Goal: Task Accomplishment & Management: Manage account settings

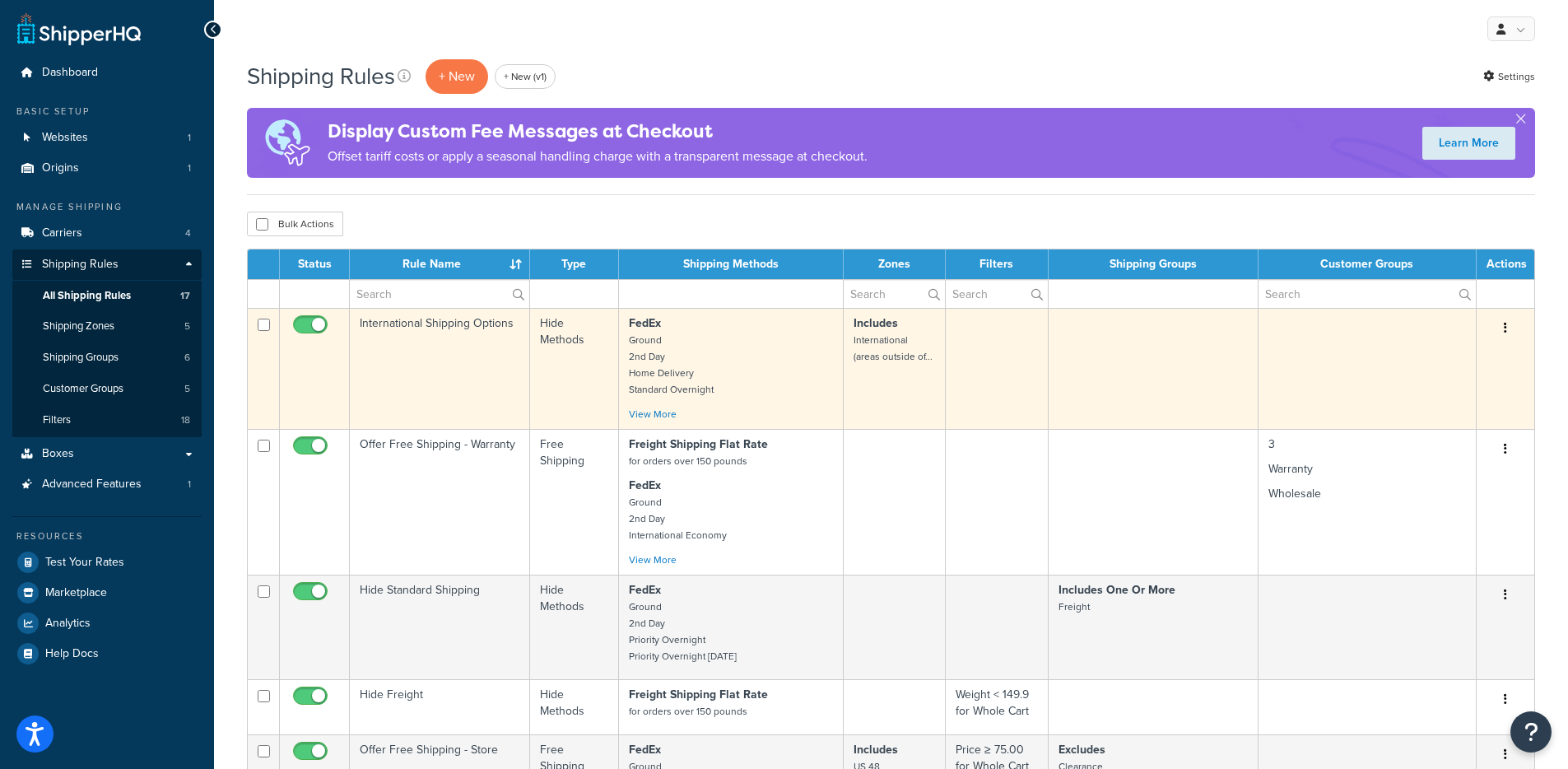
click at [460, 349] on td "International Shipping Options" at bounding box center [440, 368] width 180 height 121
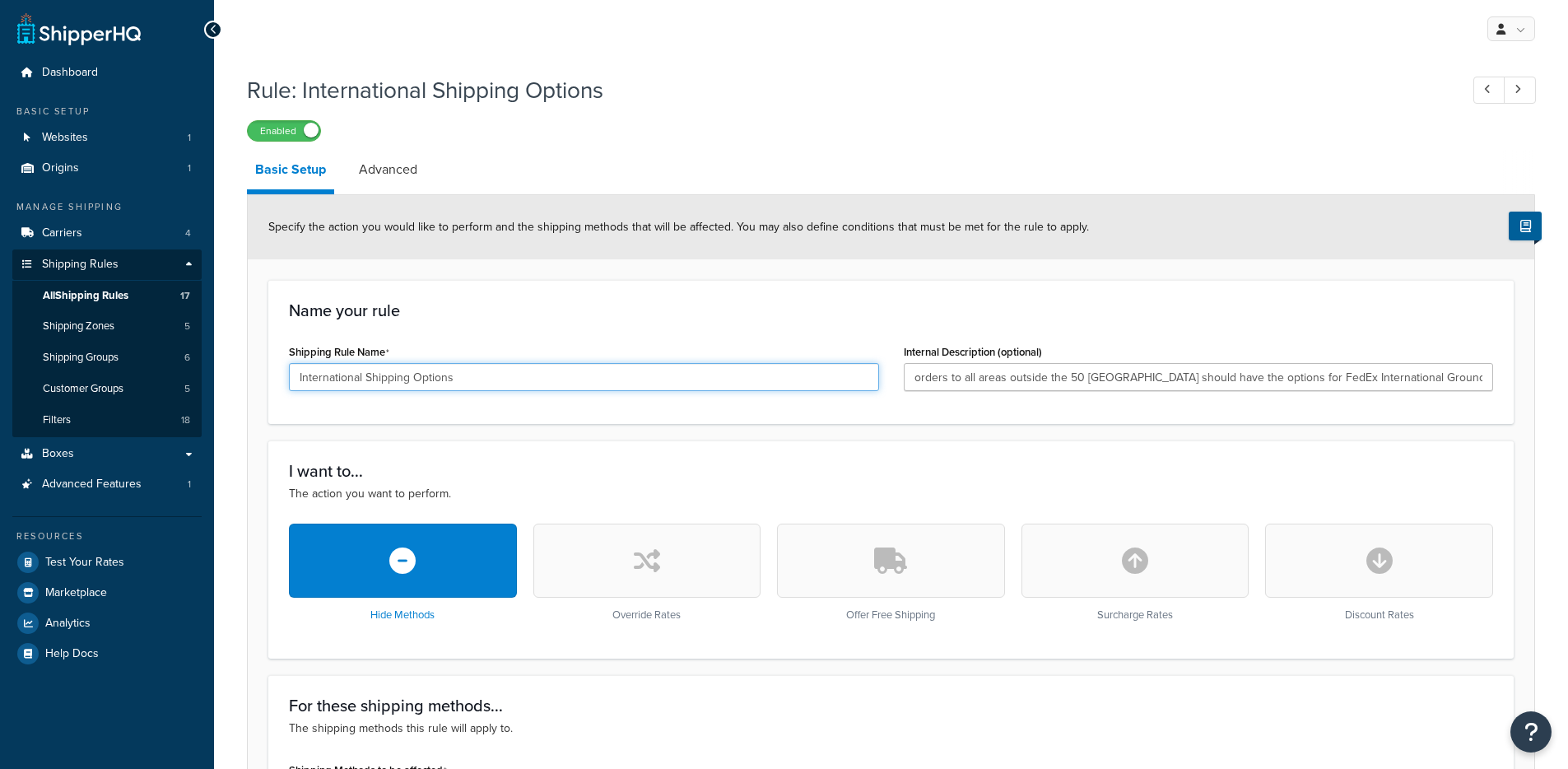
click at [463, 384] on input "International Shipping Options" at bounding box center [584, 377] width 591 height 28
click at [463, 384] on input "International Shipping Options" at bounding box center [584, 377] width 591 height 28
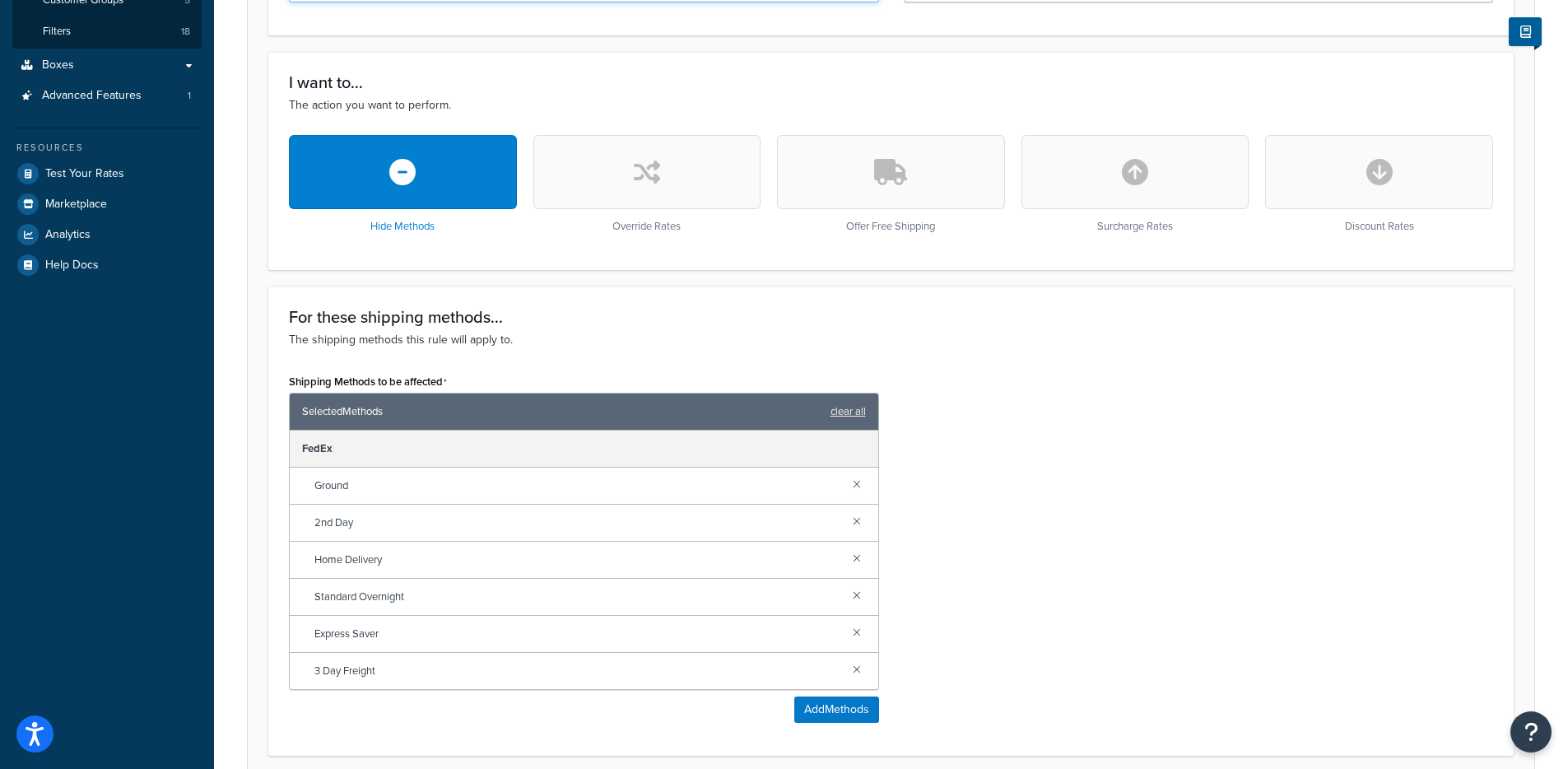
scroll to position [44, 0]
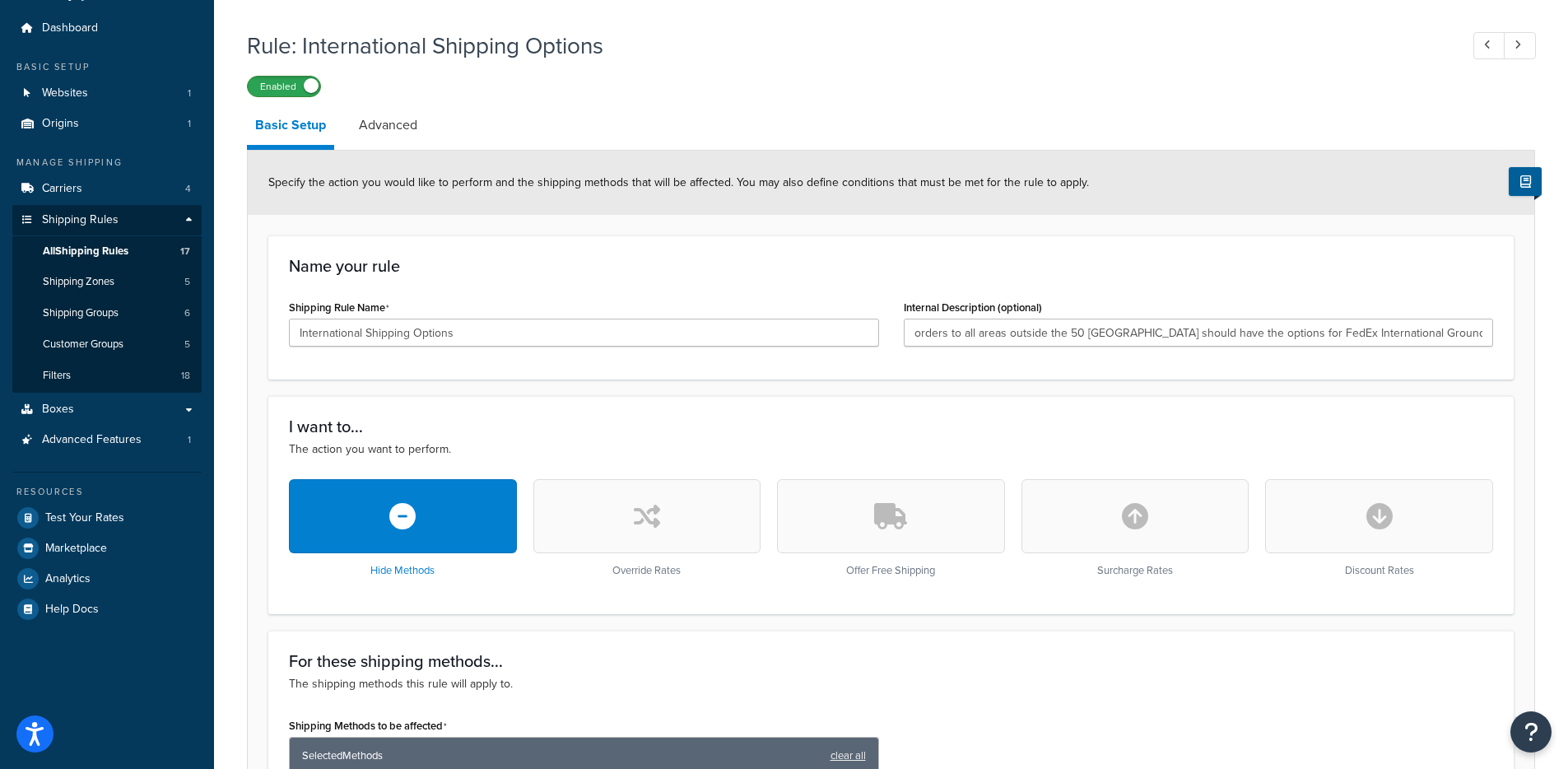
click at [300, 93] on label "Enabled" at bounding box center [284, 87] width 73 height 20
click at [278, 77] on label "Disabled" at bounding box center [284, 87] width 73 height 20
click at [83, 43] on link "Dashboard" at bounding box center [107, 28] width 189 height 31
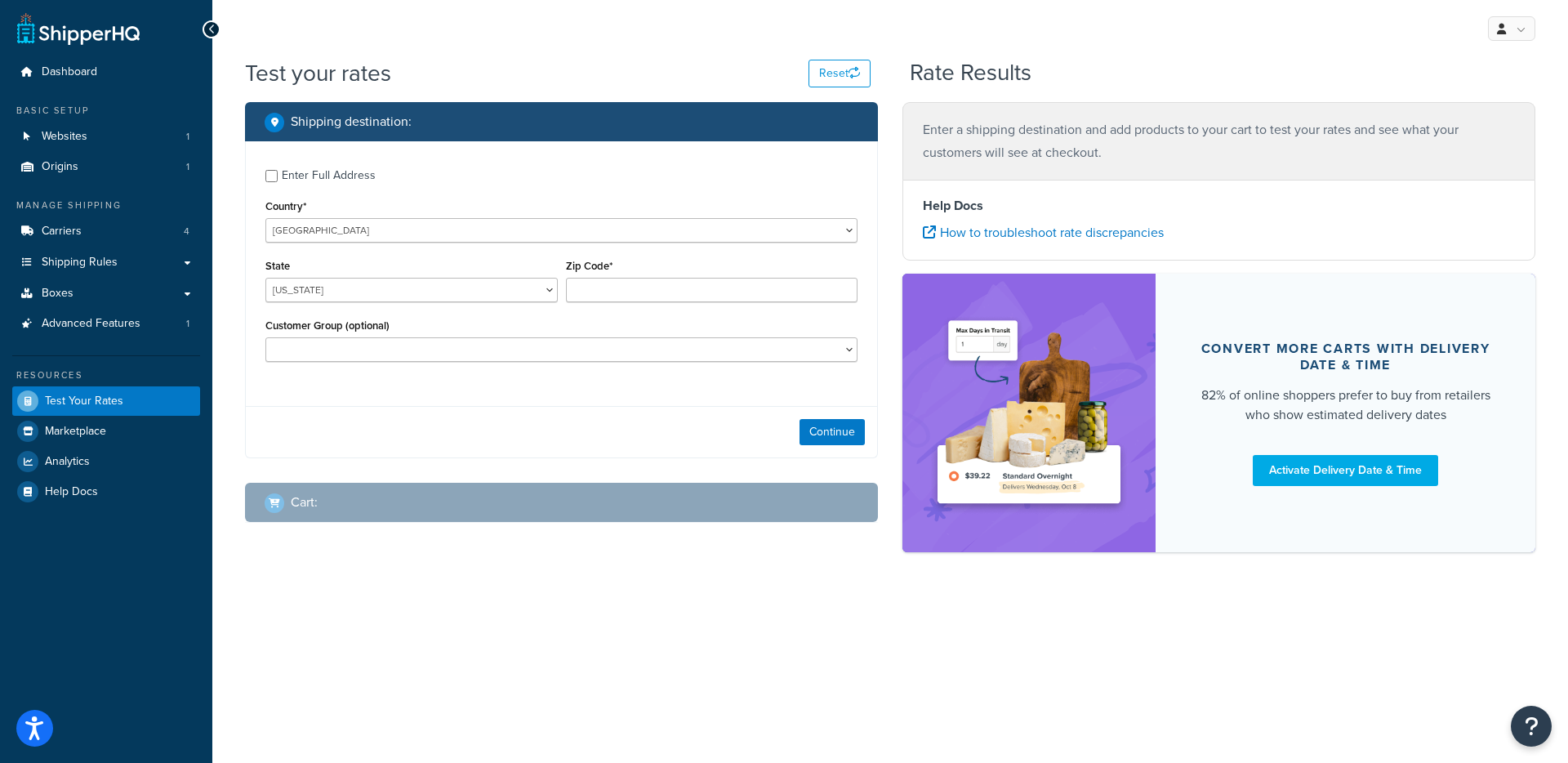
click at [425, 302] on div "State Alabama Alaska American Samoa Arizona Arkansas Armed Forces Americas Arme…" at bounding box center [411, 285] width 300 height 60
click at [403, 255] on div "State Alabama Alaska American Samoa Arizona Arkansas Armed Forces Americas Arme…" at bounding box center [411, 278] width 292 height 47
click at [403, 234] on select "United States United Kingdom Afghanistan Åland Islands Albania Algeria American…" at bounding box center [562, 231] width 592 height 25
select select "CA"
click at [266, 218] on select "United States United Kingdom Afghanistan Åland Islands Albania Algeria American…" at bounding box center [562, 231] width 592 height 25
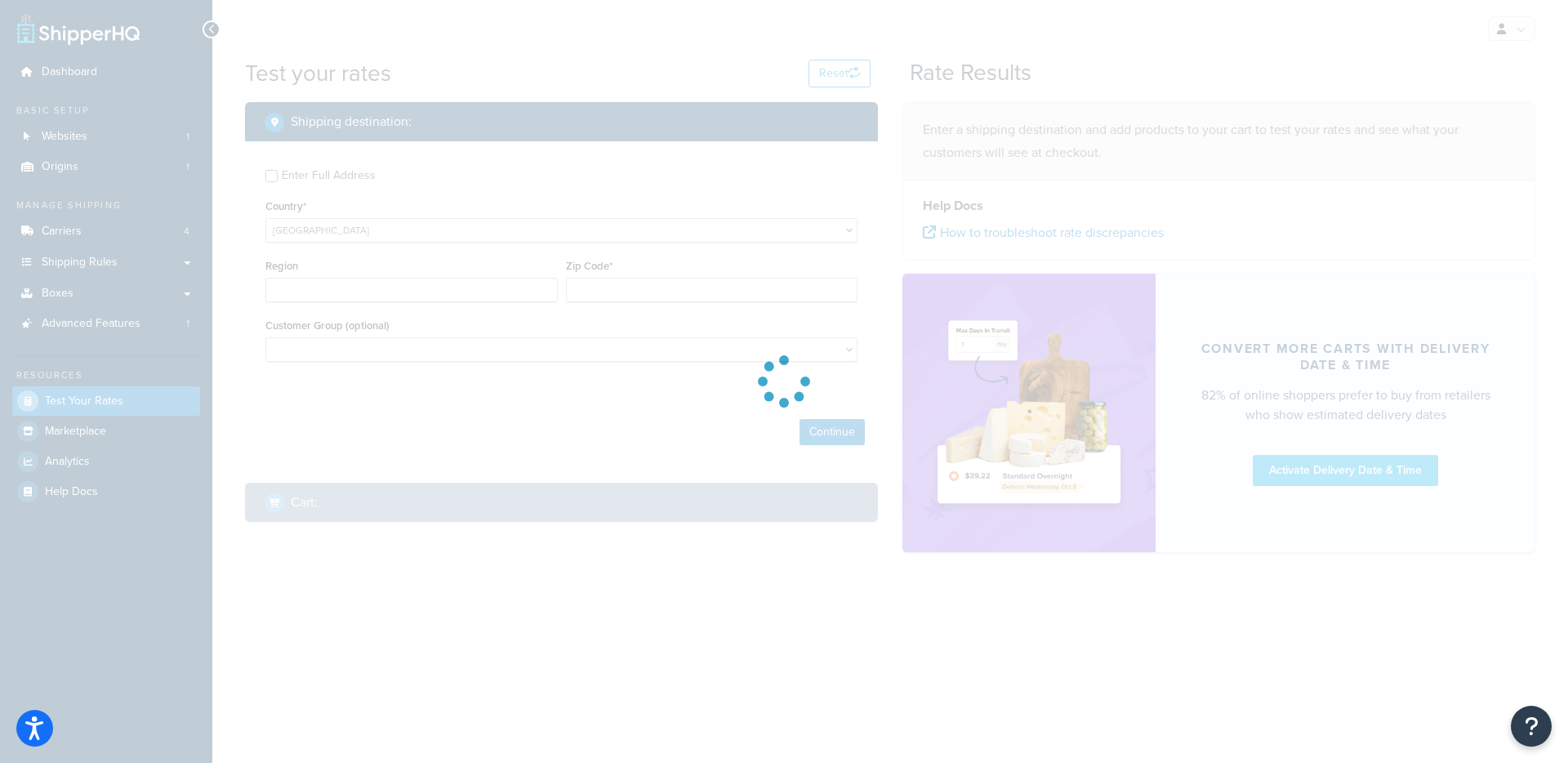
click at [509, 296] on div at bounding box center [784, 382] width 1568 height 763
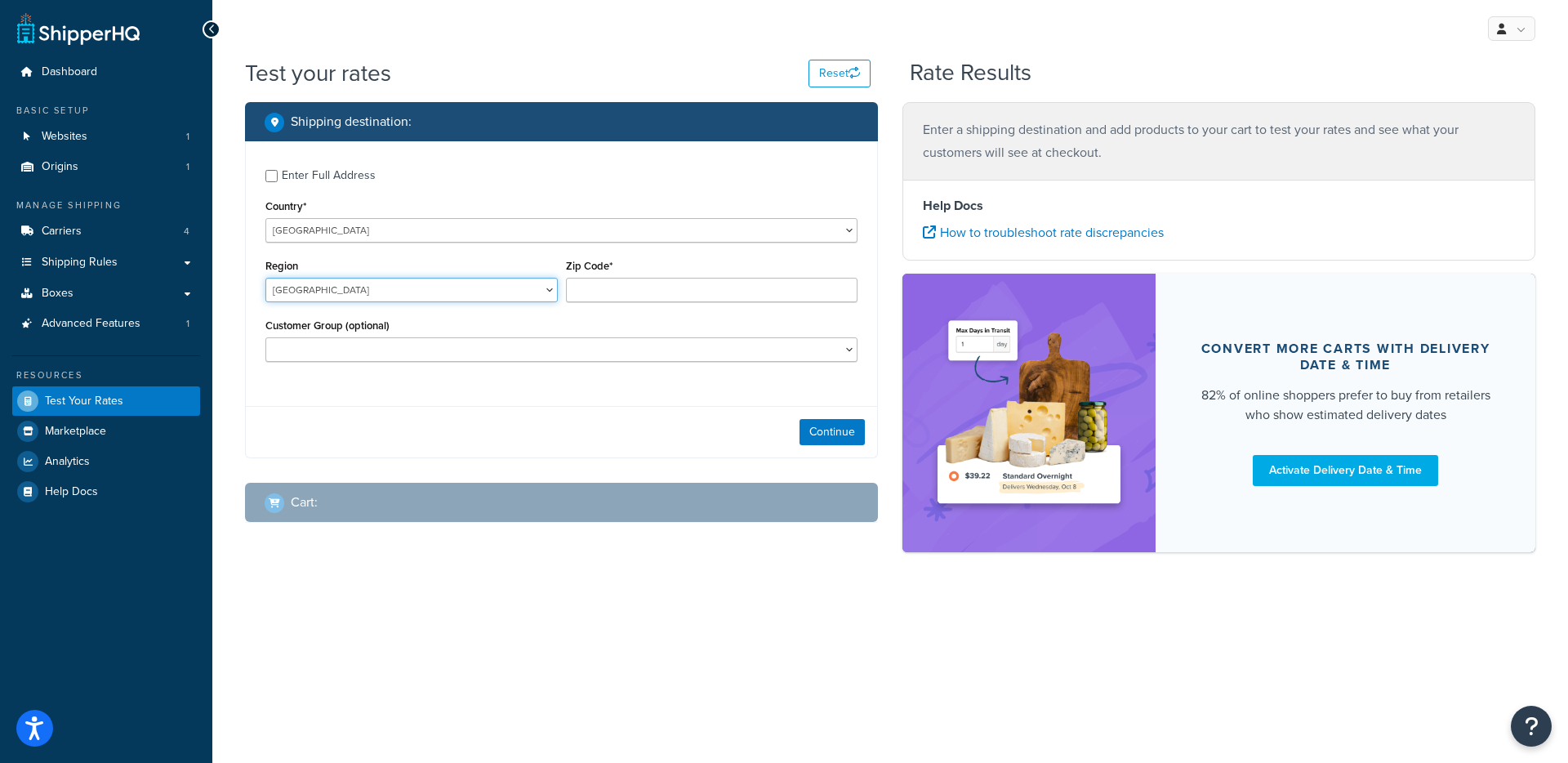
click at [432, 294] on select "Alberta British Columbia Manitoba New Brunswick Newfoundland and Labrador North…" at bounding box center [411, 290] width 292 height 25
click at [266, 278] on select "Alberta British Columbia Manitoba New Brunswick Newfoundland and Labrador North…" at bounding box center [411, 290] width 292 height 25
select select "AB"
click at [638, 290] on input "Zip Code*" at bounding box center [712, 290] width 292 height 25
paste input "V5K 1C4"
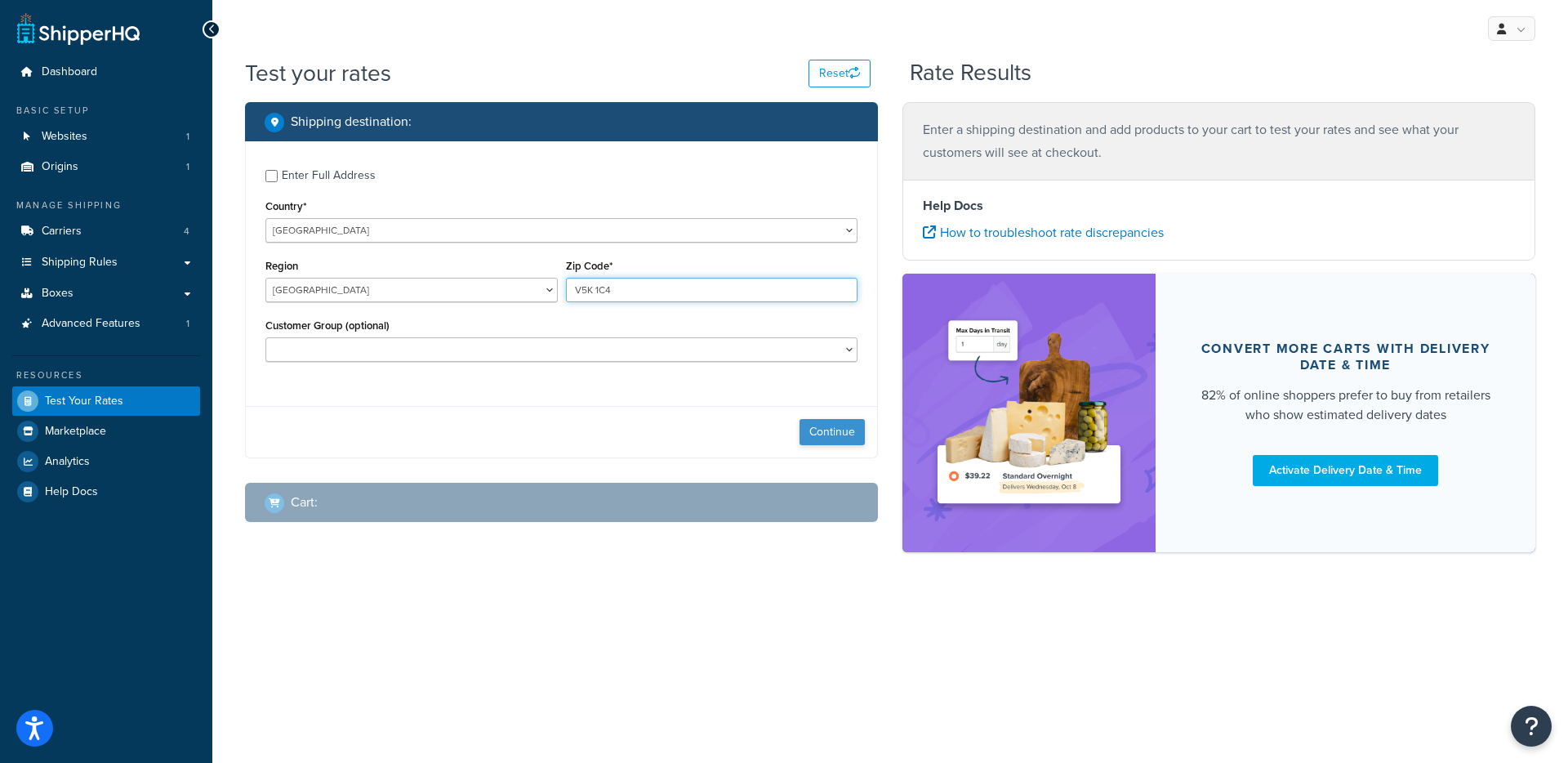
type input "V5K 1C4"
click at [850, 424] on button "Continue" at bounding box center [832, 432] width 65 height 26
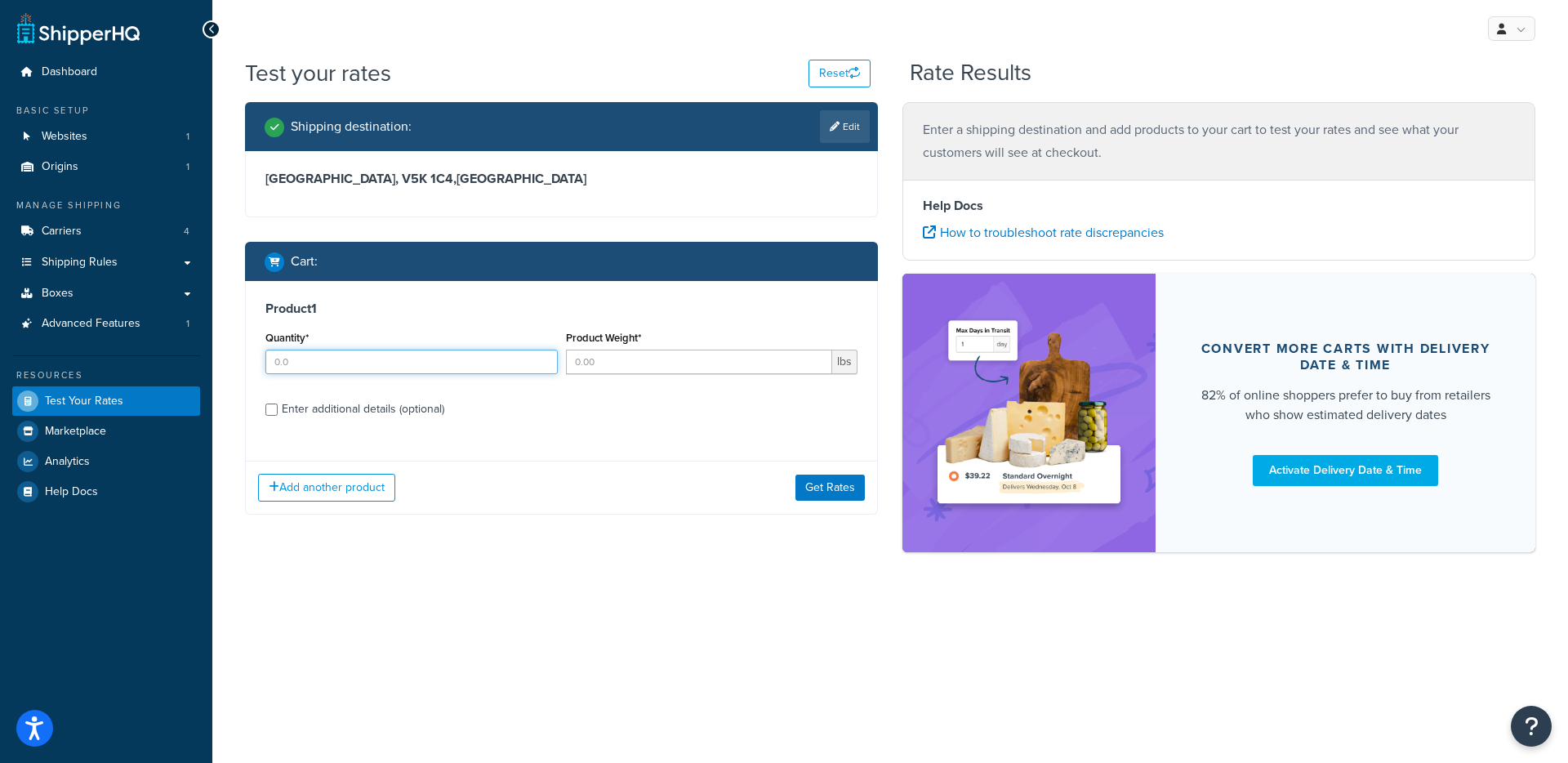
click at [449, 374] on div "Quantity*" at bounding box center [411, 357] width 300 height 60
click at [452, 368] on input "Quantity*" at bounding box center [411, 362] width 292 height 25
type input "1"
click at [684, 349] on input "Product Weight*" at bounding box center [699, 362] width 267 height 25
type input "1"
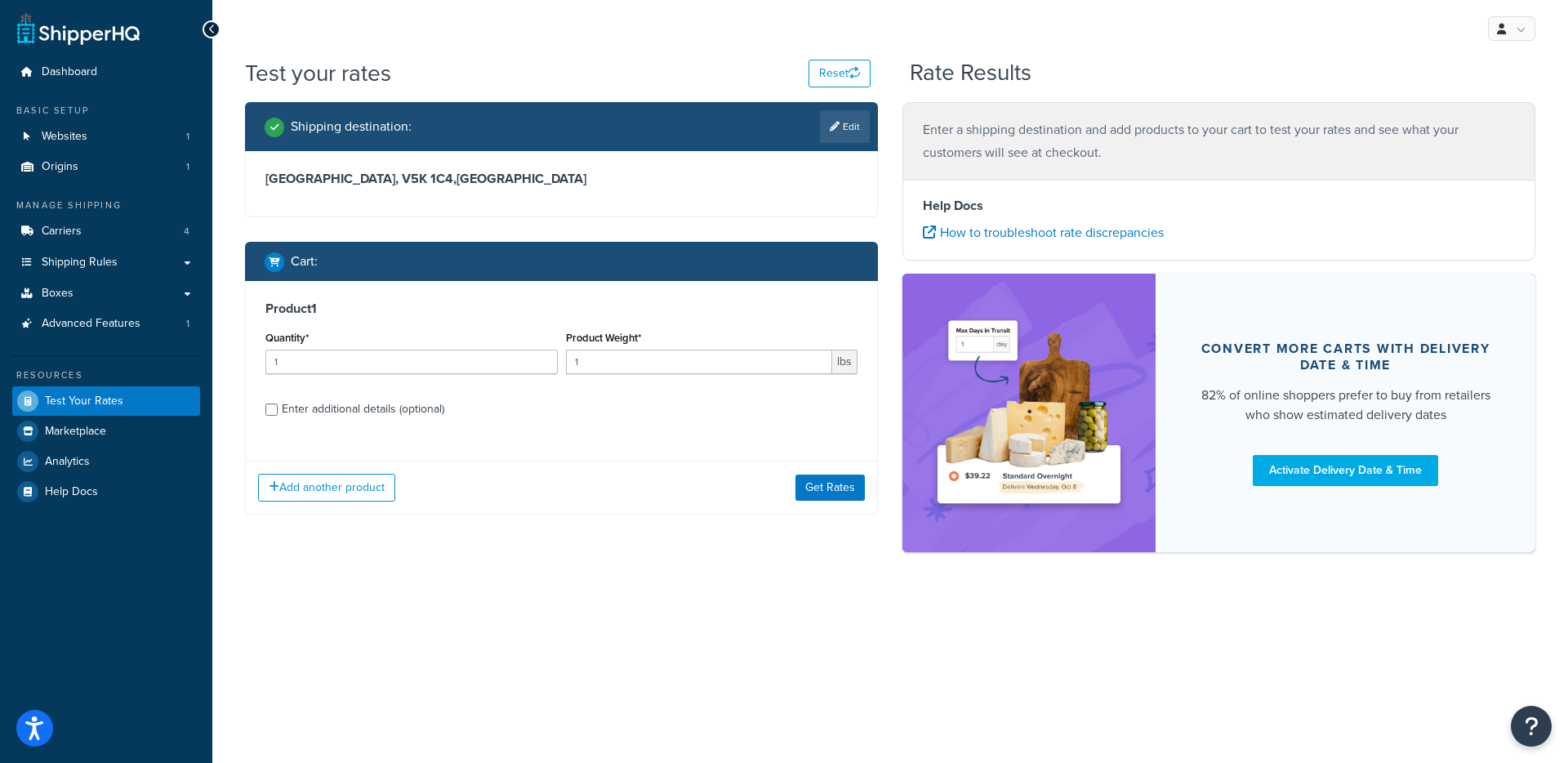
click at [870, 465] on div "Add another product Get Rates" at bounding box center [561, 487] width 631 height 53
click at [849, 495] on button "Get Rates" at bounding box center [830, 487] width 70 height 26
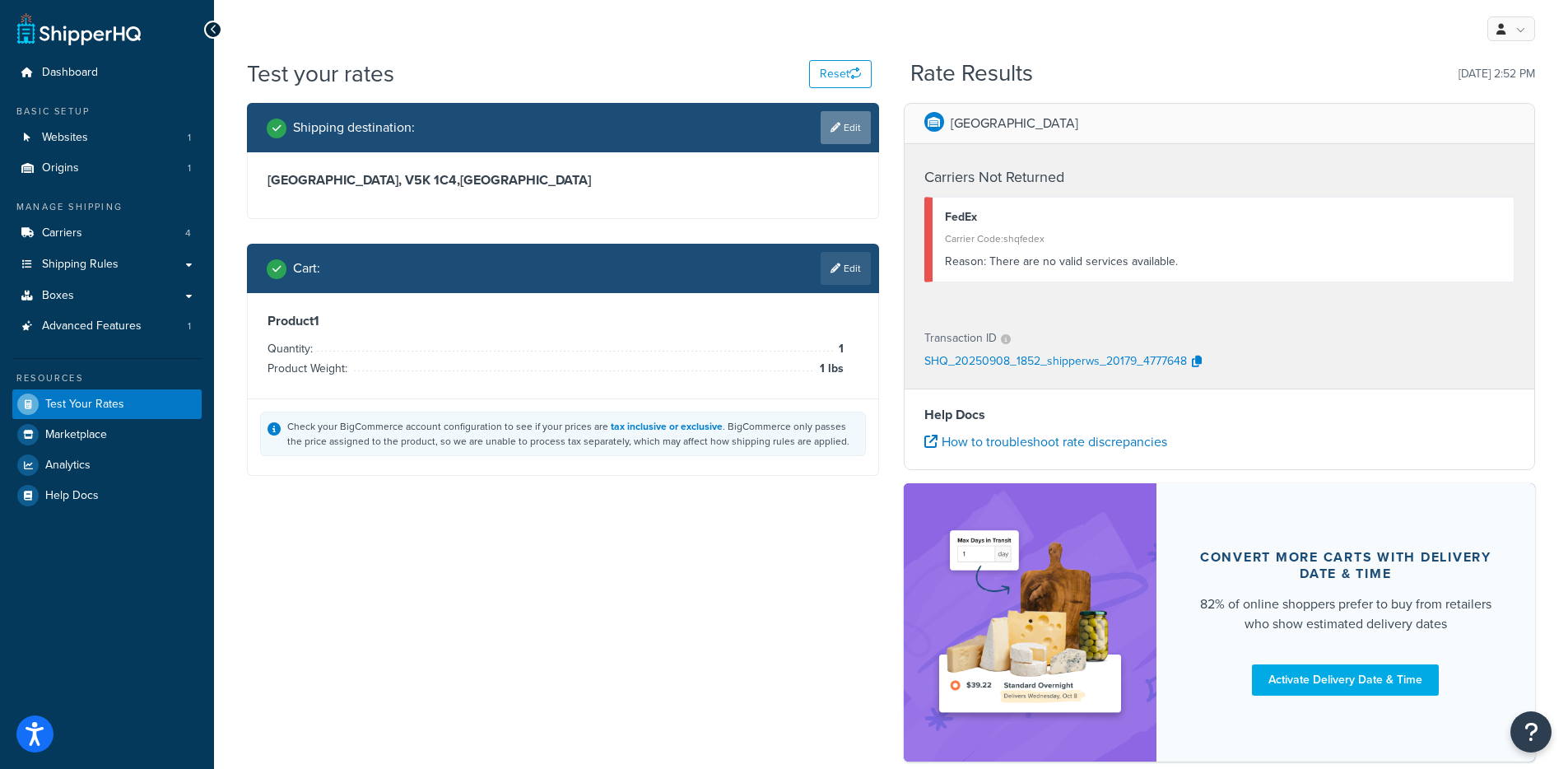
click at [842, 128] on link "Edit" at bounding box center [846, 127] width 50 height 33
select select "CA"
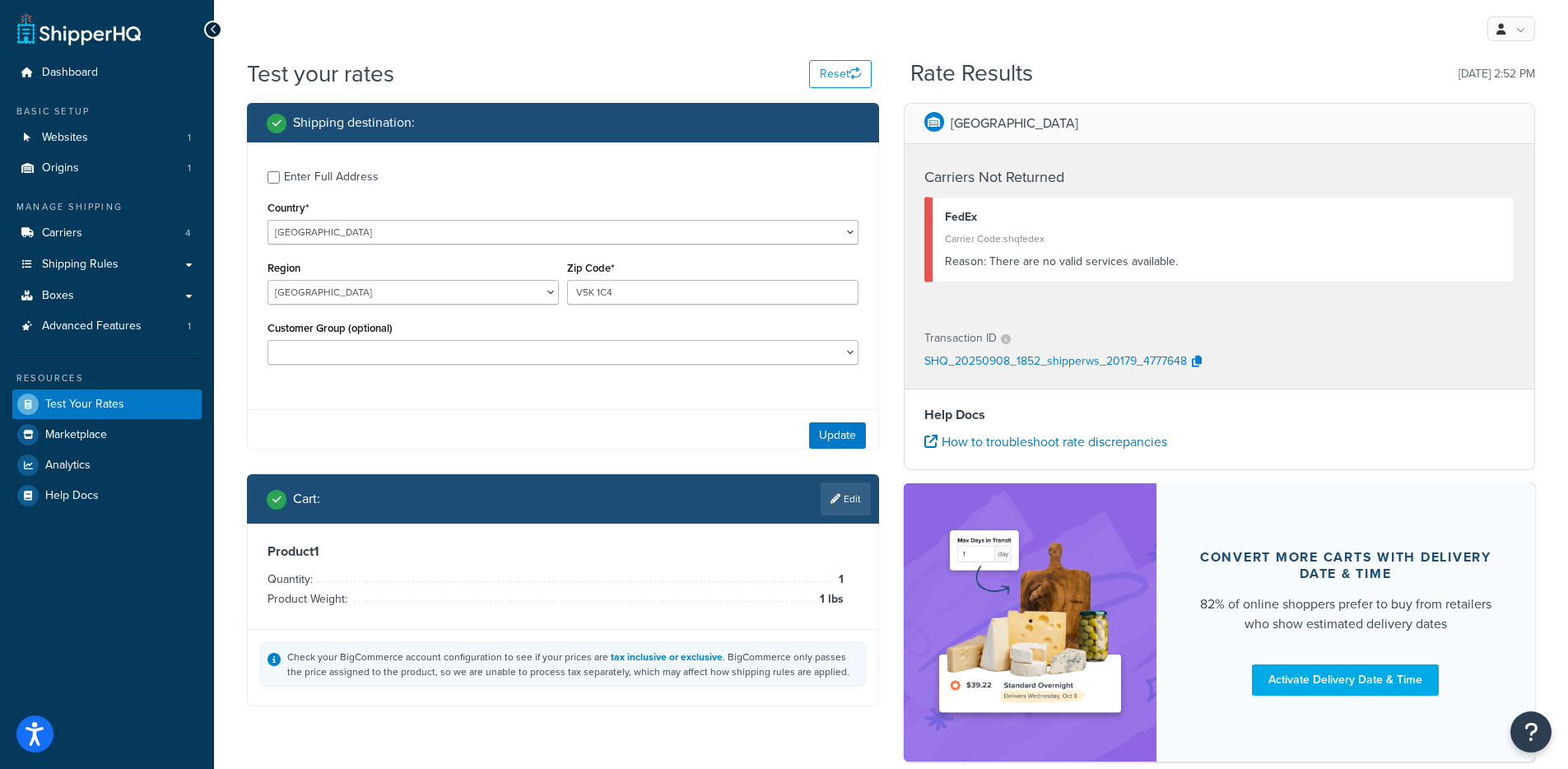
click at [301, 279] on div "Region Alberta British Columbia Manitoba New Brunswick Newfoundland and Labrado…" at bounding box center [413, 280] width 291 height 48
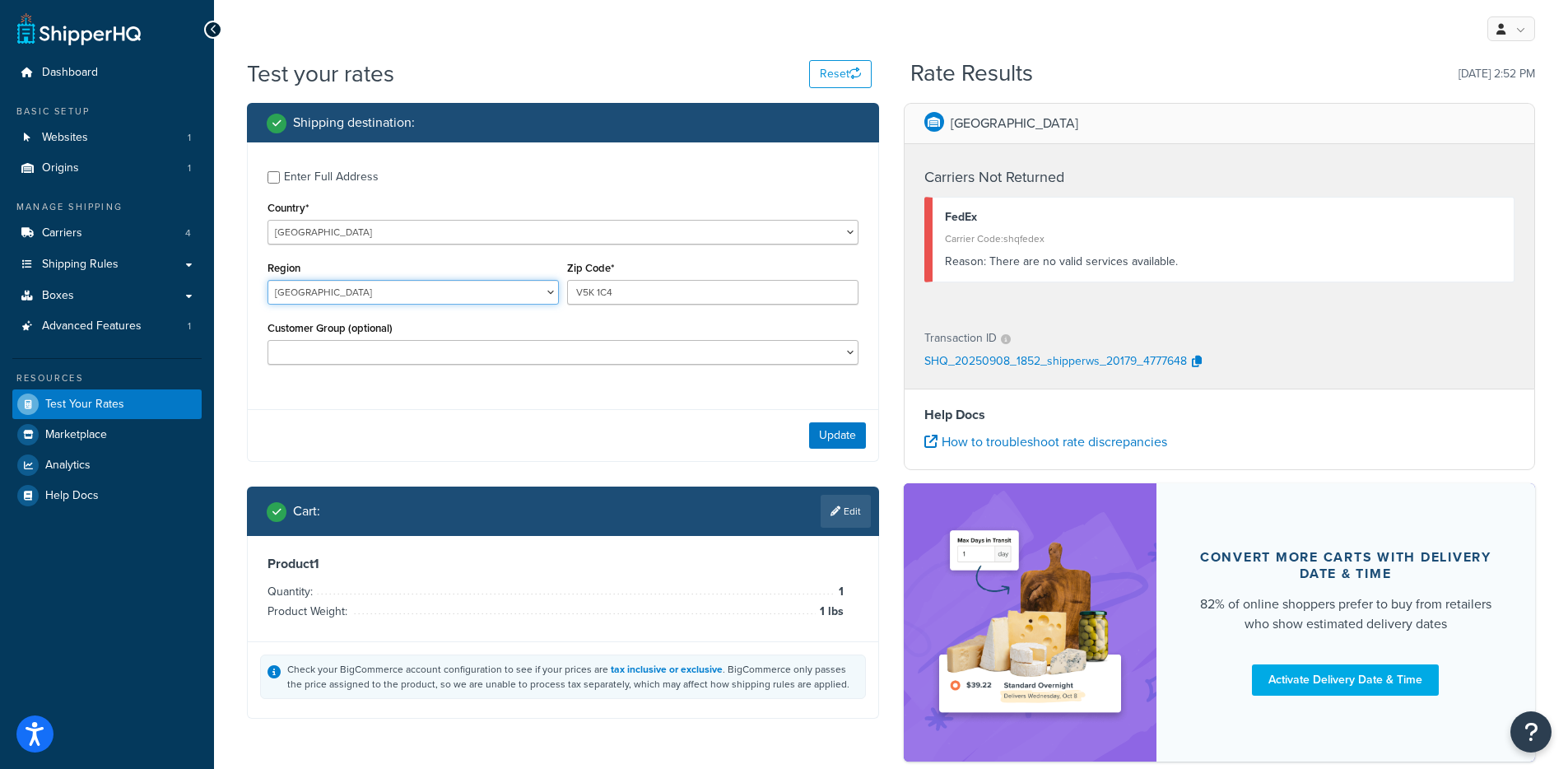
click at [300, 289] on select "Alberta British Columbia Manitoba New Brunswick Newfoundland and Labrador North…" at bounding box center [413, 293] width 291 height 25
select select "BC"
click at [268, 280] on select "Alberta British Columbia Manitoba New Brunswick Newfoundland and Labrador North…" at bounding box center [413, 293] width 291 height 25
click at [839, 446] on button "Update" at bounding box center [837, 435] width 57 height 27
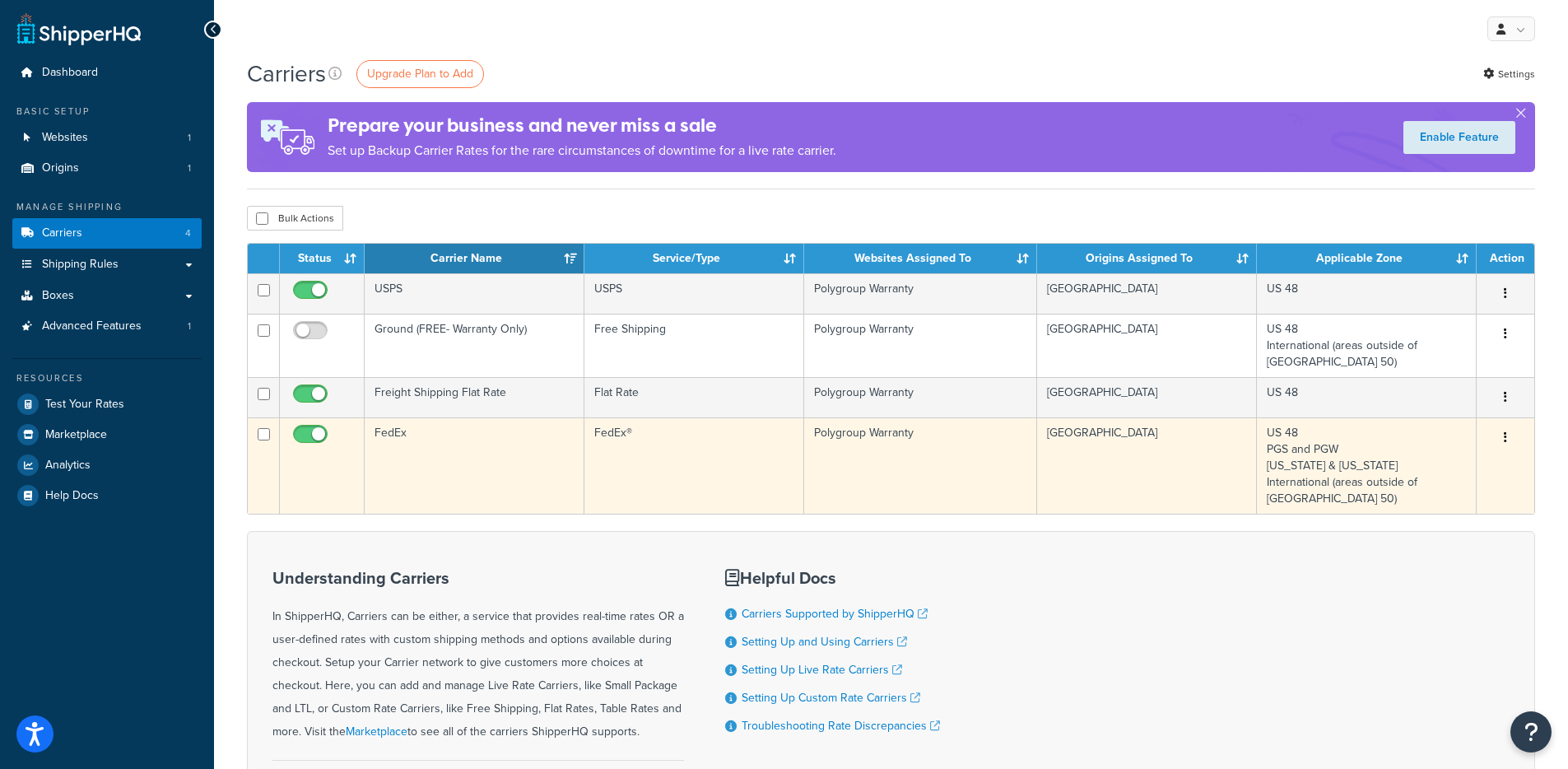
click at [470, 429] on td "FedEx" at bounding box center [475, 465] width 220 height 96
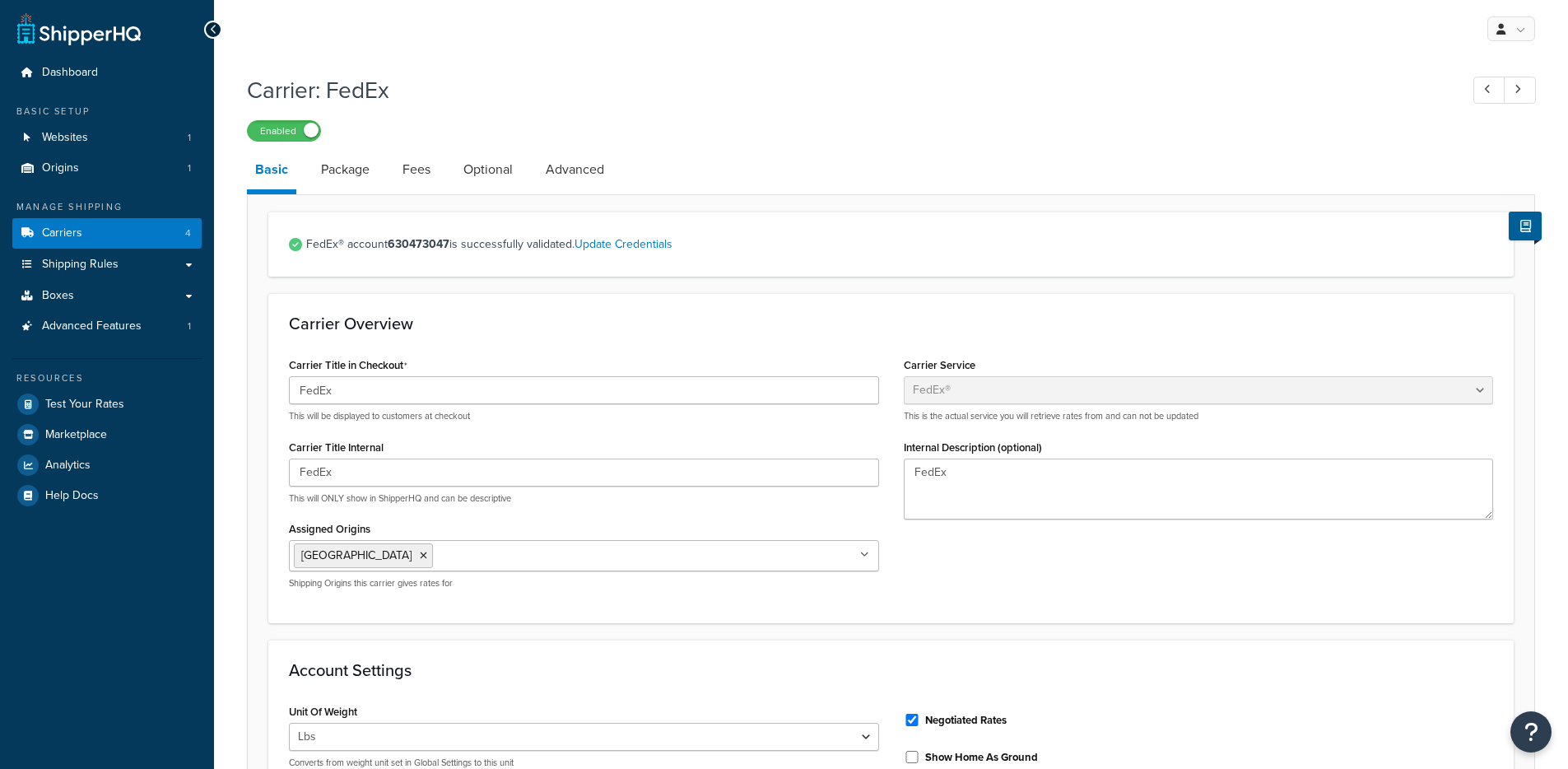
select select "fedEx"
select select "REGULAR_PICKUP"
select select "YOUR_PACKAGING"
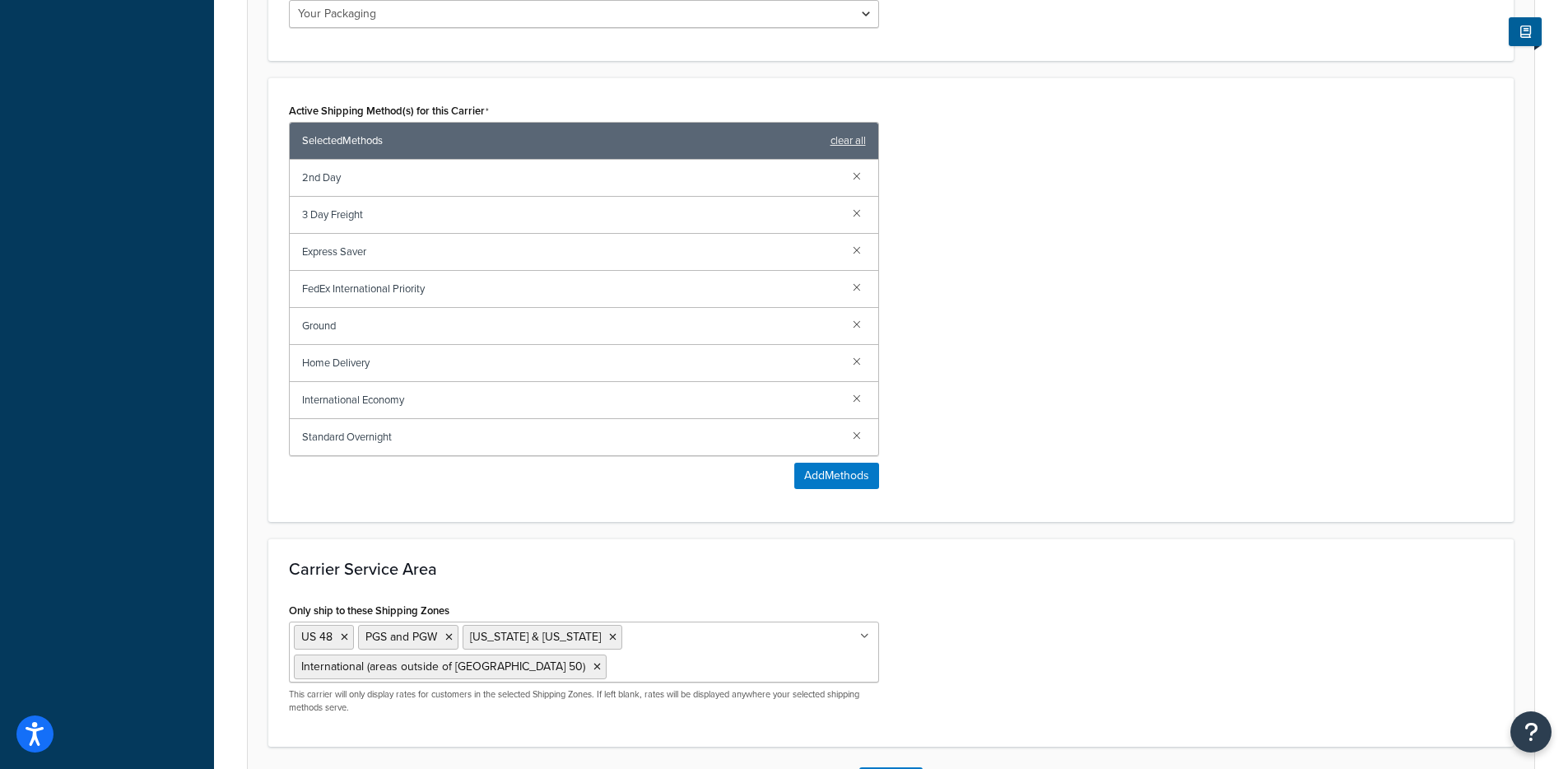
scroll to position [951, 0]
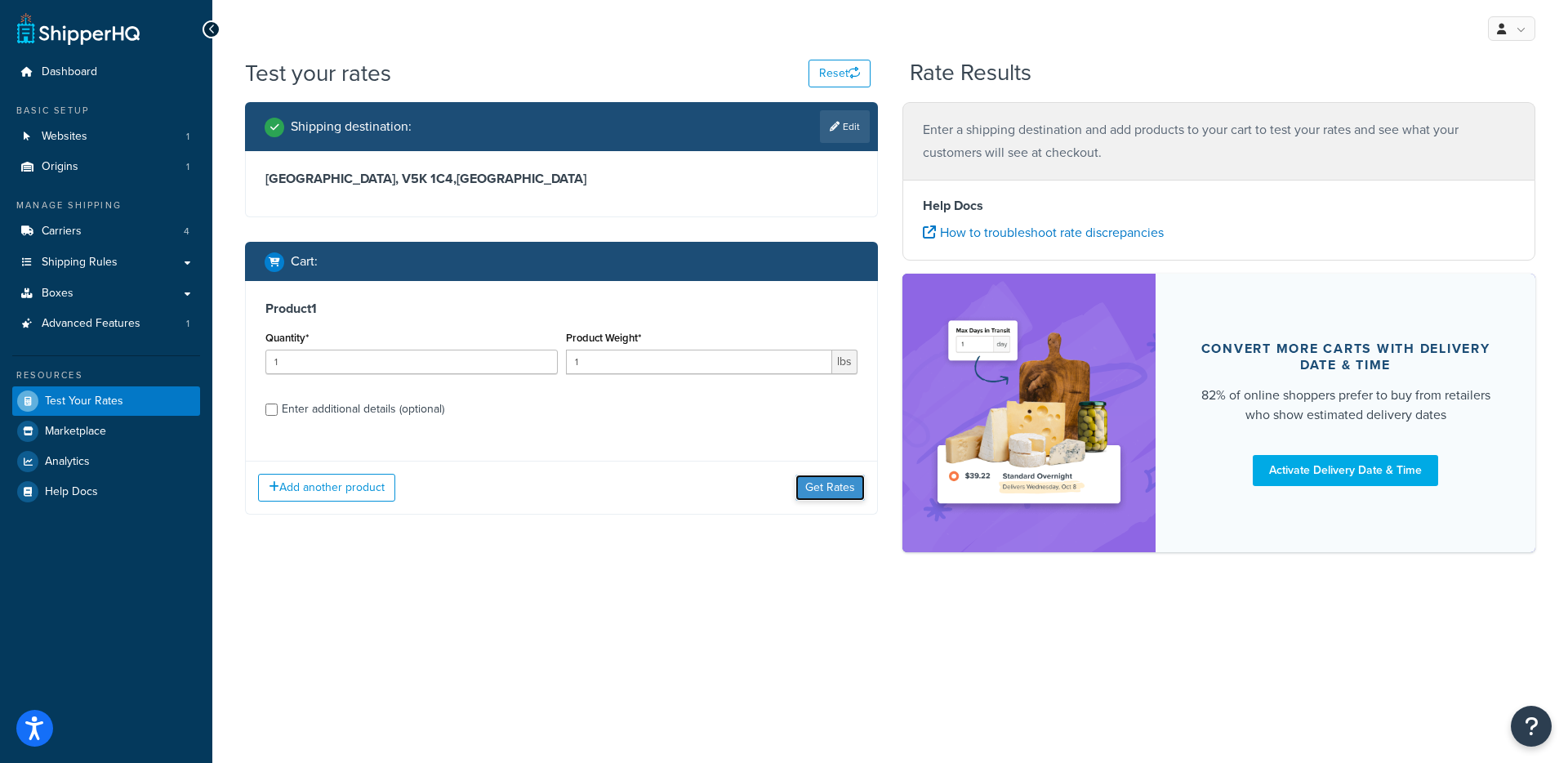
click at [800, 461] on div "Add another product Get Rates" at bounding box center [561, 487] width 631 height 53
click at [822, 461] on div "Add another product Get Rates" at bounding box center [561, 487] width 631 height 53
click at [830, 503] on div "Add another product Get Rates" at bounding box center [561, 487] width 631 height 53
click at [829, 492] on button "Get Rates" at bounding box center [830, 487] width 70 height 26
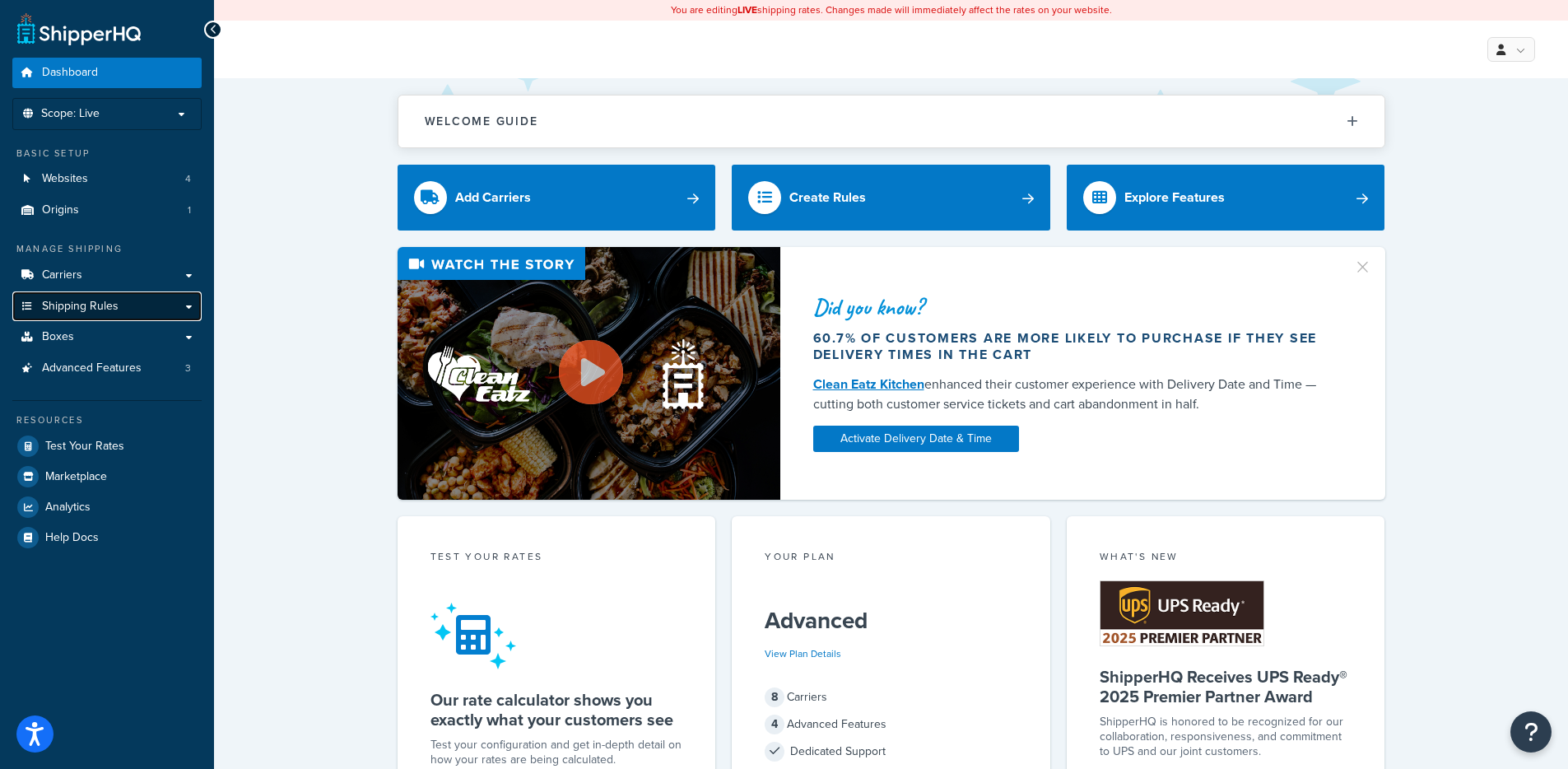
click at [158, 309] on link "Shipping Rules" at bounding box center [107, 306] width 189 height 31
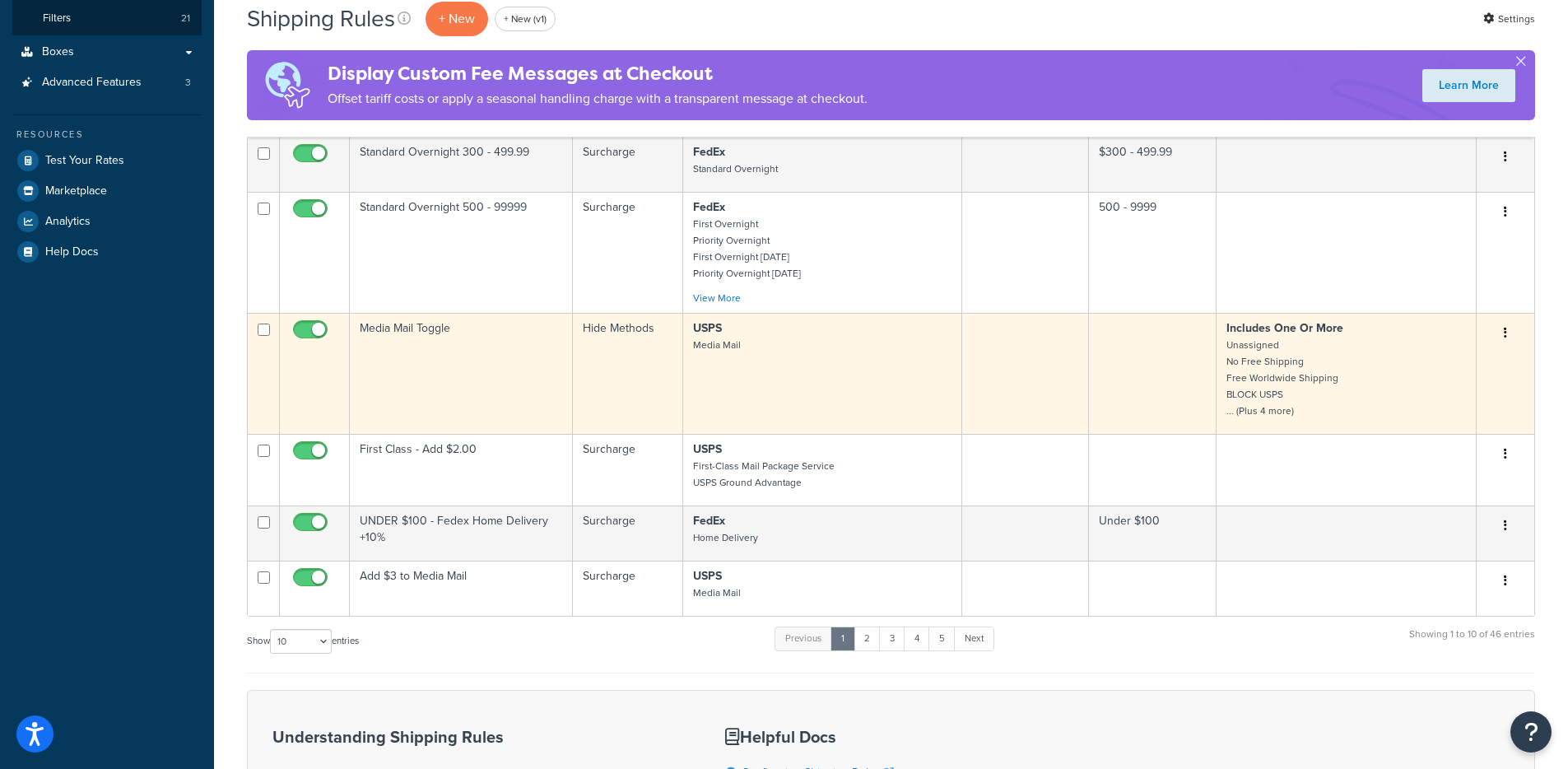
scroll to position [429, 0]
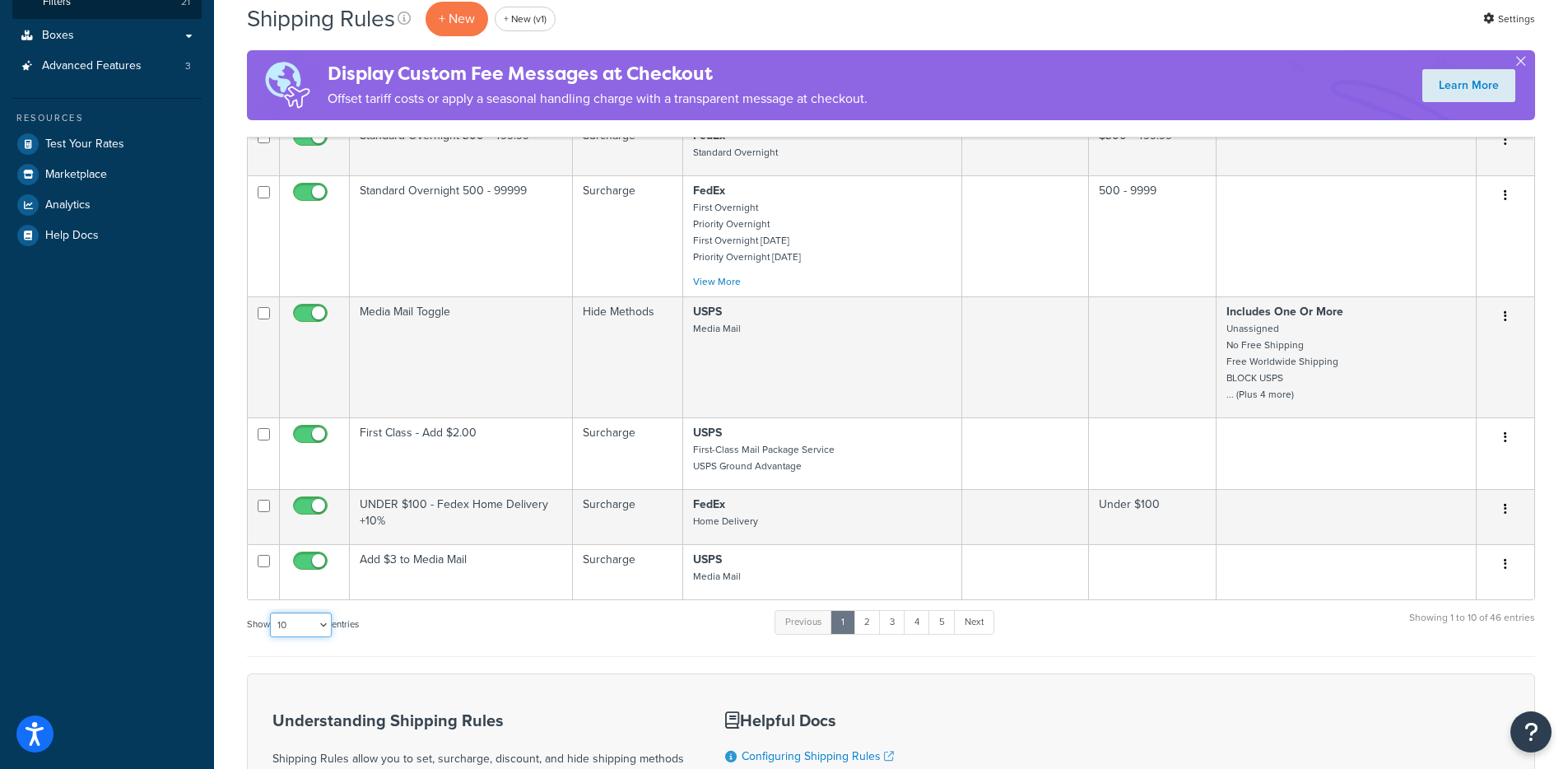
click at [305, 633] on select "10 15 25 50 100 1000" at bounding box center [301, 625] width 62 height 25
select select "1000"
click at [272, 612] on select "10 15 25 50 100 1000" at bounding box center [301, 625] width 62 height 25
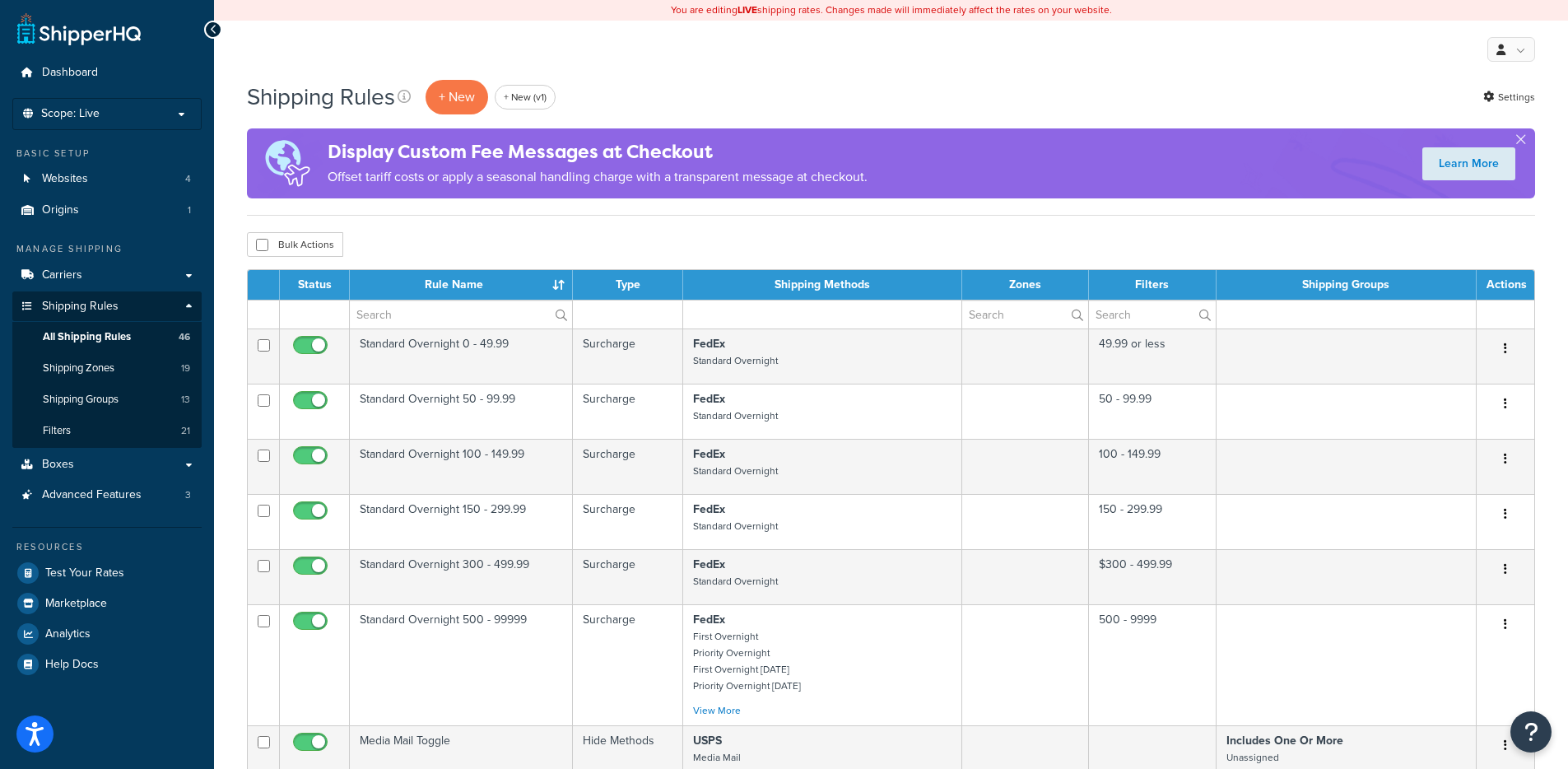
scroll to position [1515, 0]
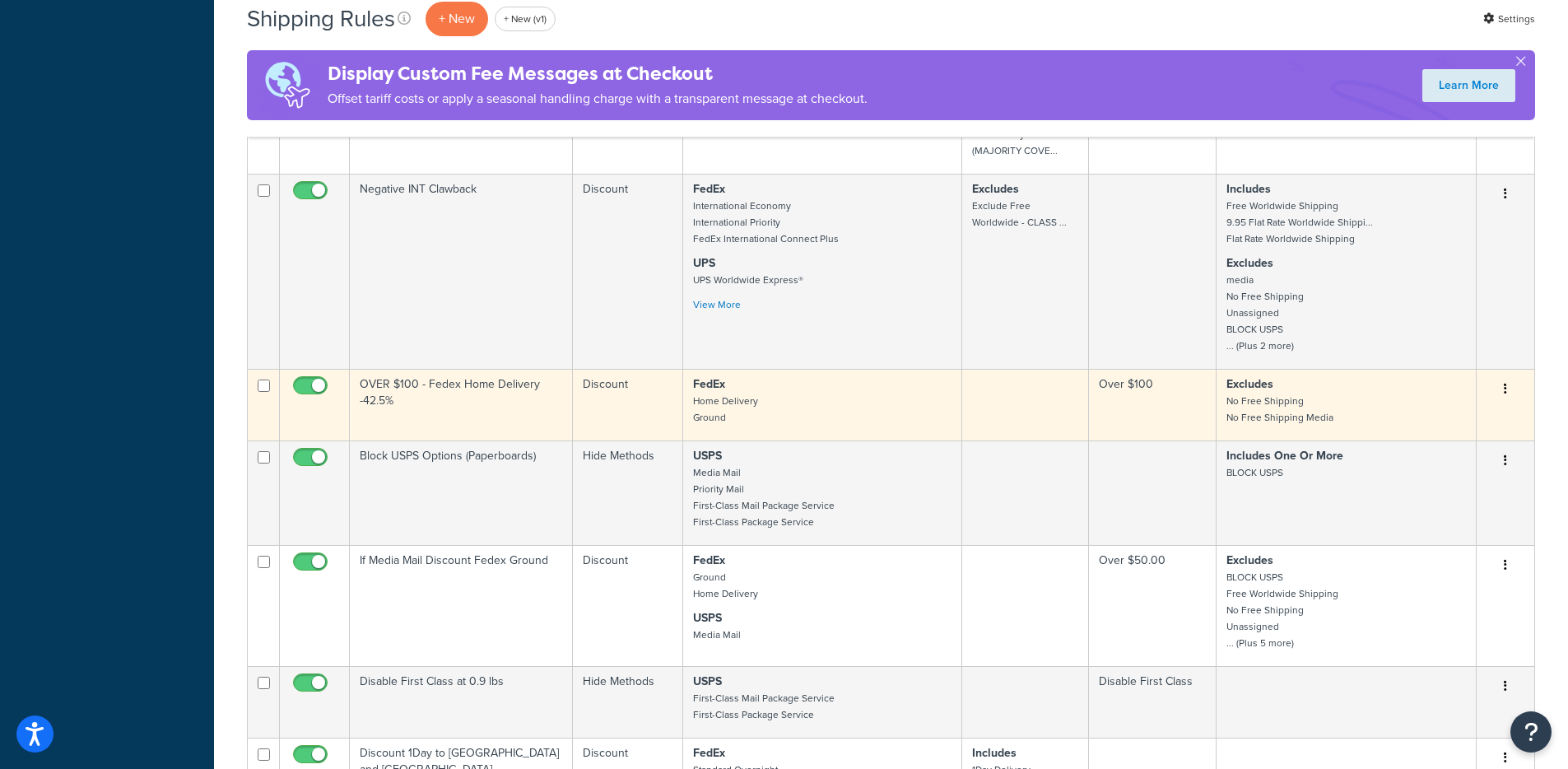
click at [509, 382] on td "OVER $100 - Fedex Home Delivery -42.5%" at bounding box center [461, 405] width 223 height 72
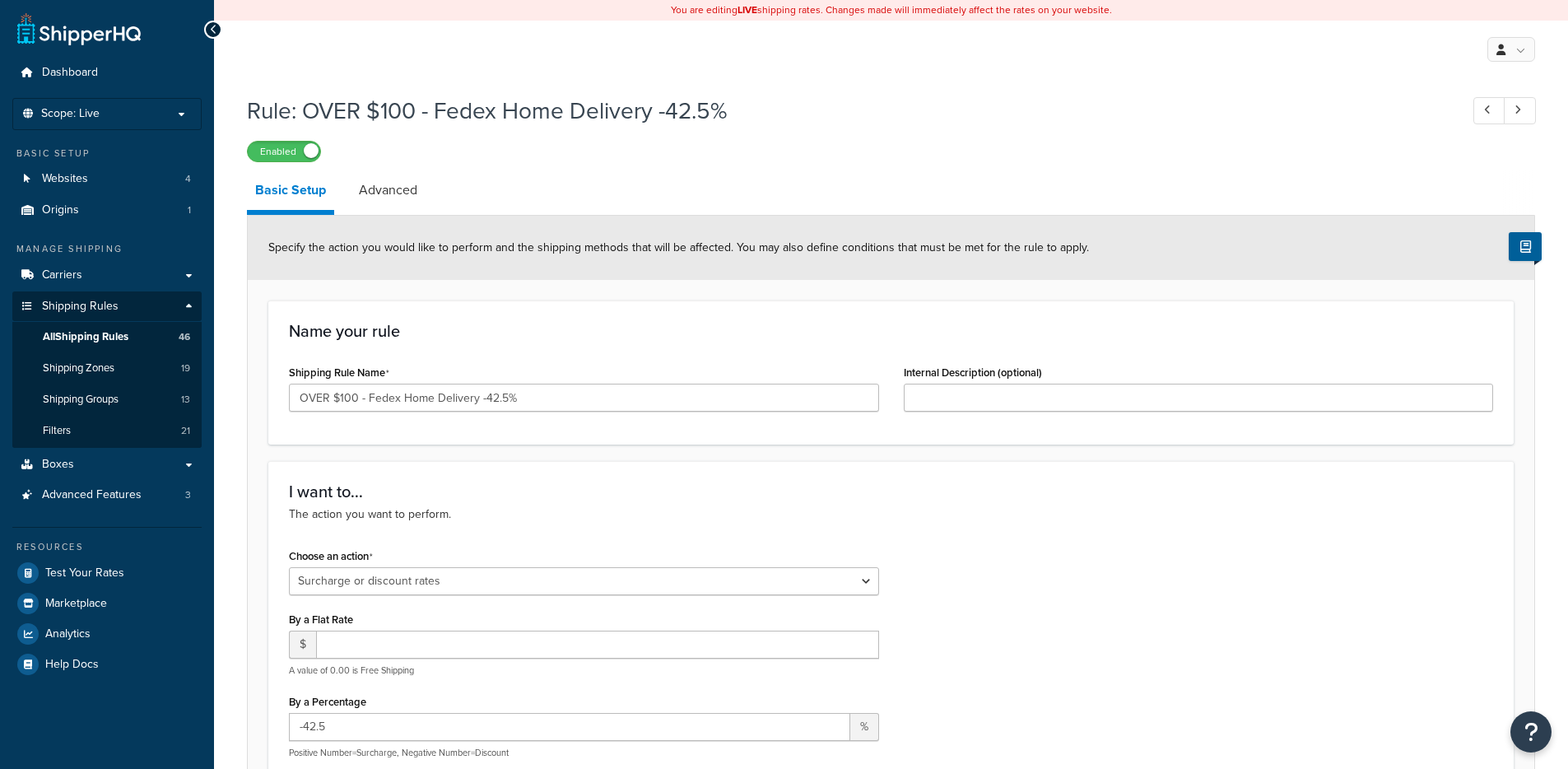
select select "SURCHARGE"
select select "LOCATION"
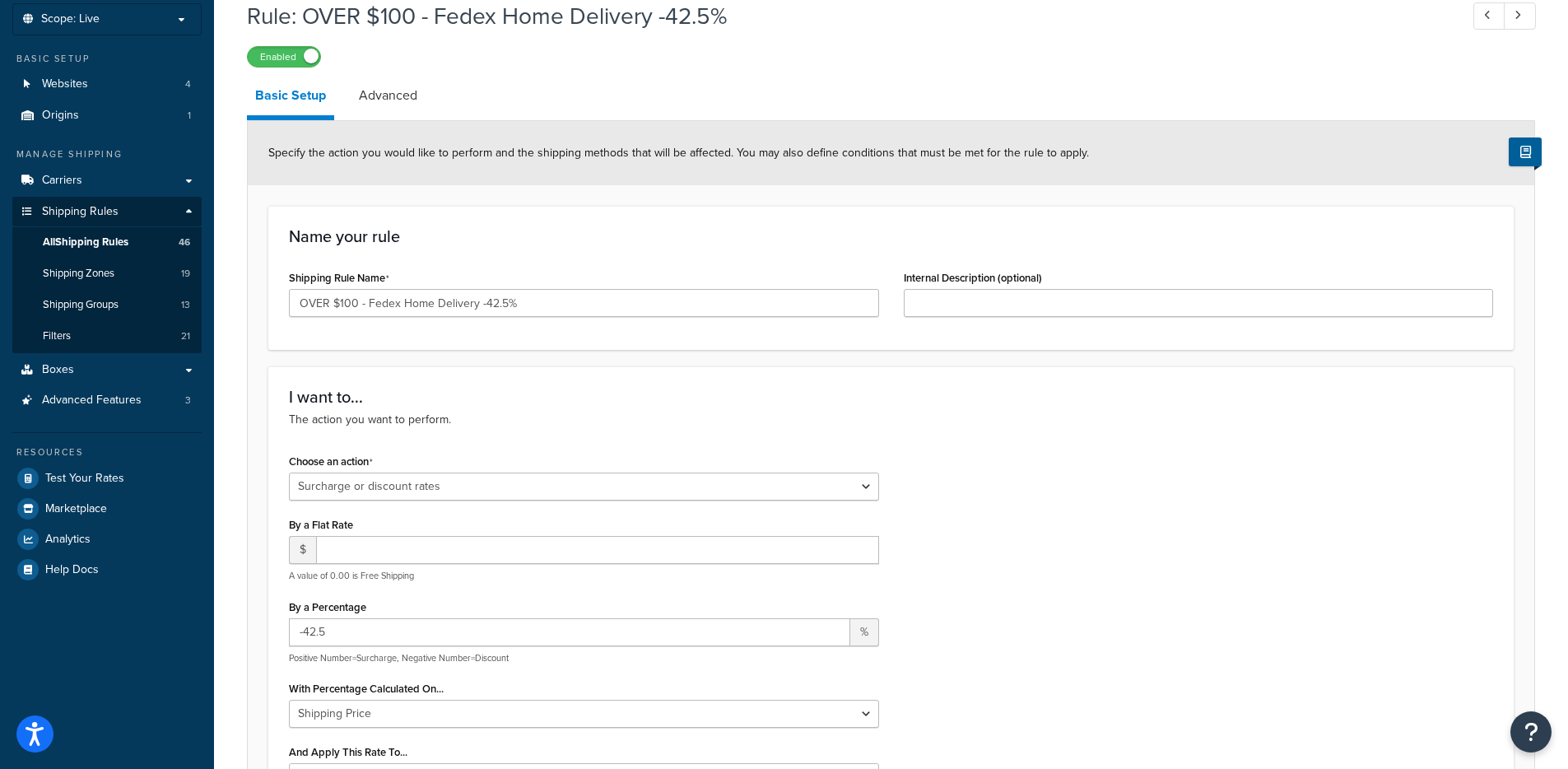
scroll to position [18, 0]
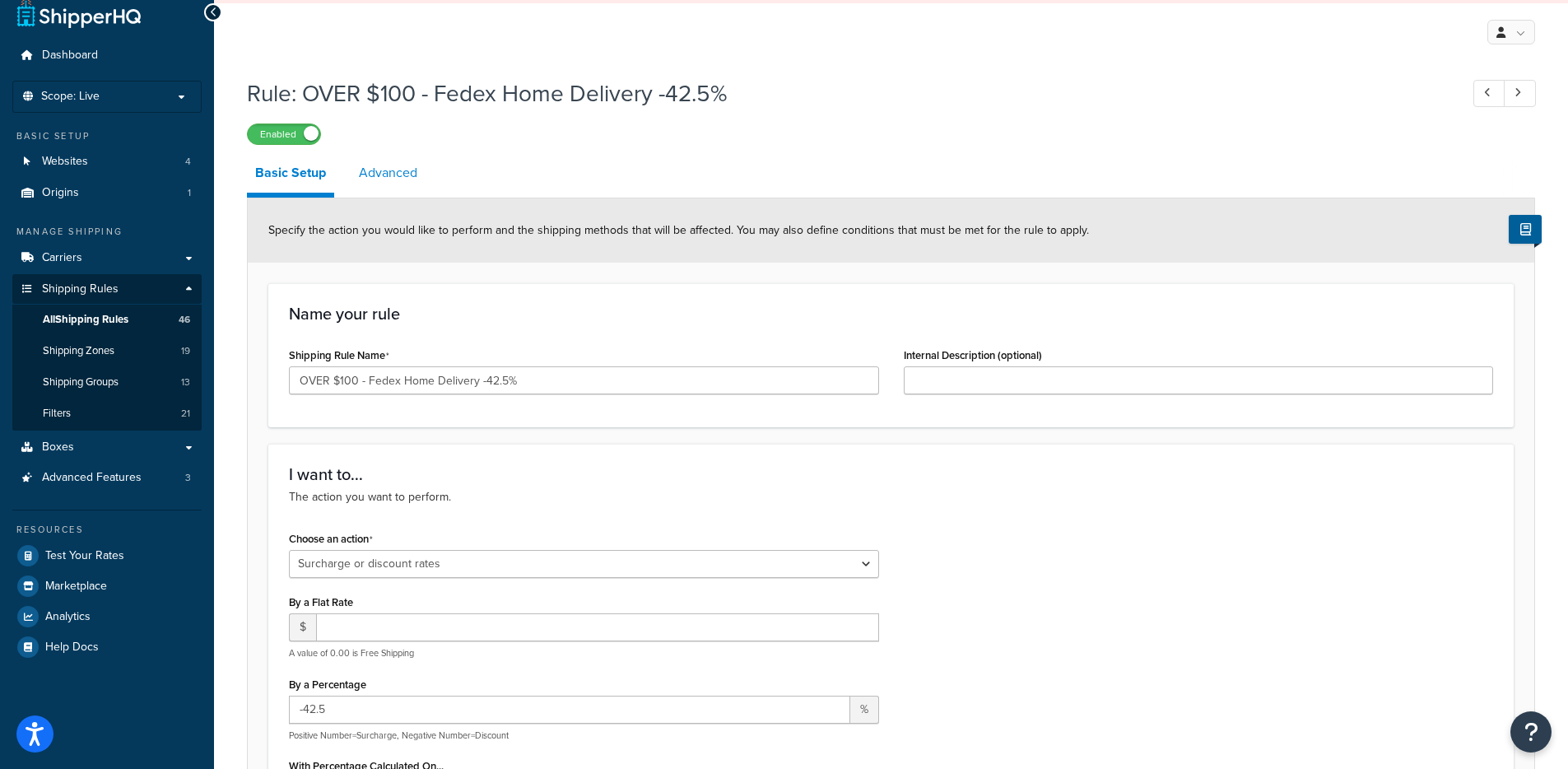
click at [359, 168] on link "Advanced" at bounding box center [388, 173] width 75 height 39
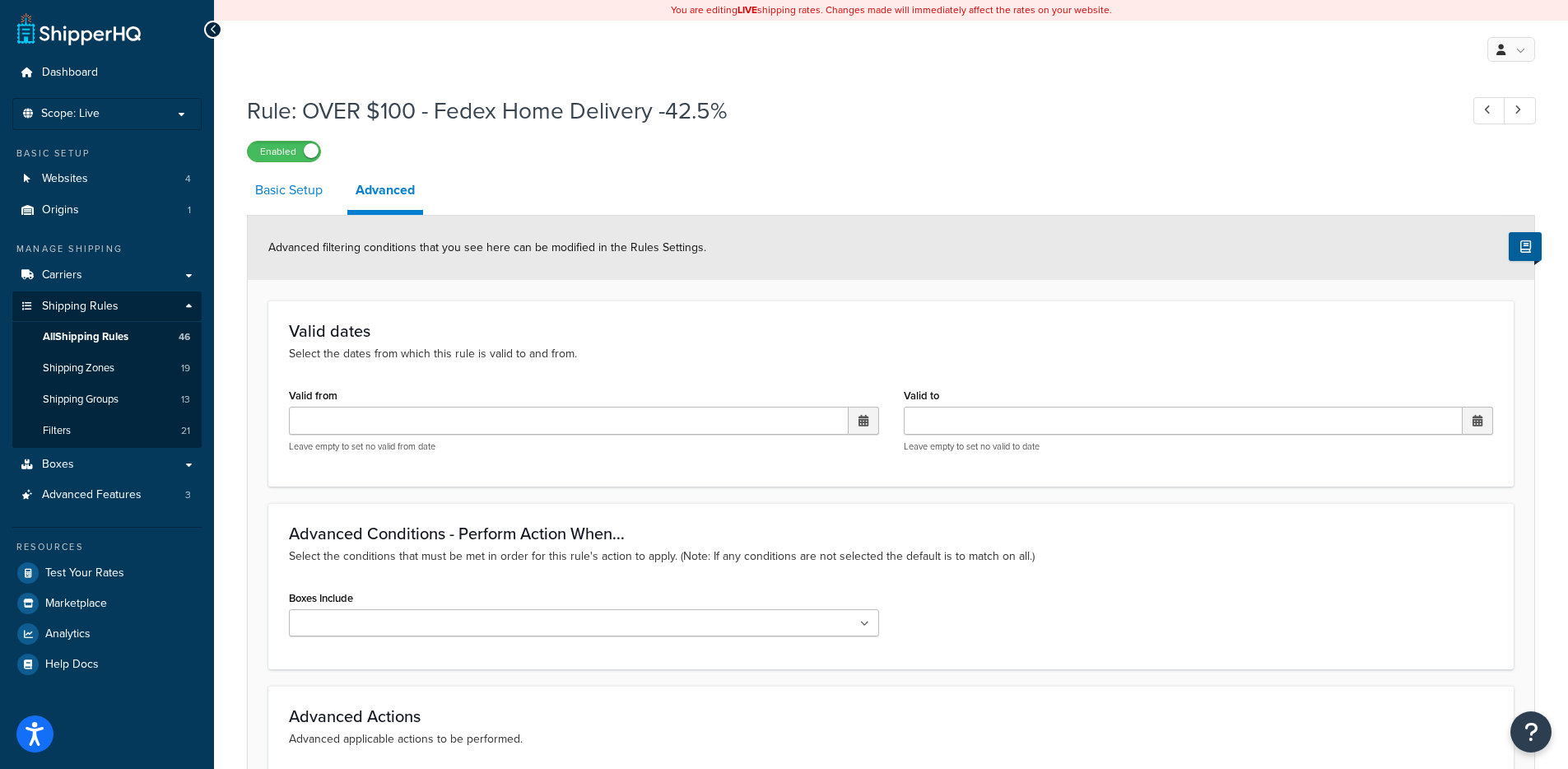
click at [271, 204] on link "Basic Setup" at bounding box center [289, 189] width 84 height 39
select select "SURCHARGE"
select select "LOCATION"
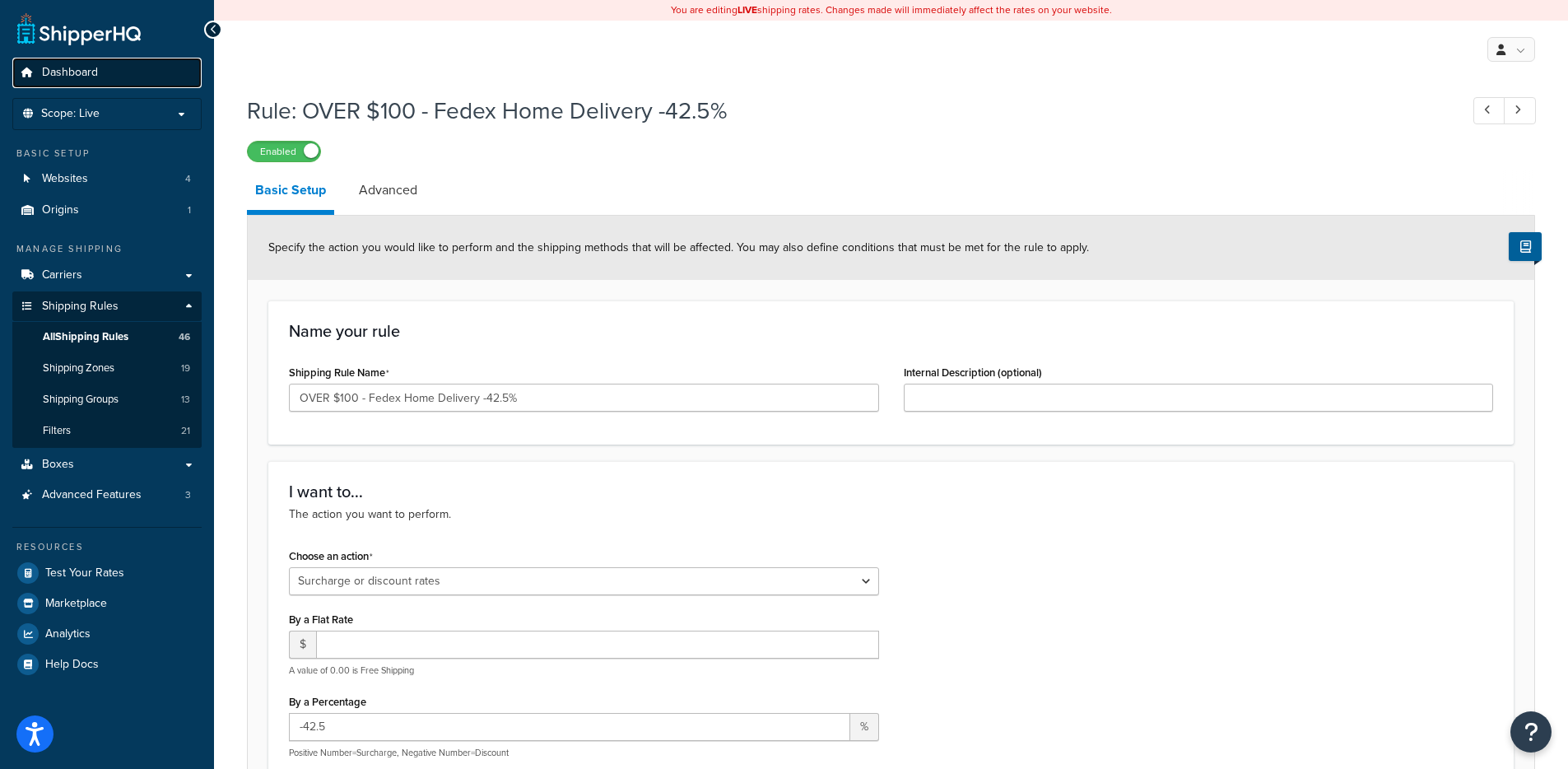
click at [109, 66] on link "Dashboard" at bounding box center [107, 73] width 189 height 31
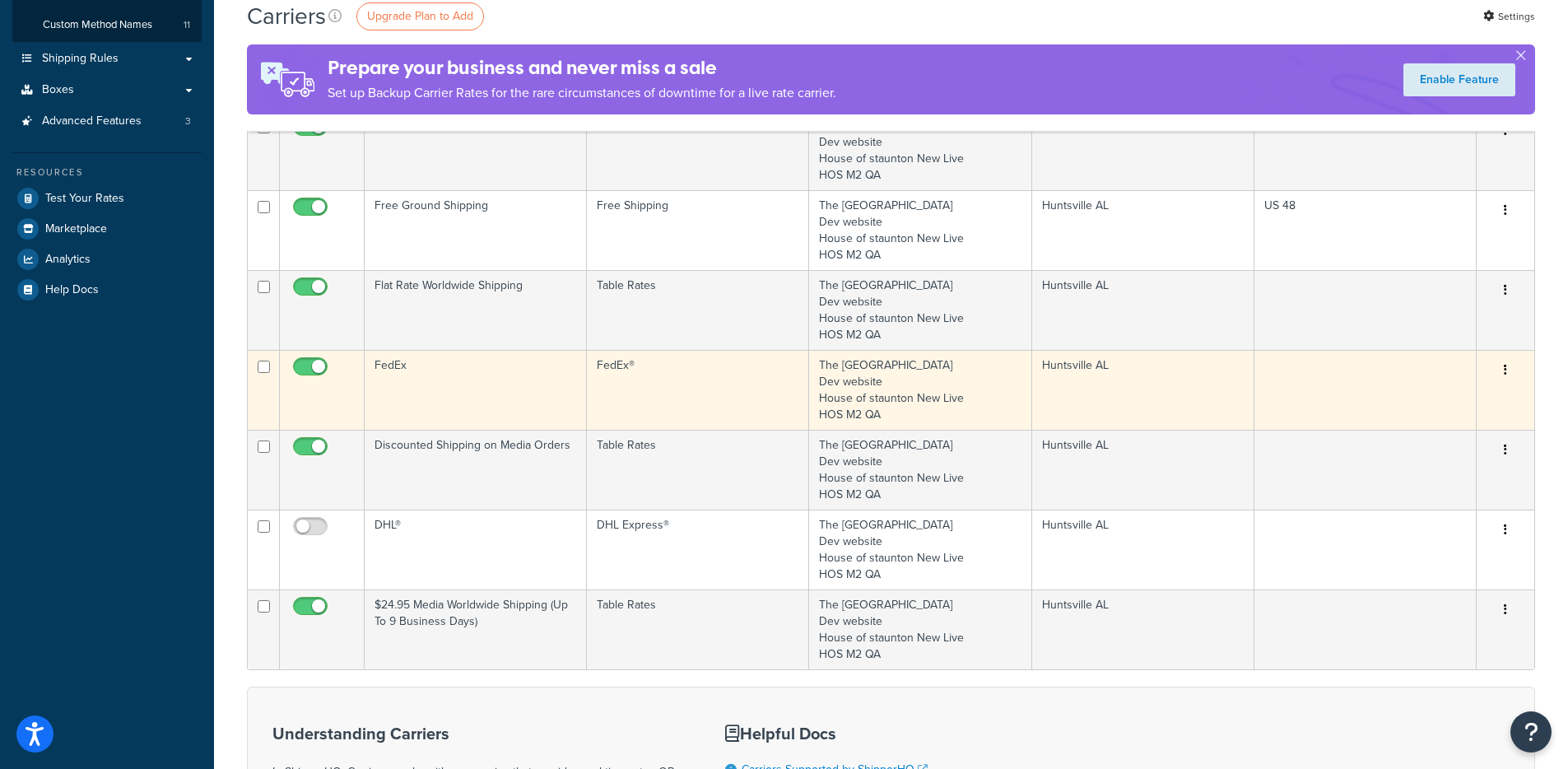
click at [510, 374] on td "FedEx" at bounding box center [475, 390] width 223 height 80
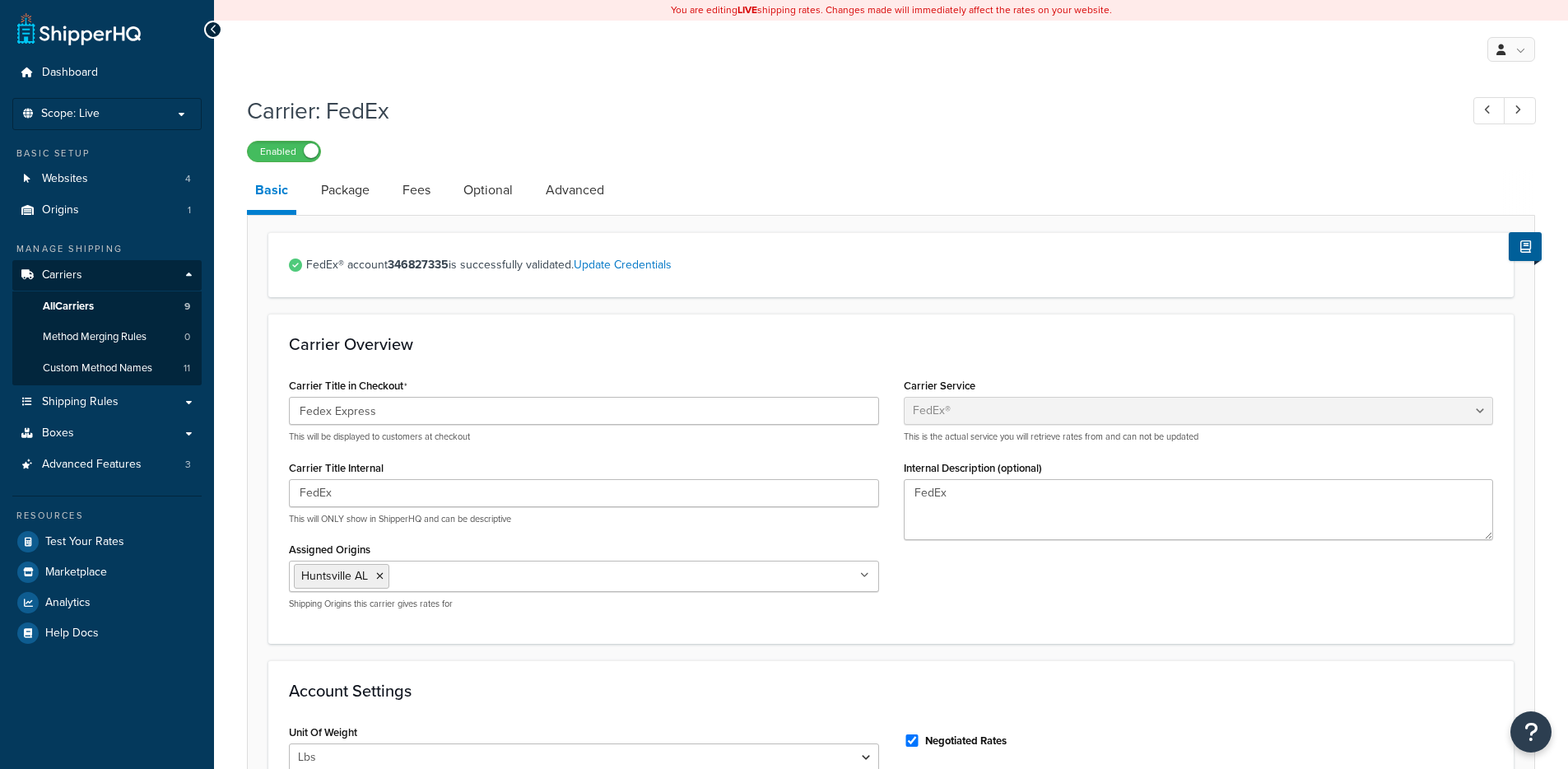
select select "fedEx"
select select "REGULAR_PICKUP"
select select "YOUR_PACKAGING"
click at [351, 202] on link "Package" at bounding box center [345, 189] width 65 height 39
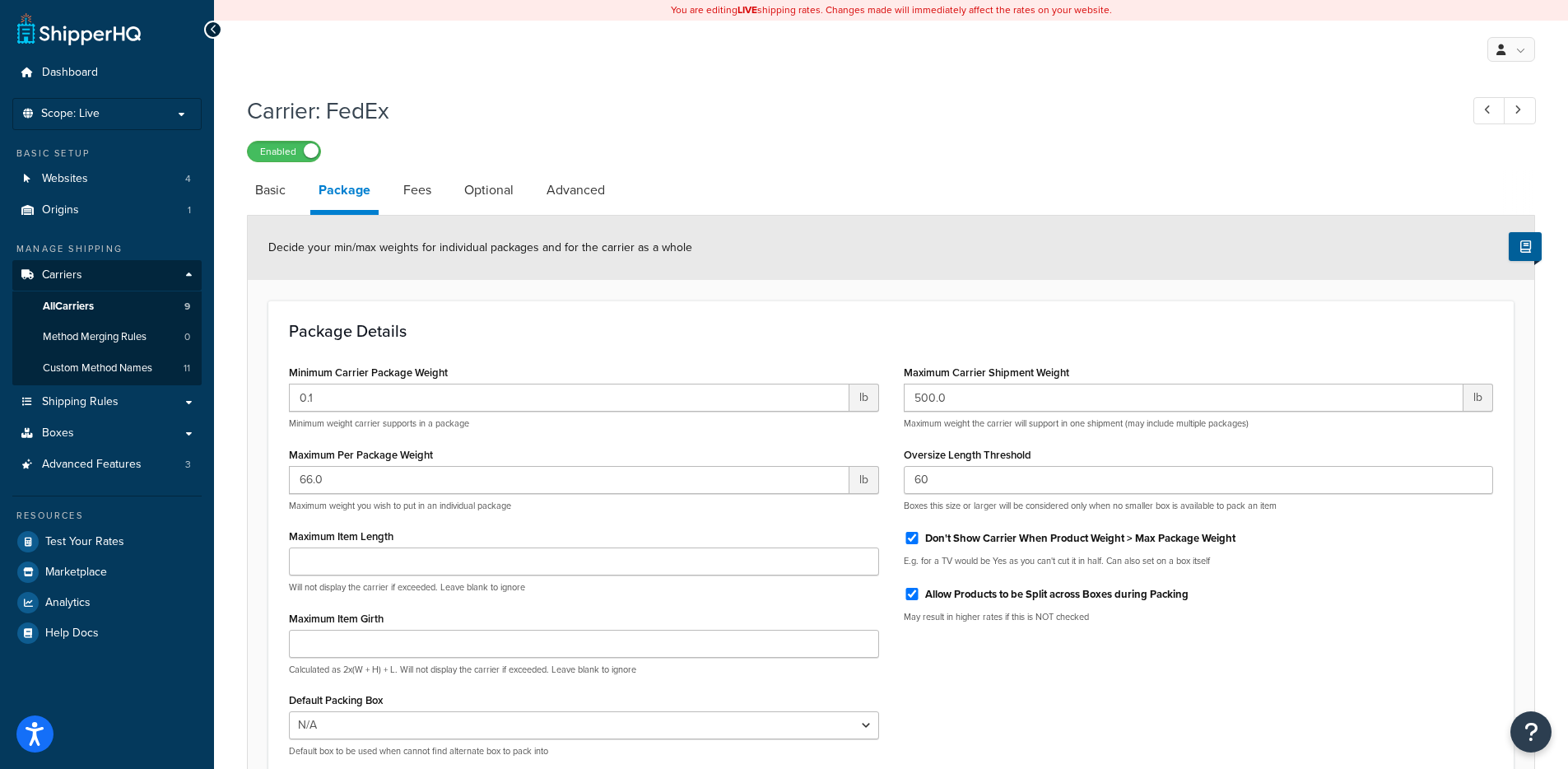
click at [440, 196] on li "Fees" at bounding box center [425, 189] width 61 height 39
click at [431, 195] on link "Fees" at bounding box center [417, 189] width 44 height 39
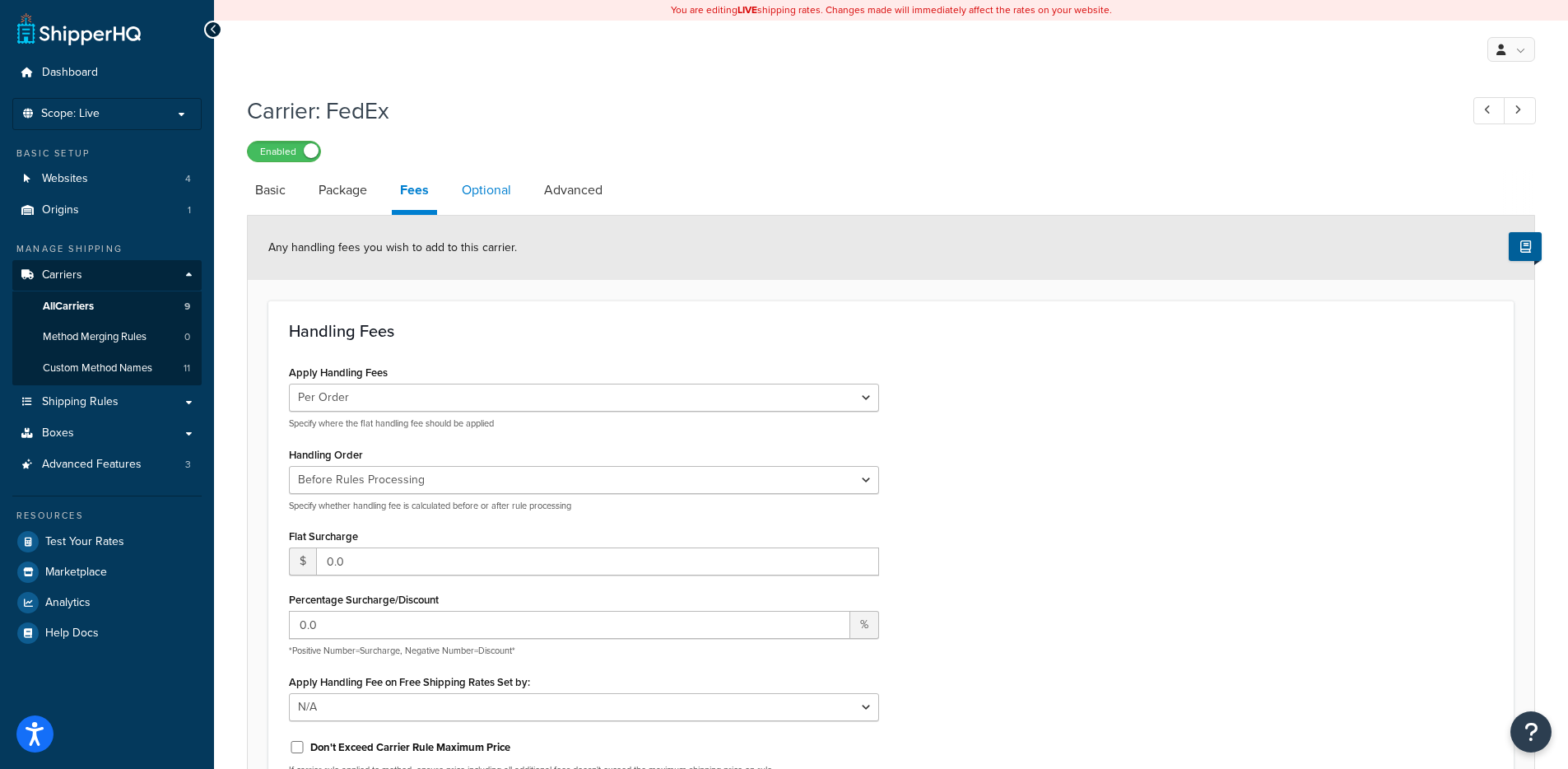
click at [472, 185] on link "Optional" at bounding box center [486, 189] width 66 height 39
select select "residential"
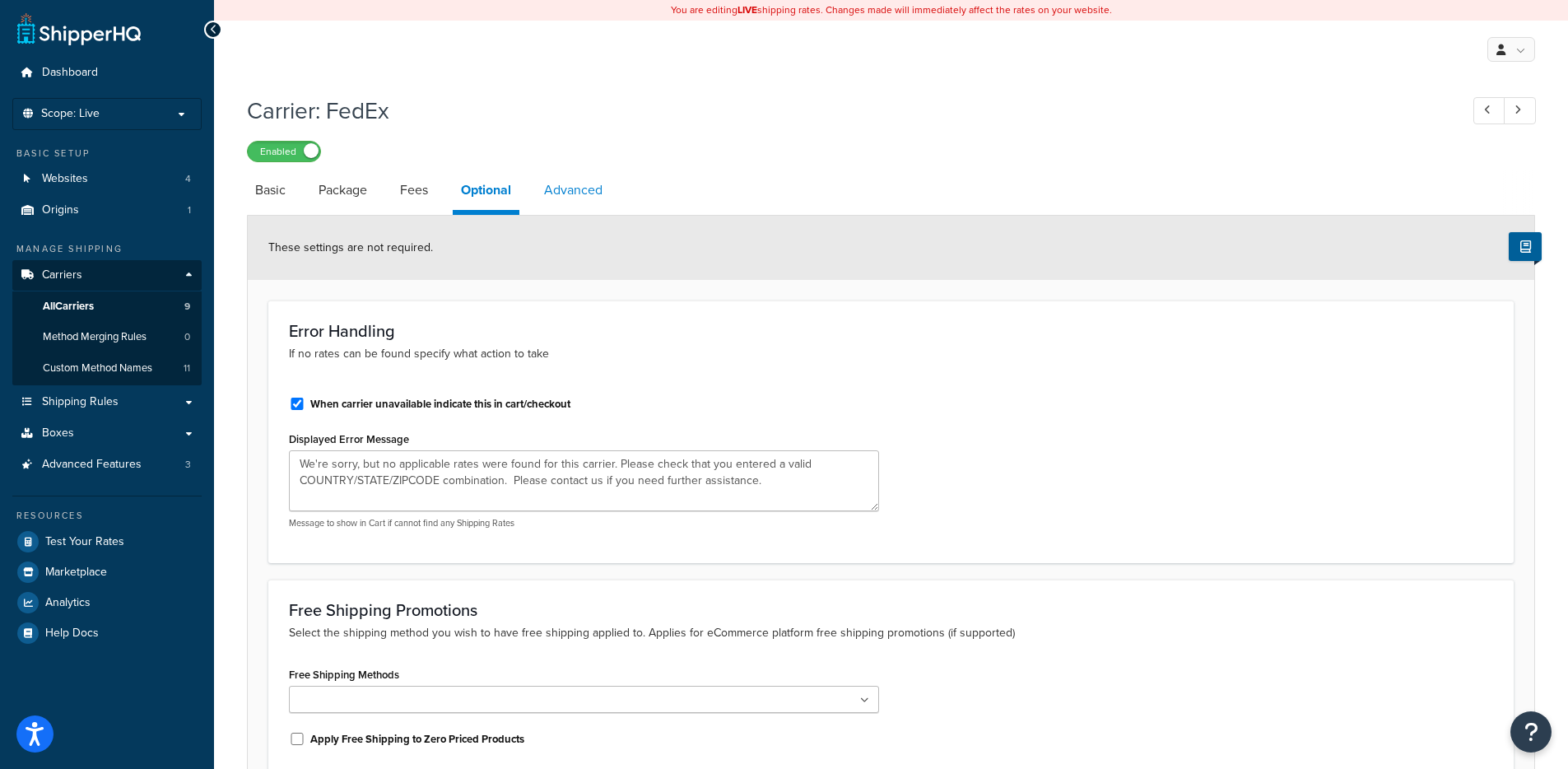
click at [550, 203] on link "Advanced" at bounding box center [574, 189] width 75 height 39
select select "false"
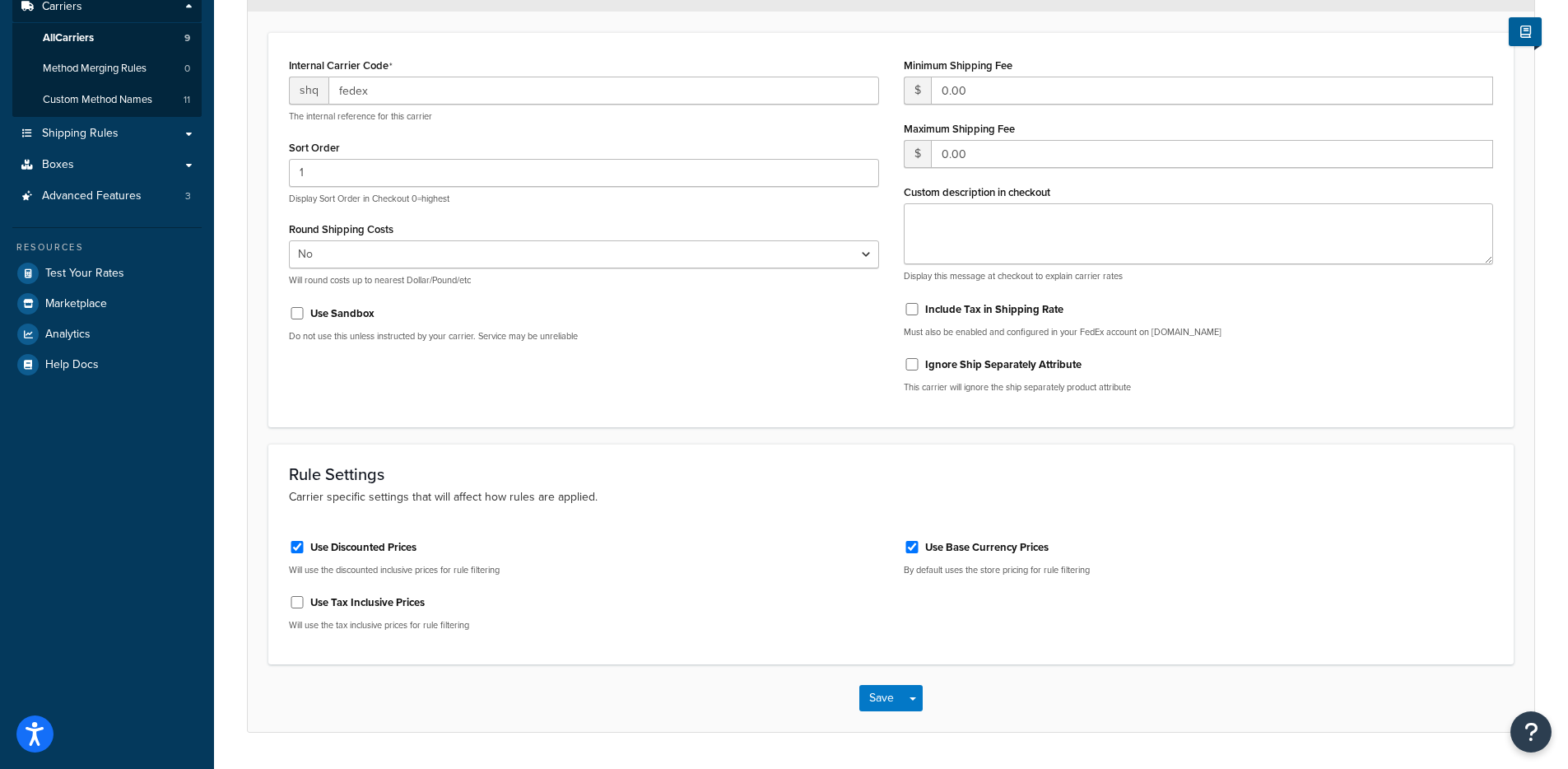
scroll to position [314, 0]
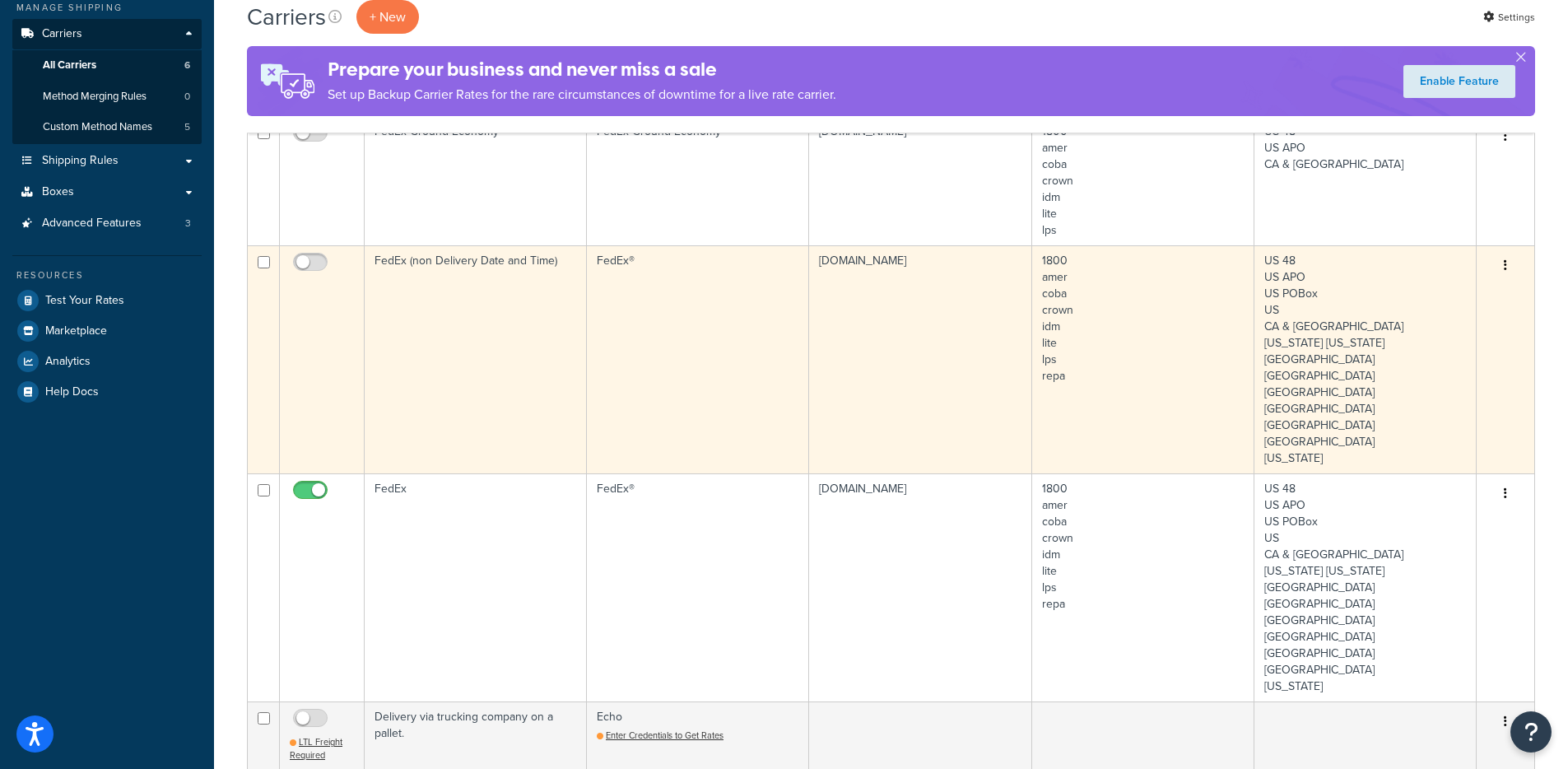
scroll to position [191, 0]
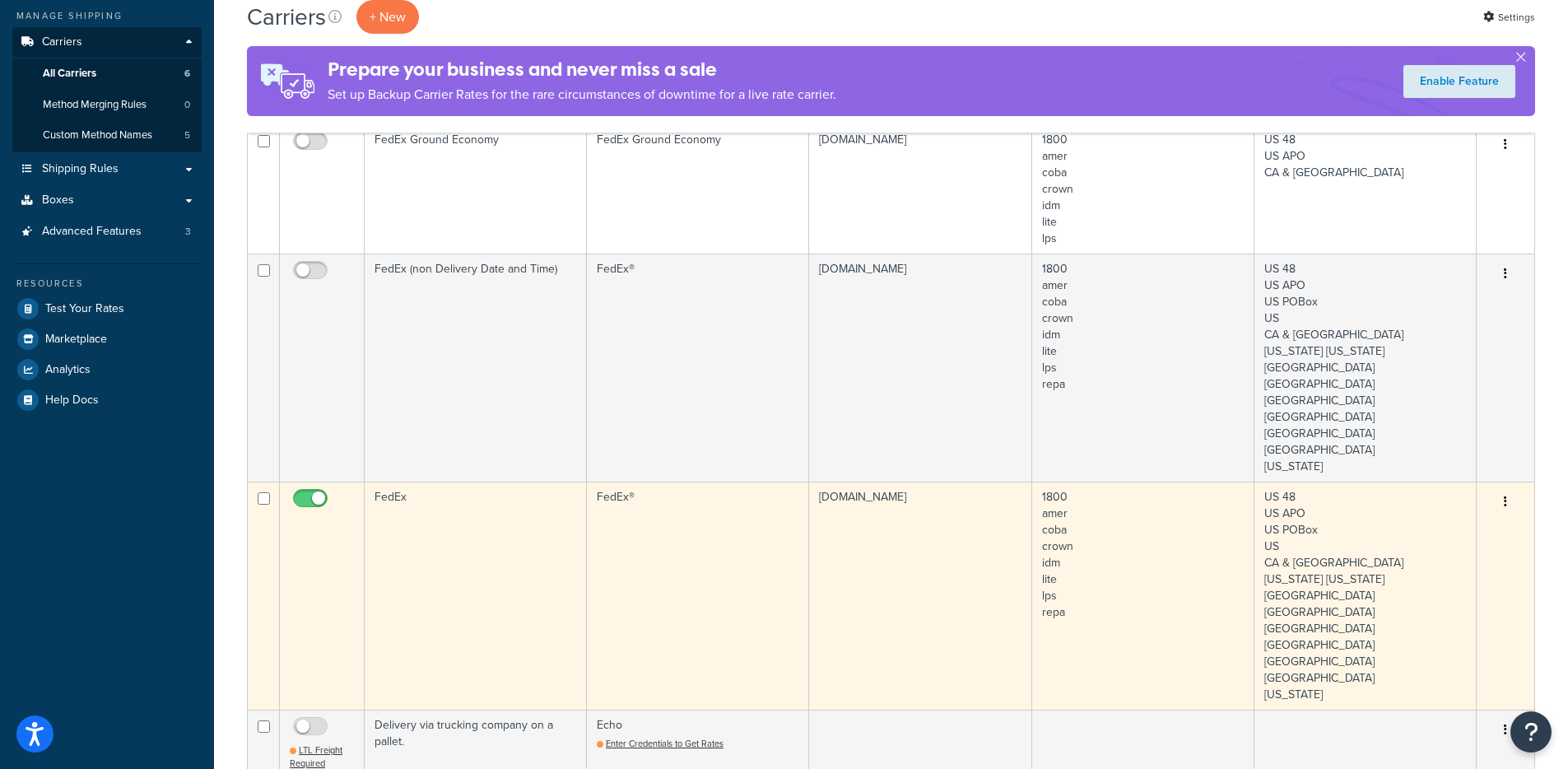
click at [490, 481] on td "FedEx" at bounding box center [475, 595] width 223 height 228
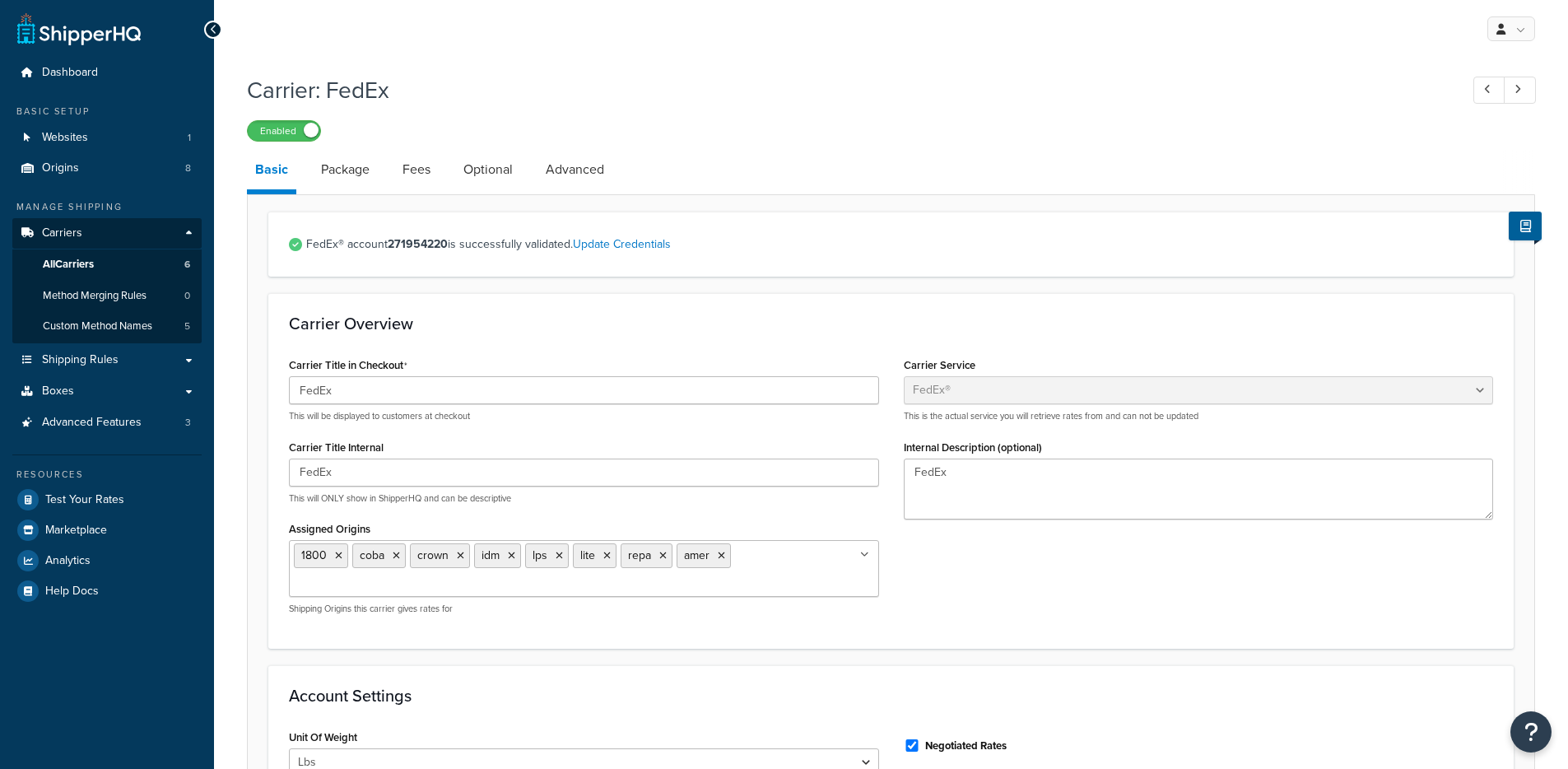
select select "fedEx"
select select "REGULAR_PICKUP"
select select "YOUR_PACKAGING"
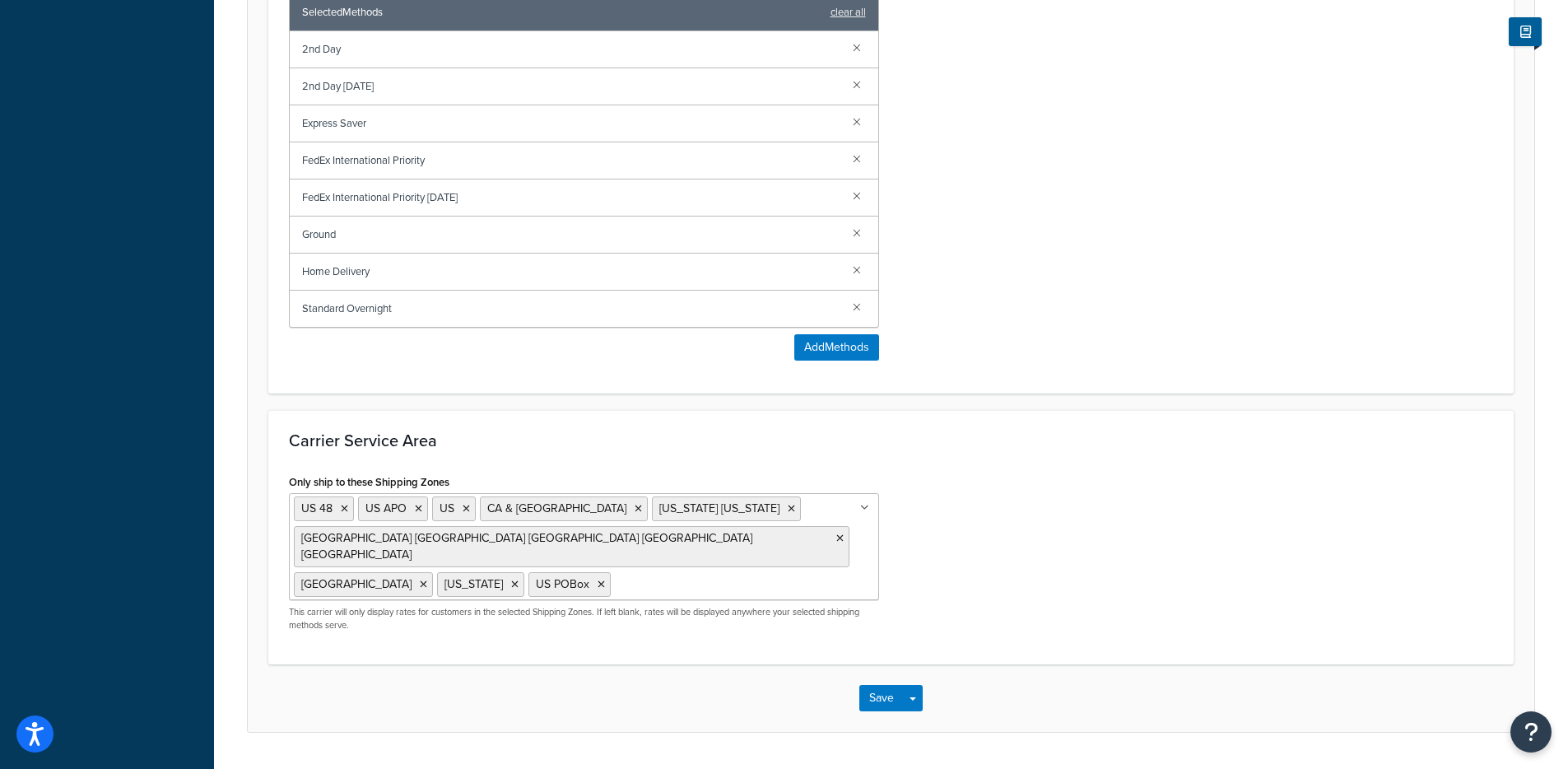
scroll to position [52, 0]
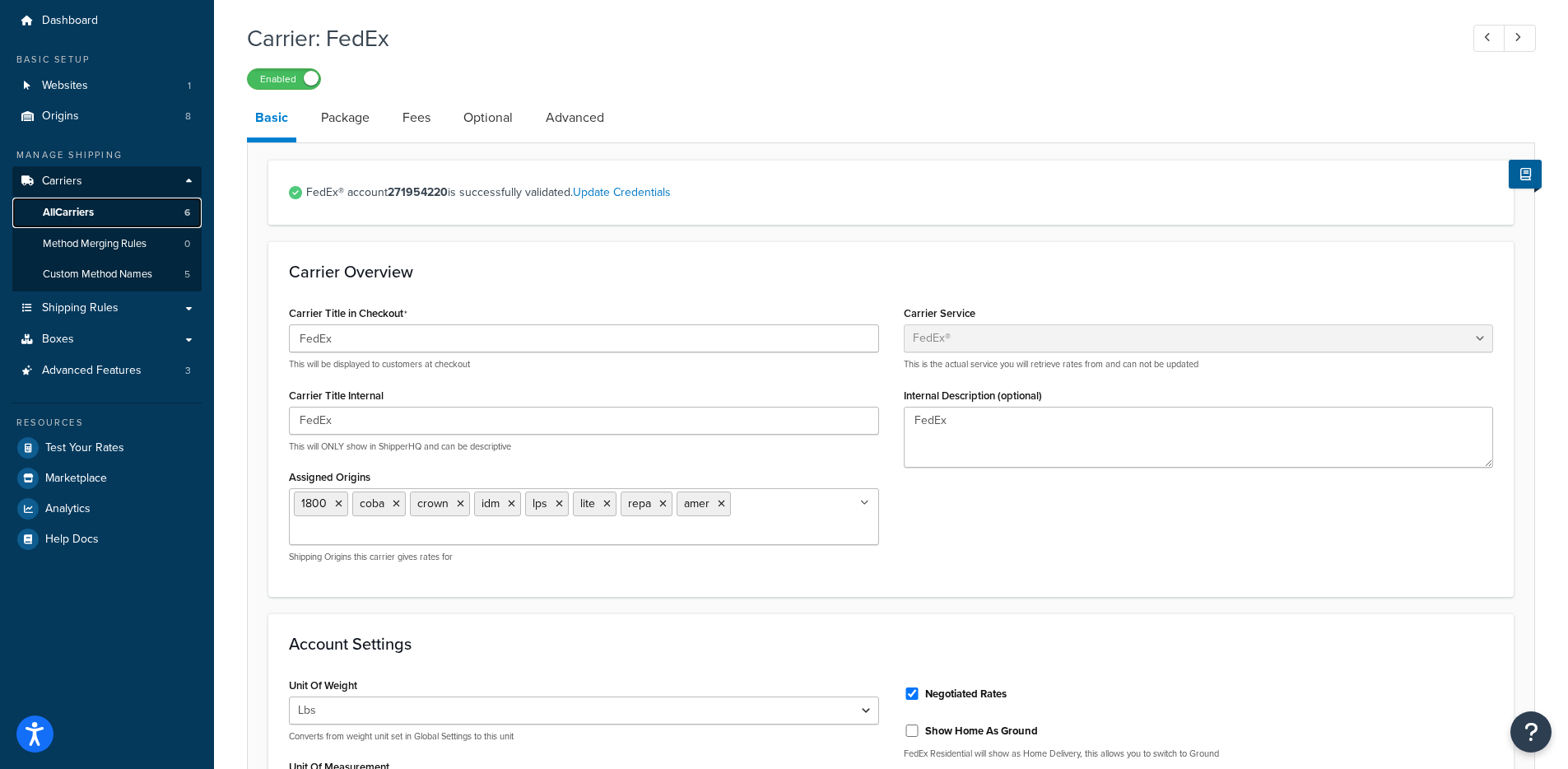
click at [107, 209] on link "All Carriers 6" at bounding box center [107, 213] width 189 height 31
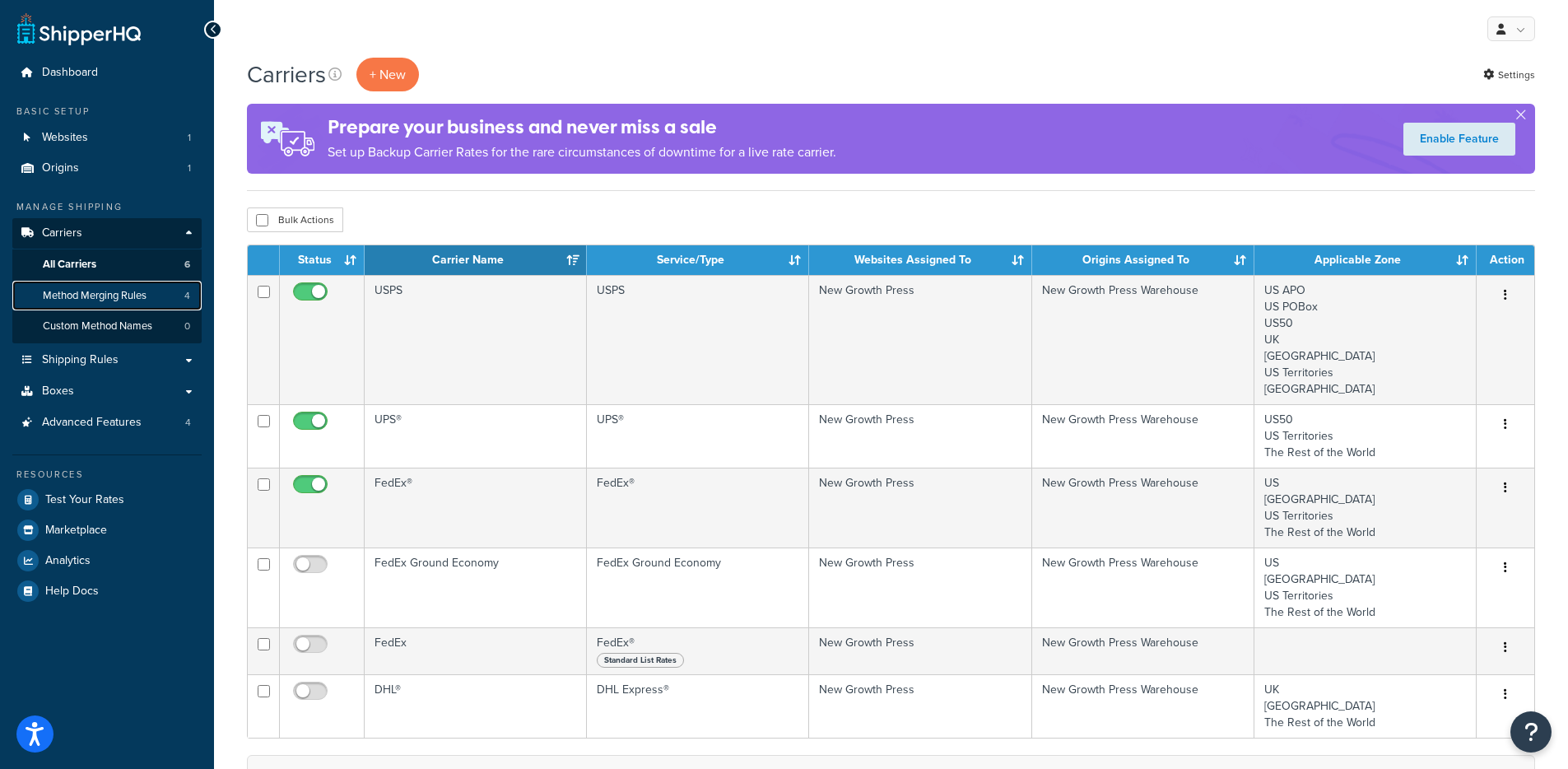
click at [129, 293] on span "Method Merging Rules" at bounding box center [94, 295] width 103 height 14
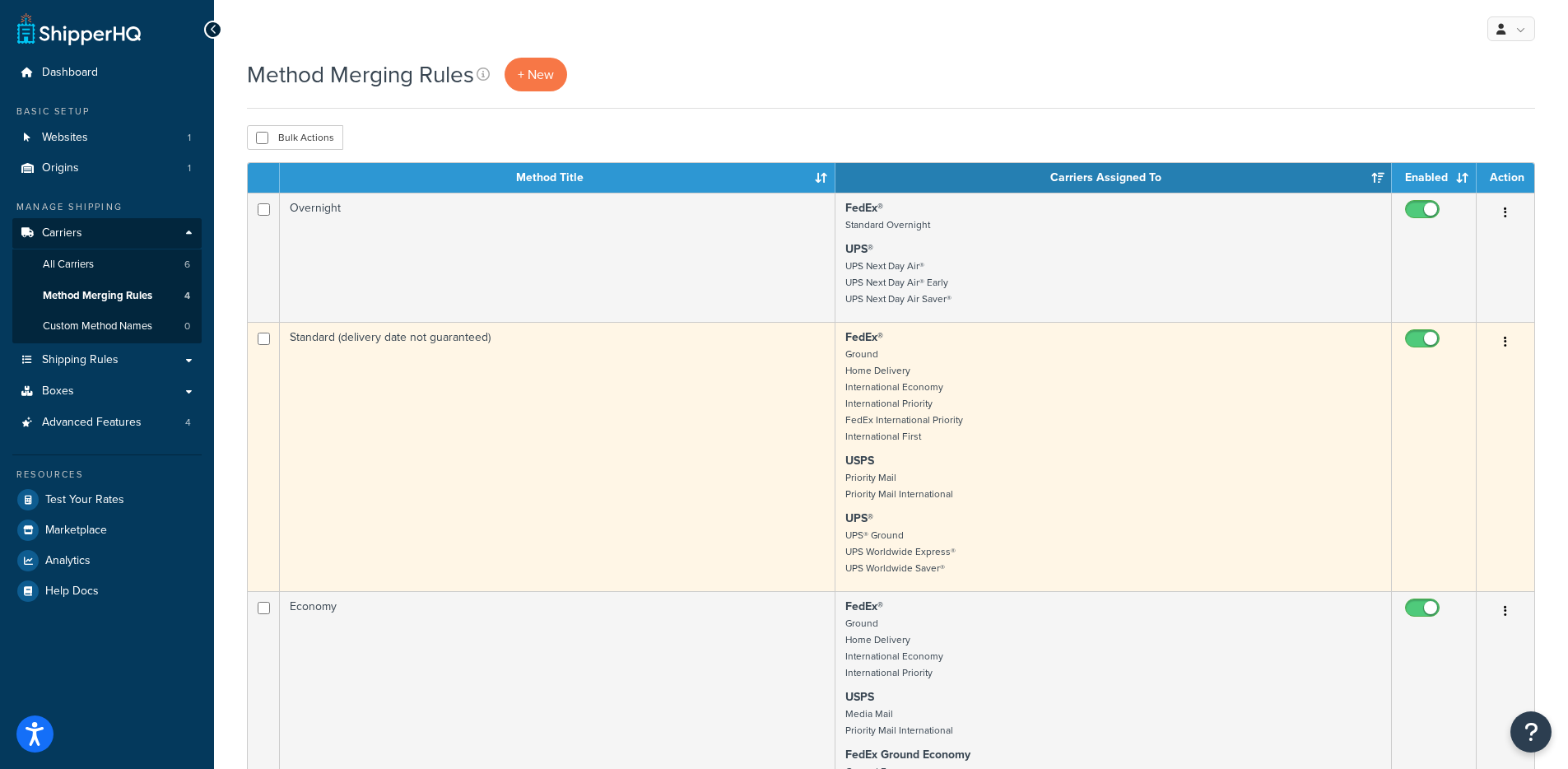
click at [568, 326] on td "Standard (delivery date not guaranteed)" at bounding box center [558, 456] width 555 height 269
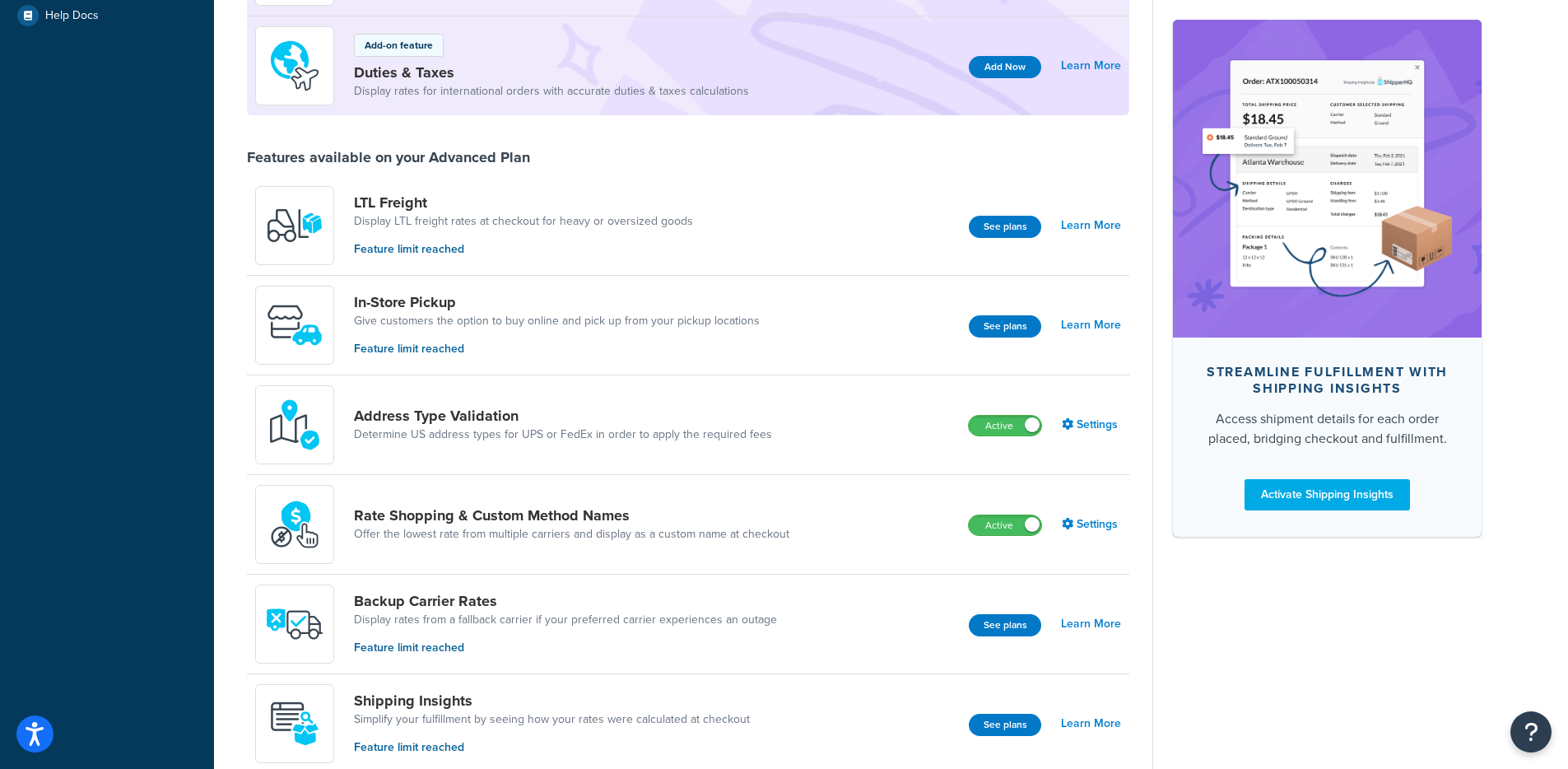
scroll to position [580, 0]
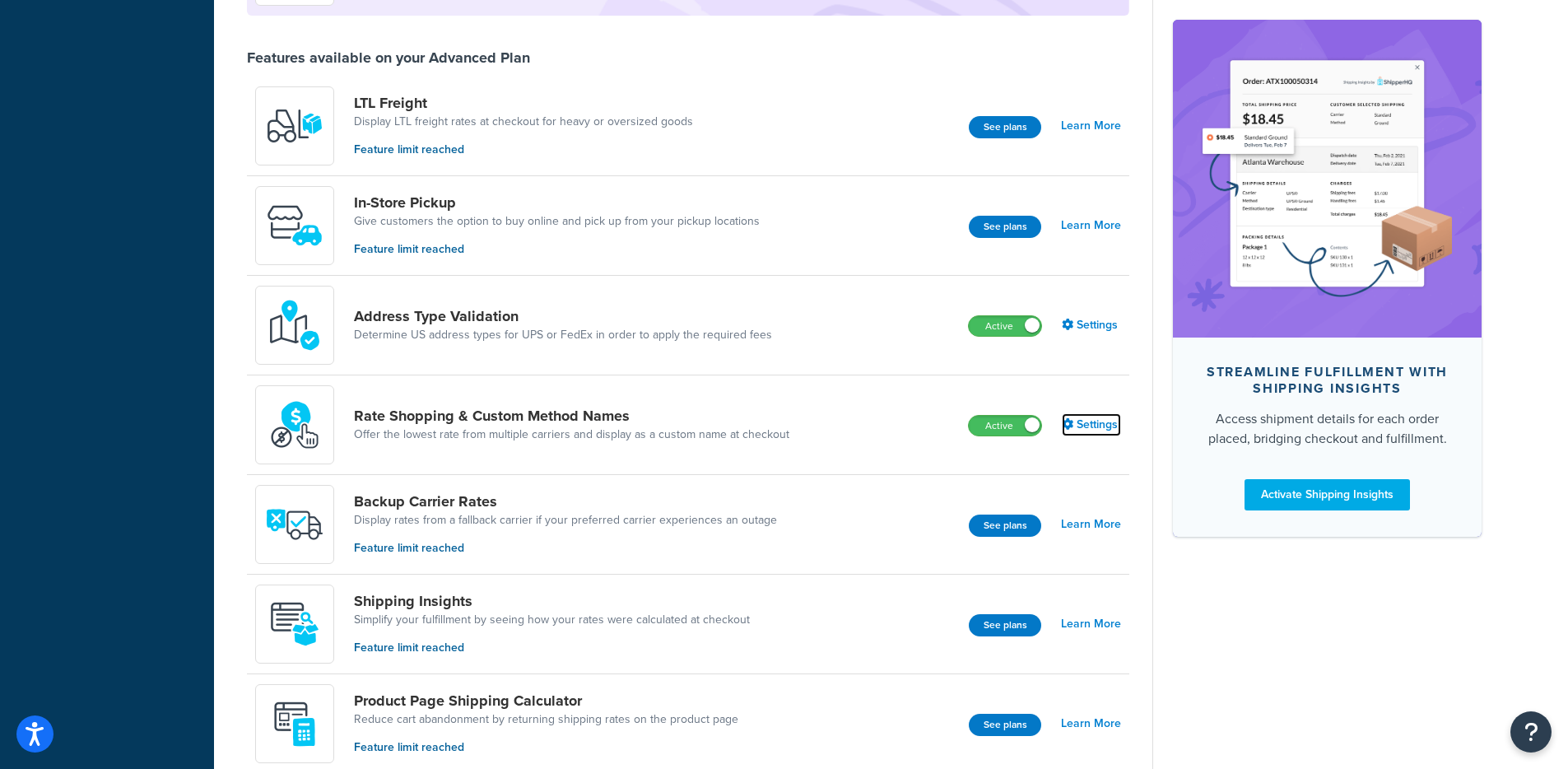
click at [1088, 428] on link "Settings" at bounding box center [1091, 425] width 59 height 23
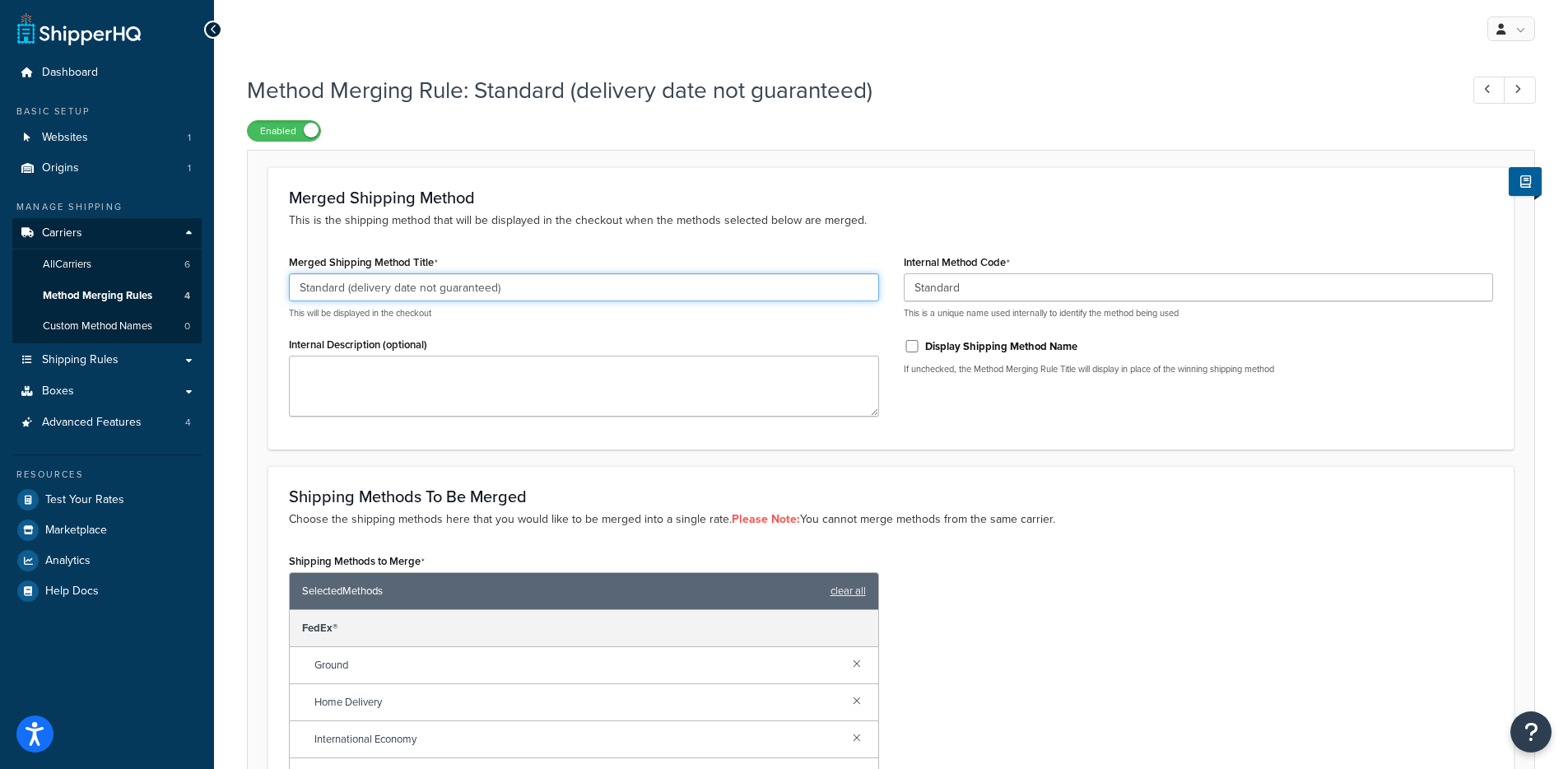
drag, startPoint x: 409, startPoint y: 290, endPoint x: 475, endPoint y: 290, distance: 66.0
click at [475, 290] on input "Standard (delivery date not guaranteed)" at bounding box center [584, 288] width 591 height 28
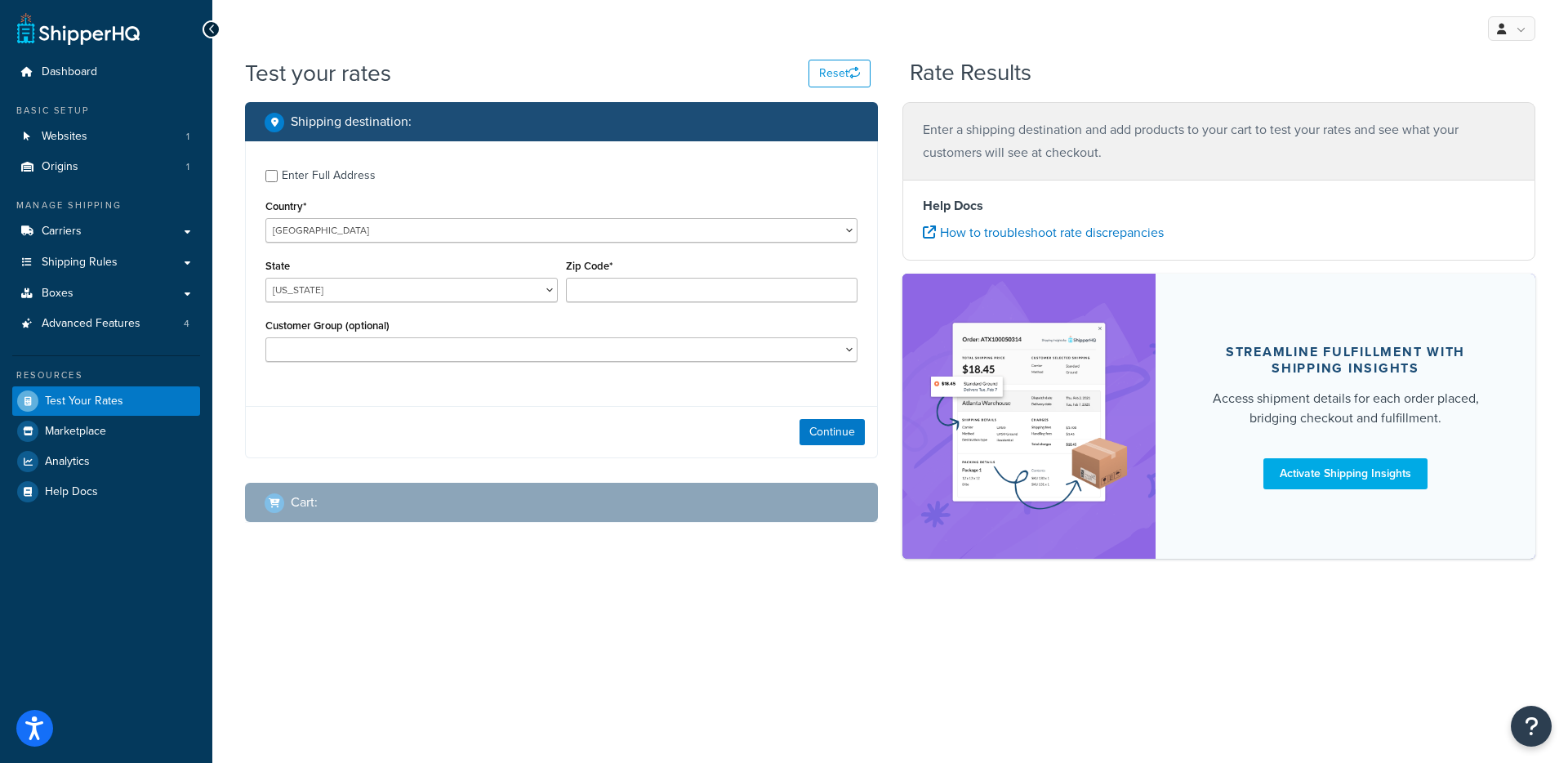
click at [314, 170] on div "Enter Full Address" at bounding box center [329, 175] width 94 height 23
click at [278, 170] on input "Enter Full Address" at bounding box center [271, 175] width 12 height 12
checkbox input "true"
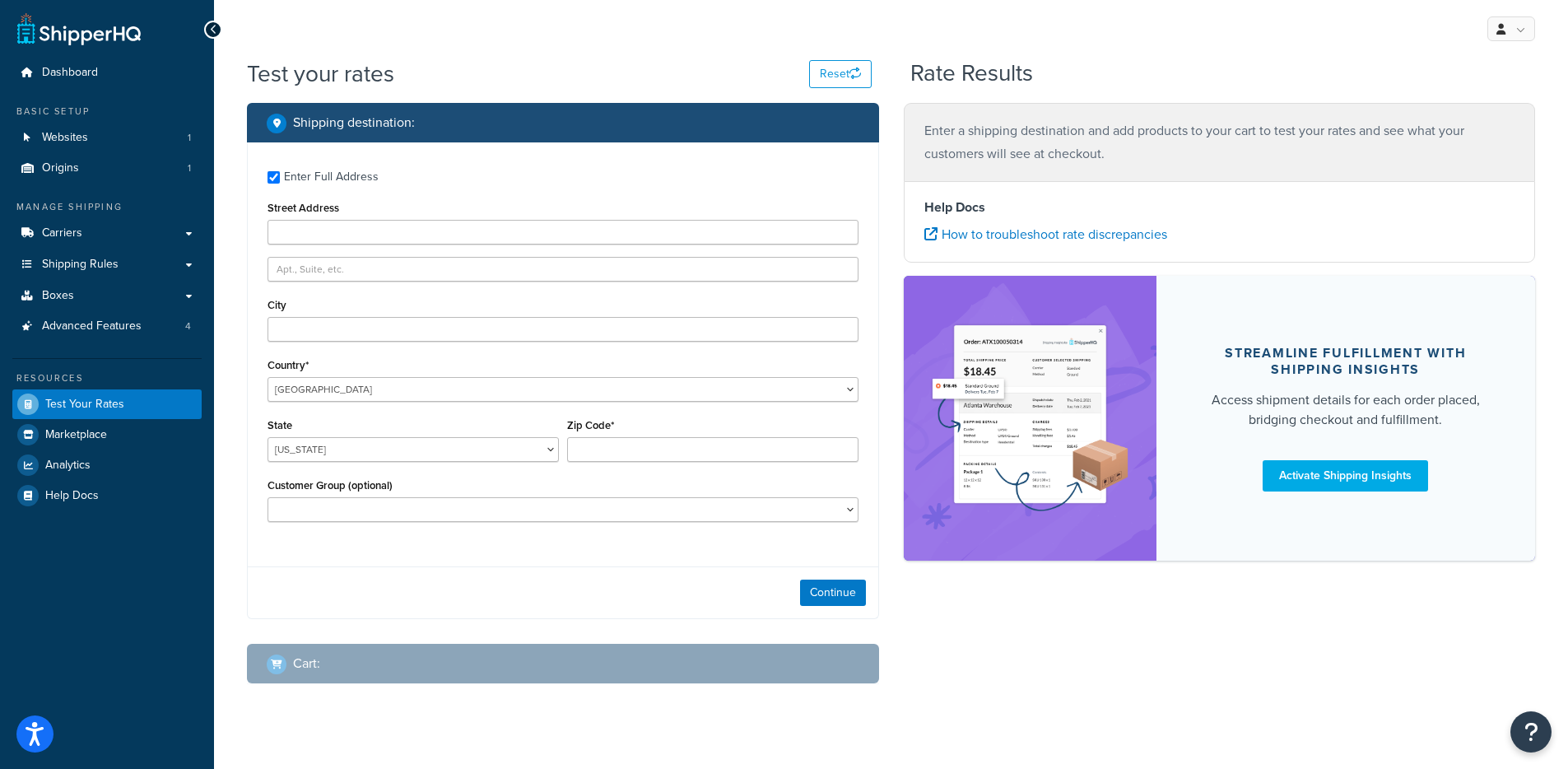
click at [330, 212] on label "Street Address" at bounding box center [304, 208] width 72 height 13
click at [330, 220] on input "Street Address" at bounding box center [563, 233] width 591 height 25
click at [330, 219] on div "Street Address" at bounding box center [563, 220] width 591 height 48
click at [333, 229] on input "Street Address" at bounding box center [563, 233] width 591 height 25
type input "9600 Great Hills Trail ste 350W"
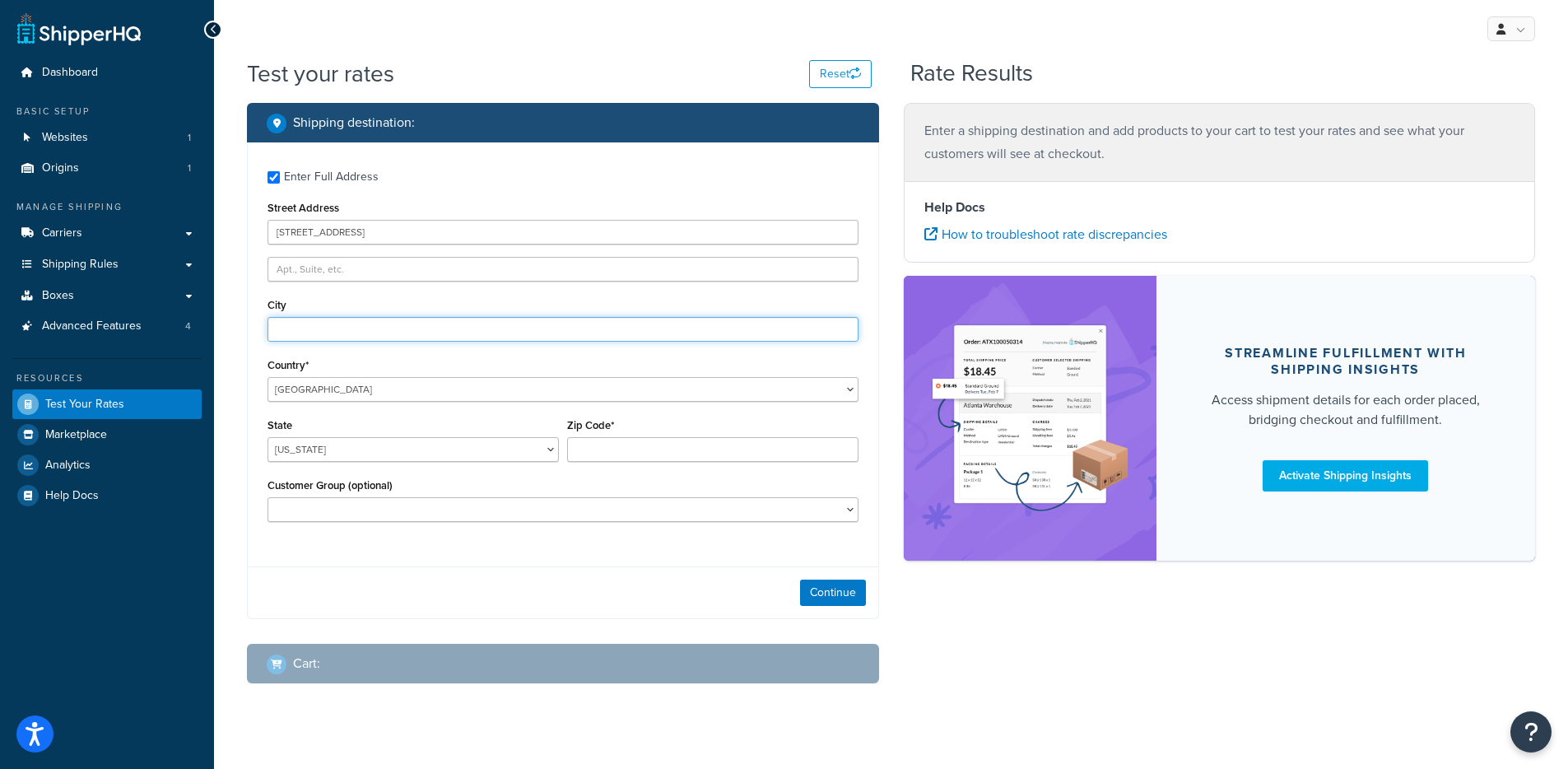
type input "Austin"
select select "TX"
type input "78759"
click at [799, 586] on div "Continue" at bounding box center [563, 592] width 631 height 52
click at [802, 589] on button "Continue" at bounding box center [832, 593] width 66 height 27
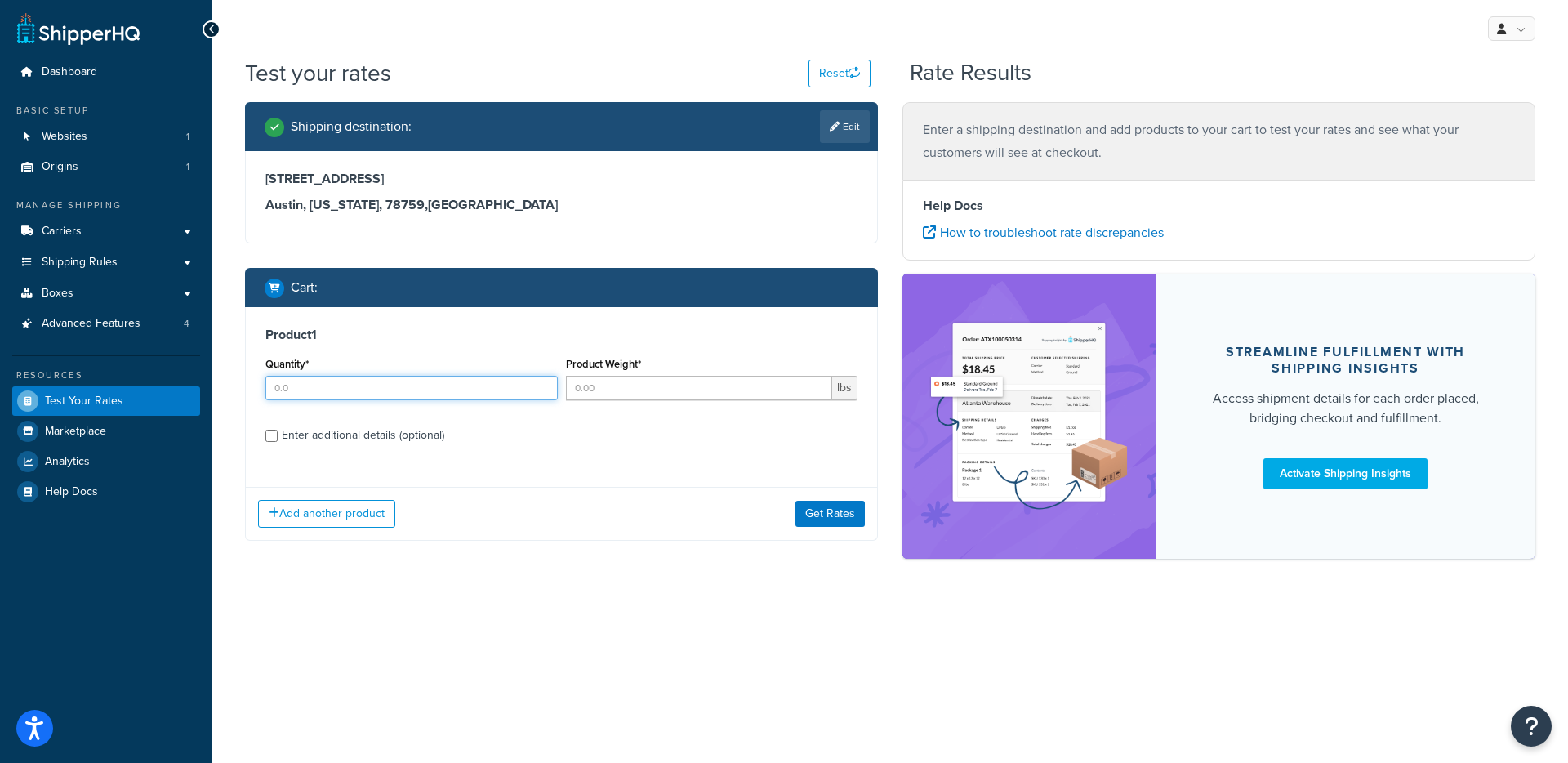
click at [455, 392] on input "Quantity*" at bounding box center [411, 388] width 292 height 25
type input "1"
click at [694, 391] on input "Product Weight*" at bounding box center [699, 388] width 267 height 25
type input "1"
click at [811, 526] on button "Get Rates" at bounding box center [830, 514] width 70 height 26
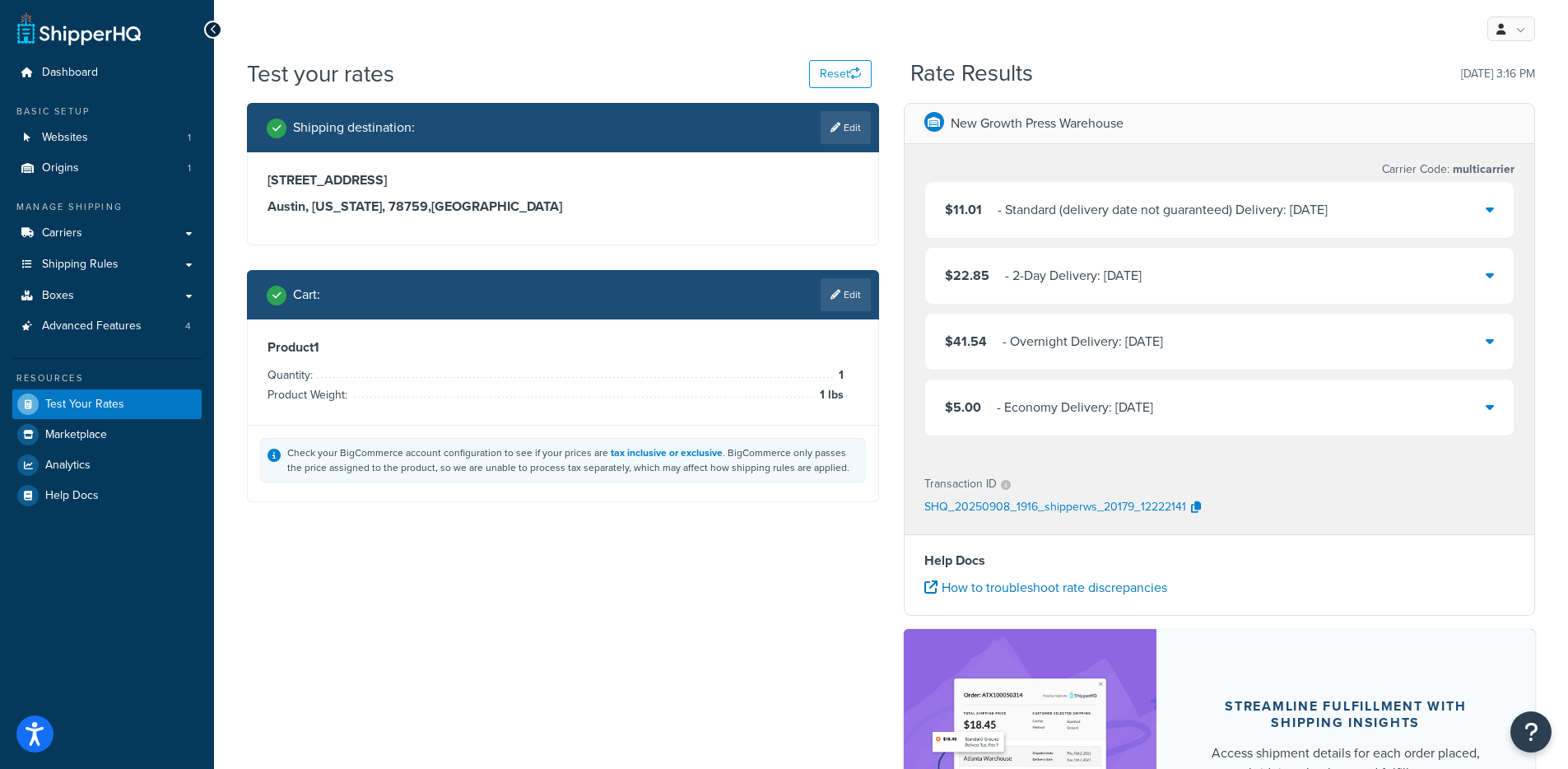
click at [1156, 225] on div "$11.01 - Standard (delivery date not guaranteed) Delivery: Fri, Sep 12" at bounding box center [1219, 209] width 590 height 56
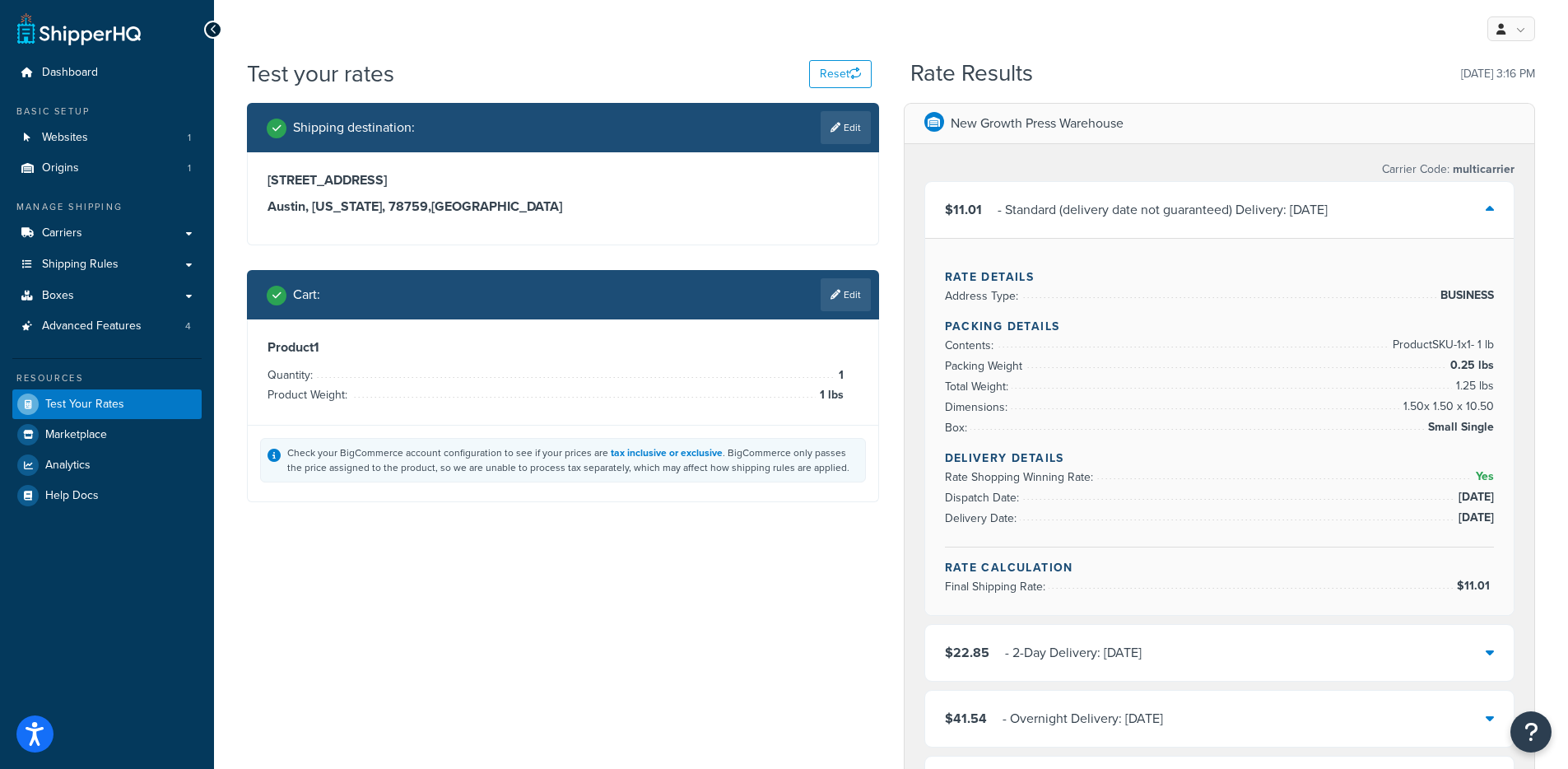
click at [1156, 225] on div "$11.01 - Standard (delivery date not guaranteed) Delivery: Fri, Sep 12" at bounding box center [1219, 209] width 590 height 56
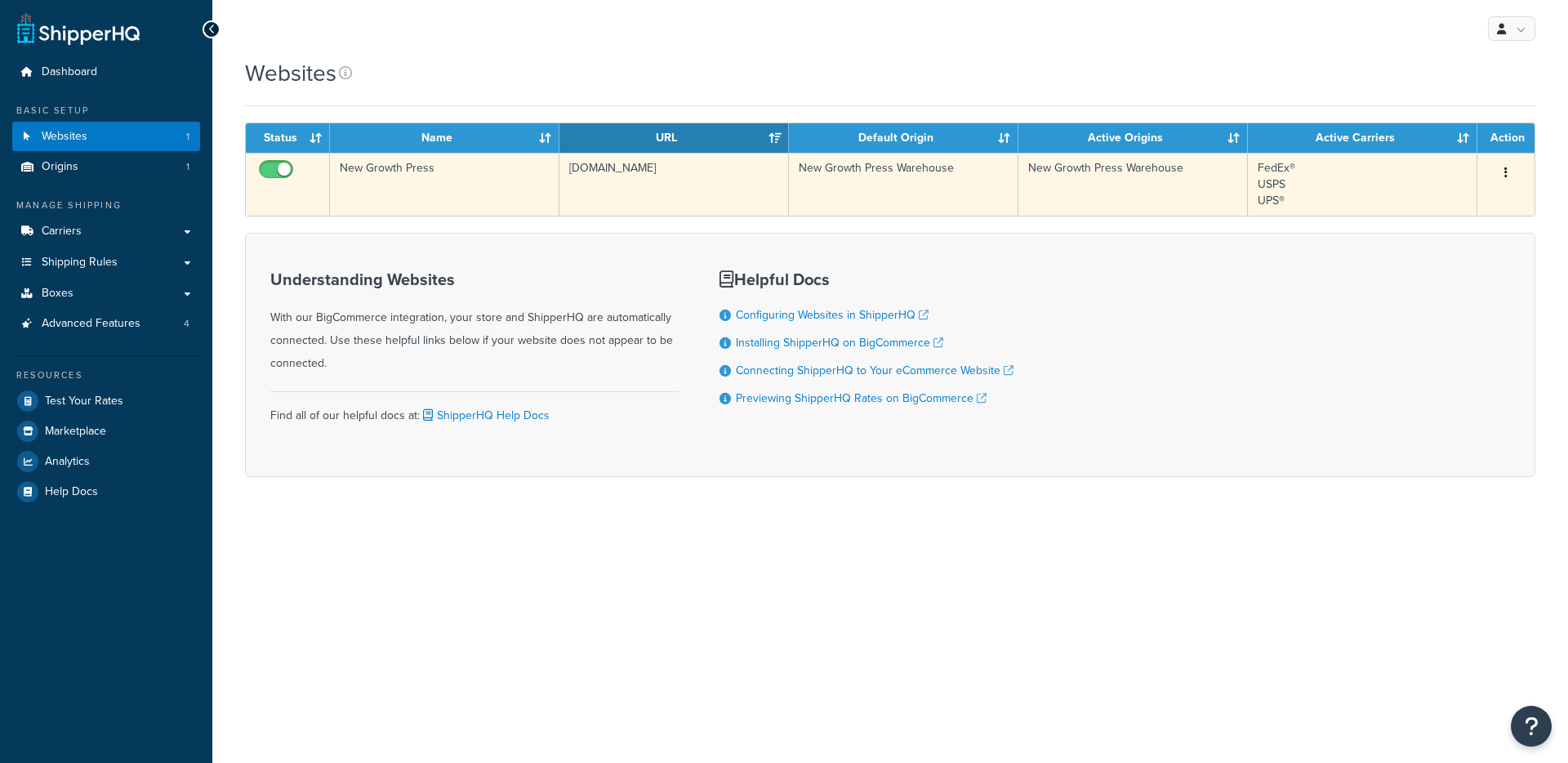
click at [481, 180] on td "New Growth Press" at bounding box center [444, 185] width 229 height 63
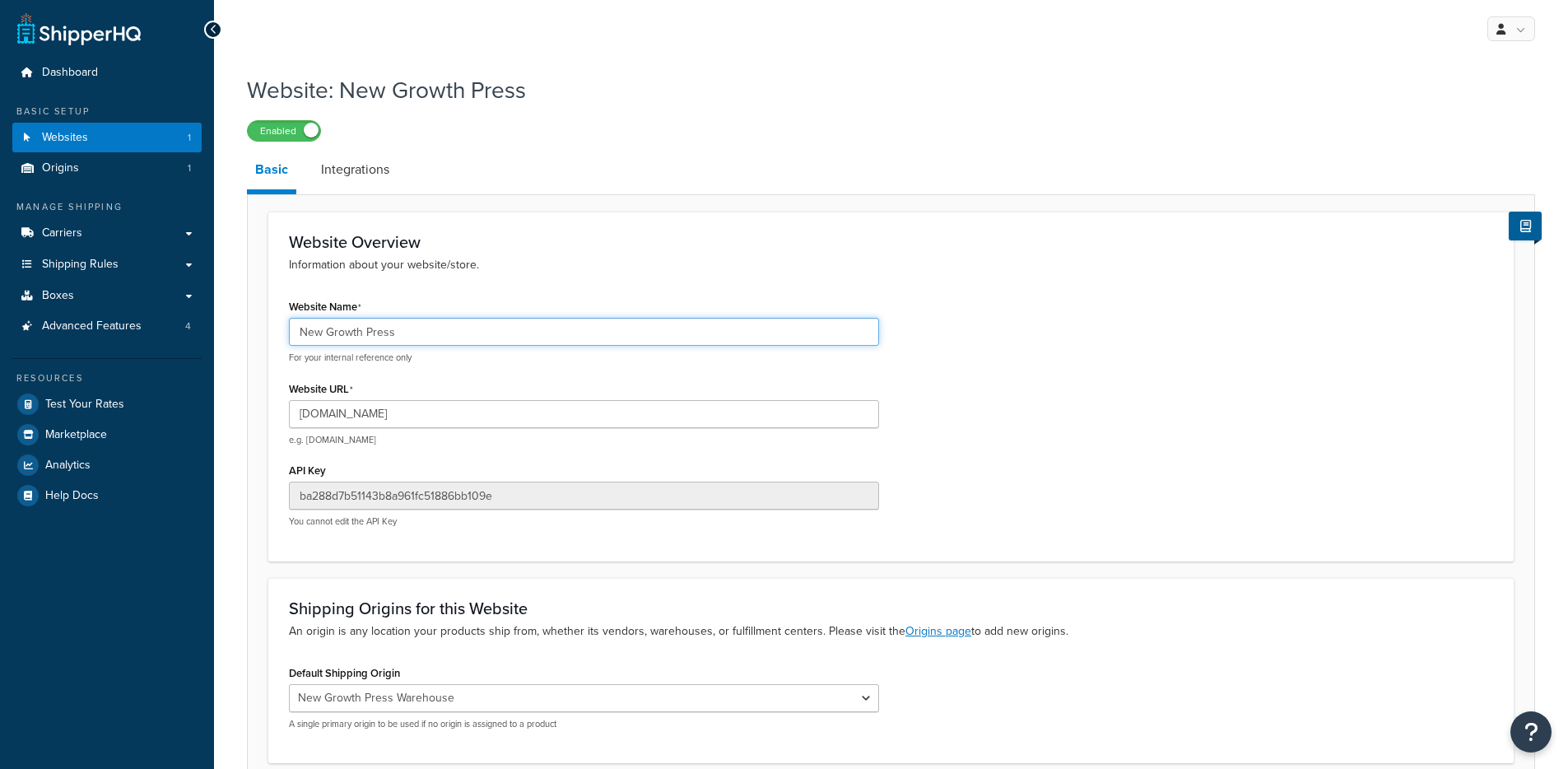
click at [469, 335] on input "New Growth Press" at bounding box center [584, 332] width 591 height 28
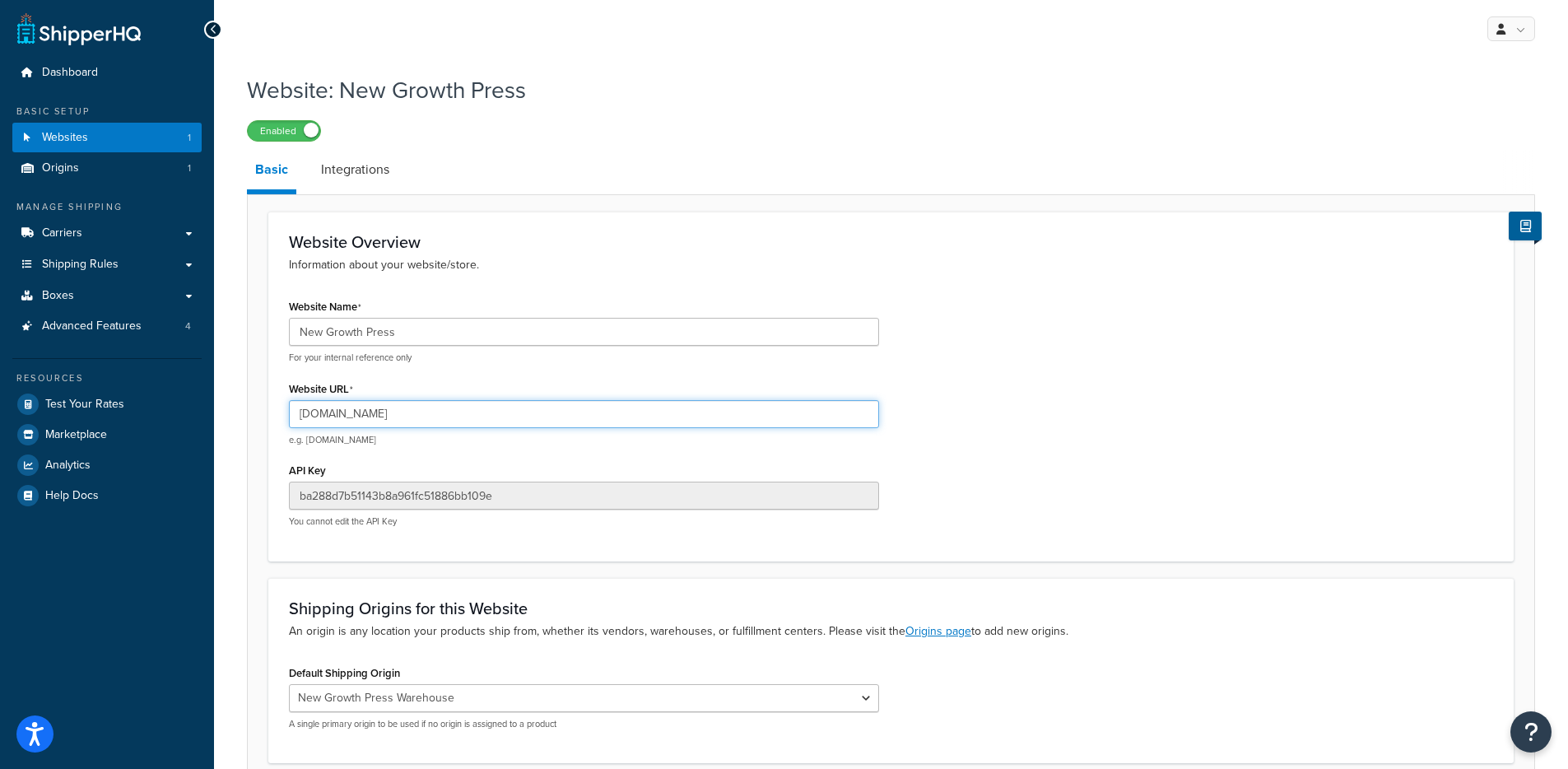
click at [410, 405] on input "[DOMAIN_NAME]" at bounding box center [584, 415] width 591 height 28
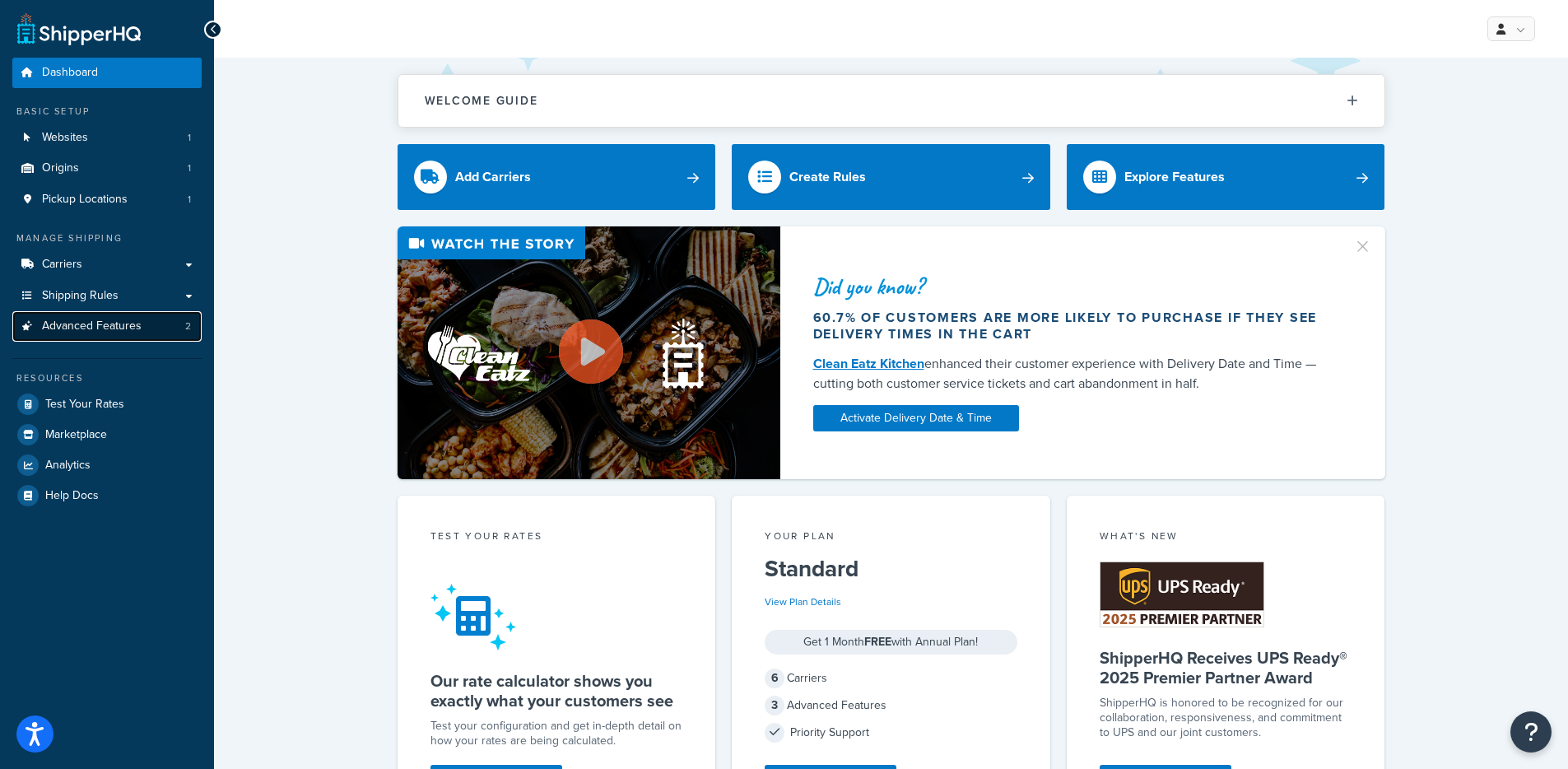
click at [117, 332] on span "Advanced Features" at bounding box center [91, 326] width 99 height 14
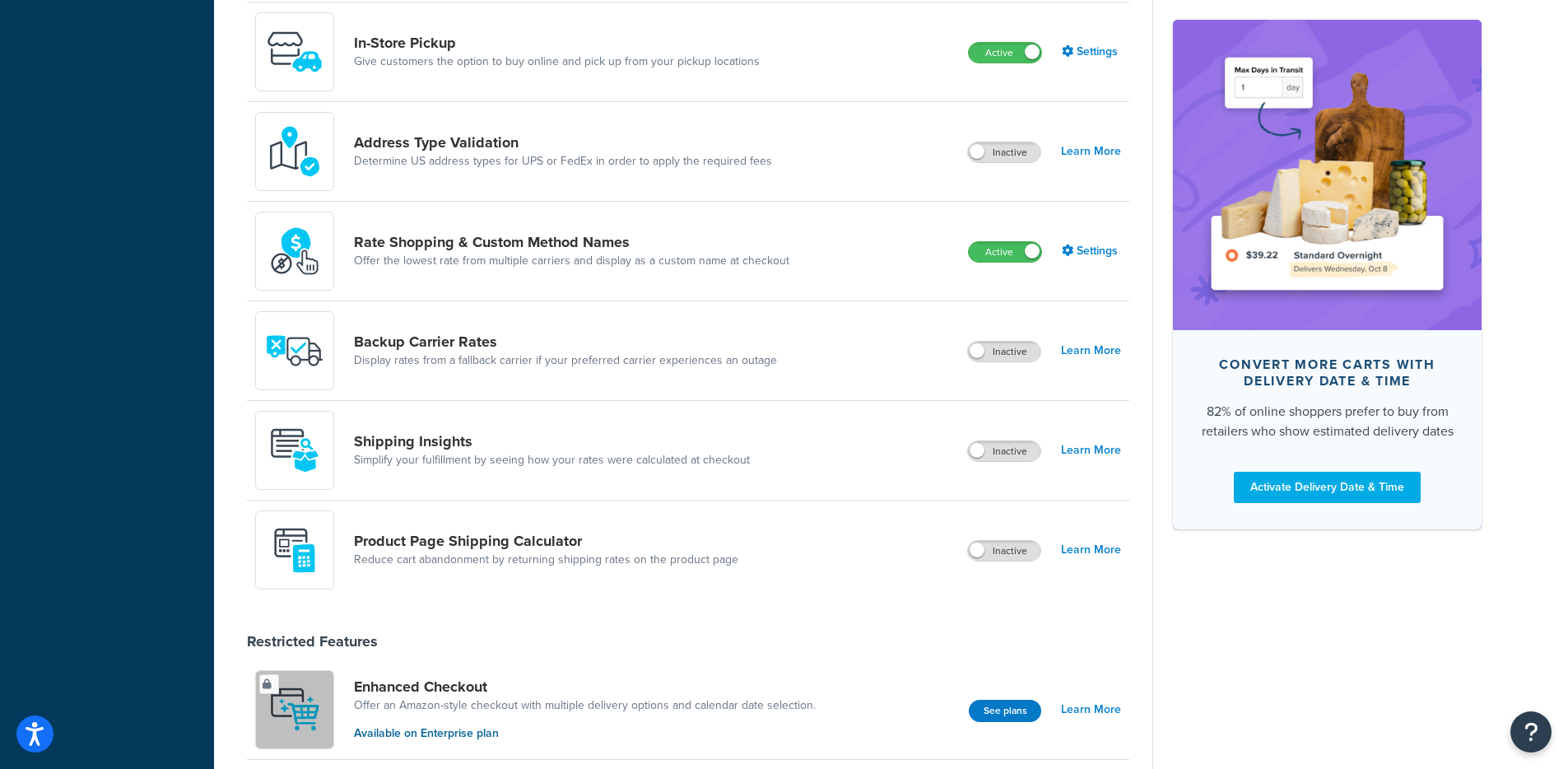
scroll to position [645, 0]
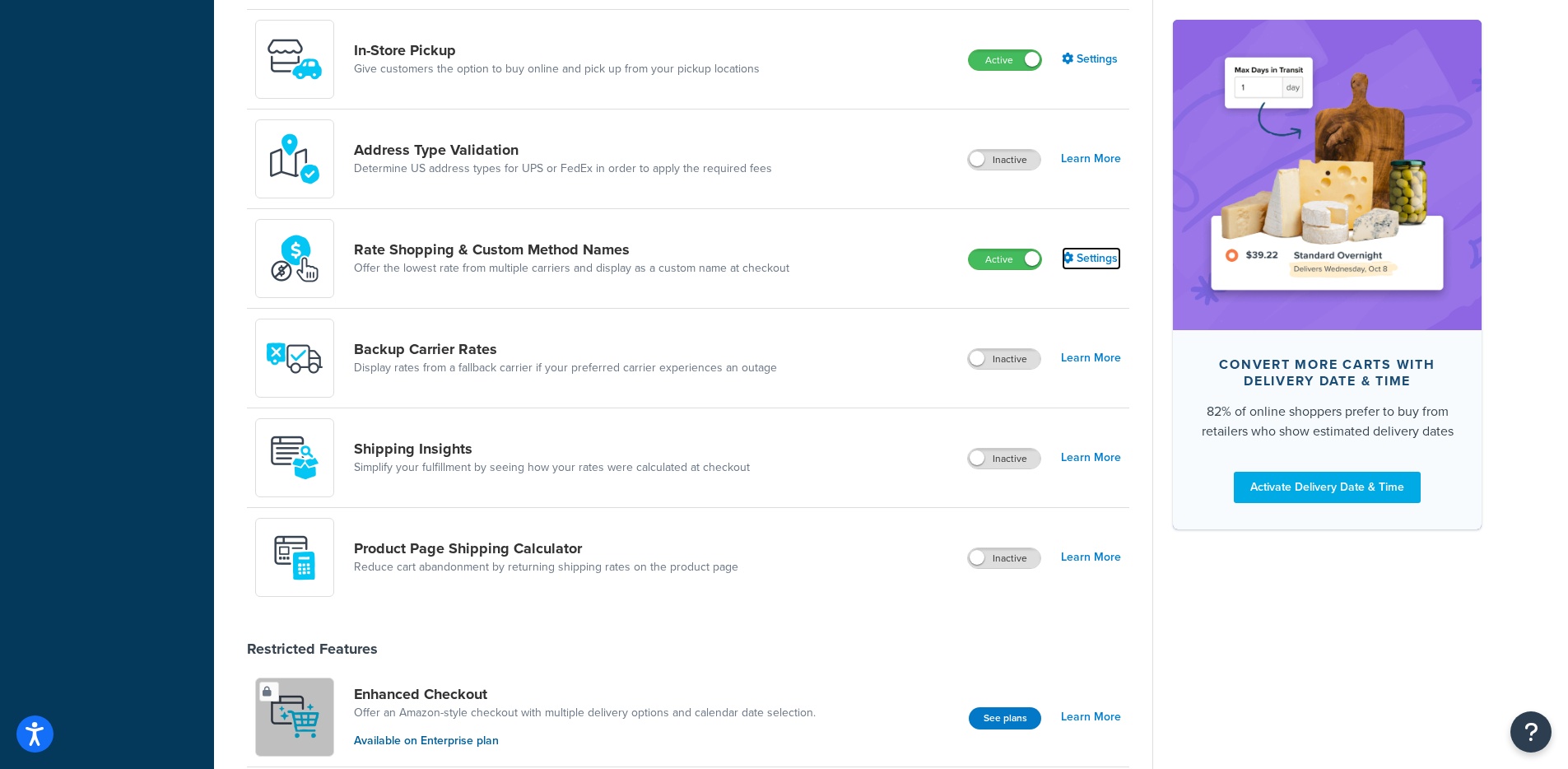
click at [1063, 259] on icon at bounding box center [1068, 258] width 12 height 12
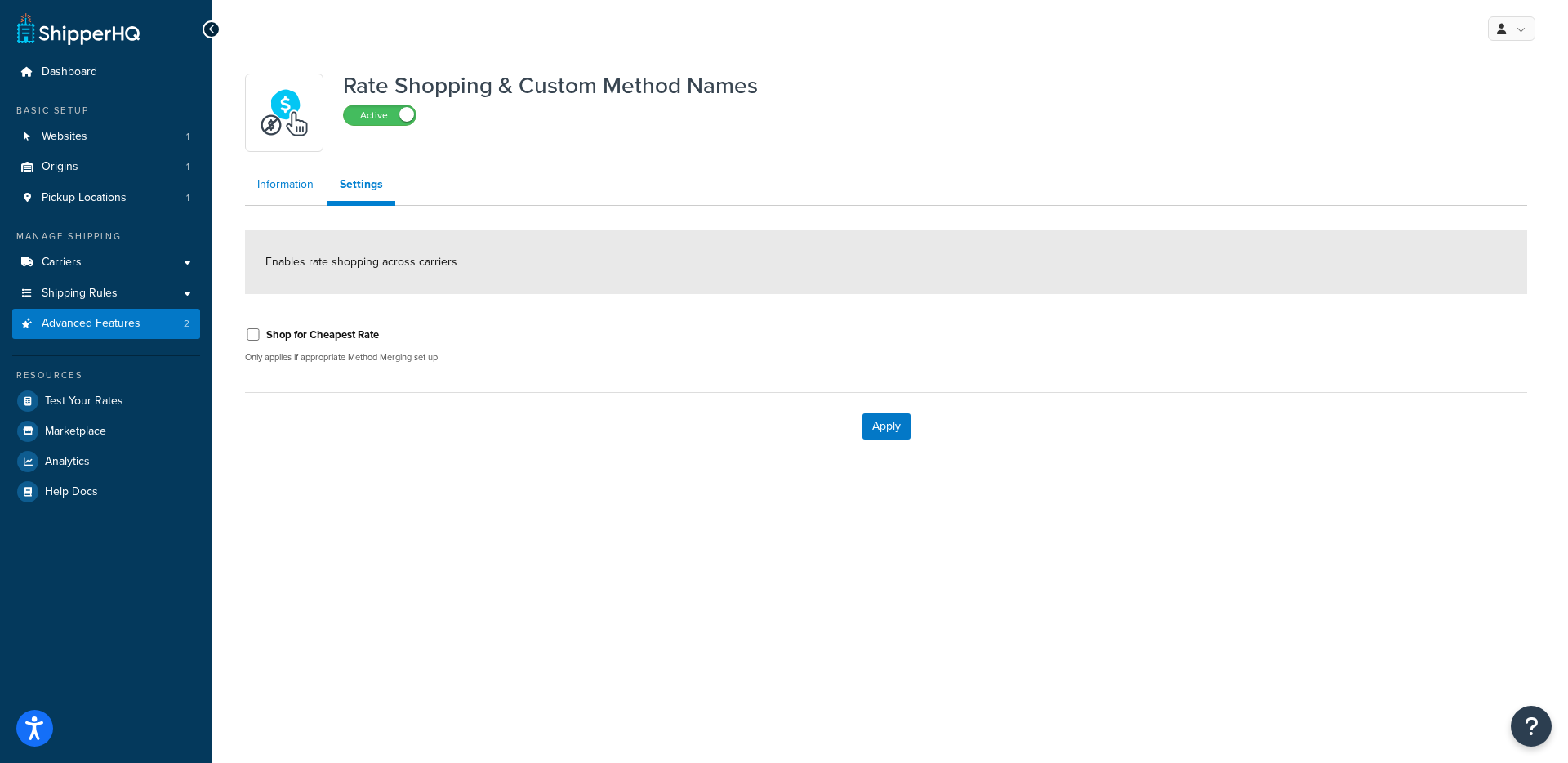
click at [273, 185] on link "Information" at bounding box center [285, 184] width 81 height 32
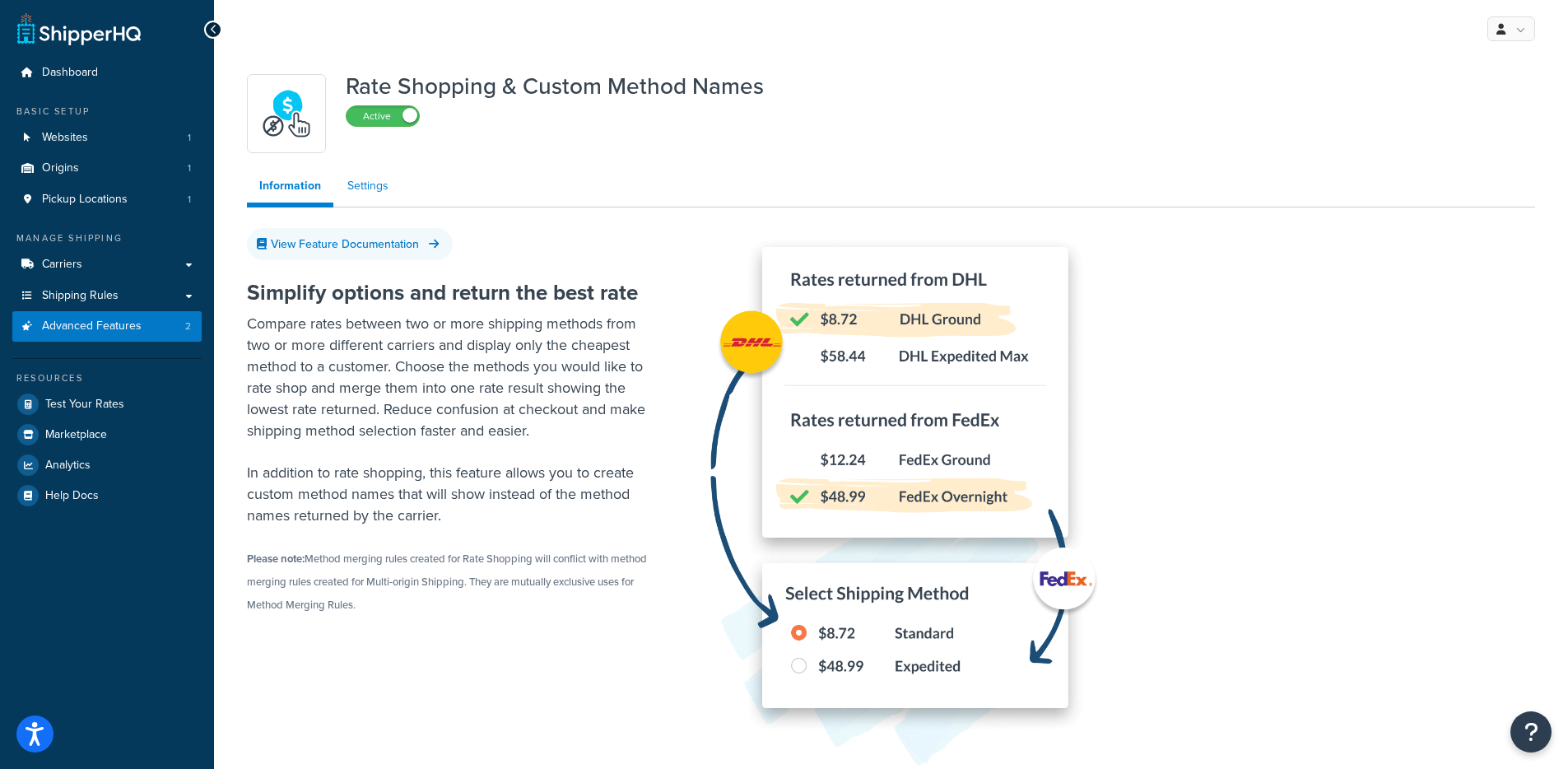
click at [372, 185] on link "Settings" at bounding box center [368, 185] width 66 height 33
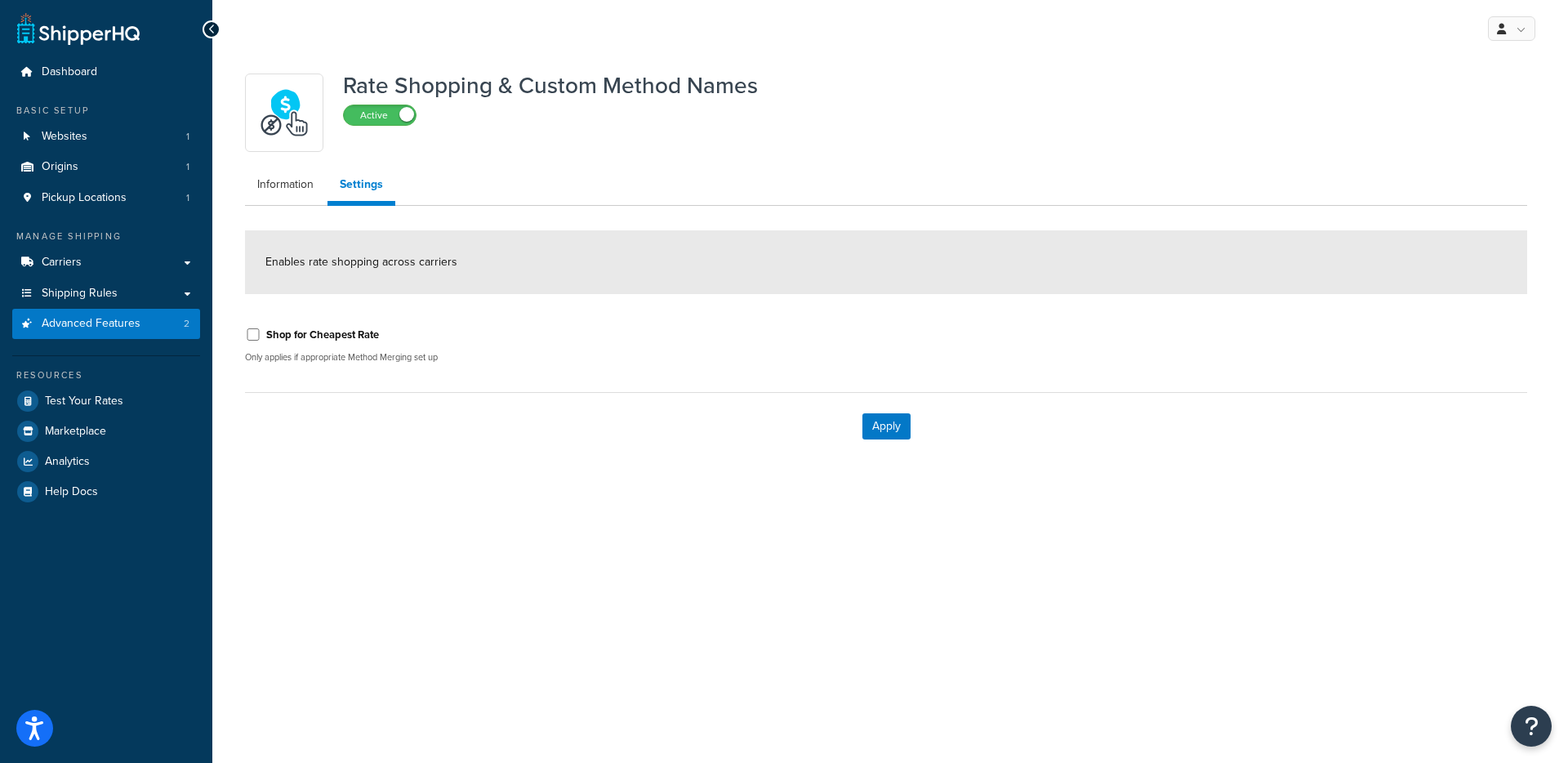
click at [247, 341] on div "Shop for Cheapest Rate" at bounding box center [559, 334] width 629 height 25
click at [252, 336] on input "Shop for Cheapest Rate" at bounding box center [253, 334] width 17 height 12
checkbox input "false"
click at [50, 125] on link "Websites 1" at bounding box center [106, 137] width 188 height 31
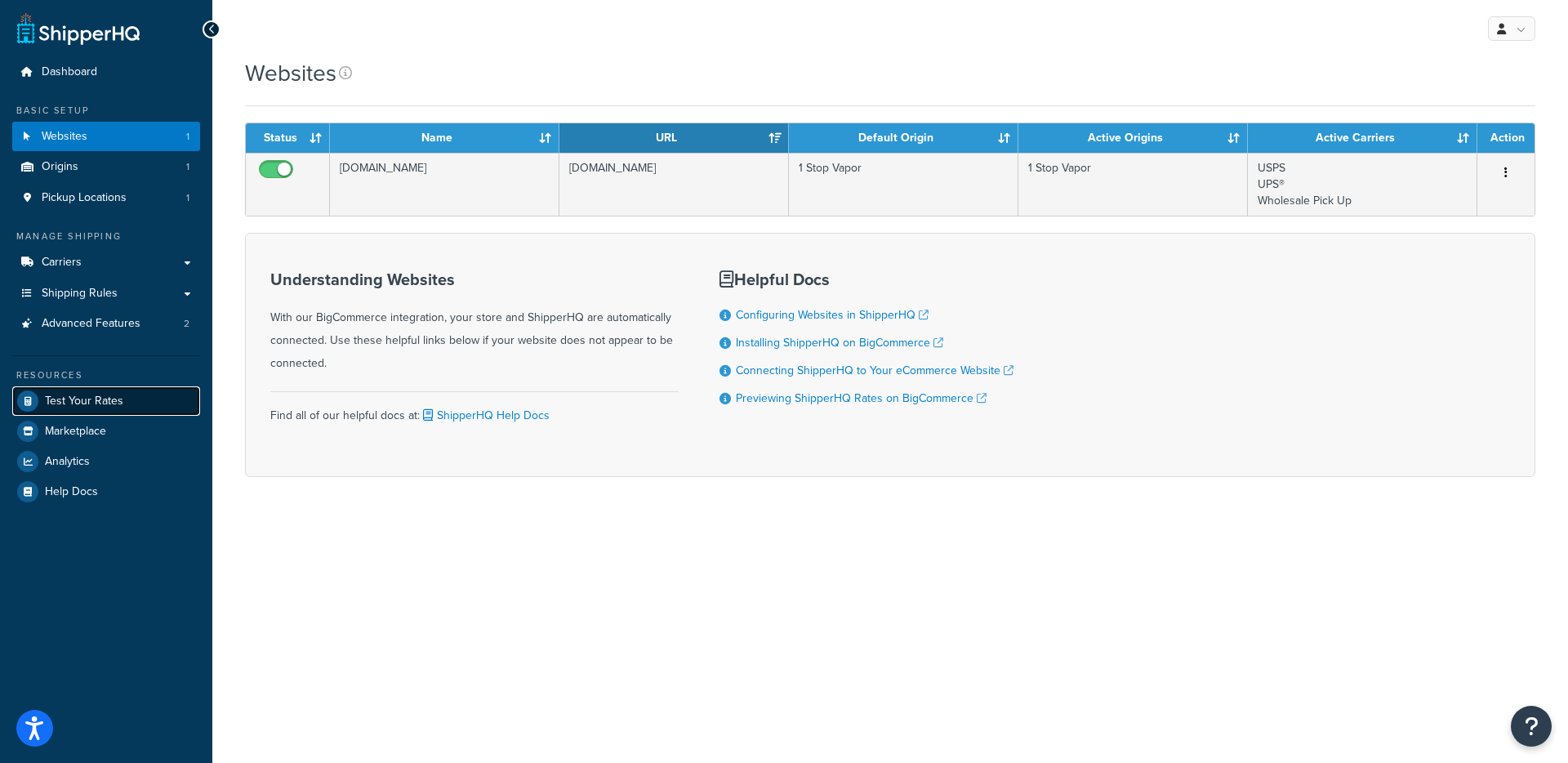
click at [114, 410] on link "Test Your Rates" at bounding box center [106, 401] width 188 height 30
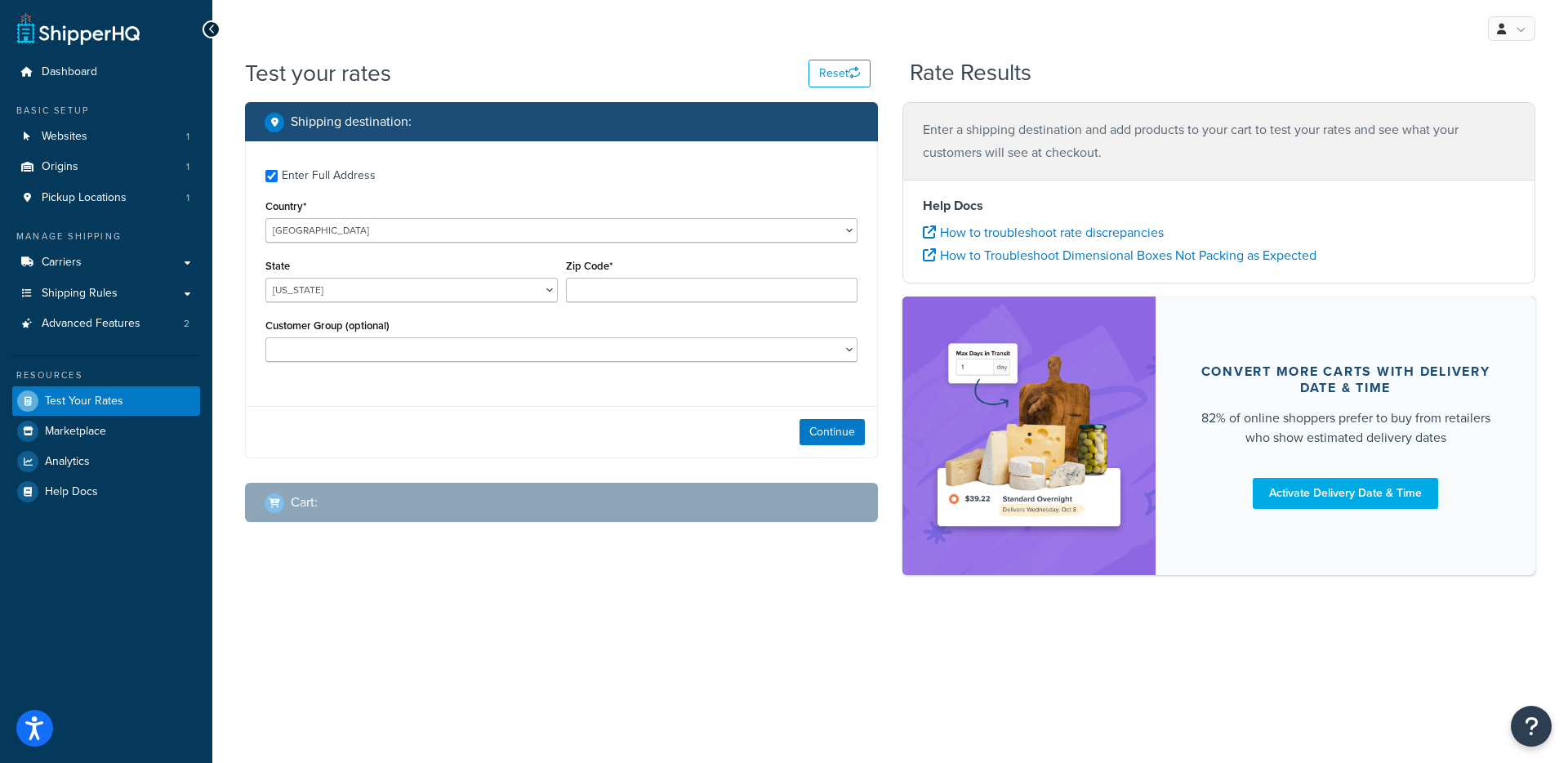
checkbox input "true"
type input "74801"
select select "OK"
select select "[US_STATE] Customers"
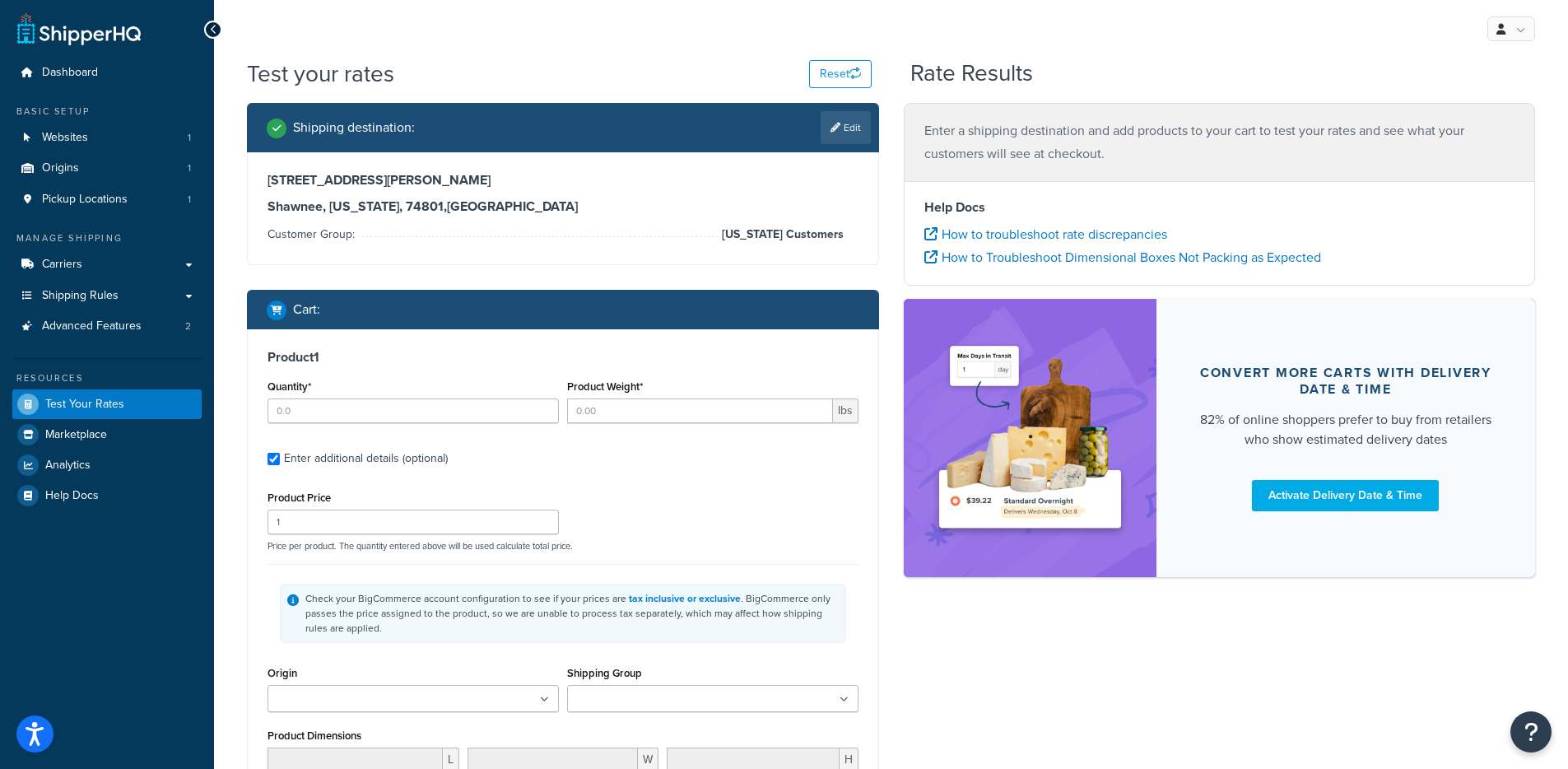
type input "1"
type input "0.3125"
type input "14.99"
type input "0.1000"
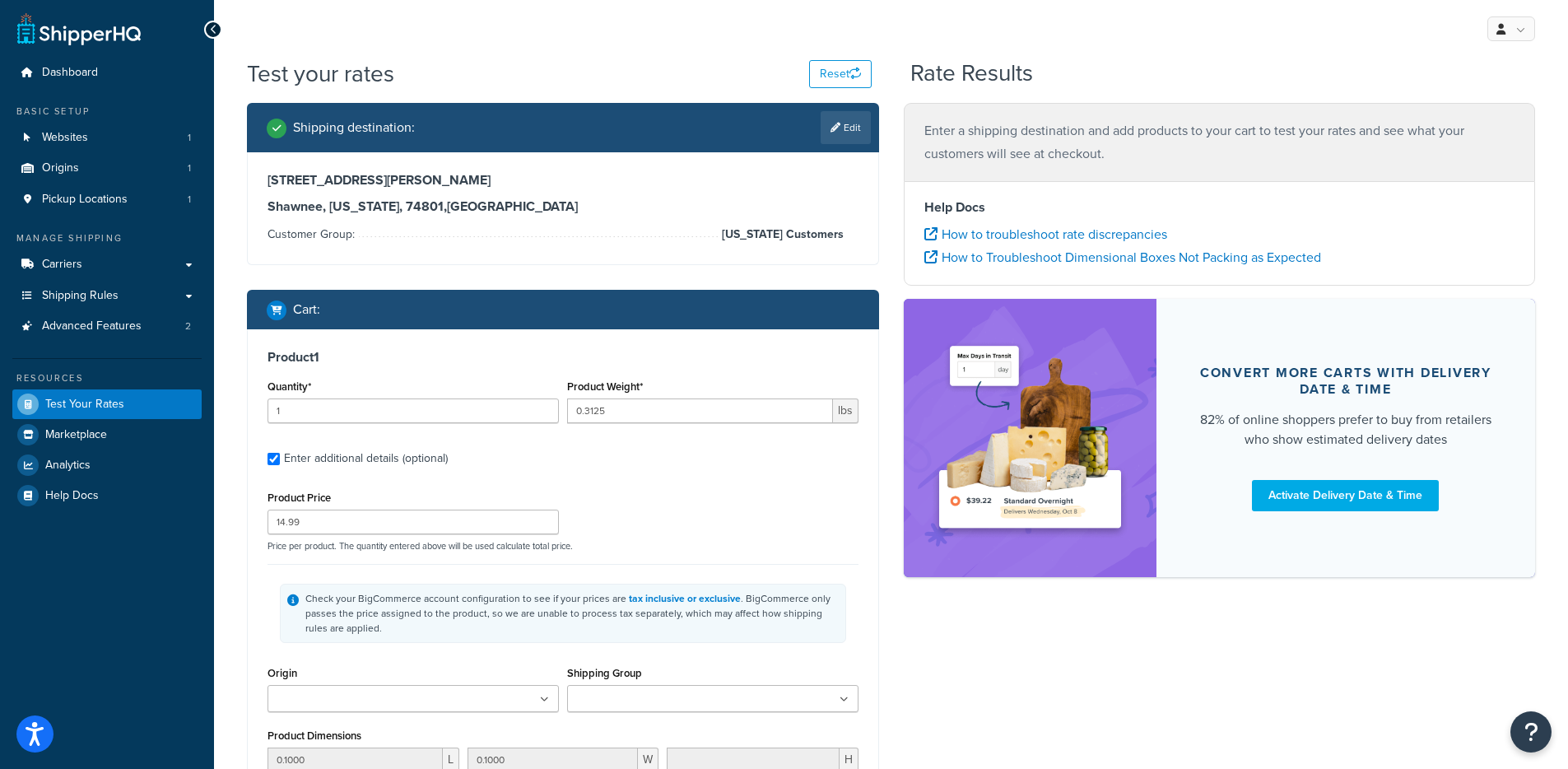
type input "0.1000"
type input "1"
type input "0.3125"
type input "14.99"
type input "0.1000"
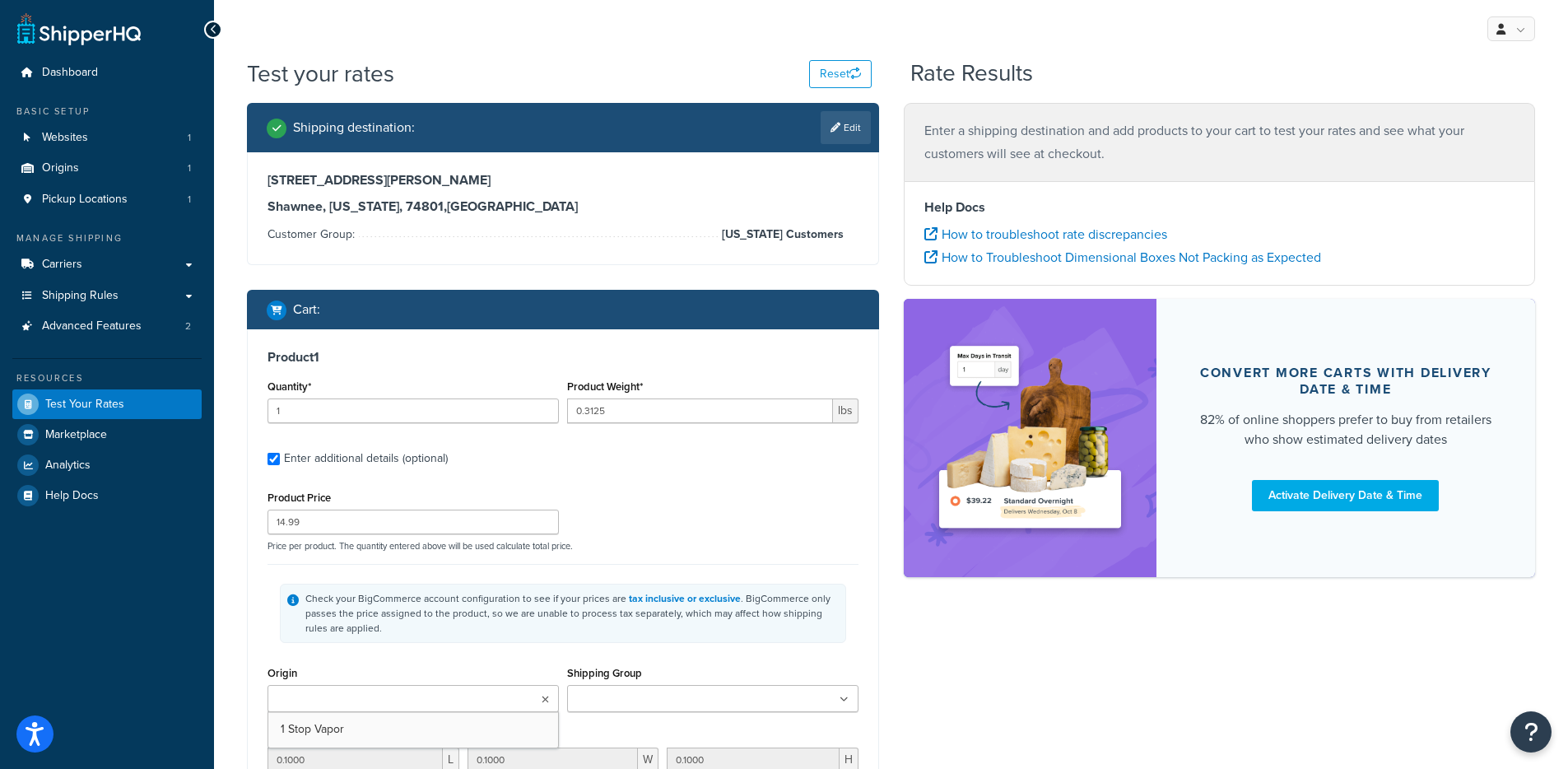
type input "0.1000"
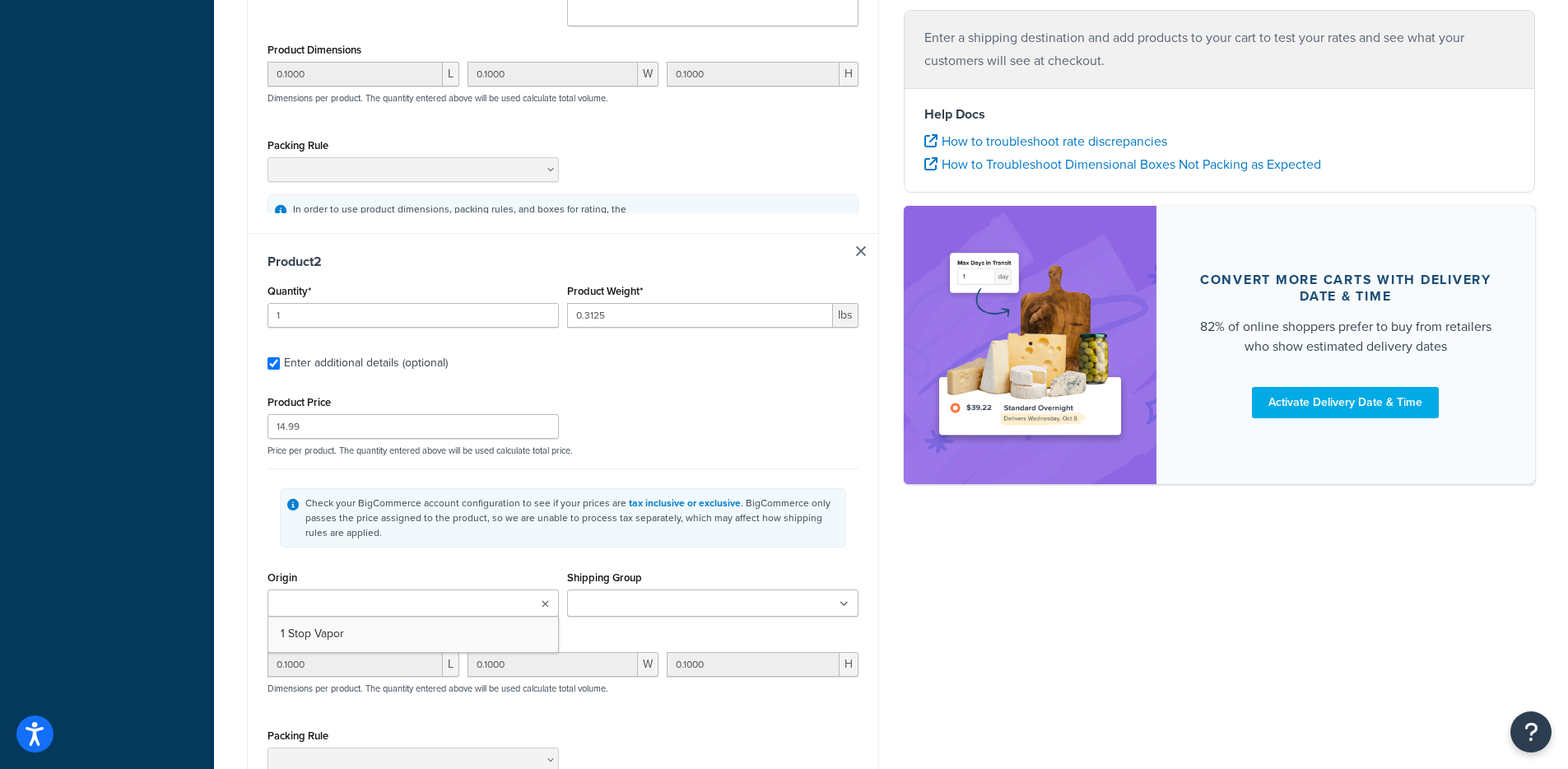
type input "1"
type input "0.3125"
type input "14.99"
type input "0.1000"
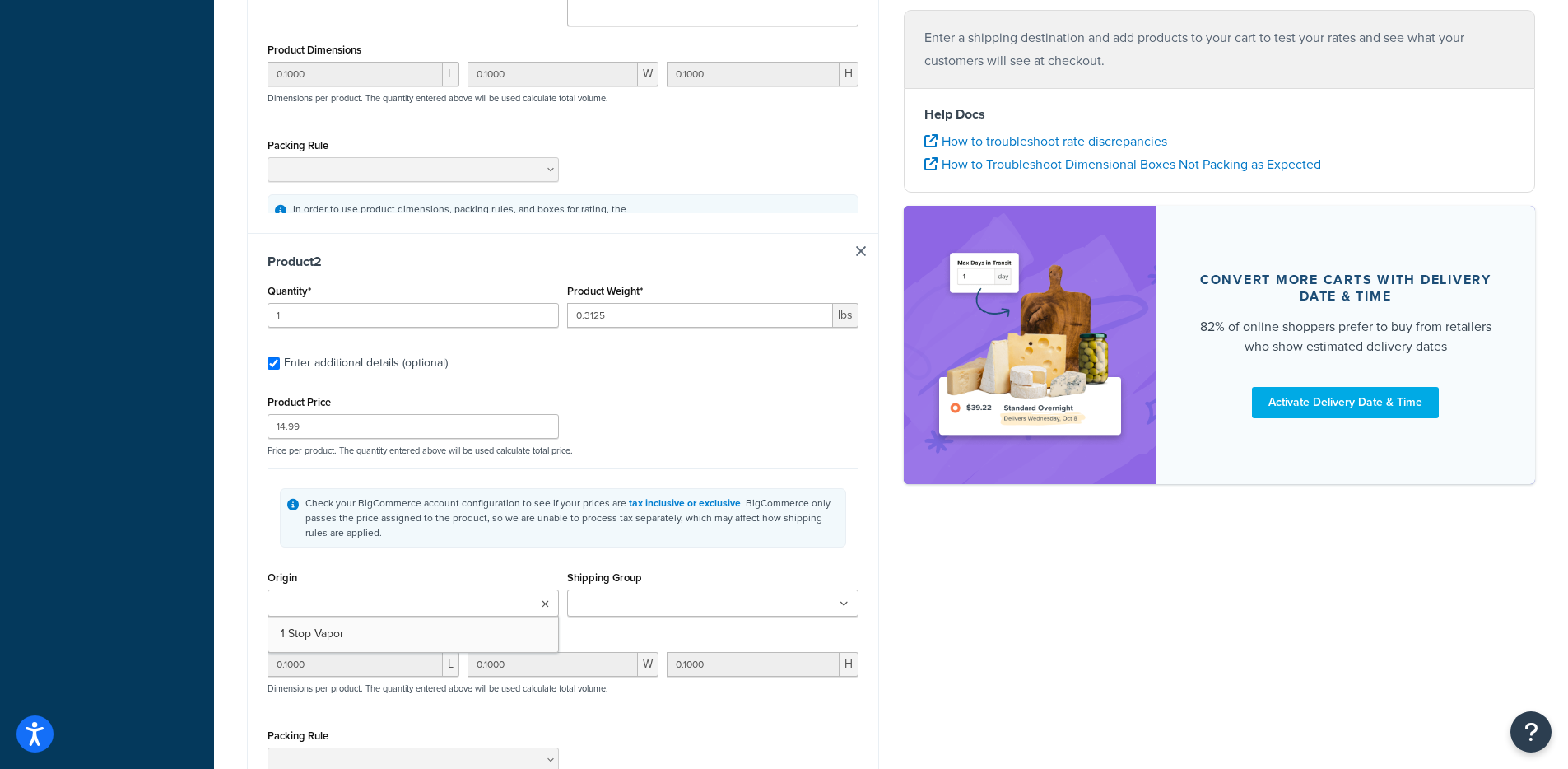
type input "0.1000"
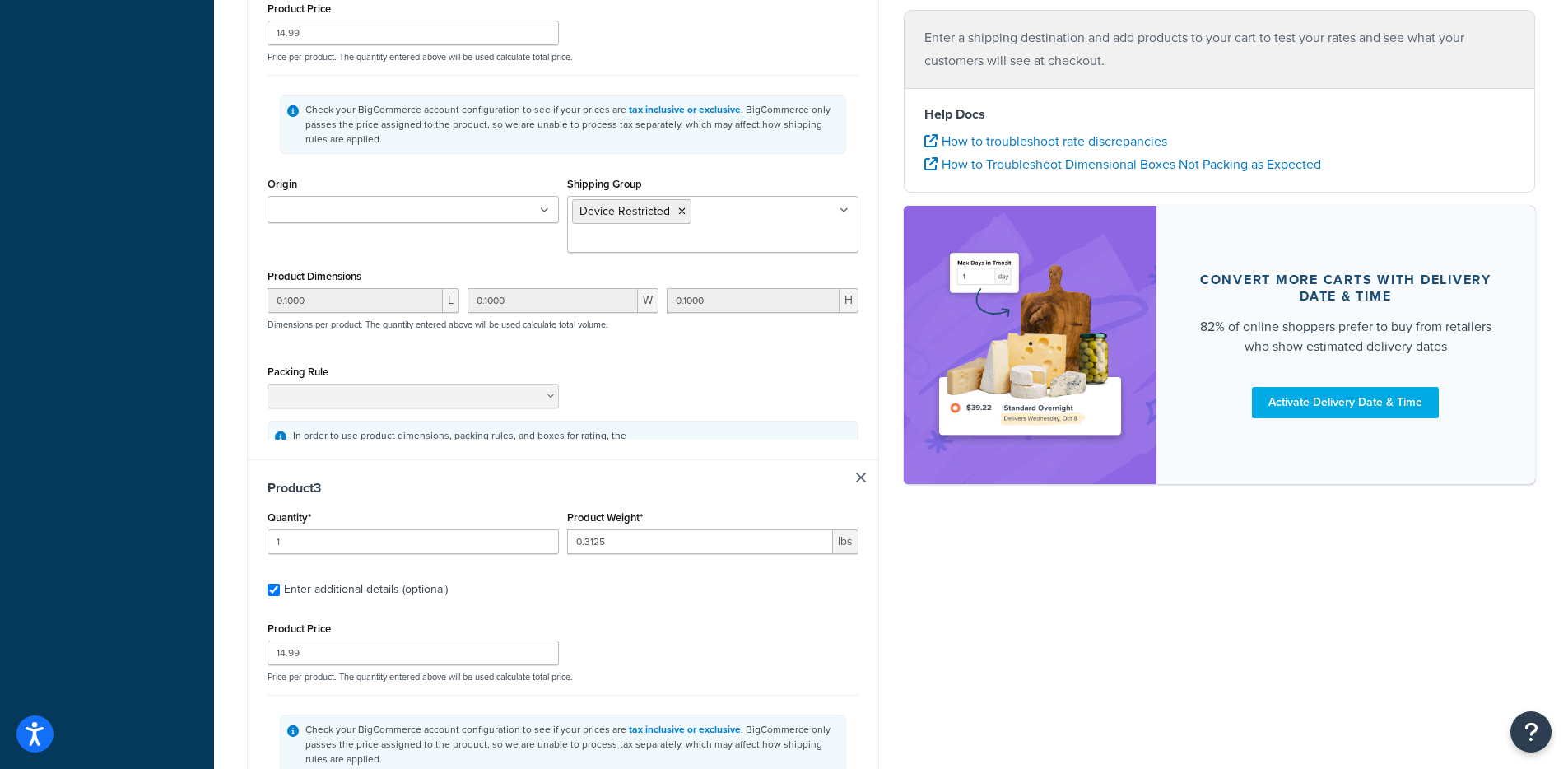
type input "1"
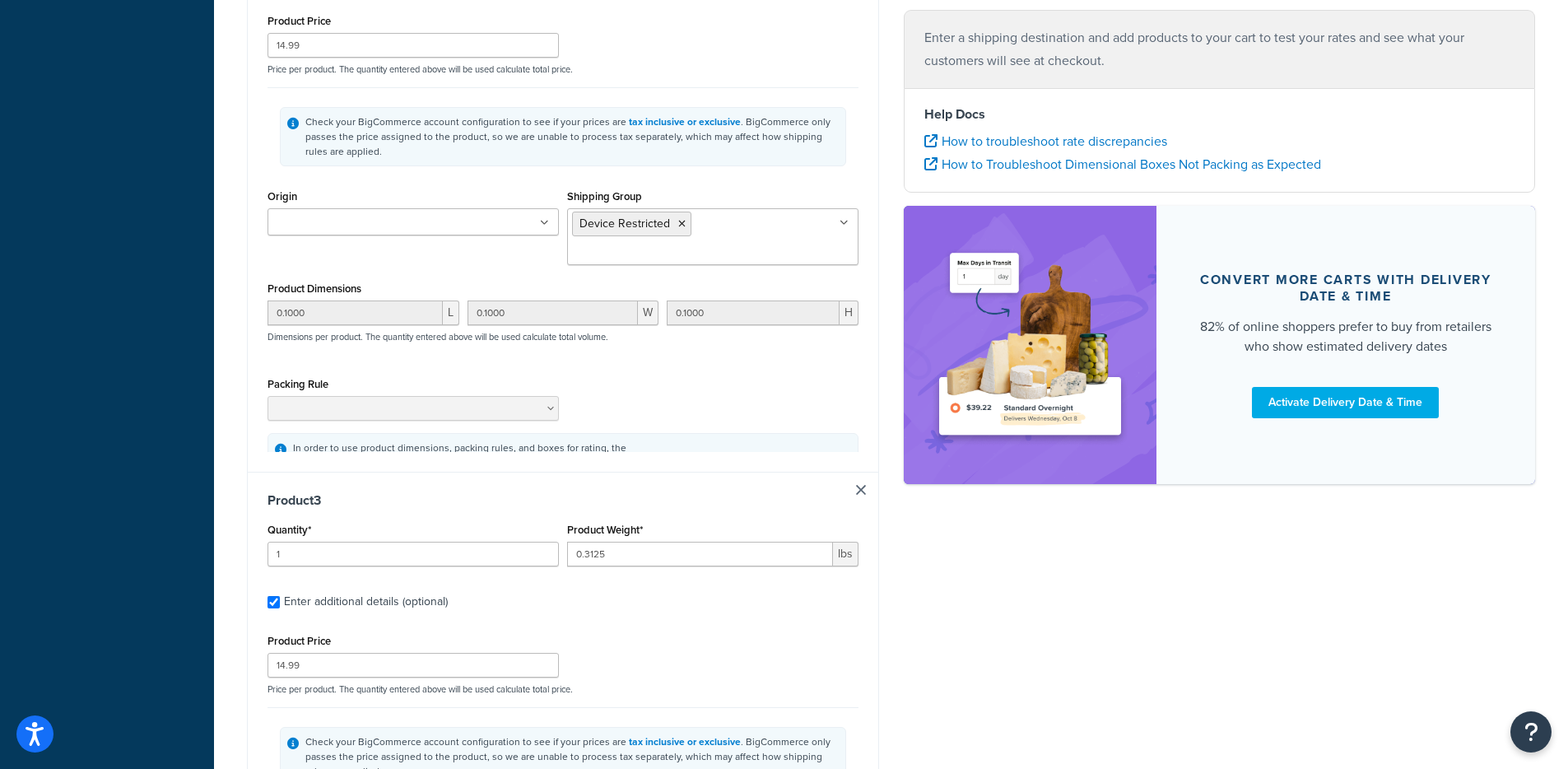
type input "0.3125"
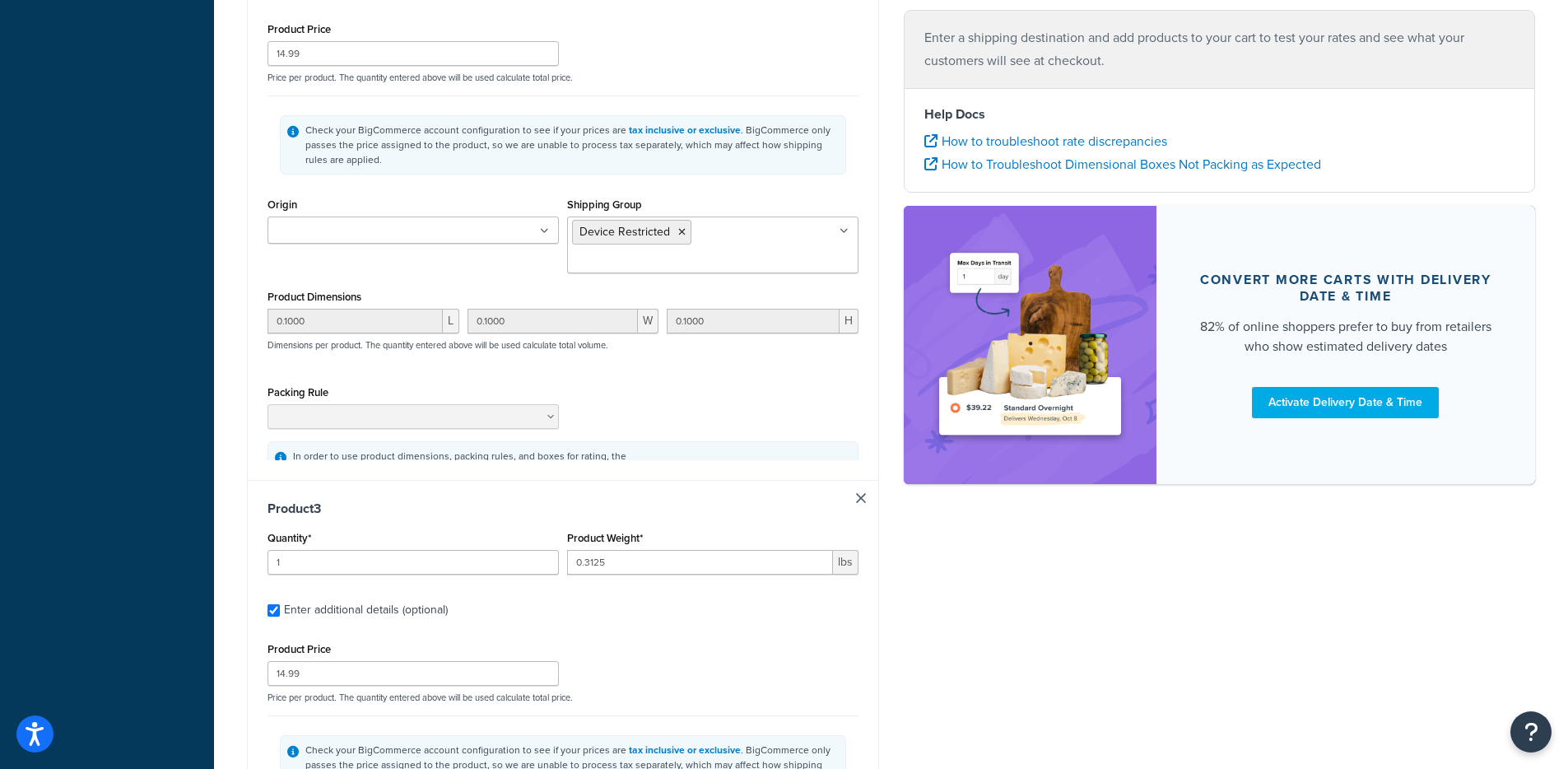
type input "14.99"
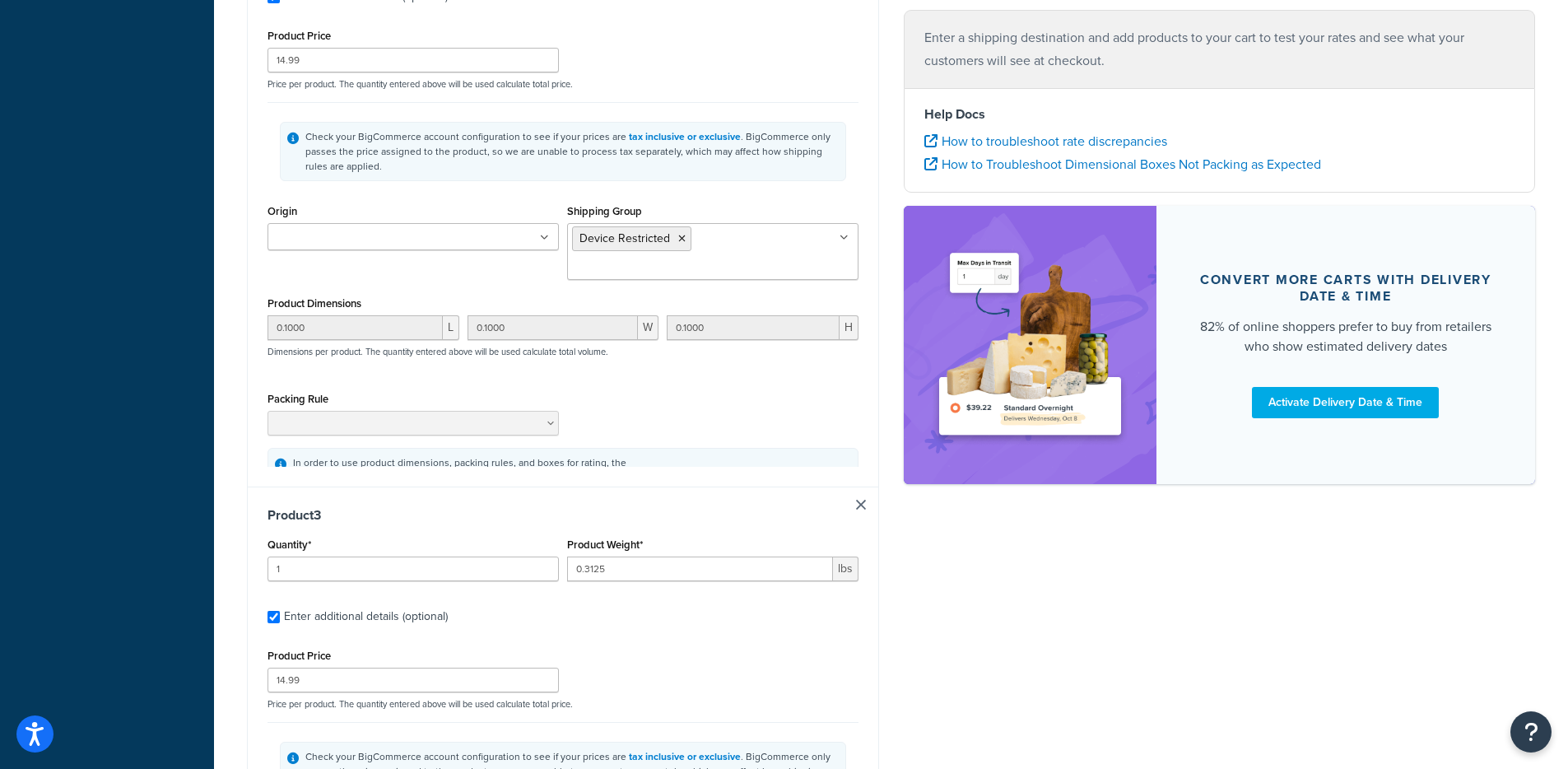
type input "0.1000"
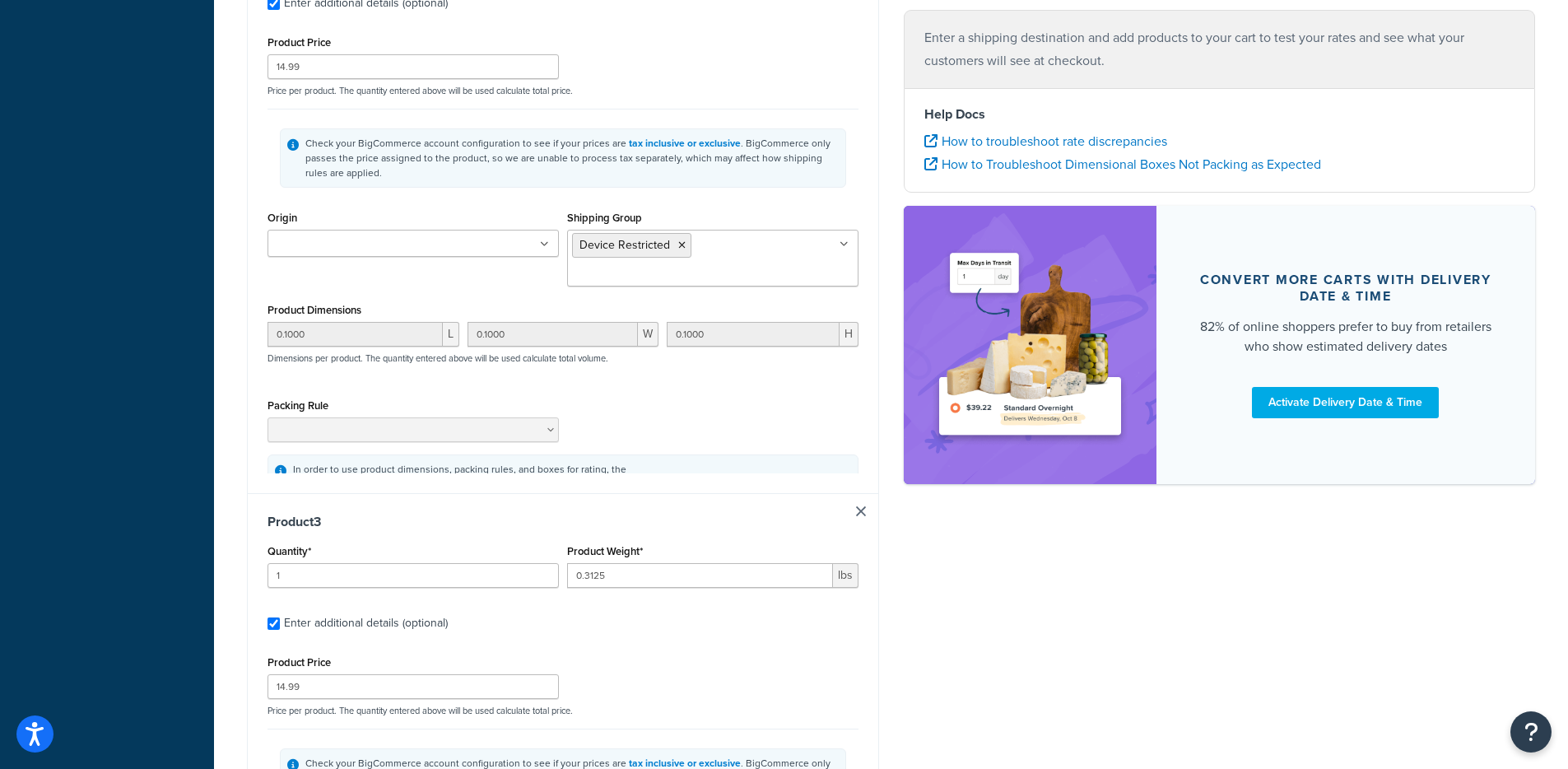
type input "0.1000"
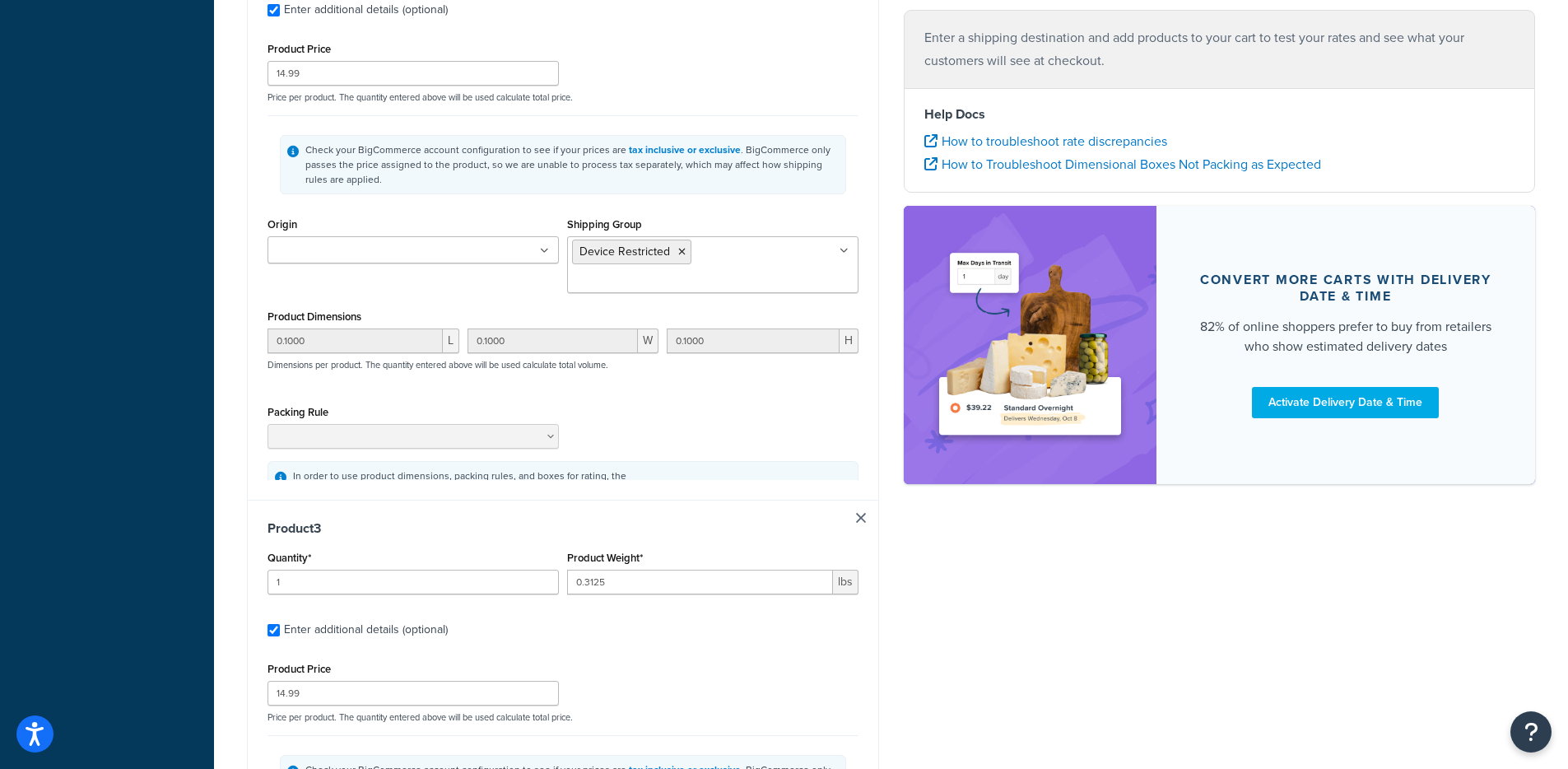
type input "0.1000"
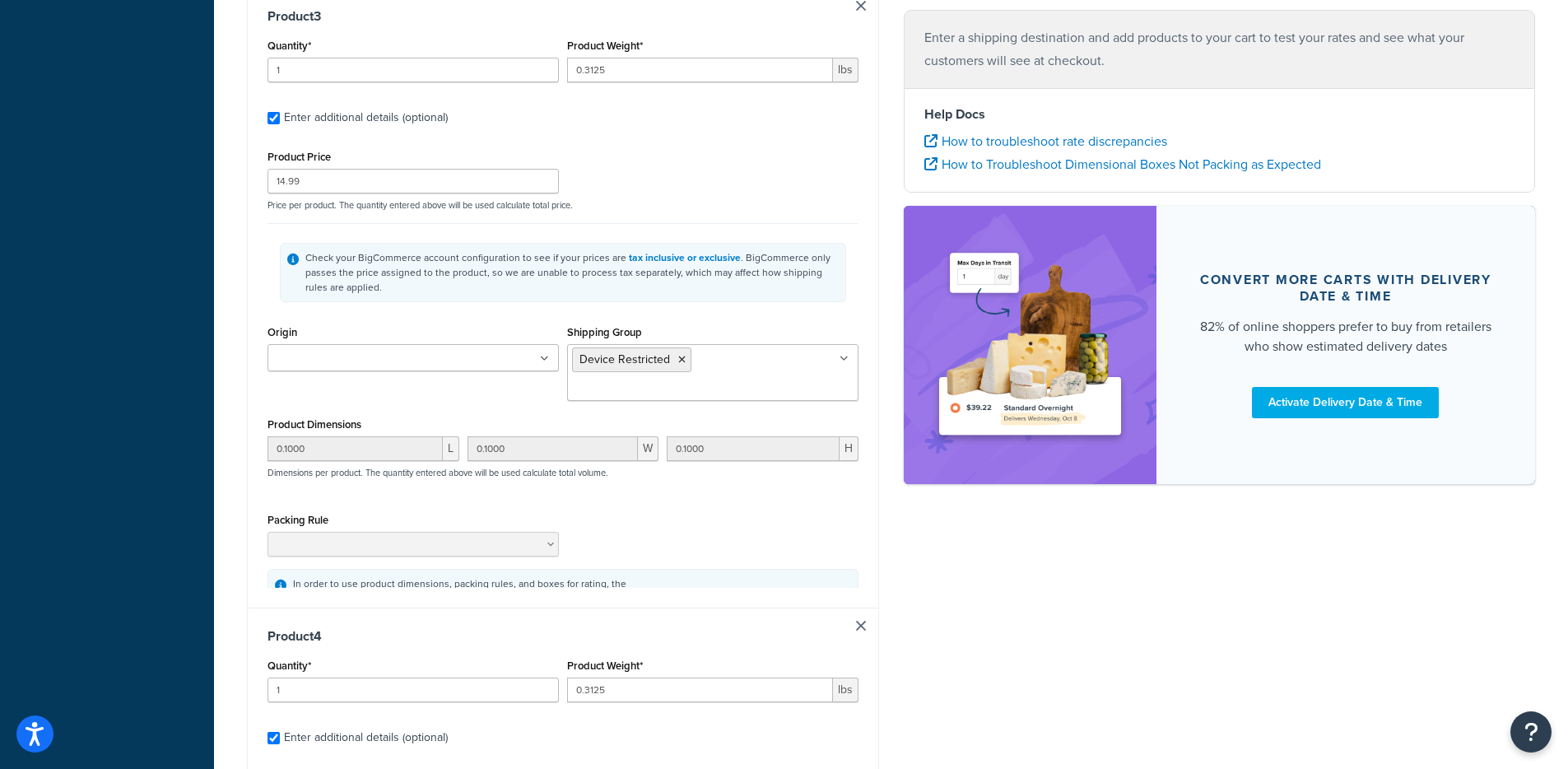
type input "1"
type input "0.3125"
type input "15.99"
type input "0.1000"
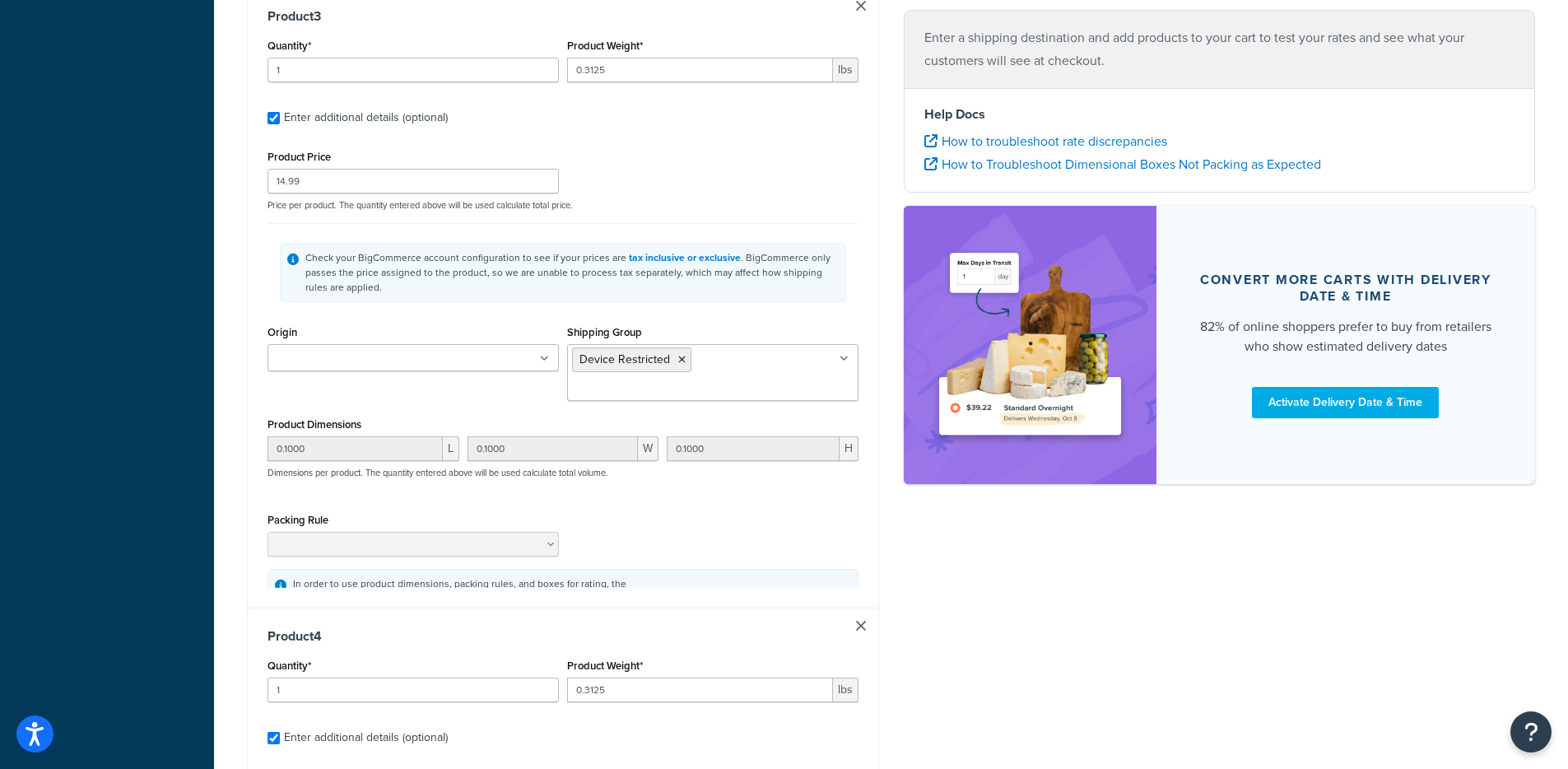
type input "0.1000"
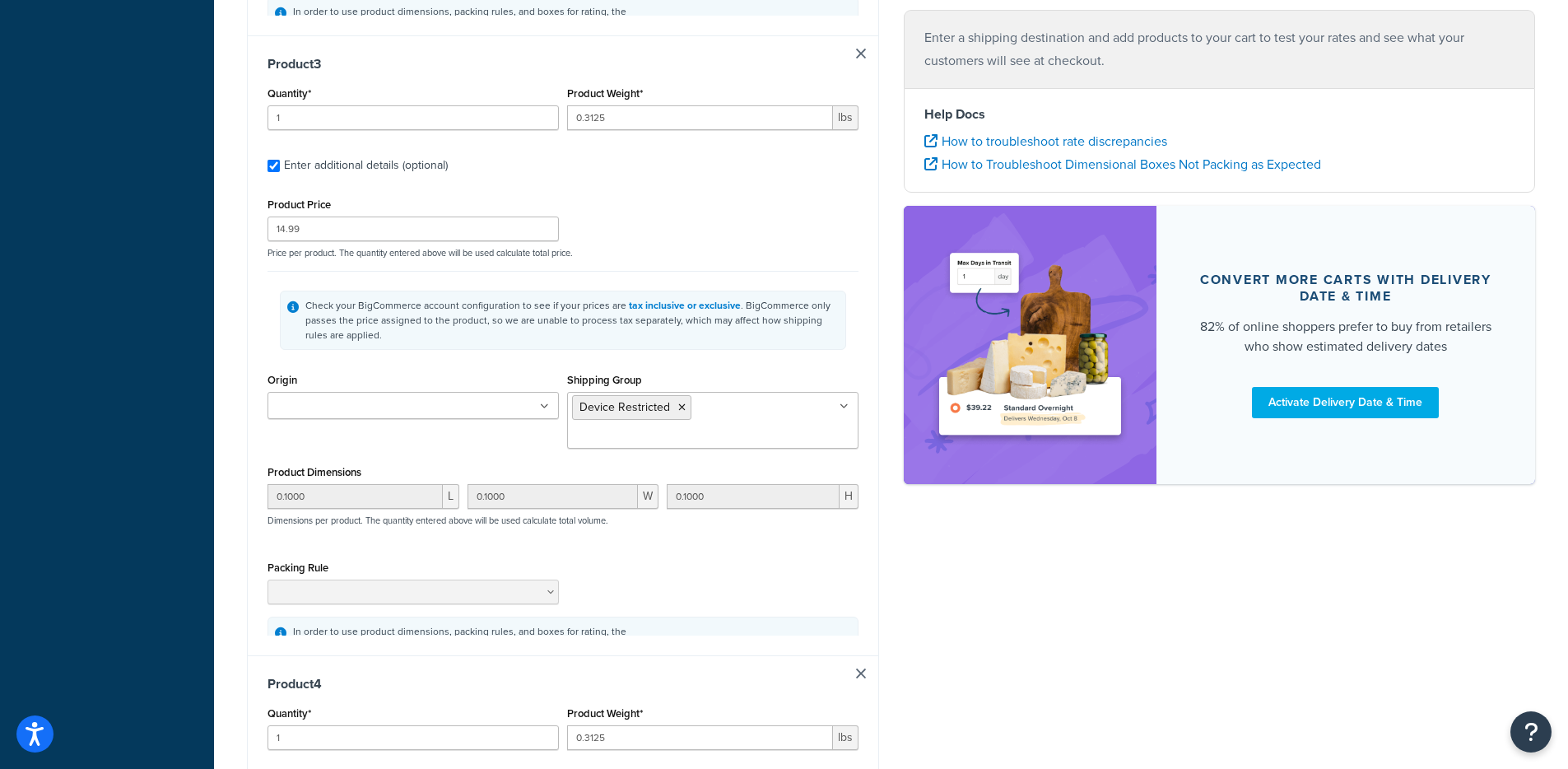
type input "1"
type input "0.0007"
type input "2.99"
type input "0.0100"
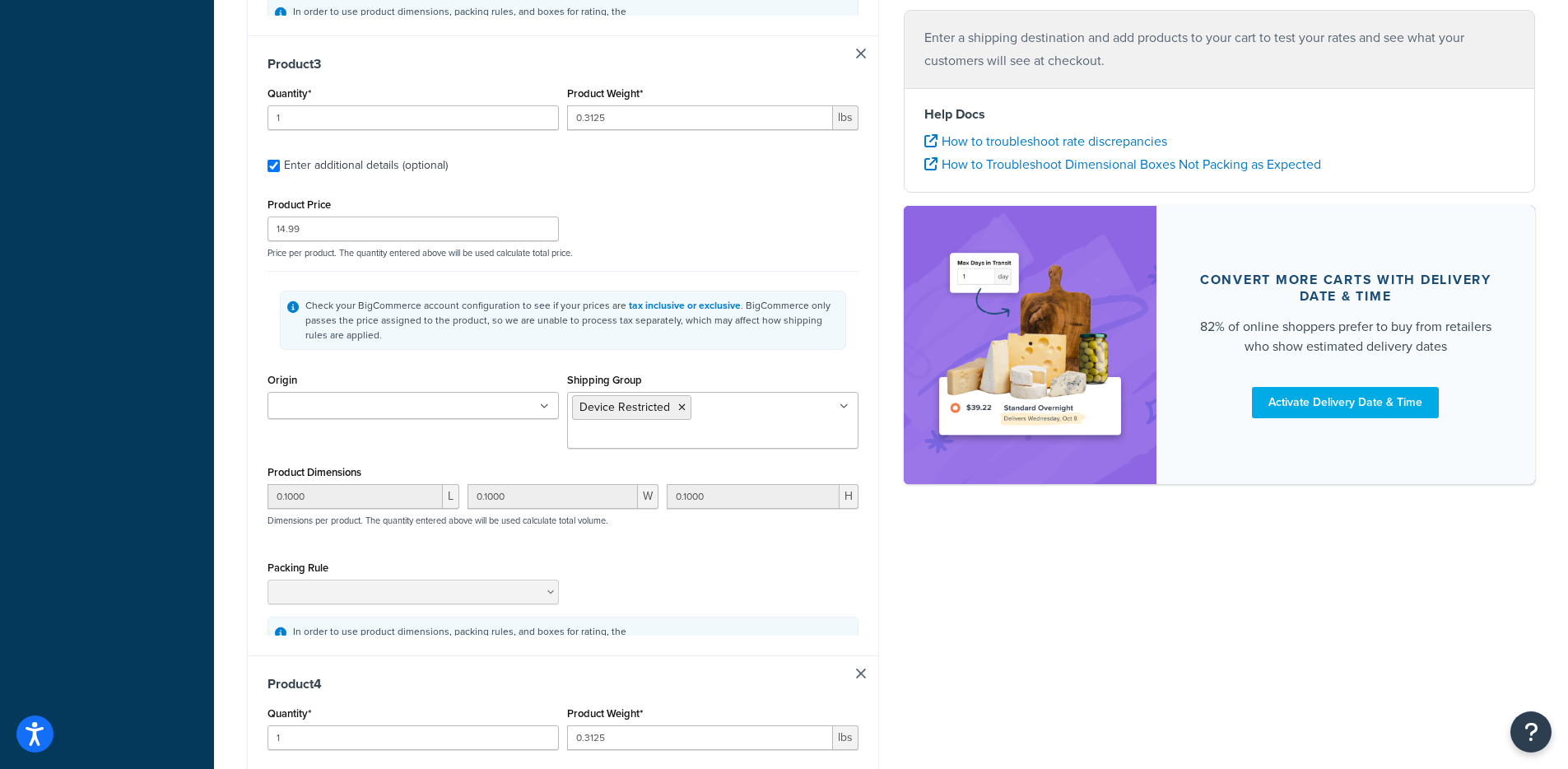
type input "0.0100"
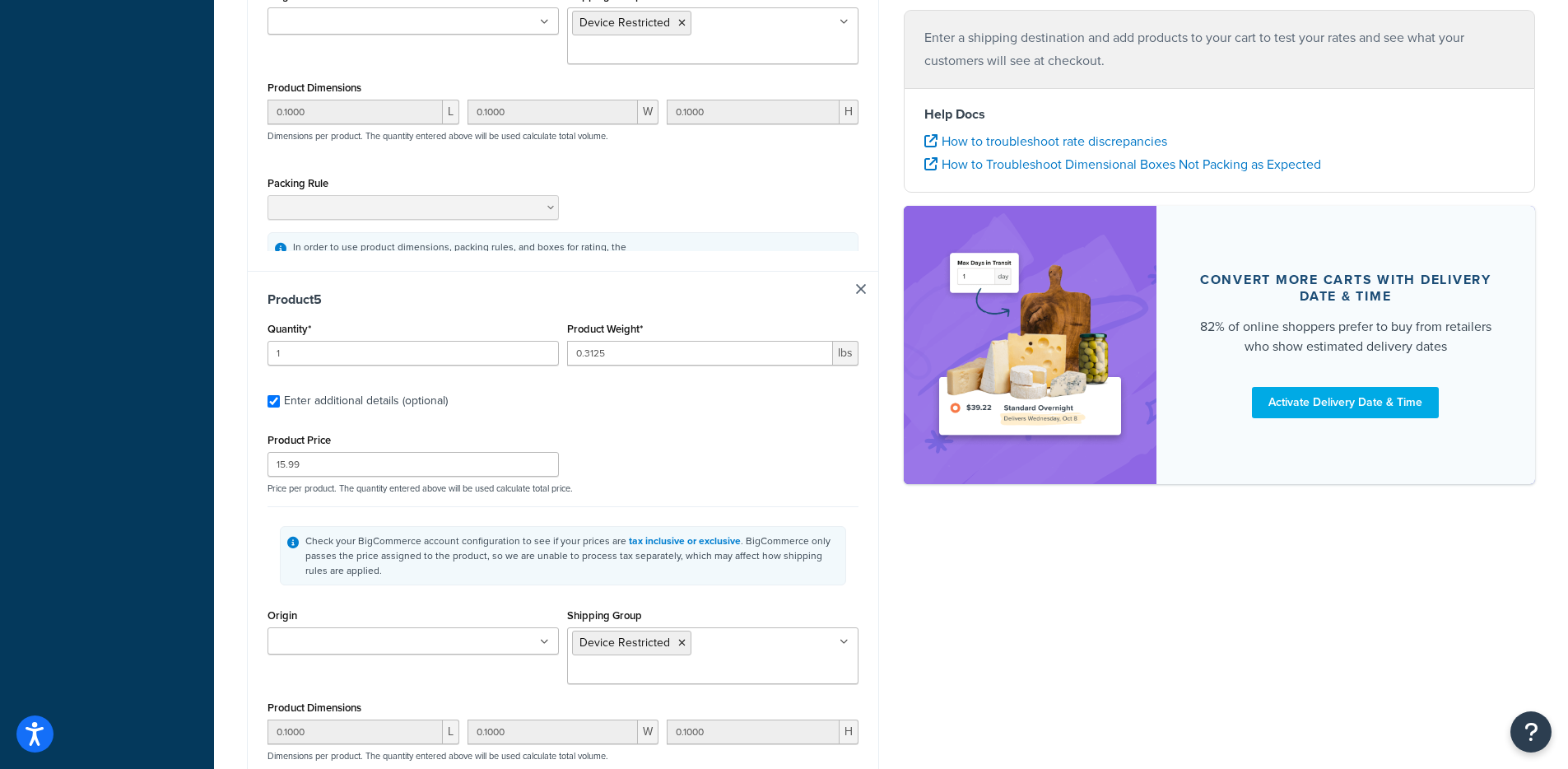
type input "2"
type input "0.3125"
type input "8.39"
type input "0.1000"
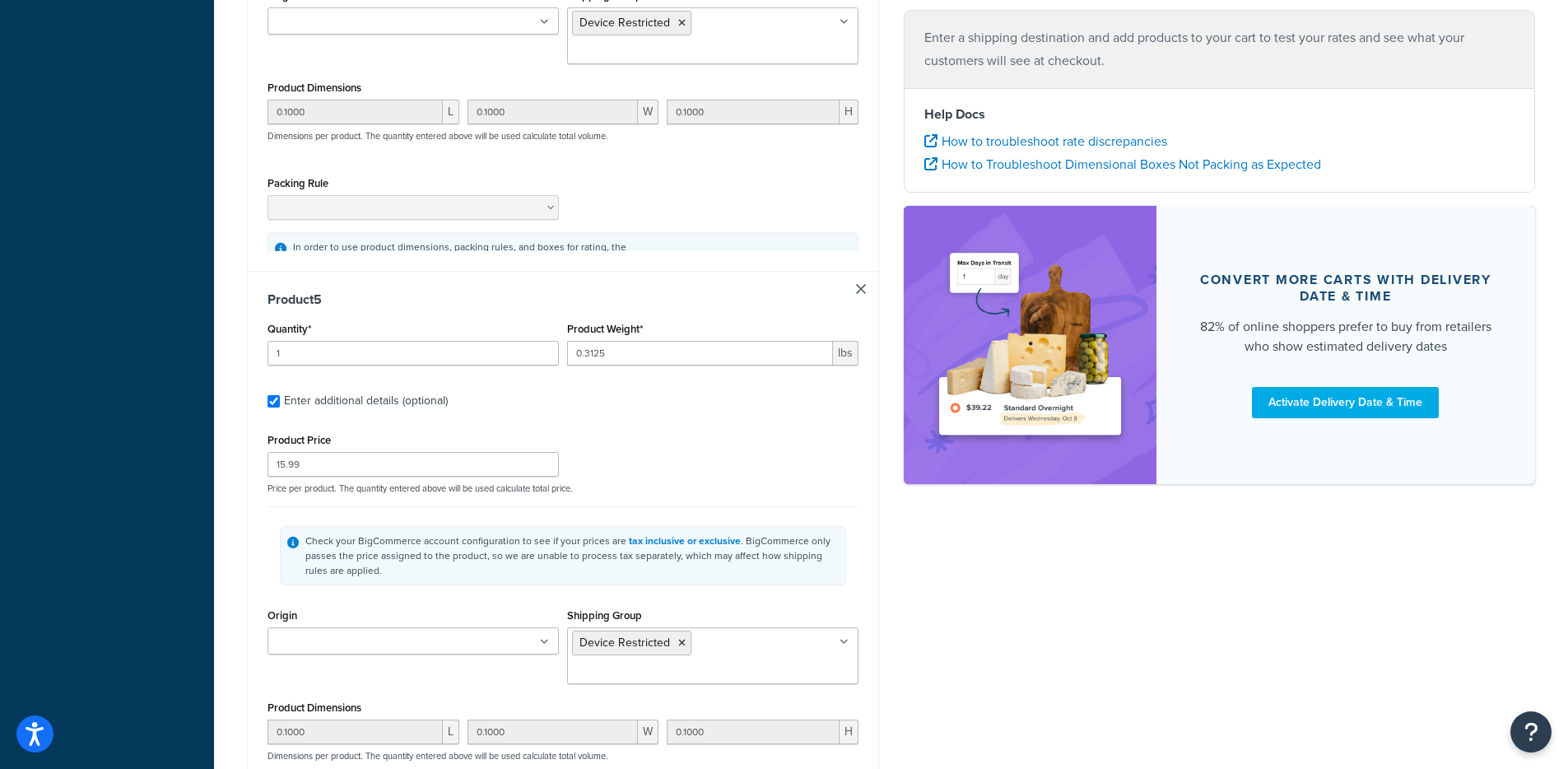
type input "0.1000"
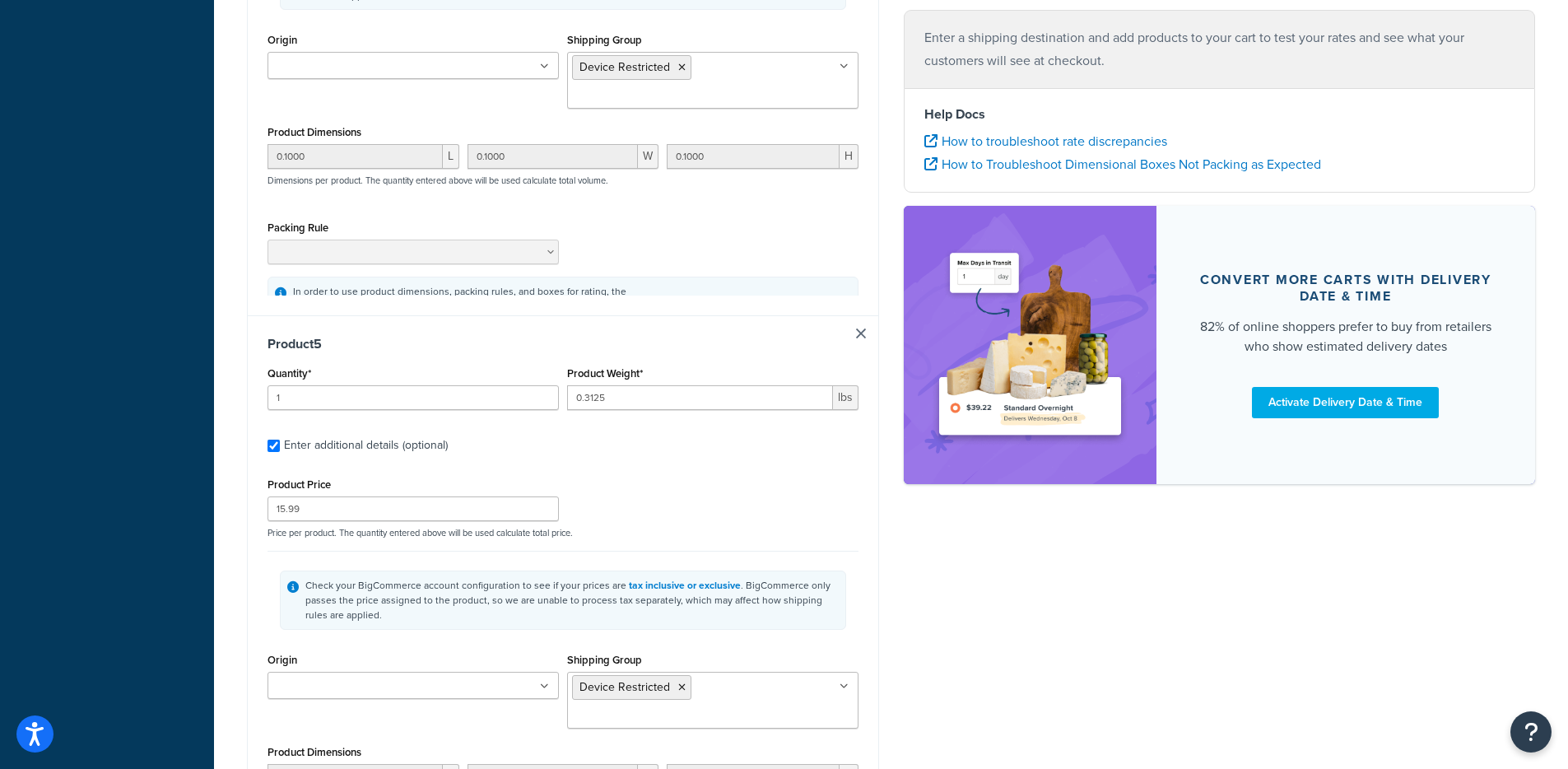
scroll to position [0, 0]
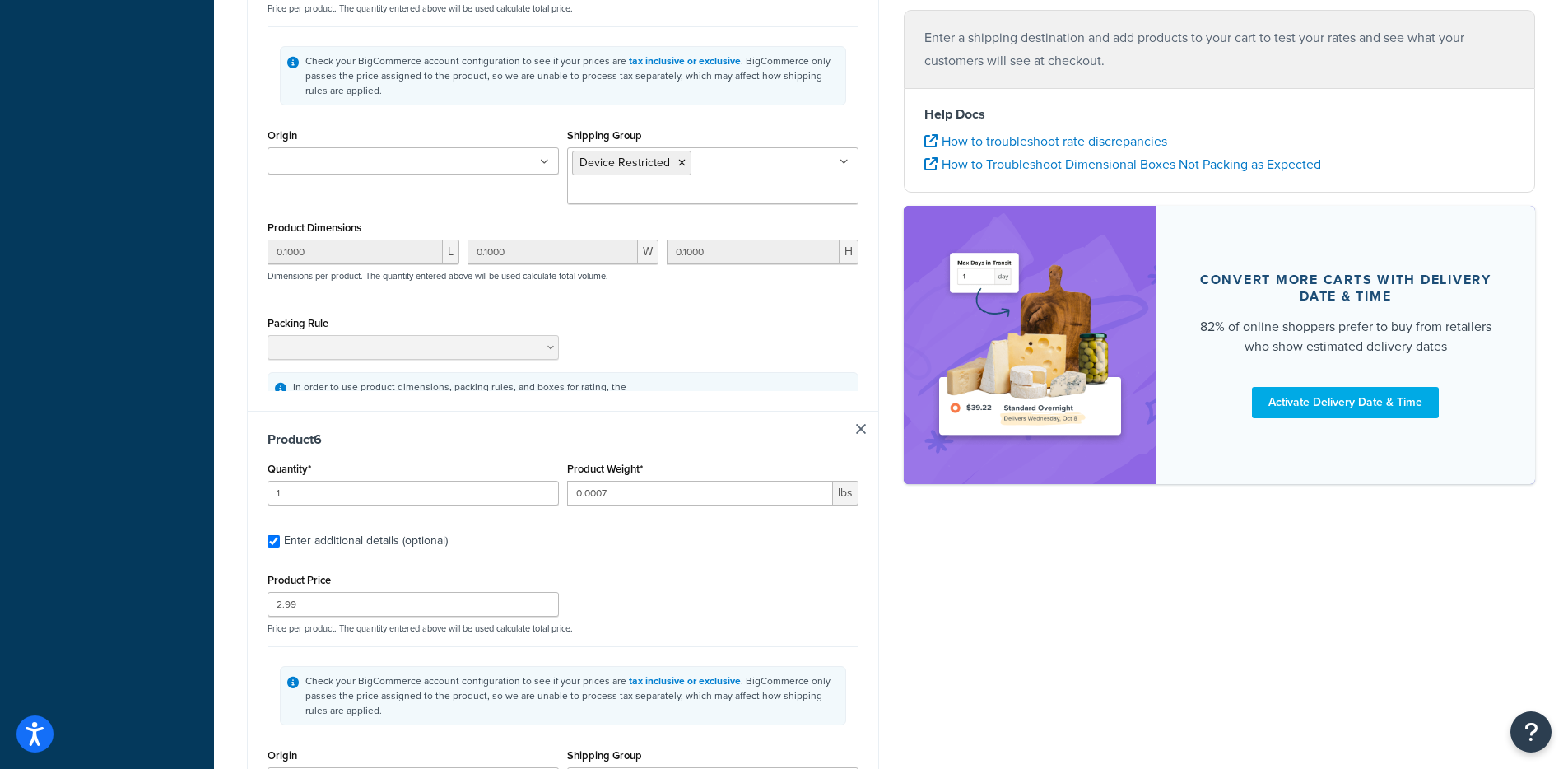
type input "2"
type input "0.3125"
type input "8.39"
type input "0.1000"
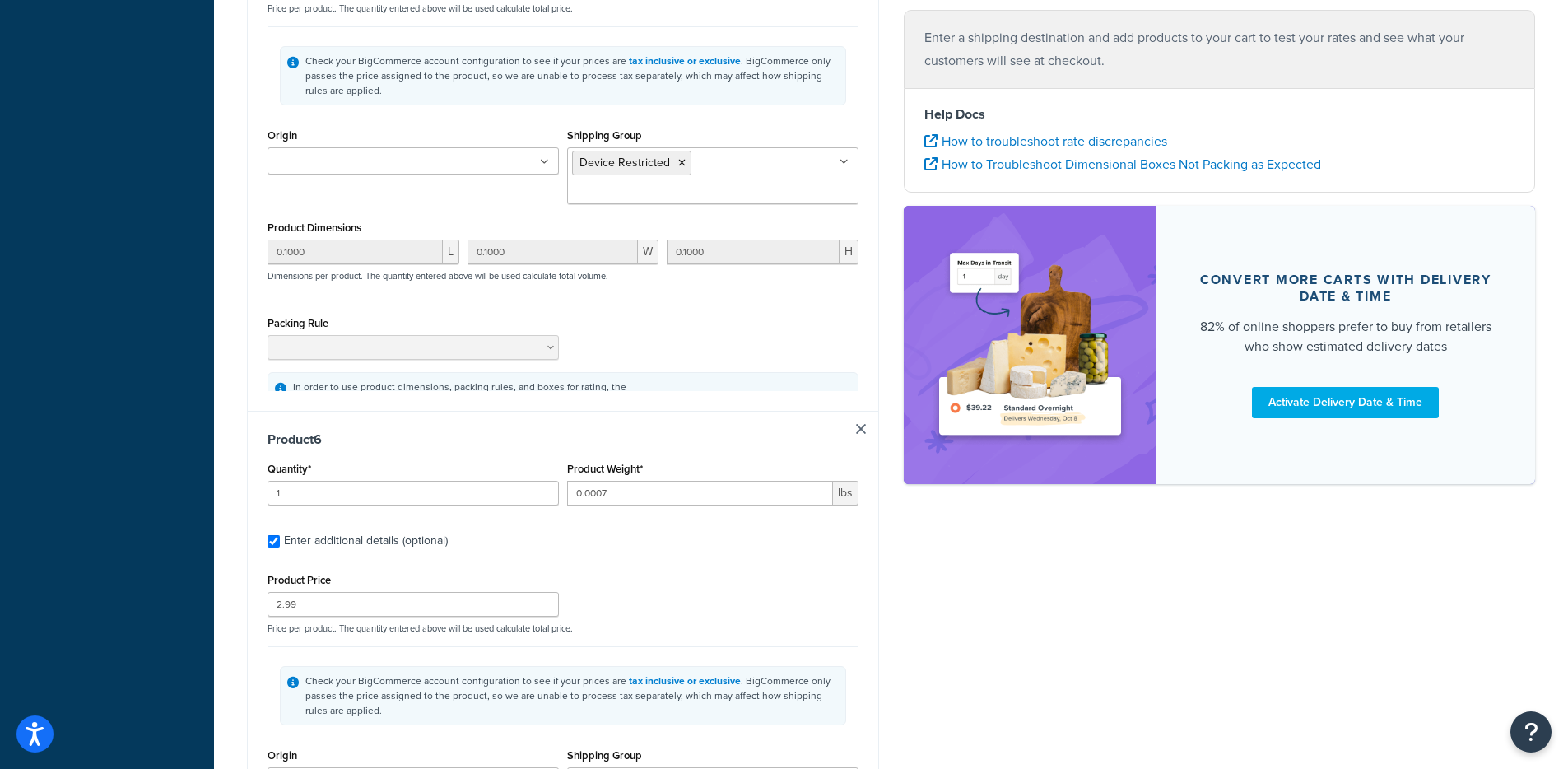
type input "0.1000"
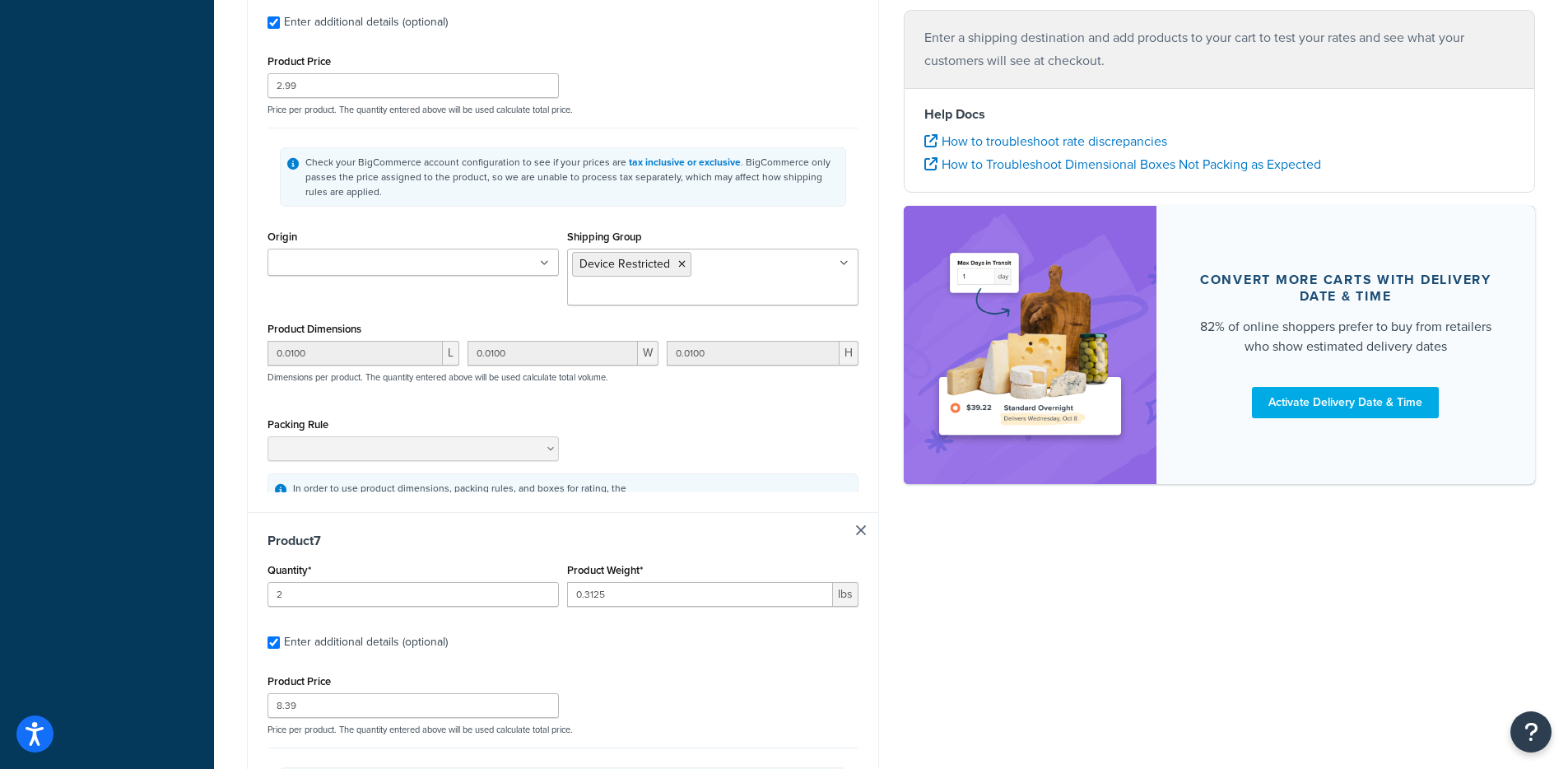
type input "2"
type input "0.3125"
type input "8.39"
type input "0.1000"
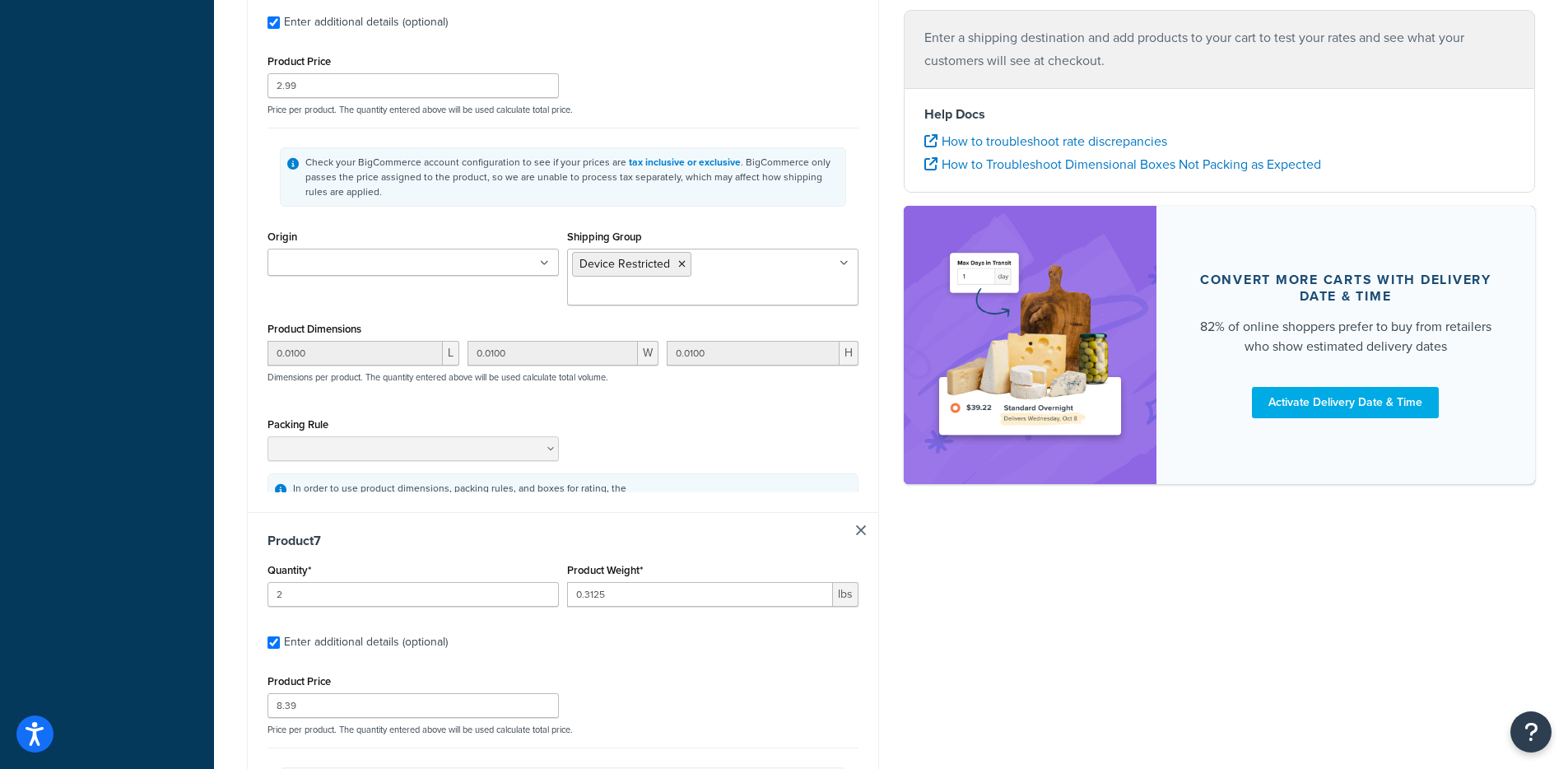
type input "0.1000"
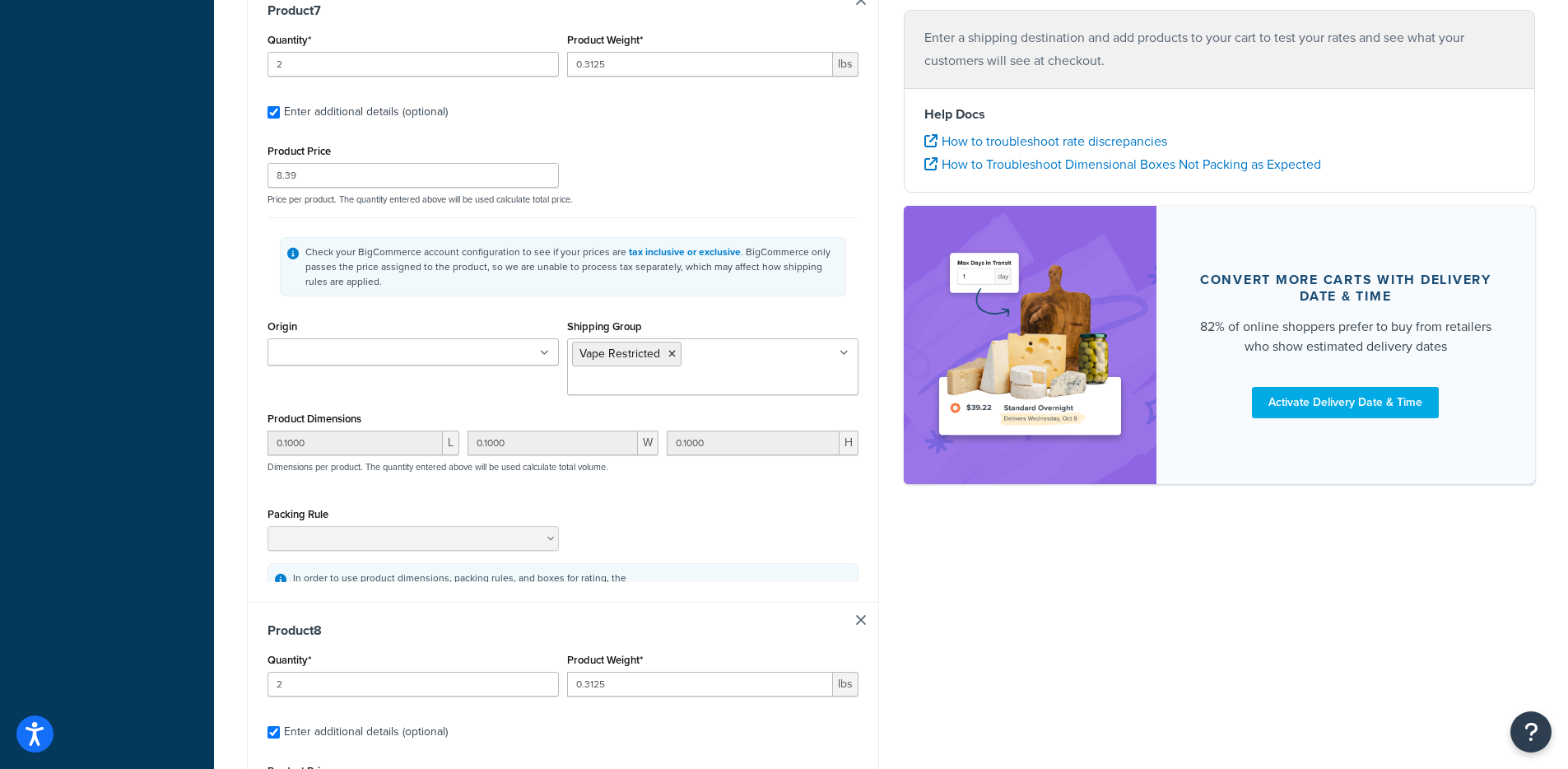
type input "4"
type input "0.0007"
type input "9.49"
type input "0.0100"
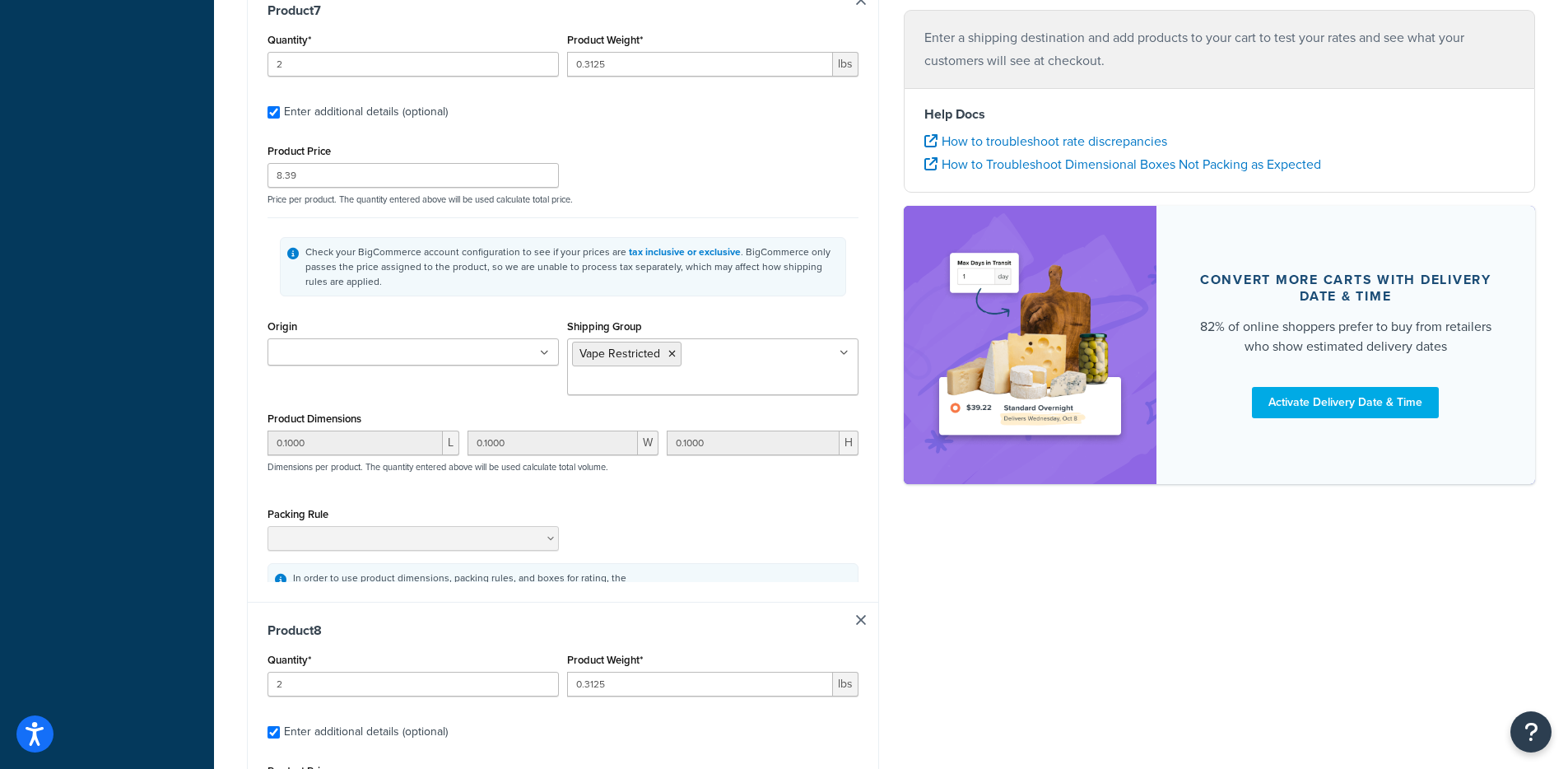
type input "0.0100"
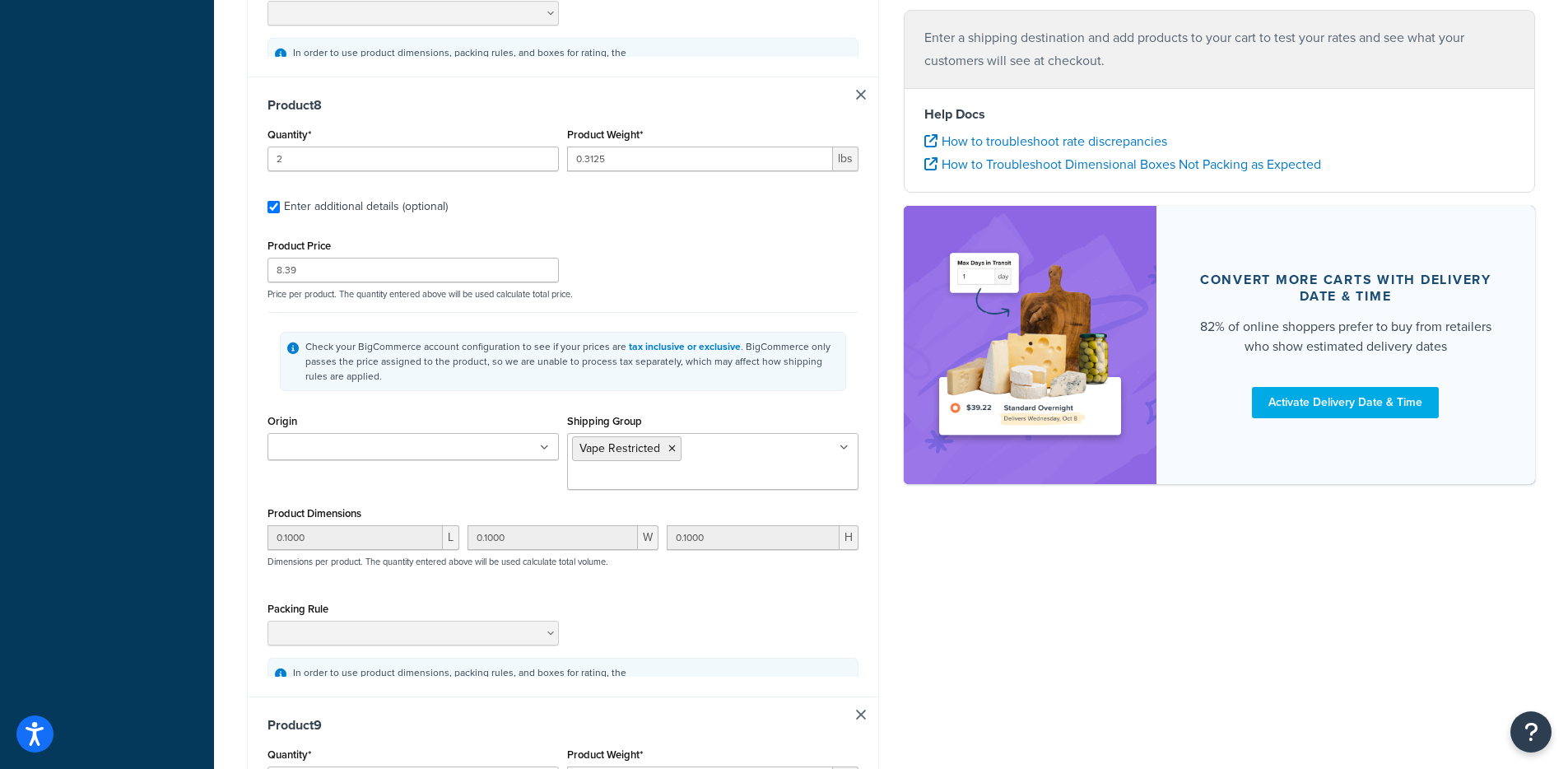
type input "2"
type input "0.625"
type input "3.99"
type input "10.0000"
type input "0.1000"
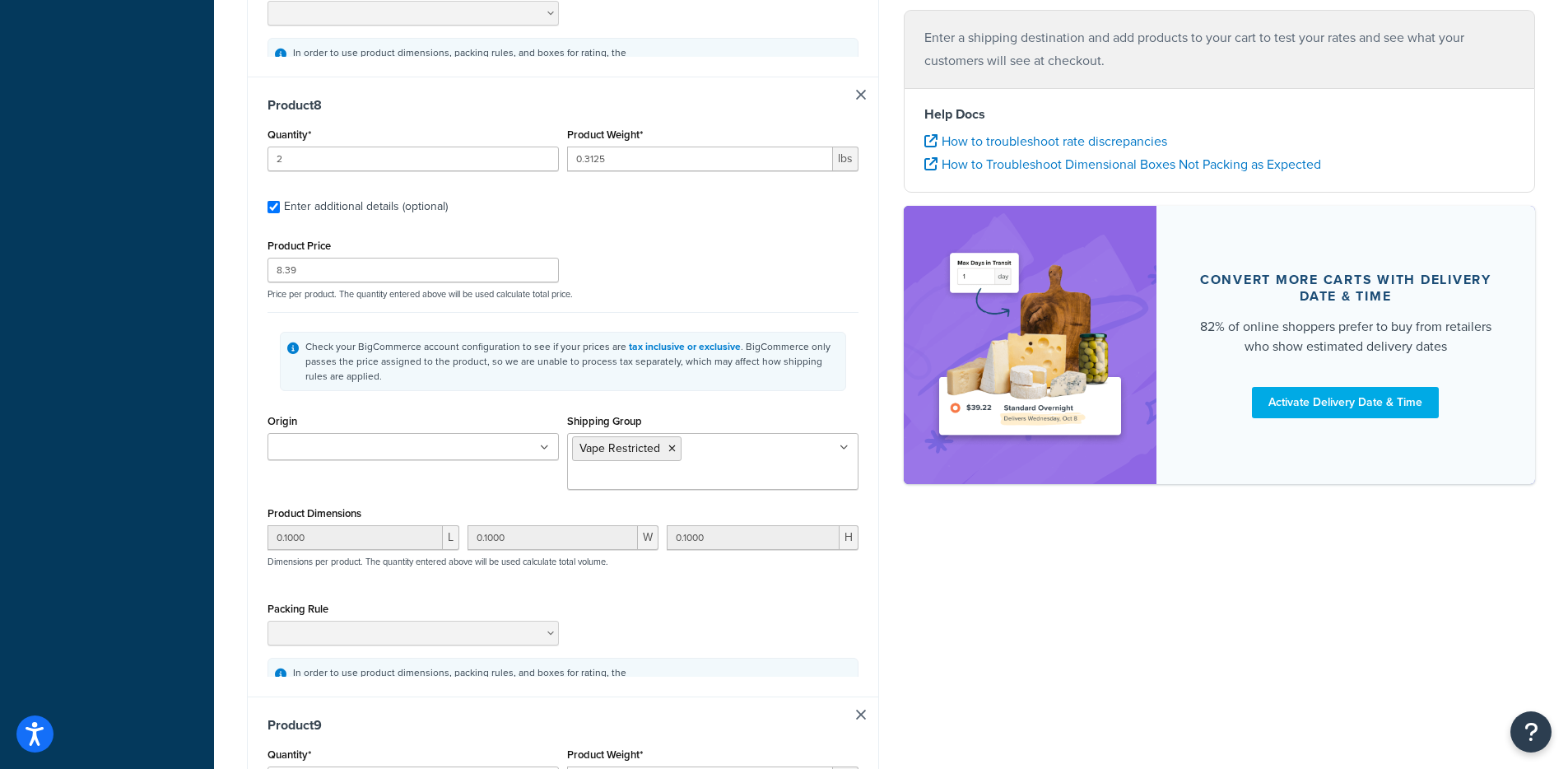
type input "0.1000"
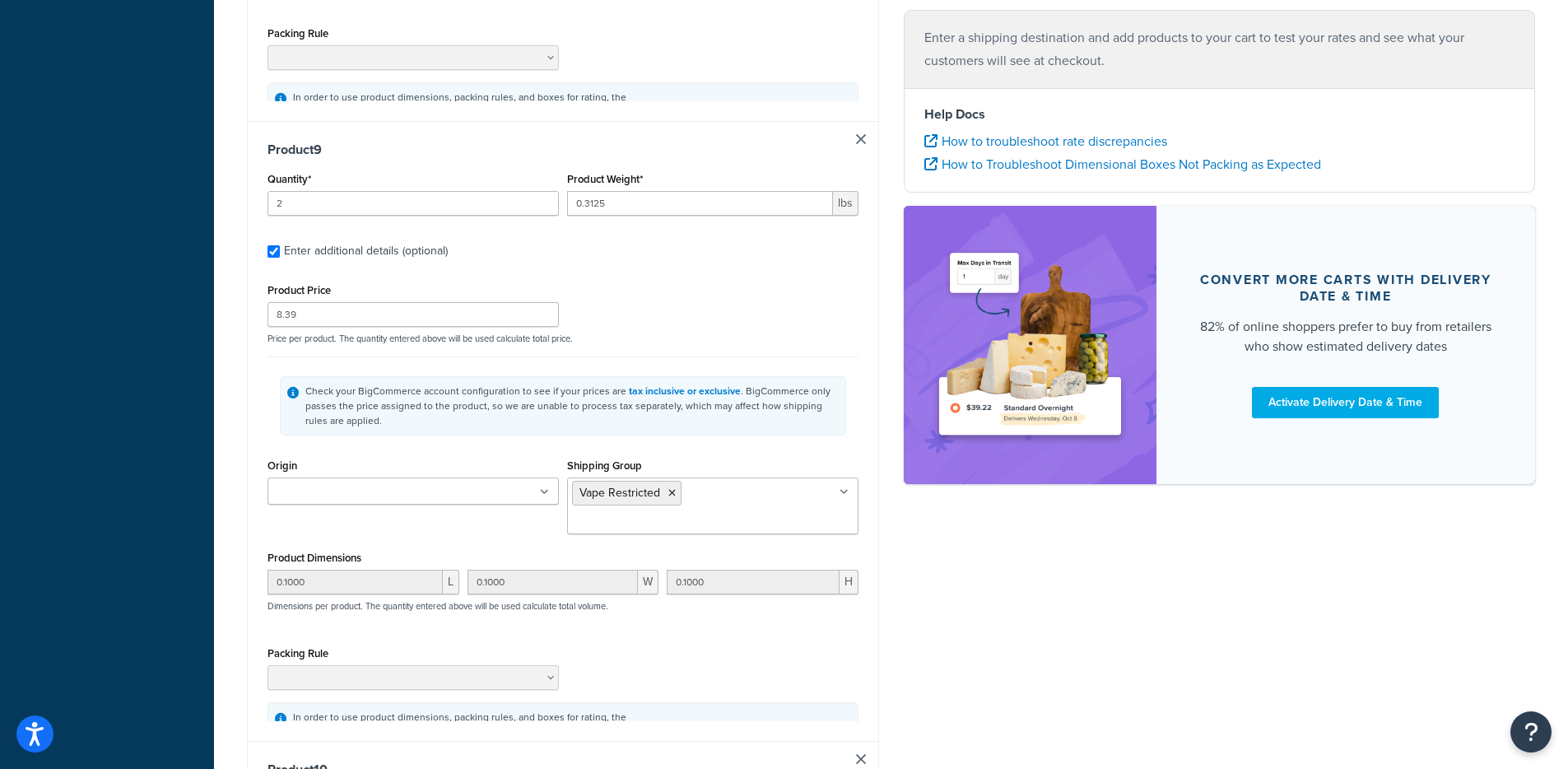
type input "2"
type input "0.625"
type input "3.99"
type input "10.0000"
type input "0.1000"
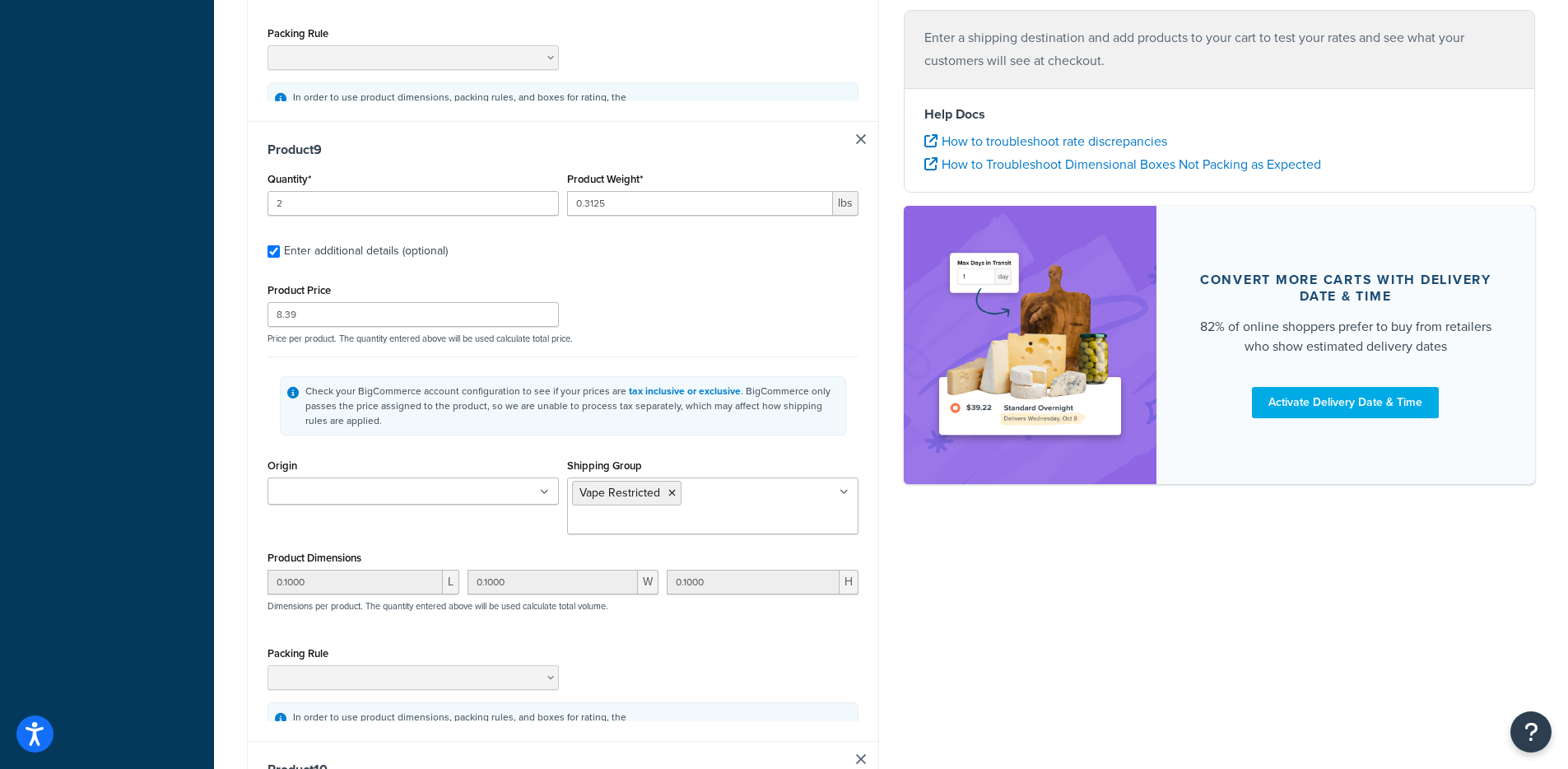
type input "0.1000"
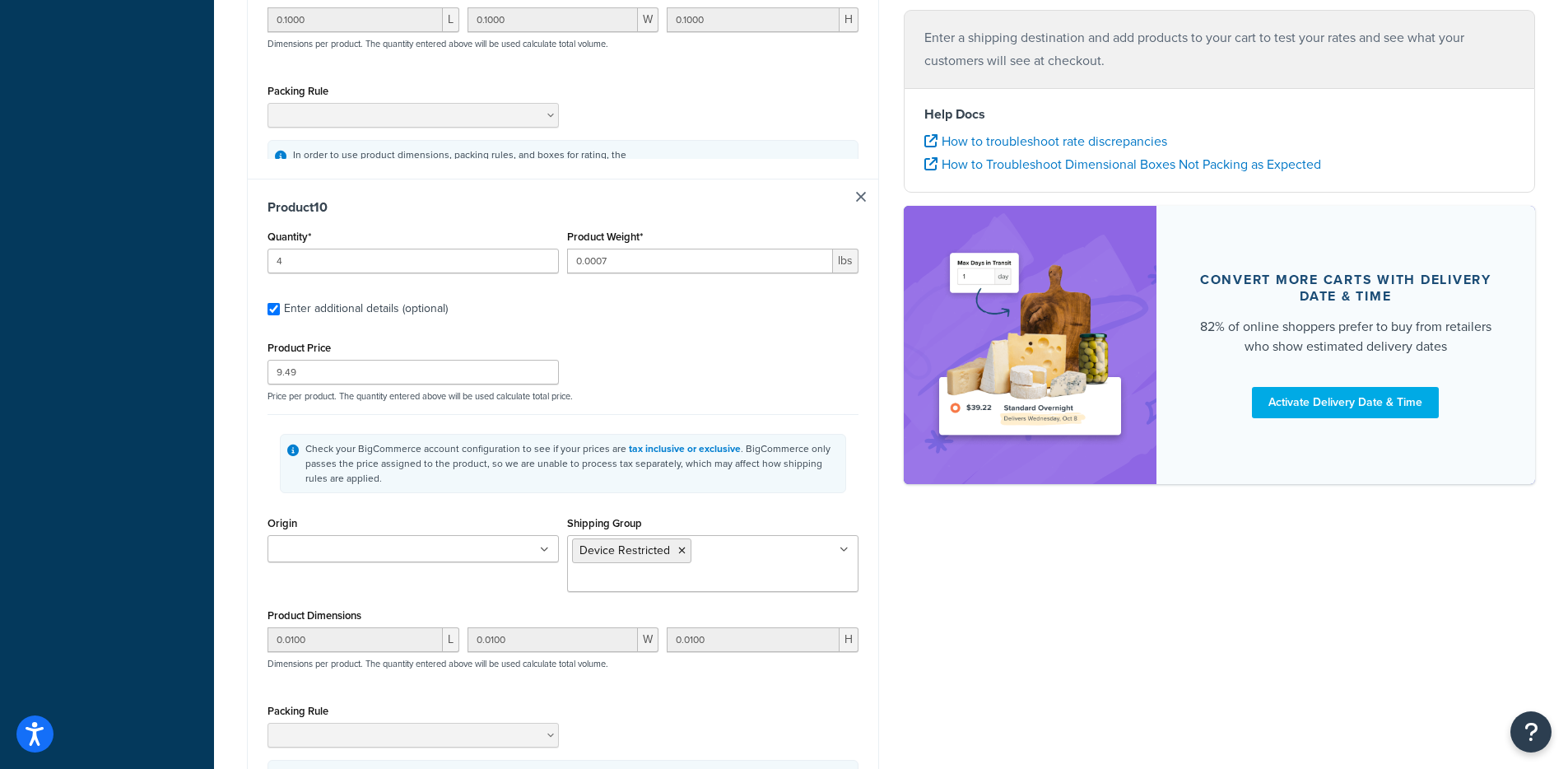
type input "5"
type input "0.625"
type input "10.99"
type input "1.0000"
type input "0.1000"
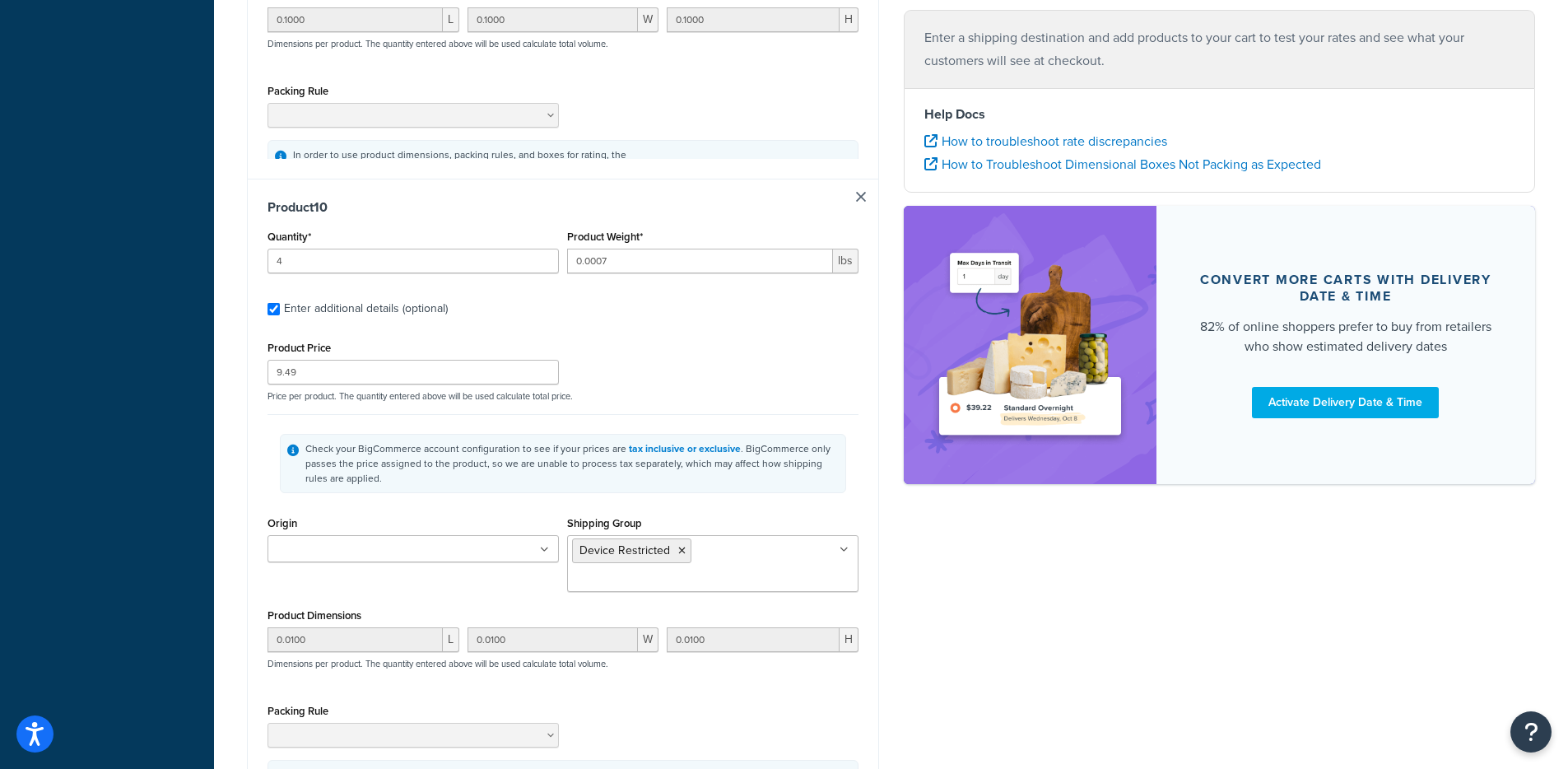
type input "10.0000"
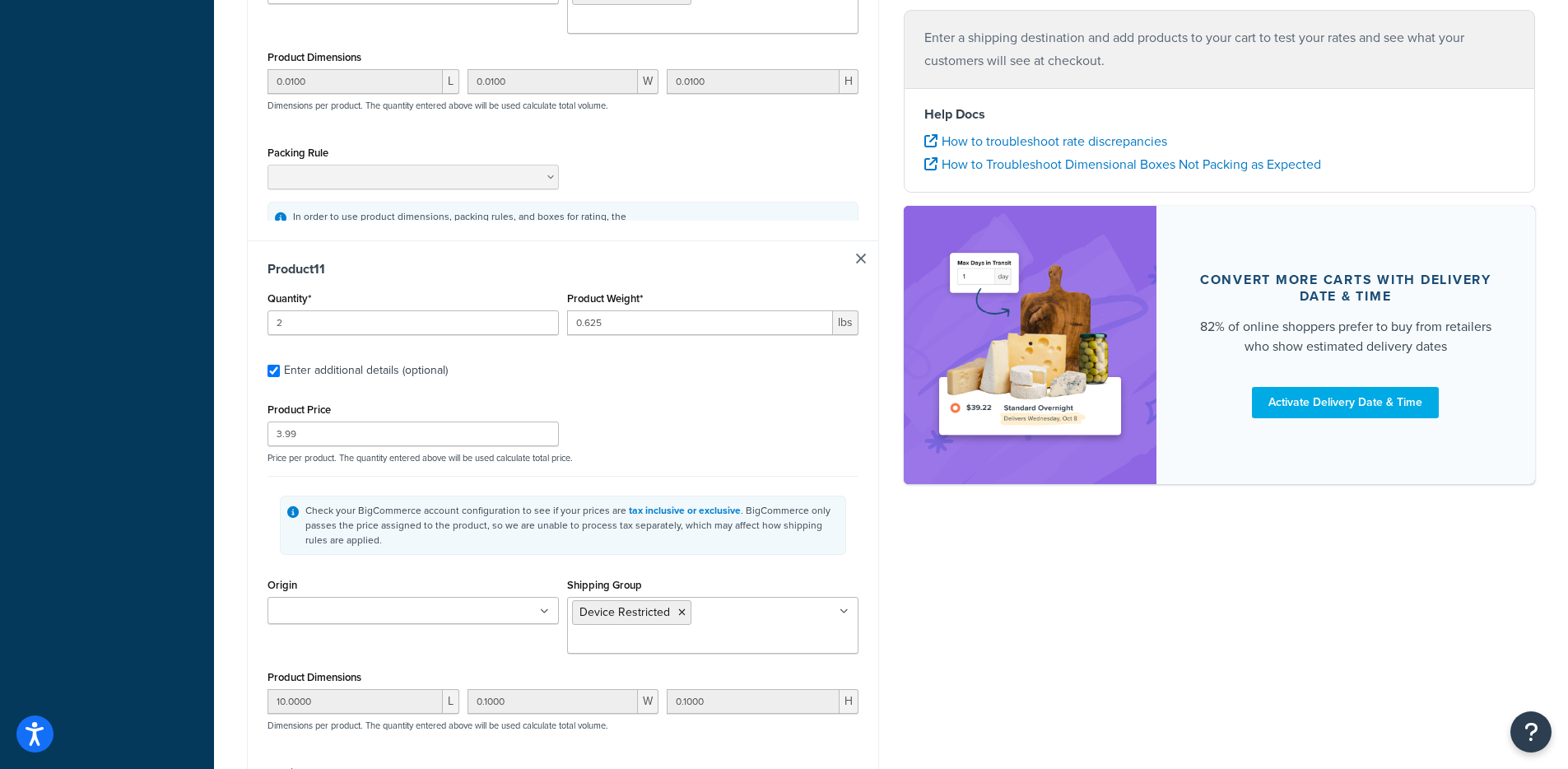
type input "5"
type input "0.625"
type input "10.99"
type input "1.0000"
type input "0.1000"
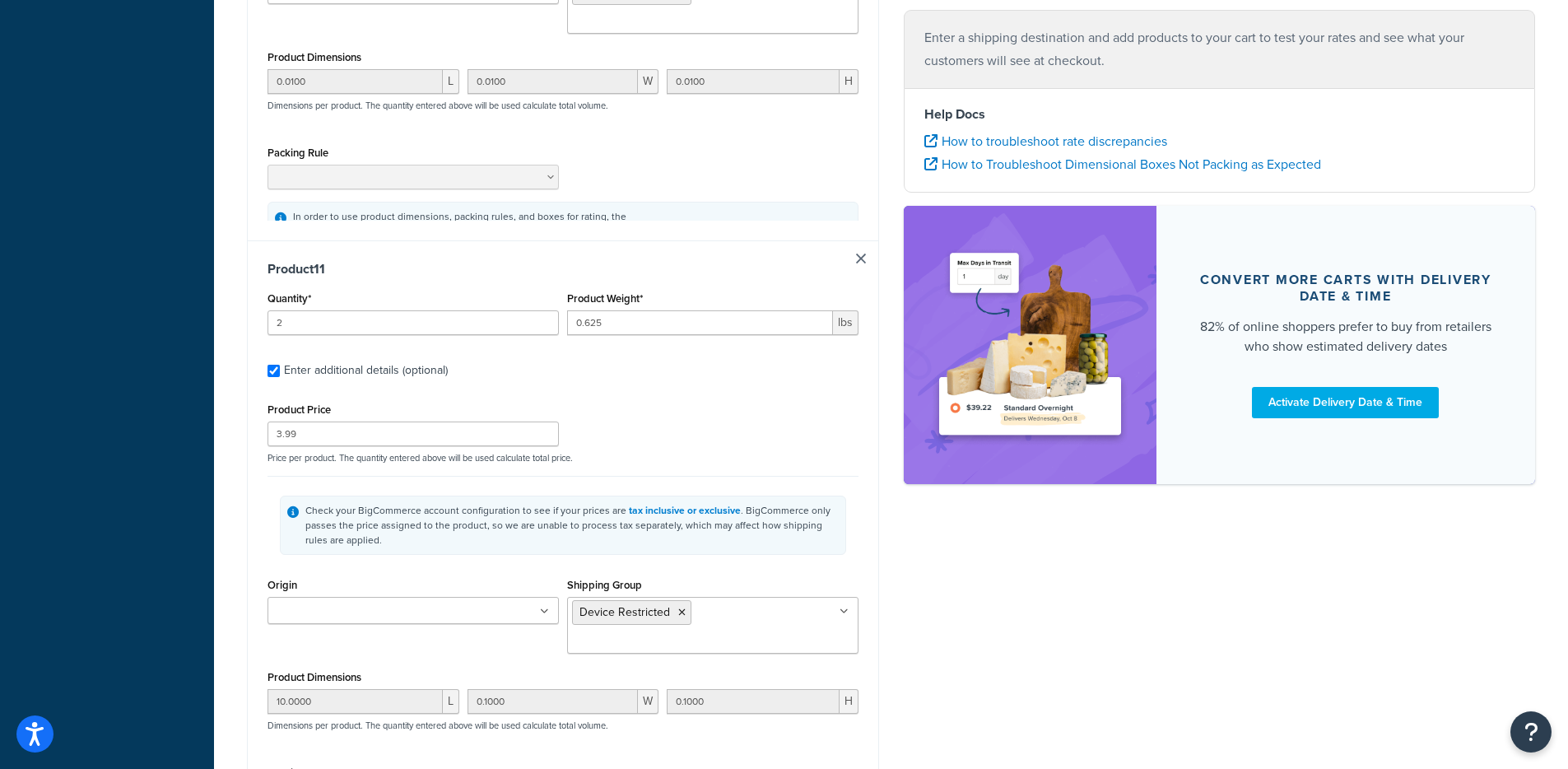
type input "10.0000"
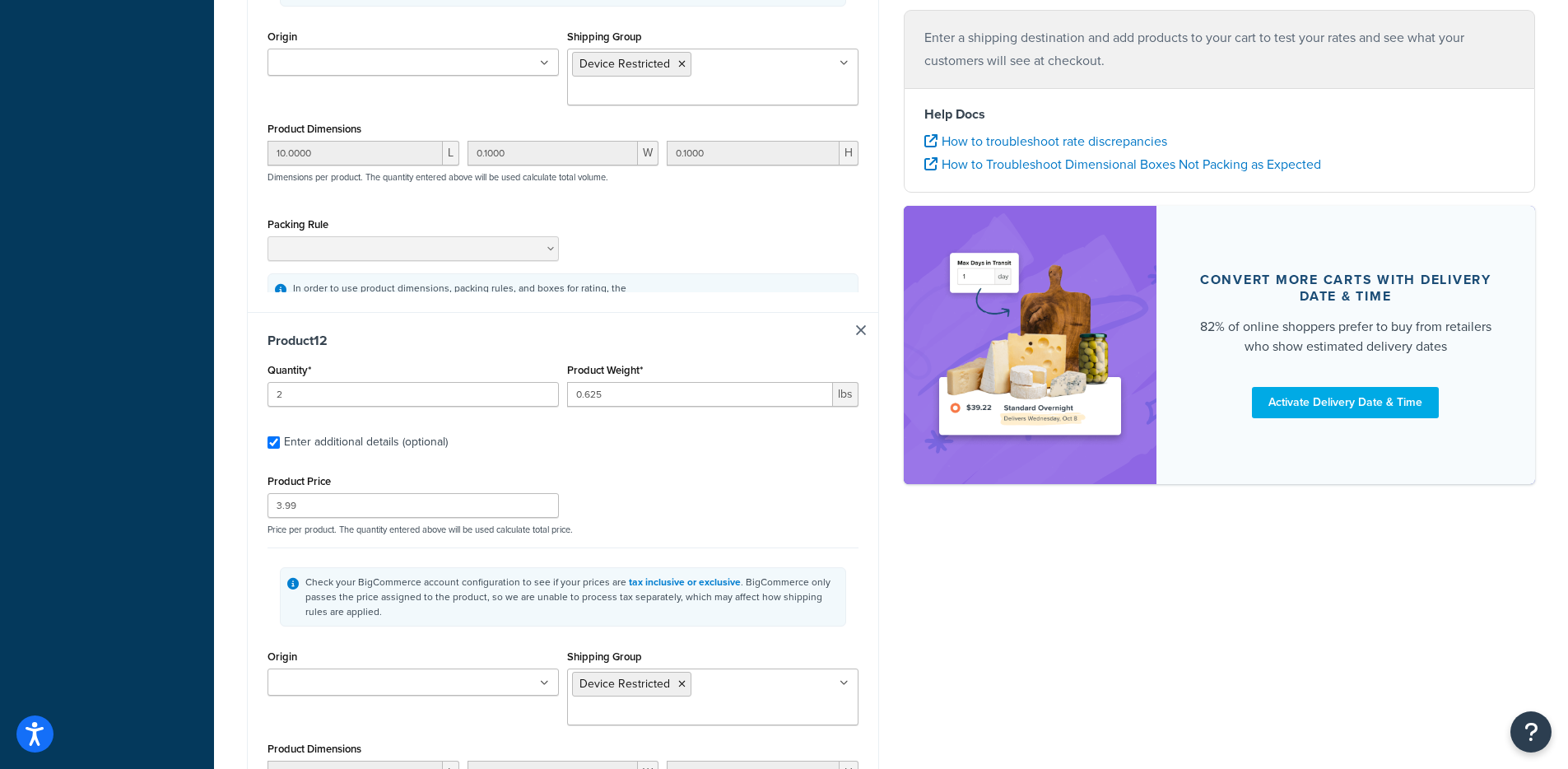
type input "5"
type input "0.625"
type input "10.99"
type input "1.0000"
type input "0.1000"
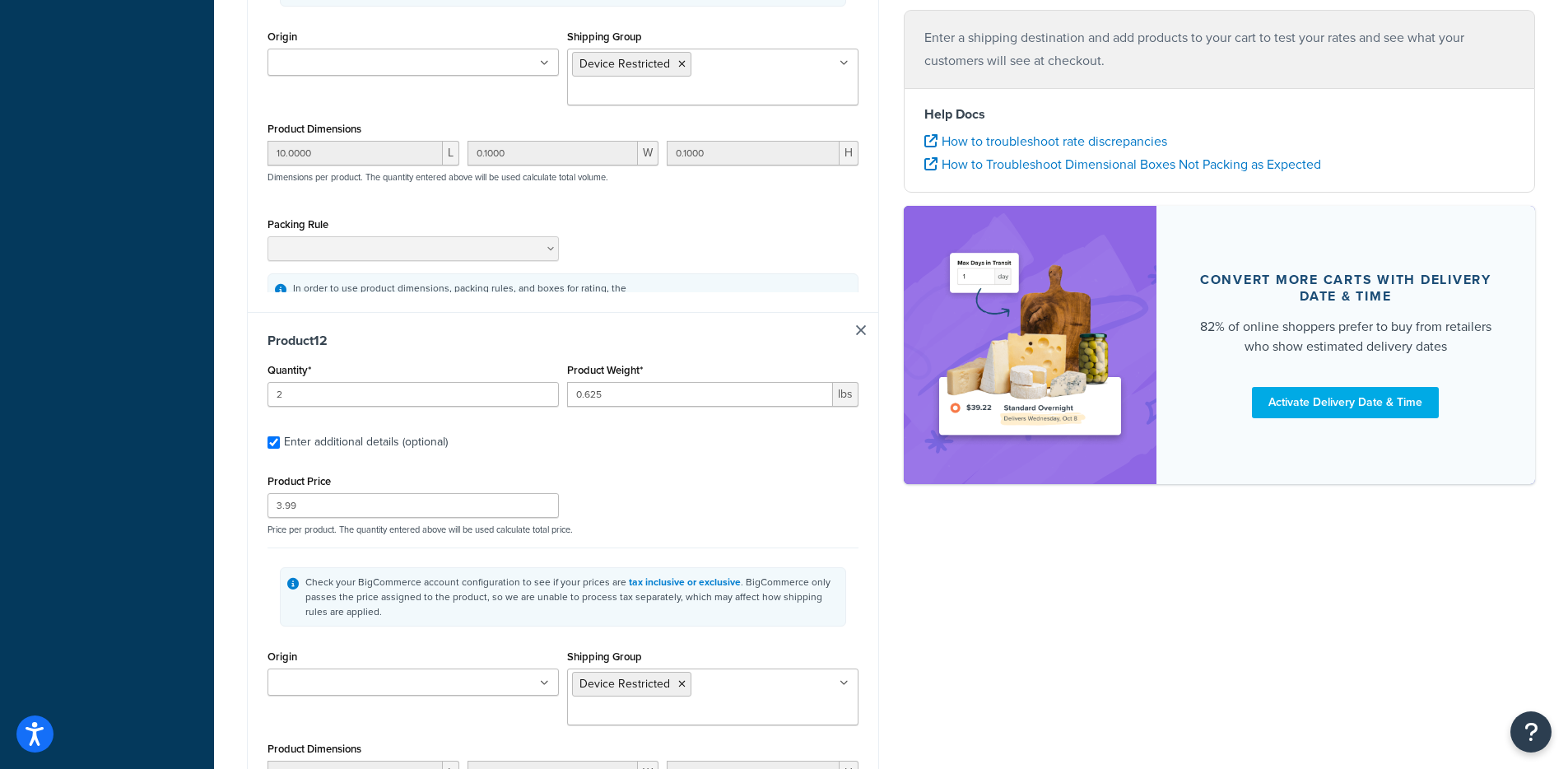
type input "10.0000"
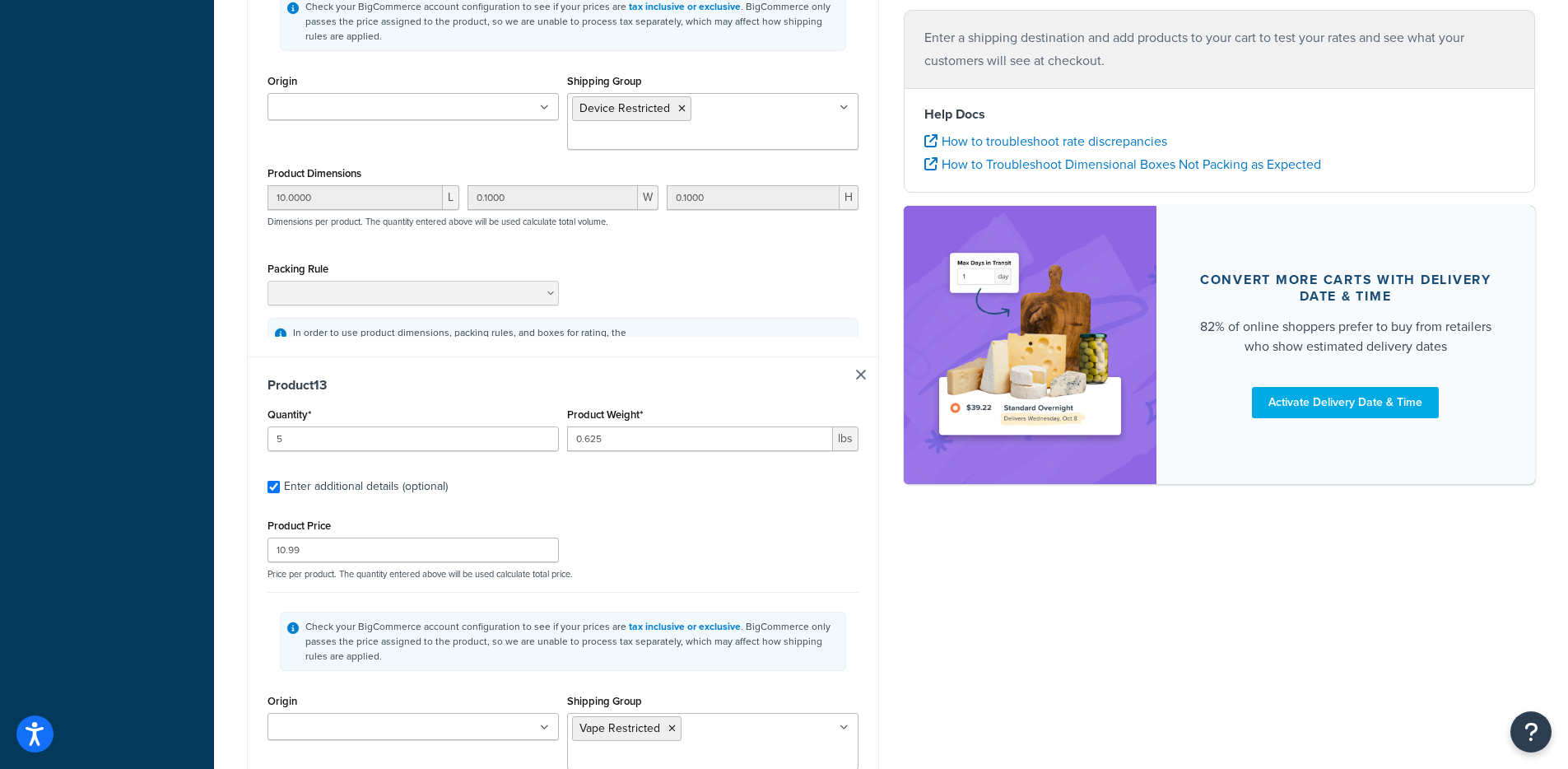
type input "5"
type input "0.625"
type input "10.99"
type input "1.0000"
type input "0.1000"
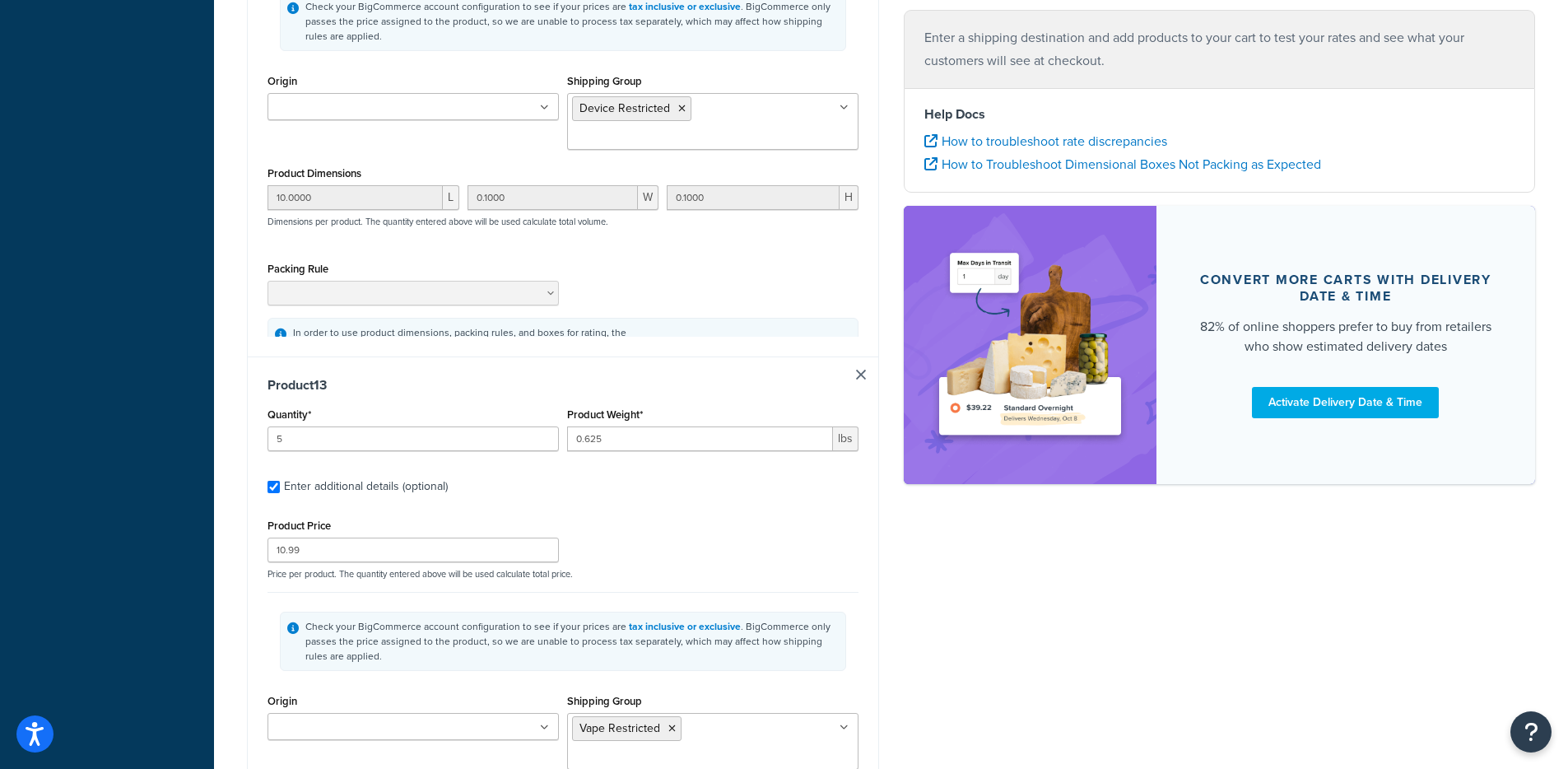
type input "10.0000"
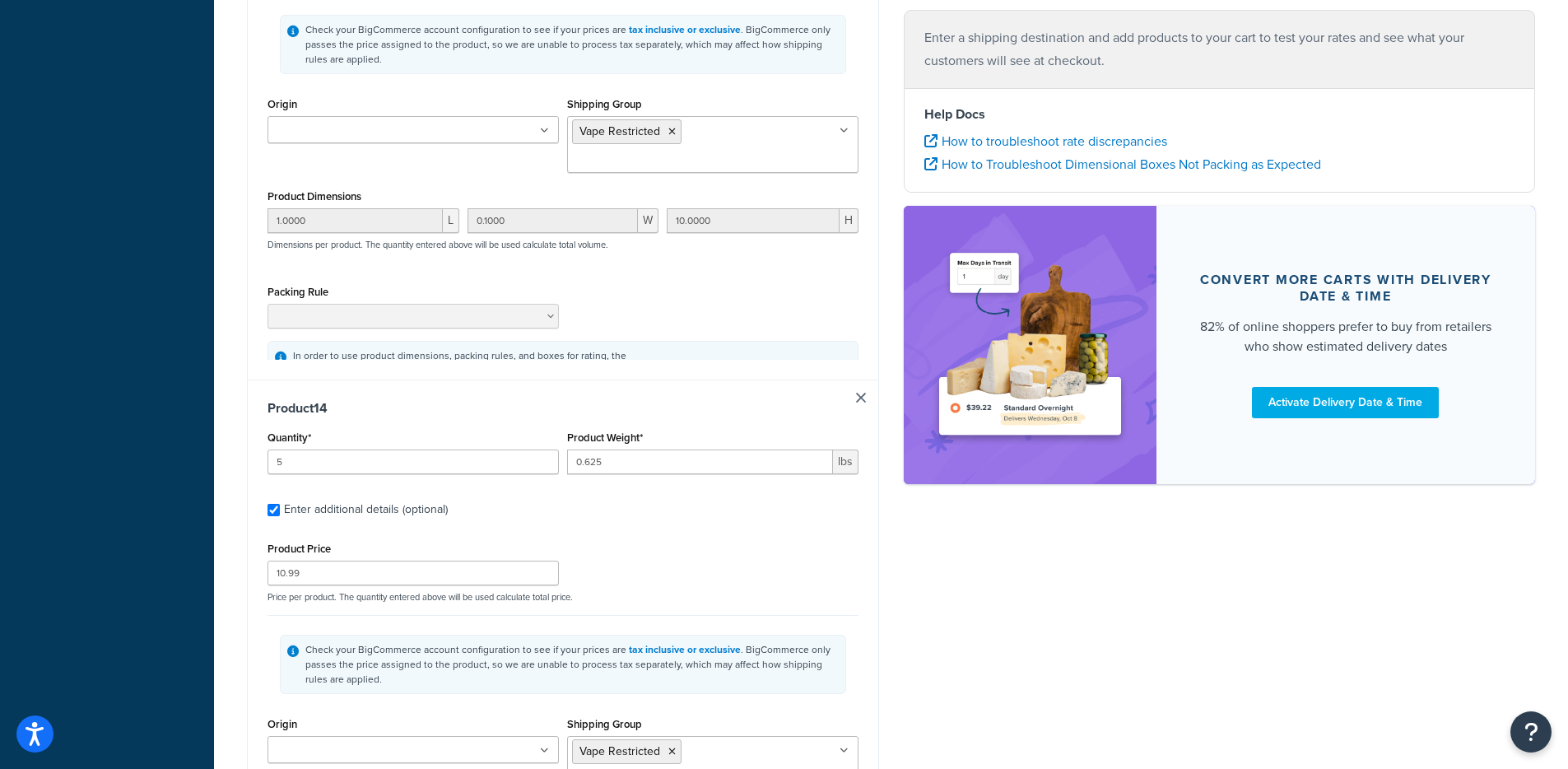
type input "5"
type input "0.0063"
type input "10.99"
type input "0.1000"
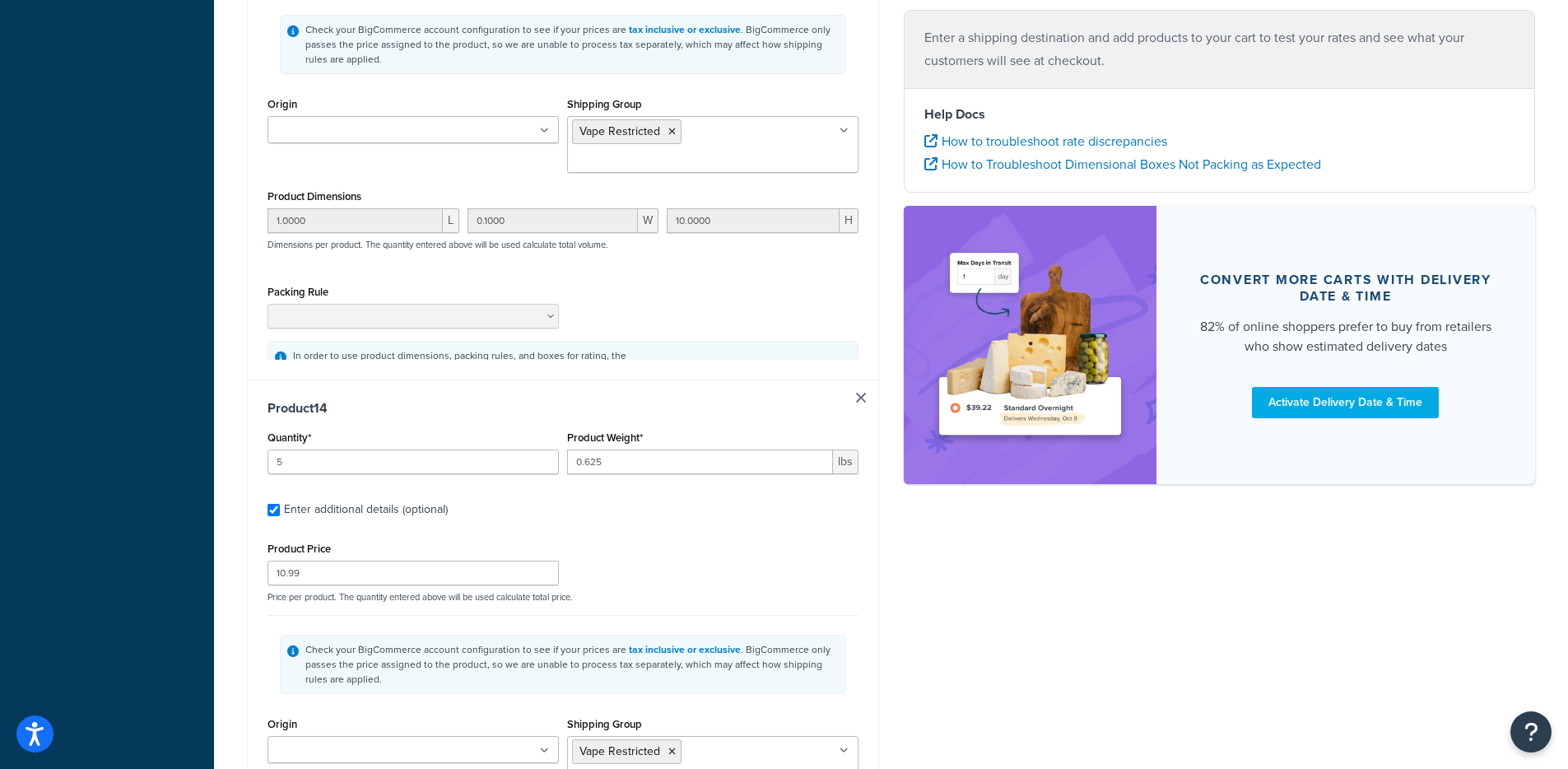
type input "0.1000"
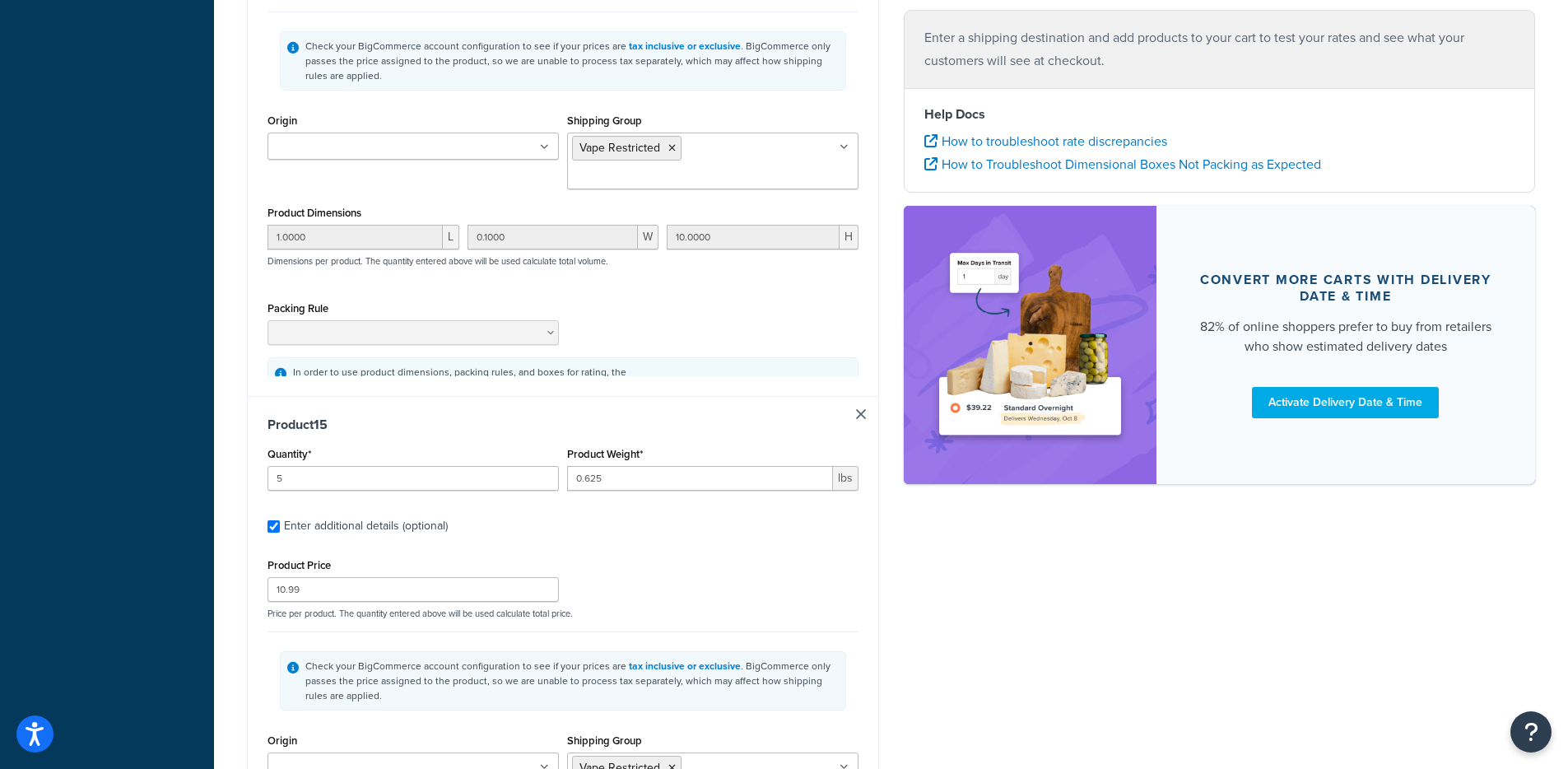
type input "5"
type input "0.0063"
type input "10.99"
type input "0.1000"
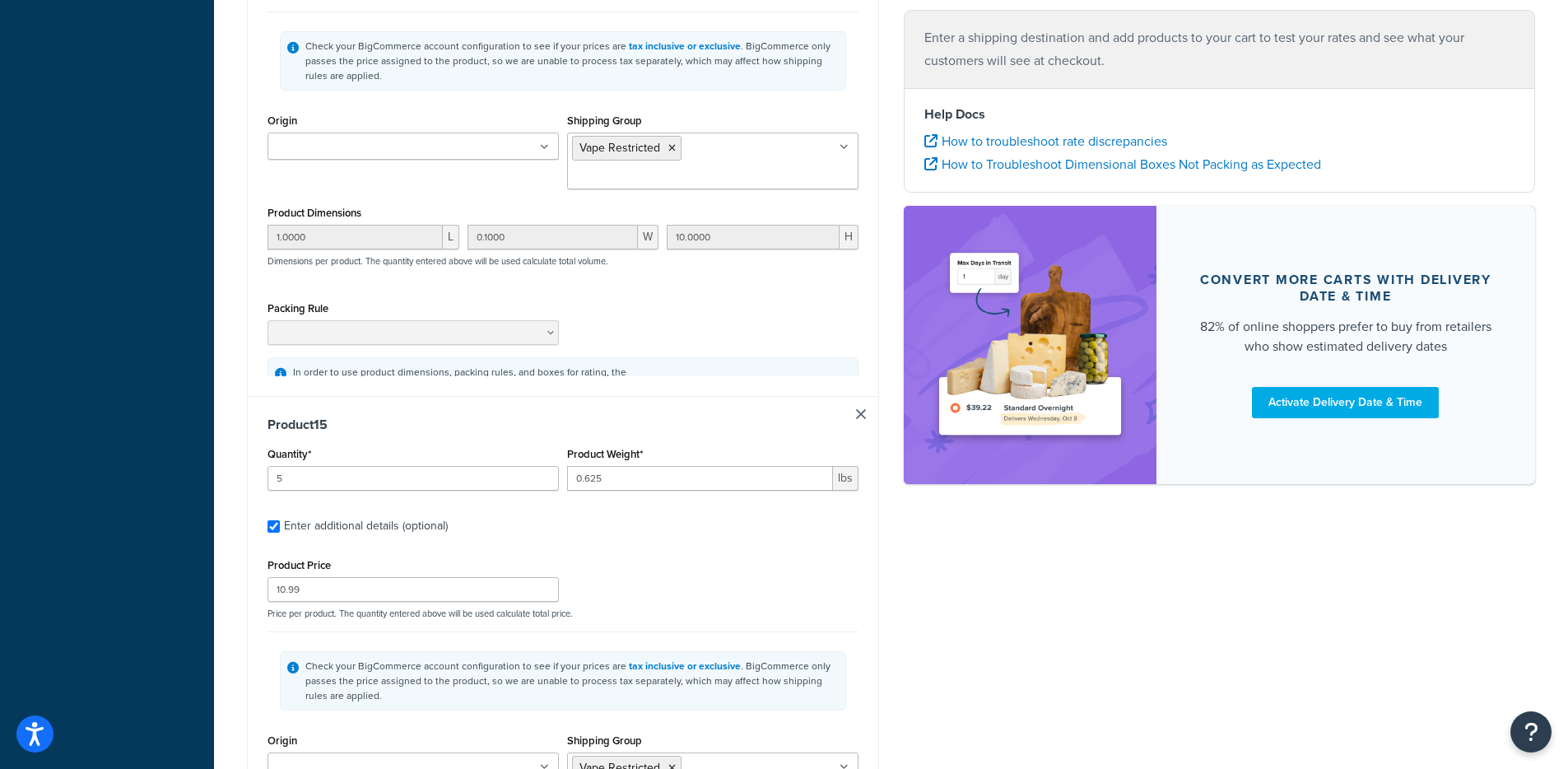
type input "0.1000"
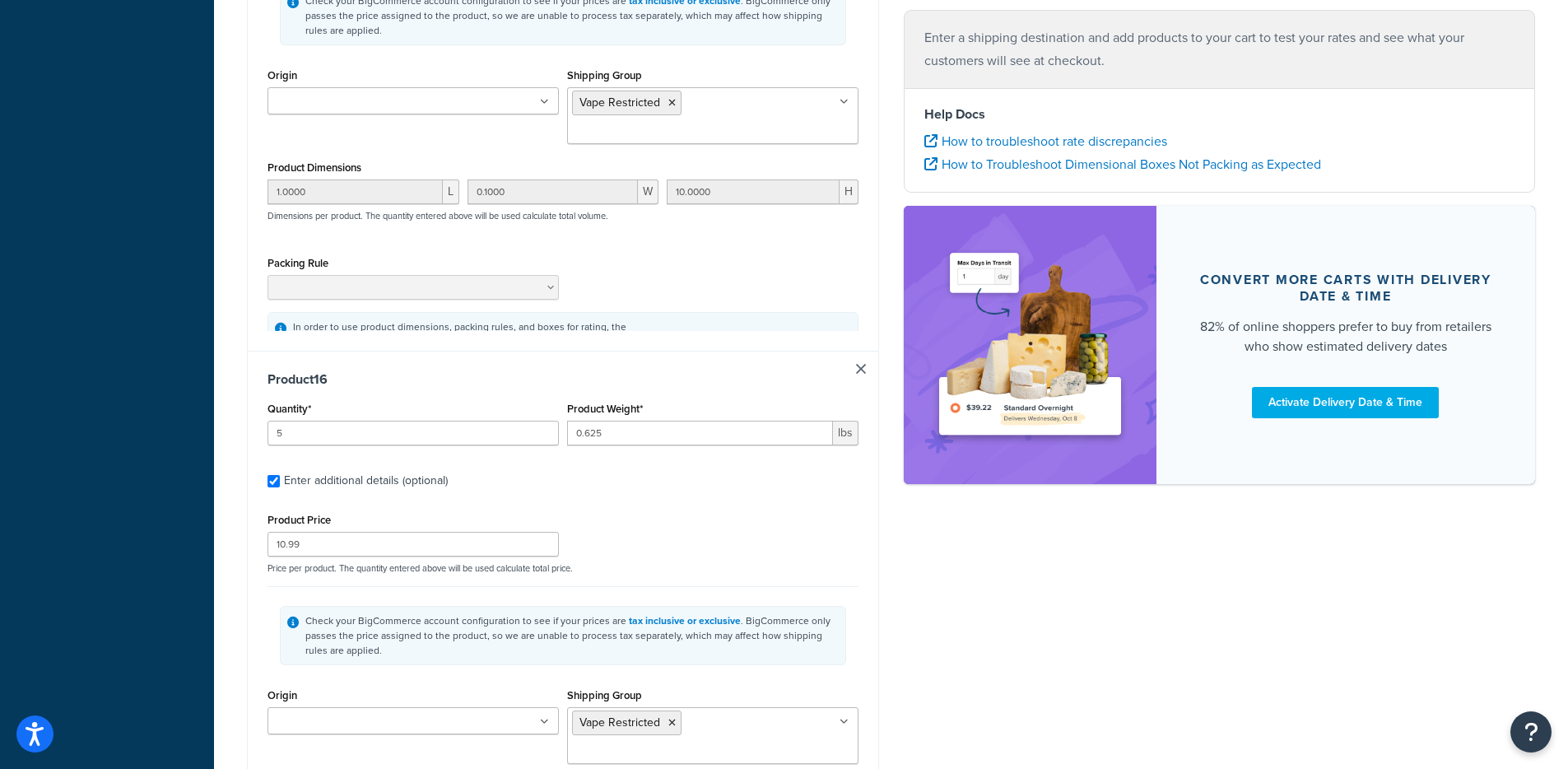
type input "5"
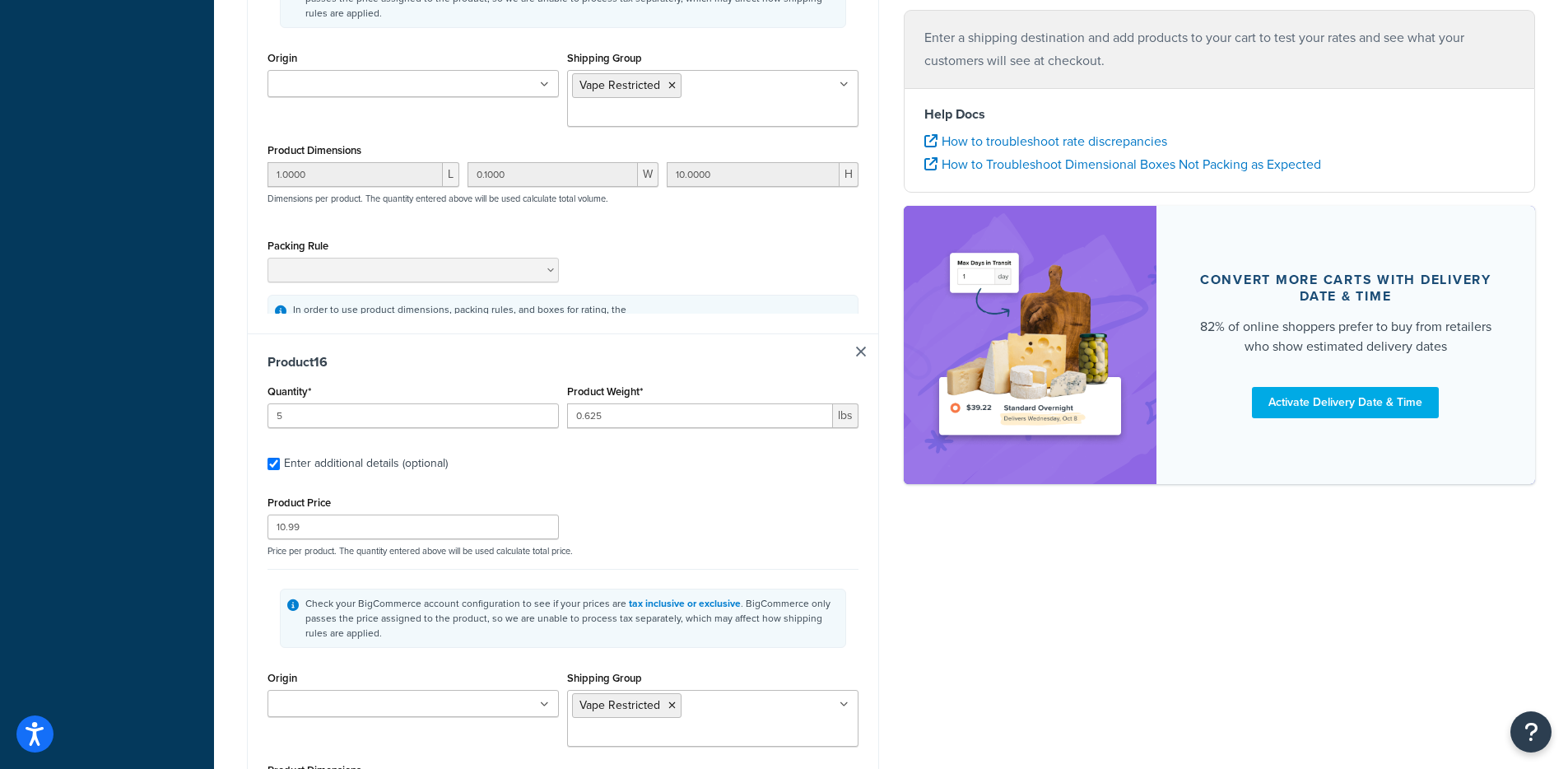
type input "0.0063"
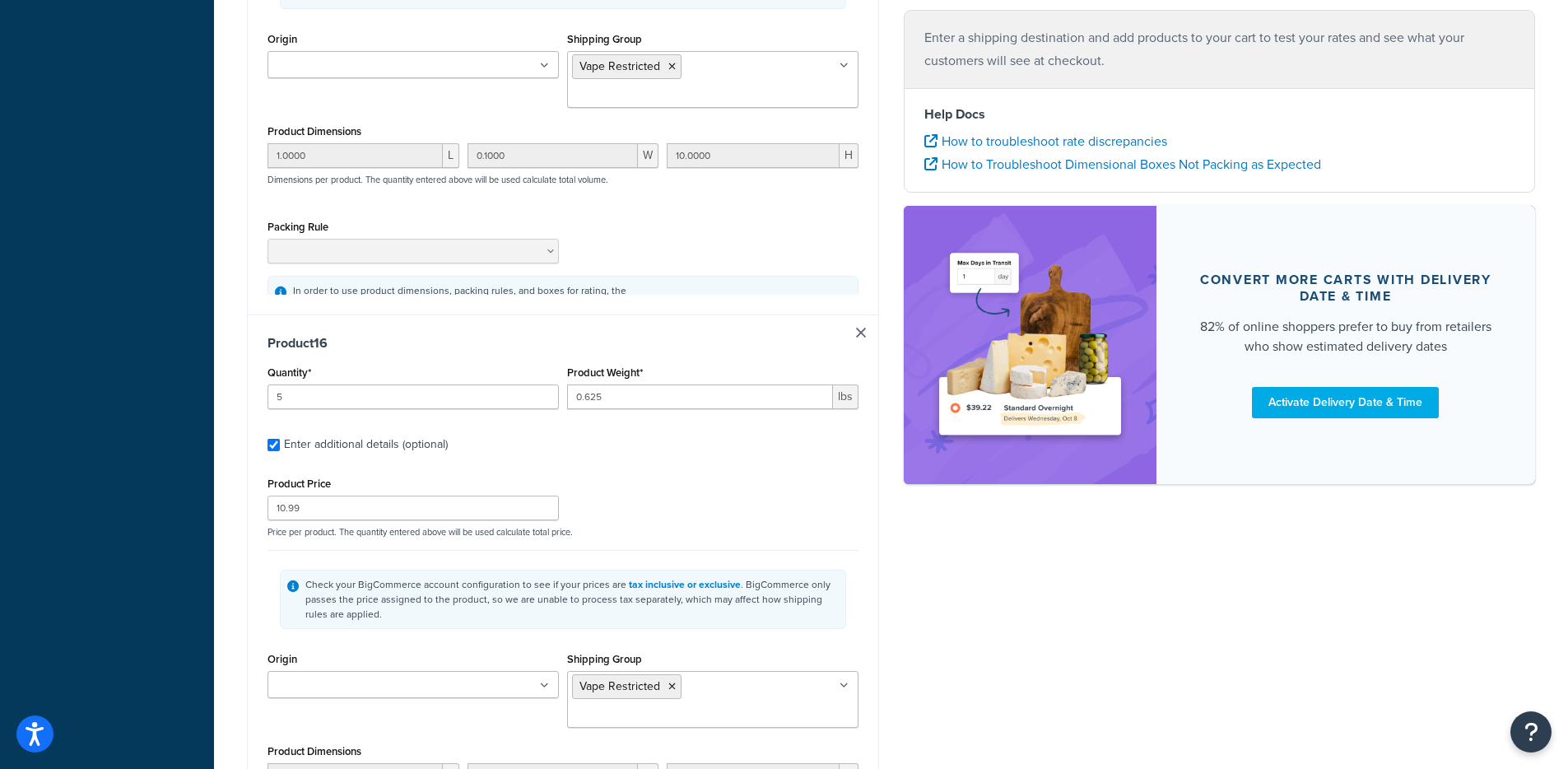
type input "10.99"
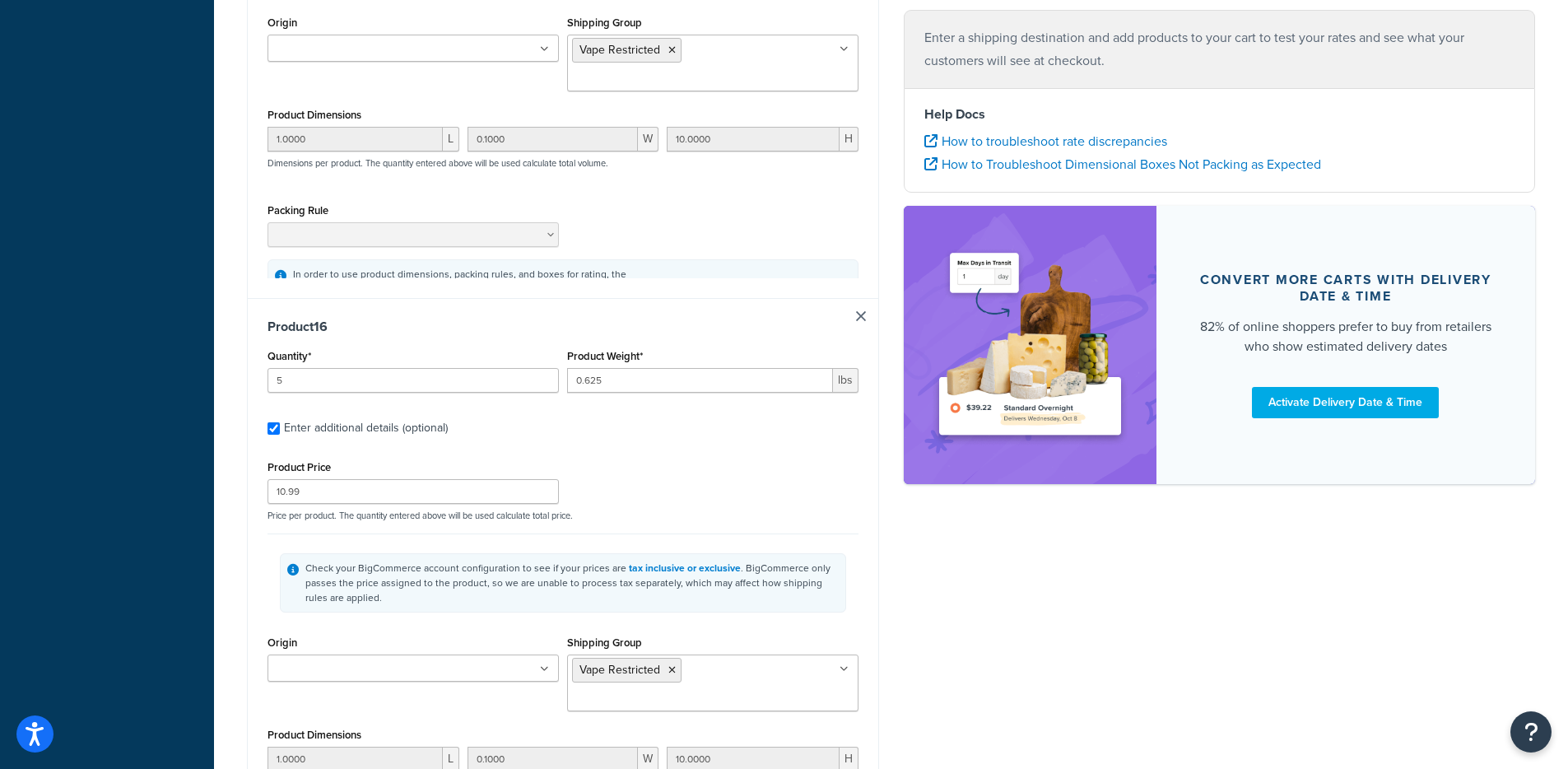
type input "0.1000"
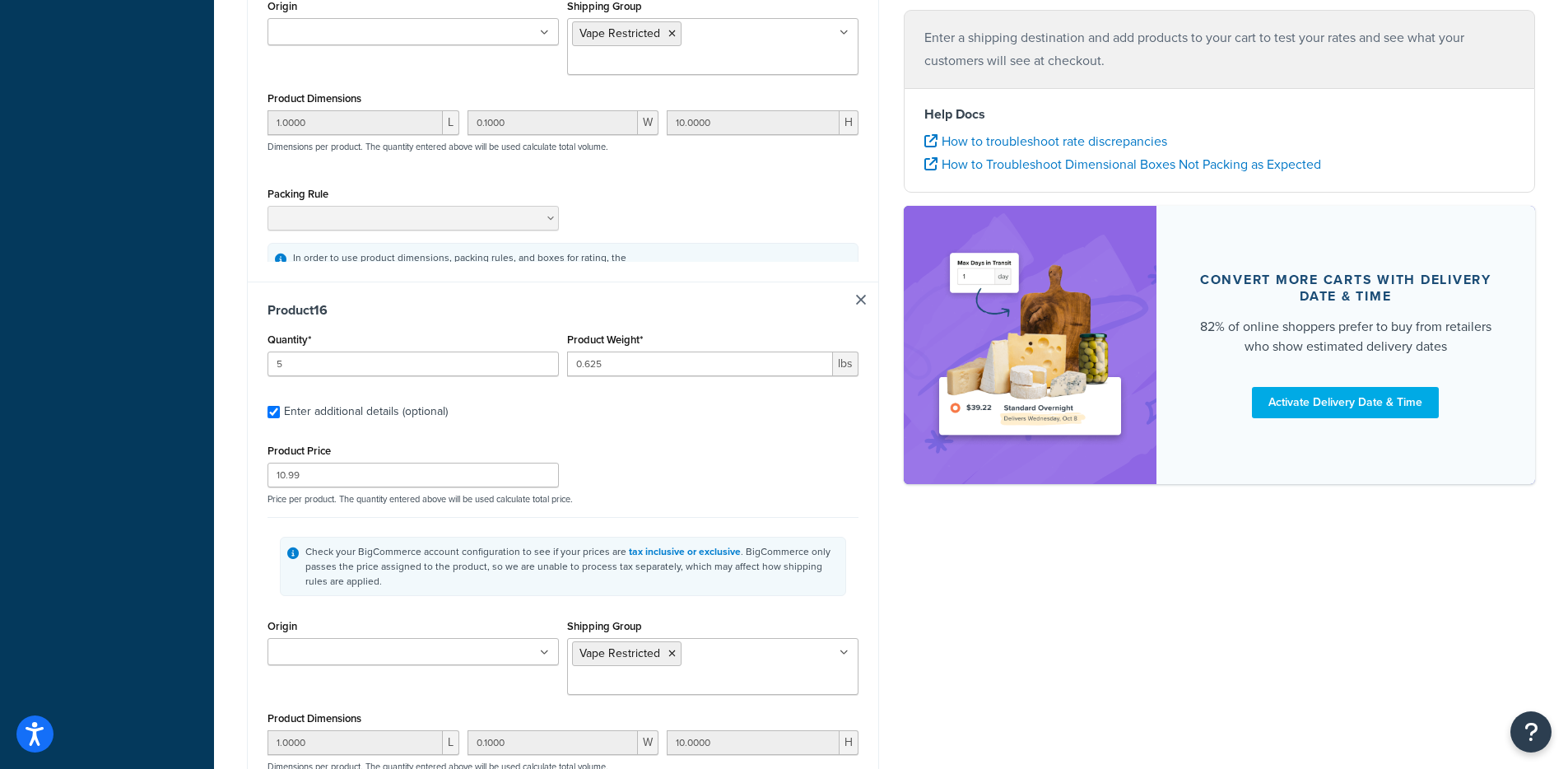
type input "0.1000"
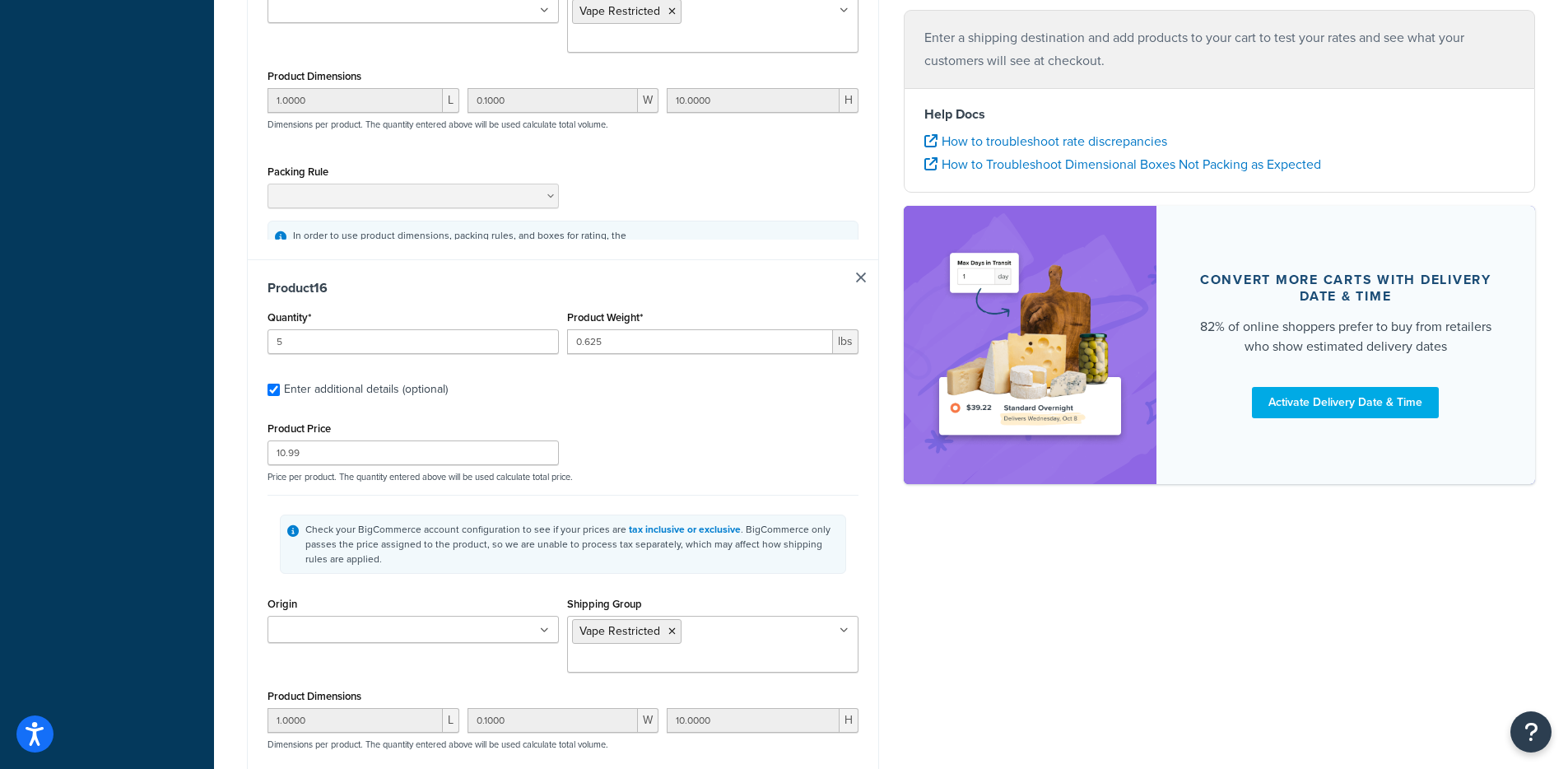
type input "0.1000"
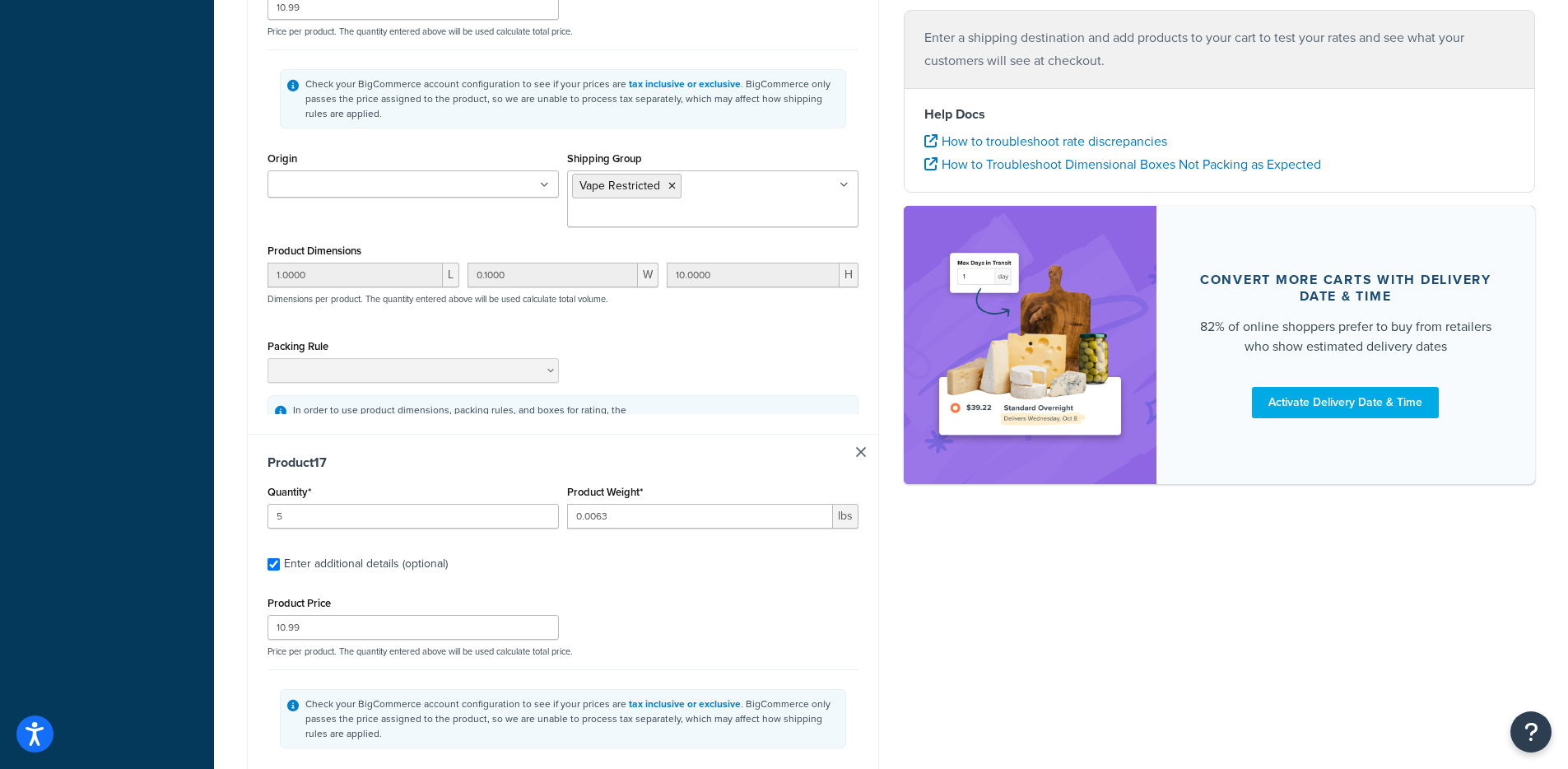
type input "5"
type input "0.0063"
type input "10.99"
type input "0.1000"
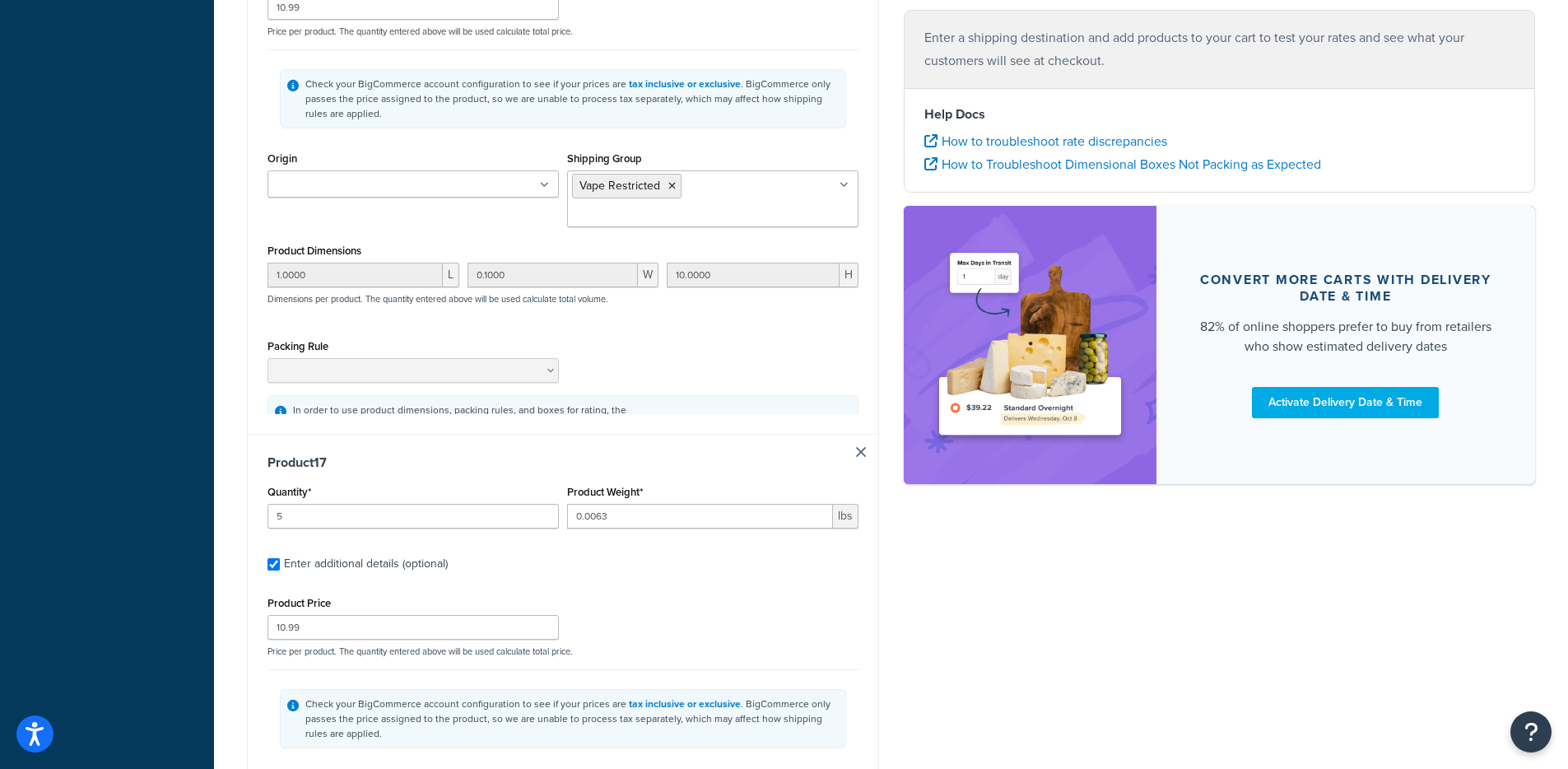
type input "0.1000"
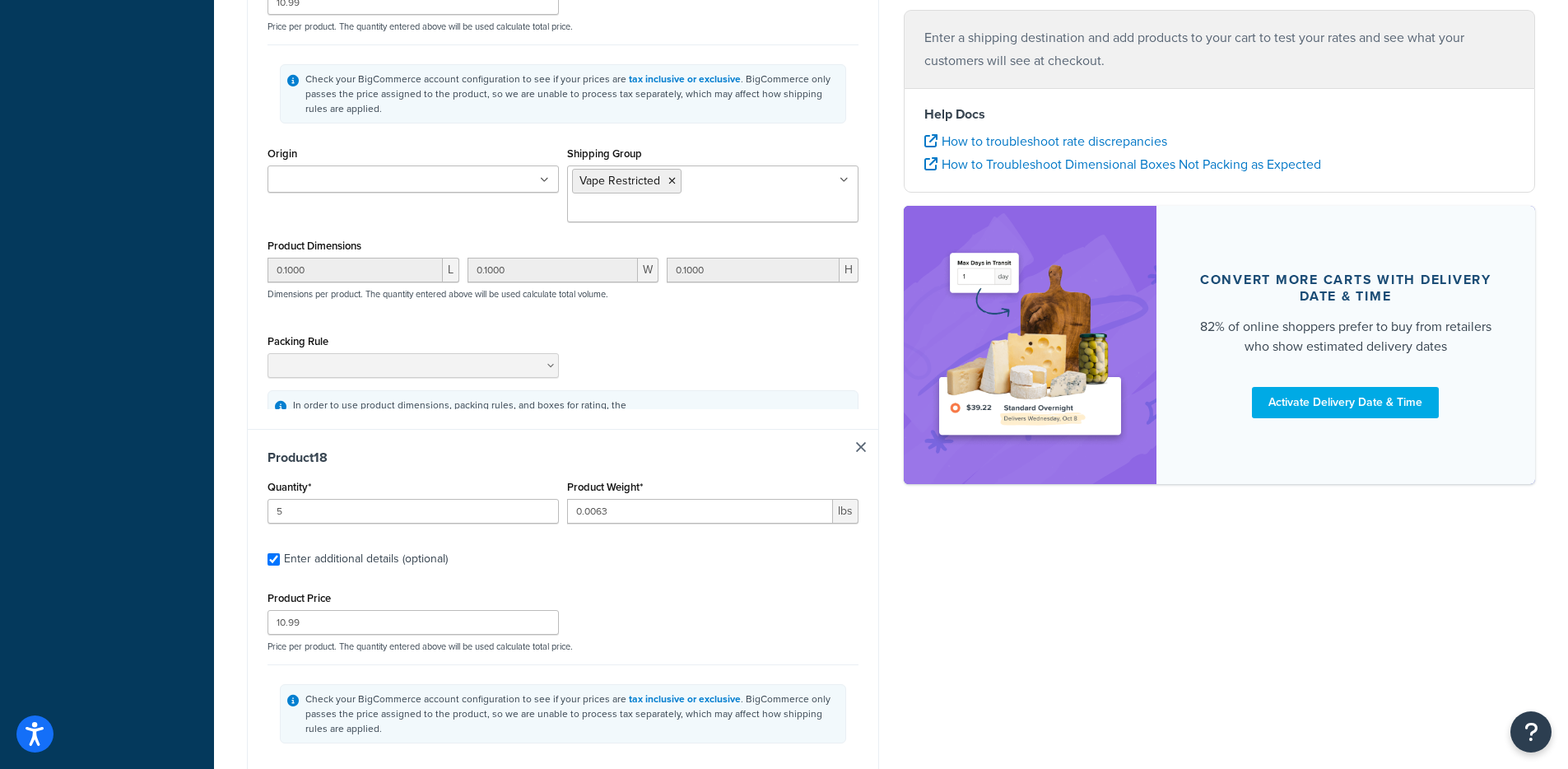
type input "5"
type input "0.0063"
type input "10.99"
type input "0.1000"
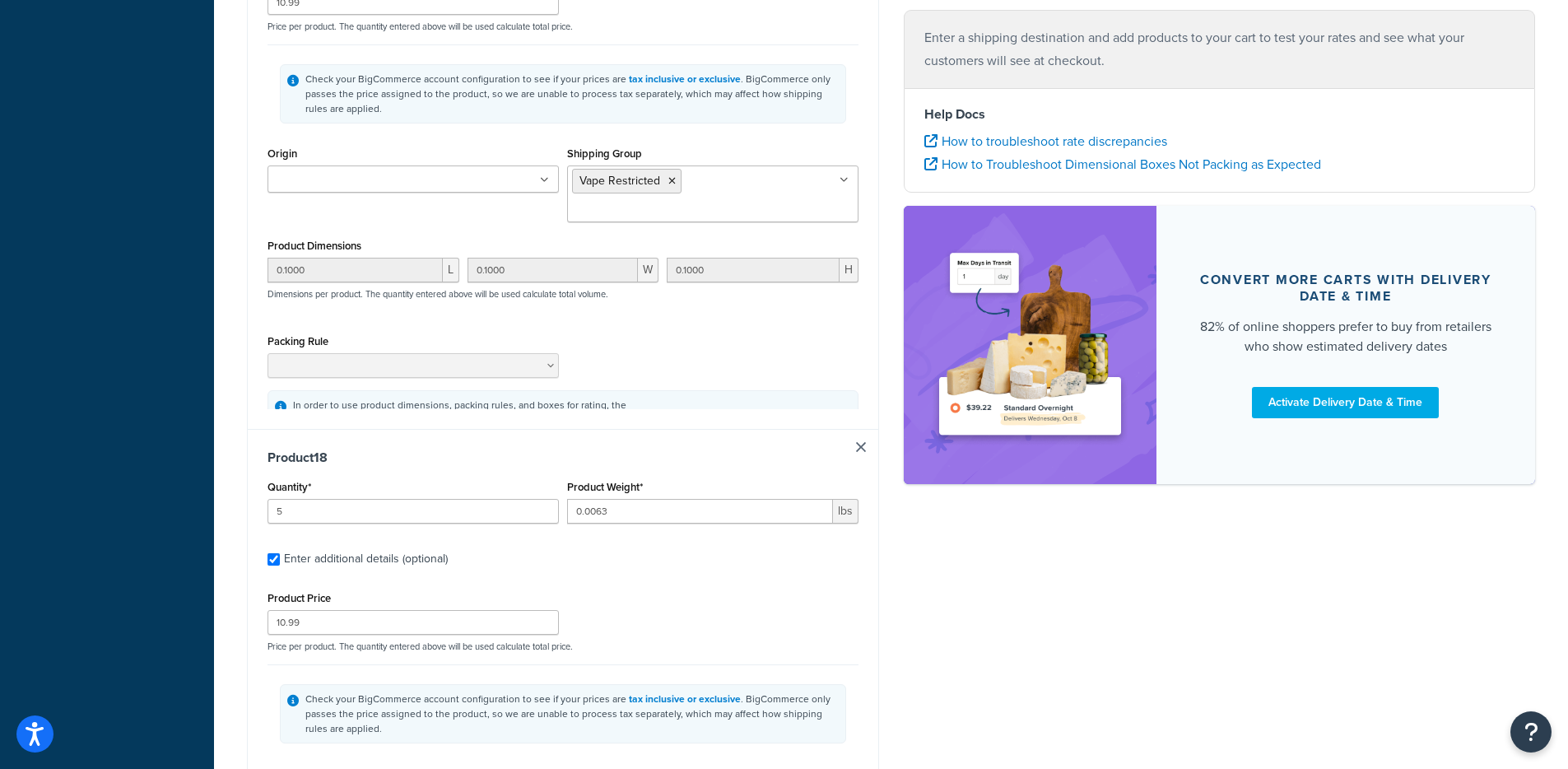
type input "0.1000"
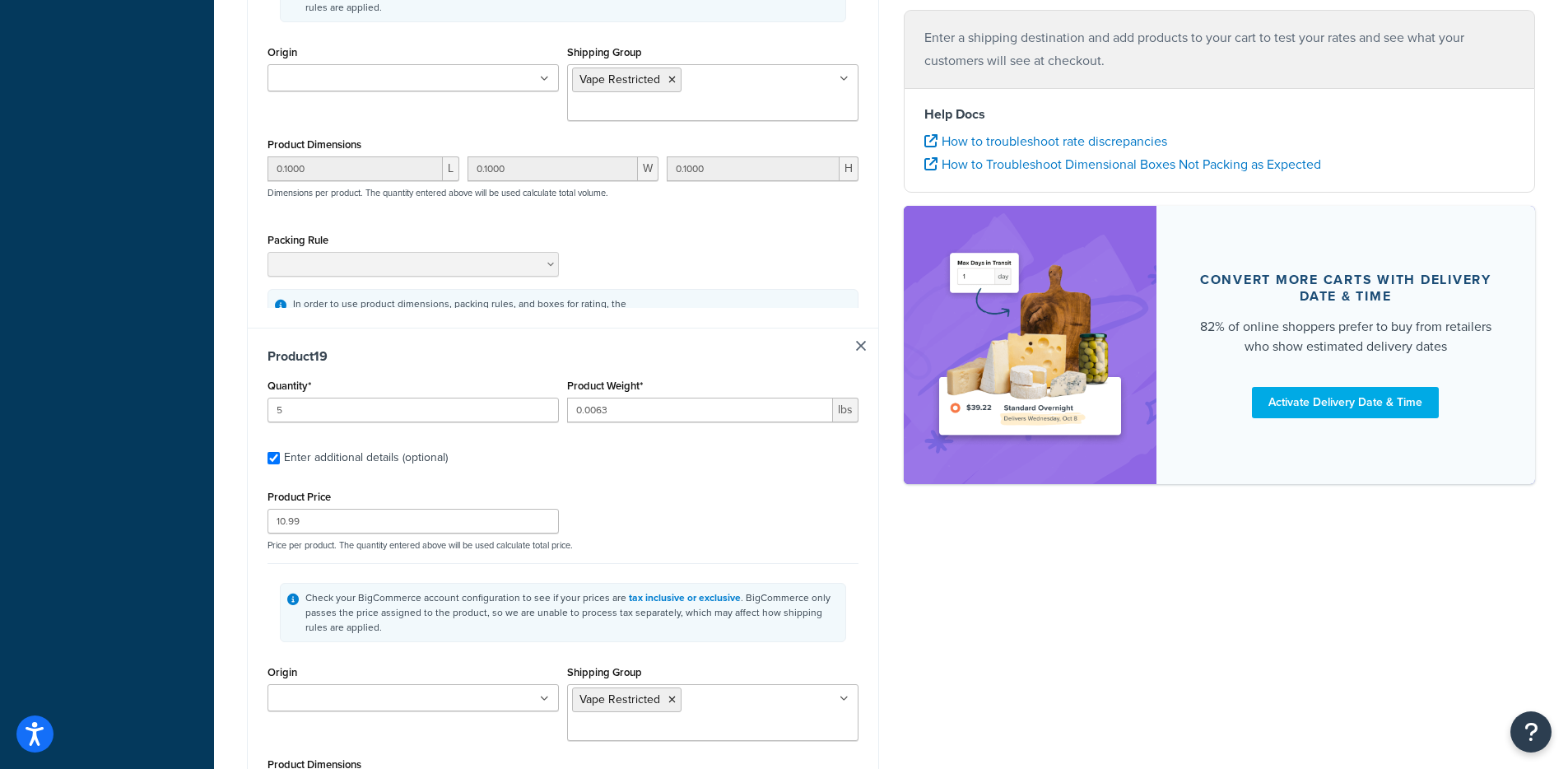
type input "5"
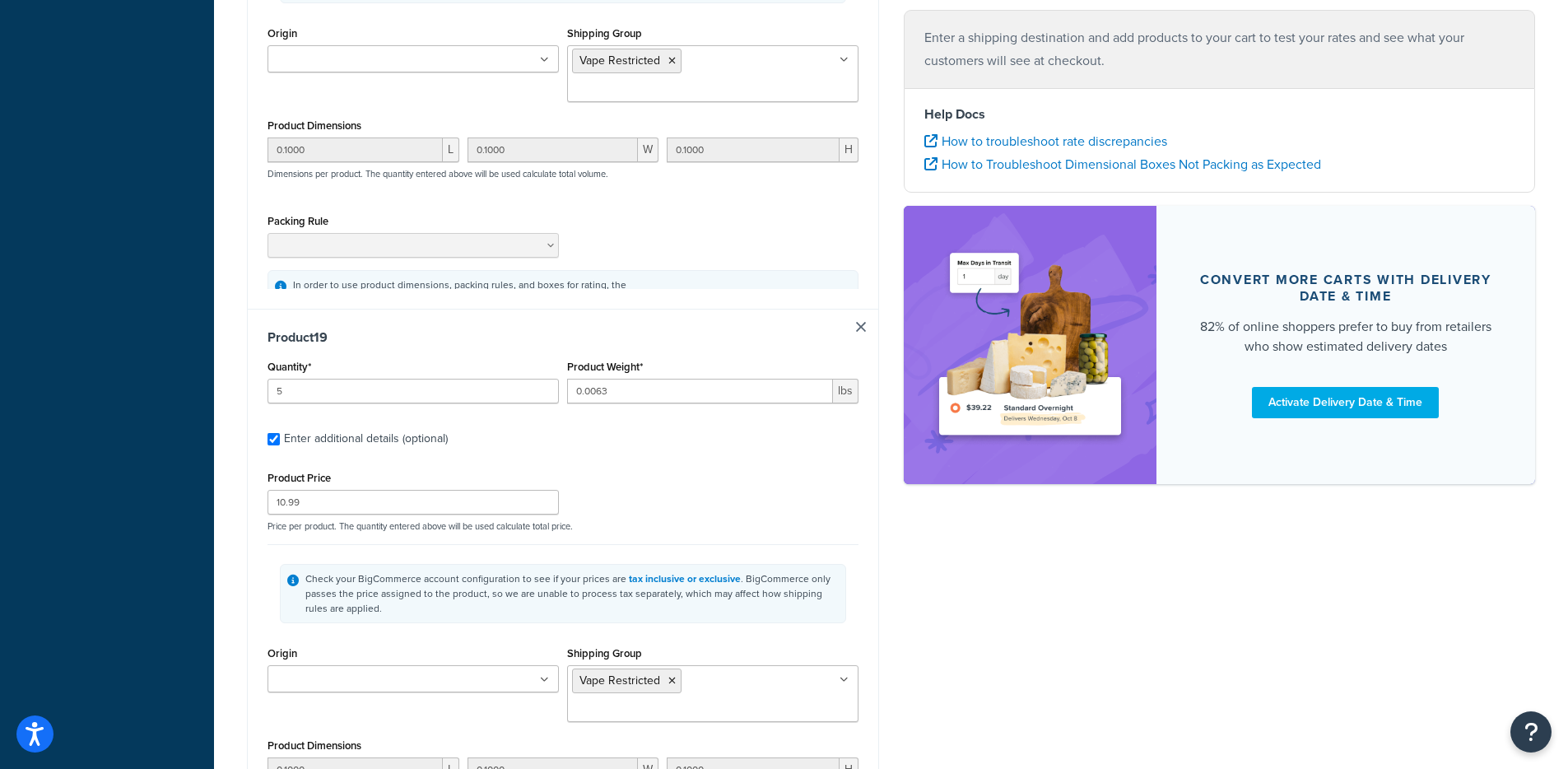
type input "0.0063"
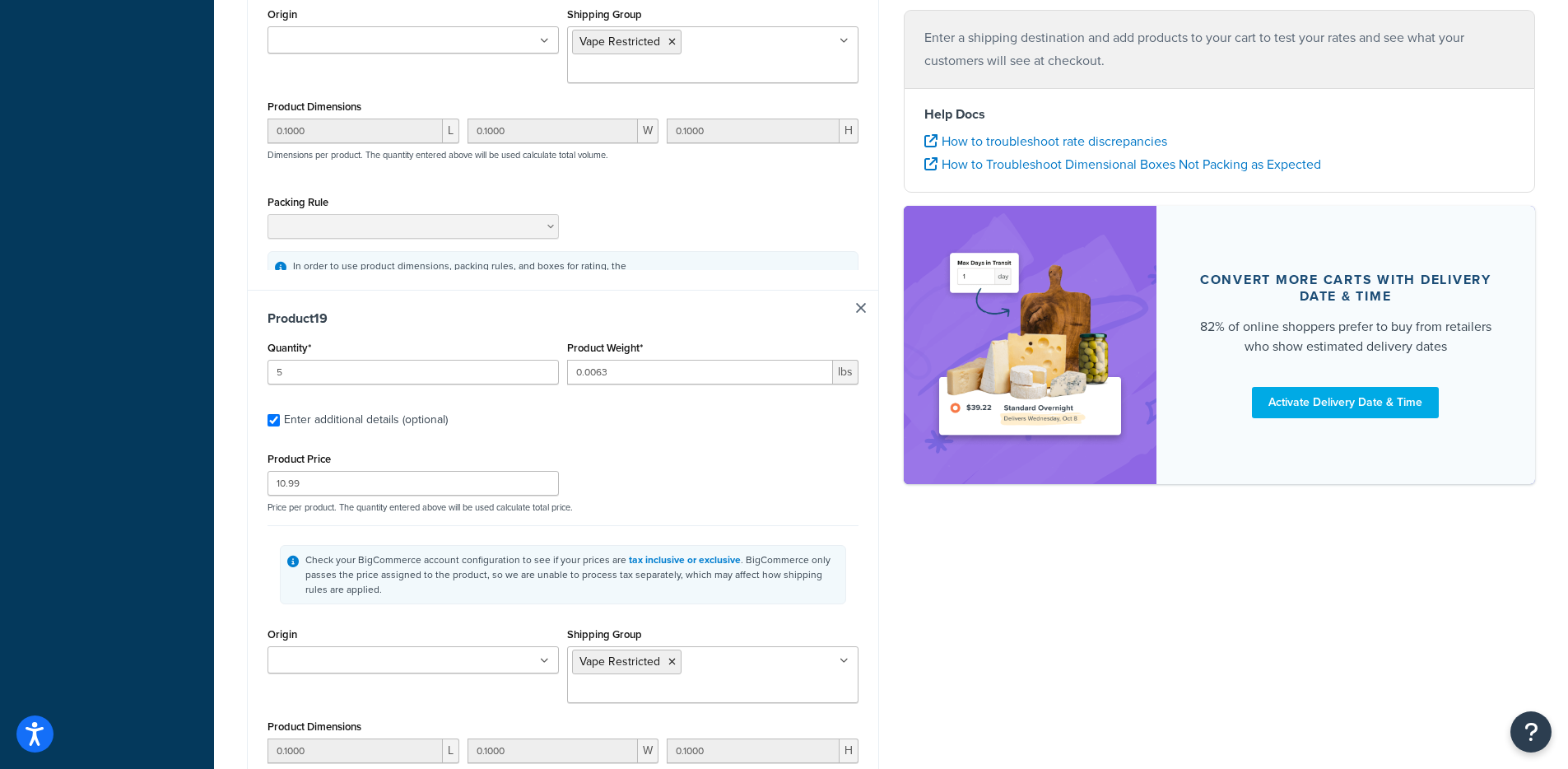
type input "10.99"
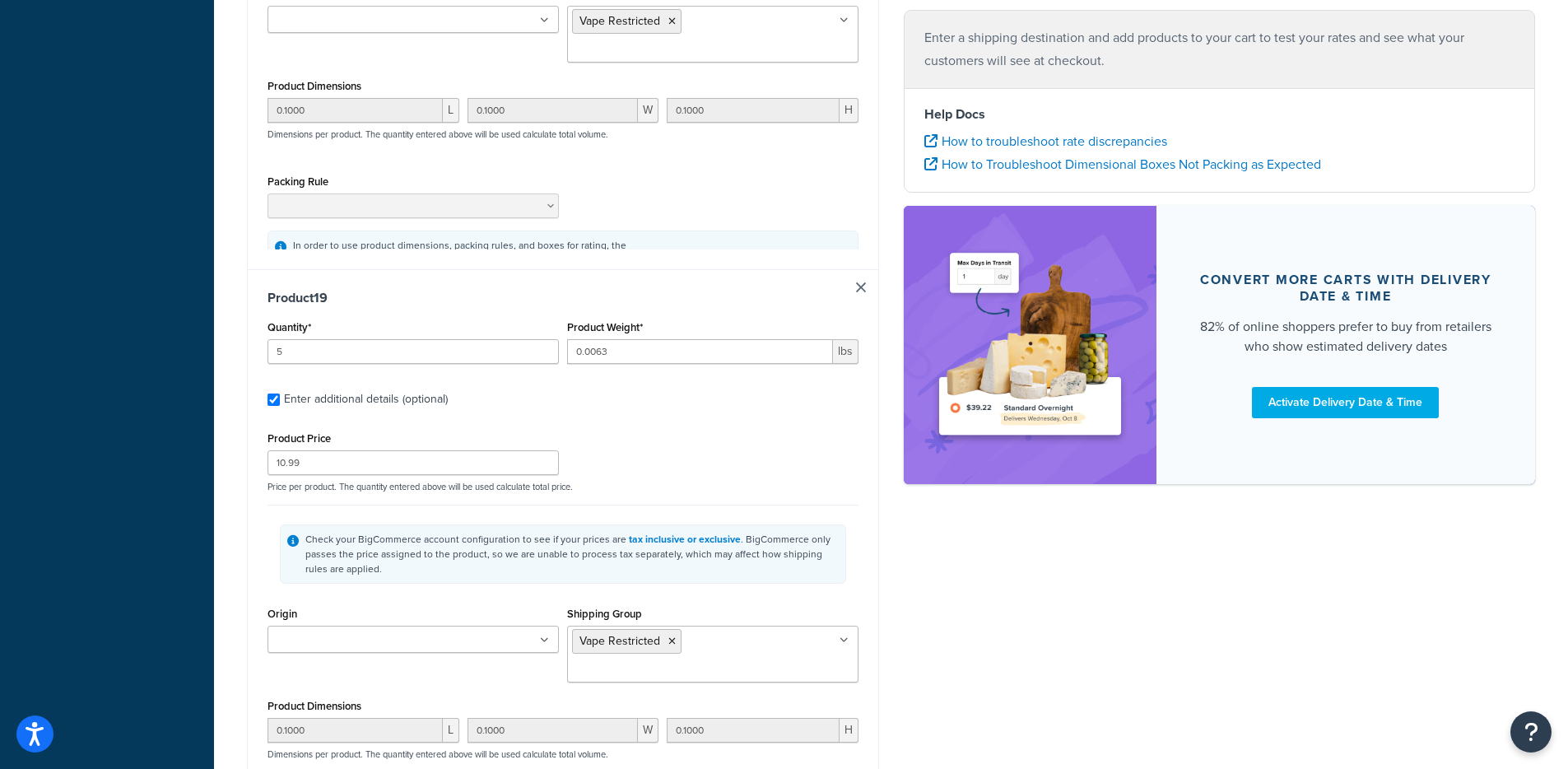
type input "0.1000"
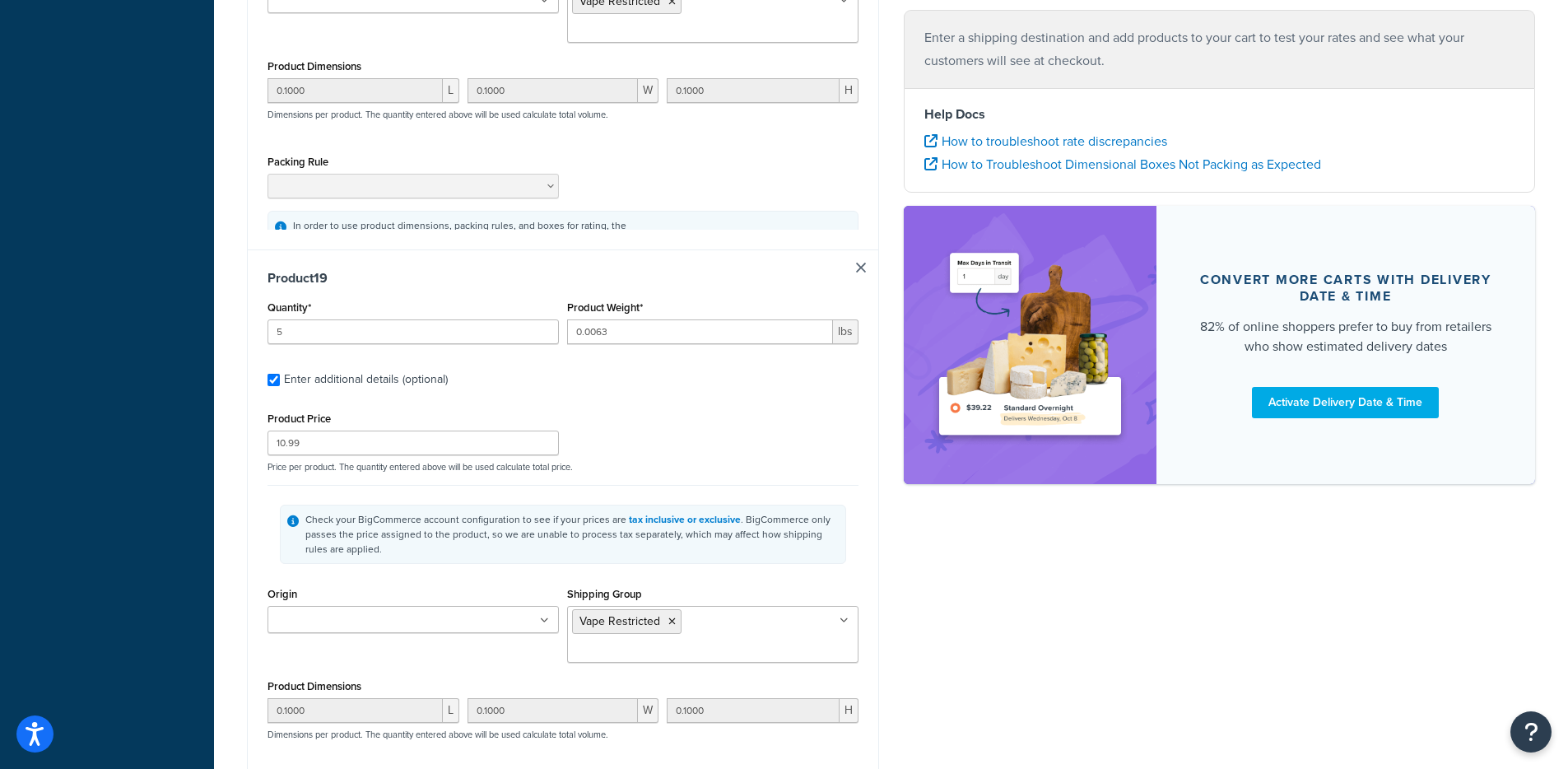
type input "0.1000"
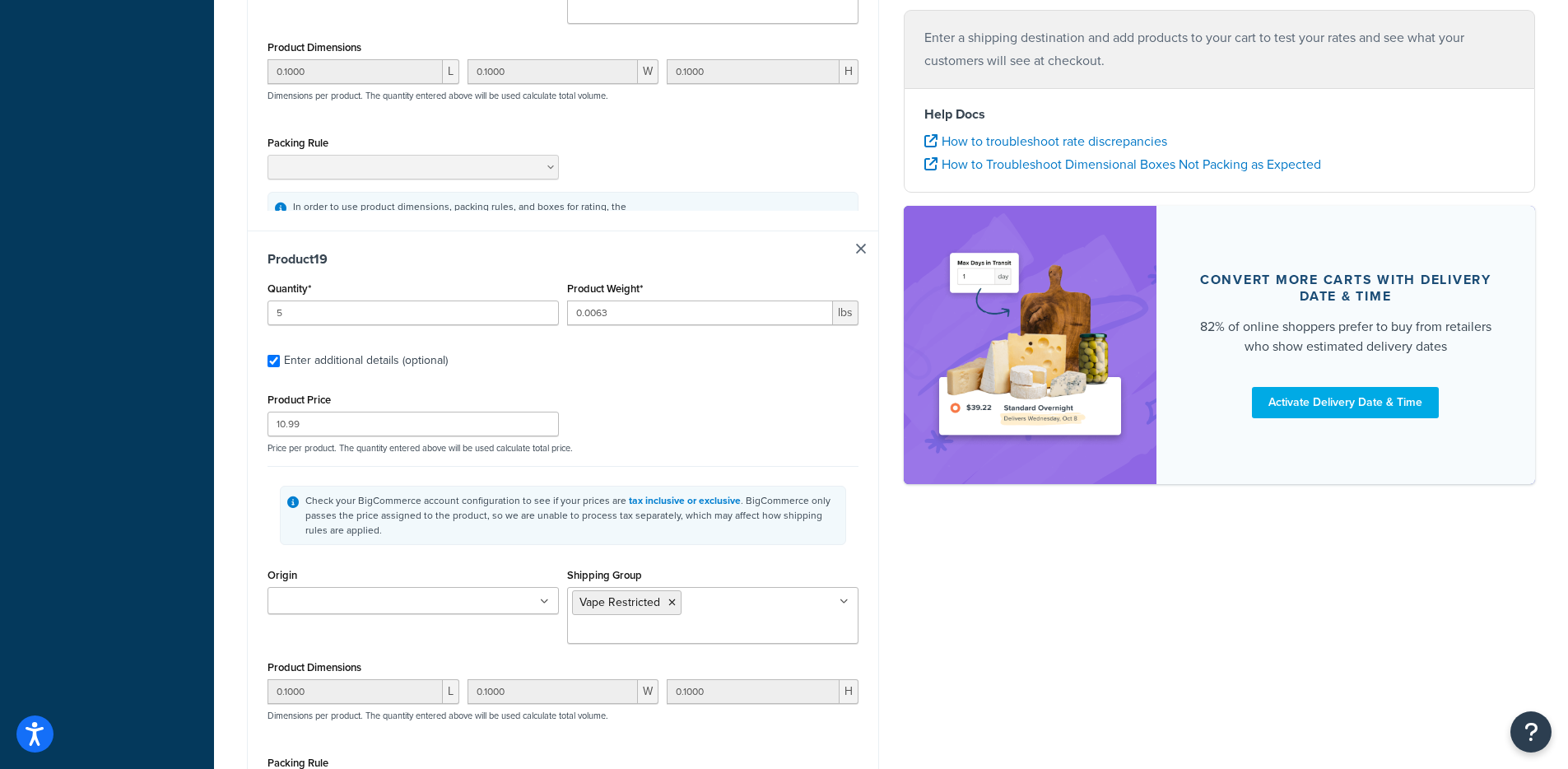
type input "0.1000"
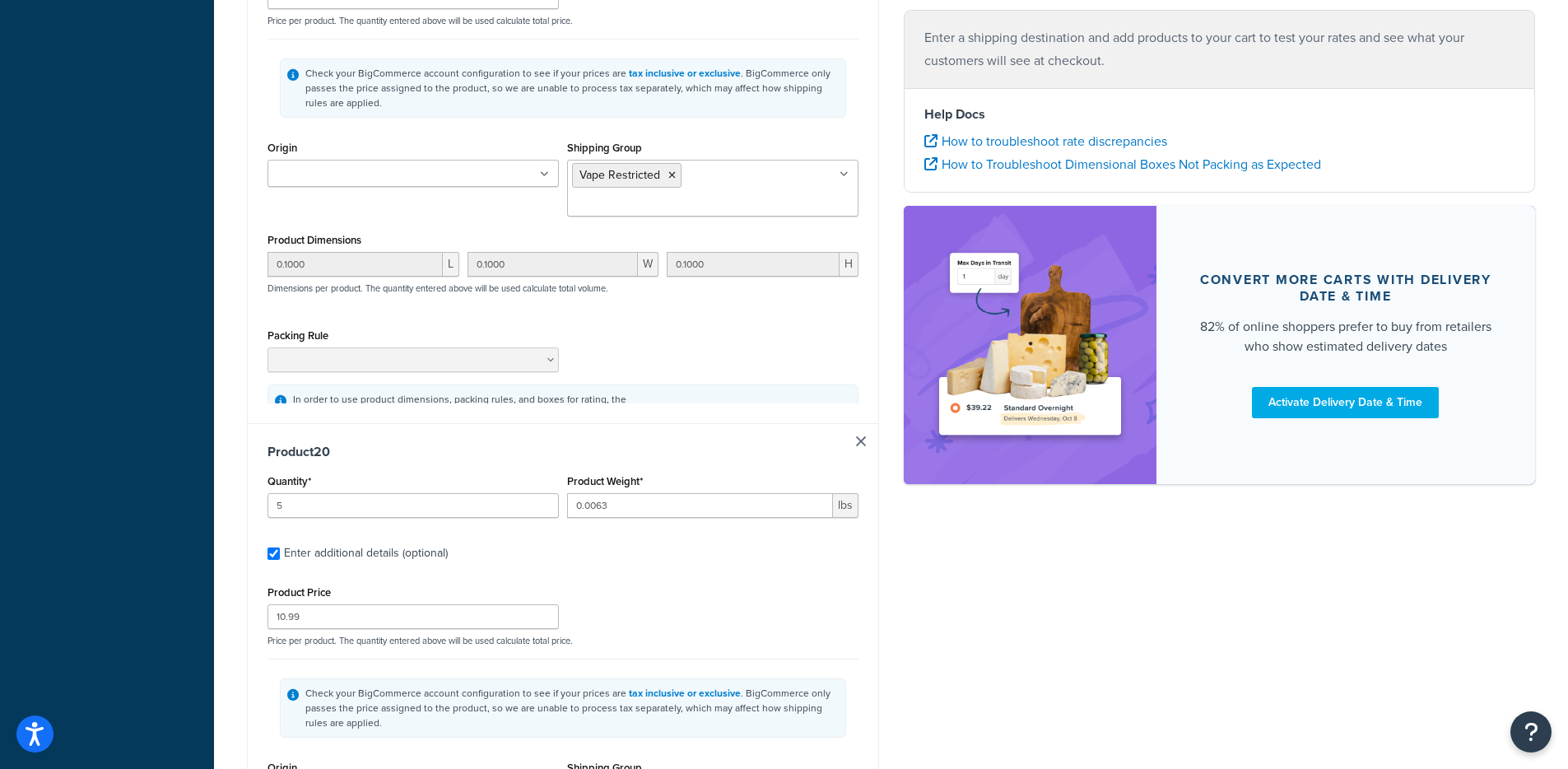
type input "5"
type input "0.0063"
type input "10.99"
type input "0.1000"
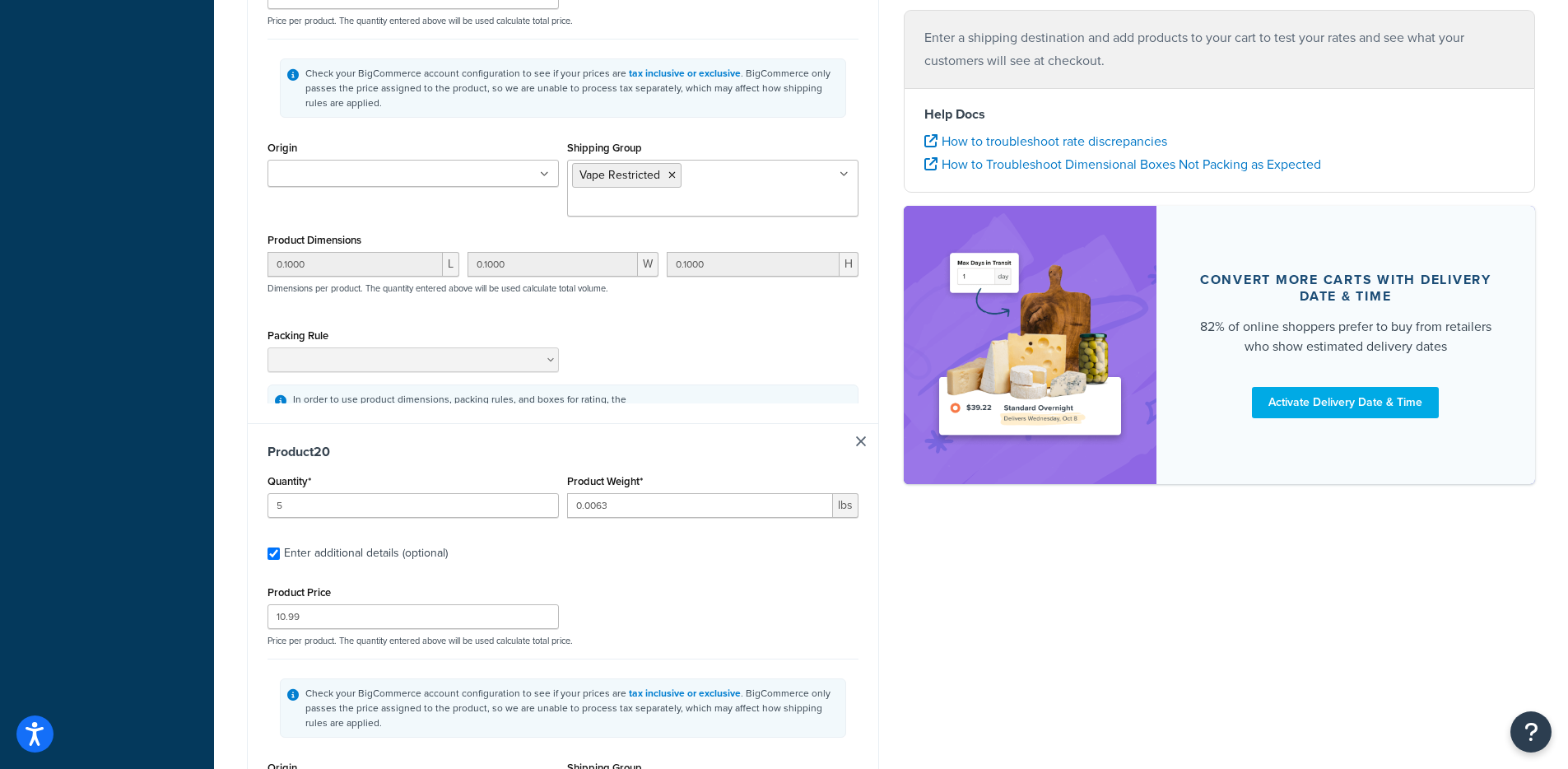
type input "0.1000"
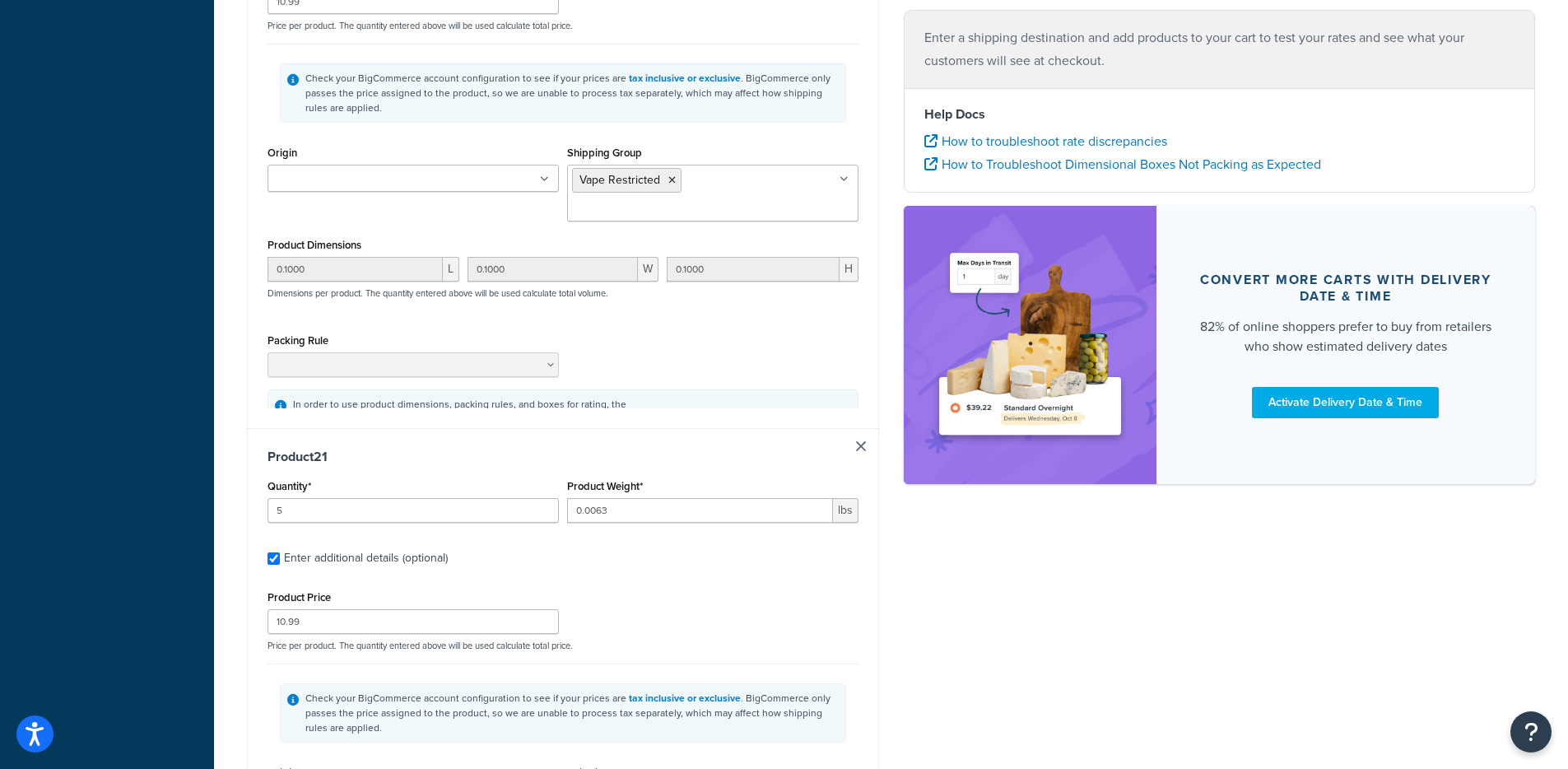
type input "4"
type input "0.0063"
type input "10.99"
type input "0.1000"
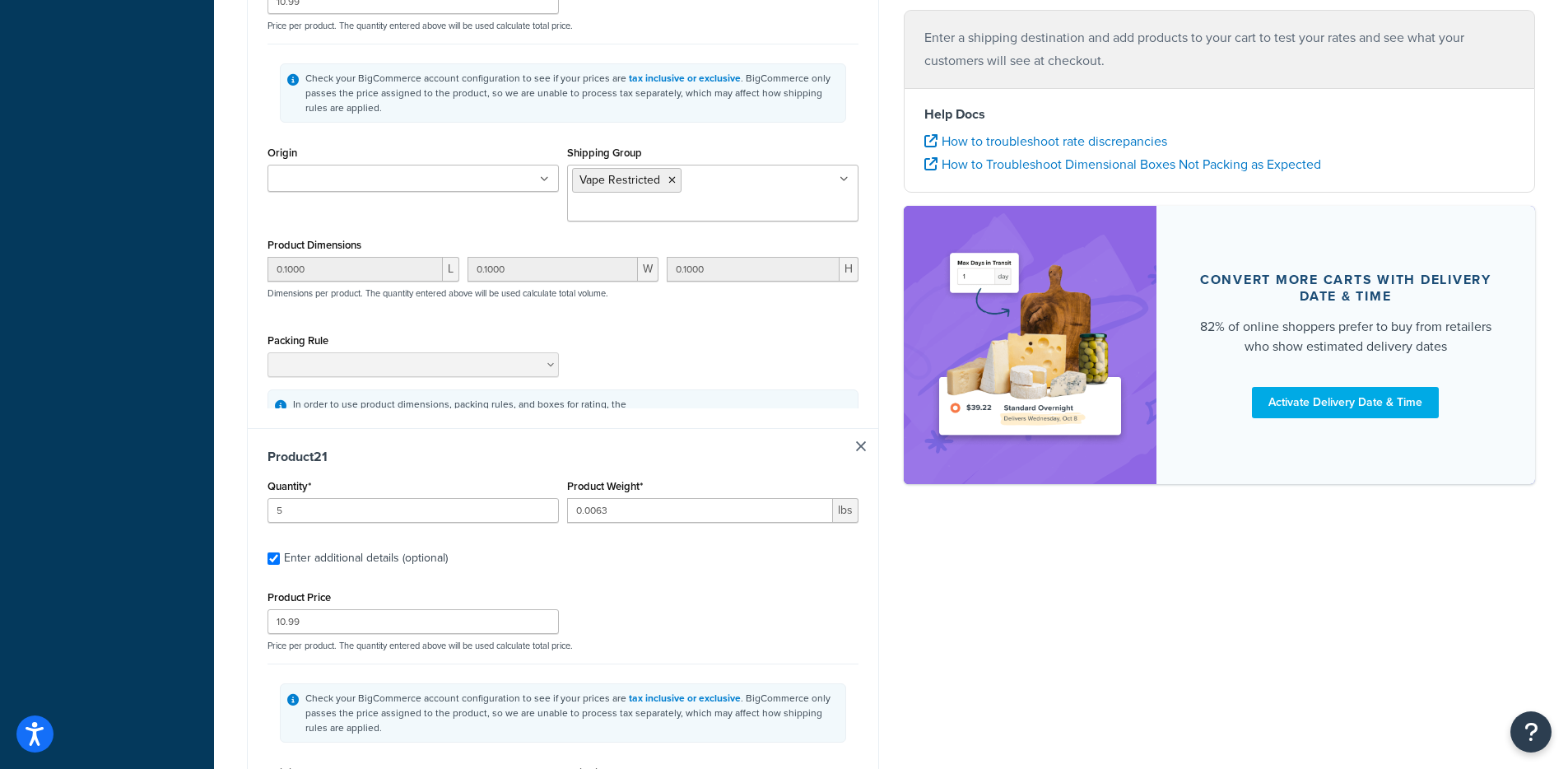
type input "0.1000"
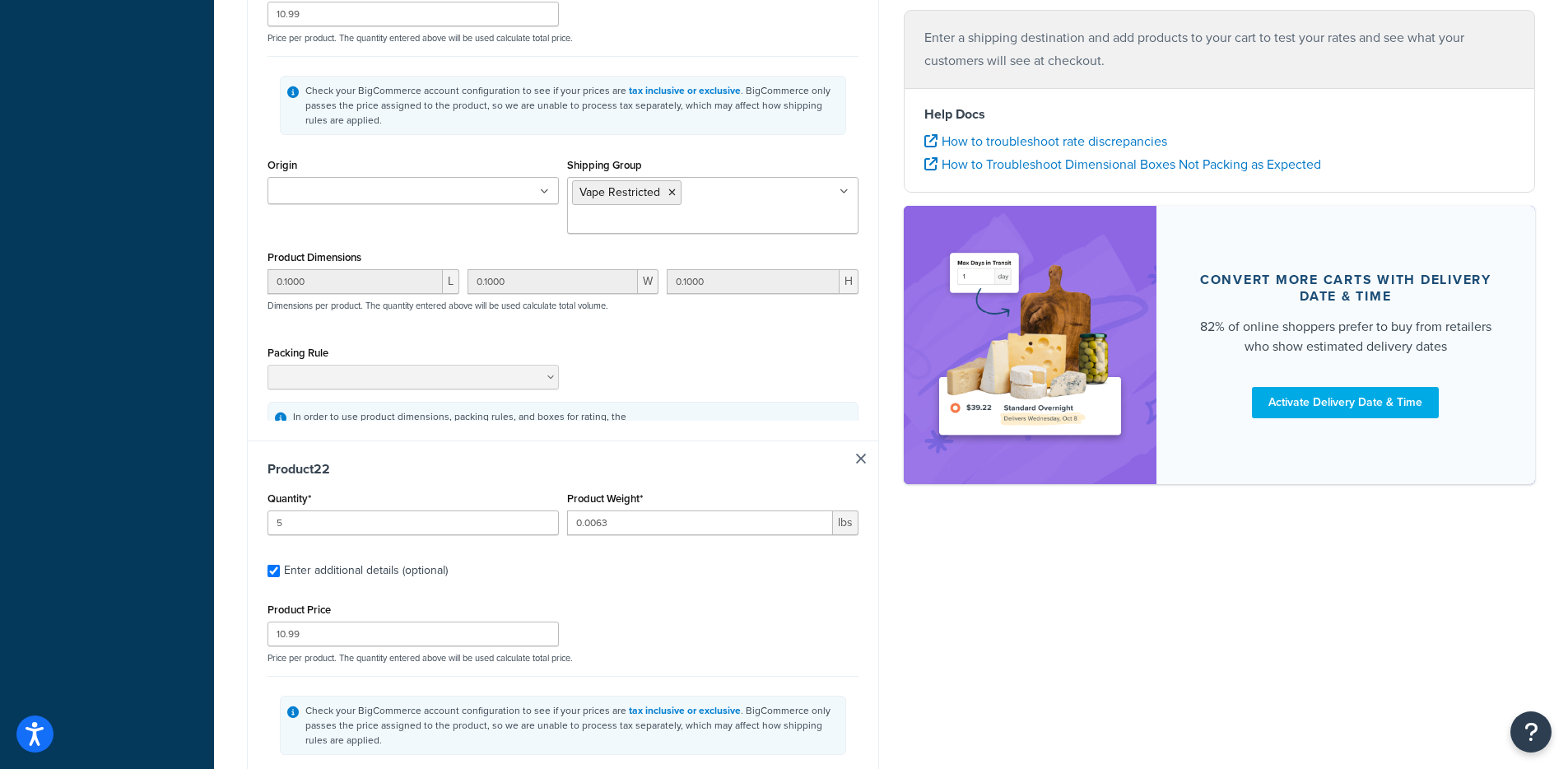
type input "5"
type input "0.0063"
type input "9.99"
type input "0.1000"
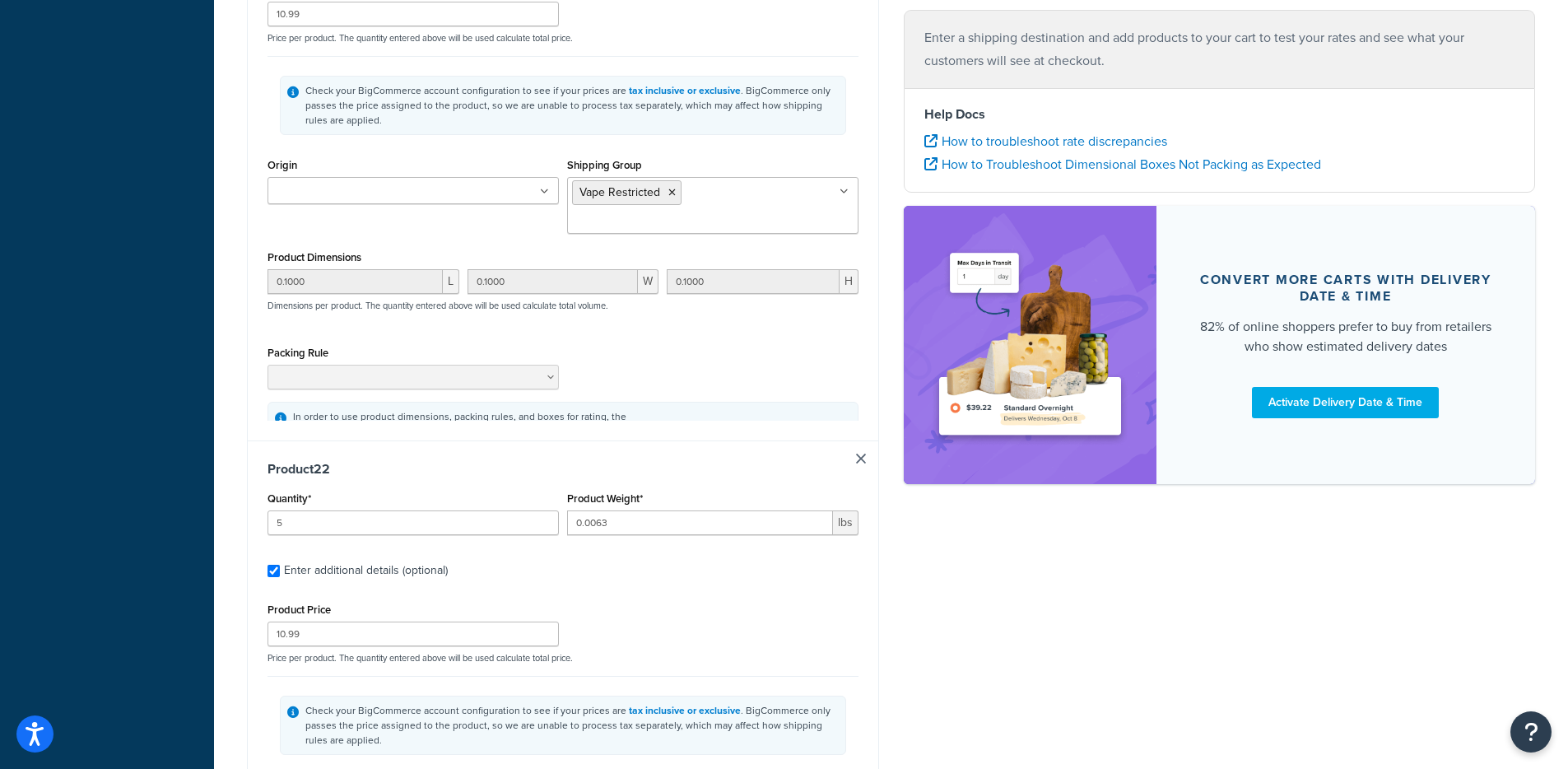
type input "0.1000"
type input "5"
type input "0.0063"
type input "9.99"
type input "0.1000"
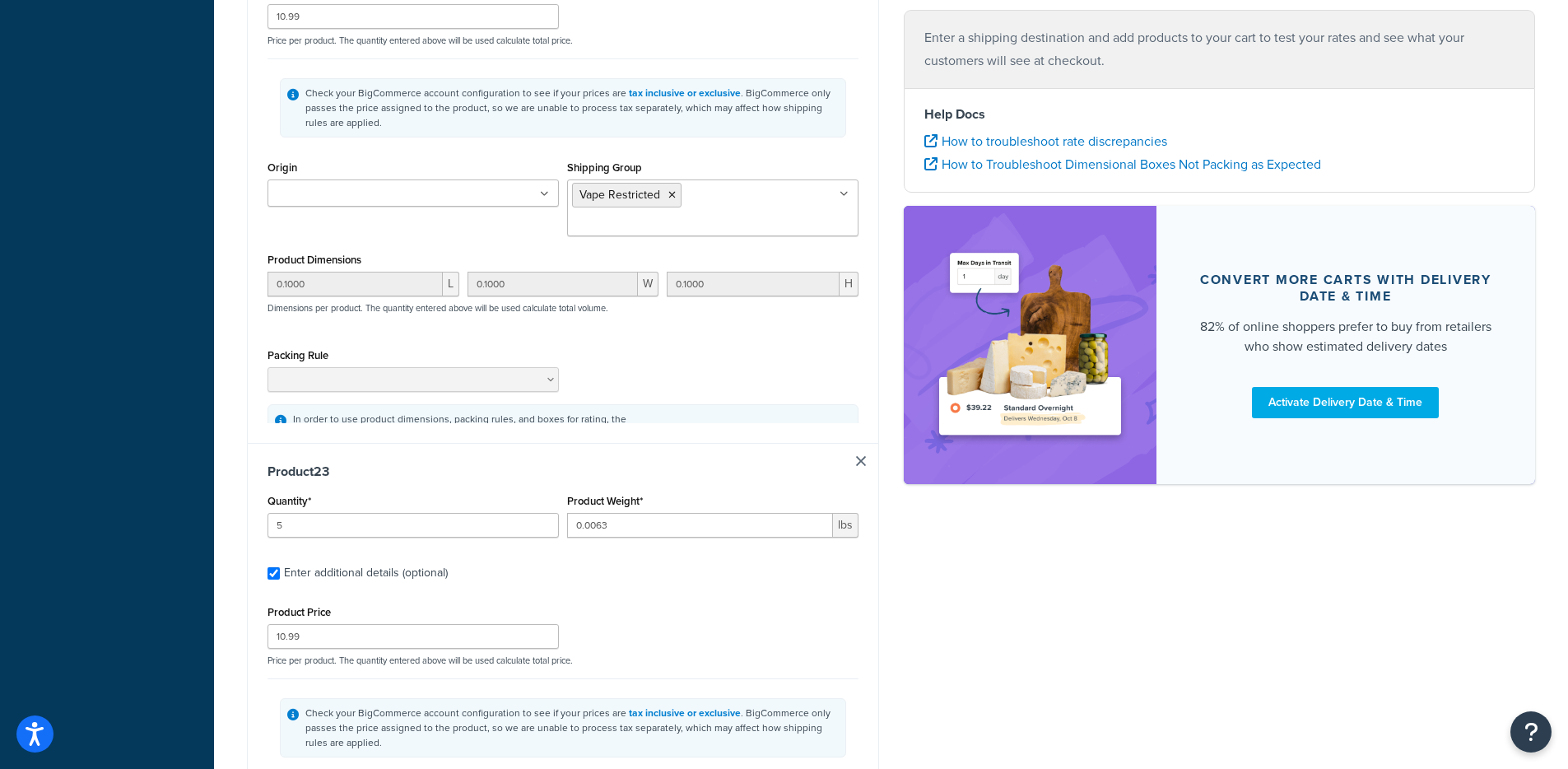
type input "0.1000"
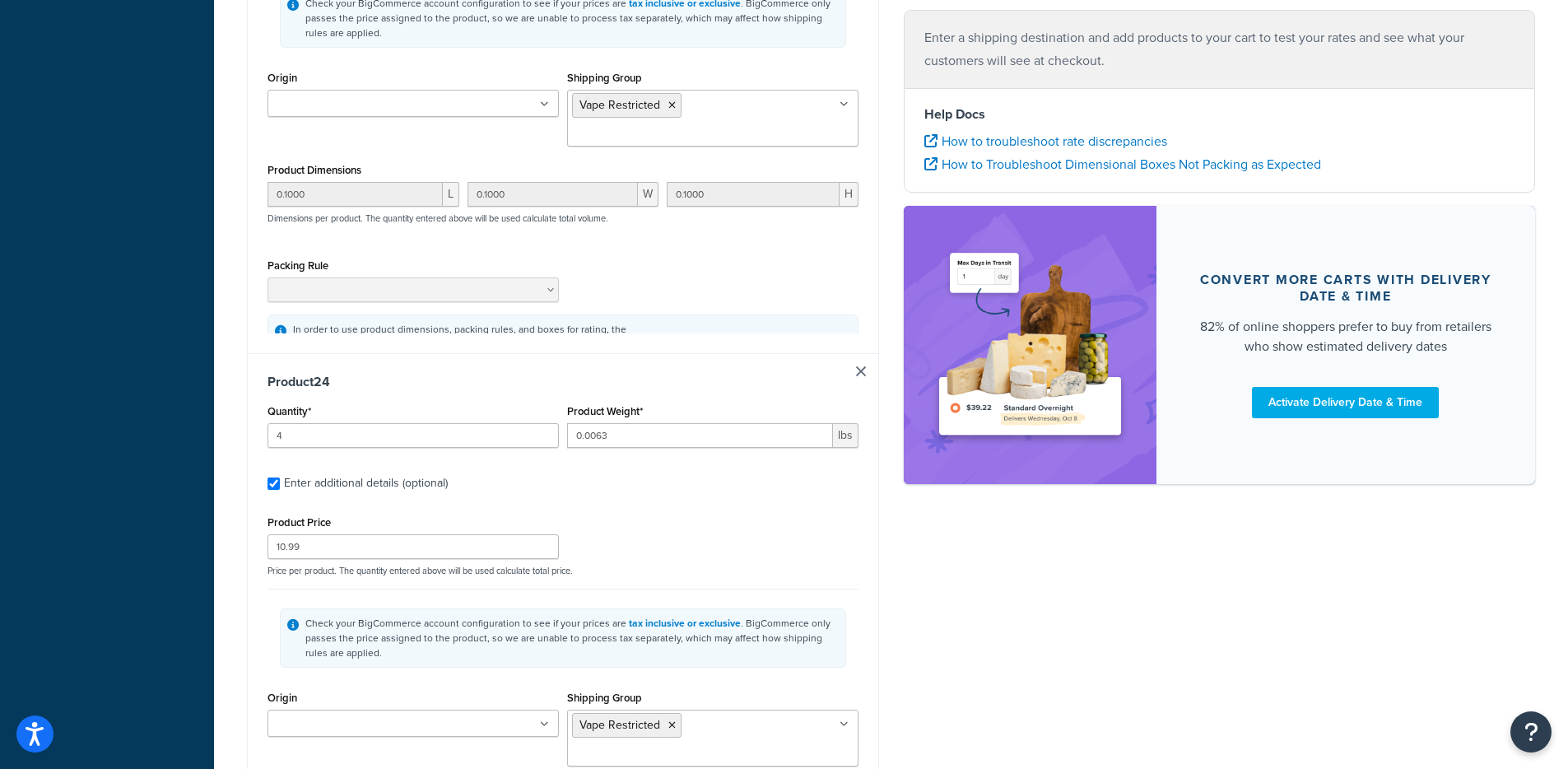
type input "5"
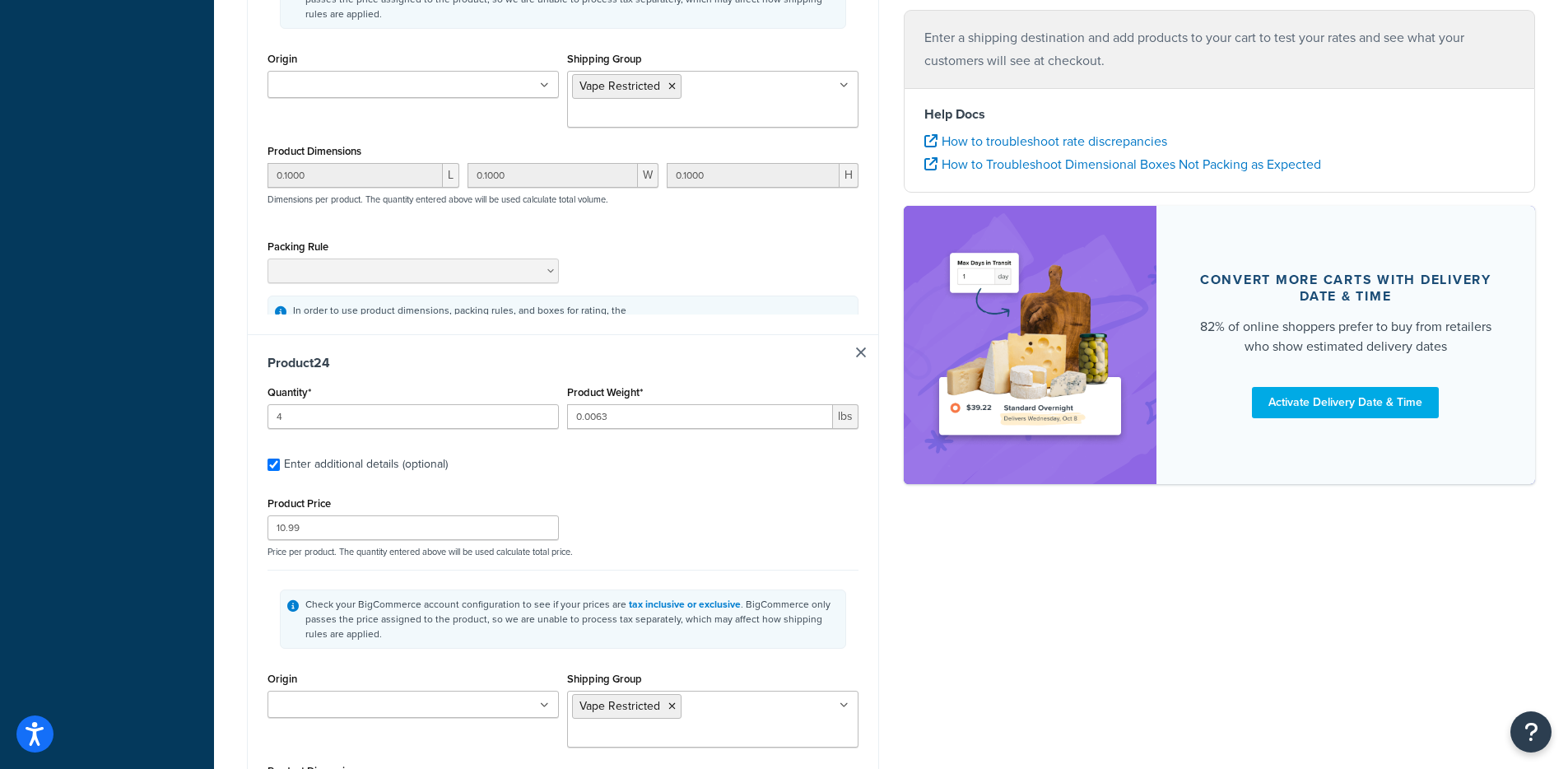
type input "0.625"
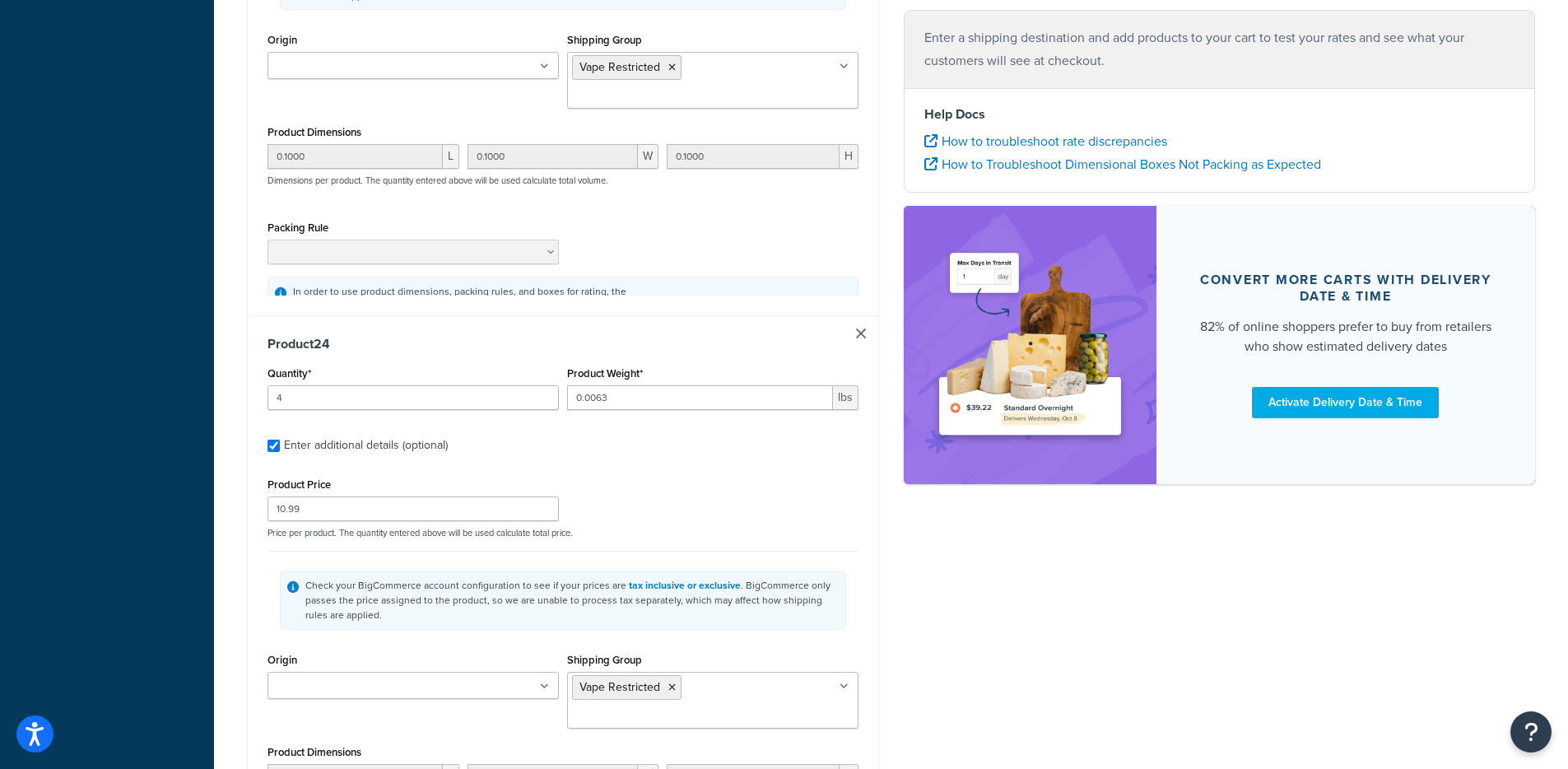
type input "10.99"
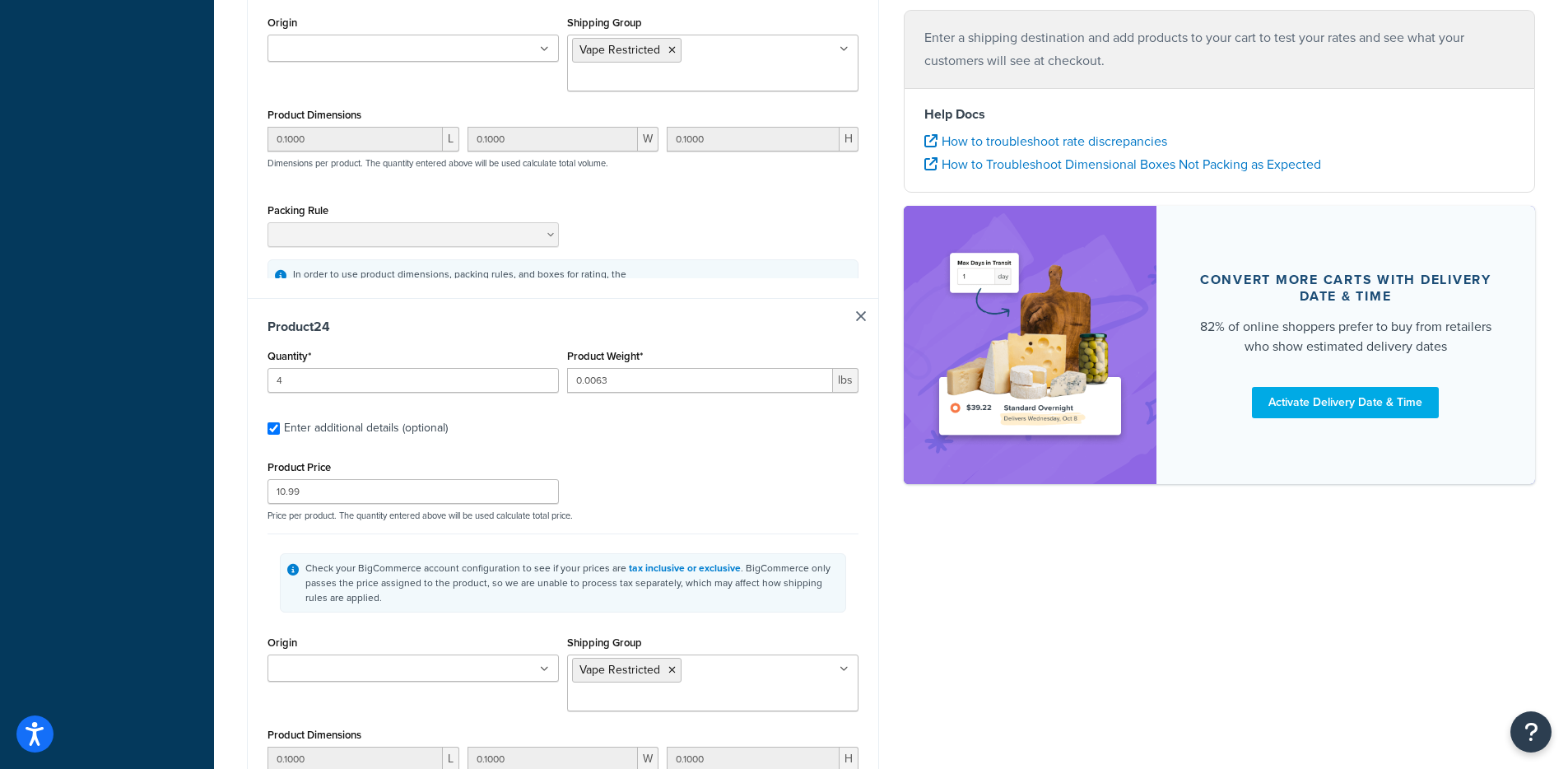
type input "0.1000"
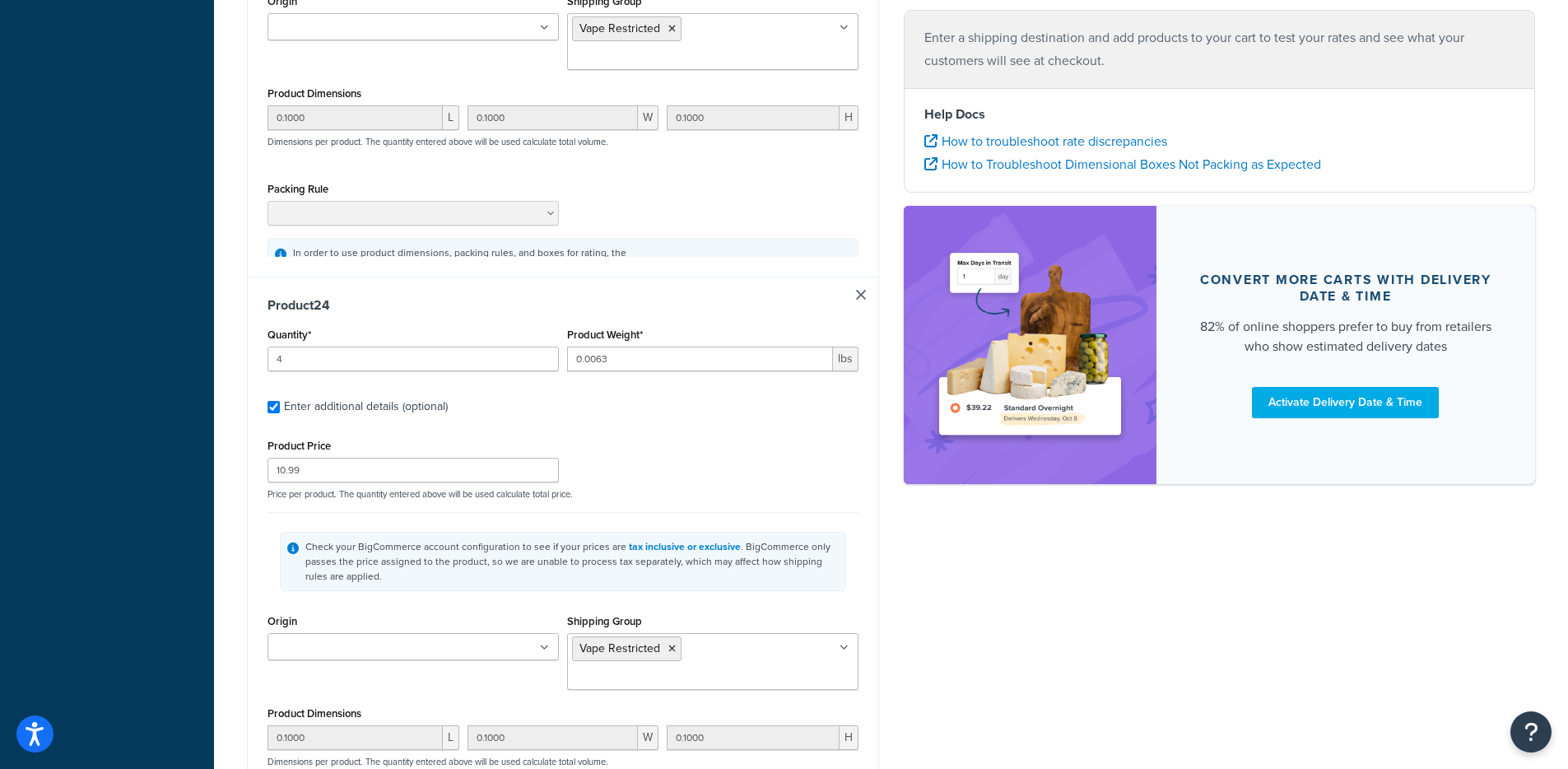
type input "0.1000"
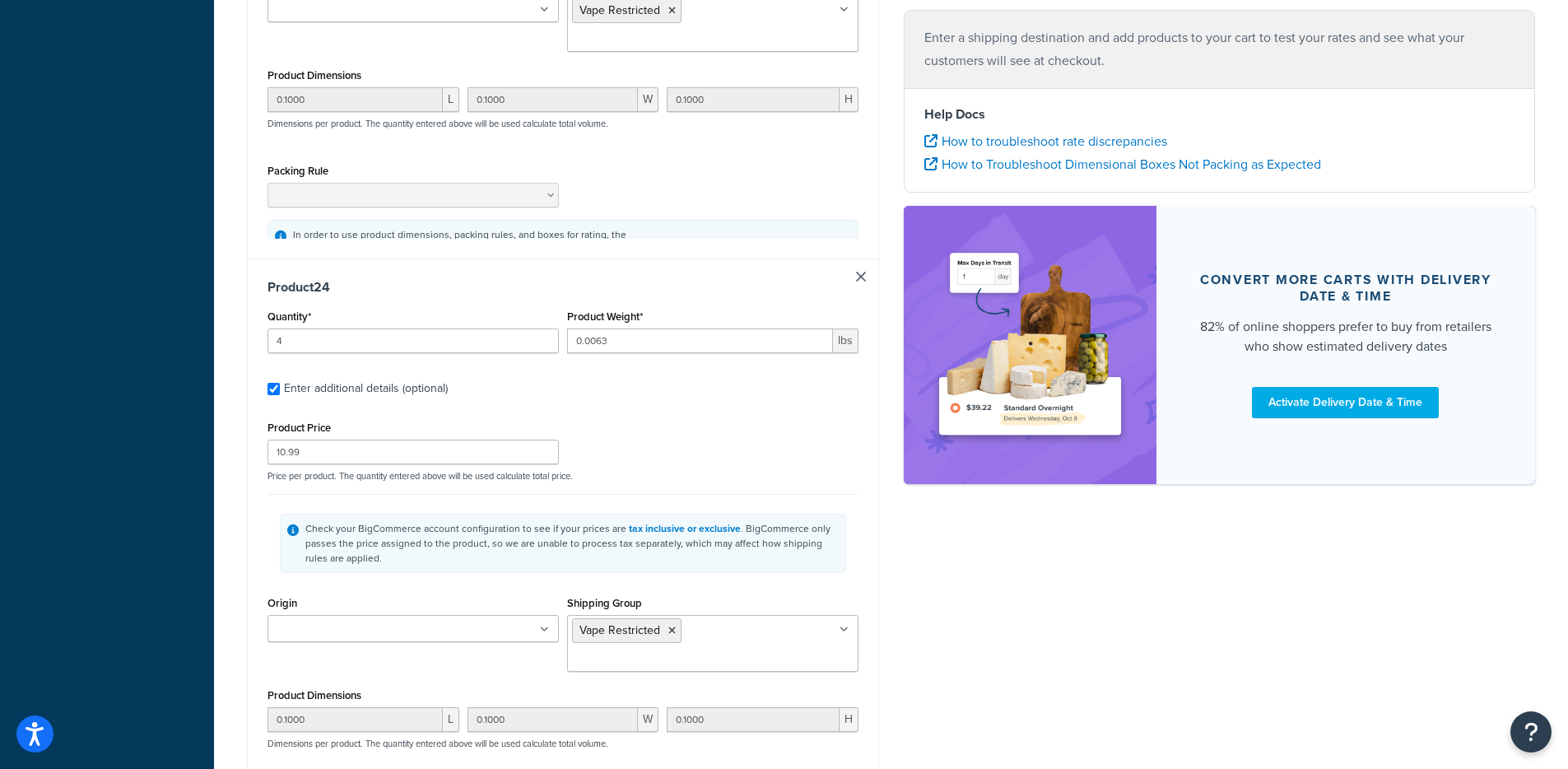
type input "0.1000"
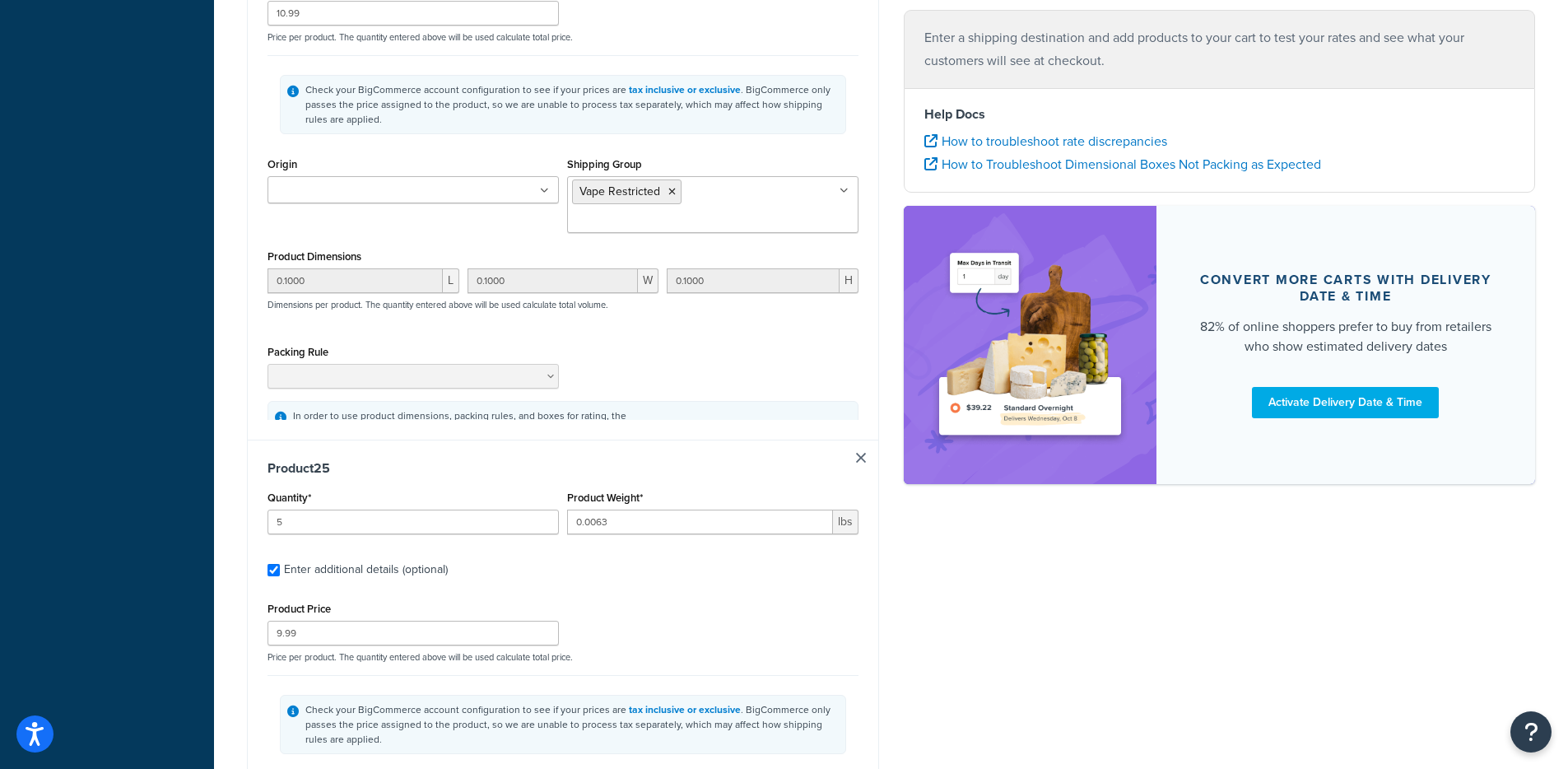
type input "5"
type input "0.625"
type input "10.99"
type input "0.1000"
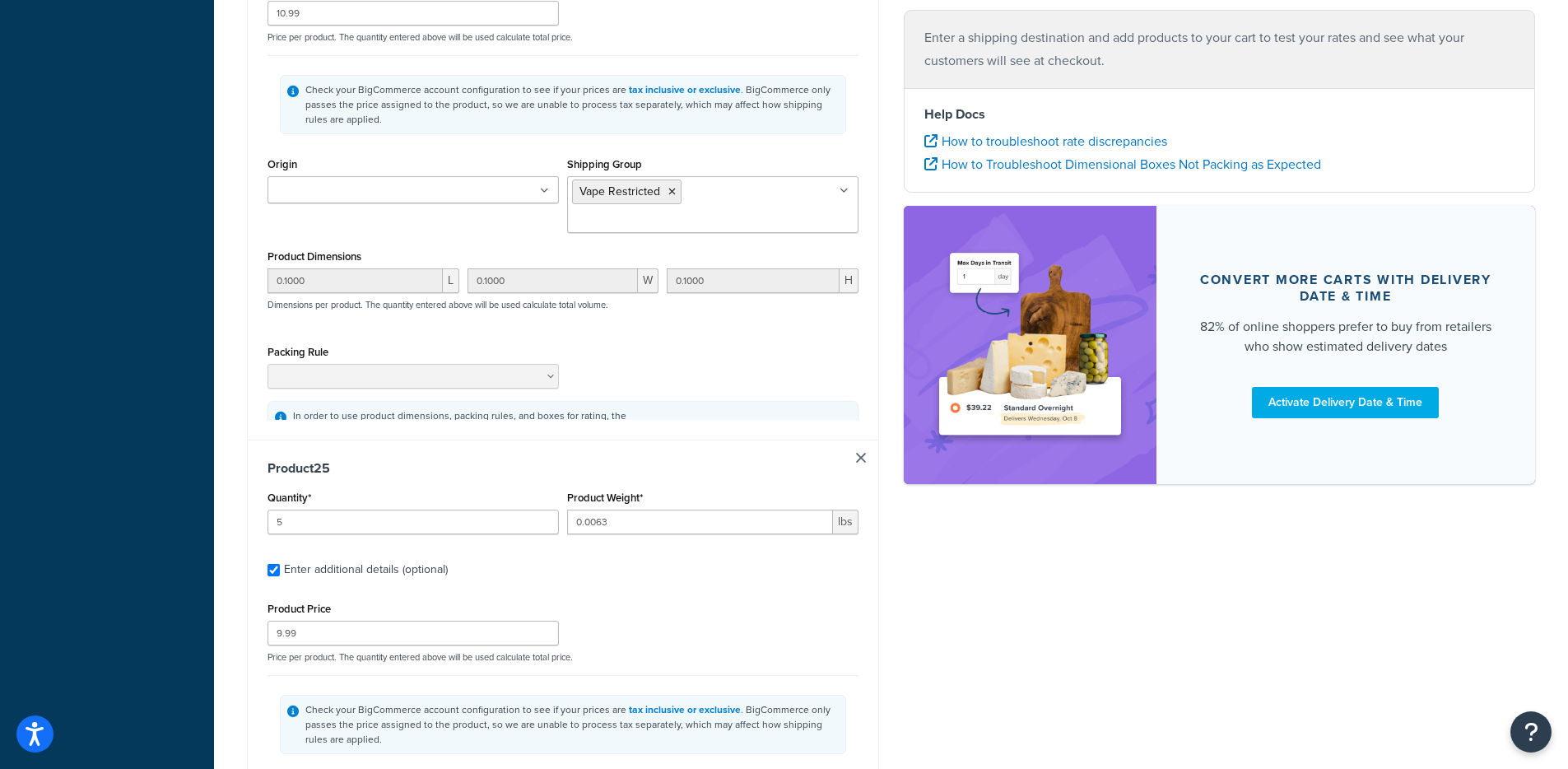
type input "0.1000"
type input "5"
type input "0.625"
type input "10.99"
type input "0.1000"
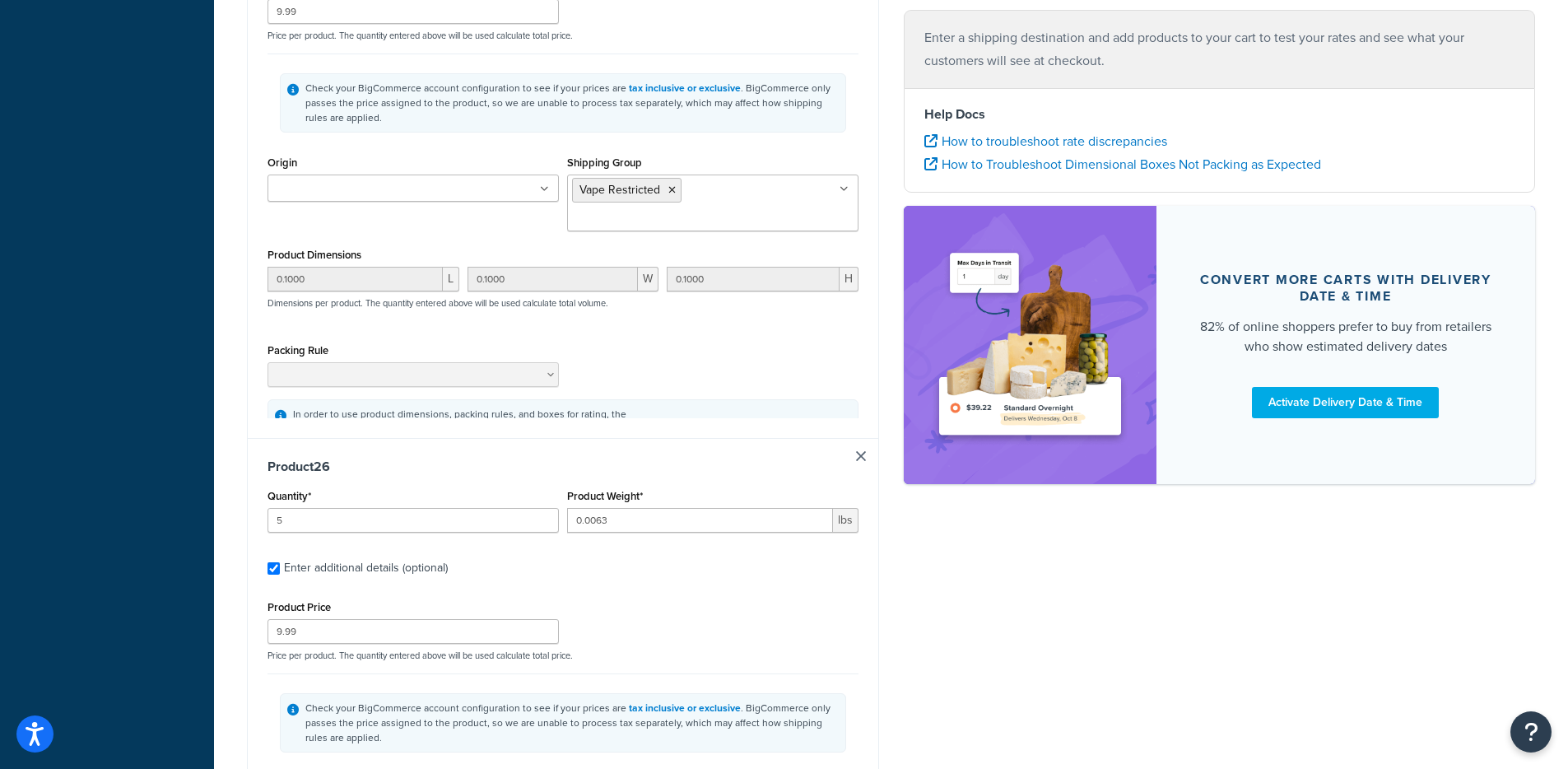
type input "0.1000"
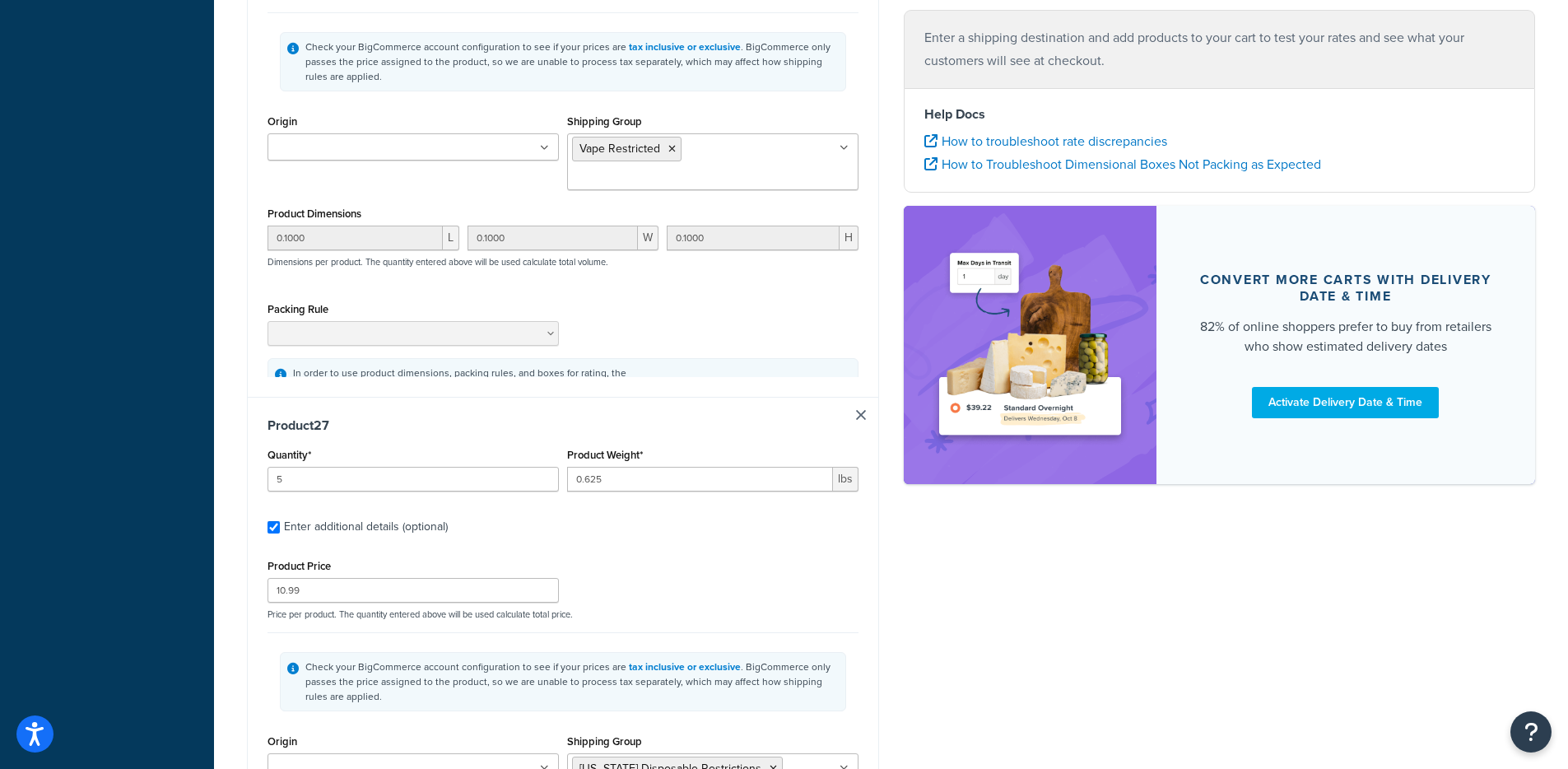
type input "5"
type input "0.625"
type input "10.99"
type input "0.1000"
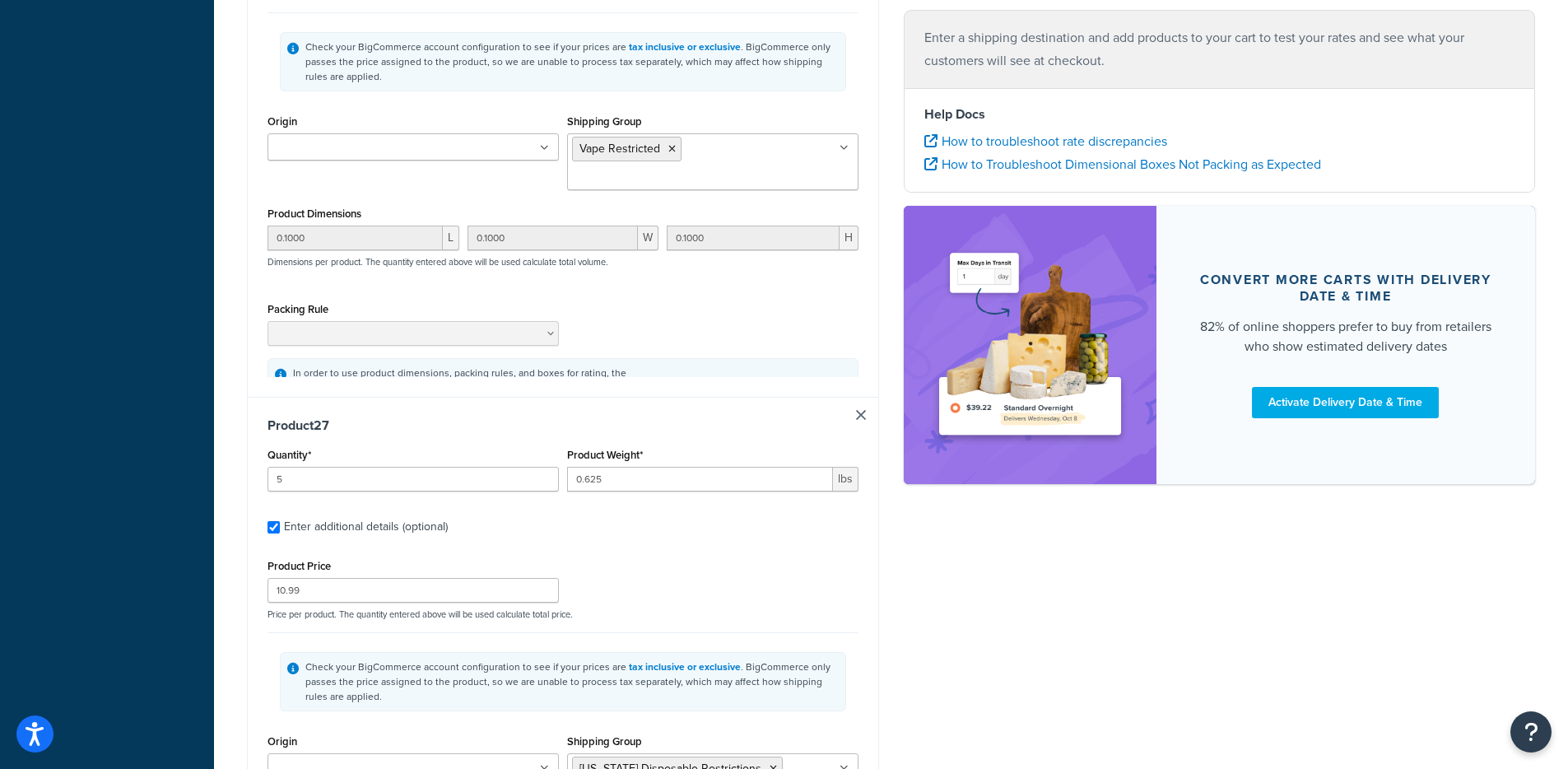
type input "0.1000"
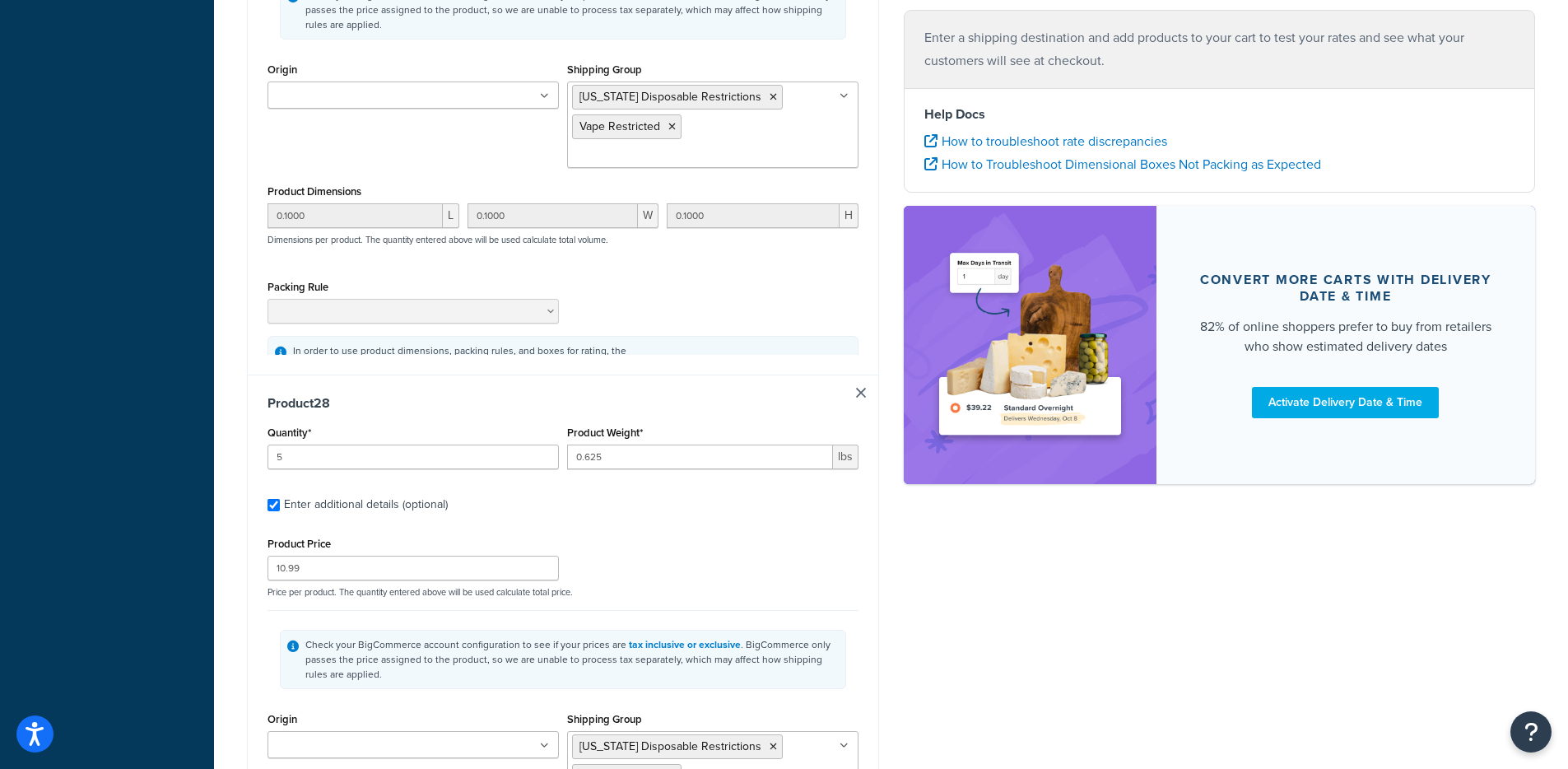
type input "5"
type input "0.625"
type input "10.99"
type input "0.1000"
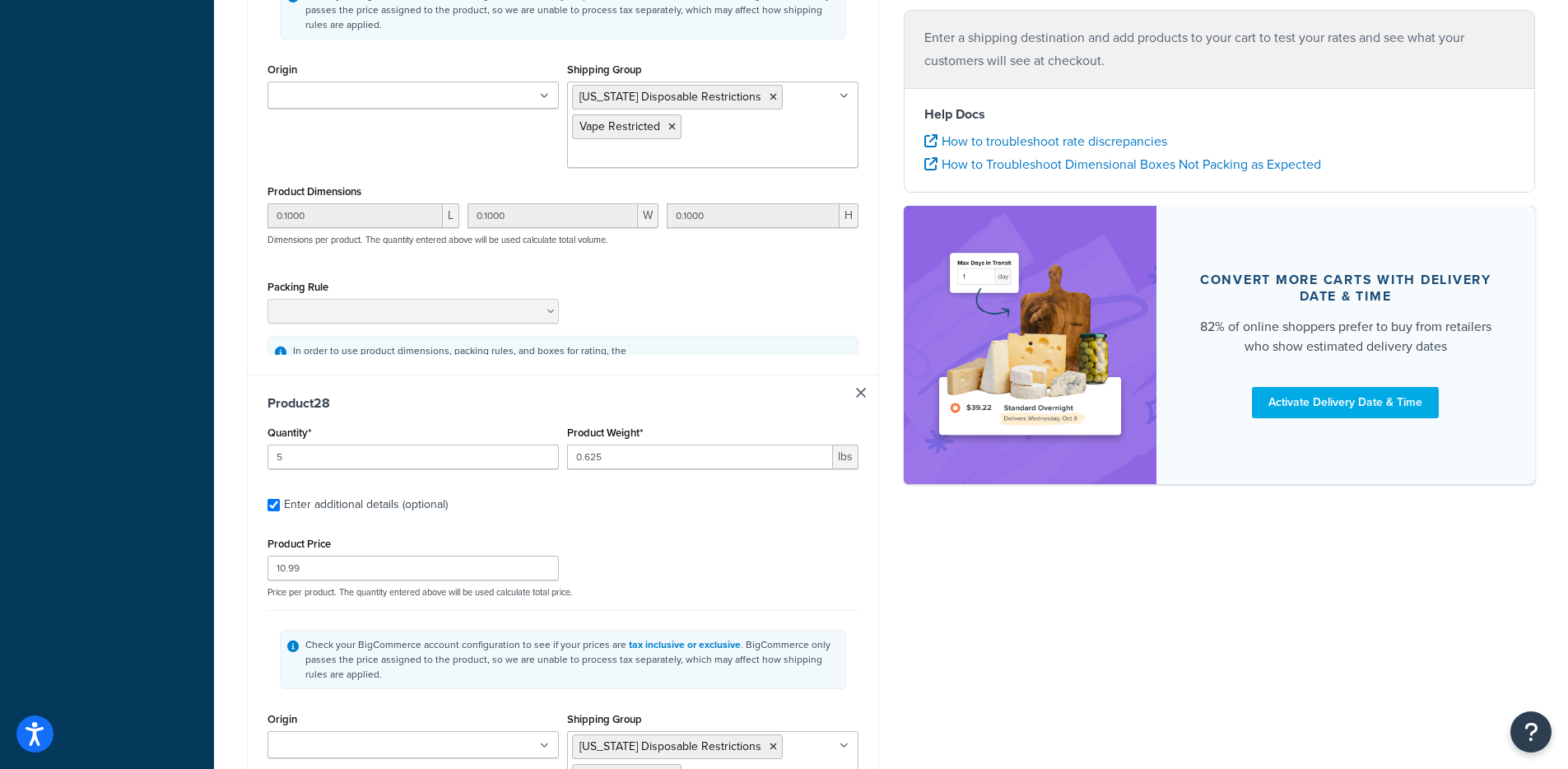
type input "0.1000"
type input "5"
type input "0.625"
type input "10.99"
type input "0.1000"
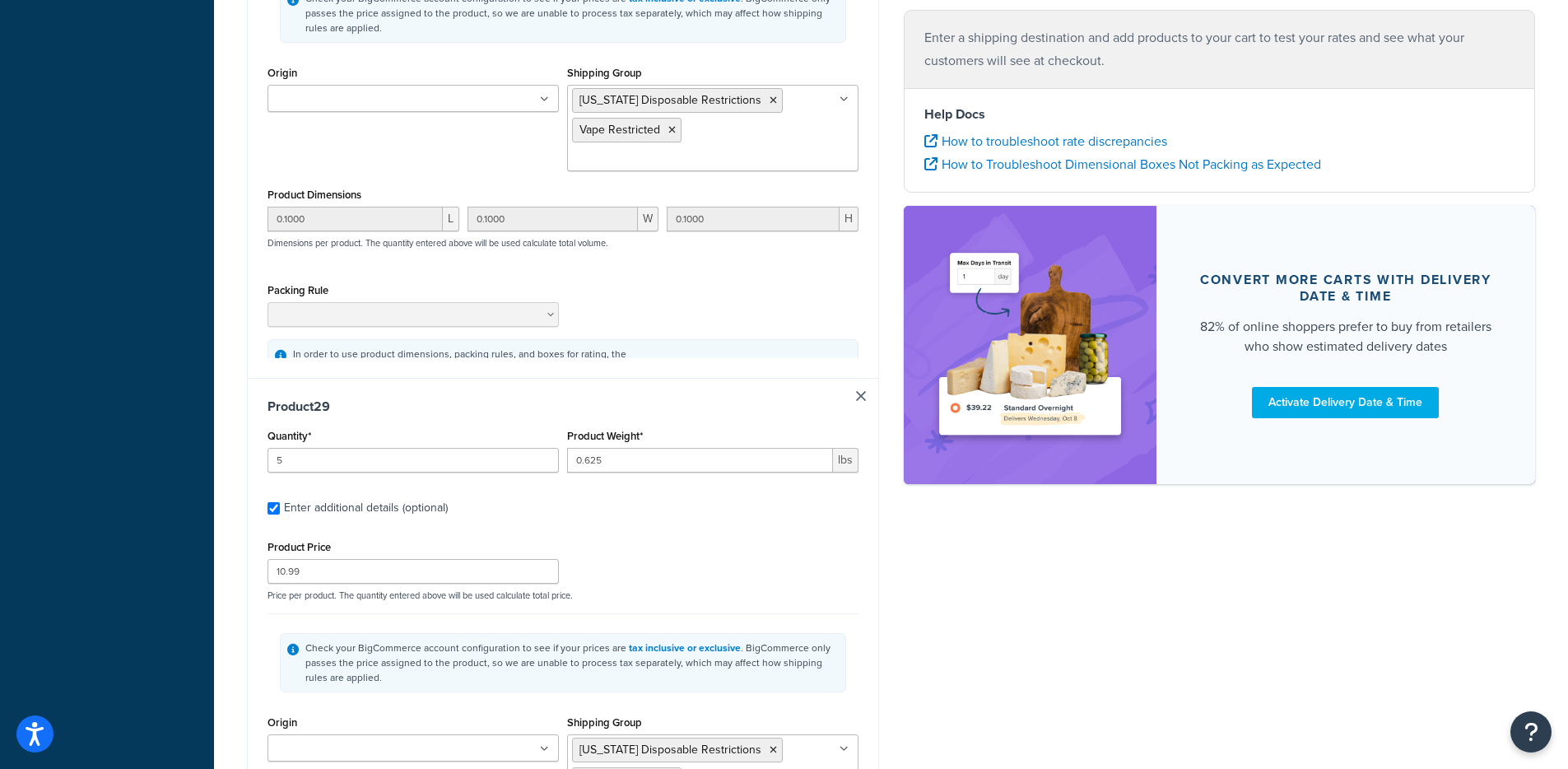
type input "0.1000"
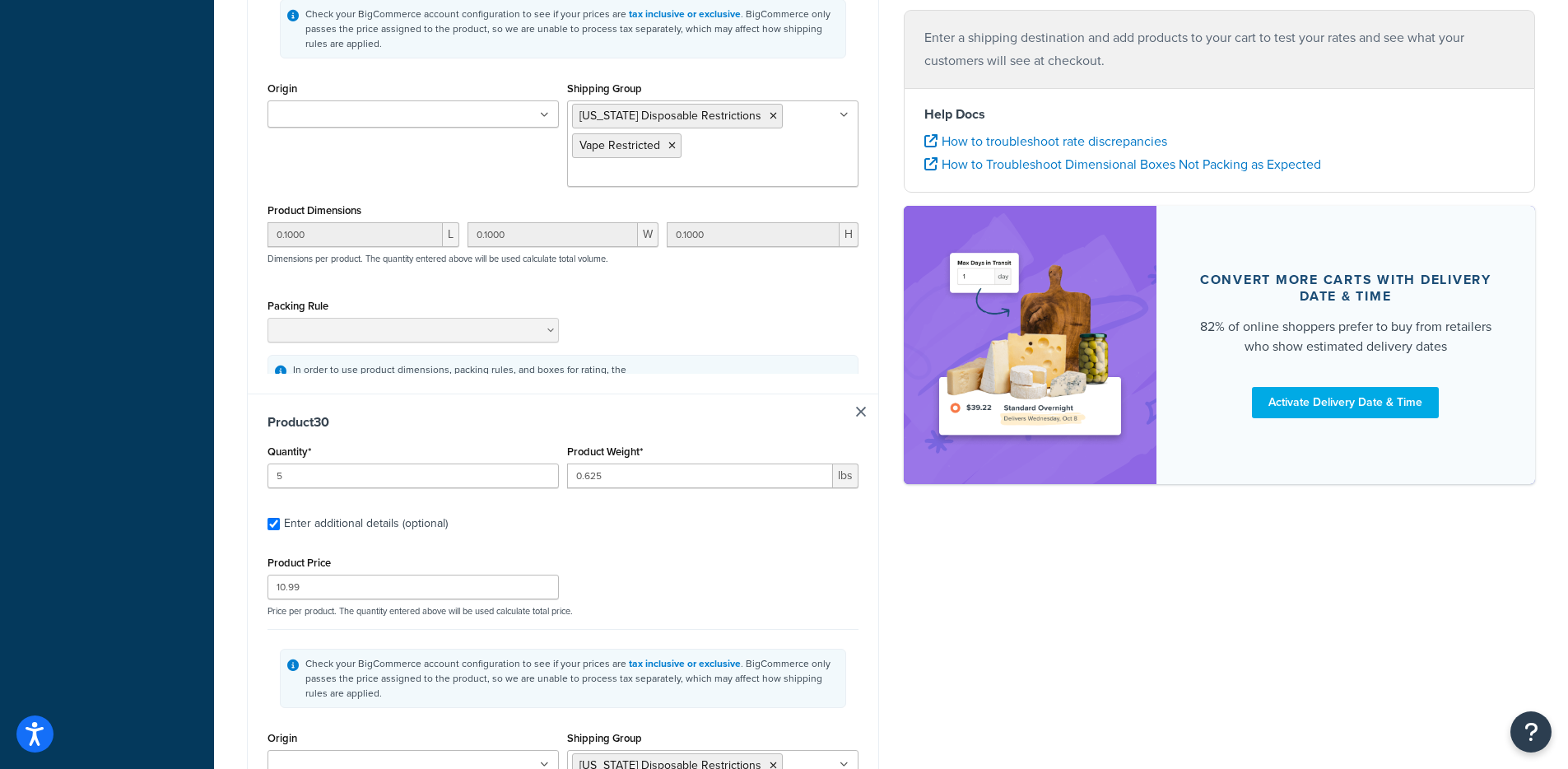
type input "5"
type input "0.625"
type input "10.99"
type input "0.1000"
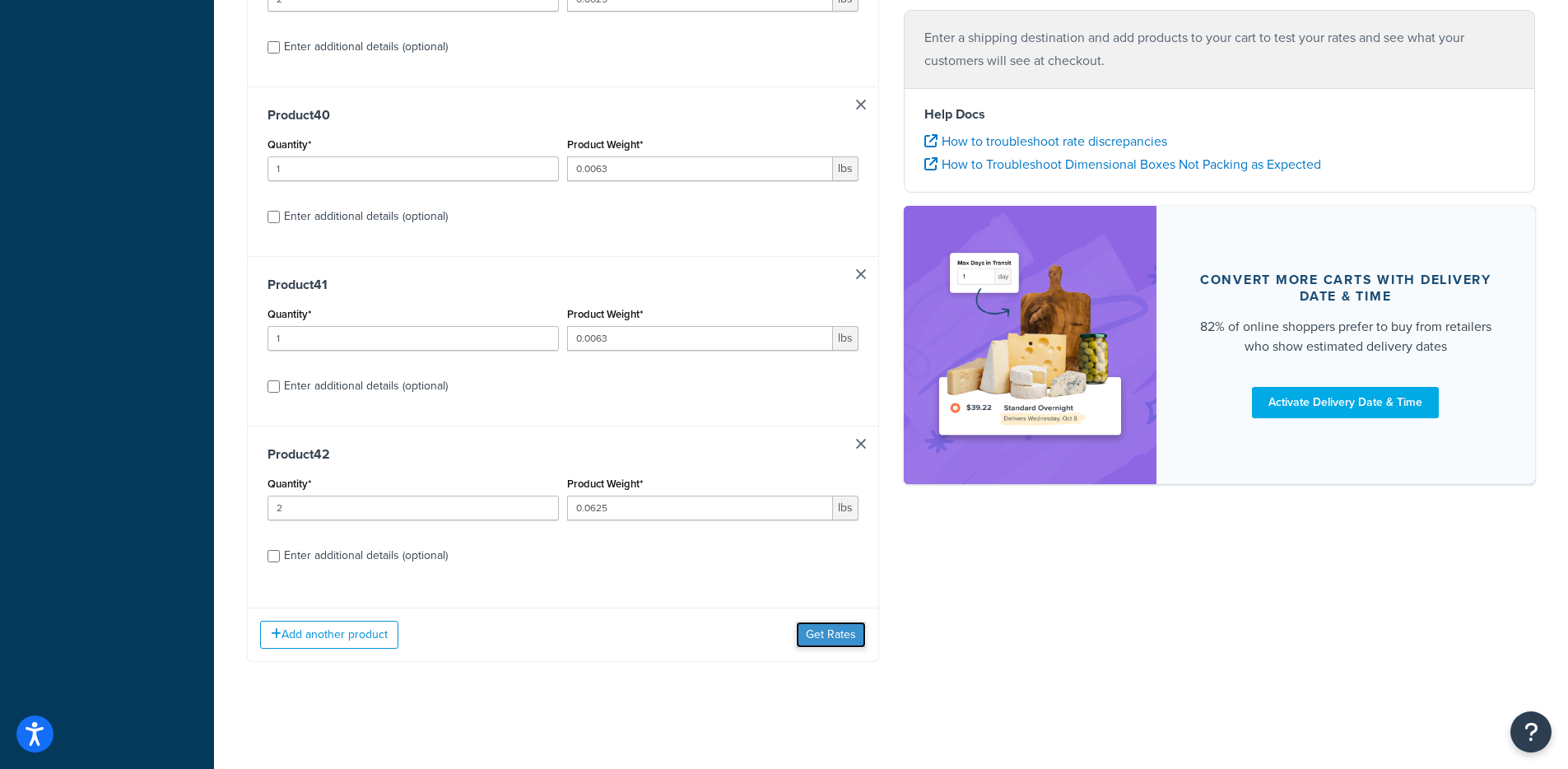
click at [829, 630] on button "Get Rates" at bounding box center [832, 635] width 70 height 27
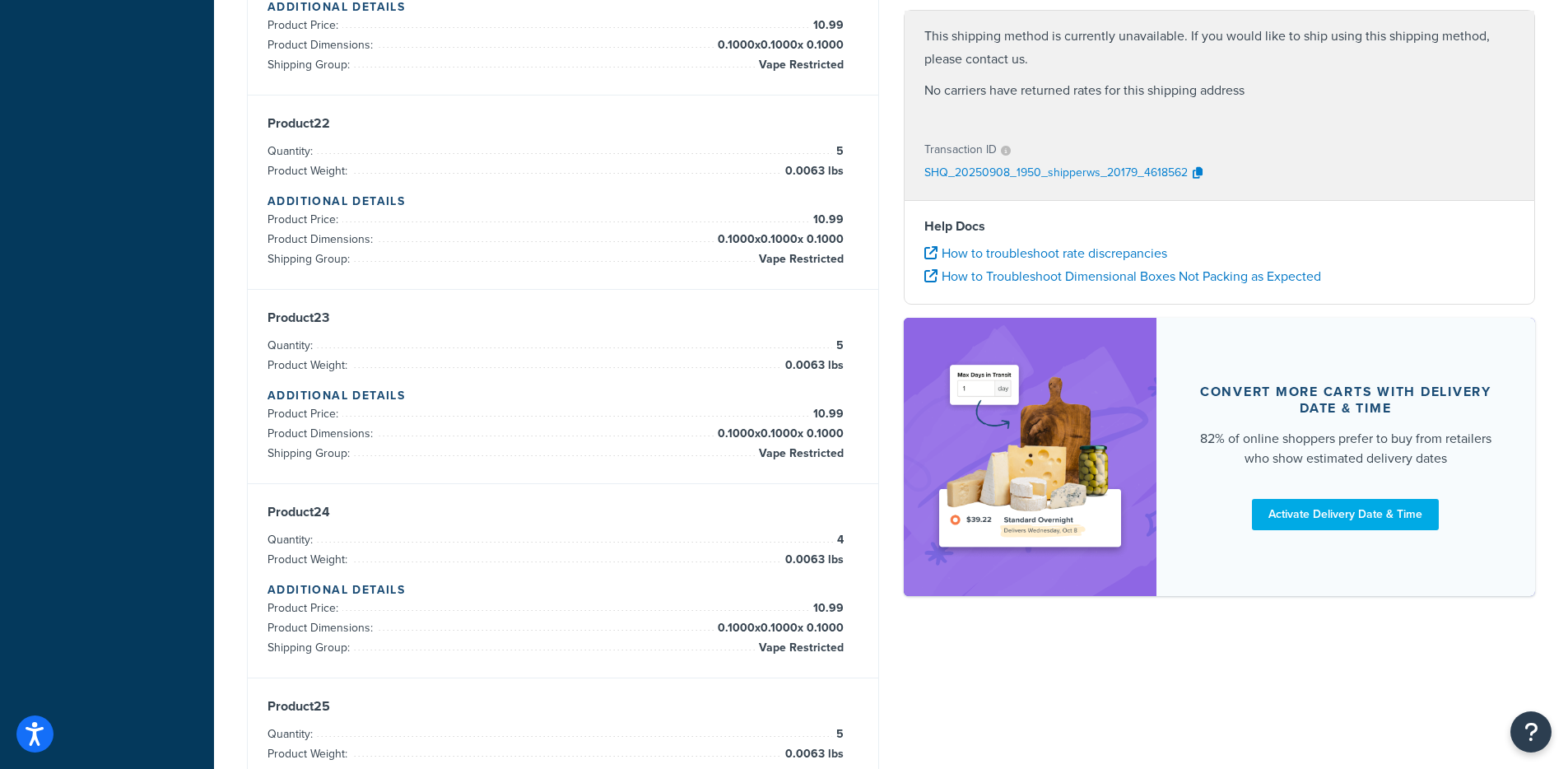
scroll to position [4511, 0]
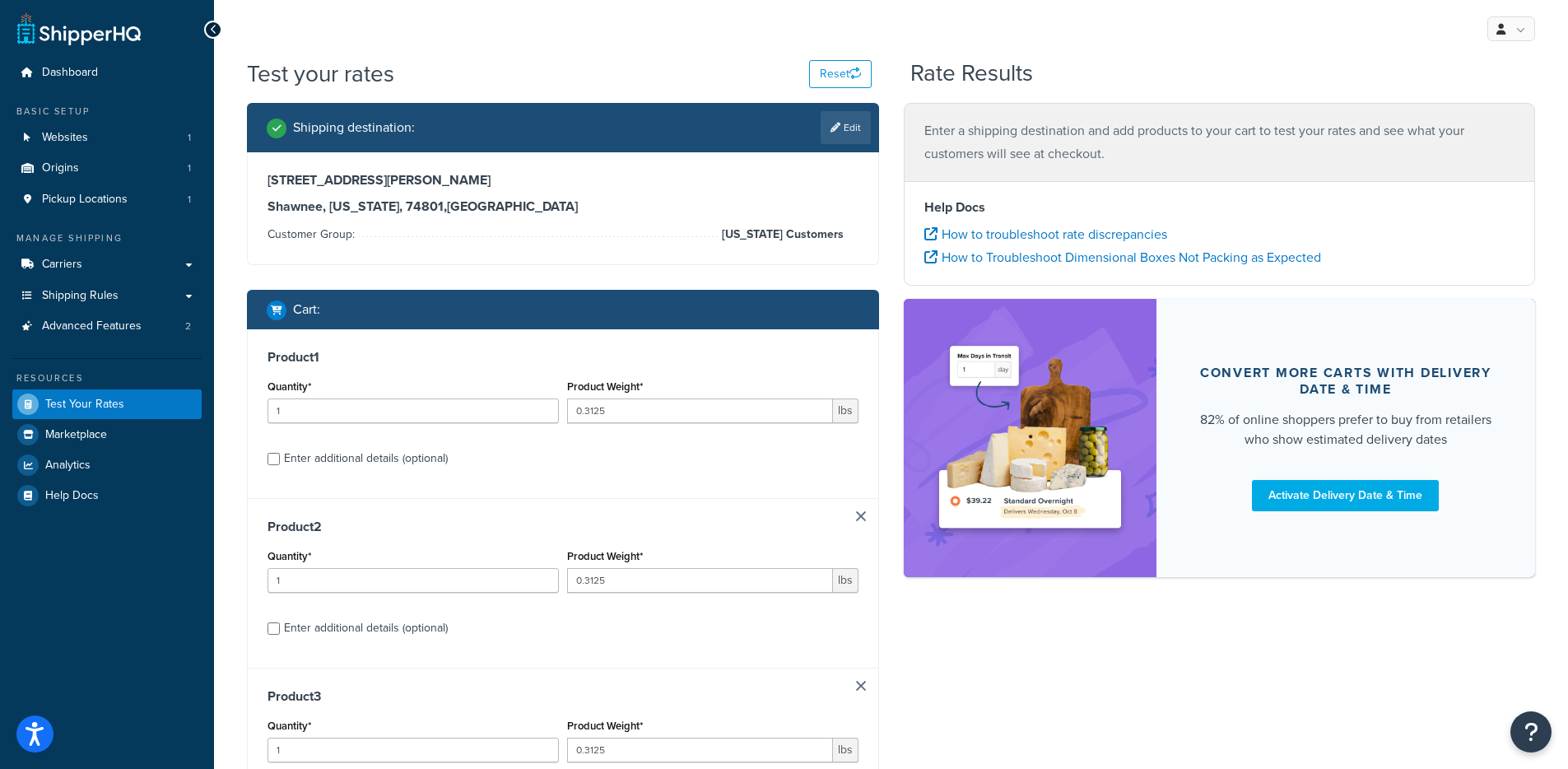
click at [865, 515] on link at bounding box center [862, 516] width 10 height 10
type input "0.0007"
type input "2"
type input "0.3125"
type input "4"
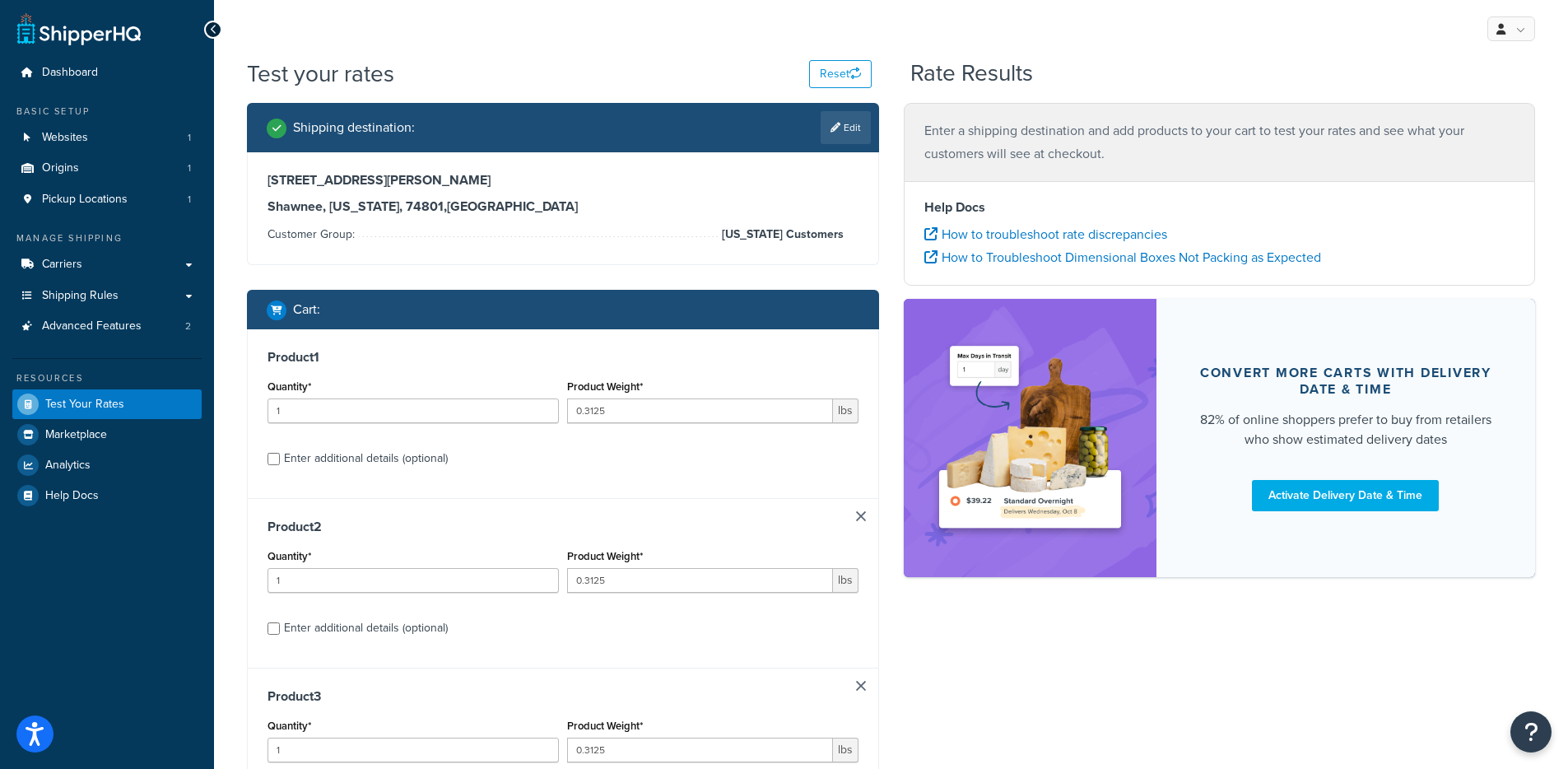
type input "0.0007"
type input "2"
type input "0.625"
type input "5"
type input "0.0063"
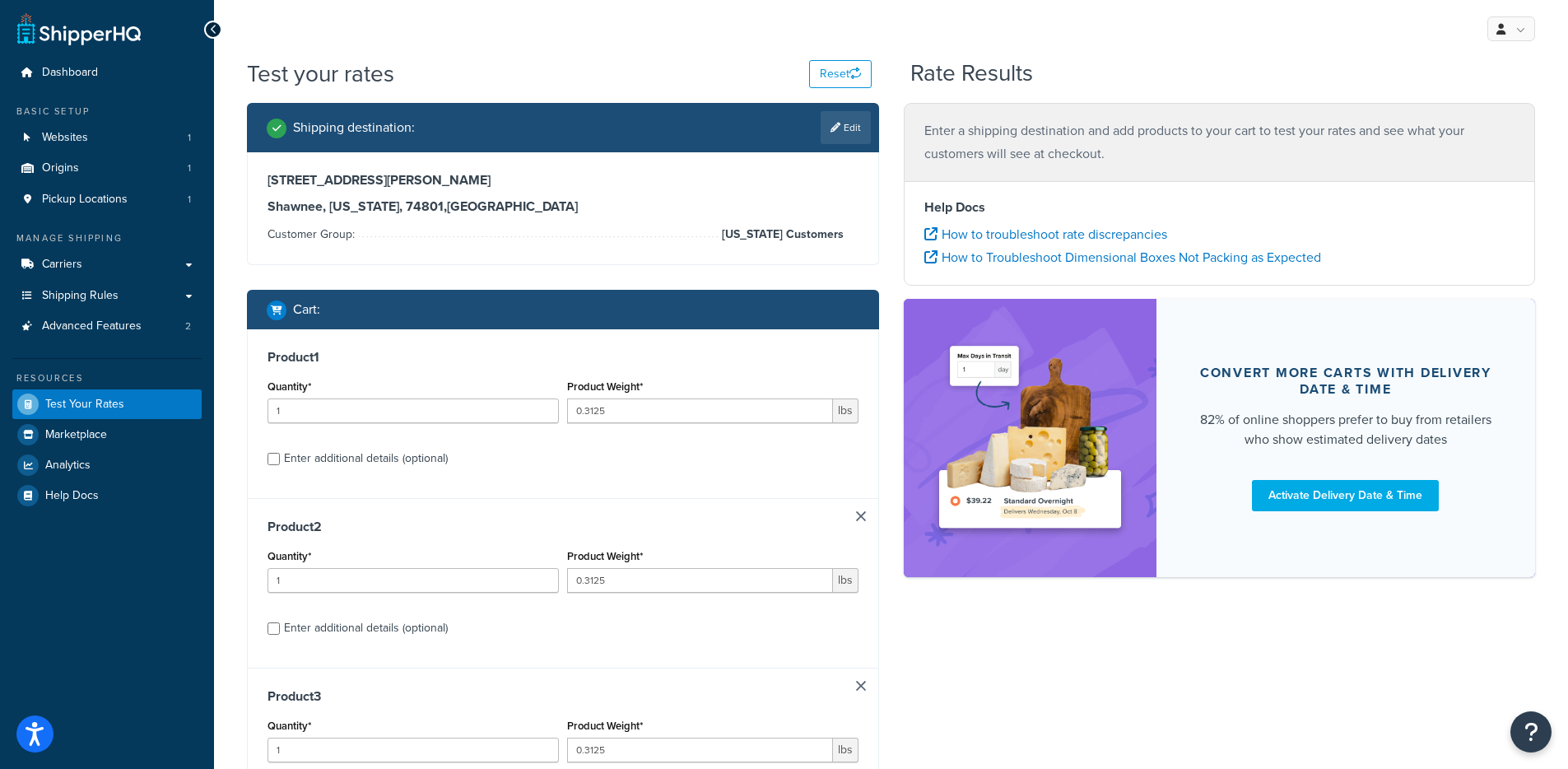
type input "4"
type input "5"
type input "0.625"
type input "1"
type input "0.0625"
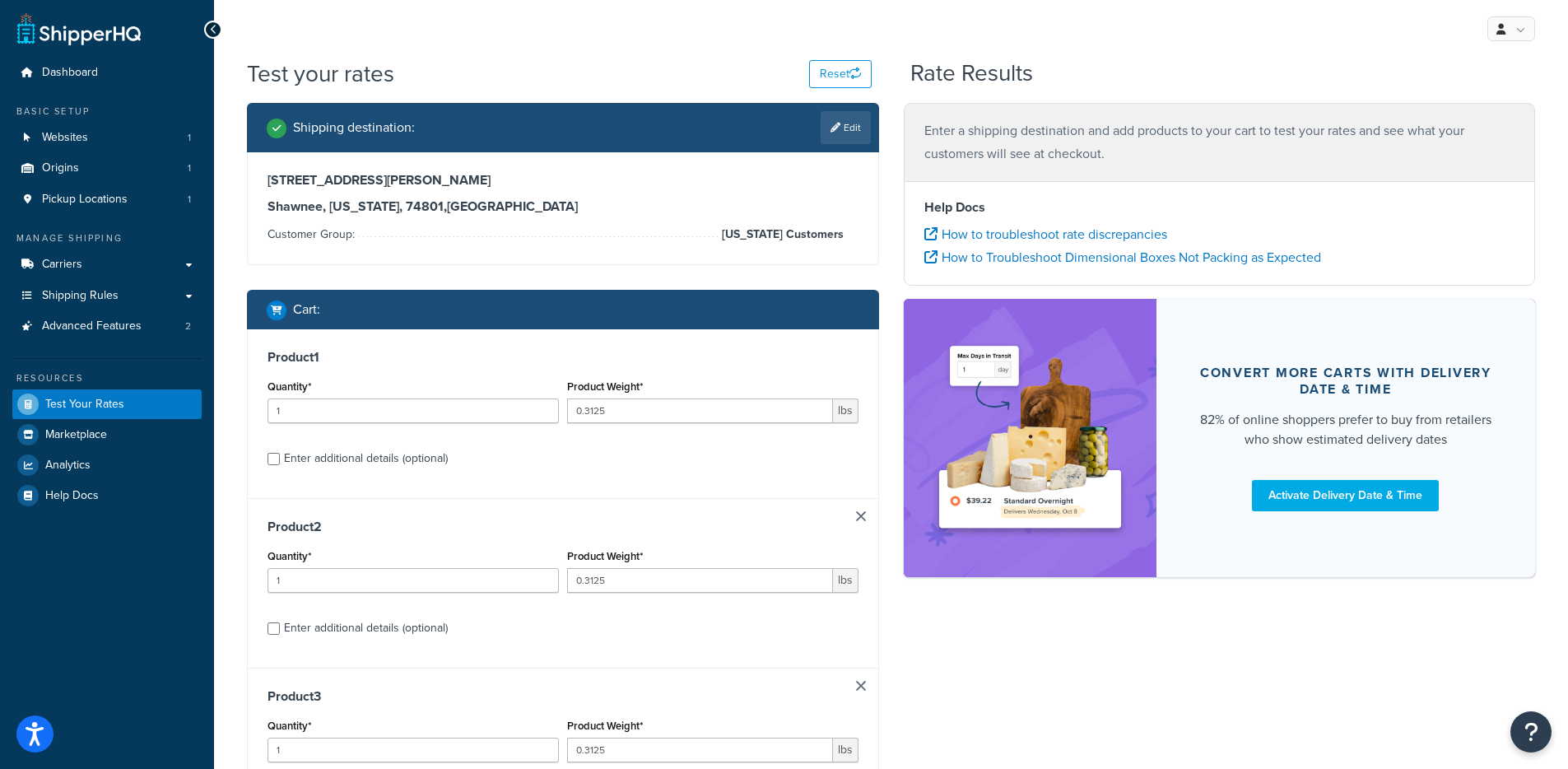
type input "2"
type input "1"
type input "0.0063"
type input "2"
type input "0.0625"
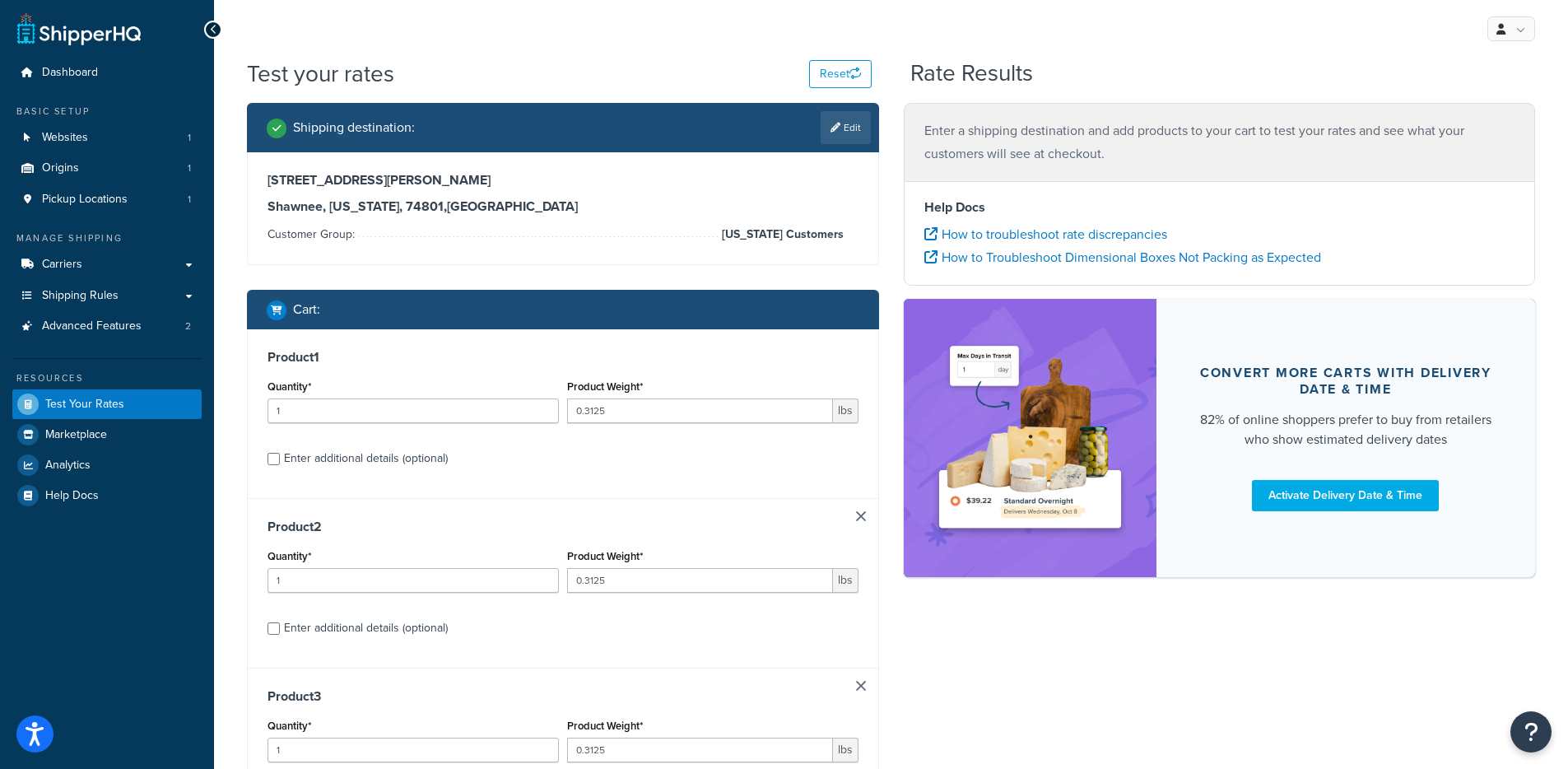
click at [862, 517] on link at bounding box center [862, 516] width 10 height 10
type input "0.0007"
type input "2"
type input "0.3125"
type input "4"
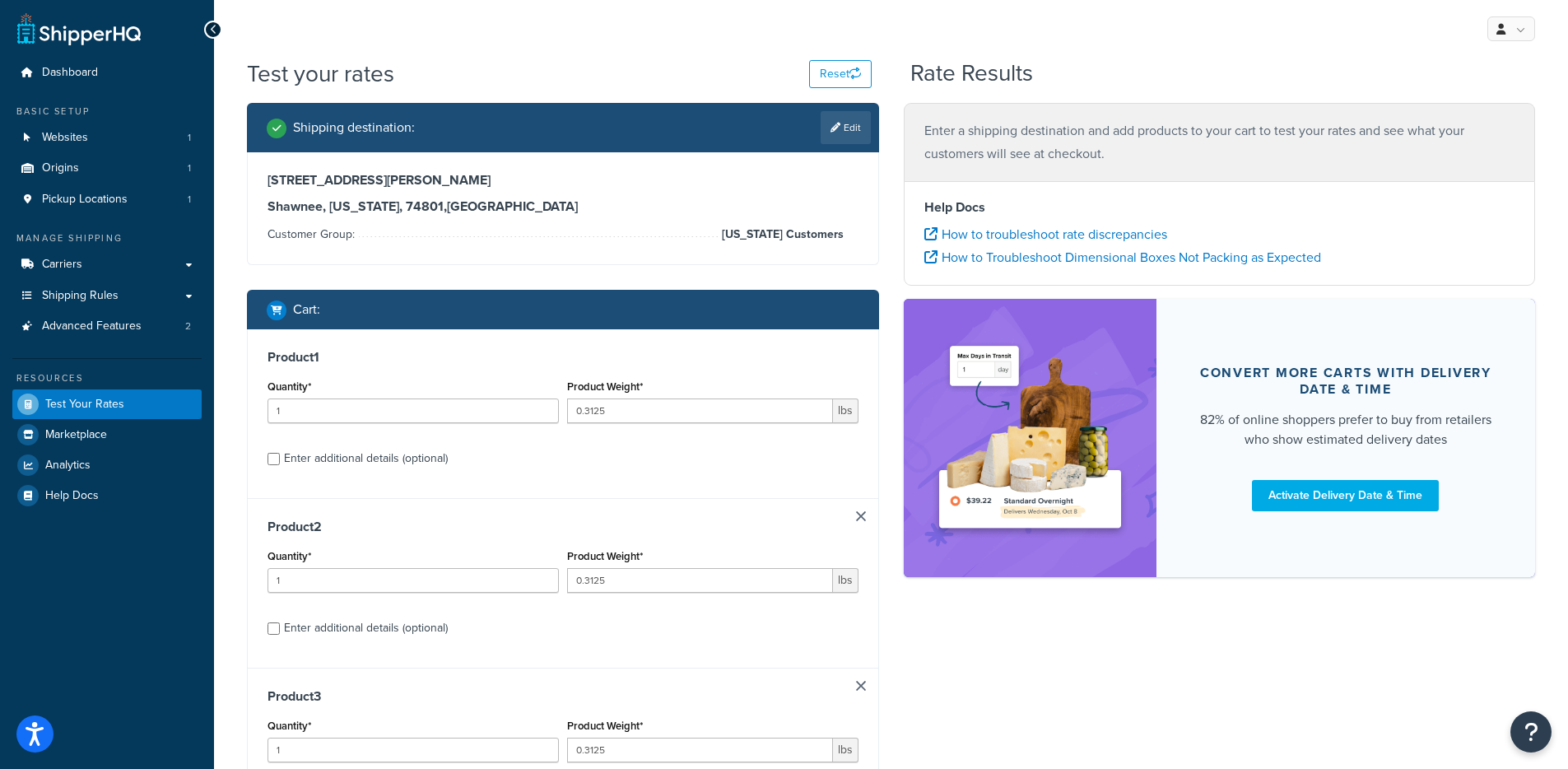
type input "0.0007"
type input "2"
type input "0.625"
type input "5"
type input "0.0063"
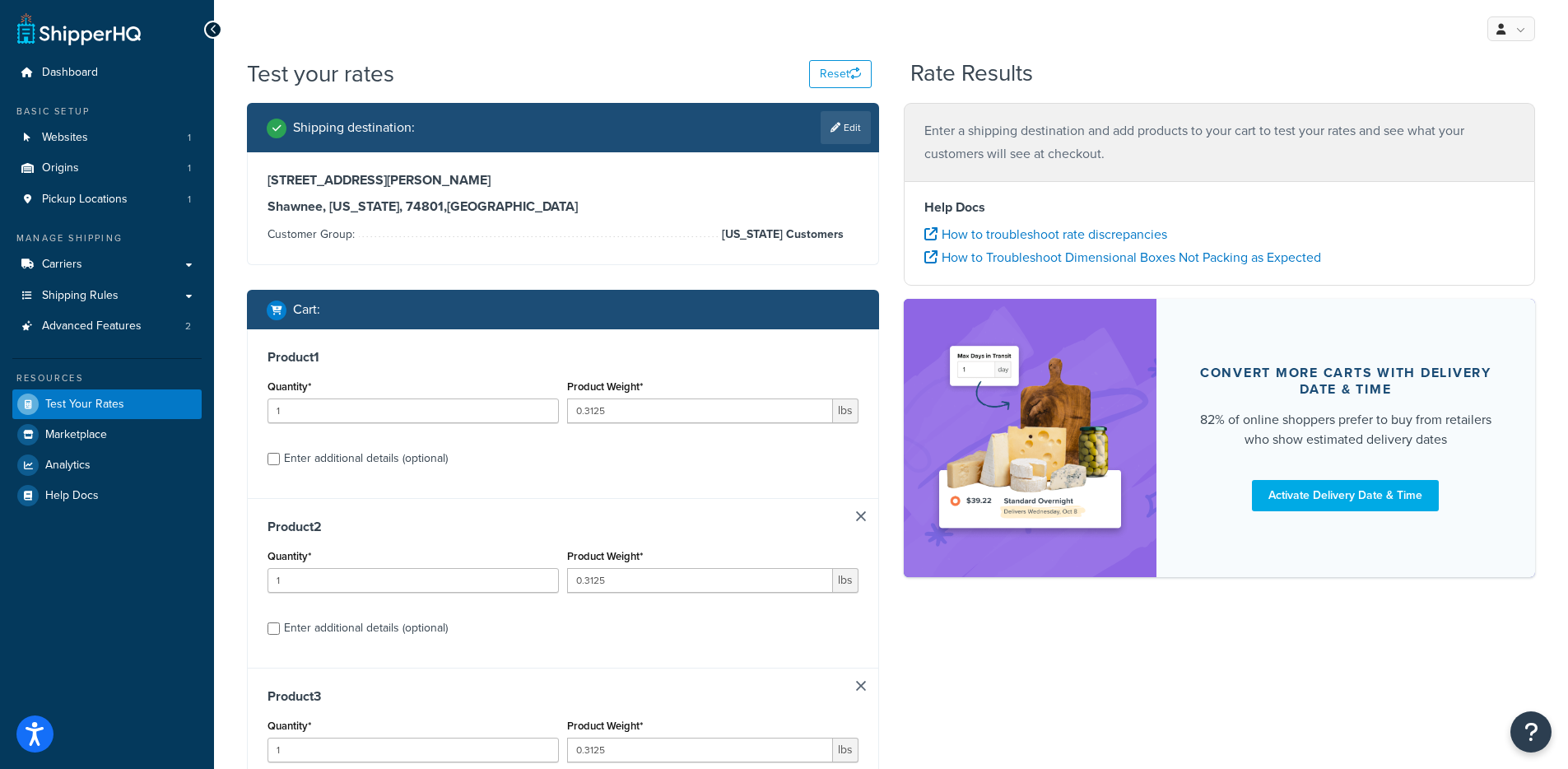
type input "4"
type input "5"
type input "0.625"
type input "1"
type input "0.0625"
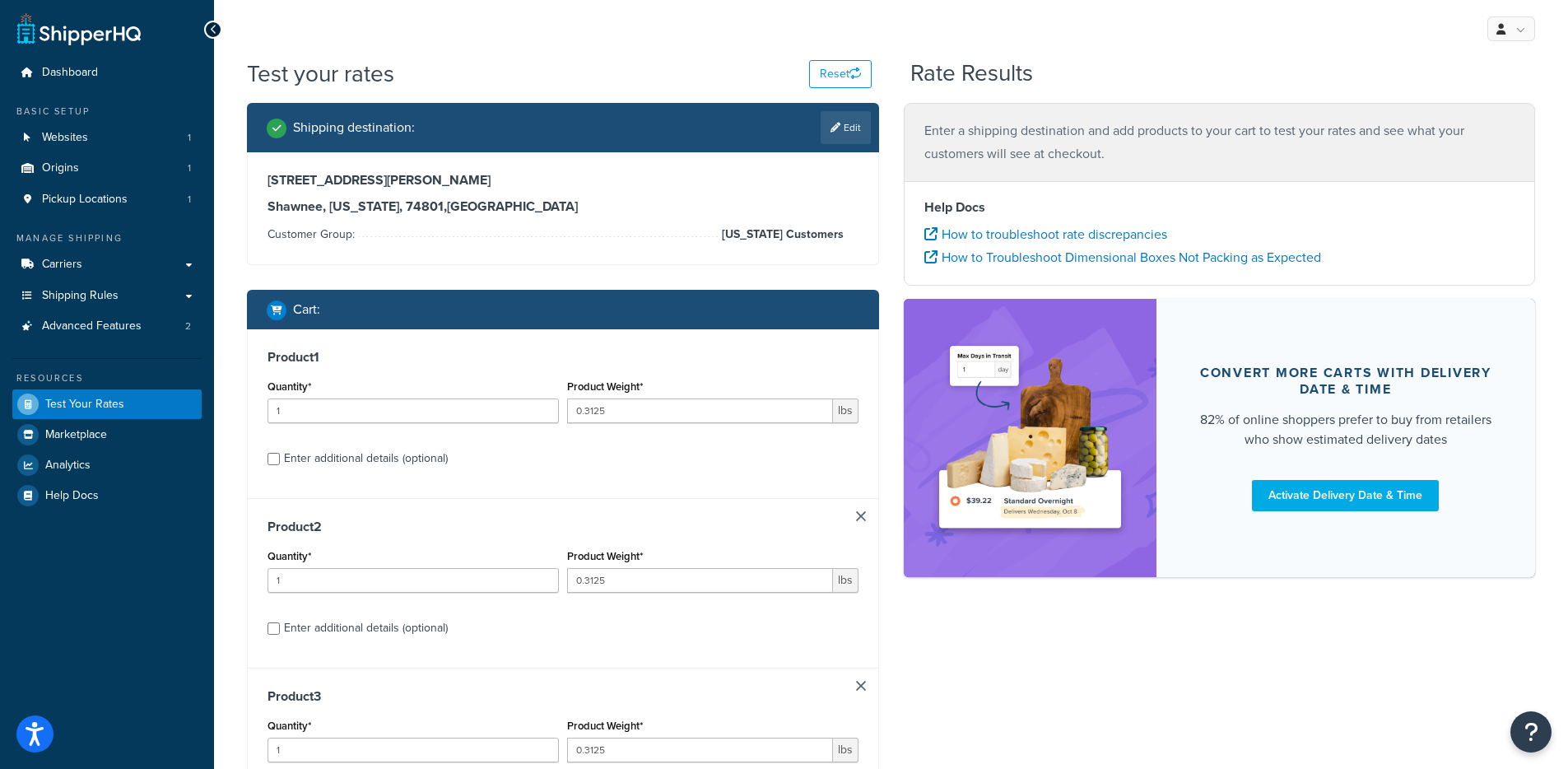
type input "2"
type input "1"
type input "0.0063"
type input "2"
type input "0.0625"
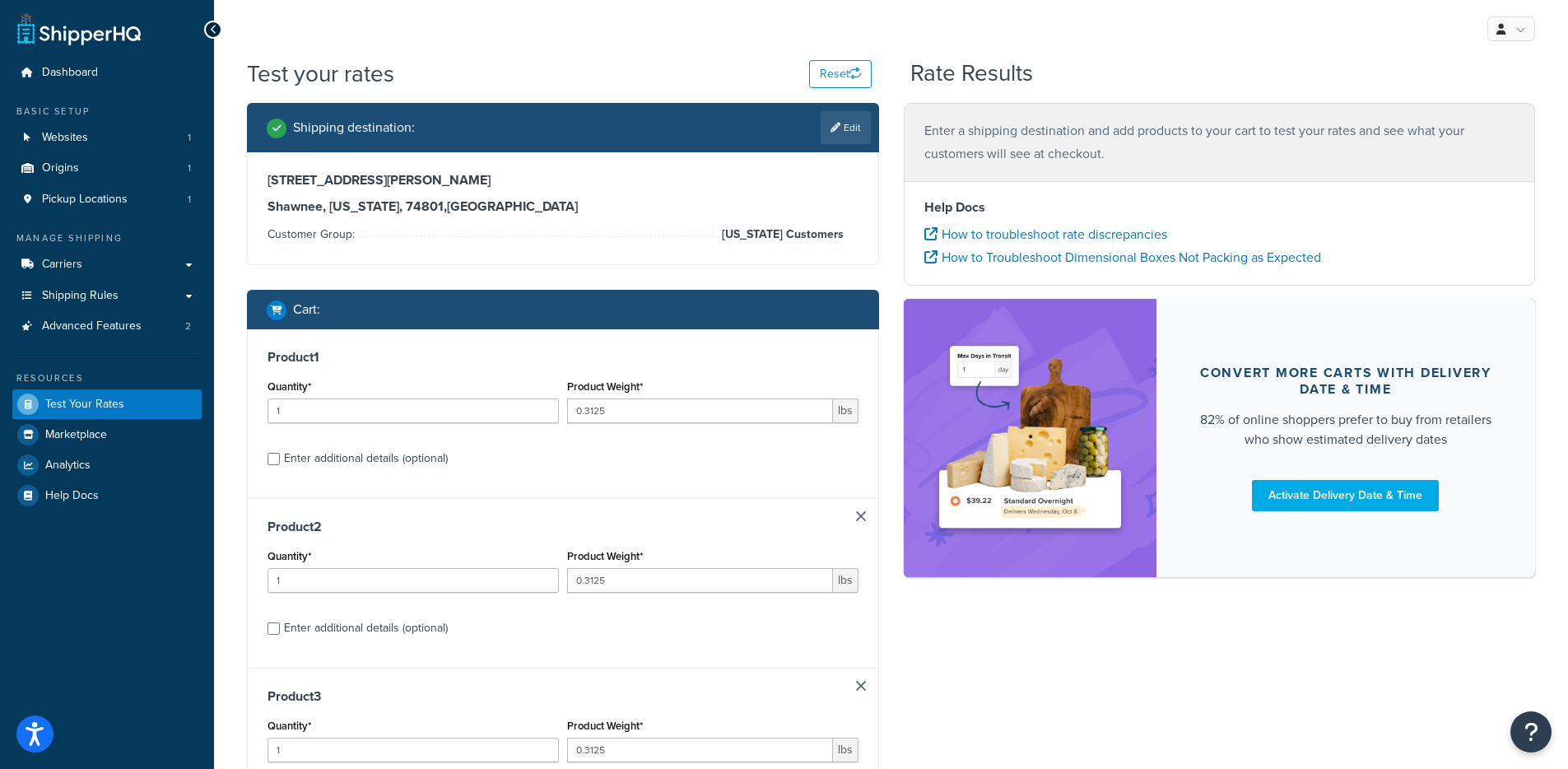
click at [861, 517] on link at bounding box center [862, 516] width 10 height 10
type input "0.0007"
type input "2"
type input "0.3125"
type input "4"
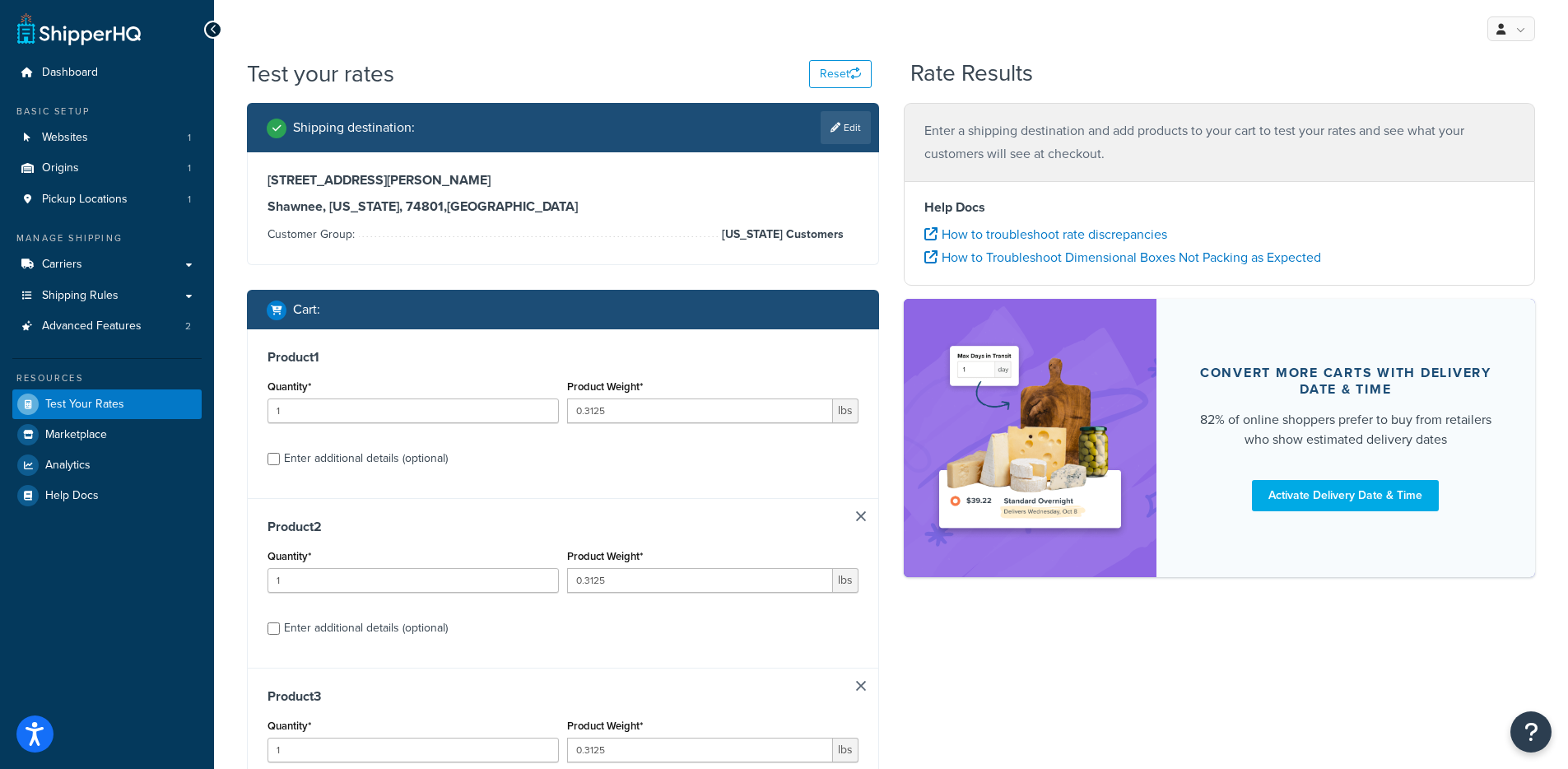
type input "0.0007"
type input "2"
type input "0.625"
type input "5"
type input "0.0063"
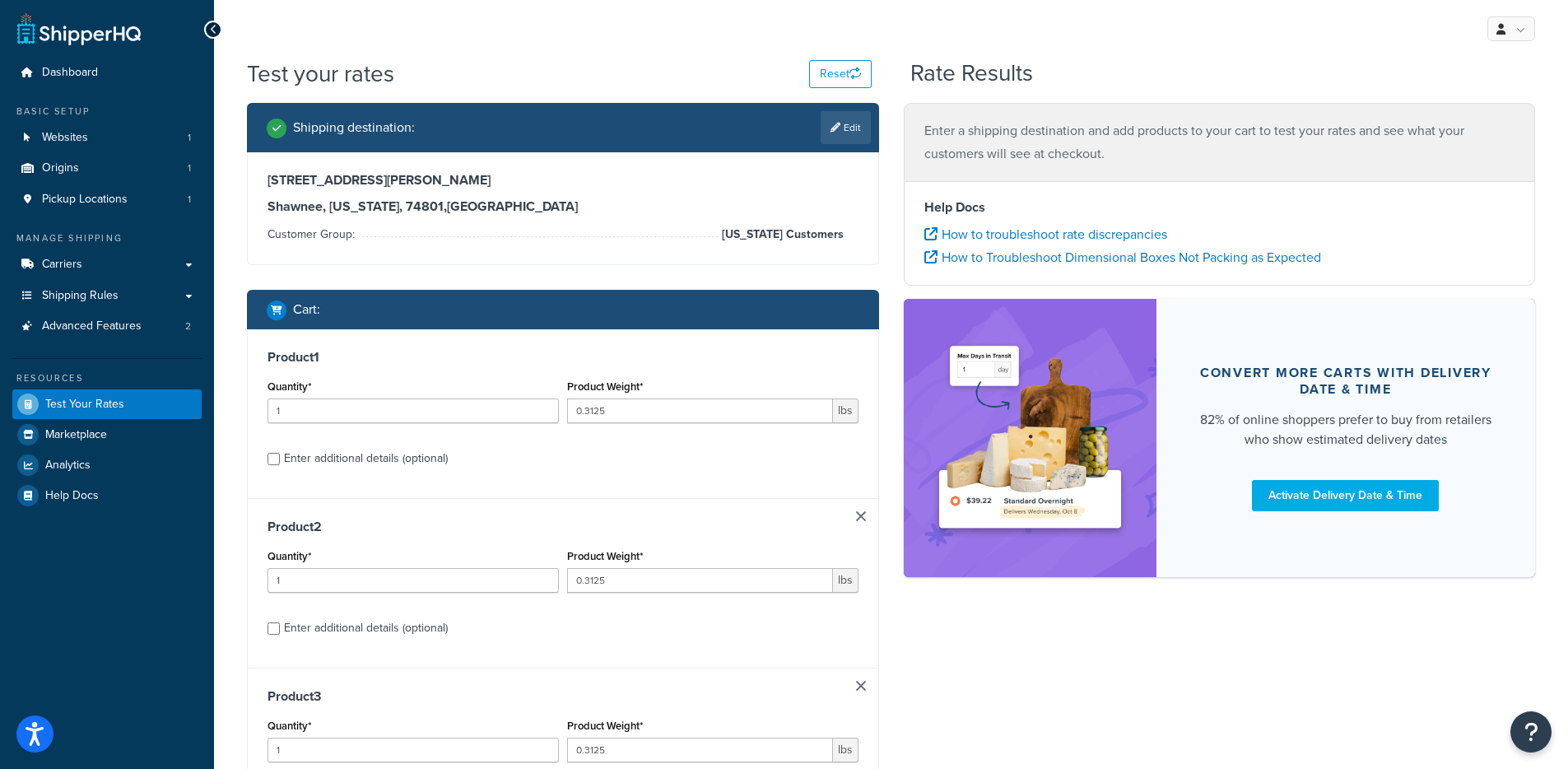
type input "4"
type input "5"
type input "0.625"
type input "1"
type input "0.0625"
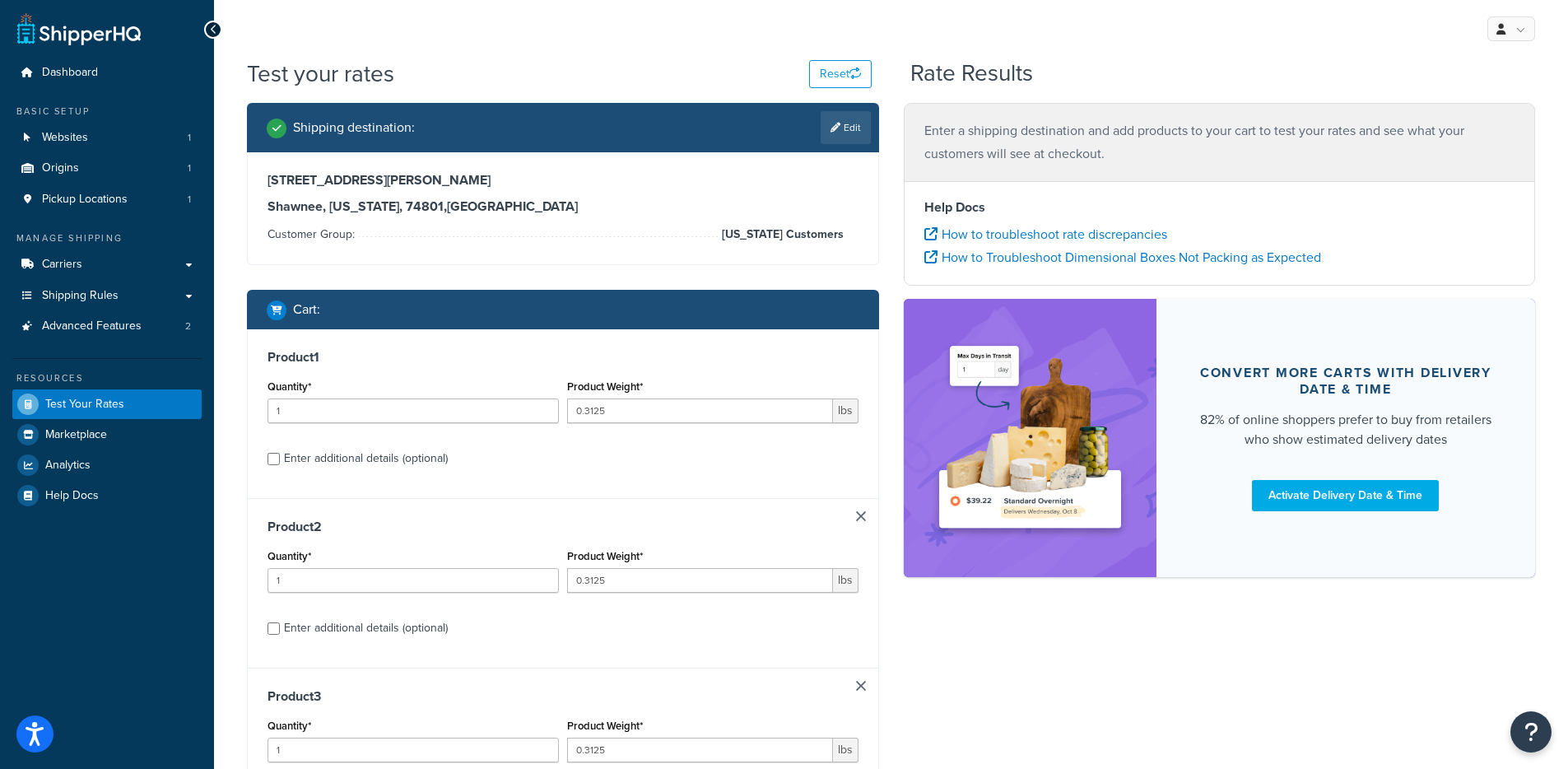
type input "2"
type input "1"
type input "0.0063"
type input "2"
type input "0.0625"
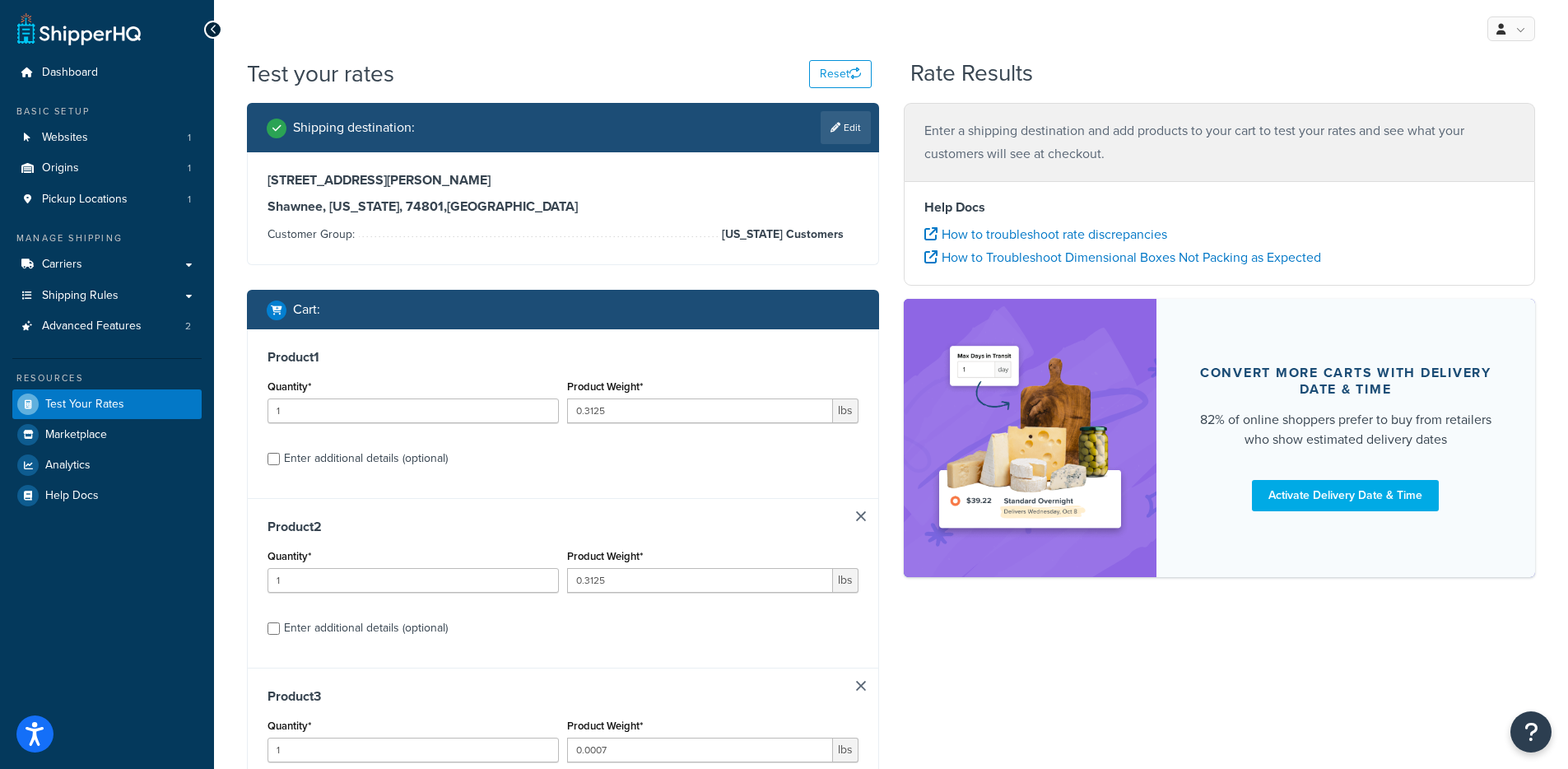
click at [861, 517] on link at bounding box center [862, 516] width 10 height 10
type input "0.0007"
type input "2"
type input "0.3125"
type input "4"
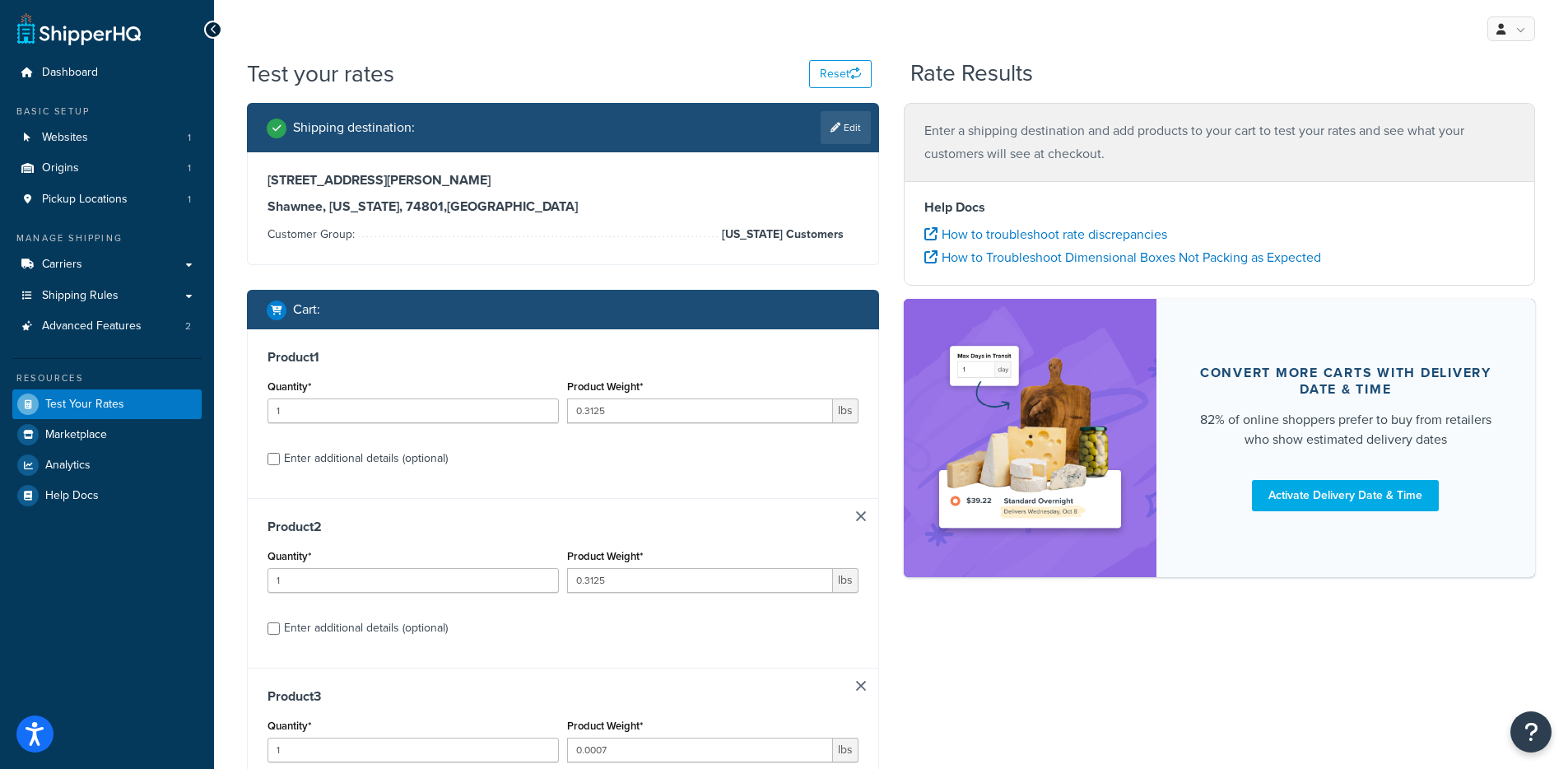
type input "0.0007"
type input "2"
type input "0.625"
type input "5"
type input "0.0063"
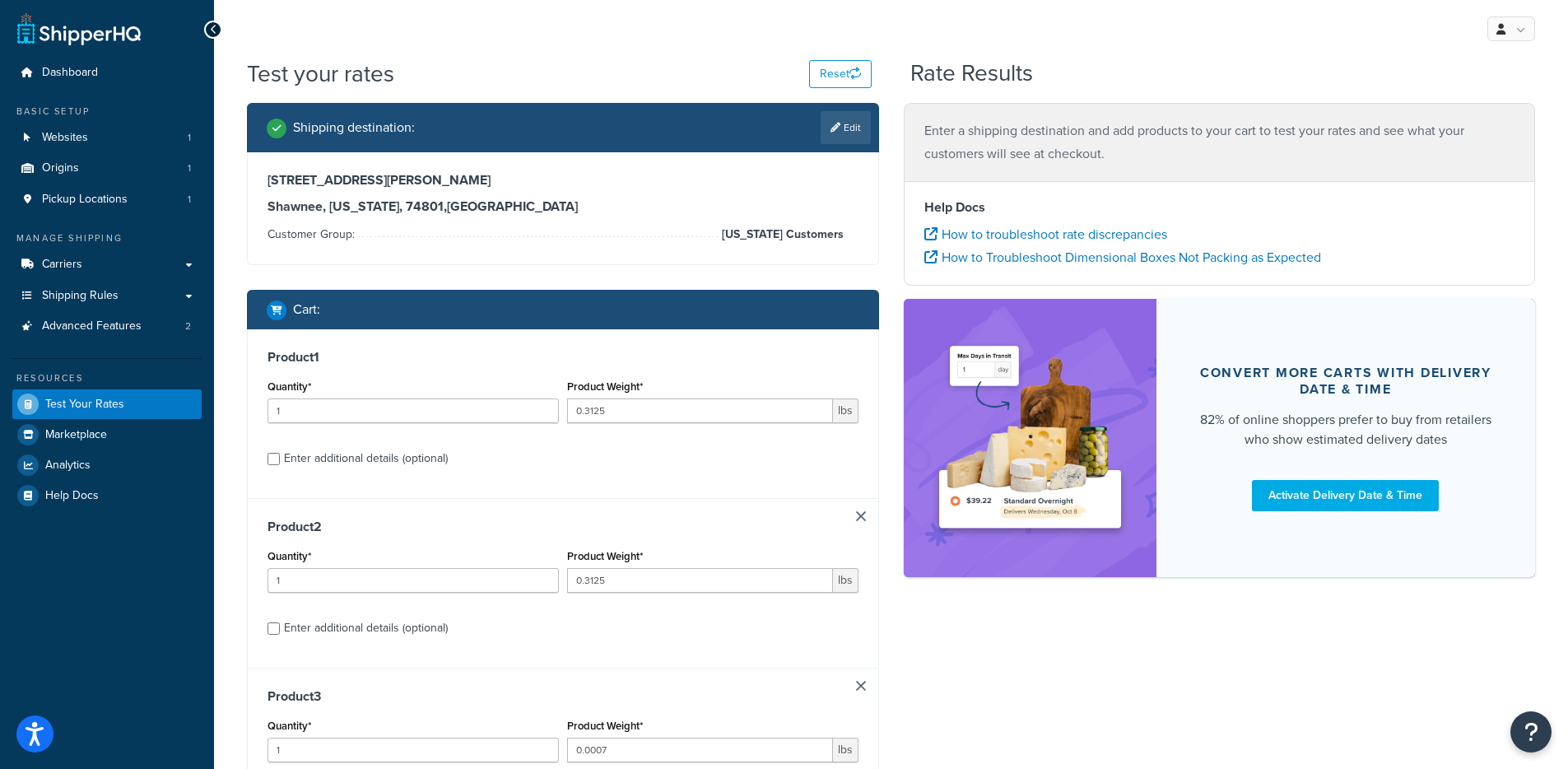
type input "4"
type input "5"
type input "0.625"
type input "1"
type input "0.0625"
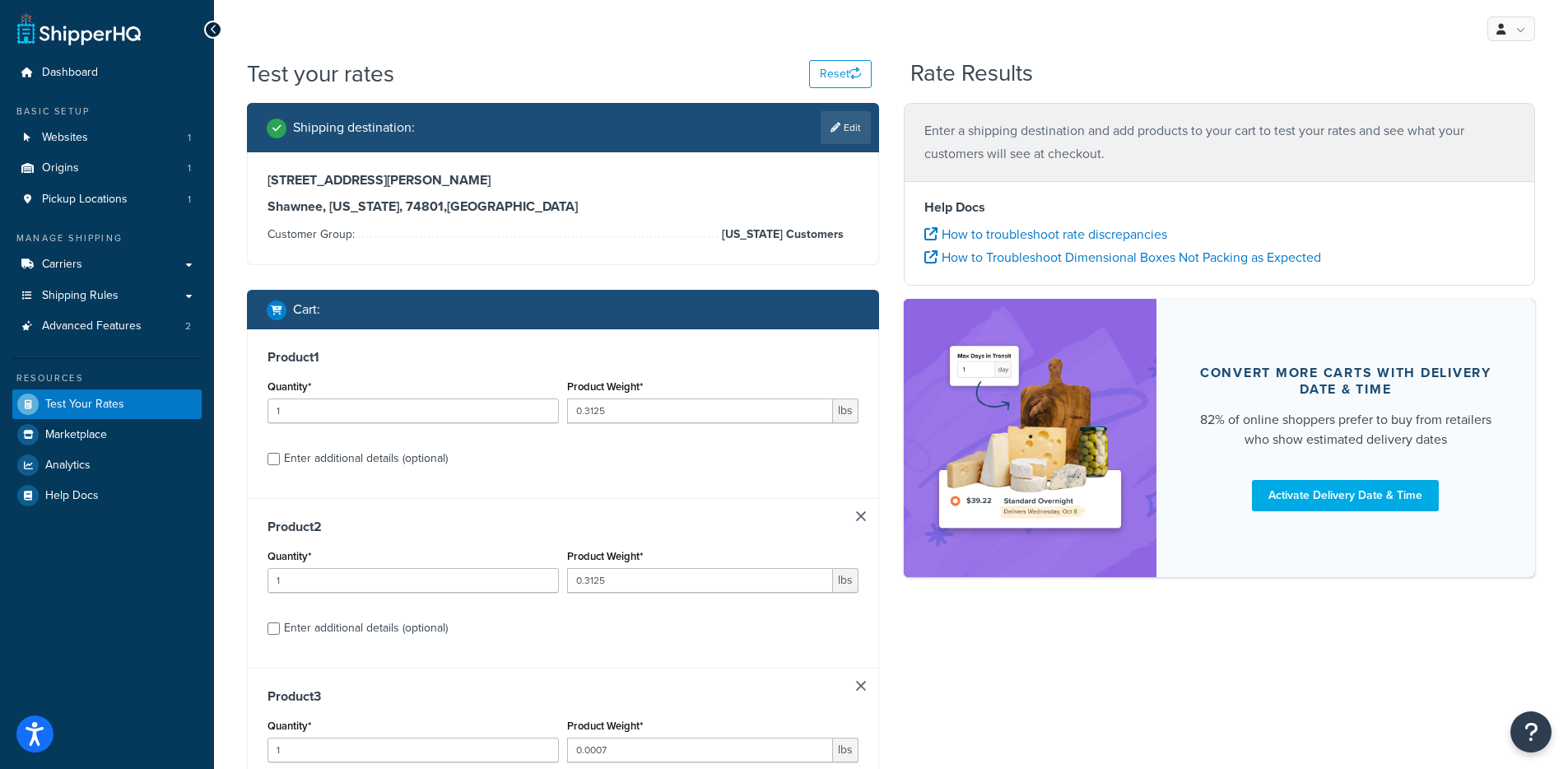
type input "2"
type input "1"
type input "0.0063"
type input "2"
type input "0.0625"
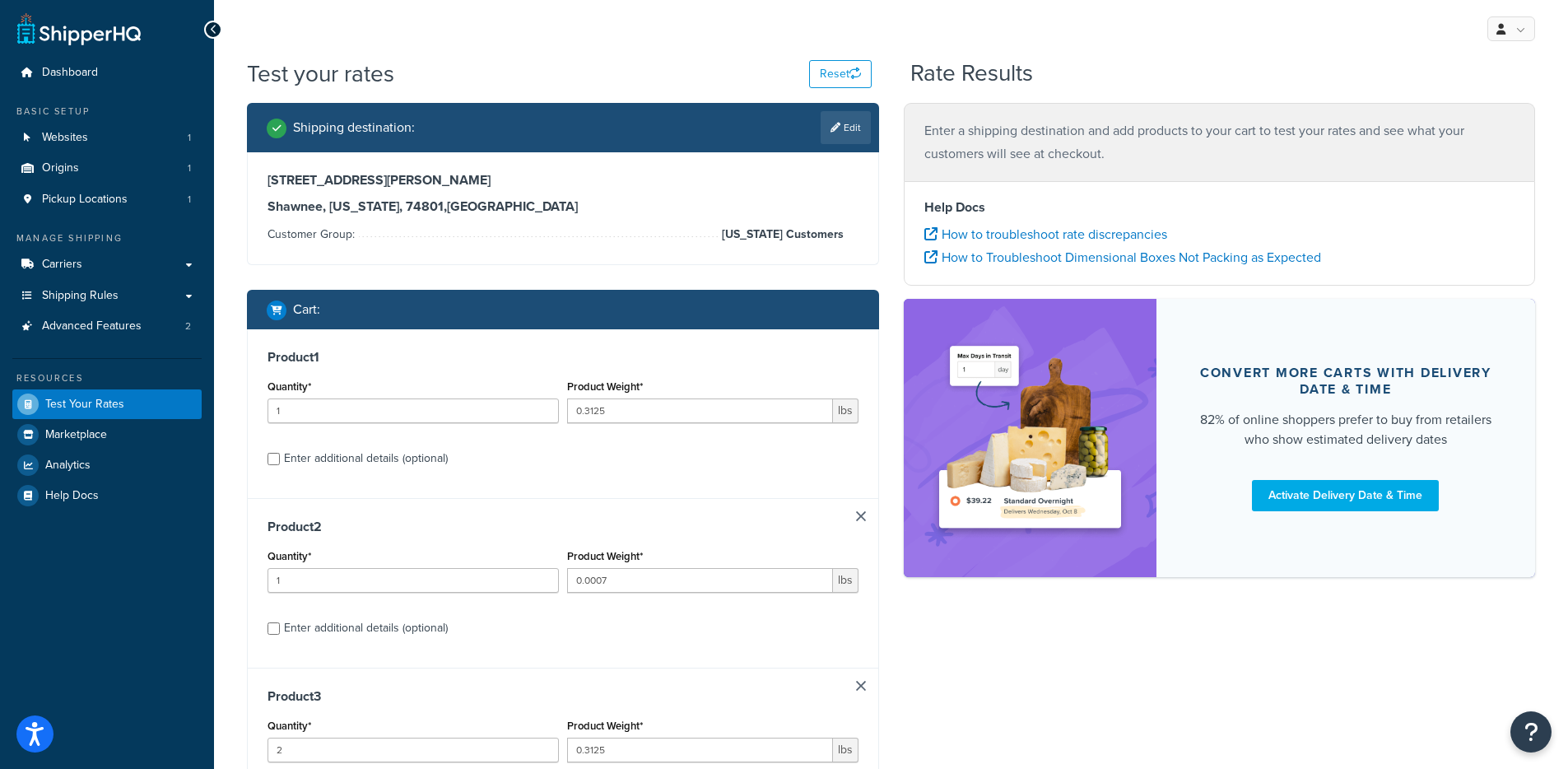
click at [861, 517] on link at bounding box center [862, 516] width 10 height 10
type input "2"
type input "0.3125"
type input "4"
type input "0.0007"
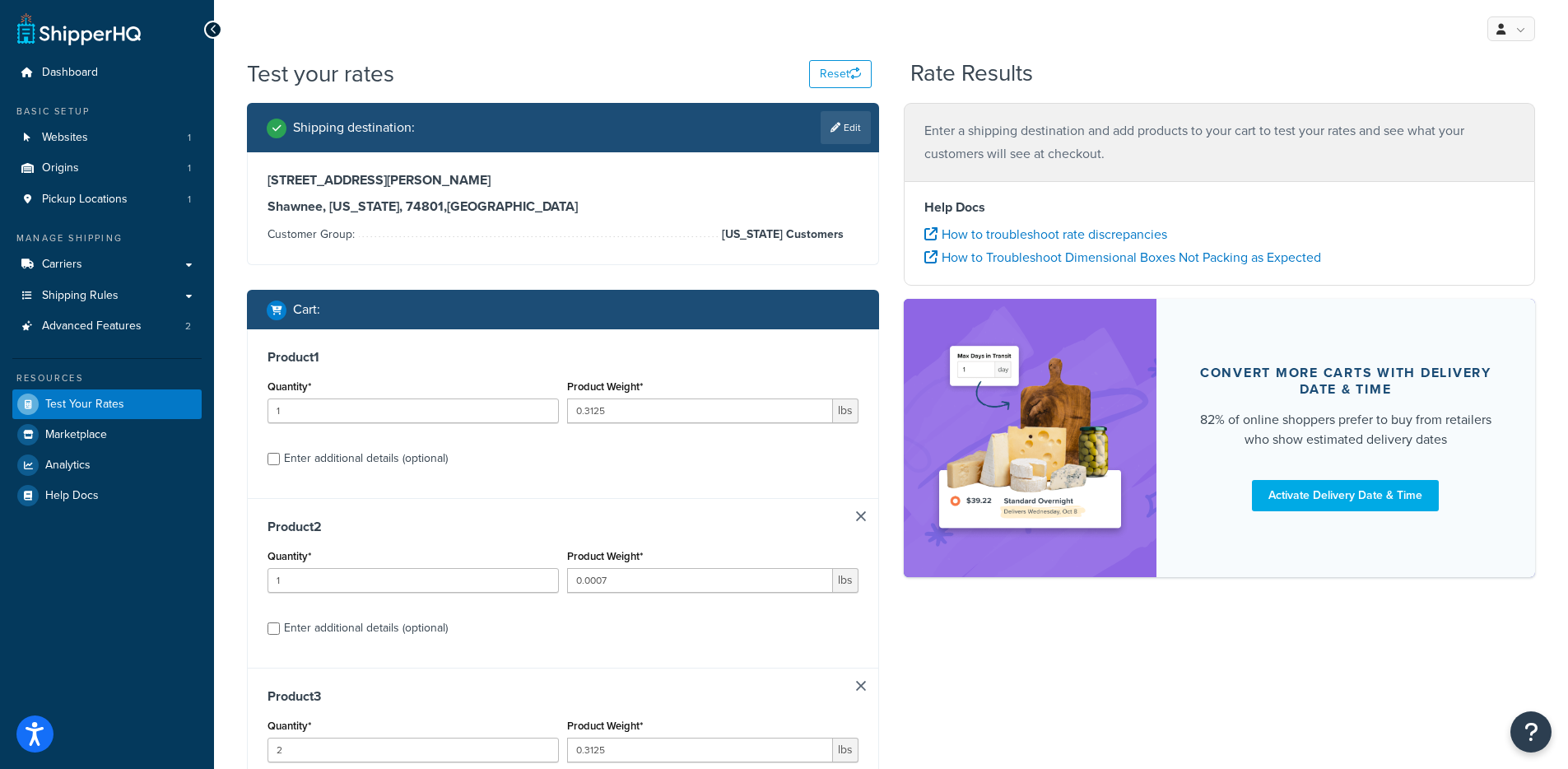
type input "2"
type input "0.625"
type input "5"
type input "0.0063"
type input "4"
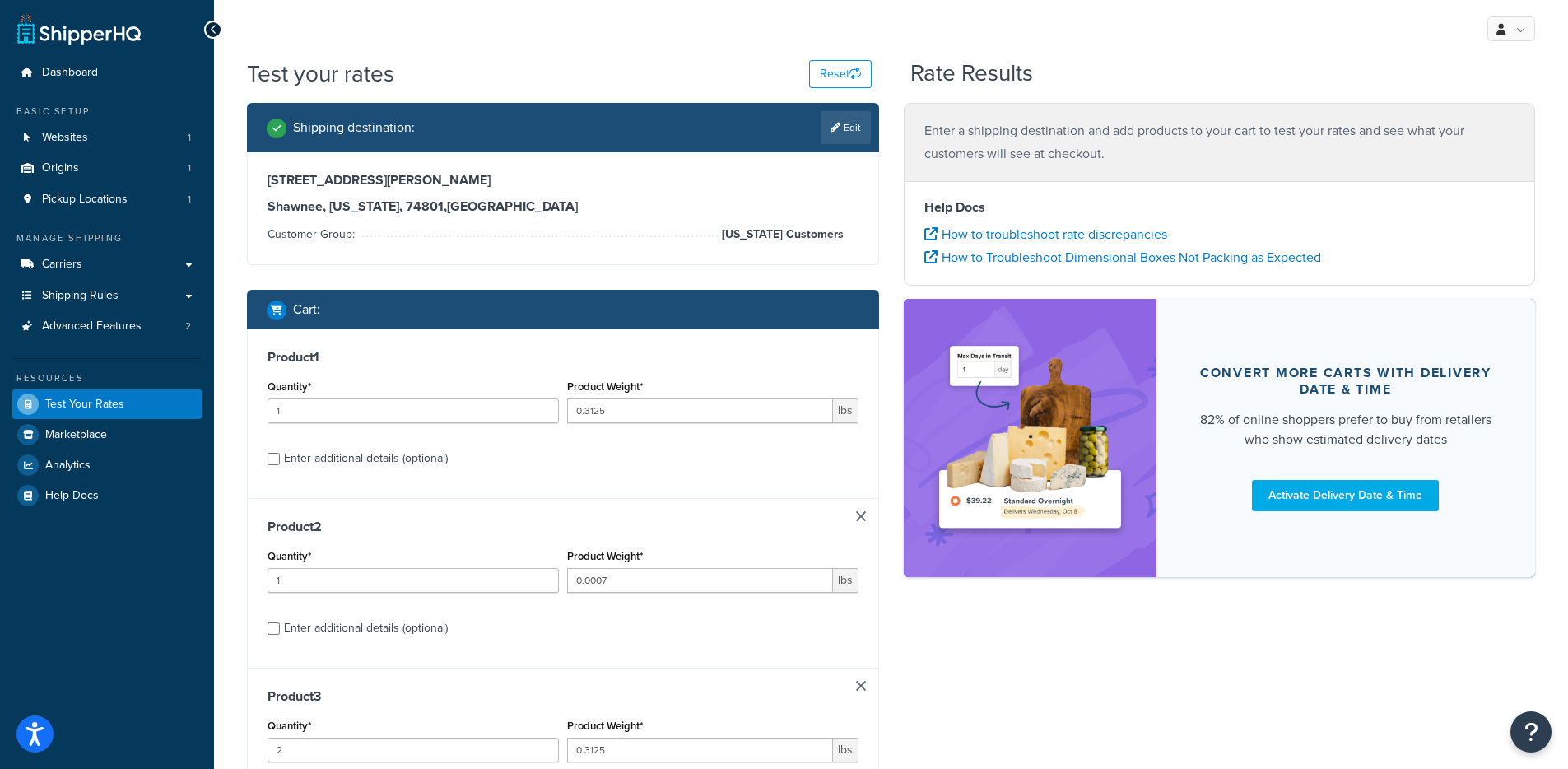
type input "5"
type input "0.625"
type input "1"
type input "0.0625"
type input "2"
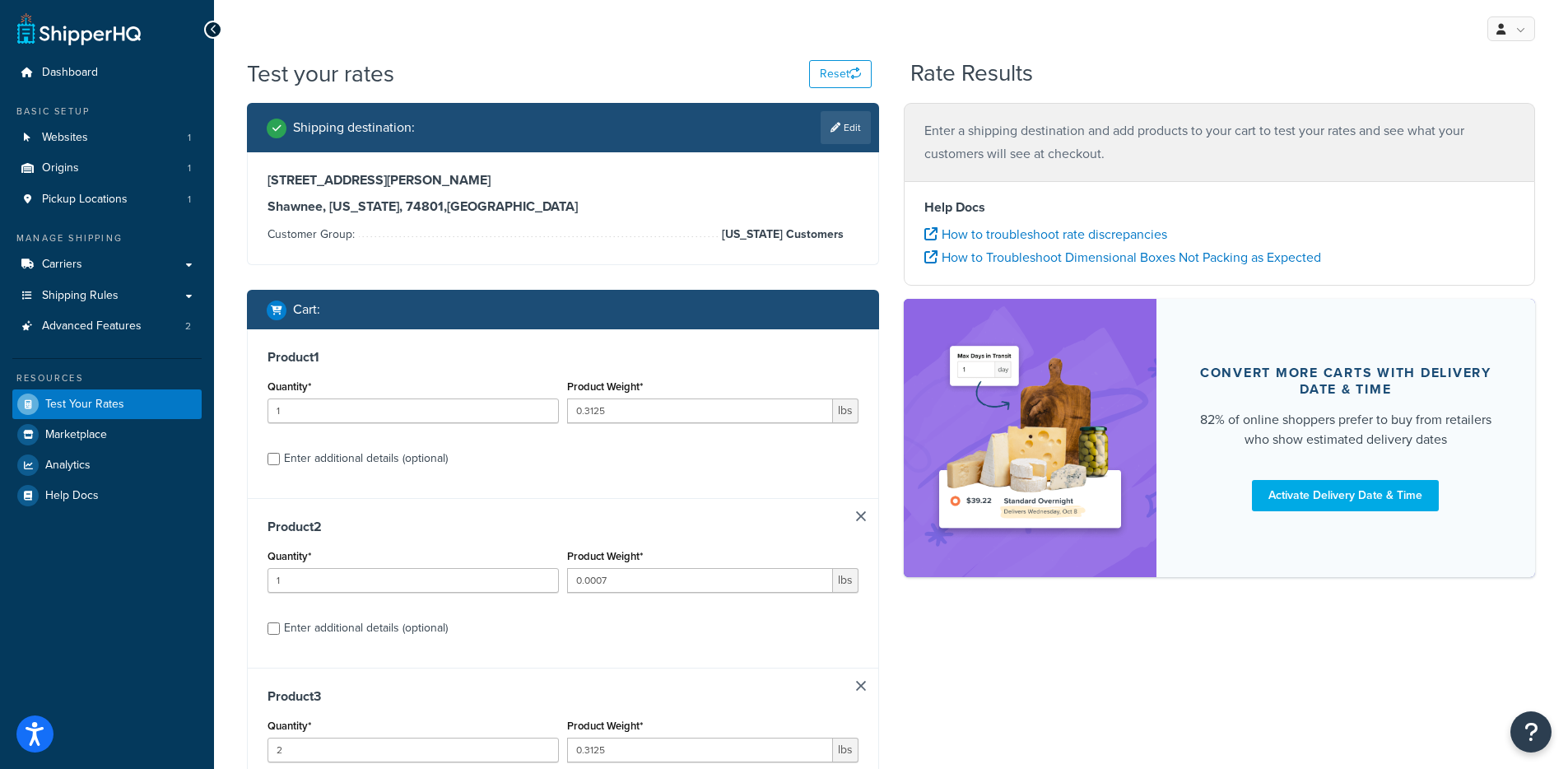
type input "1"
type input "0.0063"
type input "2"
type input "0.0625"
click at [861, 517] on link at bounding box center [862, 516] width 10 height 10
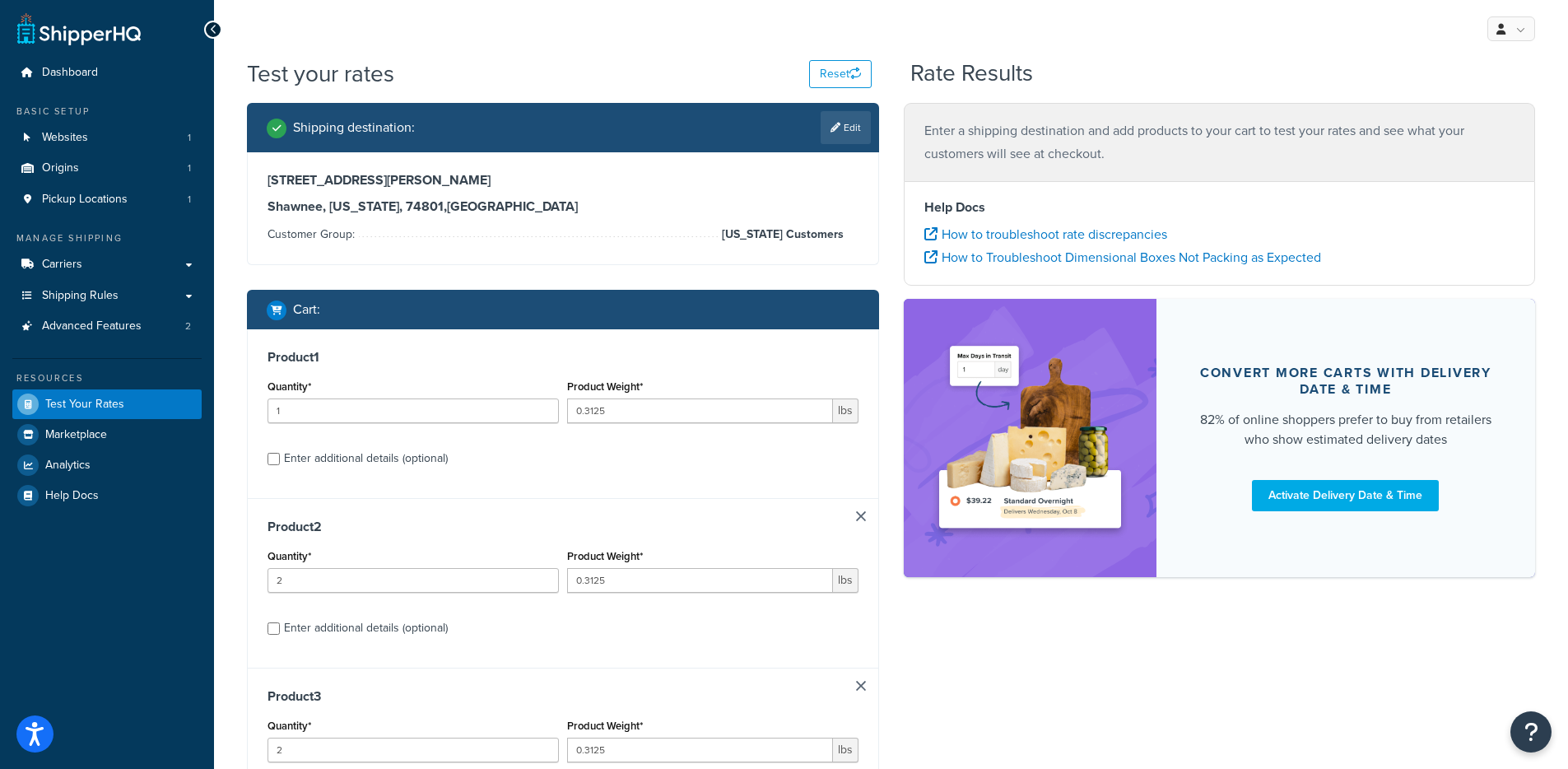
type input "4"
type input "0.0007"
type input "2"
type input "0.625"
type input "5"
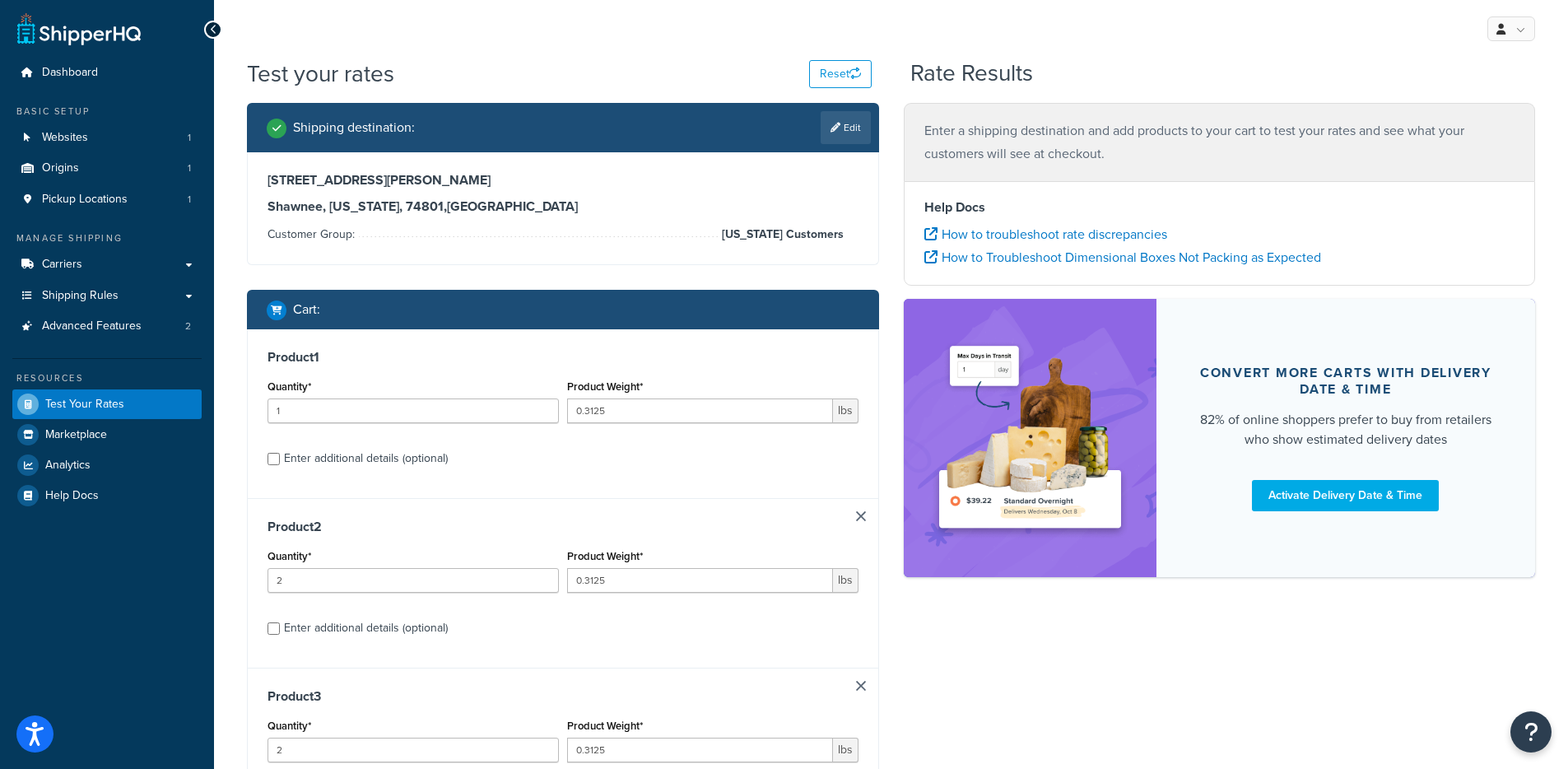
type input "0.0063"
type input "4"
type input "5"
type input "0.625"
type input "1"
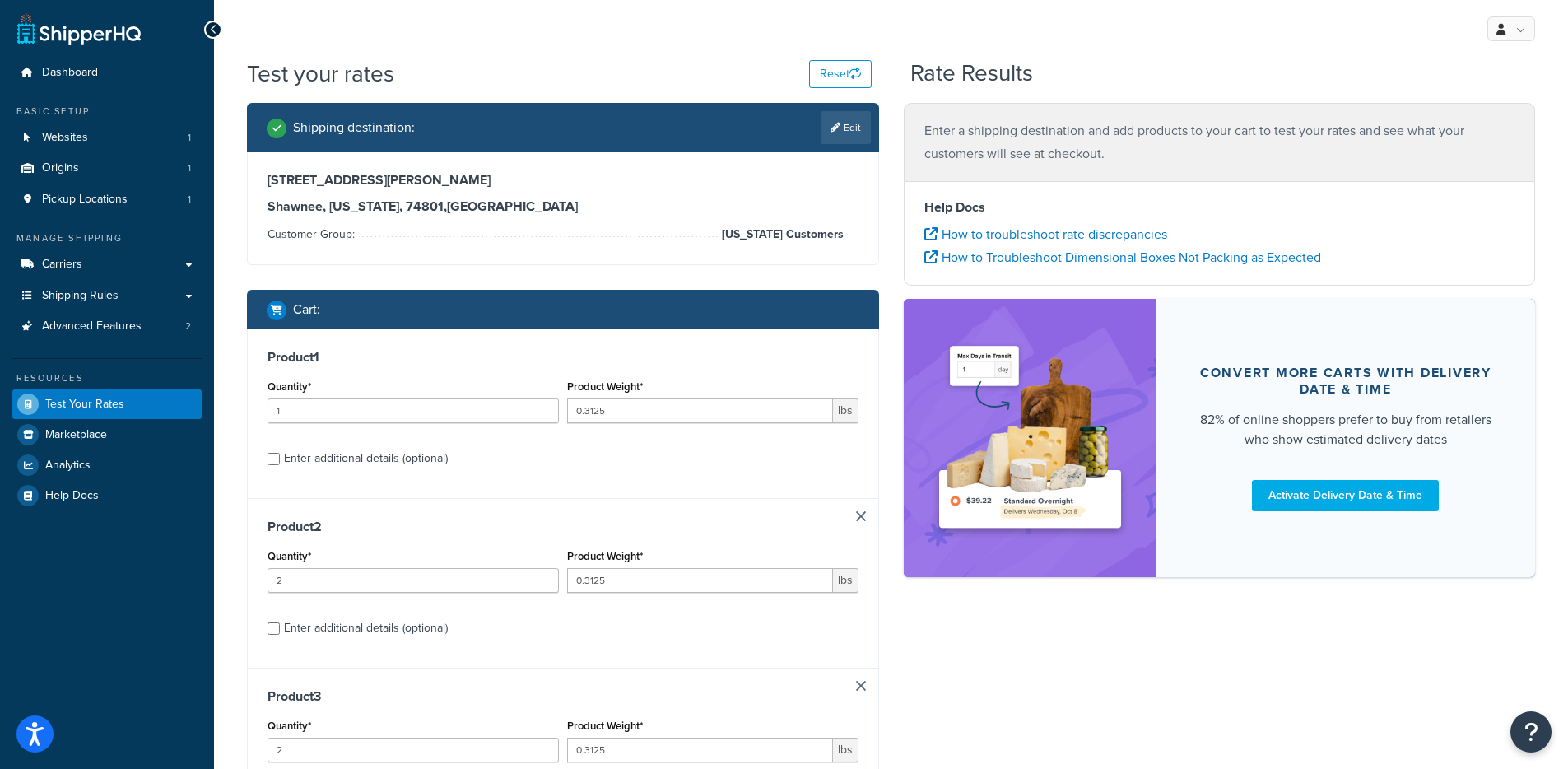
type input "0.0625"
type input "2"
type input "1"
type input "0.0063"
type input "2"
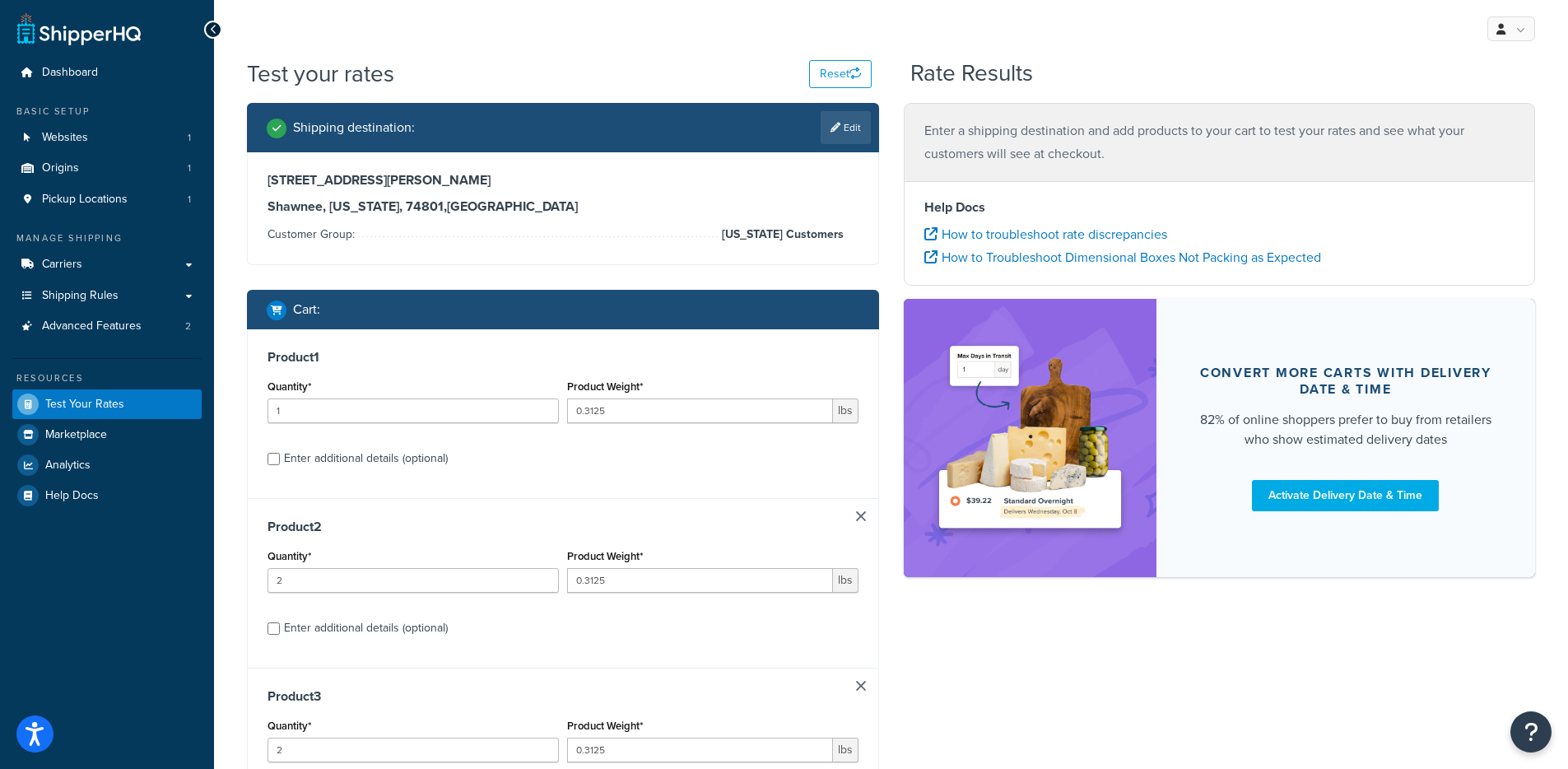
type input "0.0625"
click at [861, 517] on link at bounding box center [862, 516] width 10 height 10
type input "4"
type input "0.0007"
type input "2"
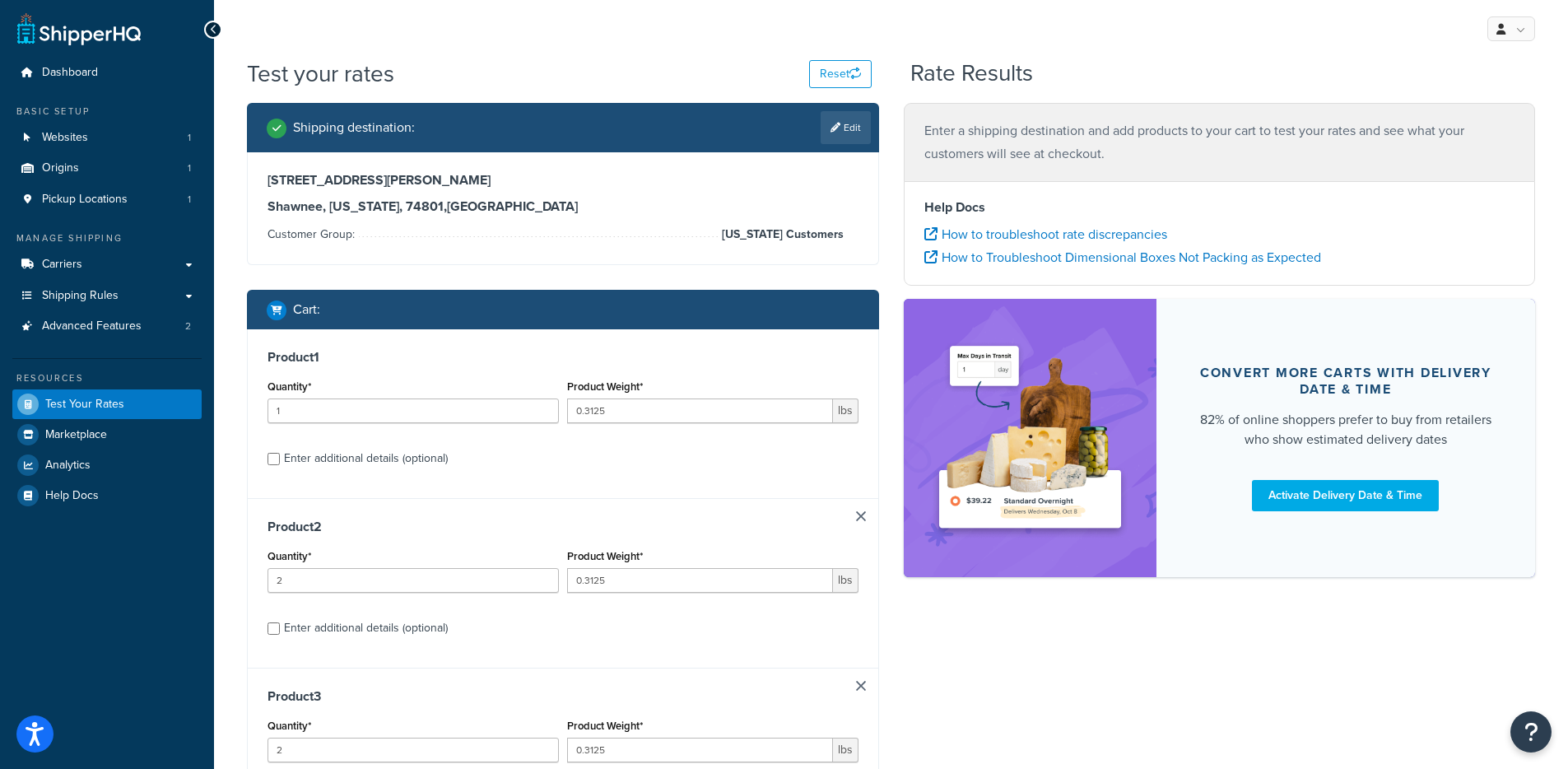
type input "0.625"
type input "5"
type input "0.0063"
type input "4"
type input "5"
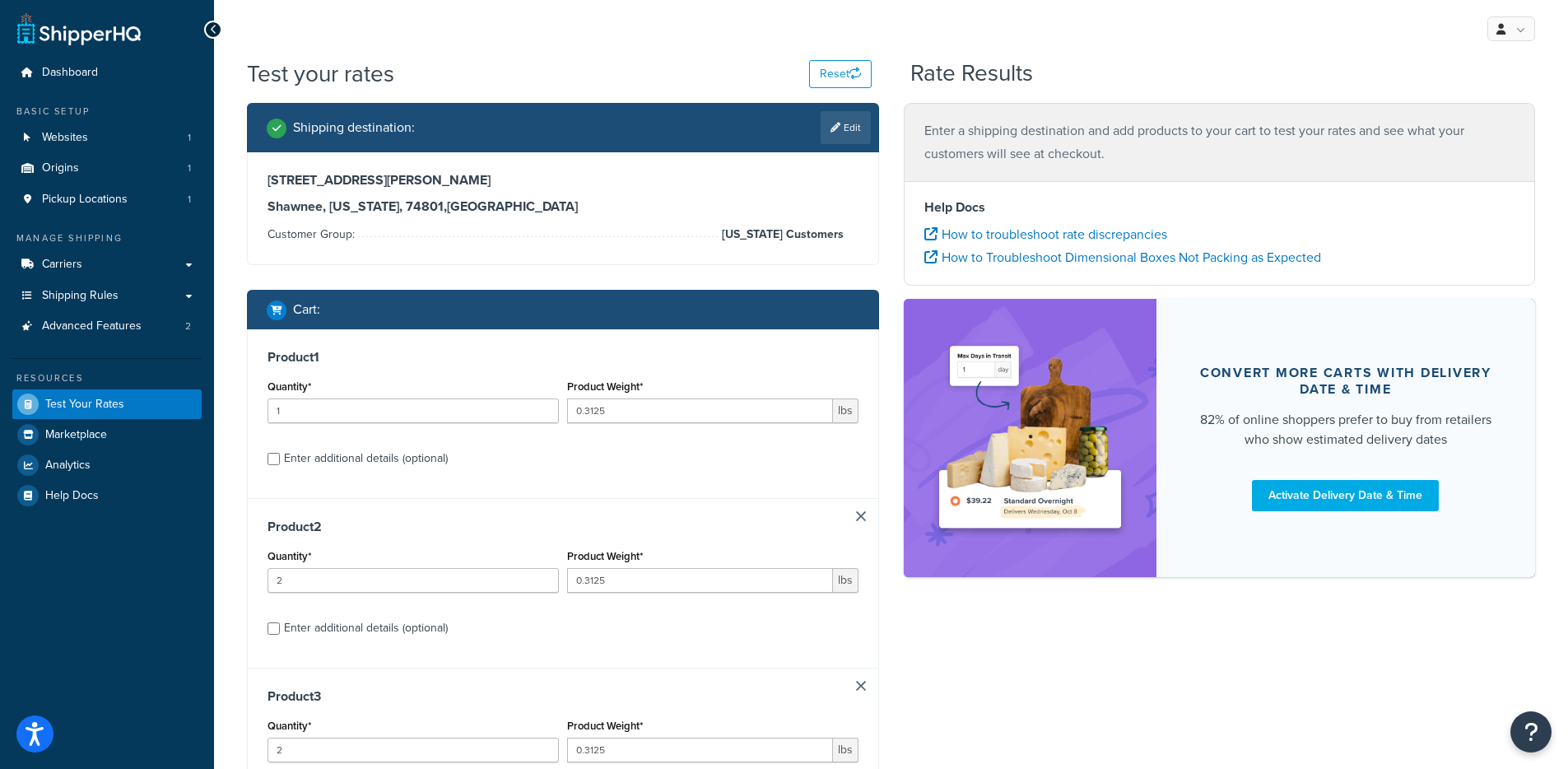
type input "0.625"
type input "1"
type input "0.0625"
type input "2"
type input "1"
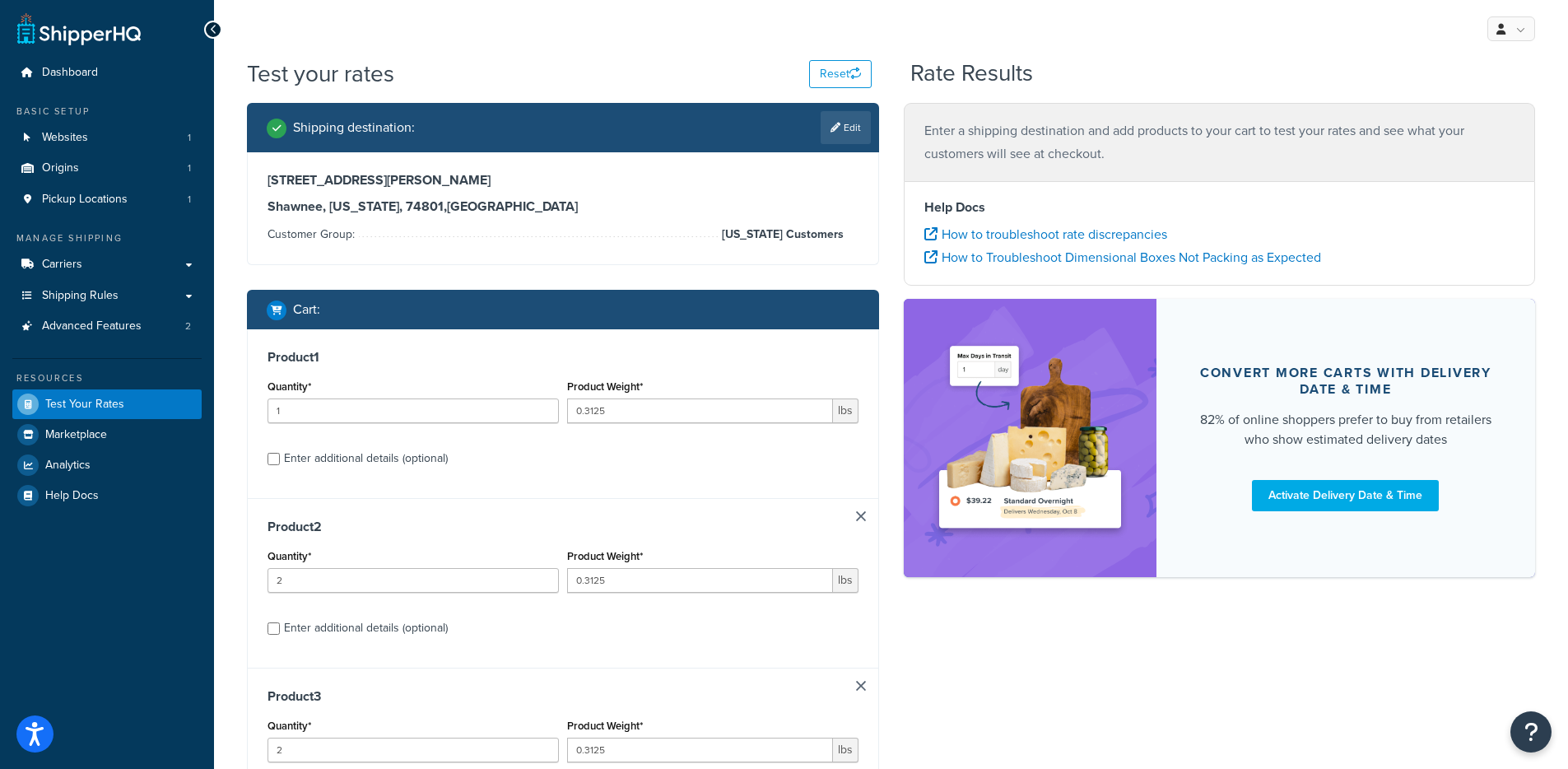
type input "0.0063"
type input "2"
type input "0.0625"
click at [861, 517] on link at bounding box center [862, 516] width 10 height 10
type input "4"
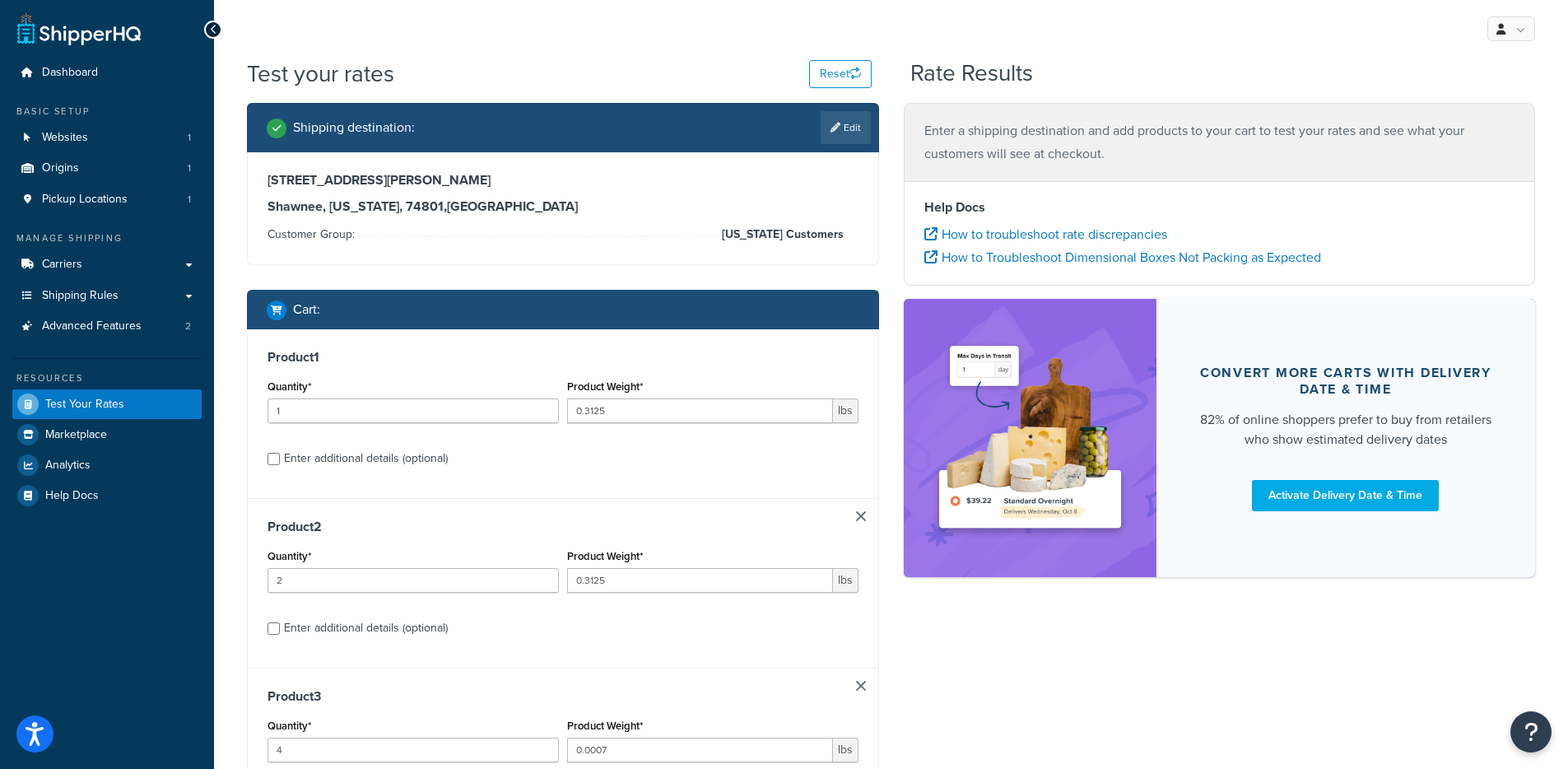
type input "0.0007"
type input "2"
type input "0.625"
type input "5"
type input "0.0063"
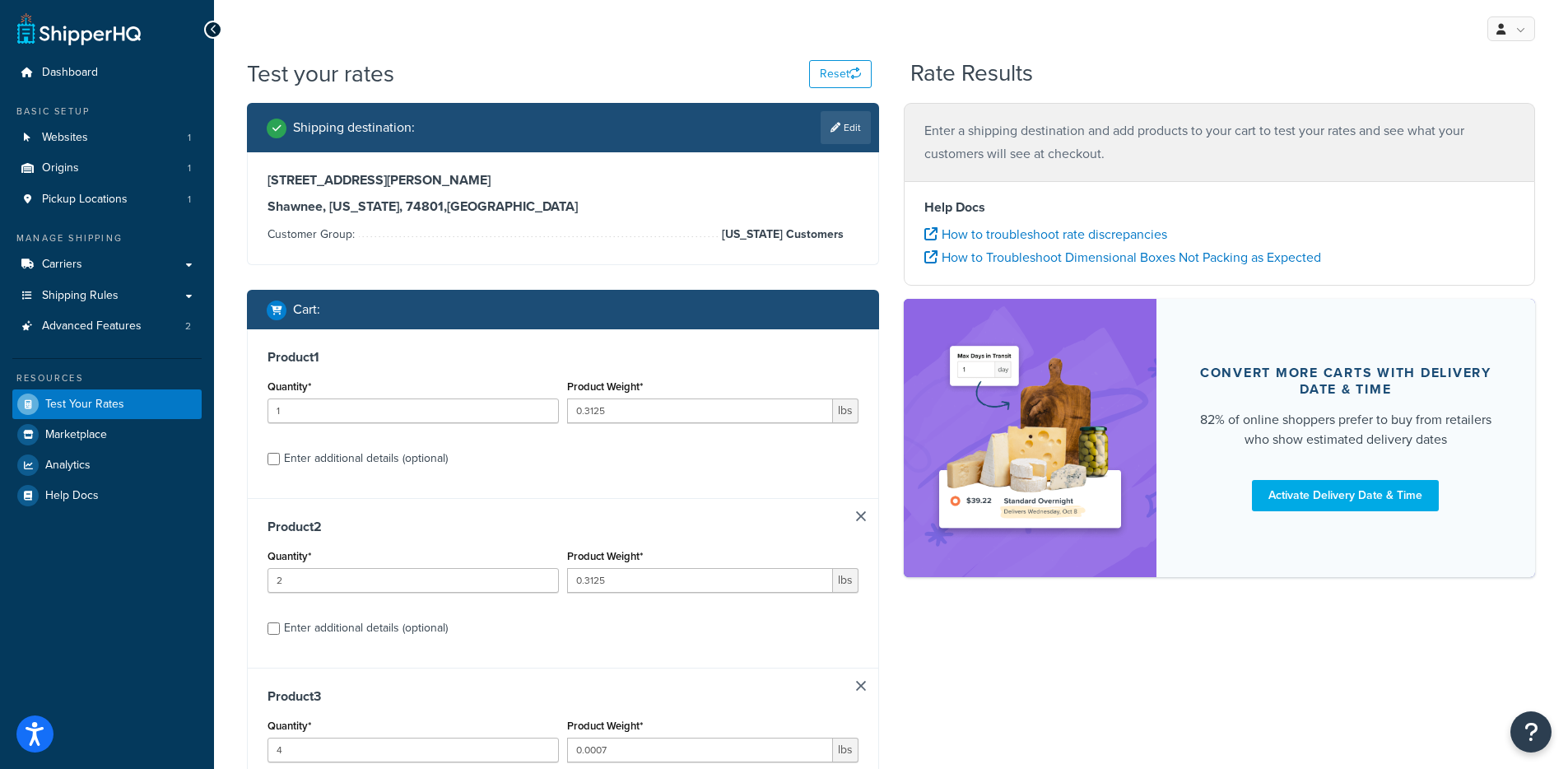
type input "4"
type input "5"
type input "0.625"
type input "1"
type input "0.0625"
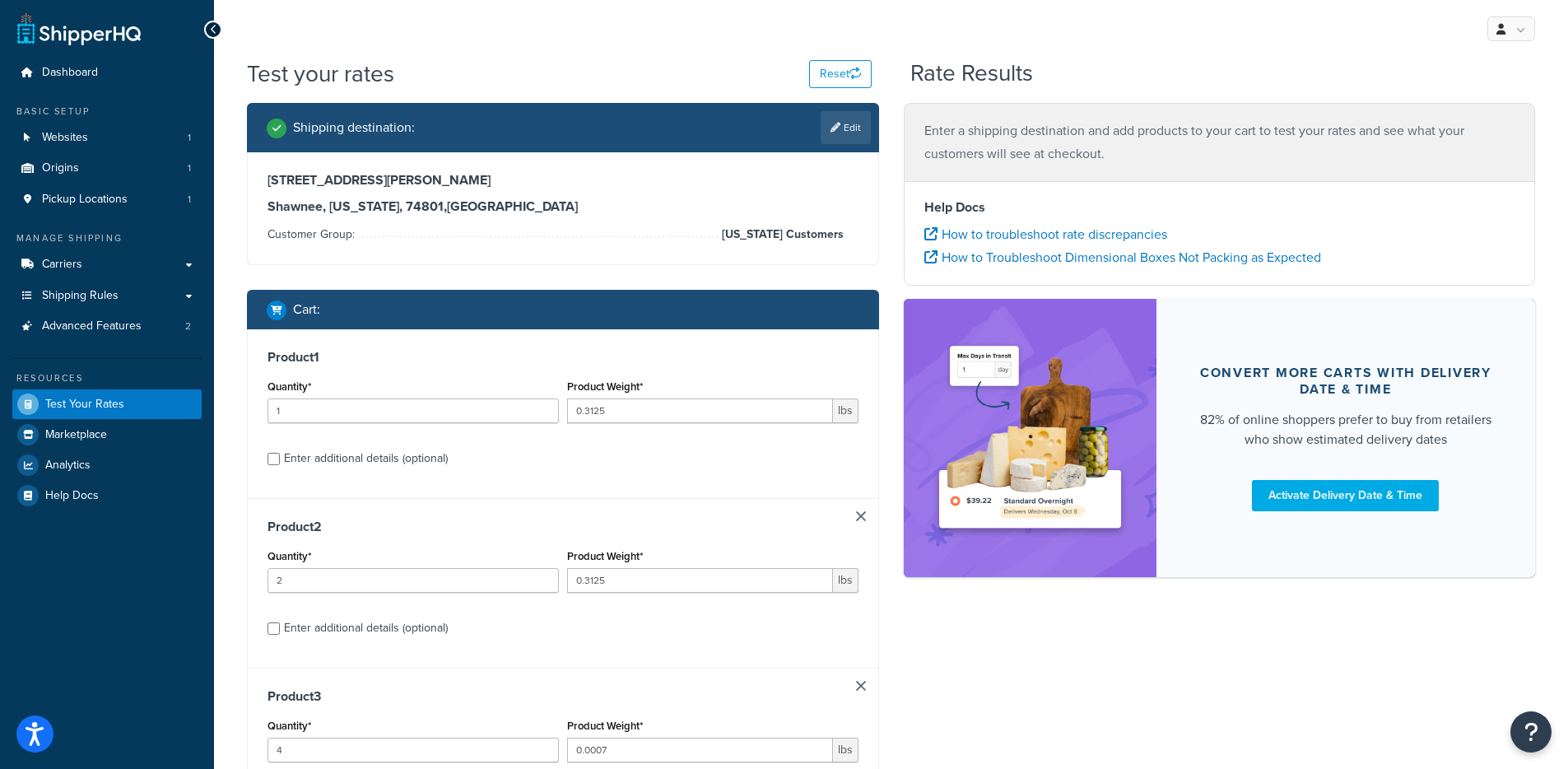
type input "2"
type input "1"
type input "0.0063"
type input "2"
type input "0.0625"
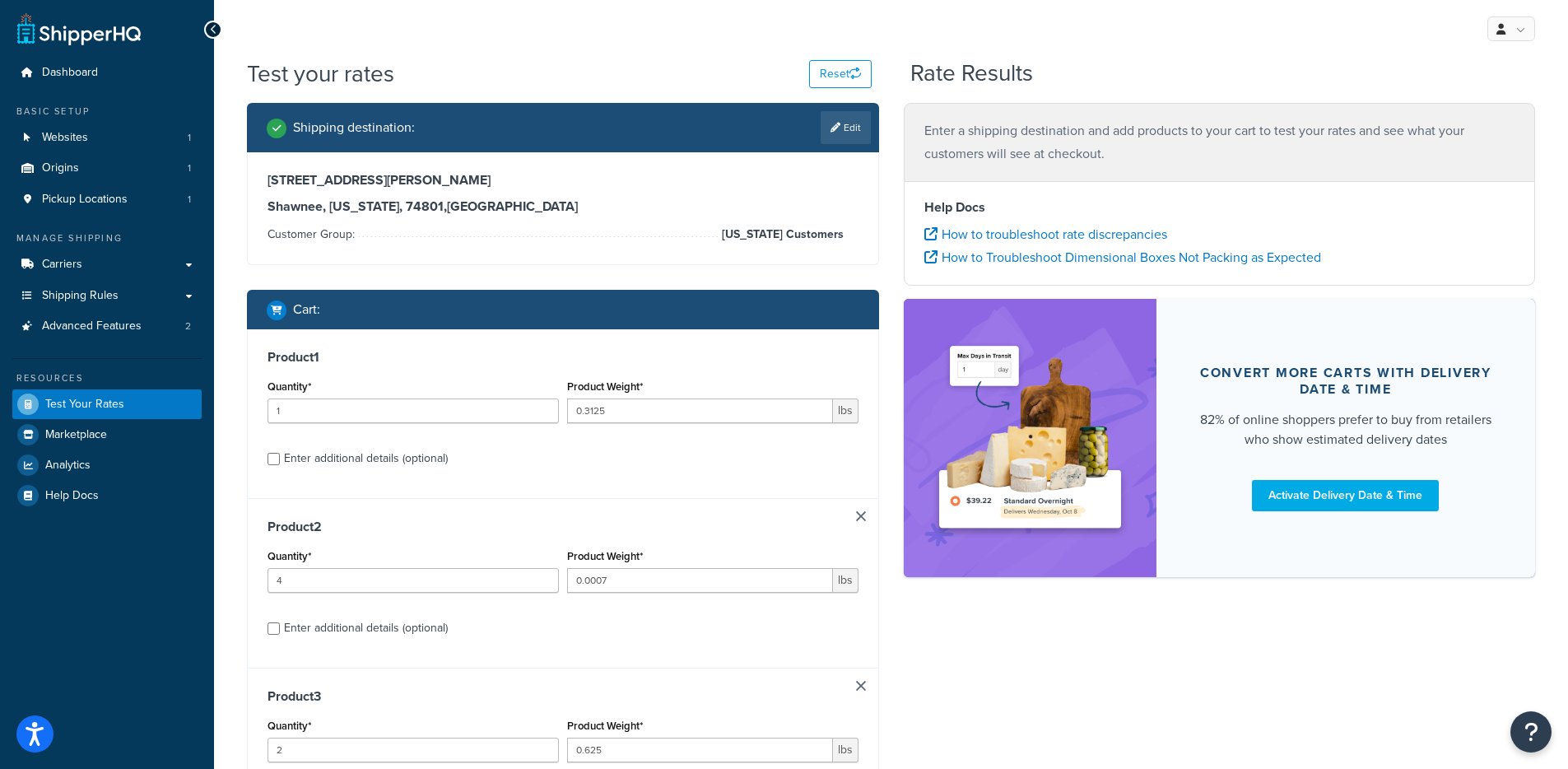
click at [861, 517] on link at bounding box center [862, 516] width 10 height 10
type input "2"
type input "0.625"
type input "5"
type input "0.0063"
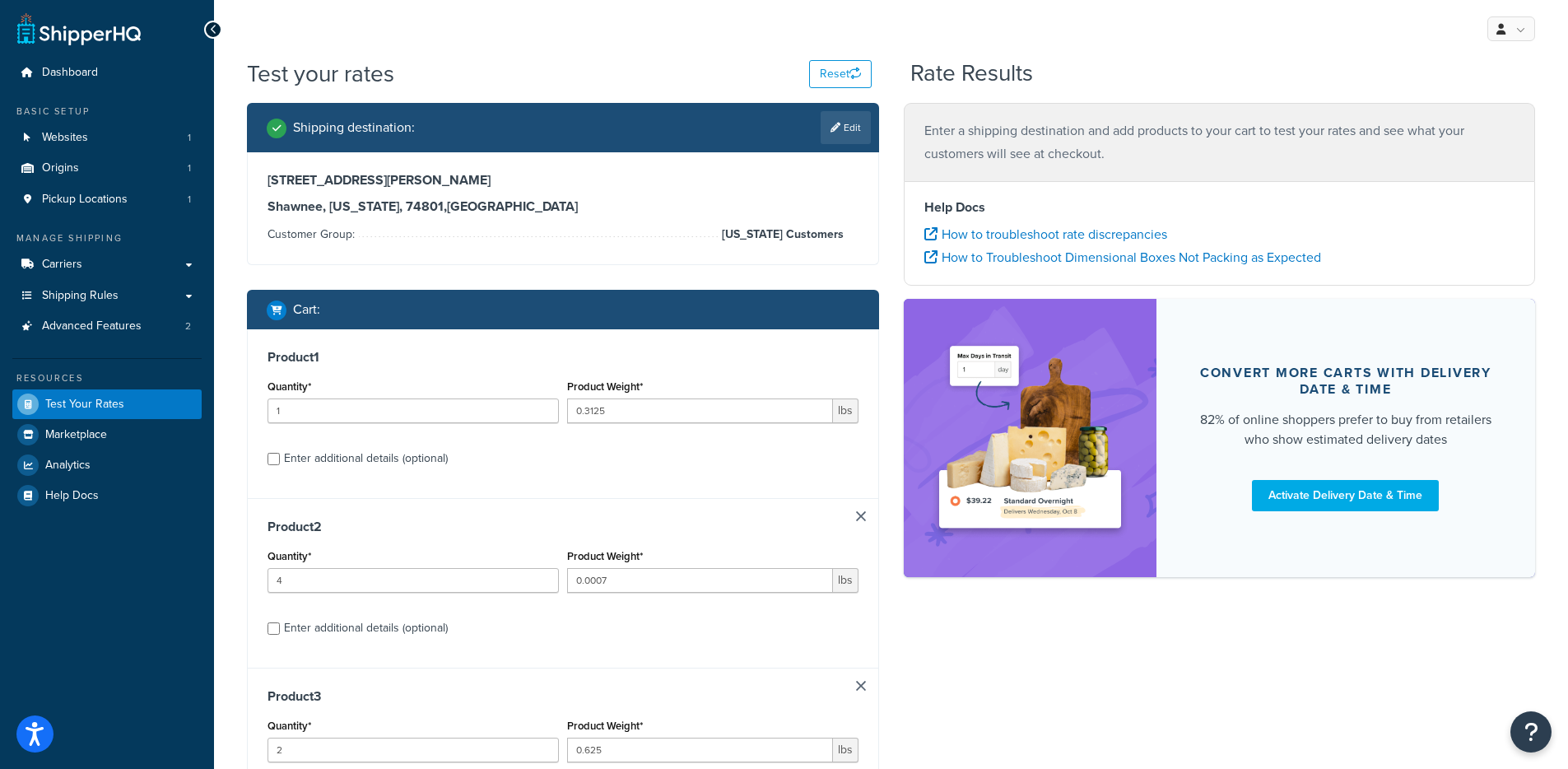
type input "4"
type input "5"
type input "0.625"
type input "1"
type input "0.0625"
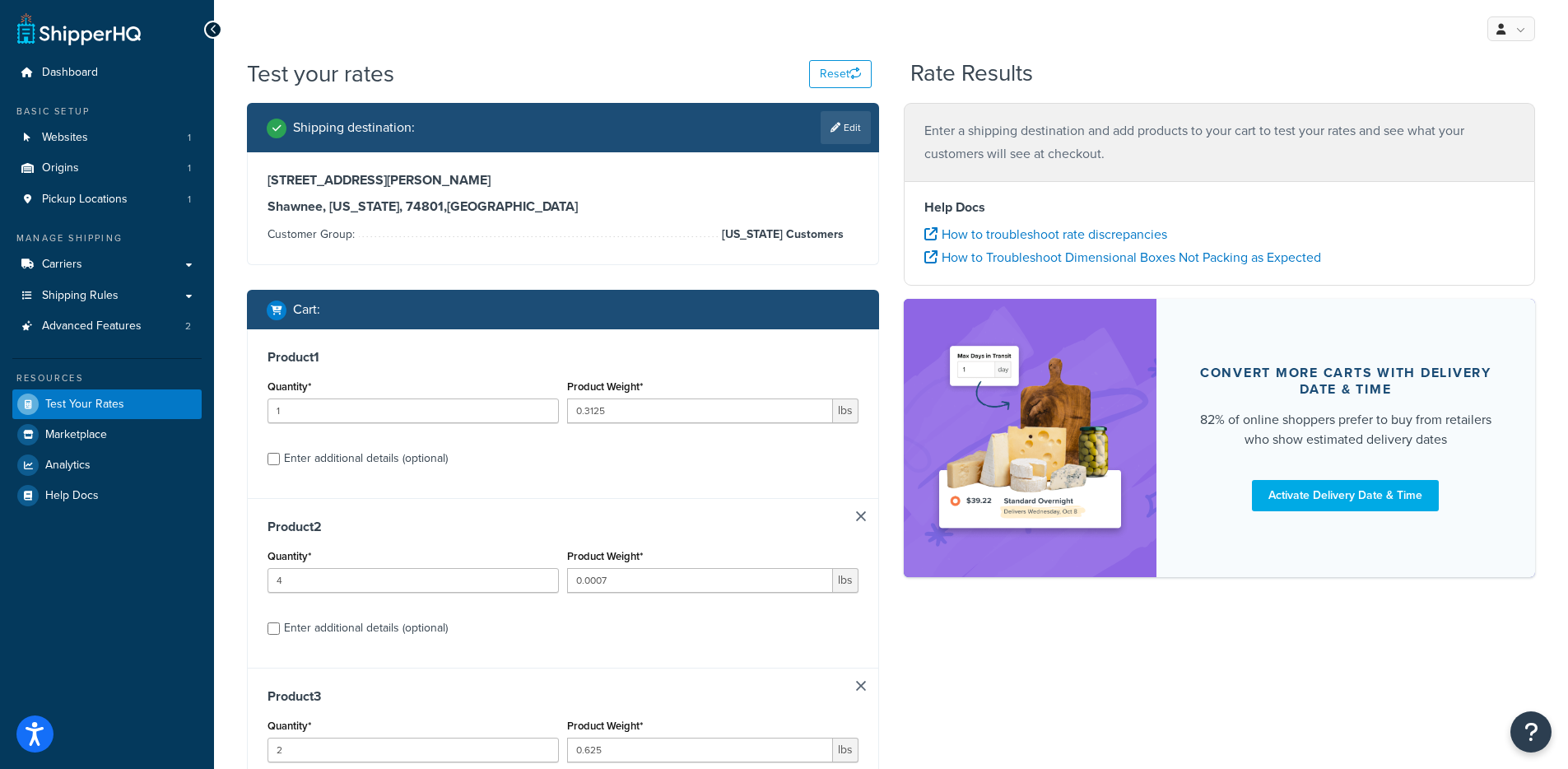
type input "2"
type input "1"
type input "0.0063"
type input "2"
type input "0.0625"
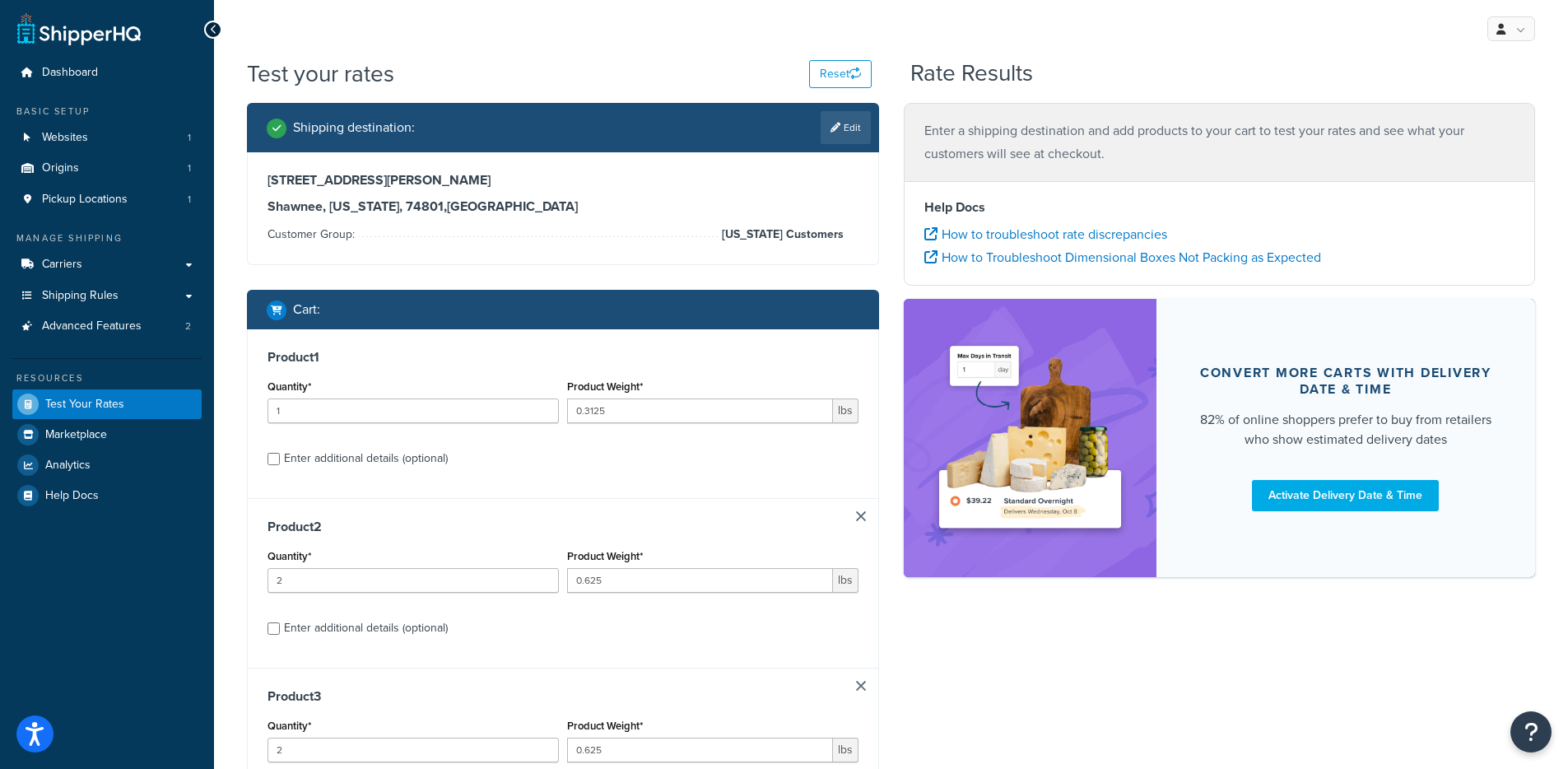
click at [861, 517] on link at bounding box center [862, 516] width 10 height 10
type input "5"
type input "0.0063"
type input "4"
type input "5"
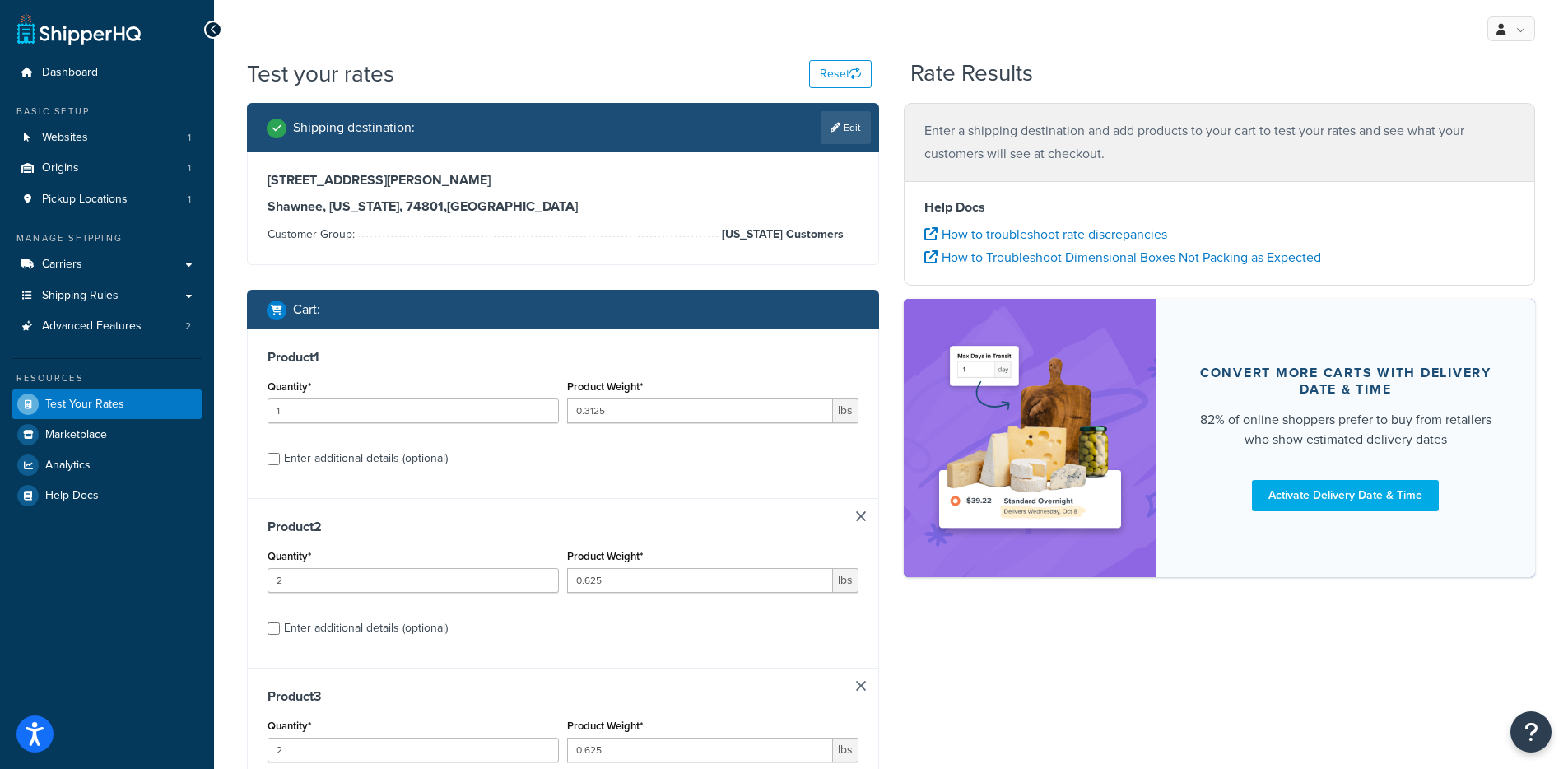
type input "0.625"
type input "1"
type input "0.0625"
type input "2"
type input "1"
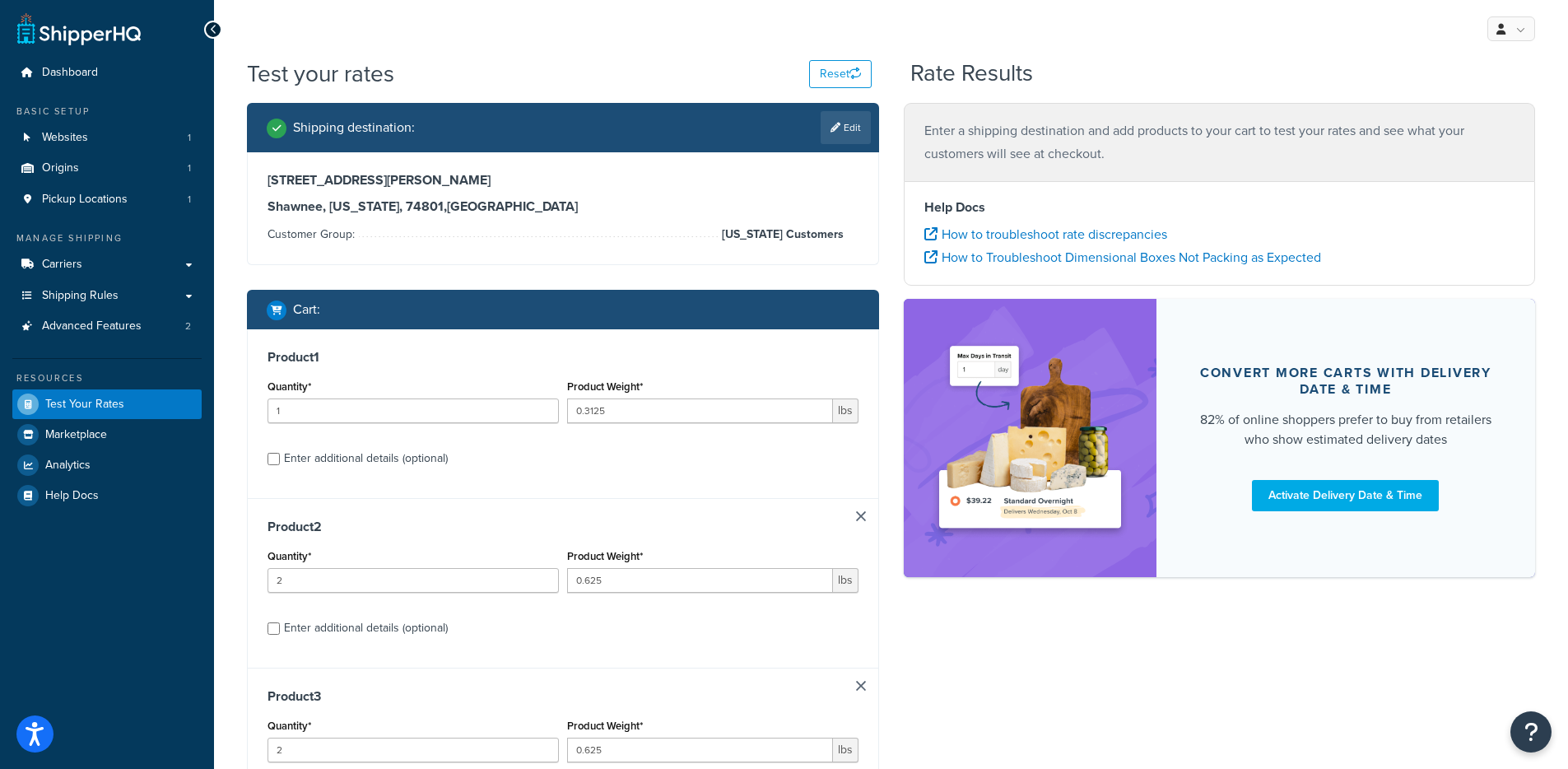
type input "0.0063"
type input "2"
type input "0.0625"
click at [861, 517] on link at bounding box center [862, 516] width 10 height 10
type input "5"
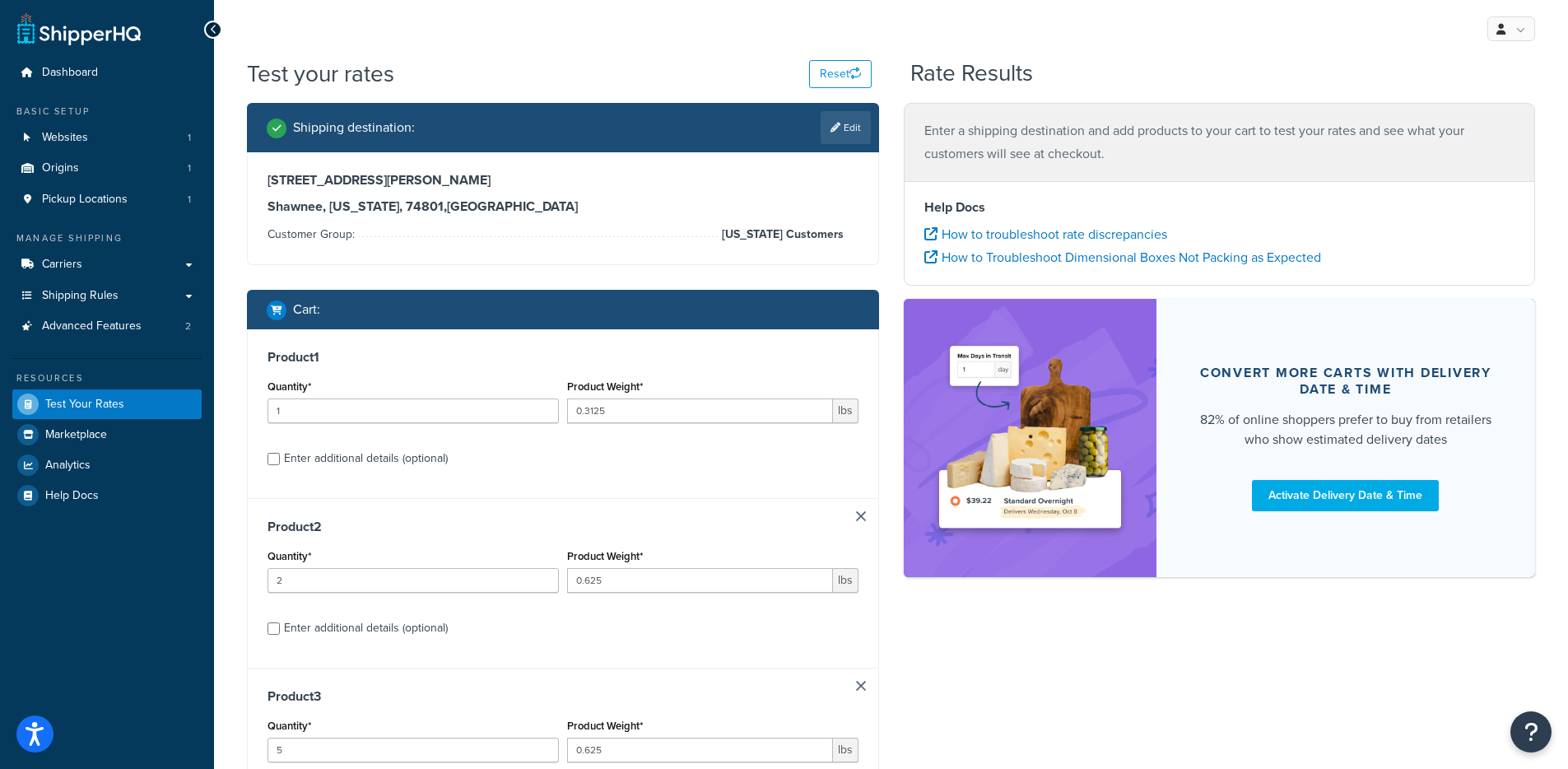
type input "0.0063"
type input "4"
type input "5"
type input "0.625"
type input "1"
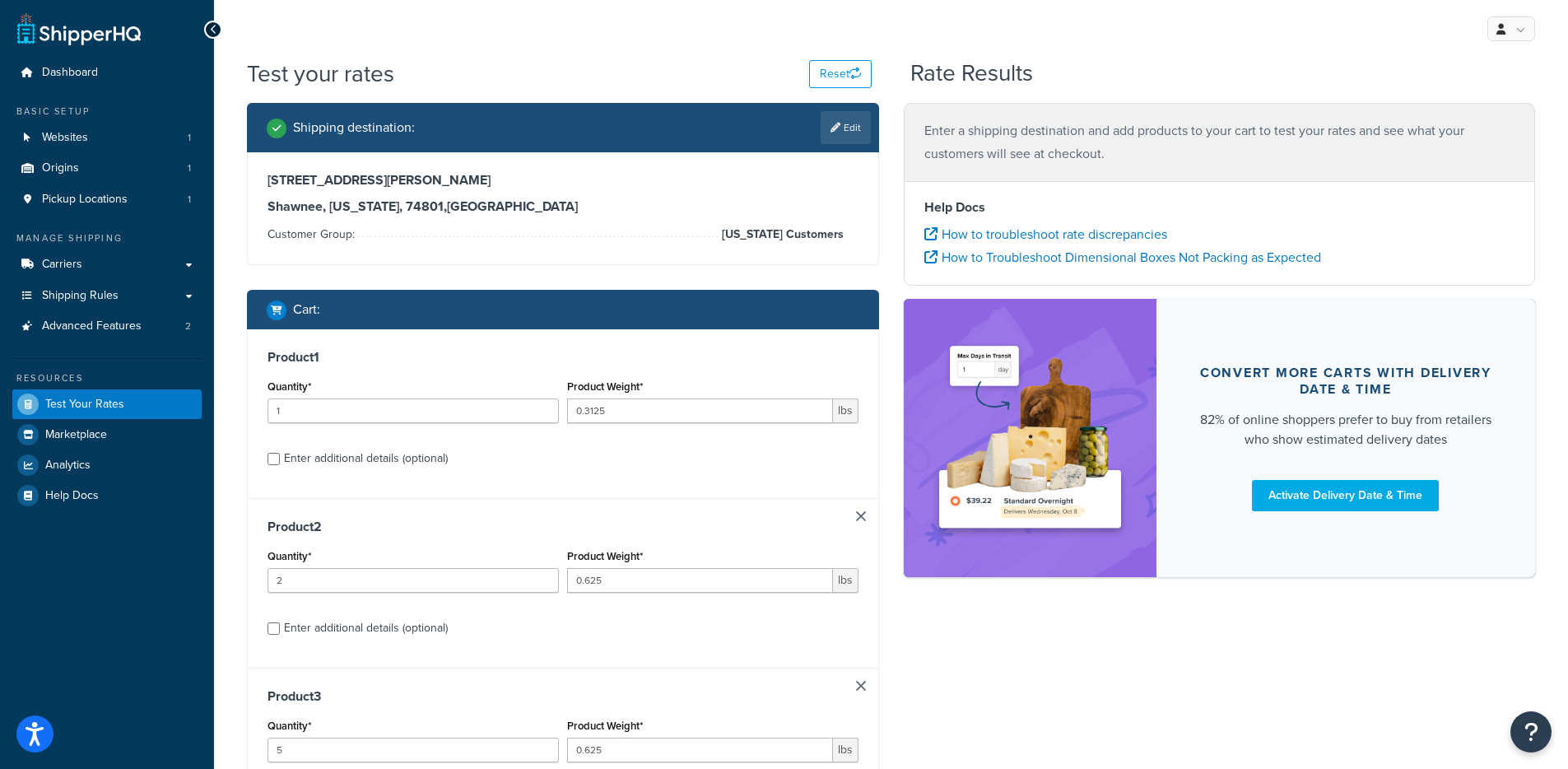
type input "0.0625"
type input "2"
type input "1"
type input "0.0063"
type input "2"
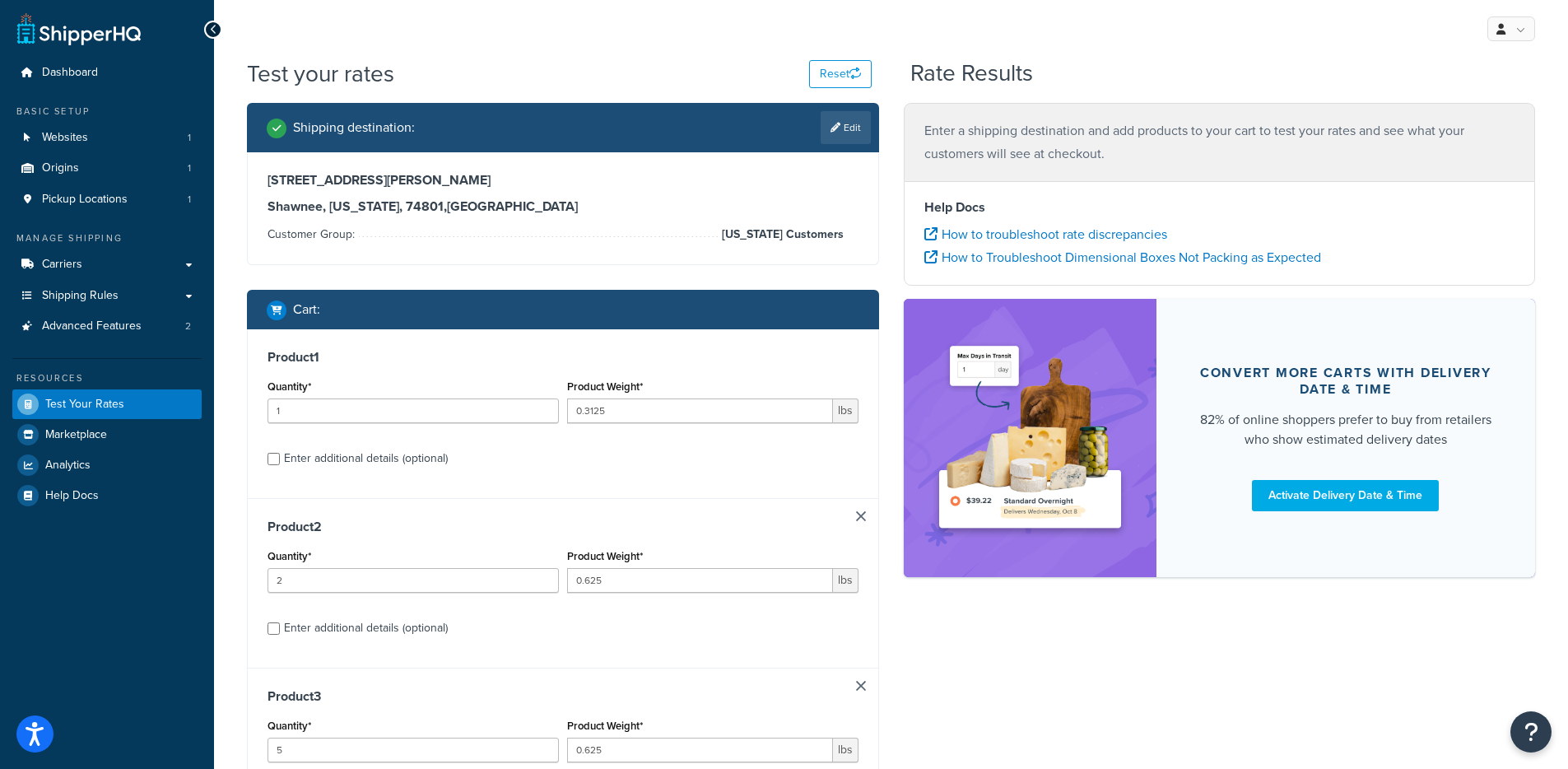
type input "0.0625"
click at [861, 517] on link at bounding box center [862, 516] width 10 height 10
type input "0.0063"
type input "4"
type input "5"
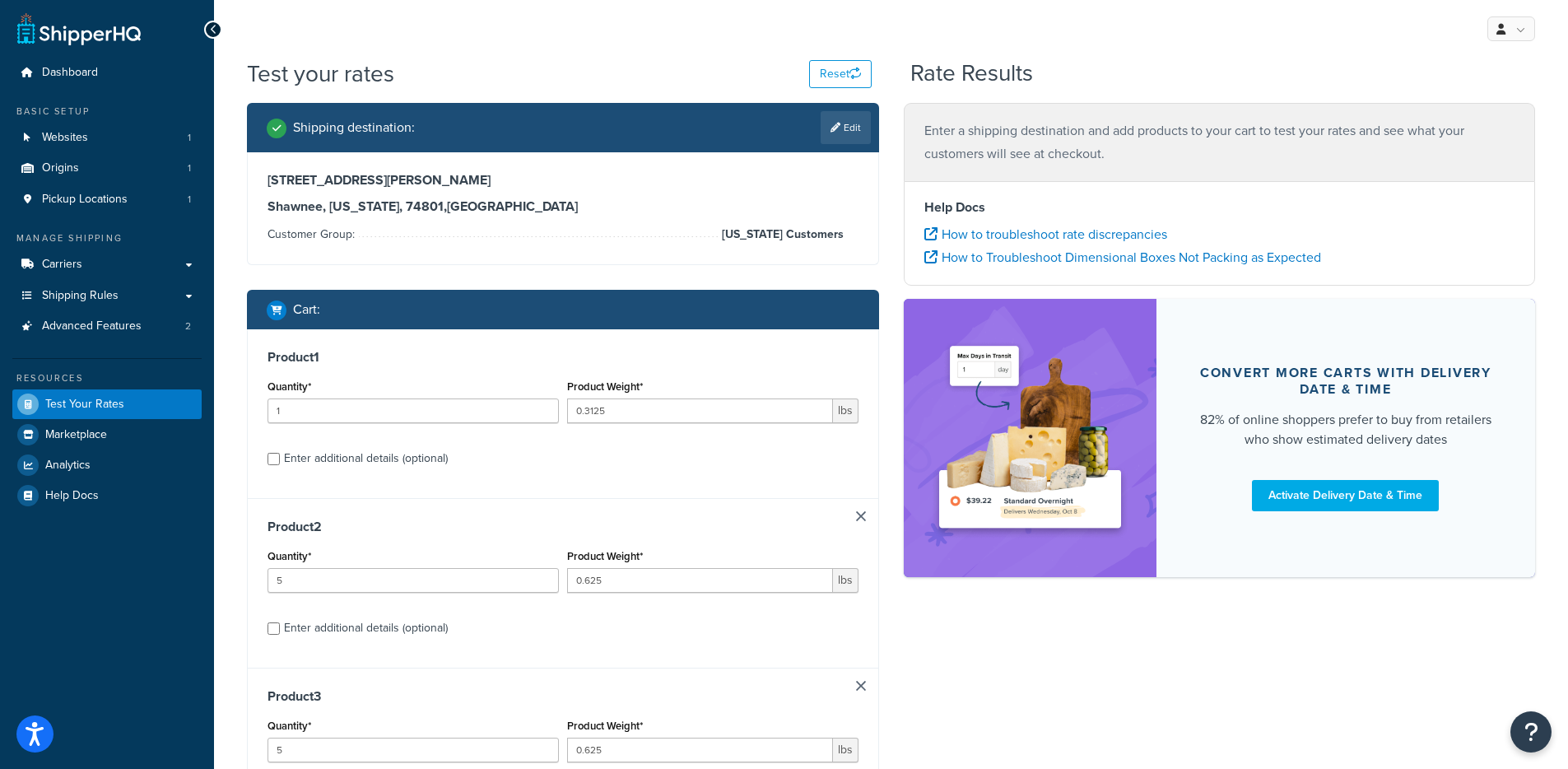
type input "0.625"
type input "1"
type input "0.0625"
type input "2"
type input "1"
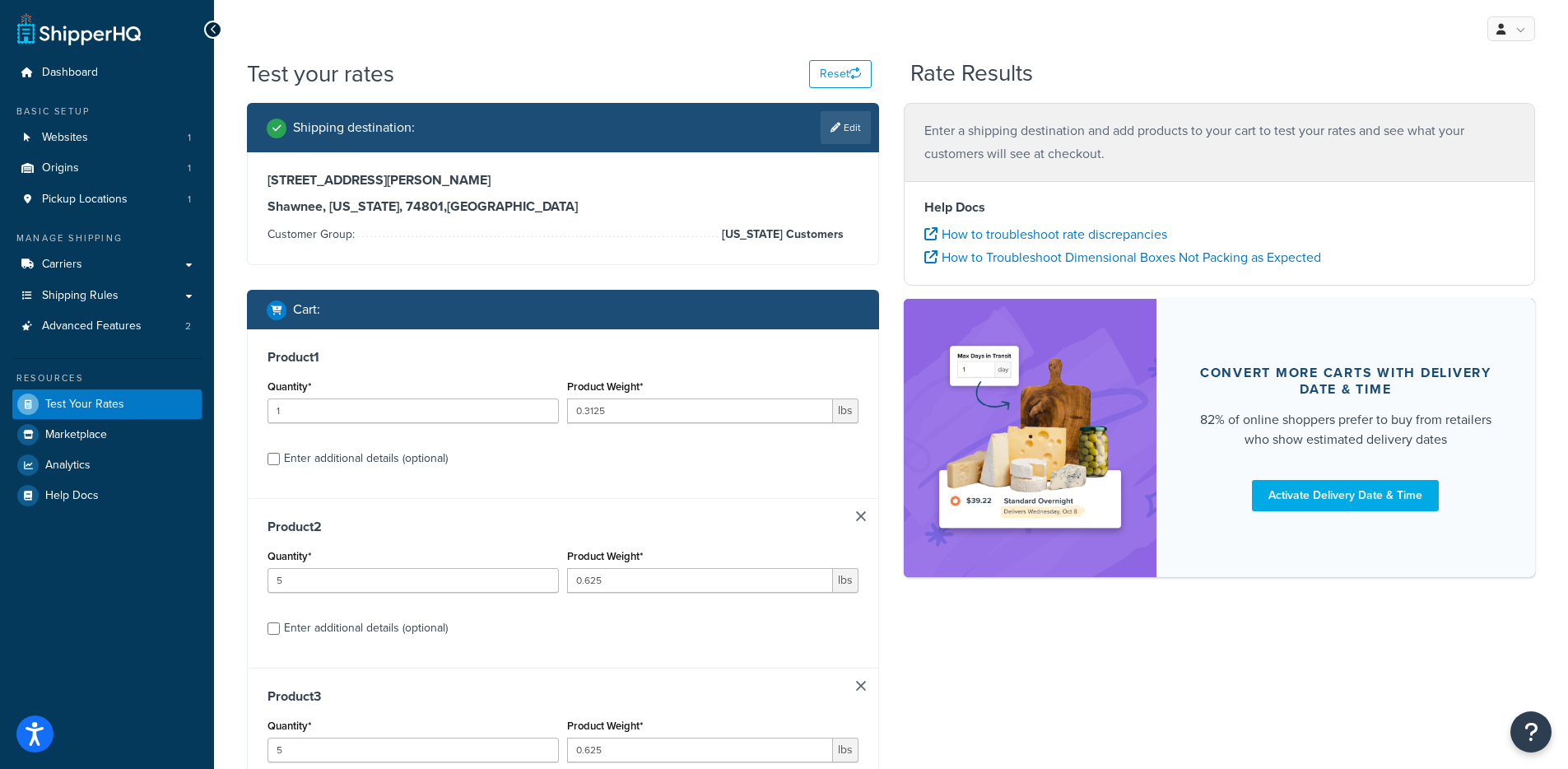
type input "0.0063"
type input "2"
type input "0.0625"
click at [861, 517] on link at bounding box center [862, 516] width 10 height 10
type input "0.0063"
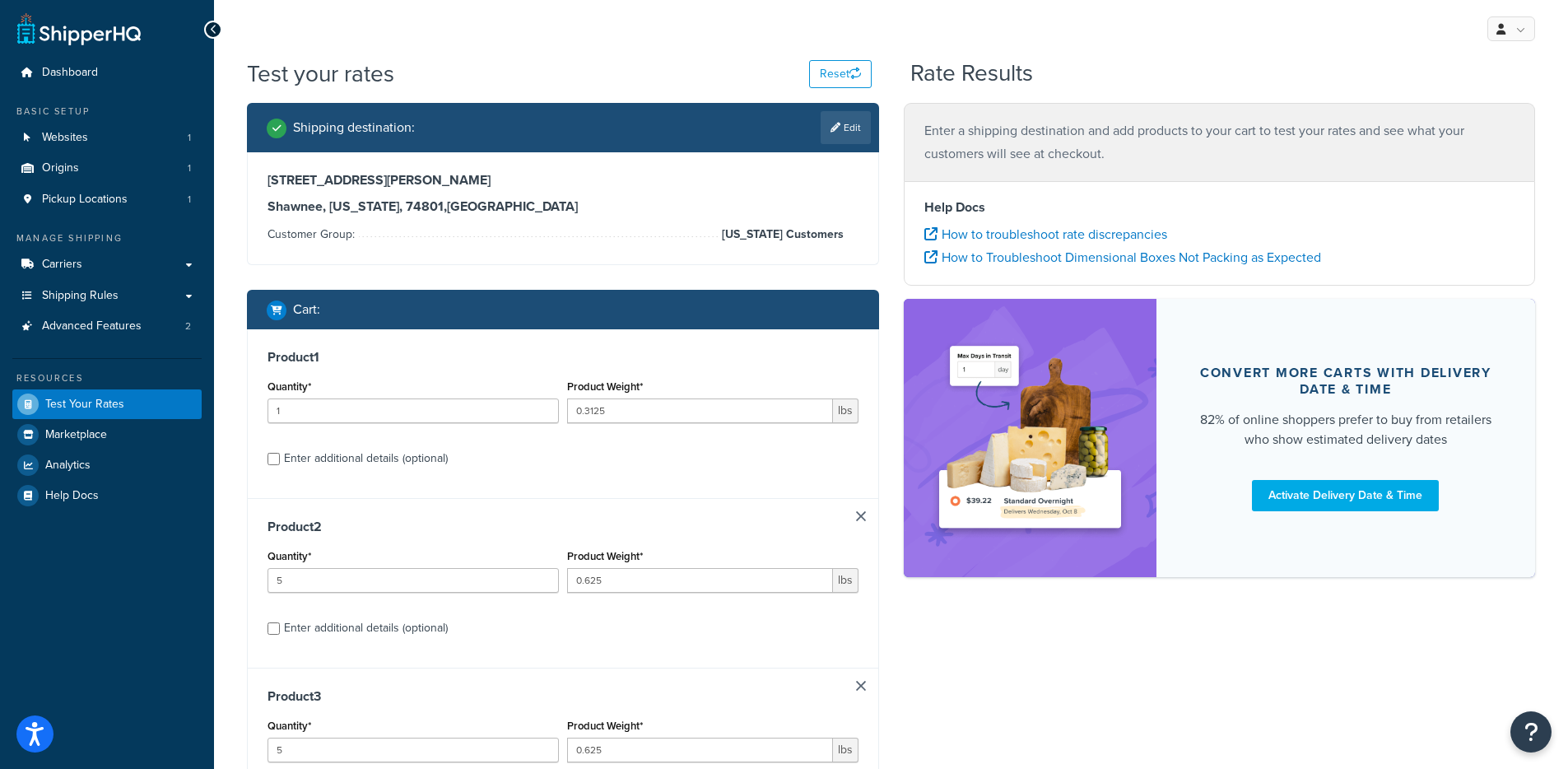
type input "4"
type input "5"
type input "0.625"
type input "1"
type input "0.0625"
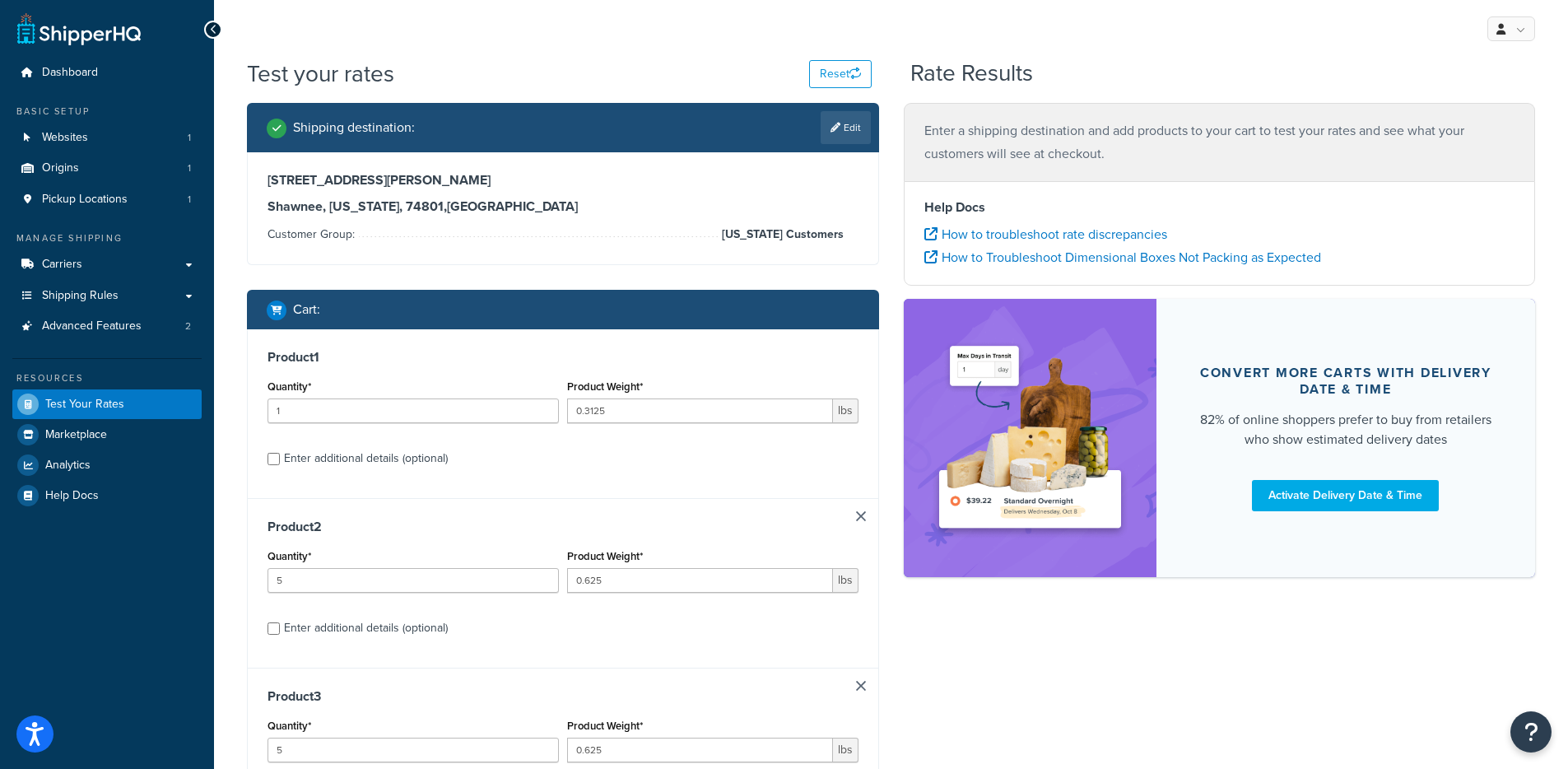
type input "2"
type input "1"
type input "0.0063"
click at [861, 517] on link at bounding box center [862, 516] width 10 height 10
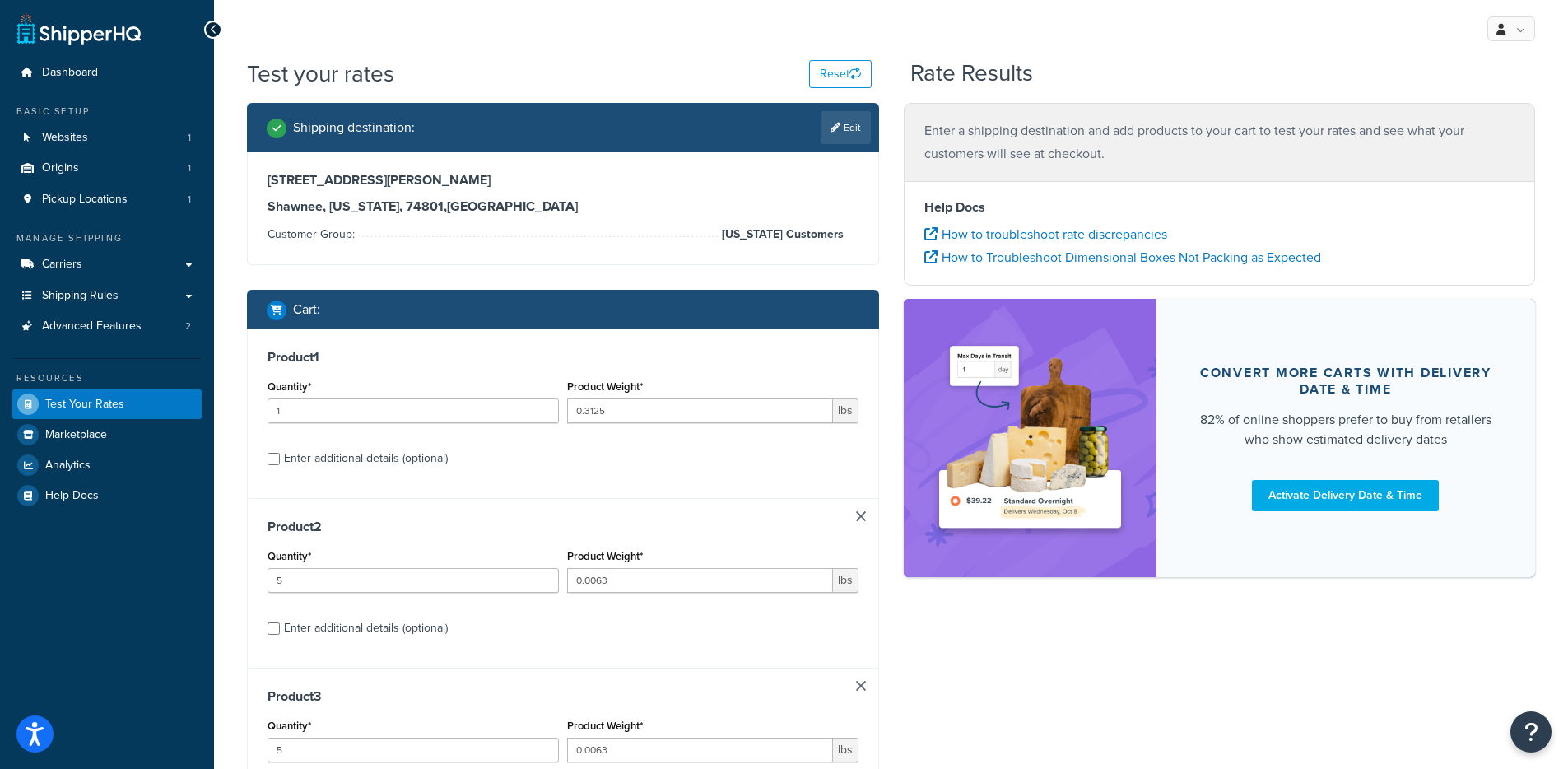
click at [861, 517] on link at bounding box center [862, 516] width 10 height 10
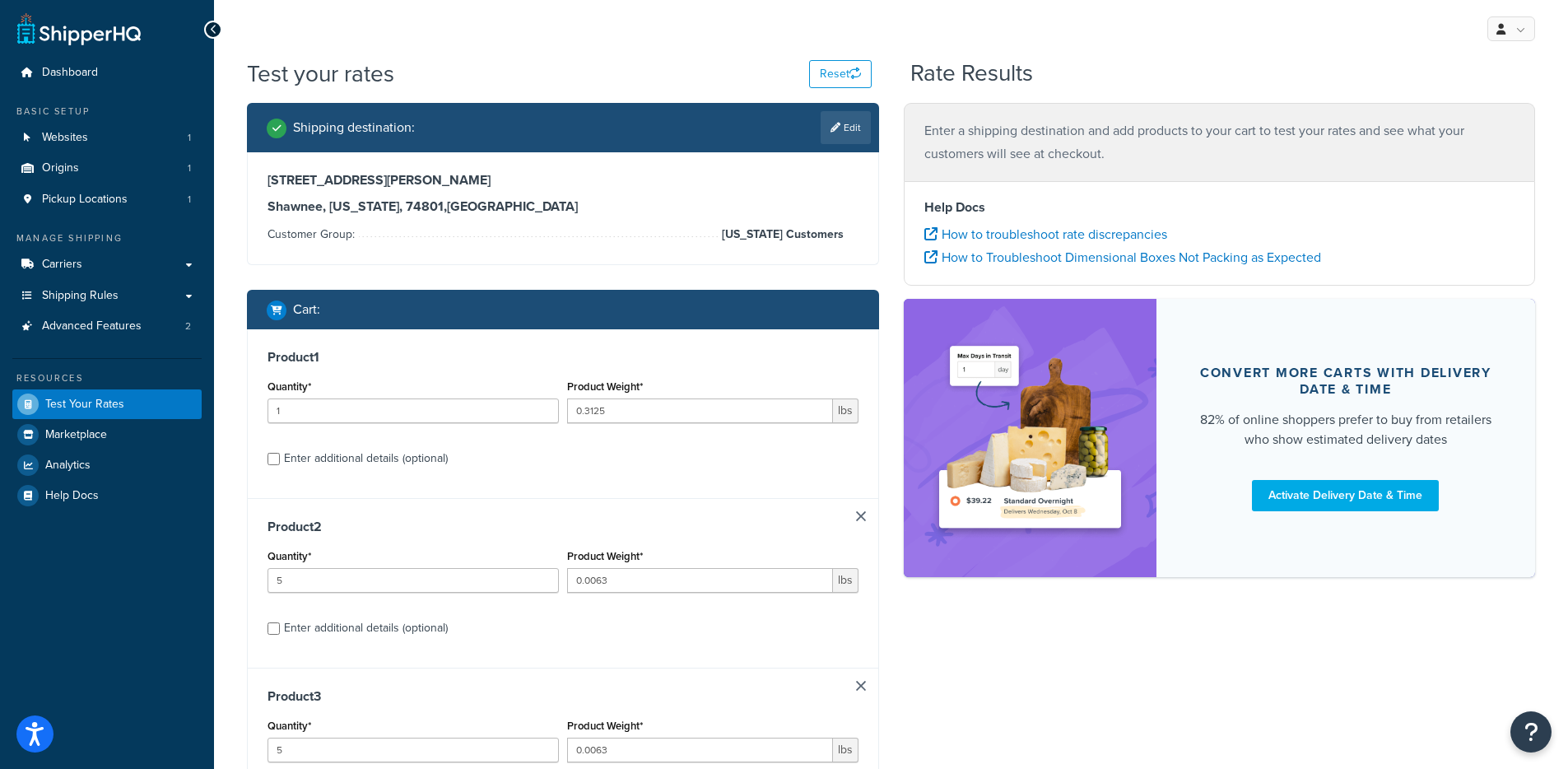
click at [861, 517] on link at bounding box center [862, 516] width 10 height 10
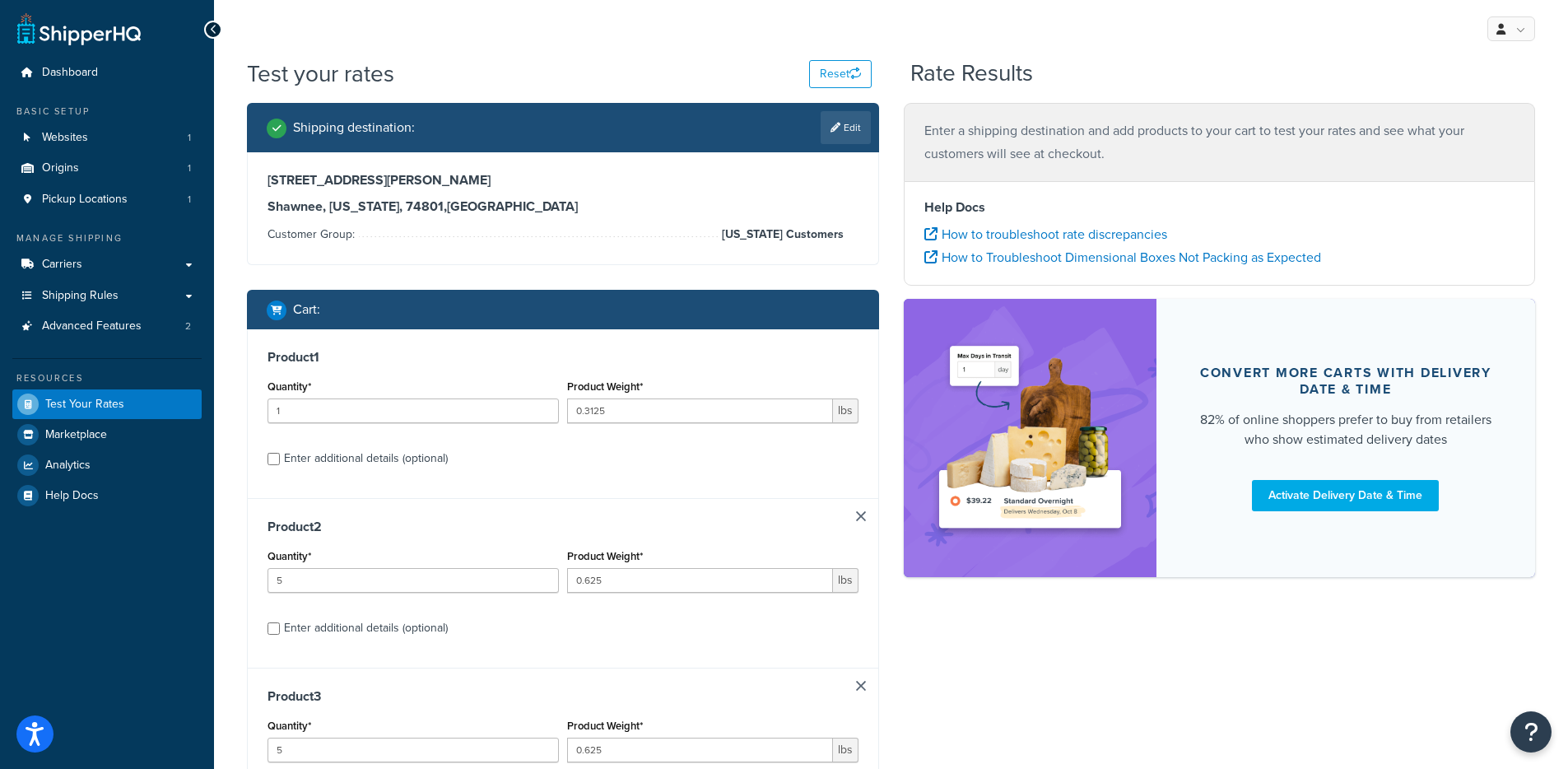
click at [861, 517] on link at bounding box center [862, 516] width 10 height 10
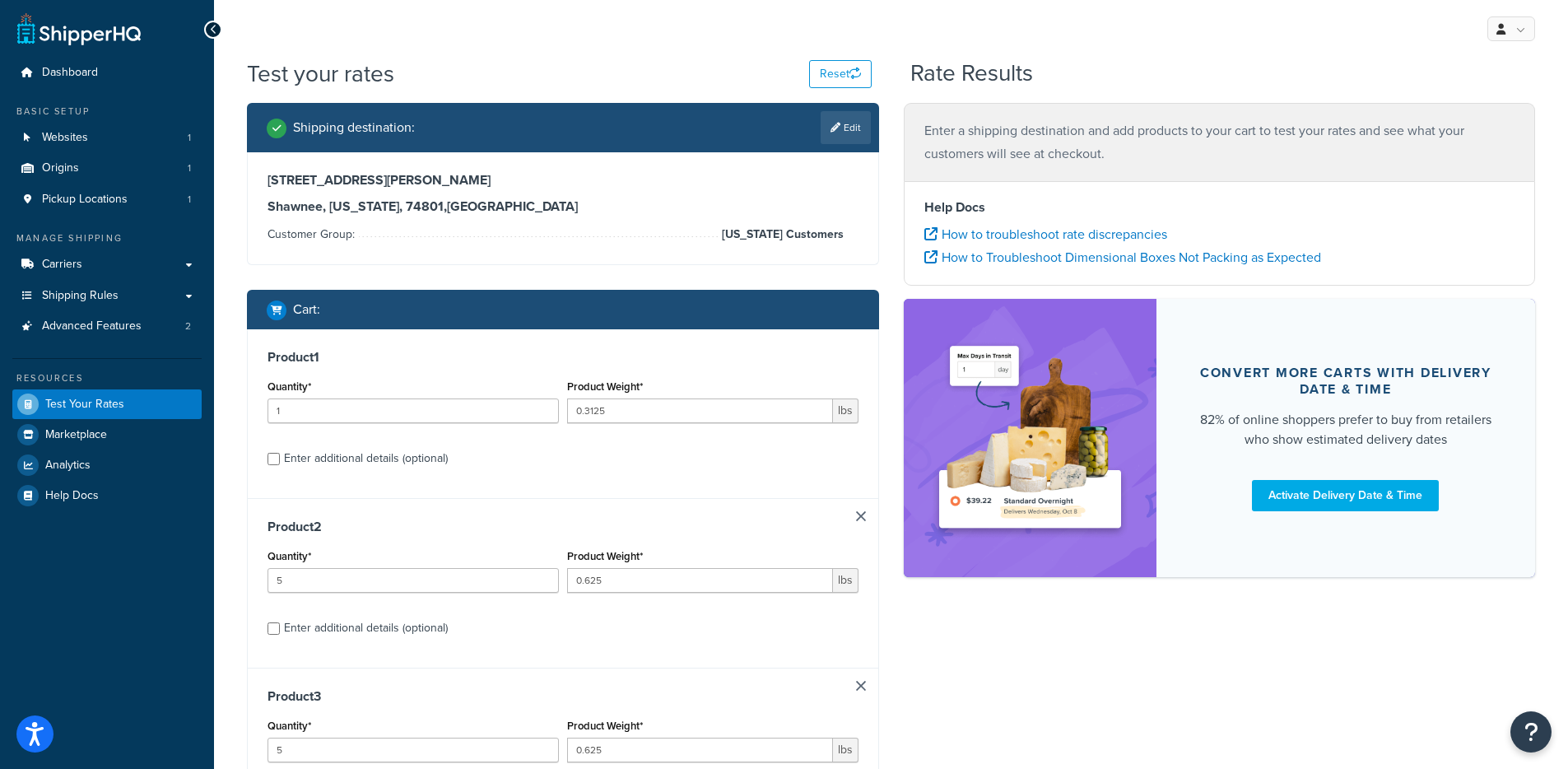
click at [861, 517] on link at bounding box center [862, 516] width 10 height 10
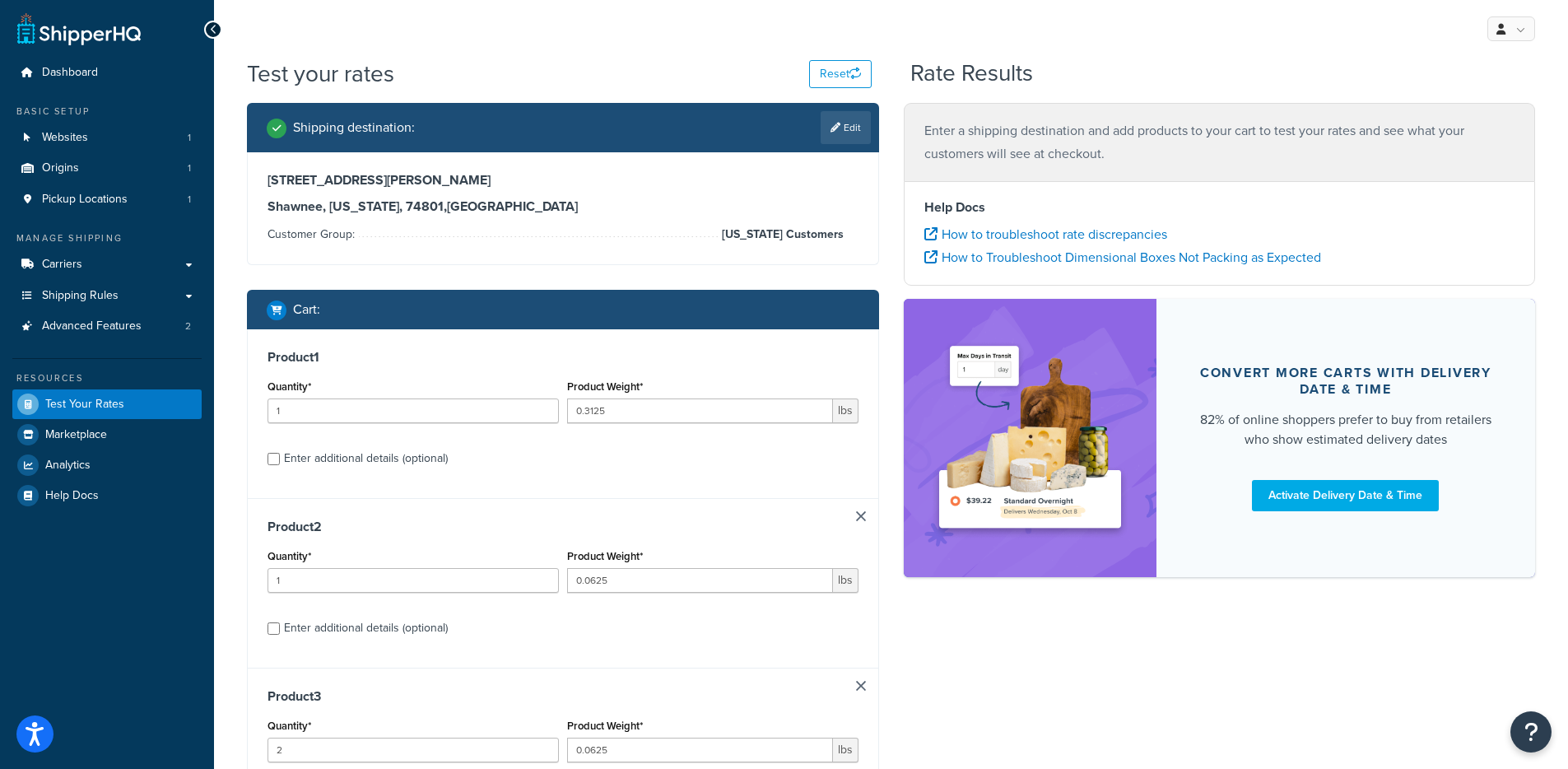
click at [861, 517] on link at bounding box center [862, 516] width 10 height 10
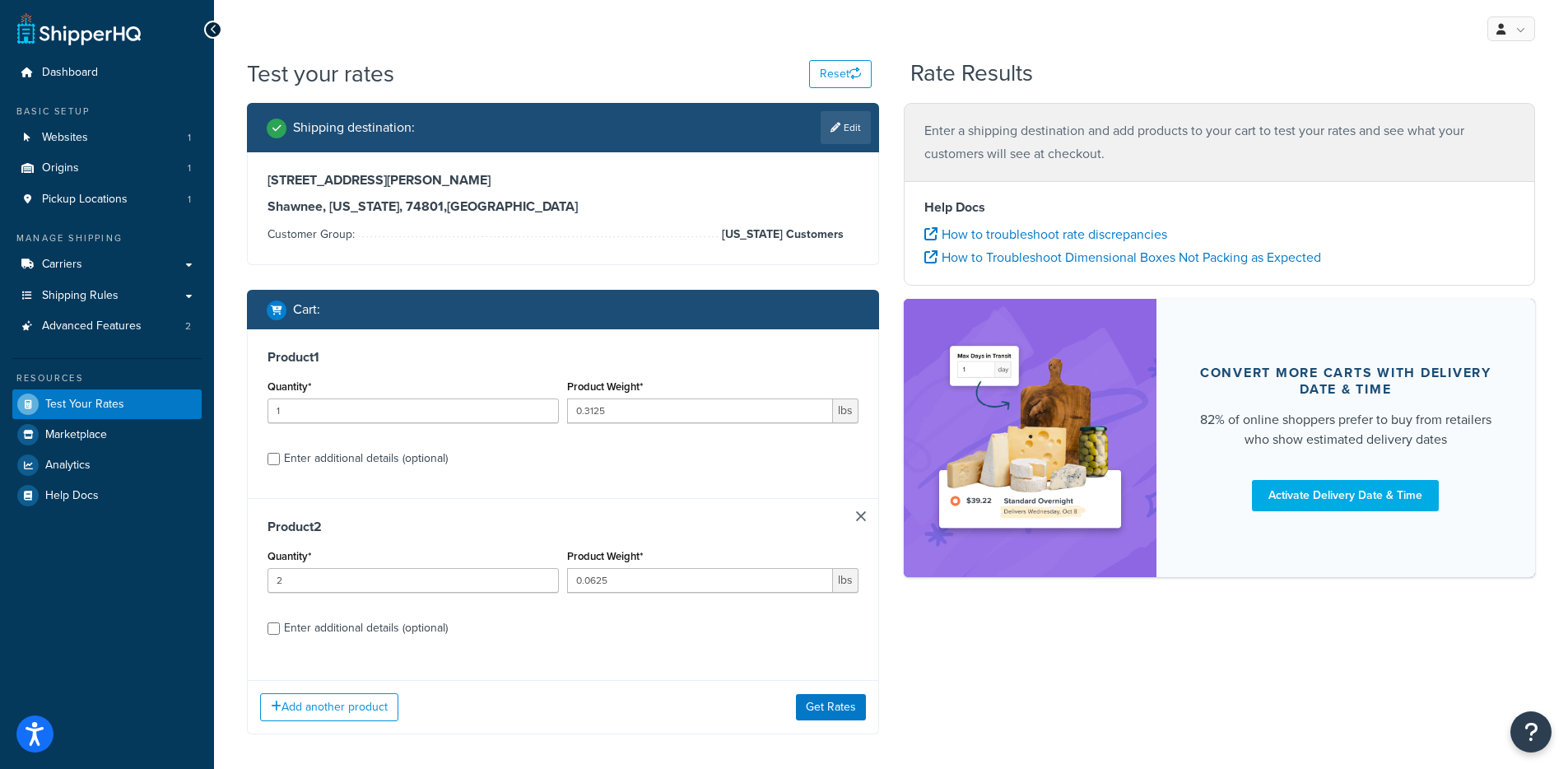
click at [861, 517] on link at bounding box center [862, 516] width 10 height 10
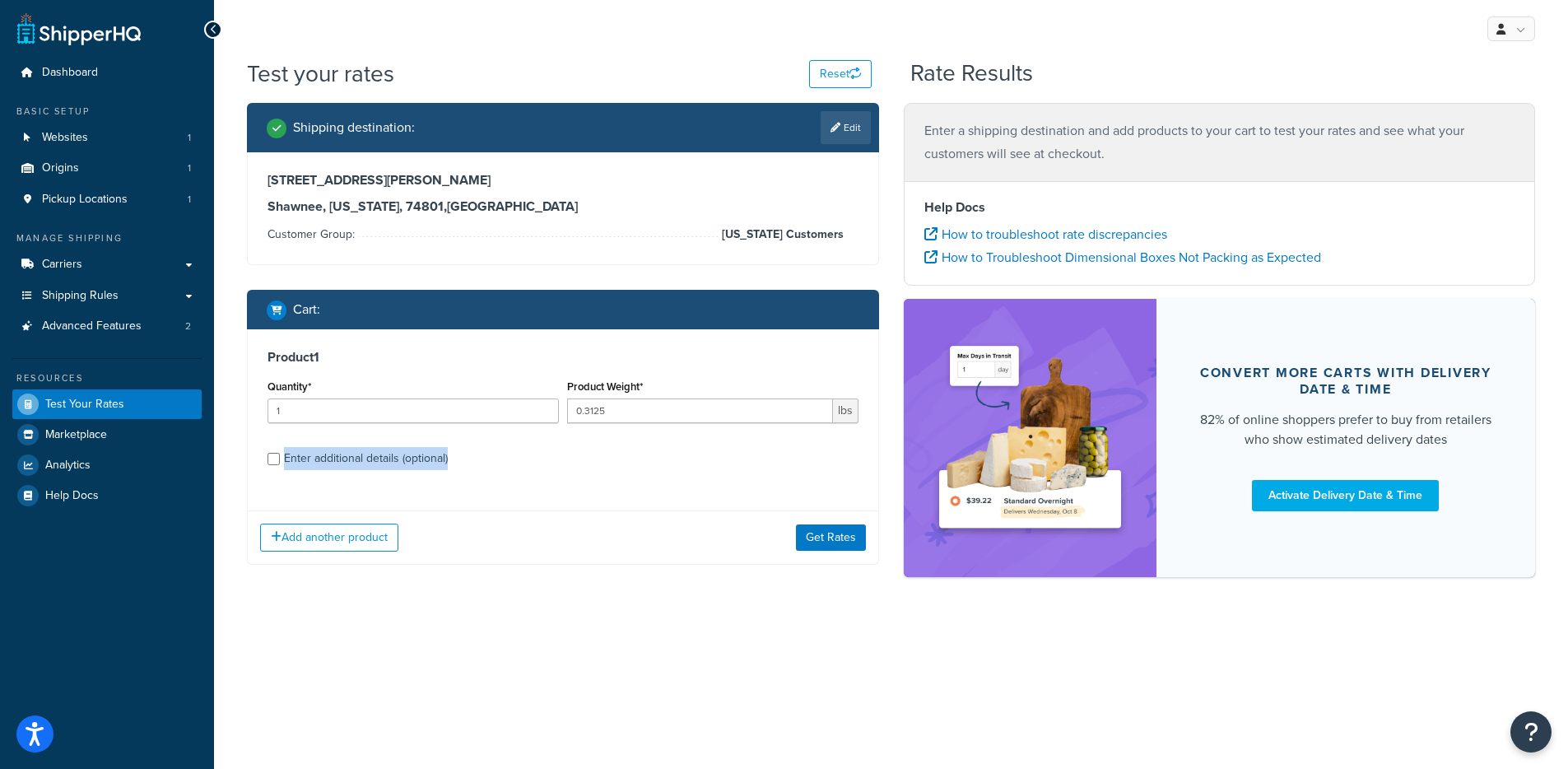
click at [861, 498] on div "Product 1 Quantity* 1 Product Weight* 0.3125 lbs Enter additional details (opti…" at bounding box center [563, 414] width 631 height 168
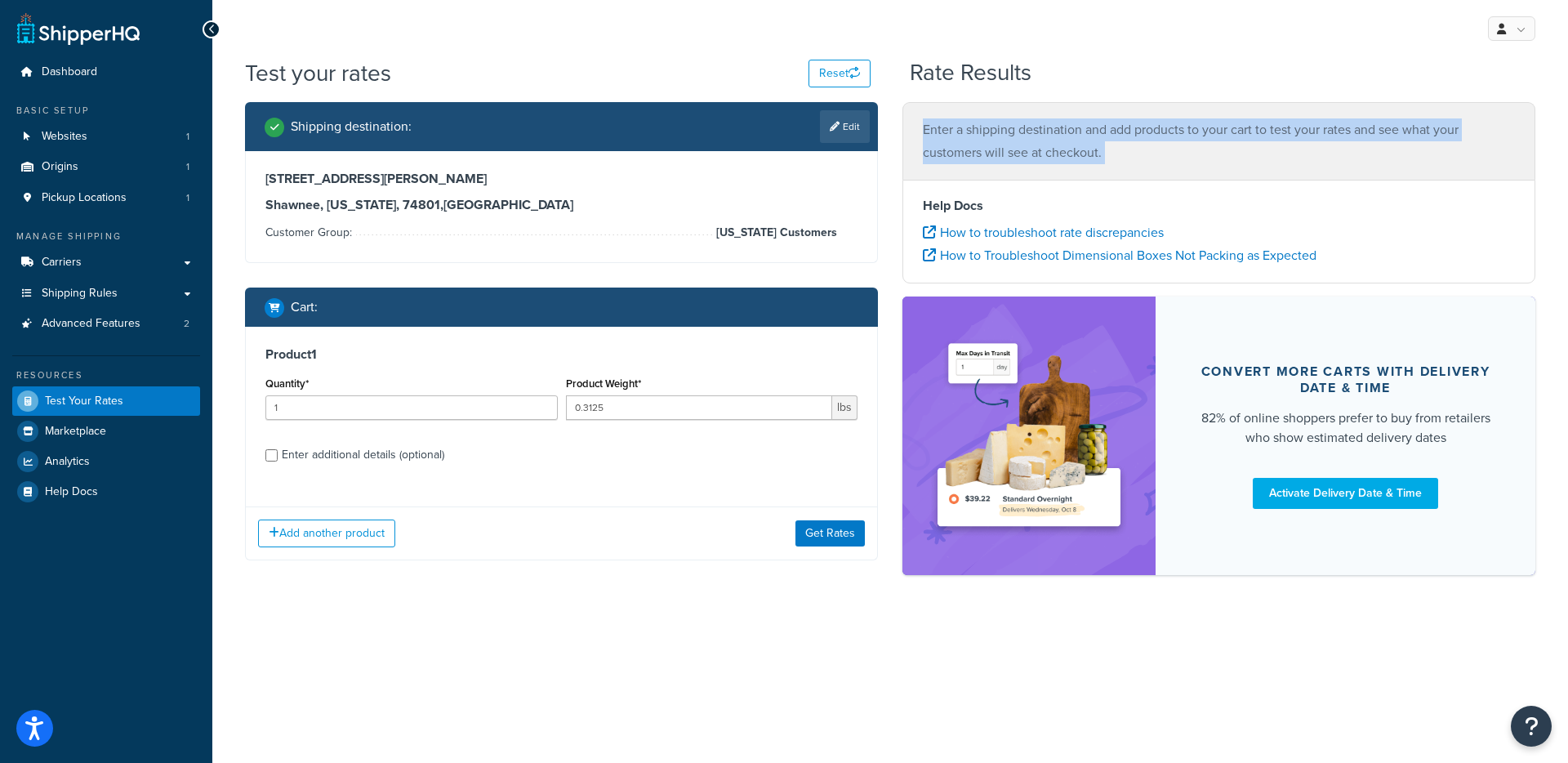
click at [744, 536] on div "Add another product Get Rates" at bounding box center [561, 533] width 631 height 53
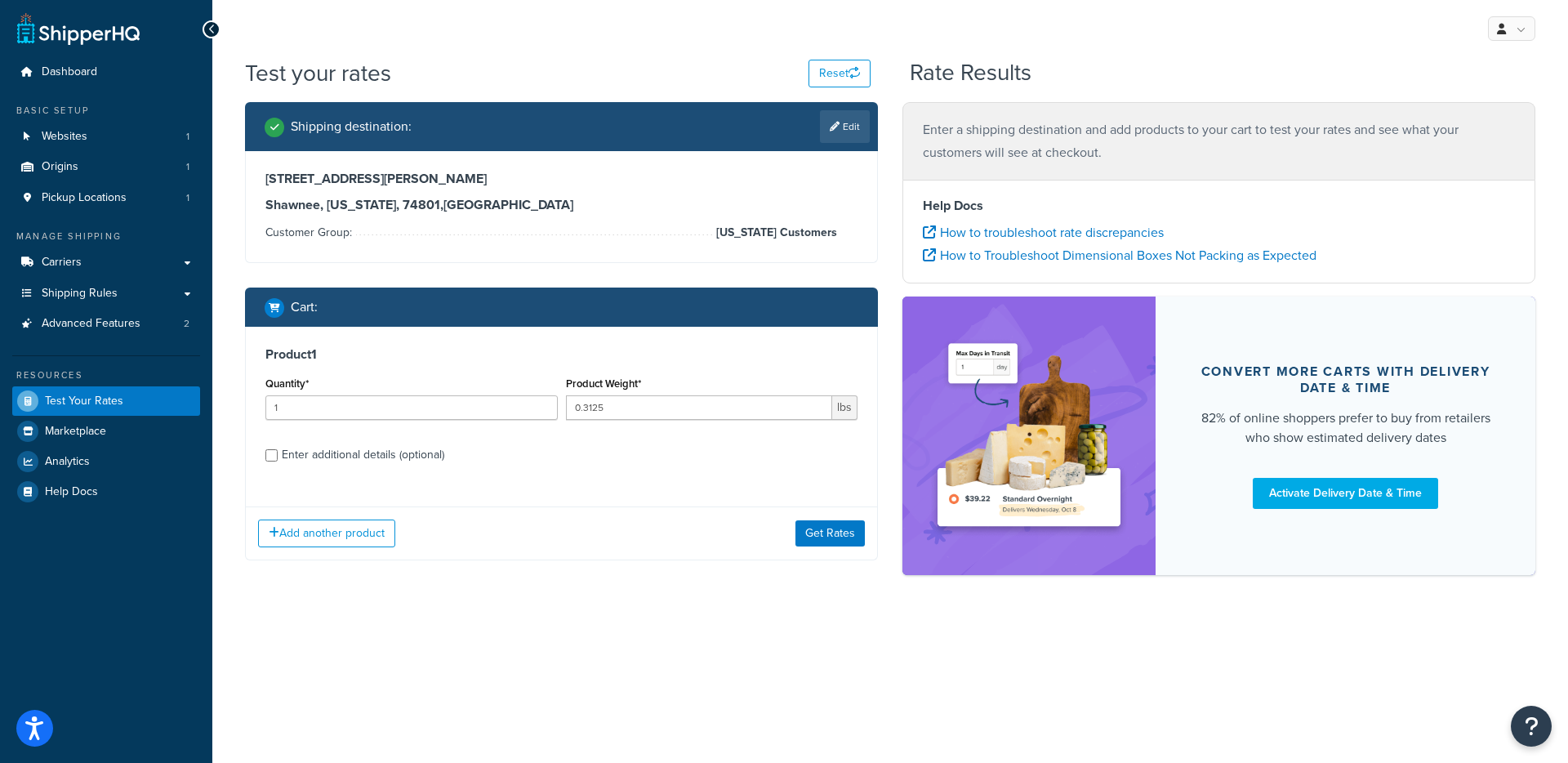
click at [308, 472] on div "Product 1 Quantity* 1 Product Weight* 0.3125 lbs Enter additional details (opti…" at bounding box center [561, 410] width 631 height 167
click at [324, 458] on div "Enter additional details (optional)" at bounding box center [363, 455] width 162 height 23
click at [278, 458] on input "Enter additional details (optional)" at bounding box center [271, 455] width 12 height 12
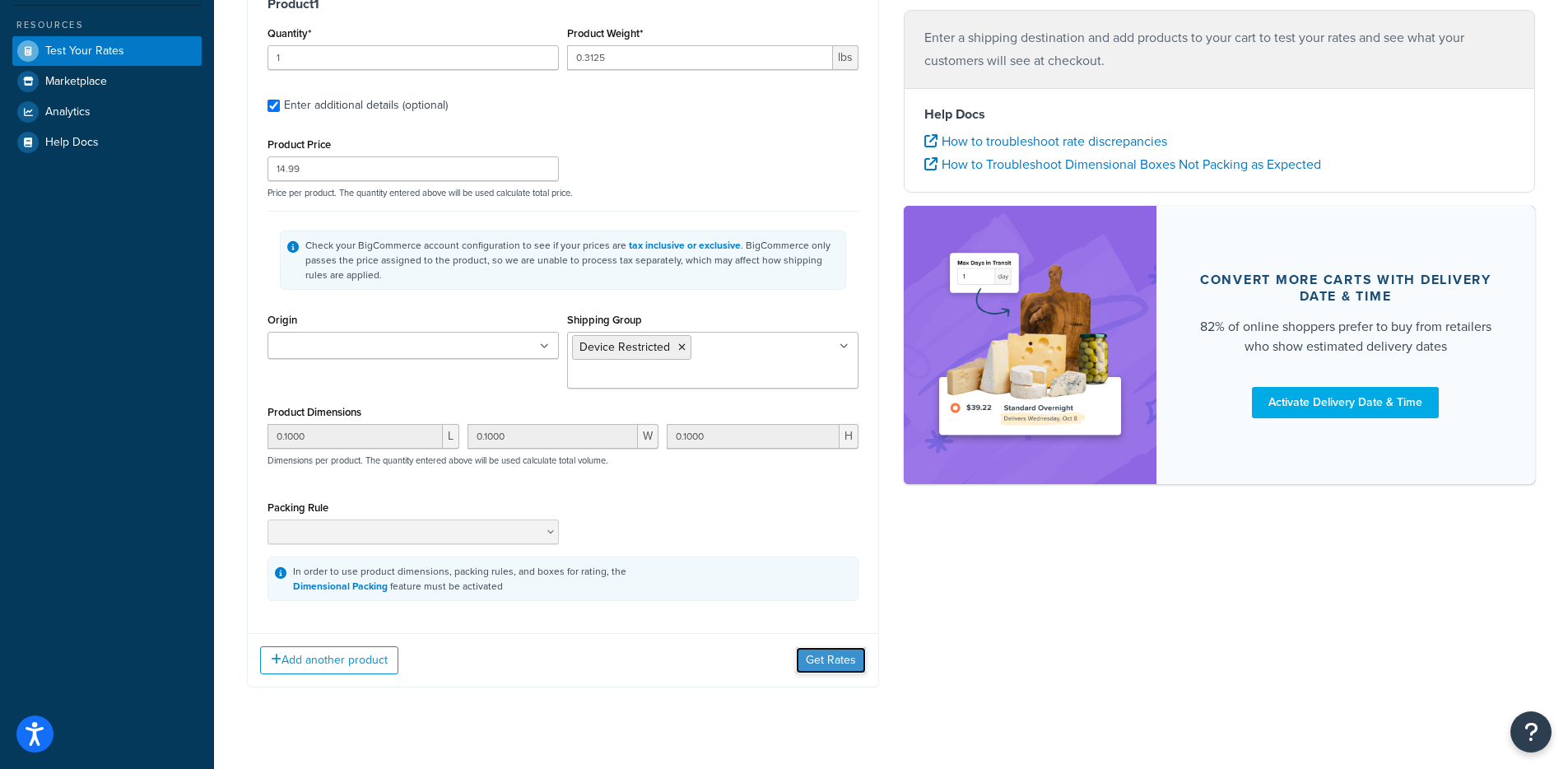
click at [808, 647] on button "Get Rates" at bounding box center [832, 661] width 70 height 27
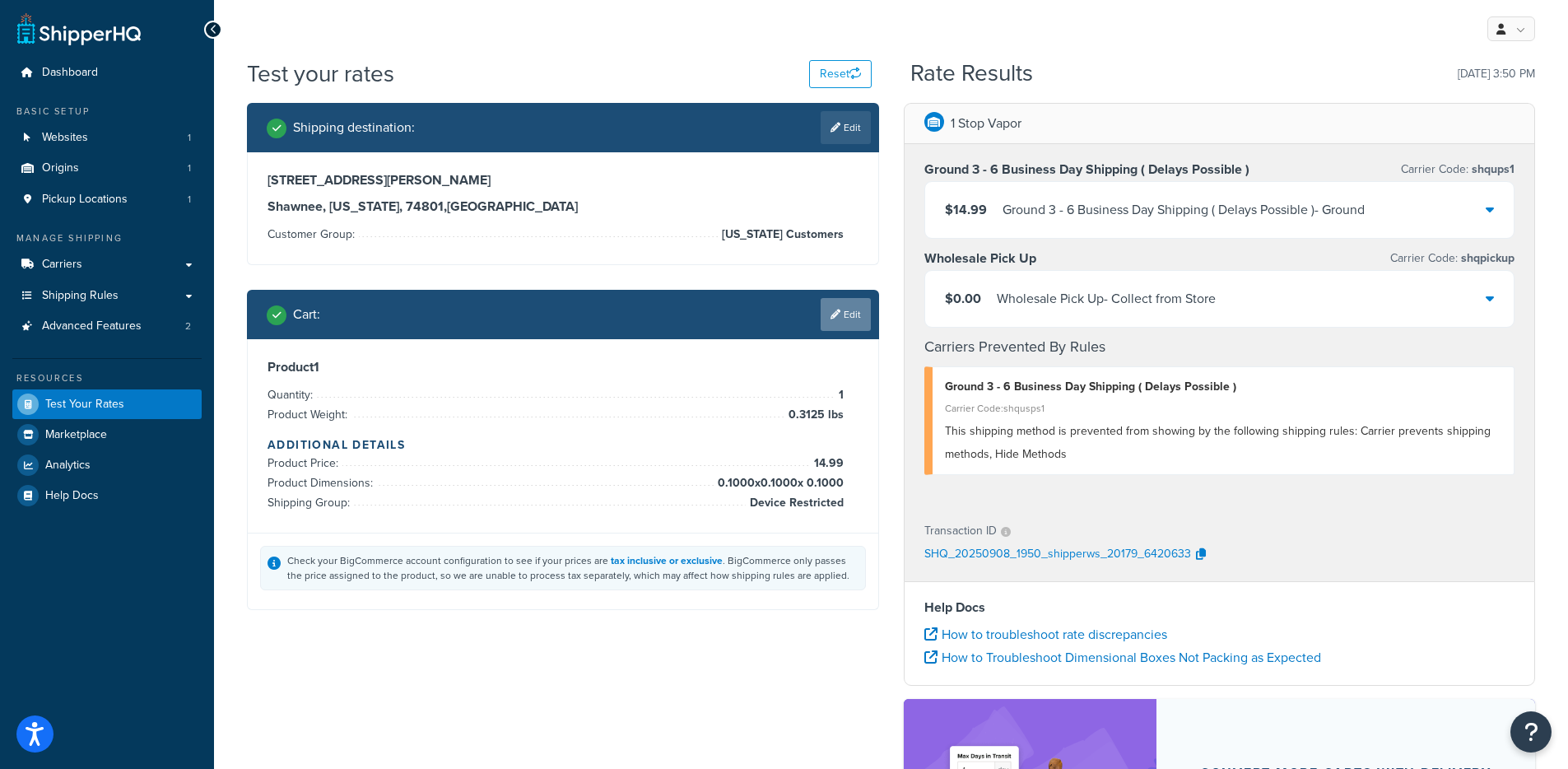
click at [836, 313] on icon at bounding box center [836, 314] width 10 height 10
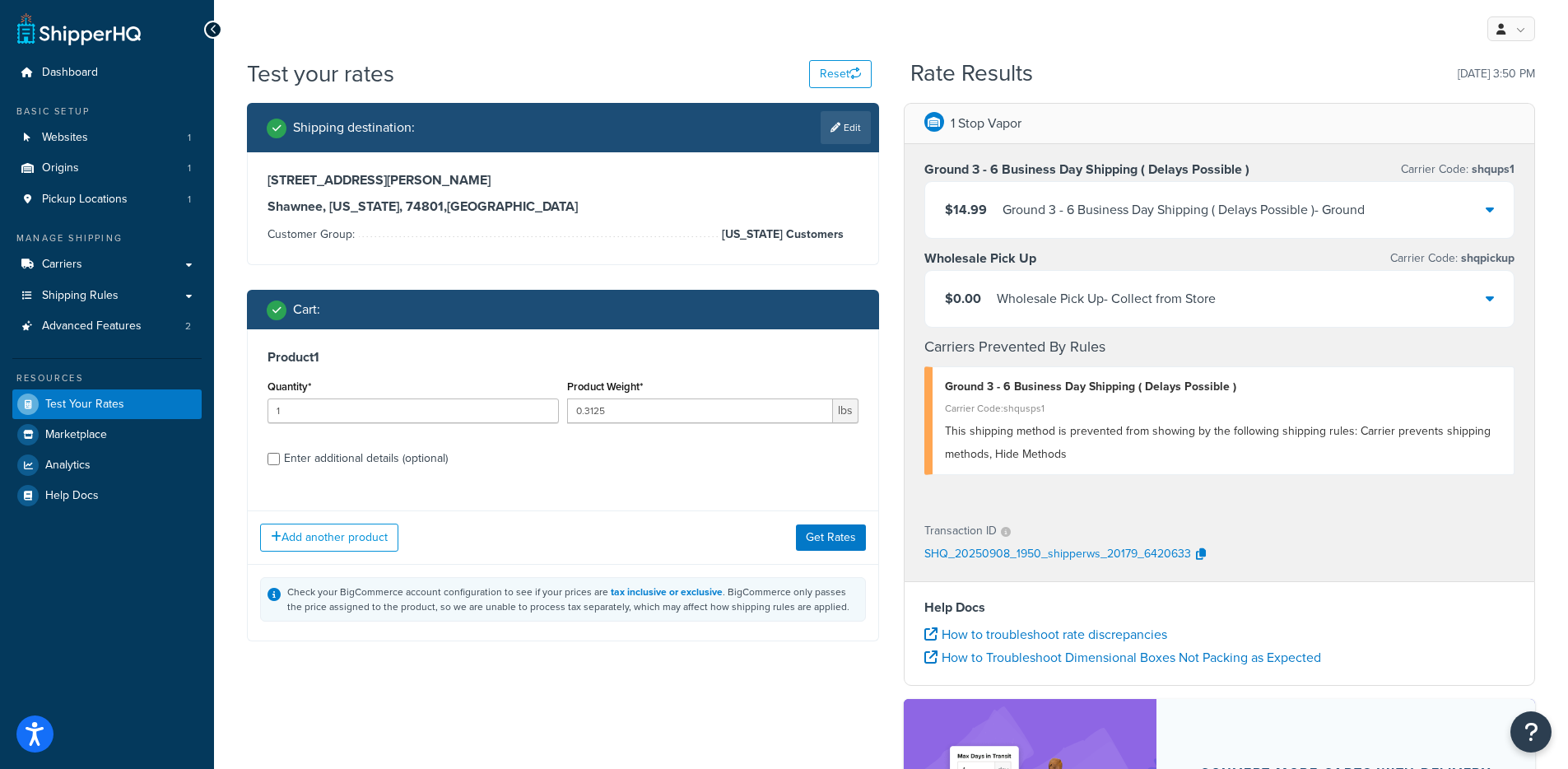
click at [373, 463] on div "Enter additional details (optional)" at bounding box center [366, 459] width 163 height 23
click at [280, 463] on input "Enter additional details (optional)" at bounding box center [274, 459] width 13 height 13
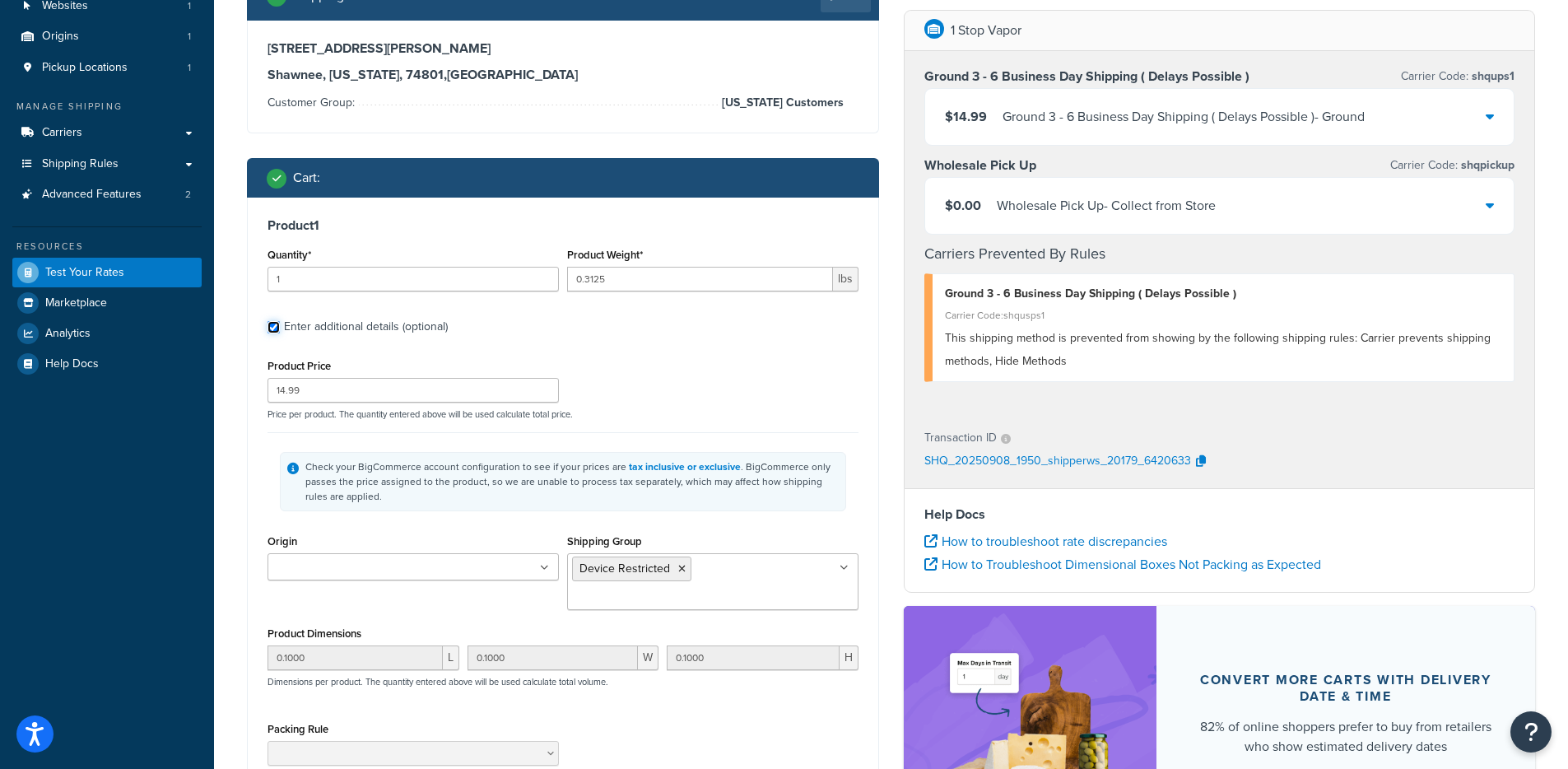
scroll to position [134, 0]
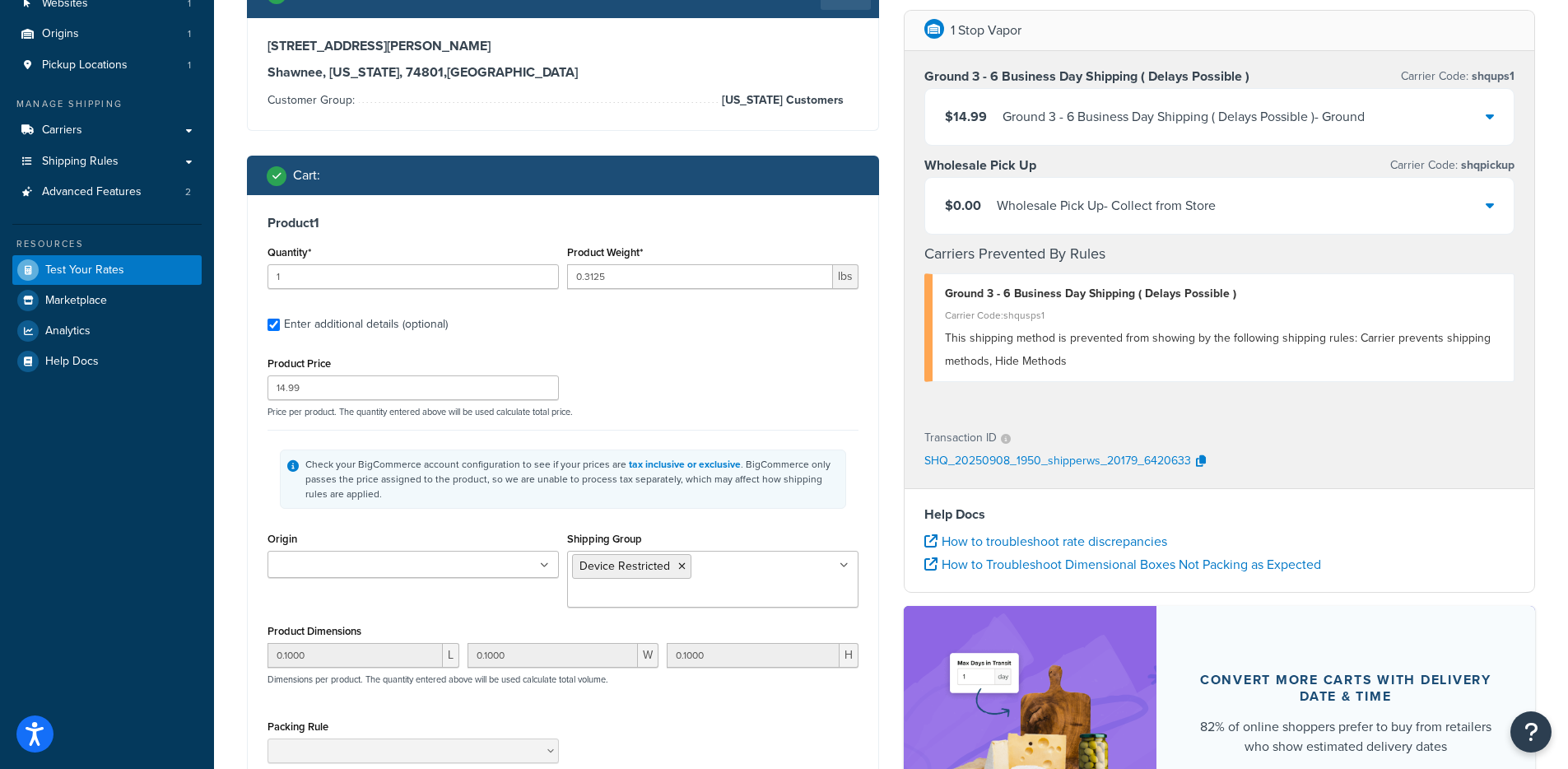
click at [694, 586] on input "Shipping Group" at bounding box center [645, 596] width 146 height 18
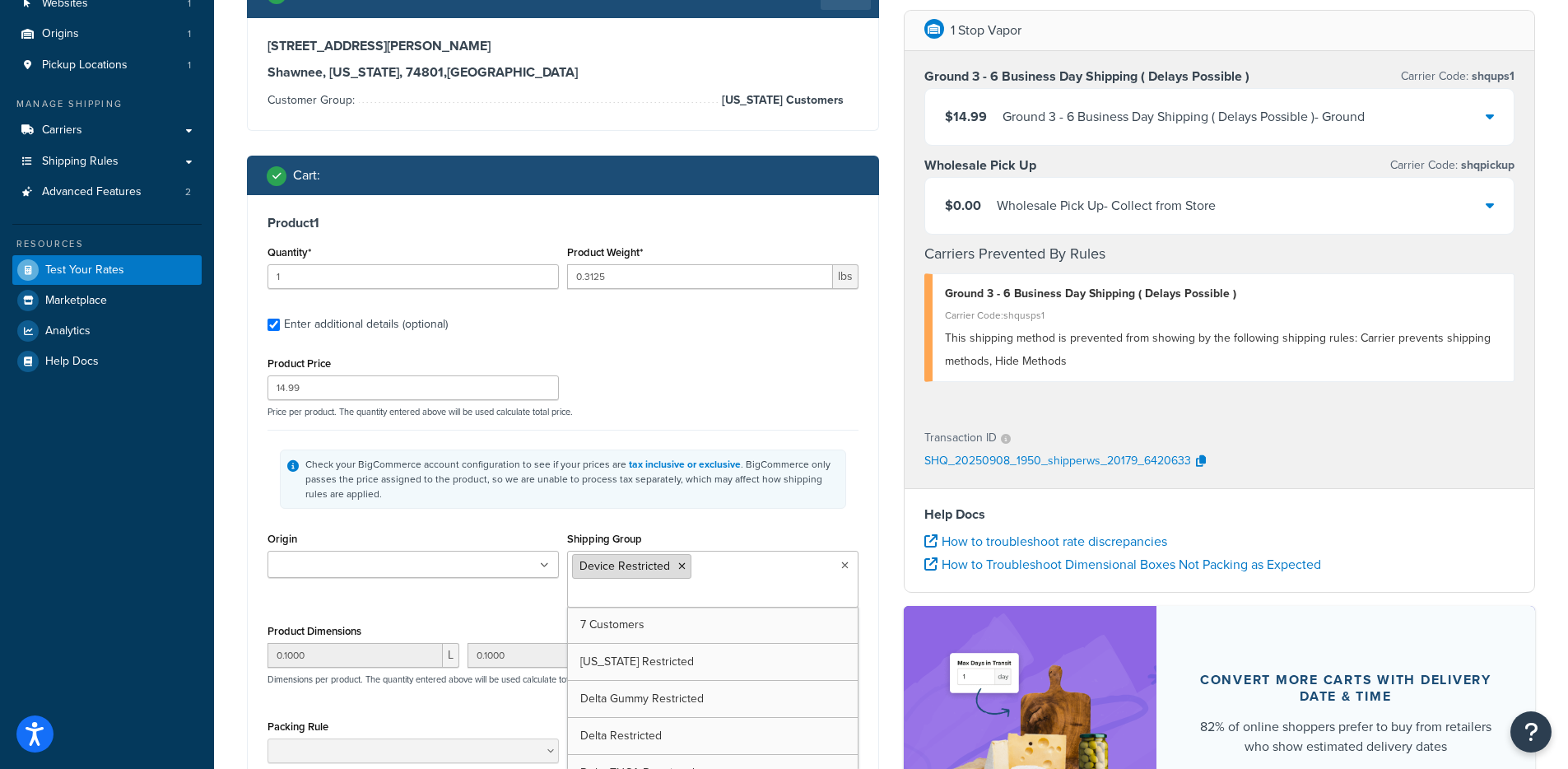
click at [682, 565] on icon at bounding box center [681, 566] width 8 height 10
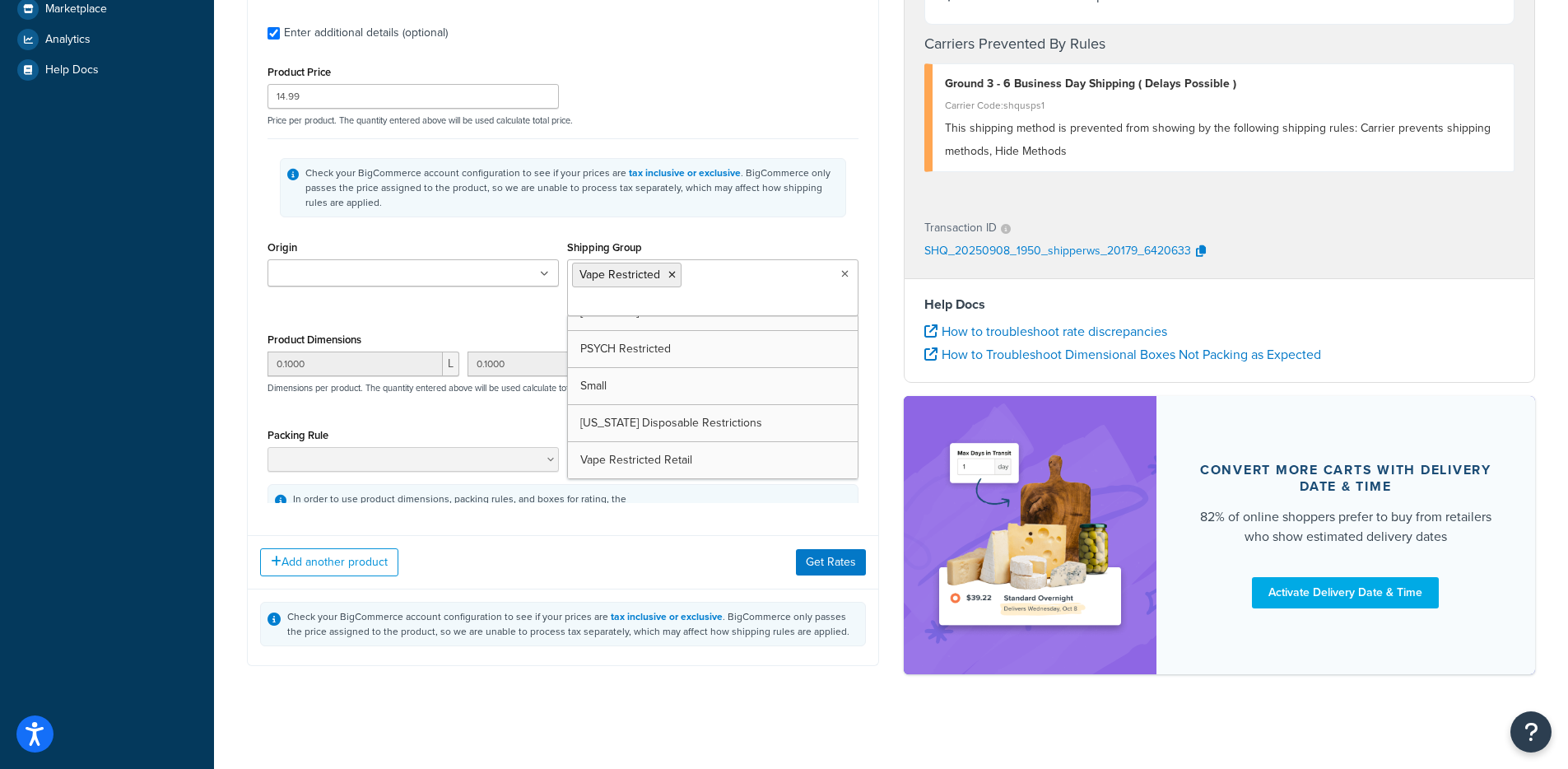
scroll to position [466, 0]
click at [814, 578] on div "Add another product Get Rates" at bounding box center [563, 562] width 631 height 53
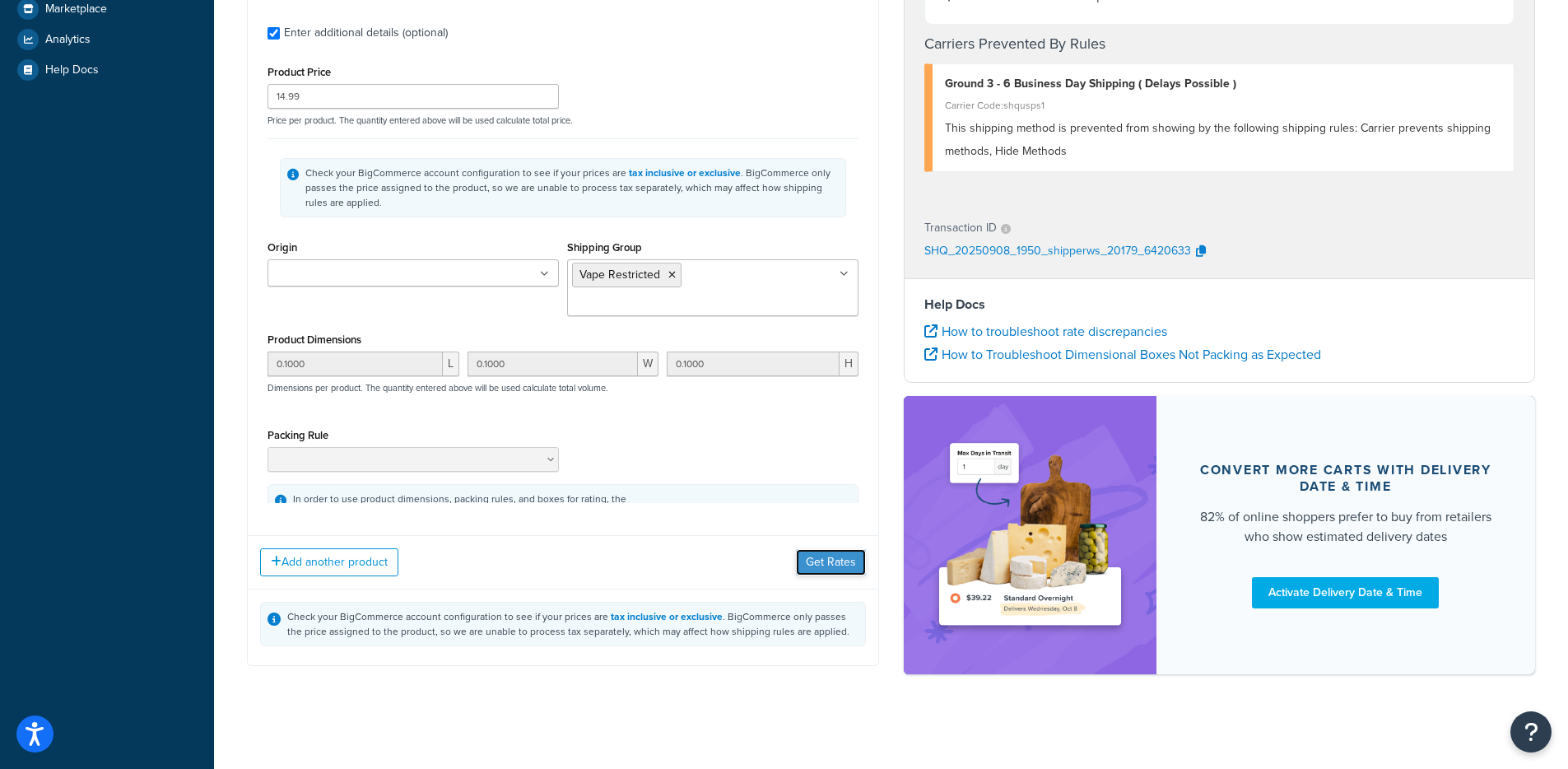
click at [821, 566] on button "Get Rates" at bounding box center [832, 562] width 70 height 27
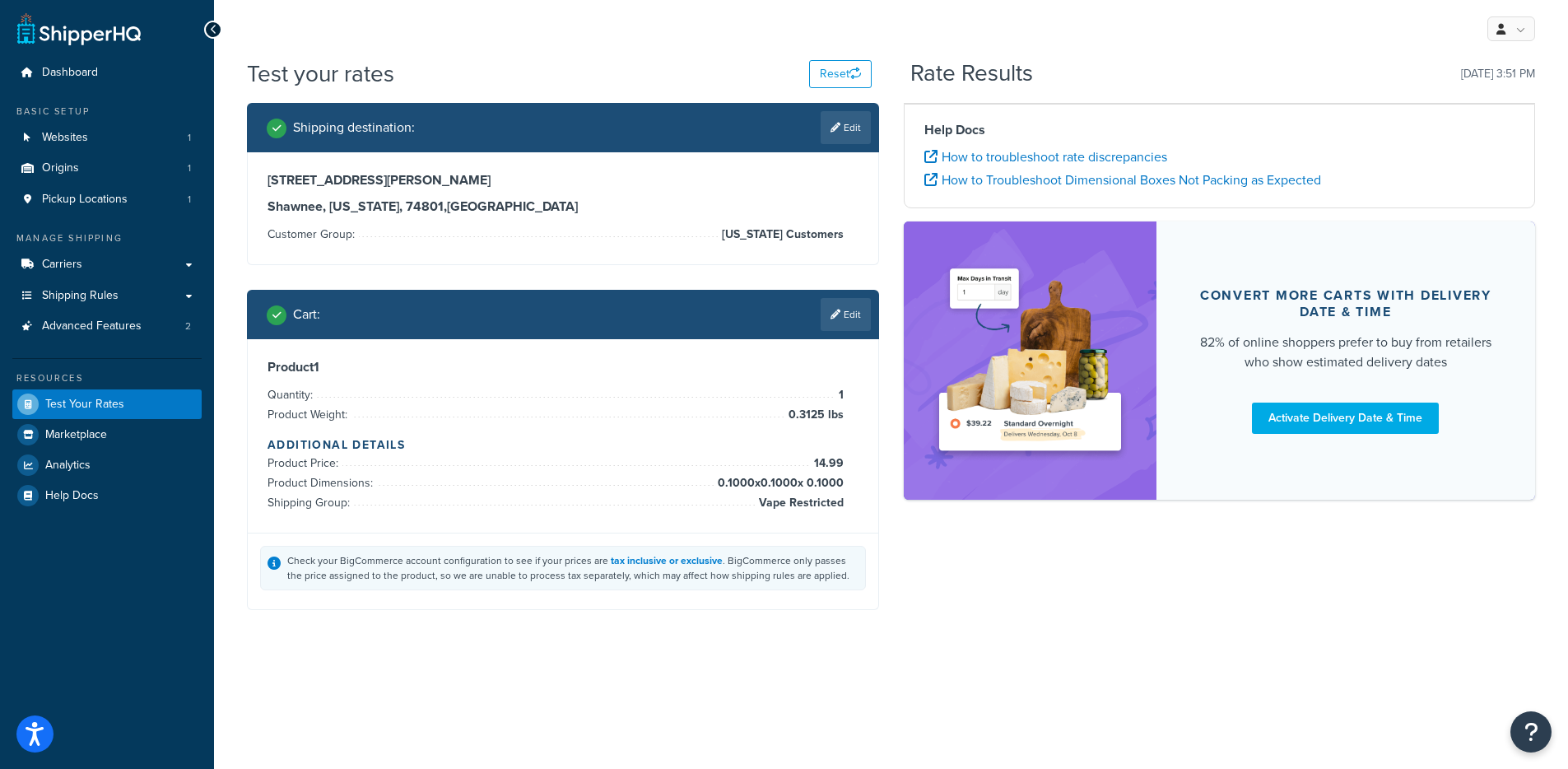
scroll to position [0, 0]
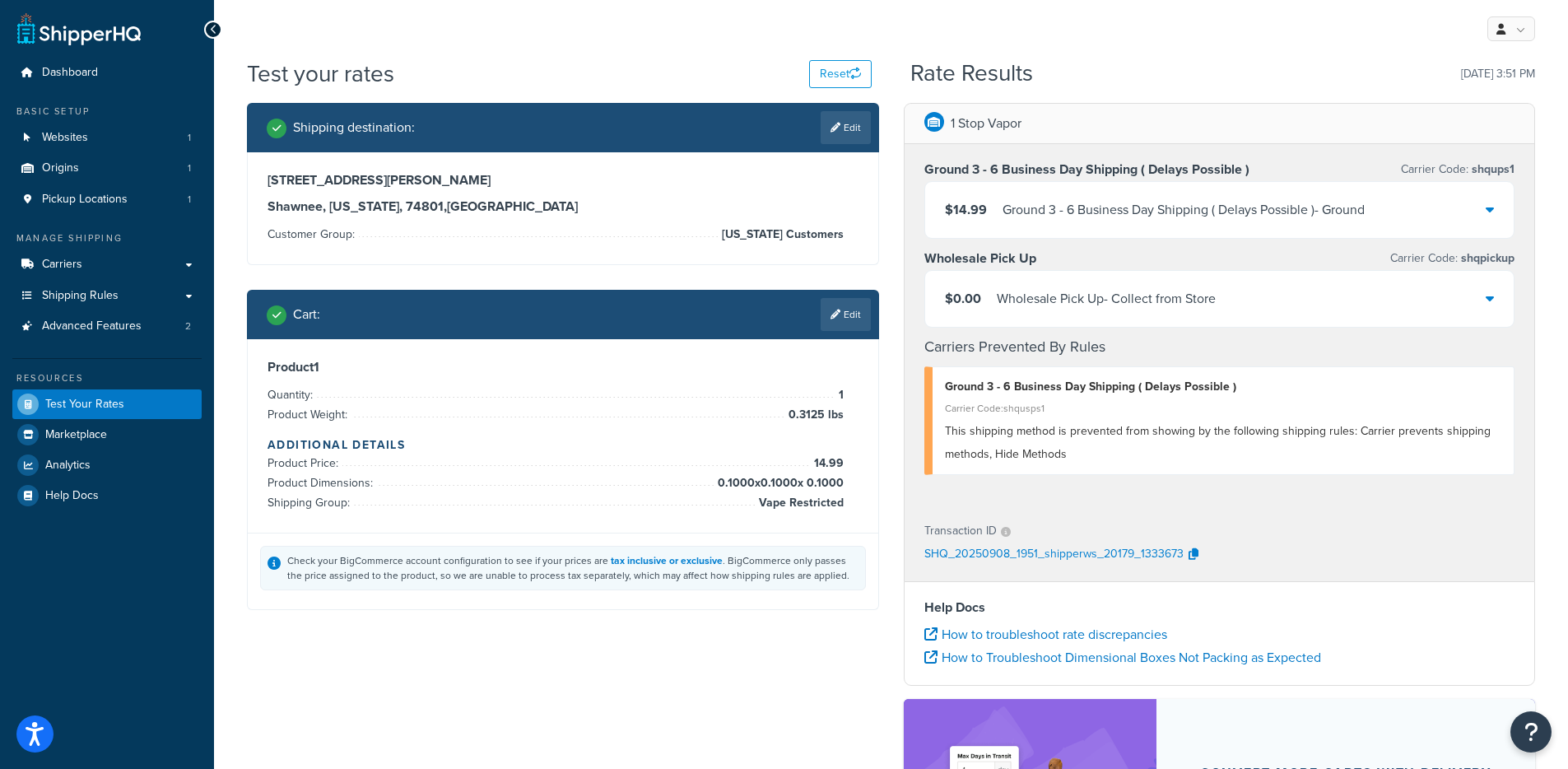
click at [897, 287] on div "1 Stop Vapor Ground 3 - 6 Business Day Shipping ( Delays Possible ) Carrier Cod…" at bounding box center [1220, 548] width 657 height 891
click at [858, 307] on link "Edit" at bounding box center [846, 314] width 50 height 33
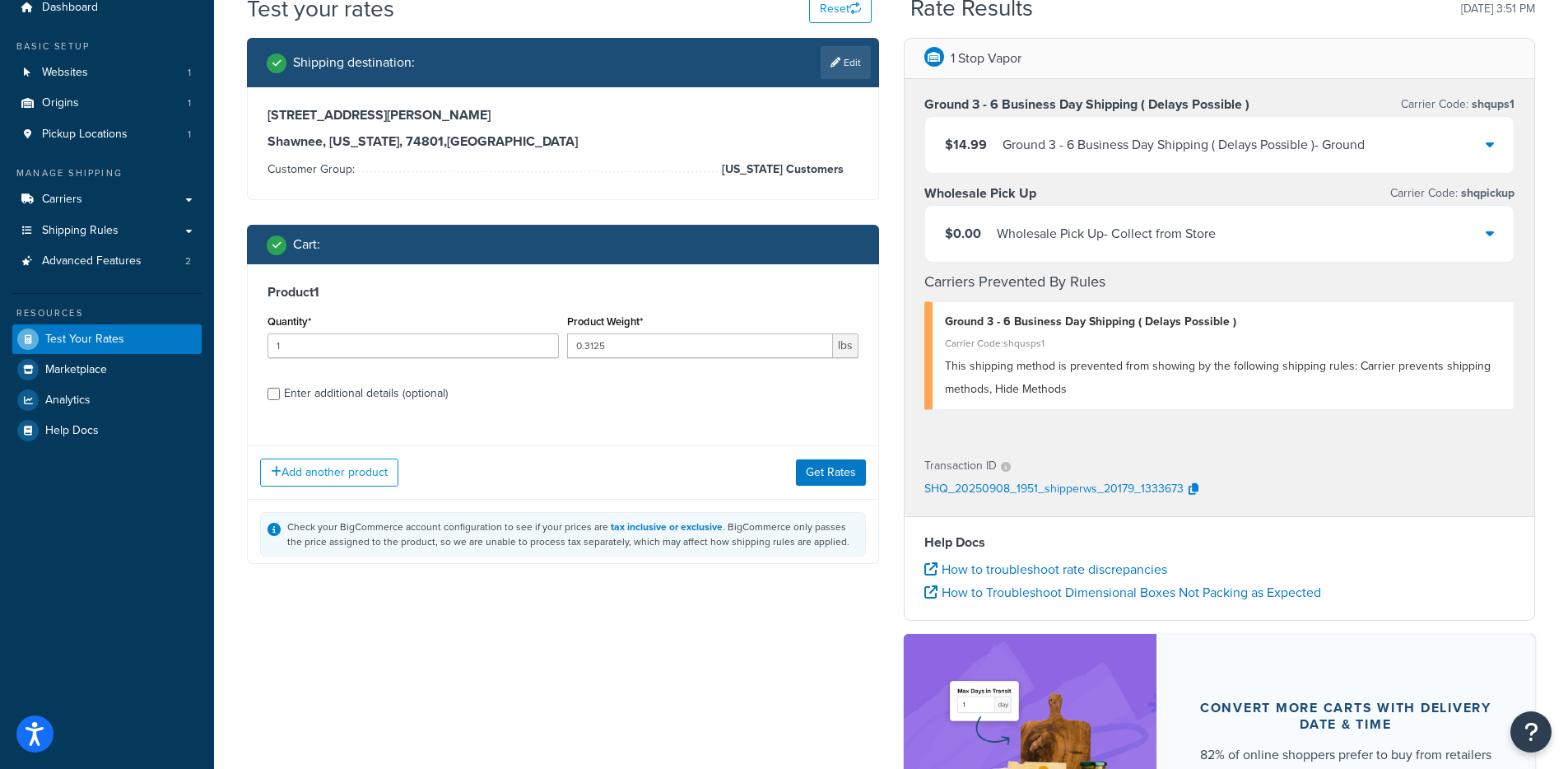
scroll to position [140, 0]
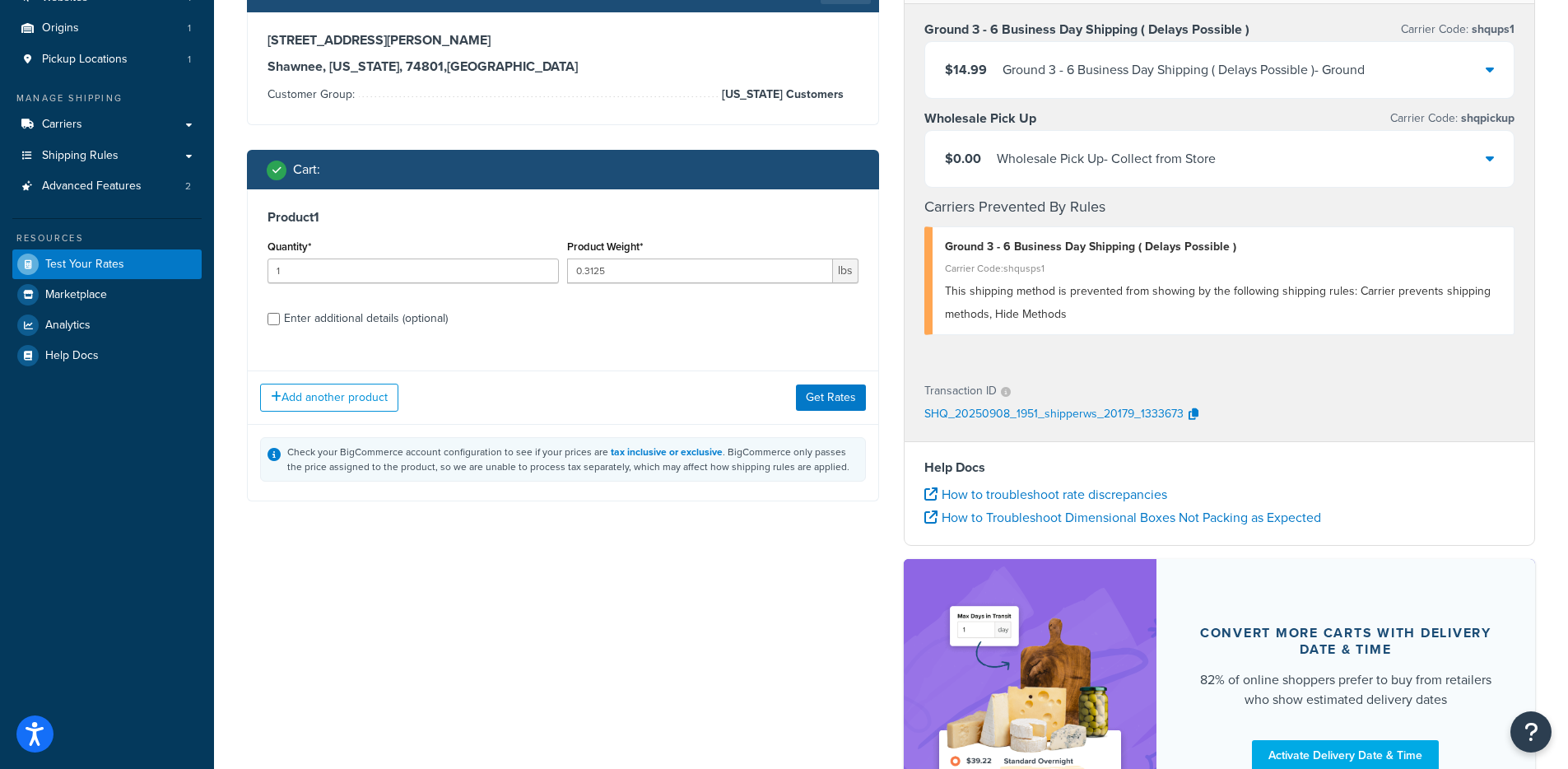
click at [396, 332] on div "Product 1 Quantity* 1 Product Weight* 0.3125 lbs Enter additional details (opti…" at bounding box center [563, 274] width 631 height 168
click at [442, 334] on div "Product 1 Quantity* 1 Product Weight* 0.3125 lbs Enter additional details (opti…" at bounding box center [563, 274] width 631 height 168
click at [436, 325] on div "Enter additional details (optional)" at bounding box center [366, 319] width 163 height 23
click at [280, 325] on input "Enter additional details (optional)" at bounding box center [274, 319] width 13 height 13
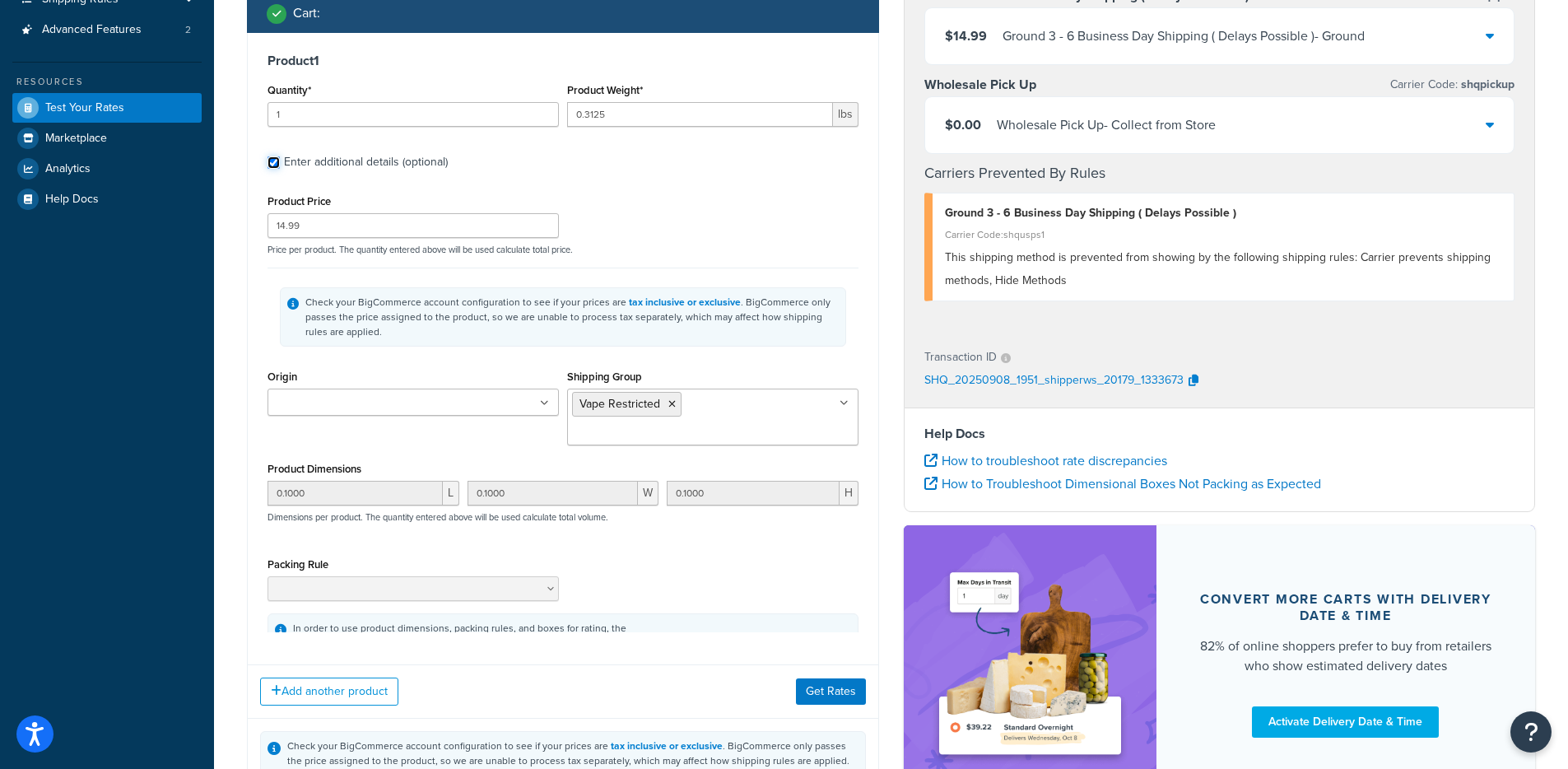
scroll to position [307, 0]
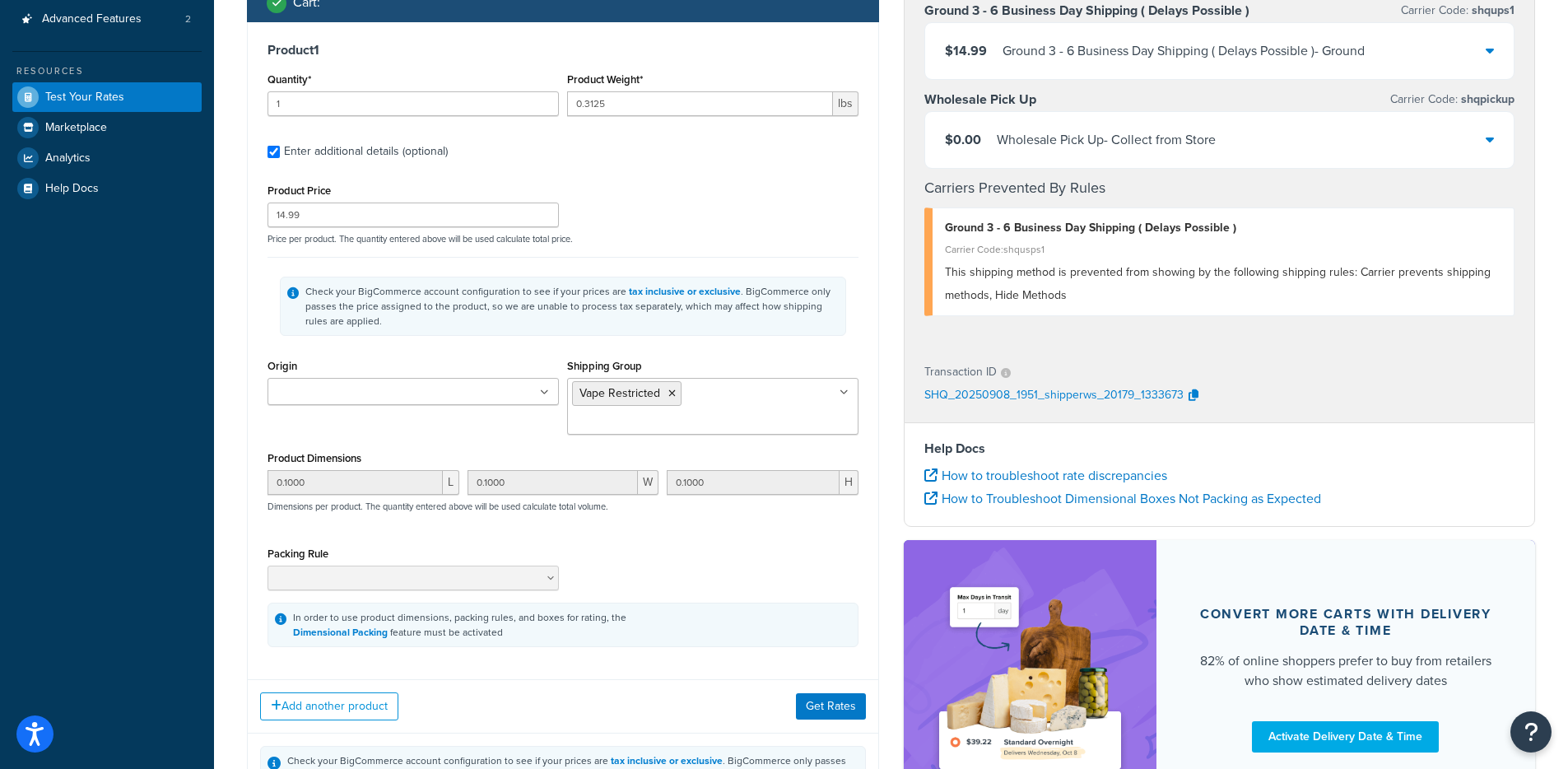
click at [726, 415] on div "Shipping Group Vape Restricted 7 Customers California Restricted Delta Gummy Re…" at bounding box center [712, 400] width 299 height 93
click at [718, 414] on input "Shipping Group" at bounding box center [645, 423] width 146 height 18
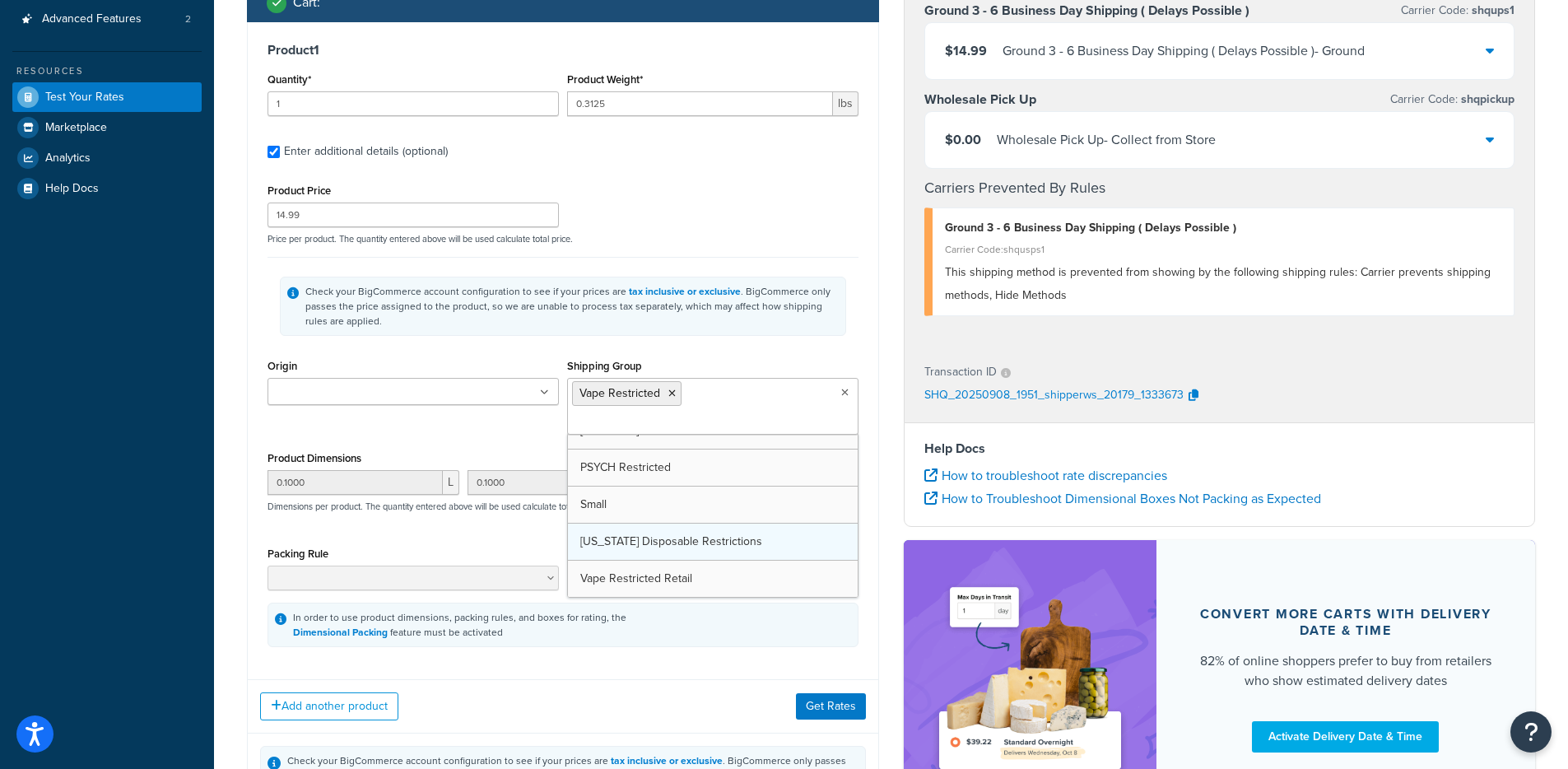
scroll to position [429, 0]
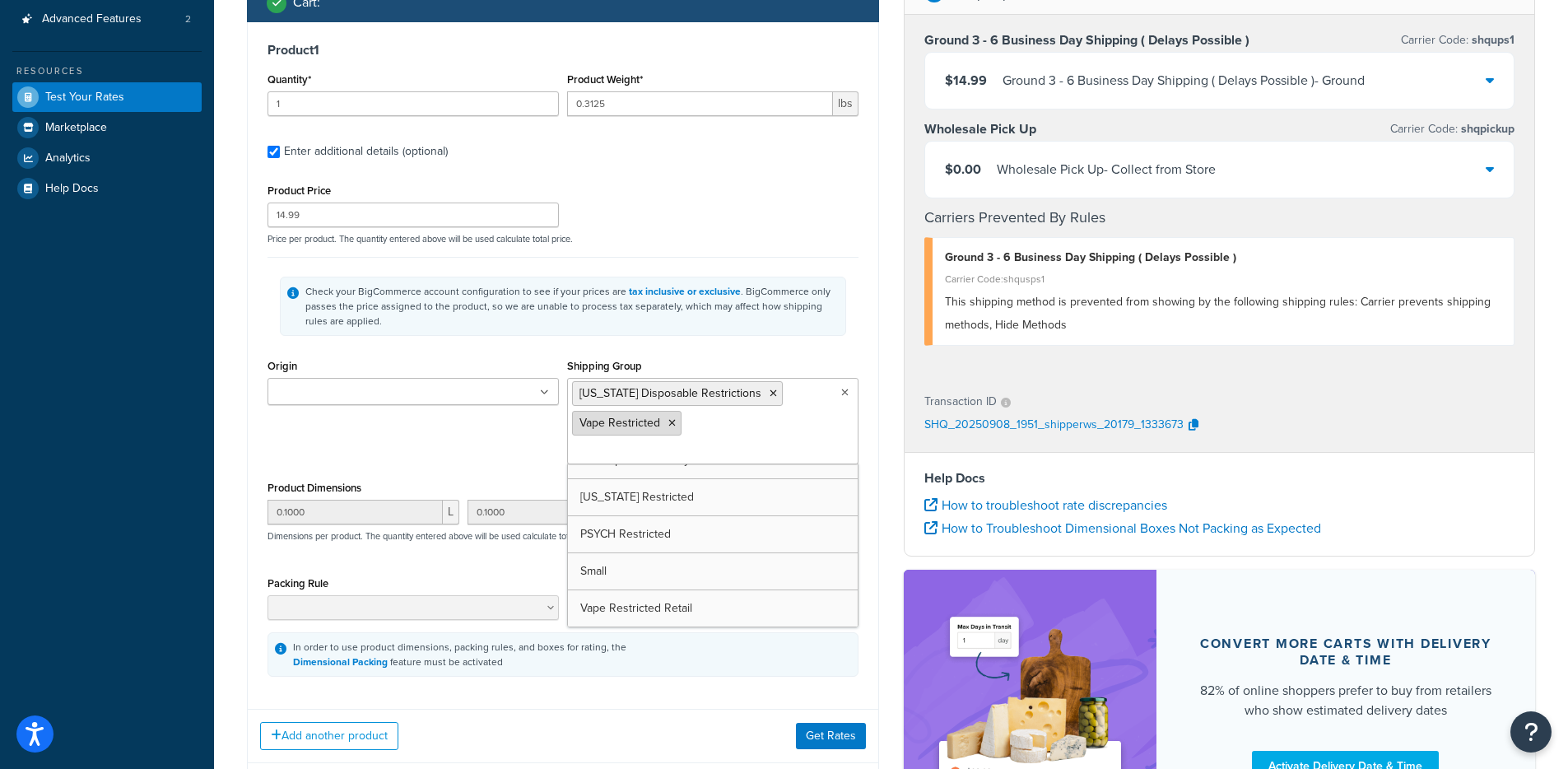
click at [671, 420] on icon at bounding box center [672, 423] width 8 height 10
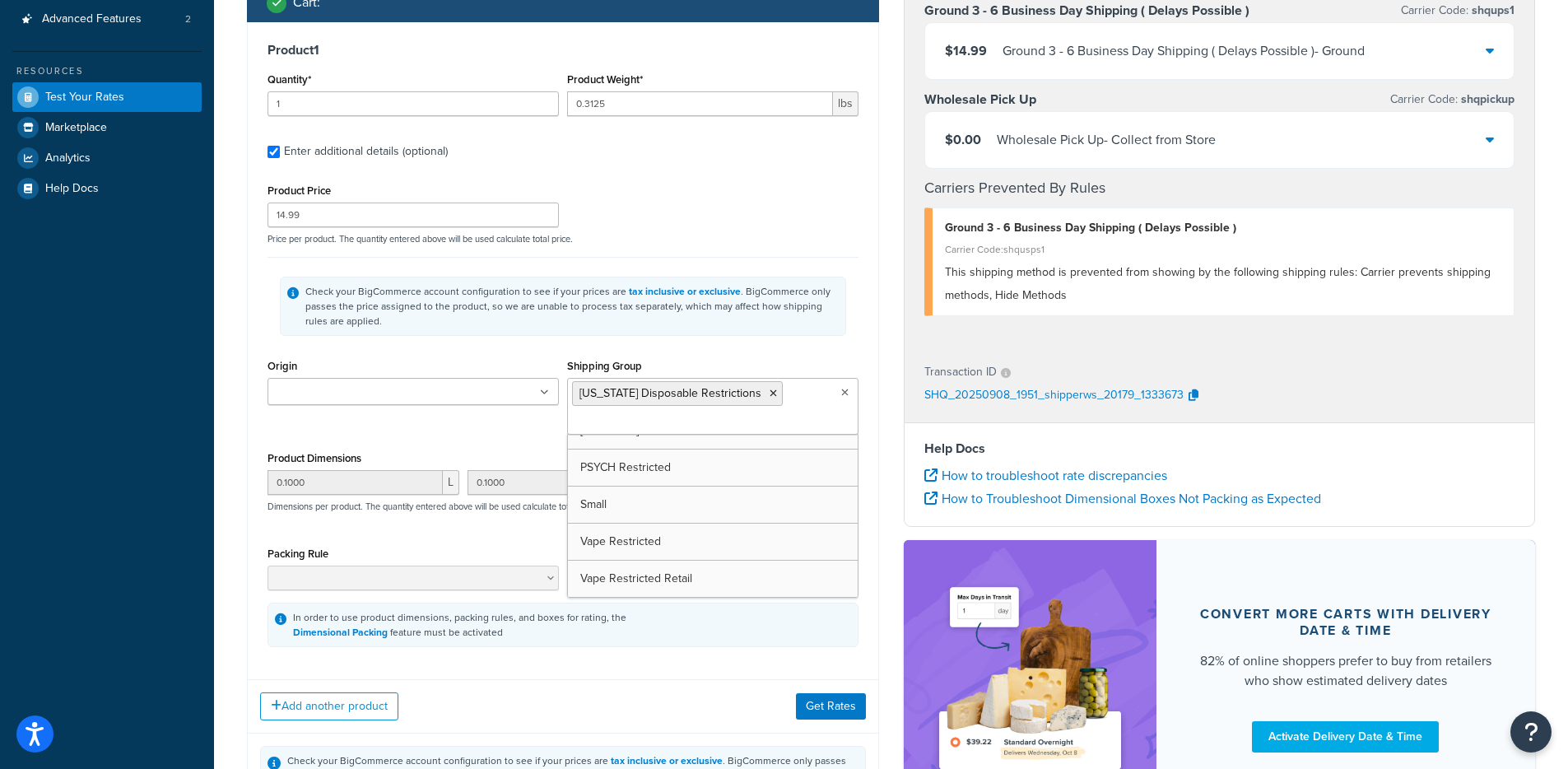
click at [750, 221] on div "Product Price 14.99 Price per product. The quantity entered above will be used …" at bounding box center [563, 212] width 600 height 65
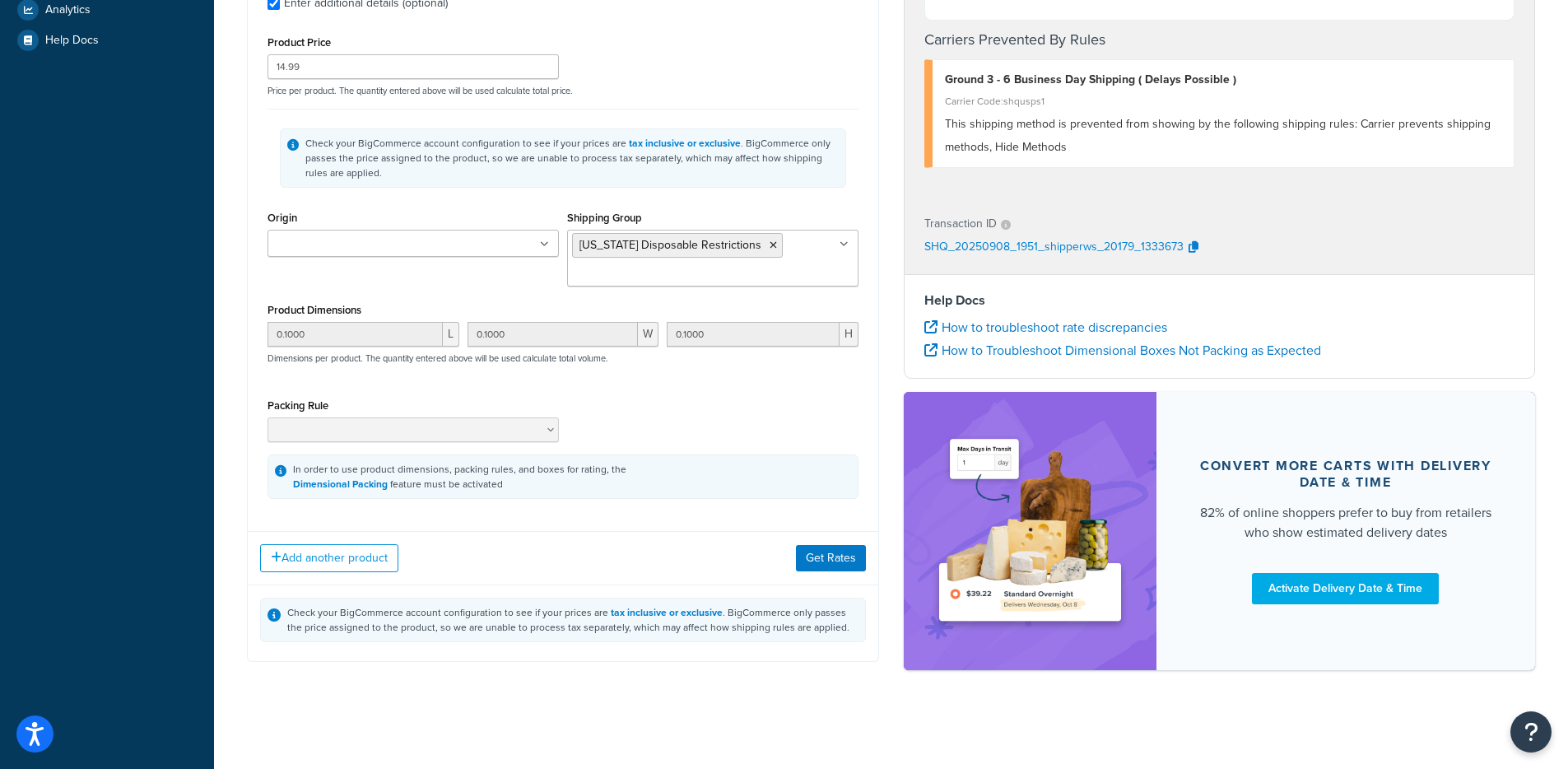
click at [797, 540] on div "Add another product Get Rates" at bounding box center [563, 558] width 631 height 53
click at [807, 550] on button "Get Rates" at bounding box center [832, 558] width 70 height 27
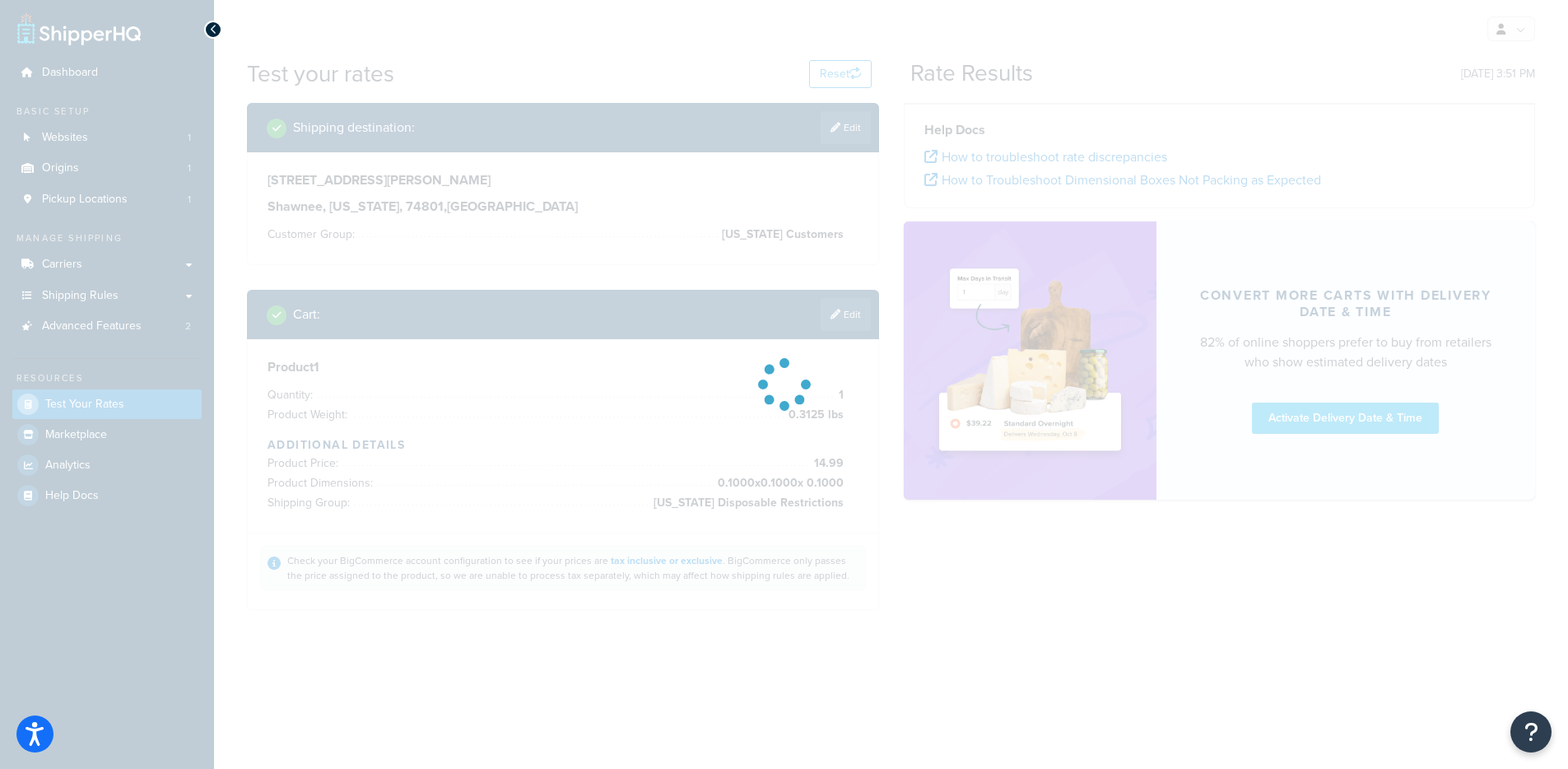
scroll to position [0, 0]
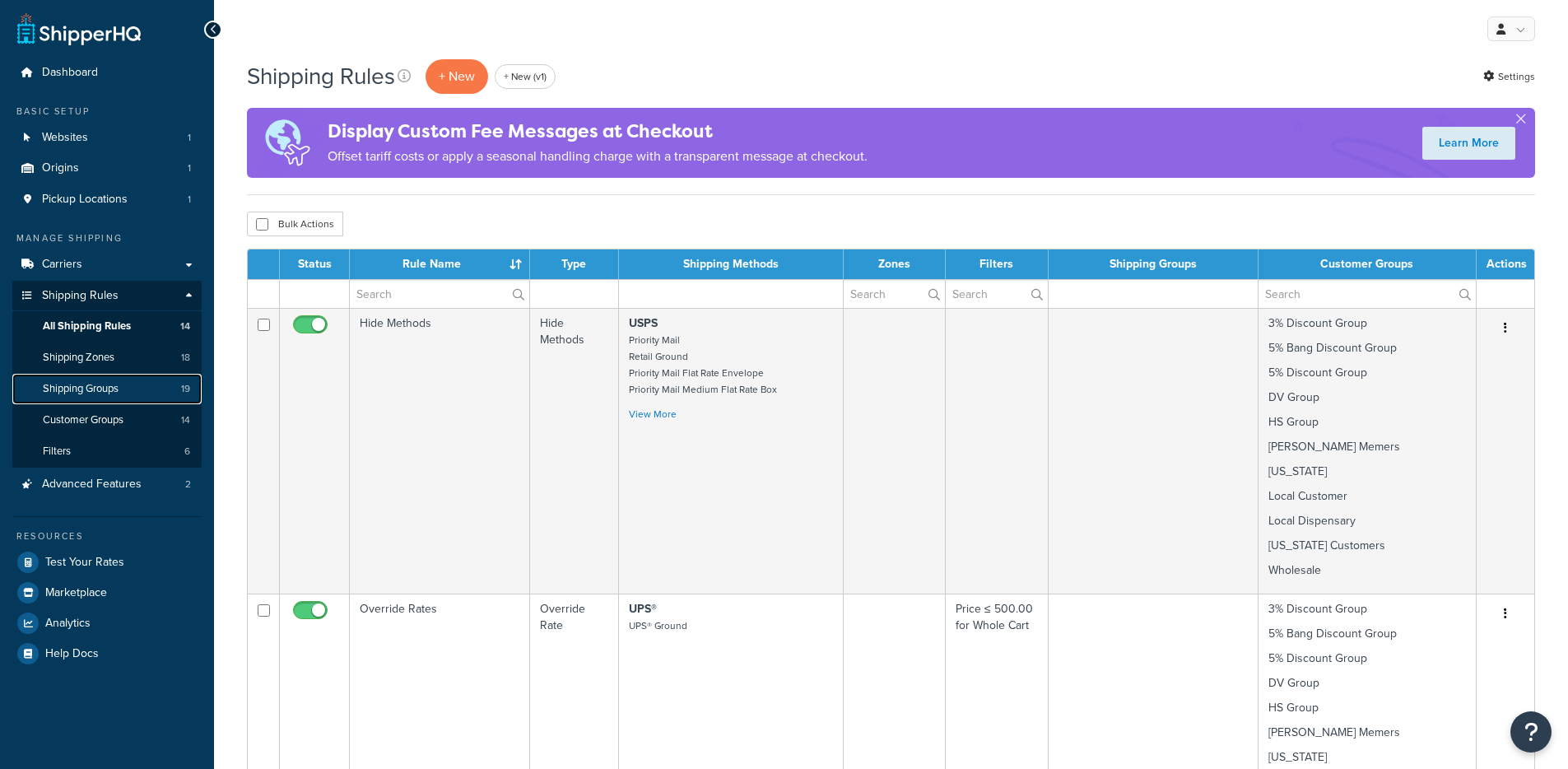
click at [136, 385] on link "Shipping Groups 19" at bounding box center [107, 389] width 189 height 31
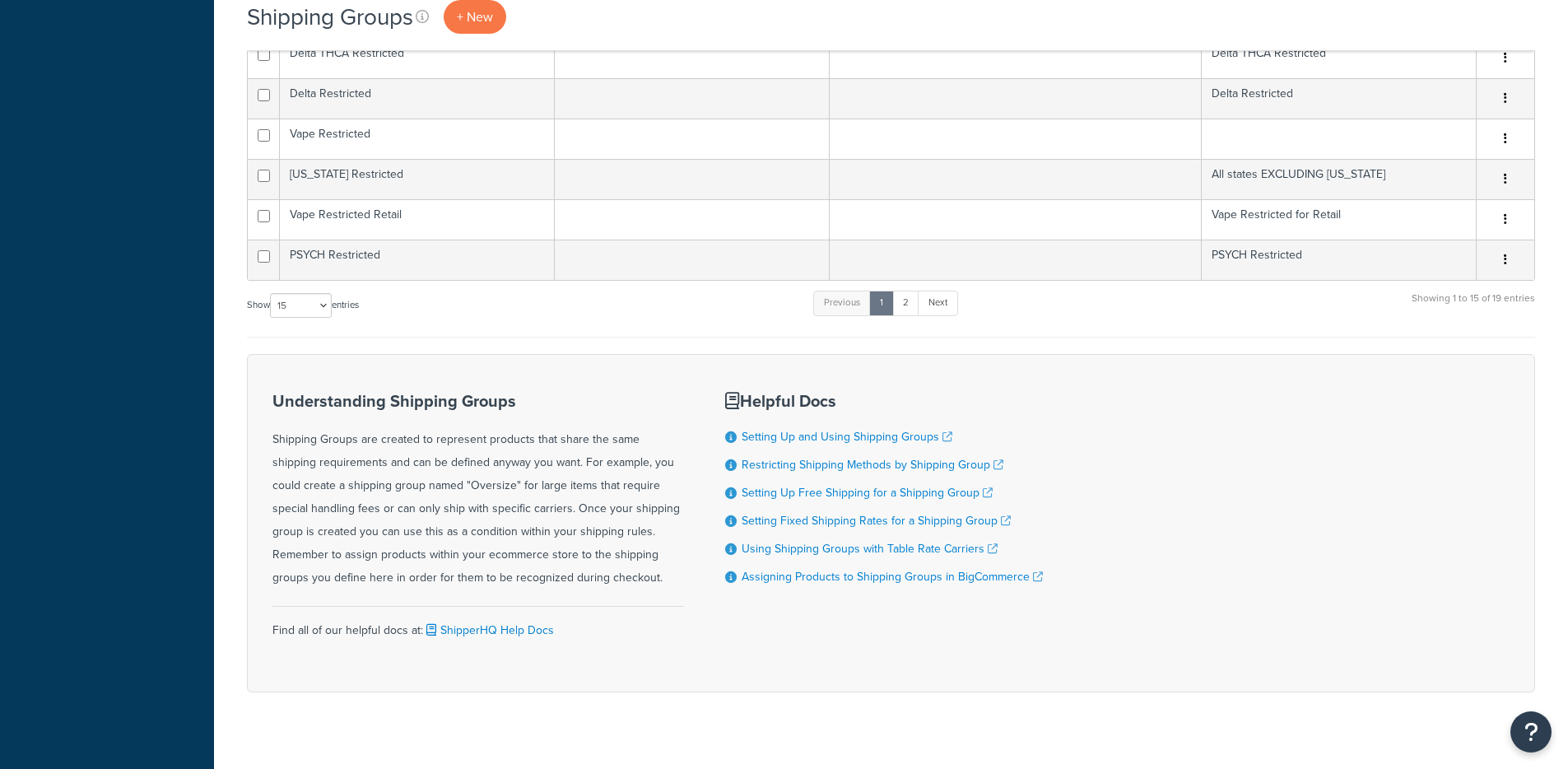
scroll to position [778, 0]
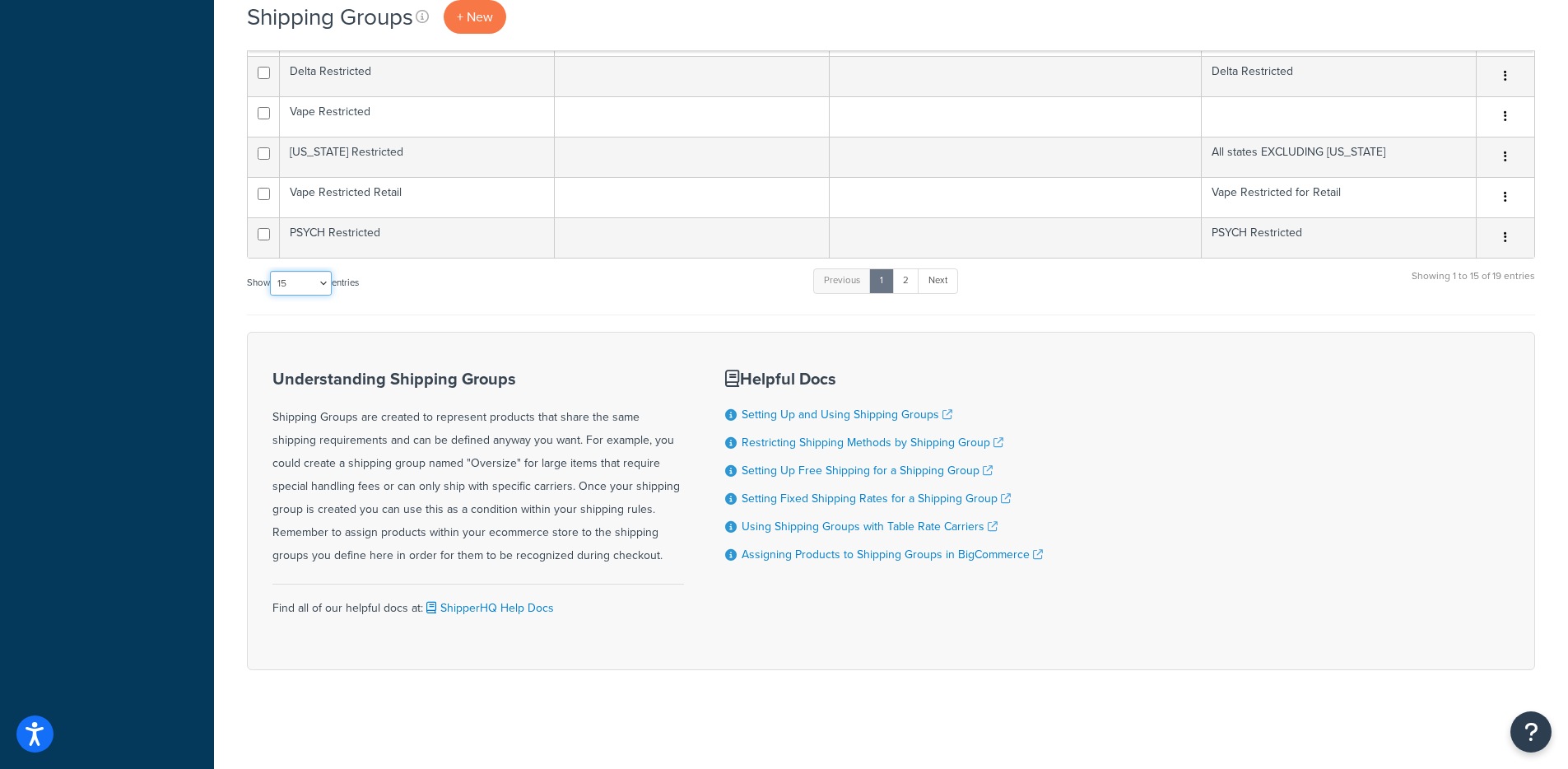
click at [331, 287] on select "10 15 25 50 100" at bounding box center [301, 284] width 62 height 25
click at [314, 279] on select "10 15 25 50 100" at bounding box center [301, 284] width 62 height 25
select select "50"
click at [272, 295] on select "10 15 25 50 100" at bounding box center [301, 284] width 62 height 25
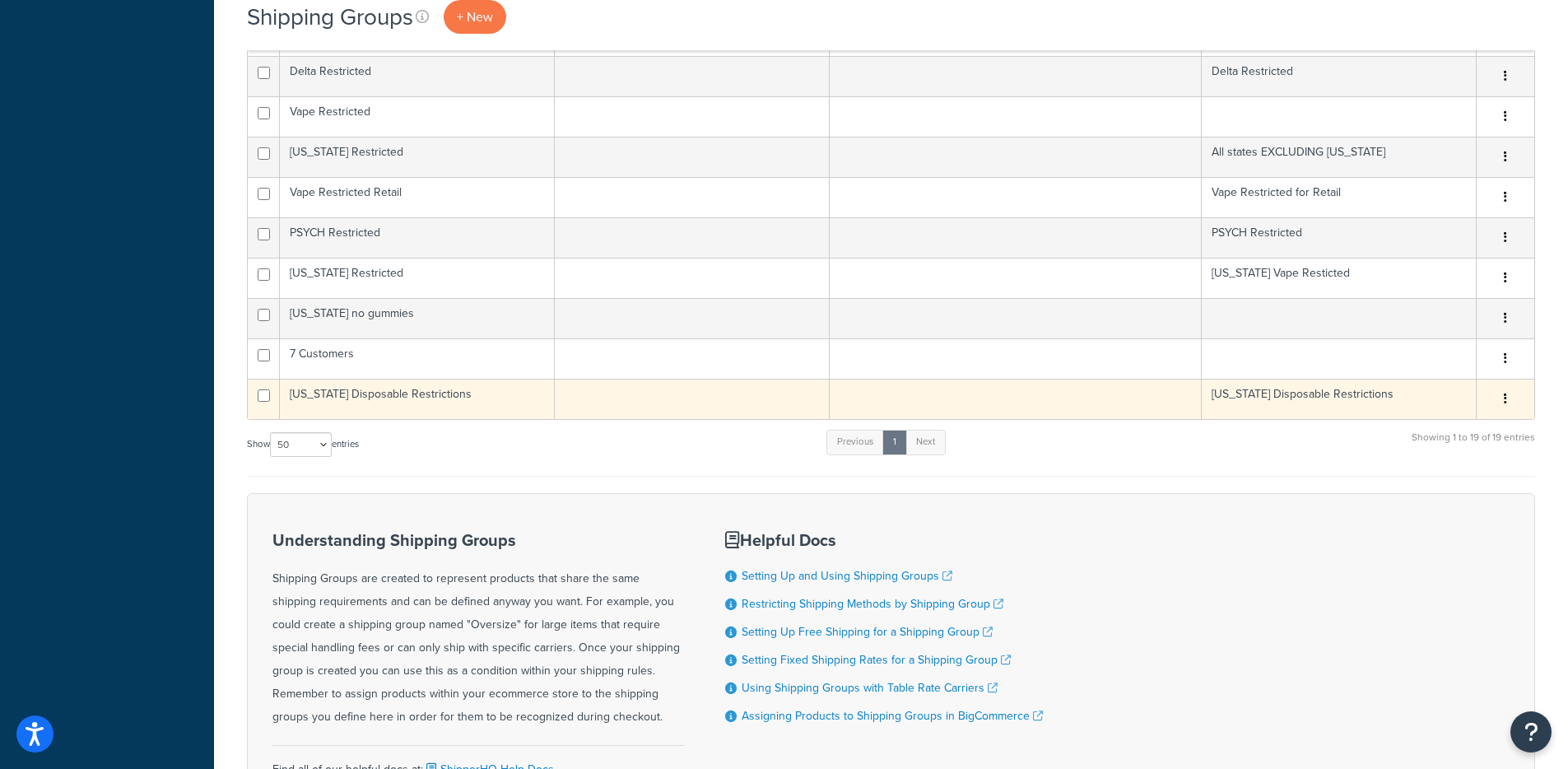
click at [371, 399] on td "[US_STATE] Disposable Restrictions" at bounding box center [418, 399] width 275 height 40
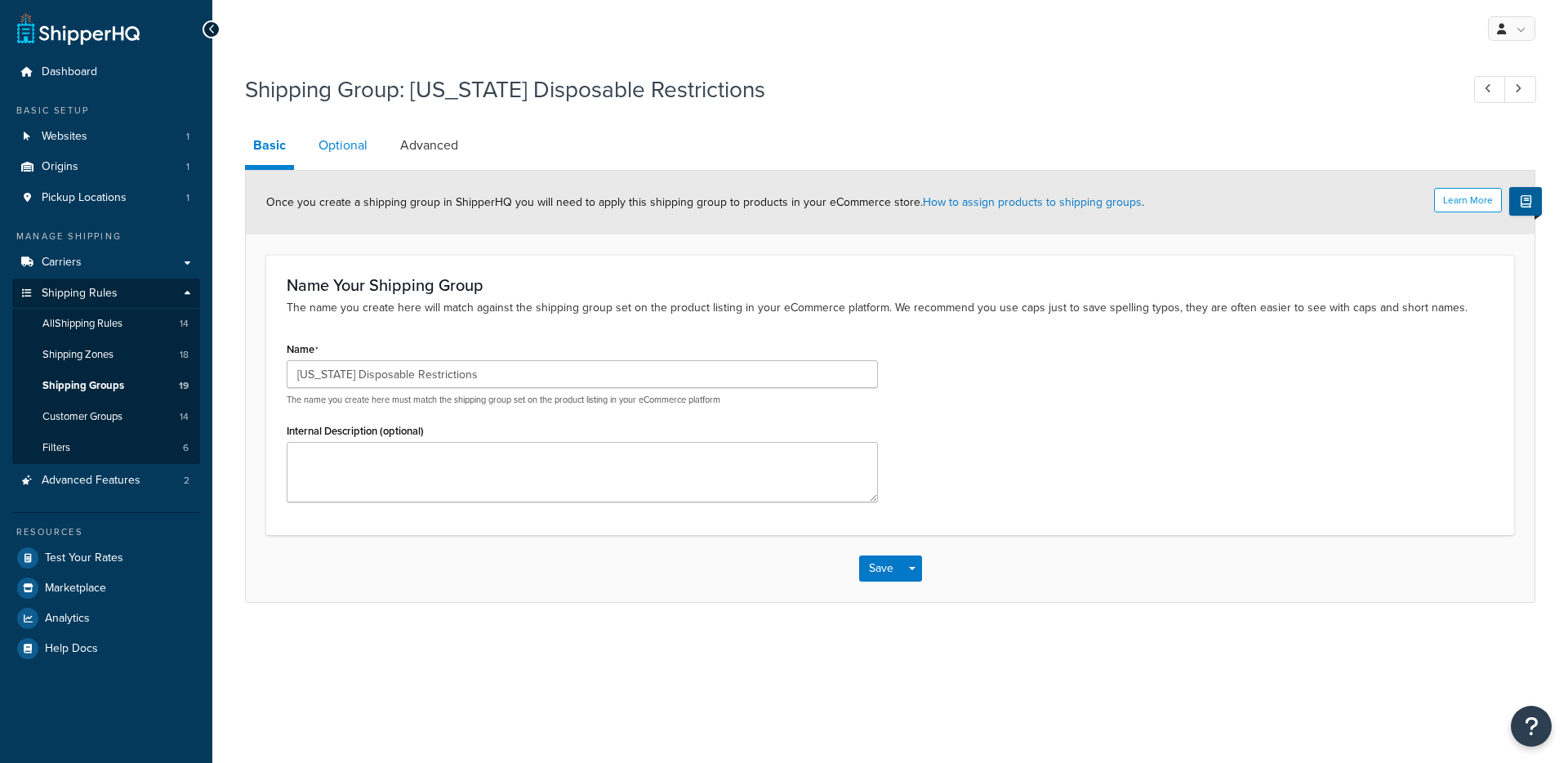
click at [350, 153] on link "Optional" at bounding box center [343, 145] width 65 height 39
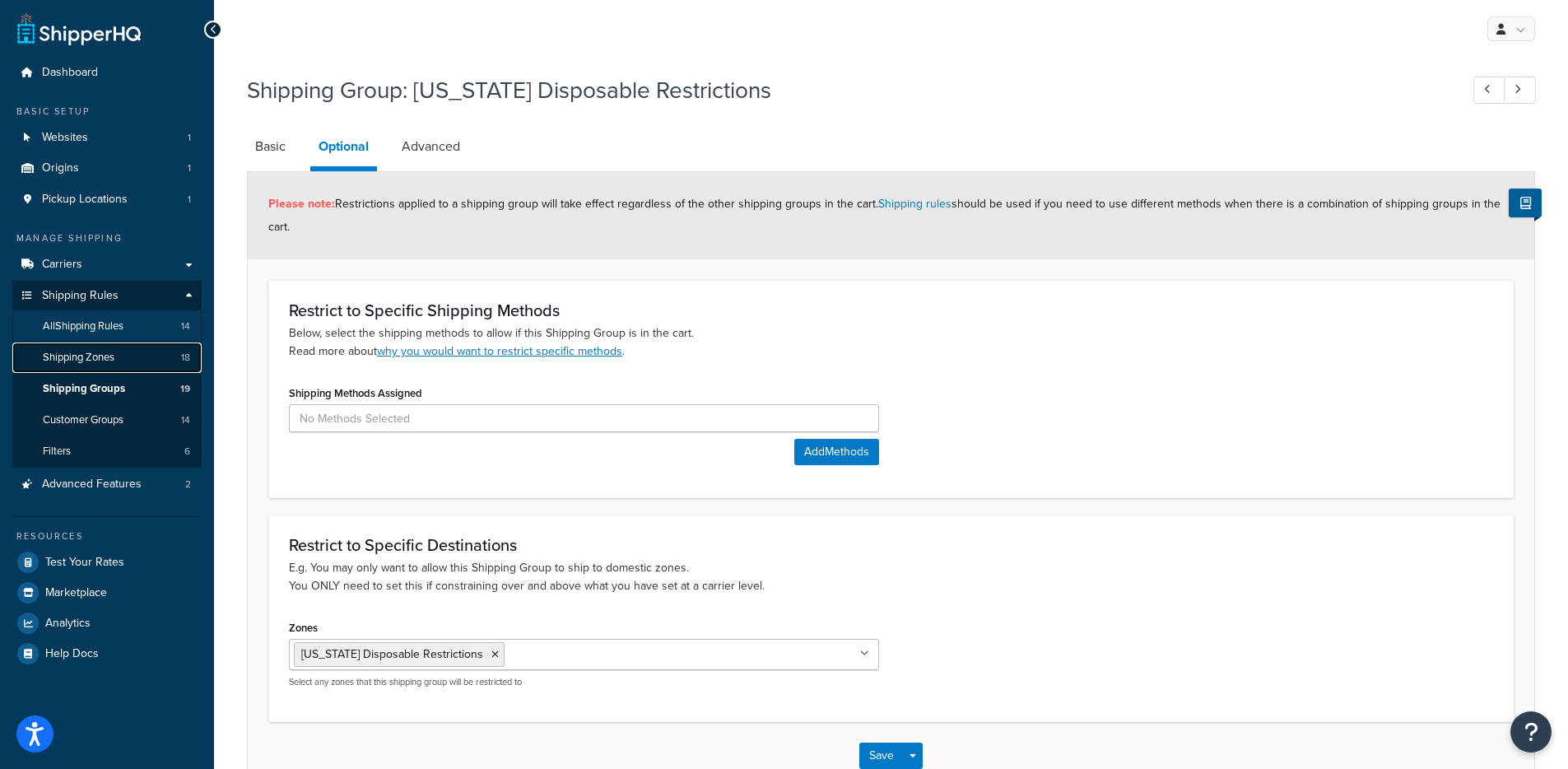
drag, startPoint x: 139, startPoint y: 356, endPoint x: 194, endPoint y: 334, distance: 59.2
click at [491, 657] on icon at bounding box center [495, 655] width 8 height 10
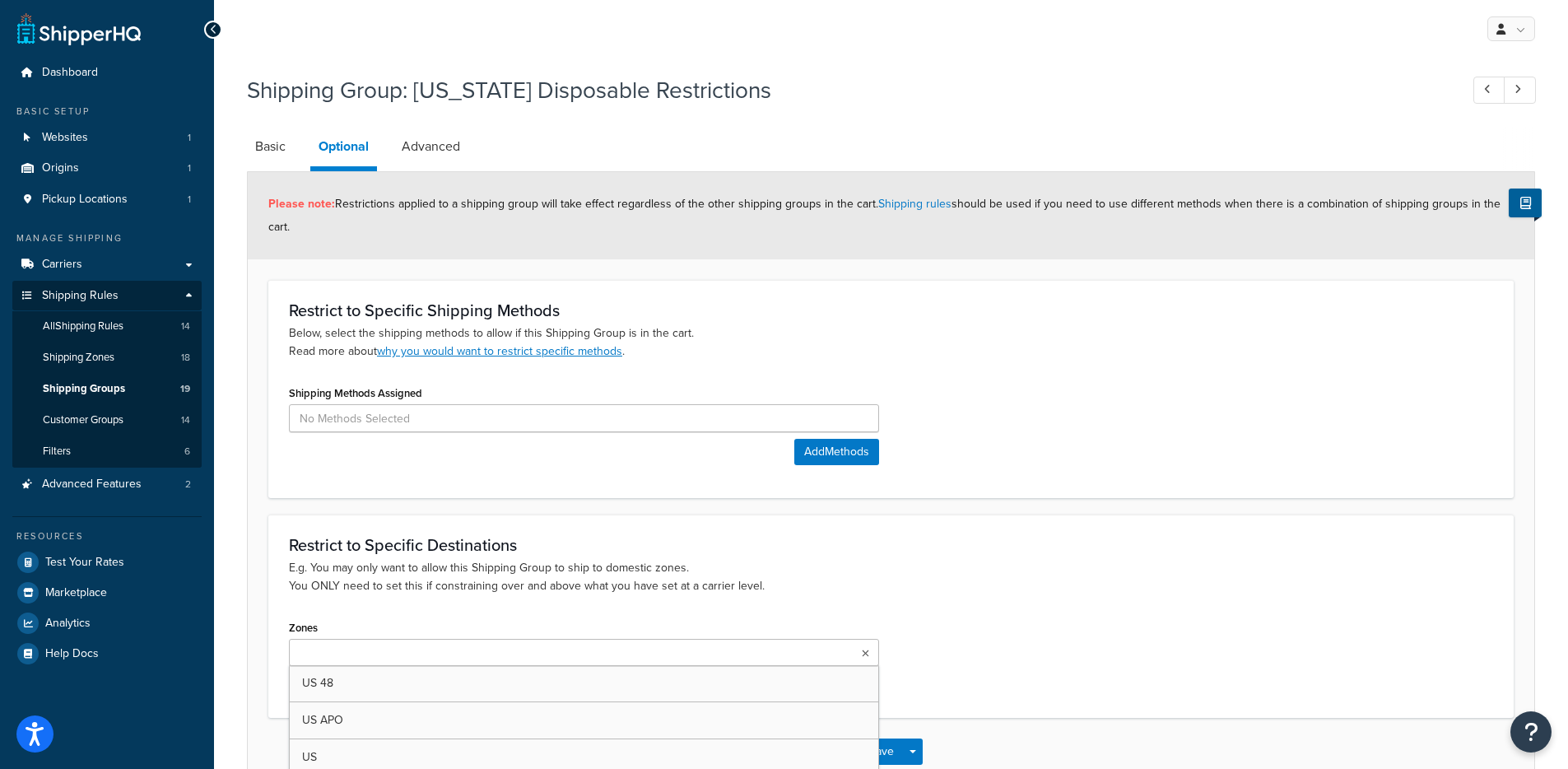
click at [975, 609] on div "Restrict to Specific Destinations E.g. You may only want to allow this Shipping…" at bounding box center [891, 616] width 1245 height 203
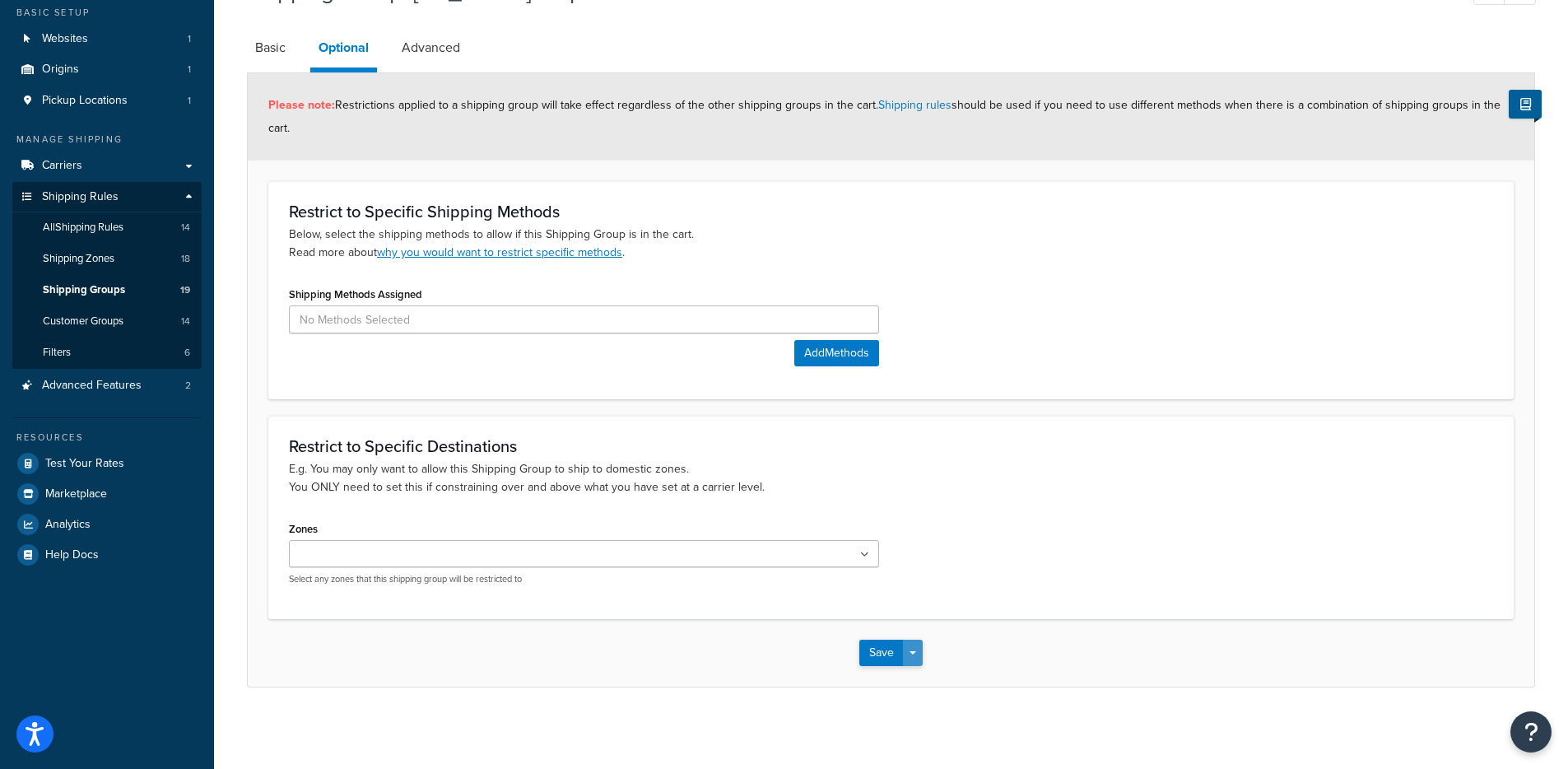
scroll to position [99, 0]
click at [911, 656] on button "Save Dropdown" at bounding box center [913, 652] width 20 height 27
click at [910, 685] on button "Save and Edit" at bounding box center [939, 682] width 159 height 34
click at [550, 559] on ul at bounding box center [584, 553] width 591 height 28
type input "texas"
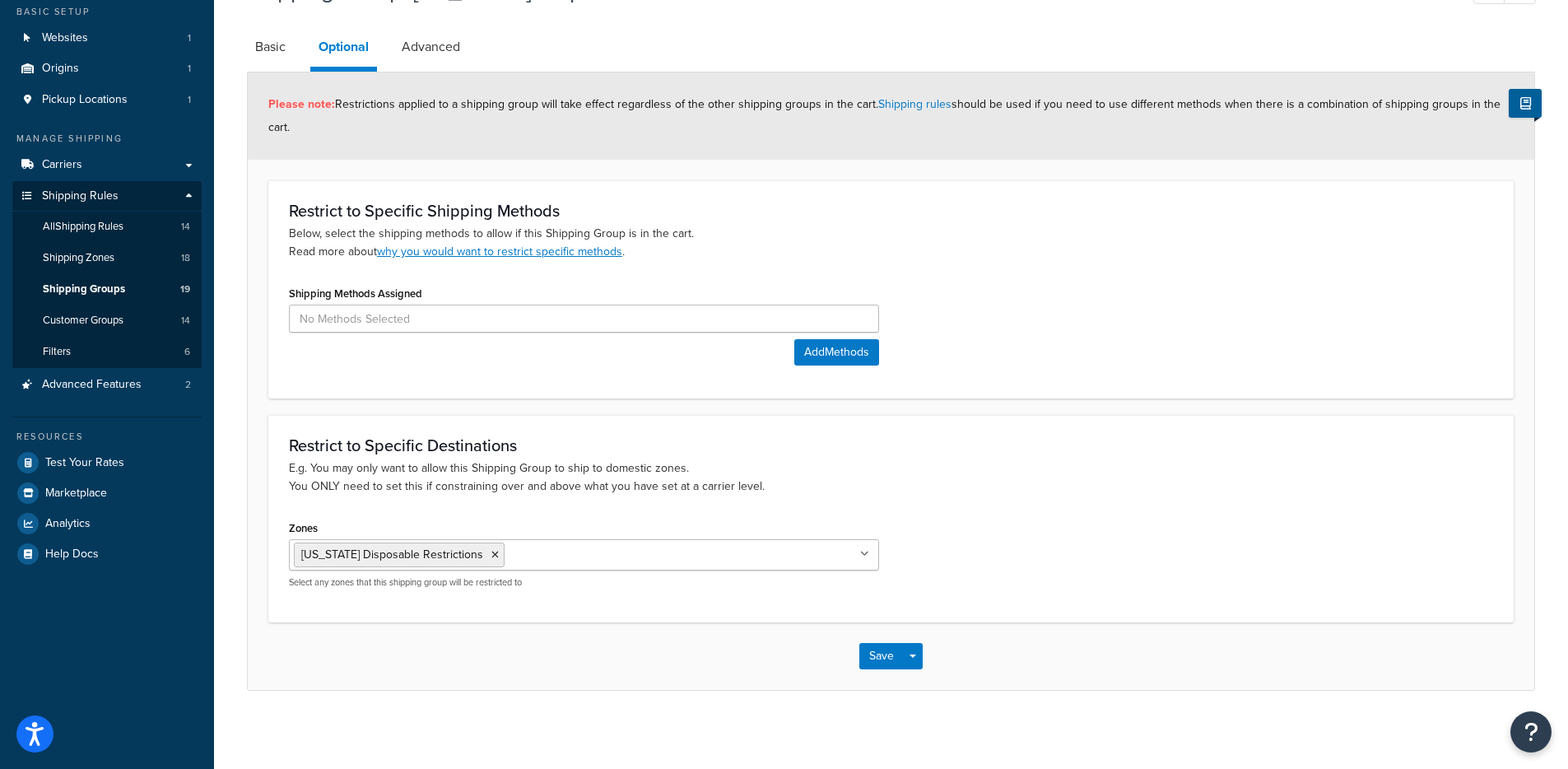
click at [985, 553] on div "Zones Texas Disposable Restrictions US 48 US APO US Kratom Restricted Delta THC…" at bounding box center [892, 559] width 1229 height 85
click at [915, 661] on button "Save Dropdown" at bounding box center [913, 656] width 20 height 27
click at [917, 684] on button "Save and Edit" at bounding box center [939, 686] width 159 height 34
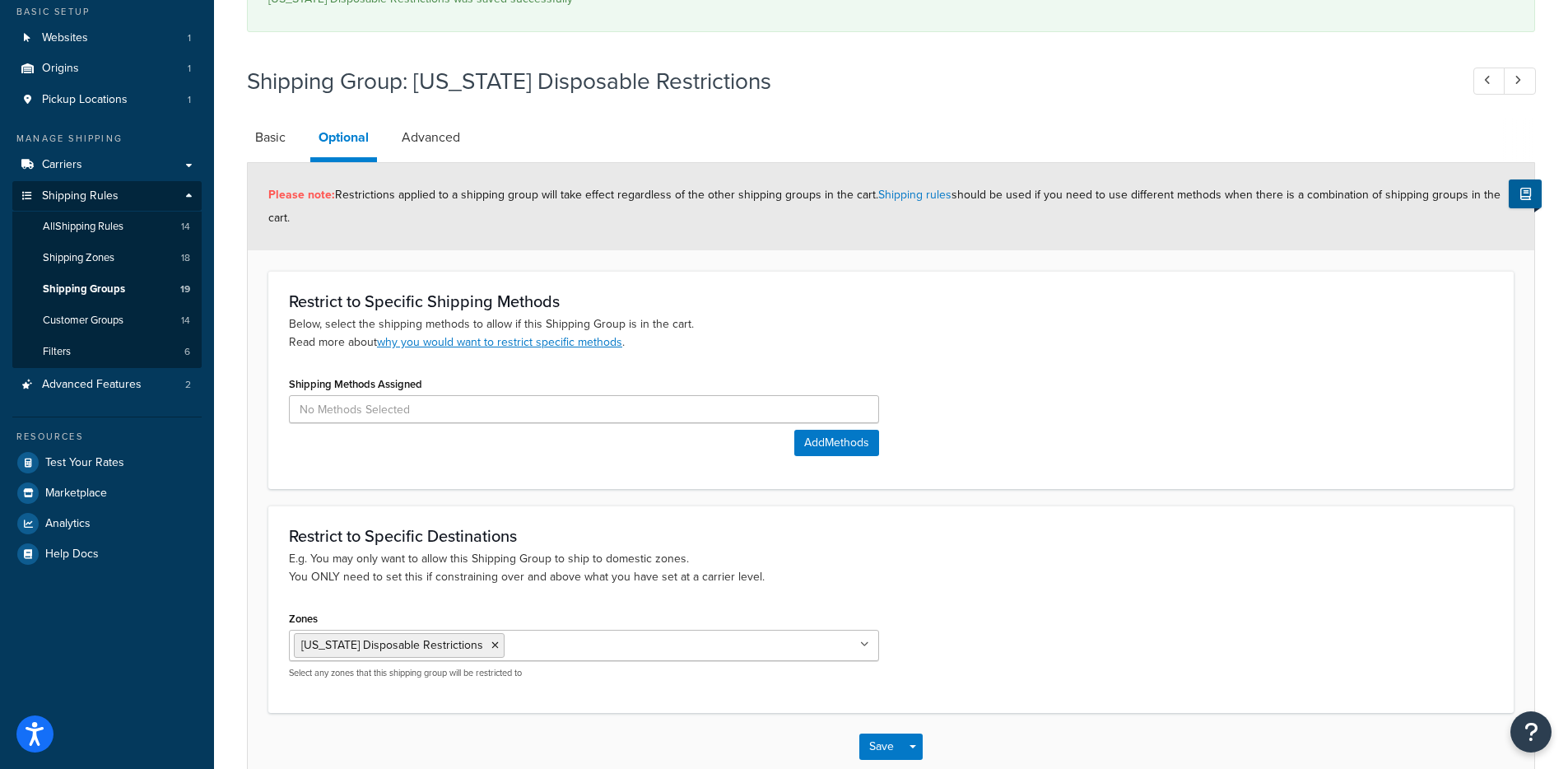
scroll to position [0, 0]
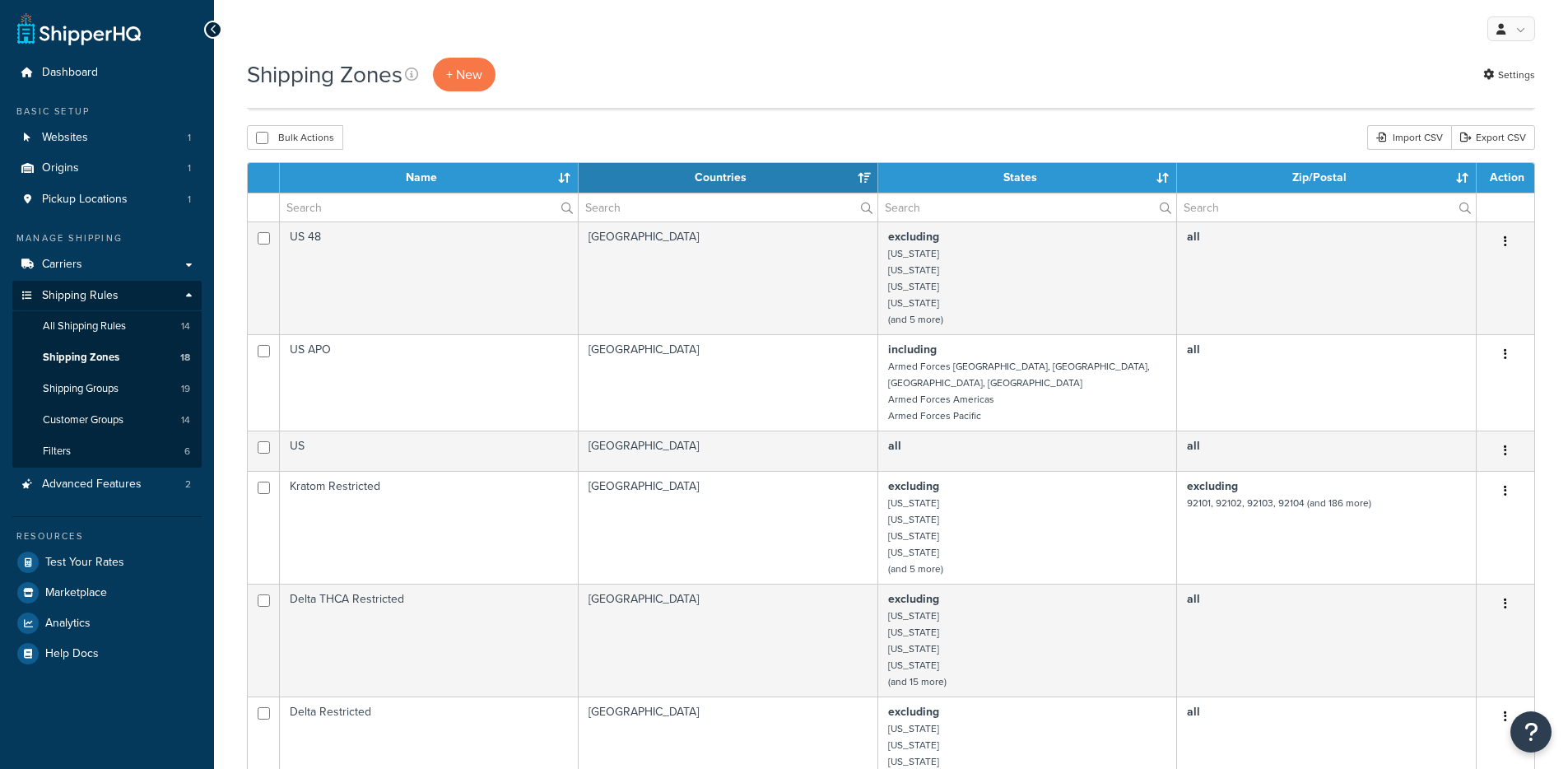
select select "15"
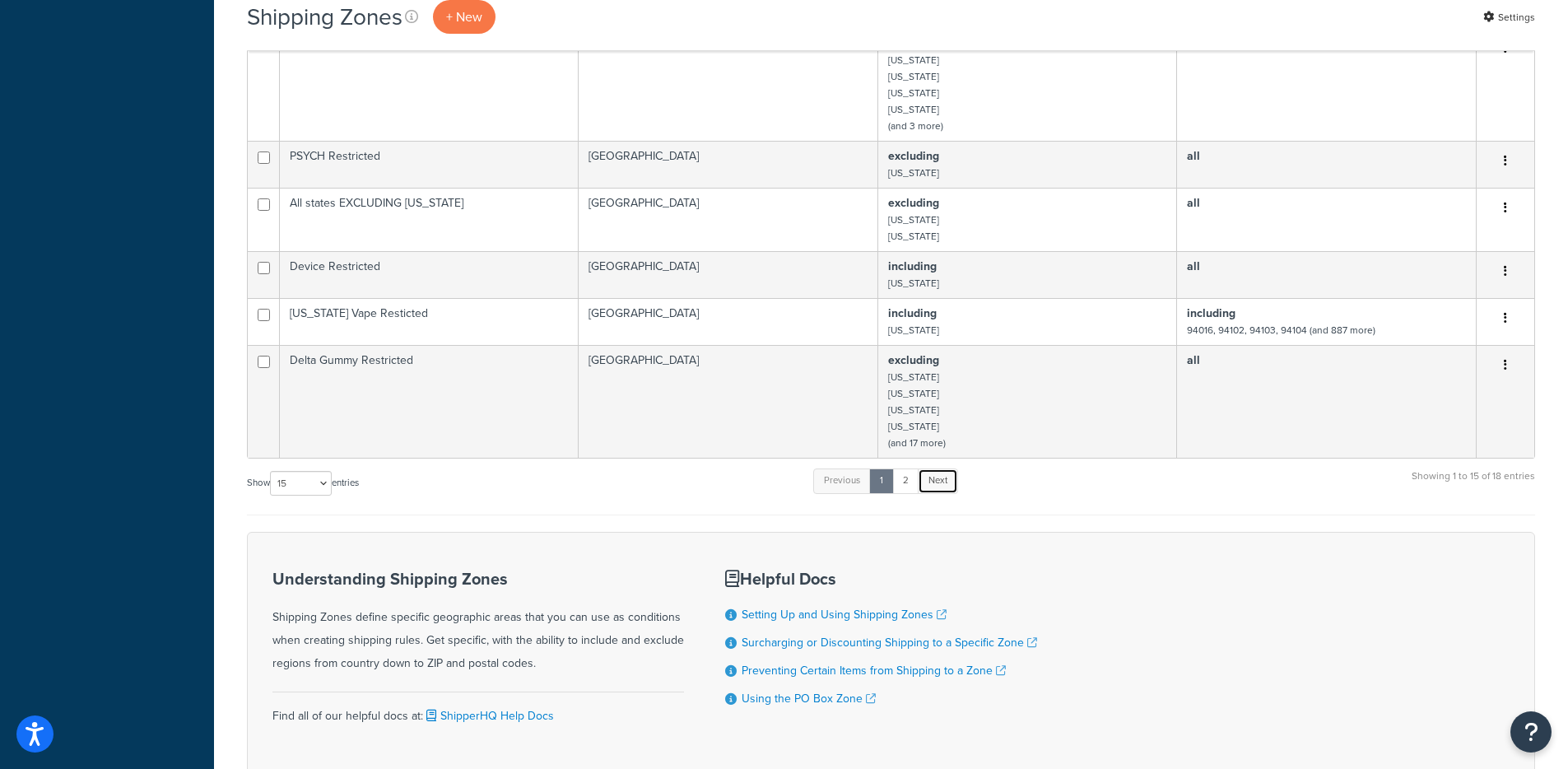
click at [939, 471] on link "Next" at bounding box center [938, 481] width 40 height 25
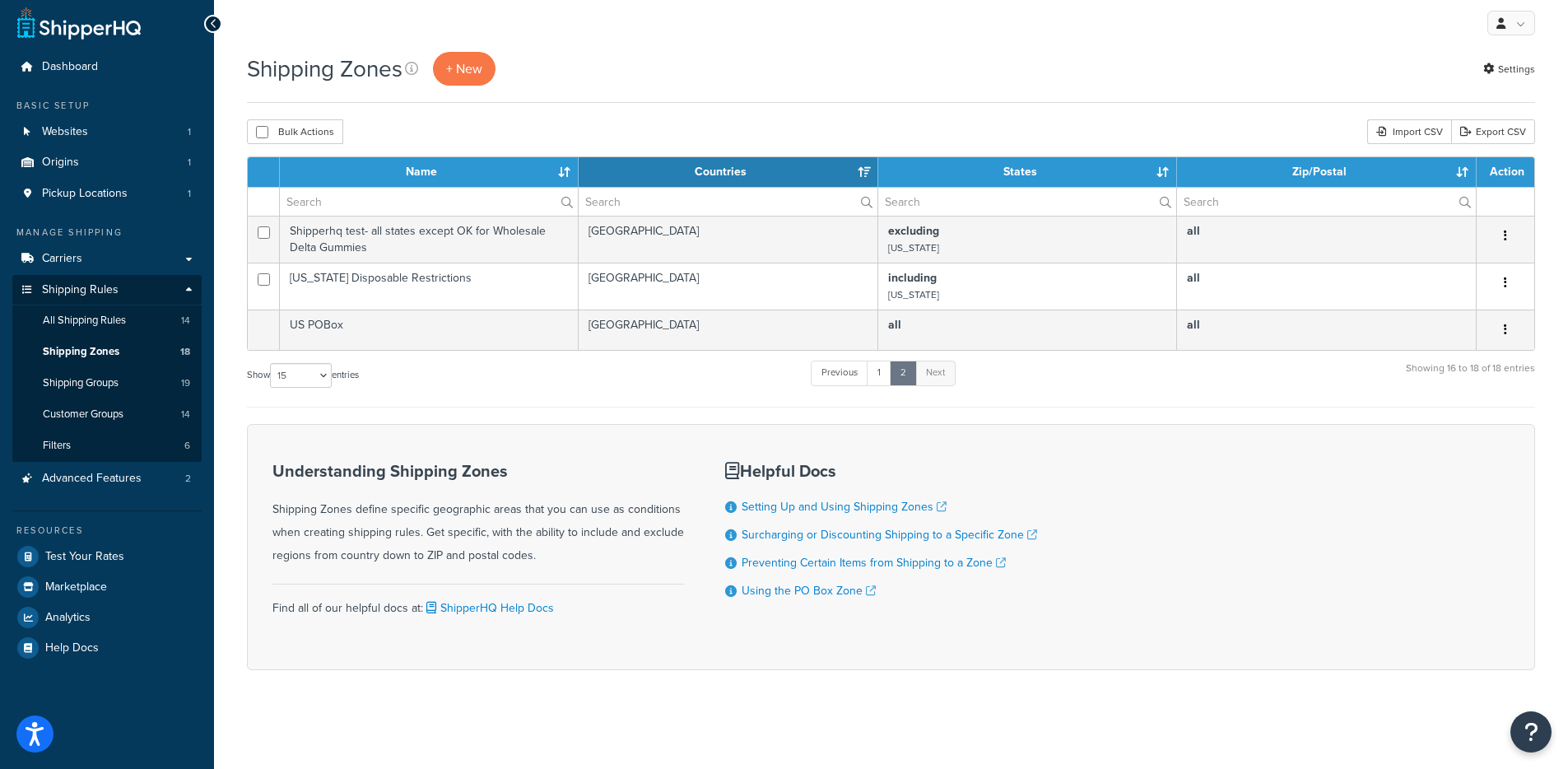
scroll to position [6, 0]
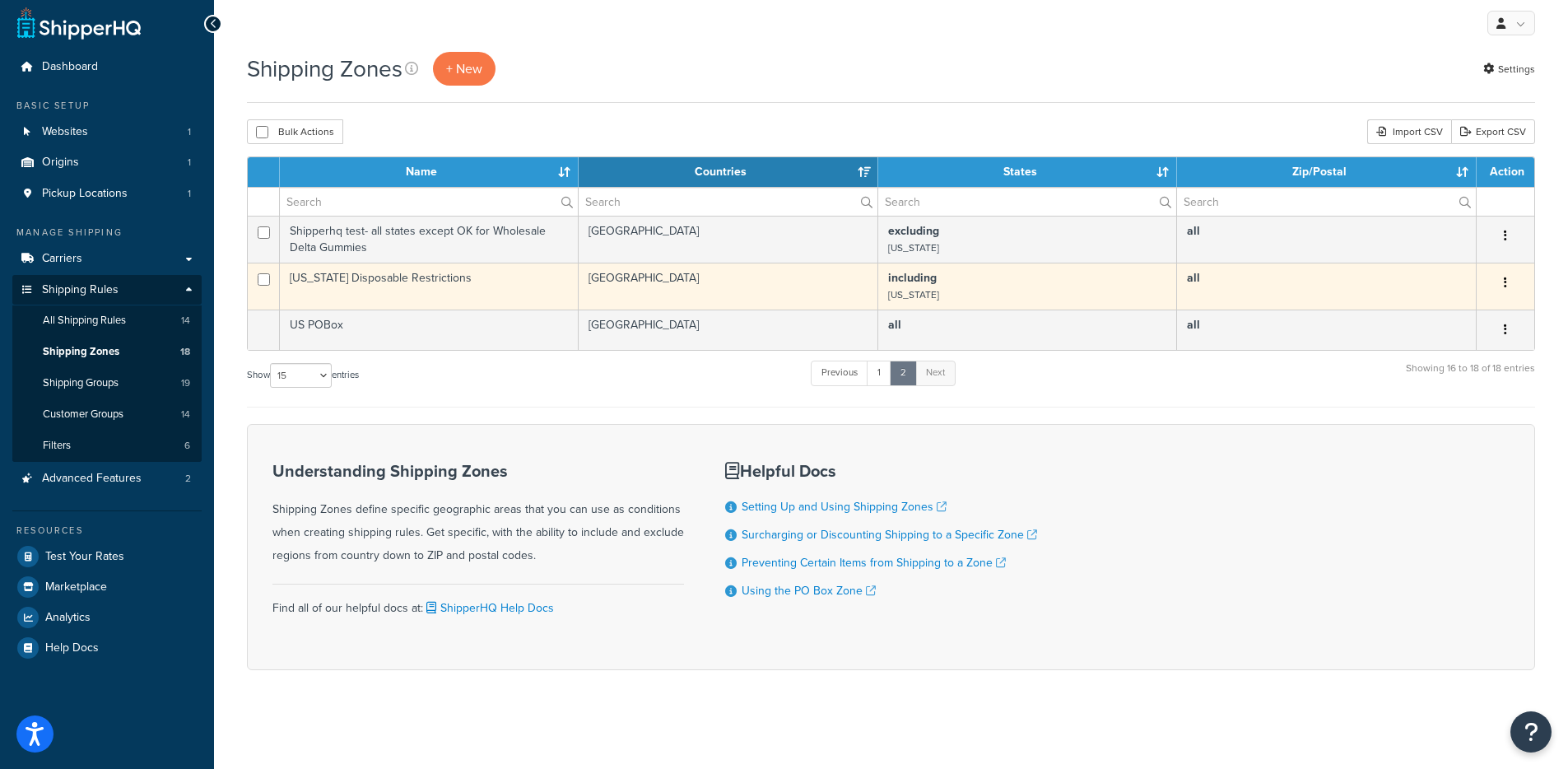
click at [437, 282] on td "[US_STATE] Disposable Restrictions" at bounding box center [430, 286] width 299 height 47
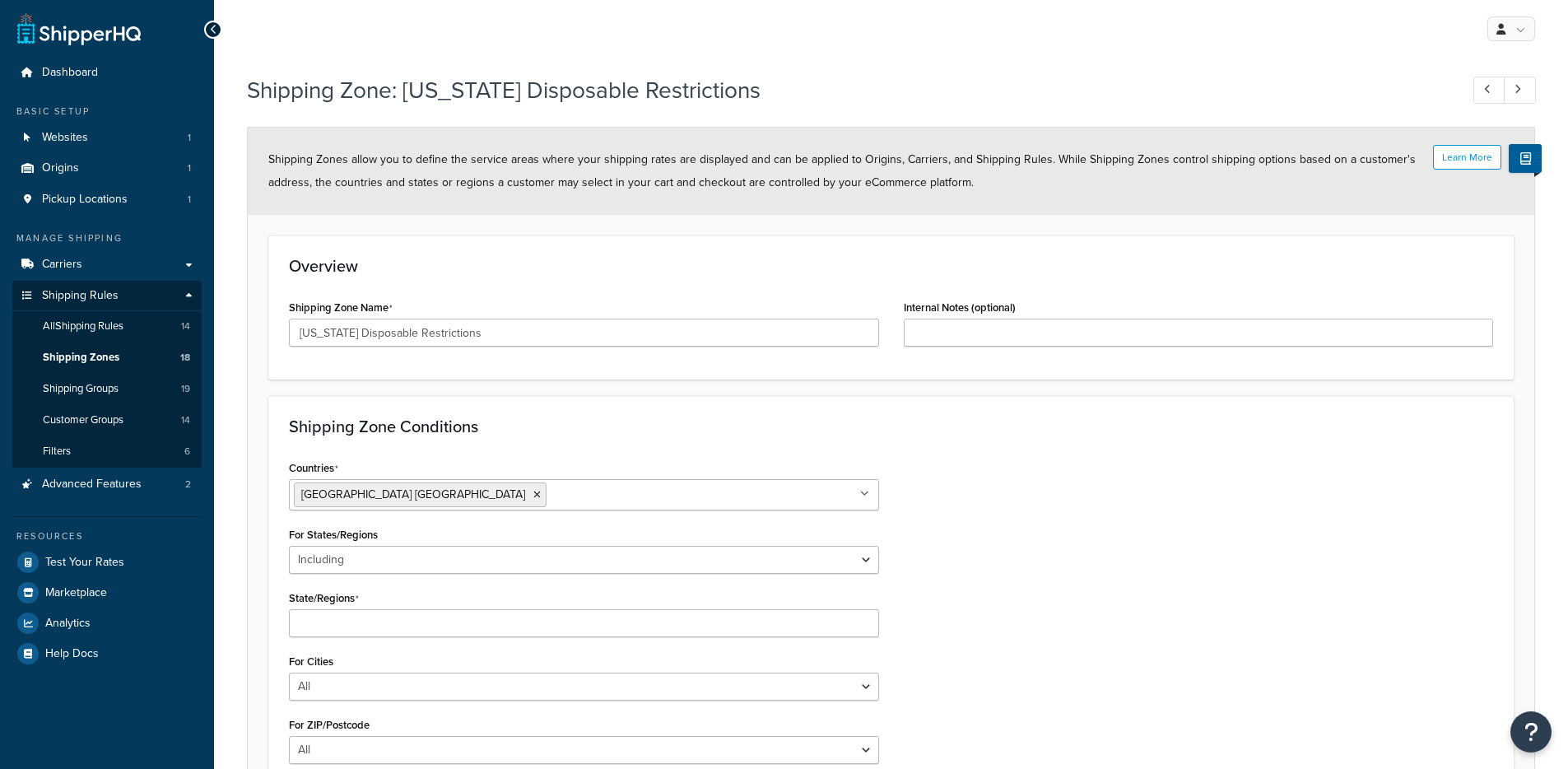
select select "including"
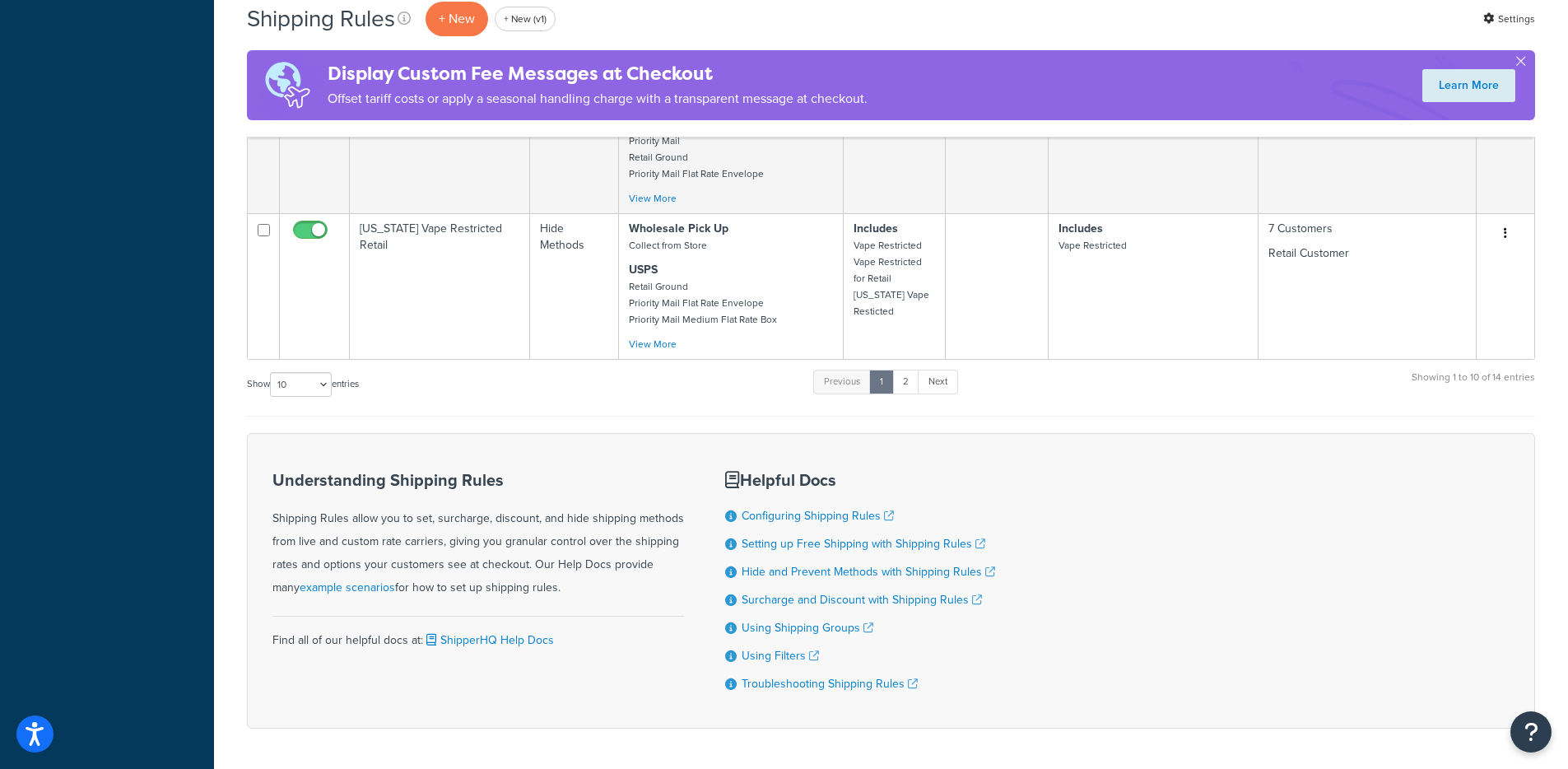
scroll to position [1720, 0]
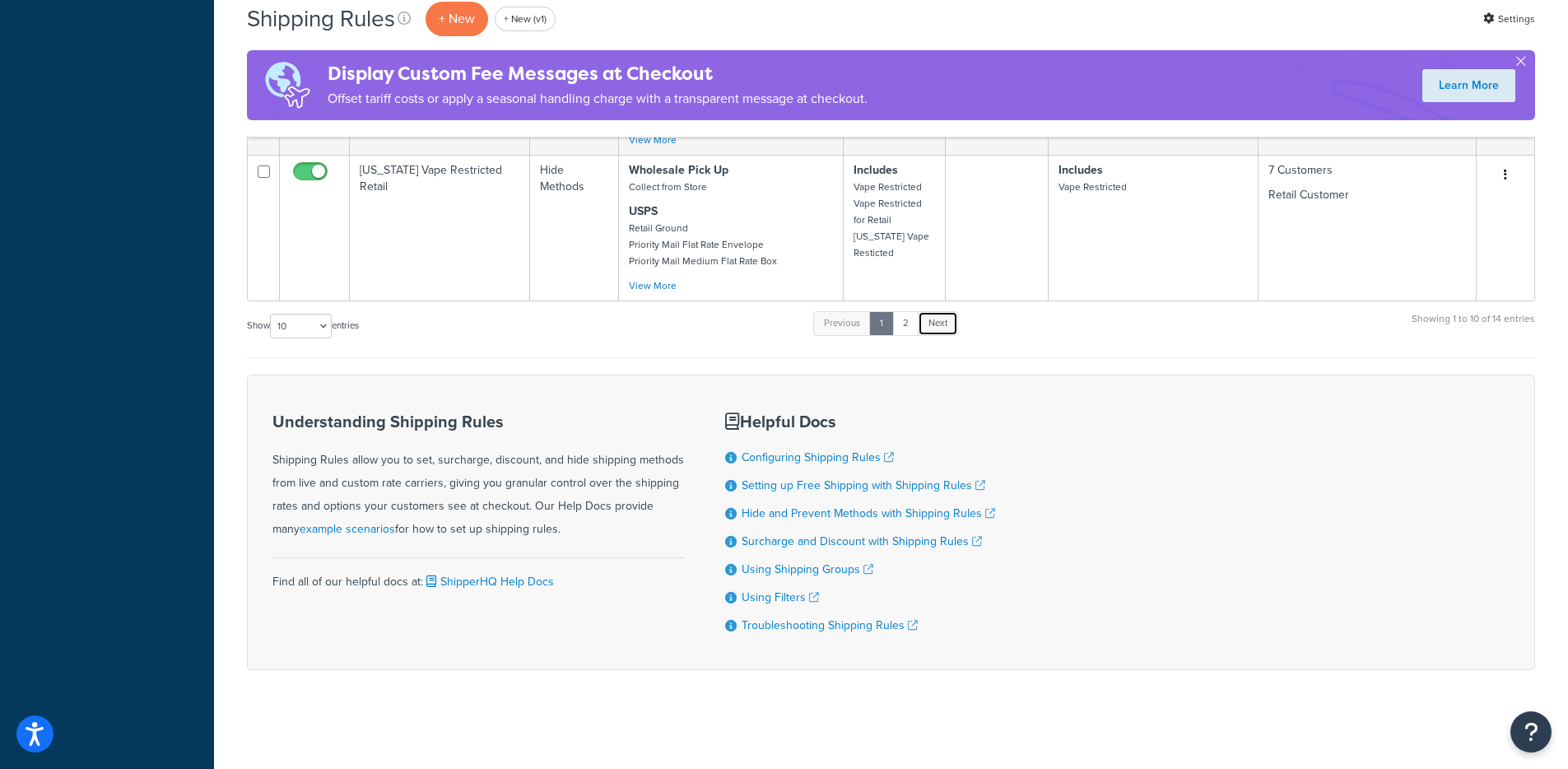
click at [952, 322] on link "Next" at bounding box center [938, 324] width 40 height 25
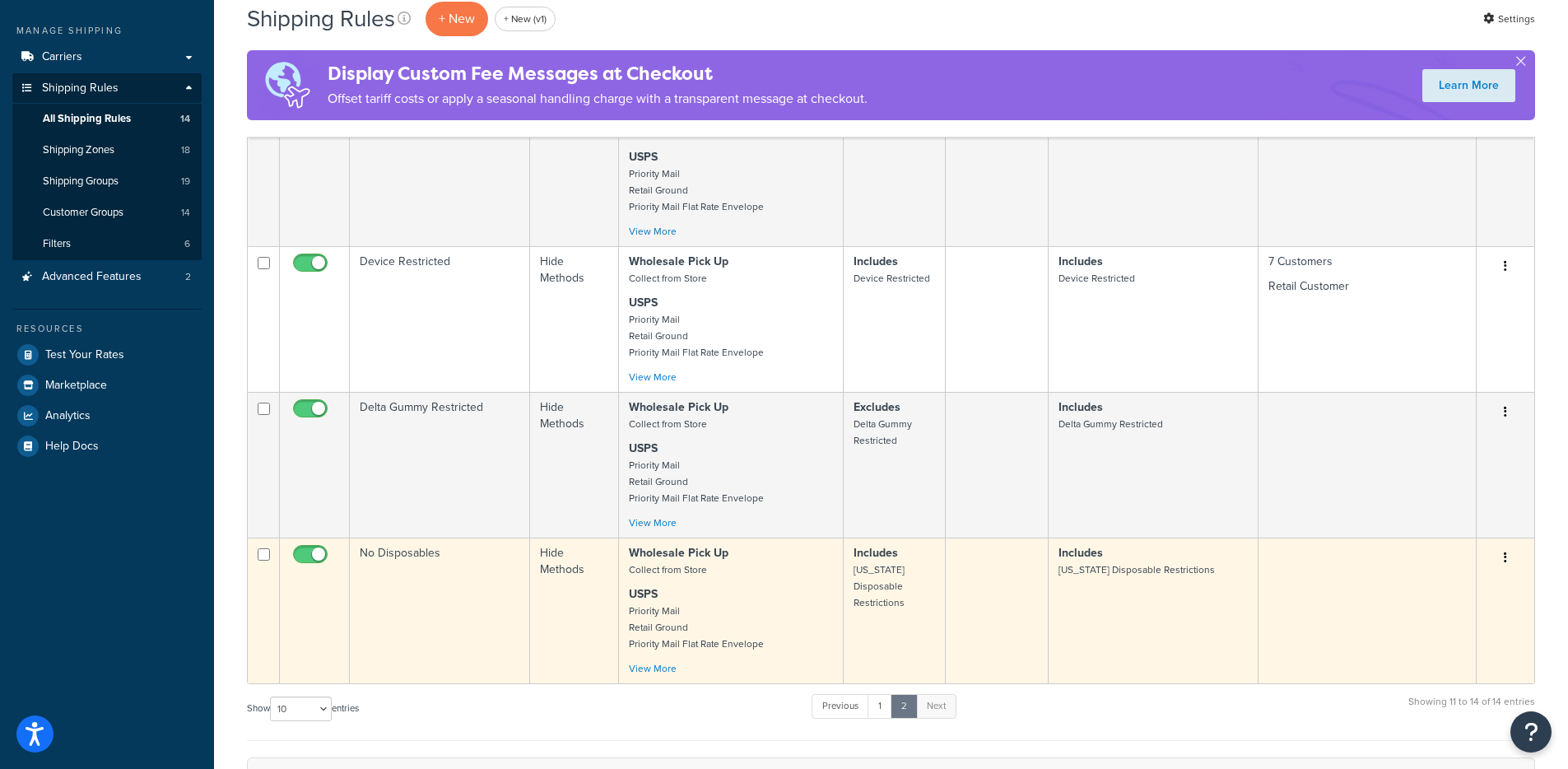
scroll to position [196, 0]
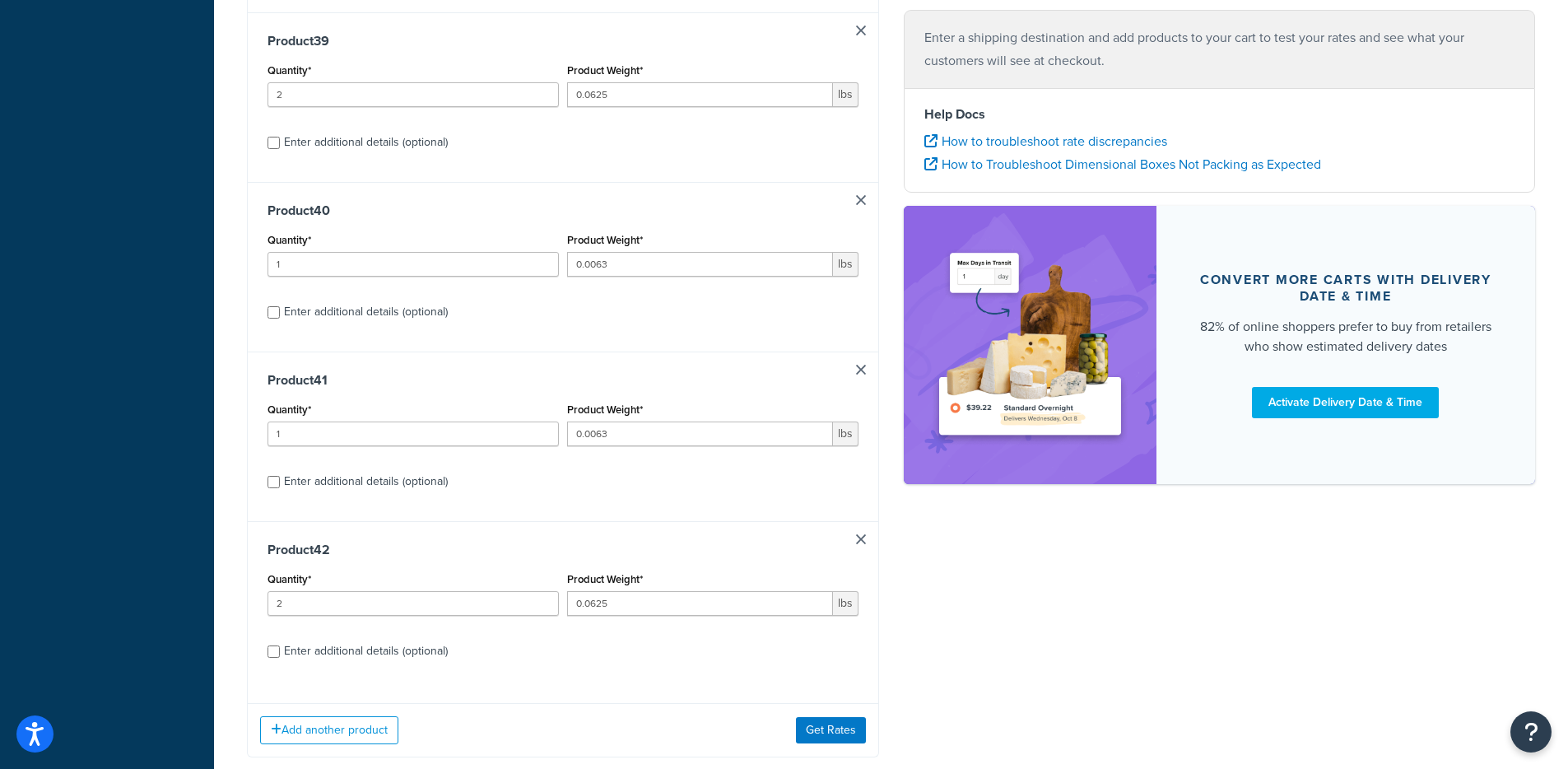
scroll to position [6856, 0]
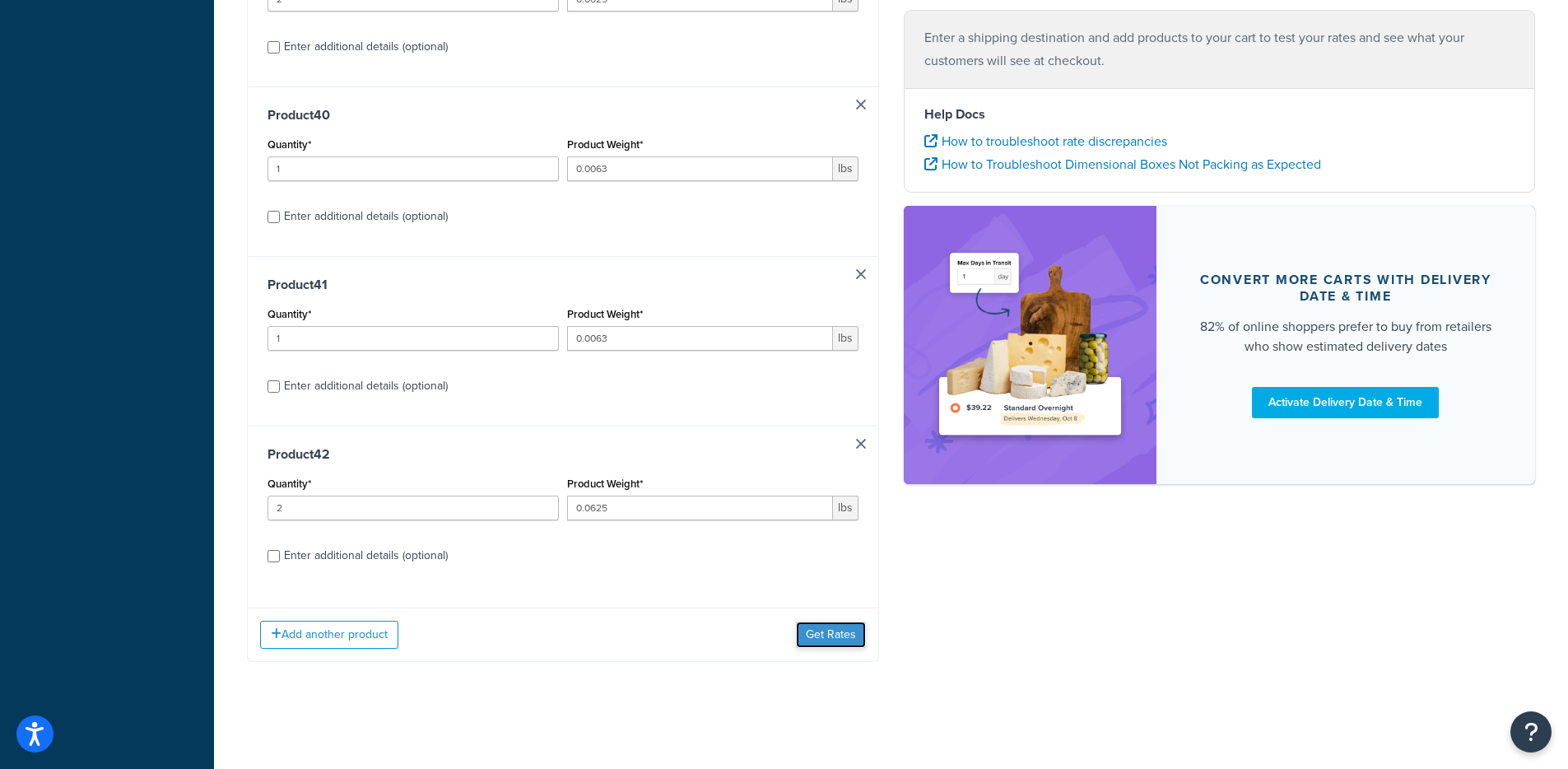
click at [837, 640] on button "Get Rates" at bounding box center [832, 635] width 70 height 27
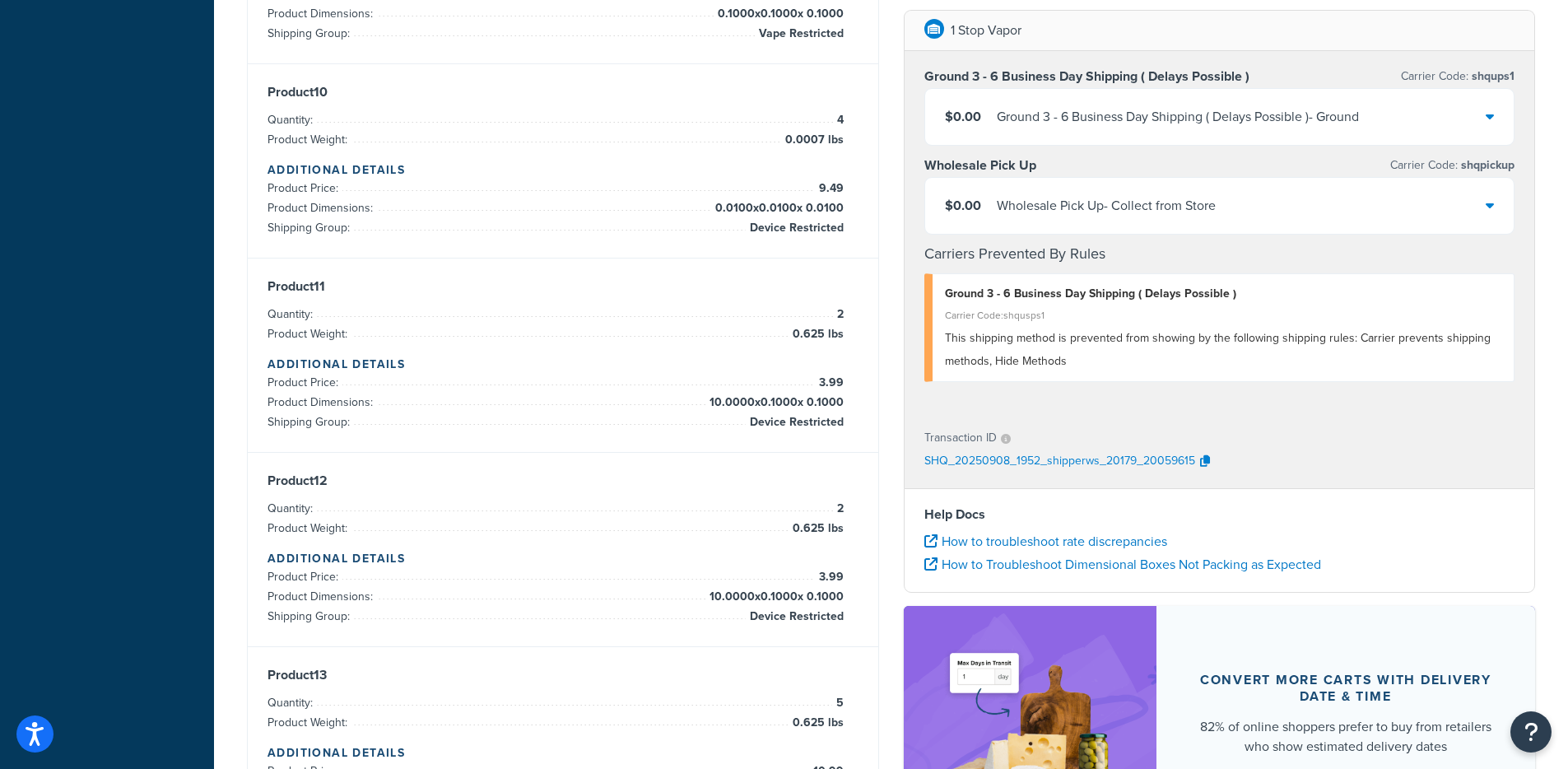
scroll to position [0, 0]
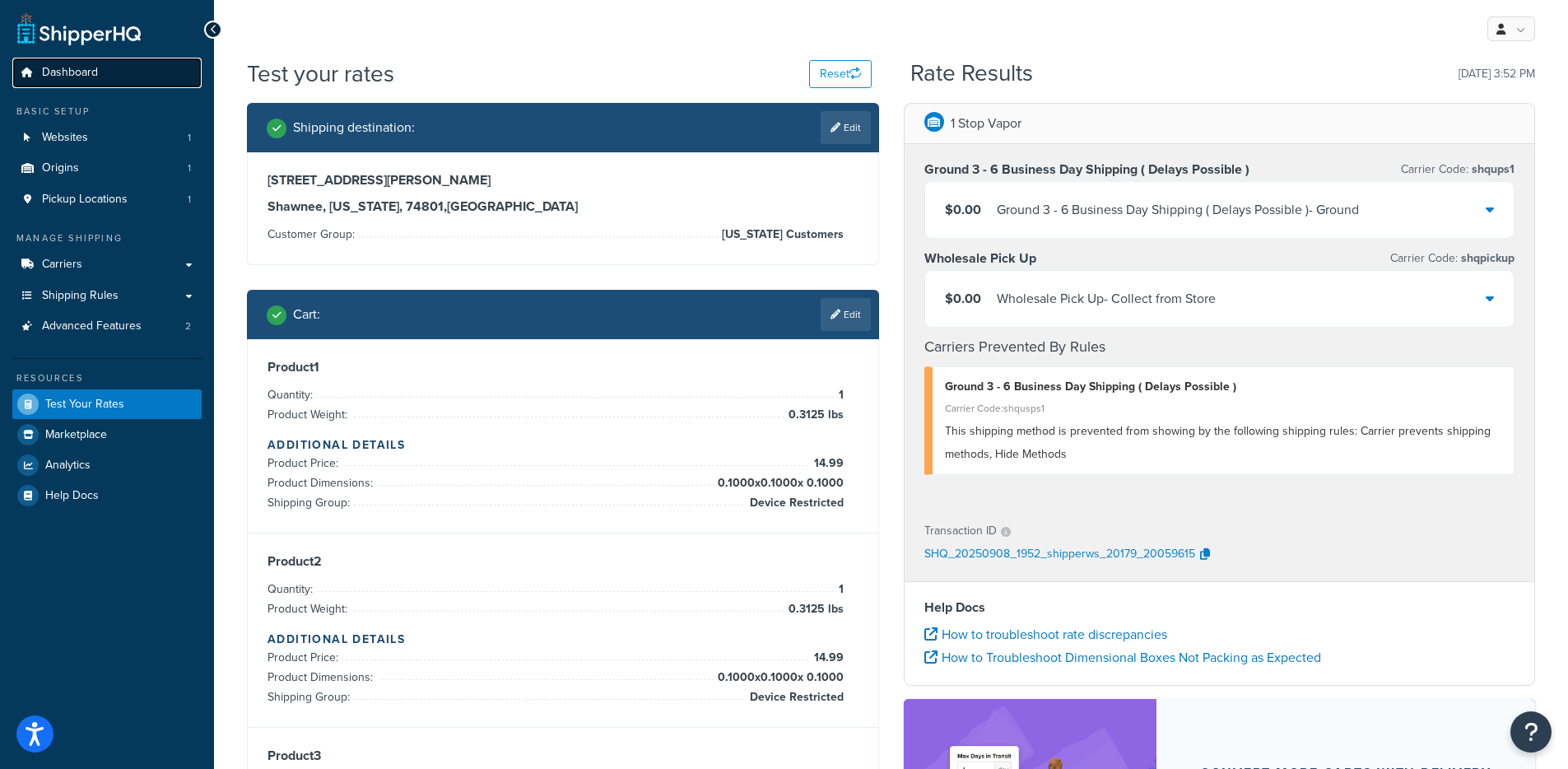
click at [120, 83] on link "Dashboard" at bounding box center [107, 73] width 189 height 31
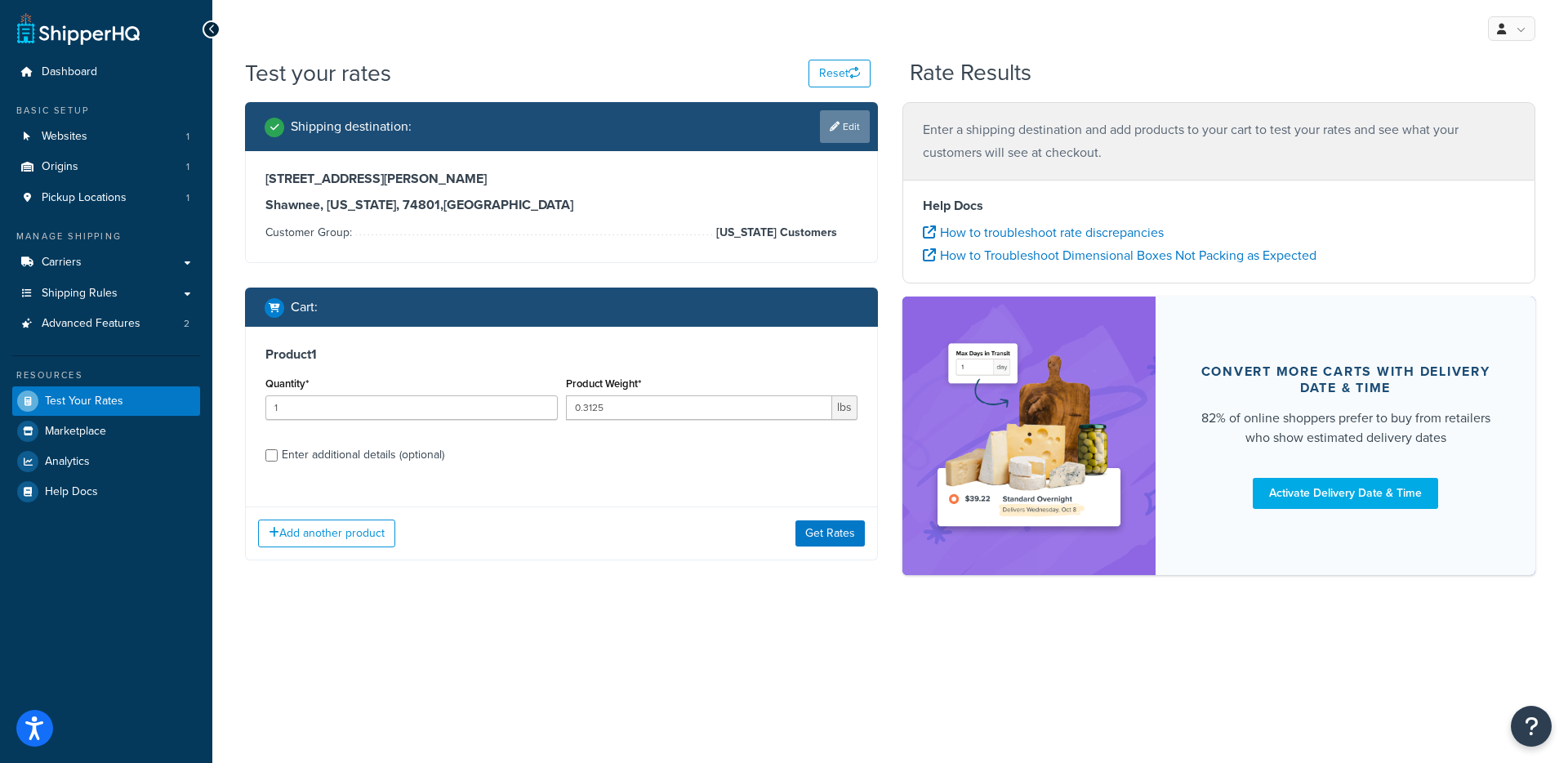
click at [845, 120] on link "Edit" at bounding box center [845, 126] width 50 height 32
select select "OK"
select select "[US_STATE] Customers"
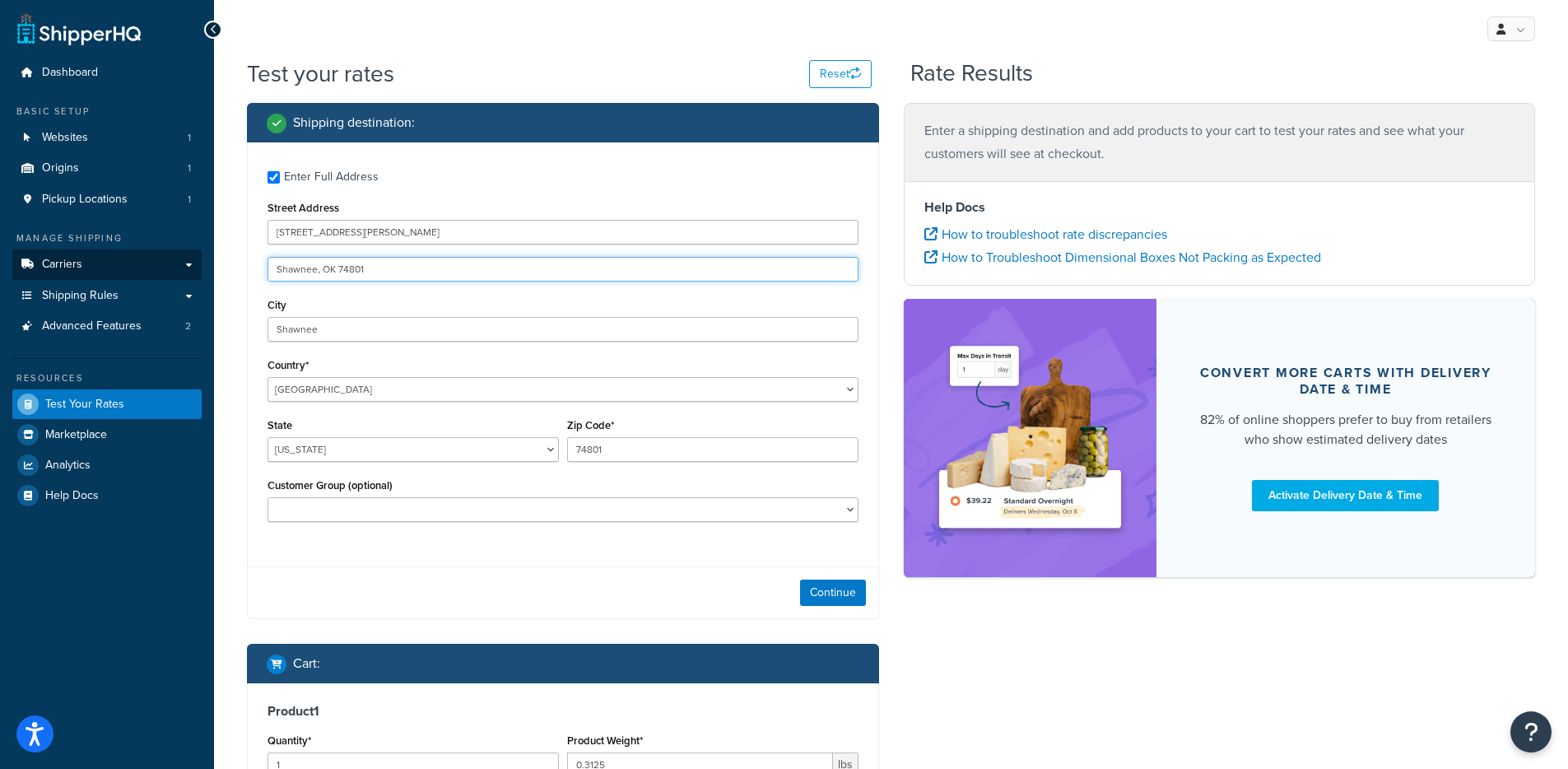
drag, startPoint x: 422, startPoint y: 267, endPoint x: 71, endPoint y: 264, distance: 351.0
click at [71, 264] on div "Dashboard Basic Setup Websites 1 Origins 1 Pickup Locations 1 Manage Shipping C…" at bounding box center [784, 513] width 1568 height 1026
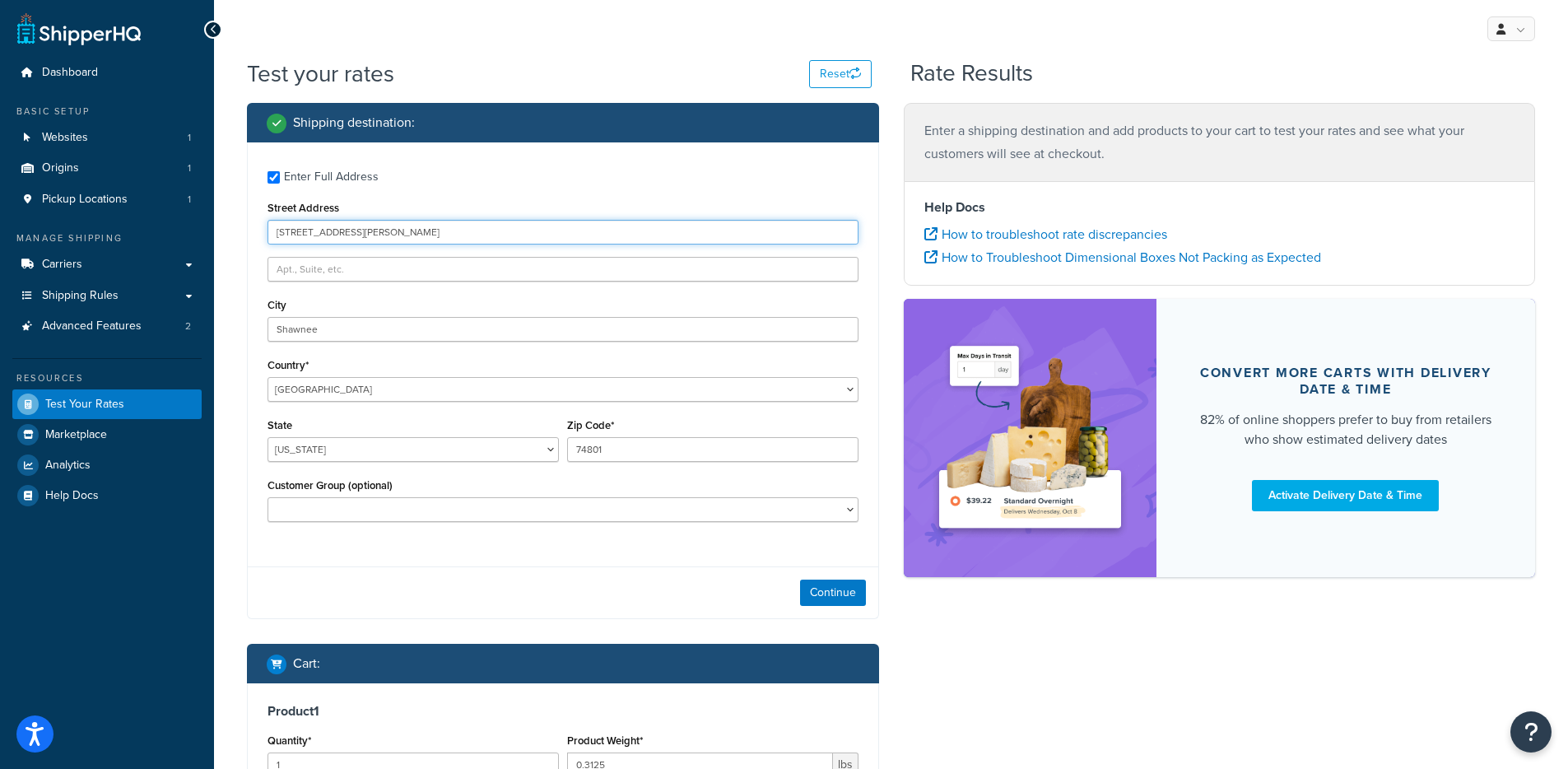
click at [365, 230] on input "[STREET_ADDRESS][PERSON_NAME]" at bounding box center [563, 233] width 591 height 25
click at [365, 232] on input "[STREET_ADDRESS][PERSON_NAME]" at bounding box center [563, 233] width 591 height 25
click at [405, 441] on select "[US_STATE] [US_STATE] [US_STATE] [US_STATE] [US_STATE] Armed Forces Americas Ar…" at bounding box center [413, 450] width 291 height 25
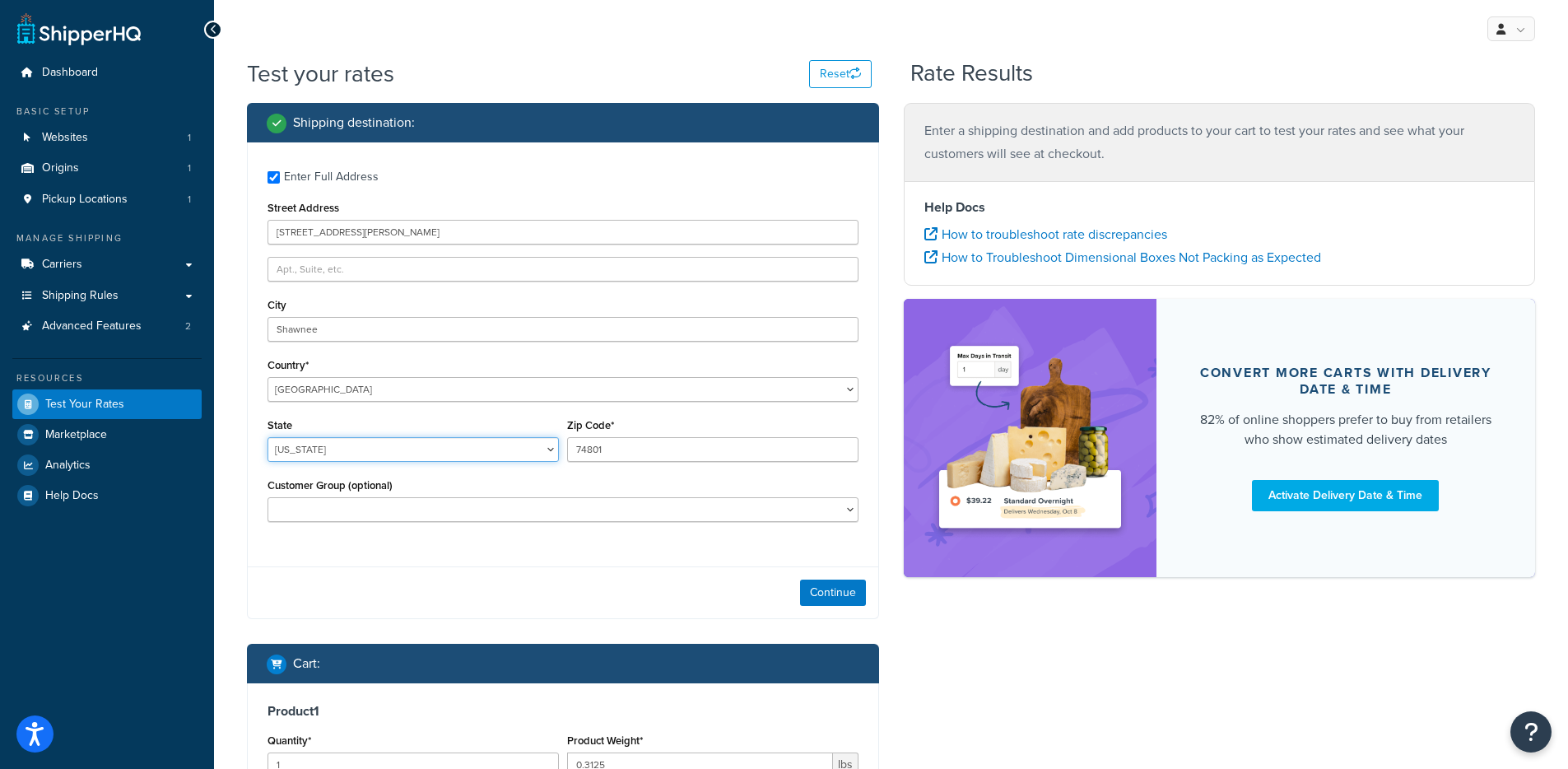
select select "TX"
click at [268, 437] on select "Alabama Alaska American Samoa Arizona Arkansas Armed Forces Americas Armed Forc…" at bounding box center [413, 450] width 291 height 25
drag, startPoint x: 638, startPoint y: 425, endPoint x: 622, endPoint y: 451, distance: 30.5
click at [637, 426] on div "Zip Code* 74801" at bounding box center [712, 438] width 291 height 48
click at [620, 453] on input "74801" at bounding box center [712, 450] width 291 height 25
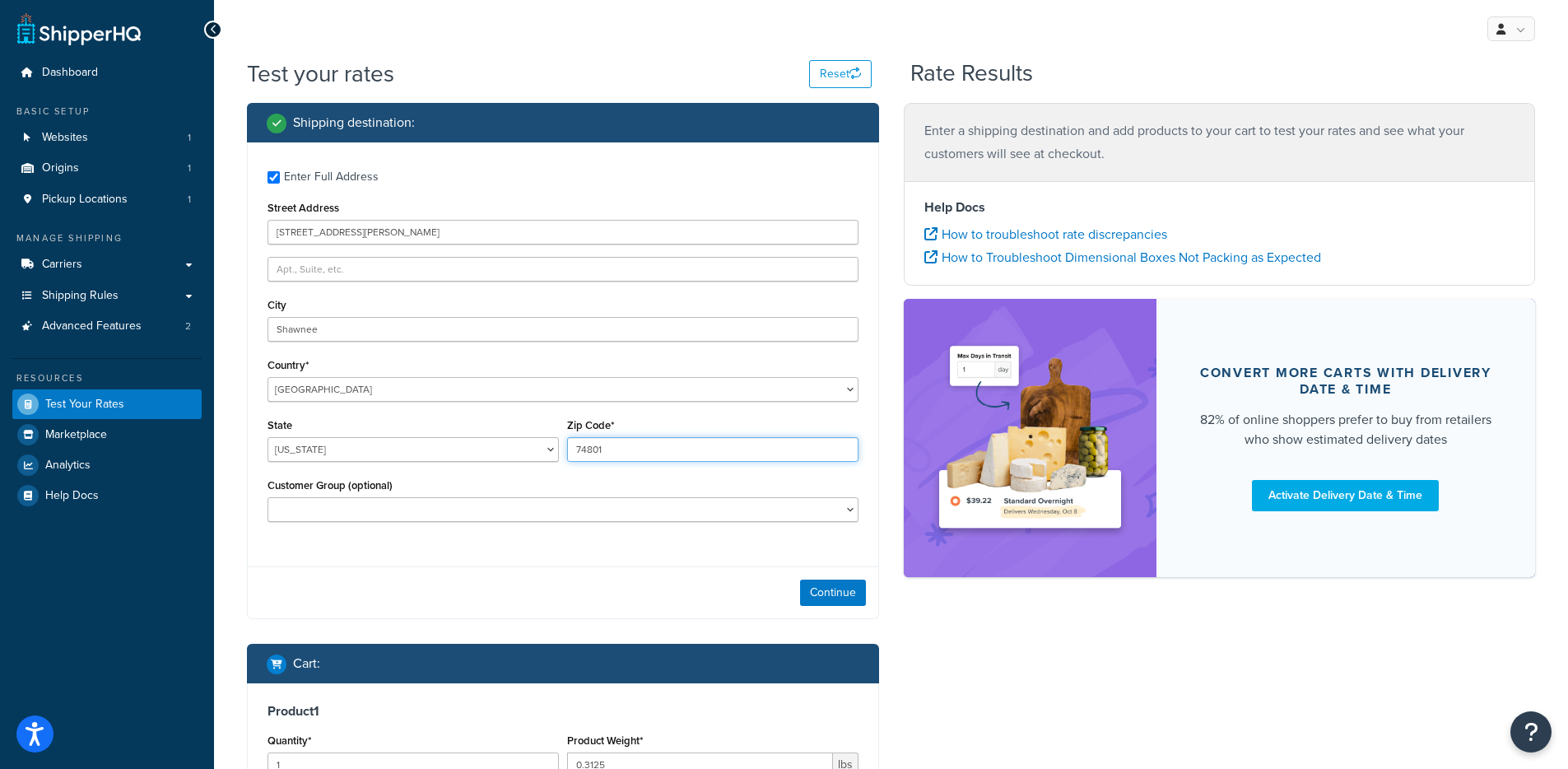
click at [620, 452] on input "74801" at bounding box center [712, 450] width 291 height 25
type input "78741"
click at [813, 598] on button "Continue" at bounding box center [832, 593] width 66 height 27
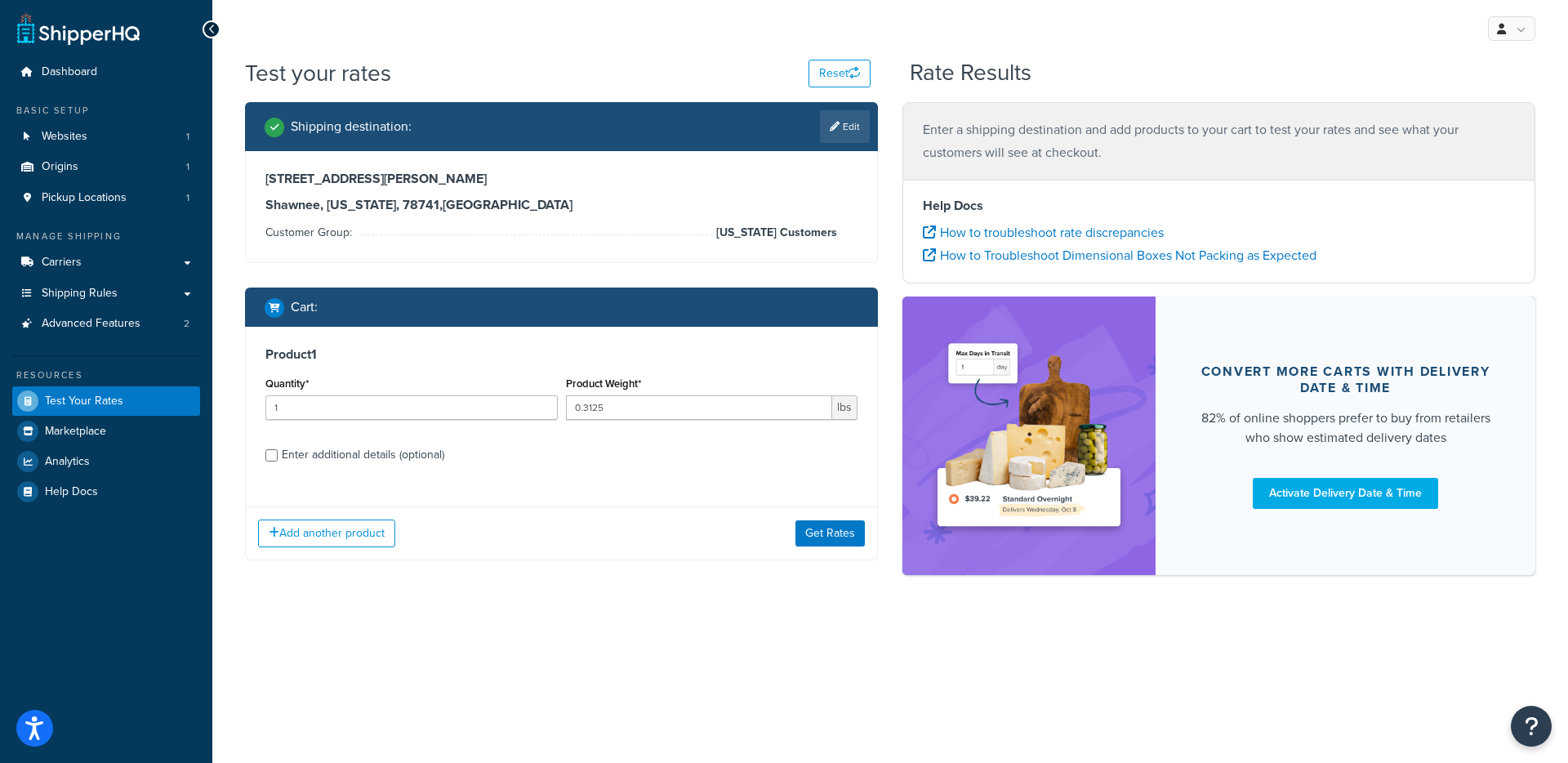
click at [793, 535] on div "Add another product Get Rates" at bounding box center [561, 533] width 631 height 53
click at [846, 535] on button "Get Rates" at bounding box center [830, 534] width 70 height 26
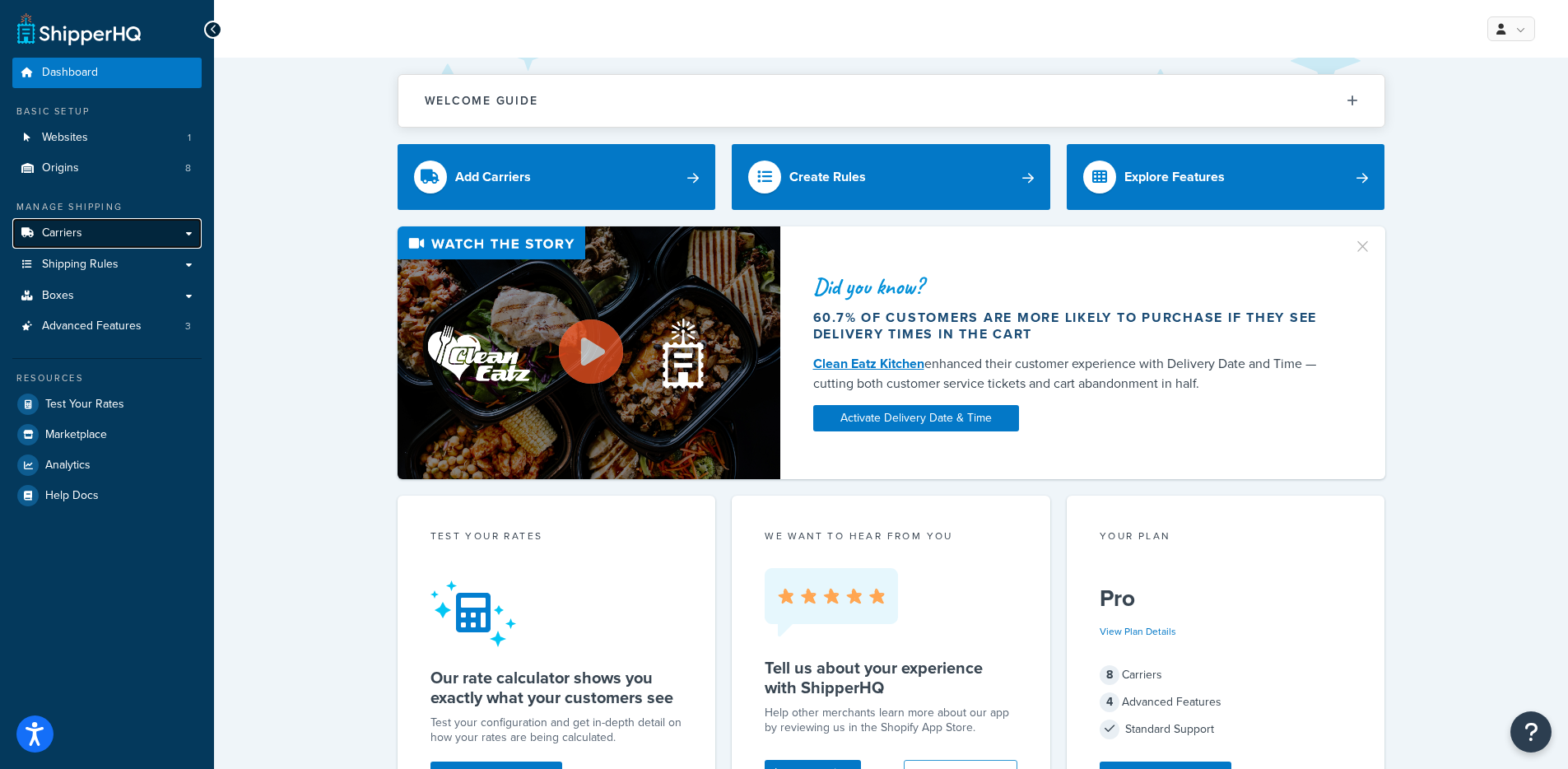
click at [79, 241] on link "Carriers" at bounding box center [107, 234] width 189 height 31
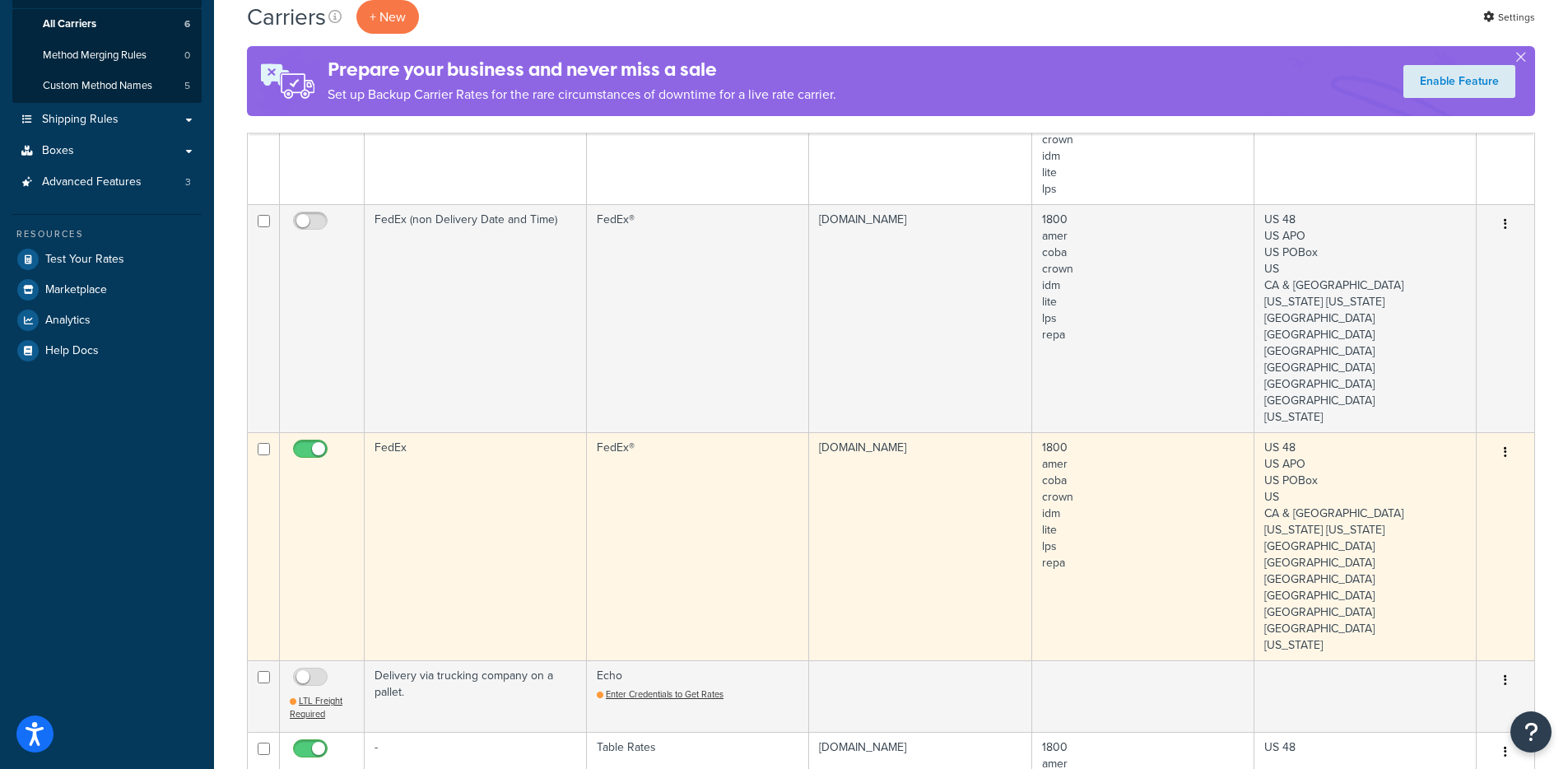
scroll to position [241, 0]
click at [482, 459] on td "FedEx" at bounding box center [475, 545] width 223 height 228
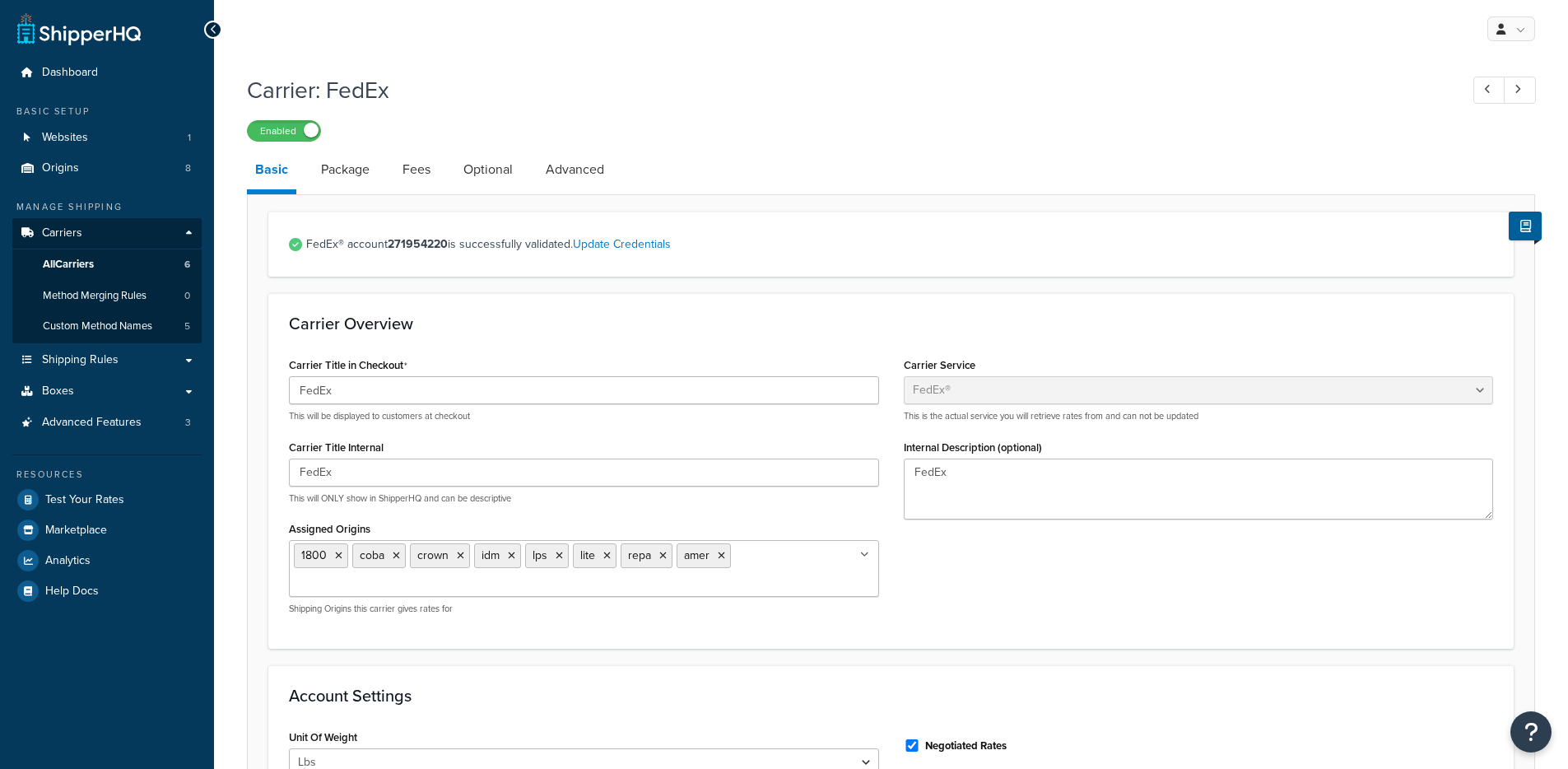
select select "fedEx"
select select "REGULAR_PICKUP"
select select "YOUR_PACKAGING"
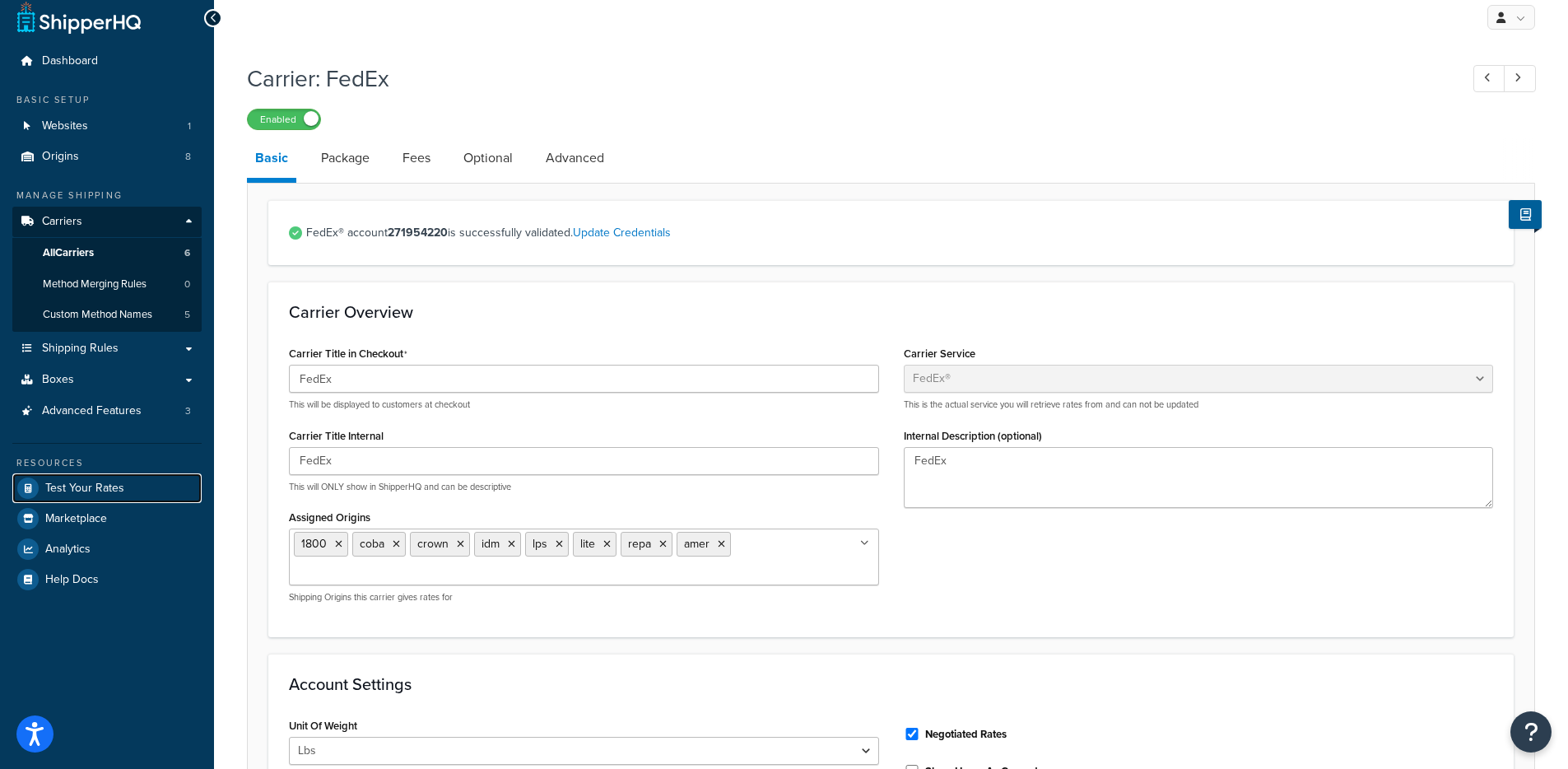
scroll to position [16, 0]
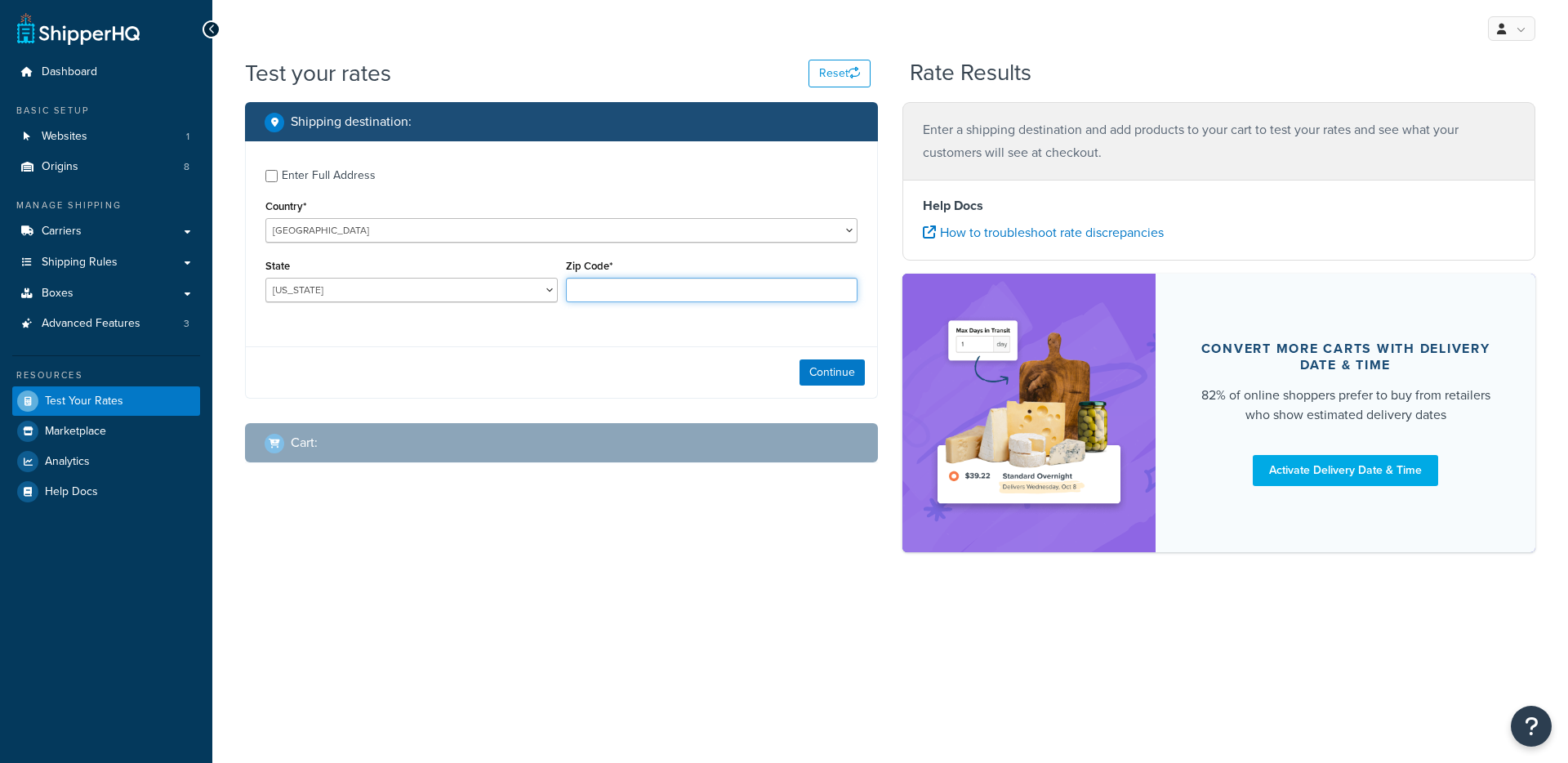
click at [583, 281] on input "Zip Code*" at bounding box center [712, 290] width 292 height 25
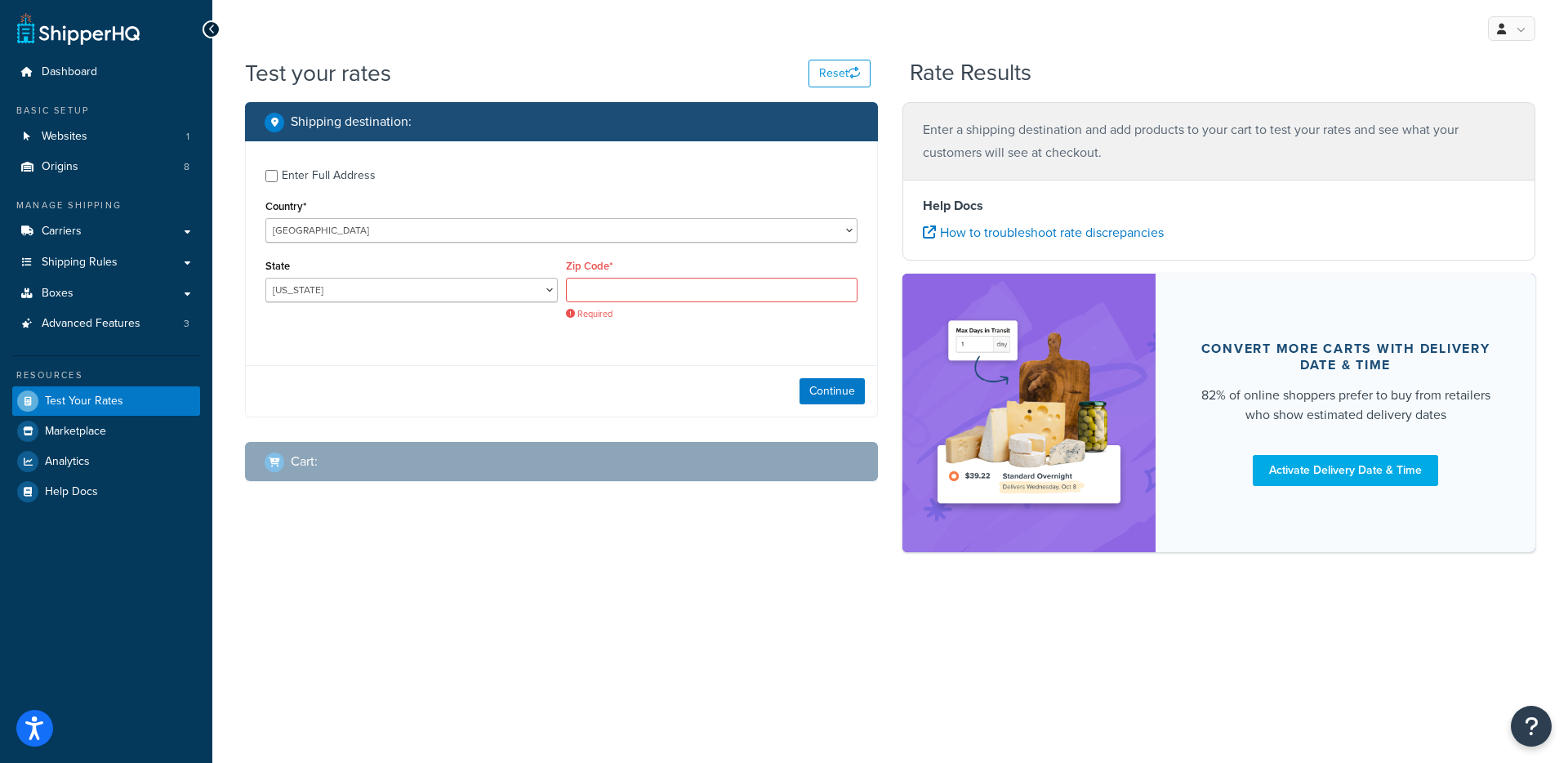
click at [322, 164] on div "Enter Full Address" at bounding box center [329, 175] width 94 height 23
click at [278, 170] on input "Enter Full Address" at bounding box center [271, 175] width 12 height 12
checkbox input "true"
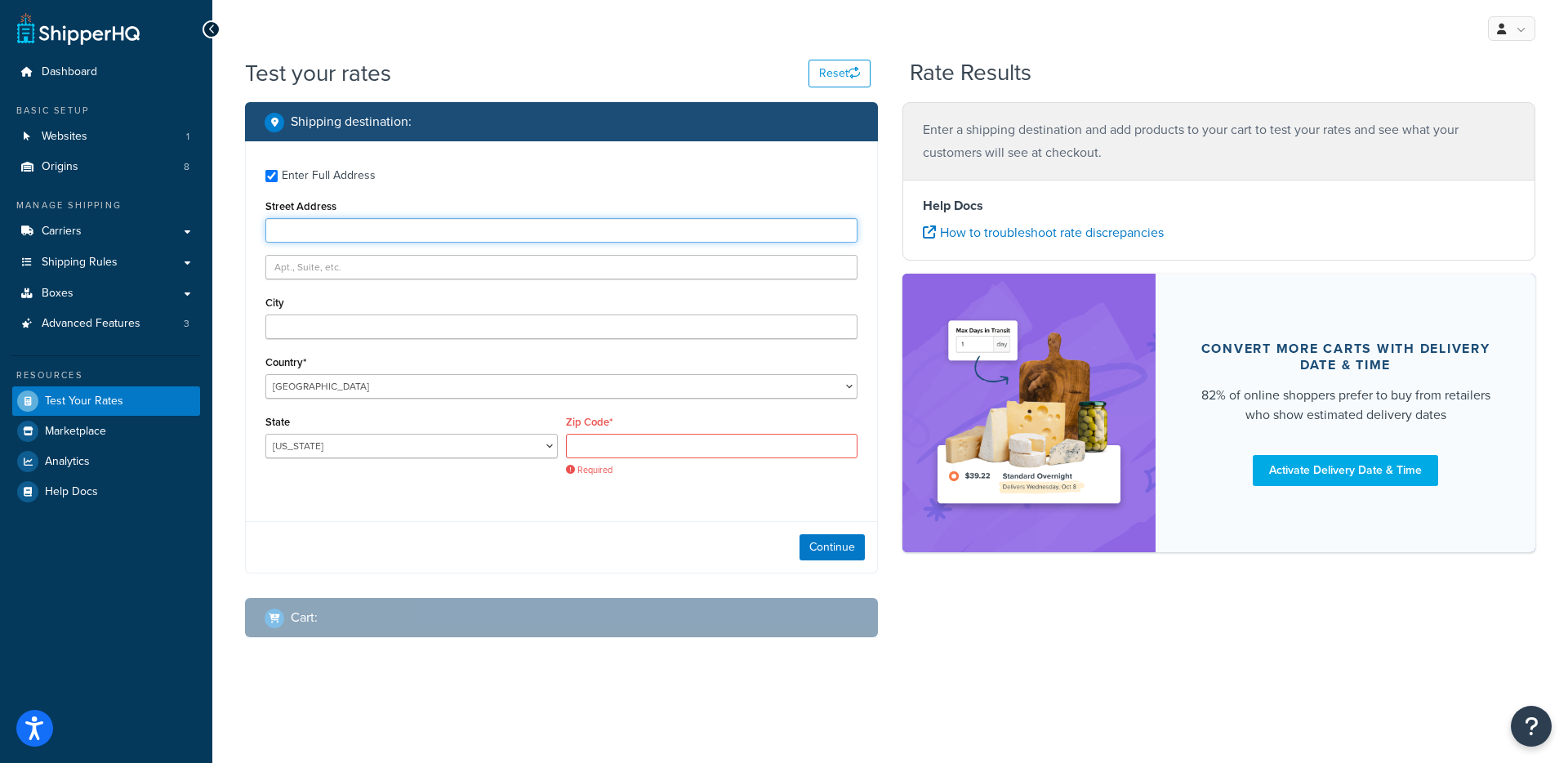
click at [273, 225] on input "Street Address" at bounding box center [562, 231] width 592 height 25
type input "9600 Great Hills Trail ste 350W"
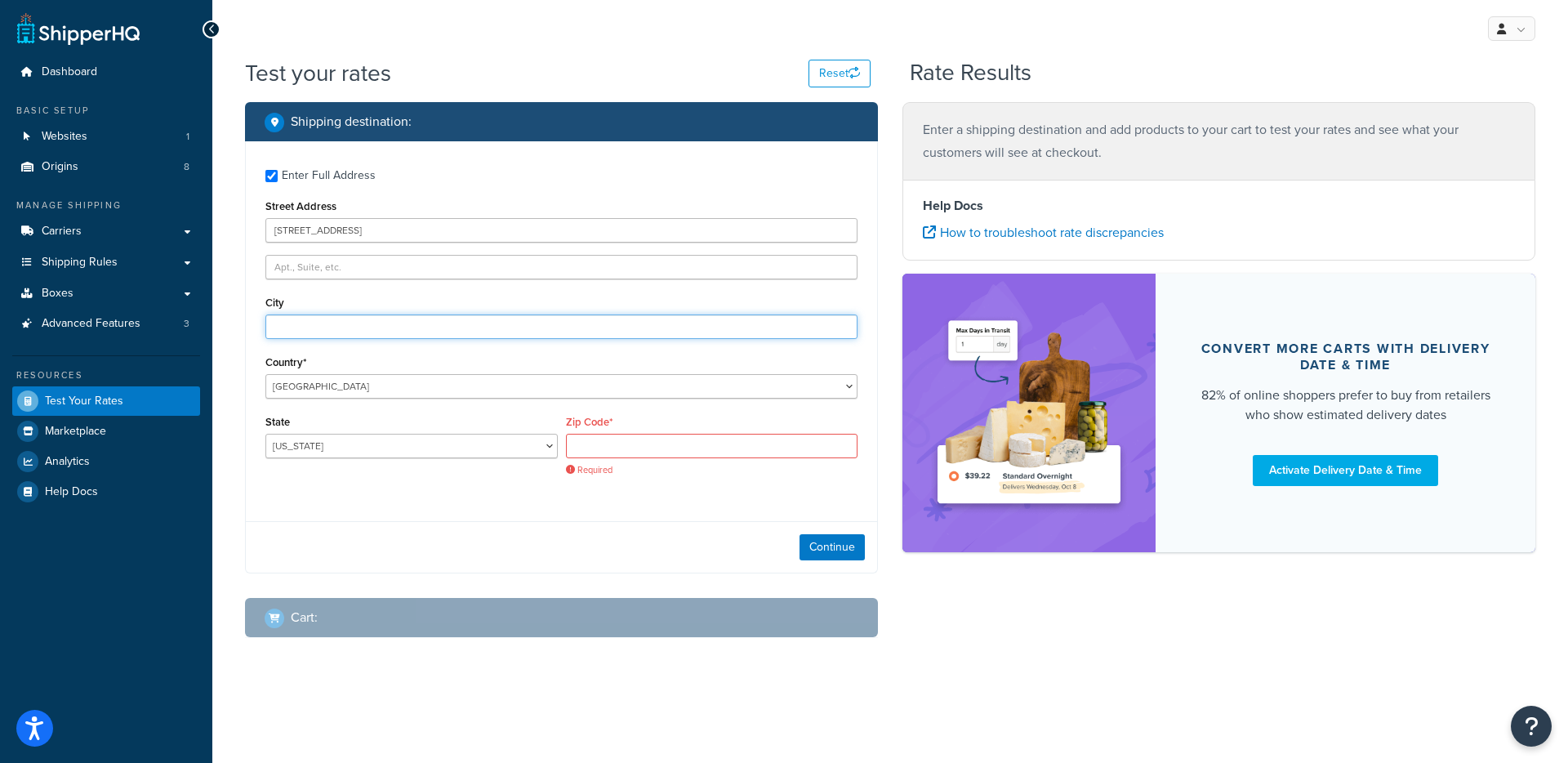
type input "Austin"
select select "TX"
type input "78759"
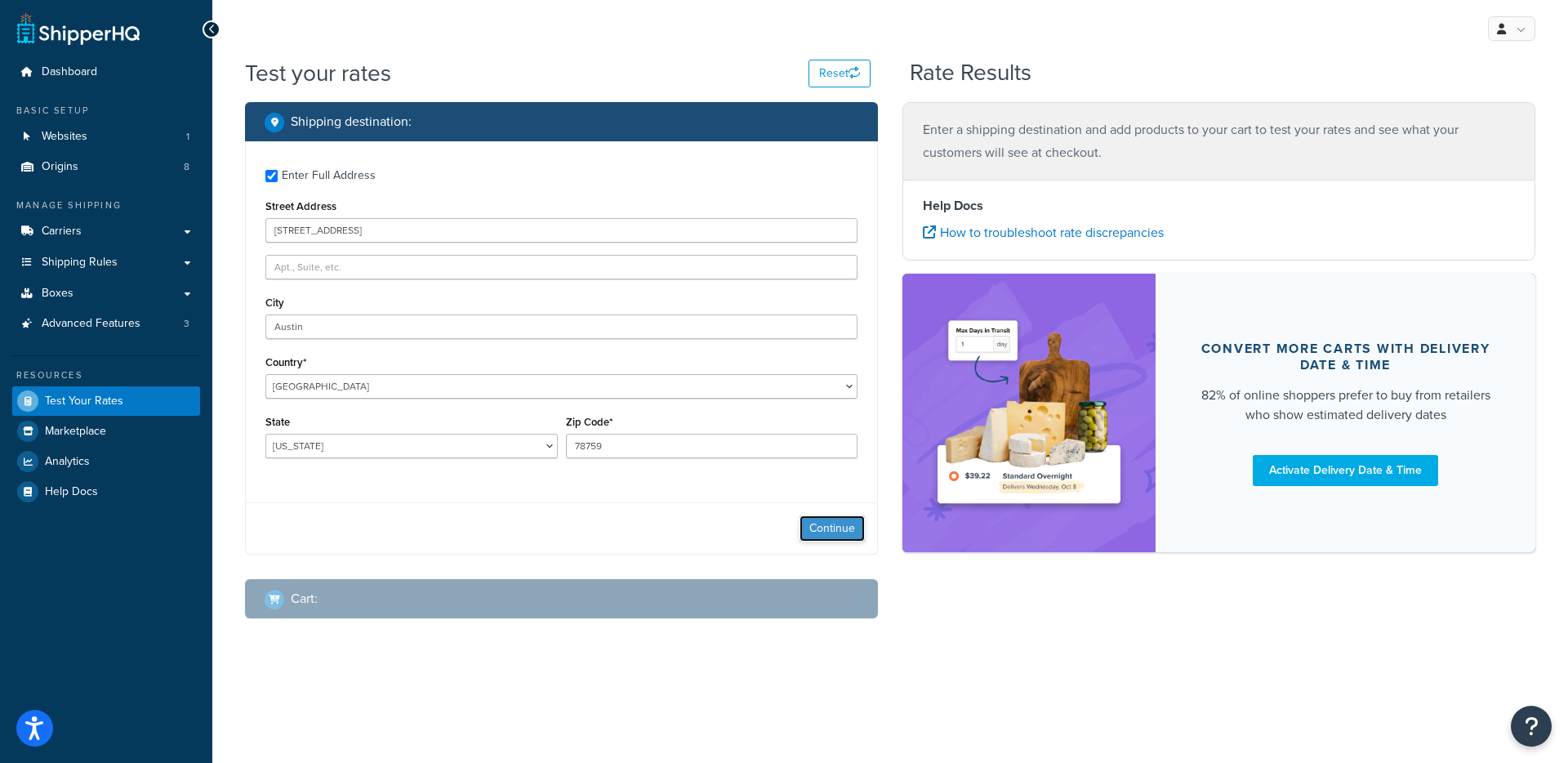
click at [800, 525] on button "Continue" at bounding box center [832, 529] width 65 height 26
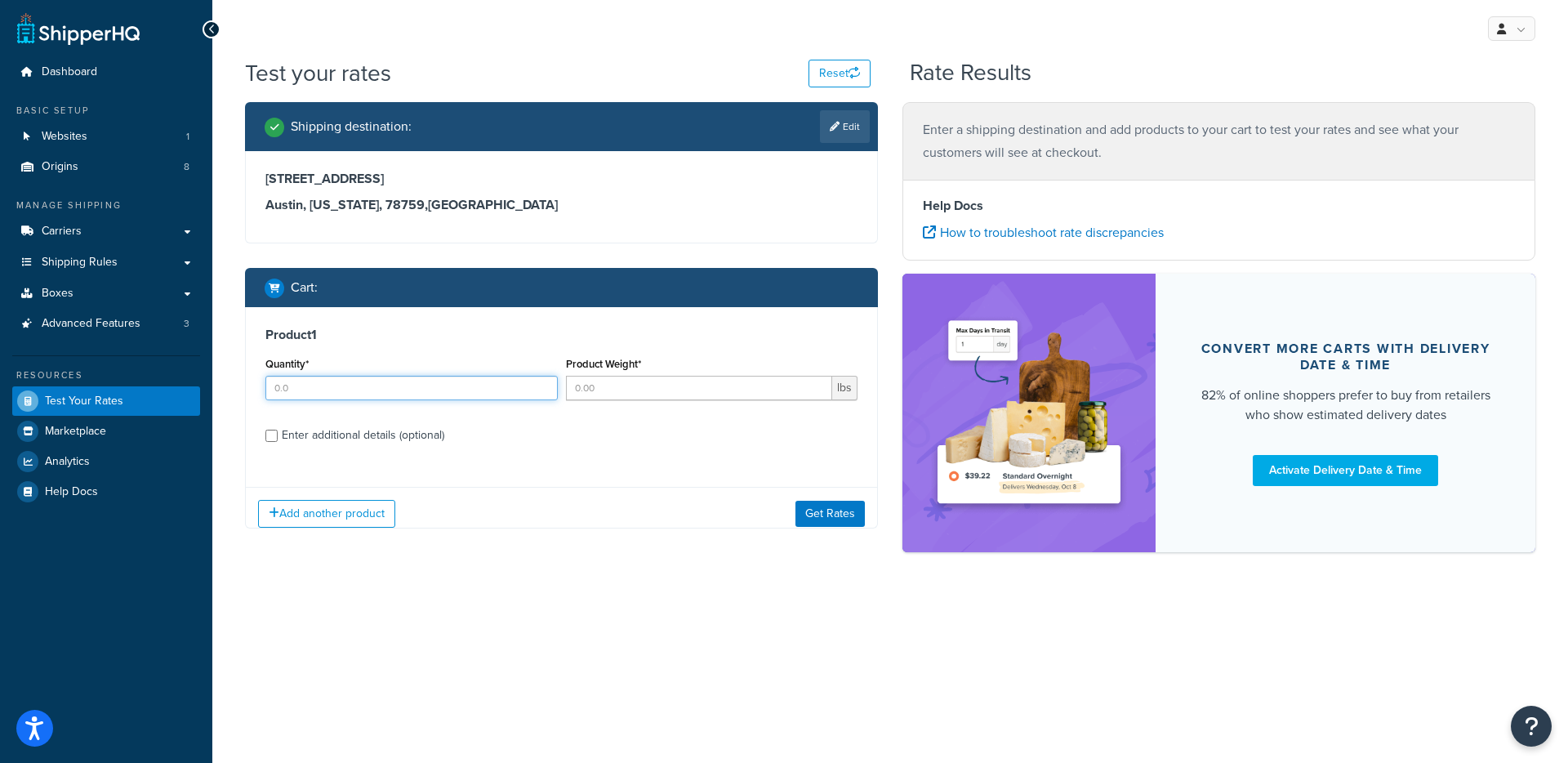
click at [413, 405] on div "Quantity*" at bounding box center [411, 382] width 300 height 60
click at [422, 391] on input "Quantity*" at bounding box center [411, 388] width 292 height 25
type input "1"
click at [646, 378] on input "Product Weight*" at bounding box center [699, 388] width 267 height 25
type input "5"
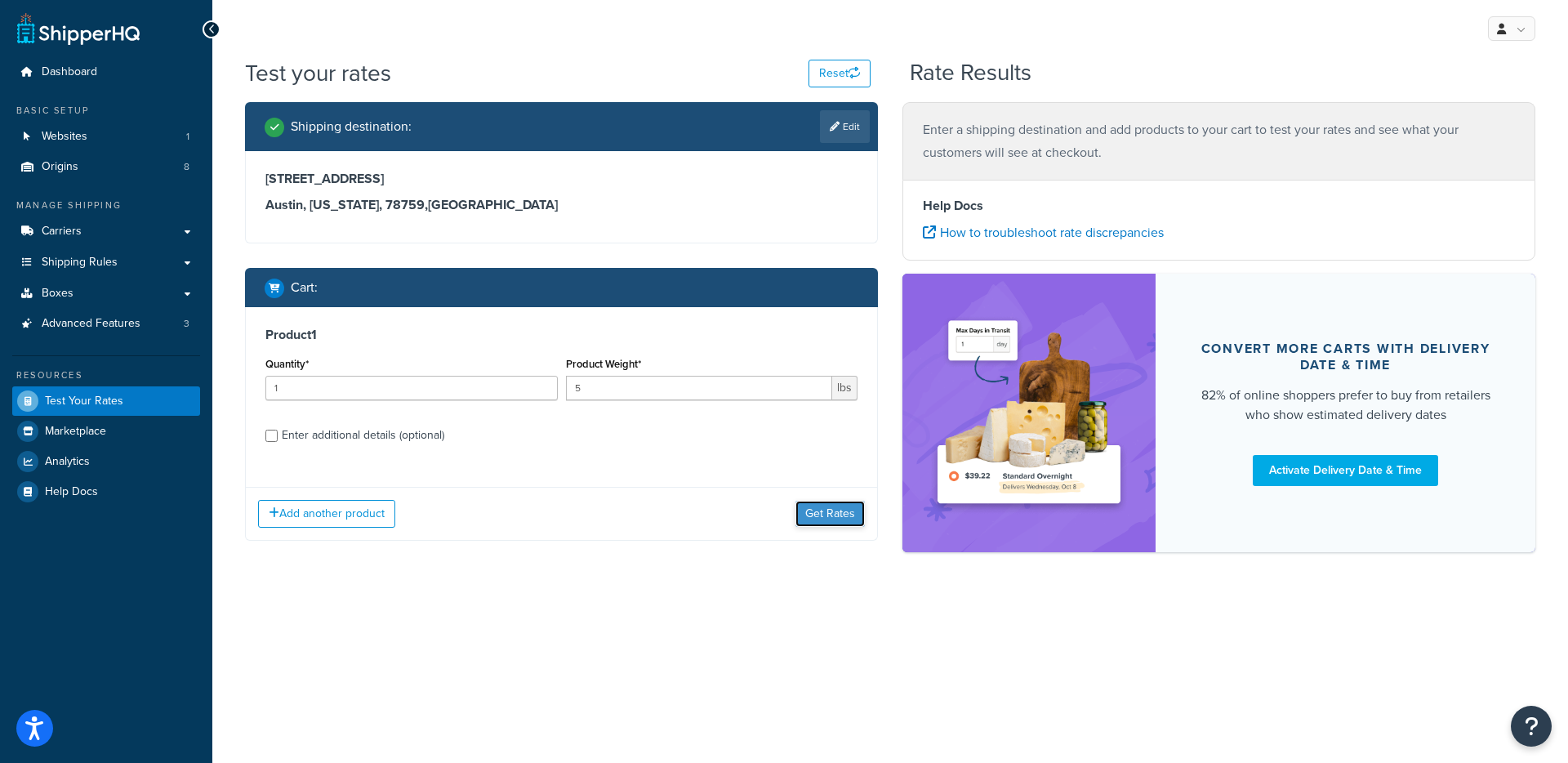
click at [827, 521] on button "Get Rates" at bounding box center [830, 514] width 70 height 26
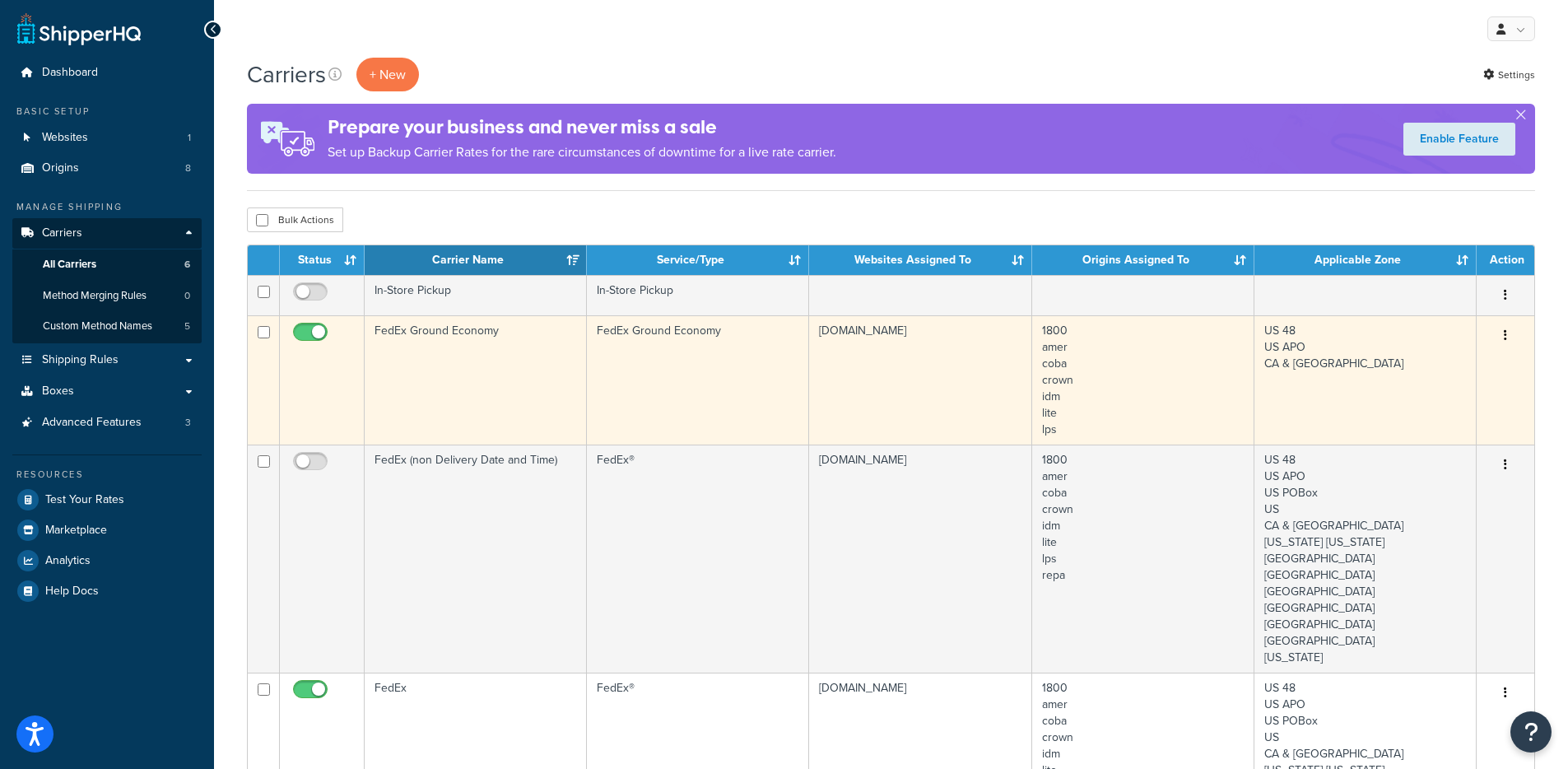
click at [482, 367] on td "FedEx Ground Economy" at bounding box center [475, 379] width 223 height 129
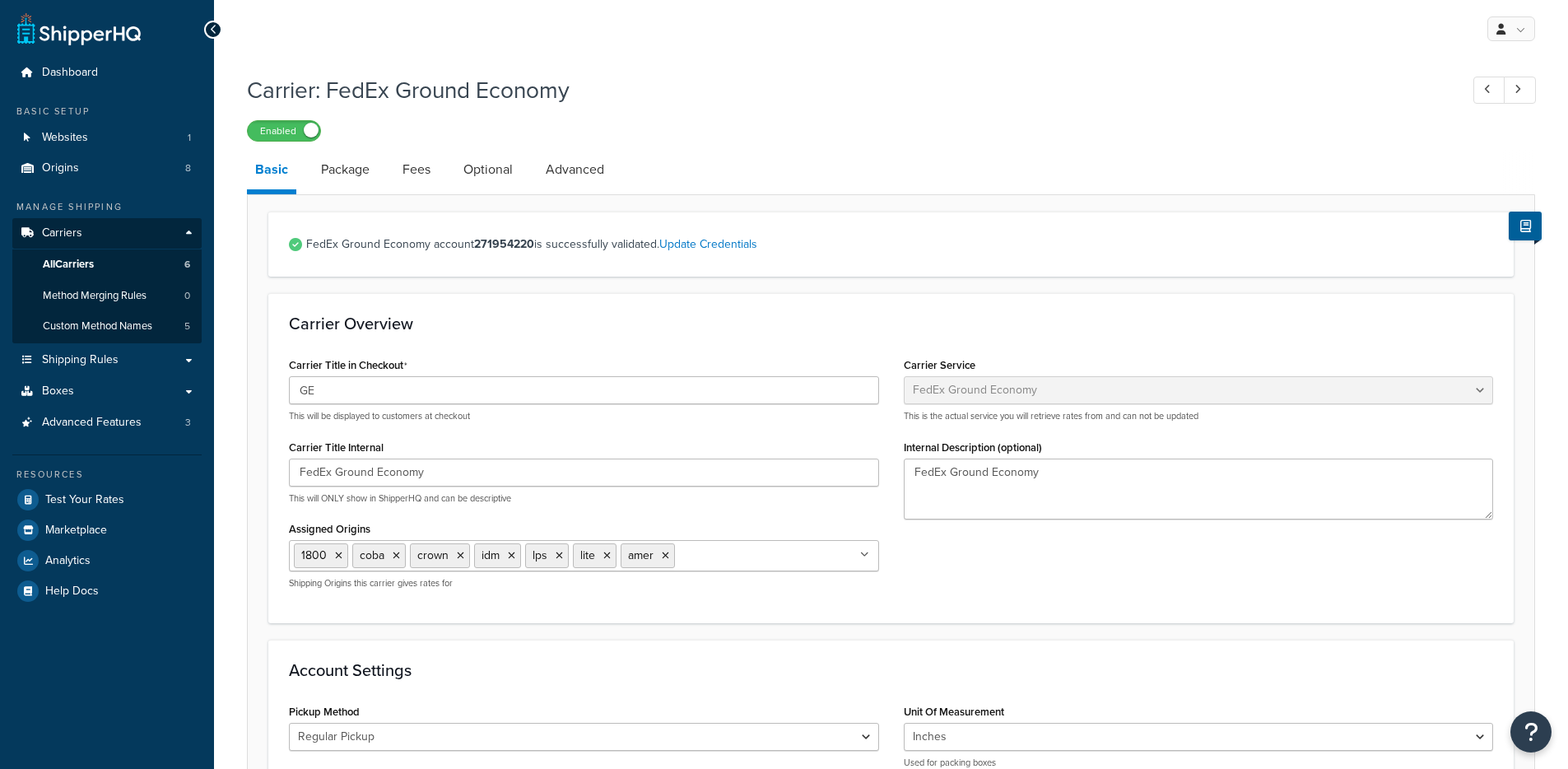
select select "smartPost"
select select "REGULAR_PICKUP"
select select "YOUR_PACKAGING"
click at [592, 181] on link "Advanced" at bounding box center [575, 169] width 75 height 39
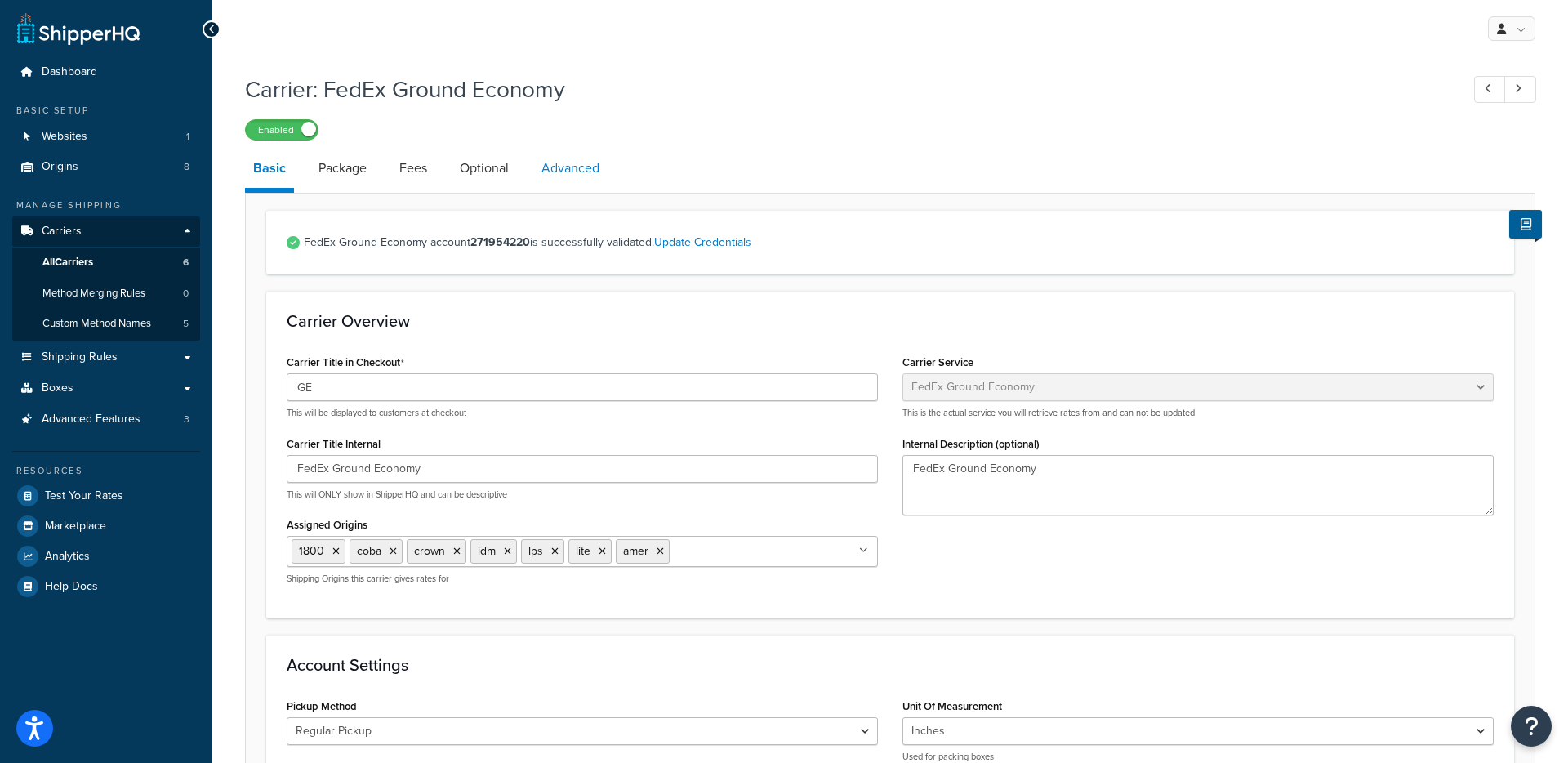
select select "false"
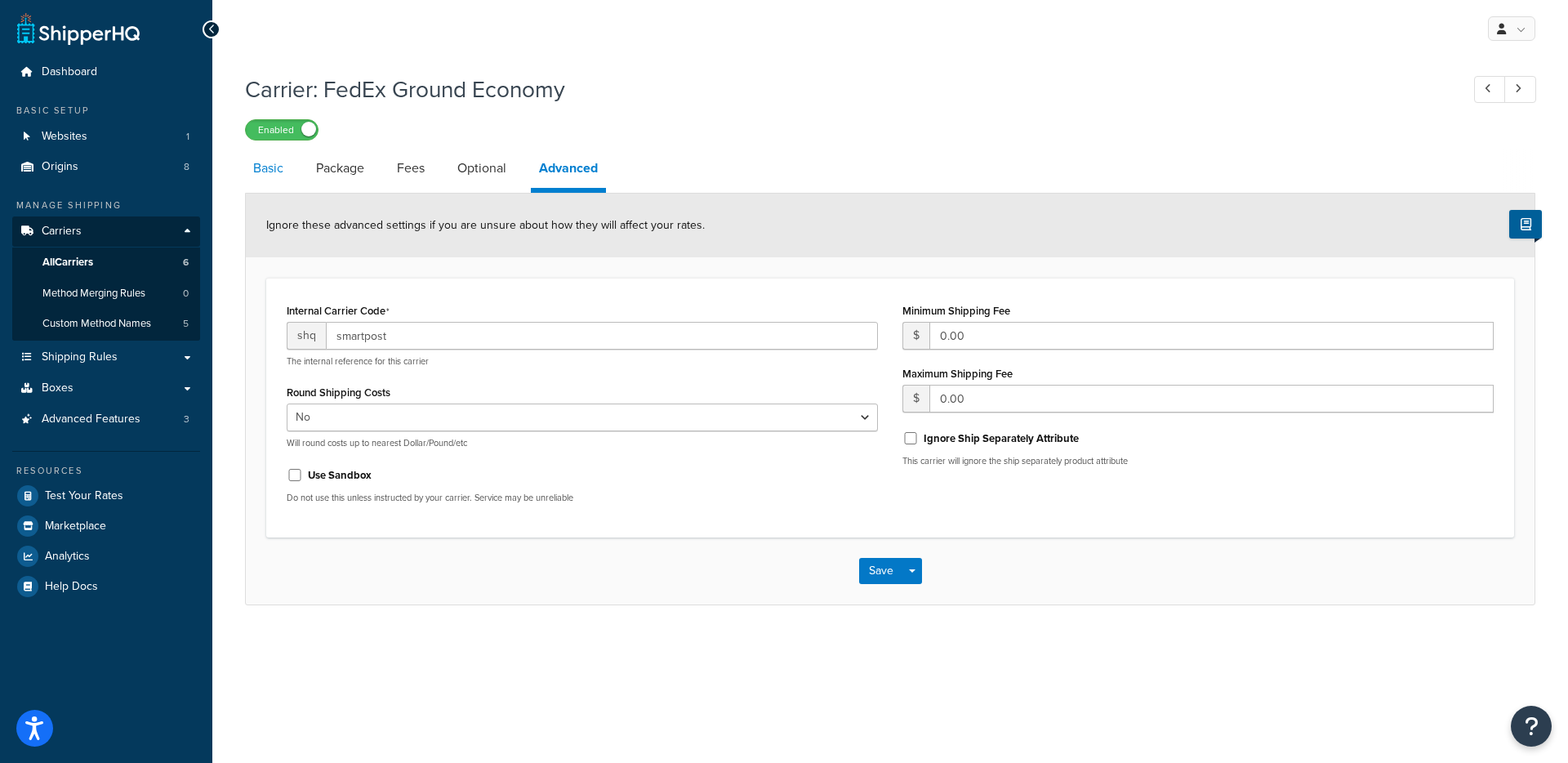
click at [279, 161] on link "Basic" at bounding box center [268, 168] width 46 height 39
select select "smartPost"
select select "REGULAR_PICKUP"
select select "YOUR_PACKAGING"
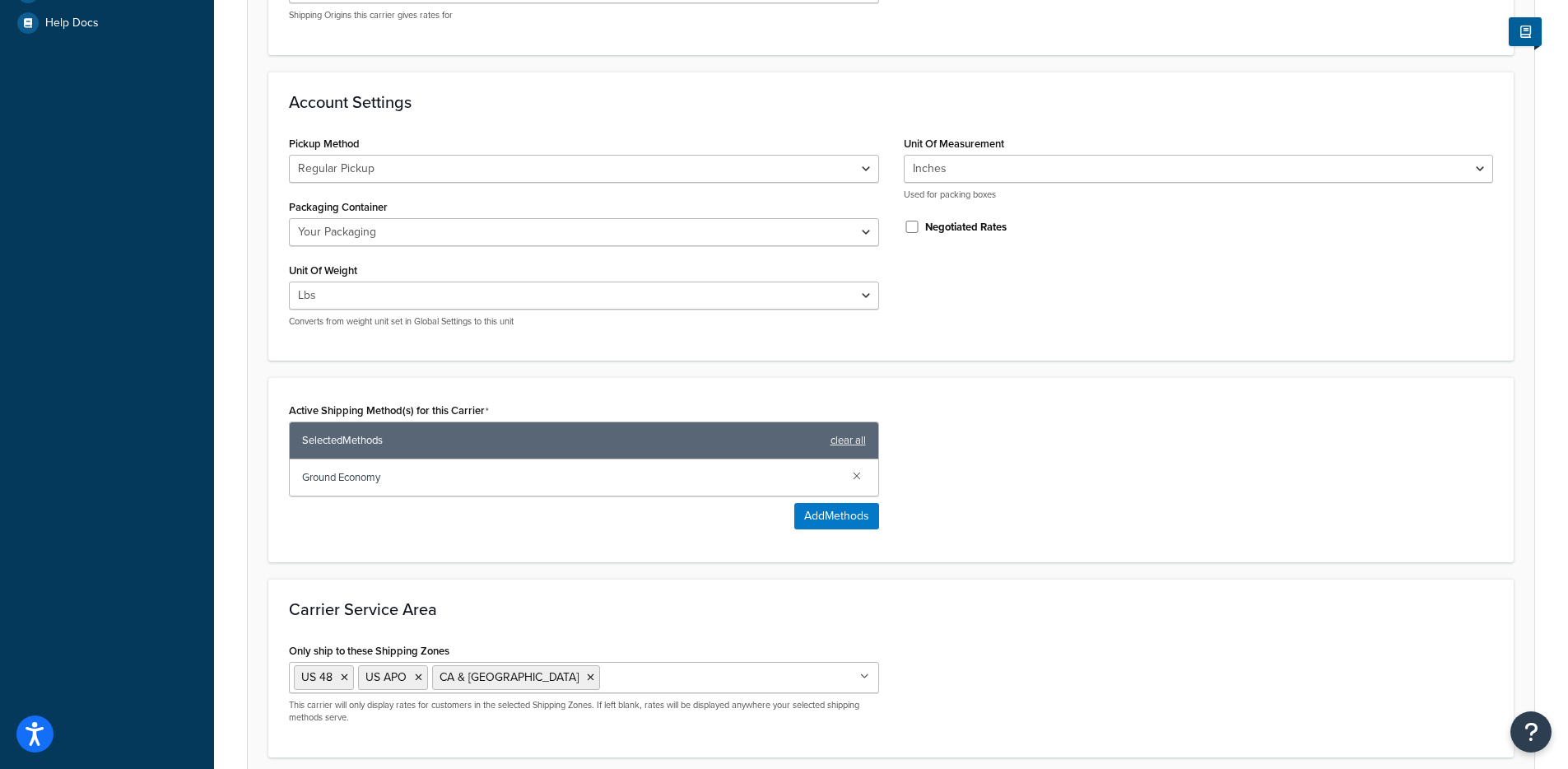
scroll to position [551, 0]
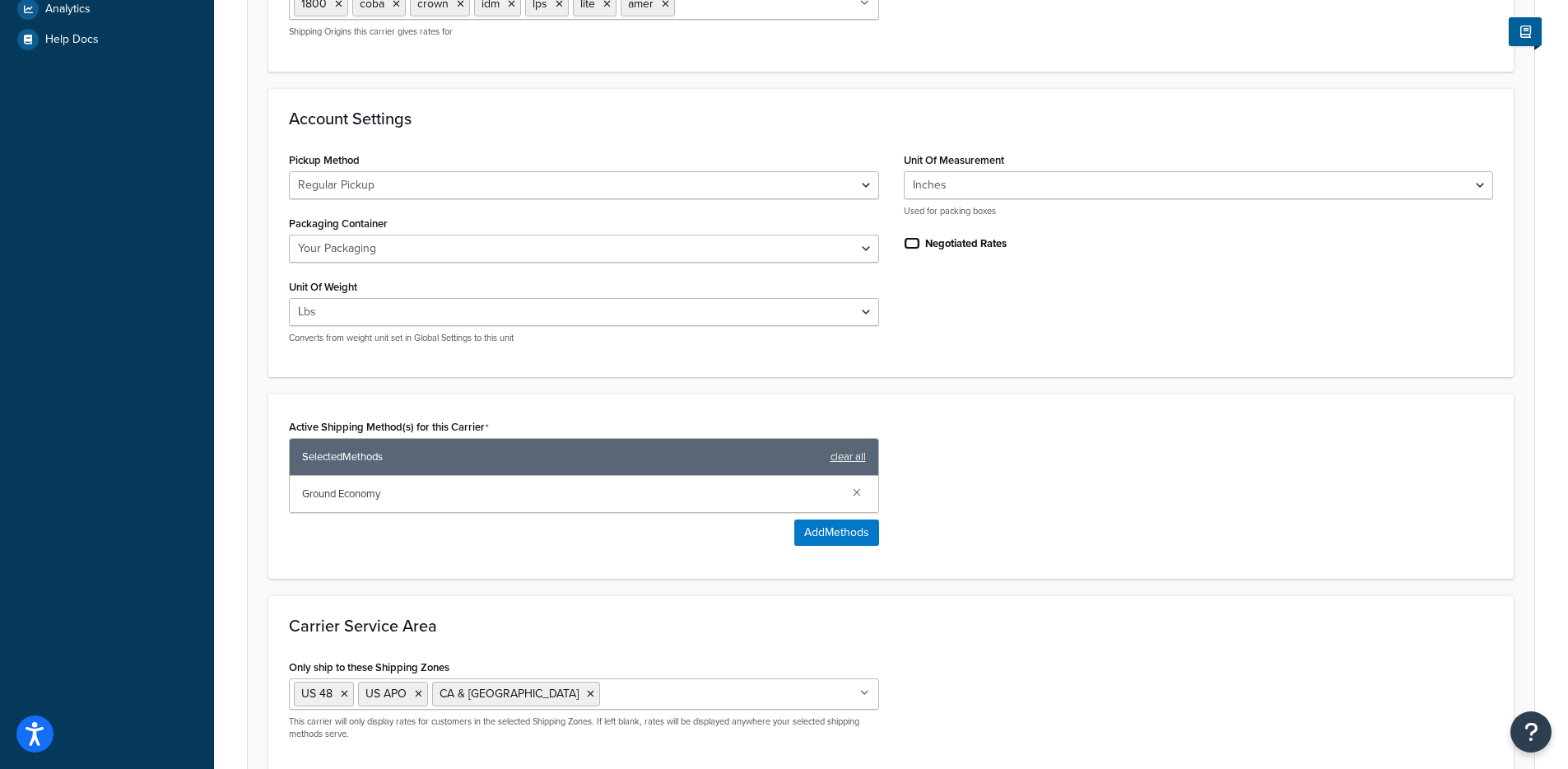
click at [917, 242] on input "Negotiated Rates" at bounding box center [912, 243] width 17 height 13
checkbox input "true"
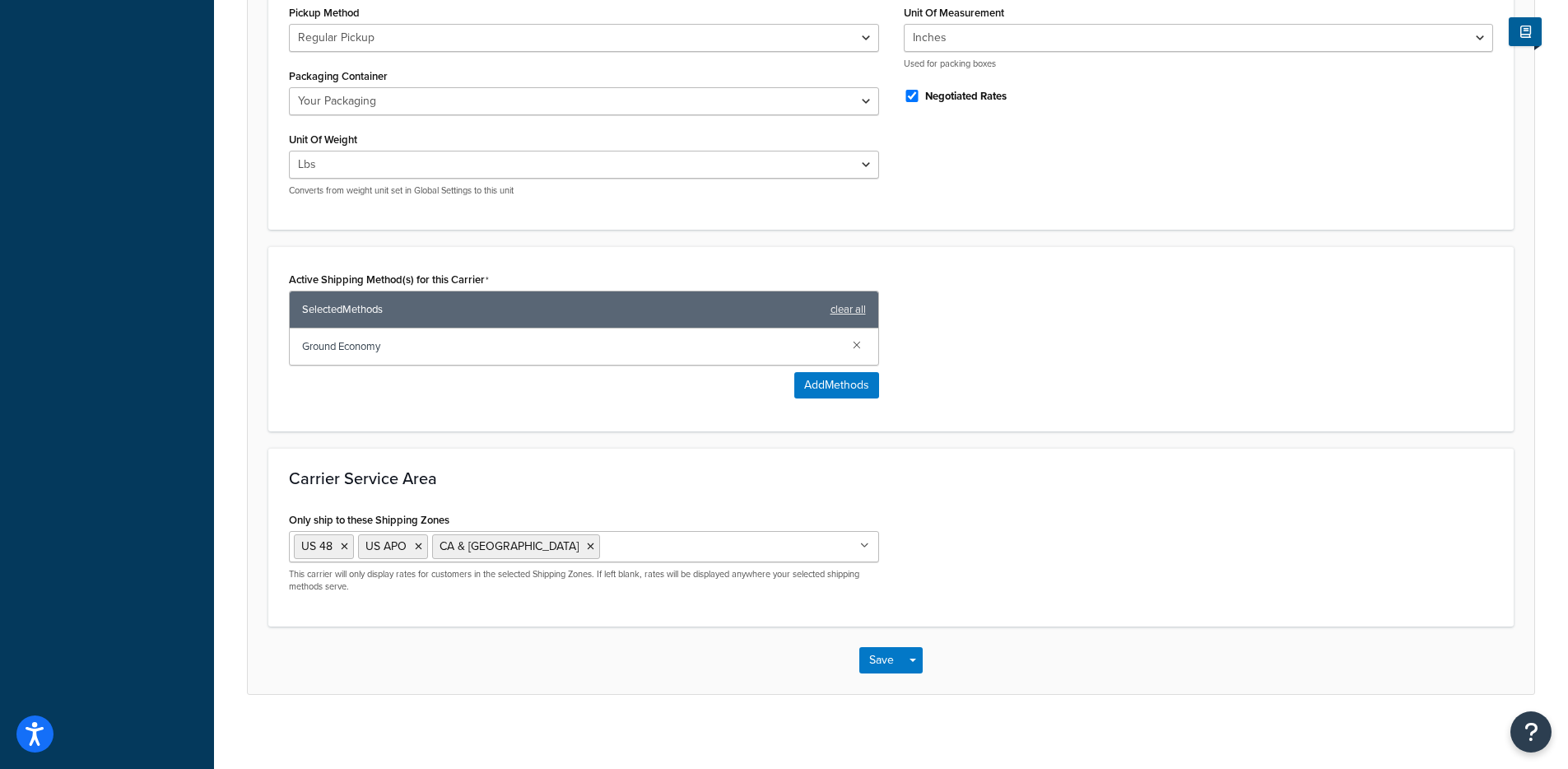
click at [912, 675] on div "Save Save Dropdown Save and Edit" at bounding box center [891, 660] width 1287 height 68
click at [918, 660] on button "Save Dropdown" at bounding box center [913, 661] width 20 height 27
click at [922, 682] on button "Save and Edit" at bounding box center [920, 690] width 120 height 34
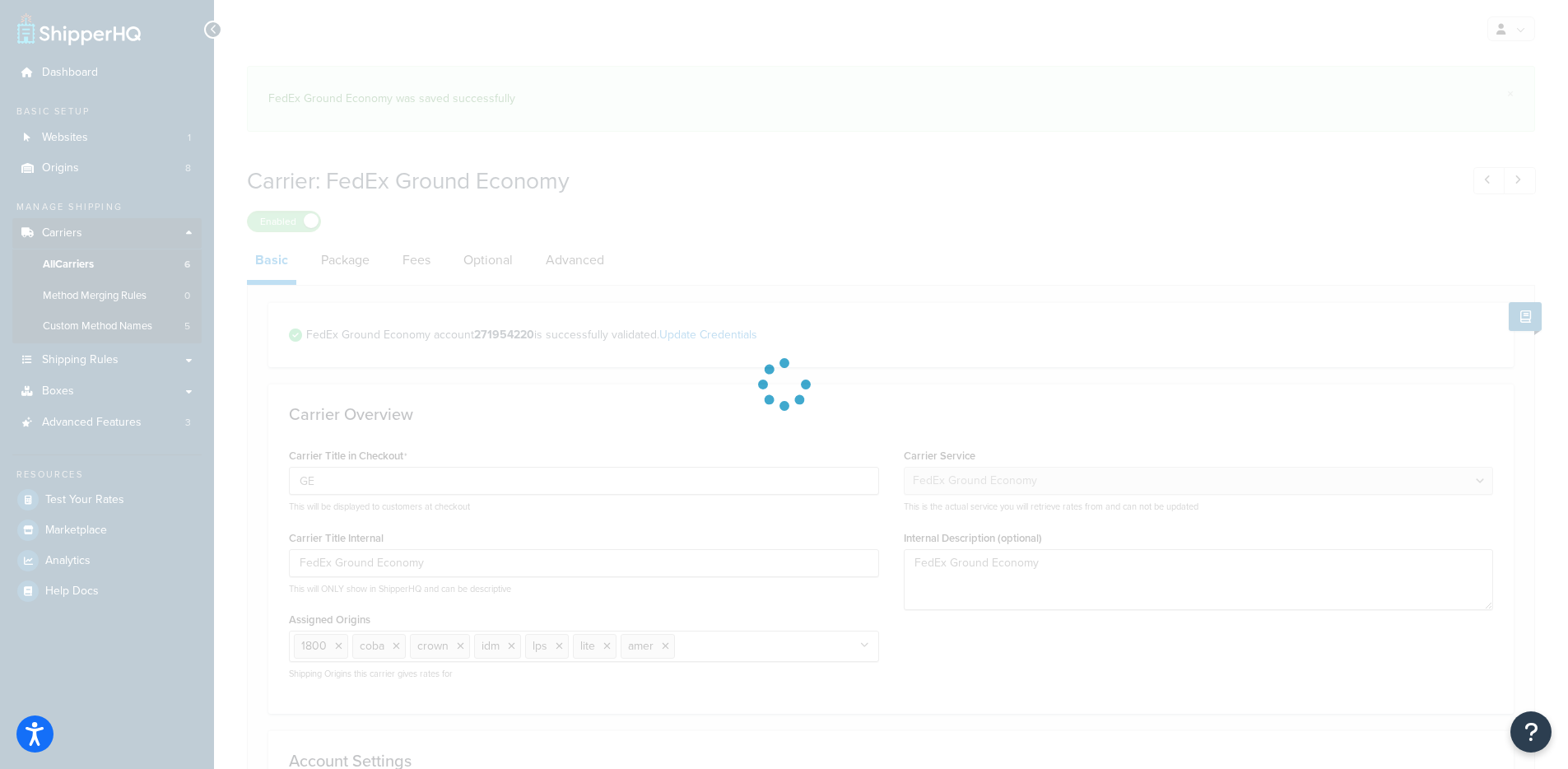
select select "smartPost"
select select "REGULAR_PICKUP"
select select "YOUR_PACKAGING"
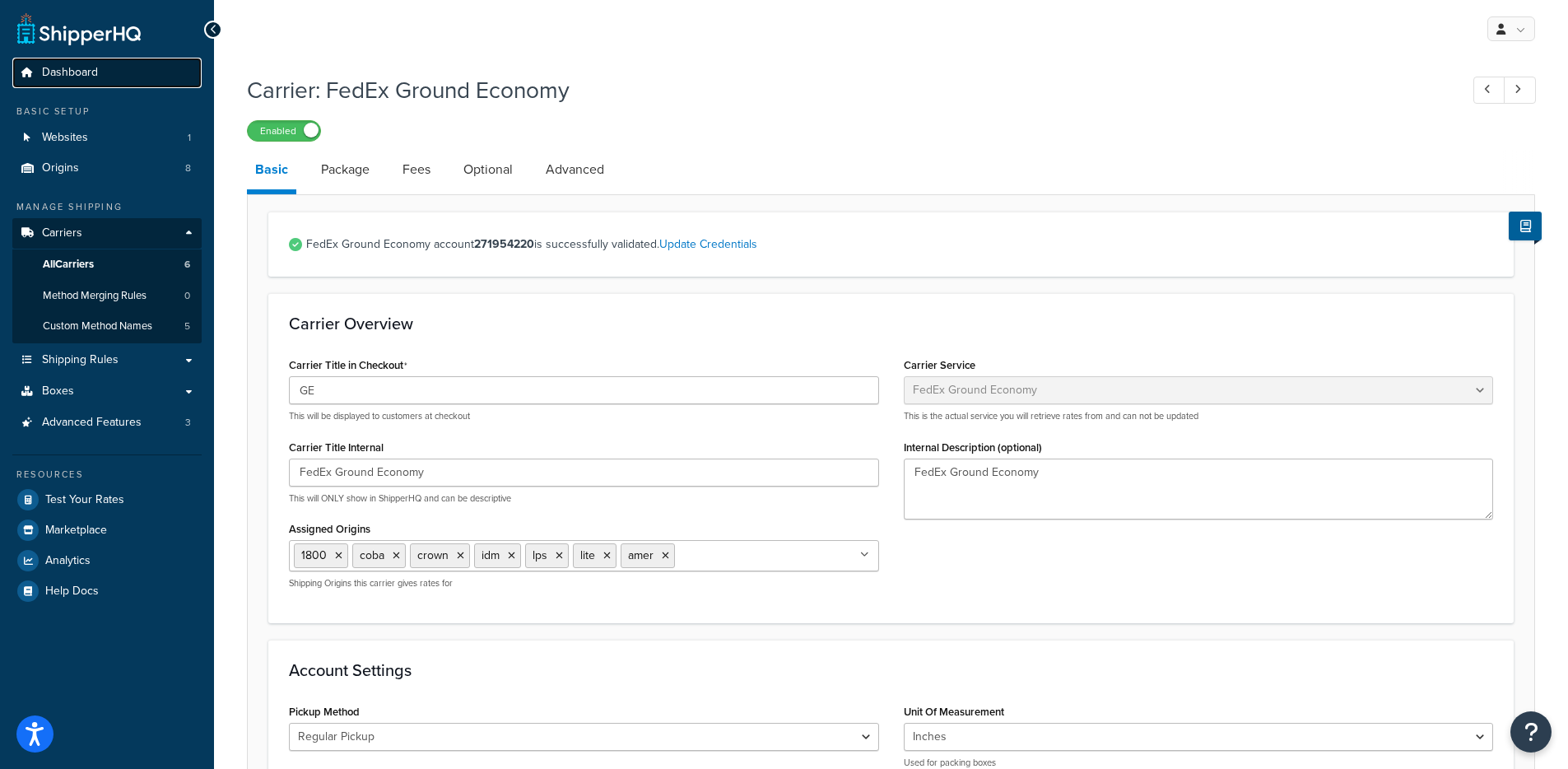
click at [133, 80] on link "Dashboard" at bounding box center [107, 73] width 189 height 31
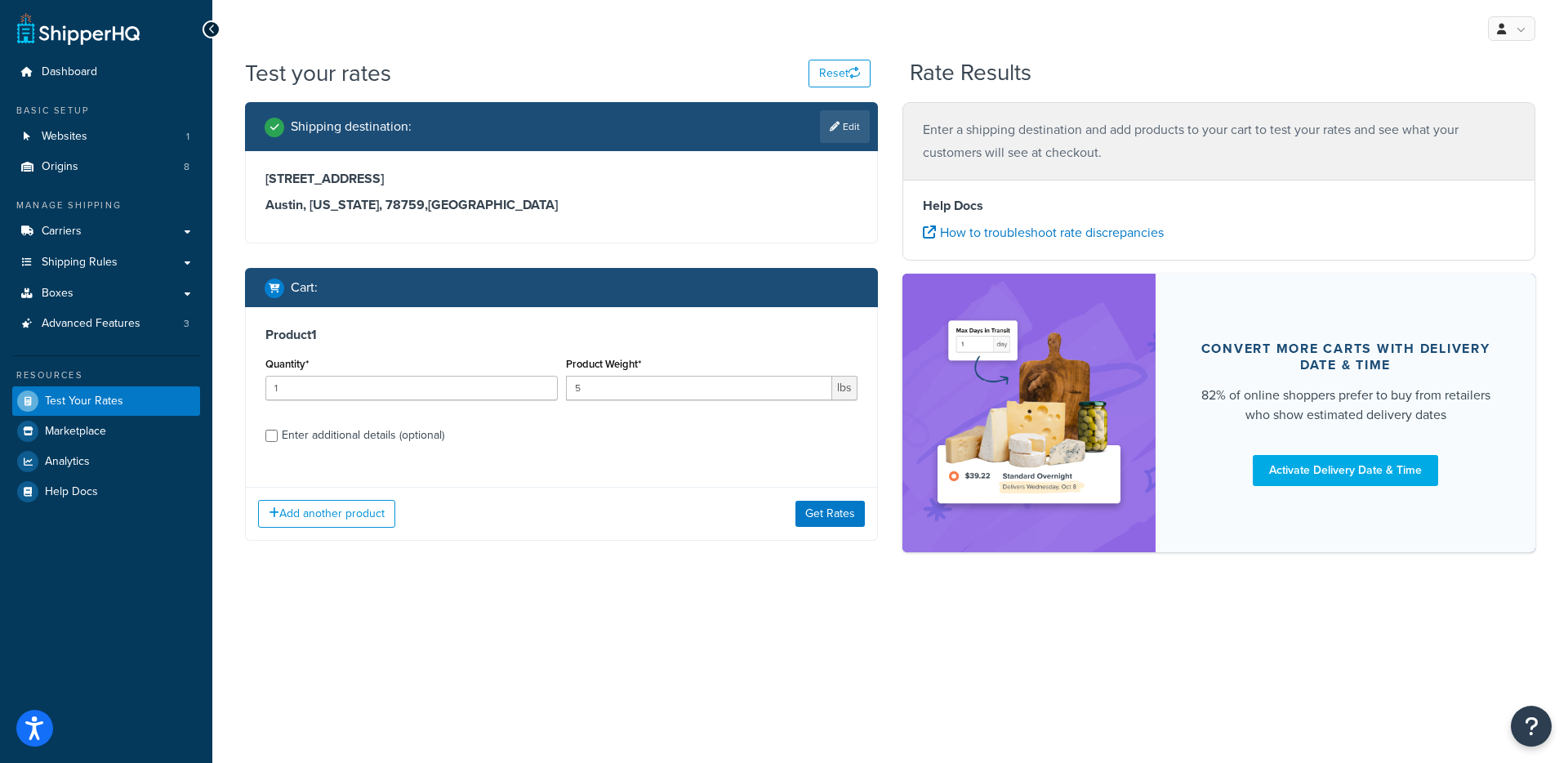
click at [842, 532] on div "Add another product Get Rates" at bounding box center [561, 513] width 631 height 53
click at [842, 527] on div "Add another product Get Rates" at bounding box center [561, 513] width 631 height 53
click at [844, 518] on button "Get Rates" at bounding box center [830, 514] width 70 height 26
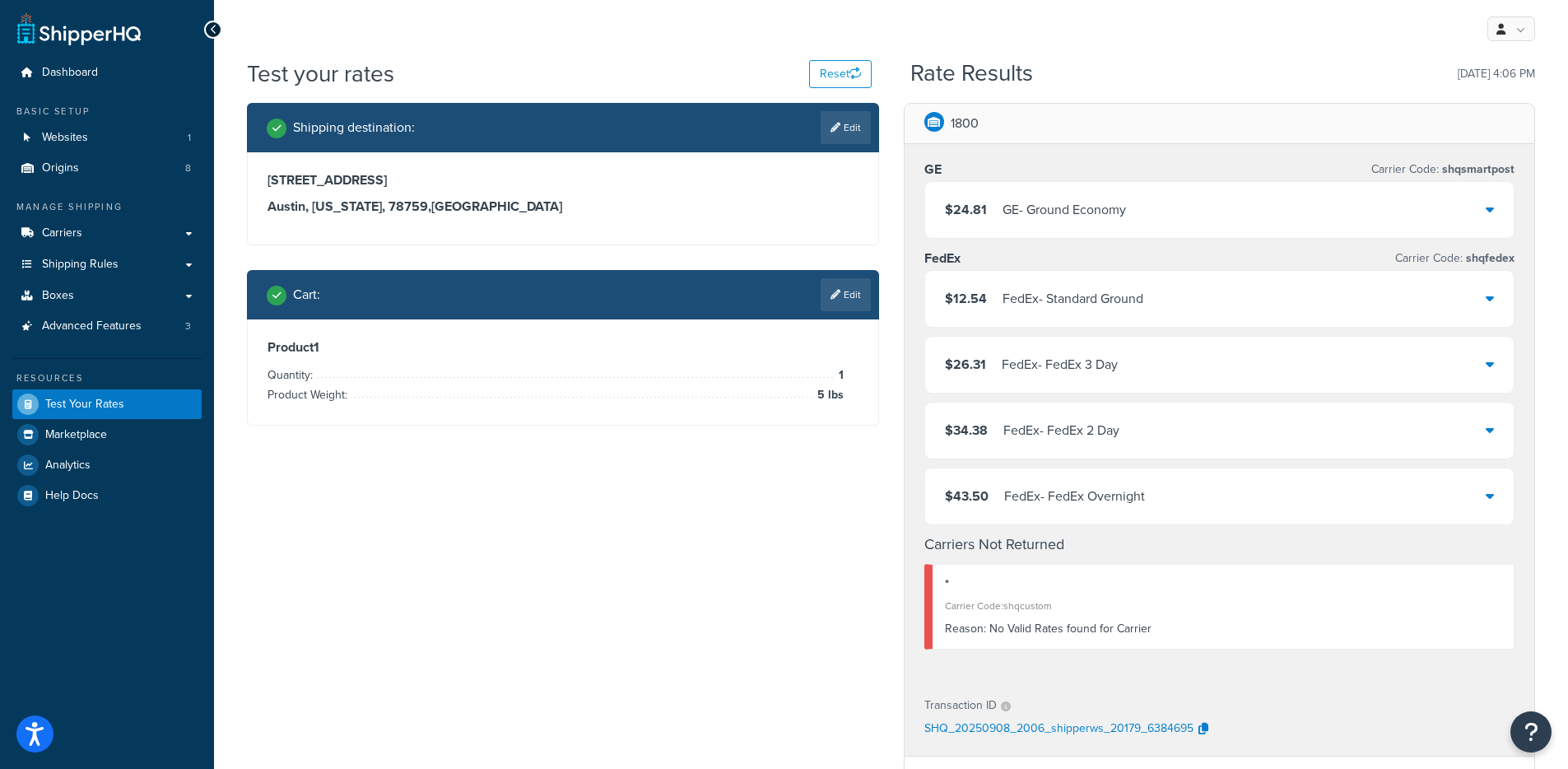
click at [1161, 289] on div "$12.54 FedEx - Standard Ground" at bounding box center [1219, 299] width 590 height 56
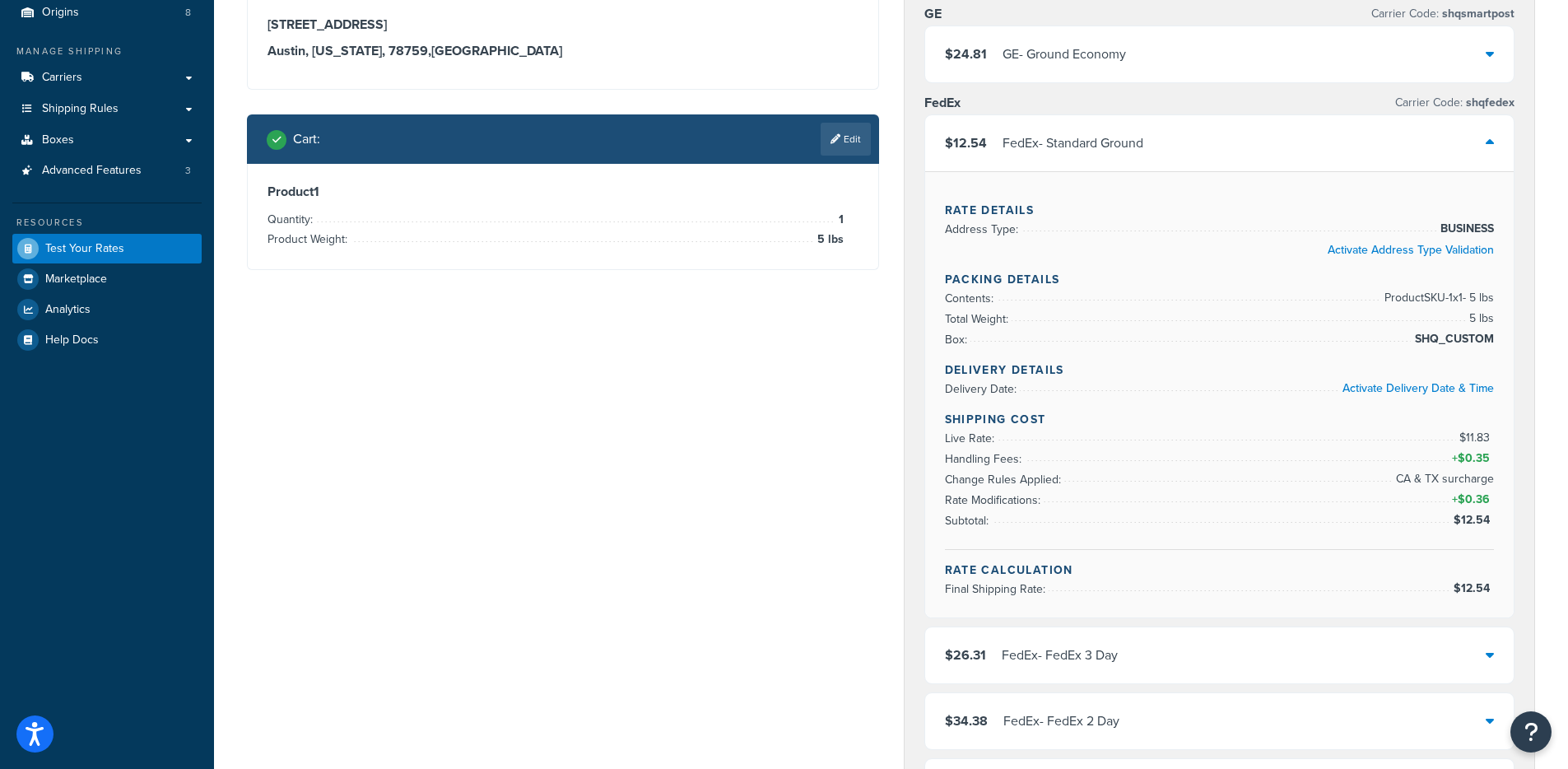
scroll to position [143, 0]
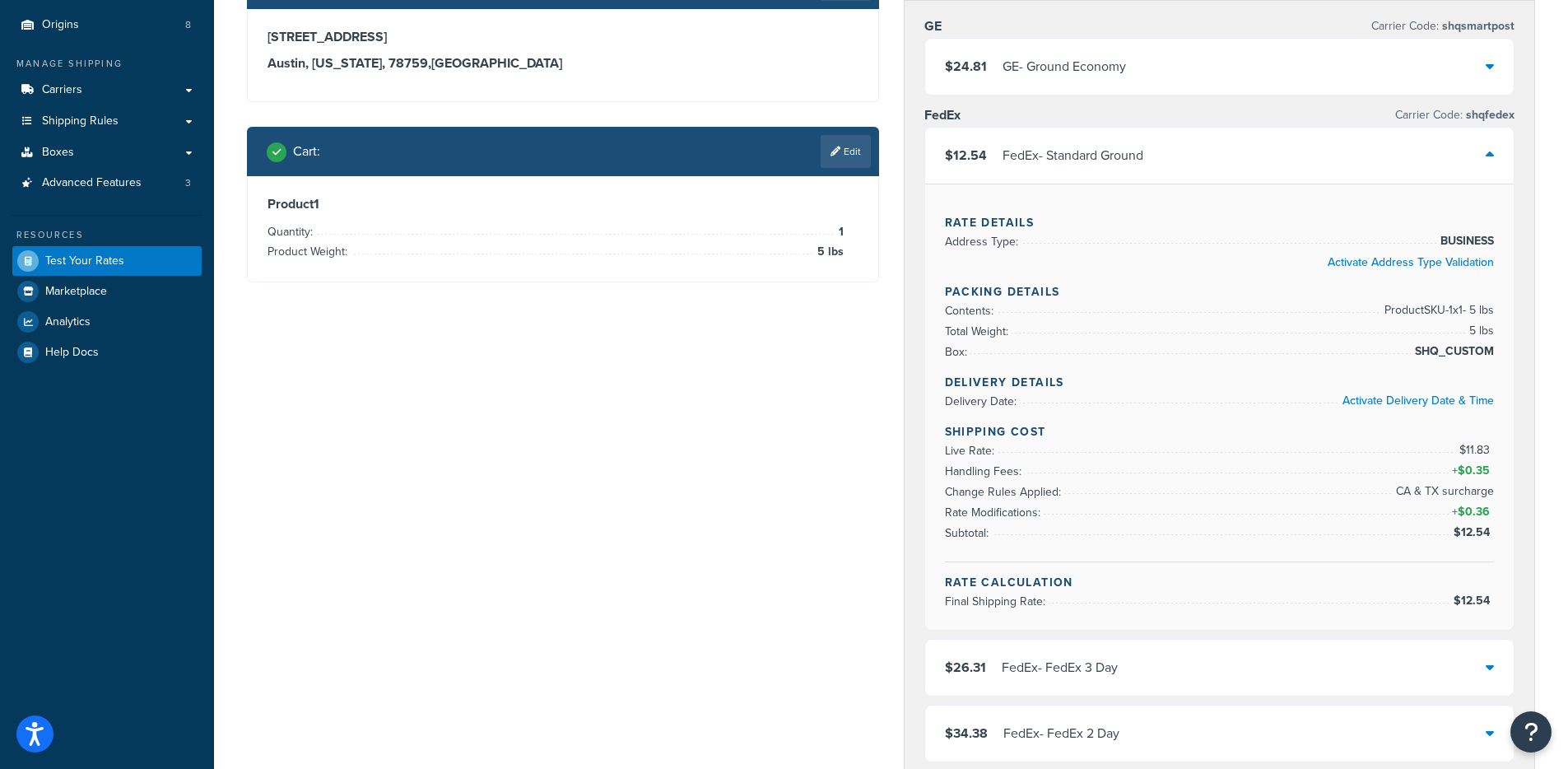
click at [1208, 147] on div "$12.54 FedEx - Standard Ground" at bounding box center [1219, 155] width 590 height 56
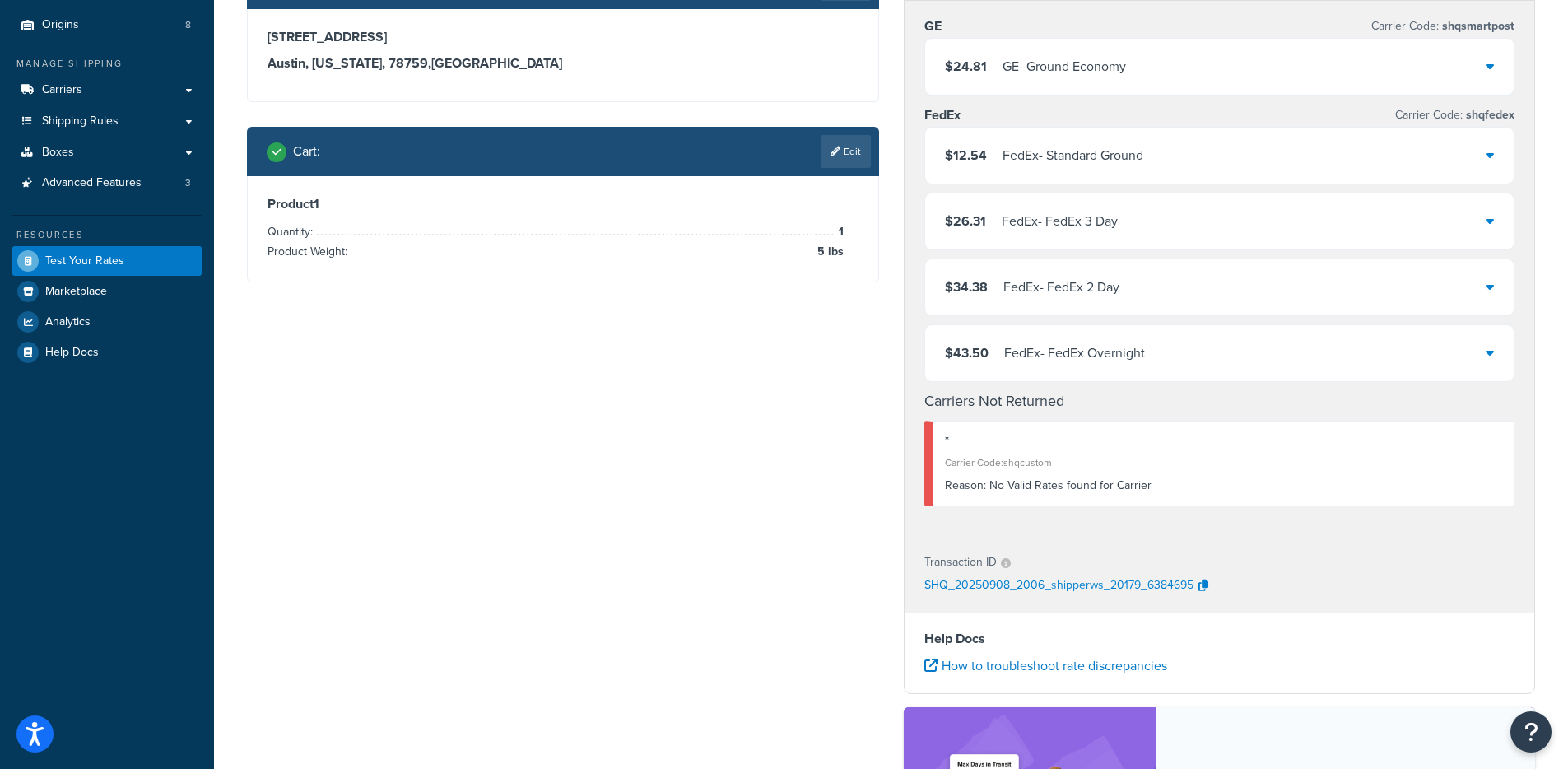
click at [1208, 222] on div "$26.31 FedEx - FedEx 3 Day" at bounding box center [1219, 221] width 590 height 56
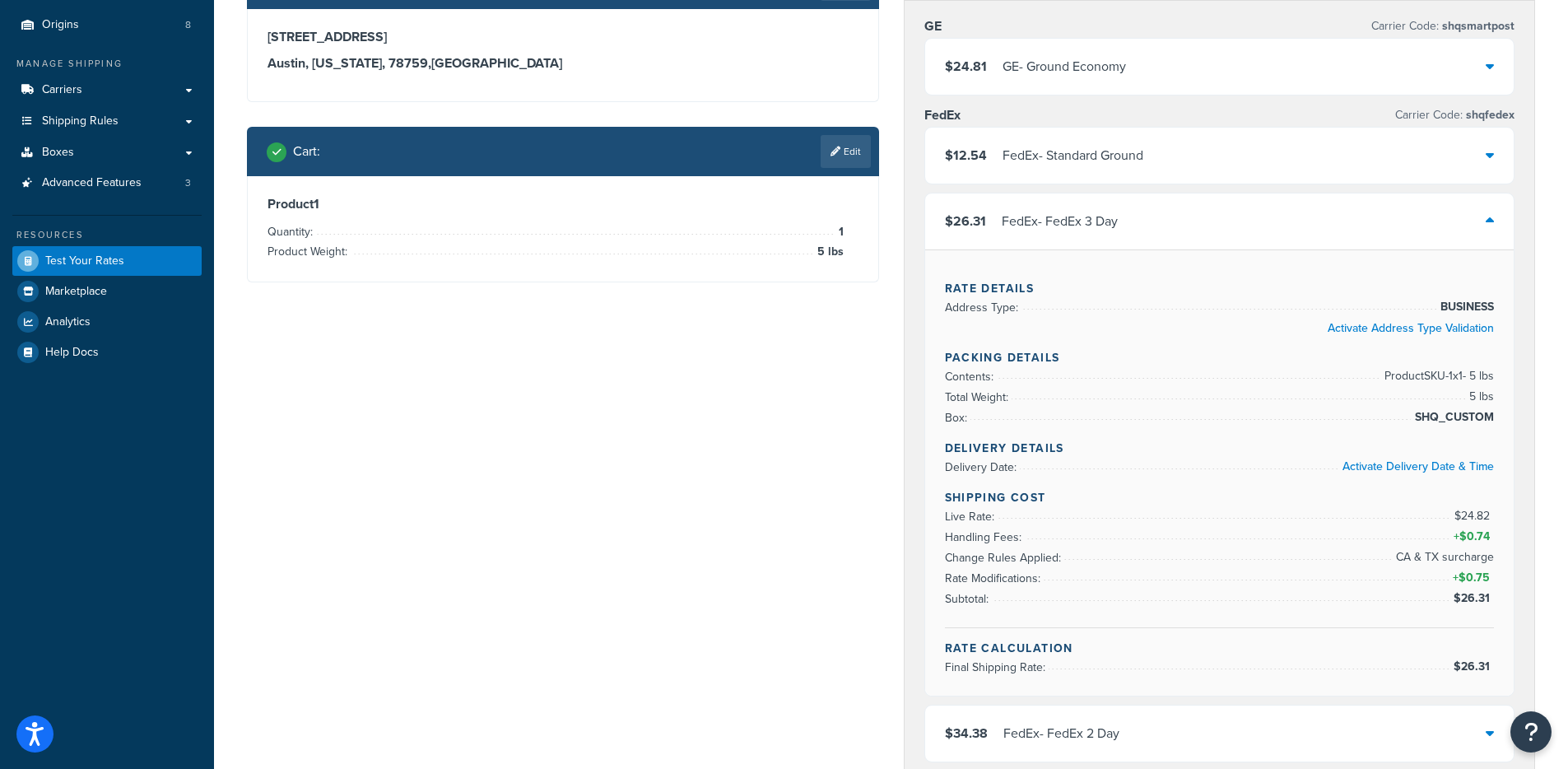
click at [1207, 224] on div "$26.31 FedEx - FedEx 3 Day" at bounding box center [1219, 221] width 590 height 56
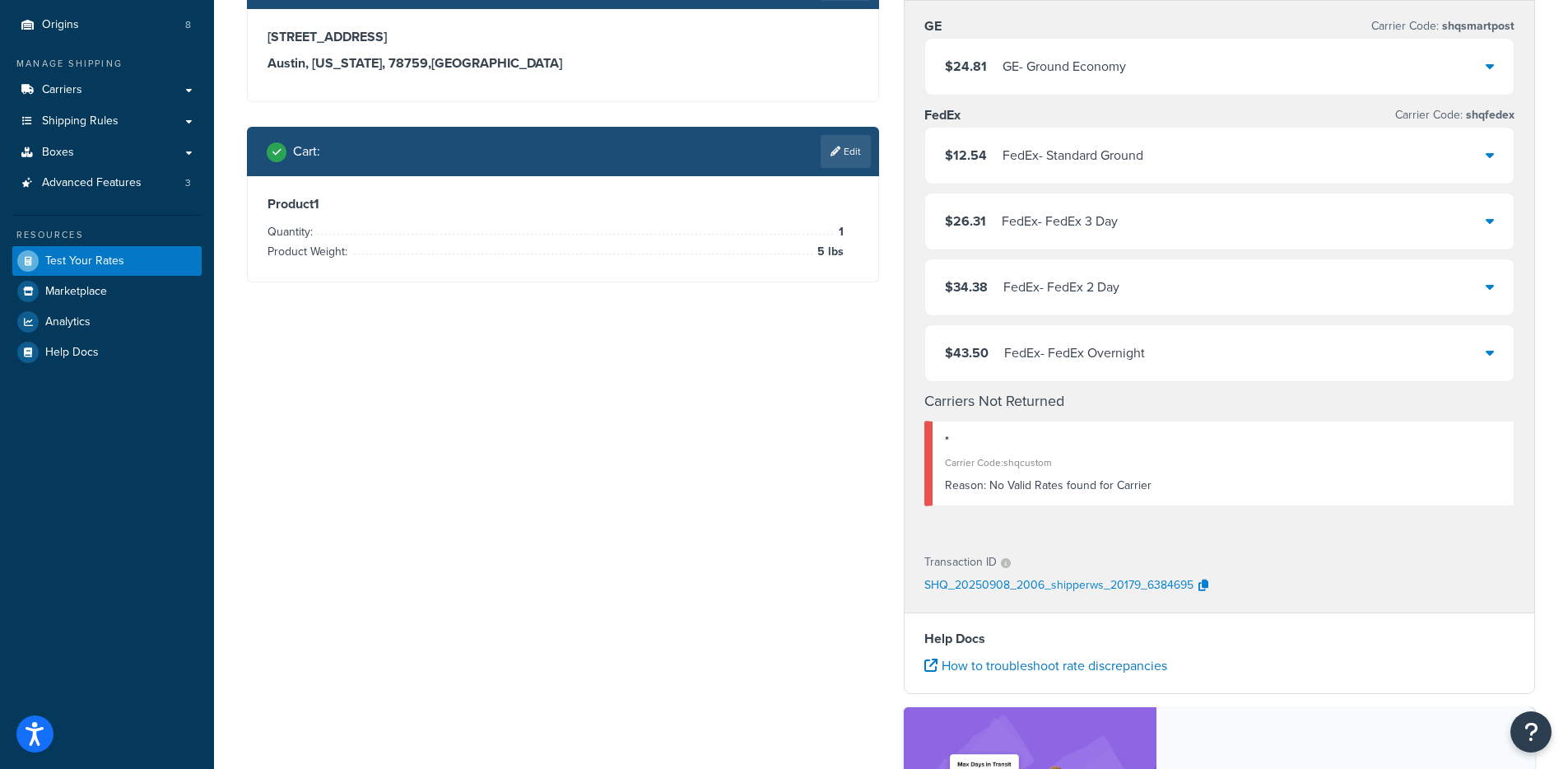
click at [1141, 93] on div "$24.81 GE - Ground Economy" at bounding box center [1219, 66] width 590 height 56
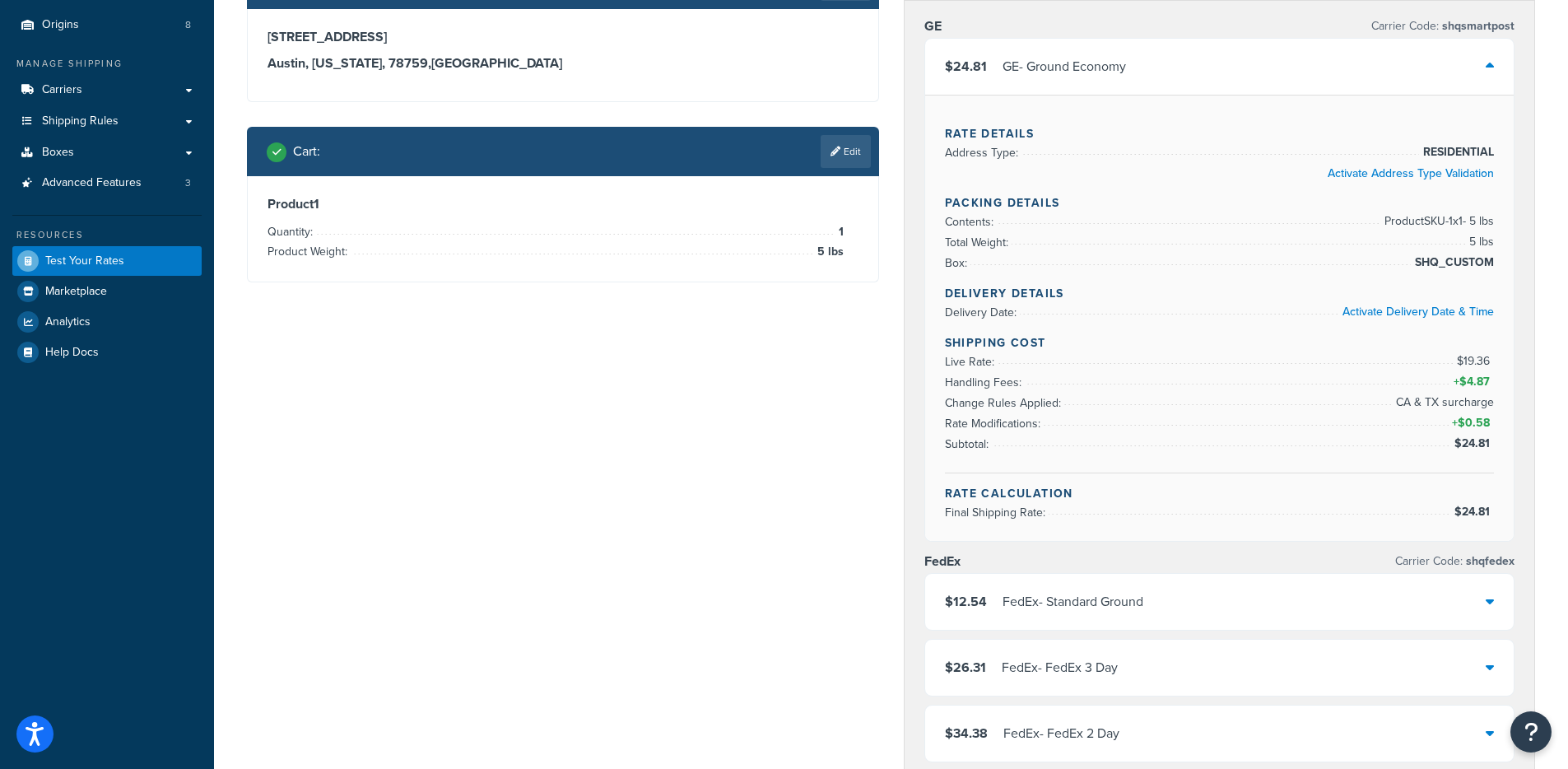
click at [1146, 88] on div "$24.81 GE - Ground Economy" at bounding box center [1219, 66] width 590 height 56
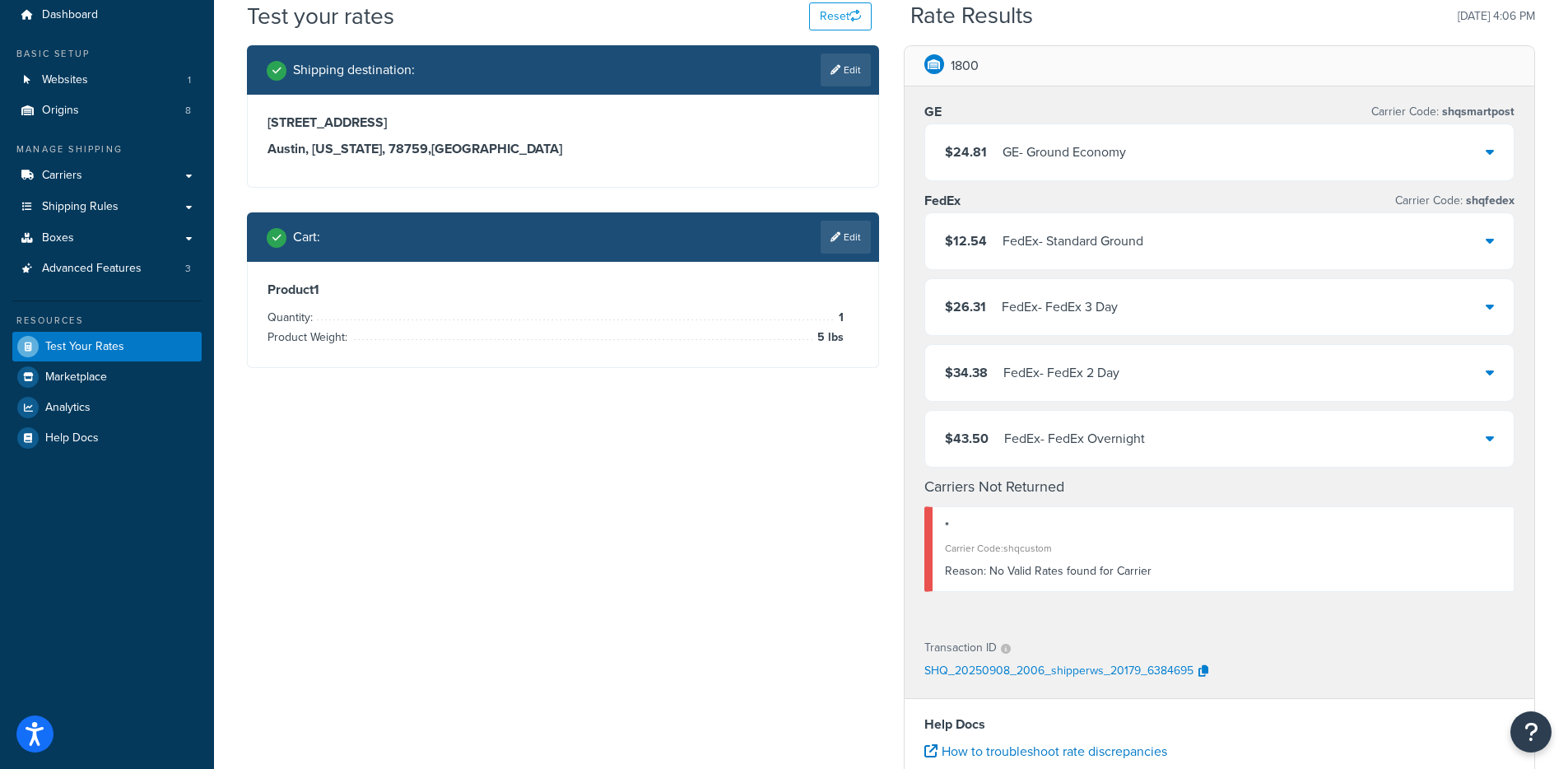
scroll to position [57, 0]
click at [1213, 249] on div "$12.54 FedEx - Standard Ground" at bounding box center [1219, 242] width 590 height 56
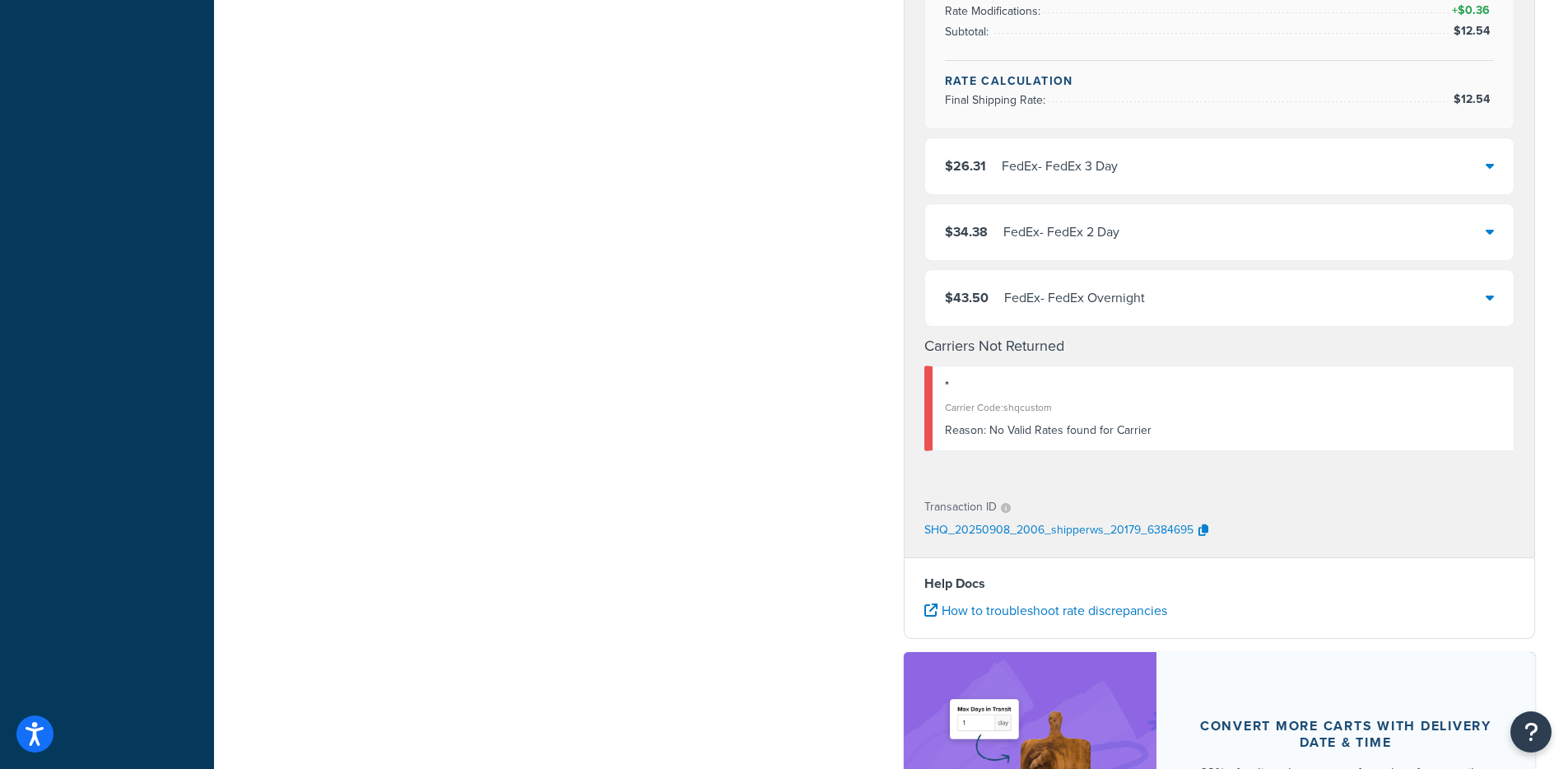
scroll to position [741, 0]
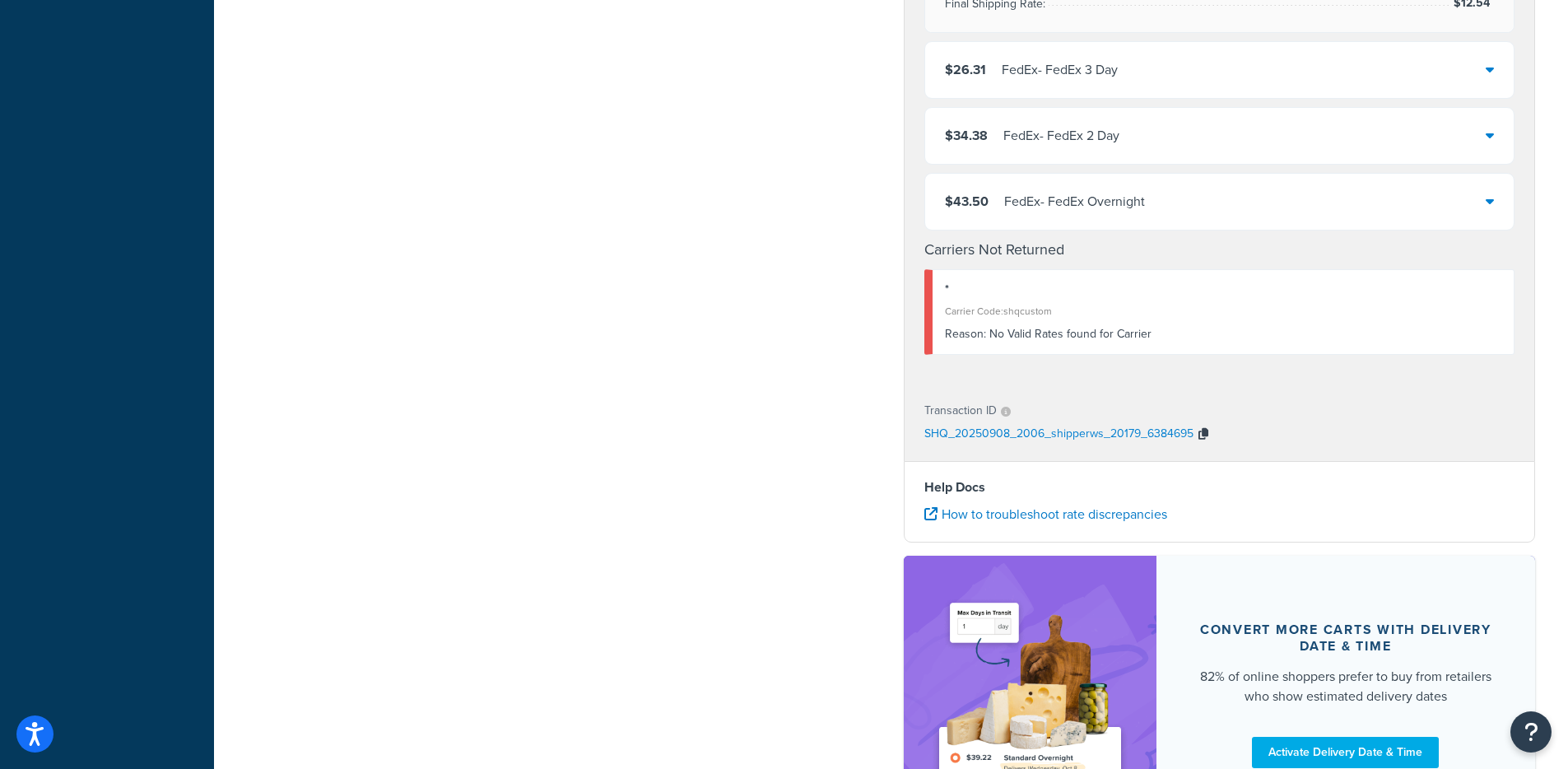
click at [1199, 429] on icon "button" at bounding box center [1204, 434] width 10 height 12
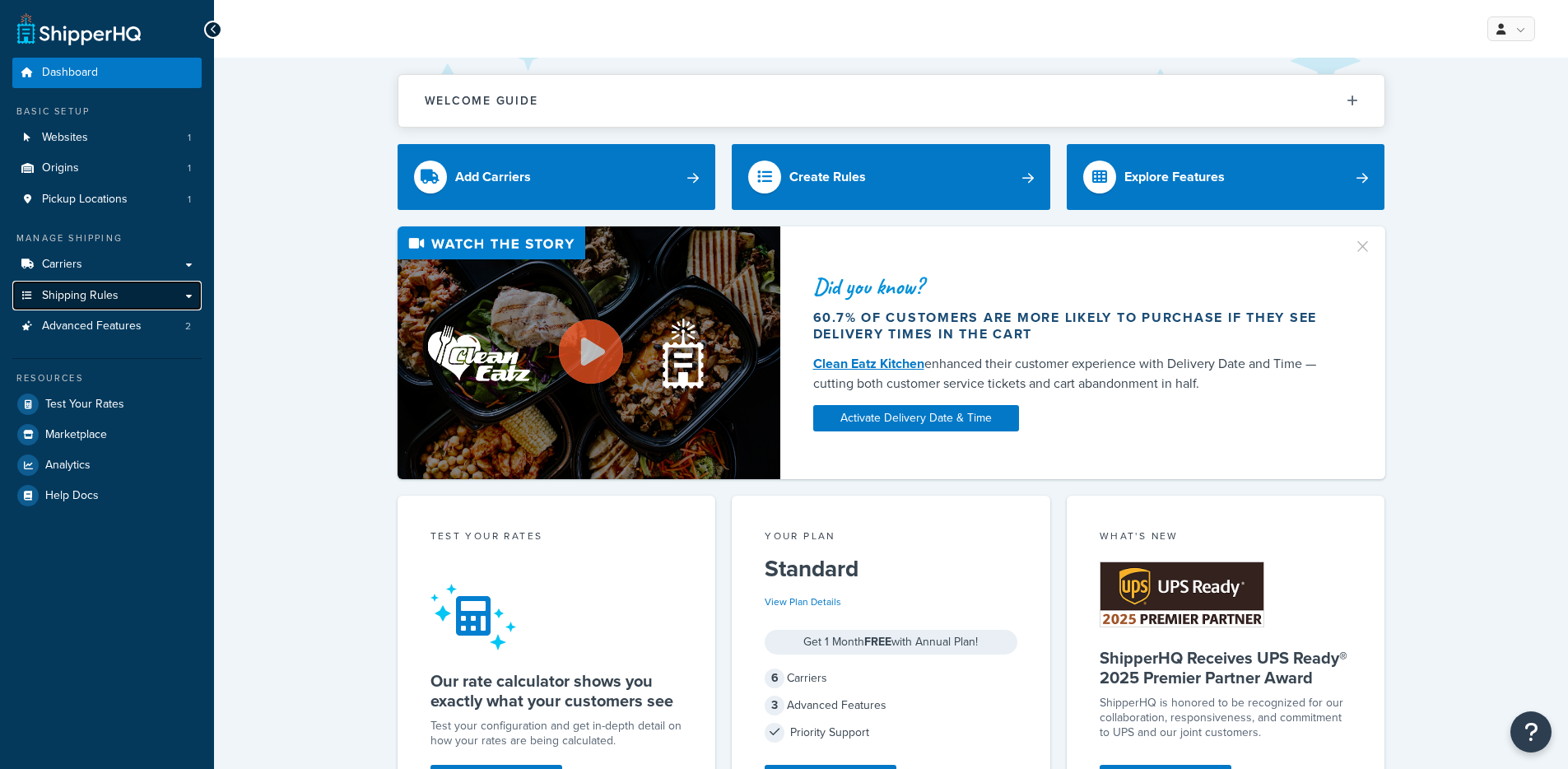
click at [64, 290] on span "Shipping Rules" at bounding box center [80, 295] width 77 height 14
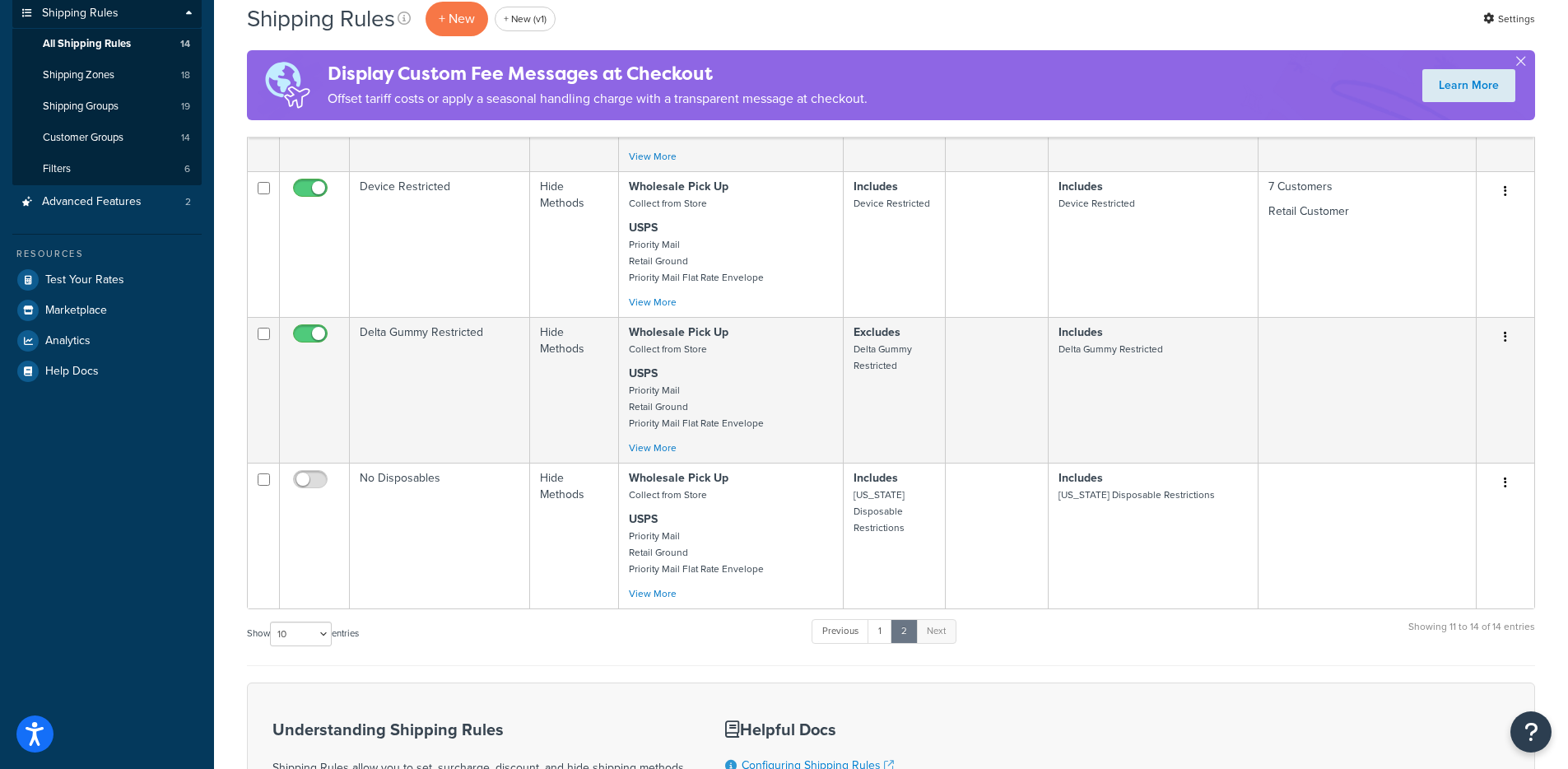
scroll to position [300, 0]
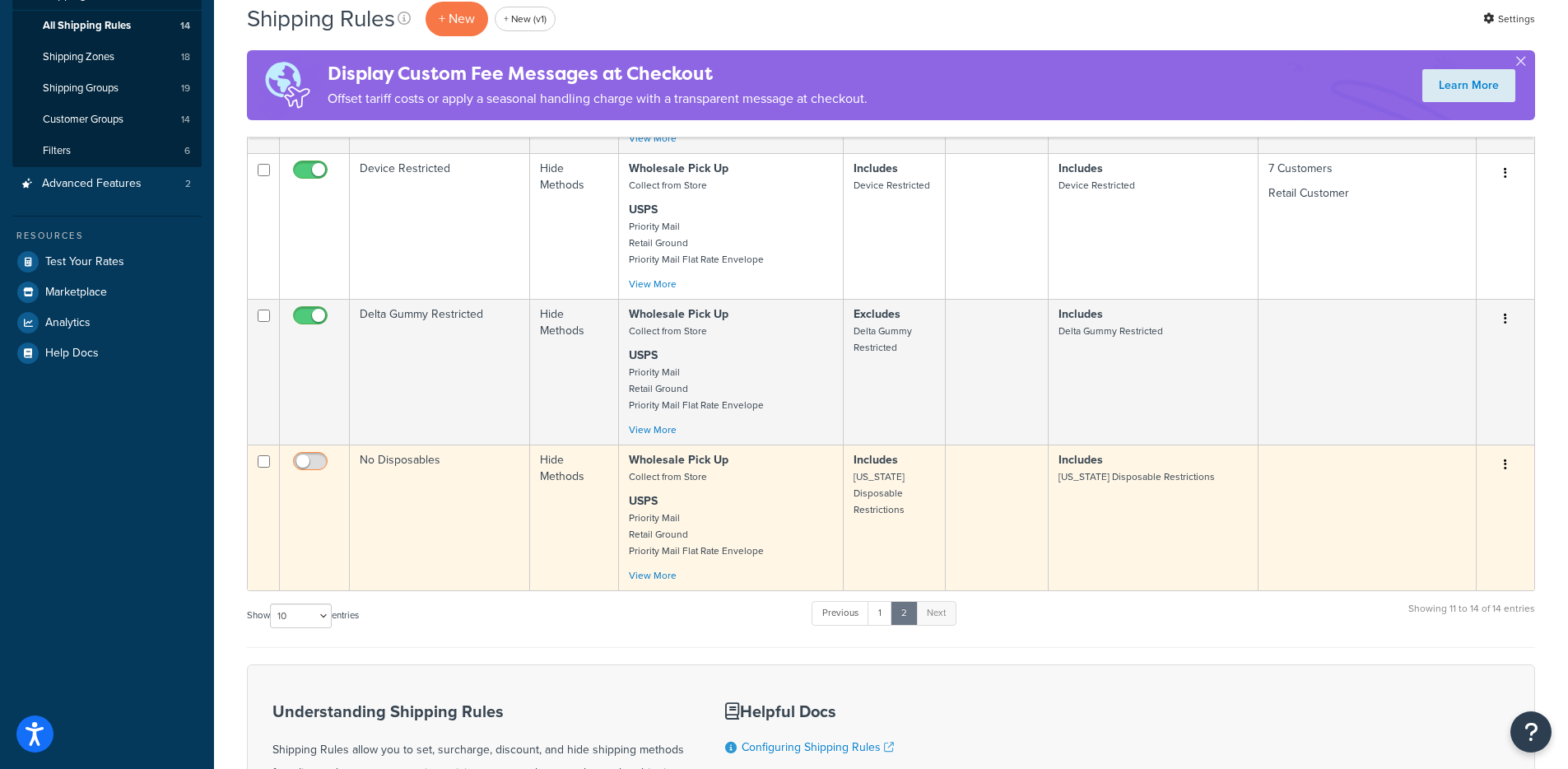
click at [311, 464] on input "checkbox" at bounding box center [312, 465] width 45 height 21
click at [319, 459] on input "checkbox" at bounding box center [312, 465] width 45 height 21
click at [311, 465] on input "checkbox" at bounding box center [312, 465] width 45 height 21
click at [309, 465] on input "checkbox" at bounding box center [312, 465] width 45 height 21
checkbox input "false"
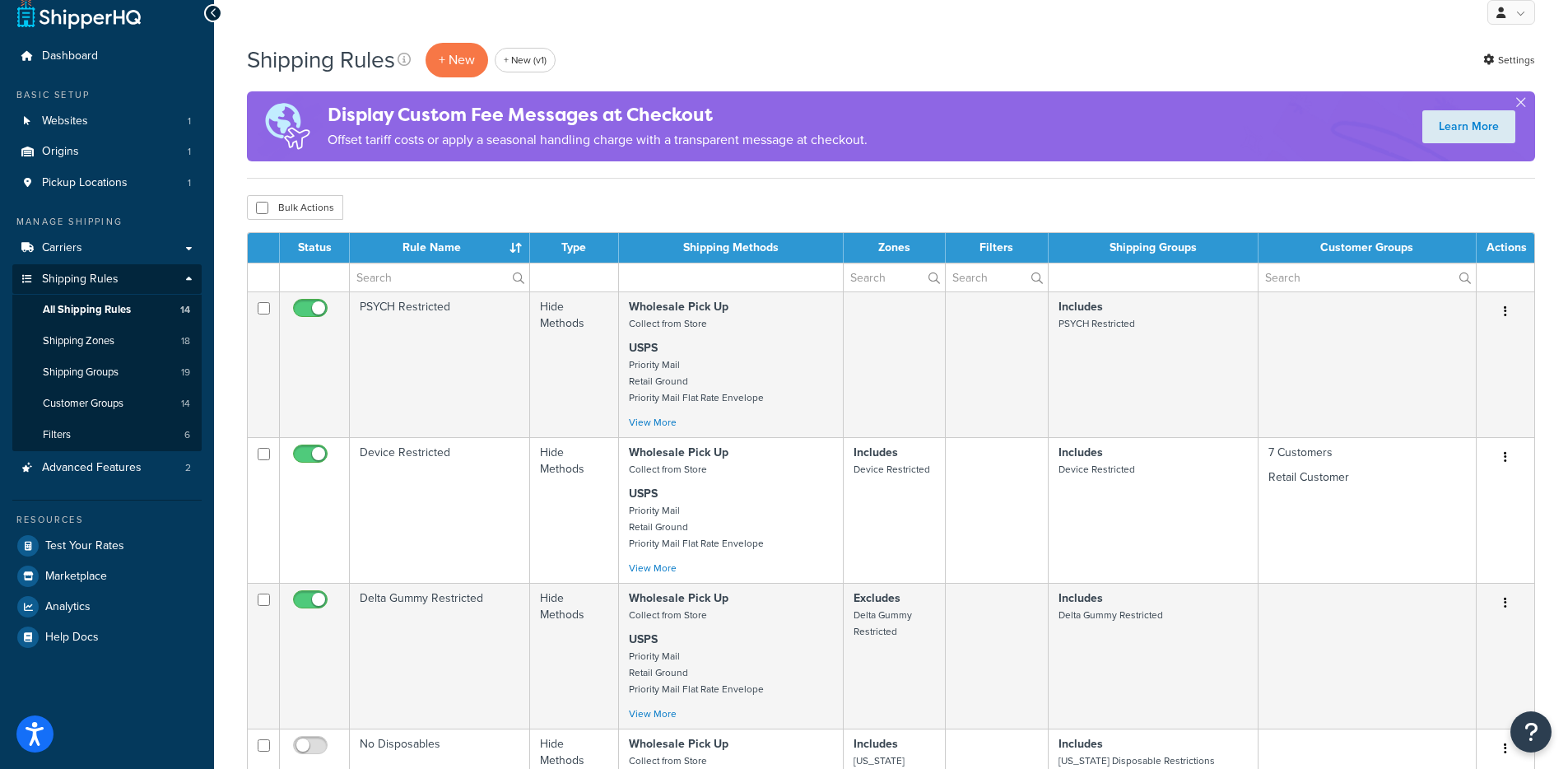
scroll to position [0, 0]
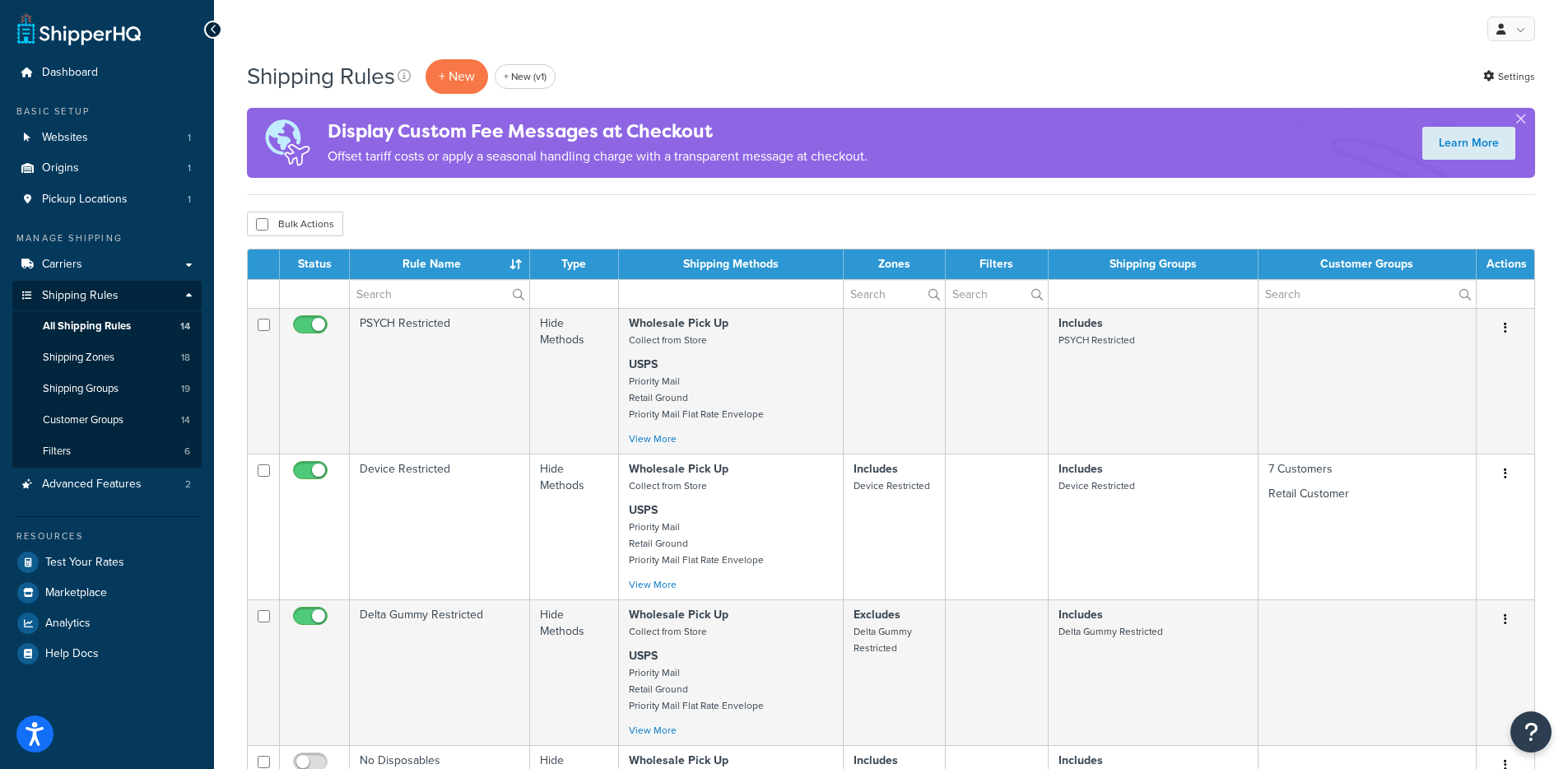
click at [90, 88] on ul "Dashboard Basic Setup Websites 1 Origins 1 Pickup Locations 1 Manage Shipping C…" at bounding box center [107, 363] width 189 height 611
click at [92, 87] on link "Dashboard" at bounding box center [107, 73] width 189 height 31
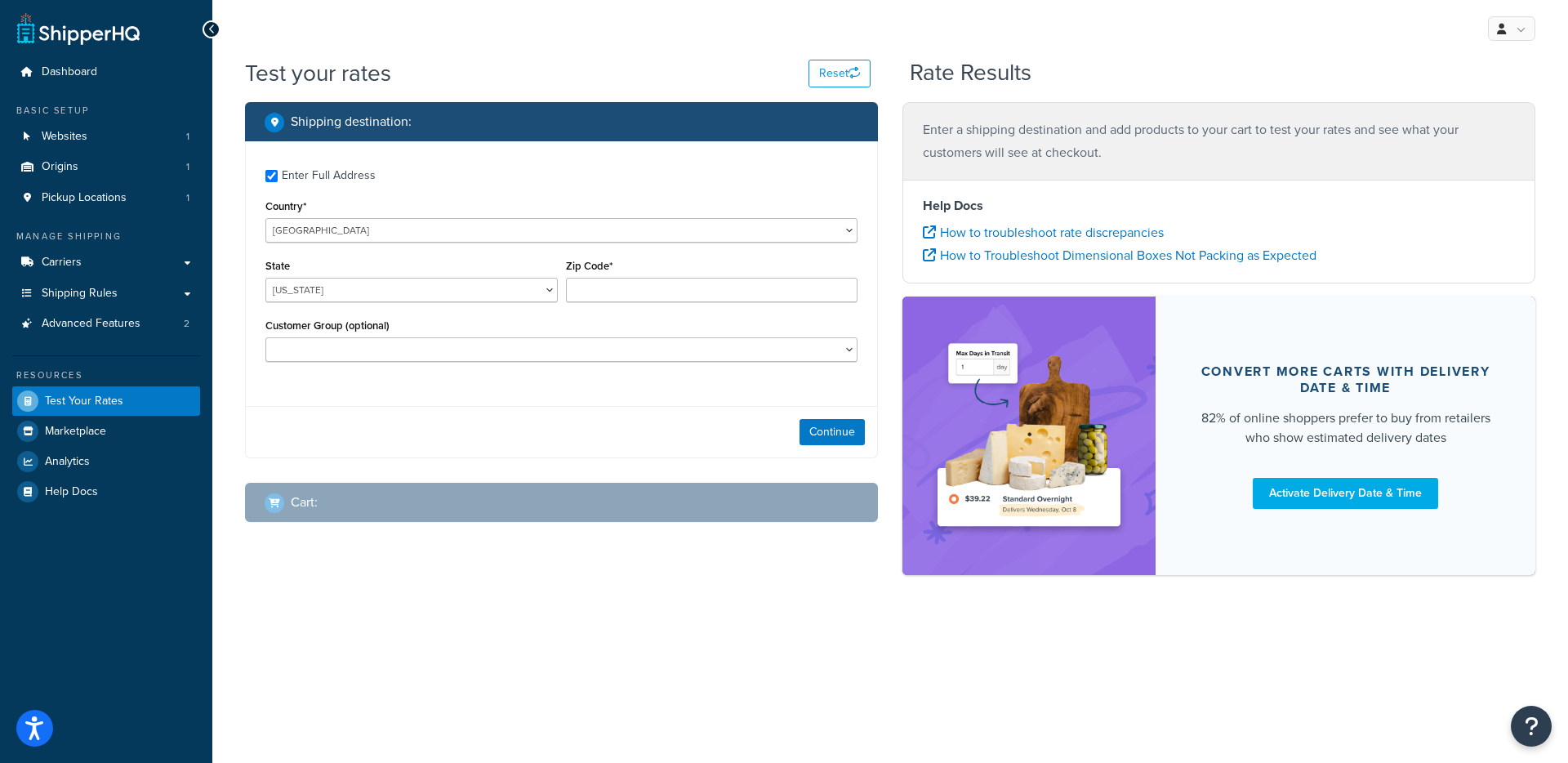
checkbox input "true"
type input "74801"
select select "OK"
select select "[US_STATE] Customers"
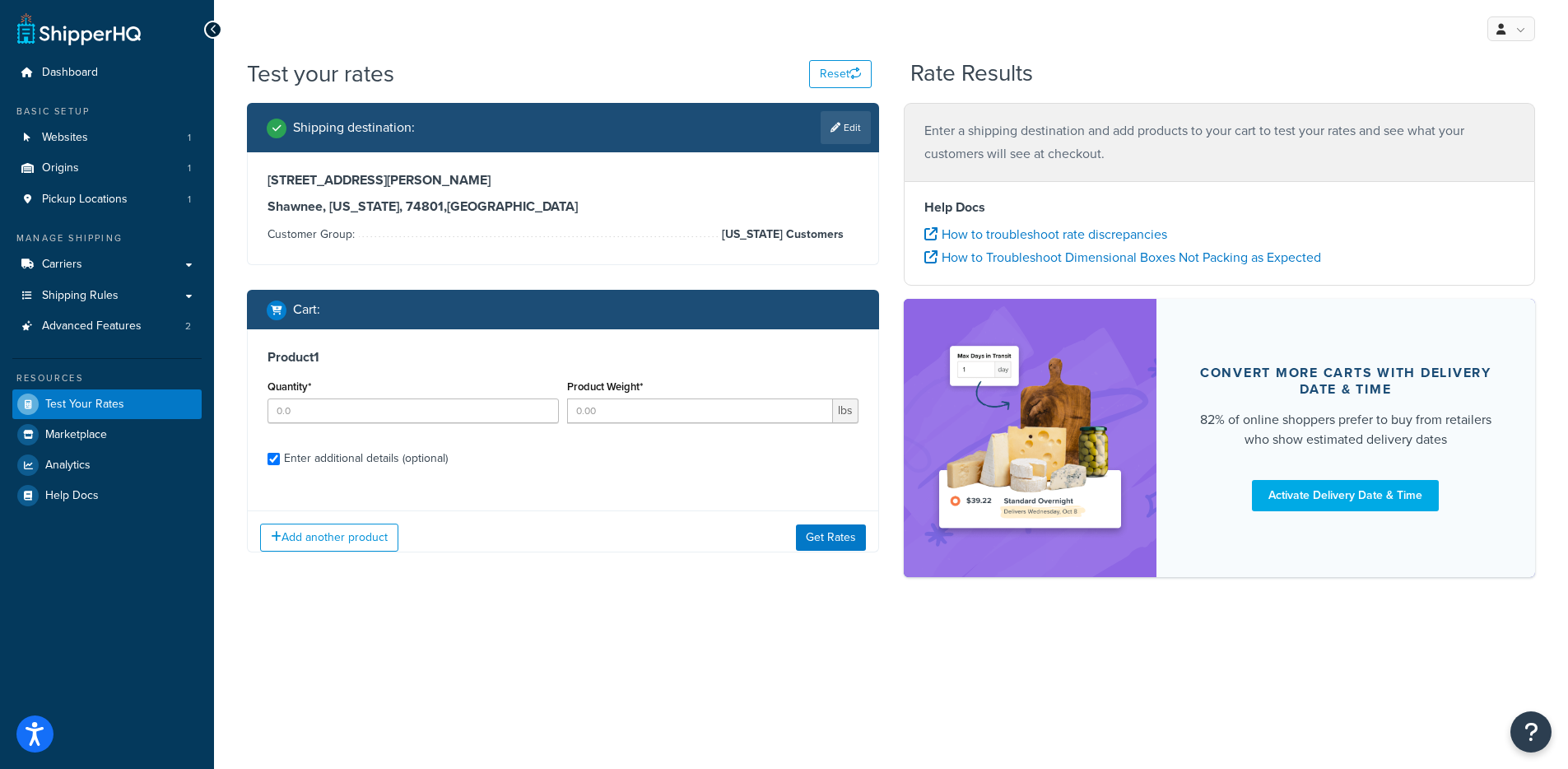
checkbox input "true"
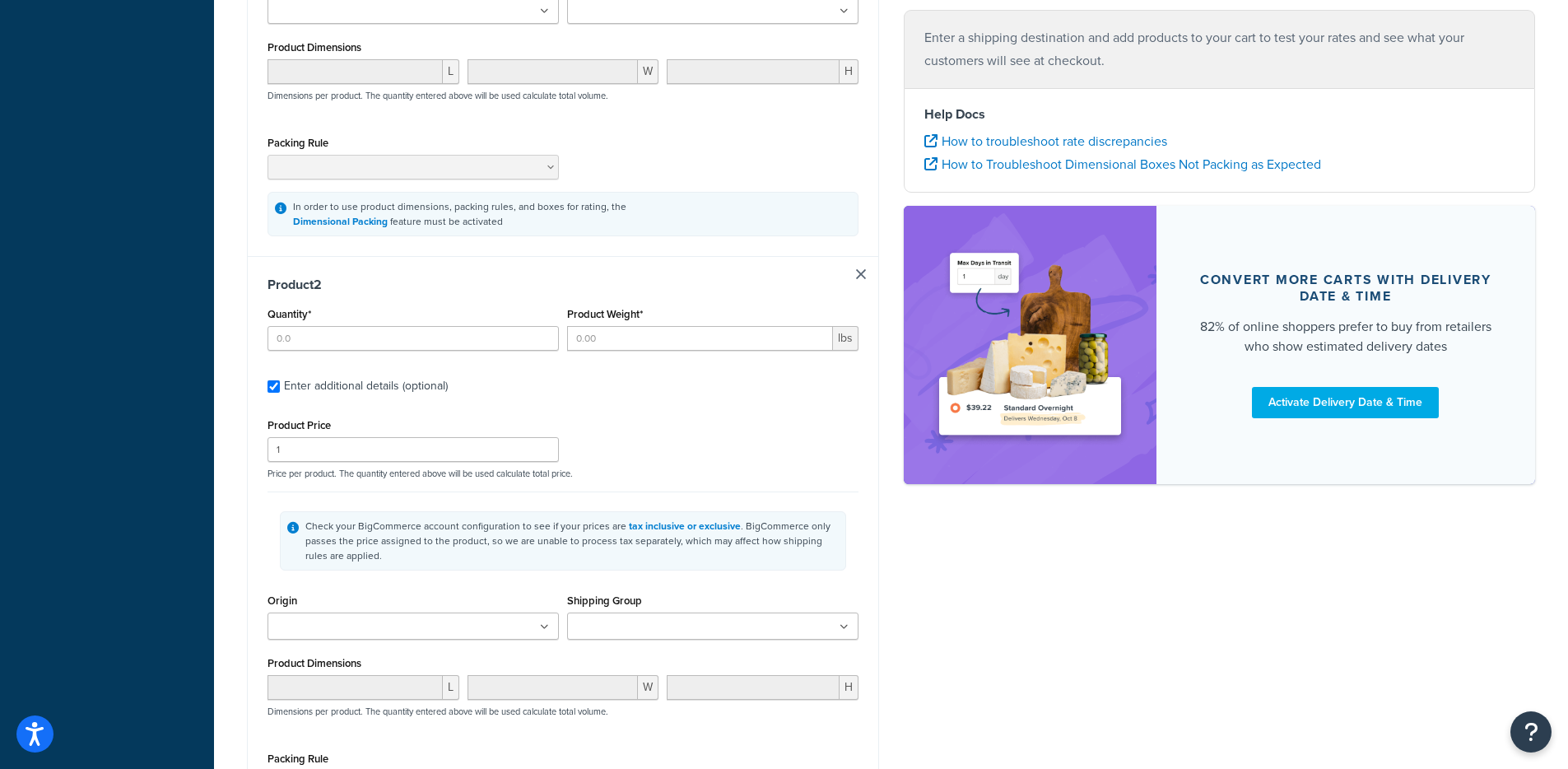
type input "1"
type input "0.3125"
type input "14.99"
type input "0.1000"
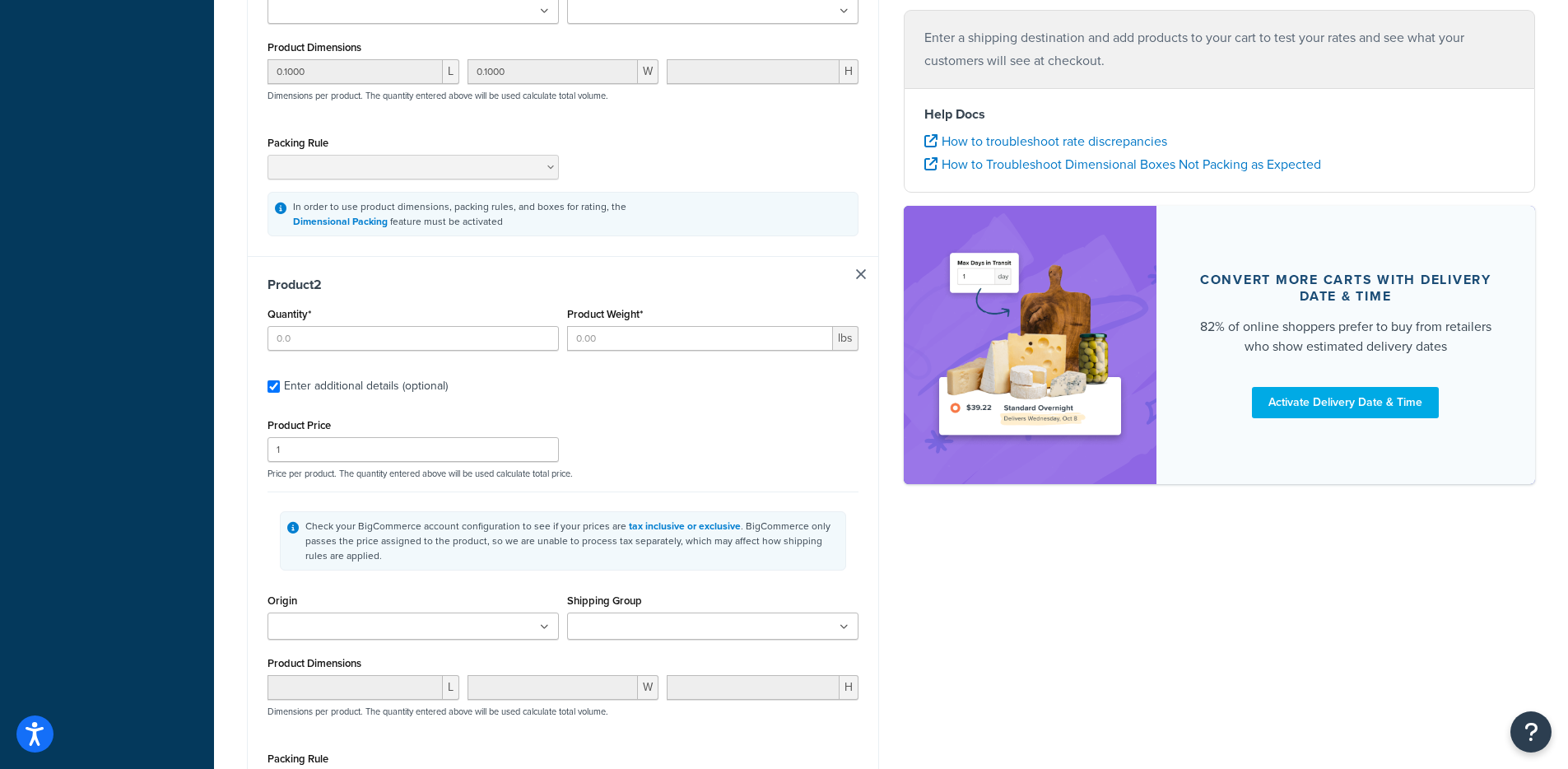
type input "0.1000"
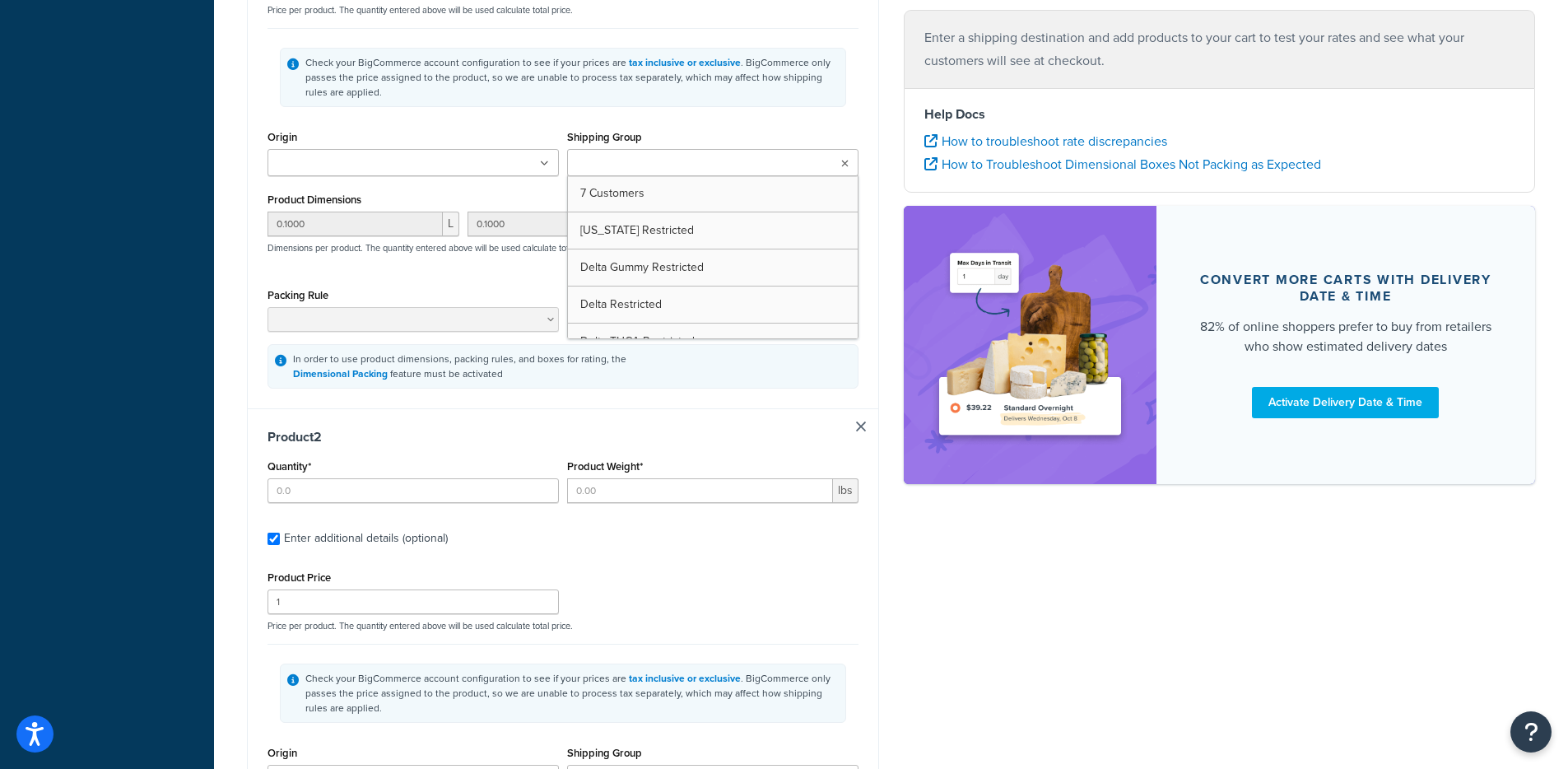
type input "1"
type input "0.3125"
type input "14.99"
type input "0.1000"
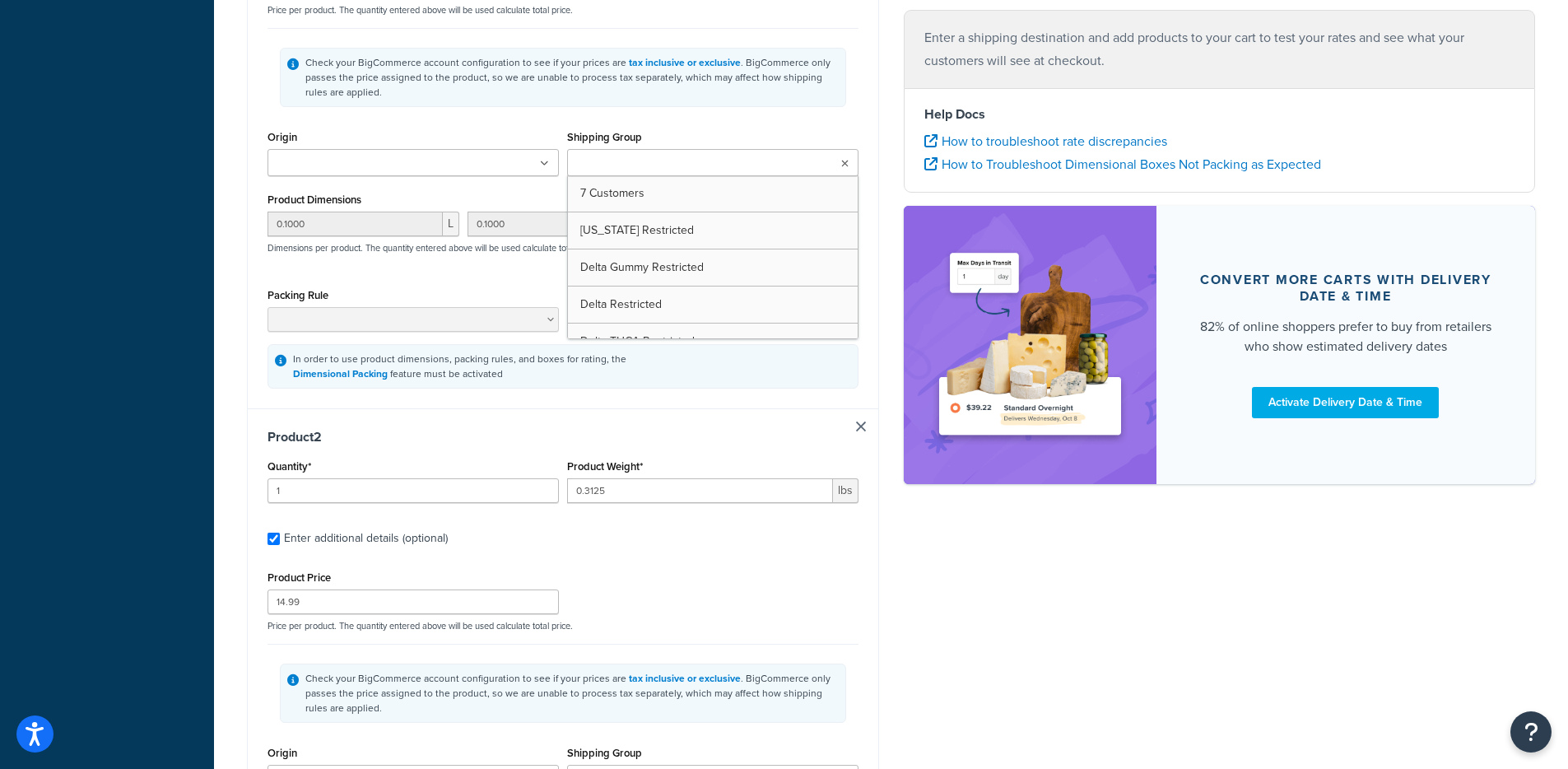
type input "0.1000"
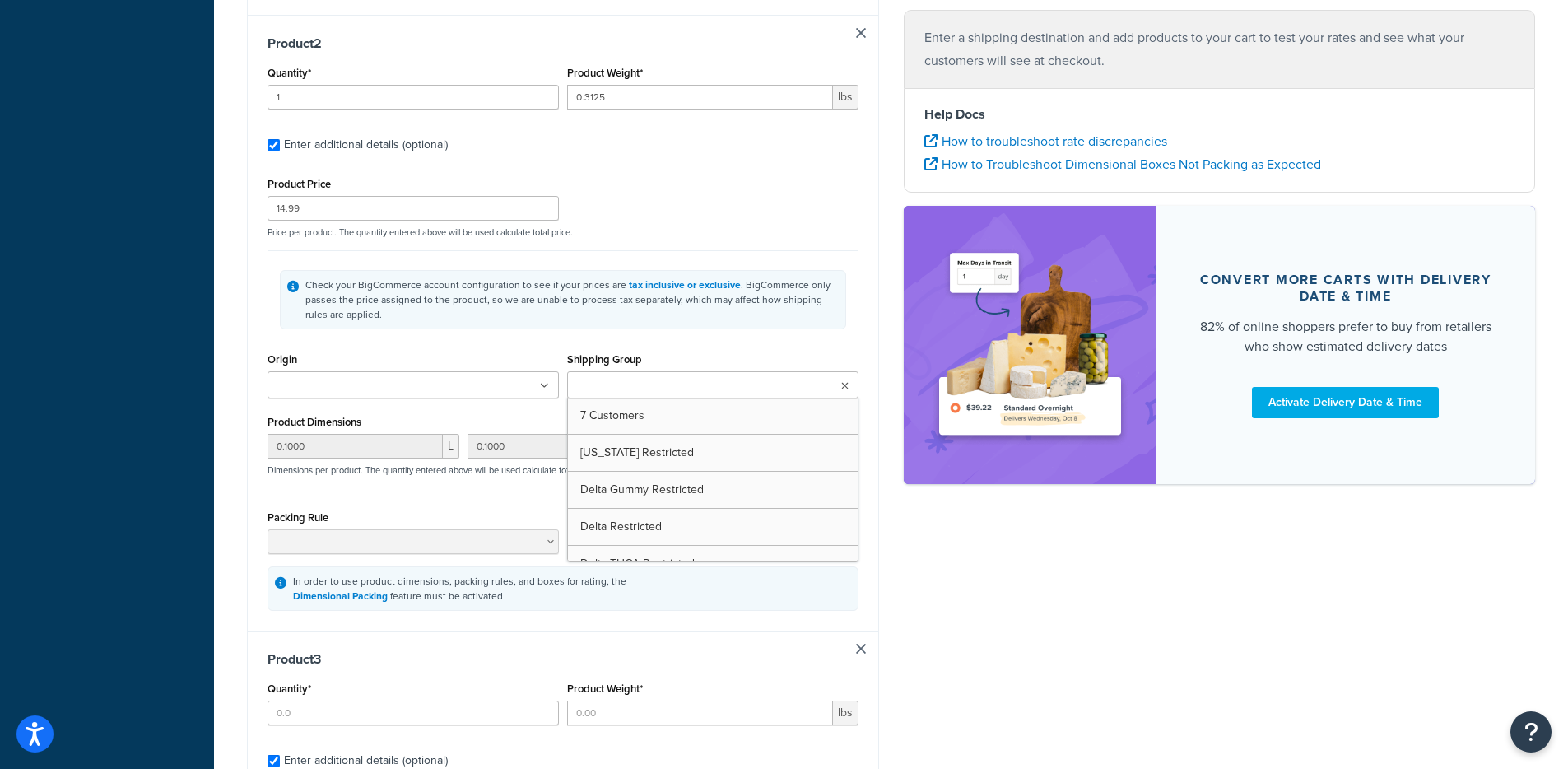
type input "1"
type input "0.3125"
type input "14.99"
type input "0.1000"
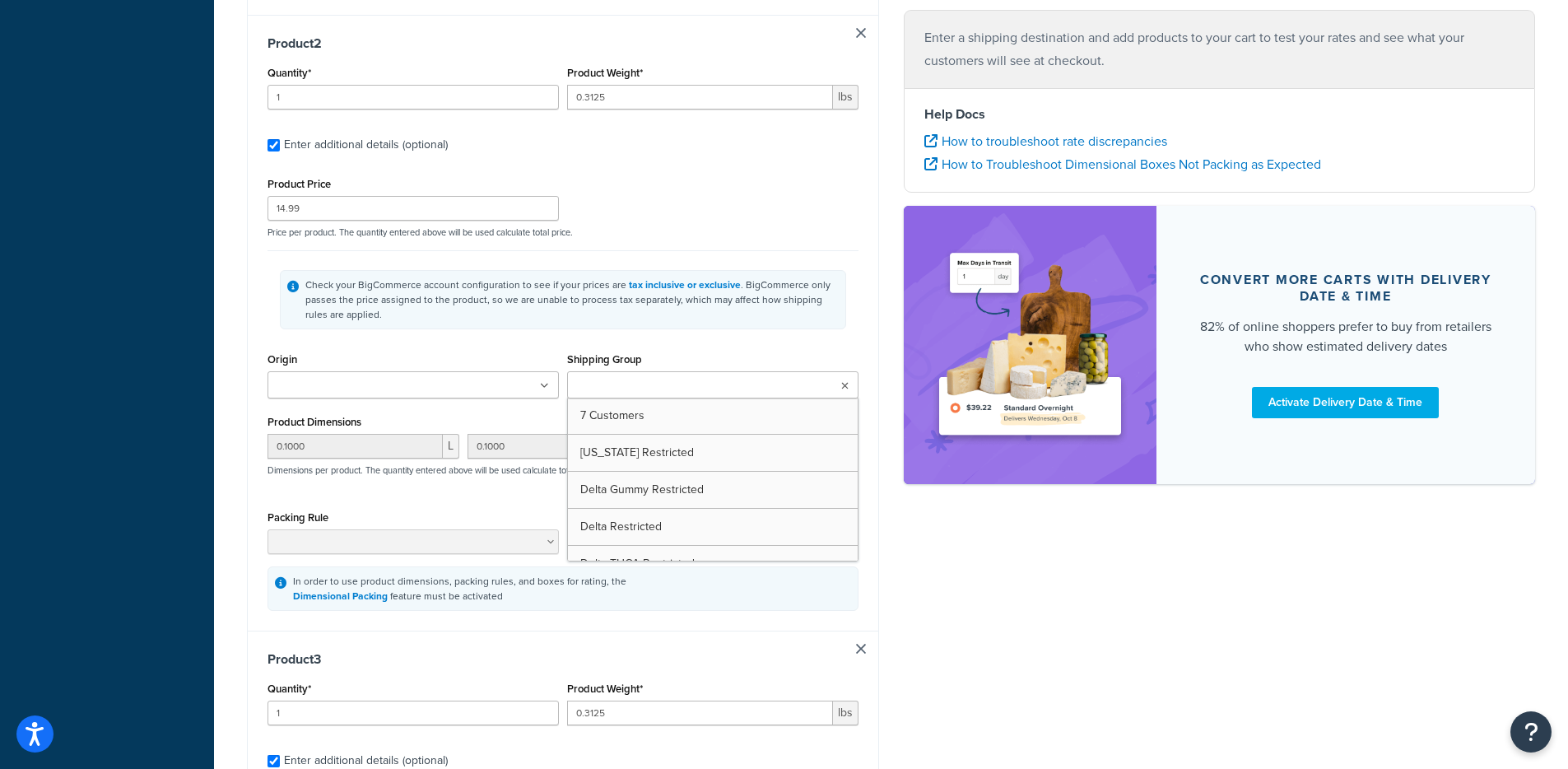
type input "0.1000"
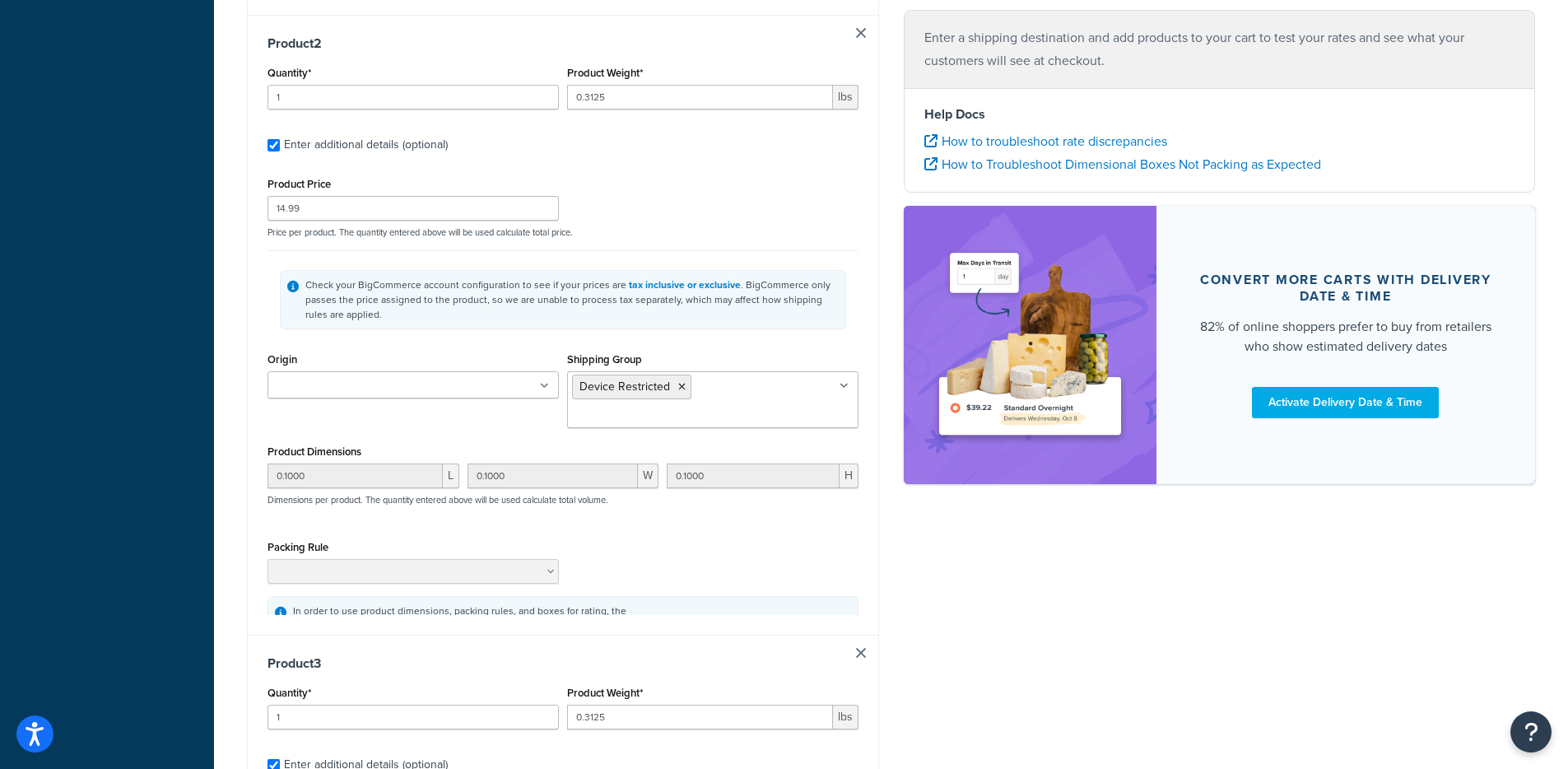
scroll to position [1643, 0]
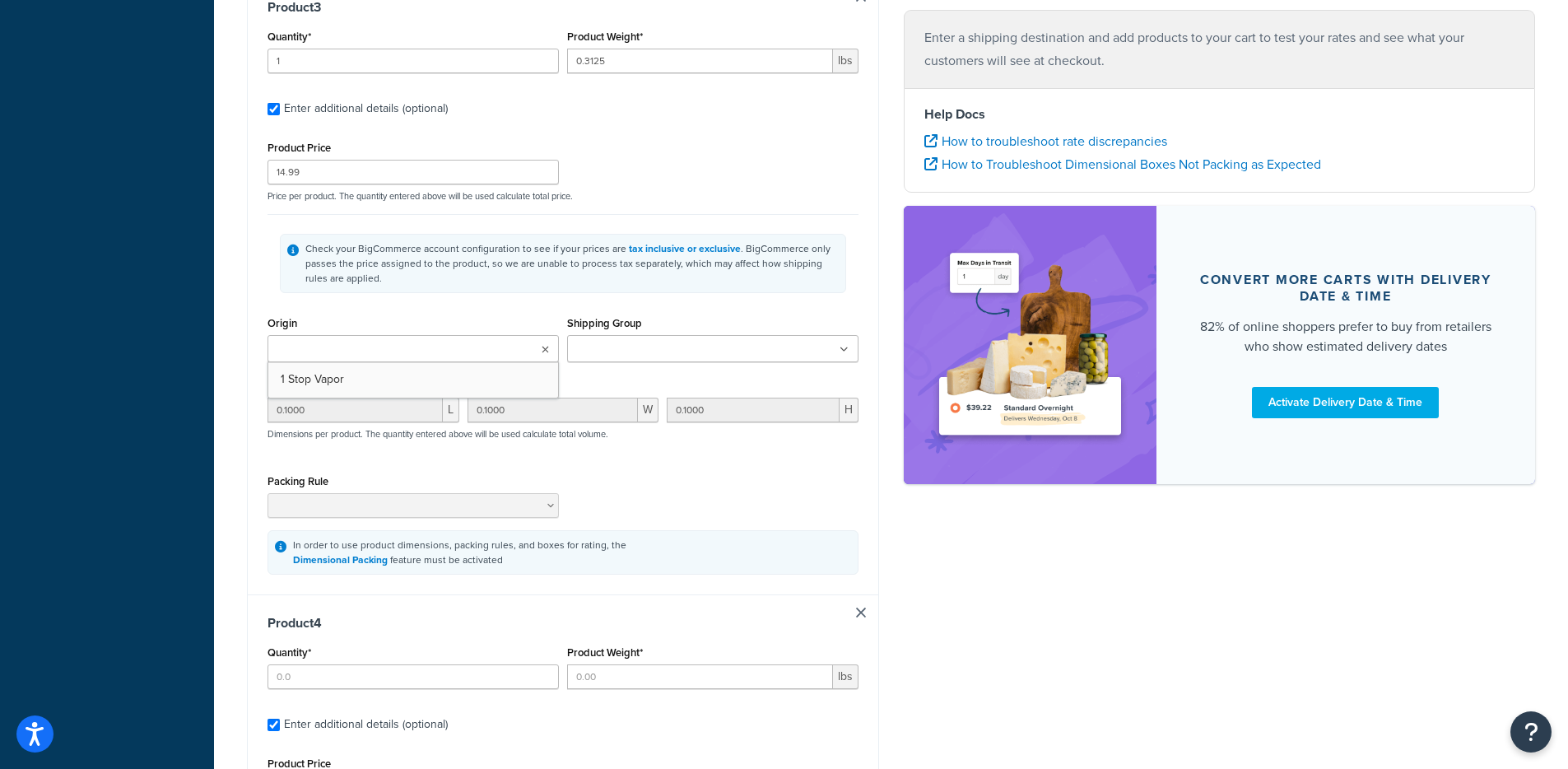
type input "1"
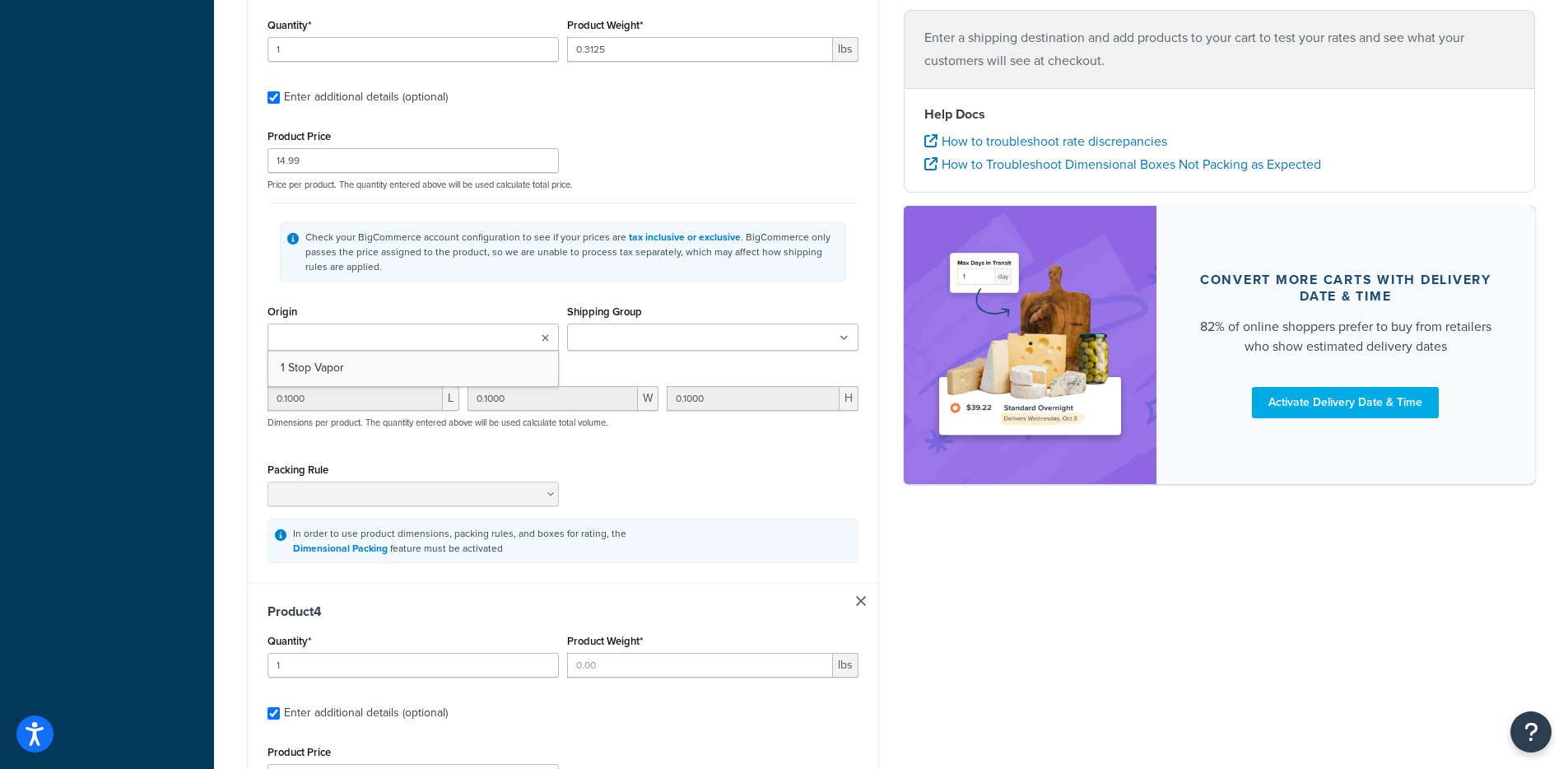
type input "0.3125"
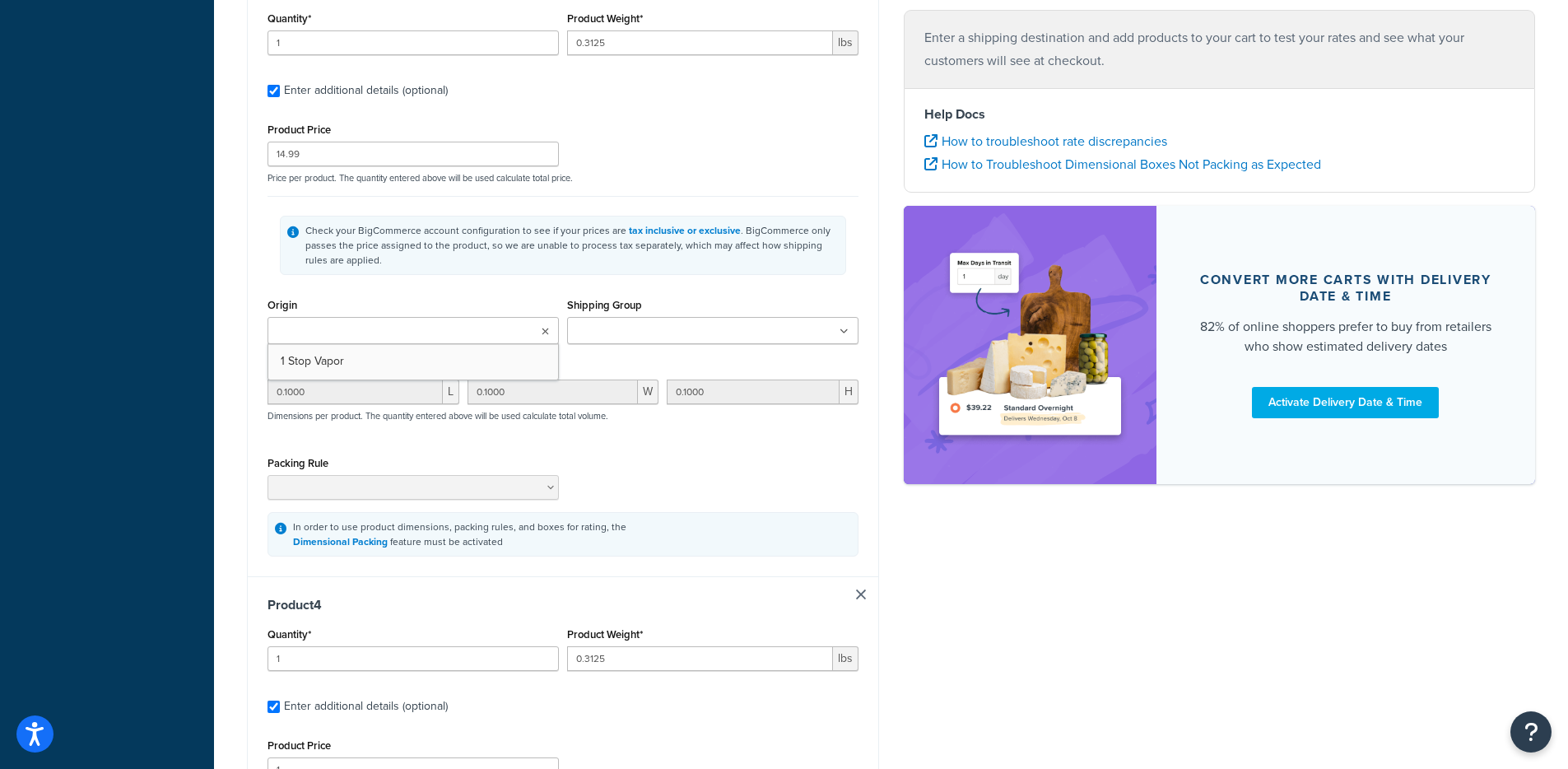
type input "14.99"
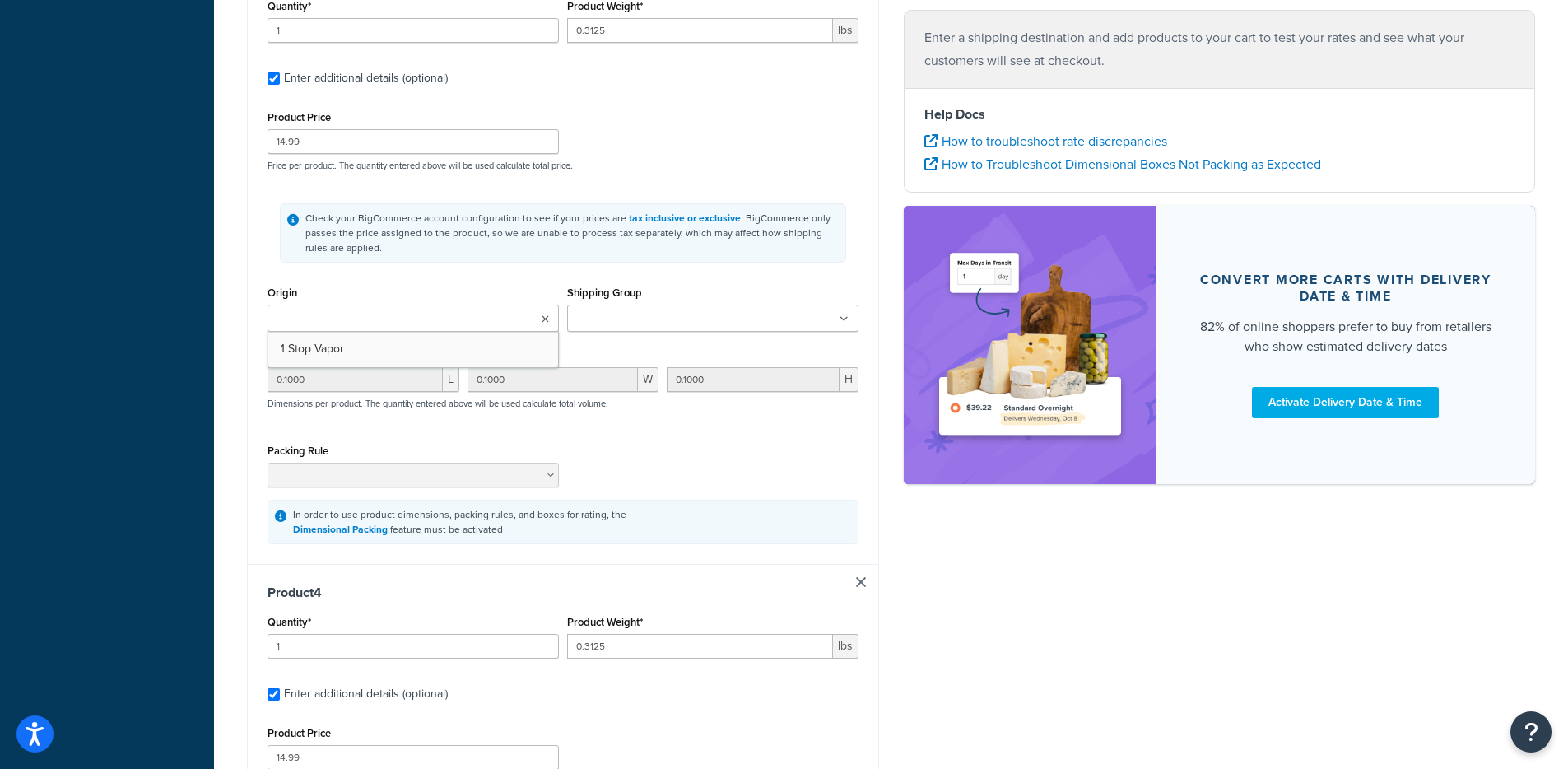
type input "0.1000"
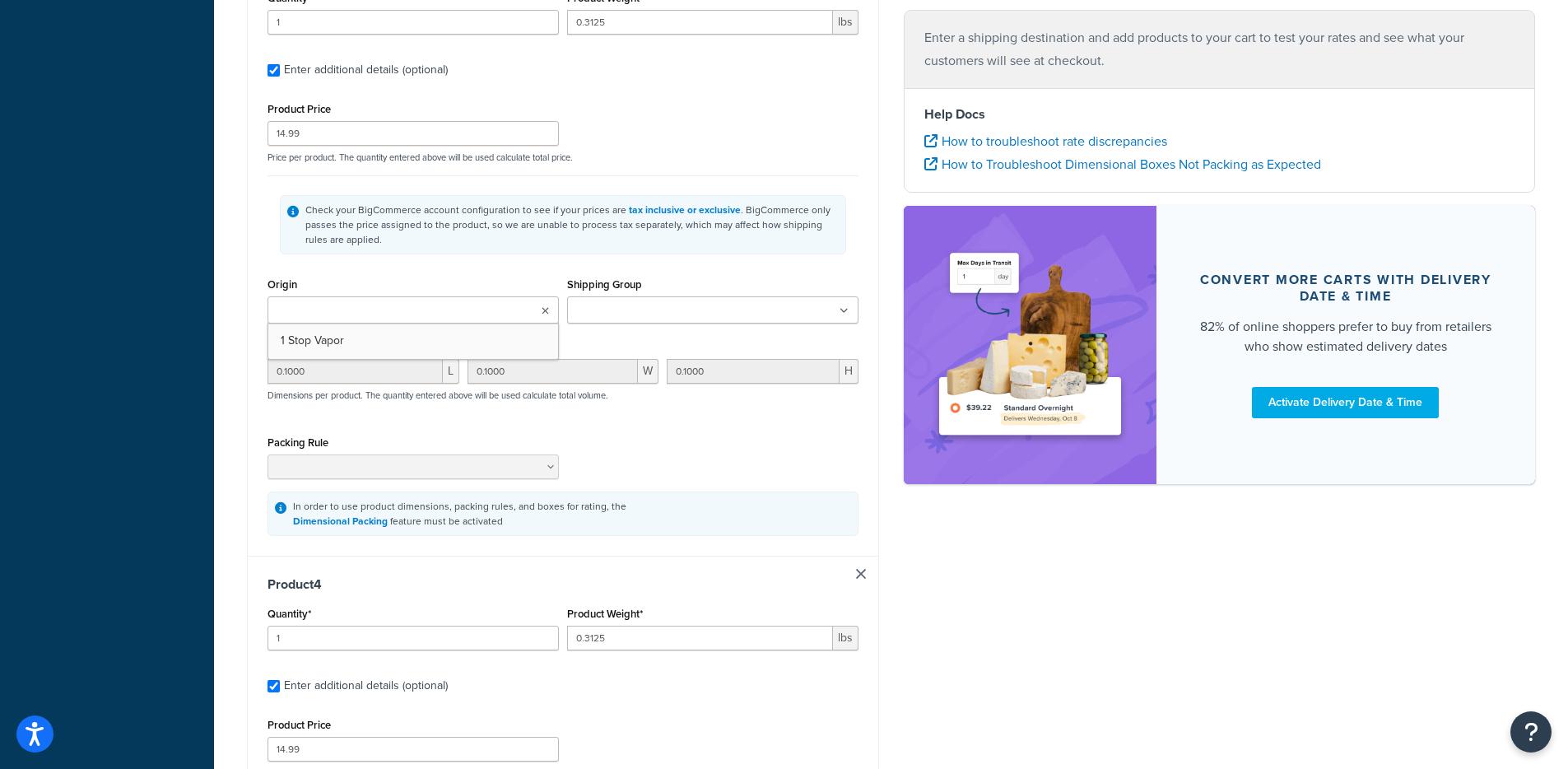
type input "0.1000"
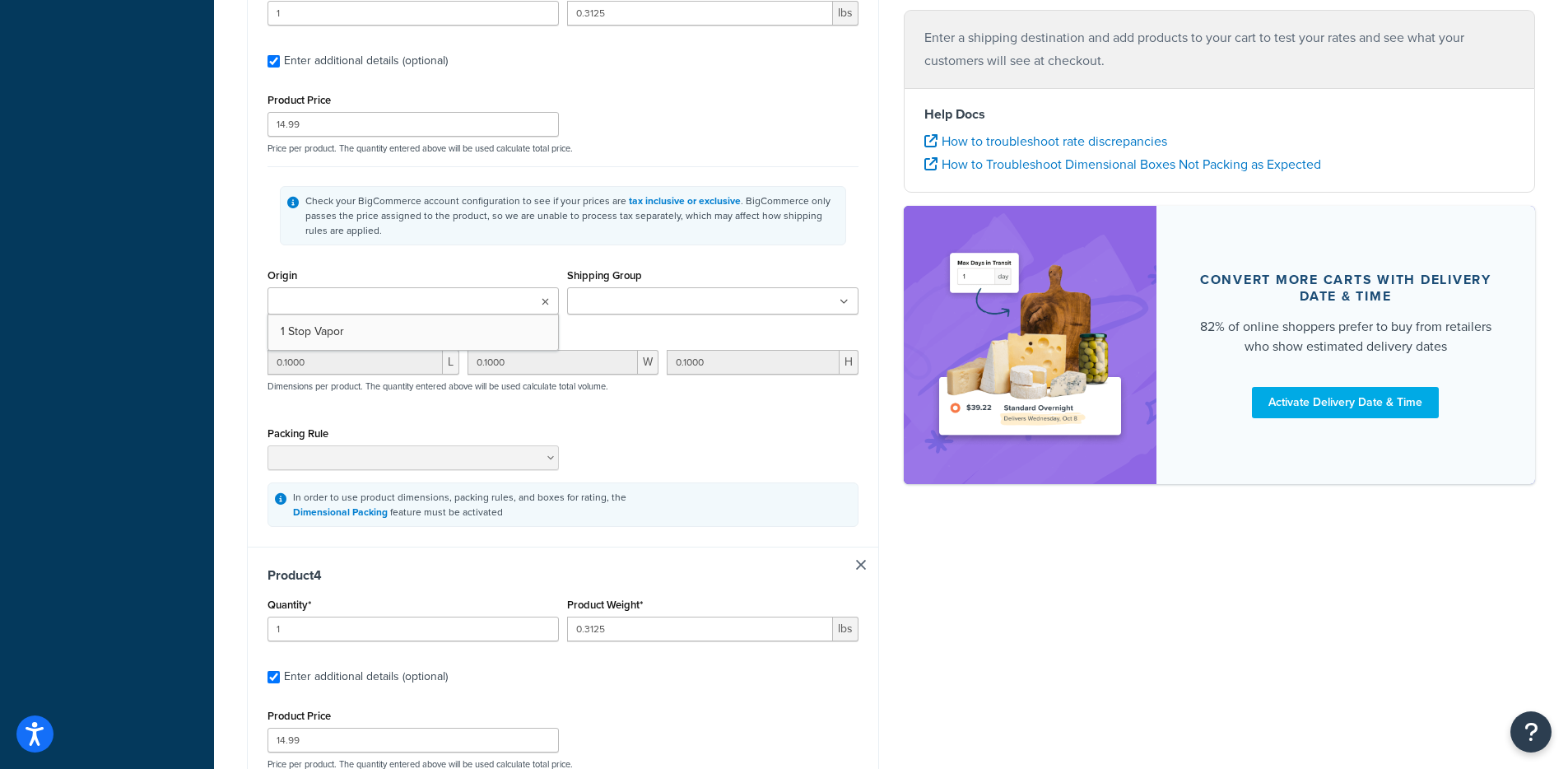
type input "0.1000"
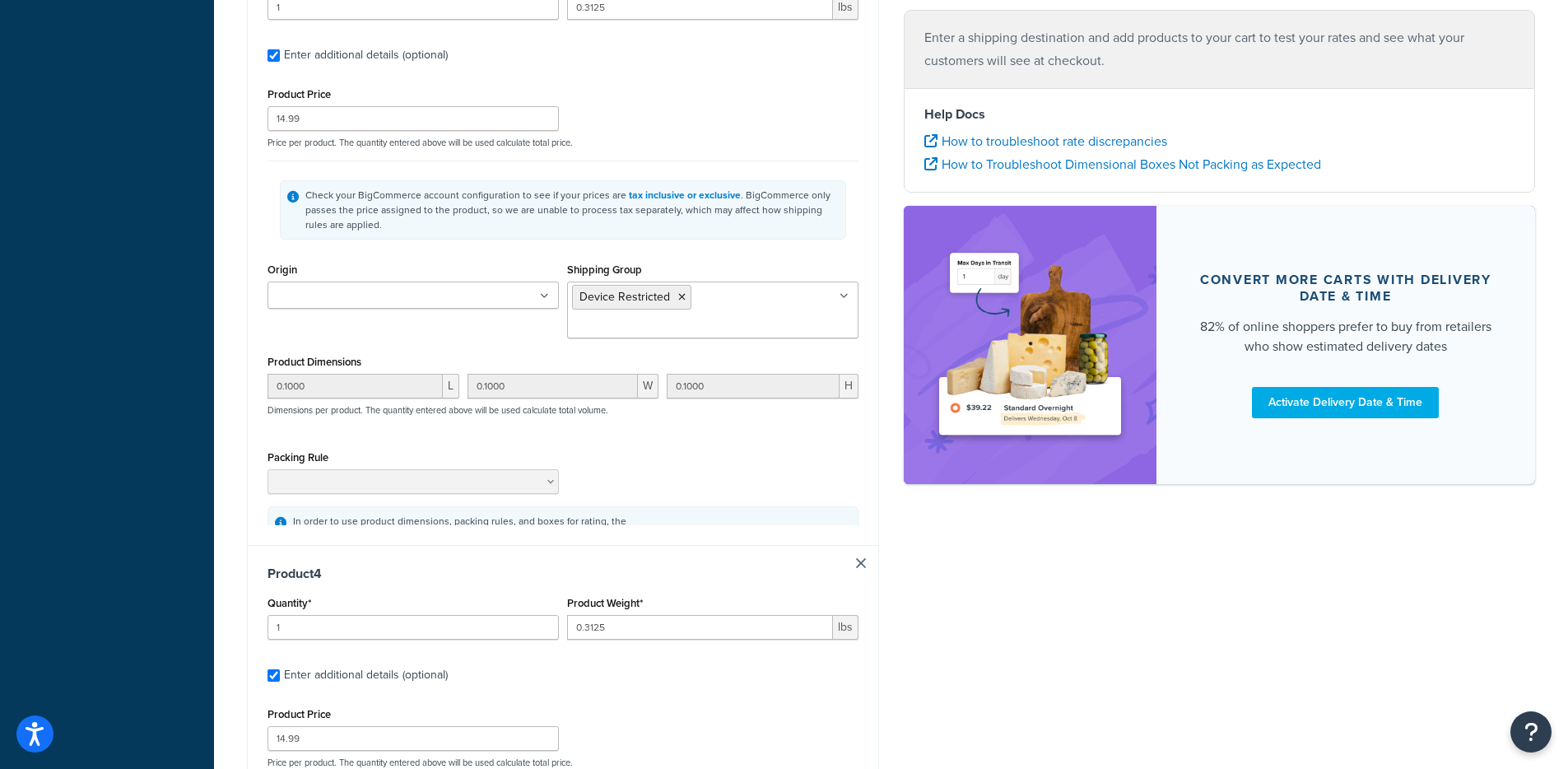
scroll to position [0, 0]
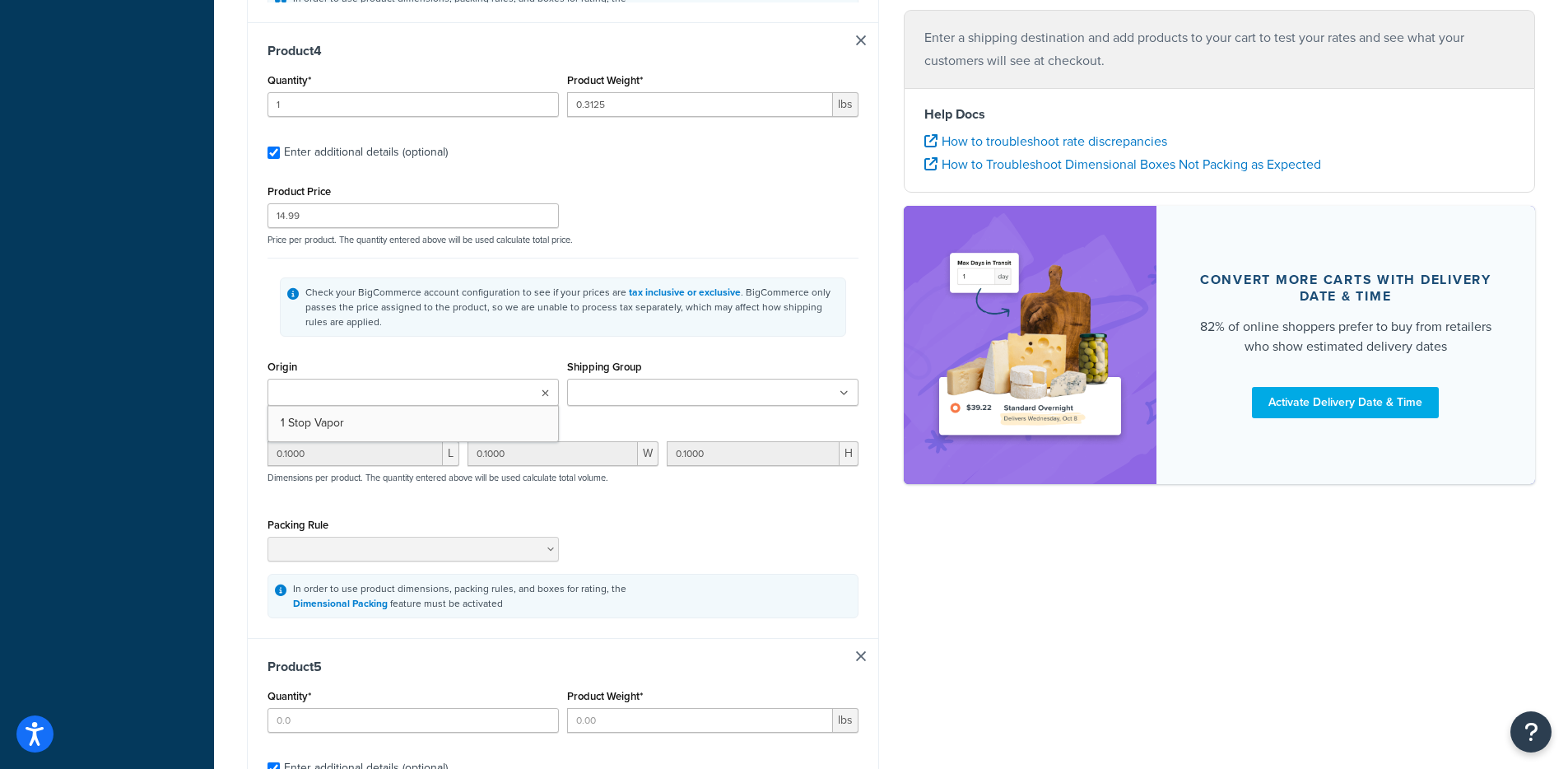
type input "1"
type input "0.3125"
type input "15.99"
type input "0.1000"
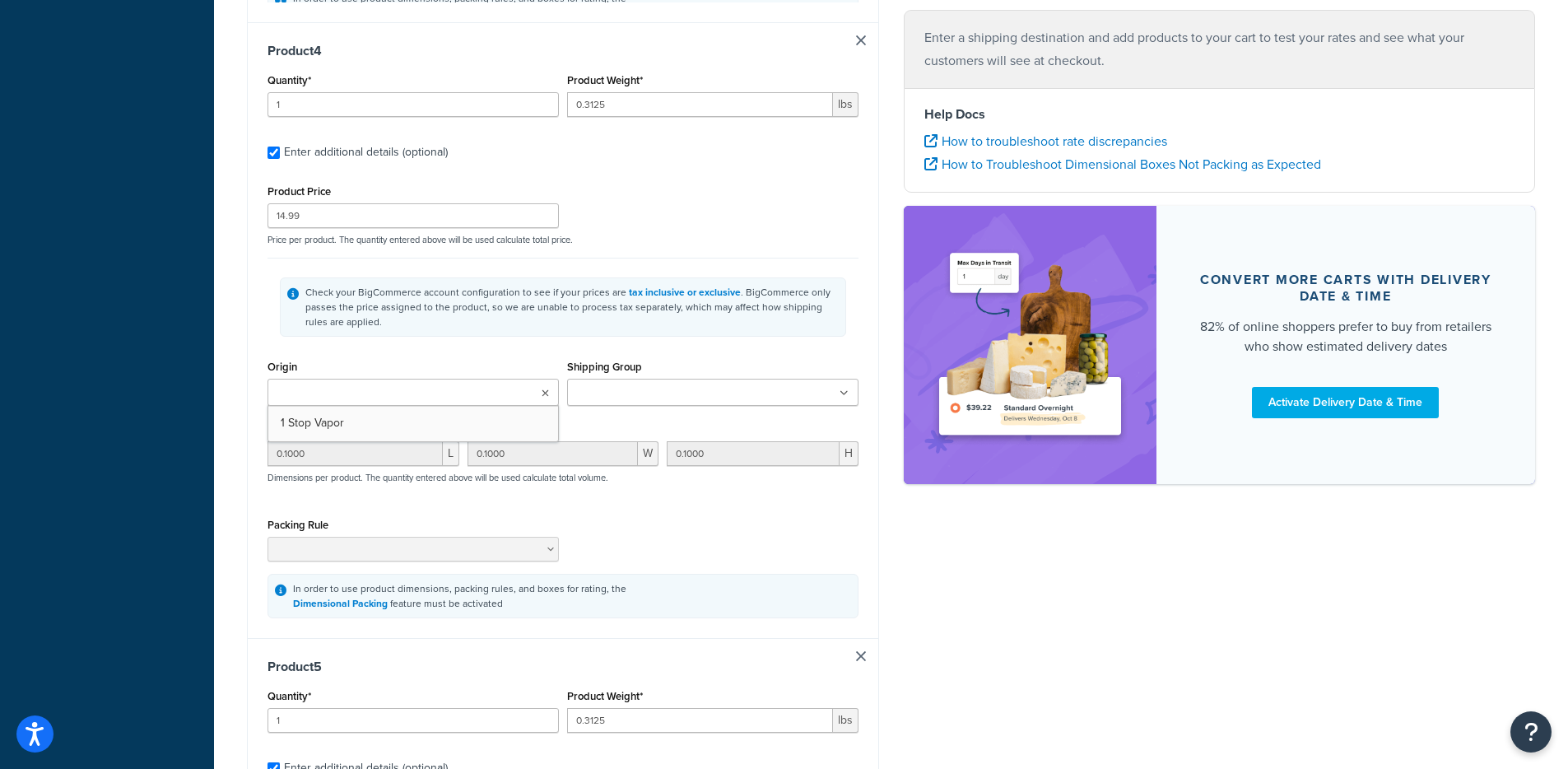
type input "0.1000"
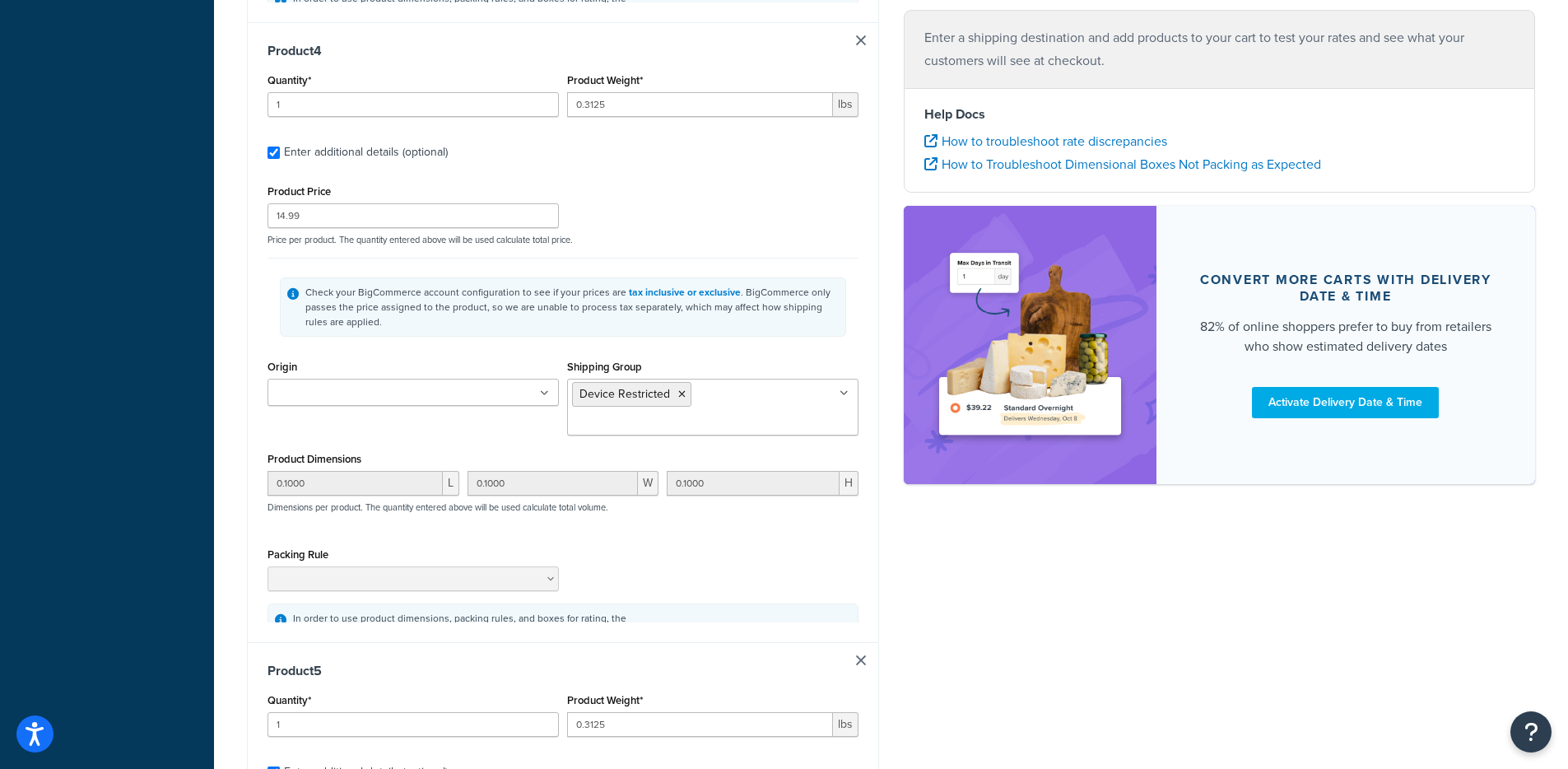
scroll to position [2260, 0]
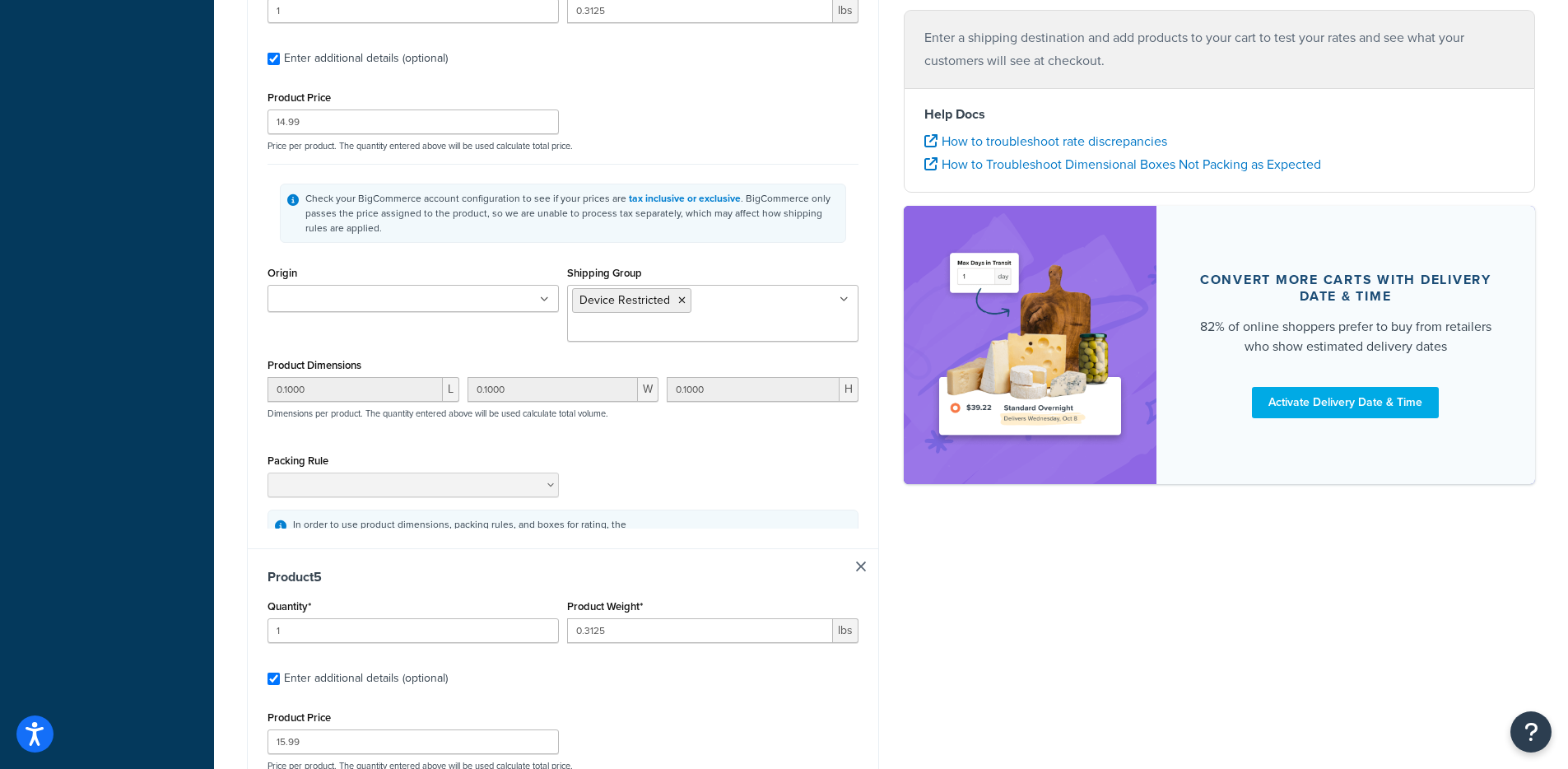
type input "1"
type input "0.0007"
type input "2.99"
type input "0.0100"
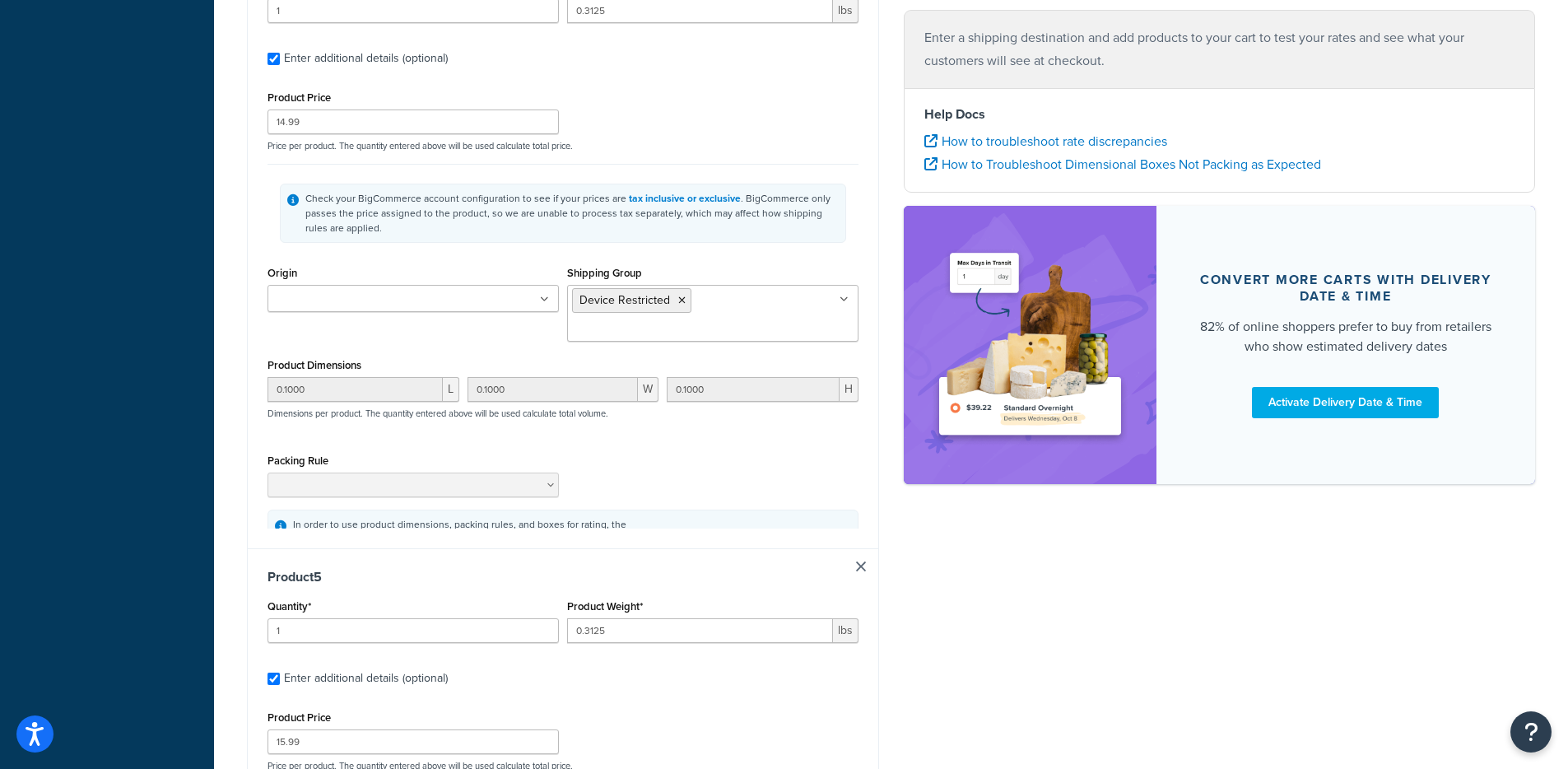
type input "0.0100"
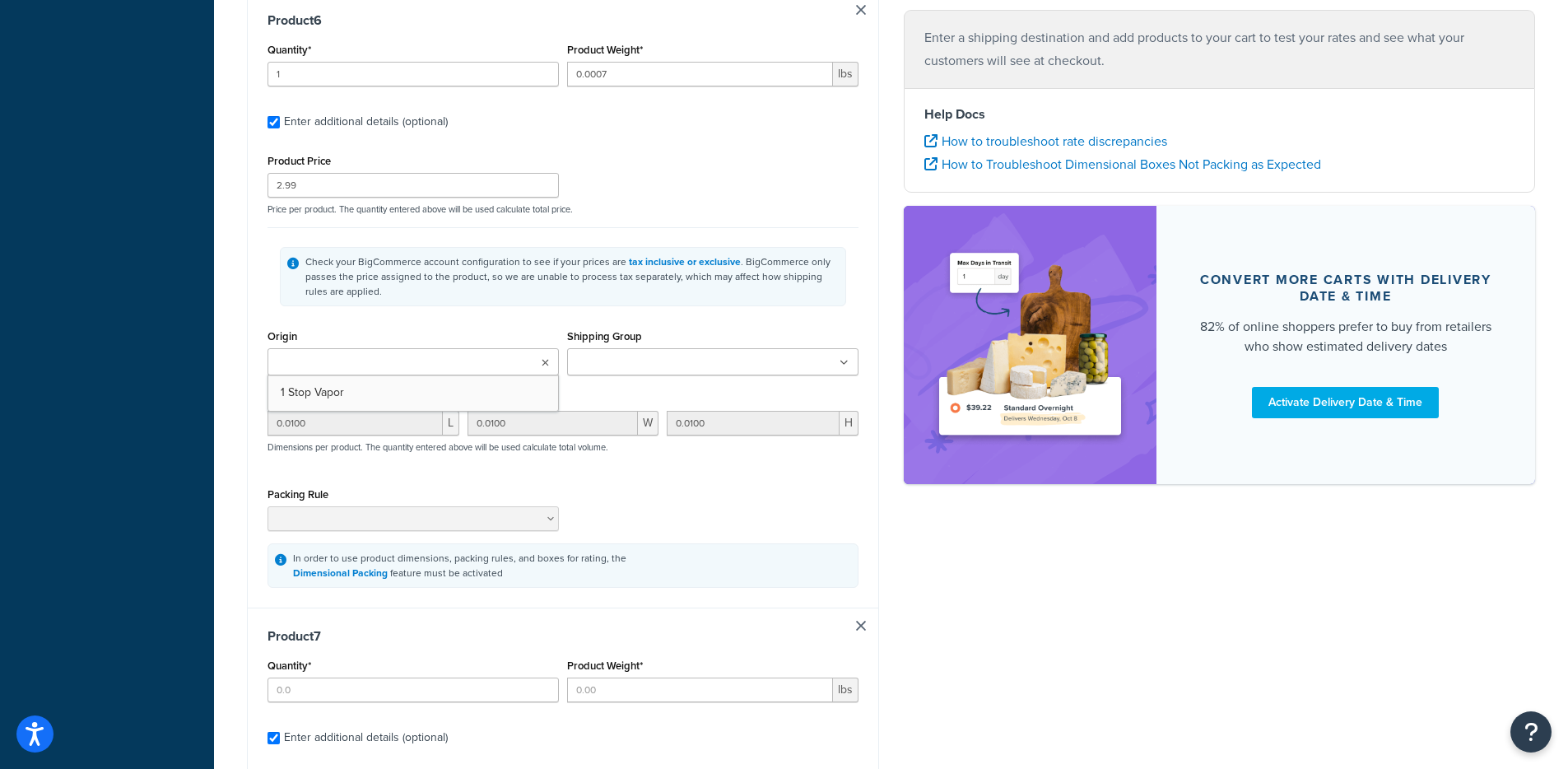
type input "2"
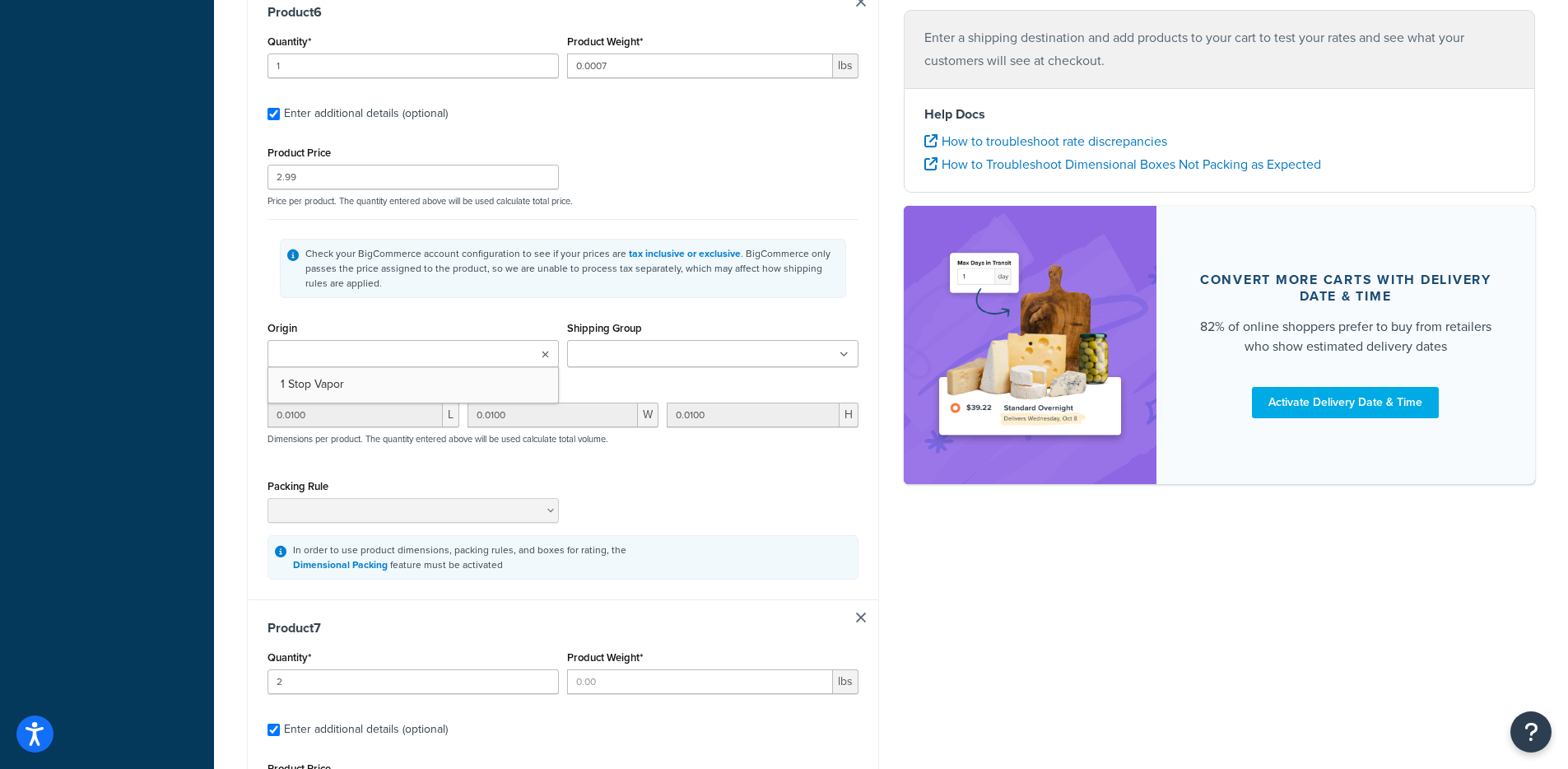
type input "0.3125"
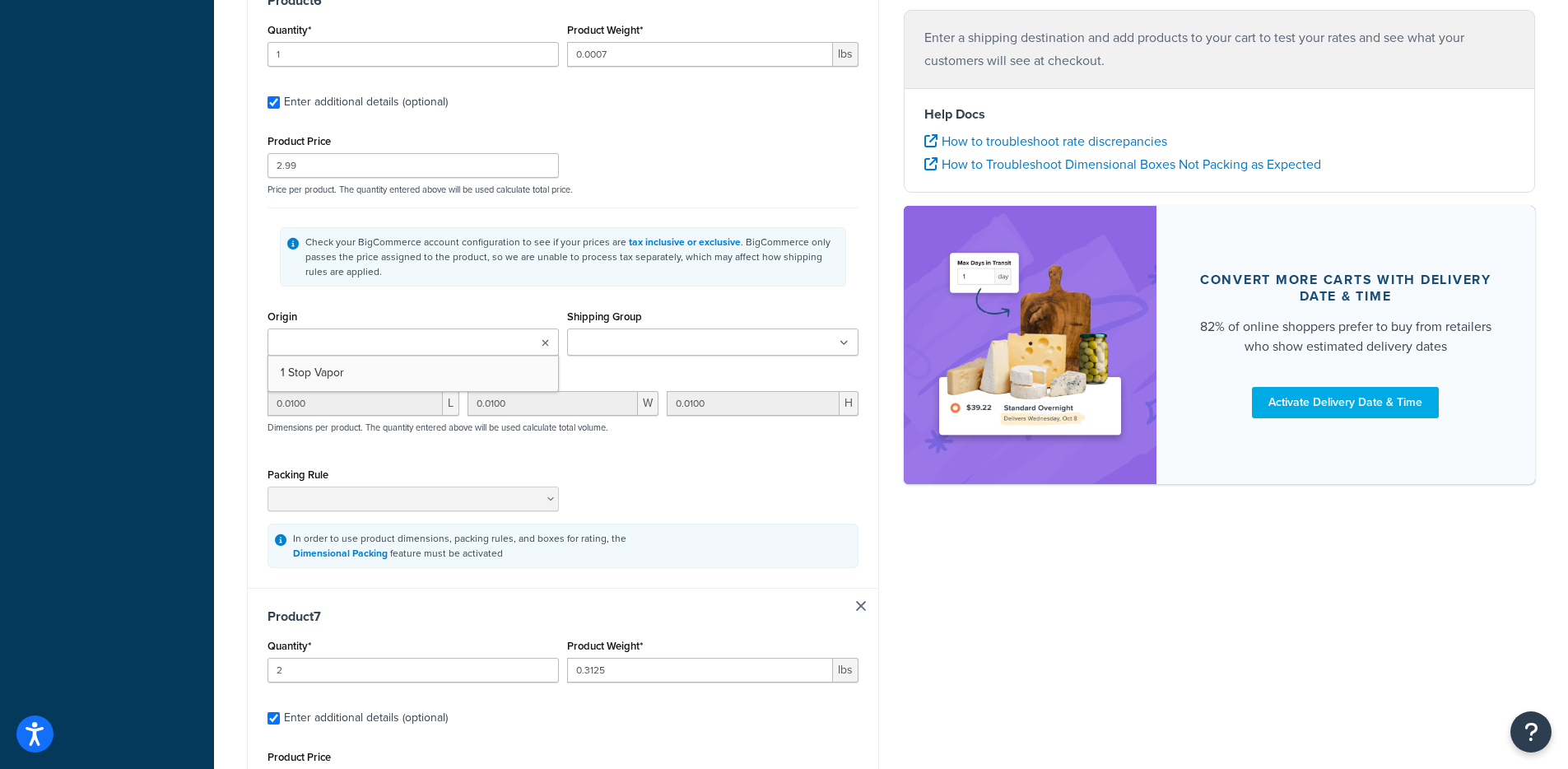
type input "8.39"
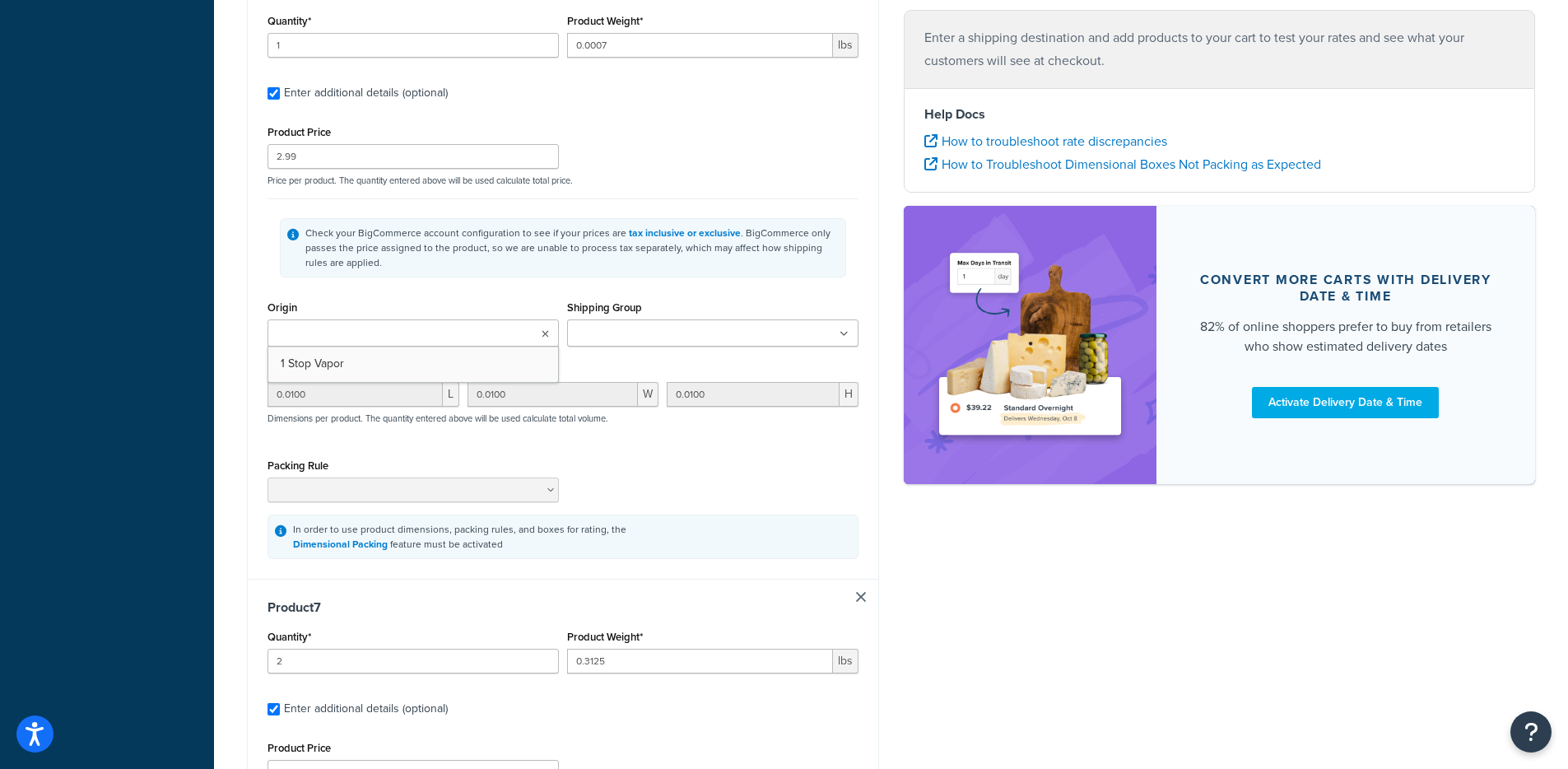
type input "0.1000"
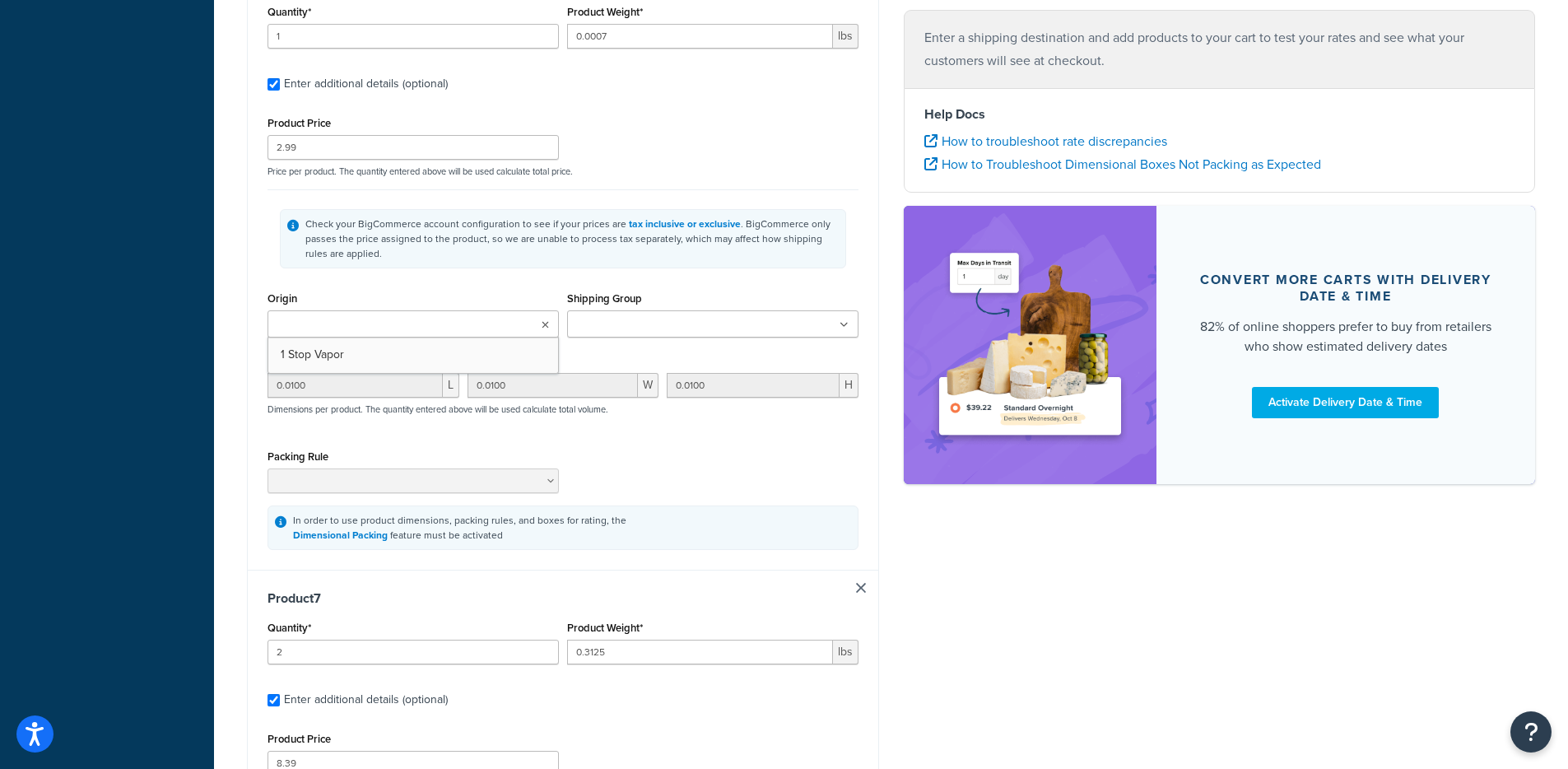
type input "0.1000"
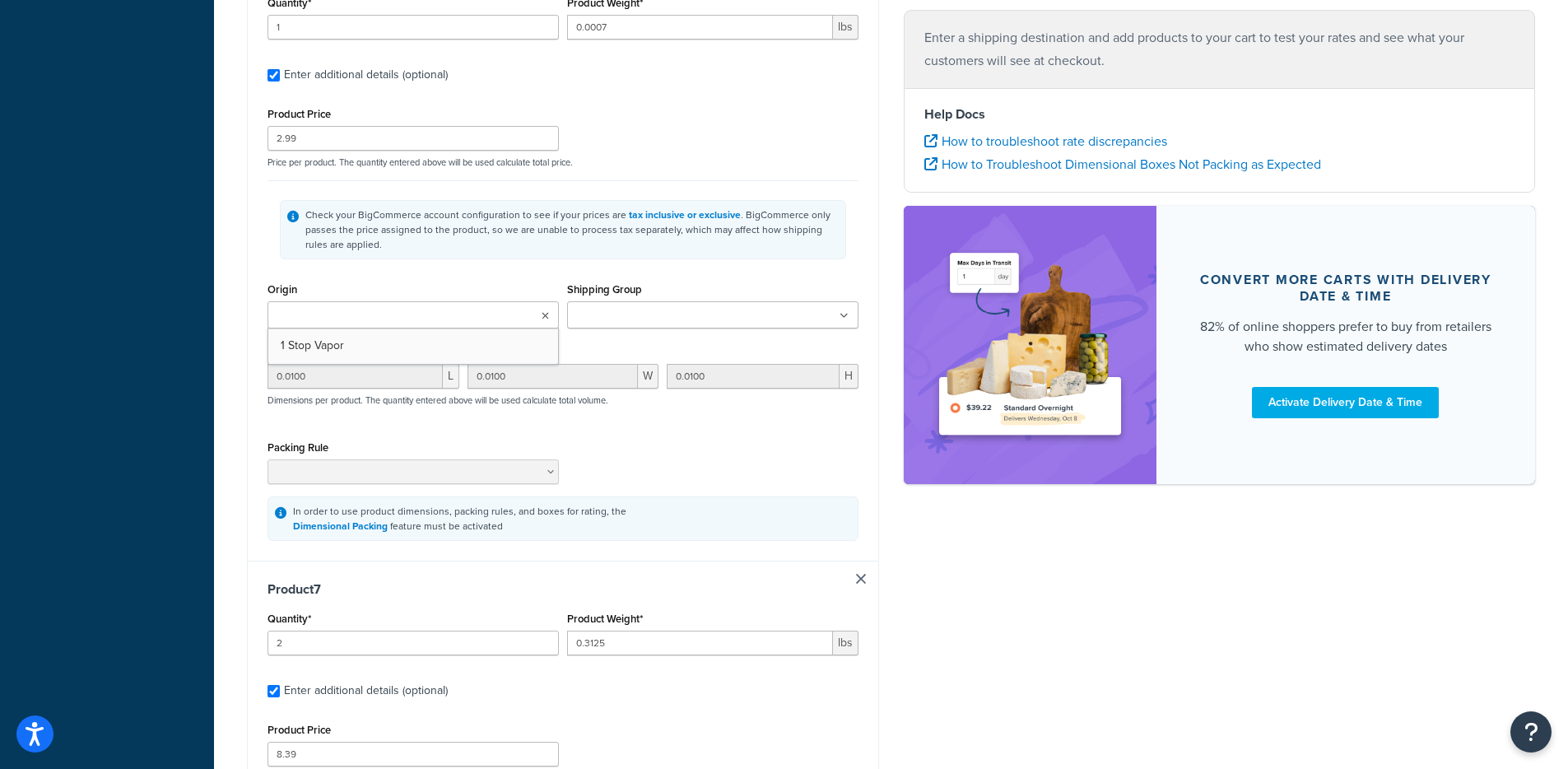
type input "0.1000"
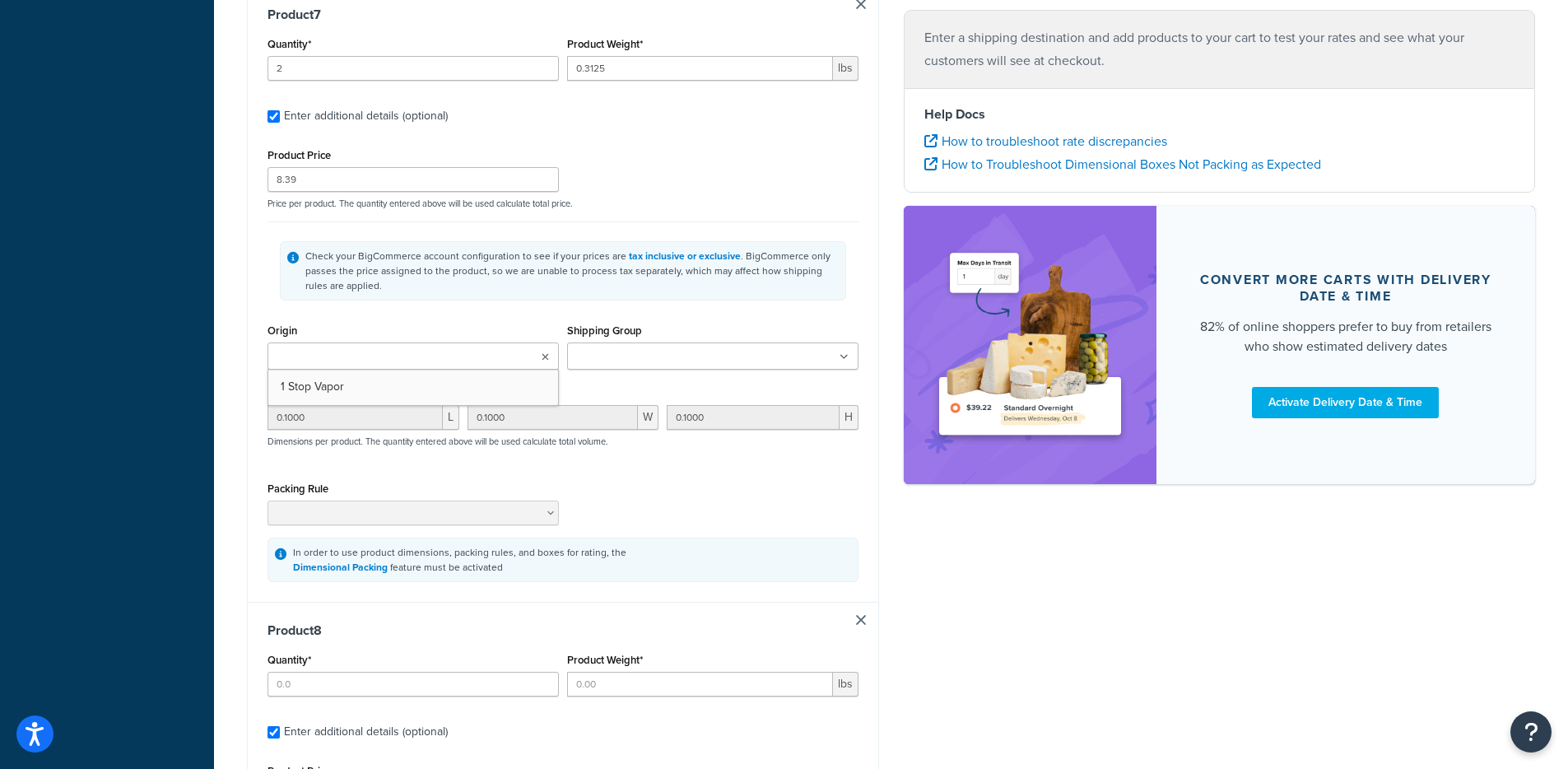
type input "2"
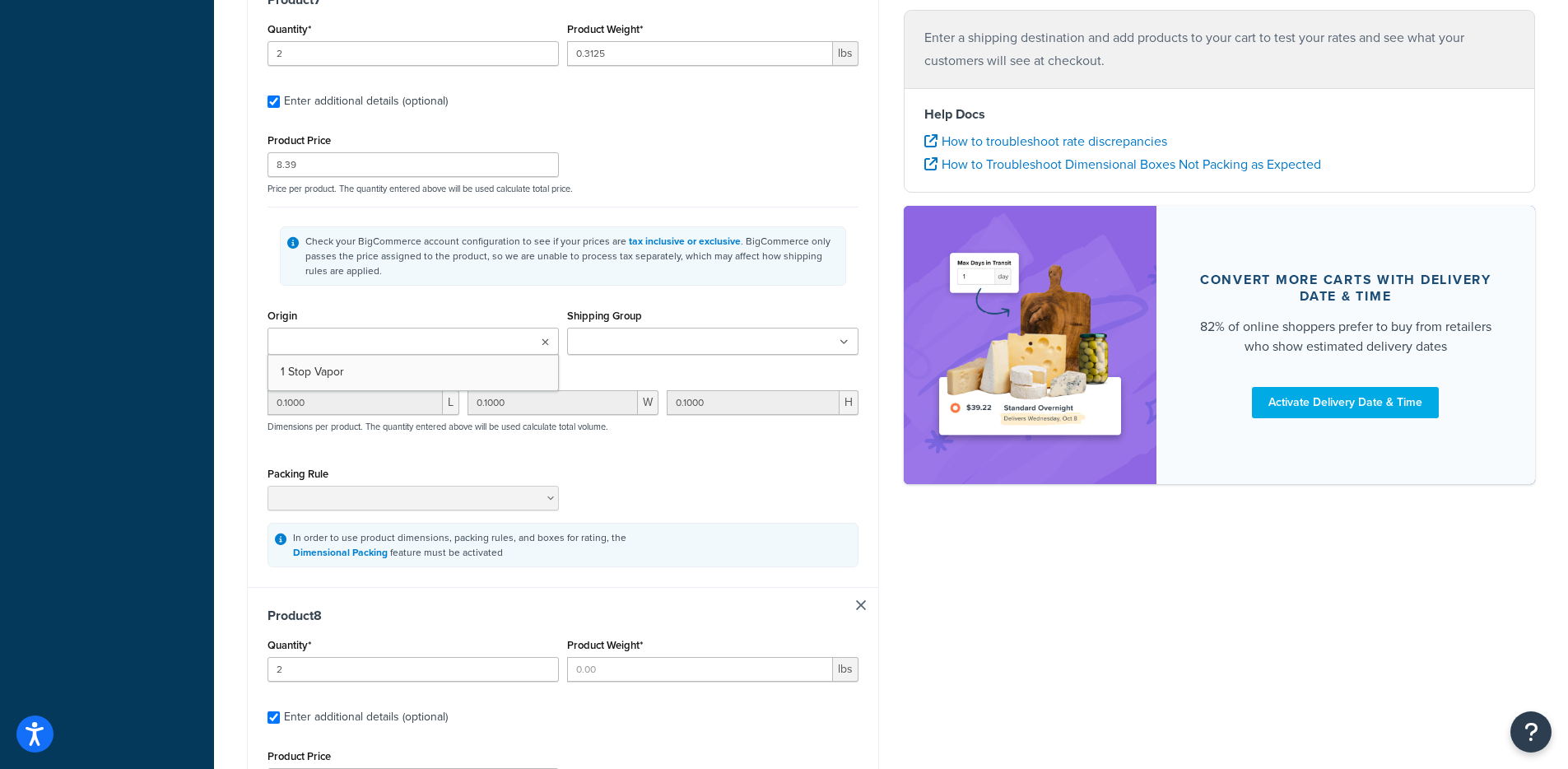
type input "0.3125"
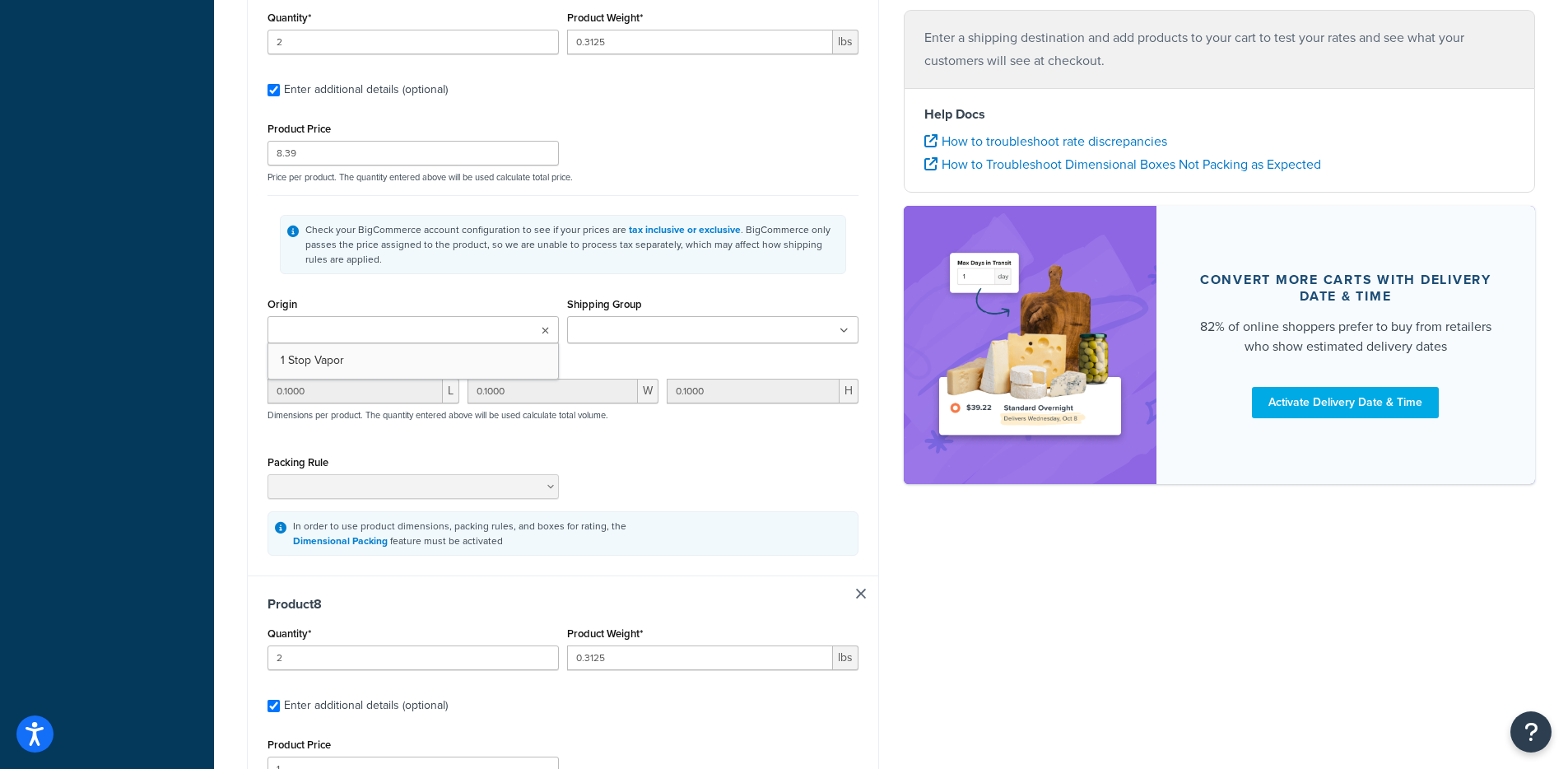
type input "8.39"
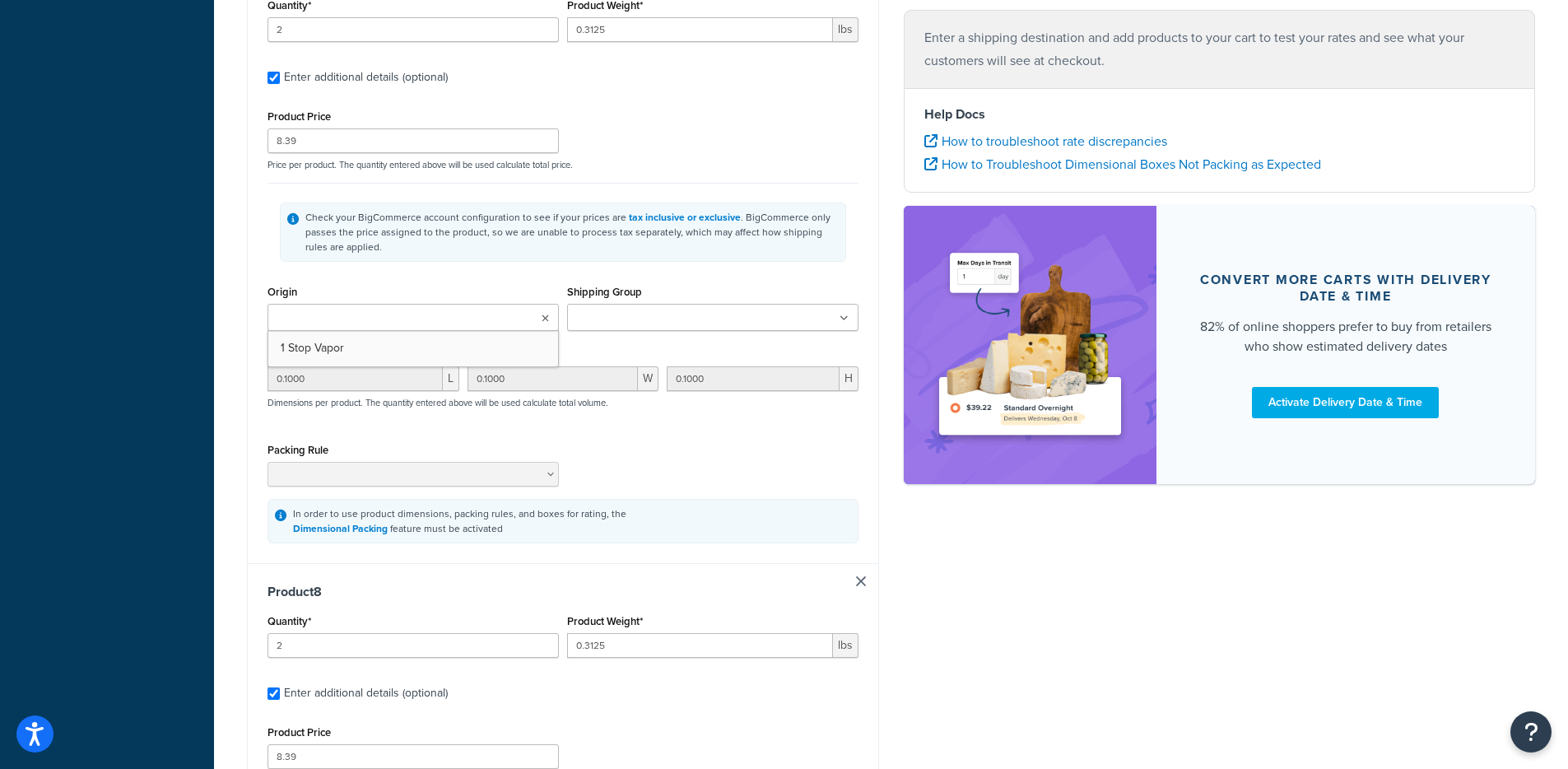
type input "0.1000"
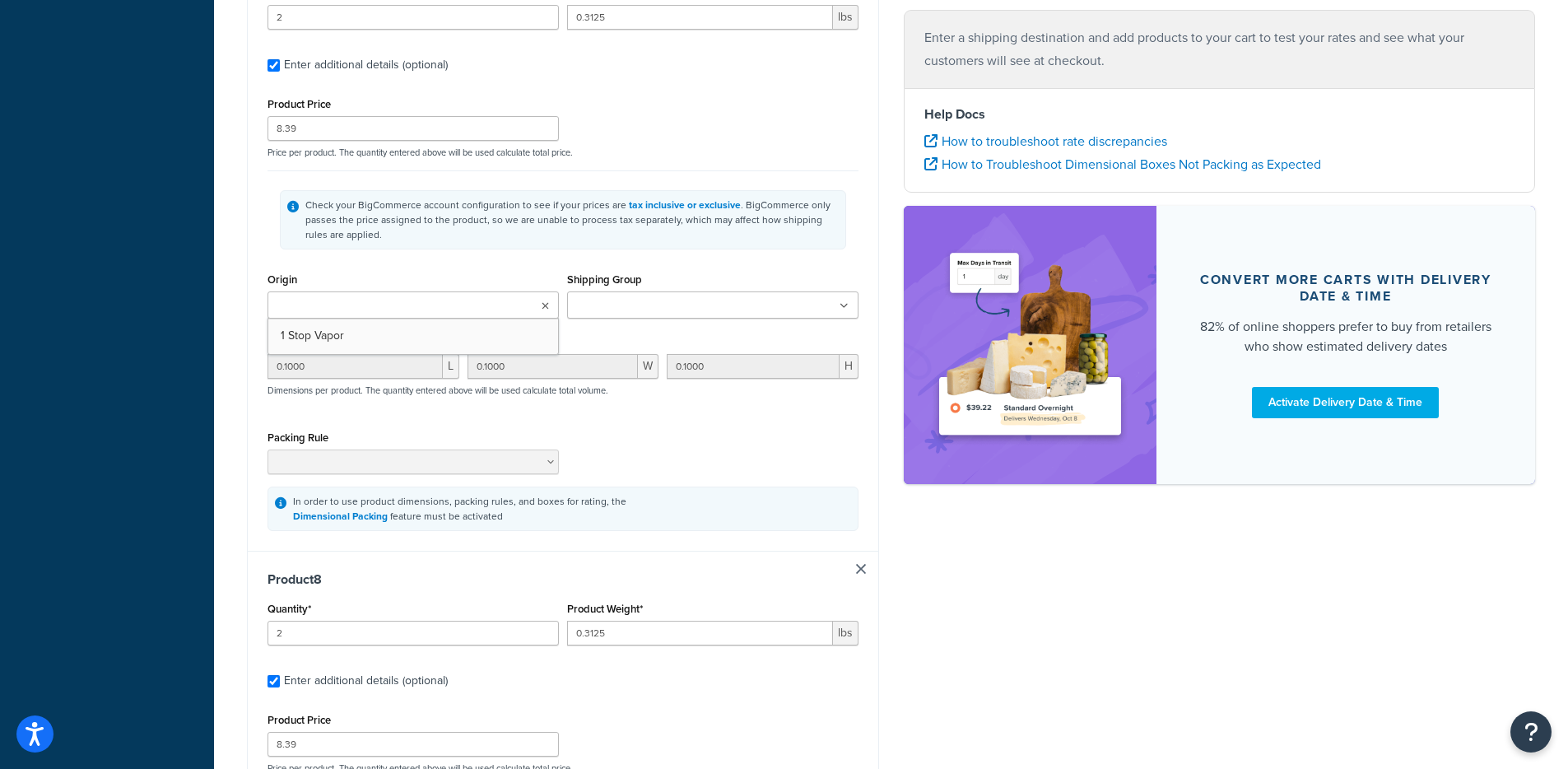
type input "0.1000"
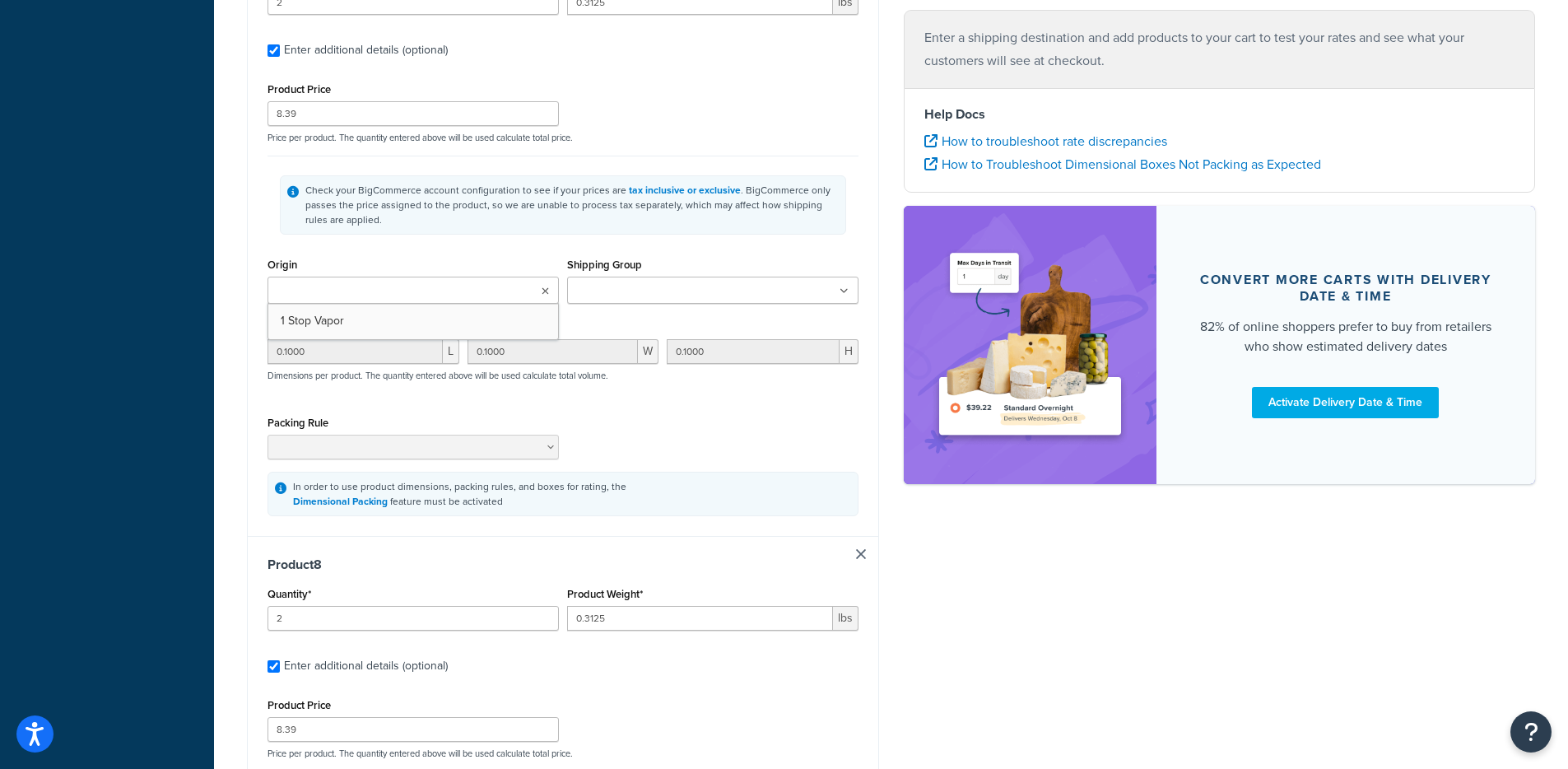
type input "0.1000"
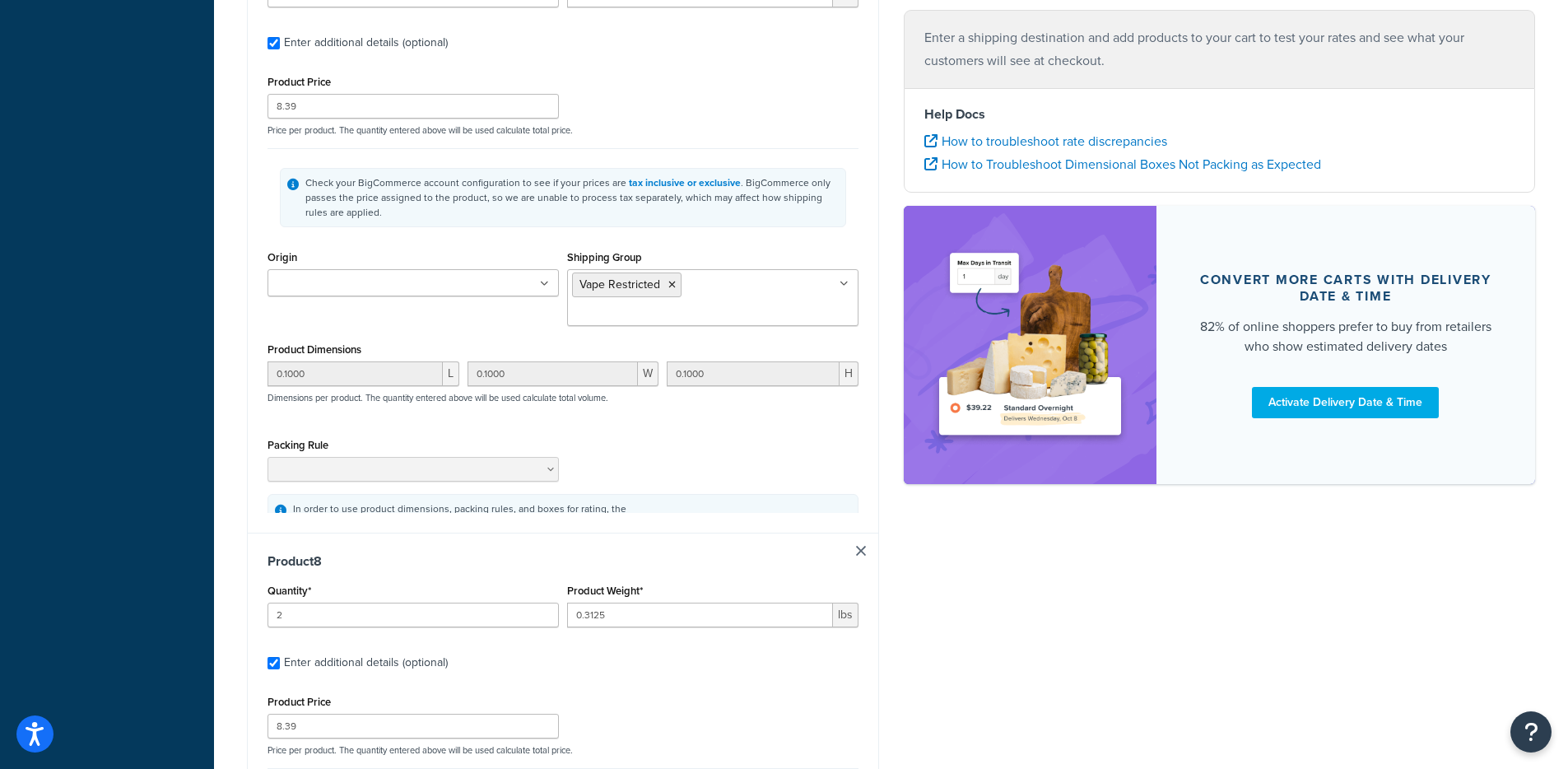
scroll to position [4632, 0]
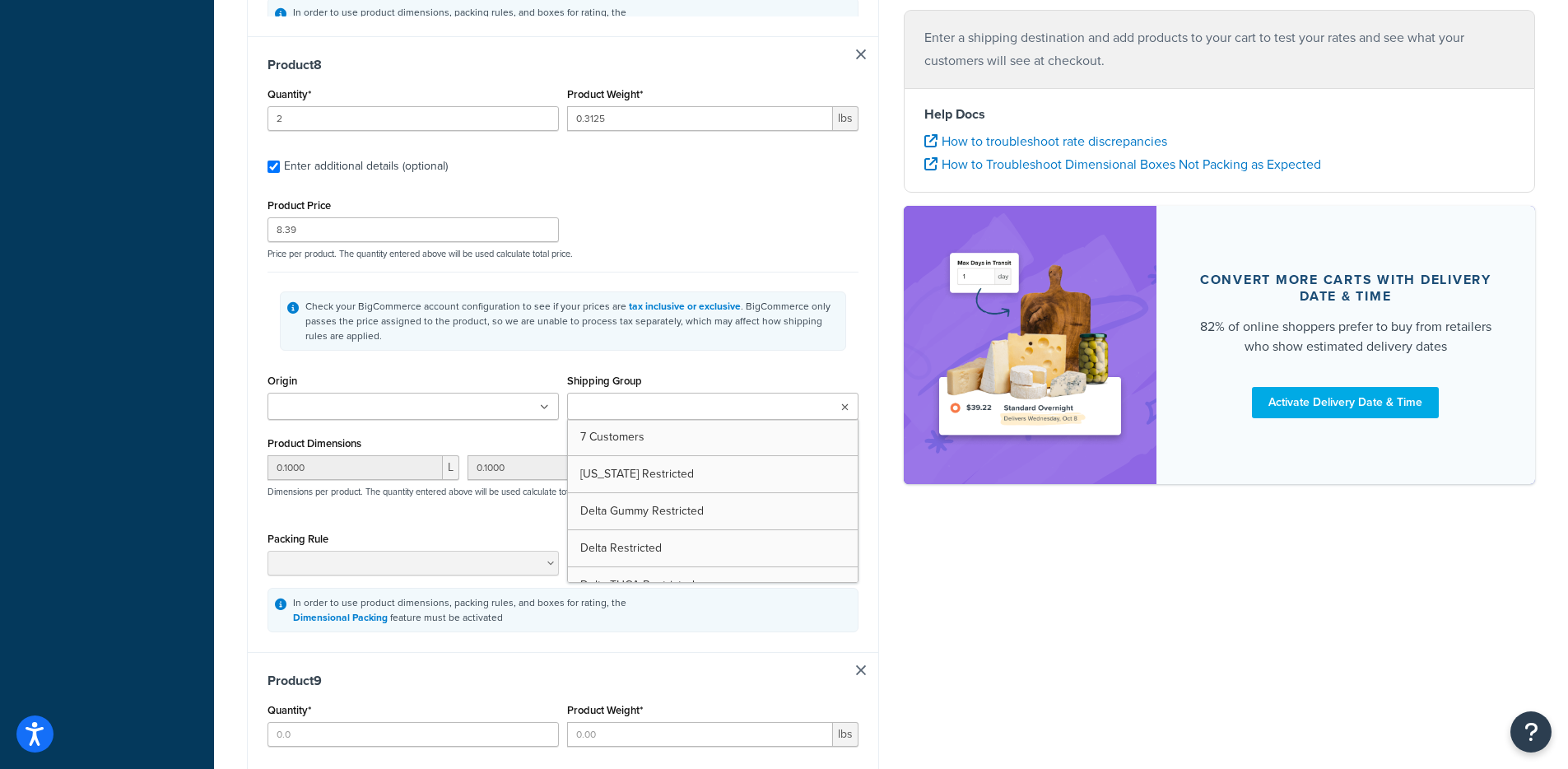
type input "2"
type input "0.3125"
type input "8.39"
type input "0.1000"
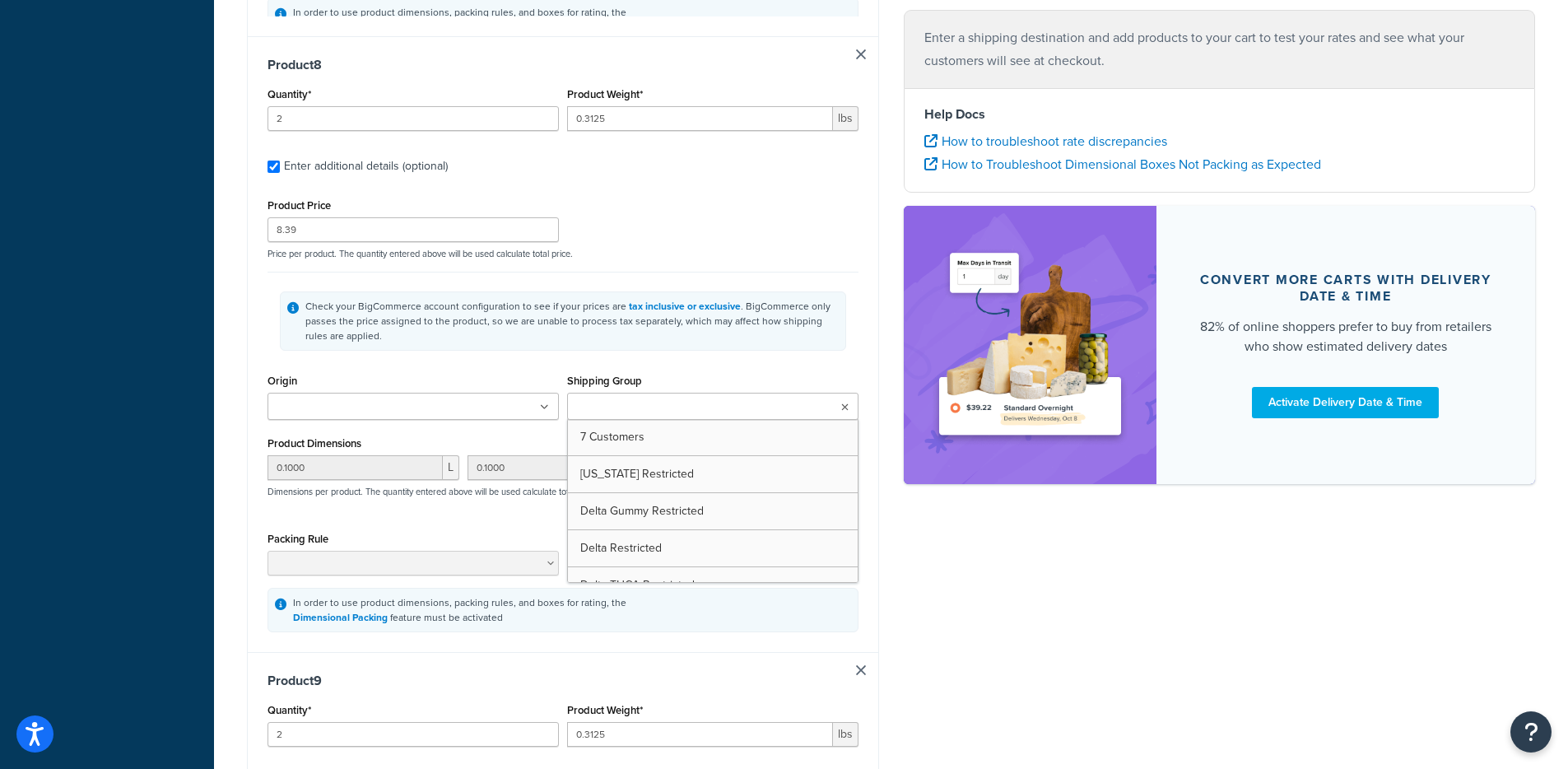
type input "0.1000"
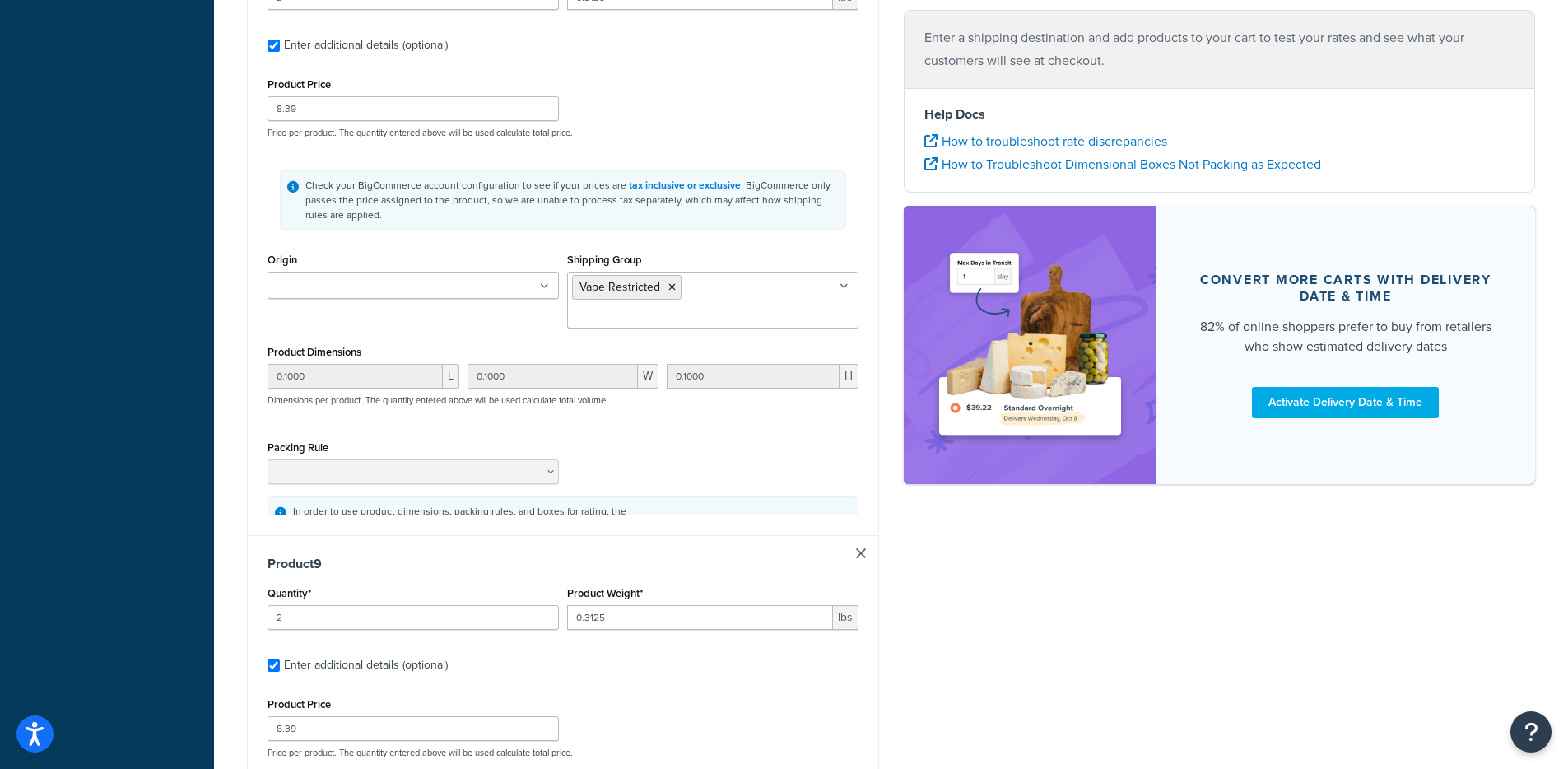
scroll to position [0, 0]
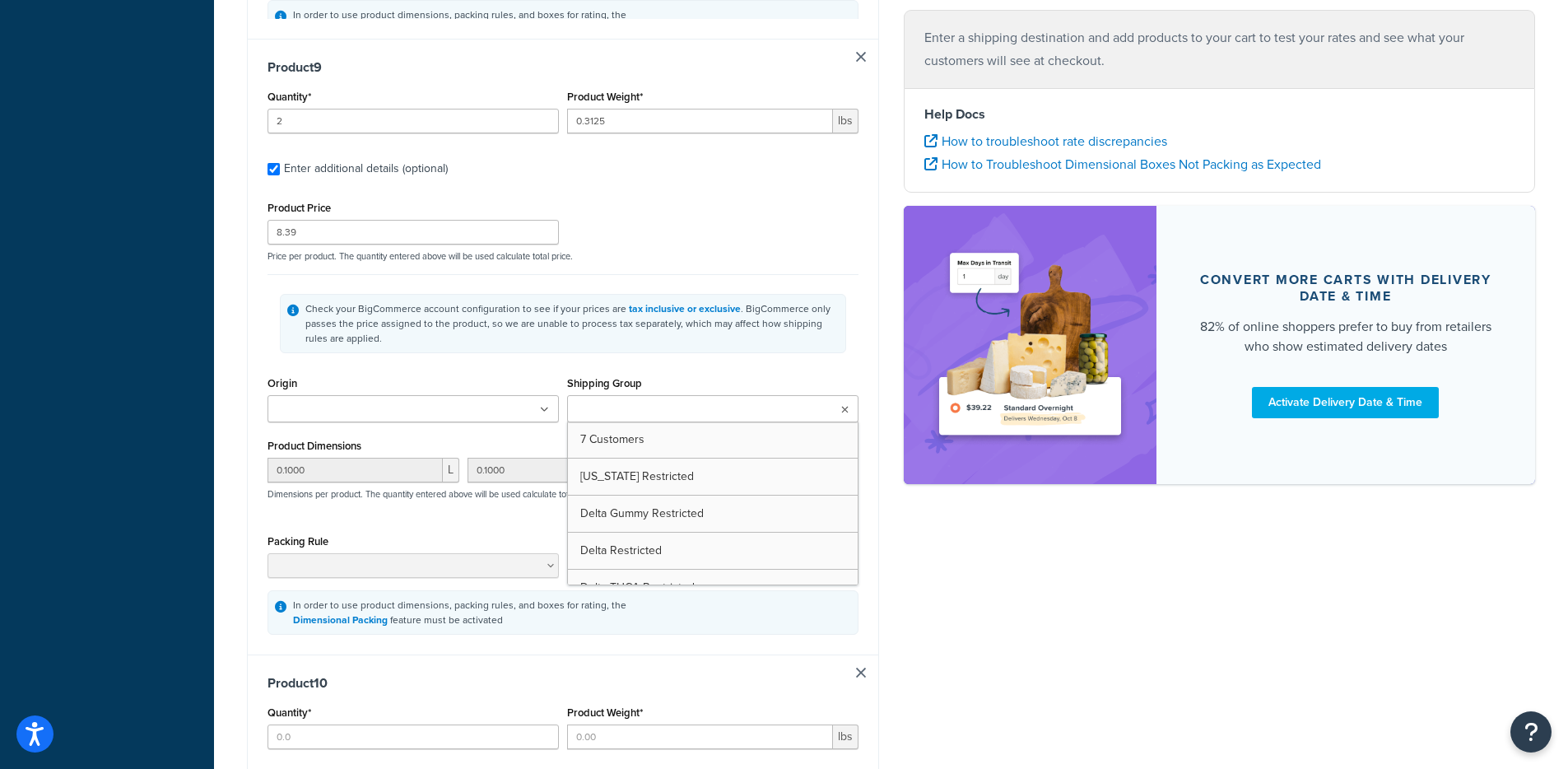
type input "4"
type input "0.0007"
type input "9.49"
type input "0.0100"
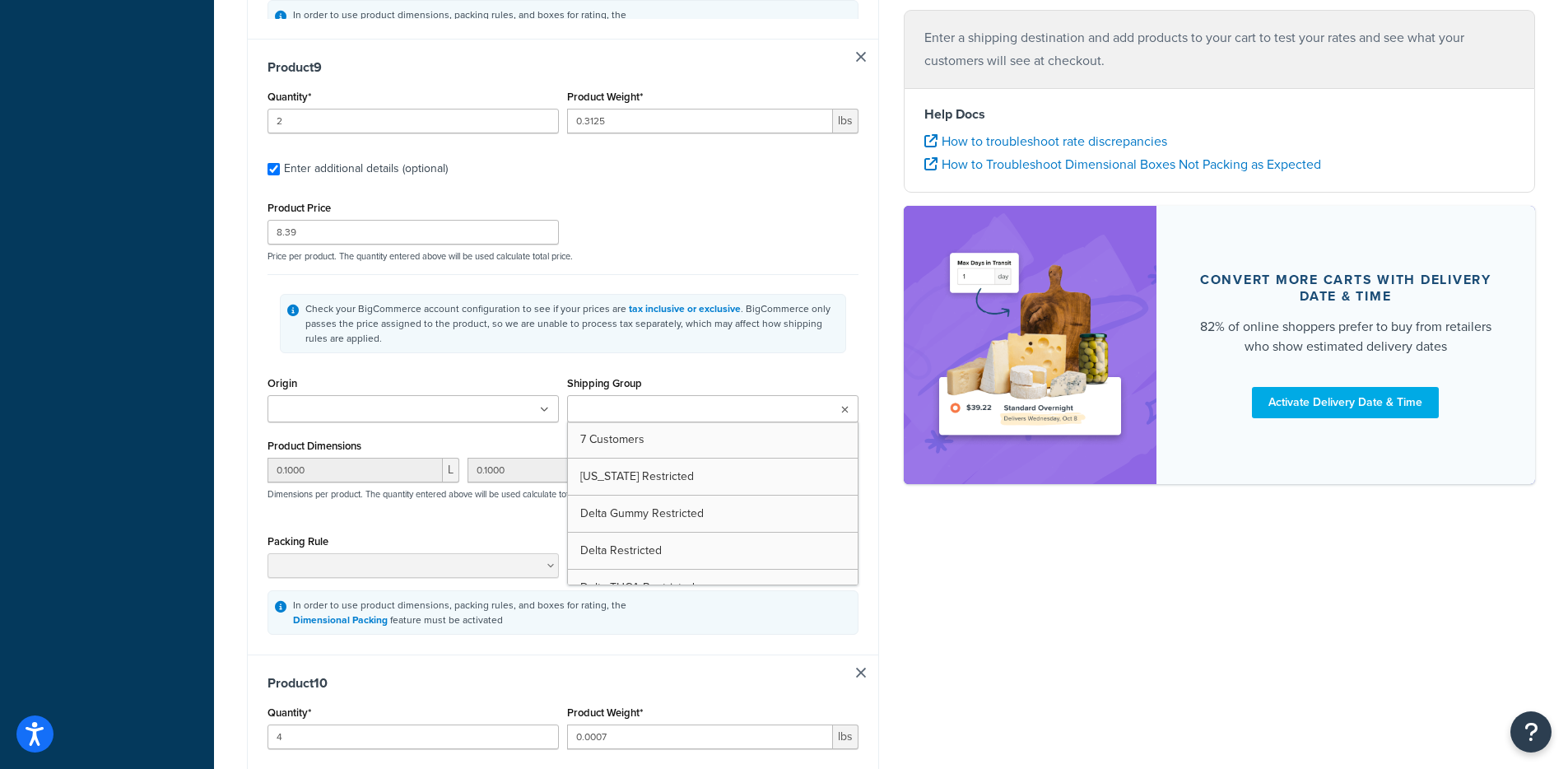
type input "0.0100"
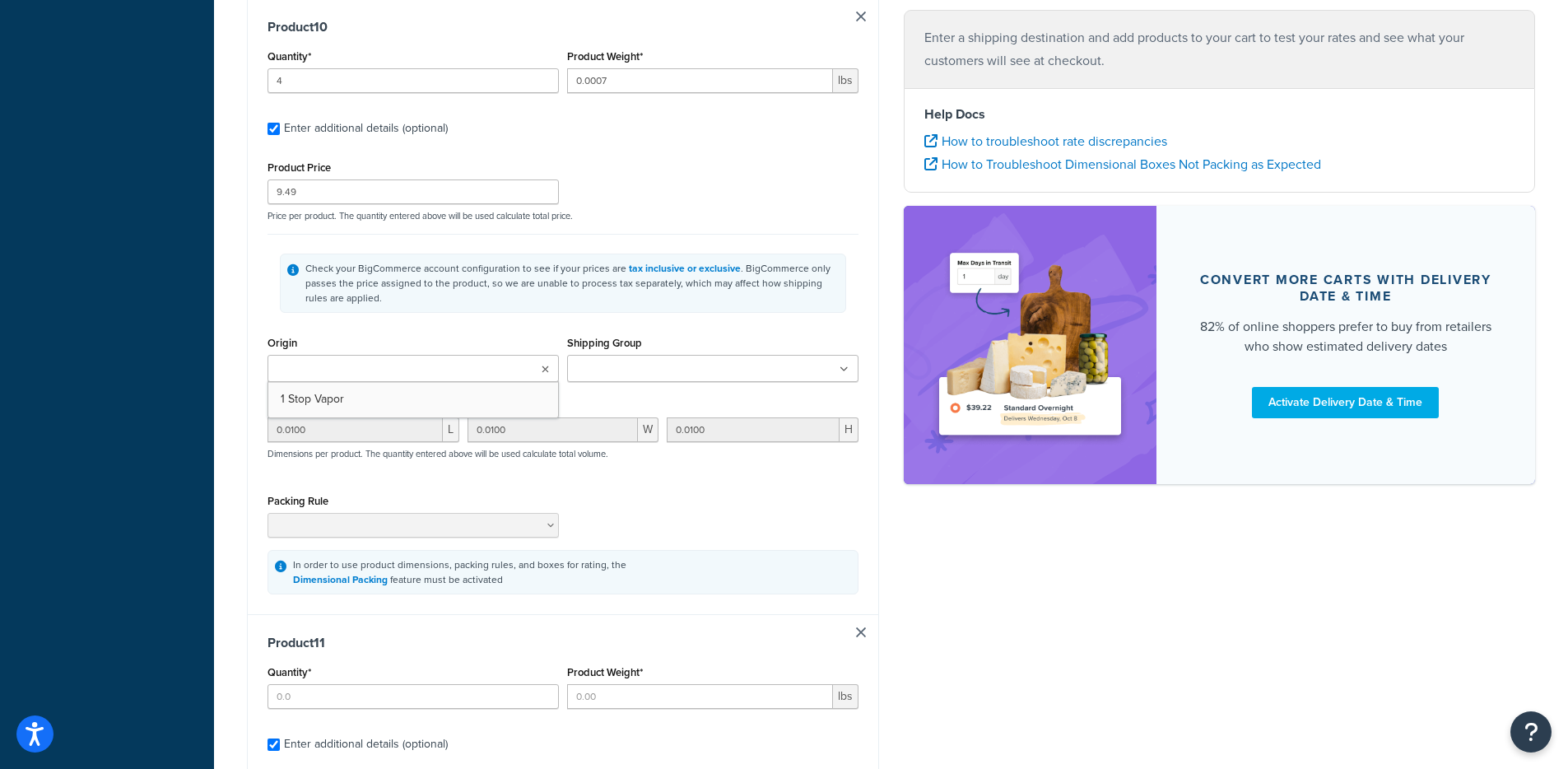
type input "2"
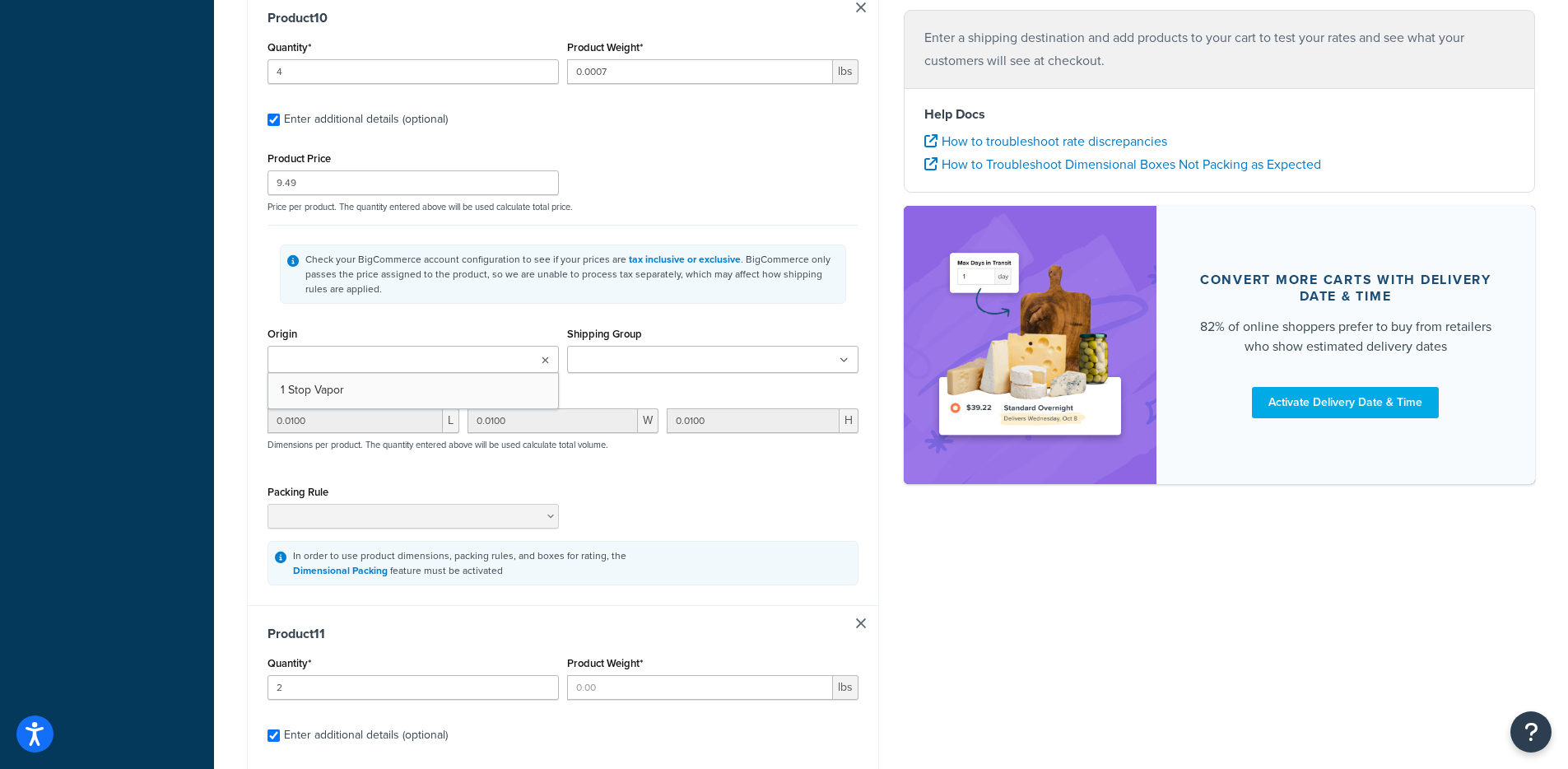
type input "0.625"
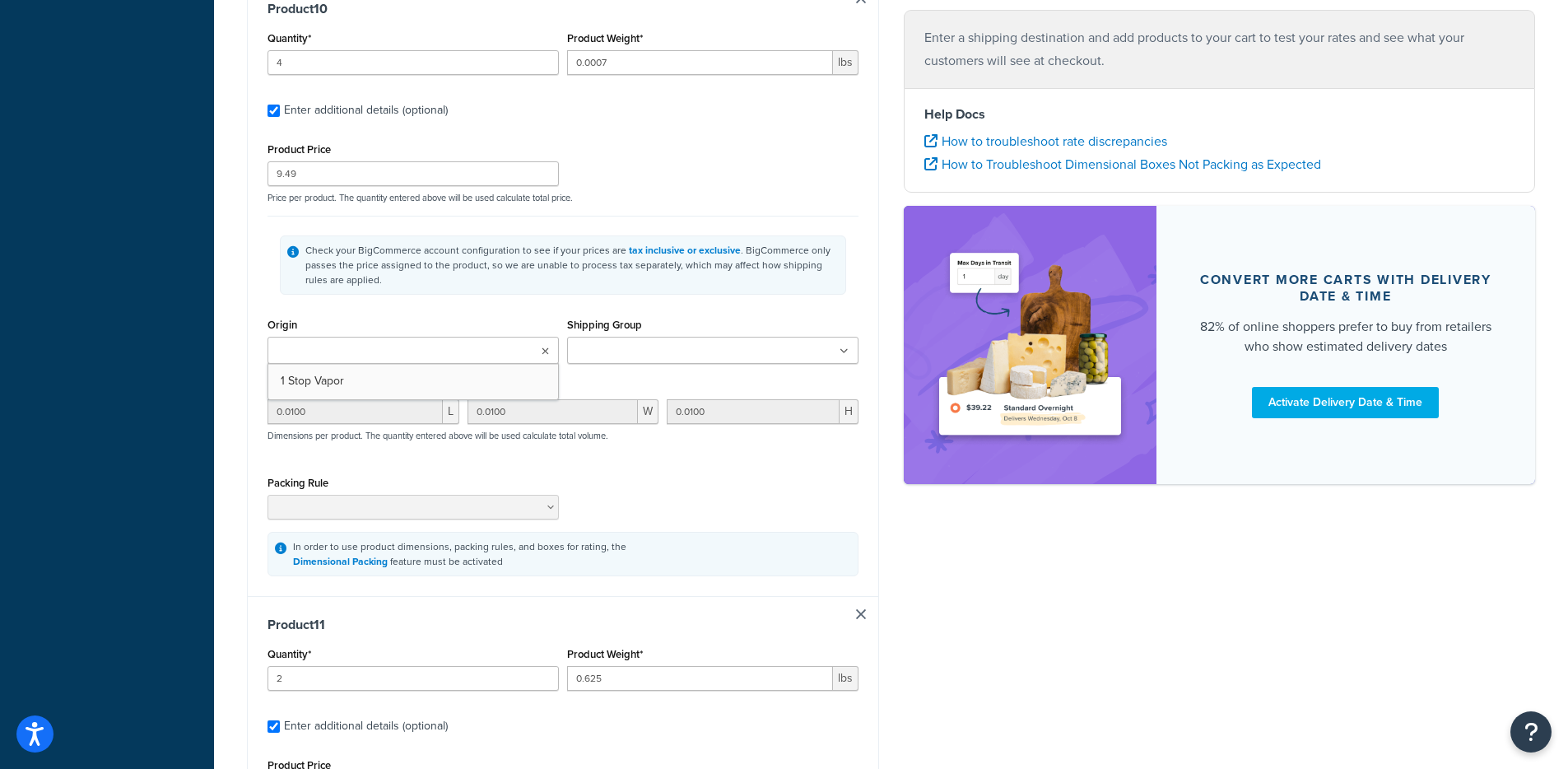
type input "3.99"
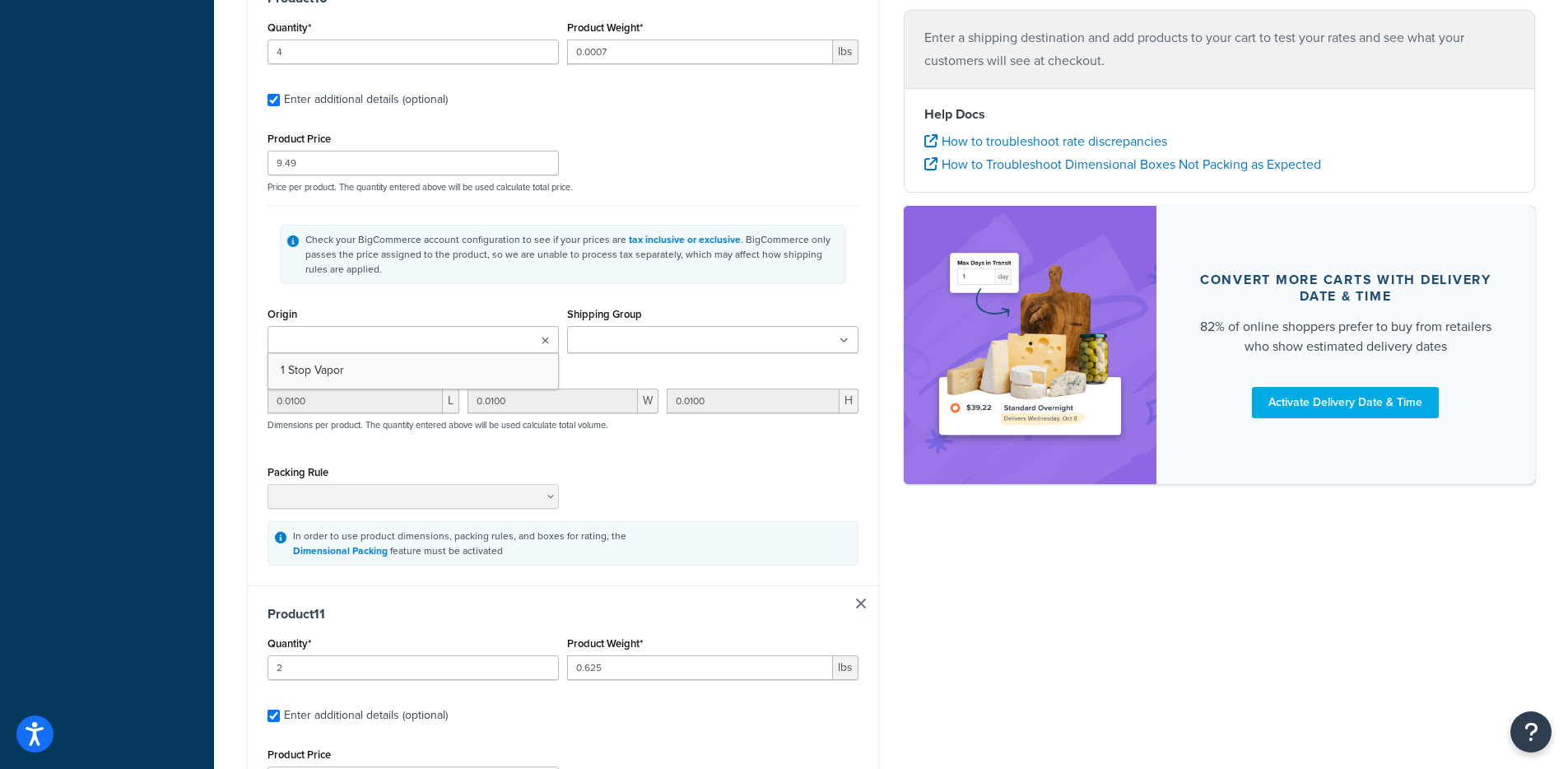
type input "10.0000"
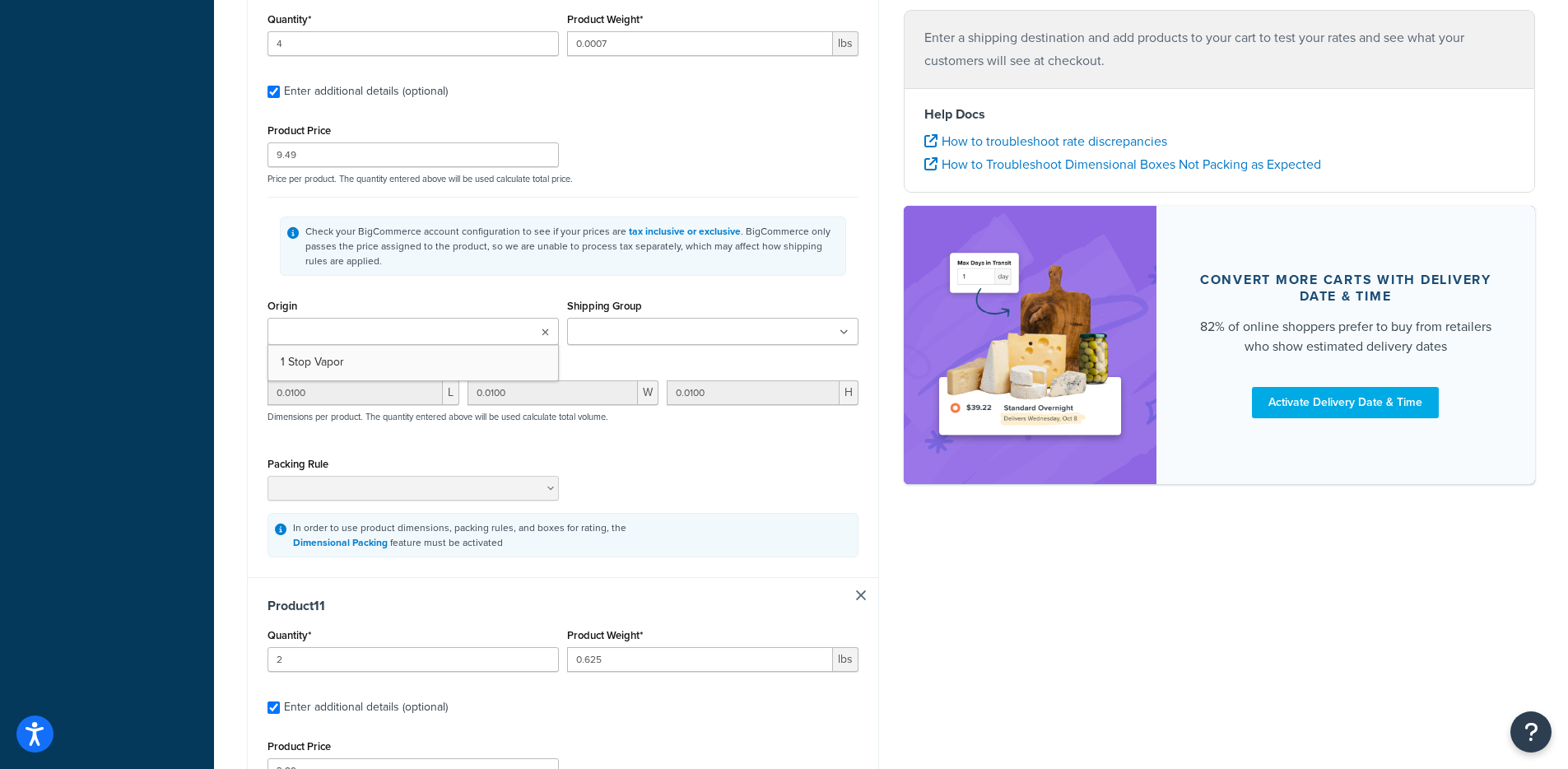
type input "0.1000"
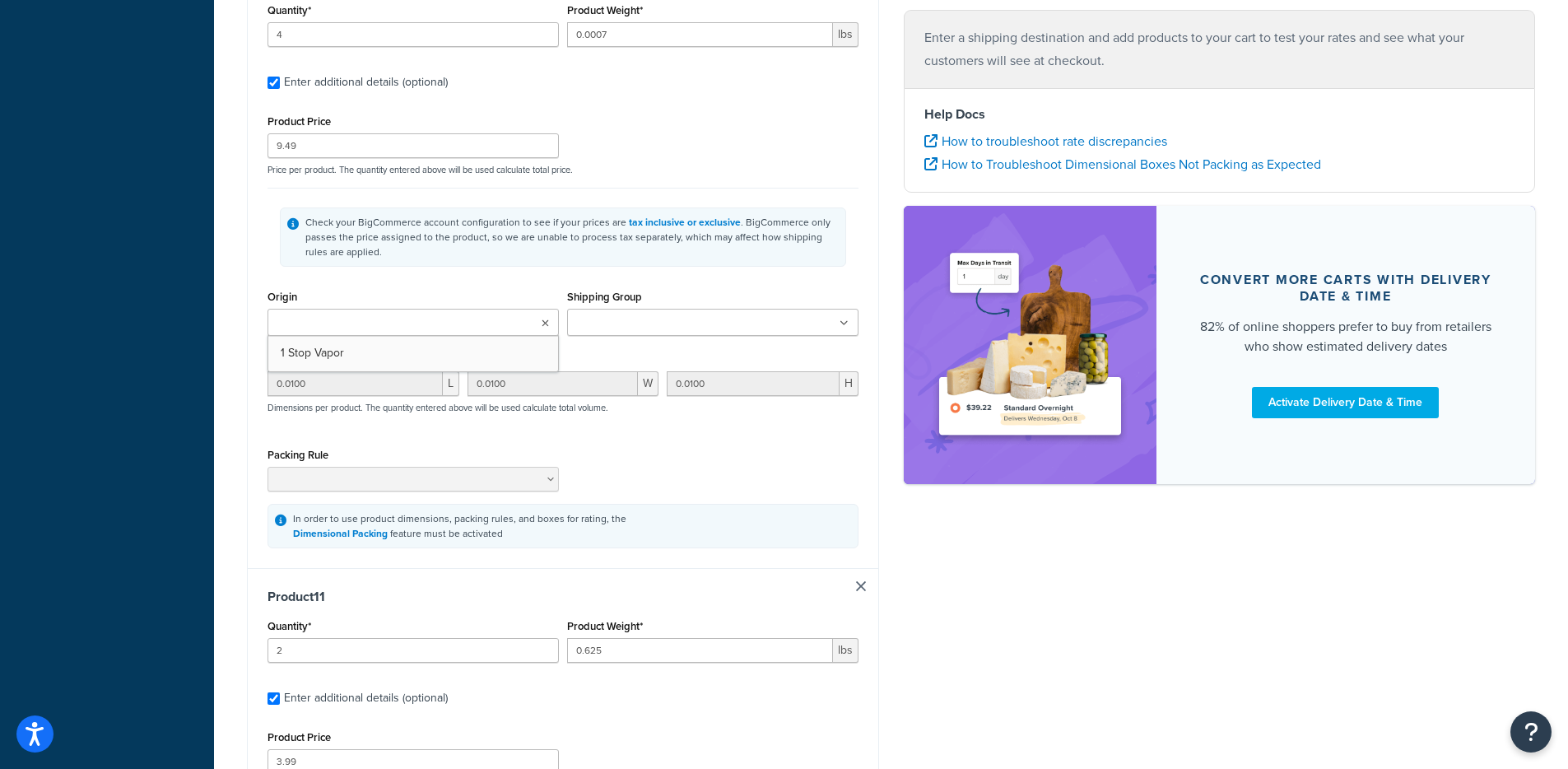
type input "0.1000"
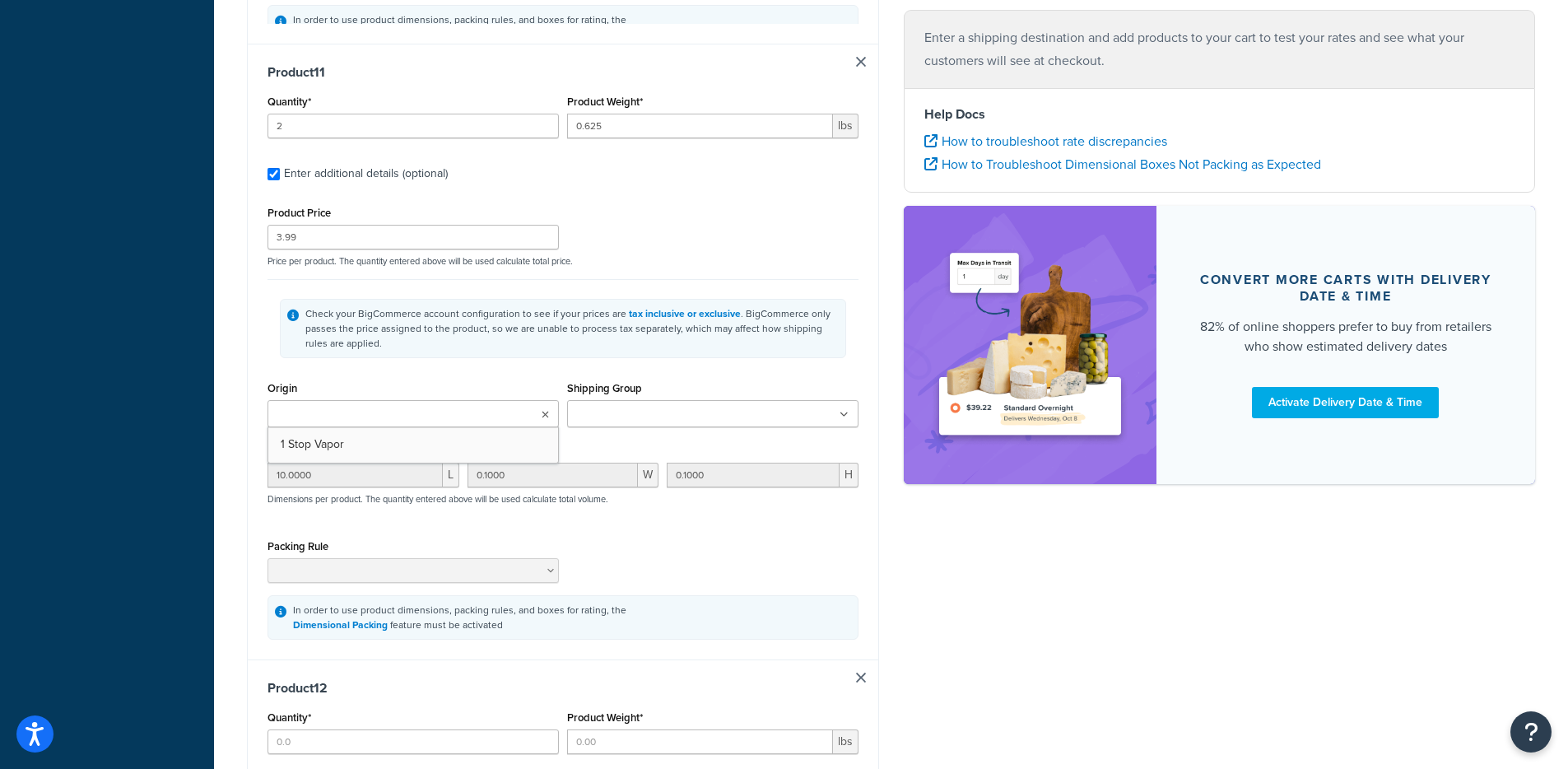
type input "2"
type input "0.625"
type input "3.99"
type input "10.0000"
type input "0.1000"
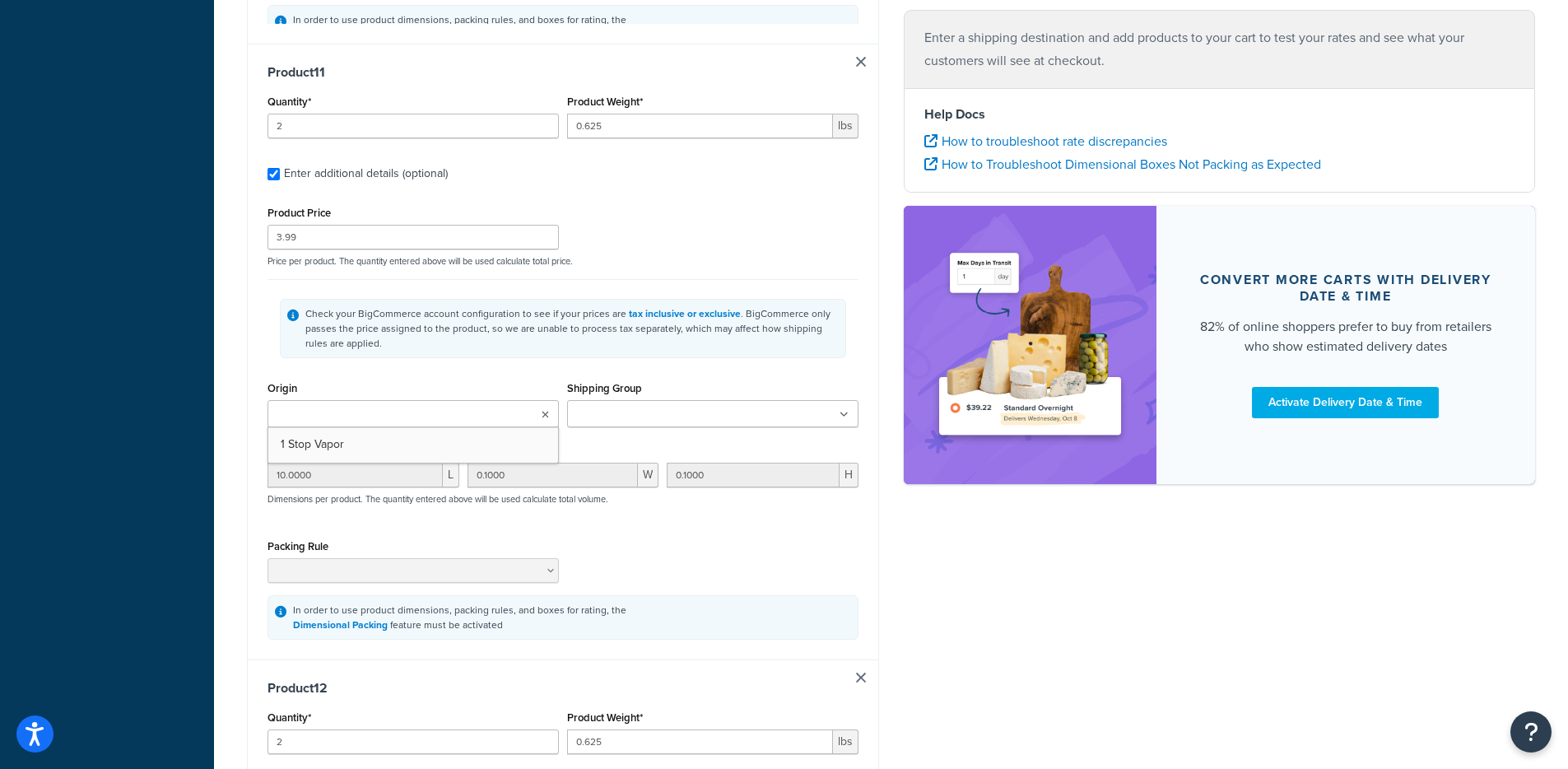
type input "0.1000"
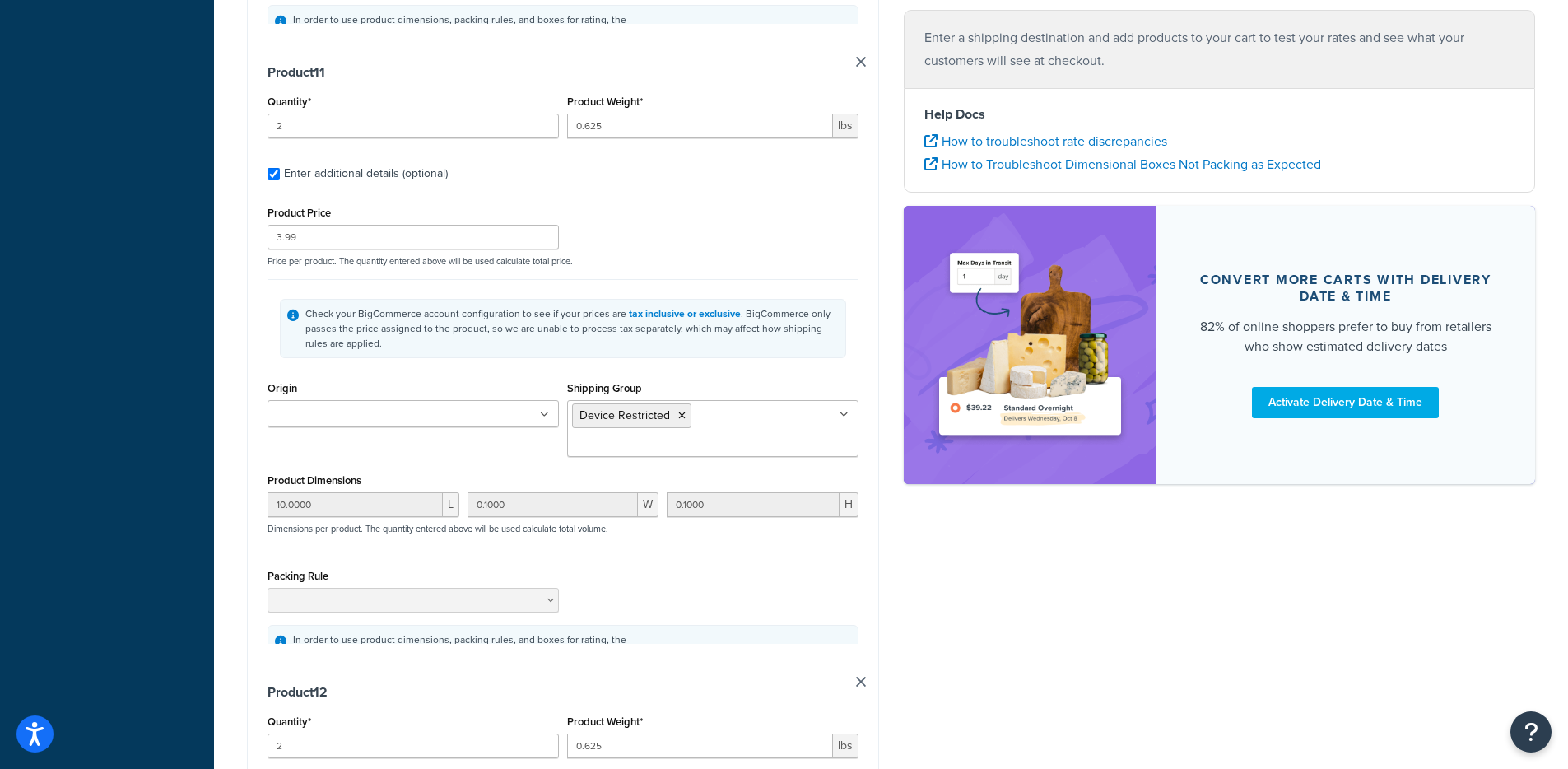
scroll to position [7211, 0]
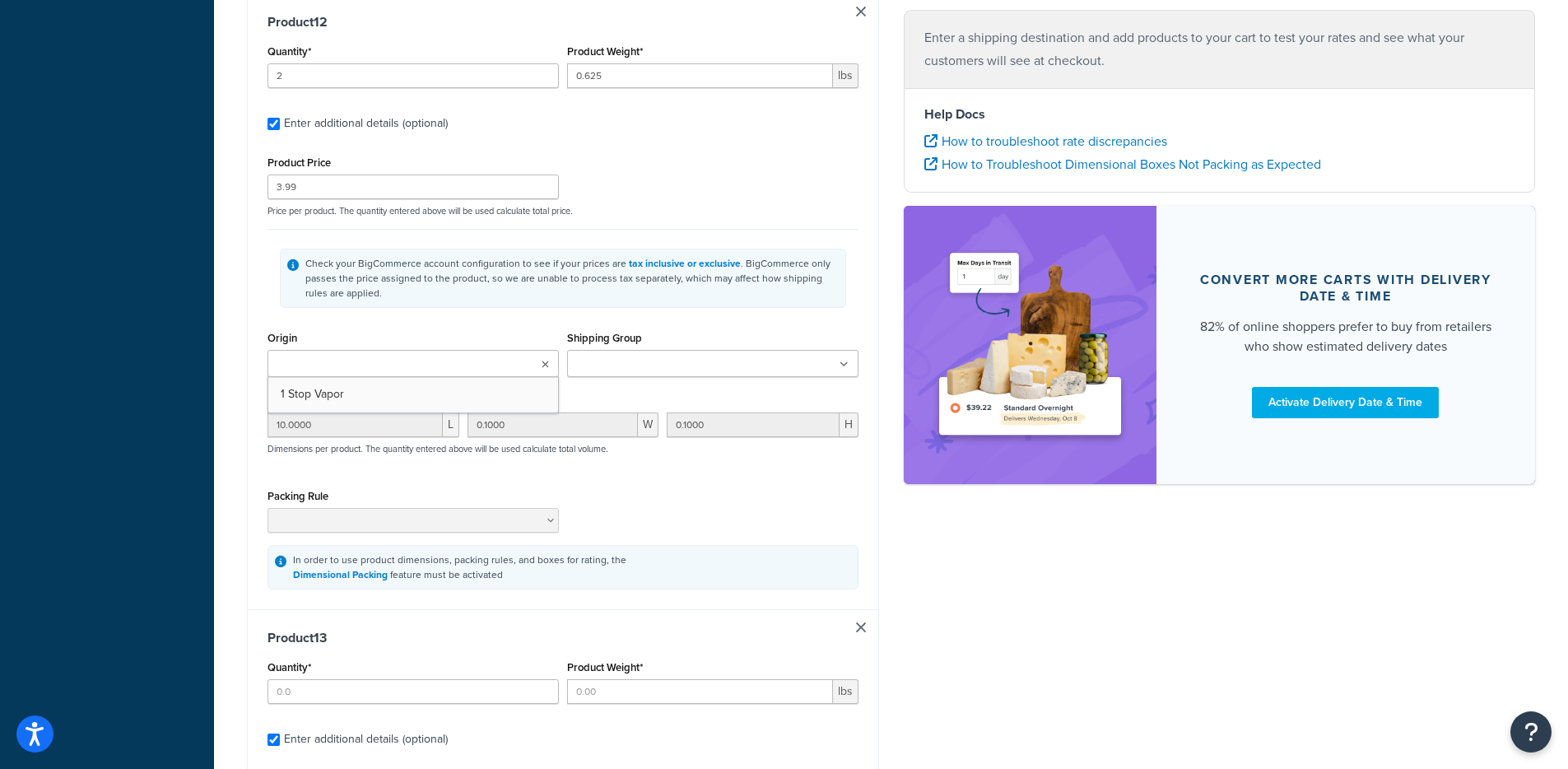
type input "5"
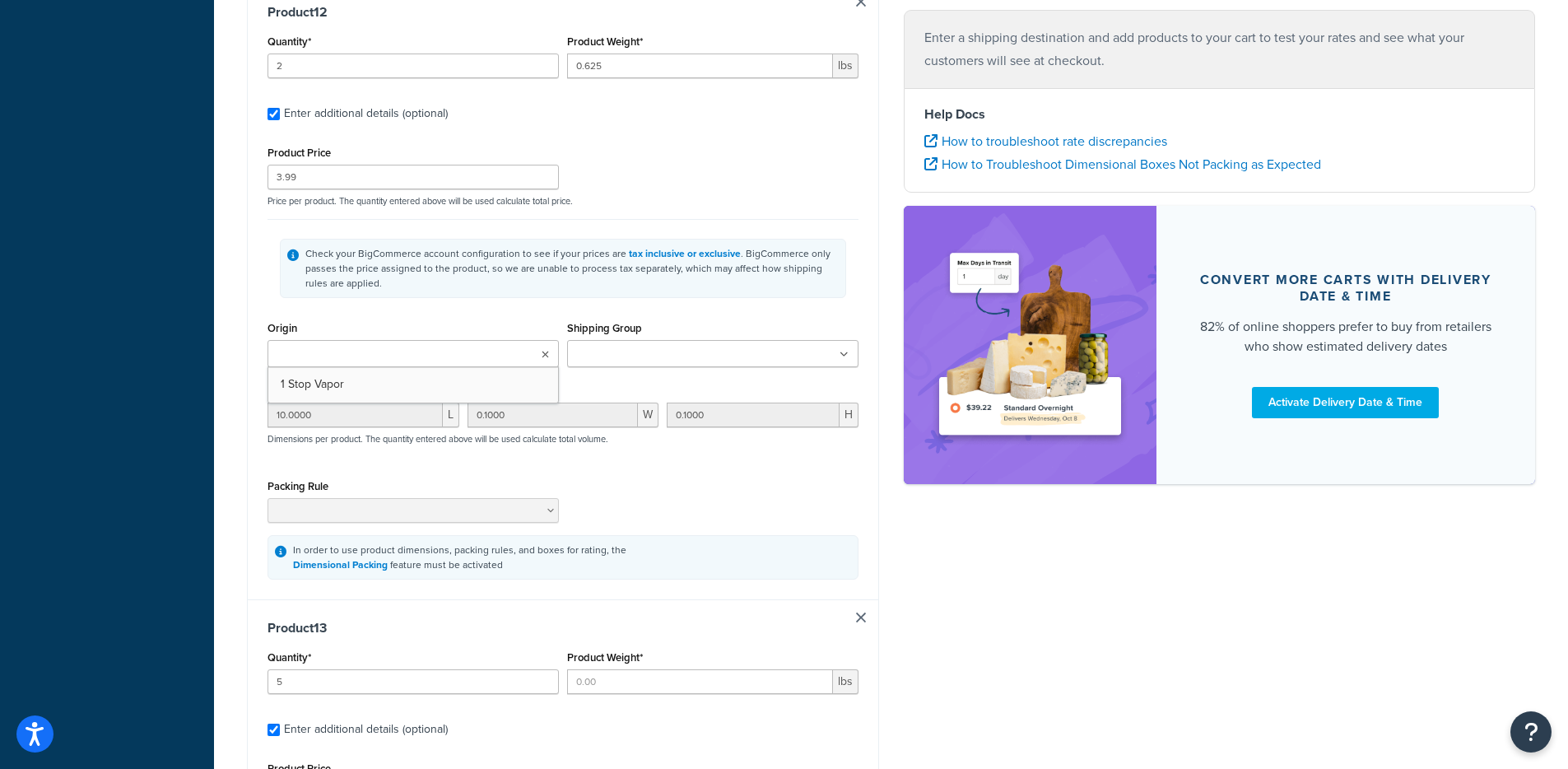
type input "0.625"
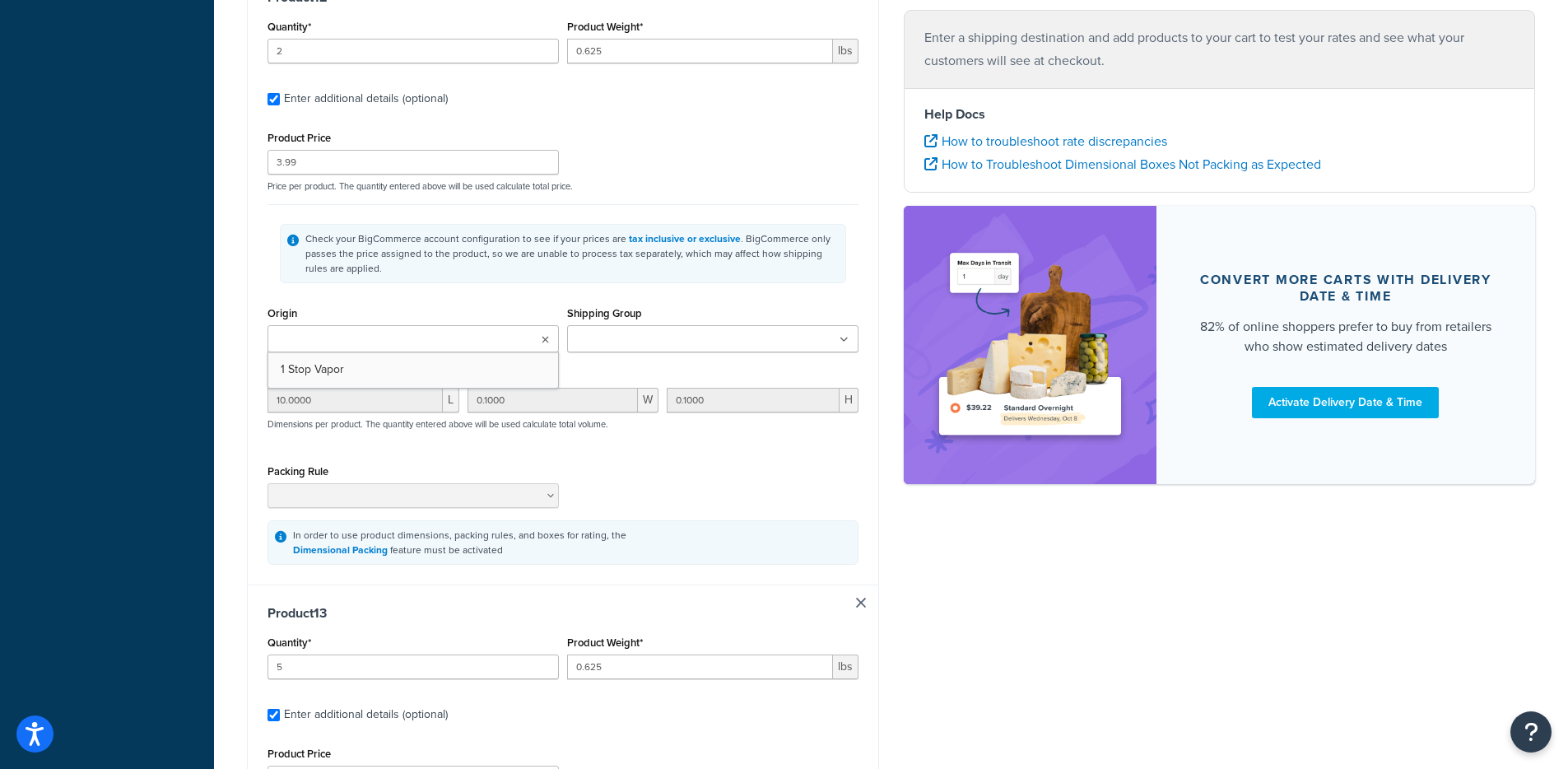
type input "10.99"
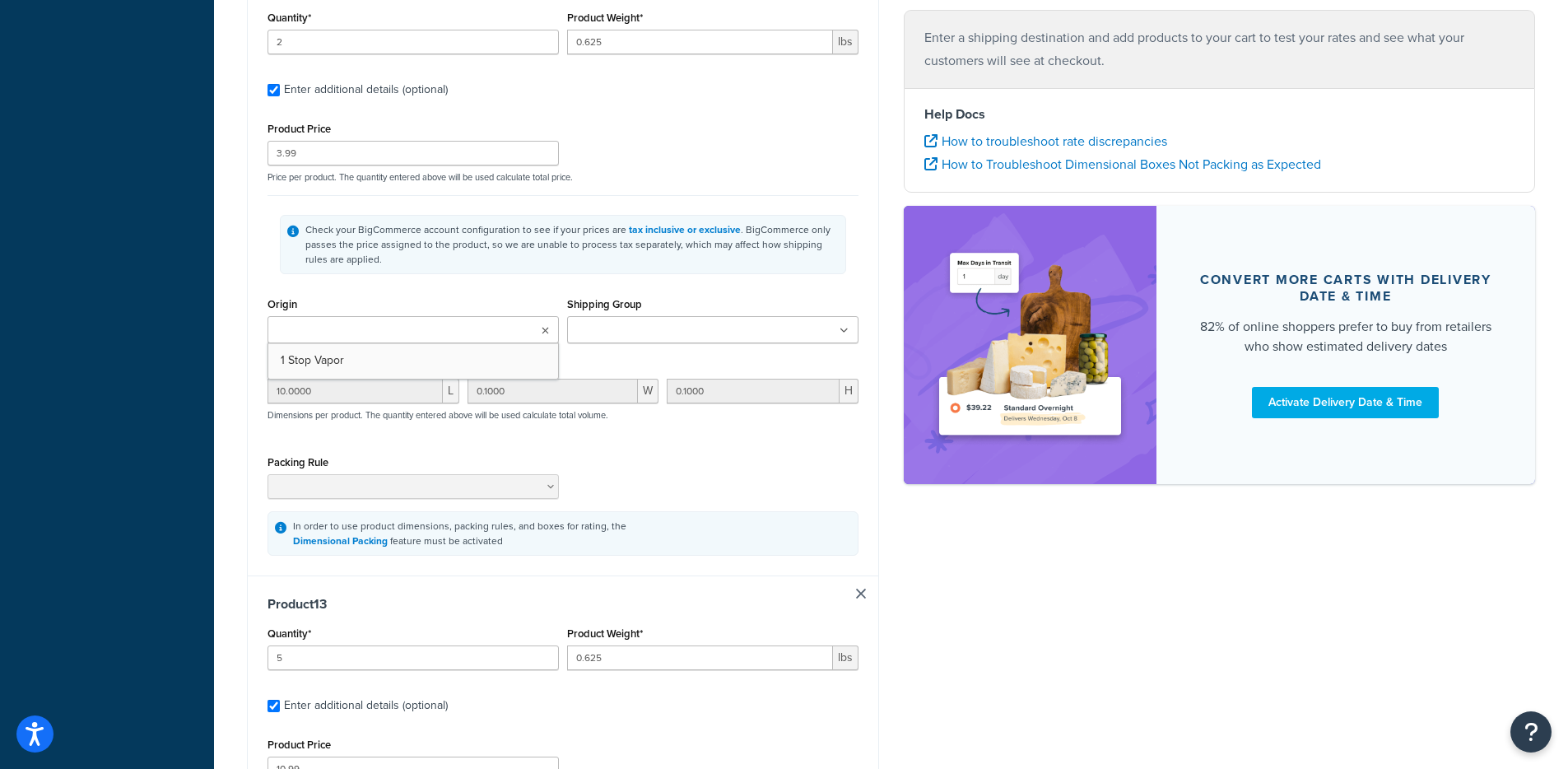
type input "1.0000"
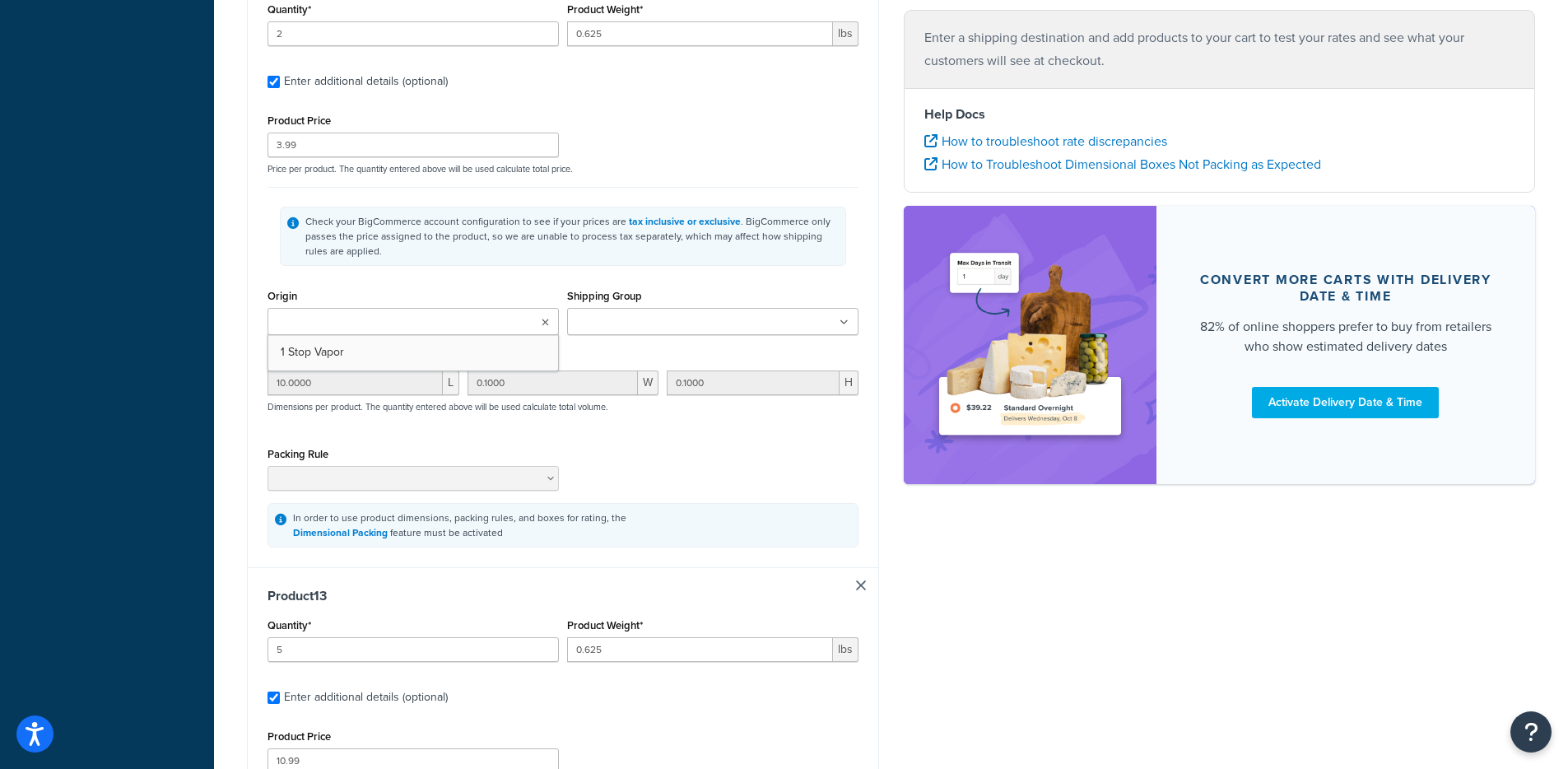
type input "0.1000"
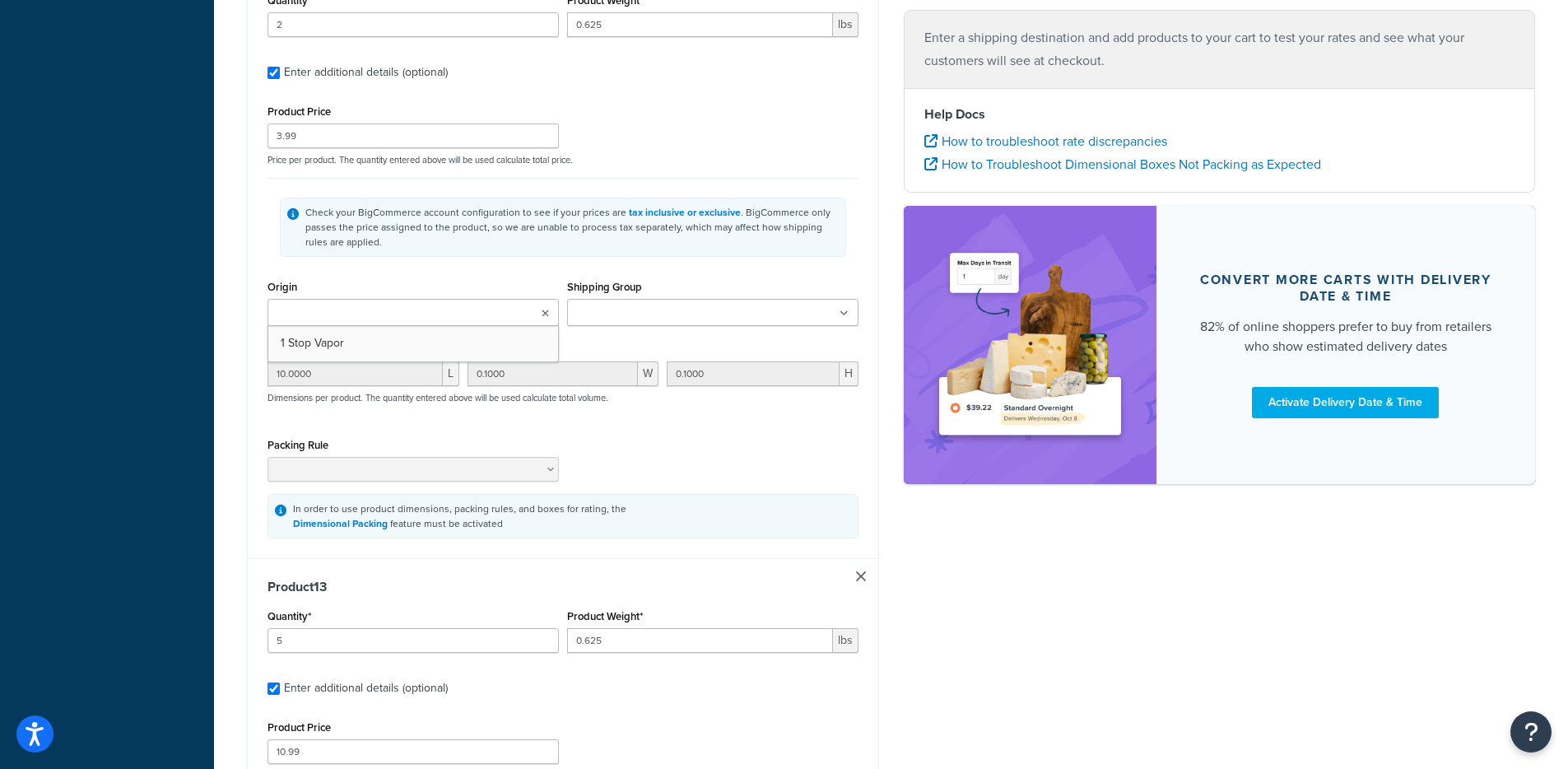
type input "10.0000"
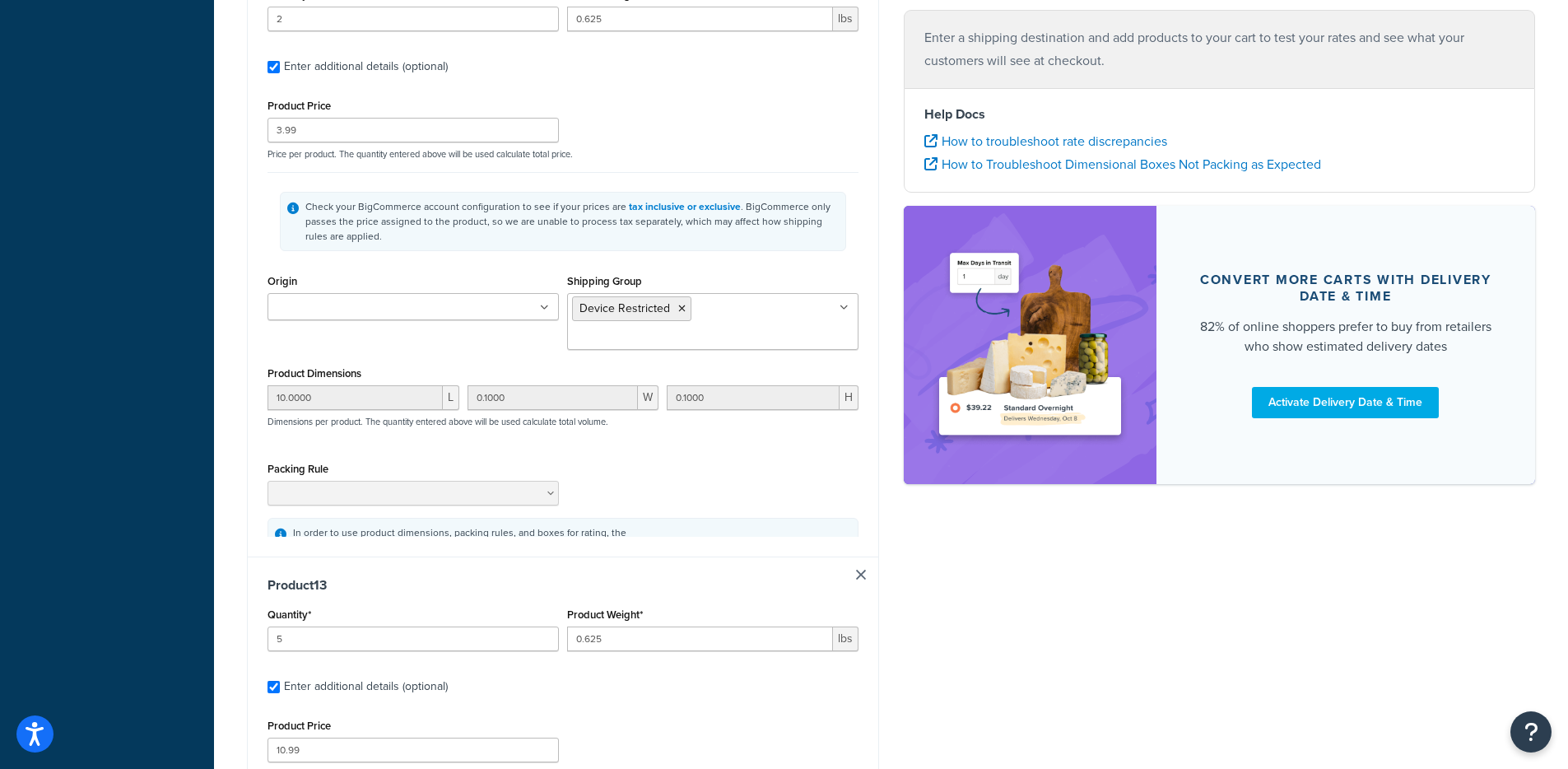
scroll to position [7854, 0]
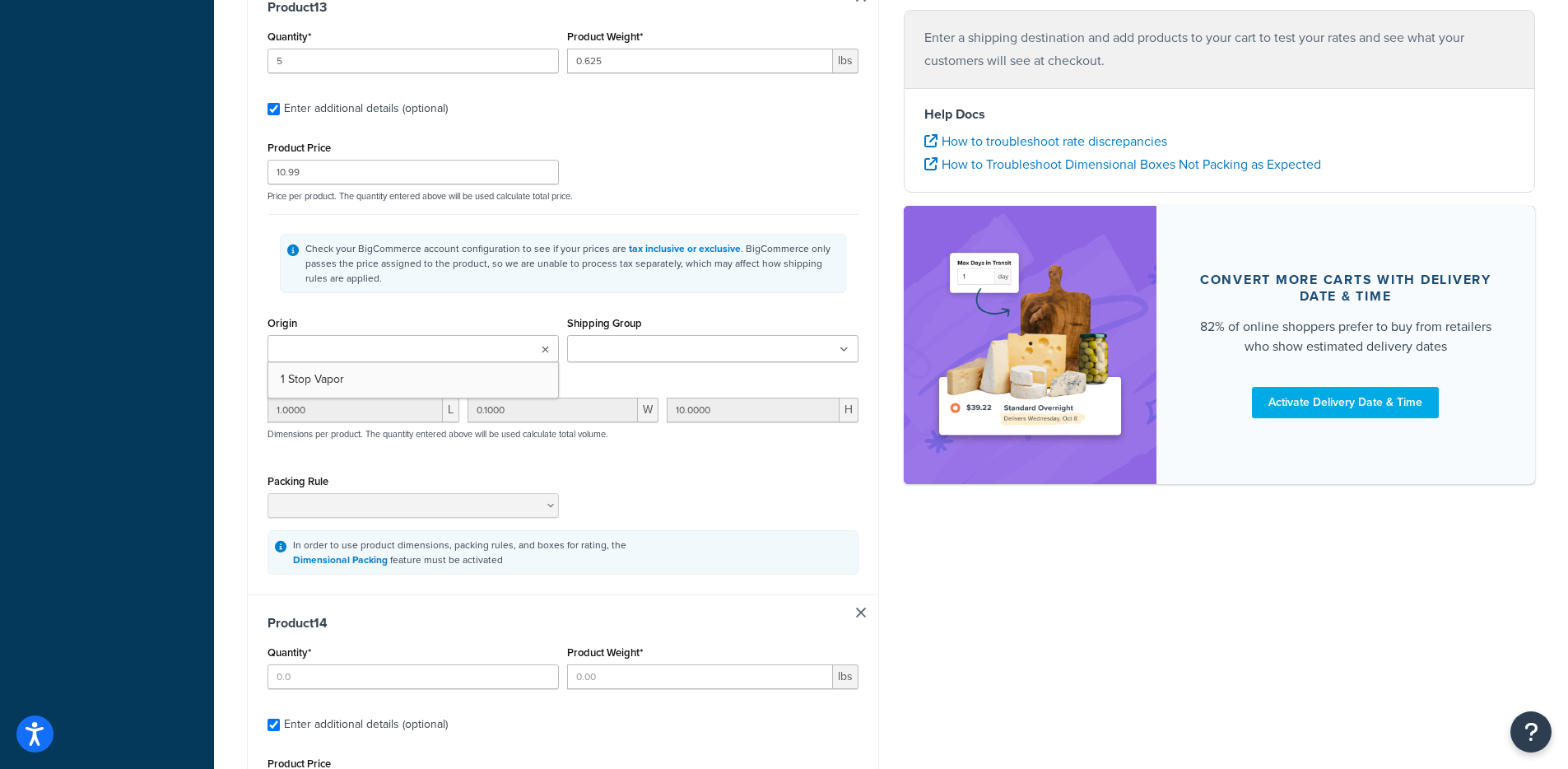
type input "5"
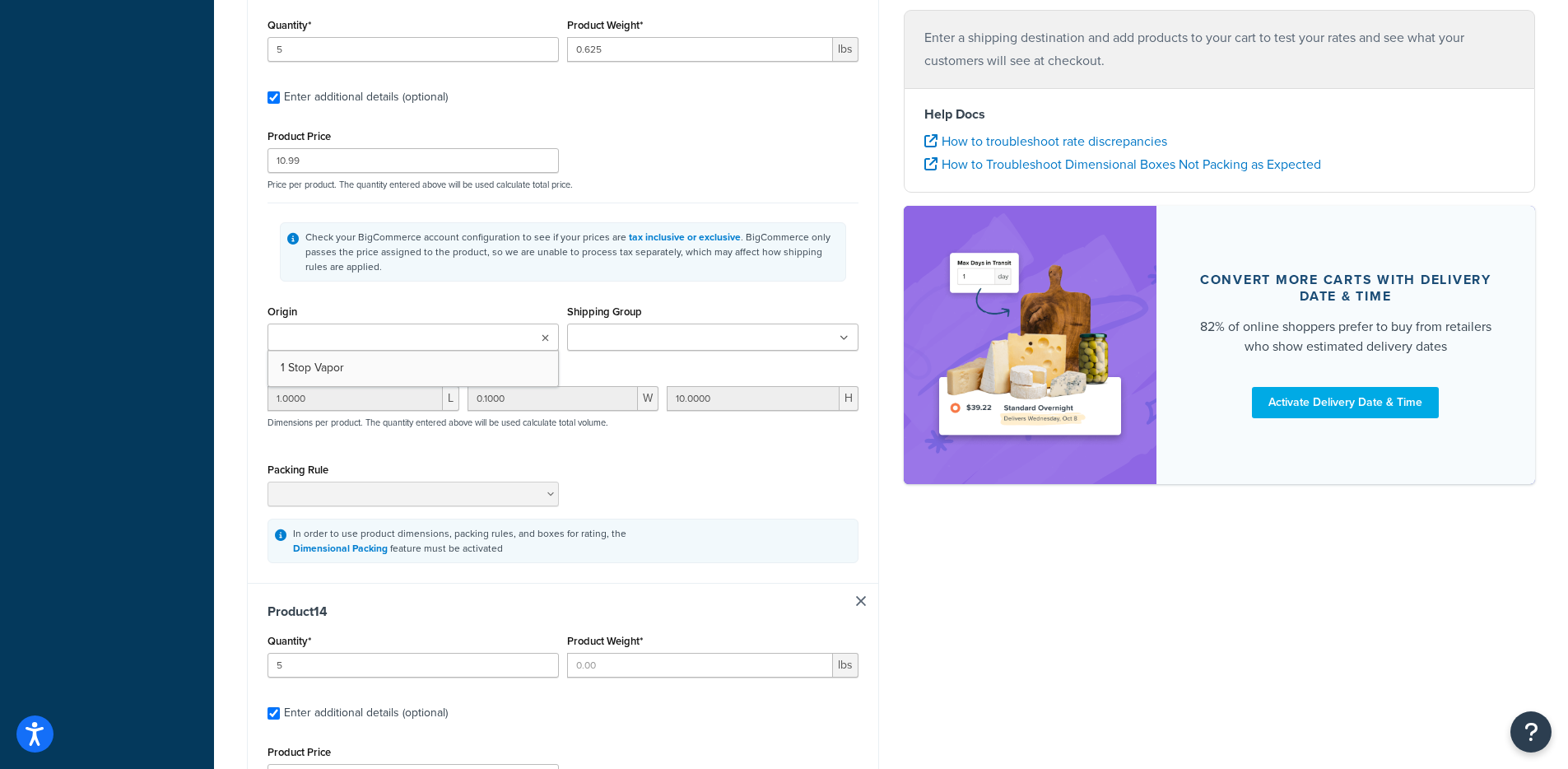
type input "0.625"
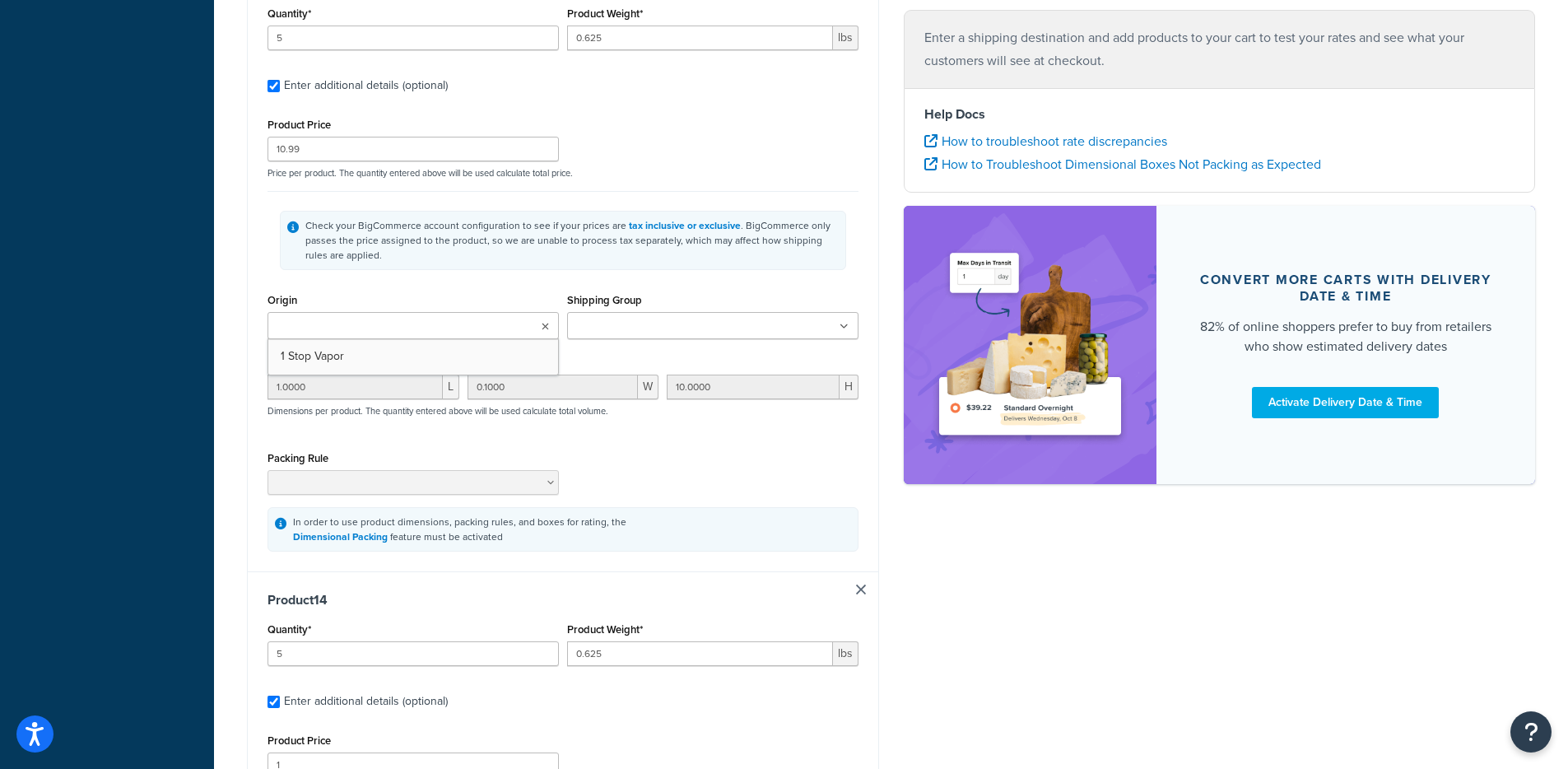
type input "10.99"
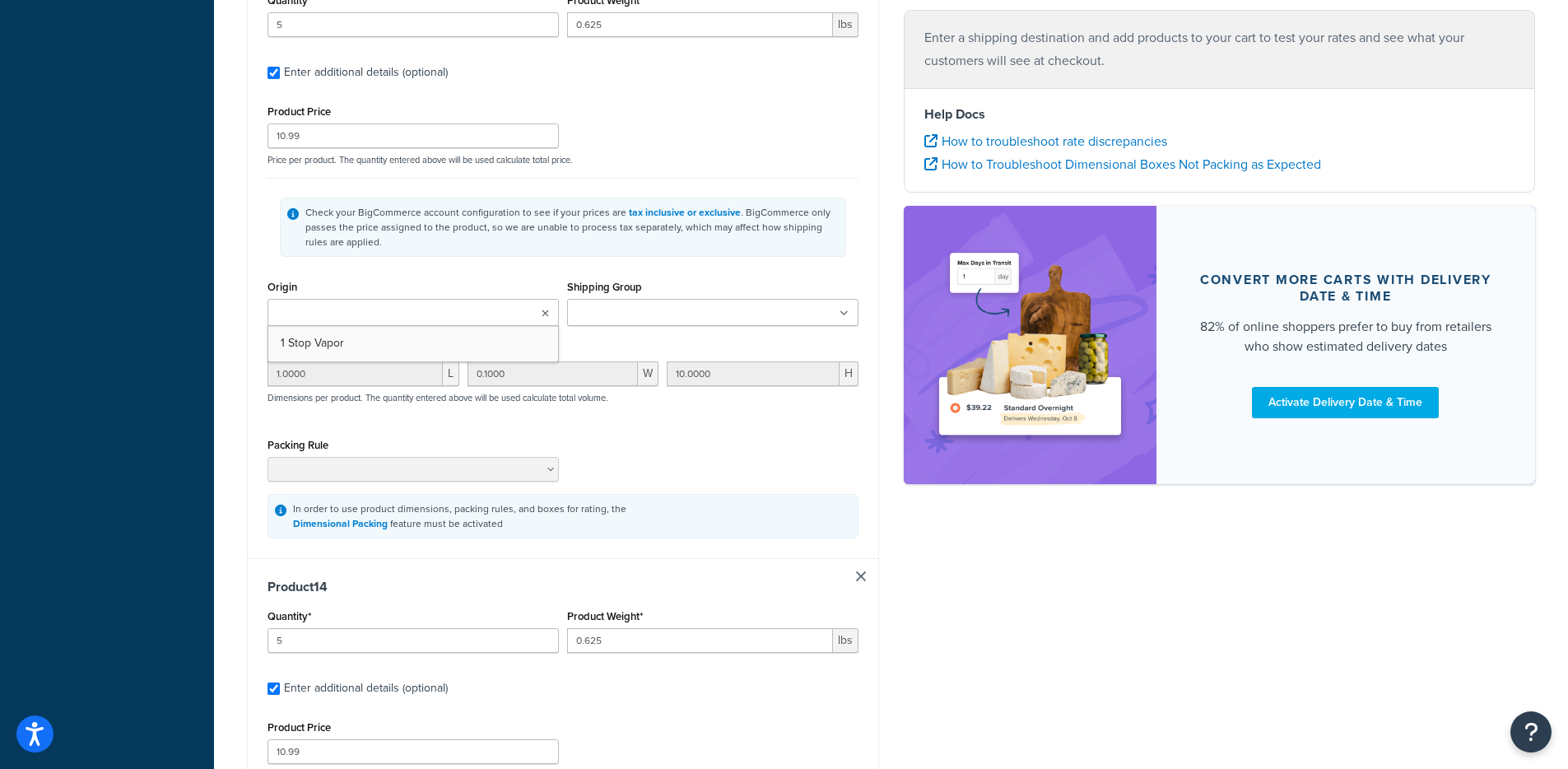
type input "1.0000"
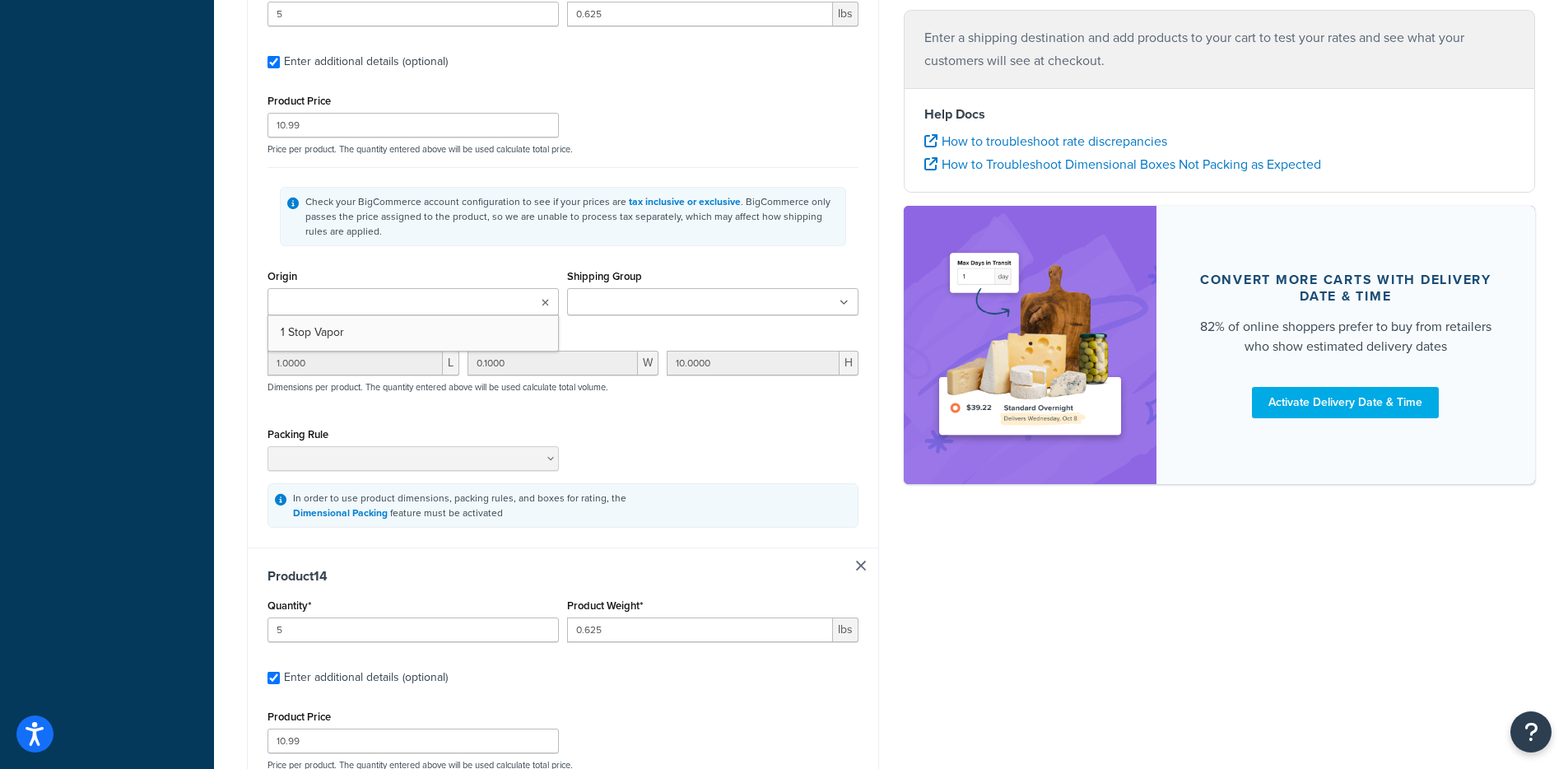
type input "0.1000"
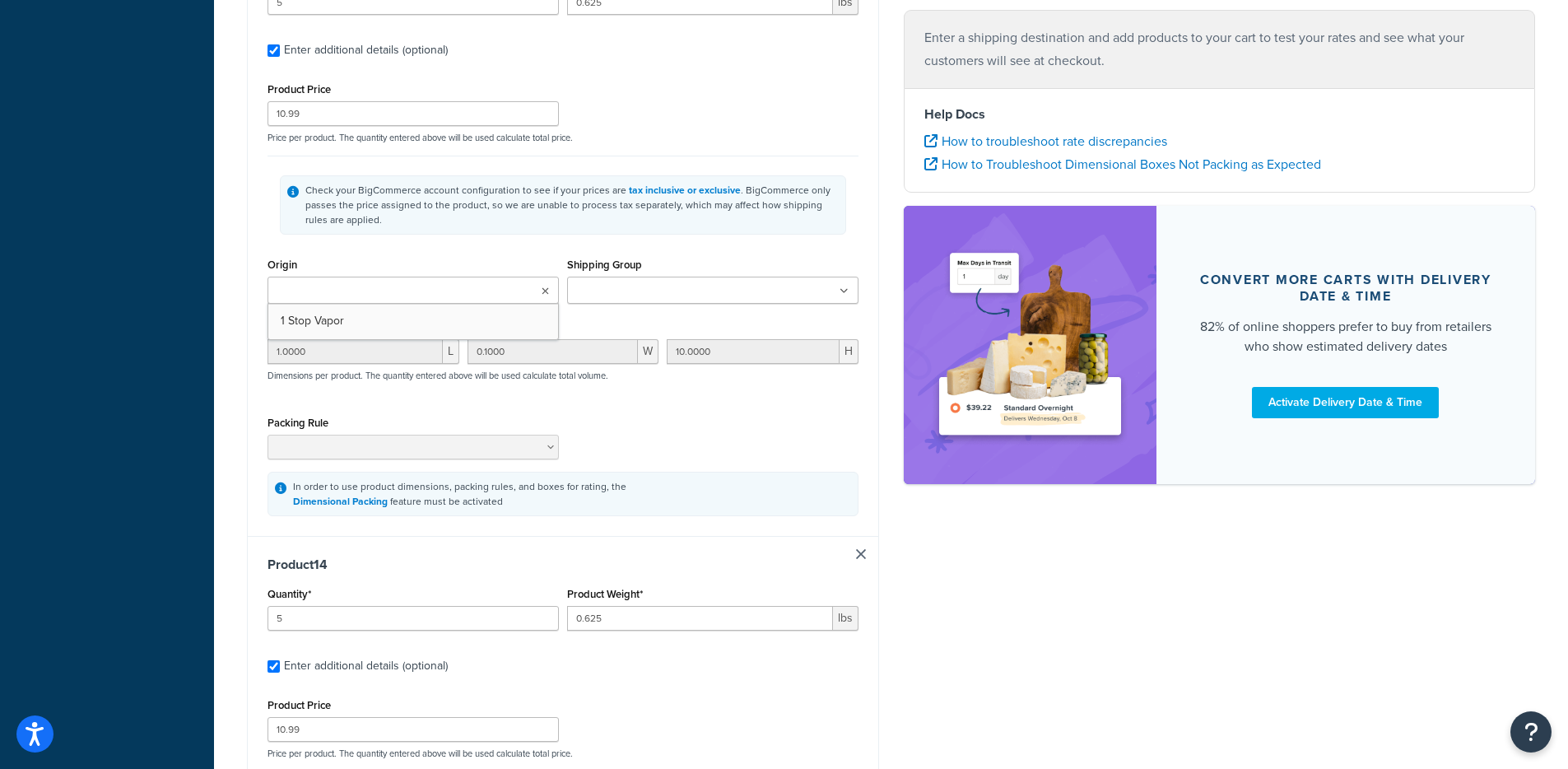
type input "10.0000"
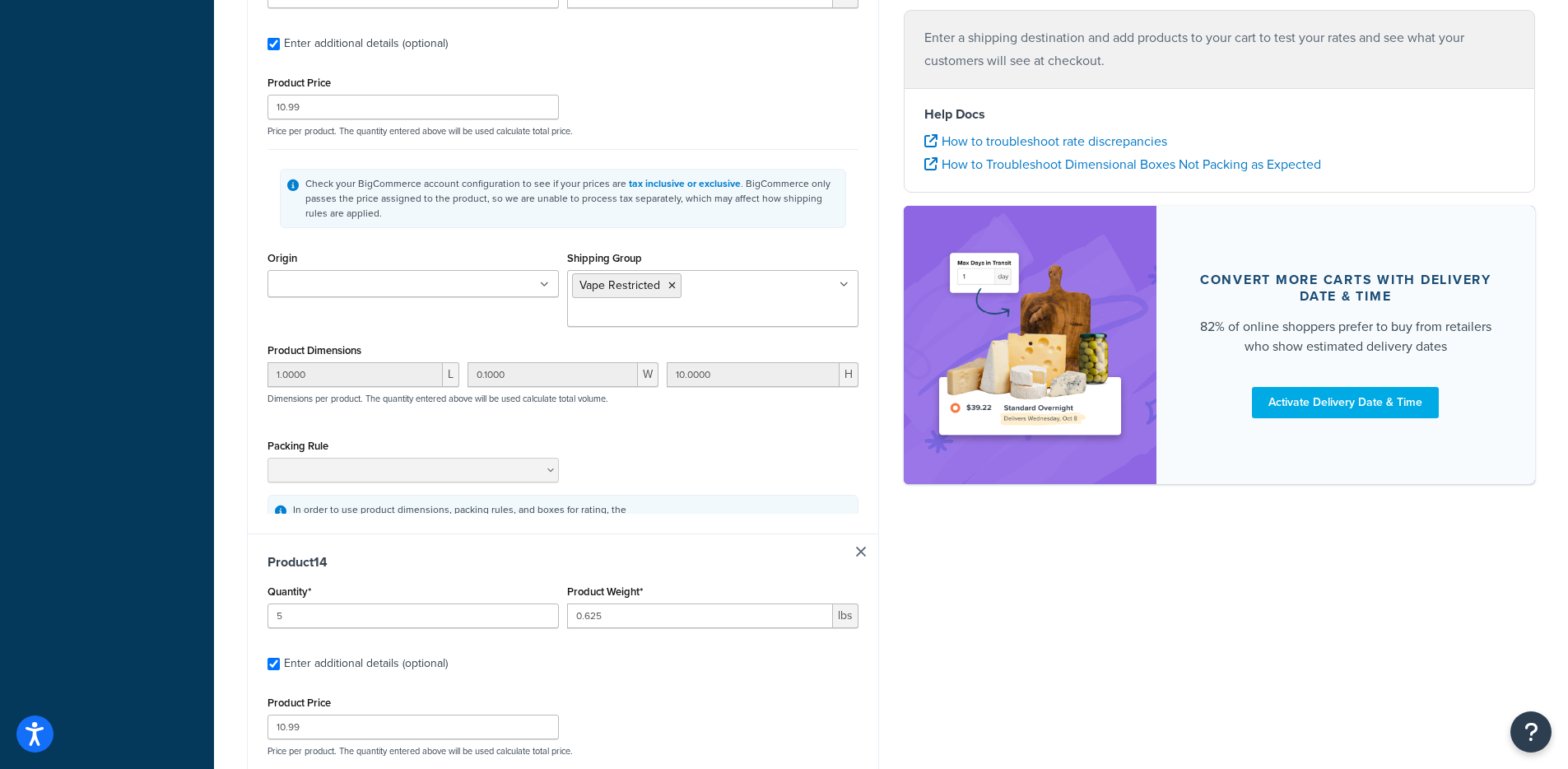
scroll to position [8351, 0]
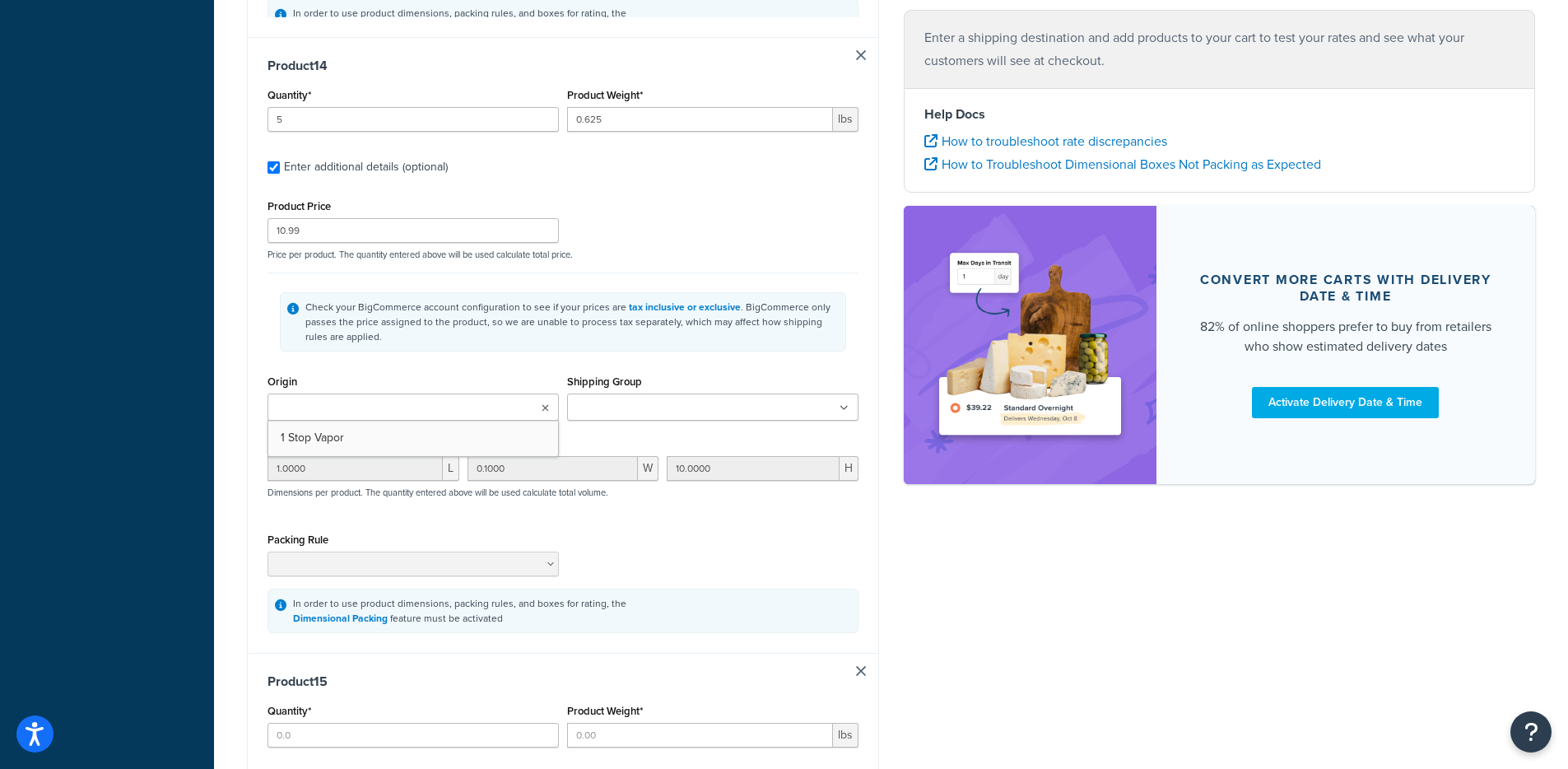
type input "5"
type input "0.625"
type input "10.99"
type input "1.0000"
type input "0.1000"
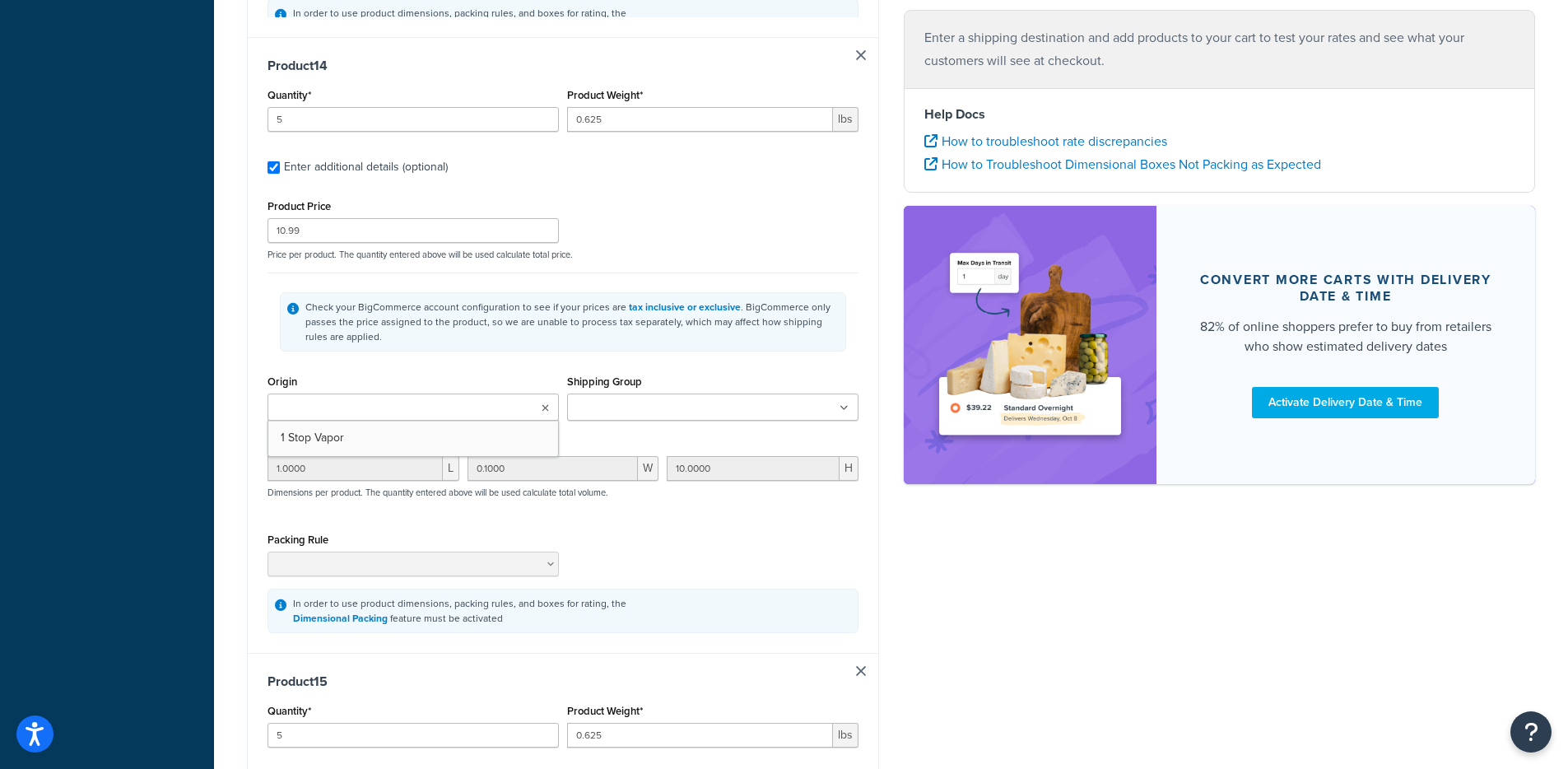
type input "10.0000"
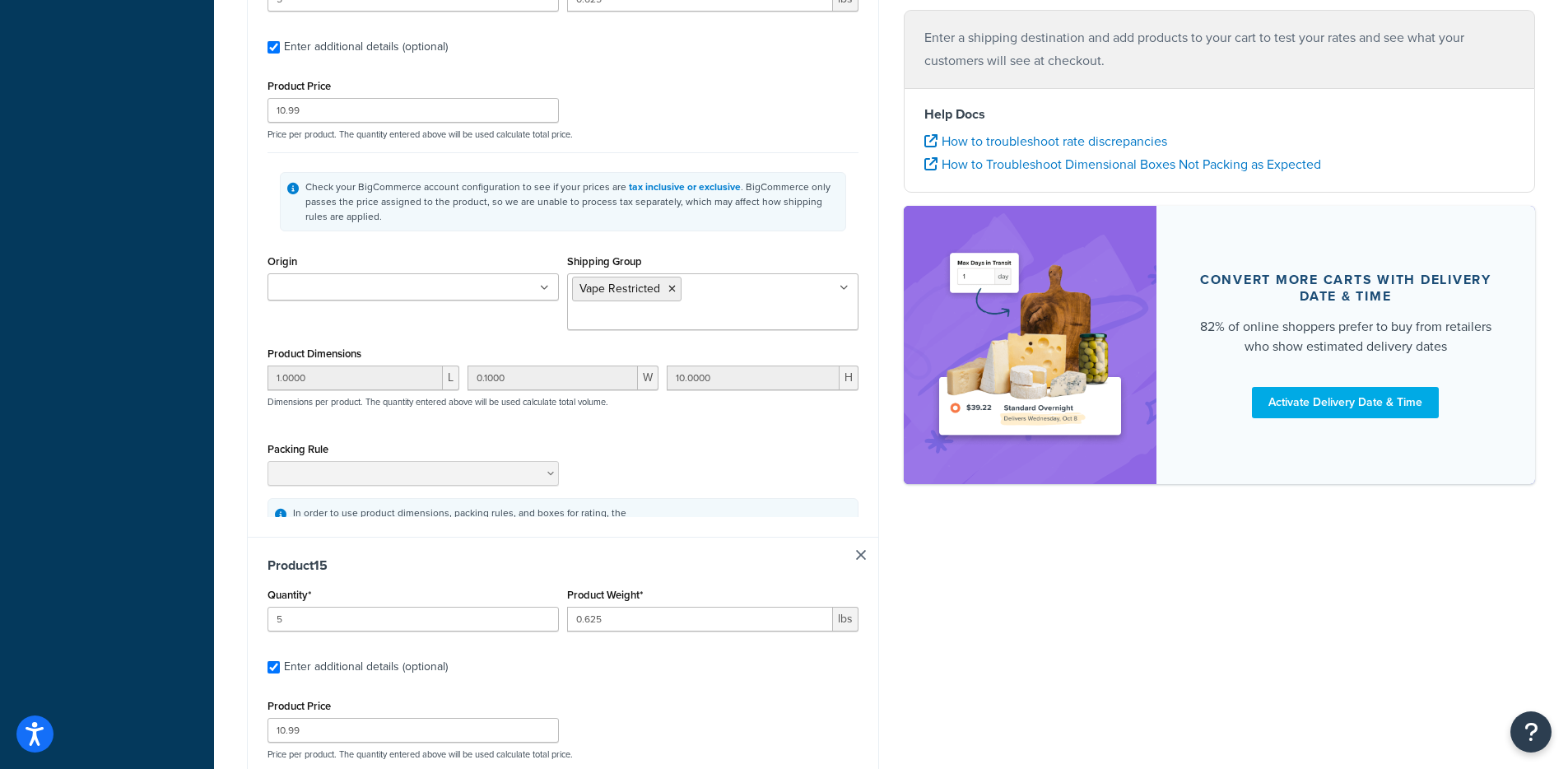
scroll to position [0, 0]
type input "5"
type input "0.625"
type input "10.99"
type input "1.0000"
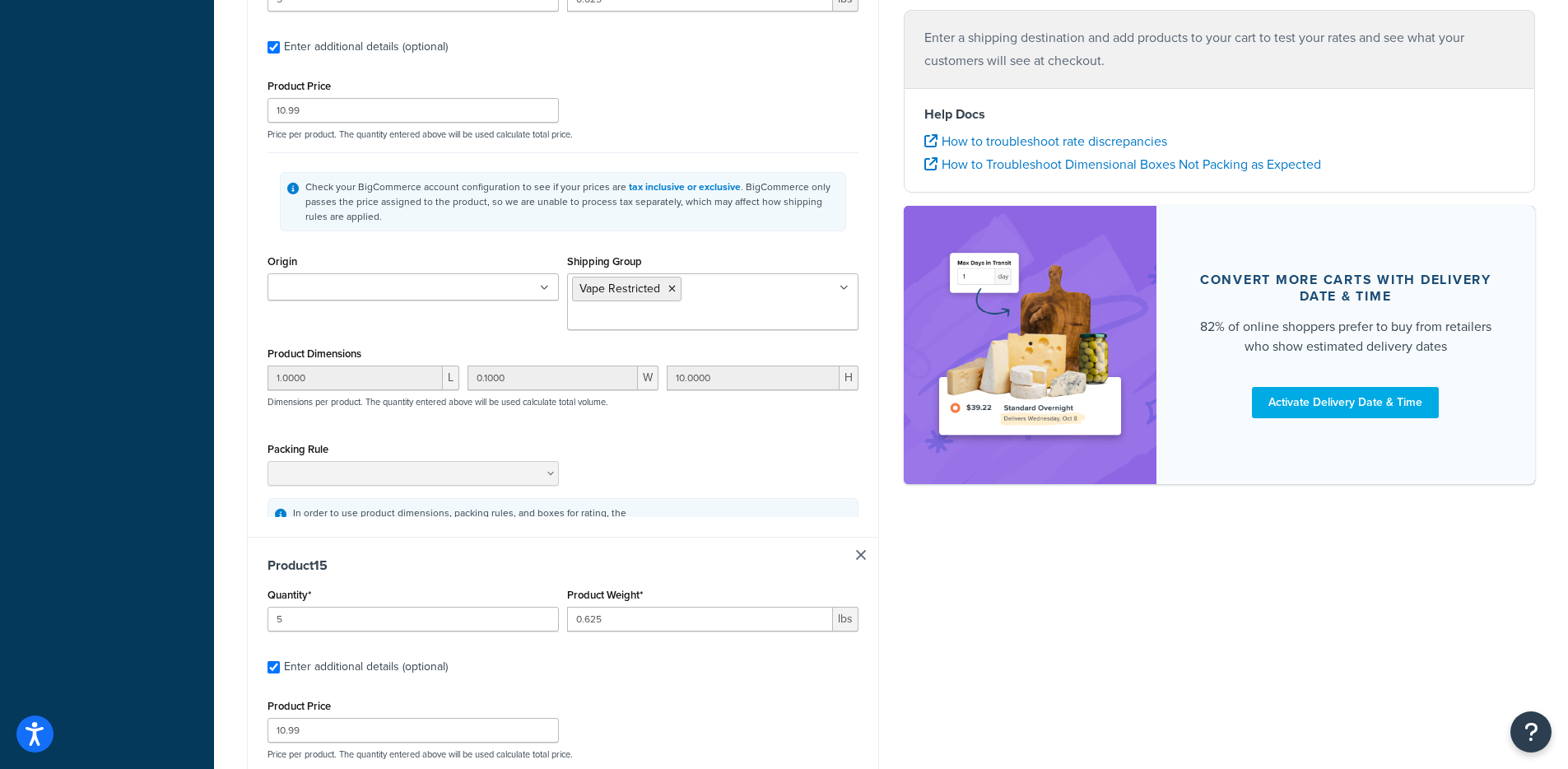
type input "0.1000"
type input "10.0000"
type input "5"
type input "0.0063"
type input "10.99"
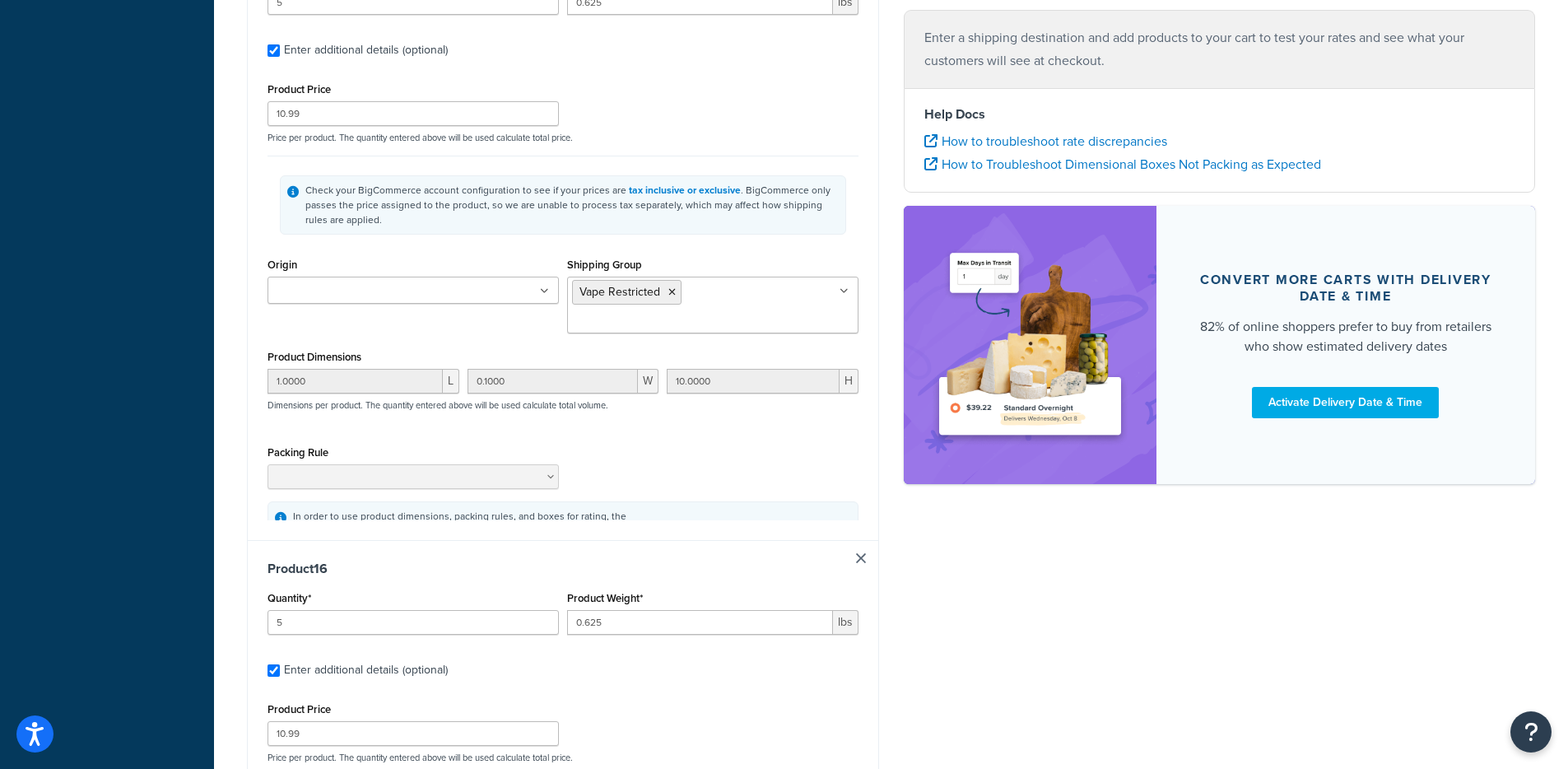
type input "0.1000"
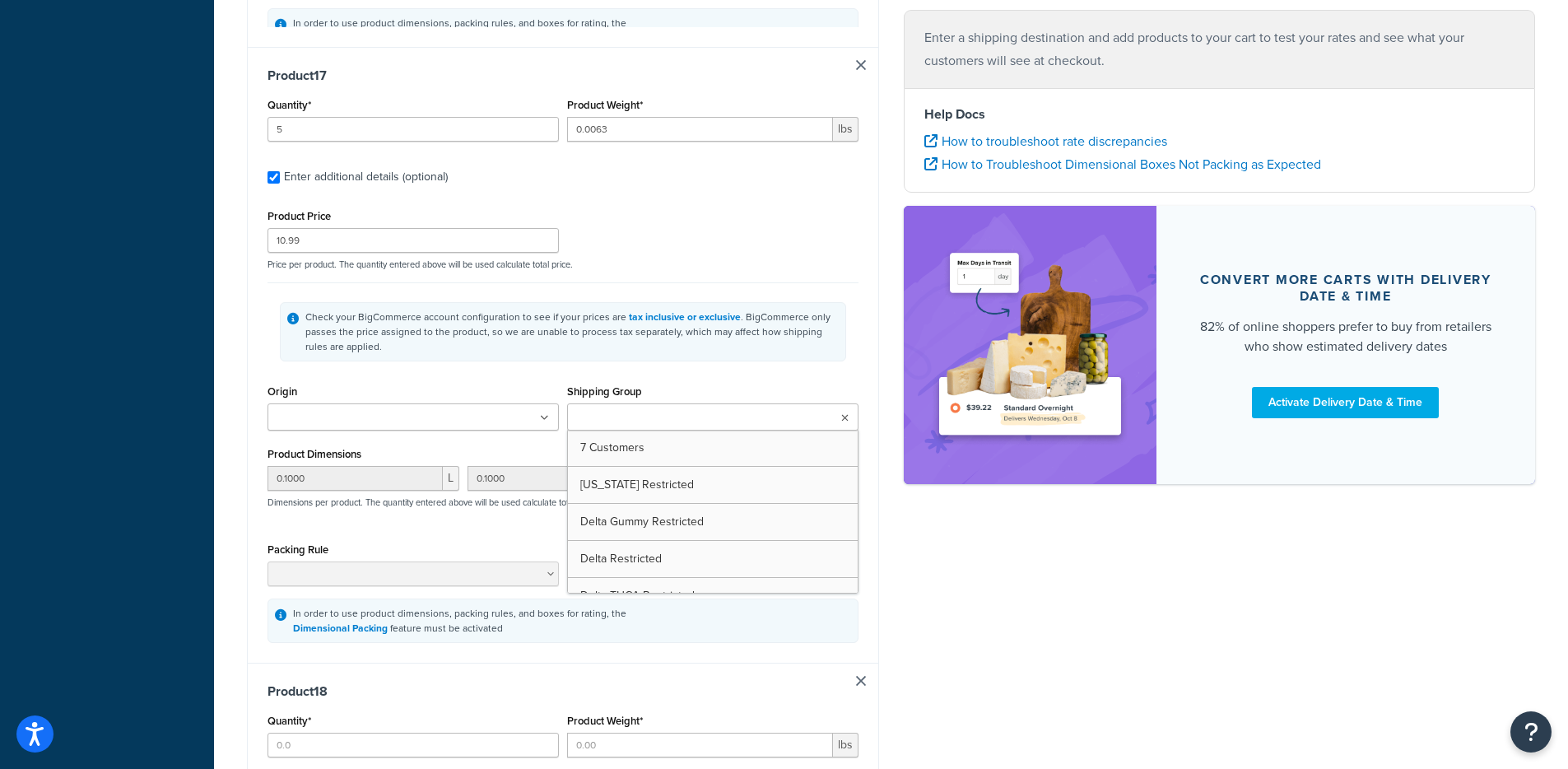
type input "5"
type input "0.0063"
type input "10.99"
type input "0.1000"
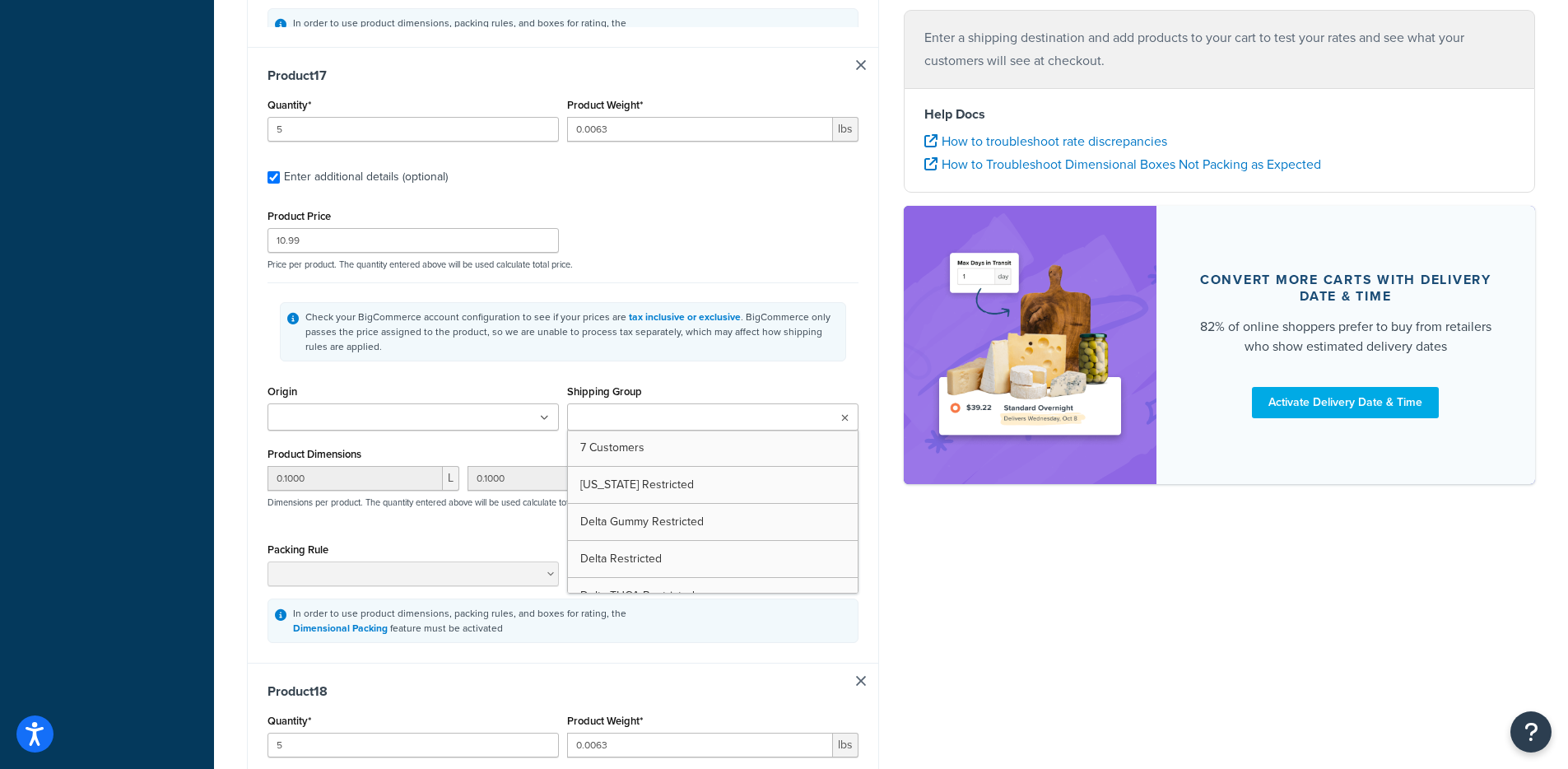
type input "0.1000"
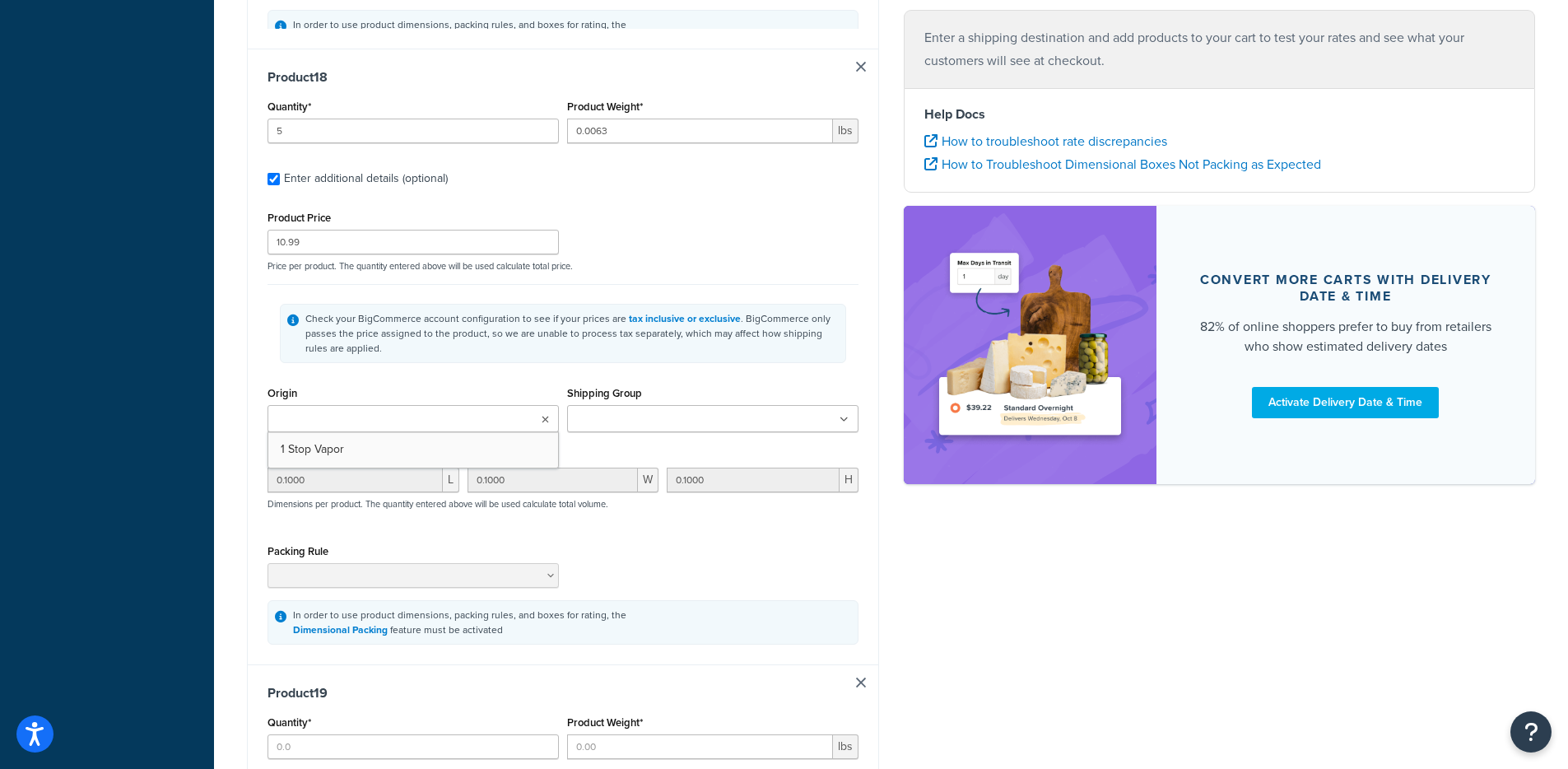
type input "5"
type input "0.0063"
type input "10.99"
type input "0.1000"
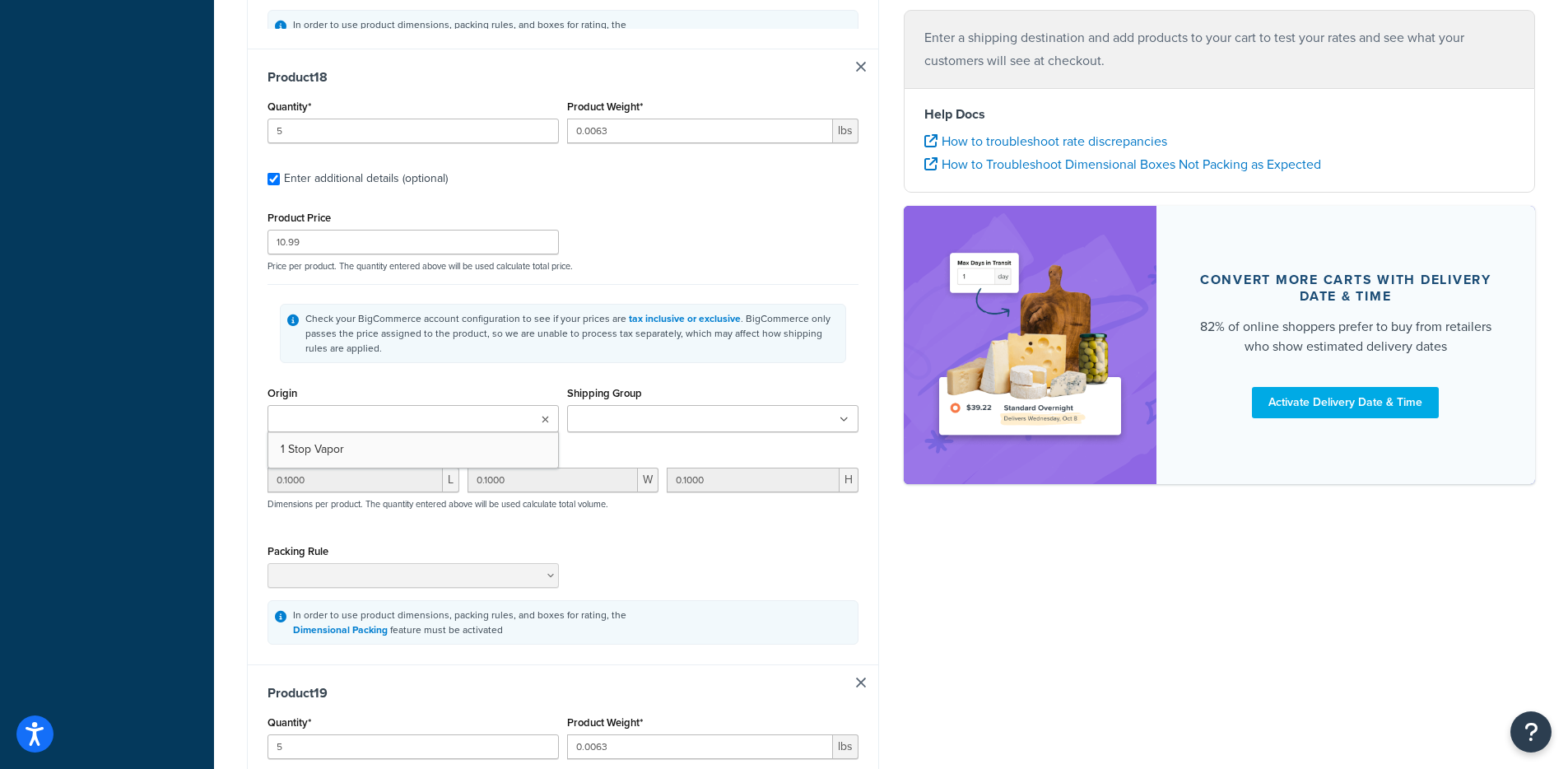
type input "0.1000"
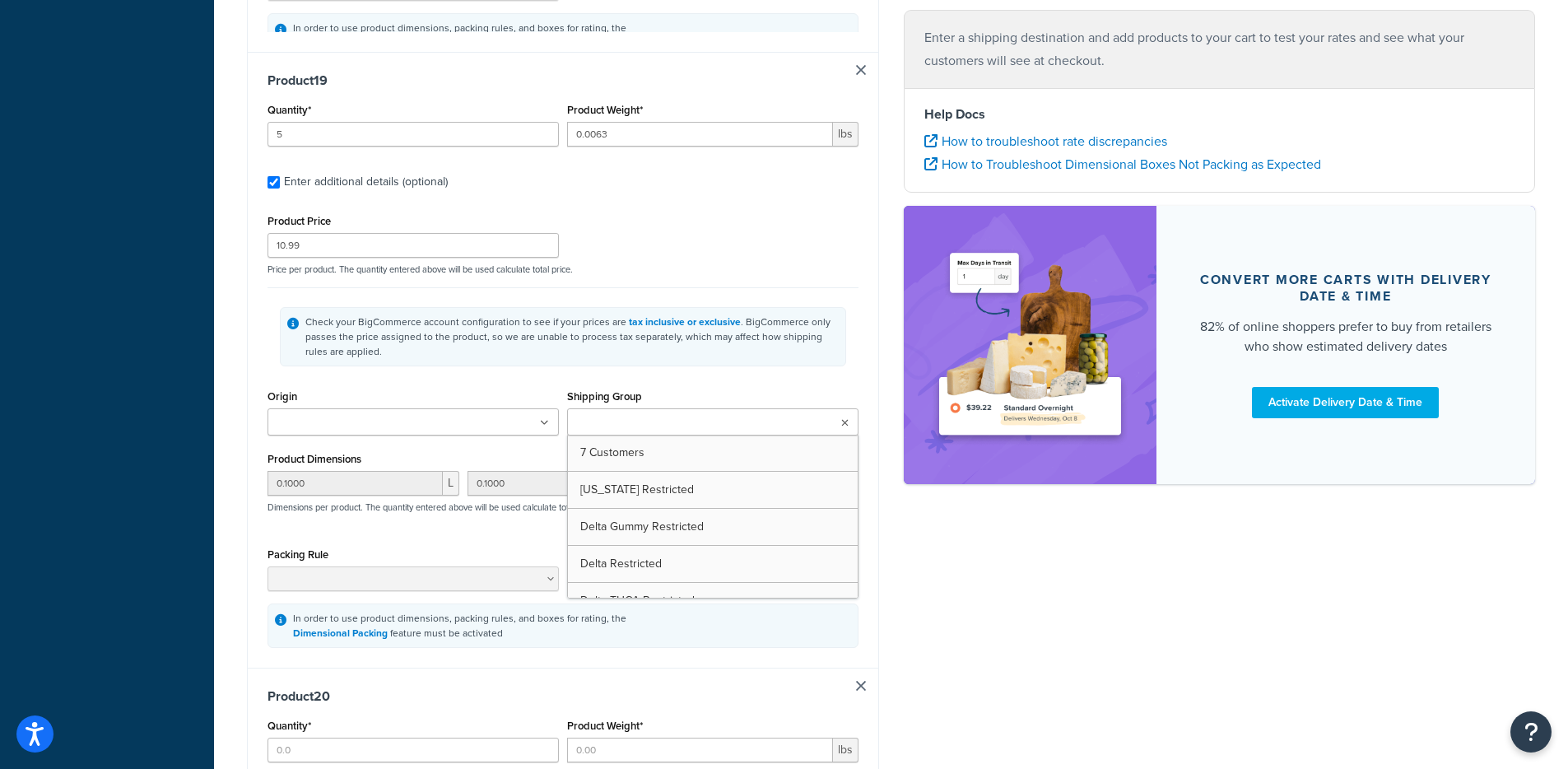
type input "5"
type input "0.0063"
type input "10.99"
type input "0.1000"
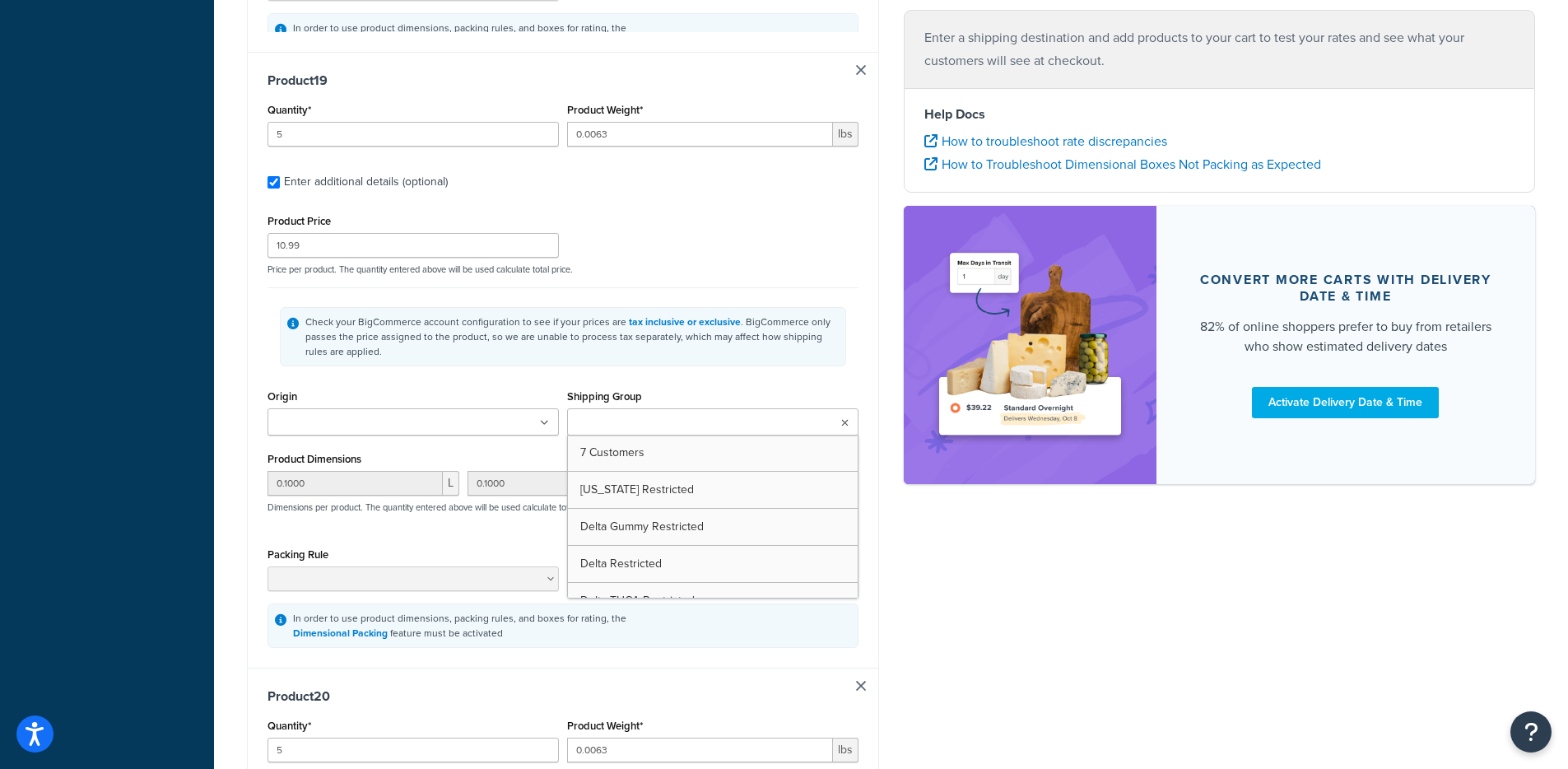
type input "0.1000"
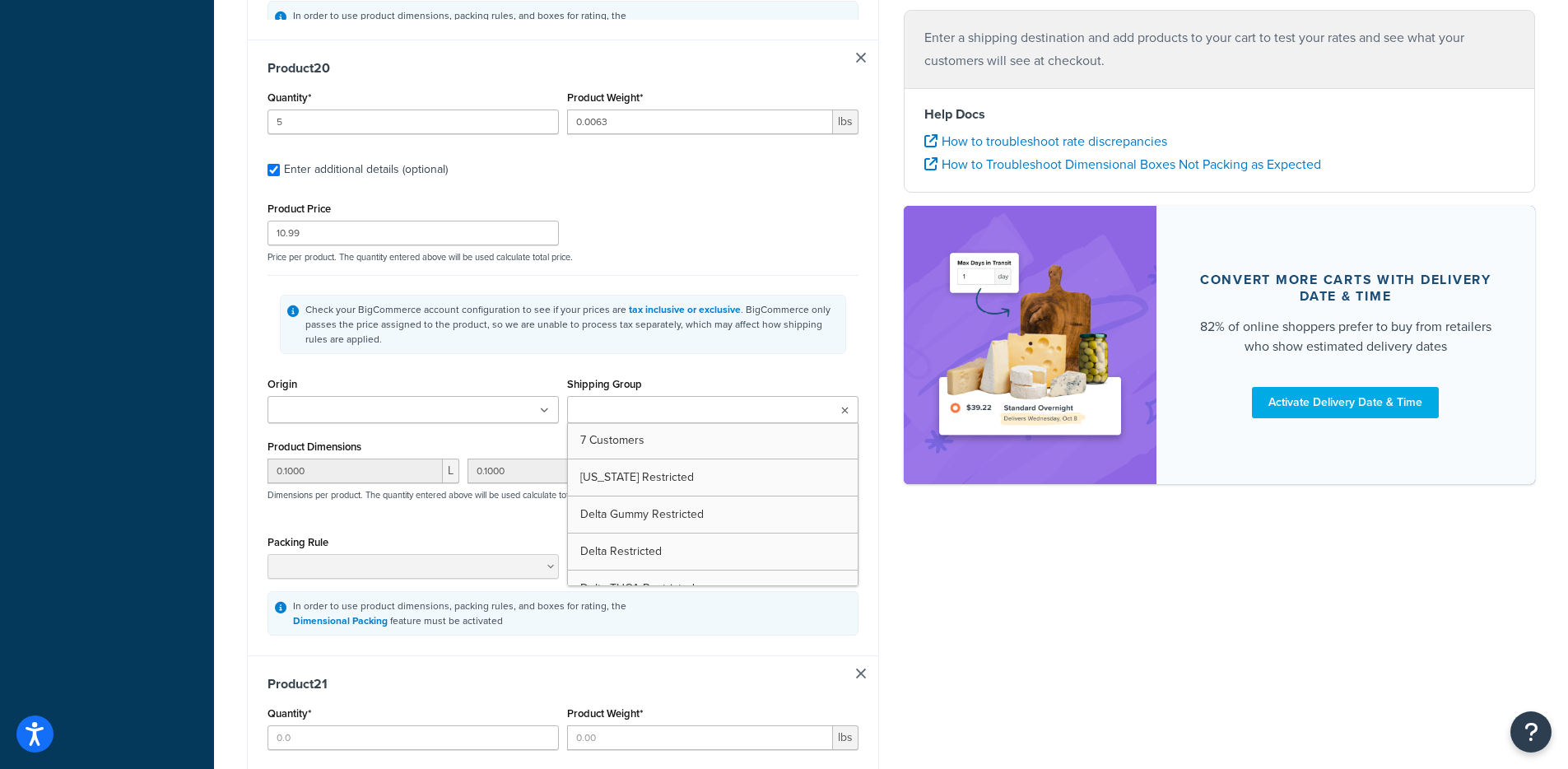
type input "5"
type input "0.0063"
type input "10.99"
type input "0.1000"
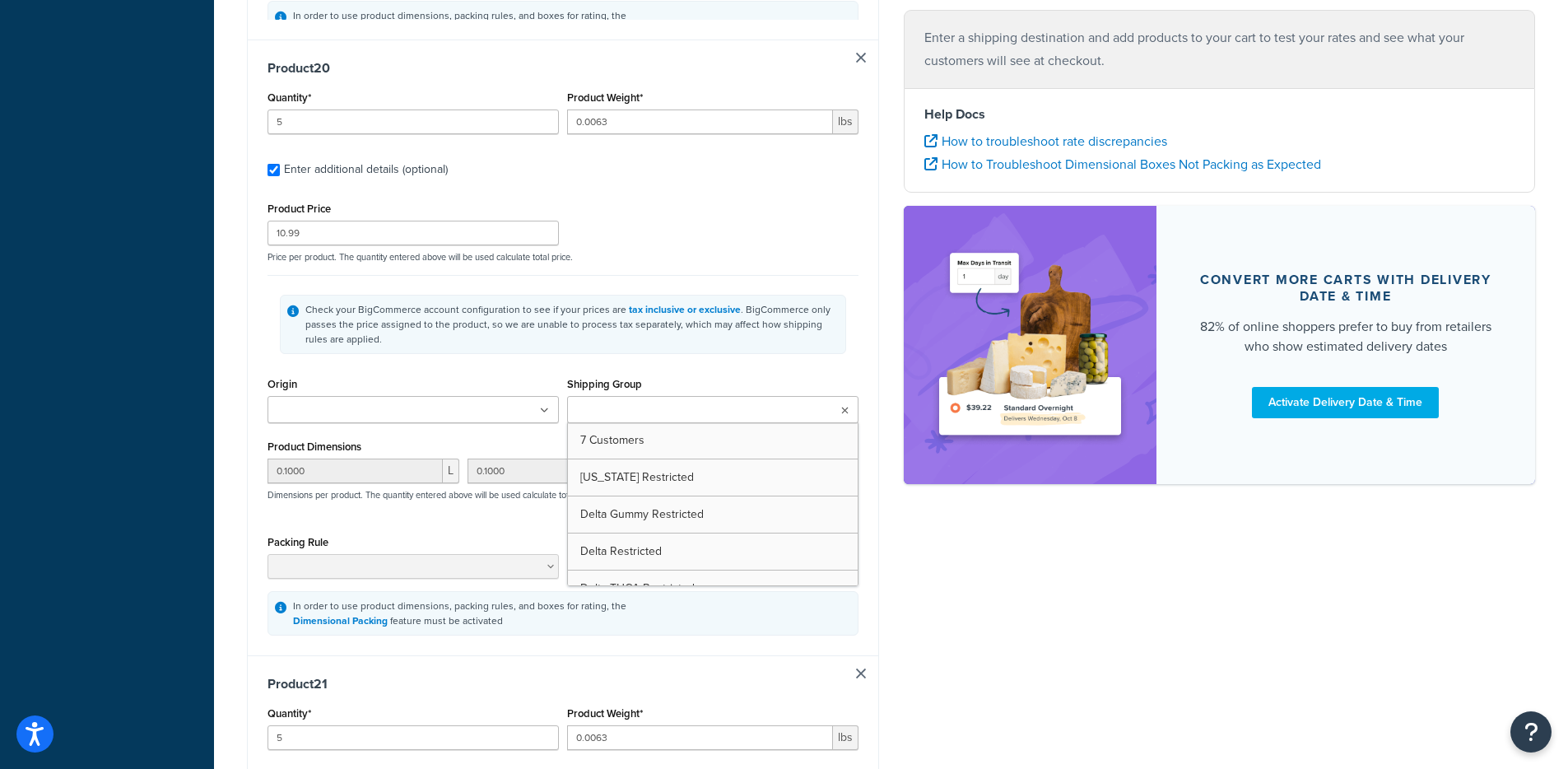
type input "0.1000"
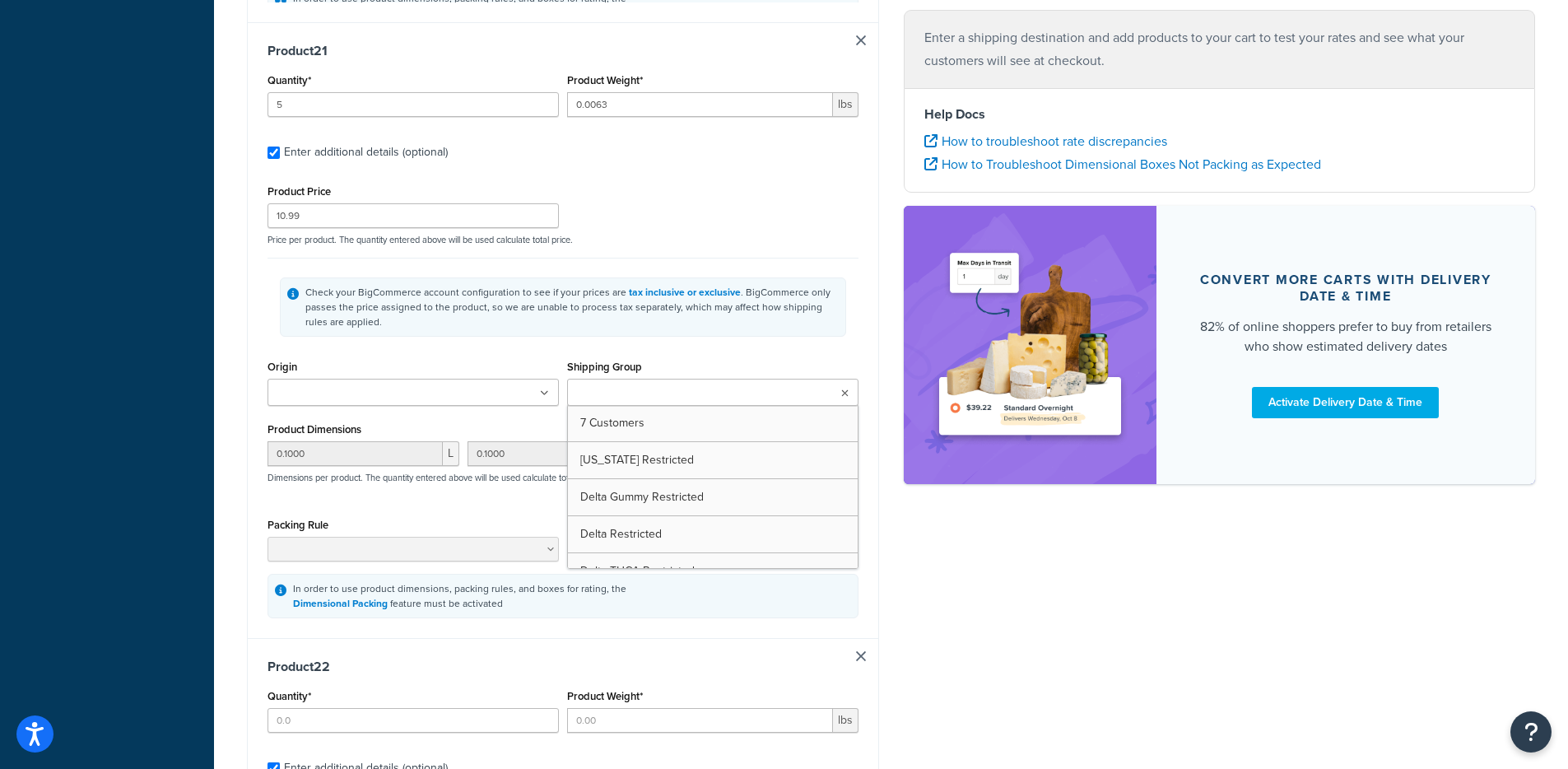
type input "5"
type input "0.0063"
type input "10.99"
type input "0.1000"
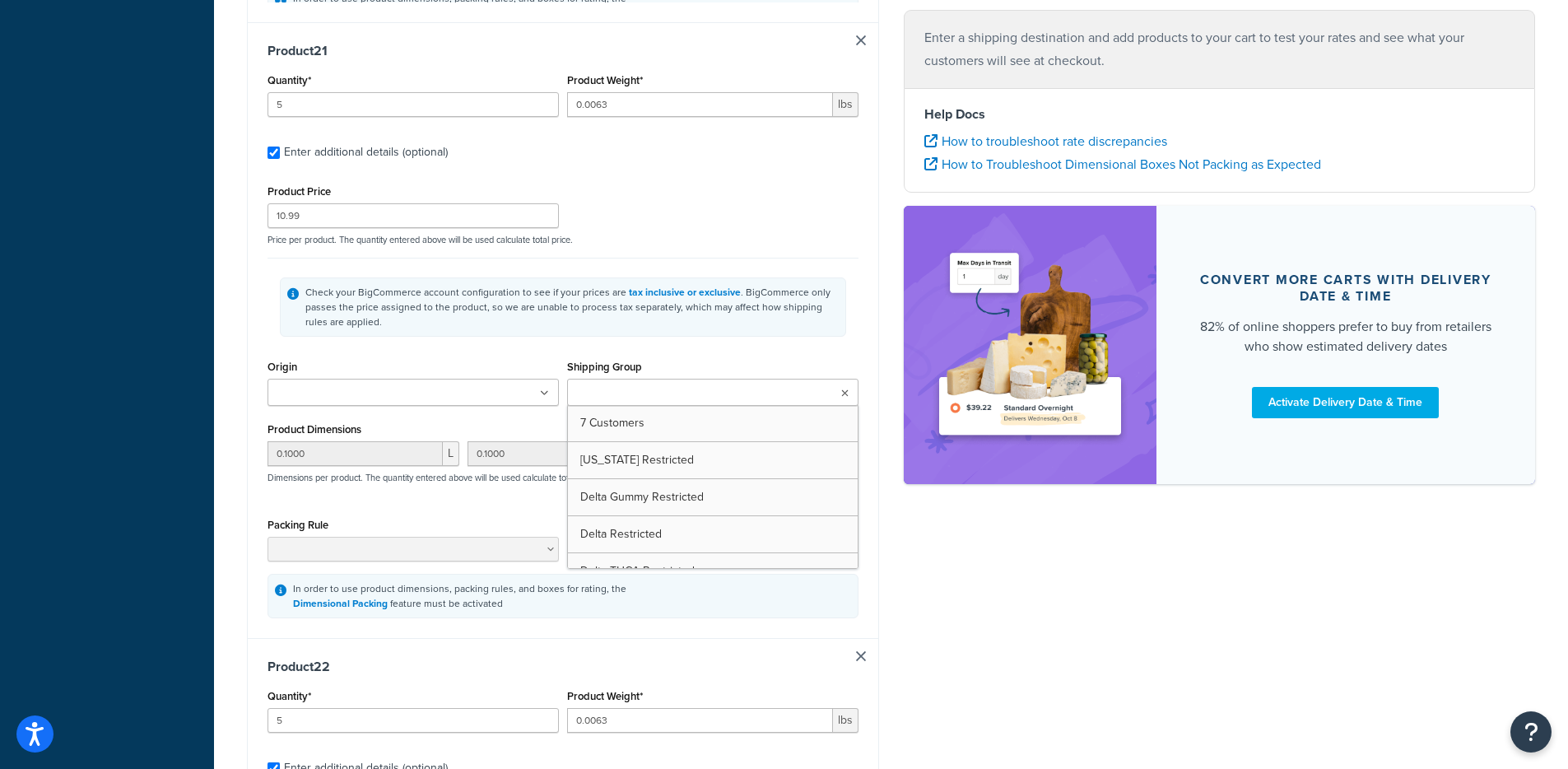
type input "0.1000"
type input "5"
type input "0.0063"
type input "10.99"
type input "0.1000"
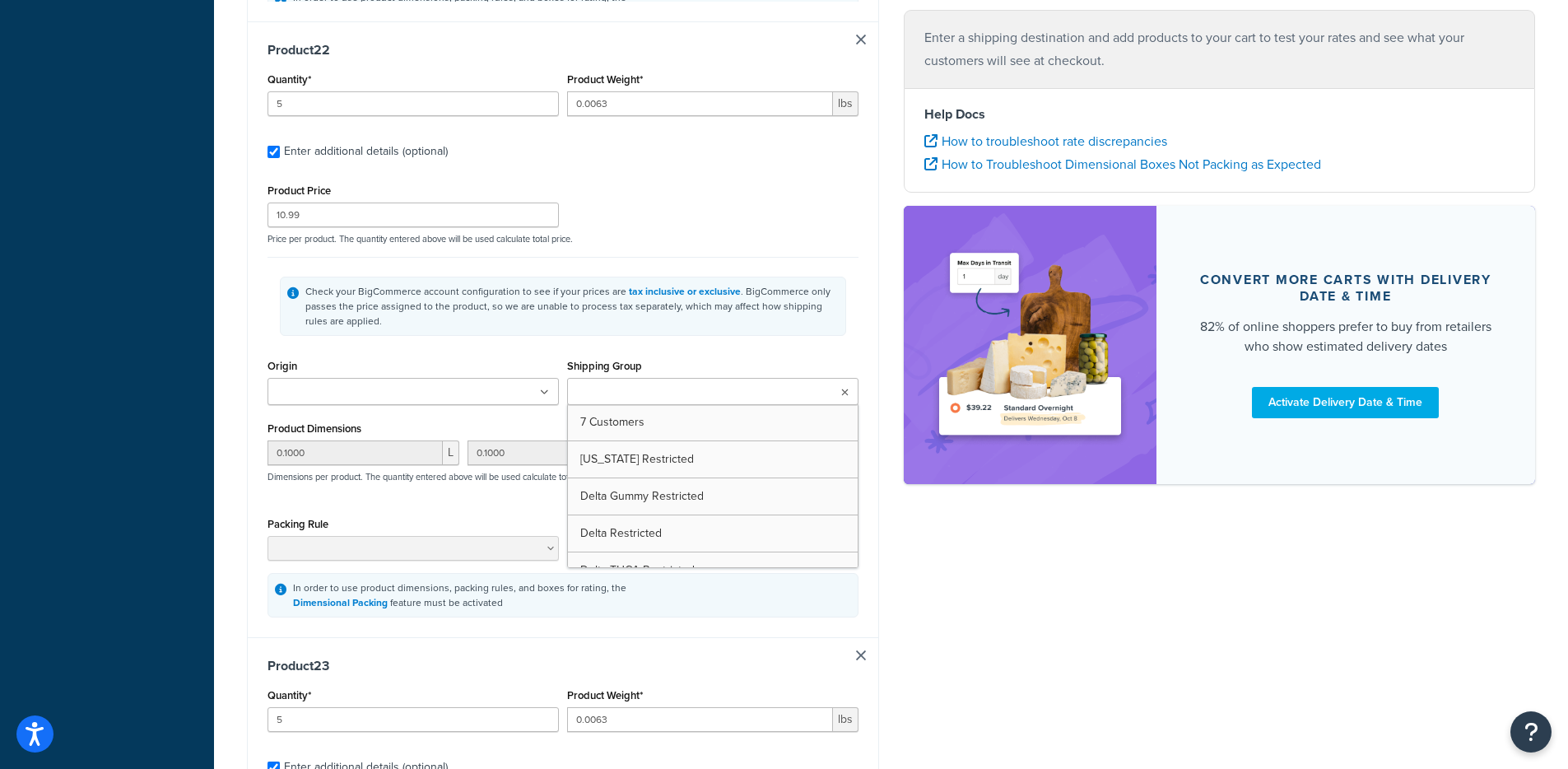
type input "0.1000"
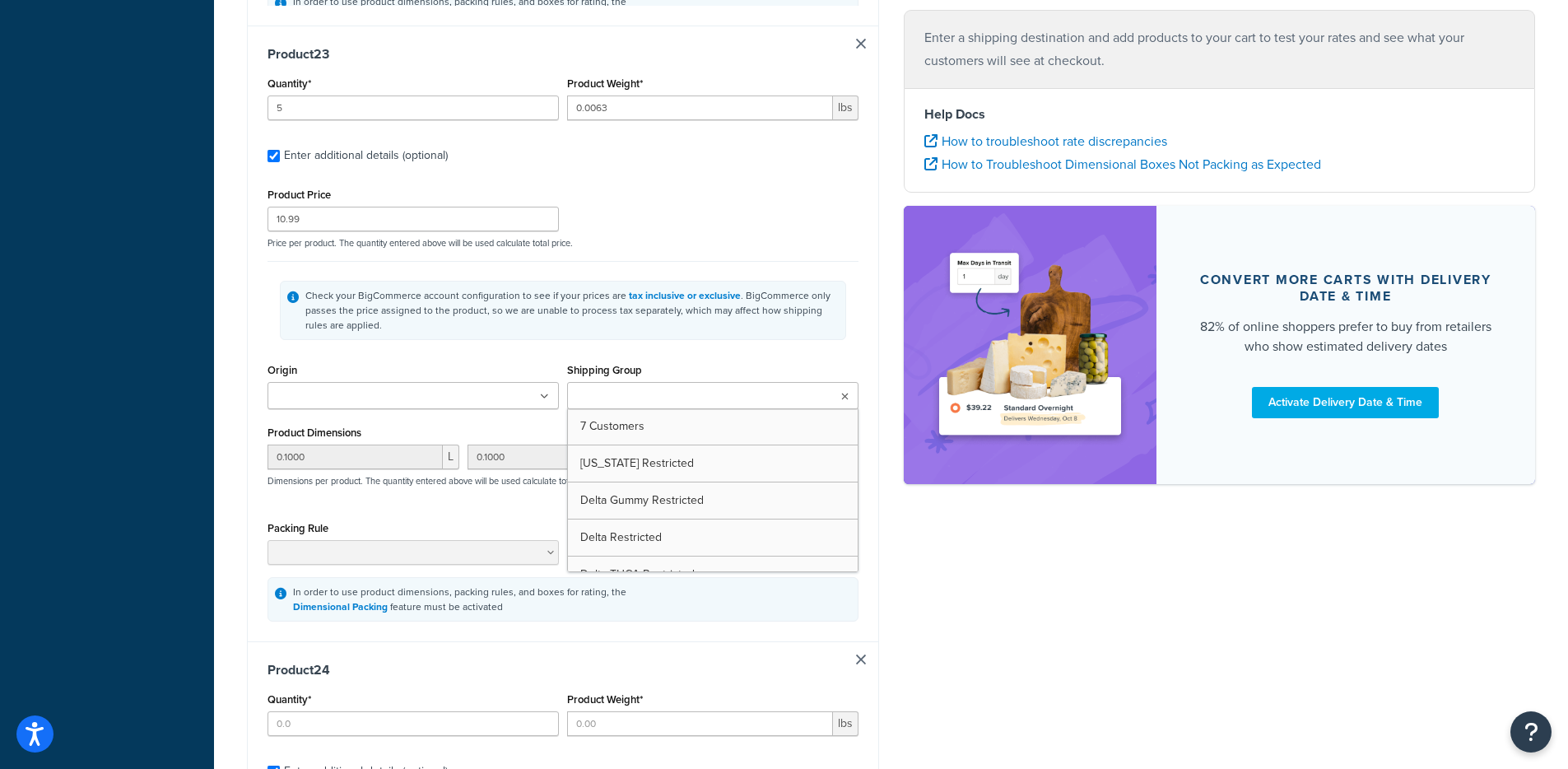
type input "4"
type input "0.0063"
type input "10.99"
type input "0.1000"
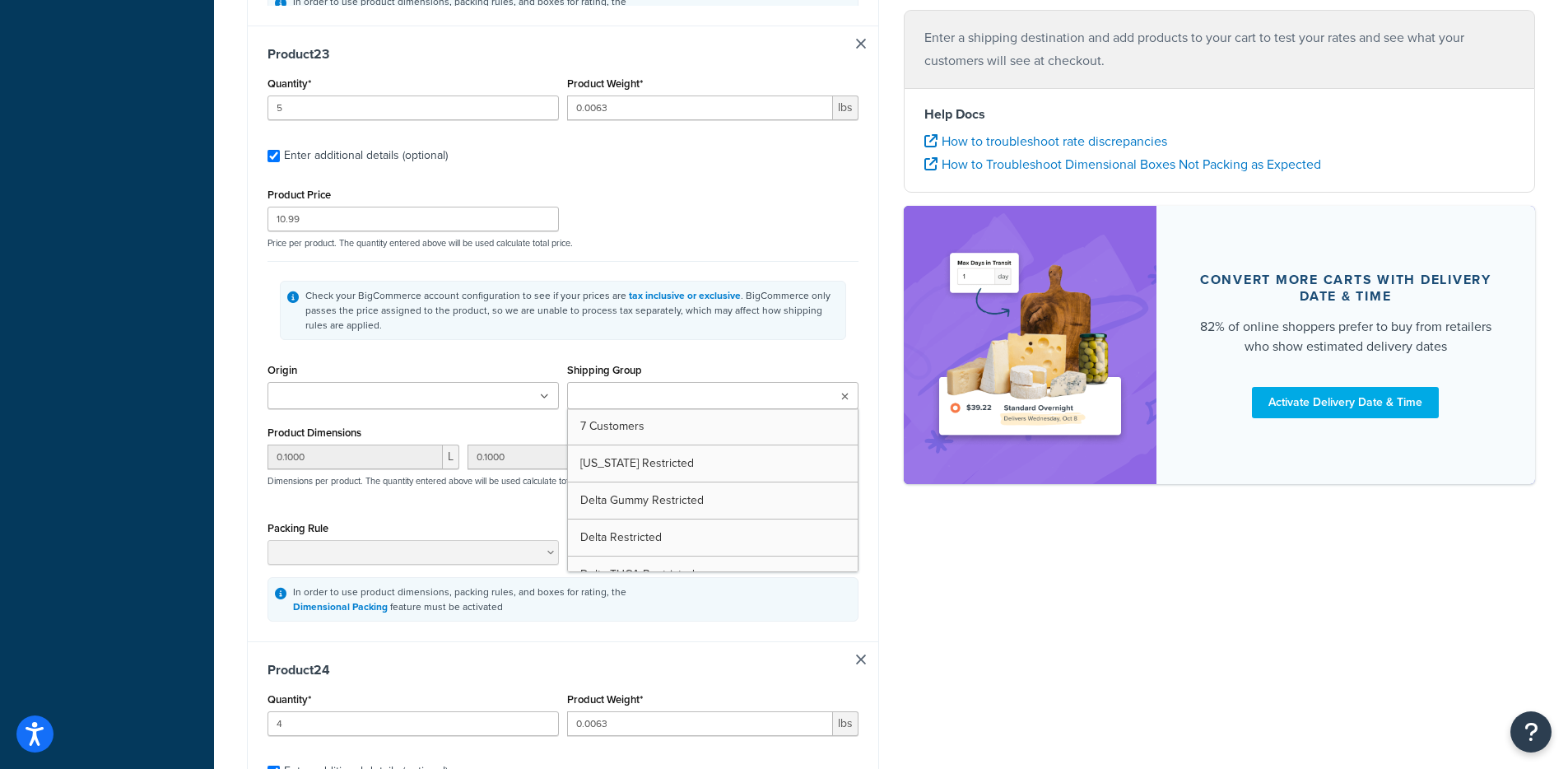
type input "0.1000"
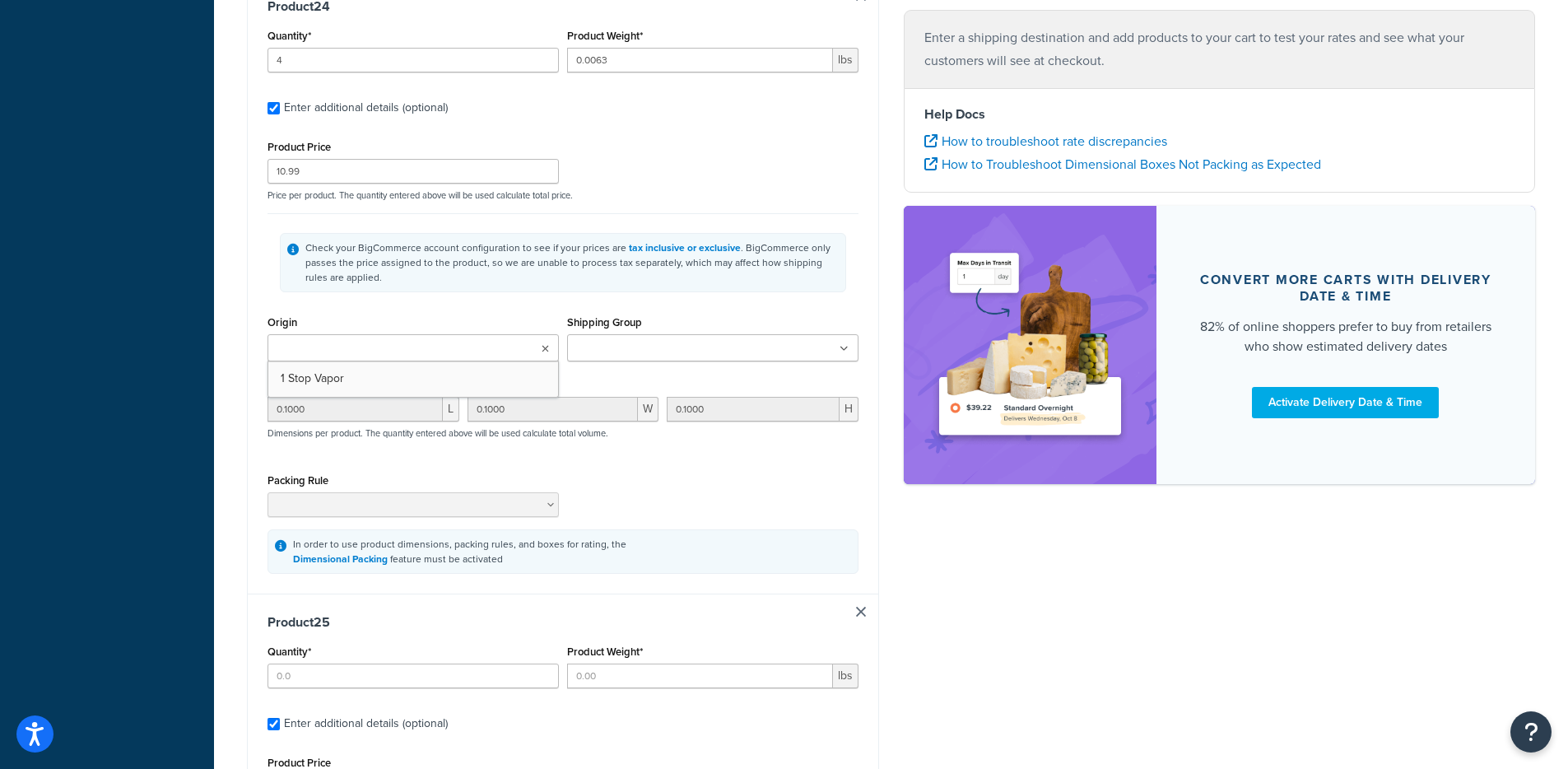
type input "5"
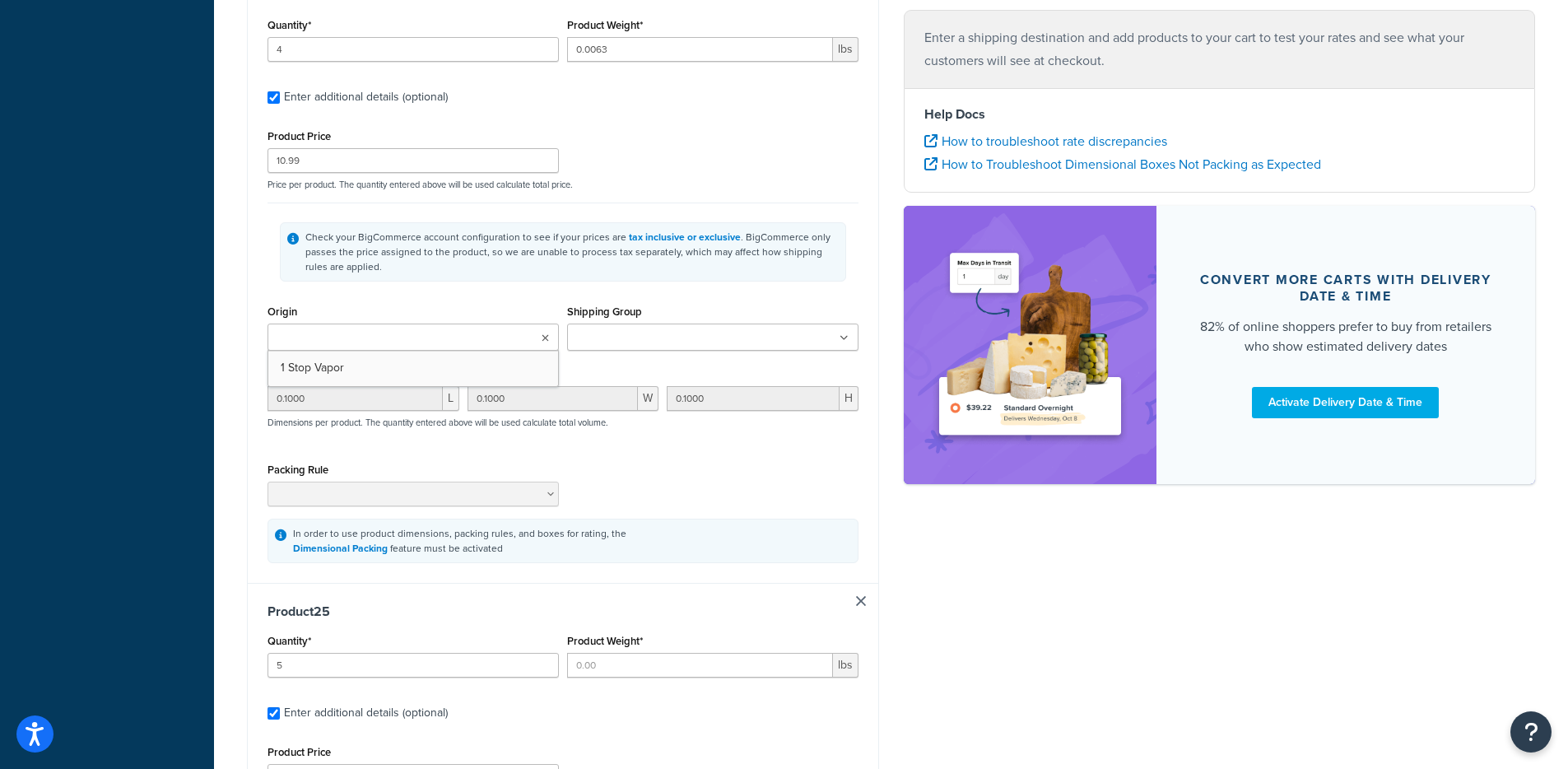
type input "0.0063"
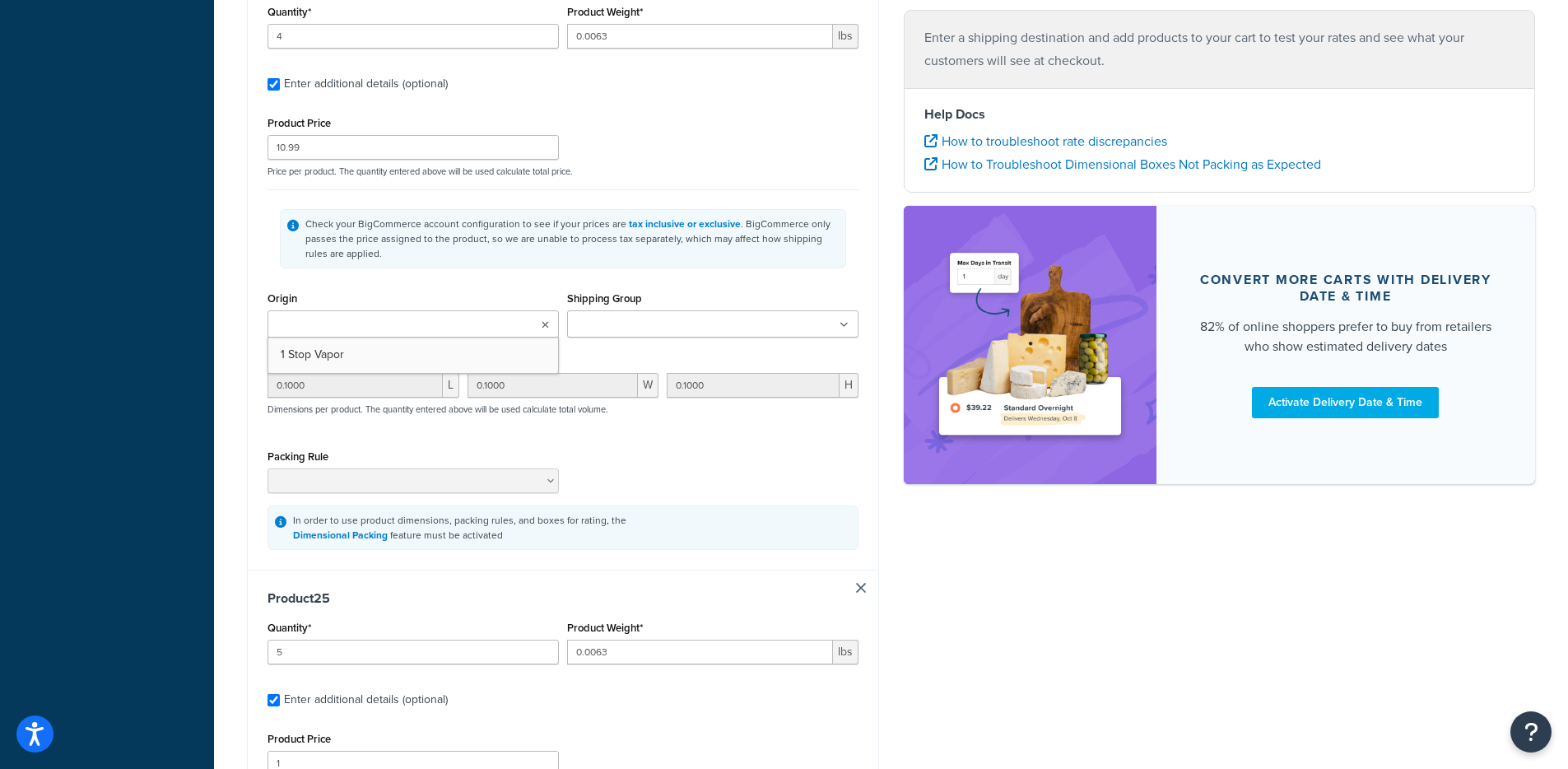
type input "9.99"
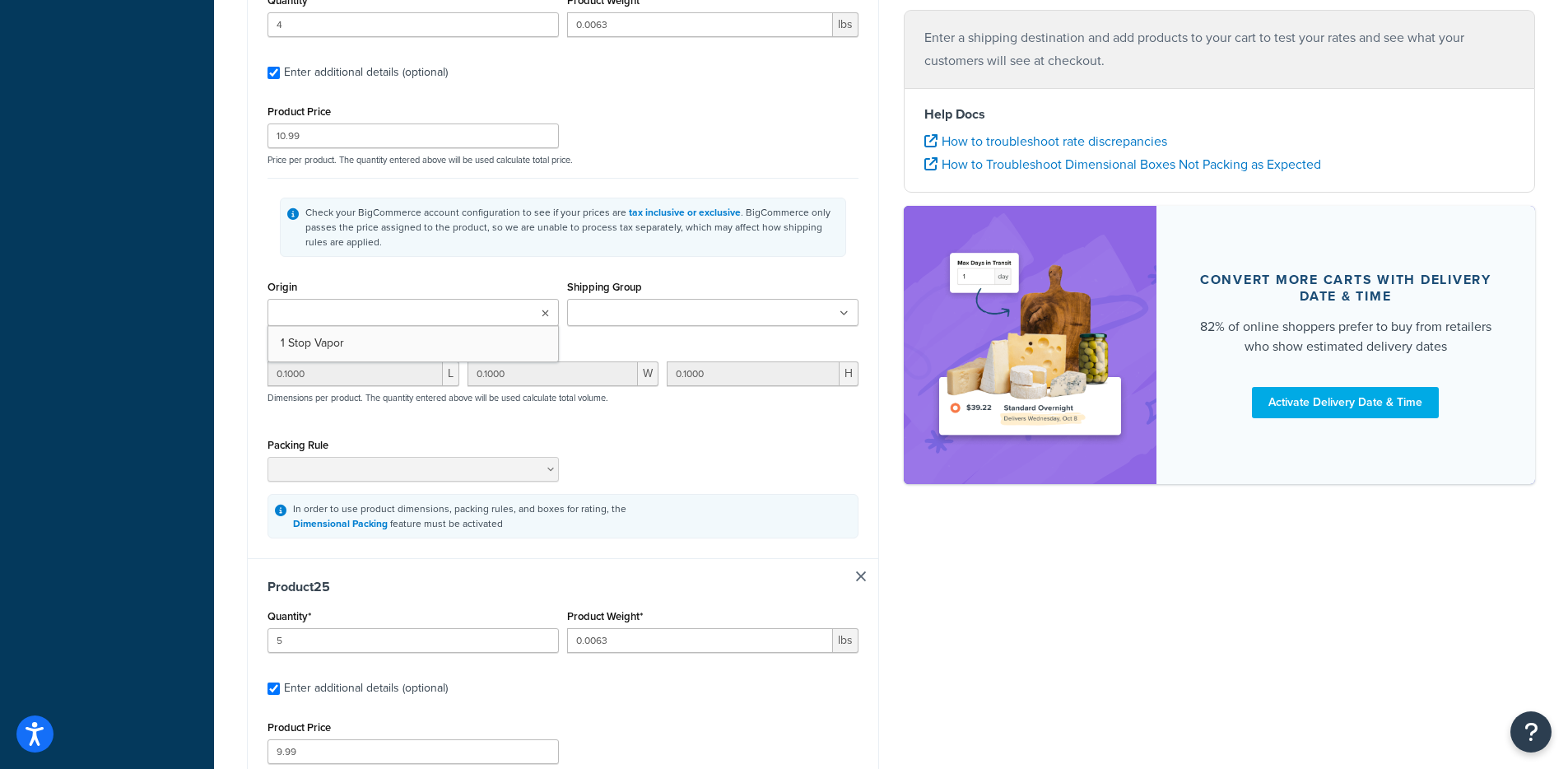
type input "0.1000"
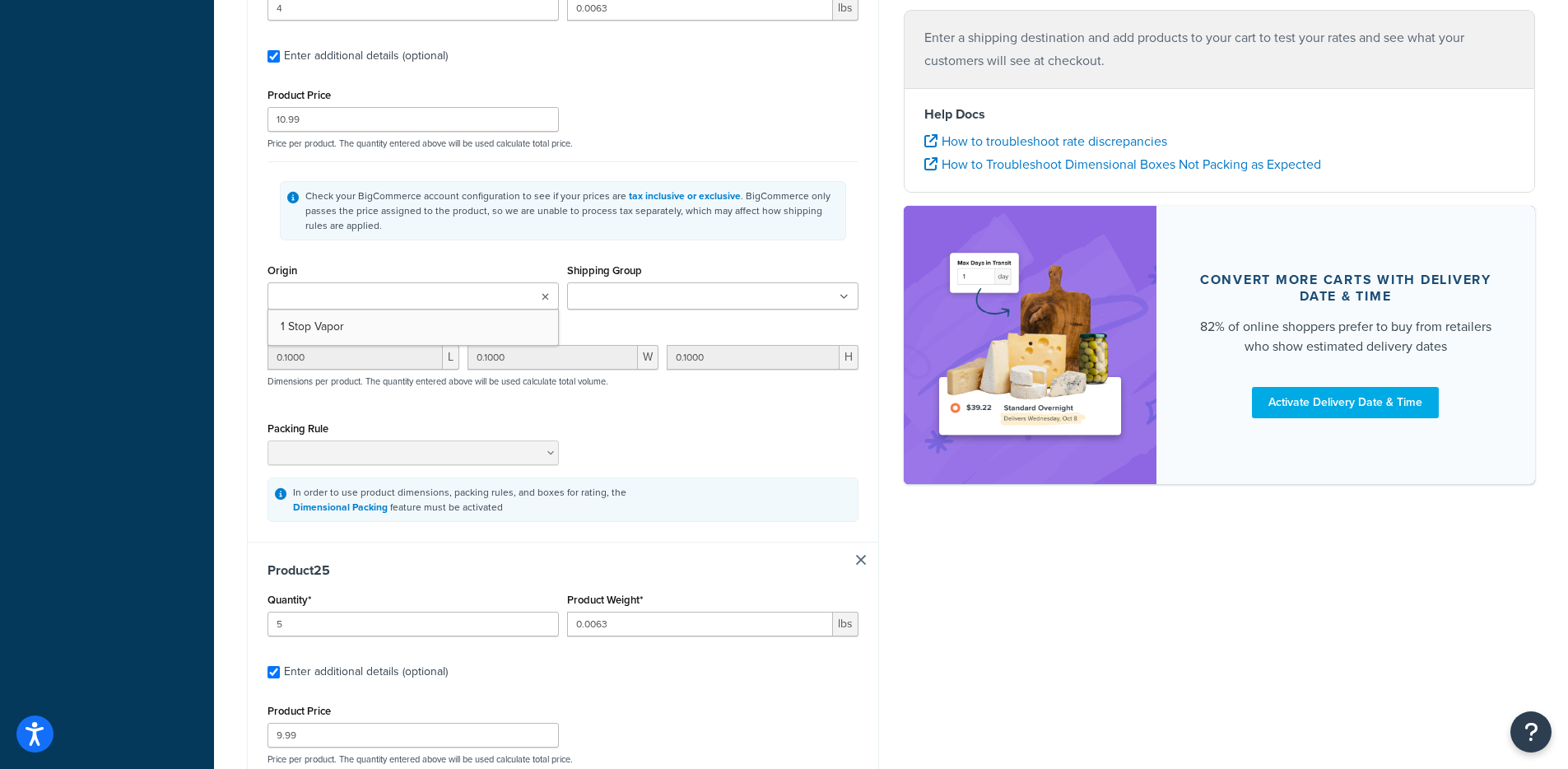
type input "0.1000"
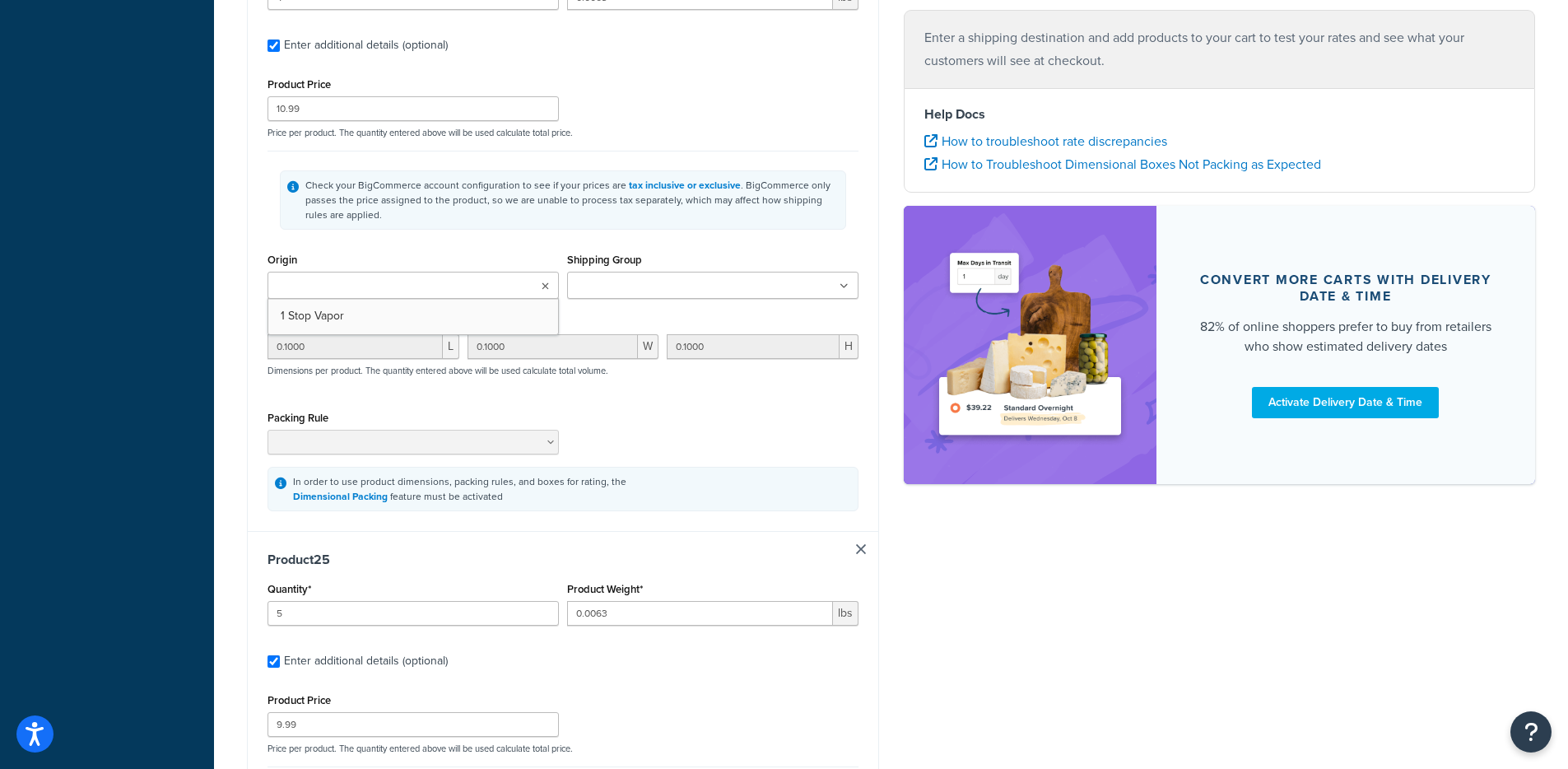
type input "0.1000"
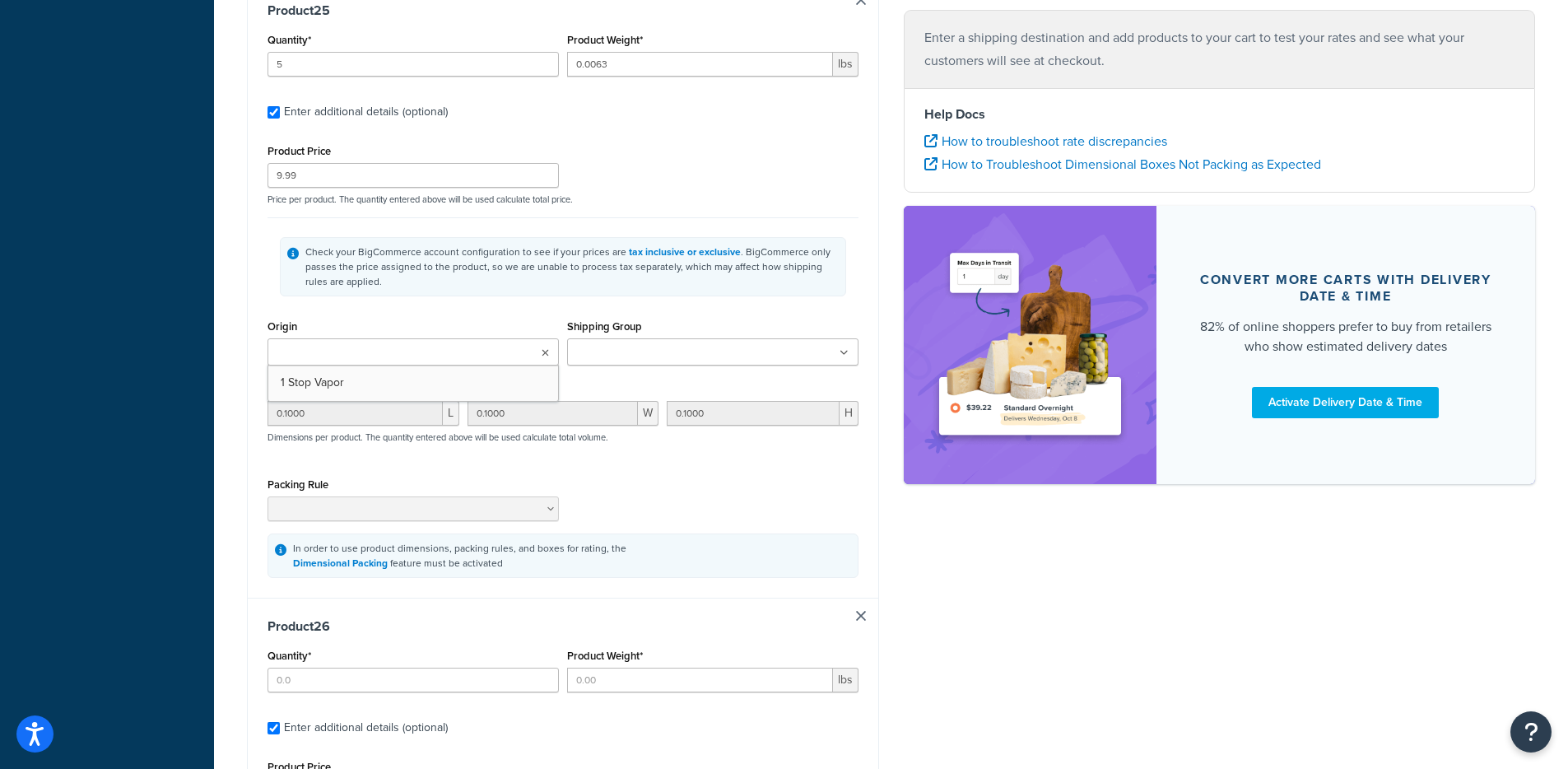
type input "5"
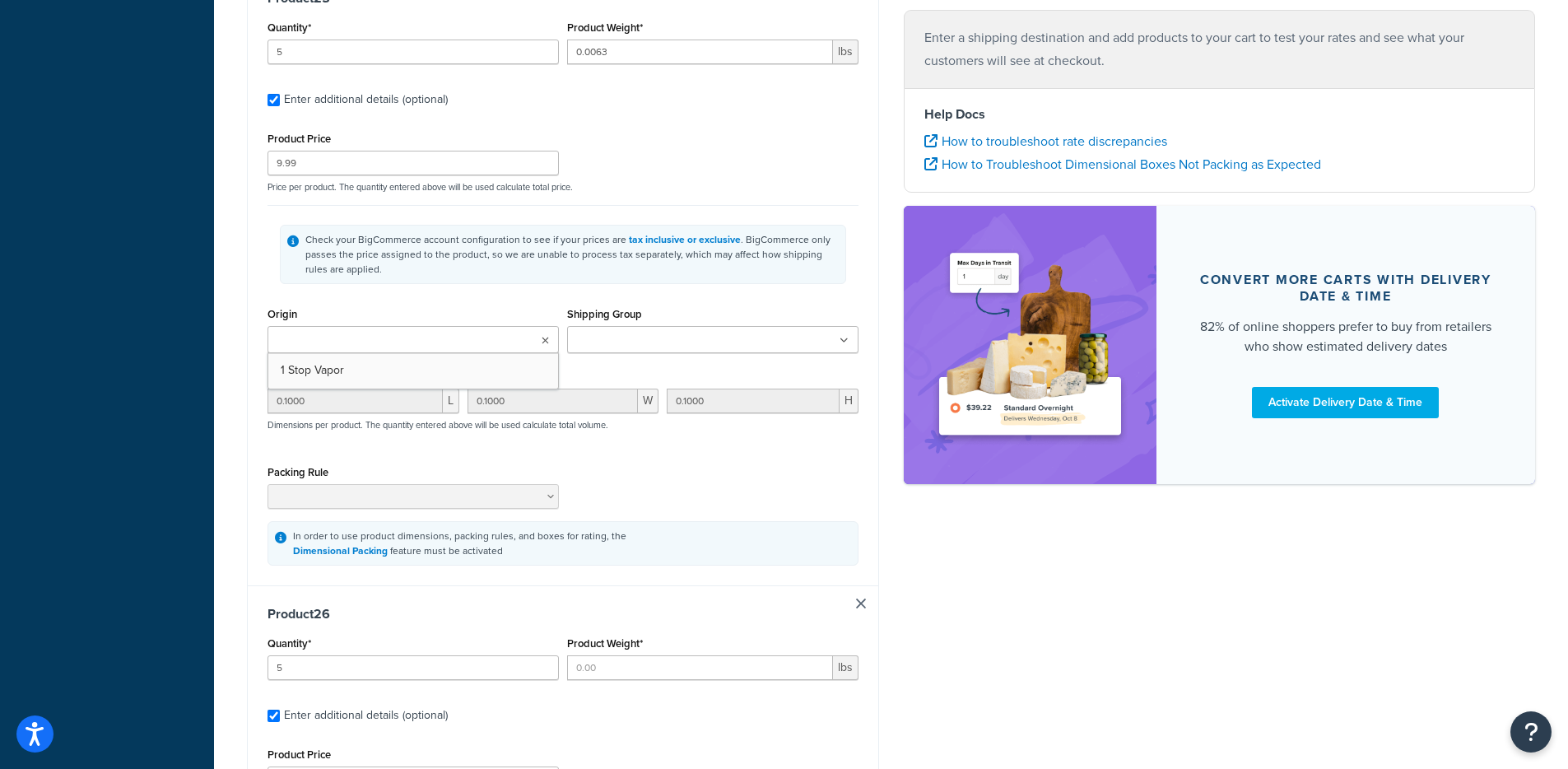
type input "0.0063"
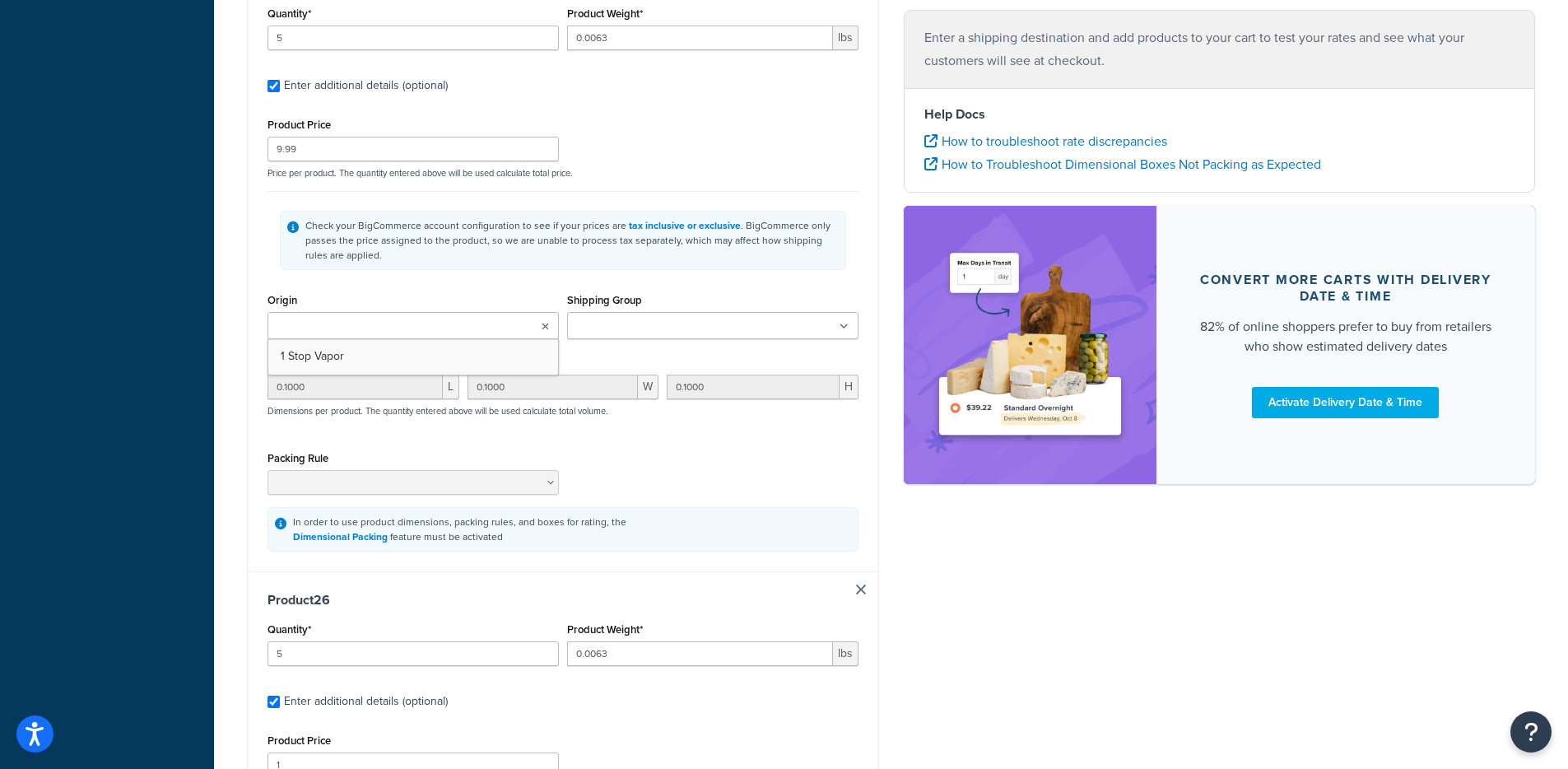
type input "9.99"
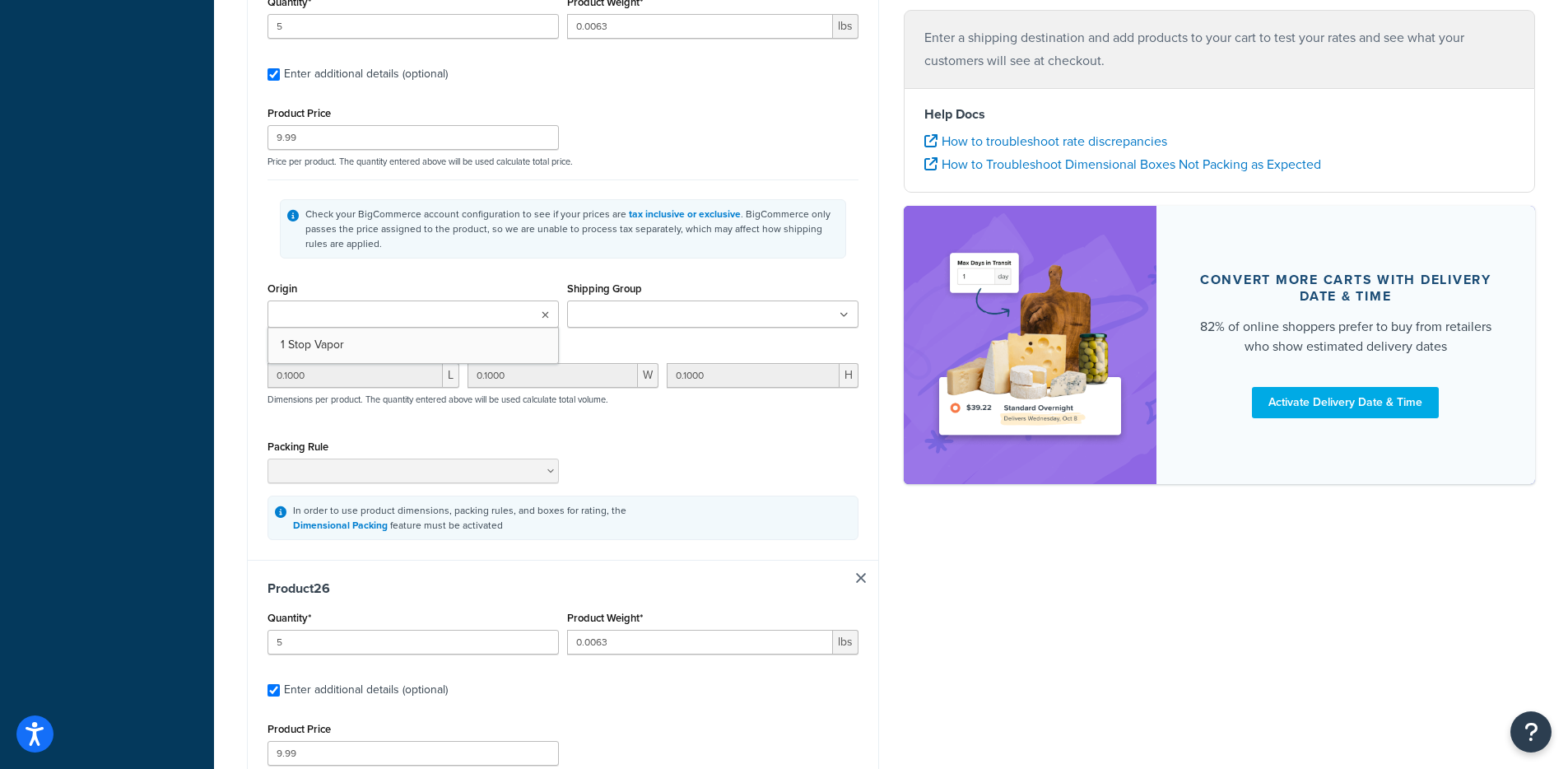
type input "0.1000"
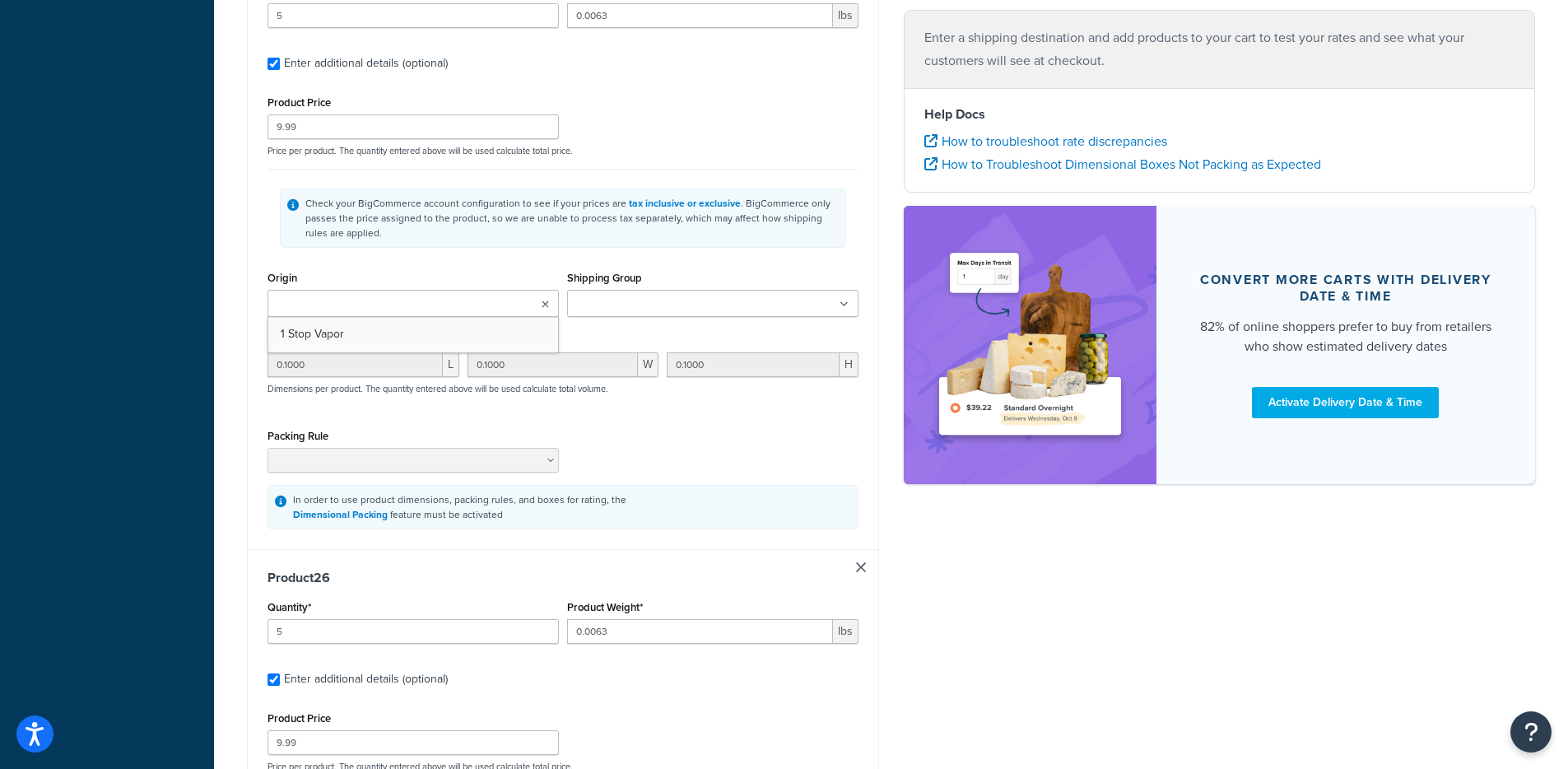
type input "0.1000"
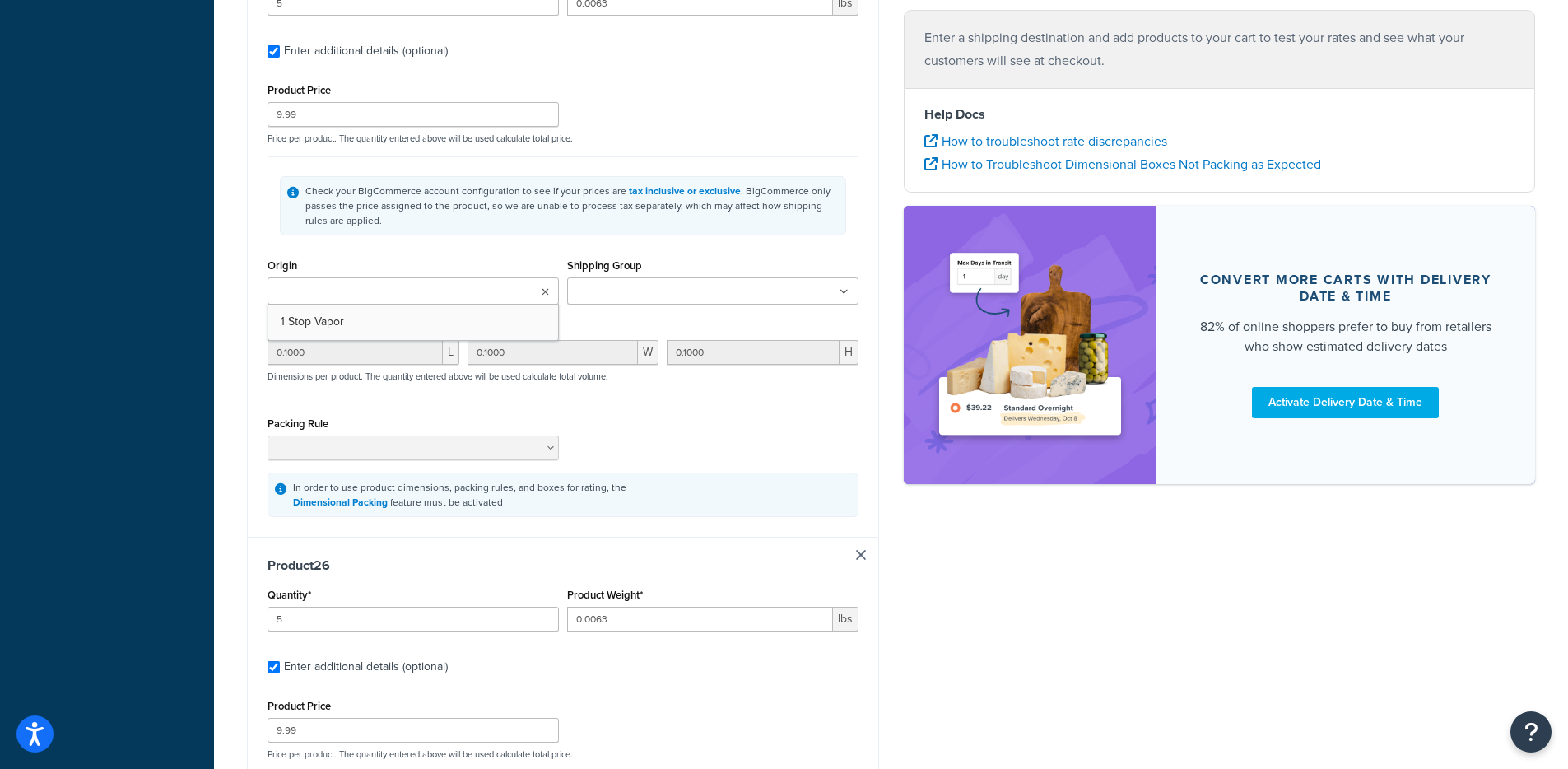
type input "0.1000"
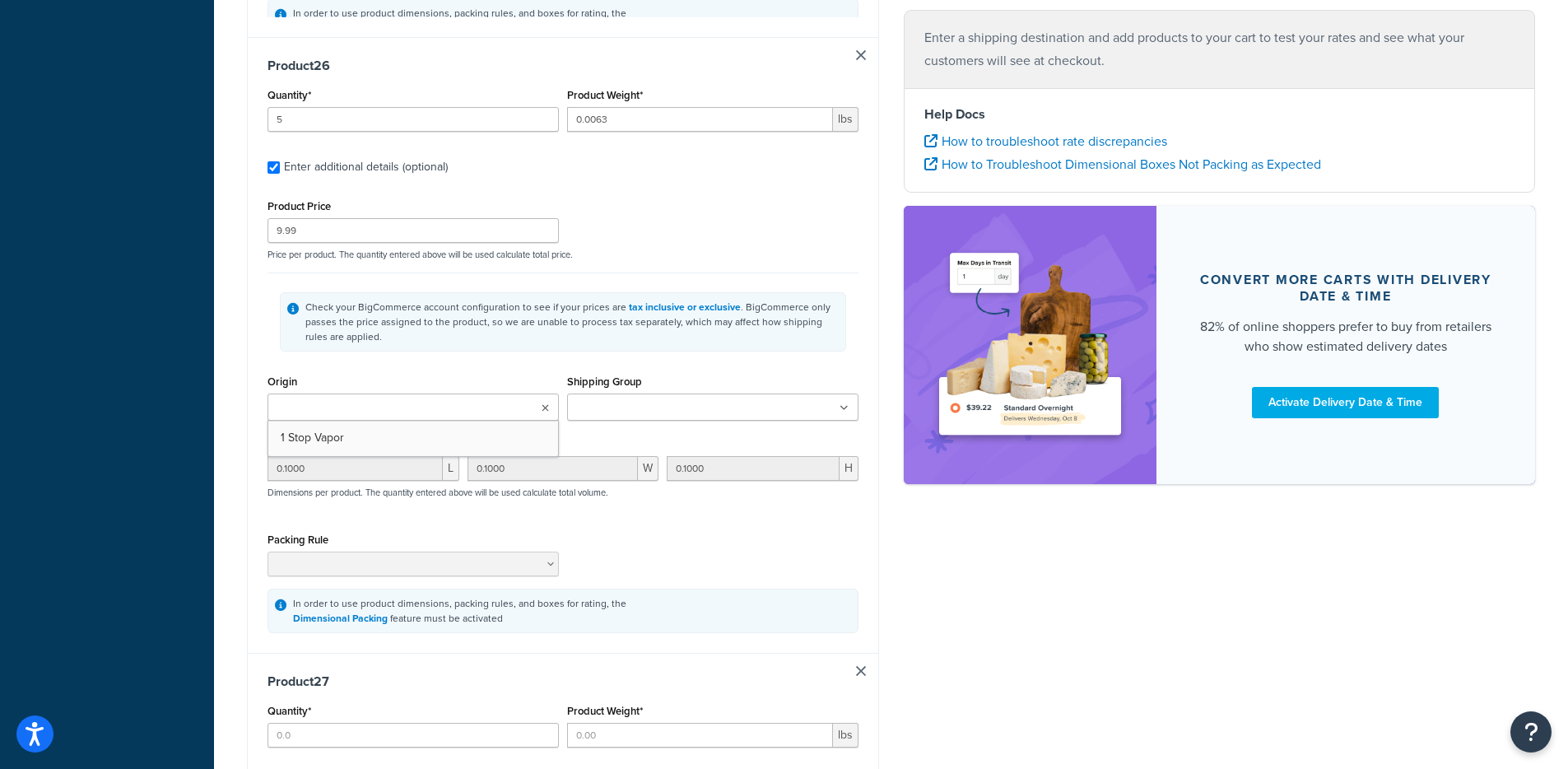
type input "5"
type input "0.625"
type input "10.99"
type input "0.1000"
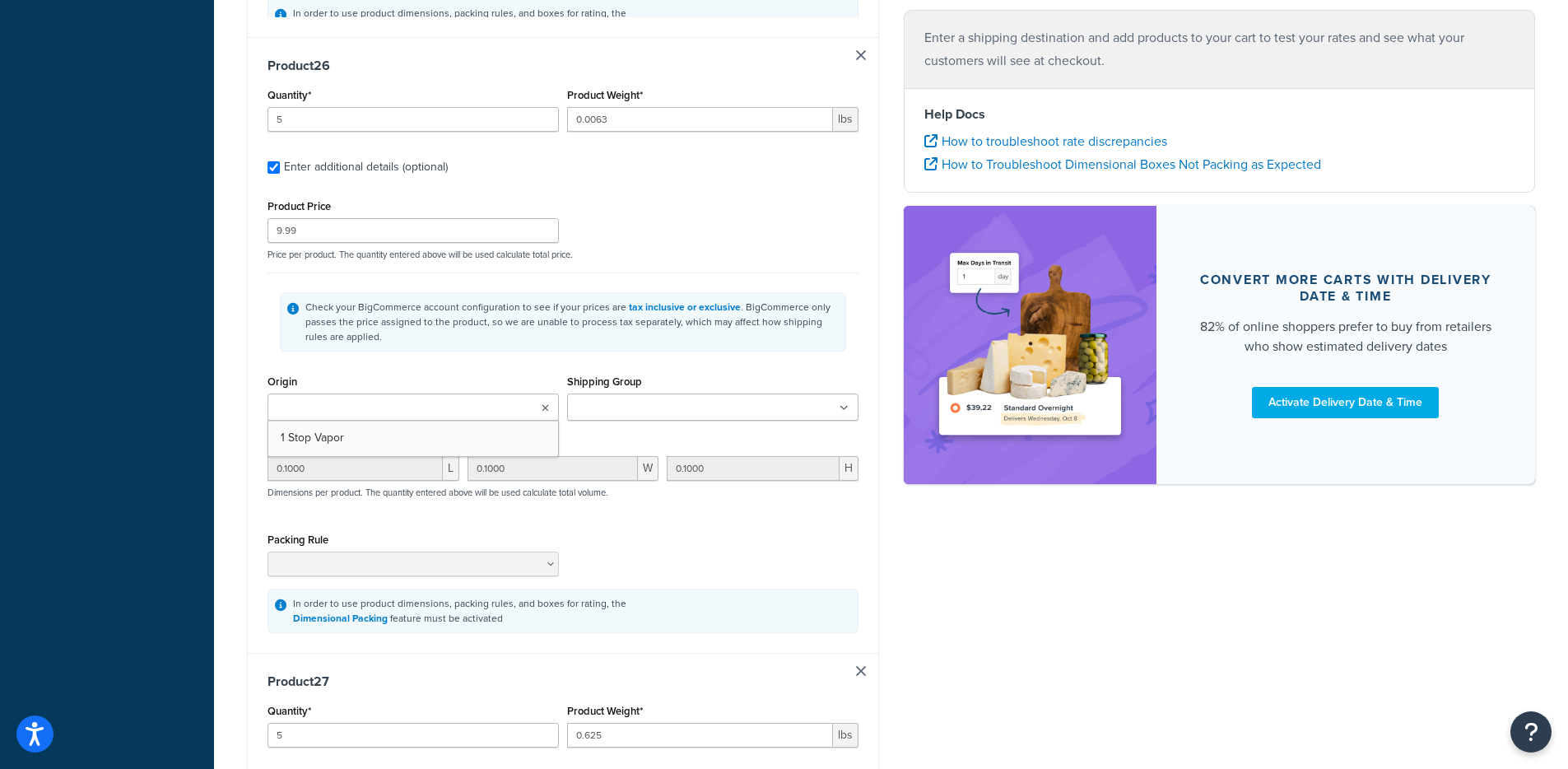
type input "0.1000"
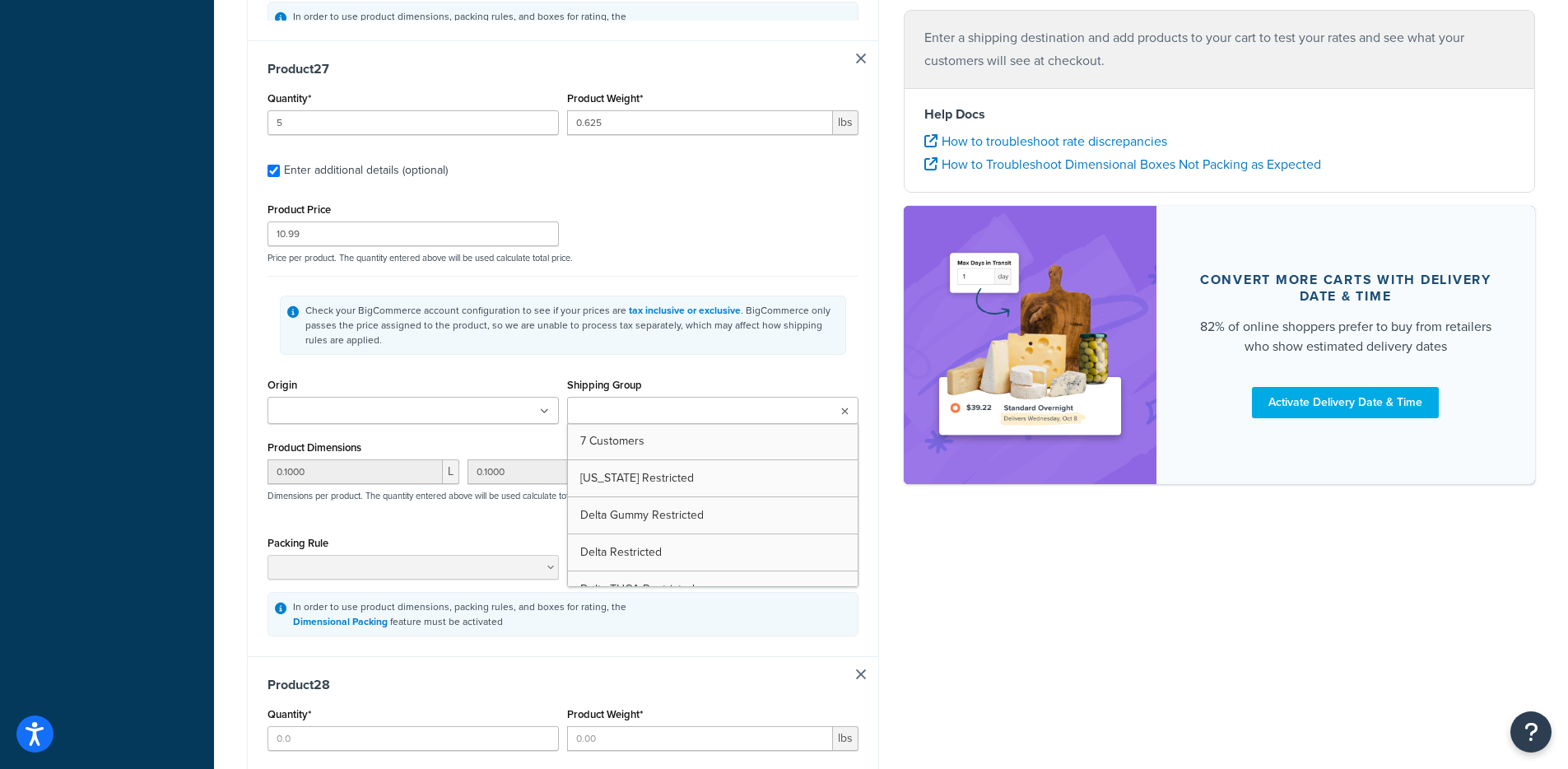
type input "5"
type input "0.625"
type input "10.99"
type input "0.1000"
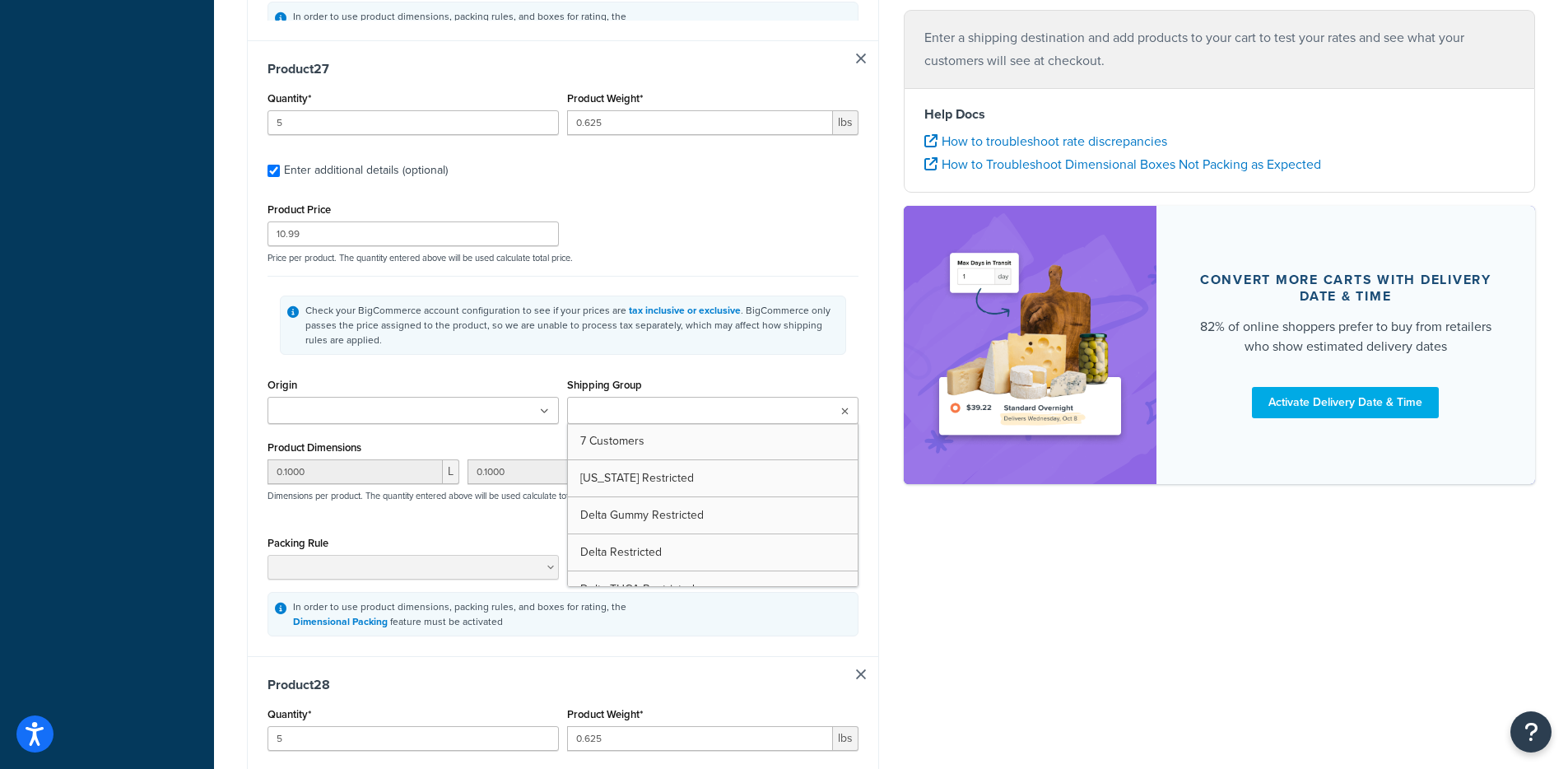
type input "0.1000"
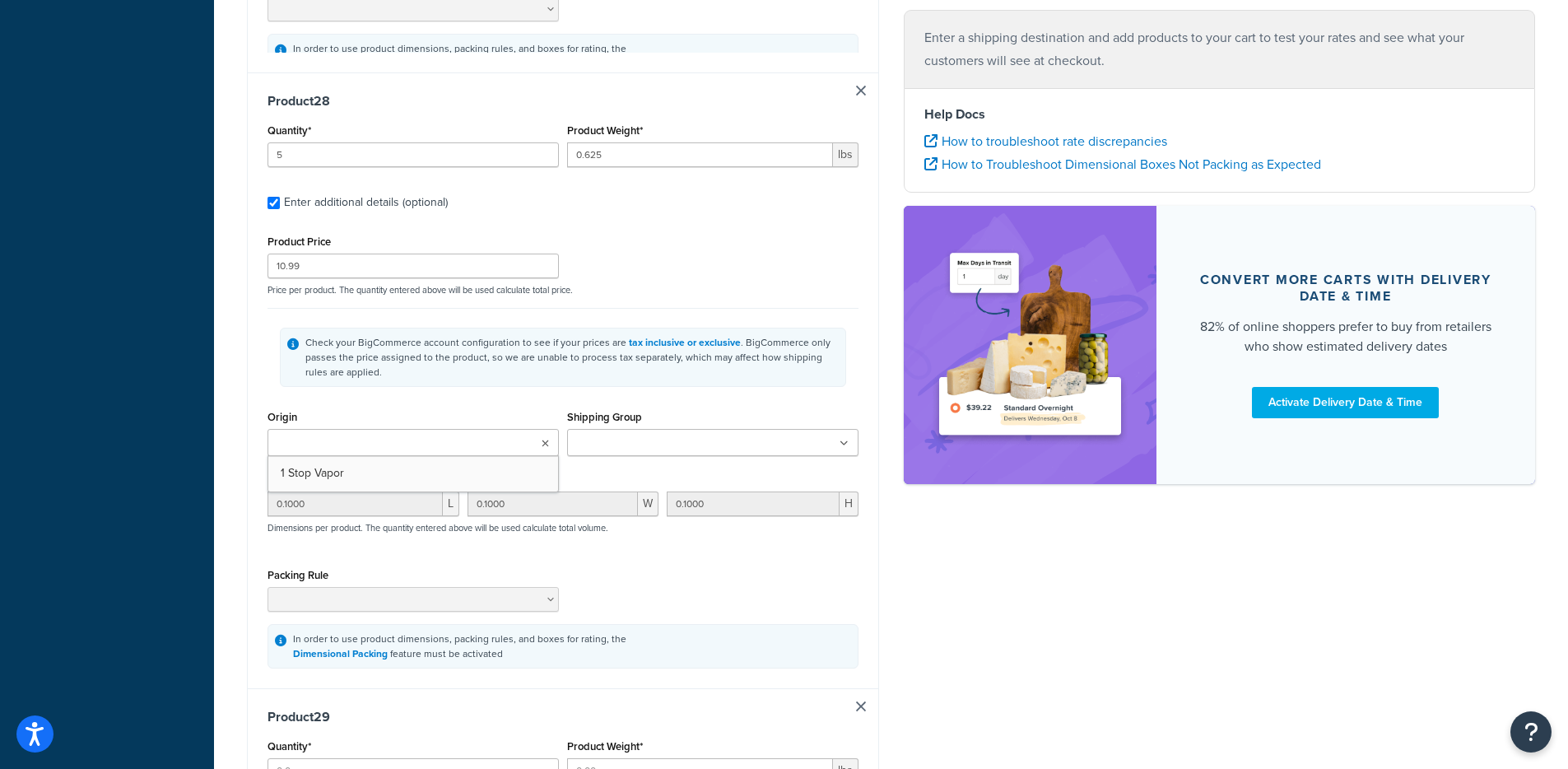
type input "5"
type input "0.625"
type input "10.99"
type input "0.1000"
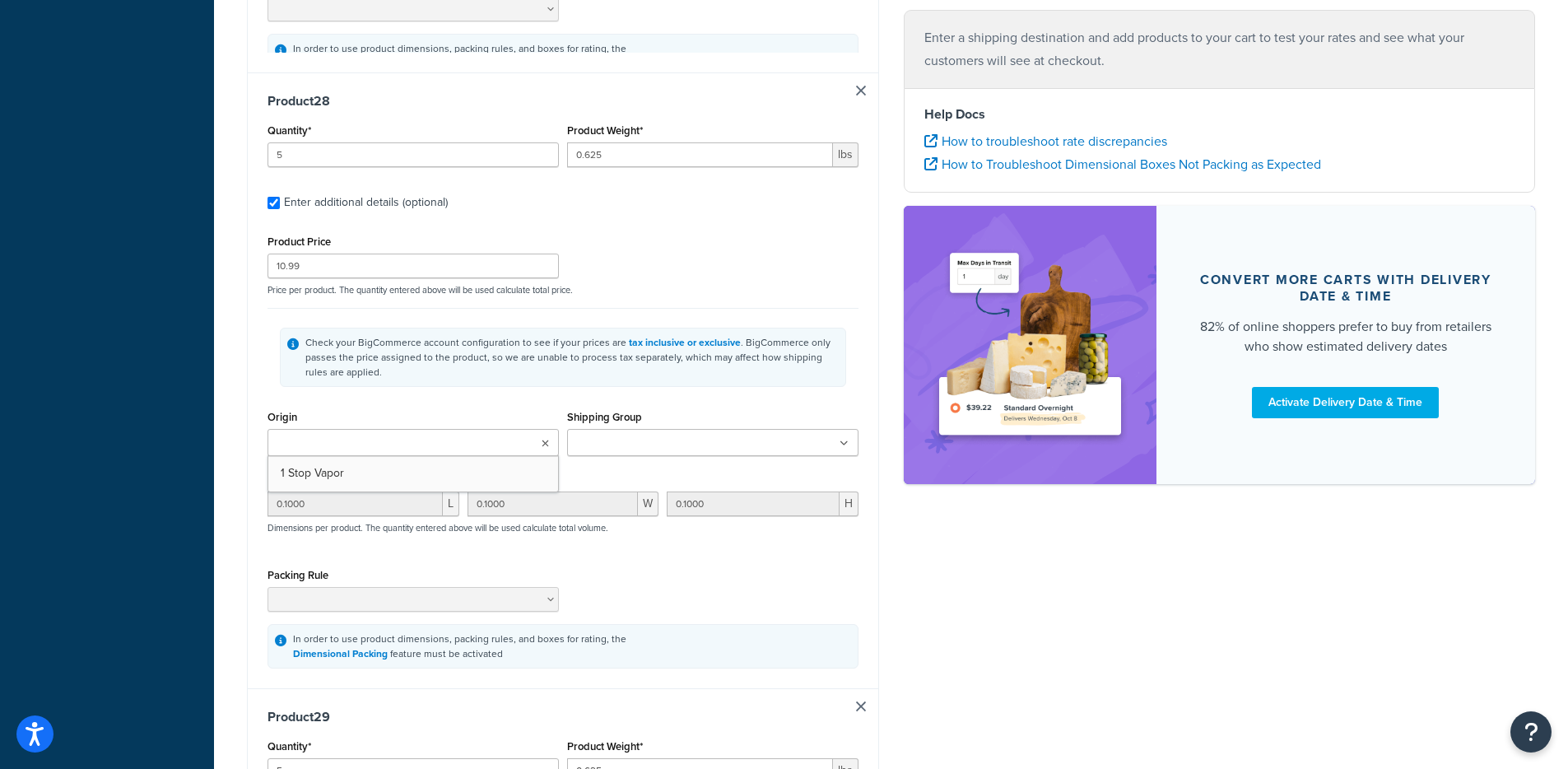
type input "0.1000"
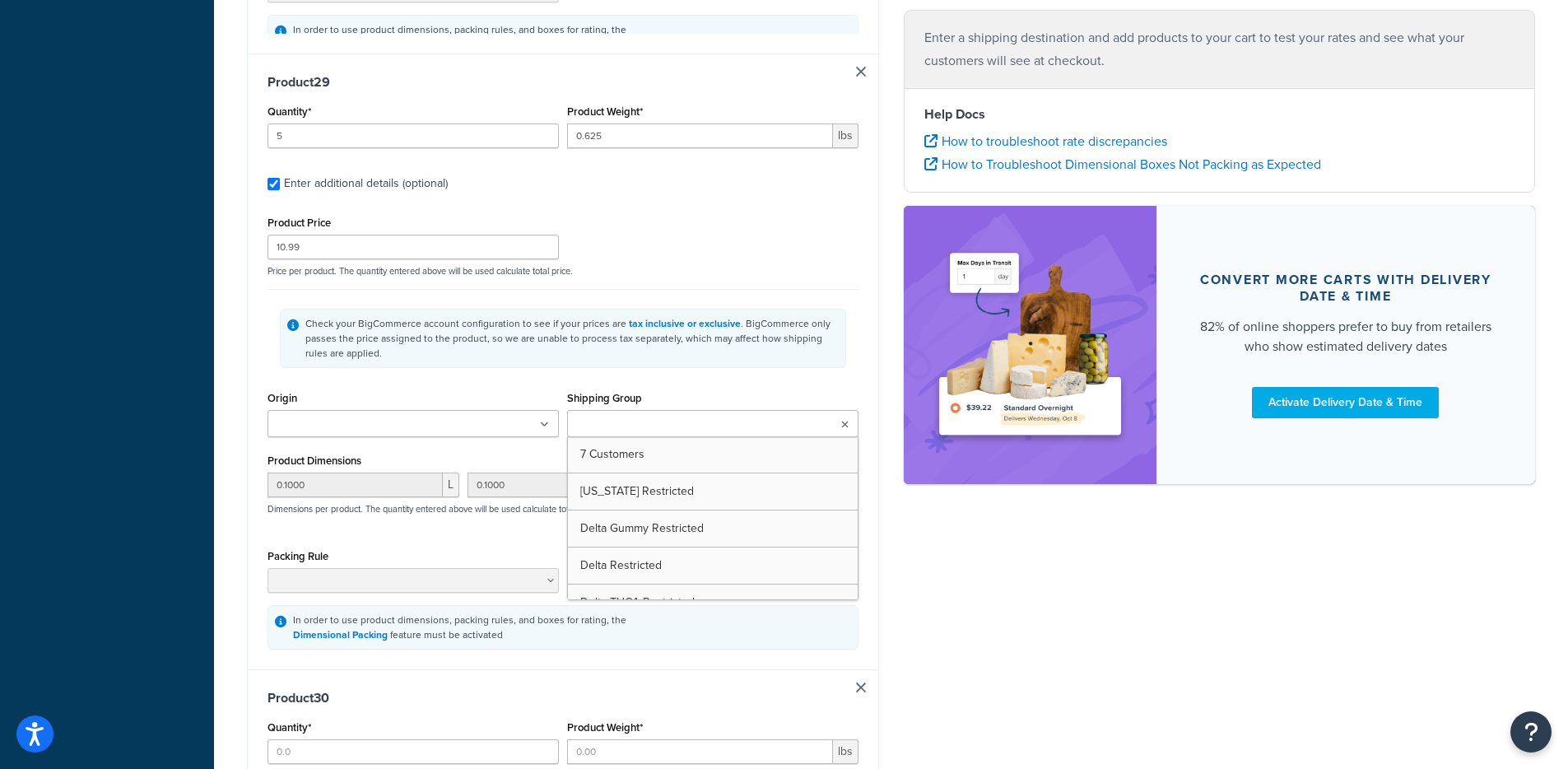
type input "5"
type input "0.625"
type input "10.99"
type input "0.1000"
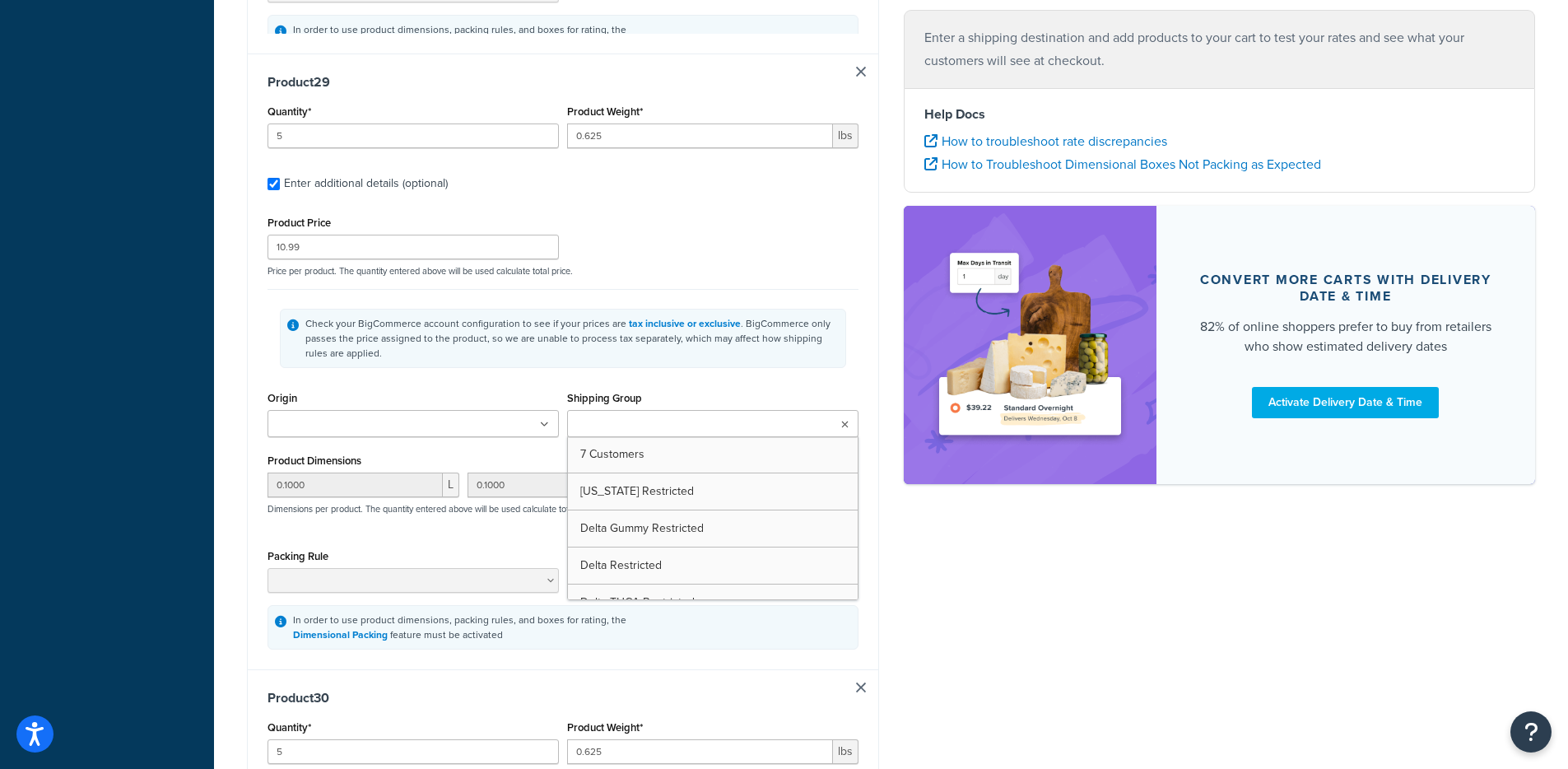
type input "0.1000"
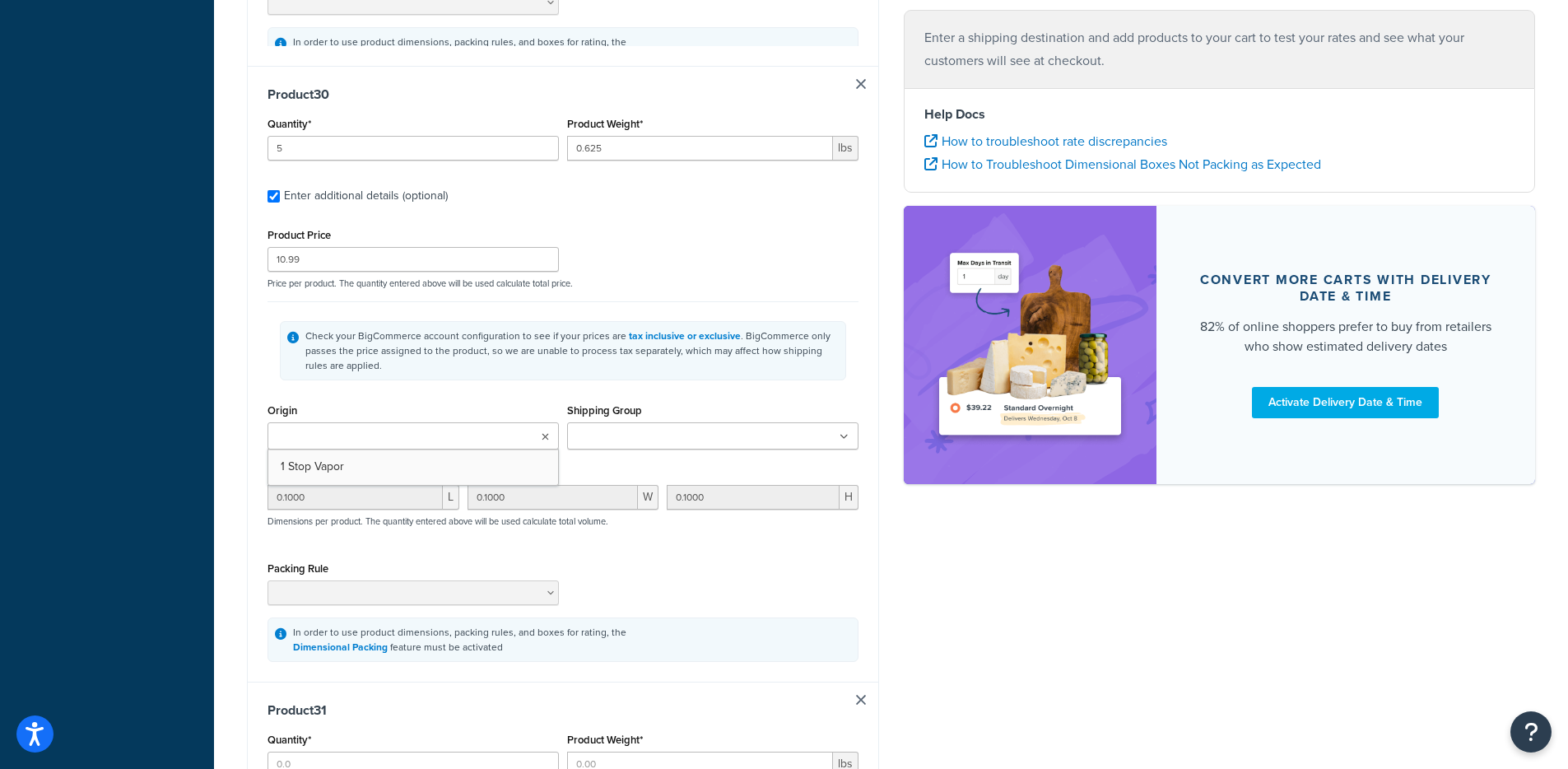
type input "5"
type input "0.625"
type input "10.99"
type input "0.1000"
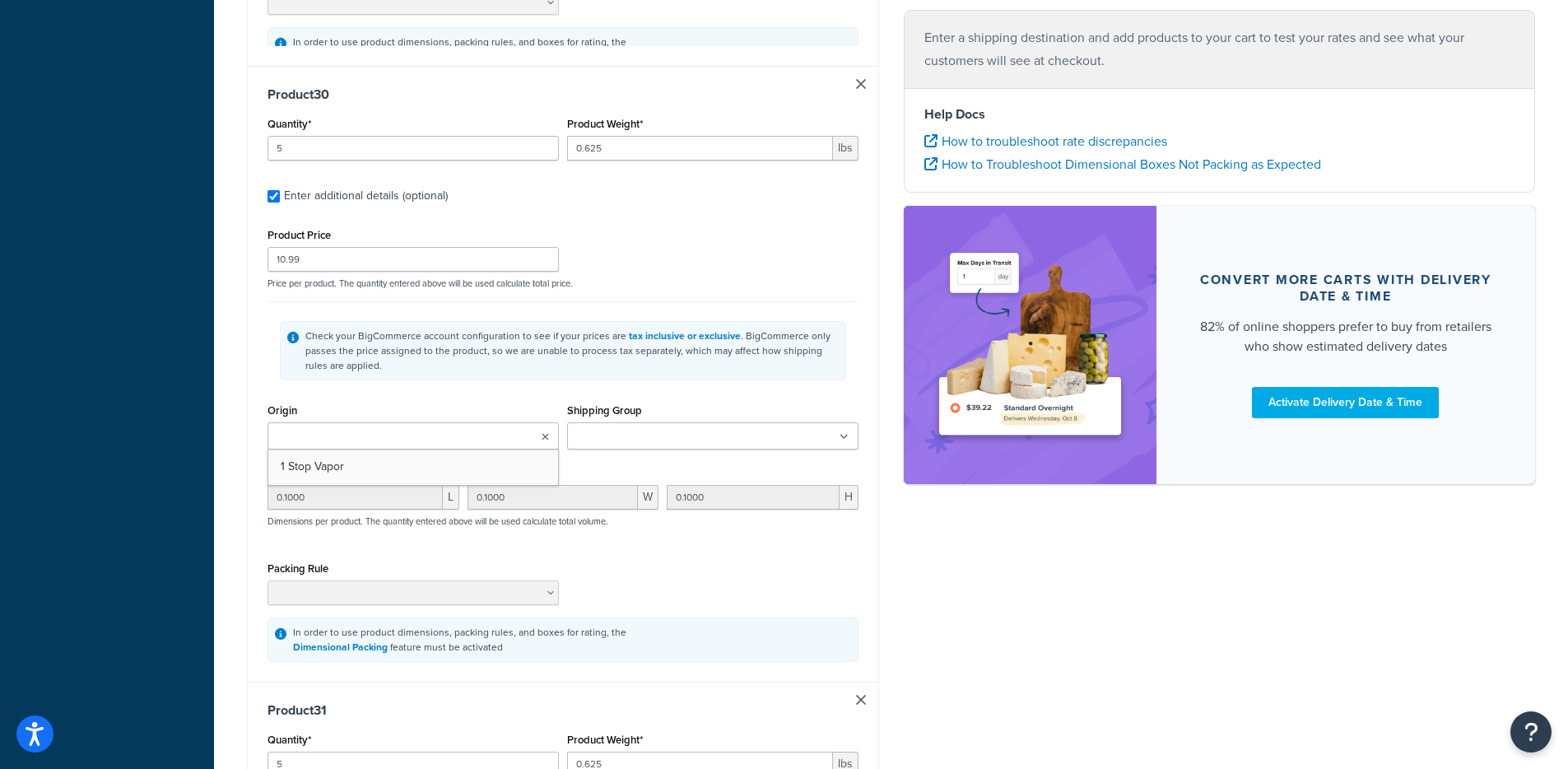
type input "0.1000"
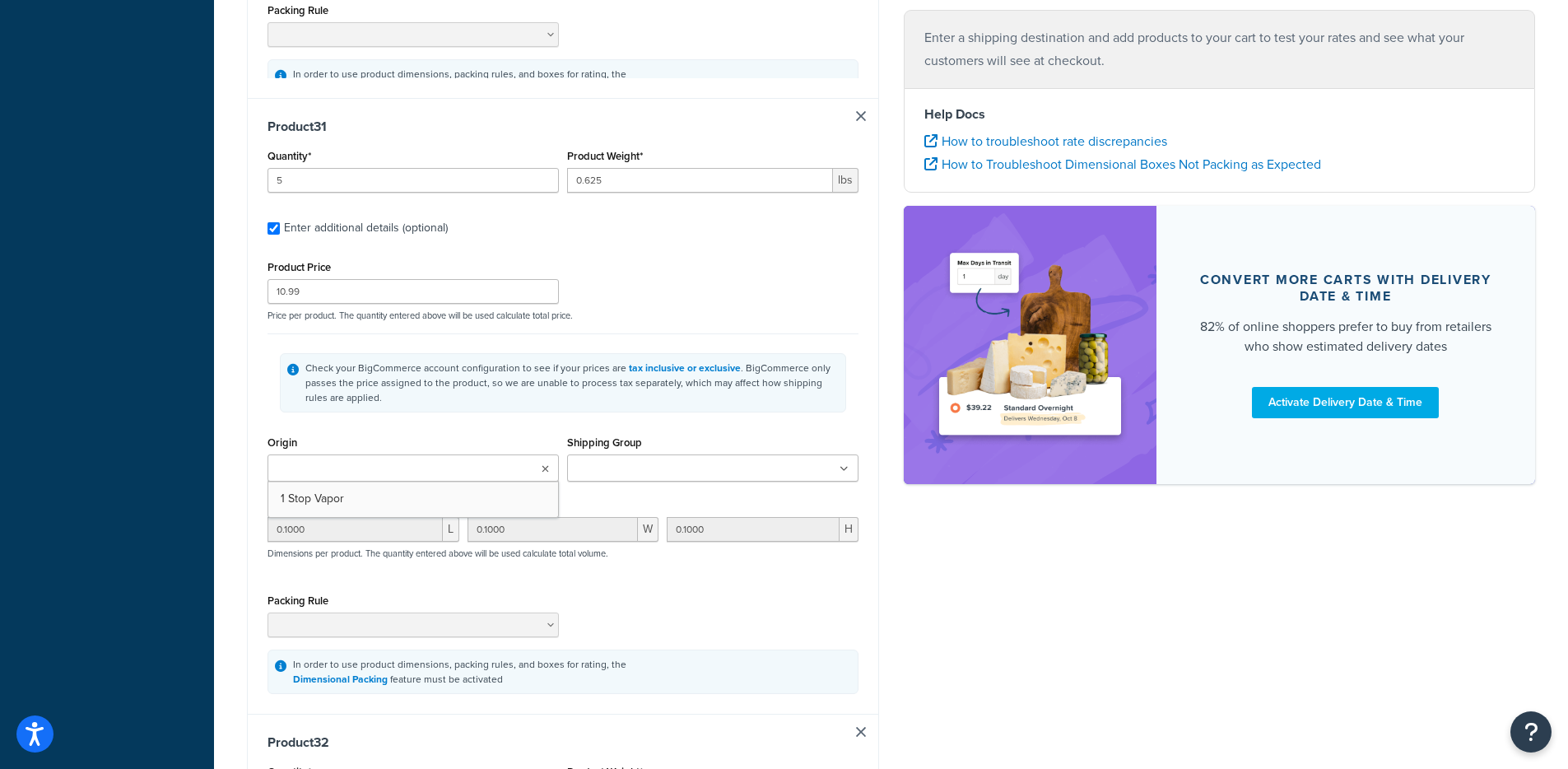
type input "5"
type input "0.625"
type input "10.99"
type input "0.1000"
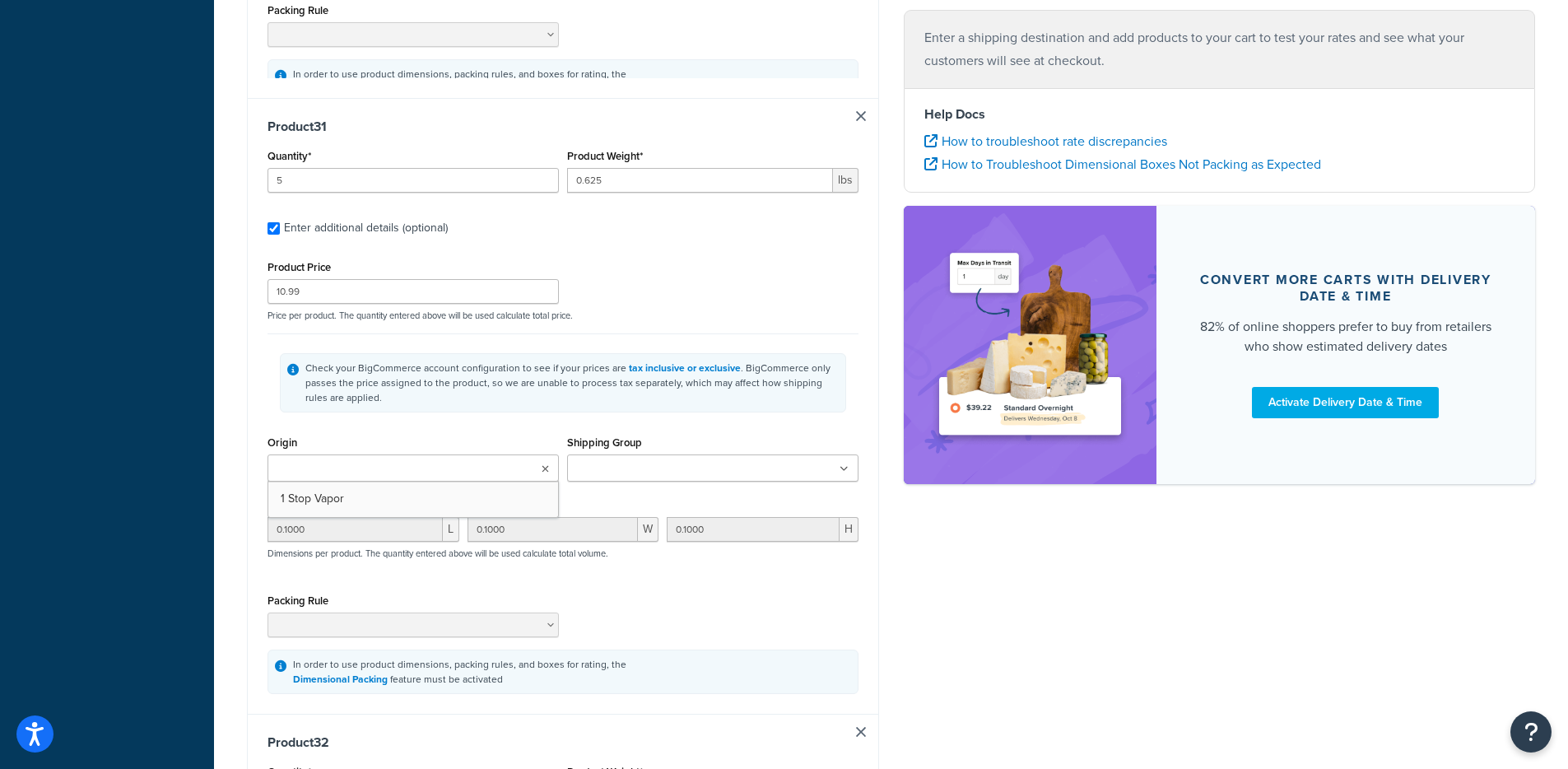
type input "0.1000"
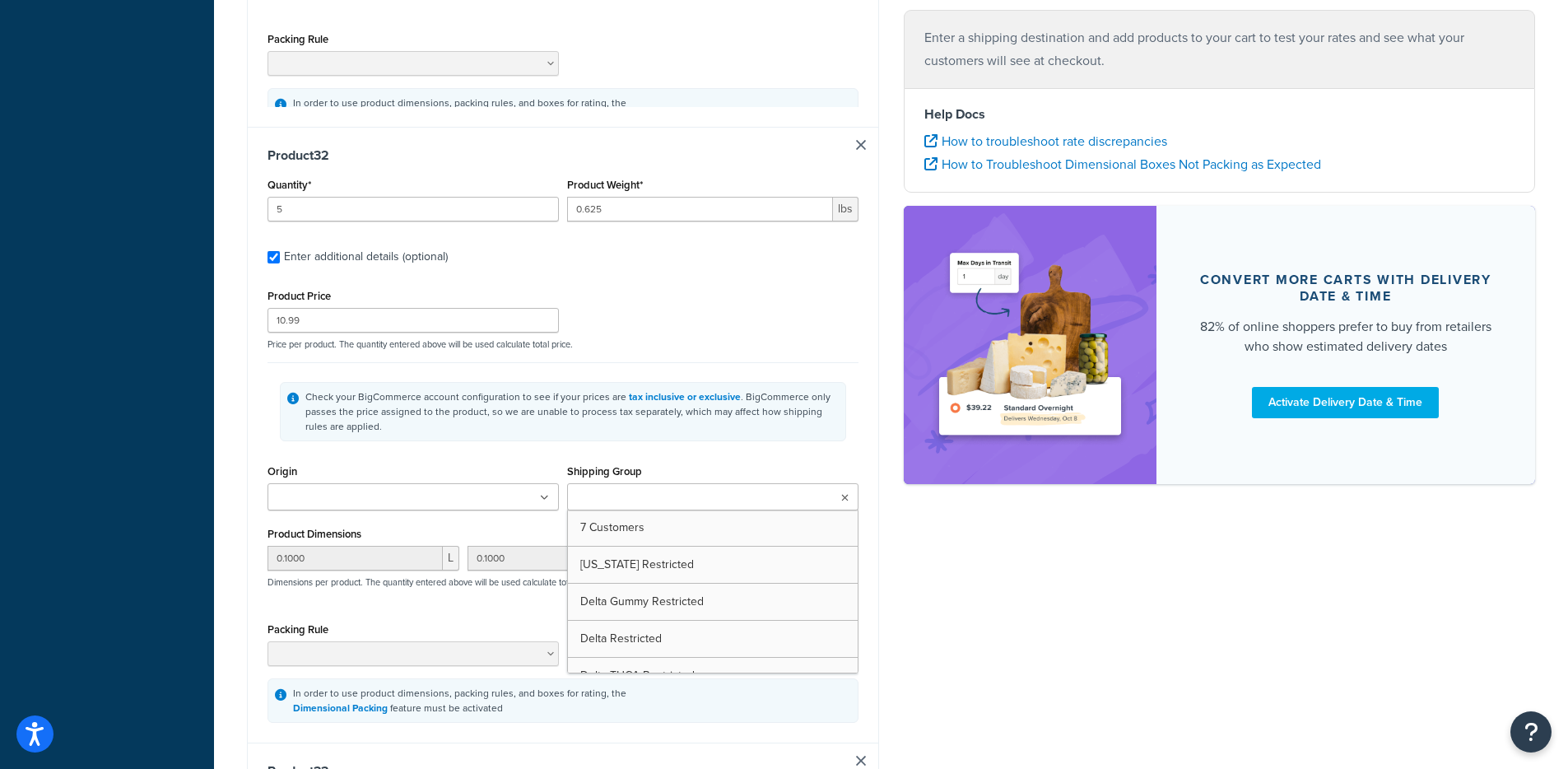
type input "5"
type input "0.625"
type input "10.99"
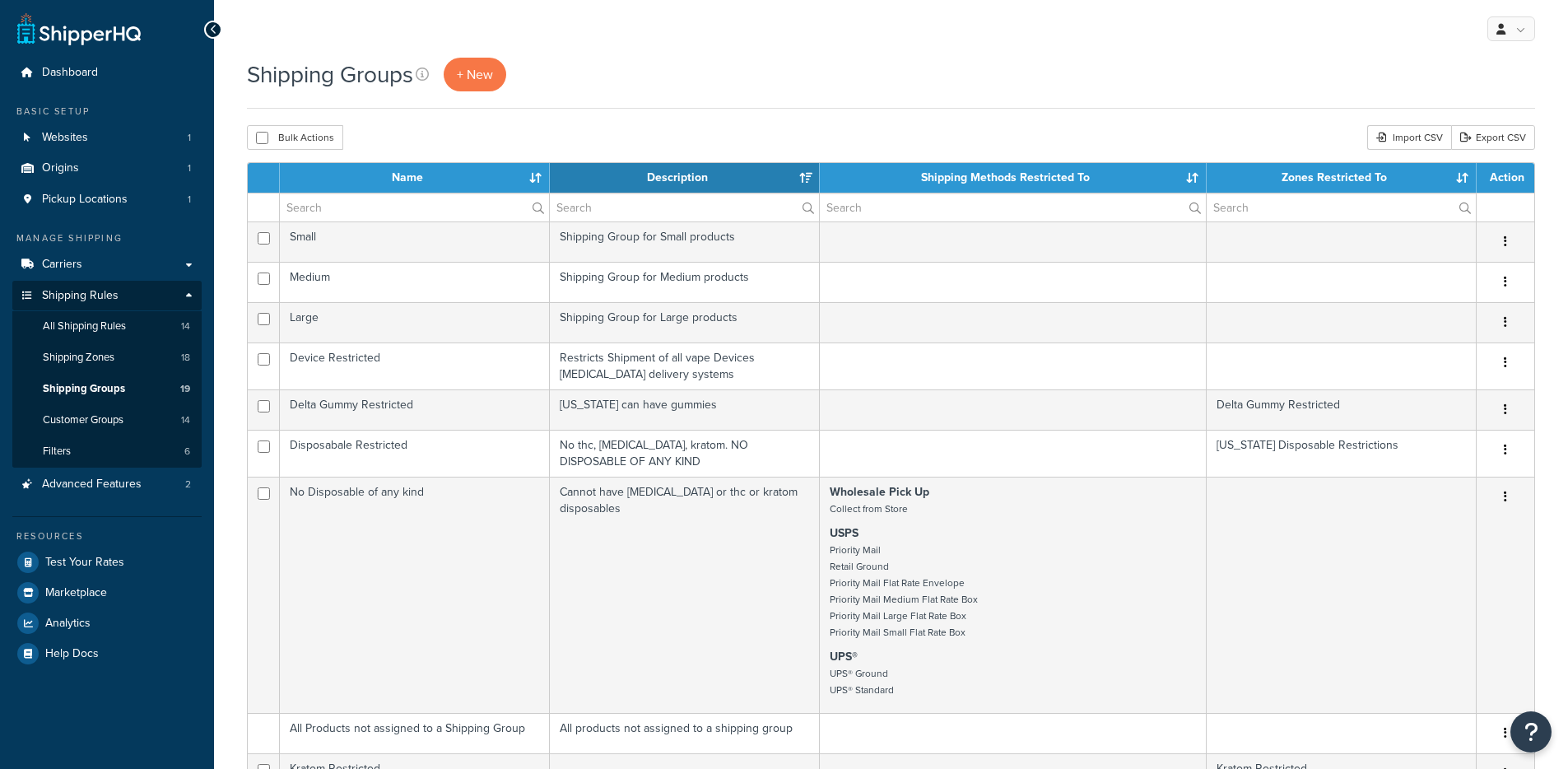
select select "15"
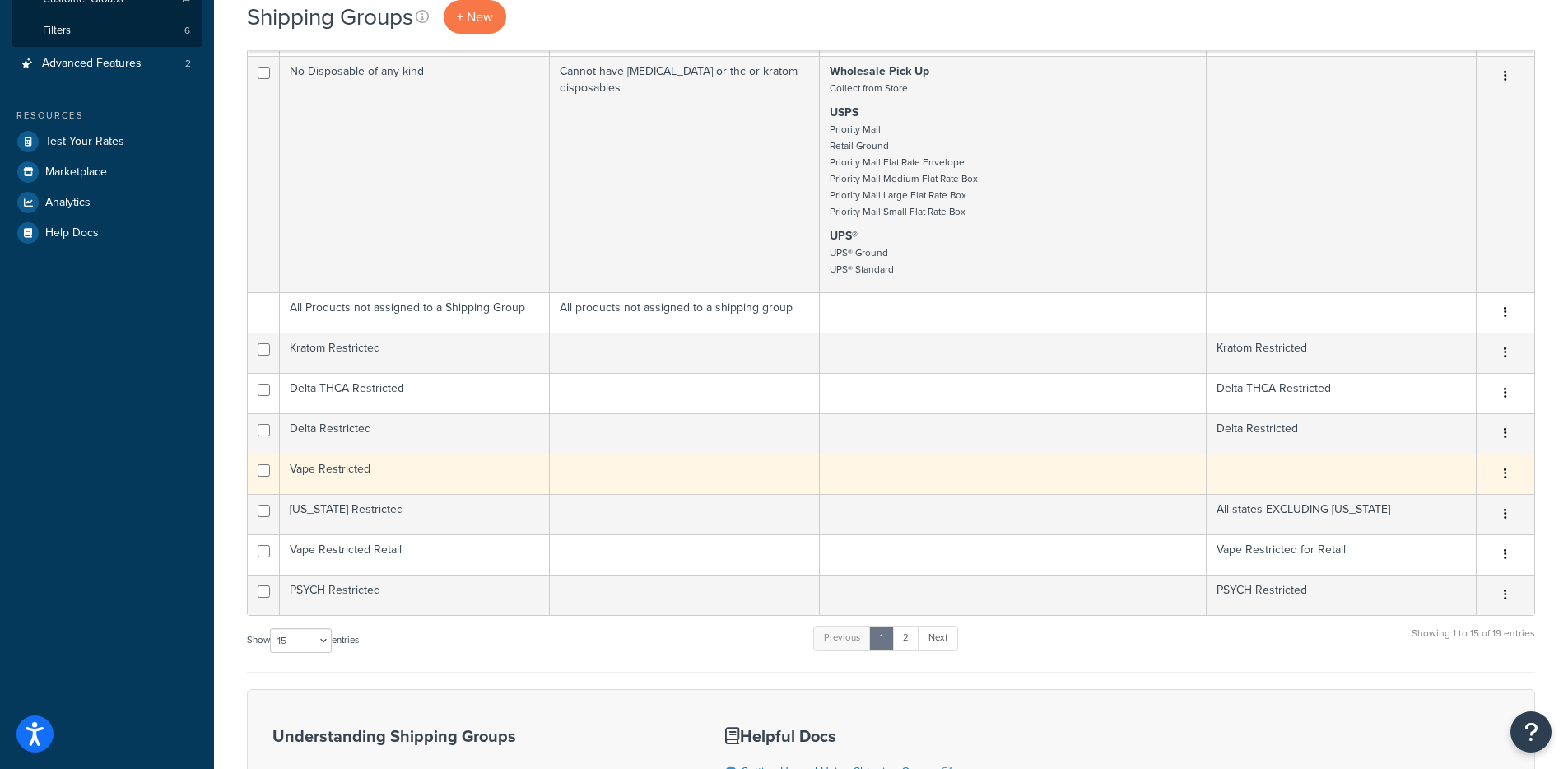
scroll to position [415, 0]
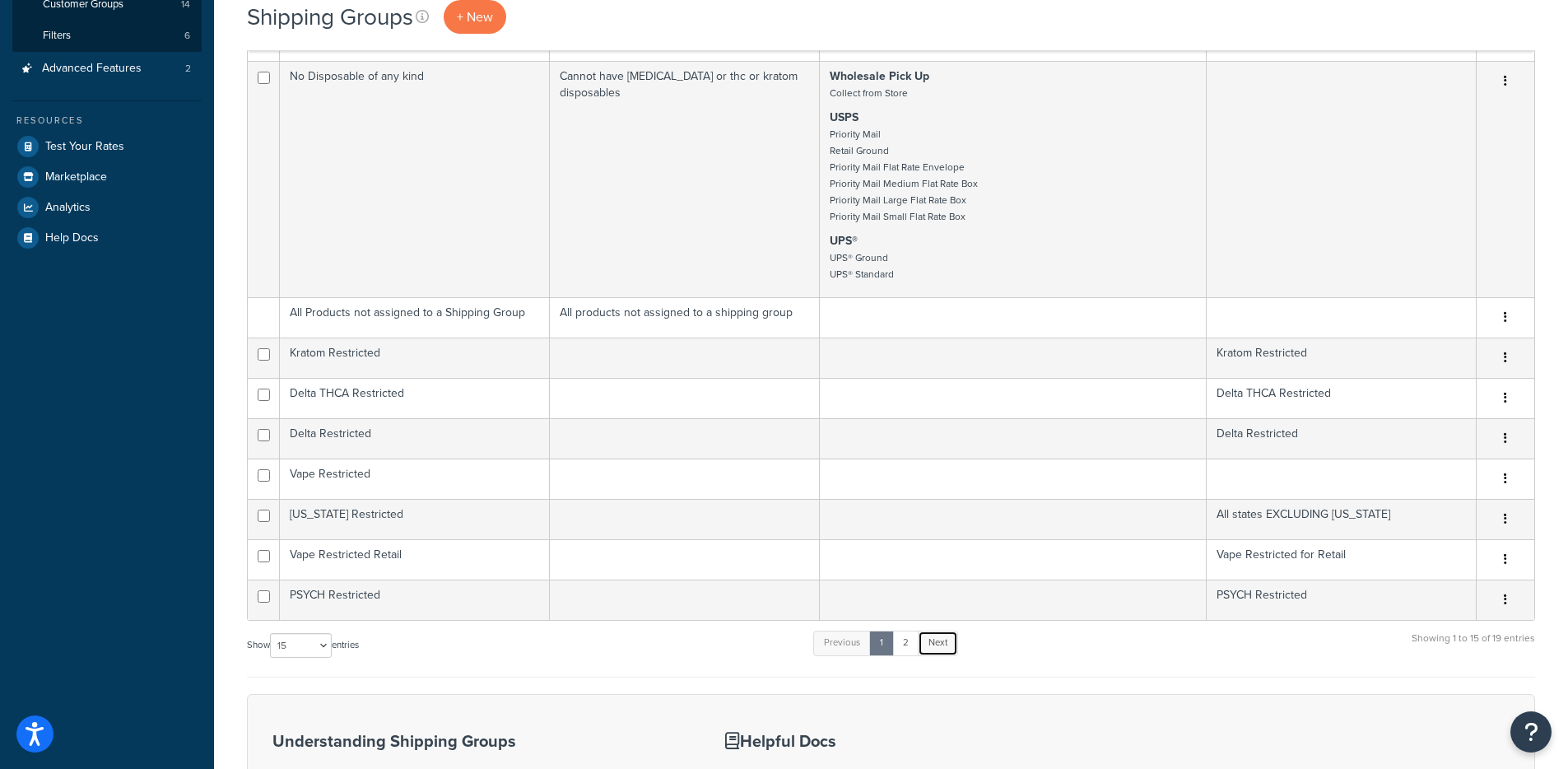
click at [944, 641] on link "Next" at bounding box center [938, 643] width 40 height 25
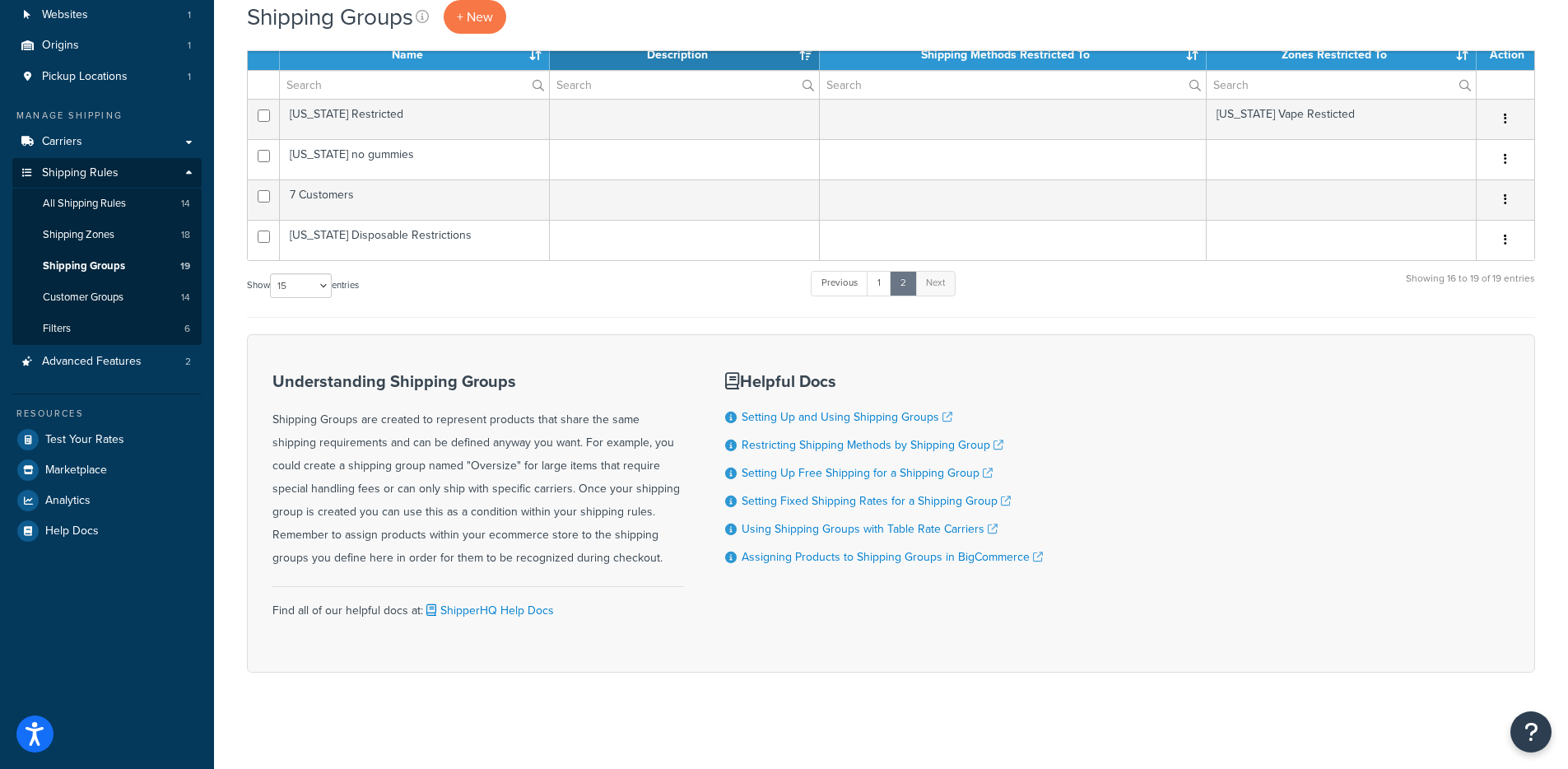
scroll to position [122, 0]
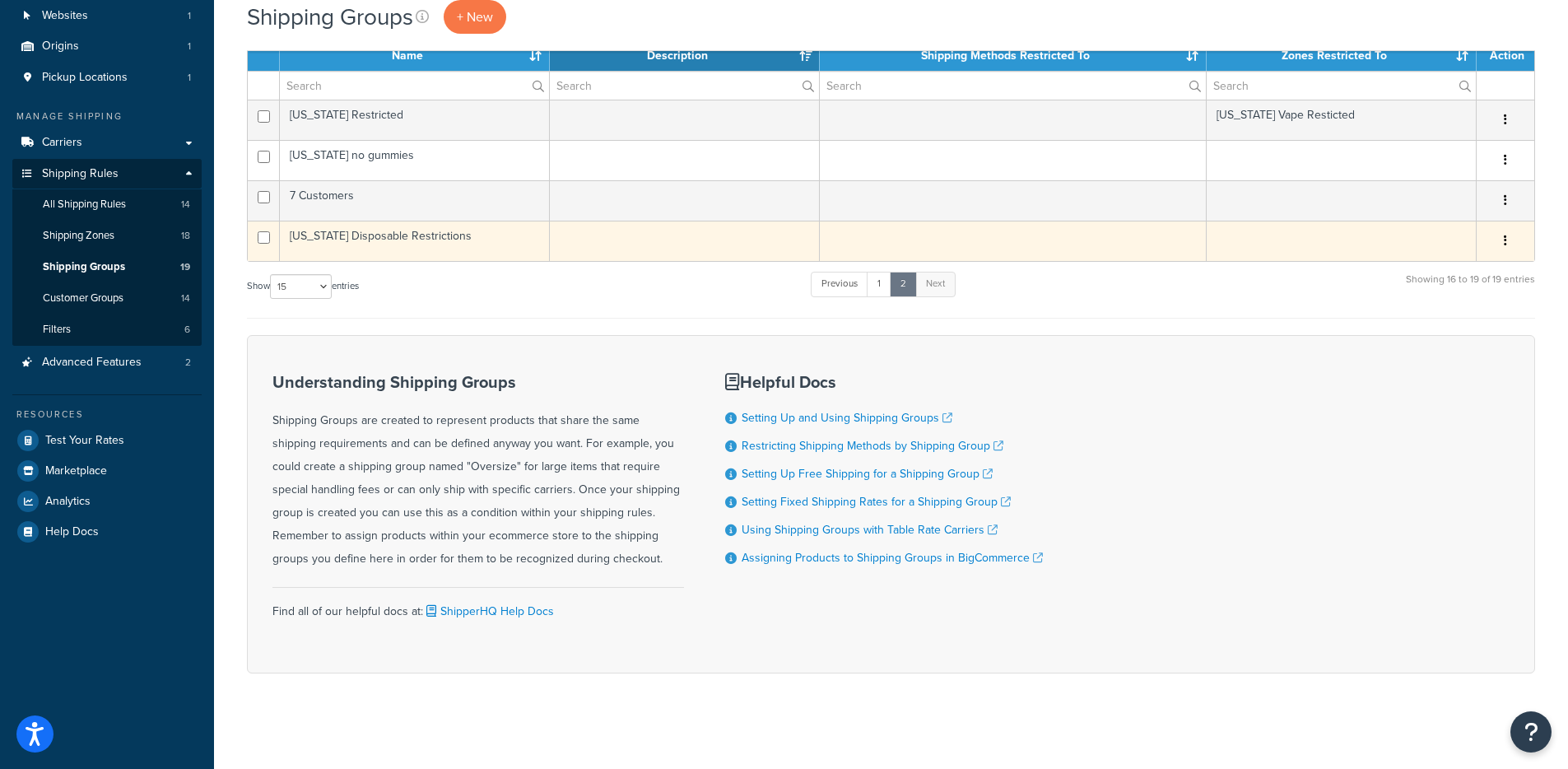
click at [390, 240] on td "[US_STATE] Disposable Restrictions" at bounding box center [415, 241] width 270 height 40
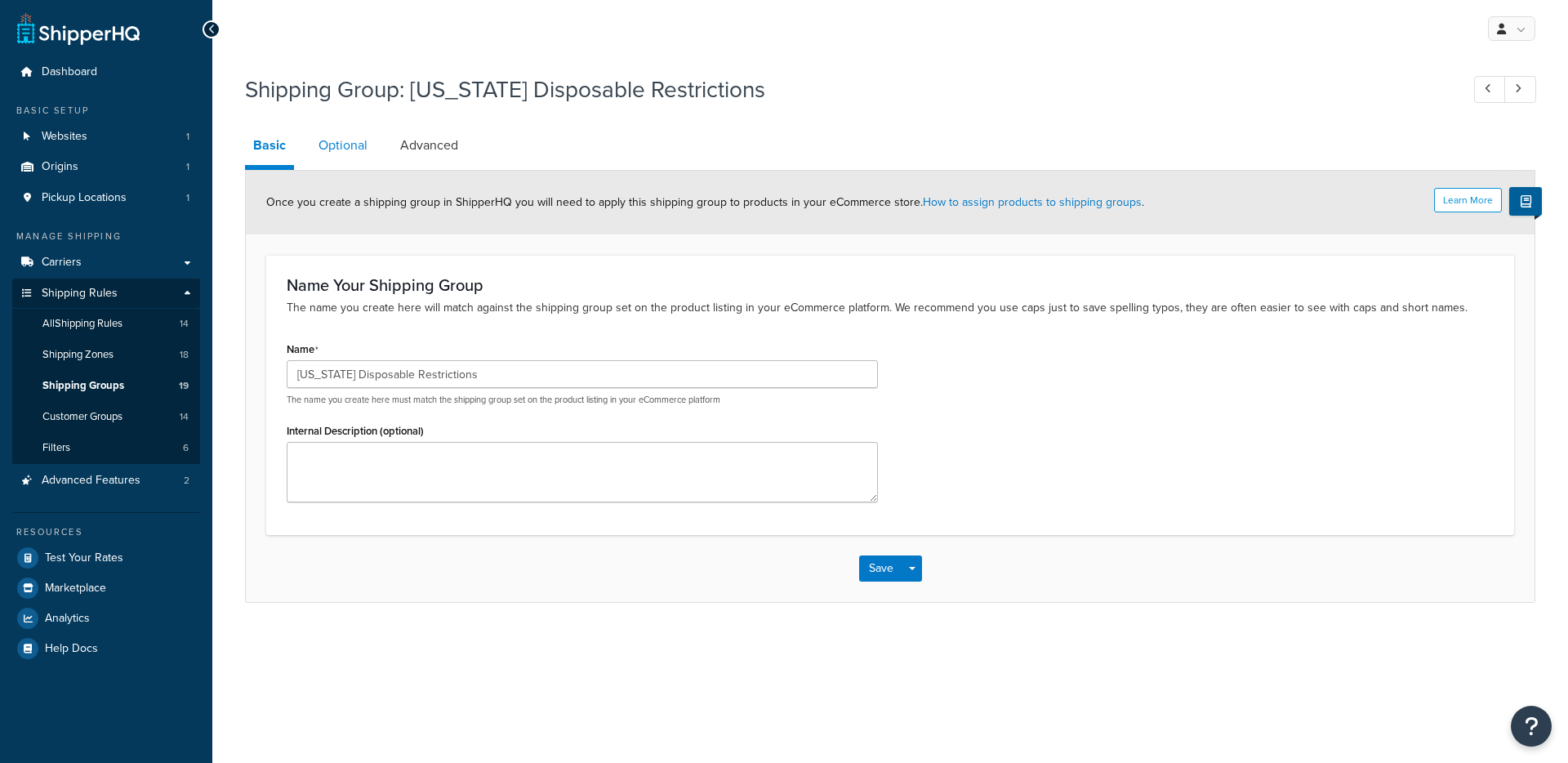
click at [319, 137] on link "Optional" at bounding box center [343, 145] width 65 height 39
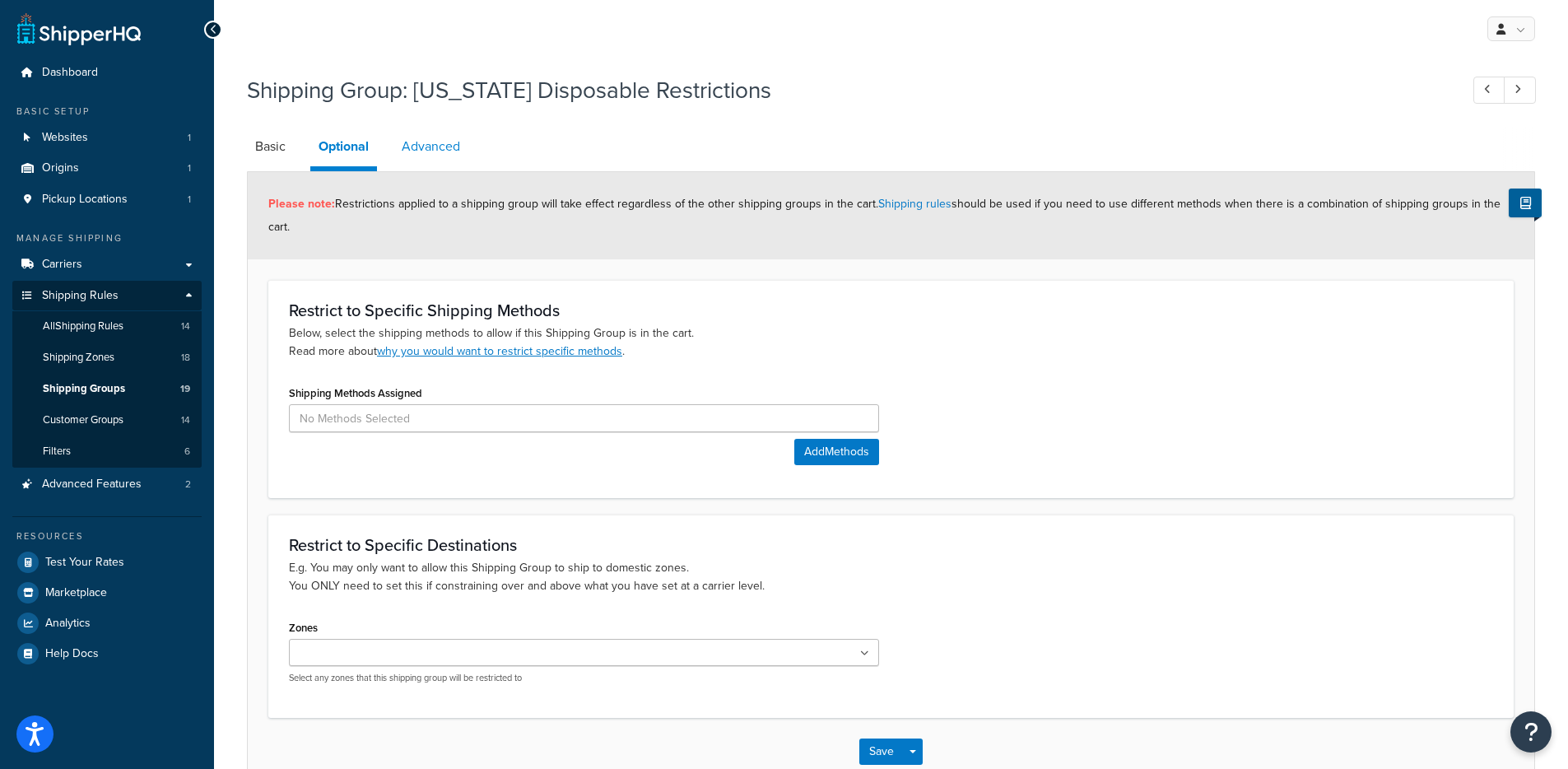
click at [459, 147] on link "Advanced" at bounding box center [431, 146] width 75 height 39
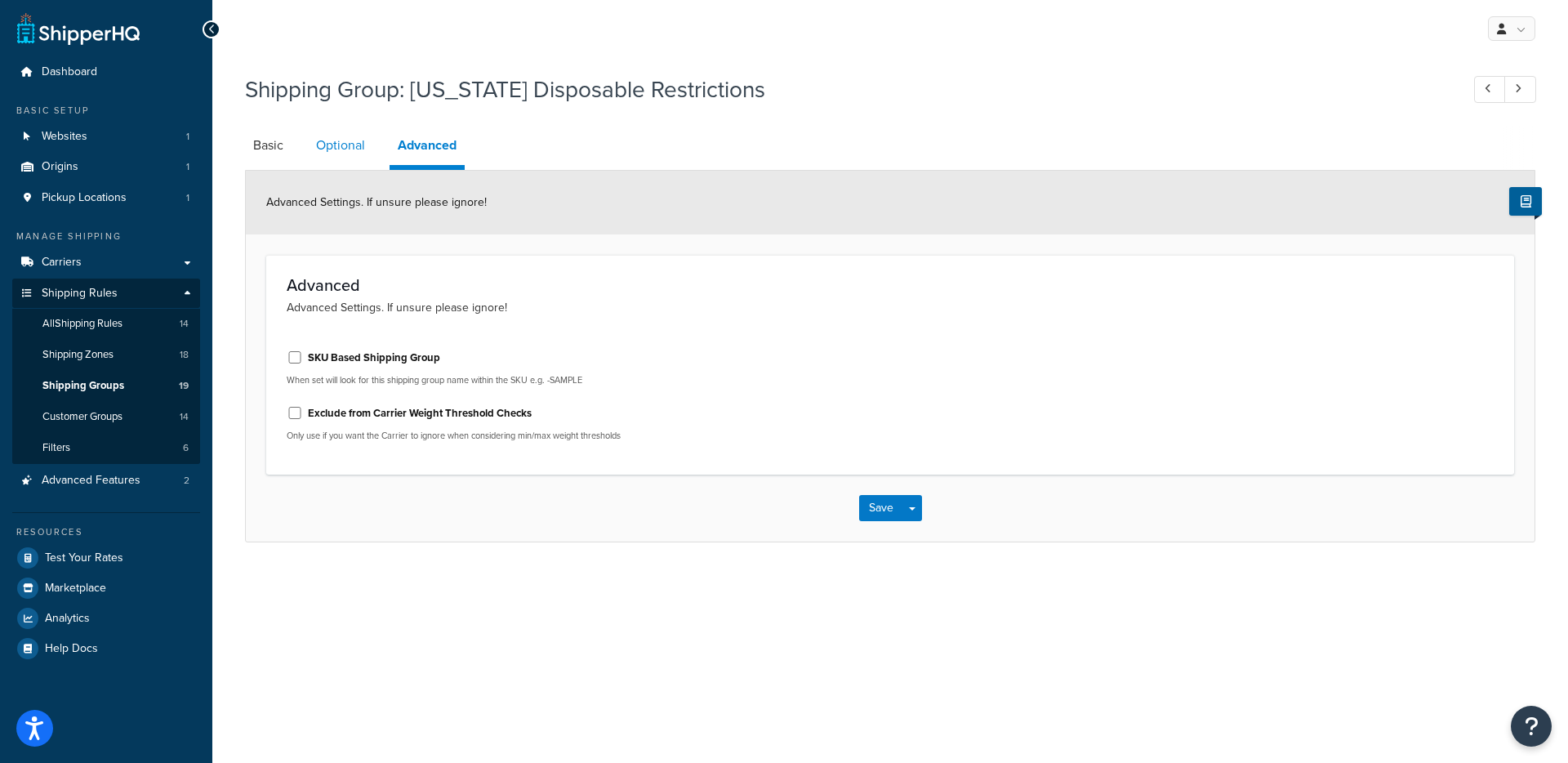
click at [335, 128] on link "Optional" at bounding box center [340, 145] width 65 height 39
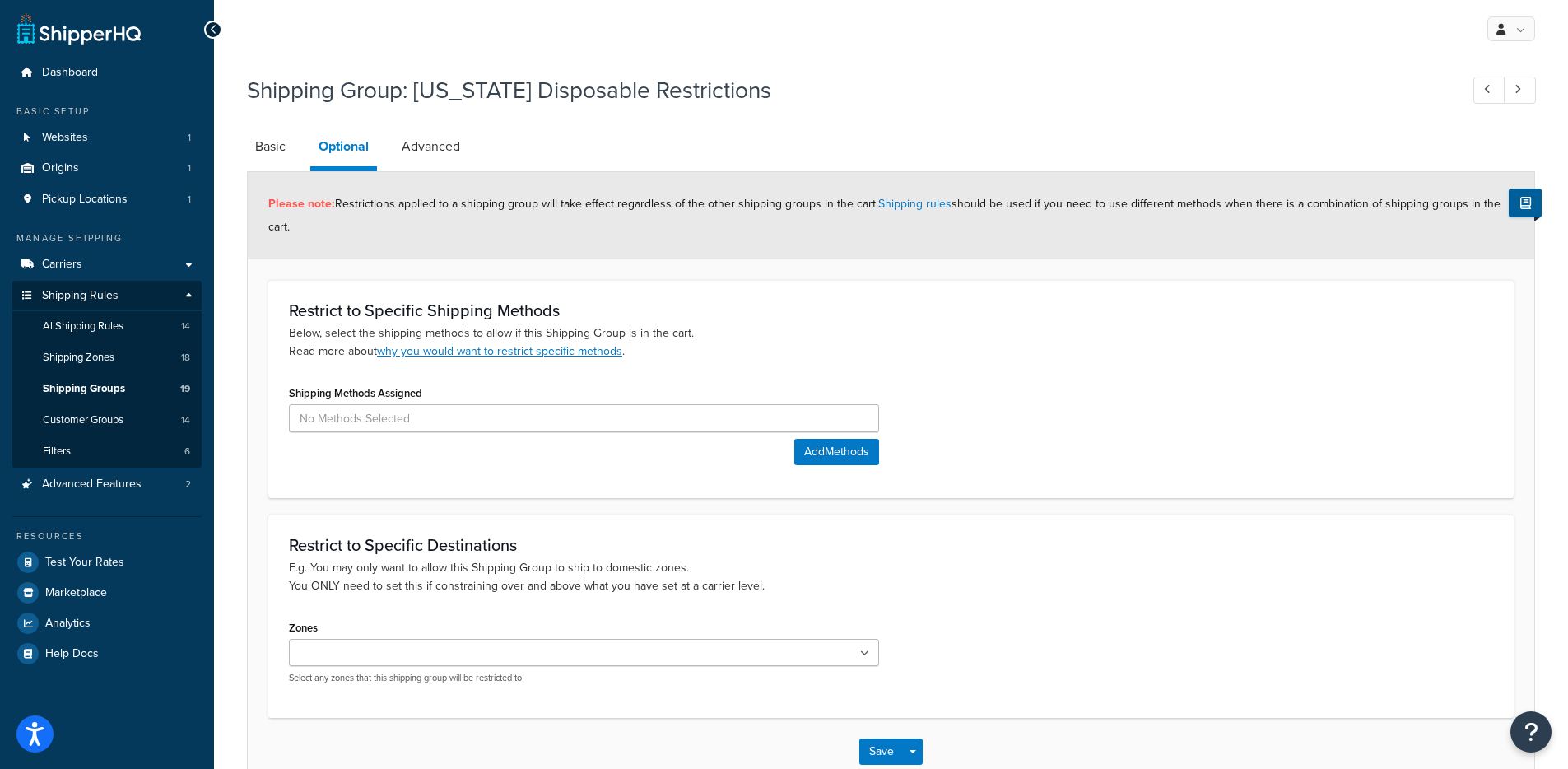
click at [235, 169] on div "Shipping Group: [US_STATE] Disposable Restrictions Basic Optional Advanced Plea…" at bounding box center [892, 446] width 1354 height 761
click at [249, 154] on link "Basic" at bounding box center [270, 146] width 47 height 39
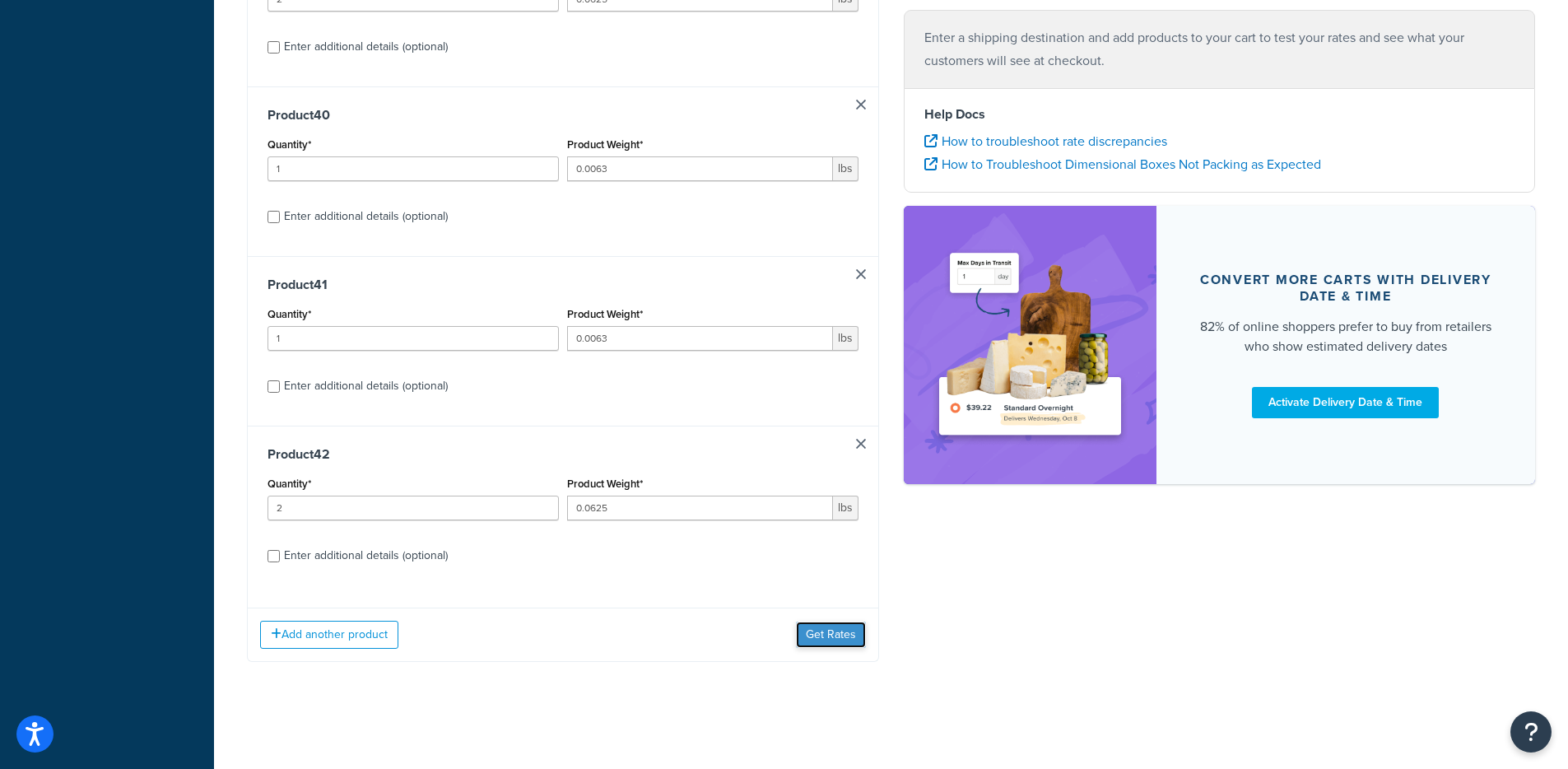
click at [829, 632] on button "Get Rates" at bounding box center [832, 635] width 70 height 27
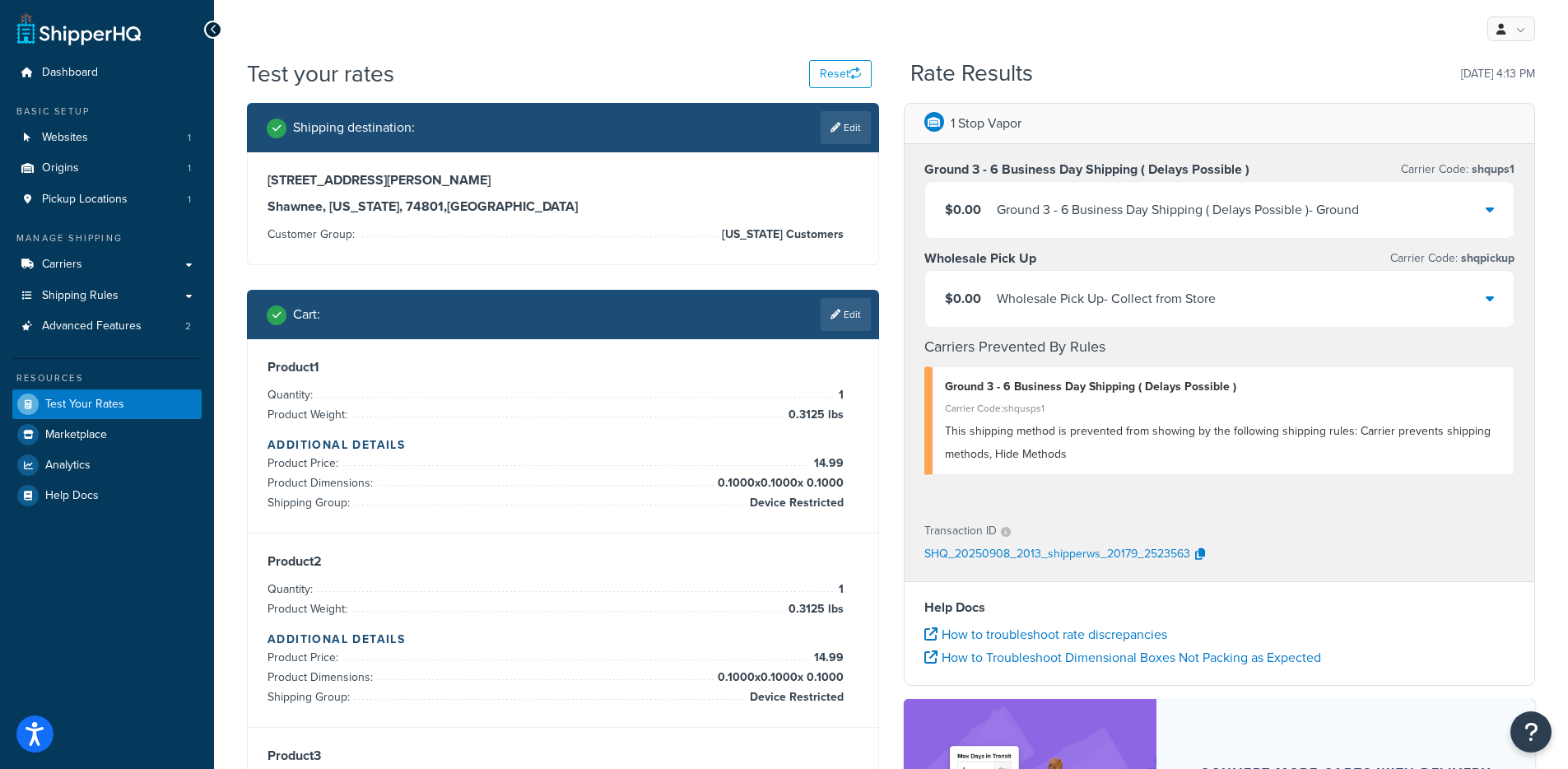
click at [1316, 291] on div "$0.00 Wholesale Pick Up - Collect from Store" at bounding box center [1219, 299] width 590 height 56
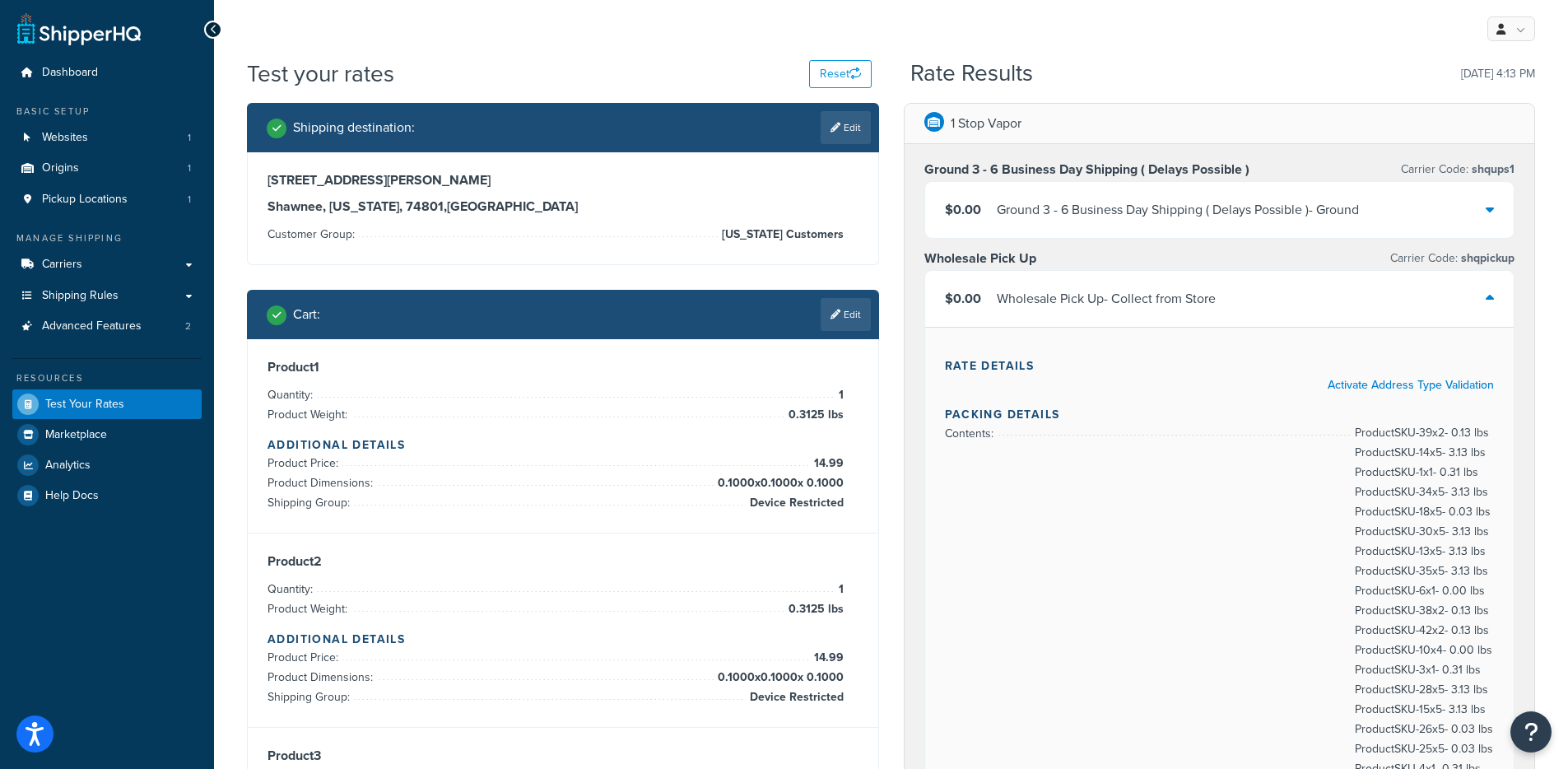
click at [1300, 299] on div "$0.00 Wholesale Pick Up - Collect from Store" at bounding box center [1219, 299] width 590 height 56
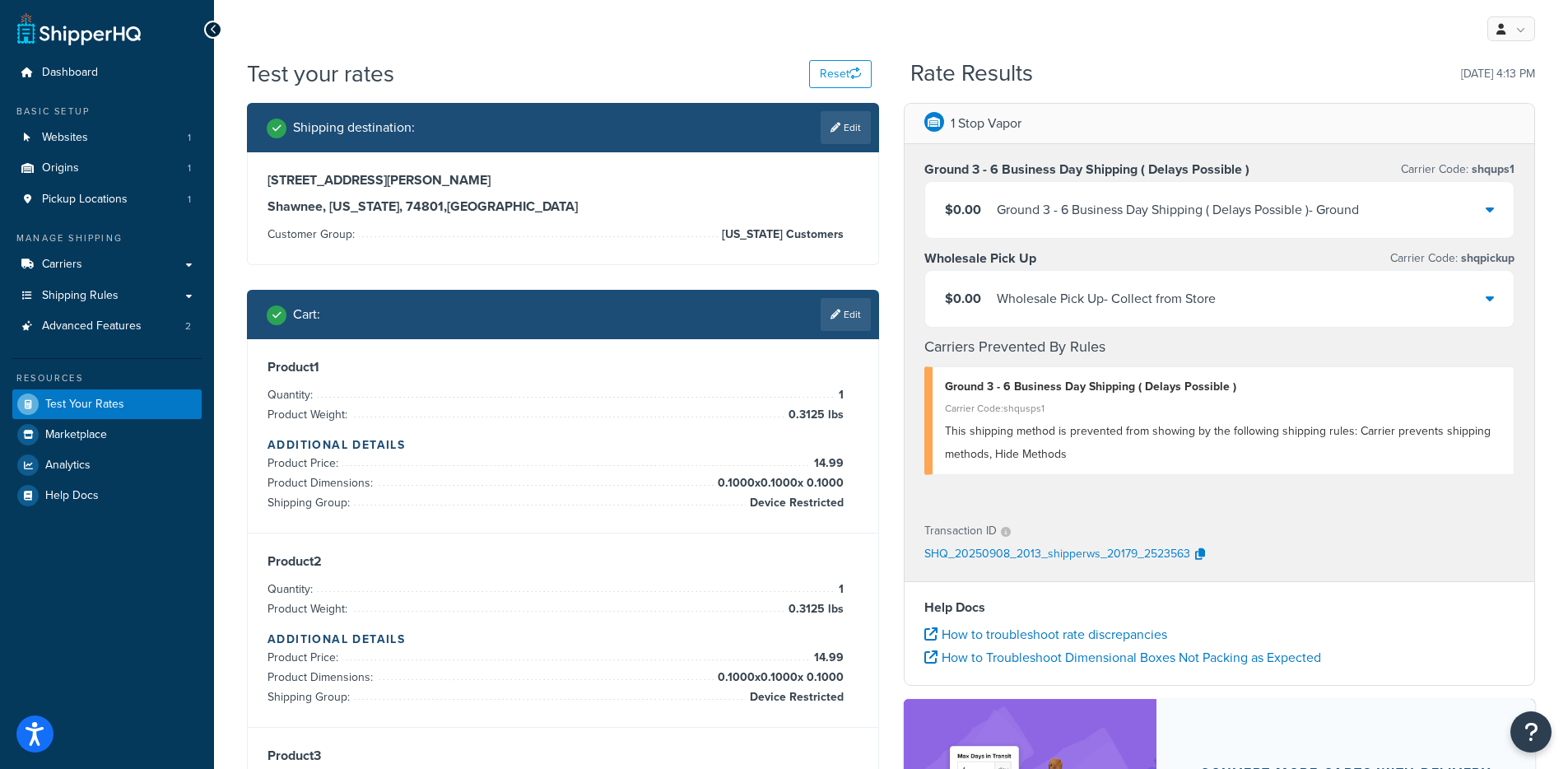
click at [1220, 214] on div "Ground 3 - 6 Business Day Shipping ( Delays Possible ) - Ground" at bounding box center [1178, 210] width 362 height 23
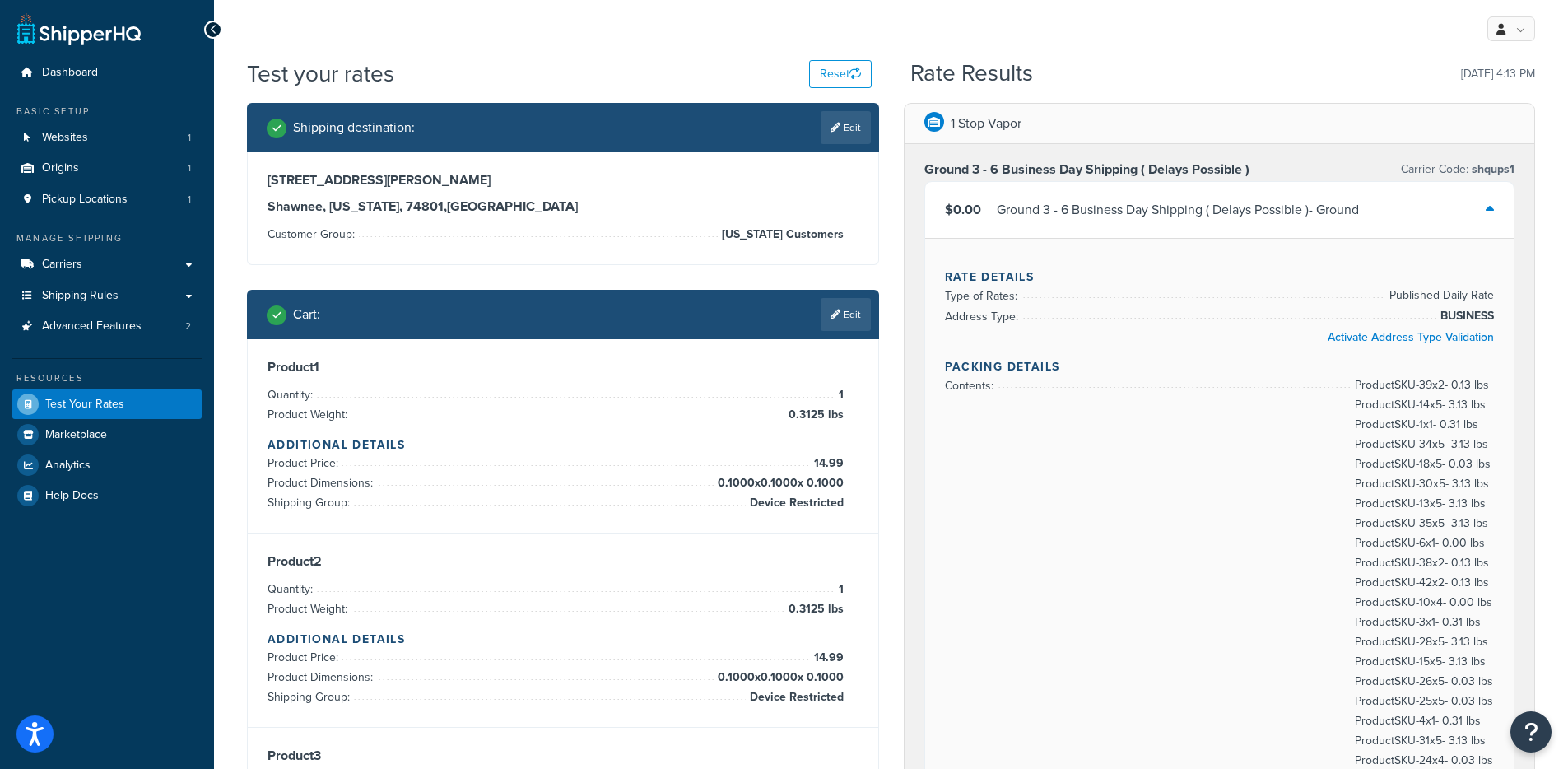
click at [1324, 214] on div "Ground 3 - 6 Business Day Shipping ( Delays Possible ) - Ground" at bounding box center [1178, 210] width 362 height 23
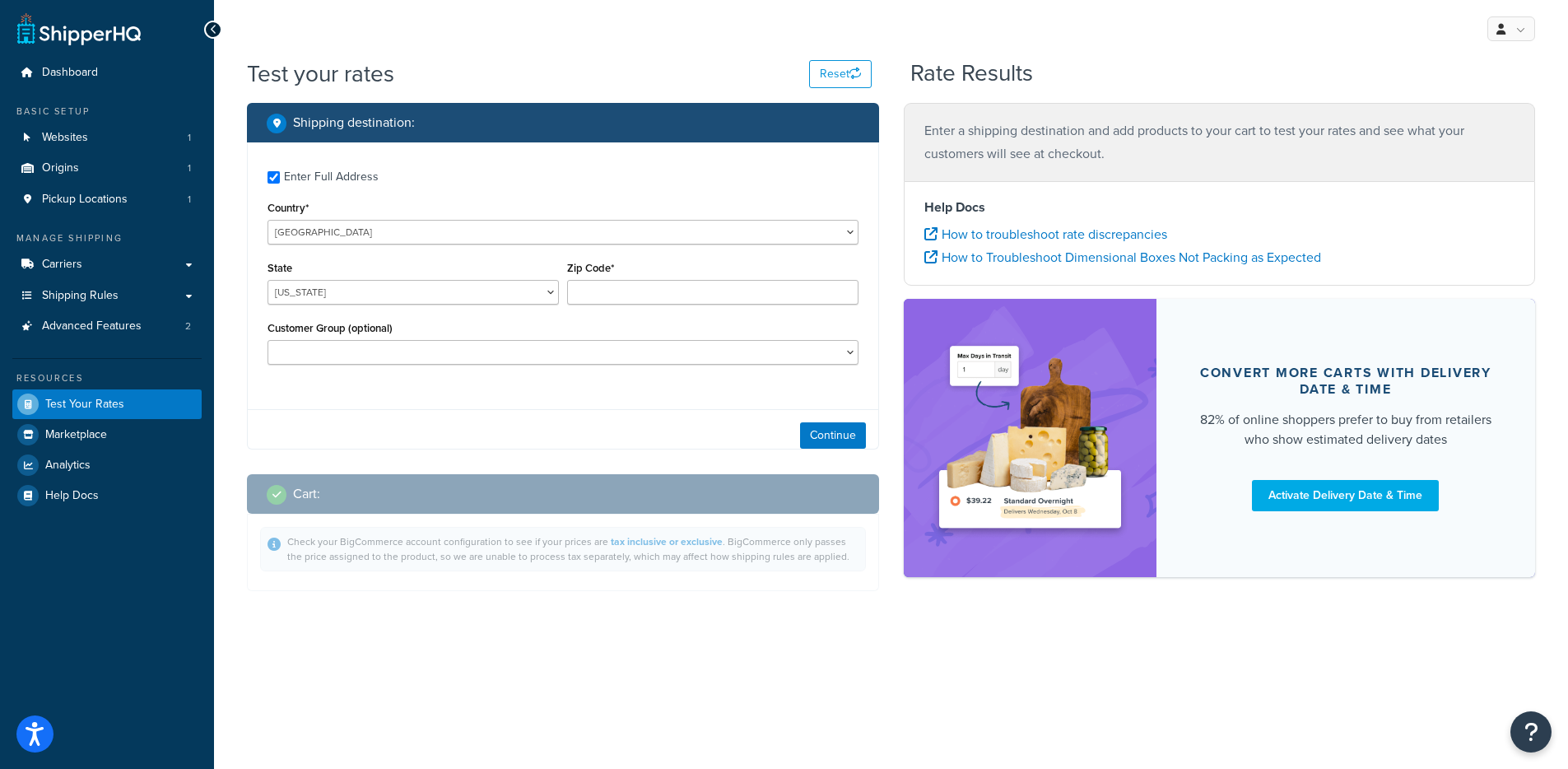
checkbox input "true"
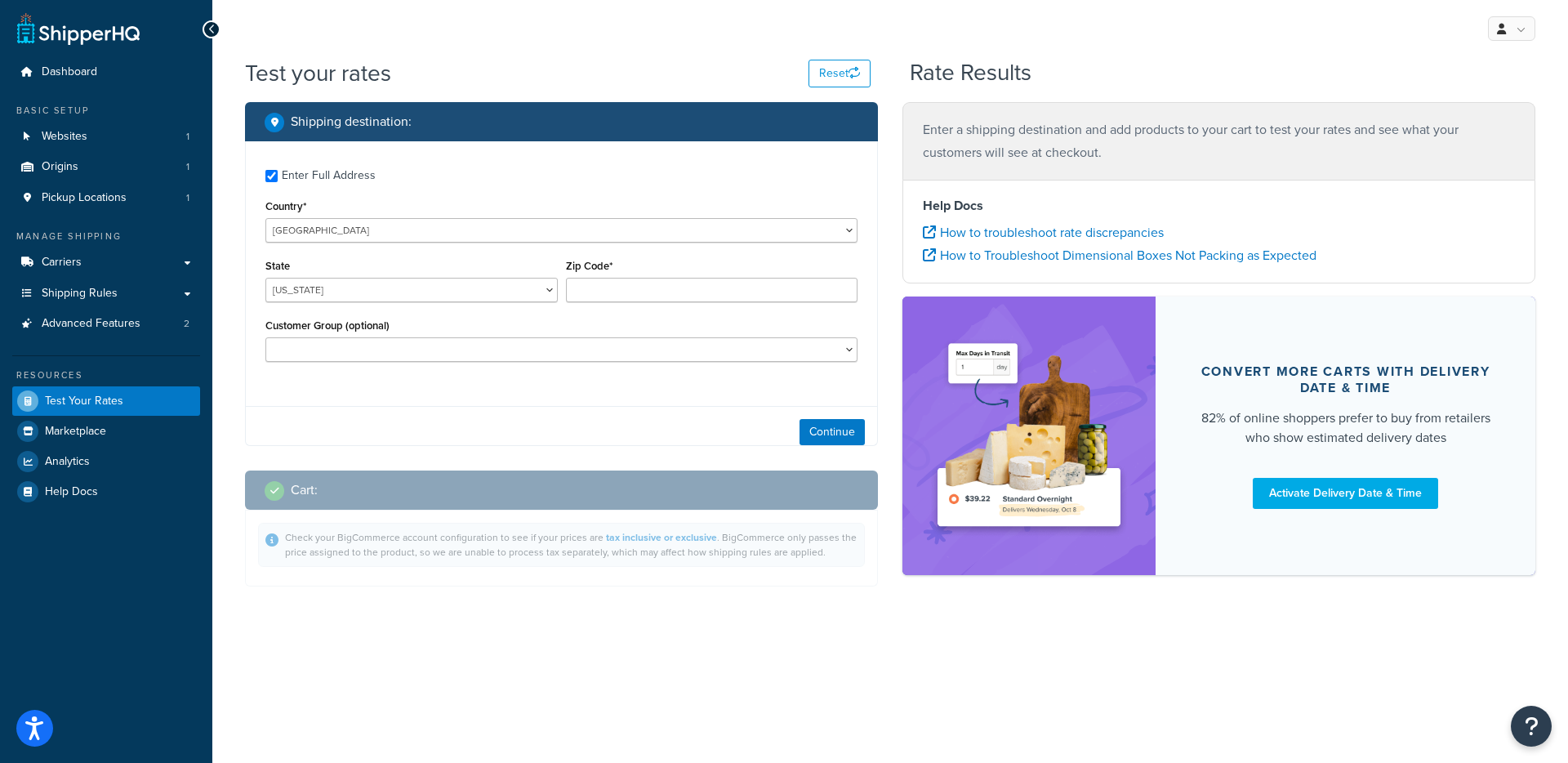
type input "67002"
select select "KS"
select select "Wholesale"
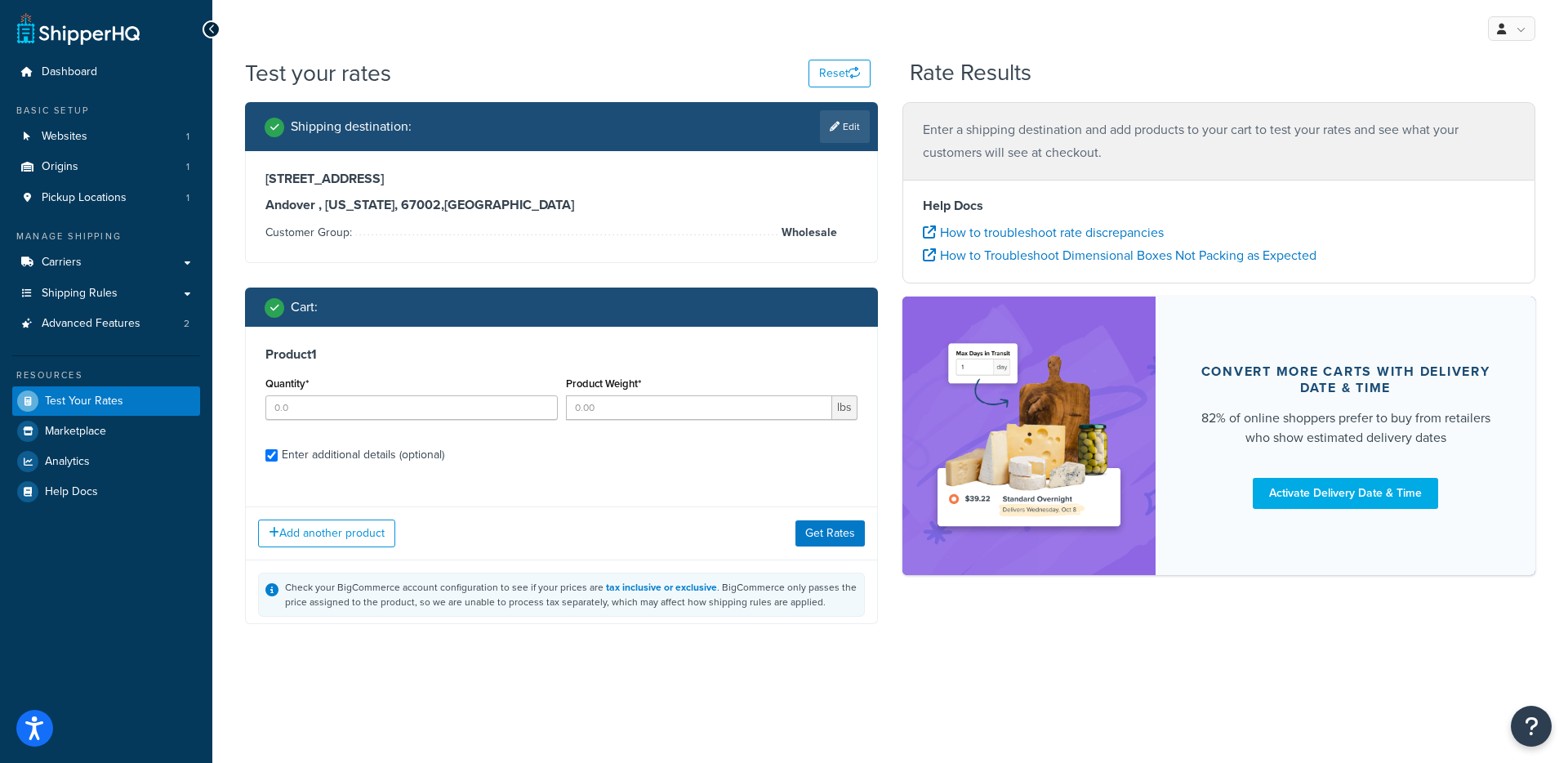
checkbox input "true"
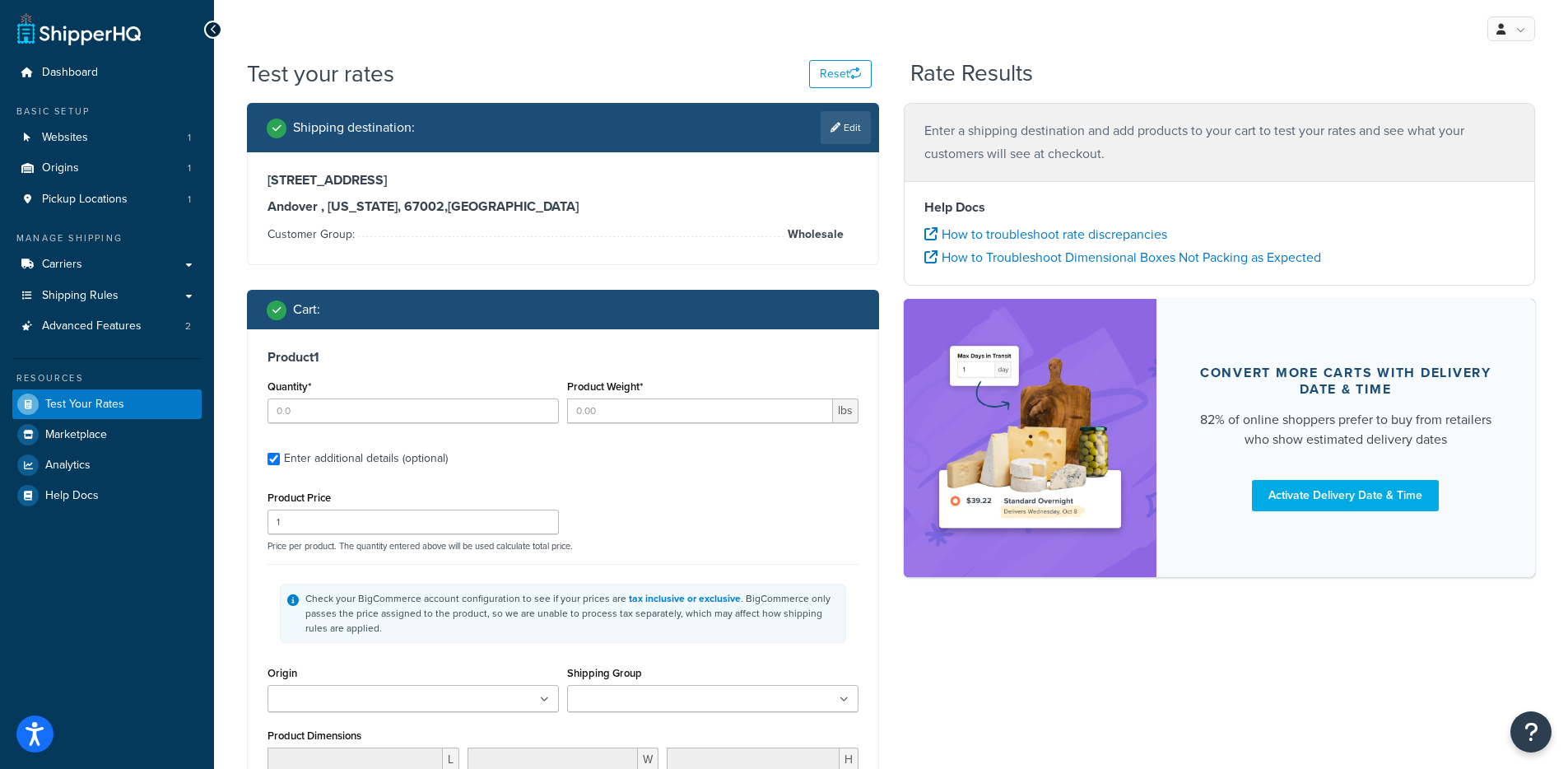
type input "1"
type input "0.3125"
type input "9.99"
type input "0.1000"
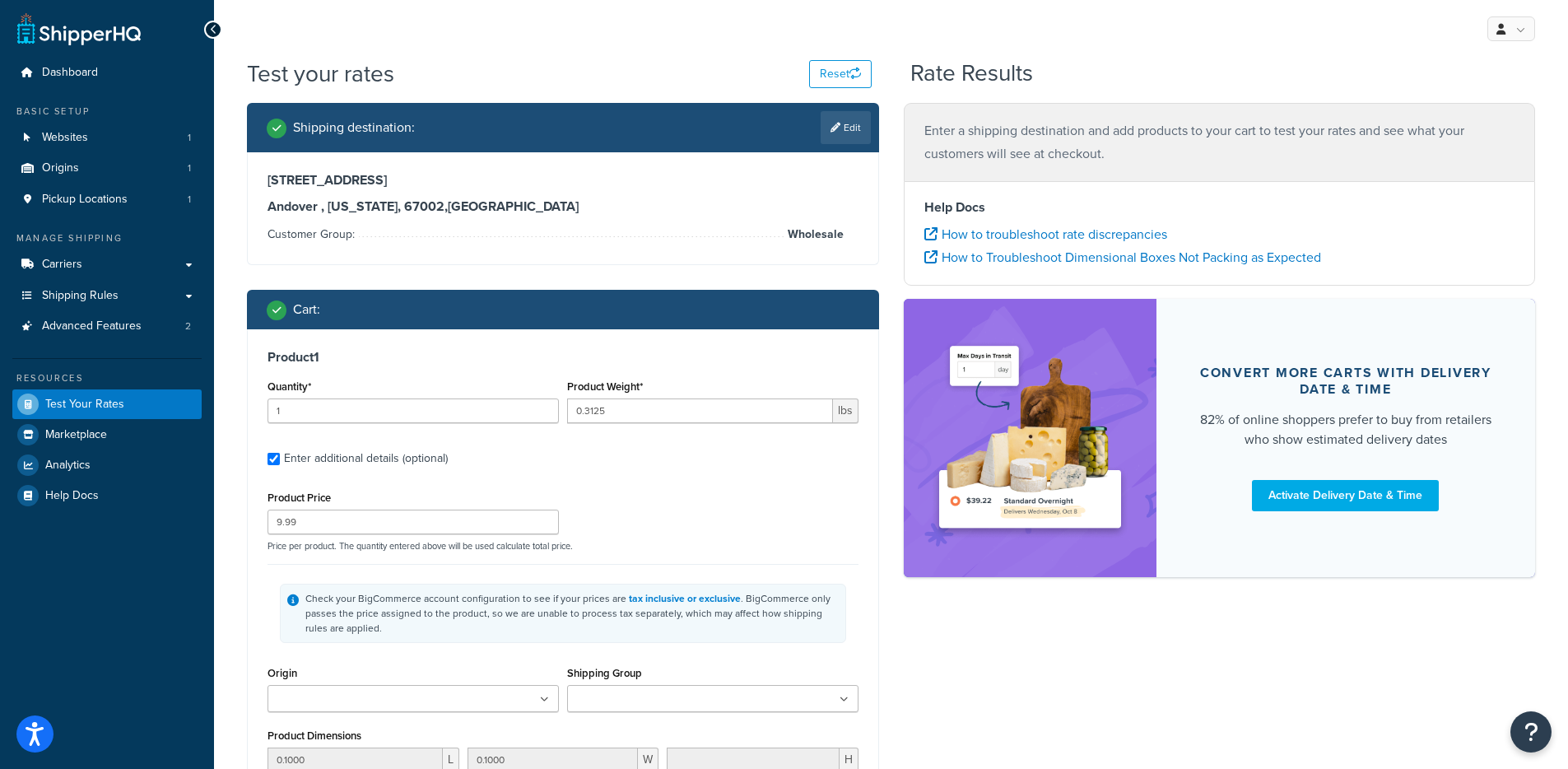
type input "0.1000"
type input "1"
type input "0.3125"
type input "14.99"
type input "0.1000"
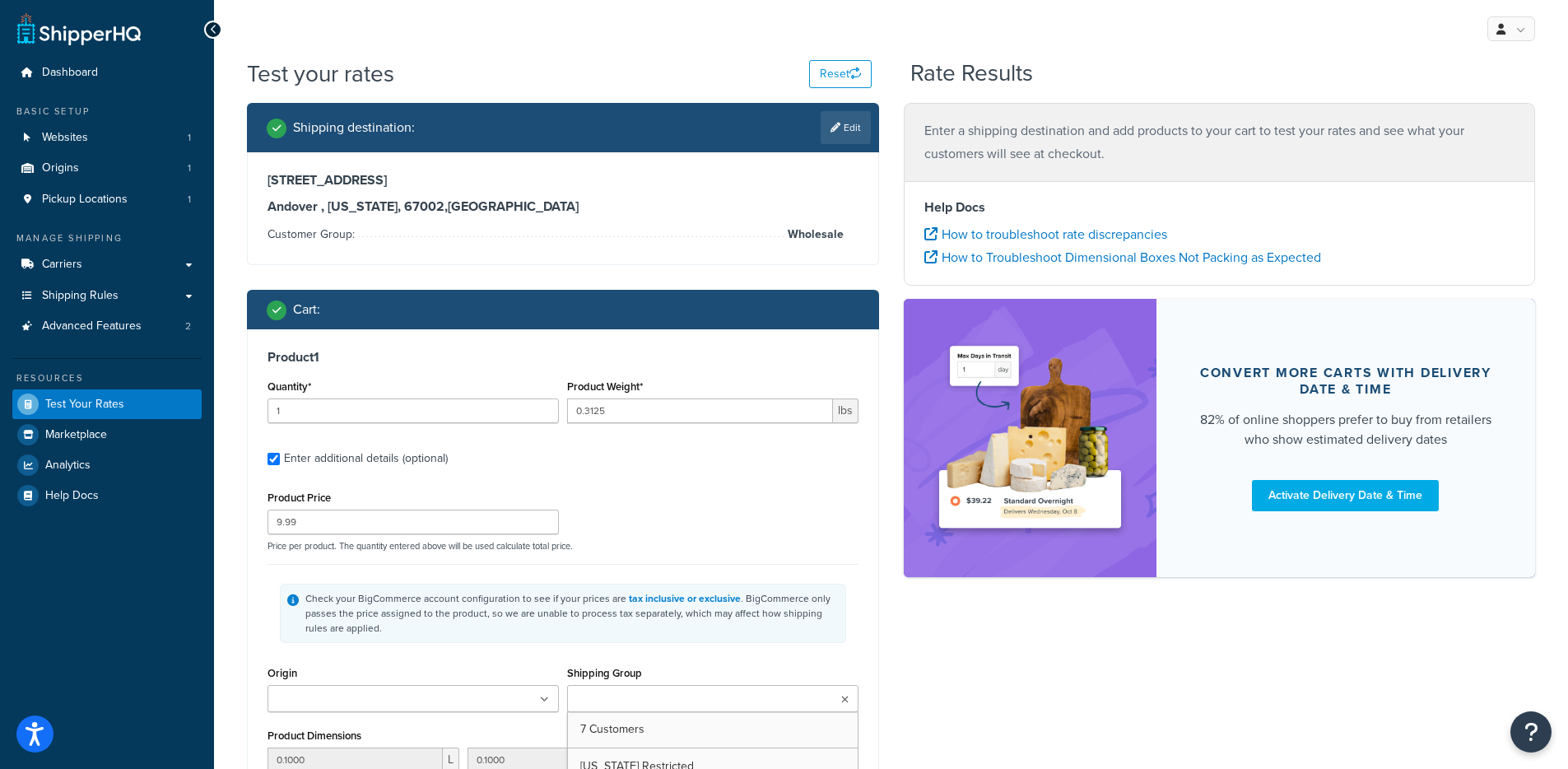
type input "0.1000"
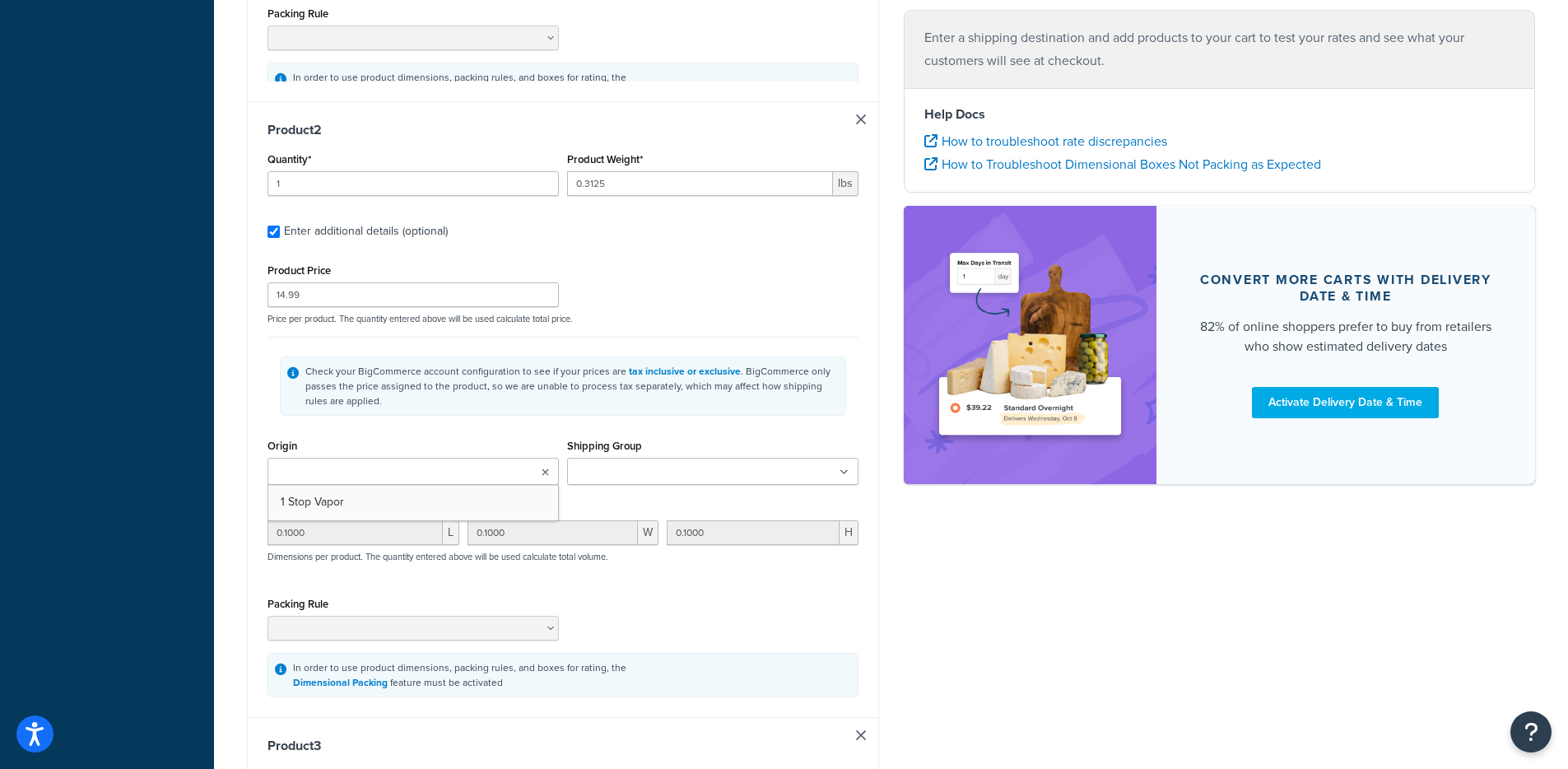
type input "1"
type input "0.3125"
type input "15.99"
type input "0.1000"
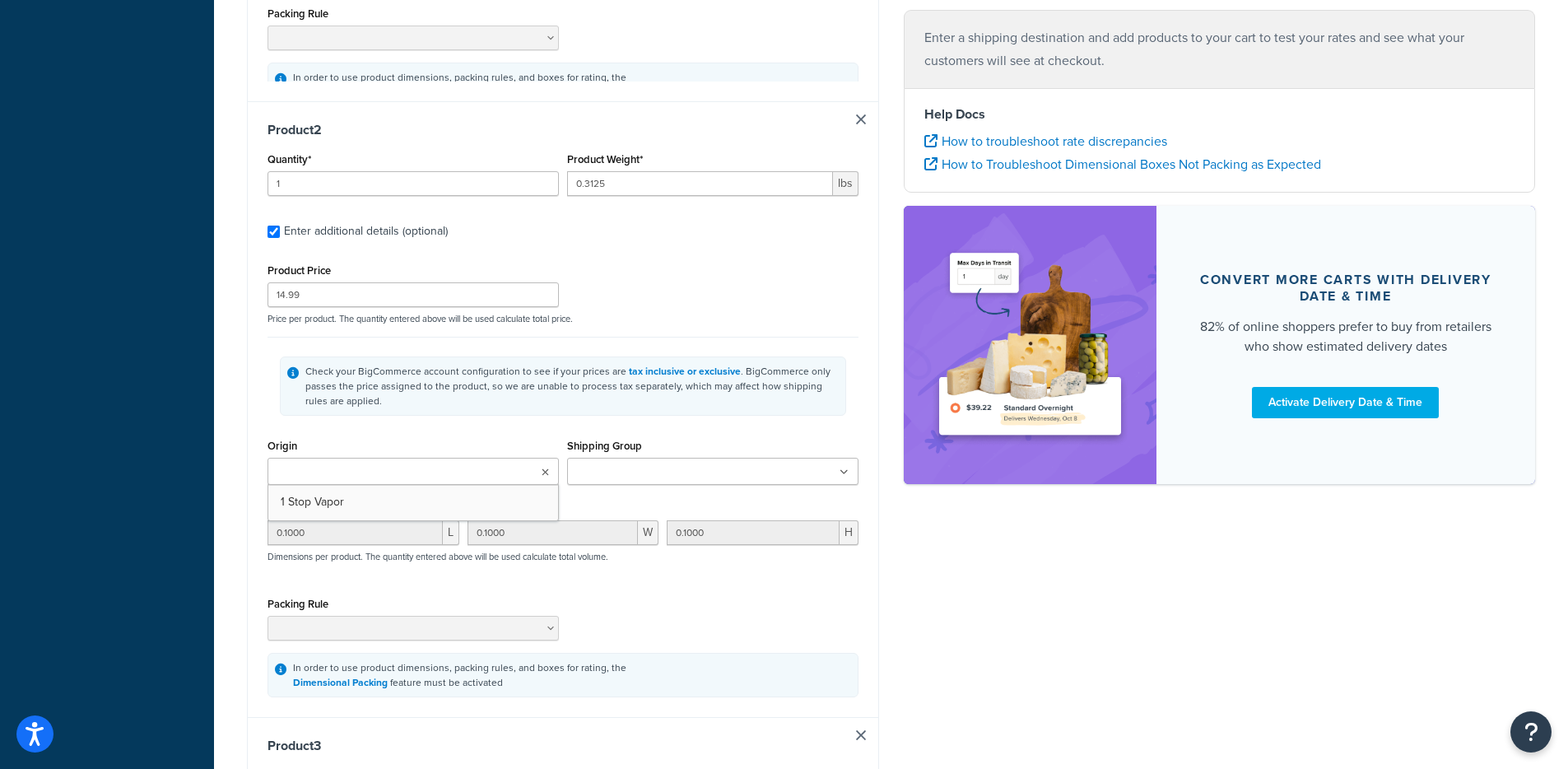
type input "0.1000"
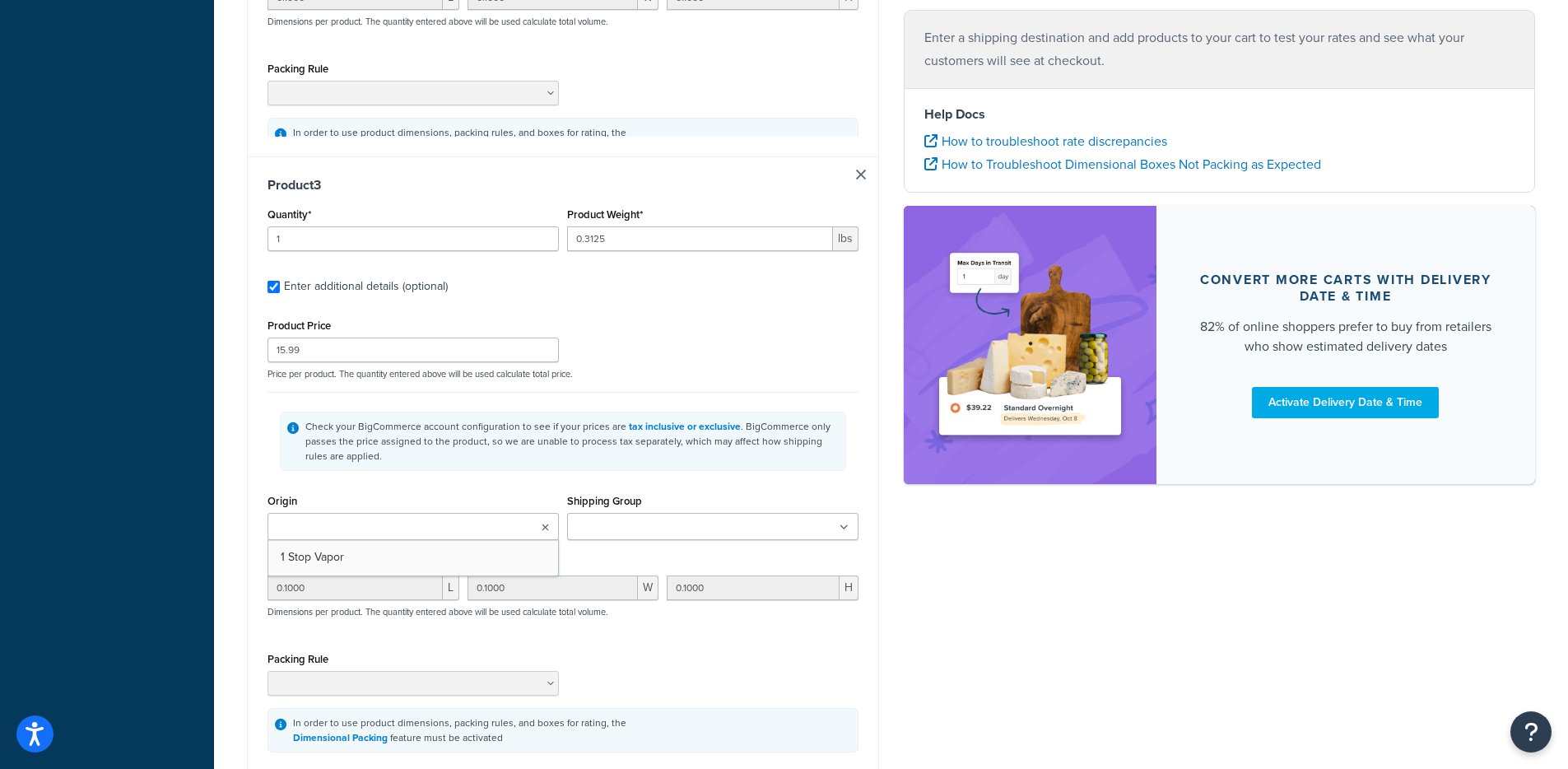
type input "1"
type input "0.625"
type input "0"
type input "10.0000"
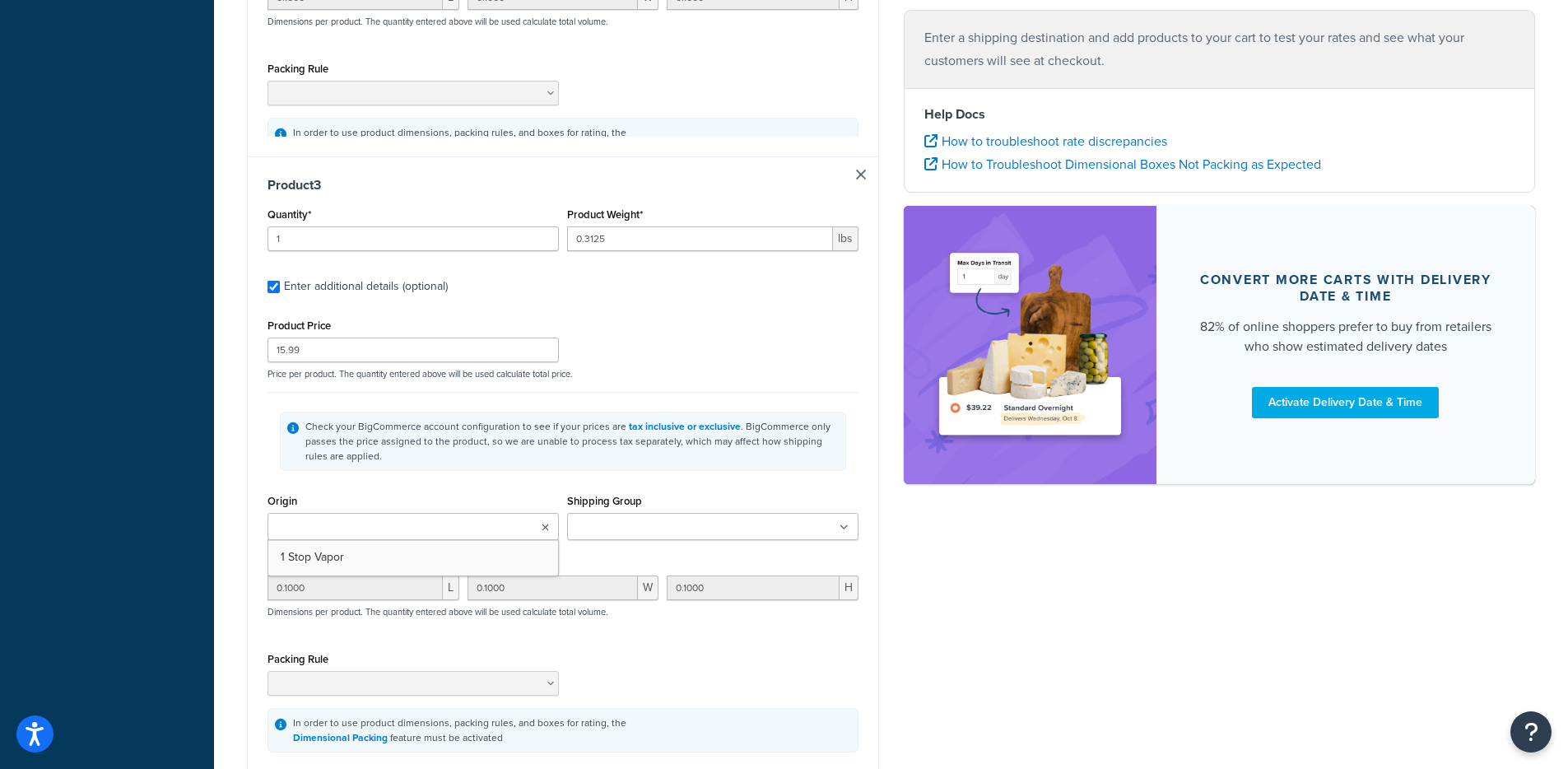
type input "10.0000"
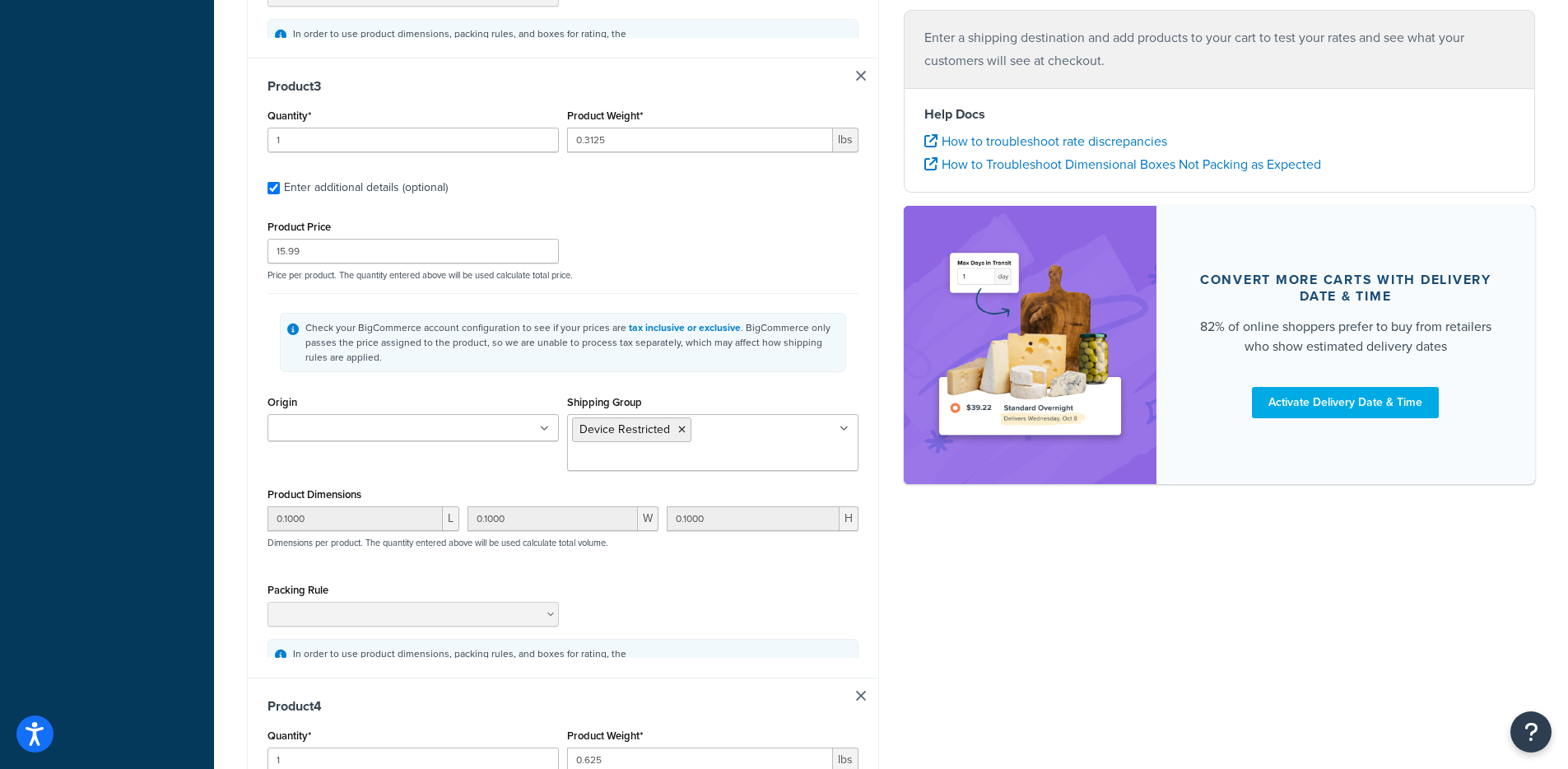
type input "1"
type input "0.625"
type input "7.99"
type input "10.0000"
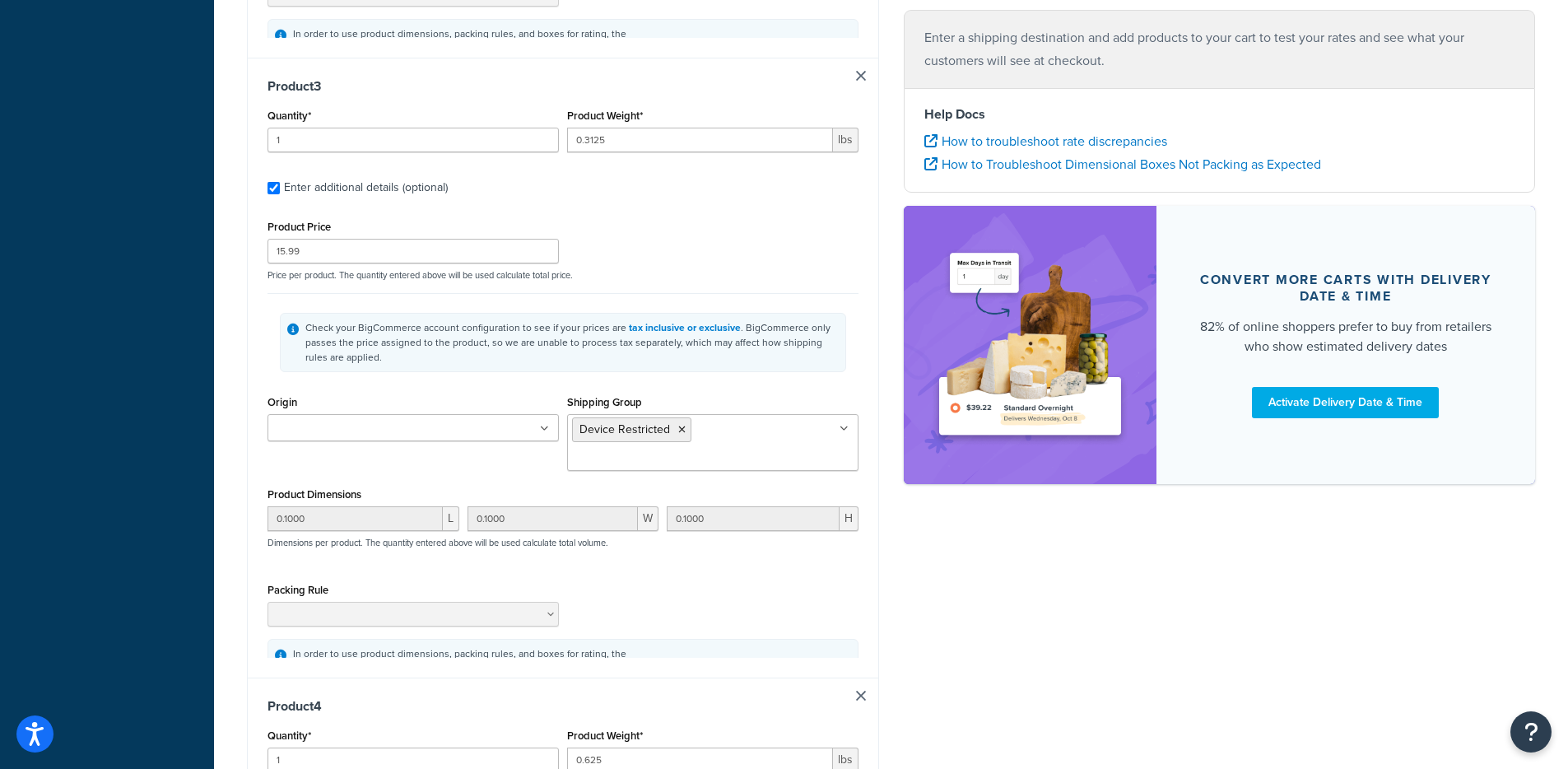
type input "10.0000"
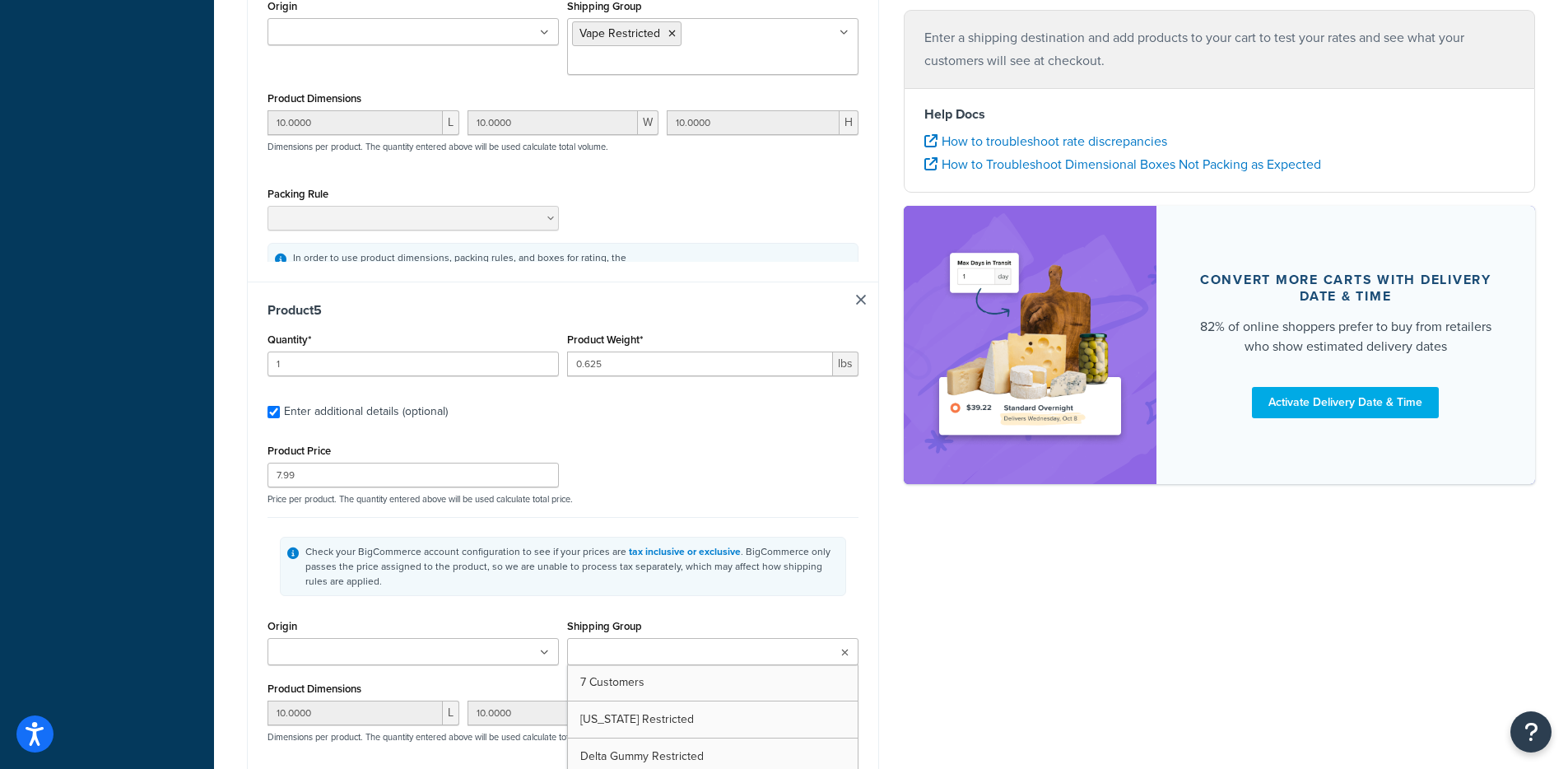
type input "1"
type input "0.3125"
type input "21.99"
type input "0.1000"
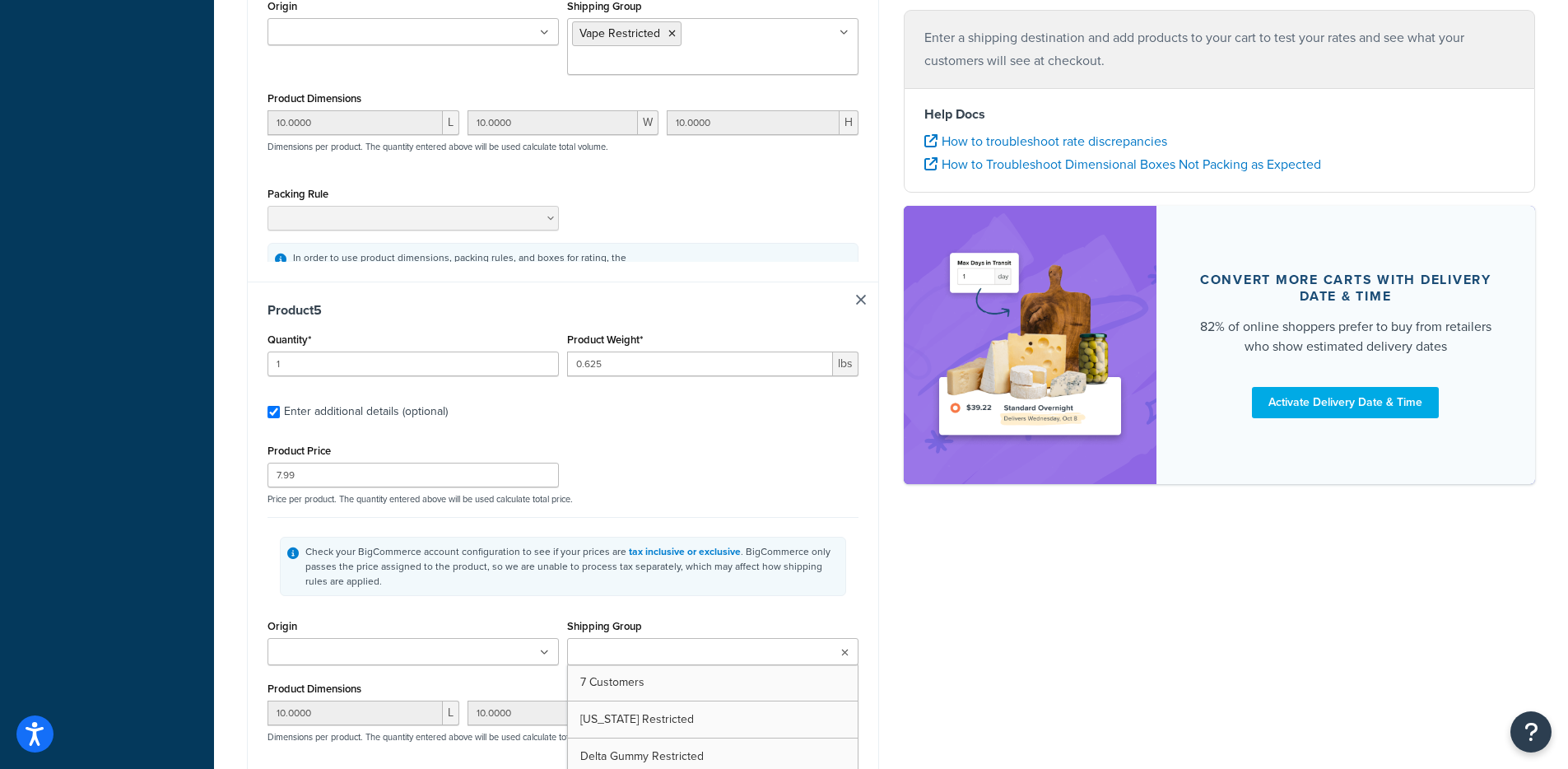
type input "0.1000"
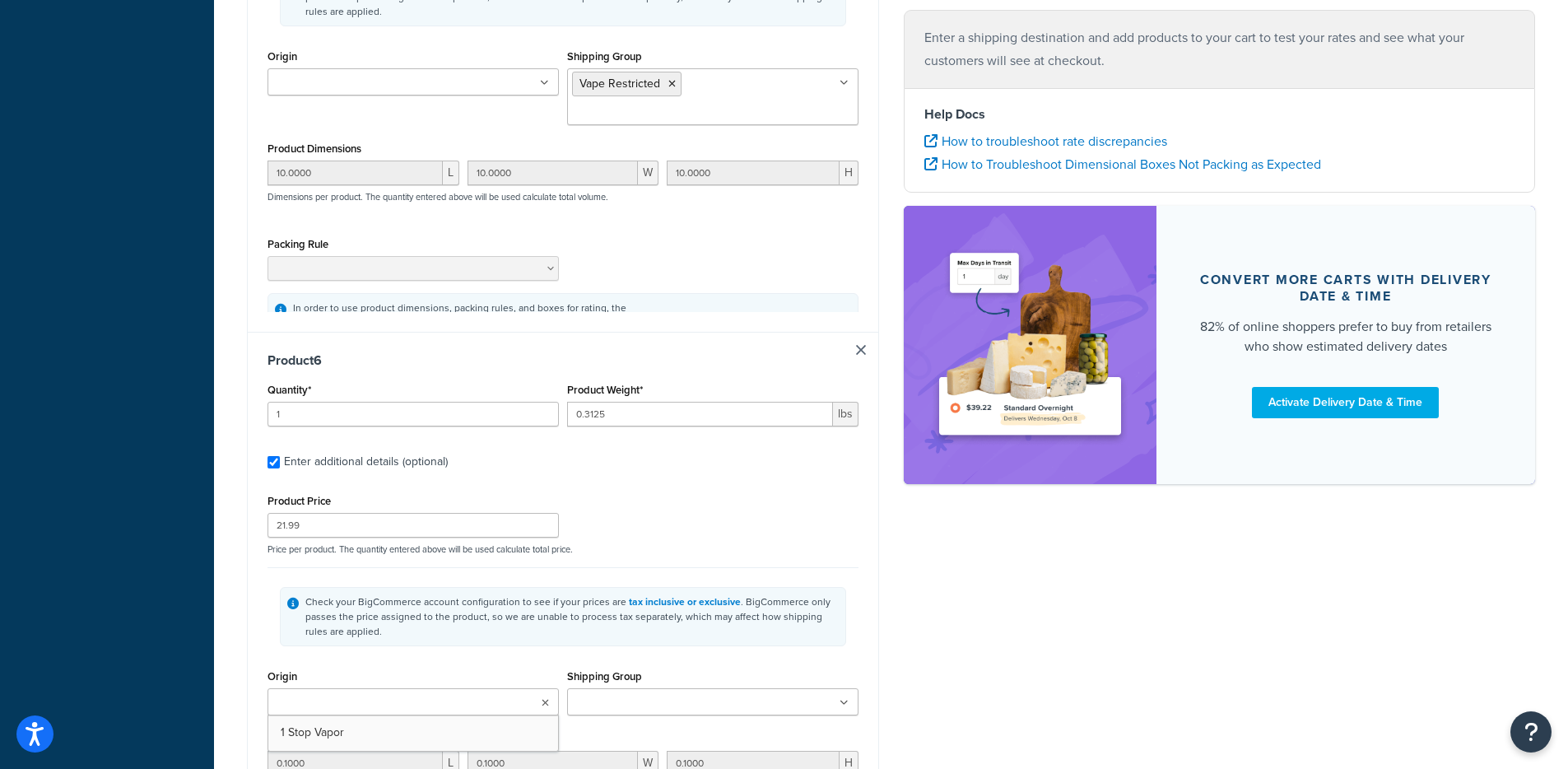
type input "2"
type input "0.0063"
type input "7.99"
type input "0.1000"
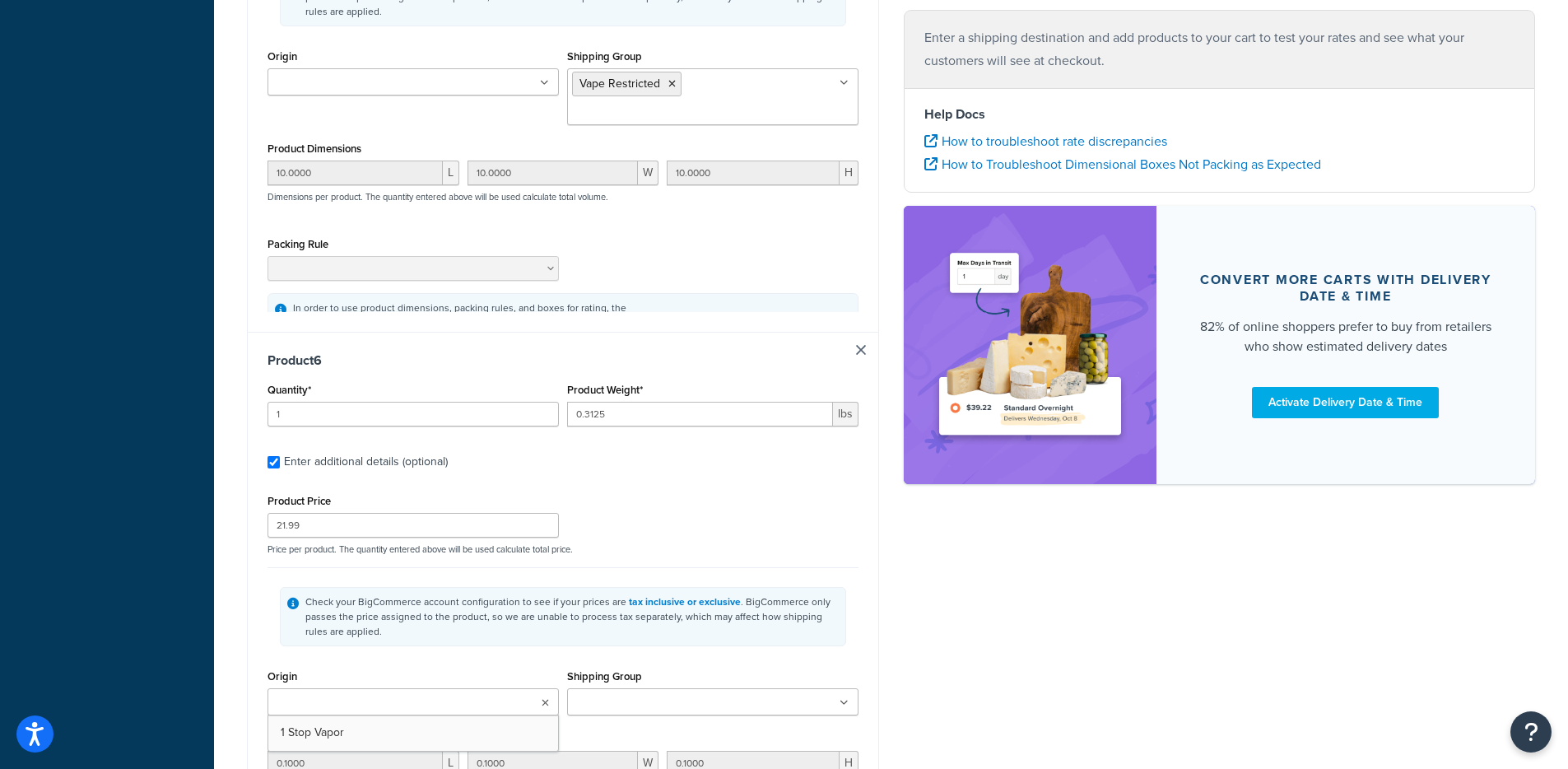
type input "0.1000"
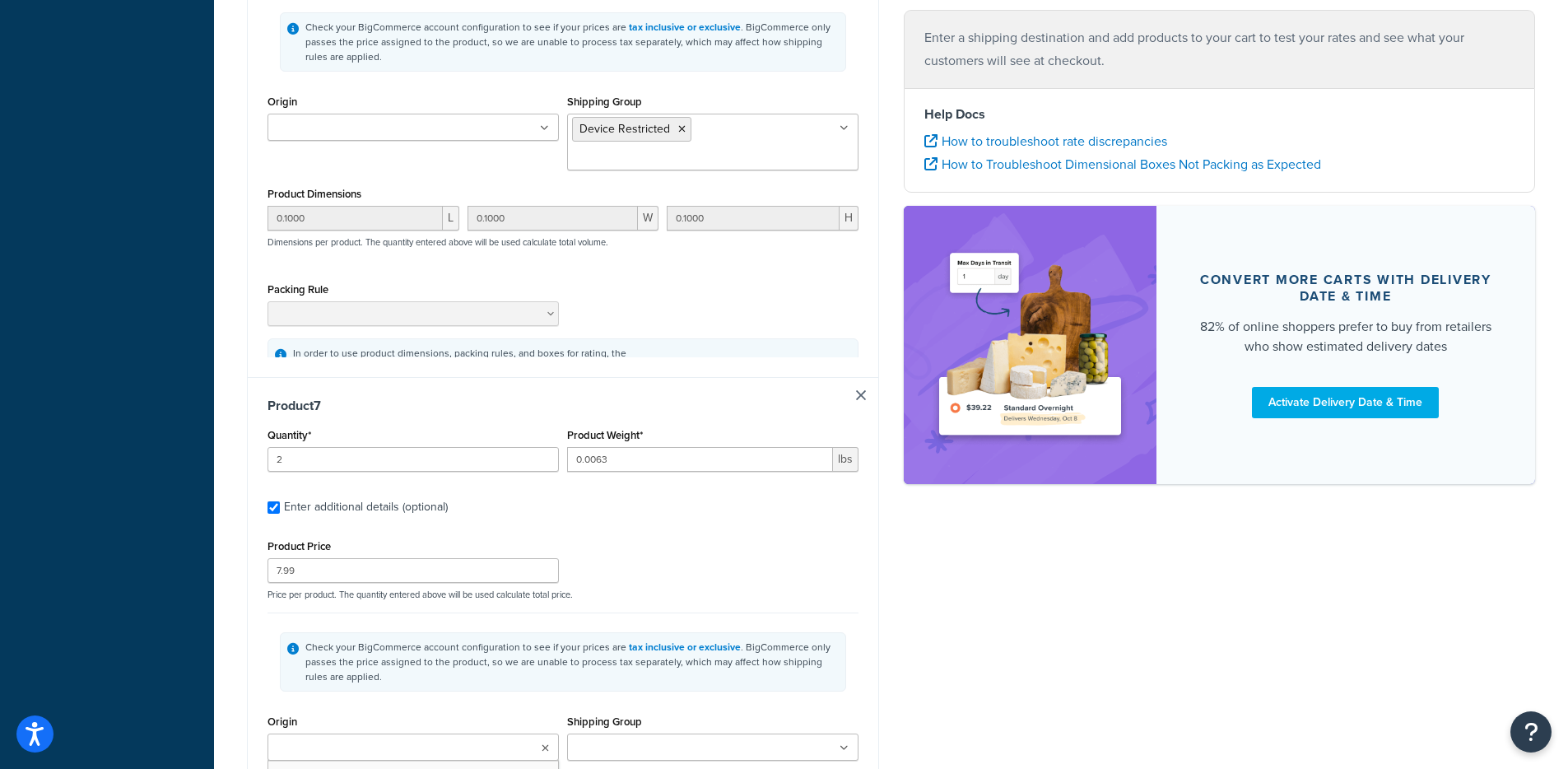
type input "2"
type input "0.3125"
type input "7.4"
type input "1.0000"
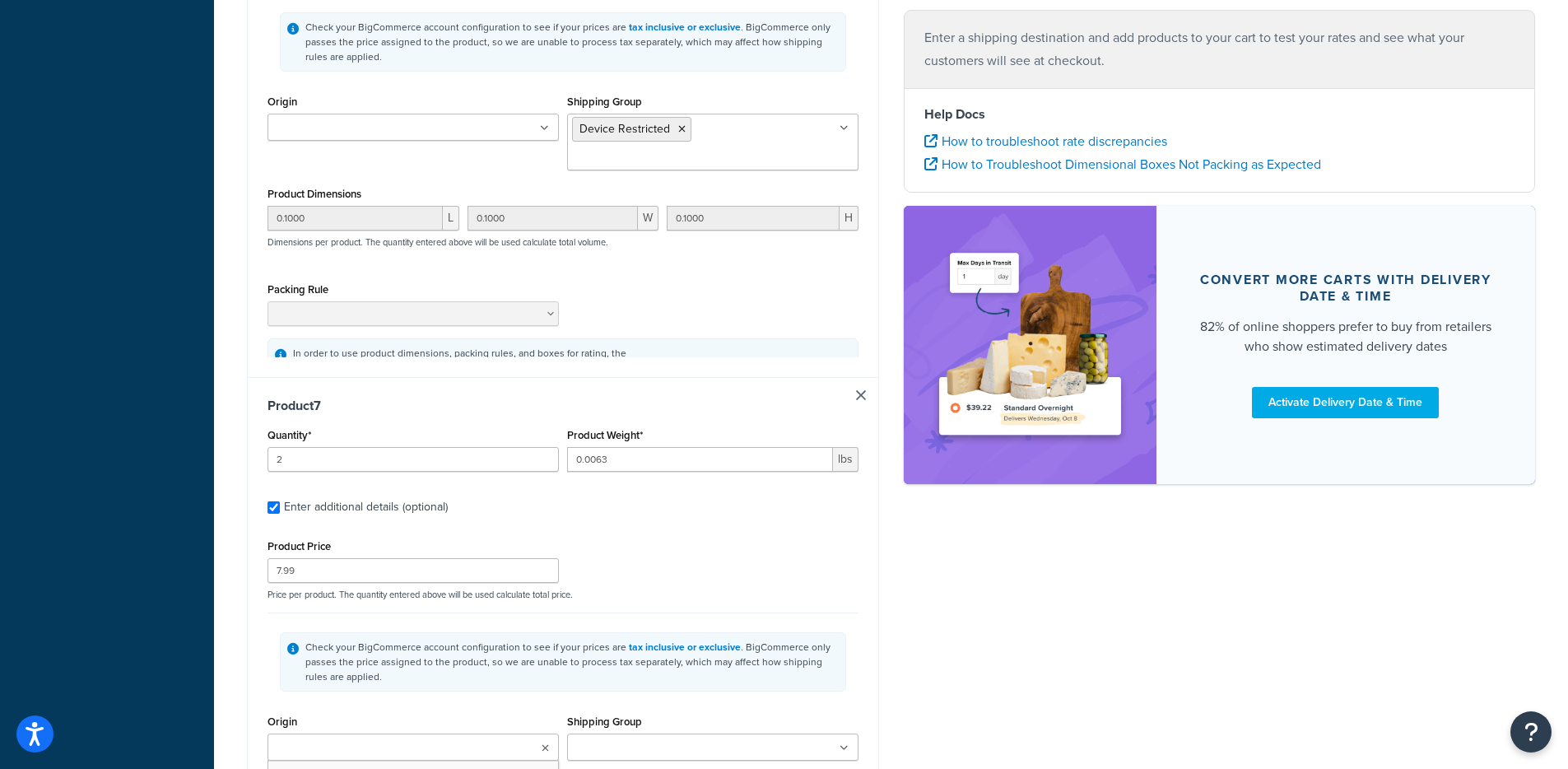
type input "1.0000"
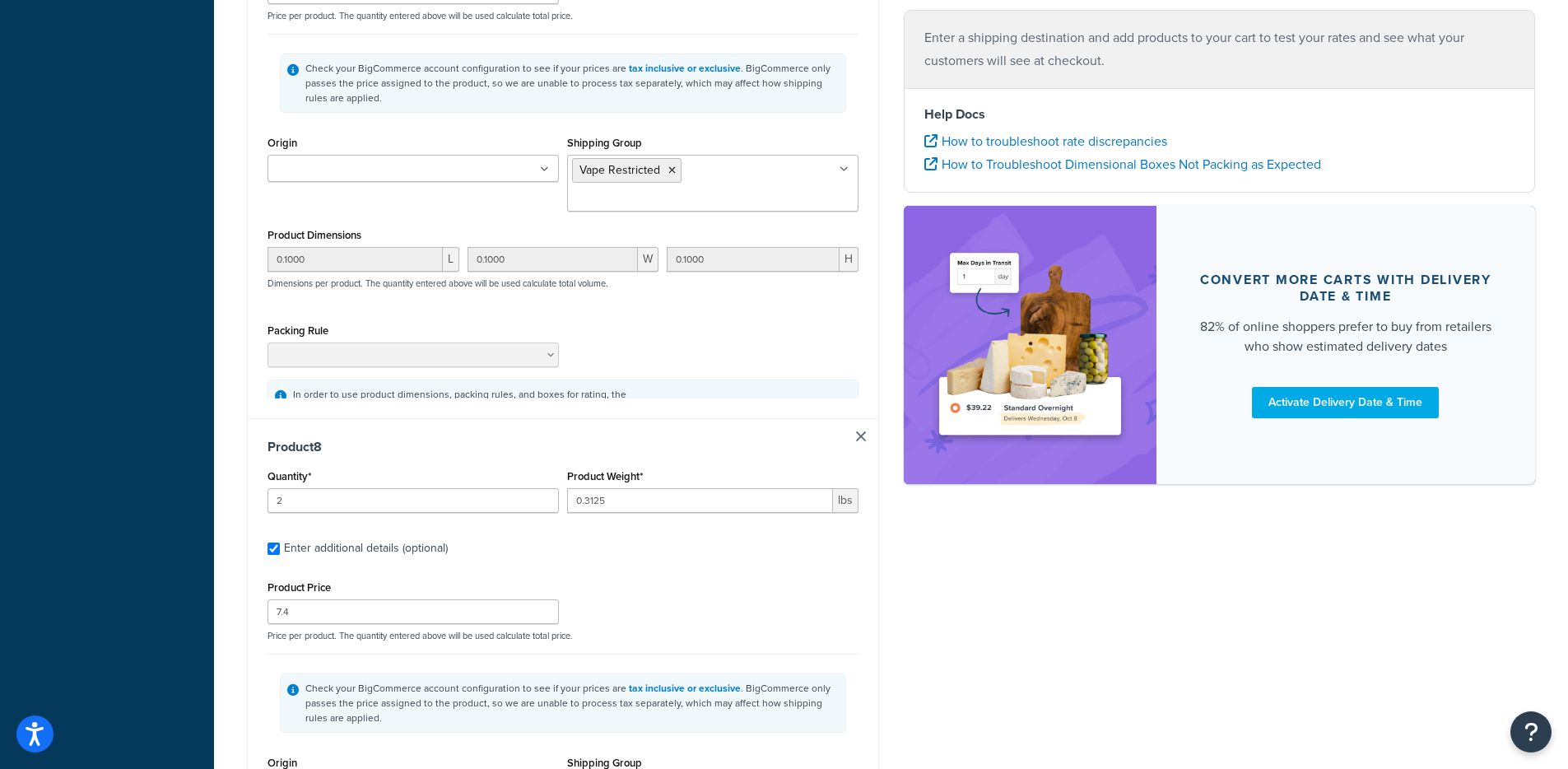
type input "2"
type input "0.0063"
type input "15.99"
type input "0.1000"
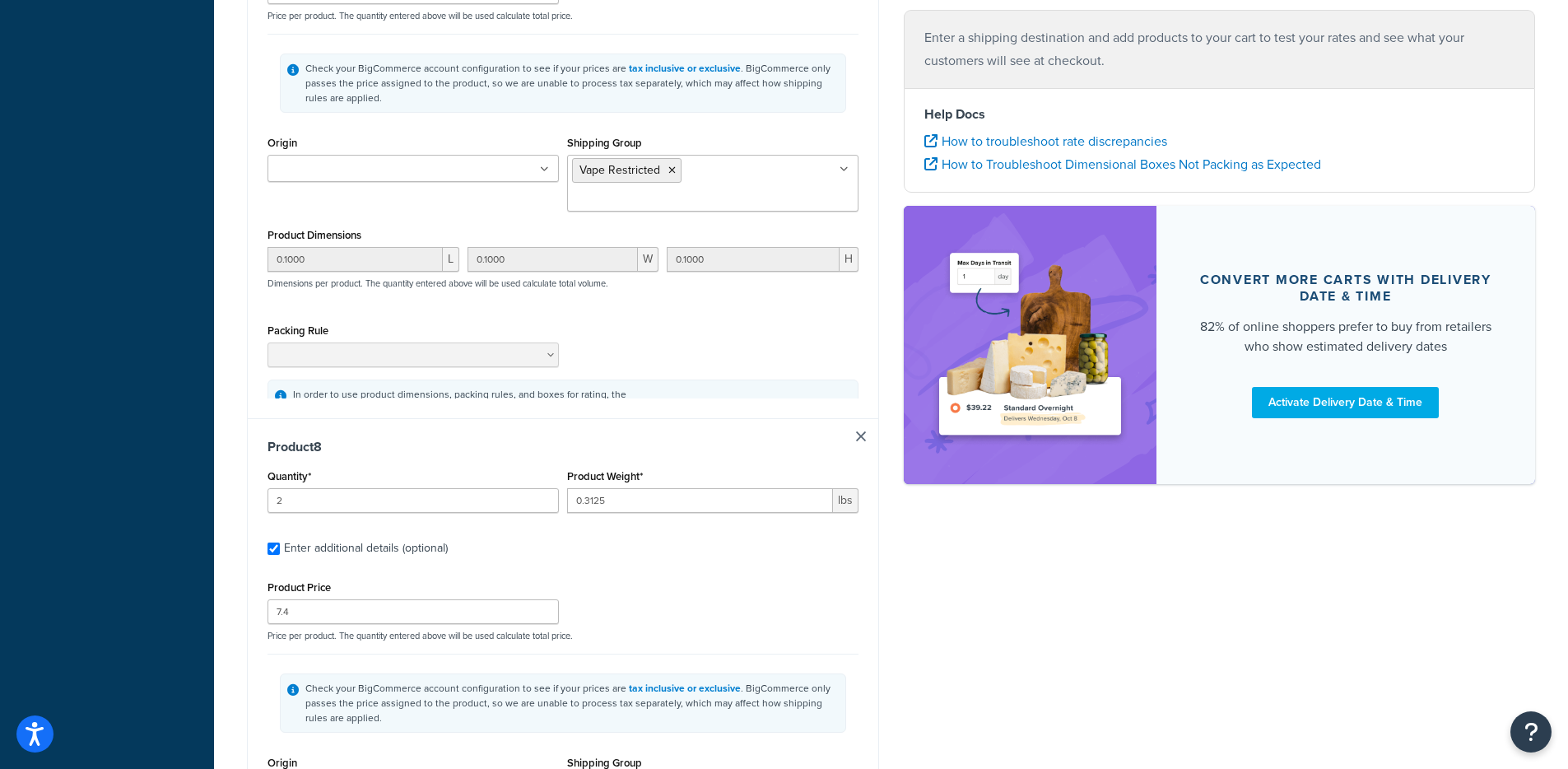
type input "10.0000"
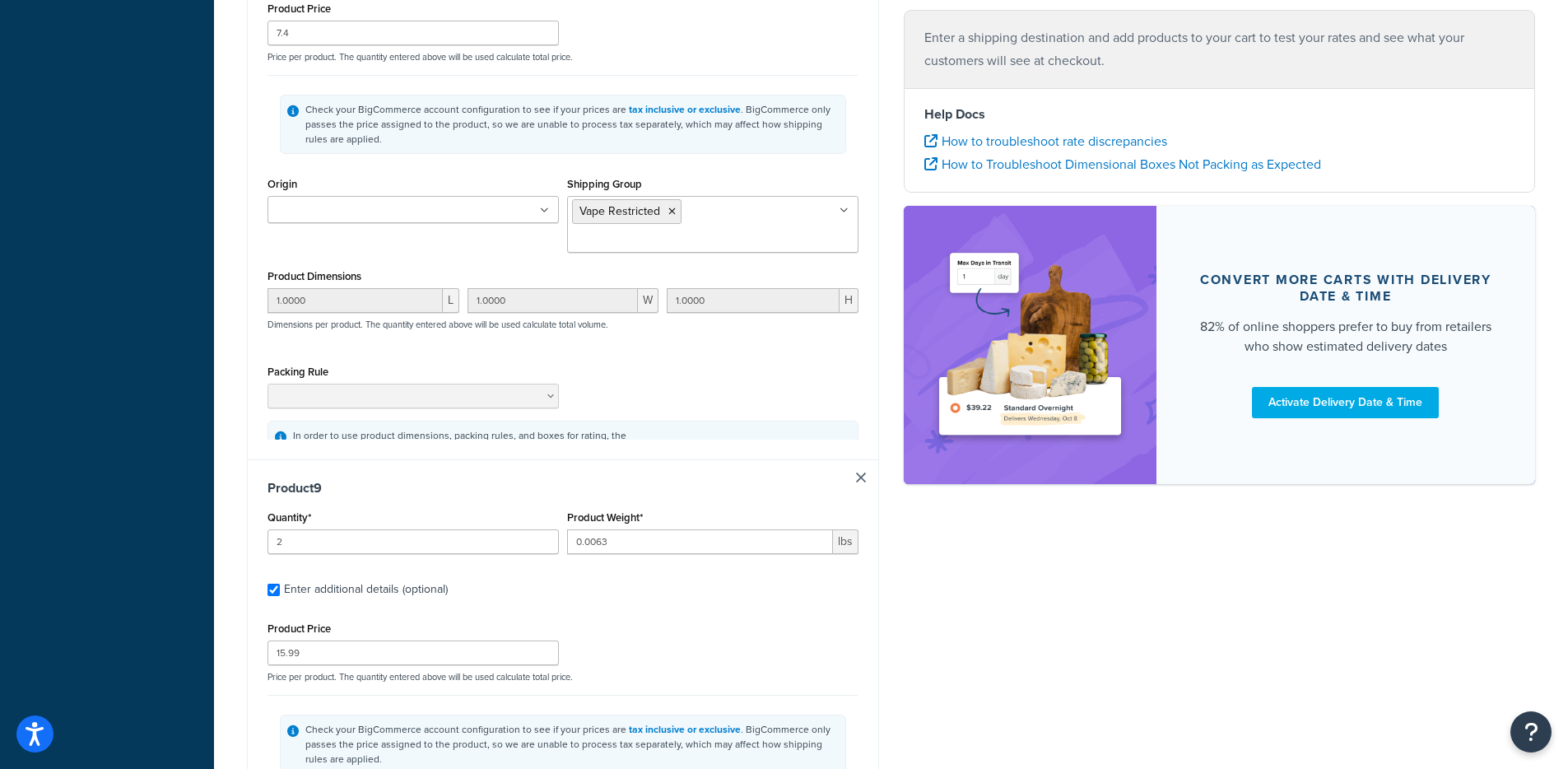
type input "5"
type input "0.0063"
type input "11.99"
type input "0.1000"
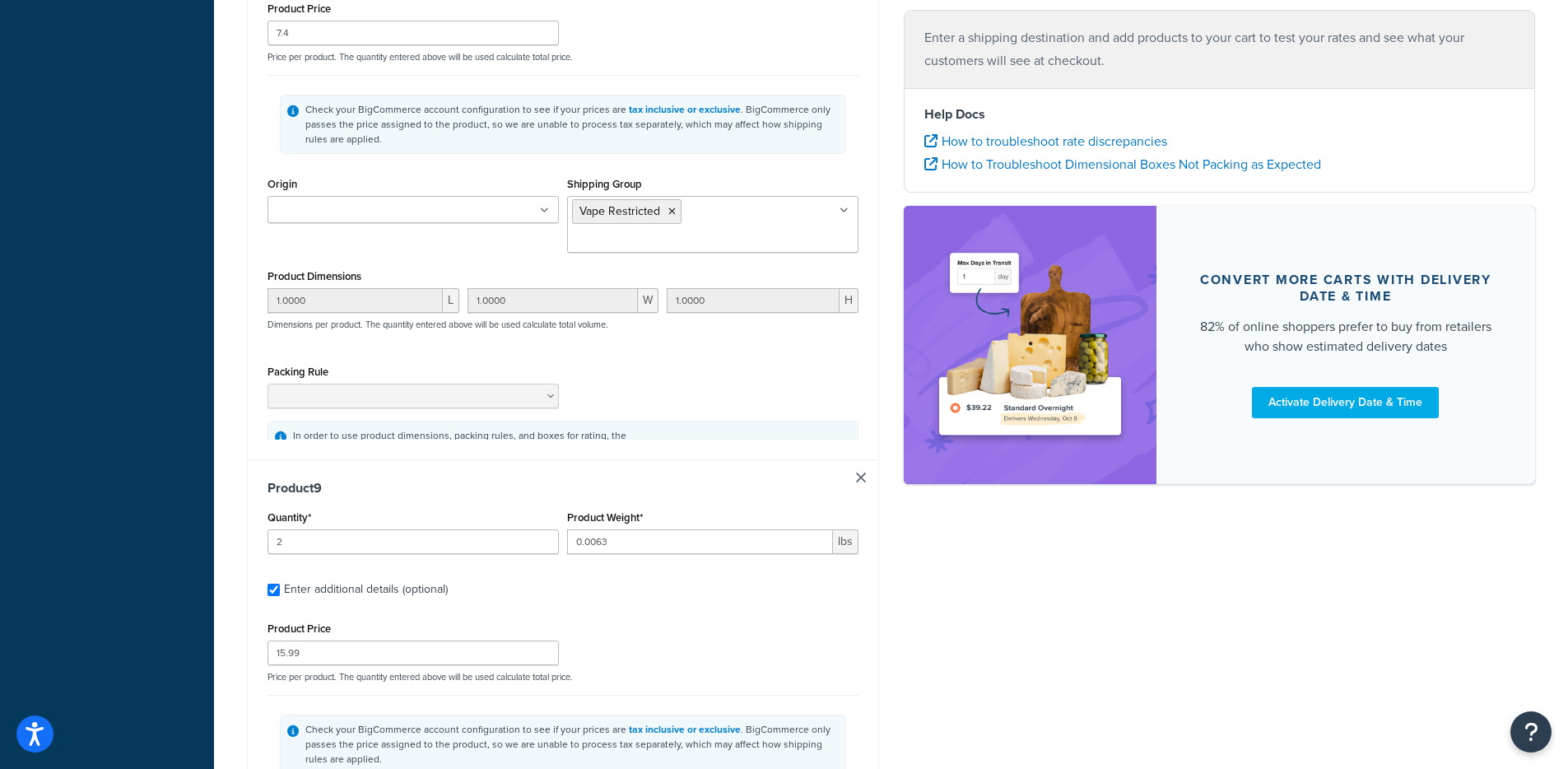
type input "0.1000"
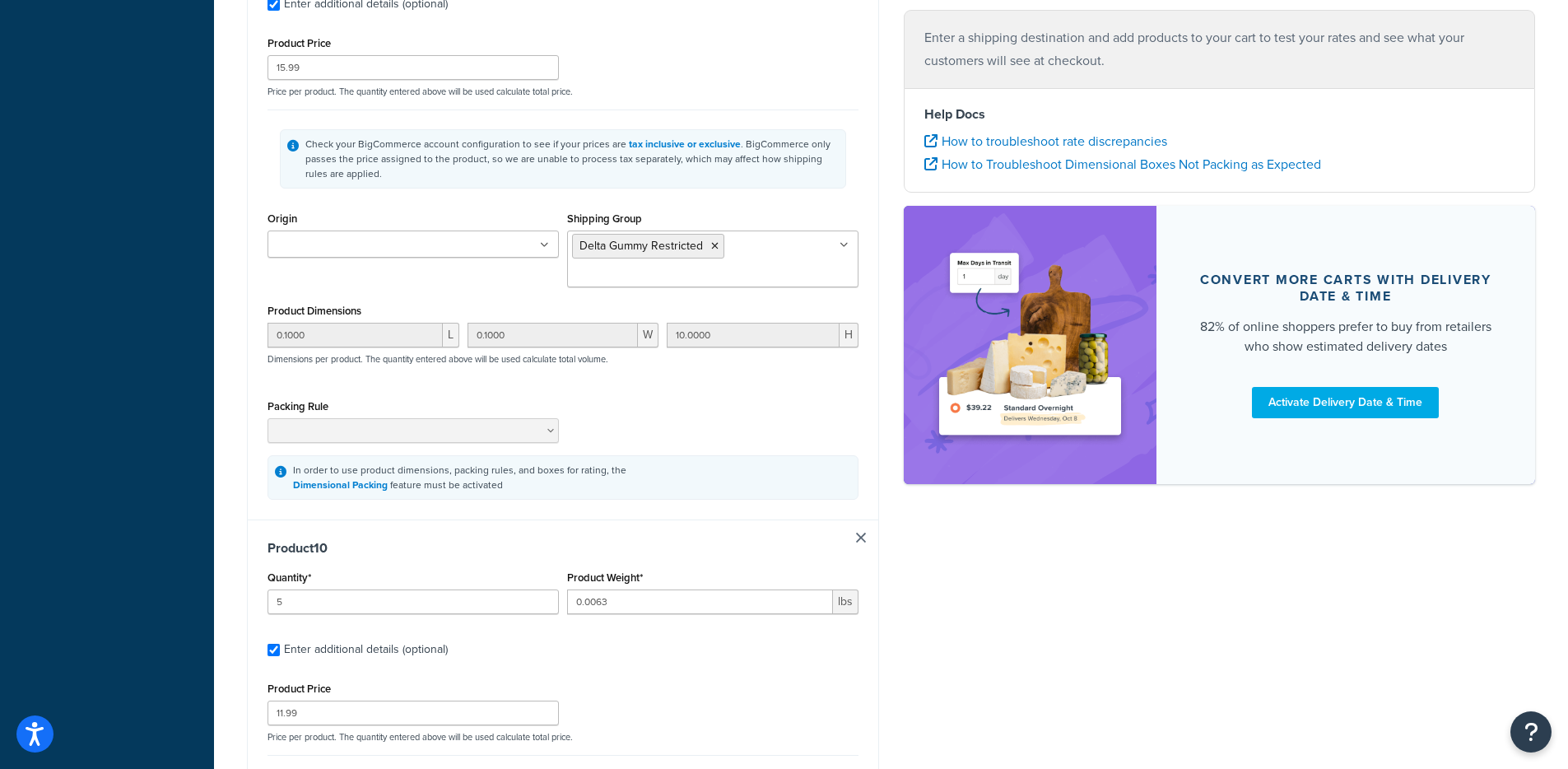
type input "5"
type input "0.0063"
type input "11.99"
type input "0.1000"
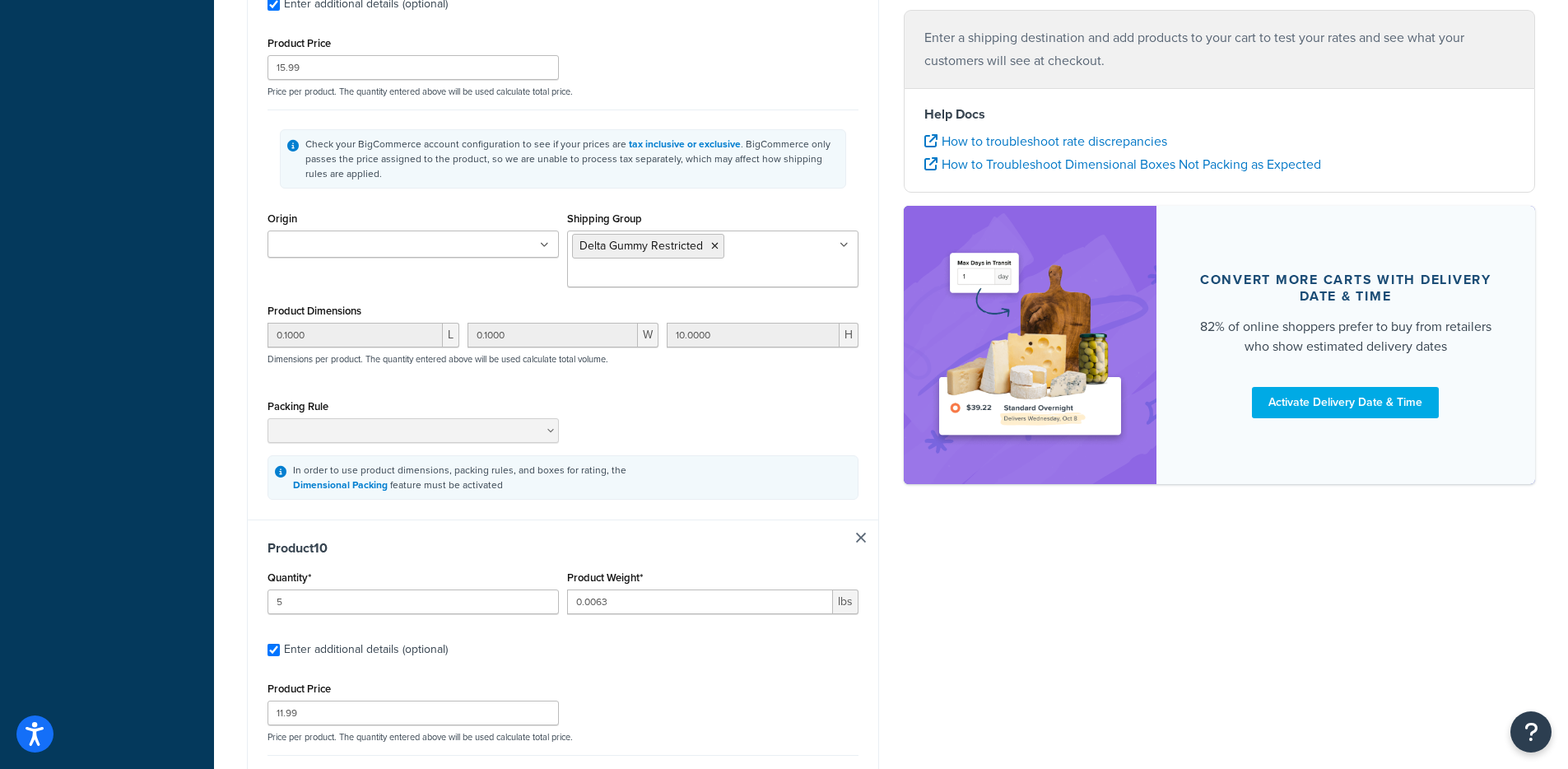
type input "0.1000"
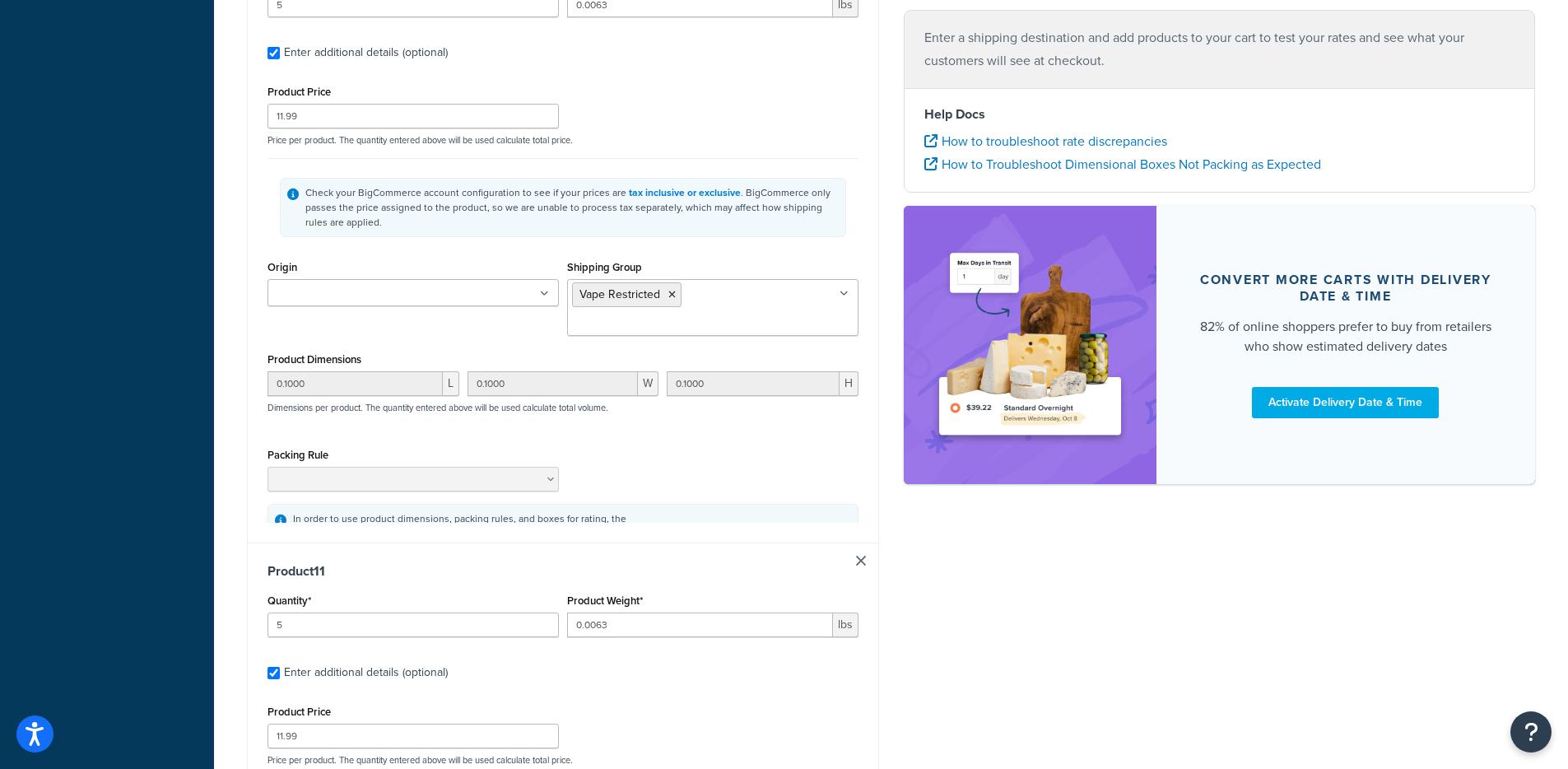
type input "5"
type input "0.0063"
type input "11.99"
type input "0.1000"
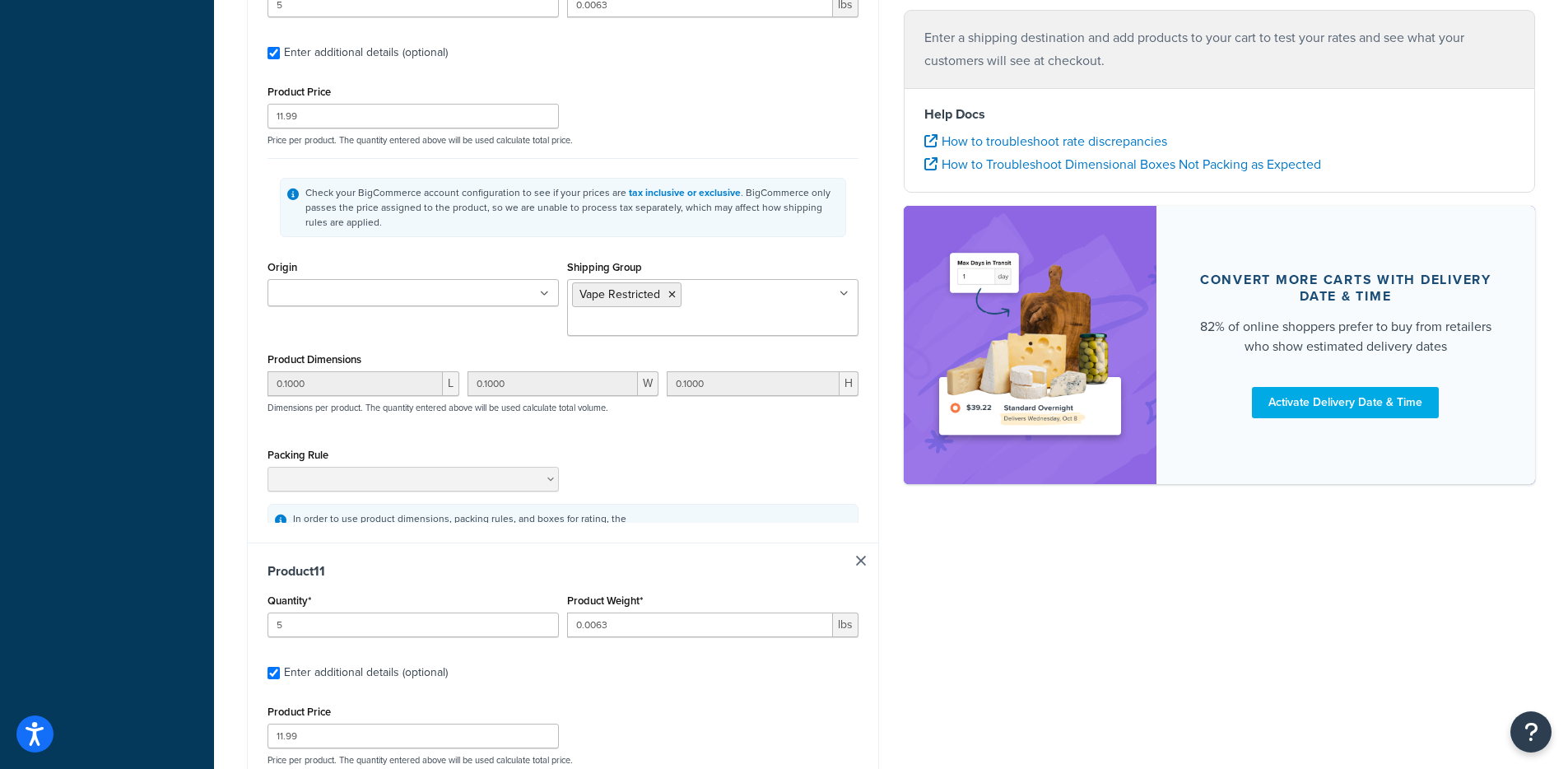
type input "0.1000"
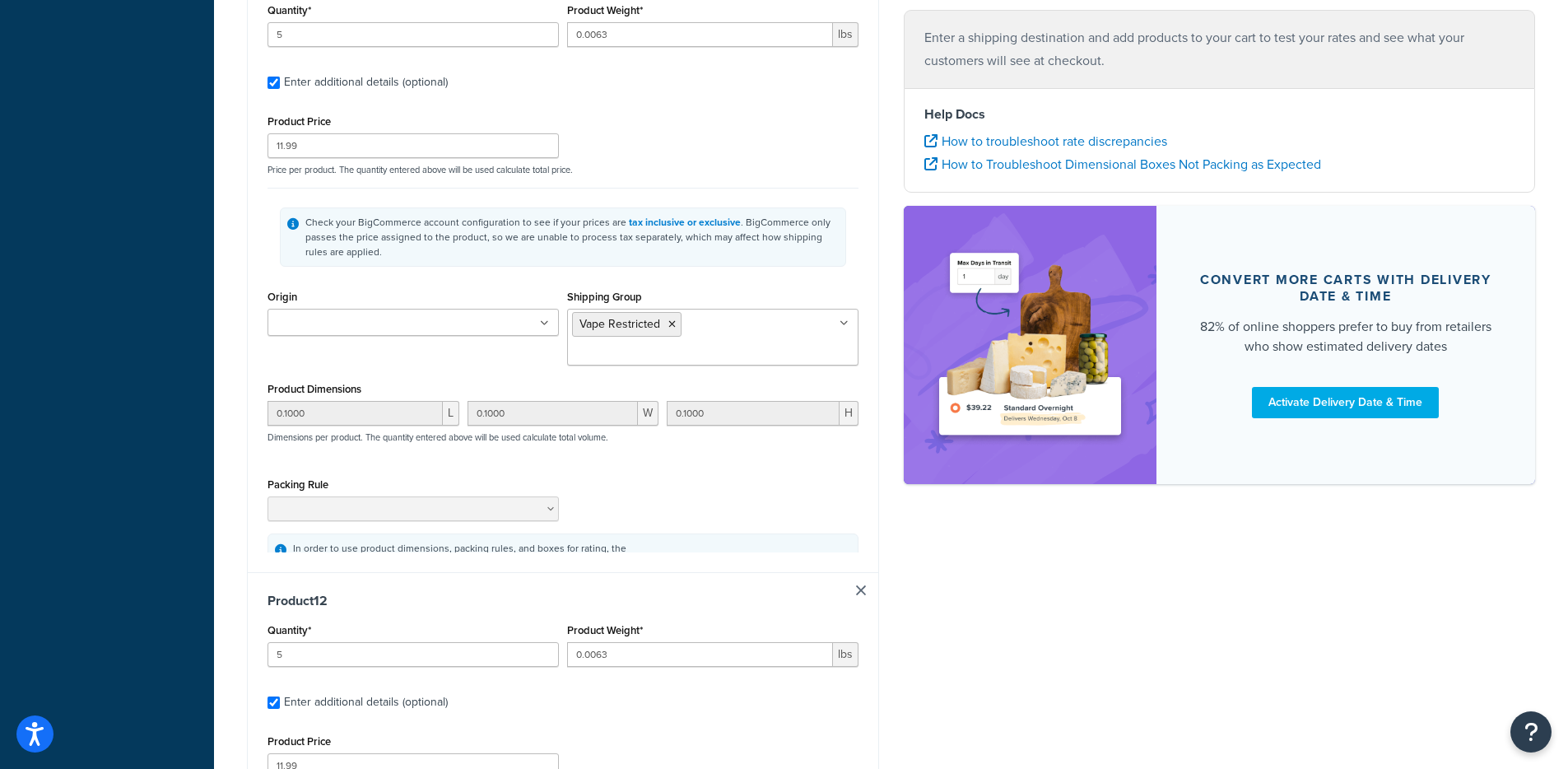
type input "5"
type input "0.0063"
type input "11.99"
type input "0.1000"
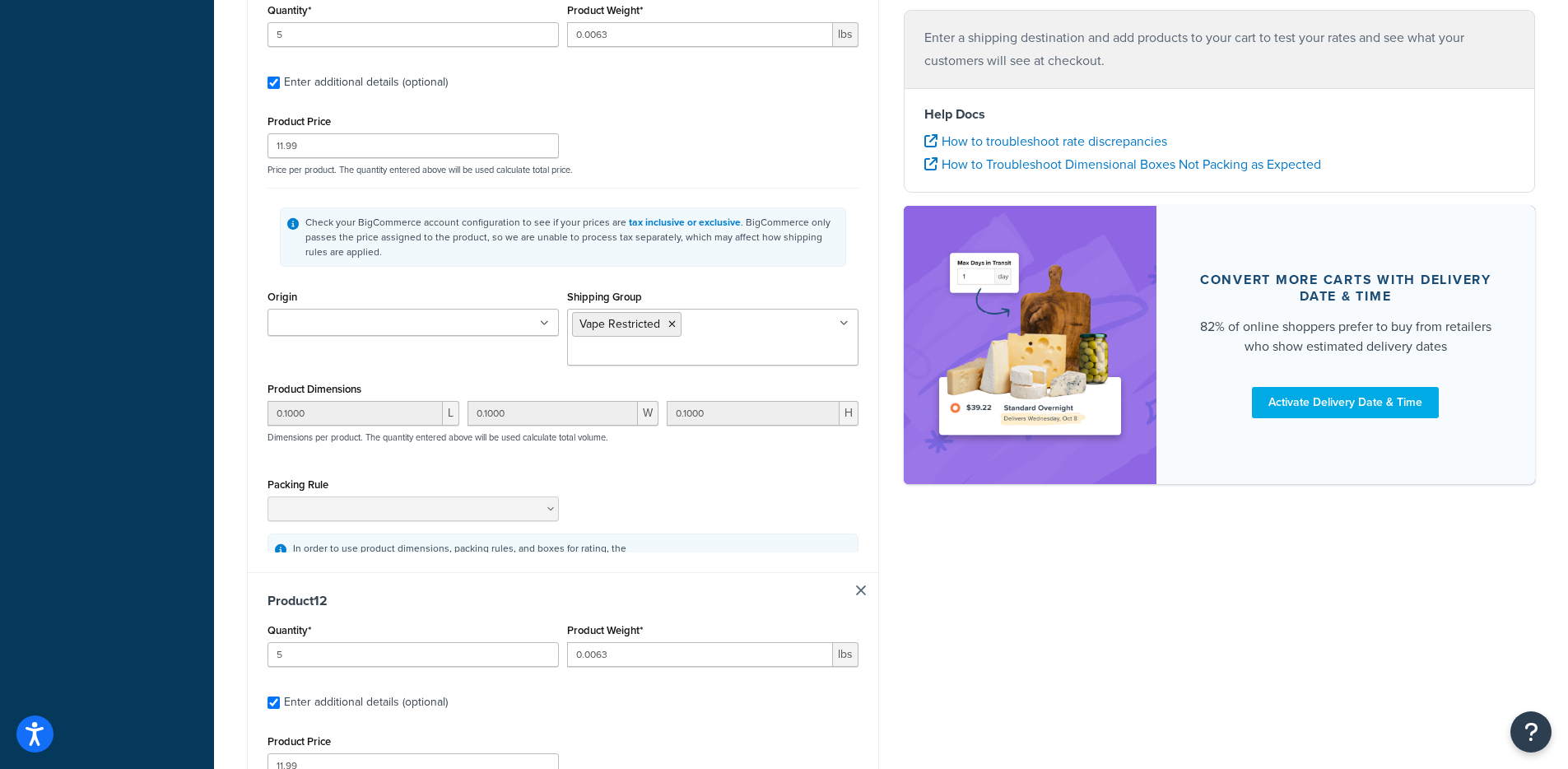
type input "0.1000"
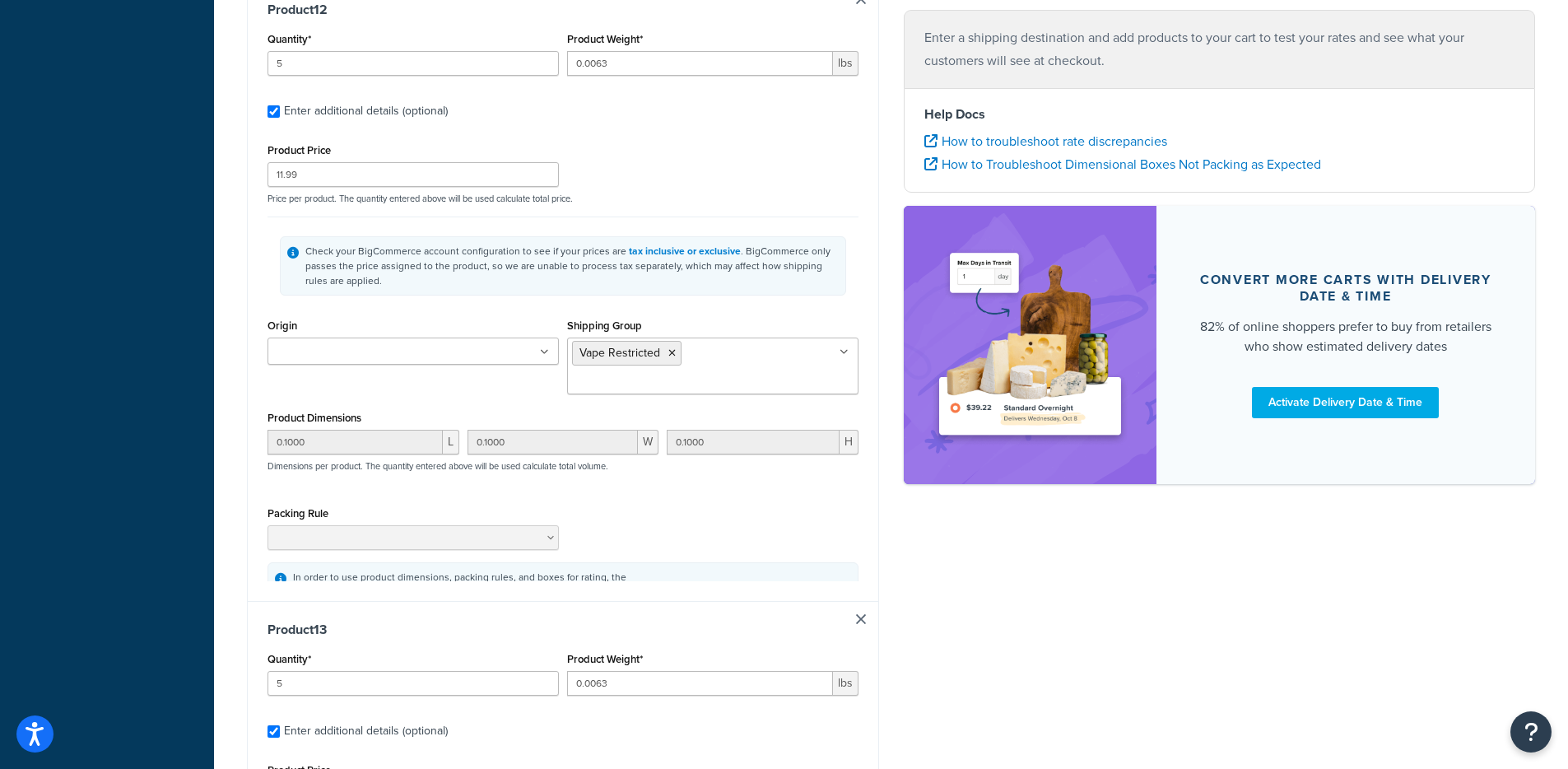
scroll to position [0, 0]
type input "5"
type input "0.0063"
type input "8.99"
type input "0.1000"
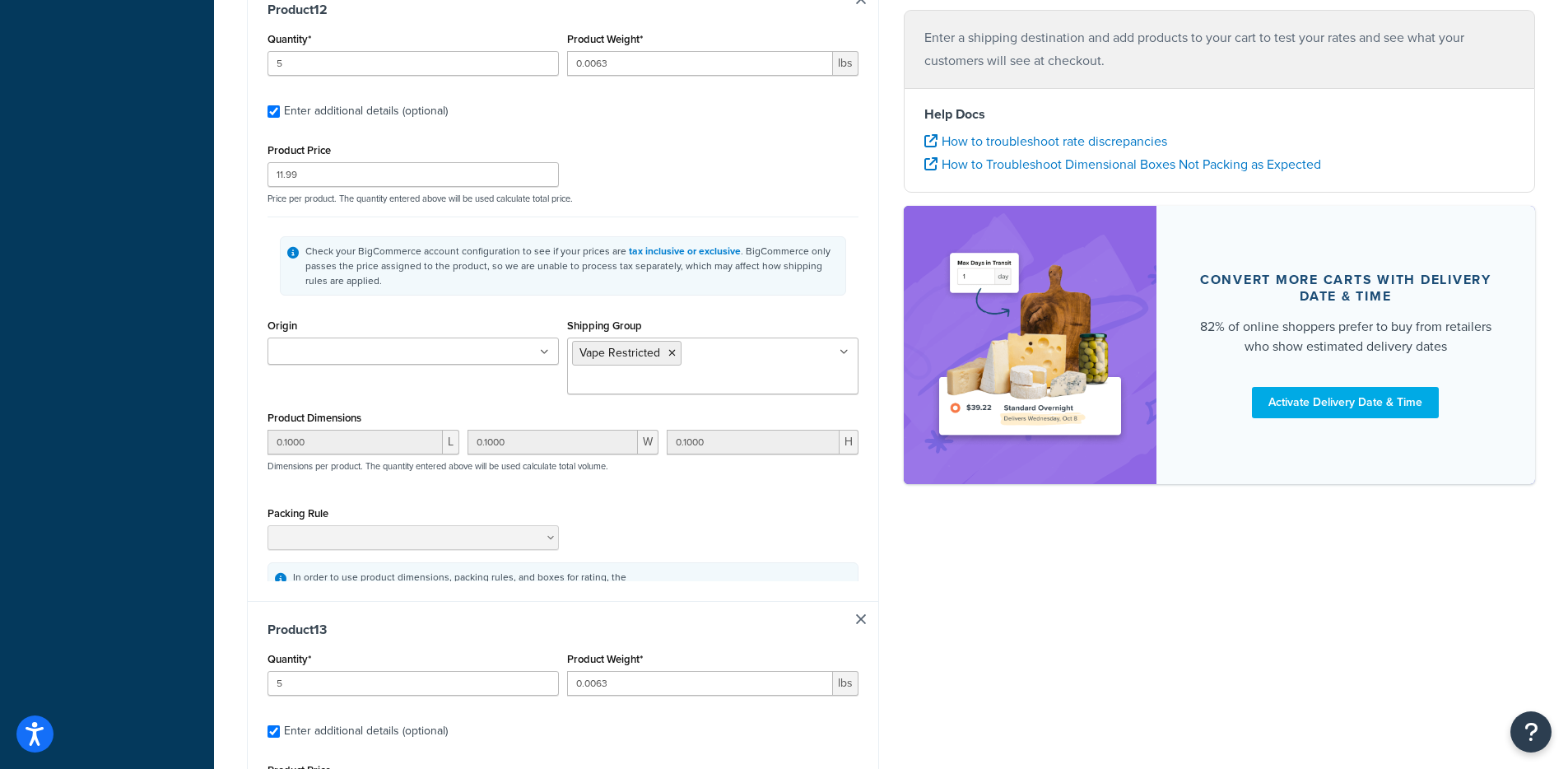
type input "0.1000"
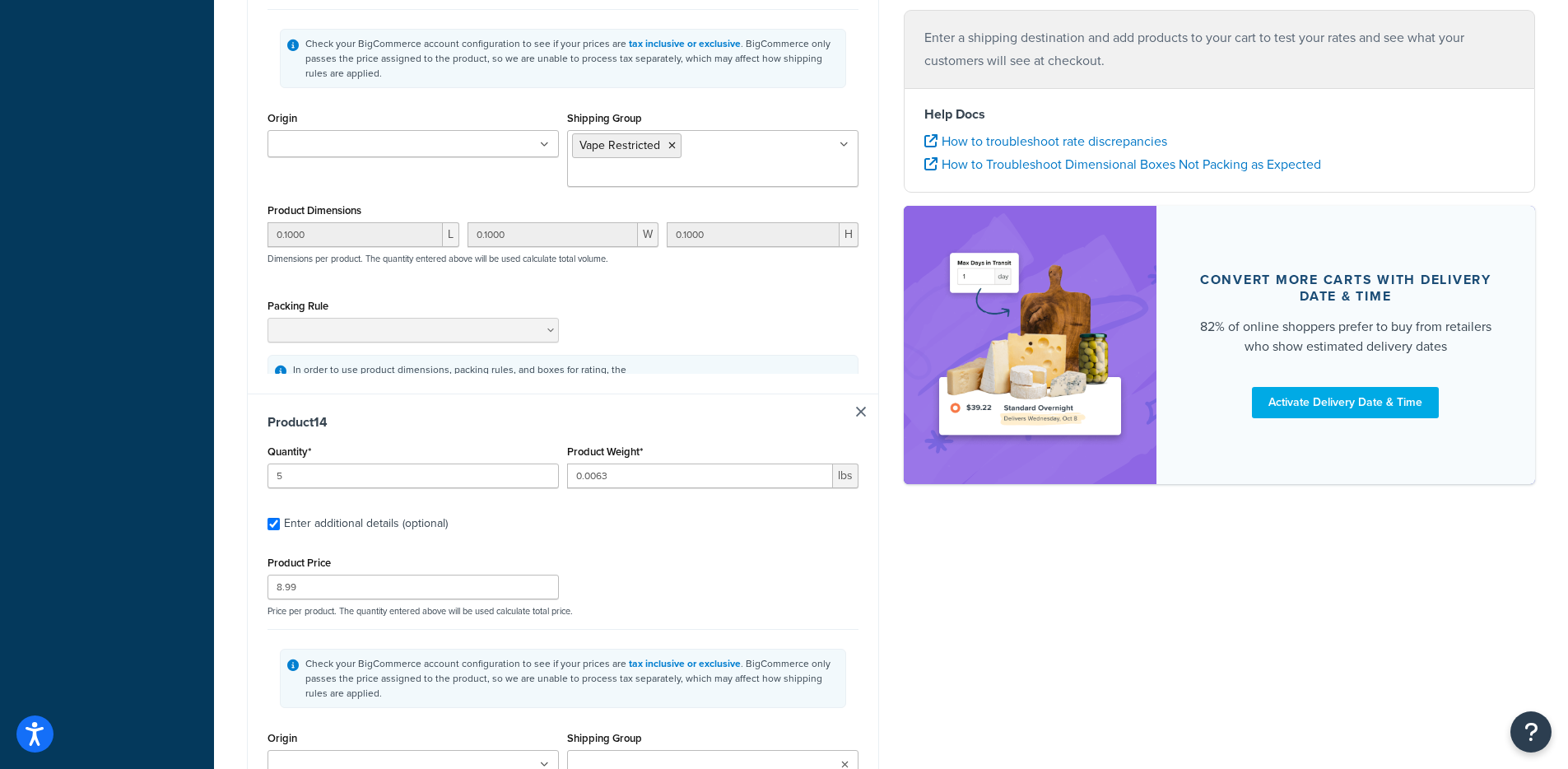
type input "5"
type input "0.0063"
type input "8.99"
type input "0.1000"
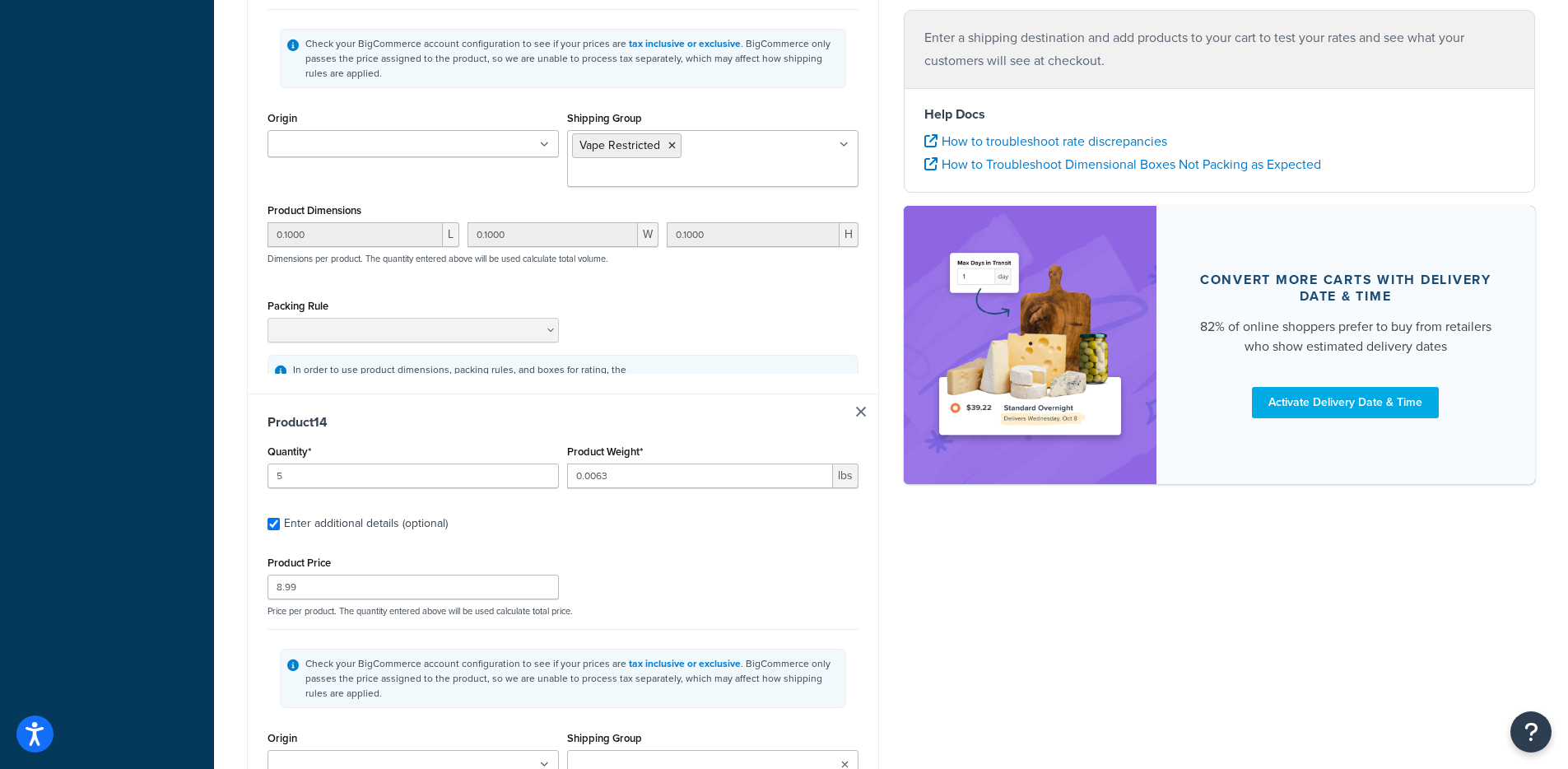
type input "0.1000"
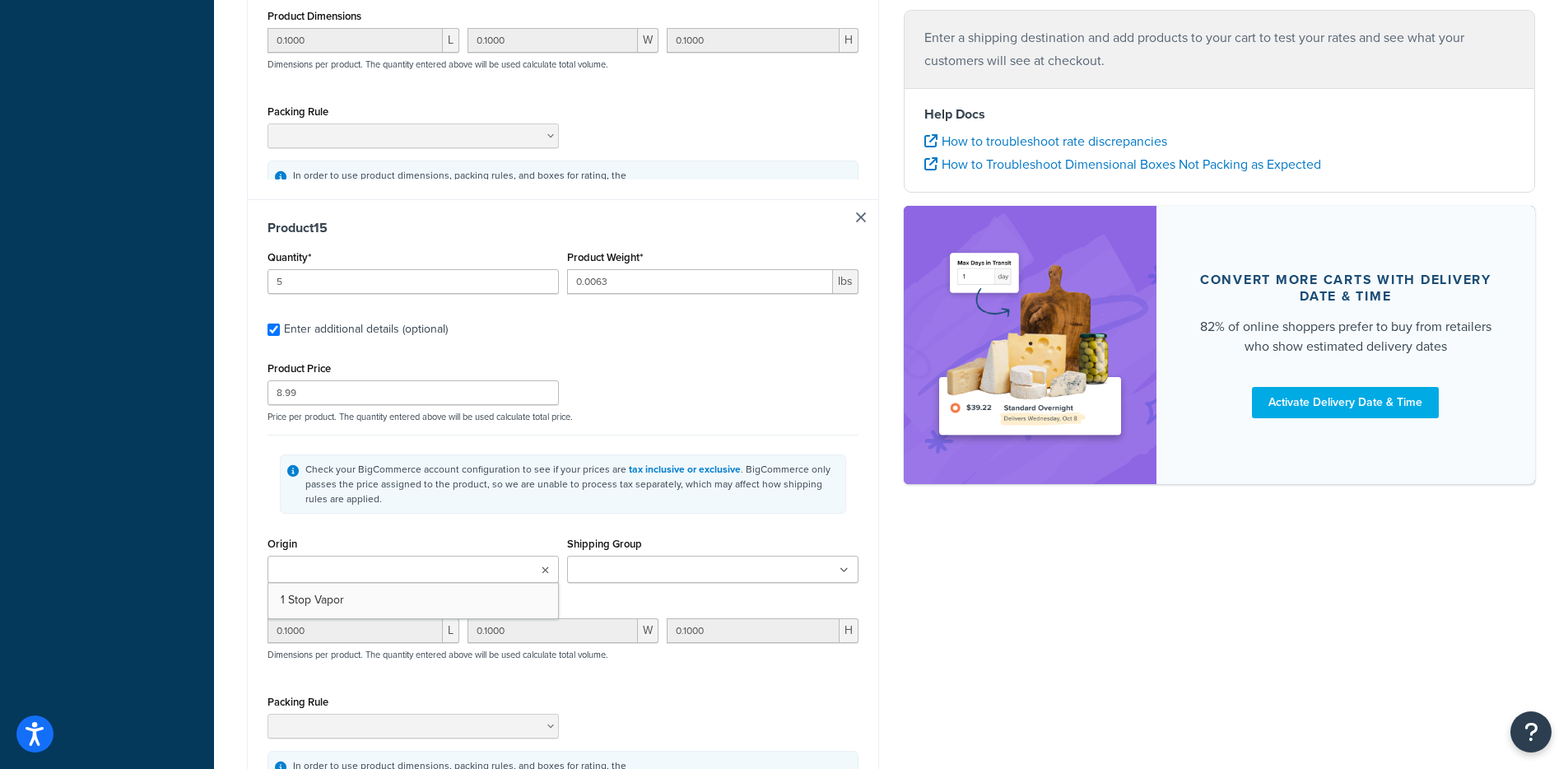
type input "5"
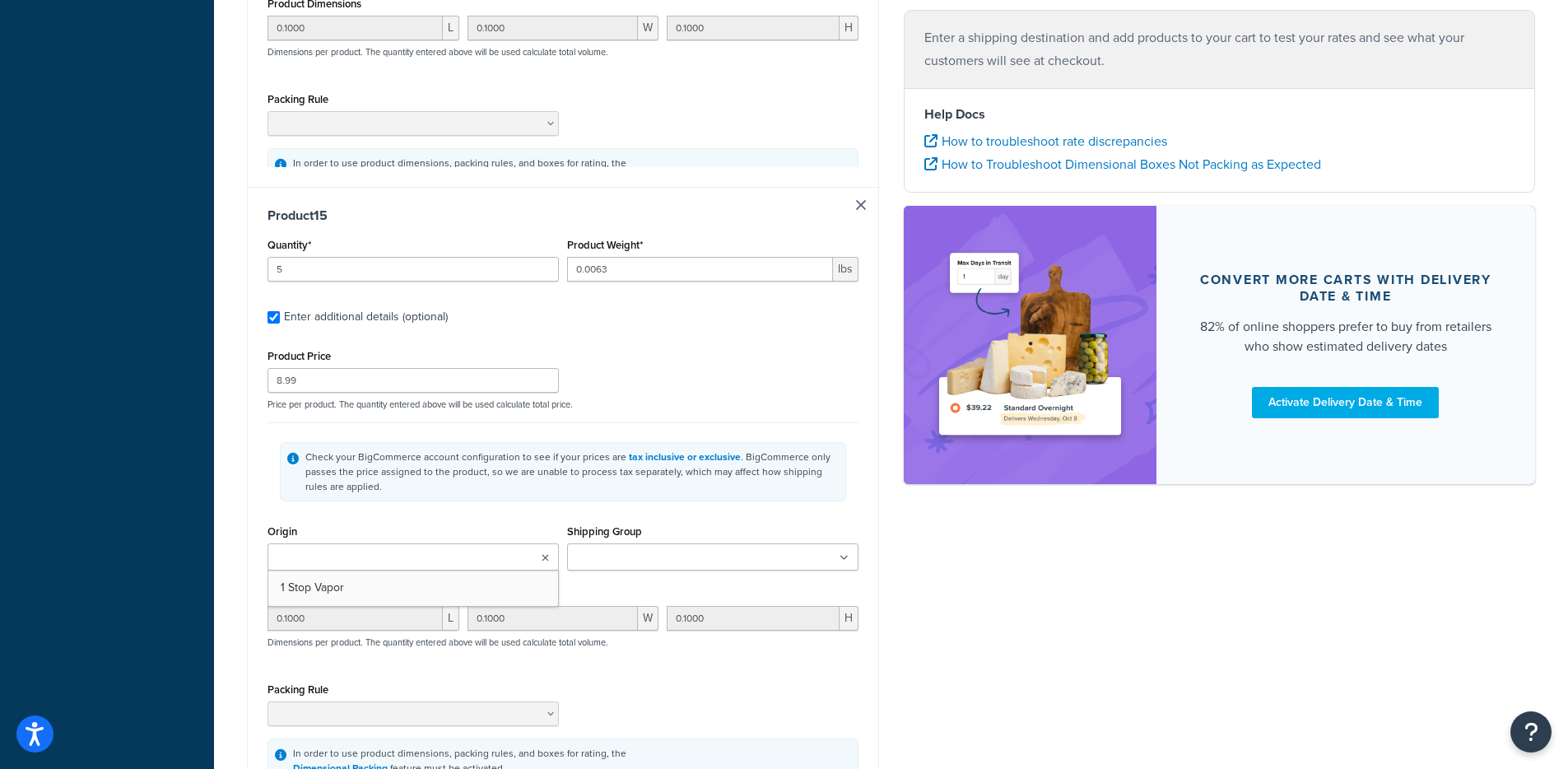
type input "0.0063"
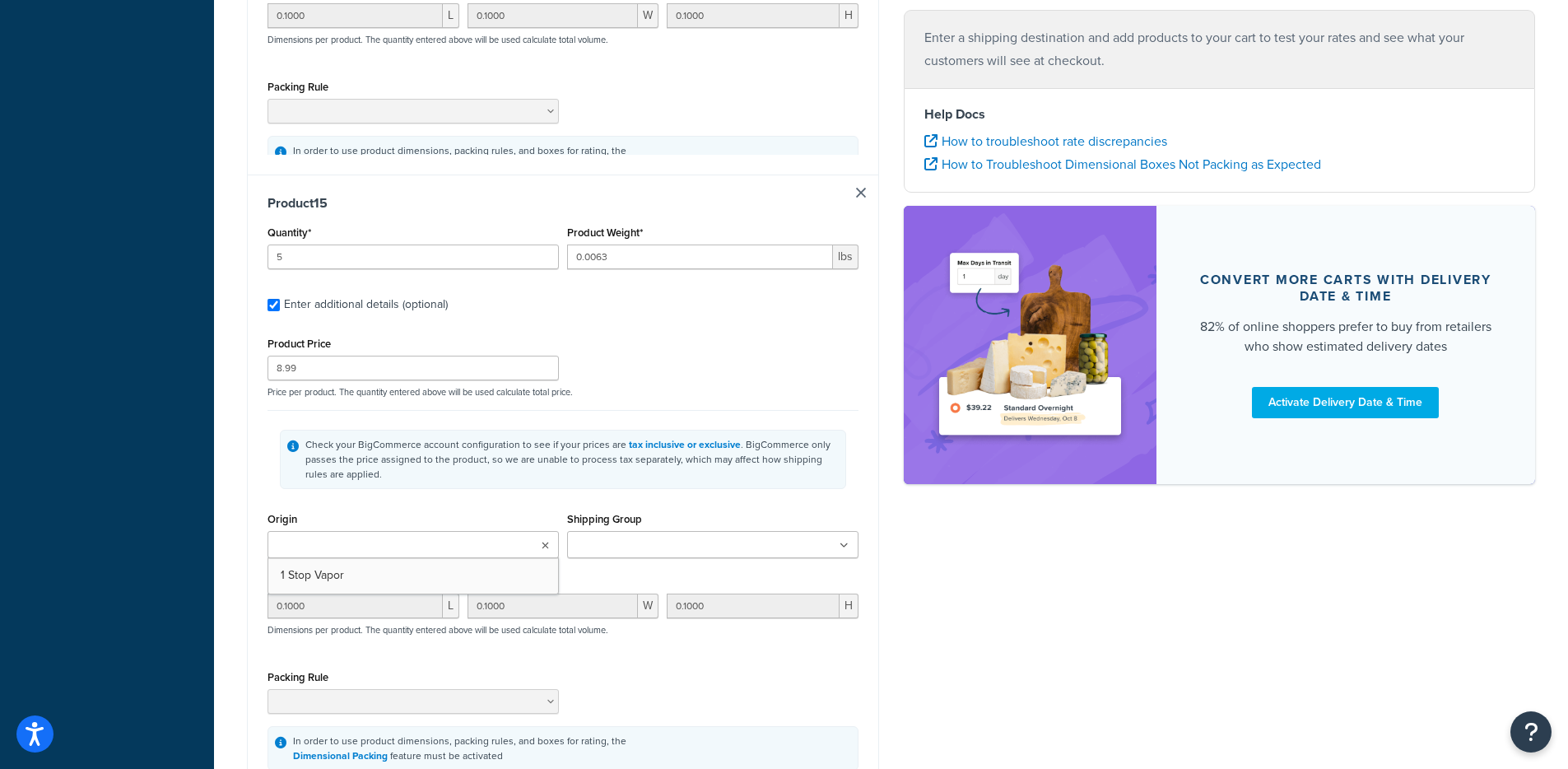
type input "8.99"
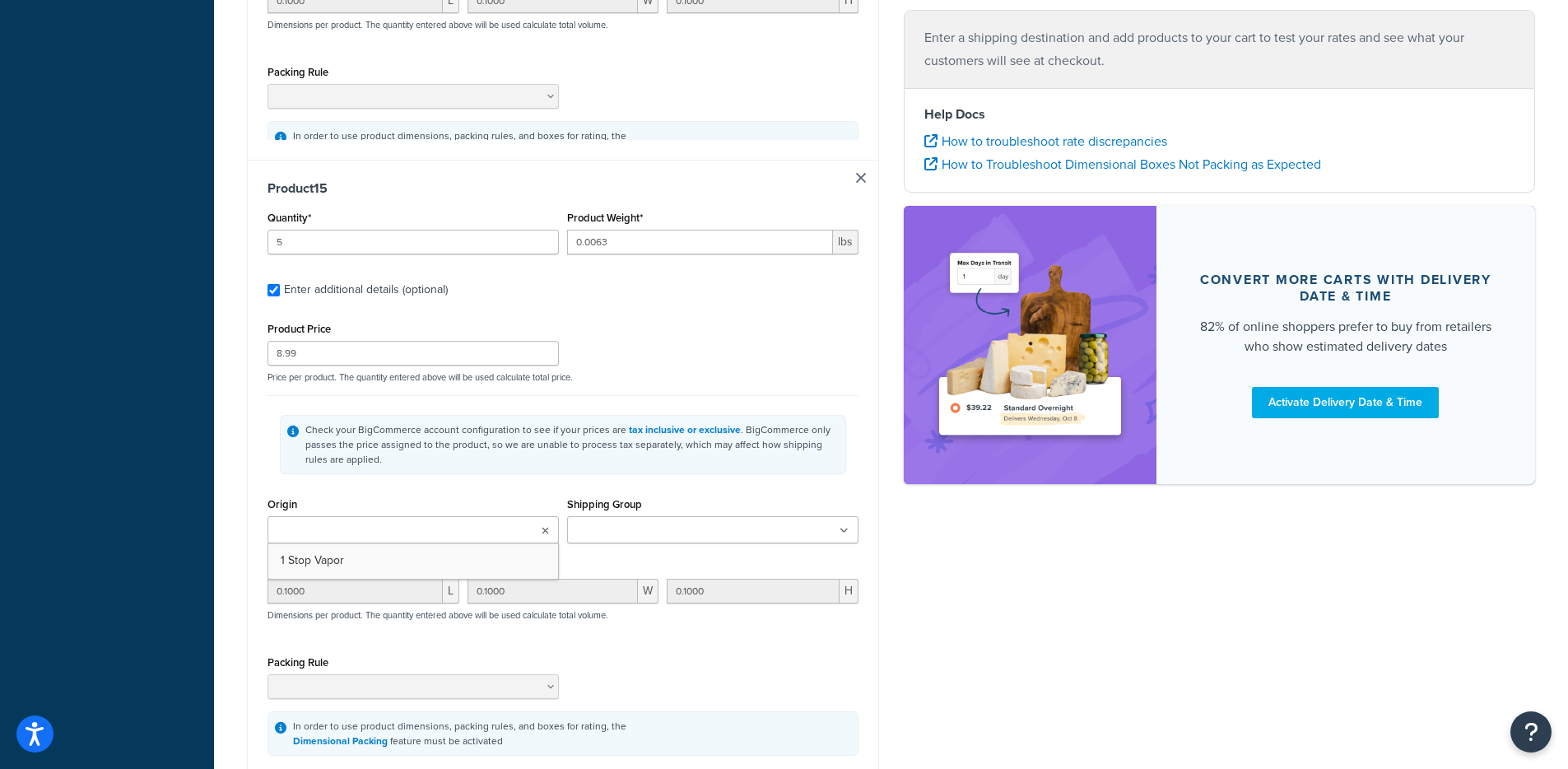
type input "0.1000"
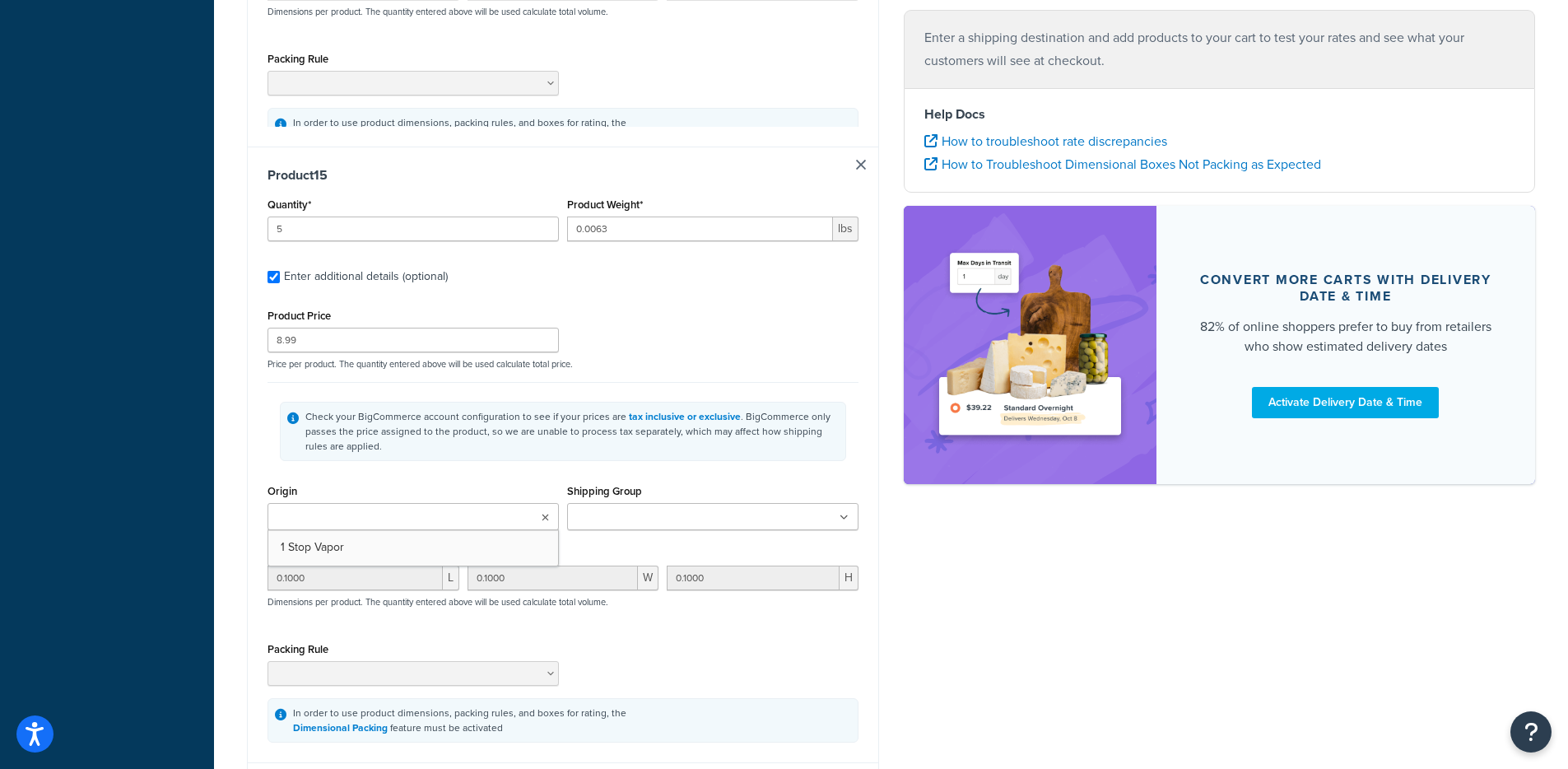
type input "0.1000"
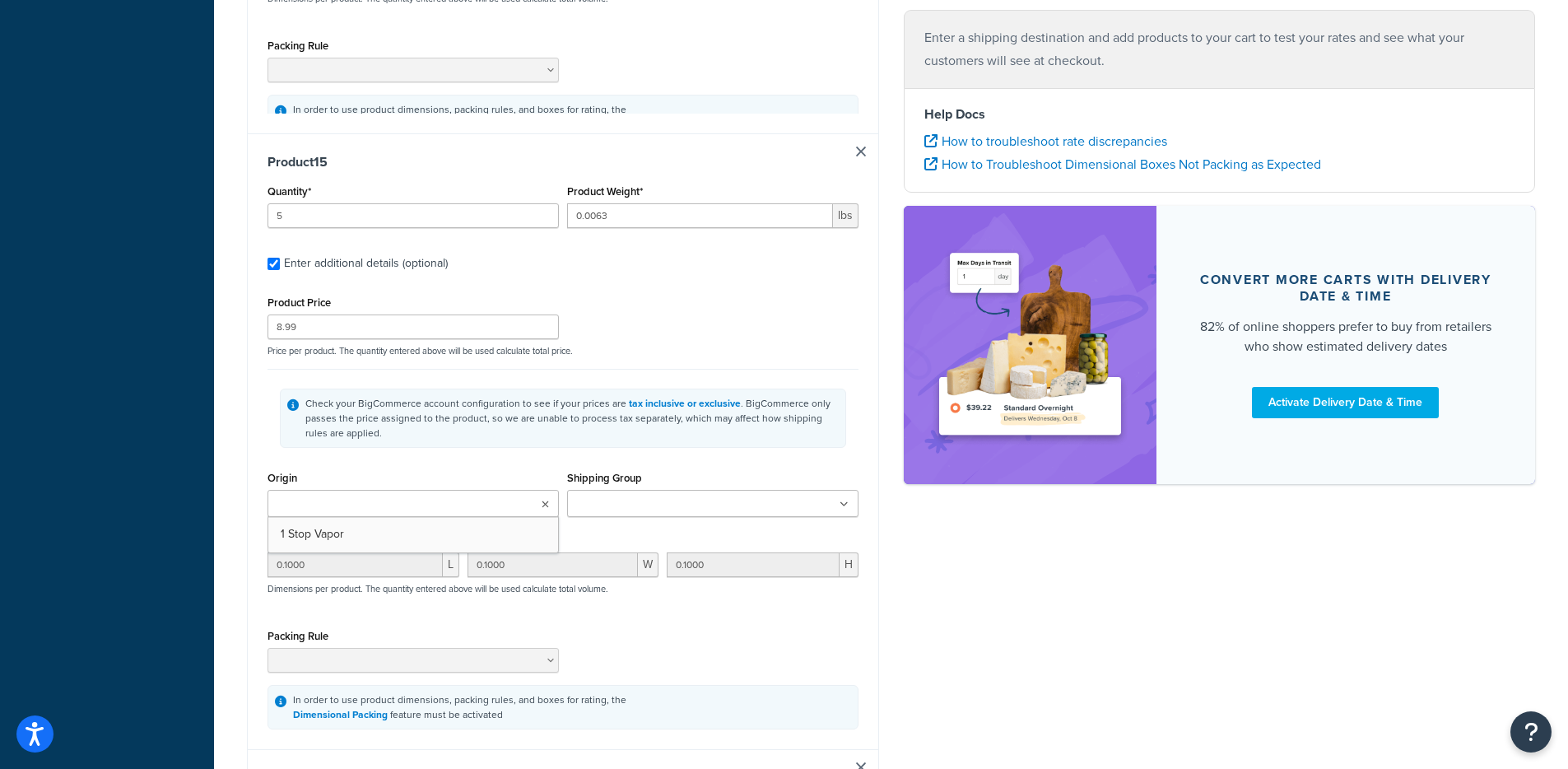
type input "0.1000"
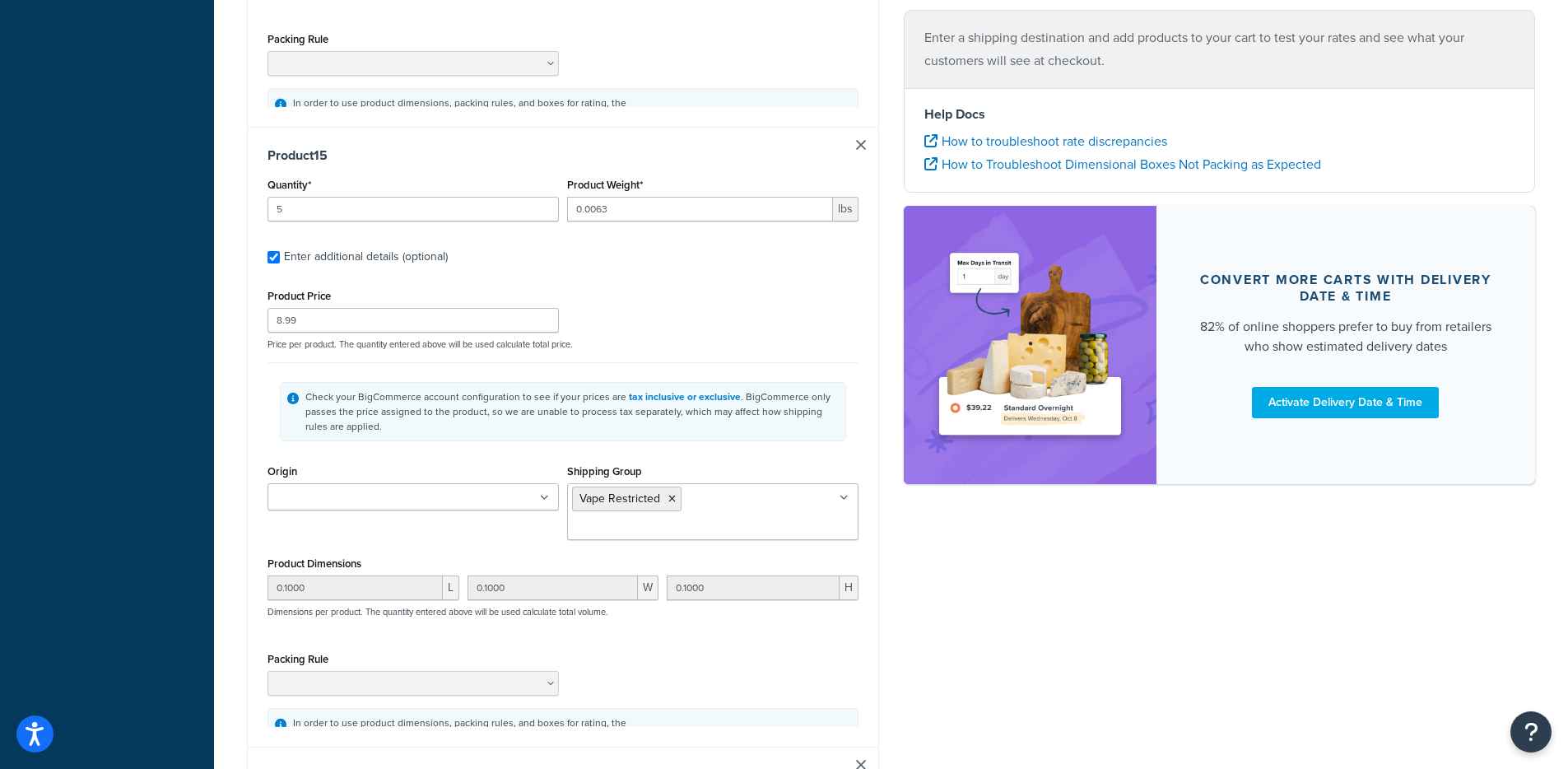
scroll to position [0, 0]
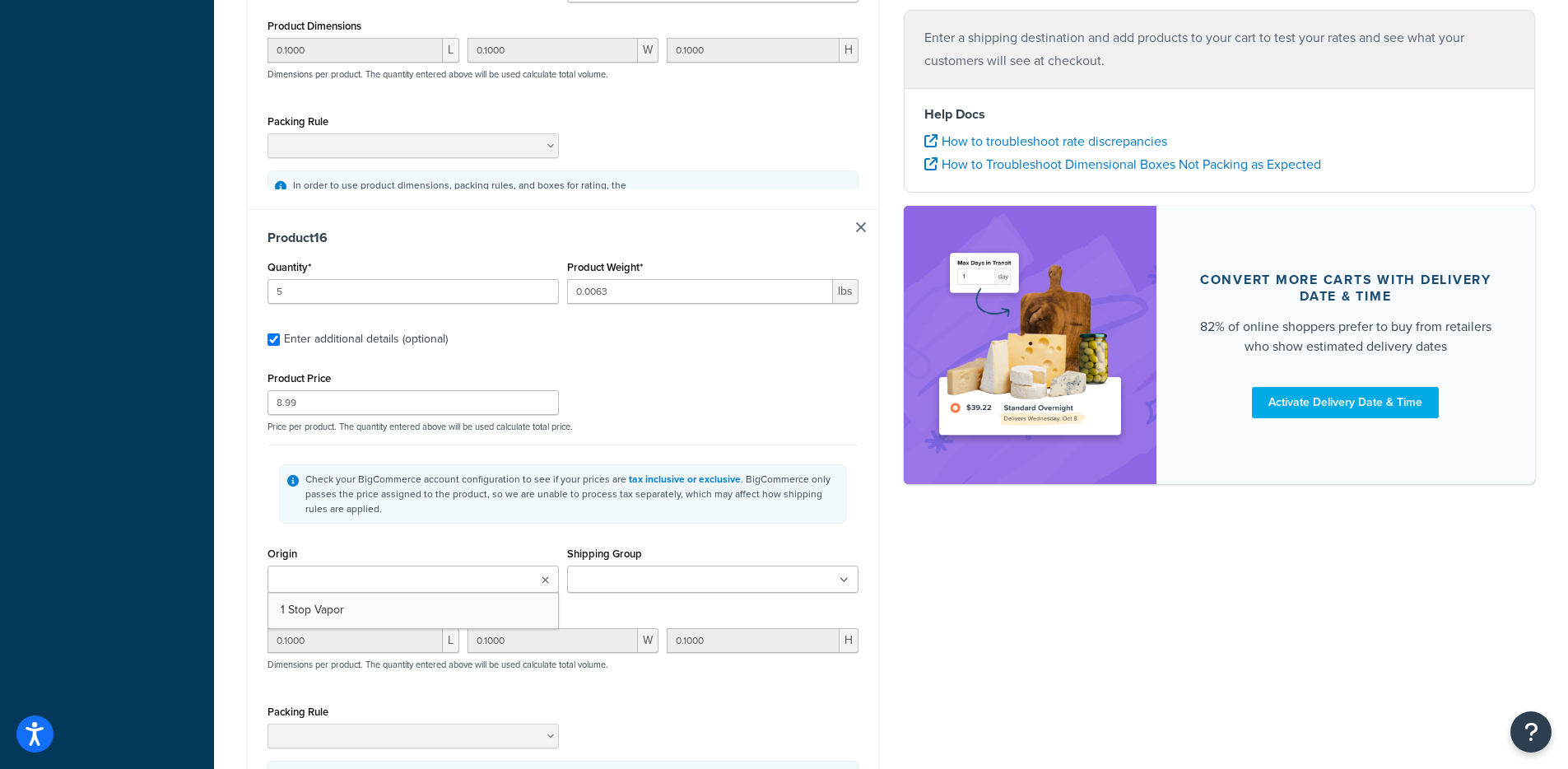
type input "5"
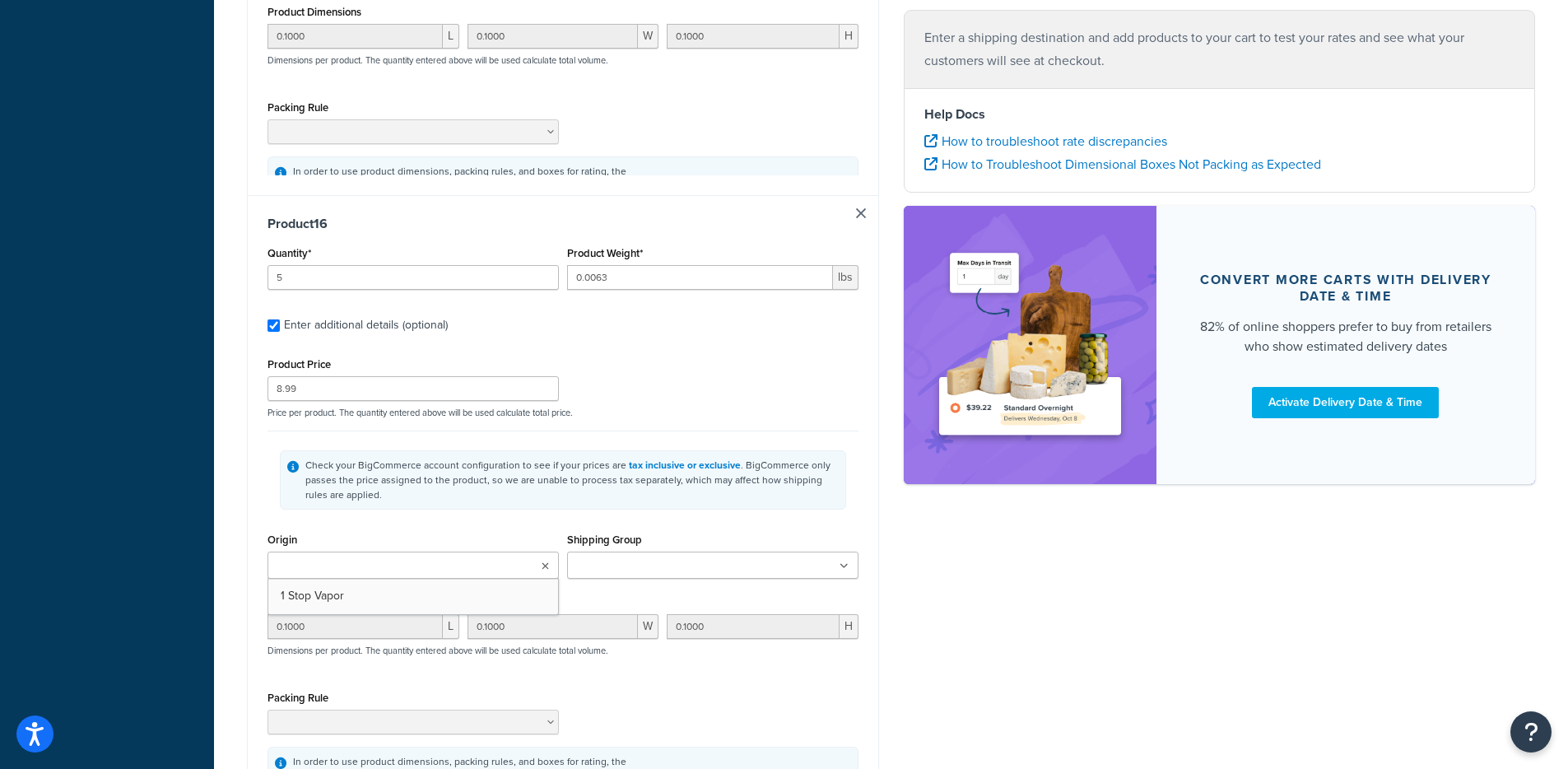
type input "0.0063"
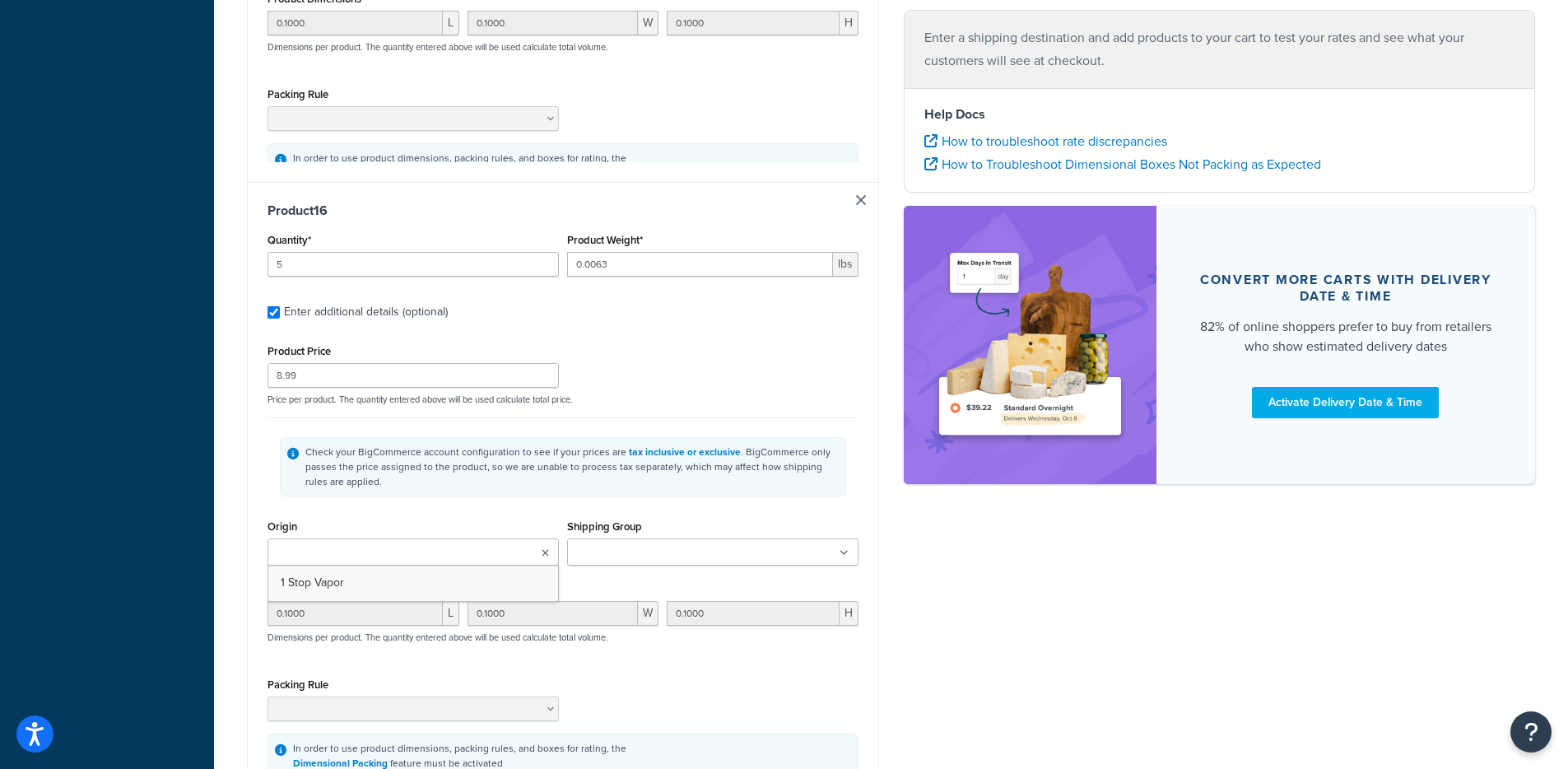
type input "8.99"
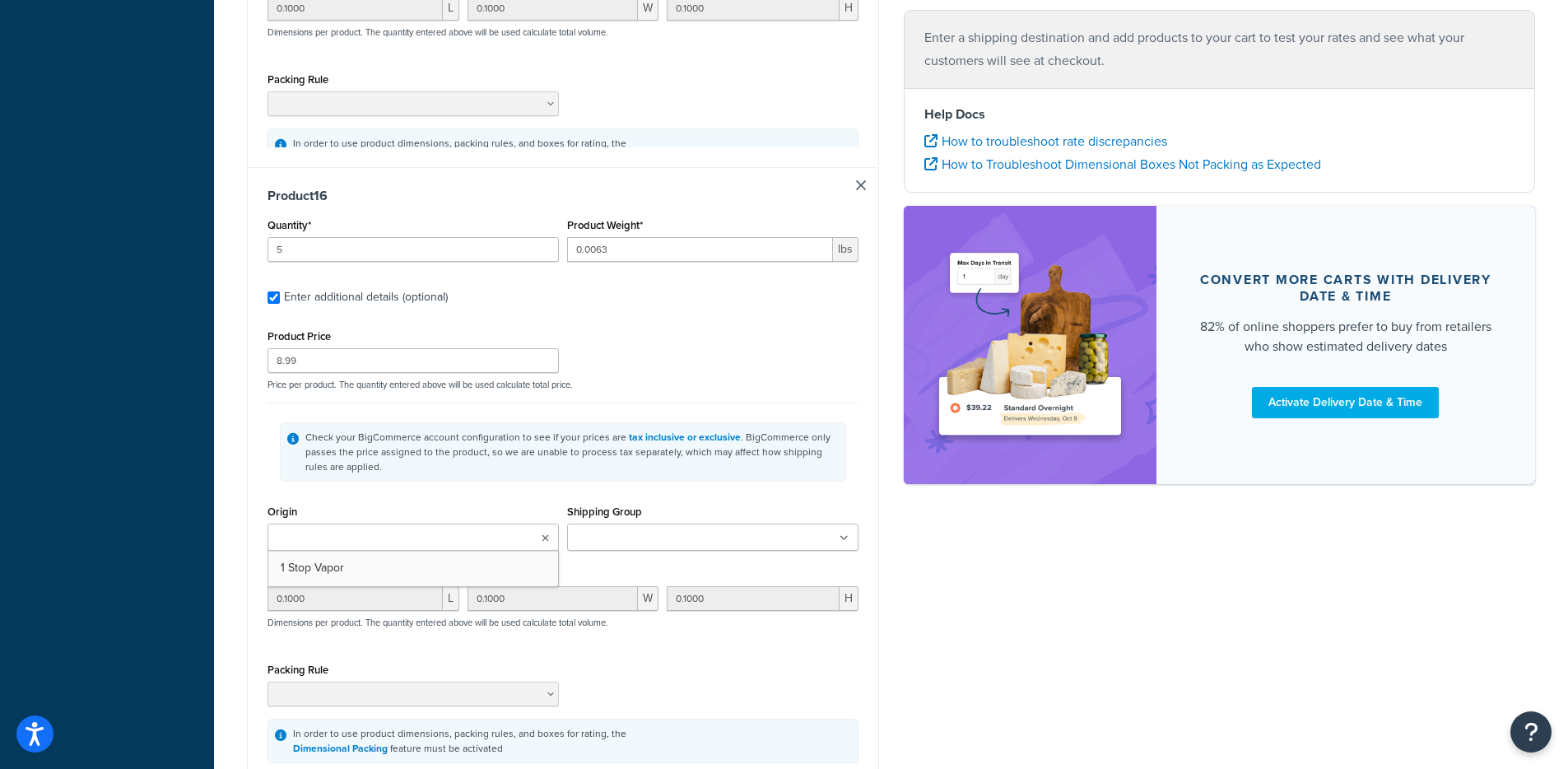
type input "0.1000"
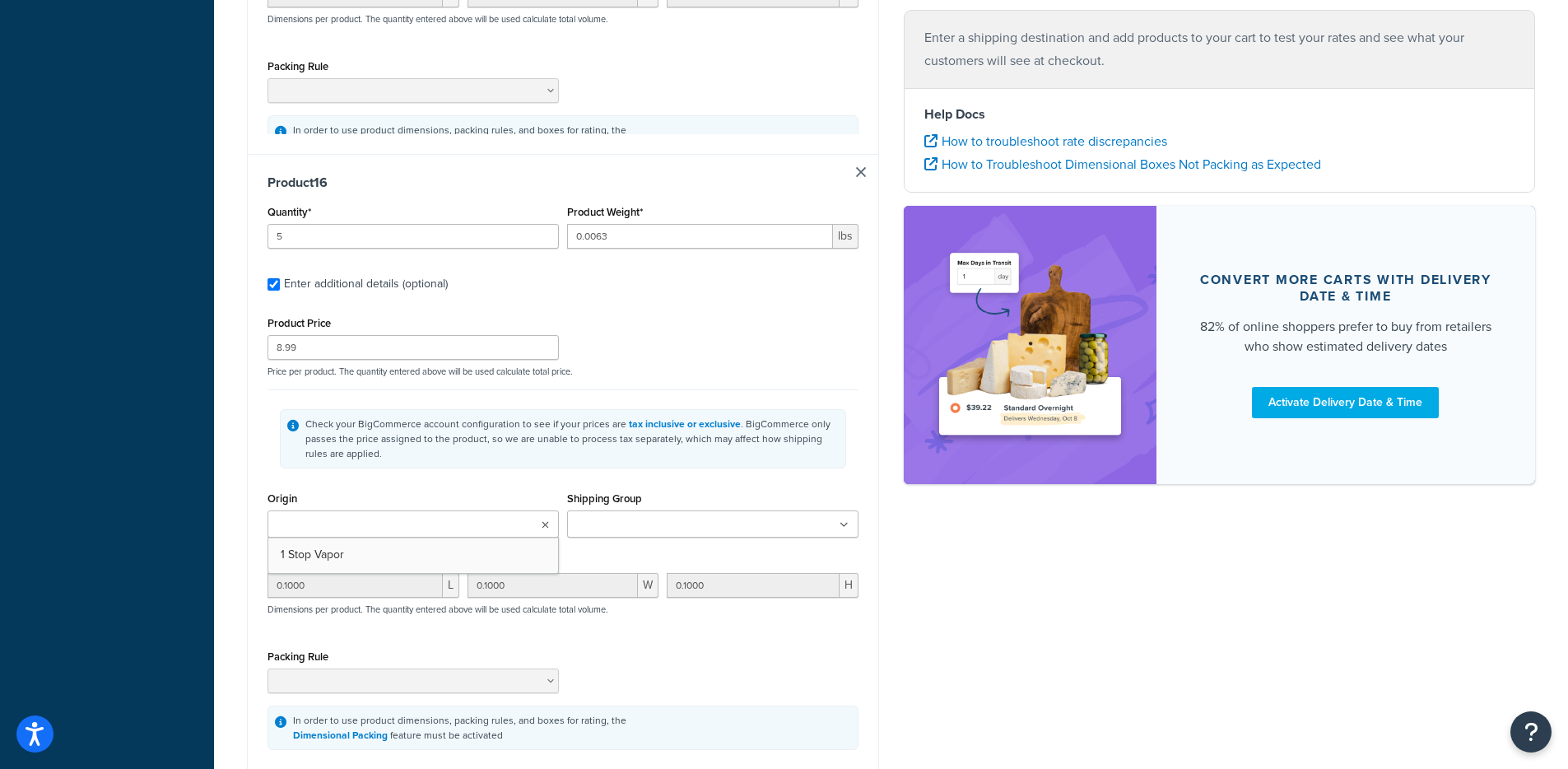
type input "0.1000"
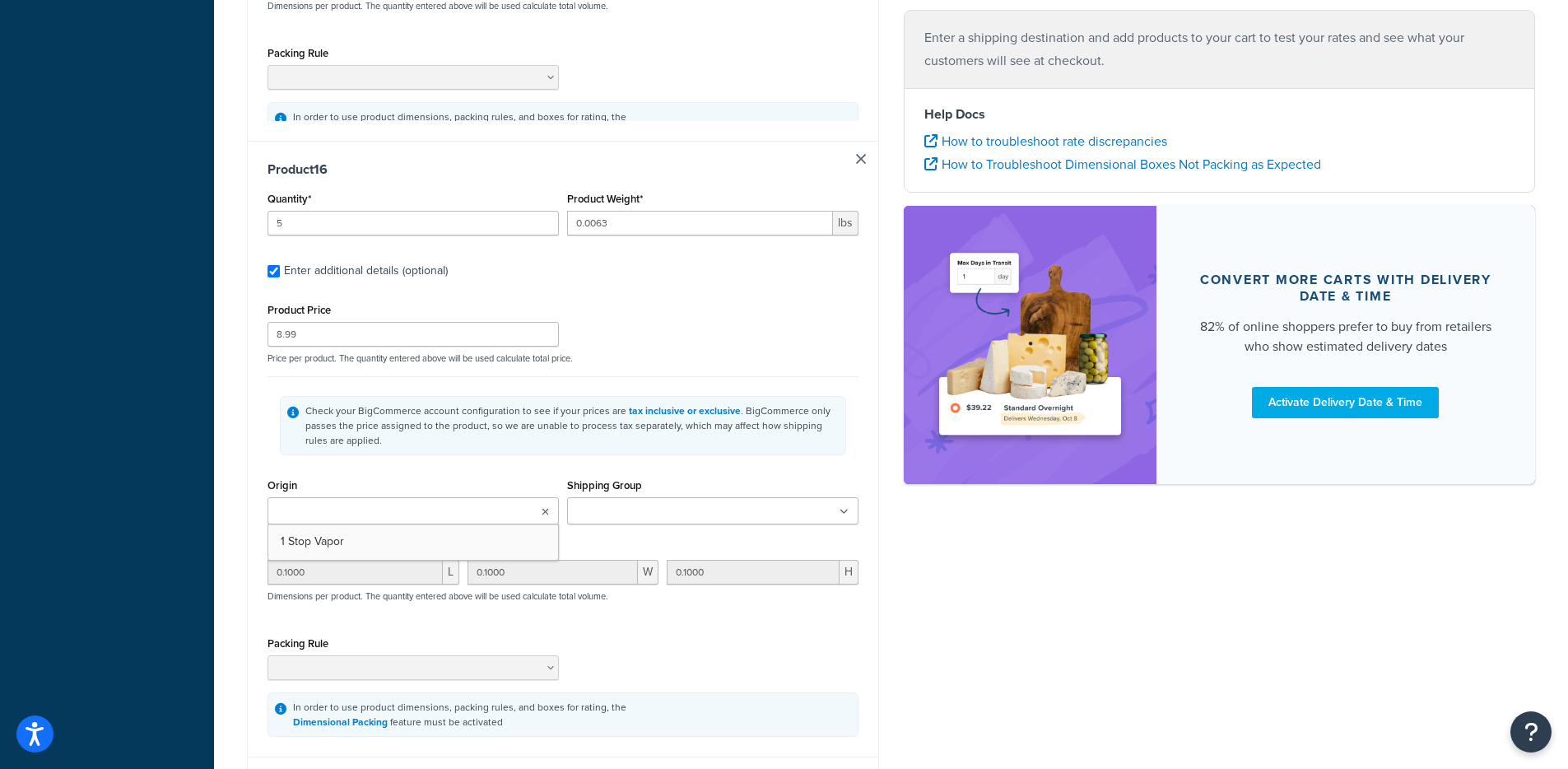
type input "0.1000"
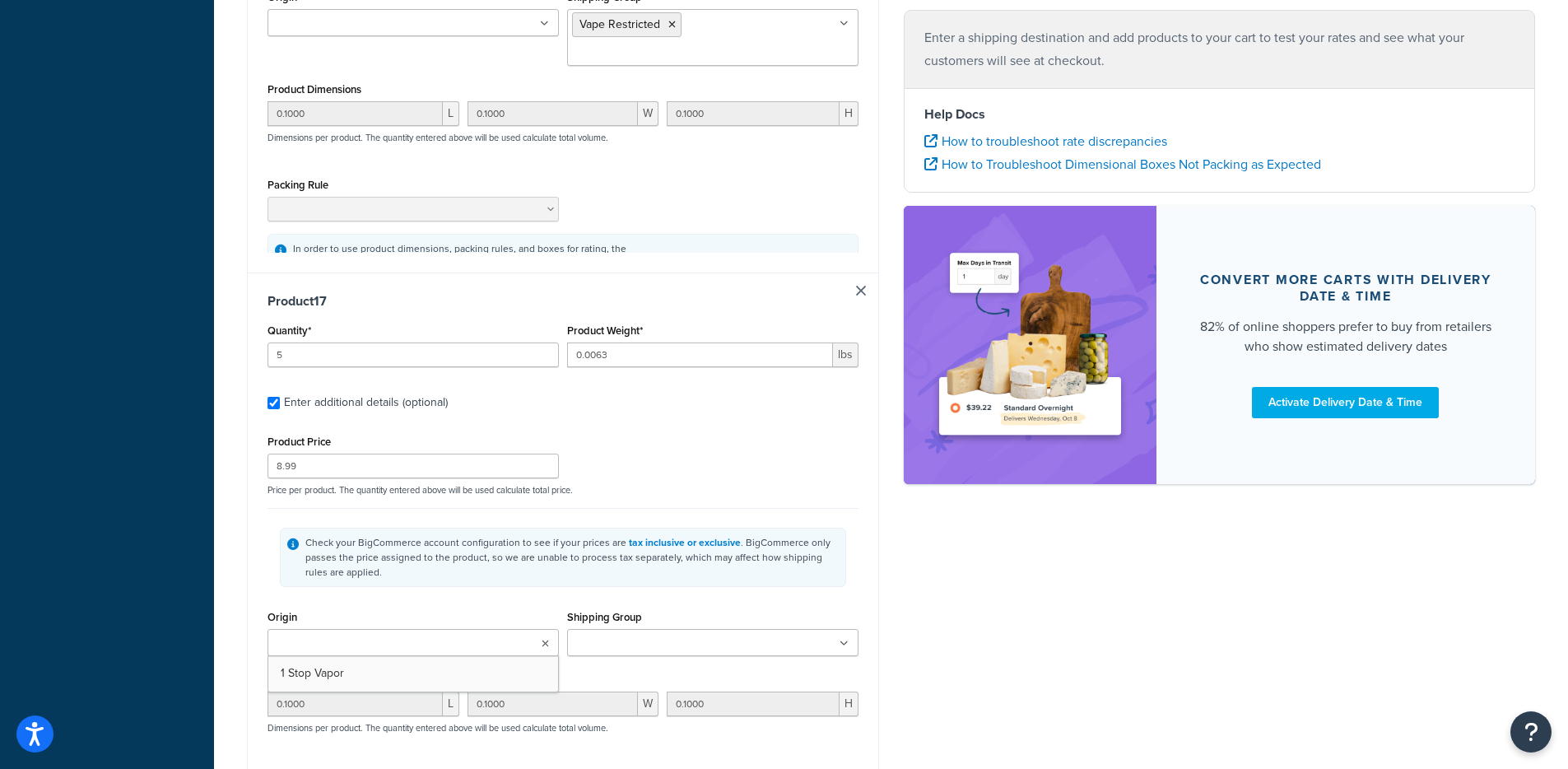
type input "1"
type input "0.625"
type input "4.66"
type input "10.0000"
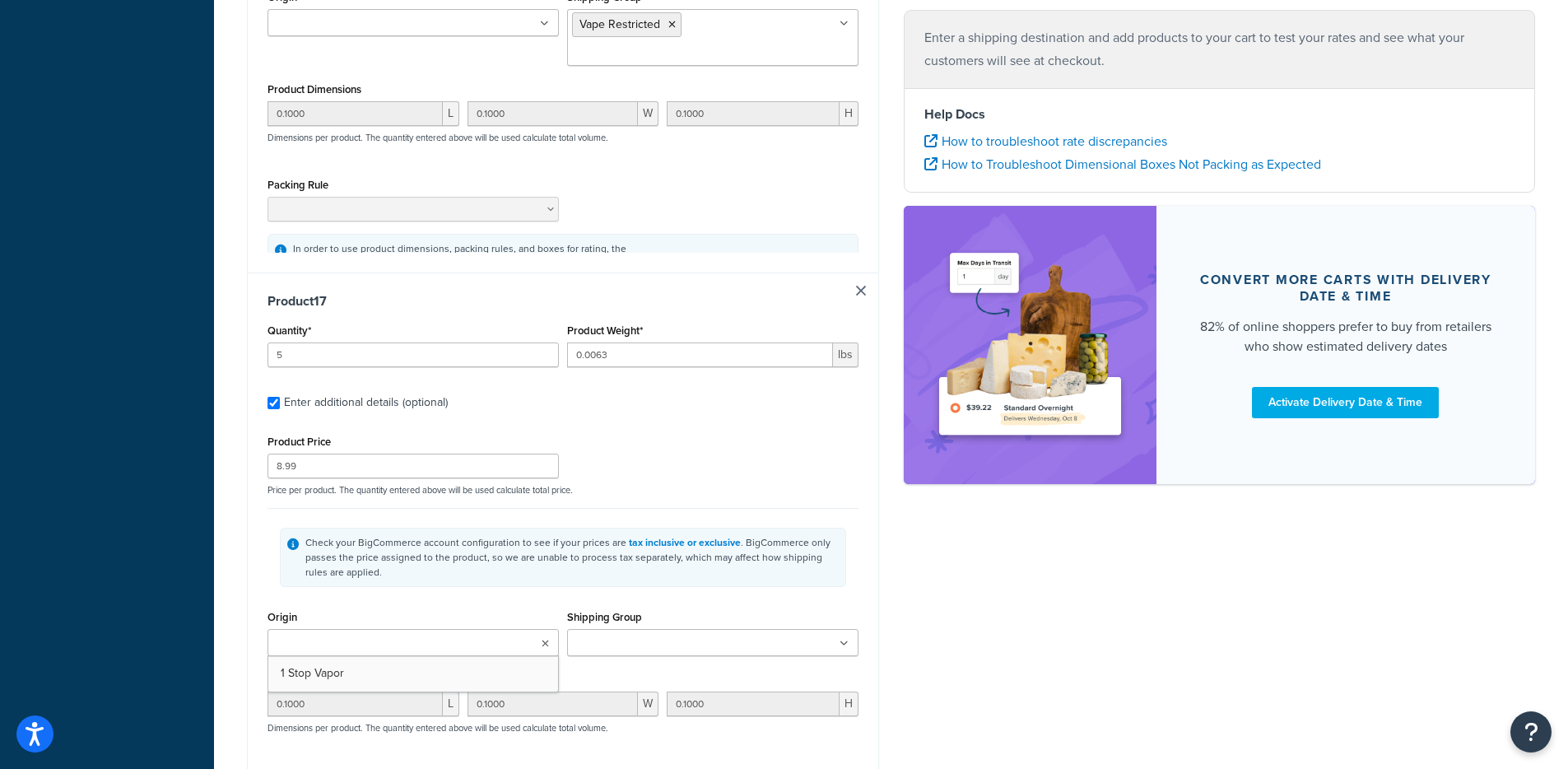
type input "10.0000"
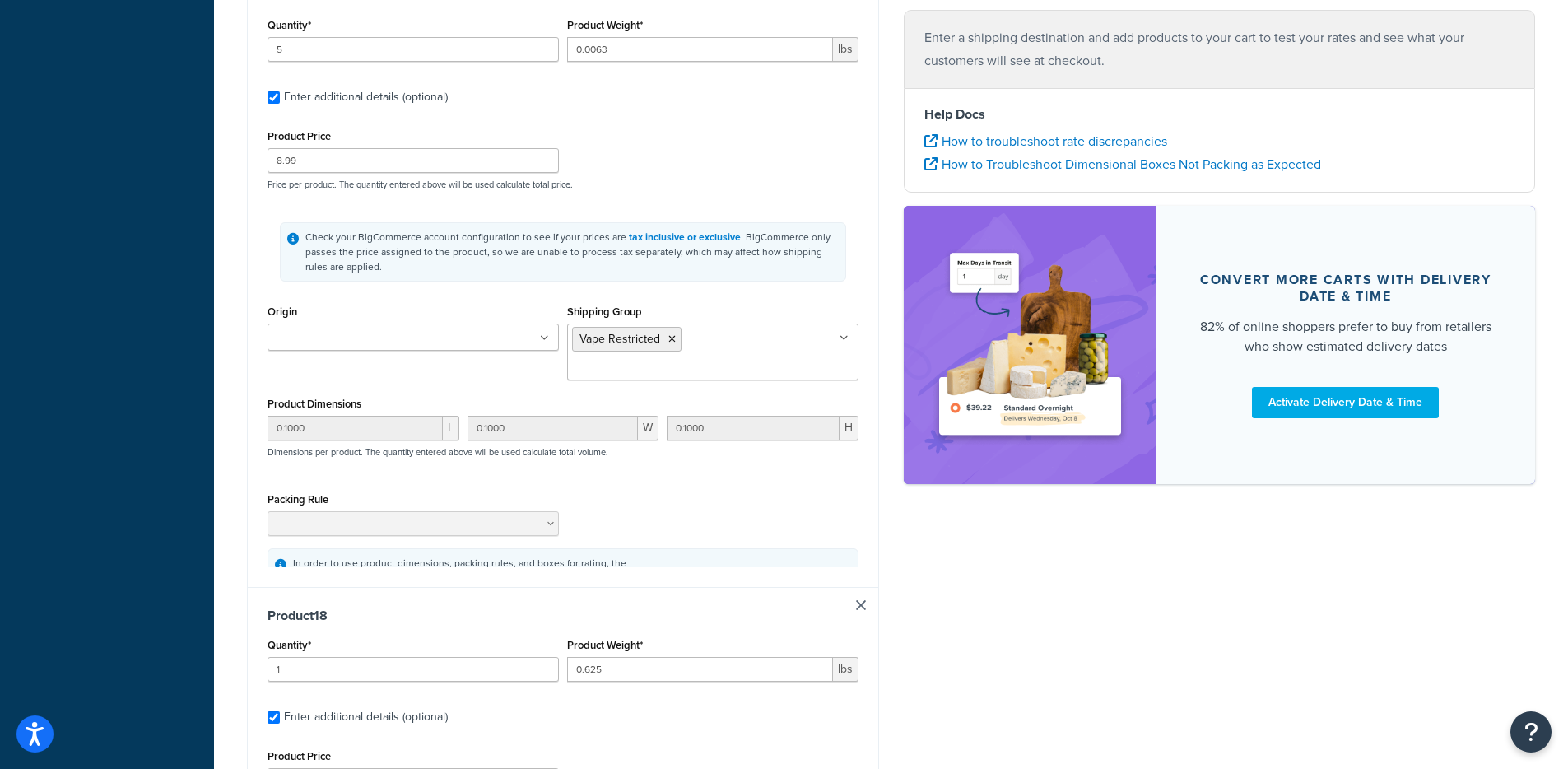
type input "1"
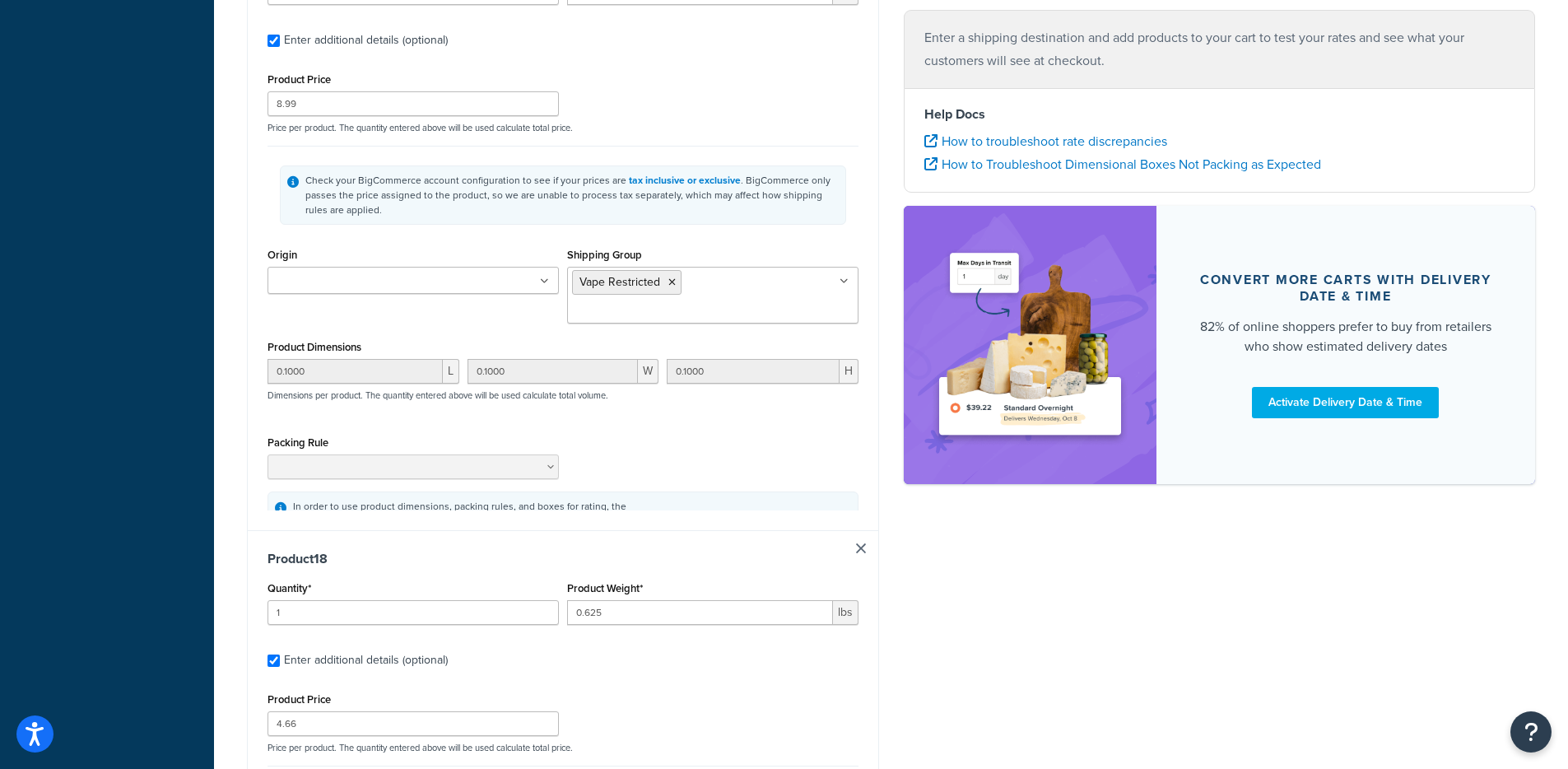
type input "0.625"
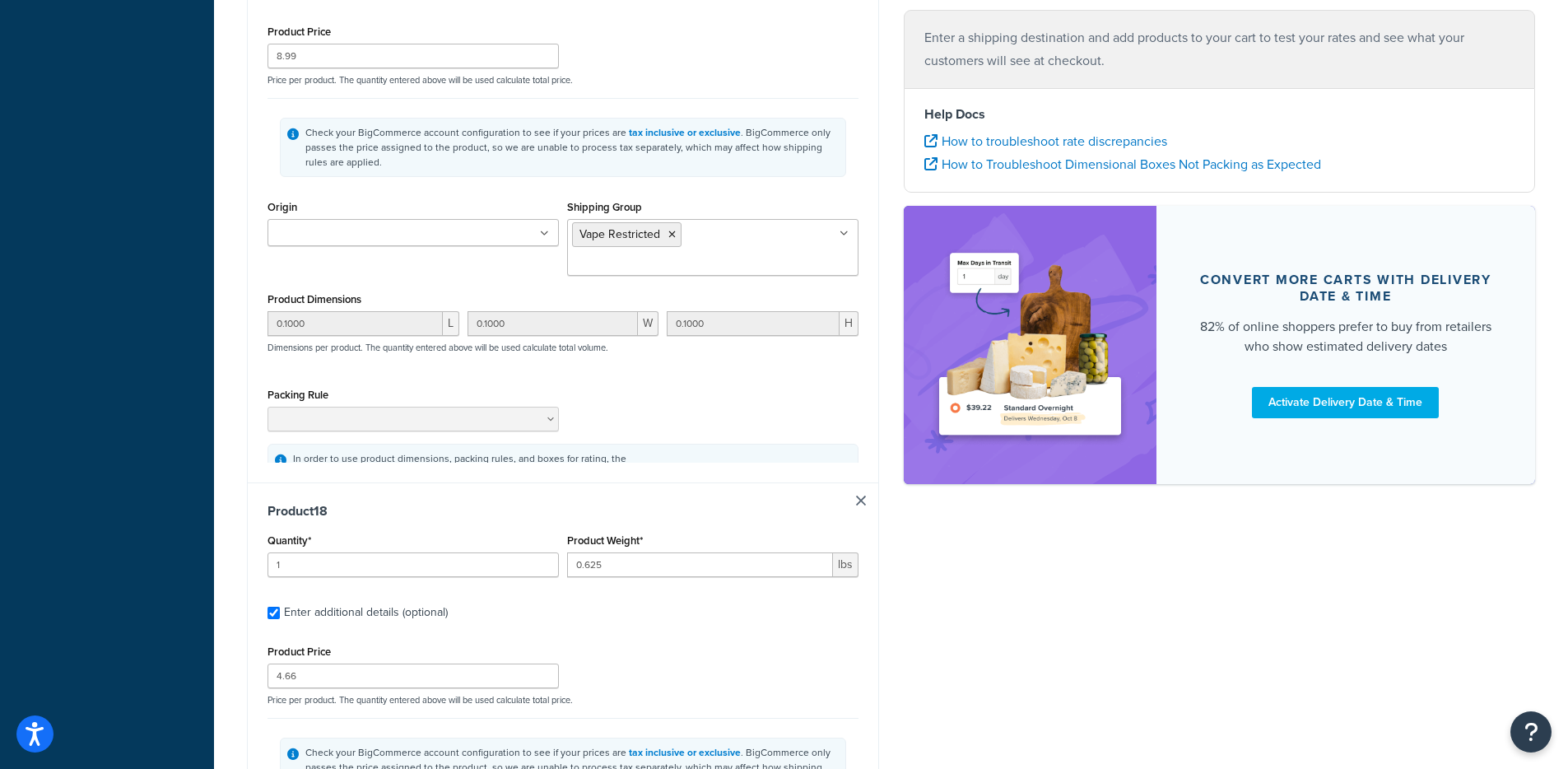
type input "4.66"
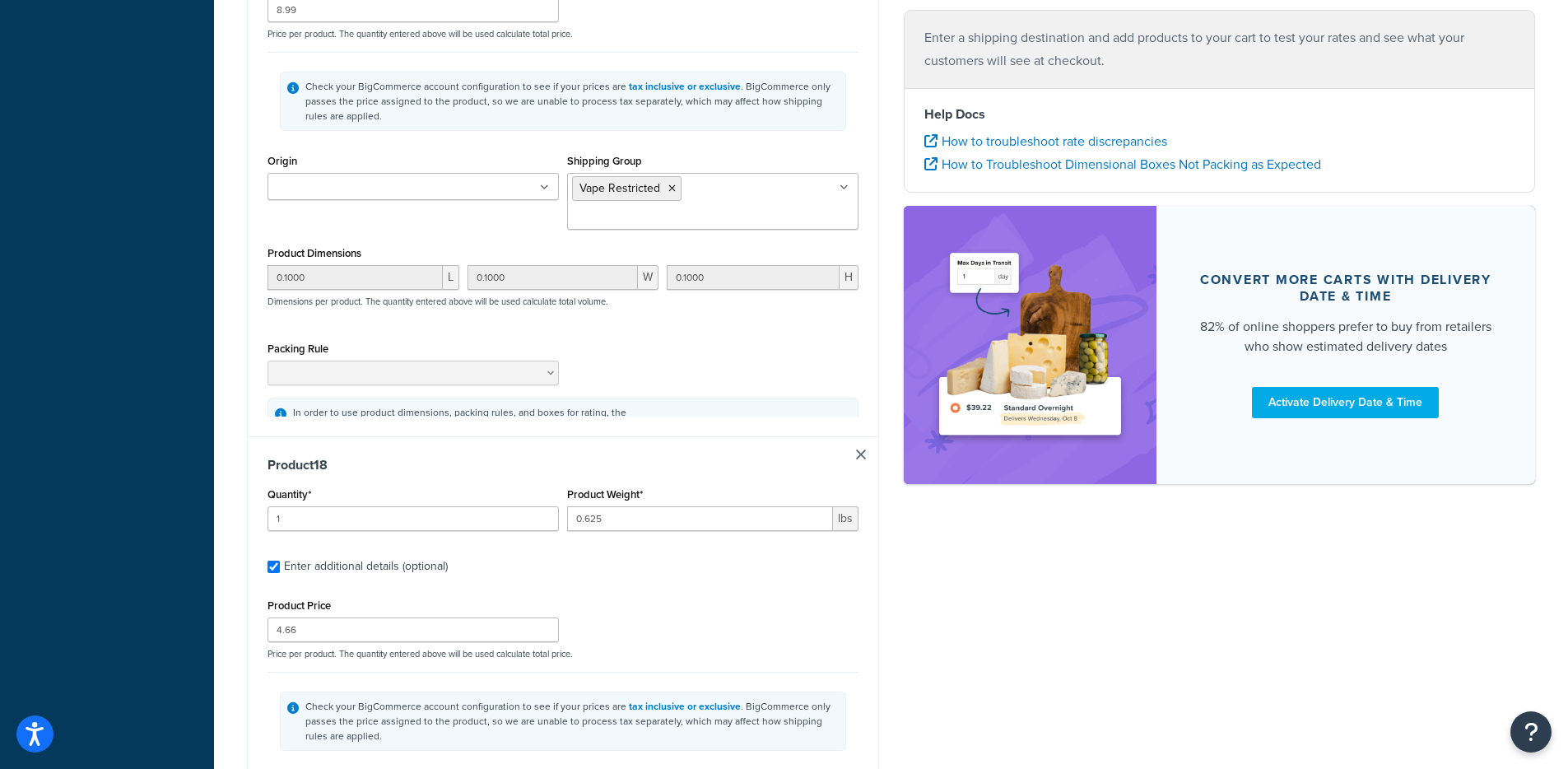
type input "10.0000"
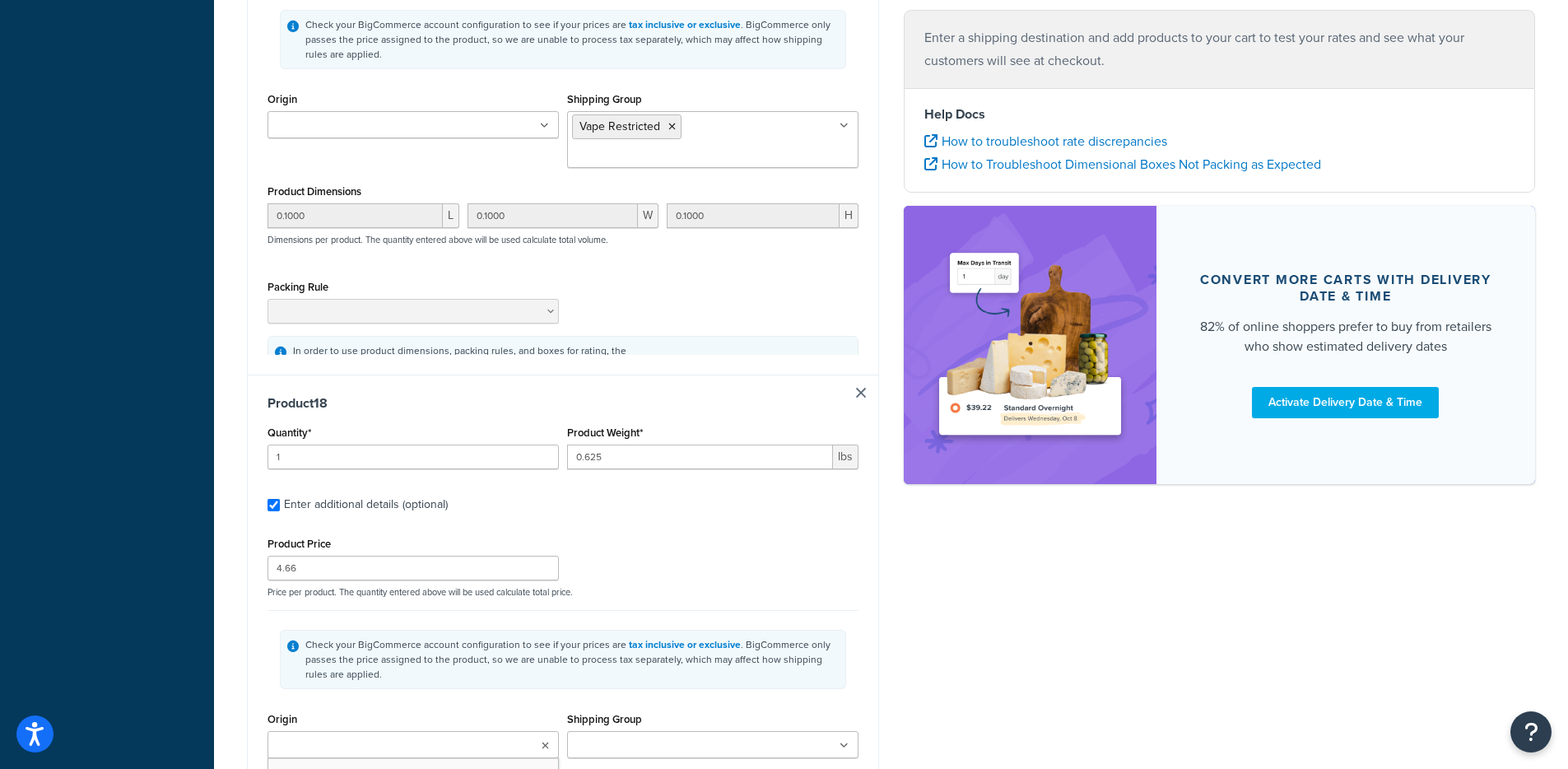
type input "10.0000"
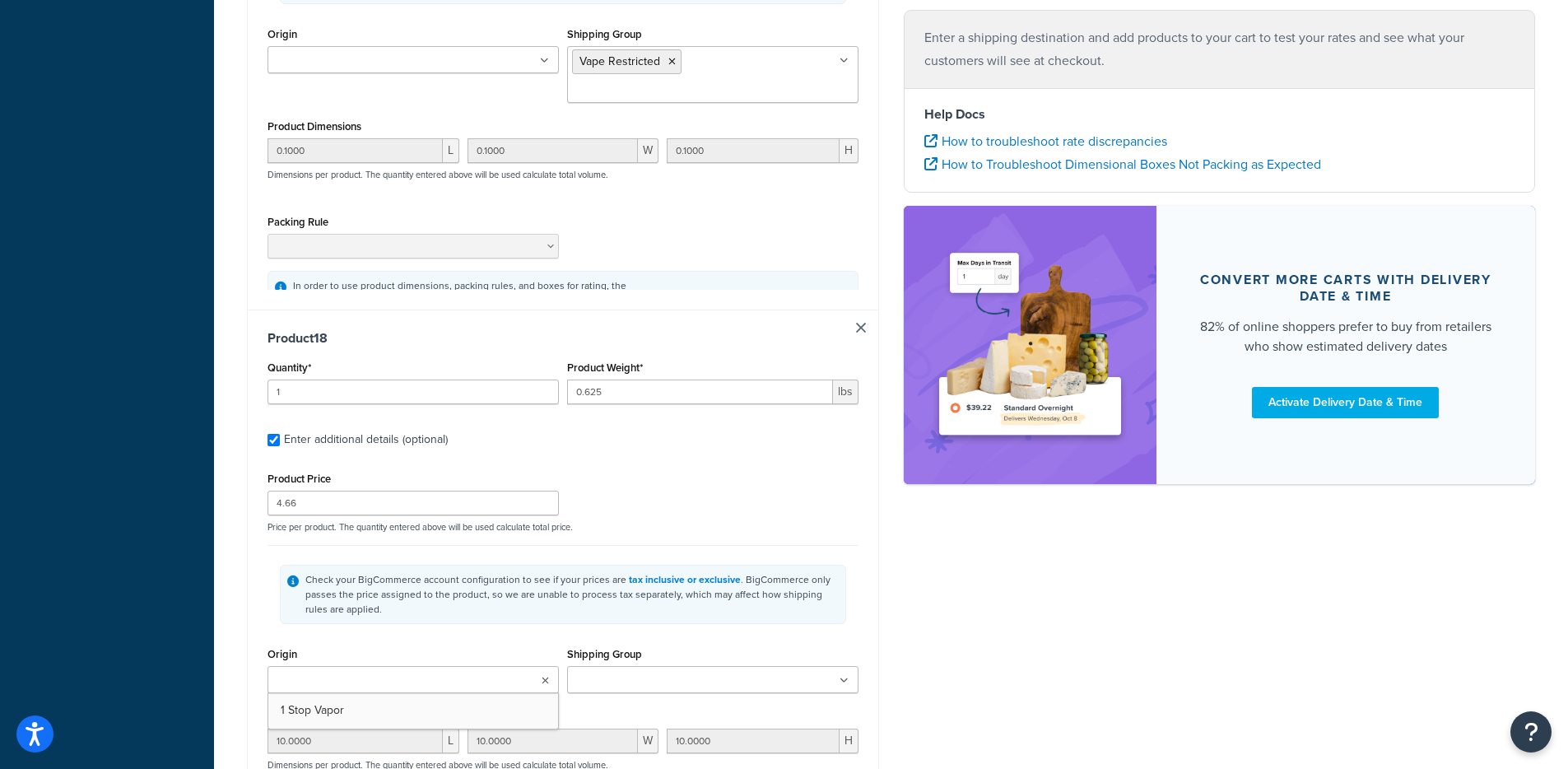
type input "10.0000"
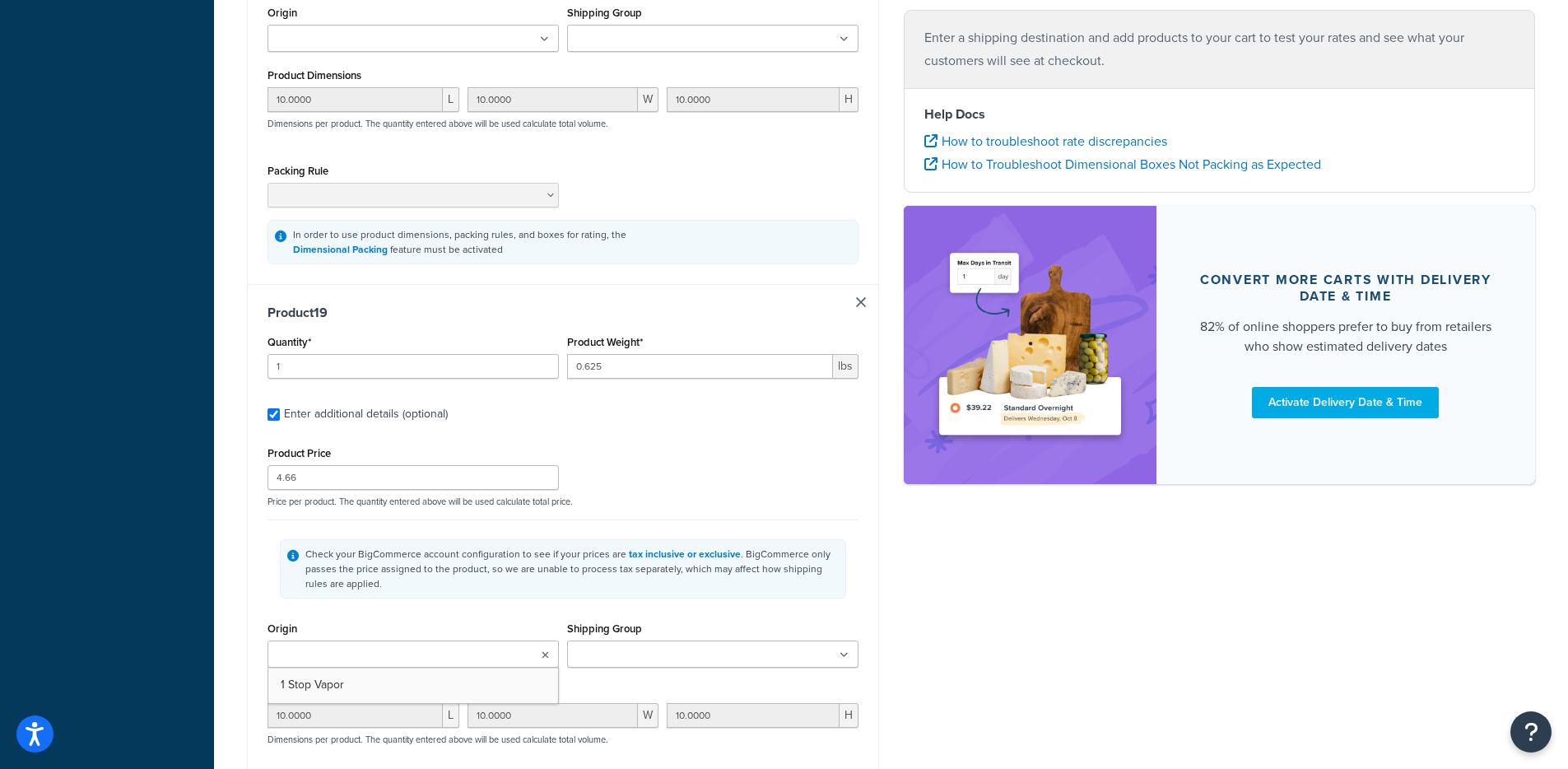
type input "1"
type input "0.625"
type input "4.66"
type input "10.0000"
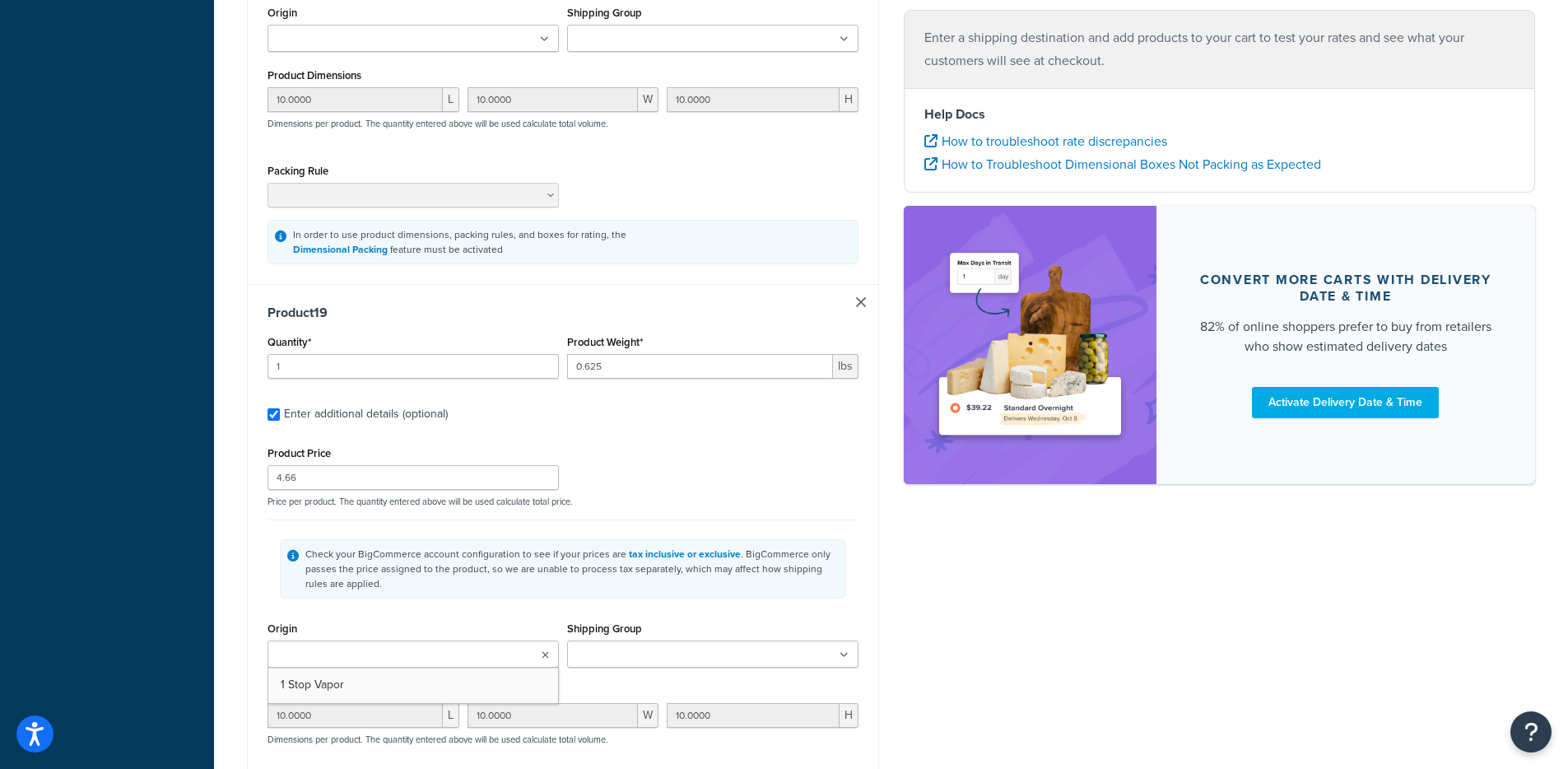
type input "10.0000"
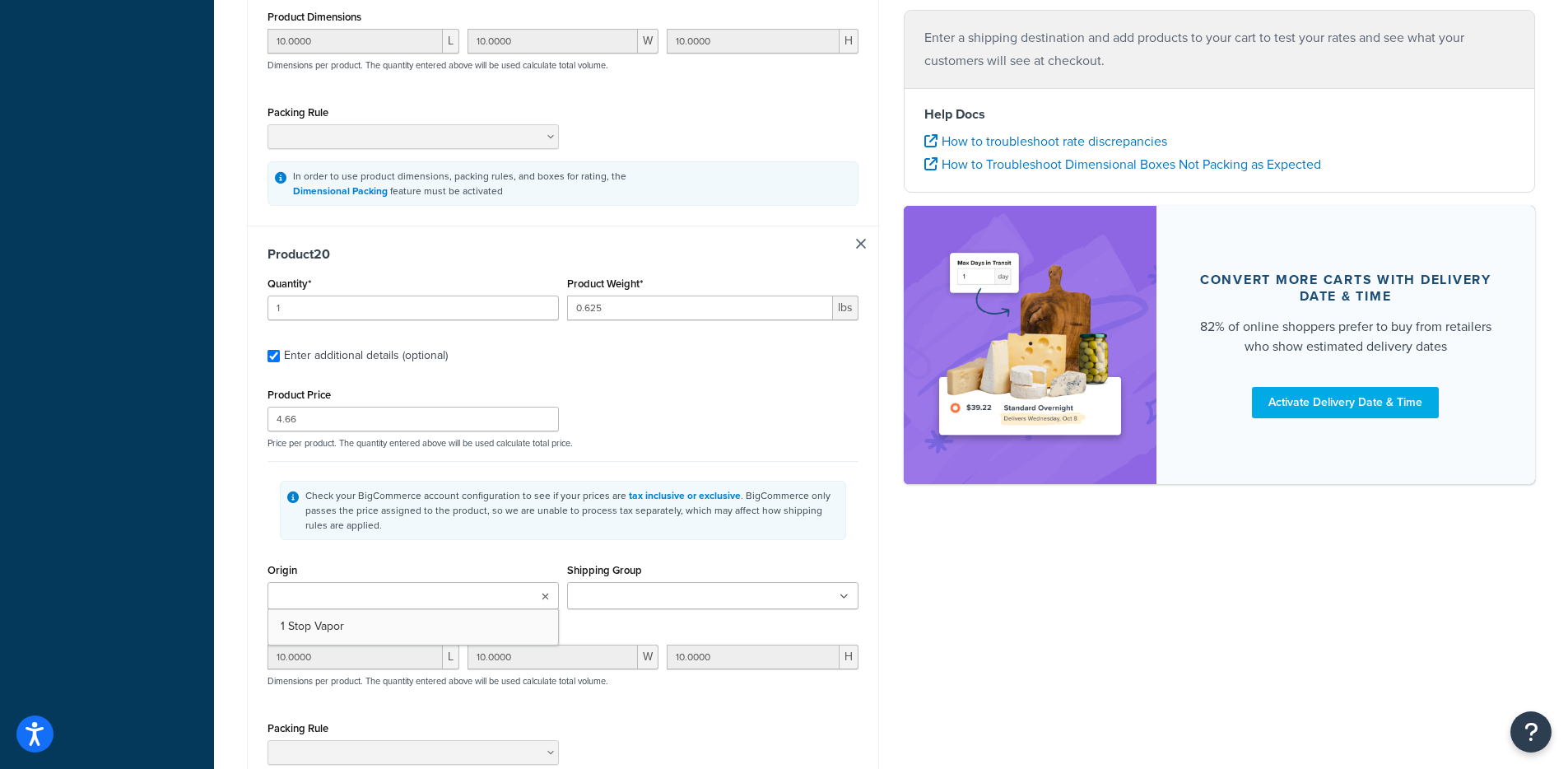
type input "5"
type input "0.625"
type input "10.99"
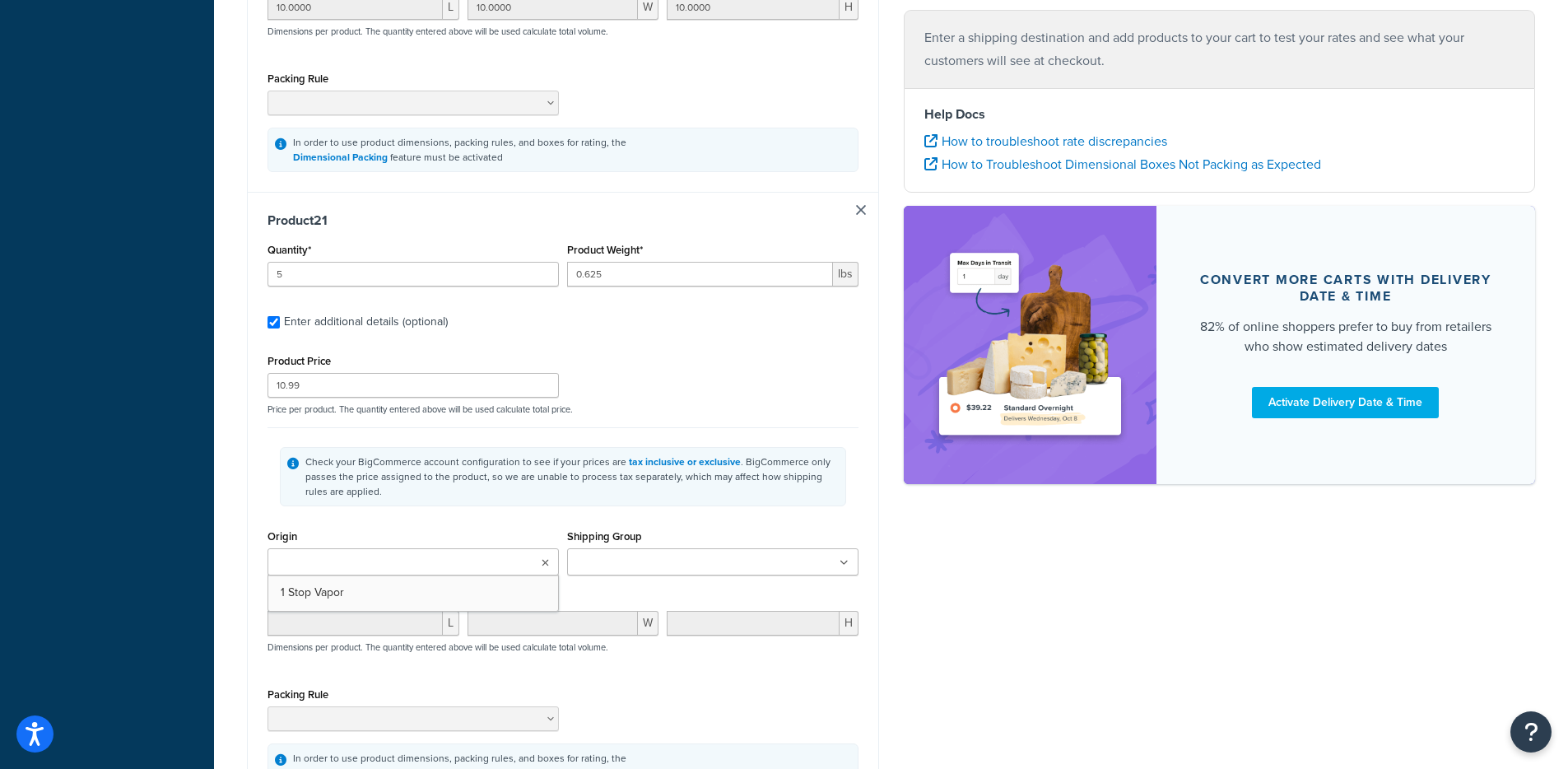
type input "5"
type input "0.625"
type input "10.99"
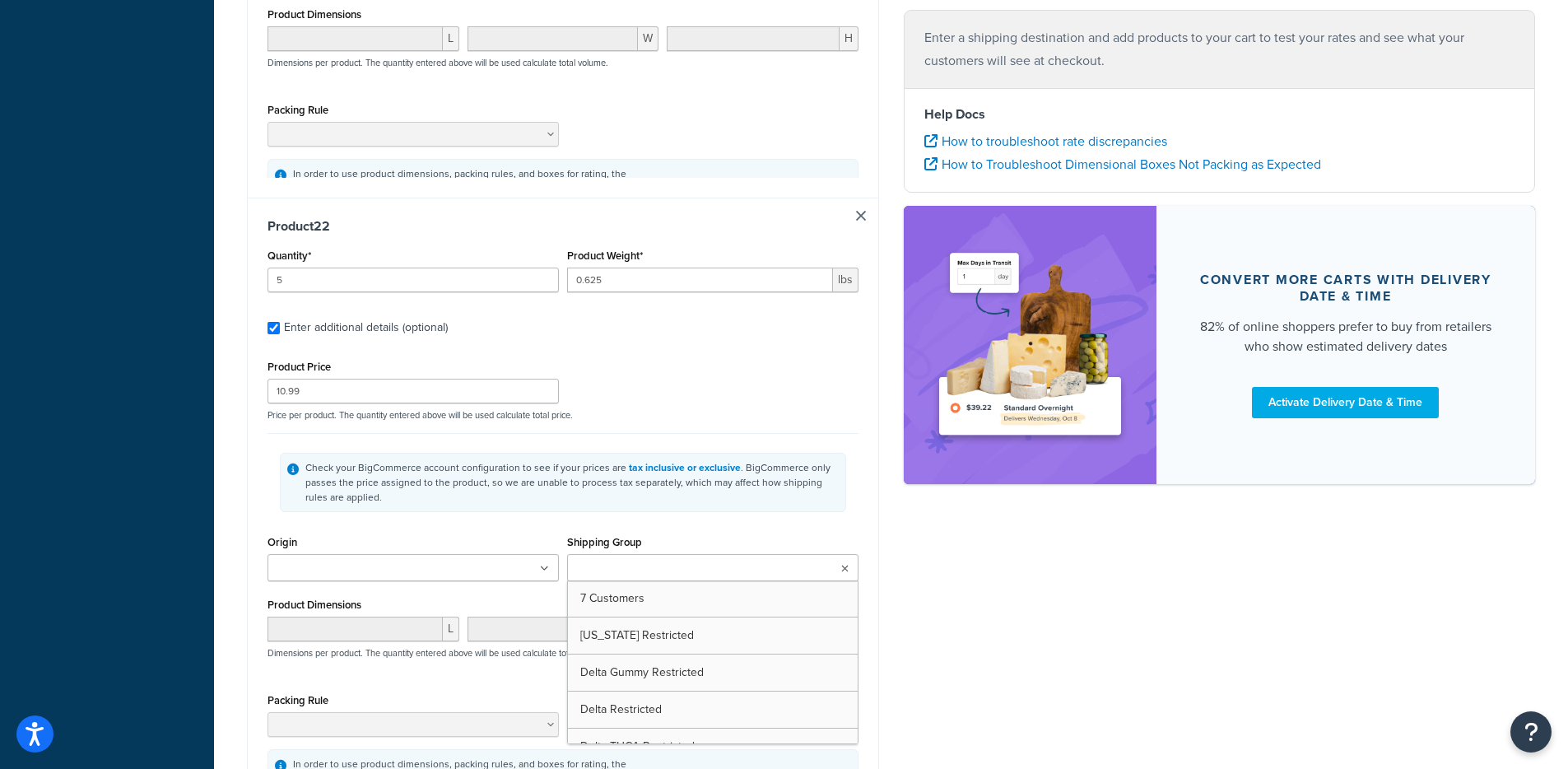
type input "5"
type input "0.625"
type input "10.99"
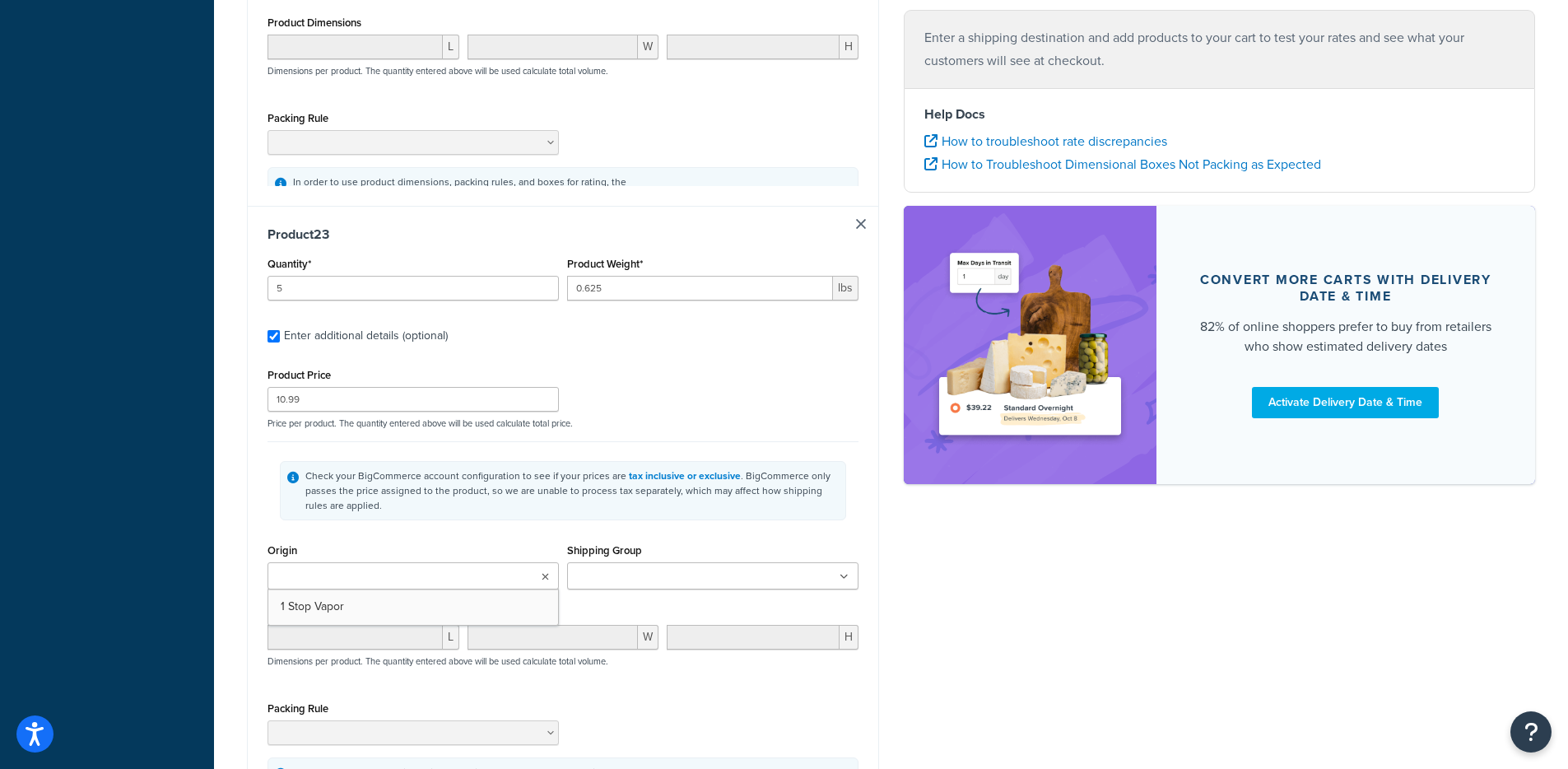
type input "5"
type input "0.625"
type input "10.99"
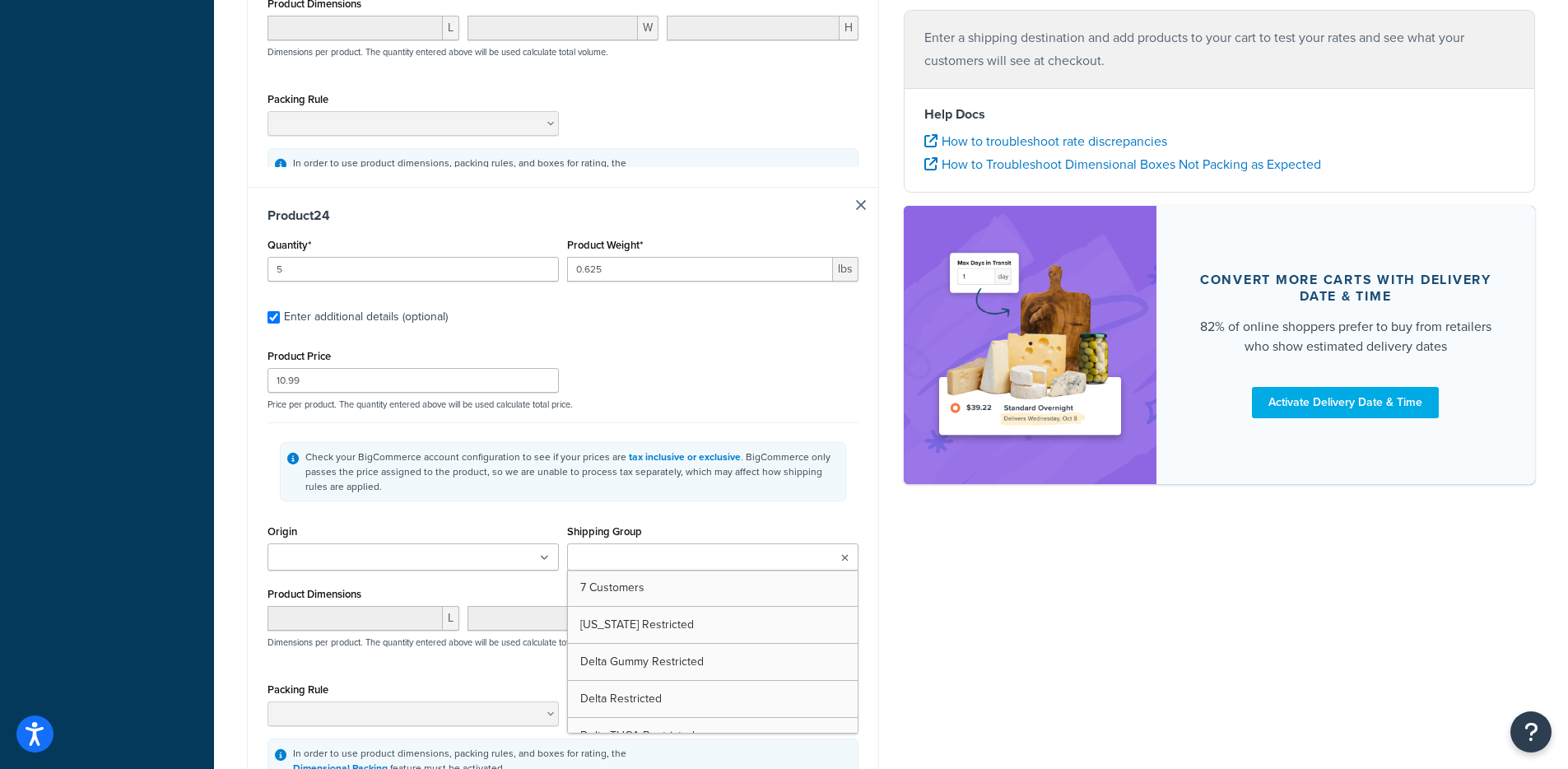
type input "5"
type input "0.625"
type input "10.99"
type input "0.1000"
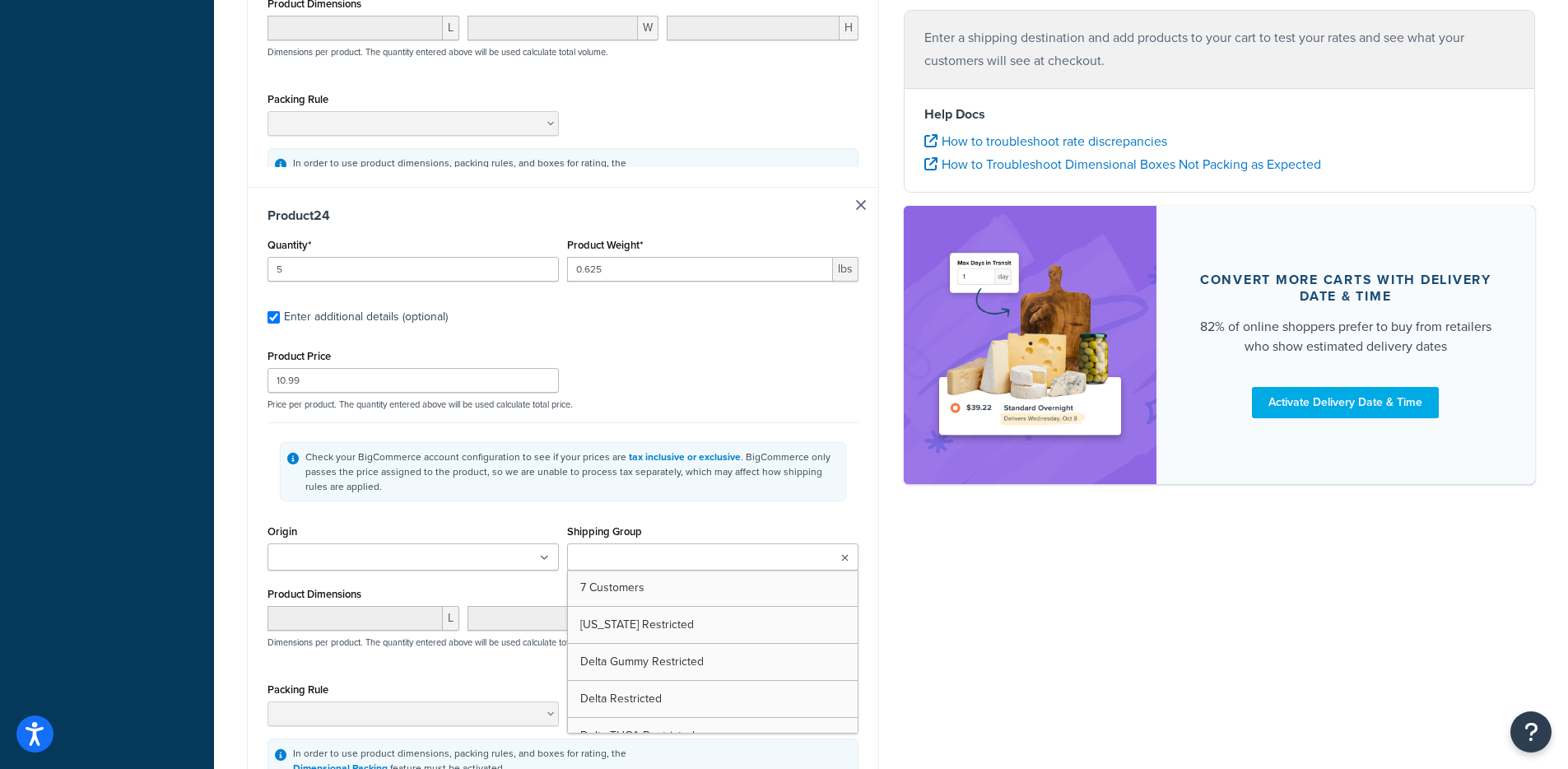
type input "0.1000"
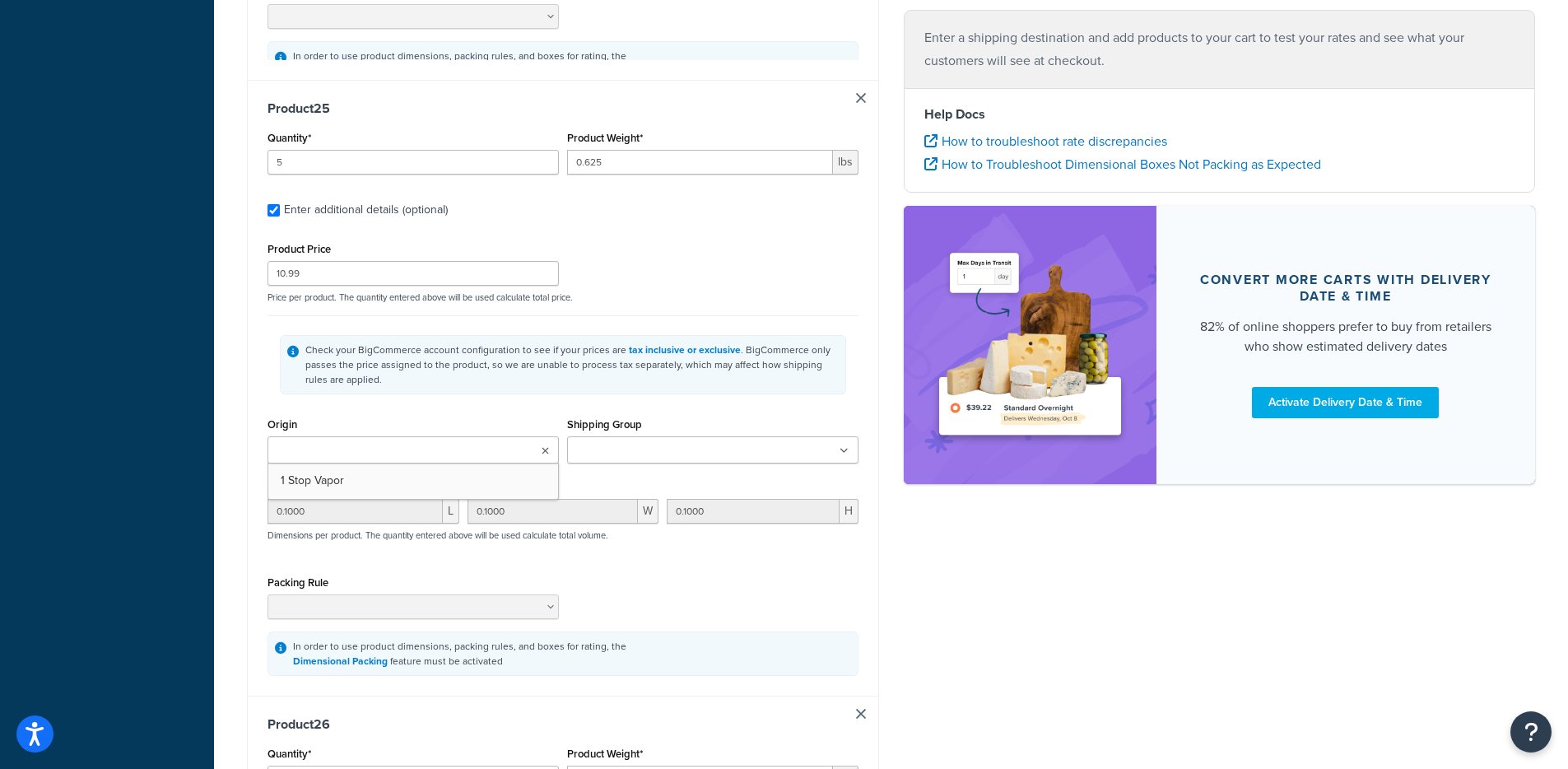
type input "5"
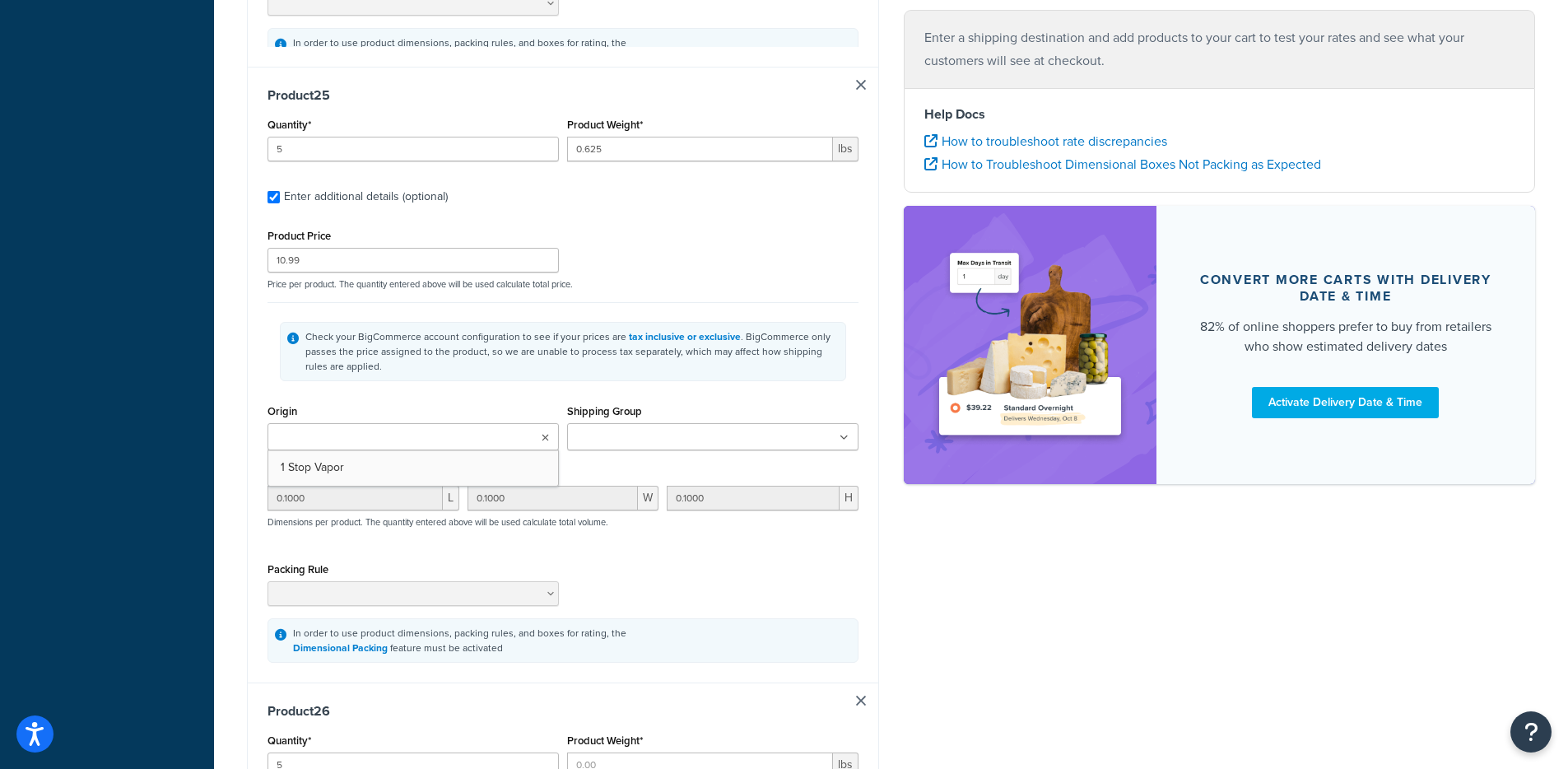
type input "0.625"
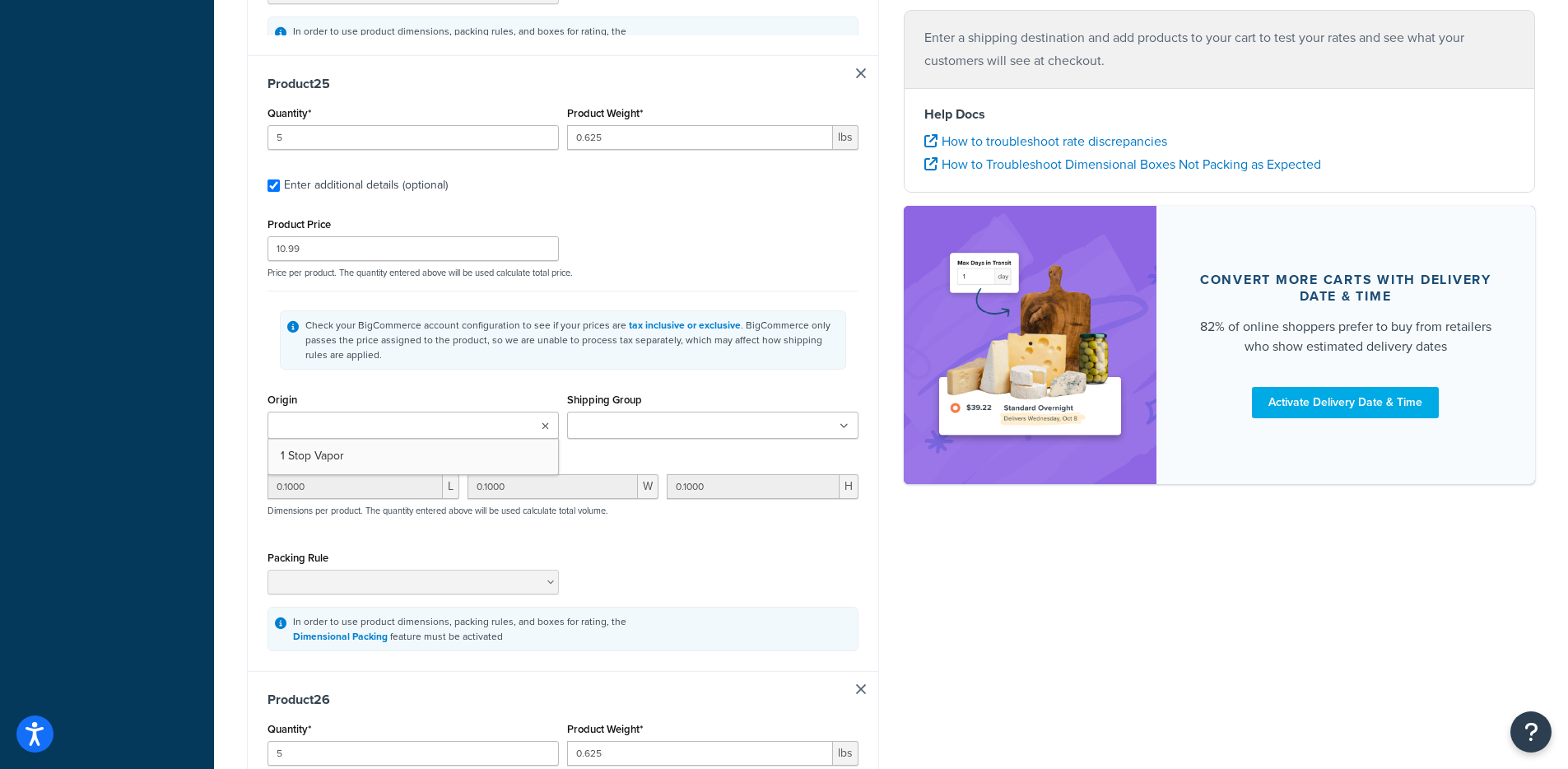
type input "10.99"
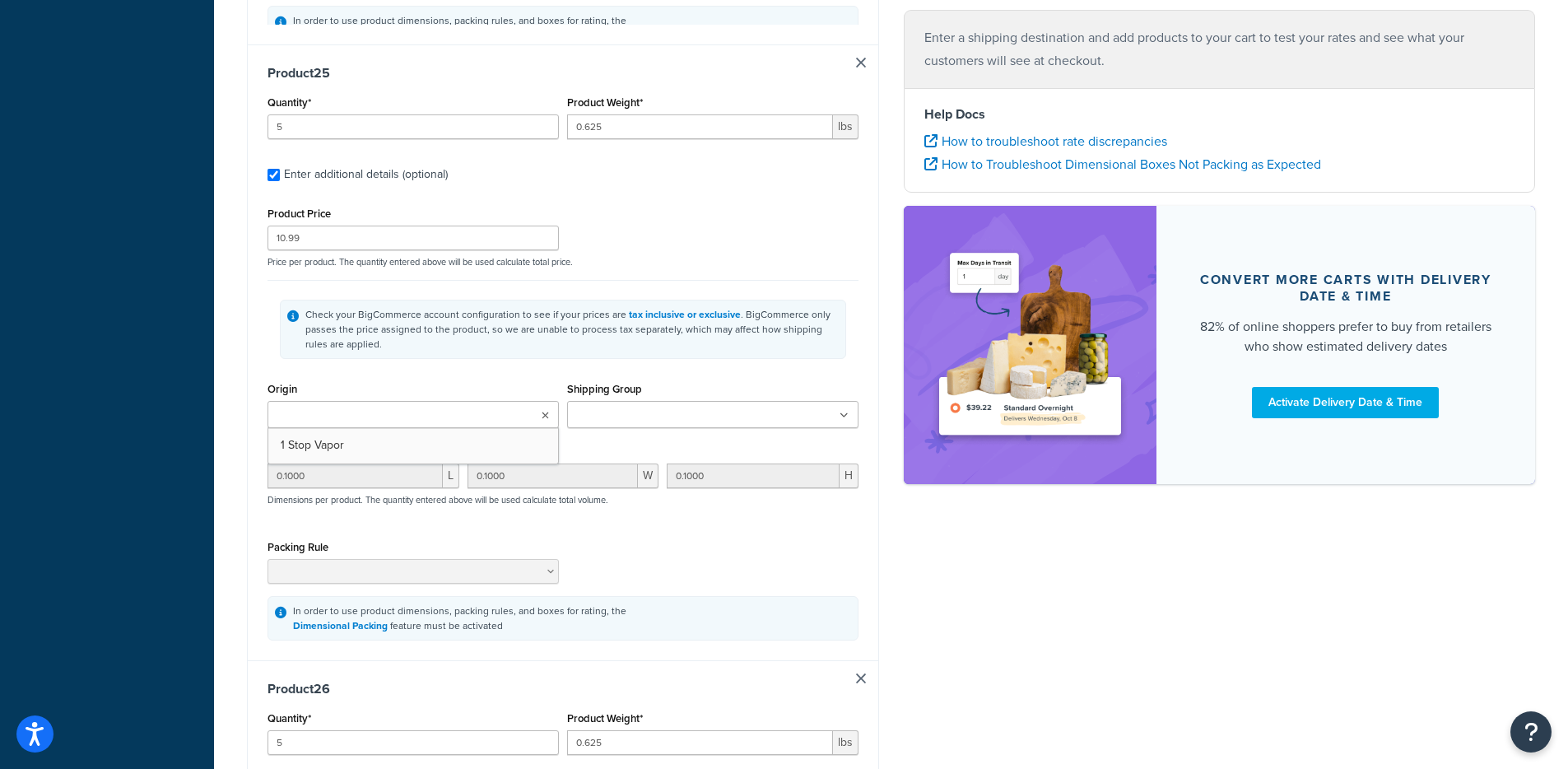
type input "0.1000"
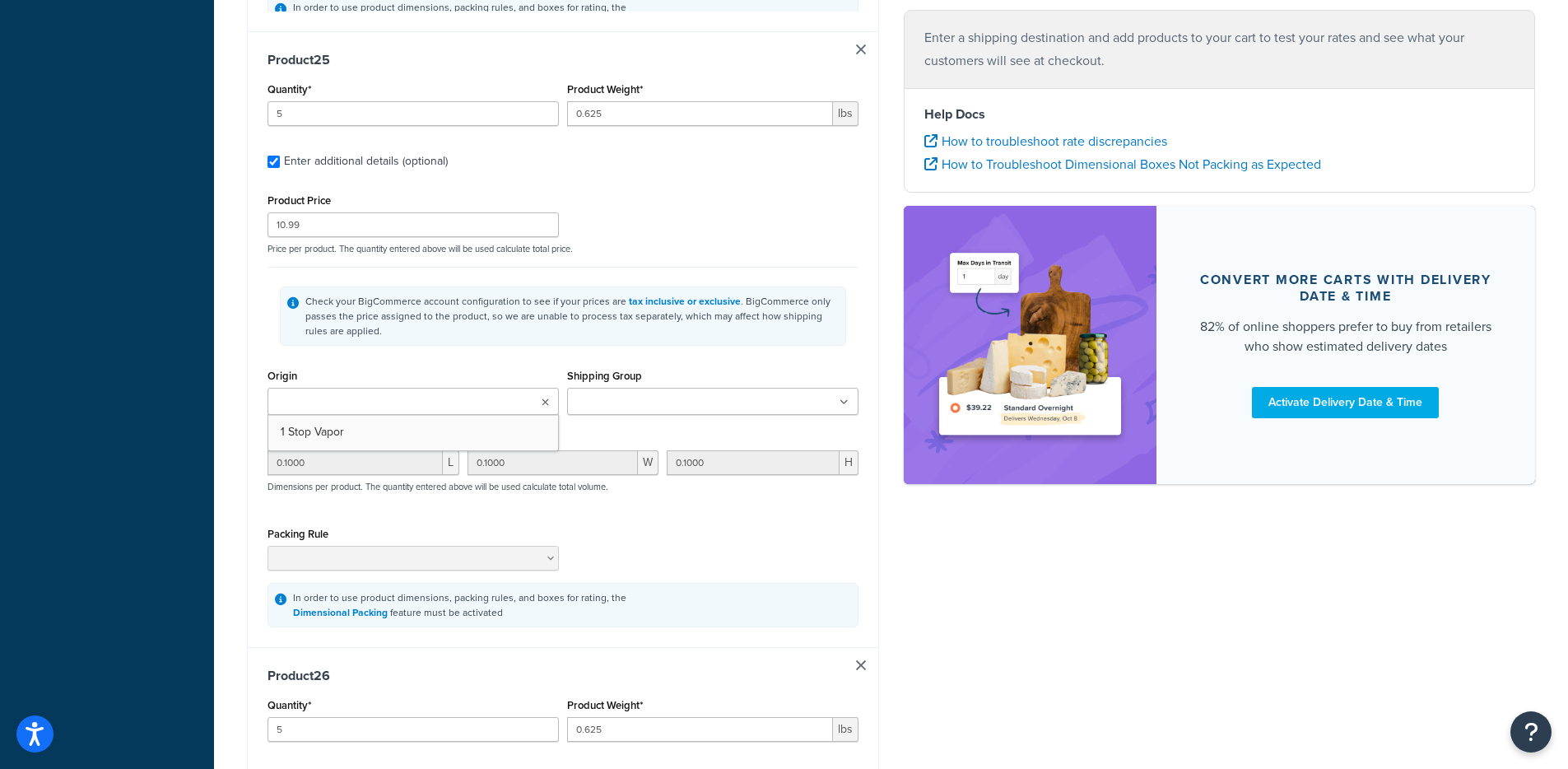
type input "0.1000"
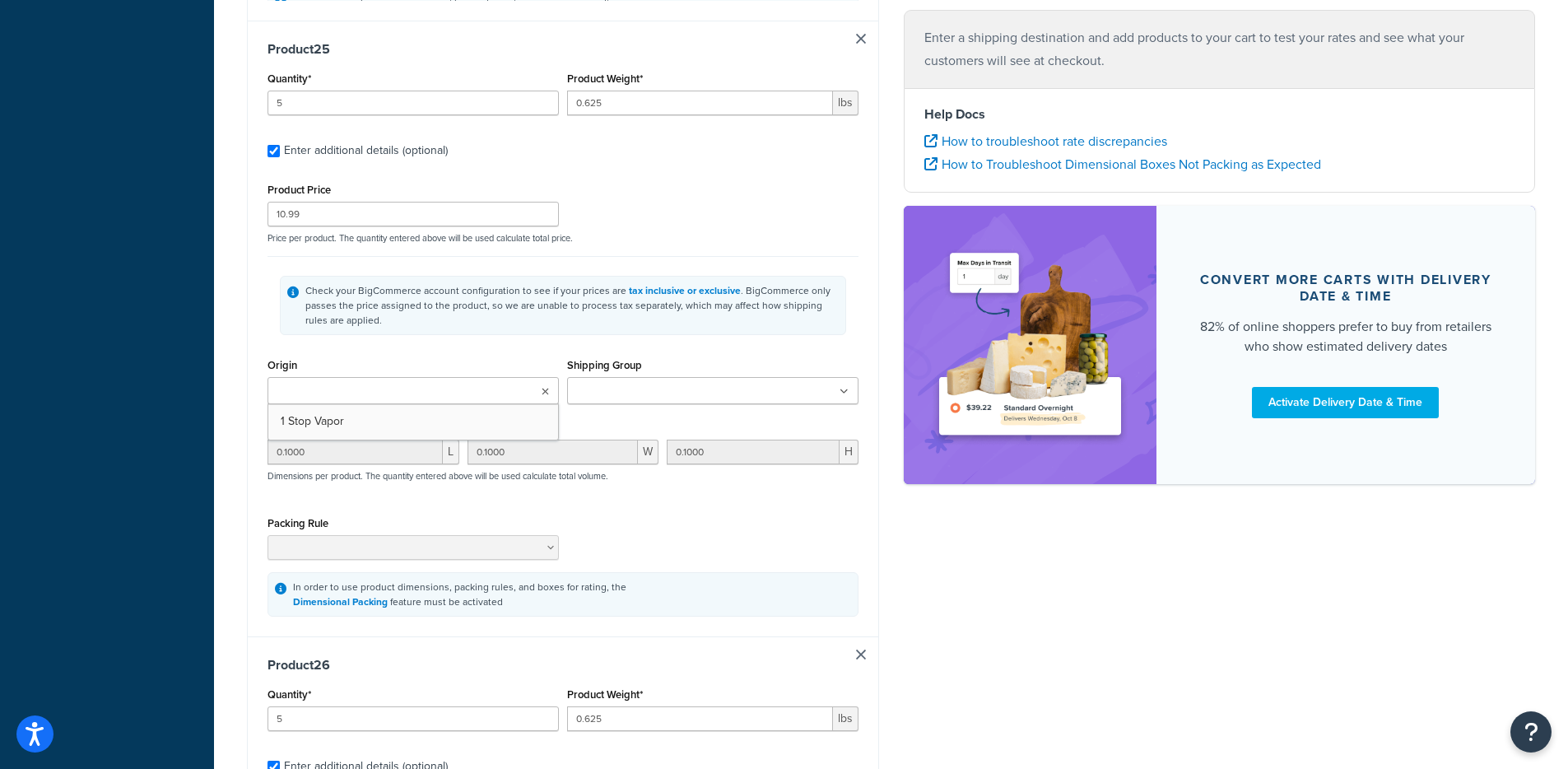
type input "0.1000"
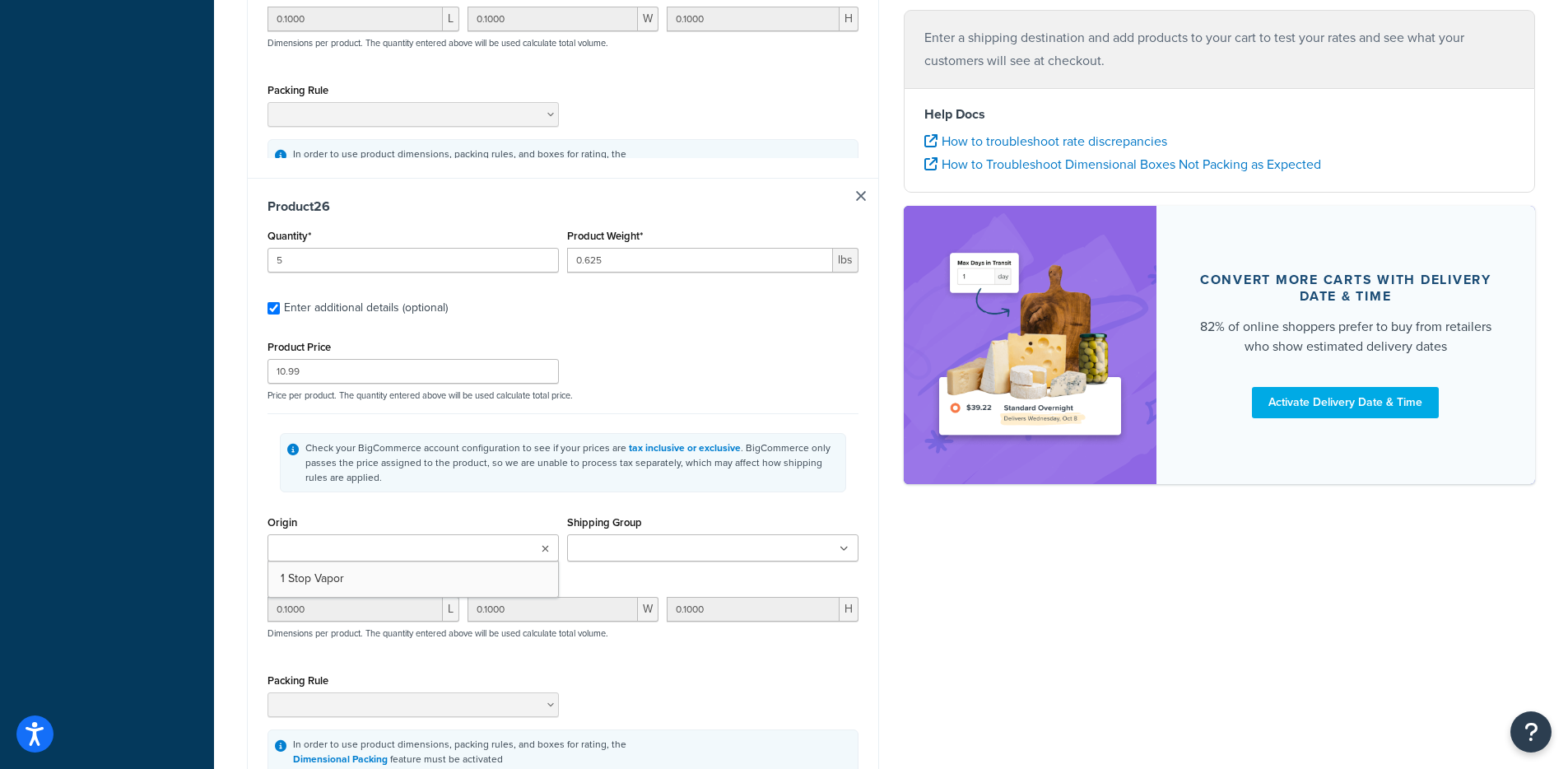
type input "5"
type input "0.625"
type input "10.99"
type input "0.1000"
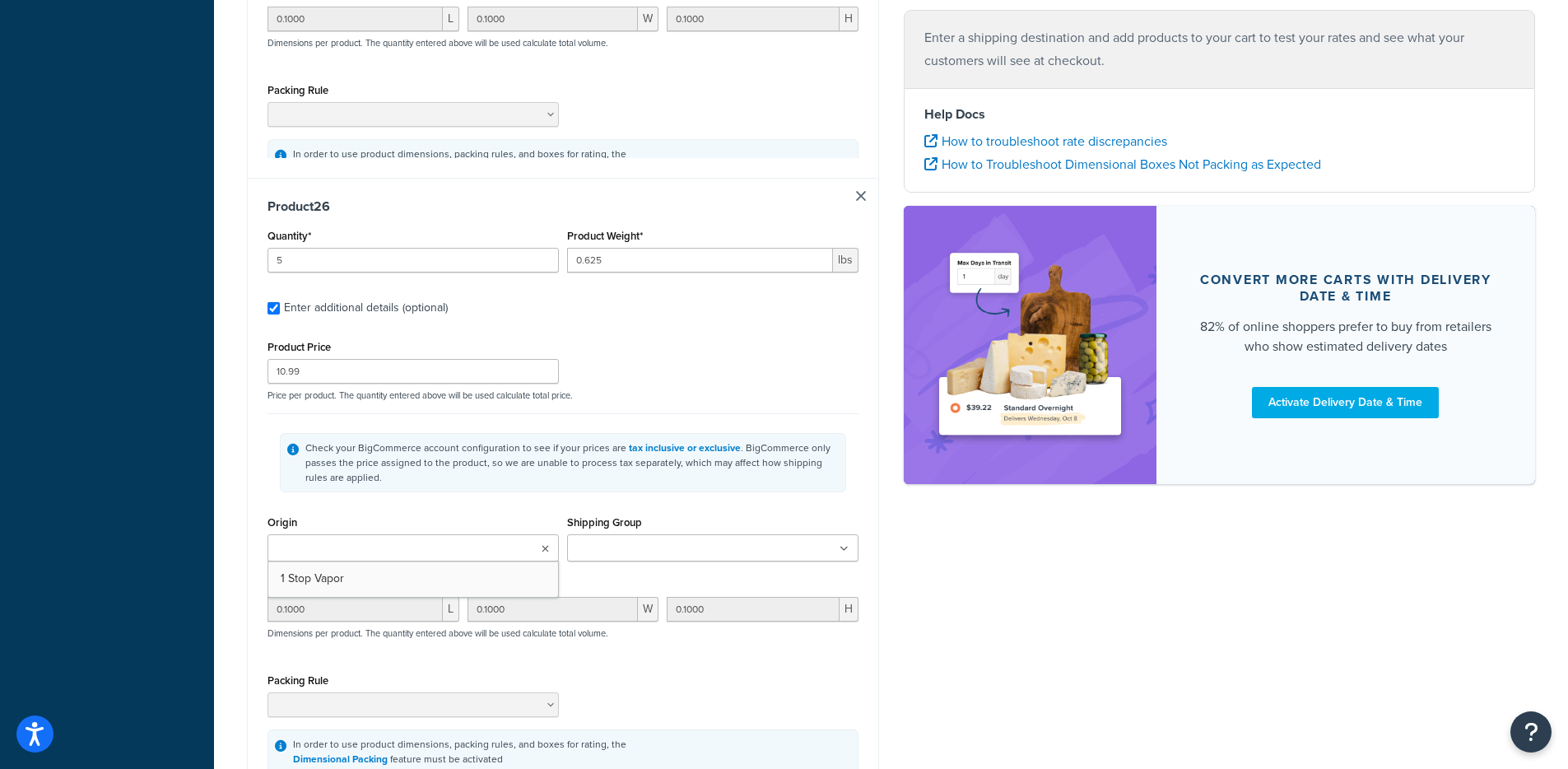
type input "0.1000"
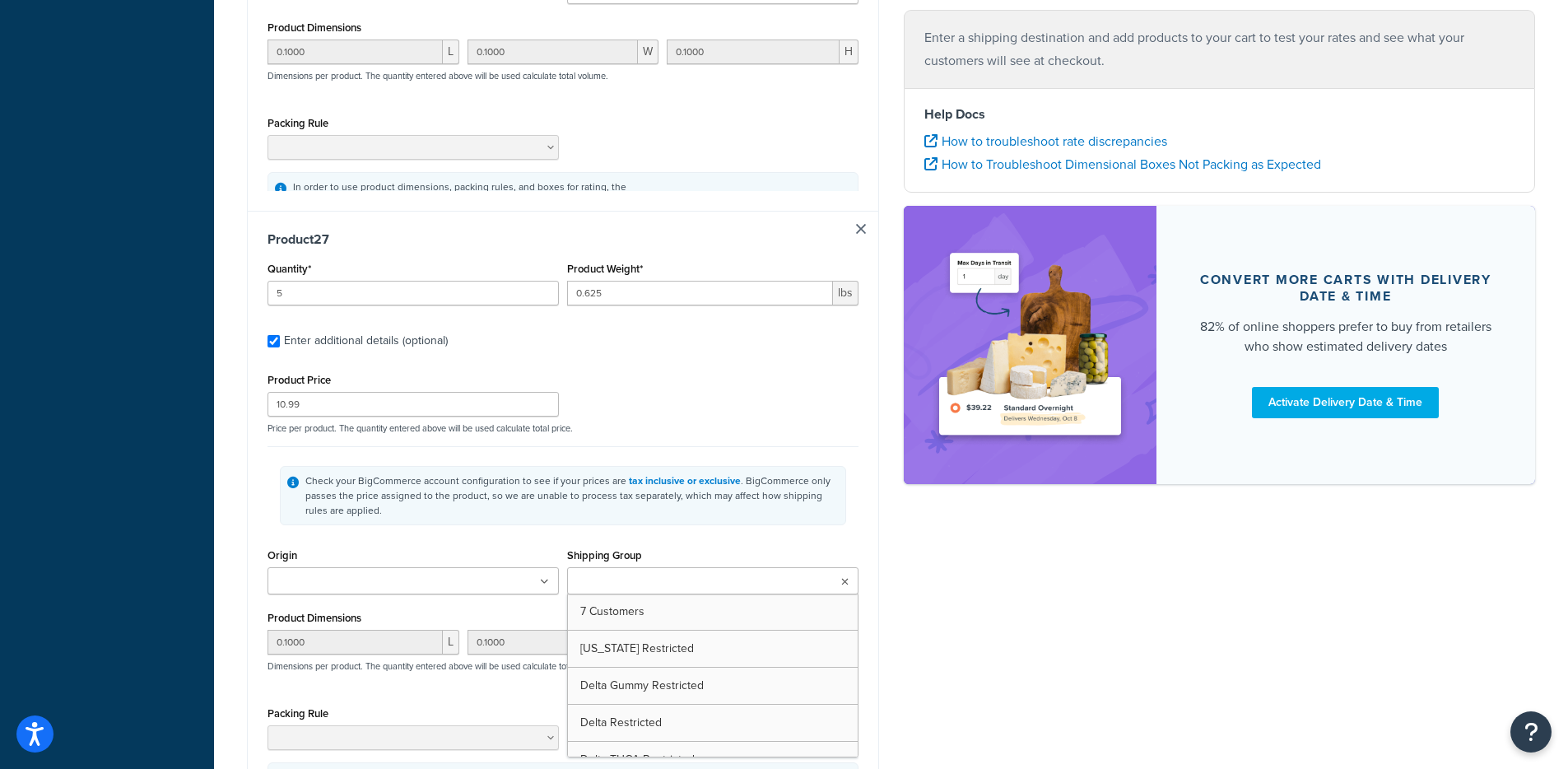
type input "5"
type input "0.625"
type input "10.99"
type input "0.1000"
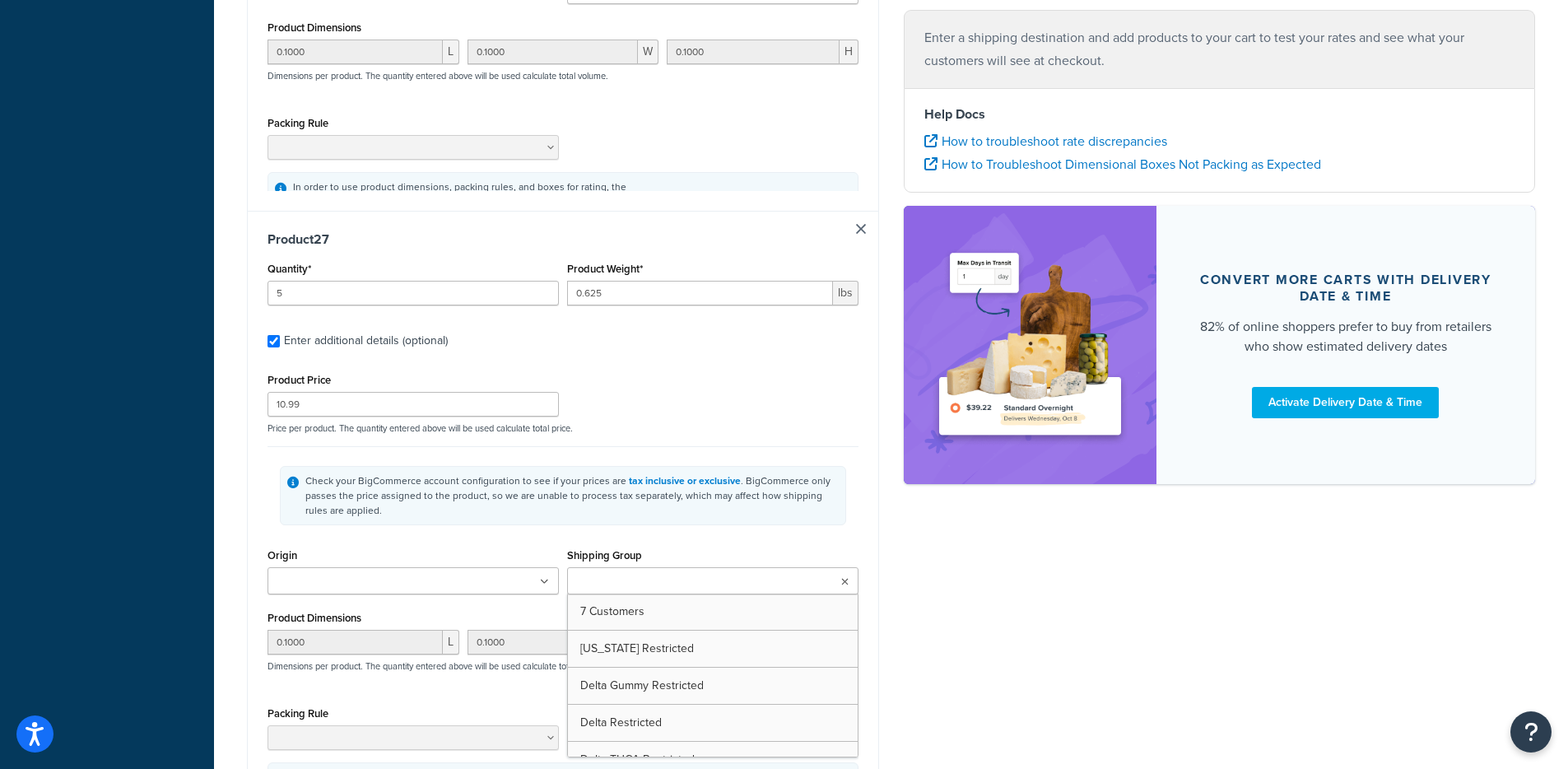
type input "0.1000"
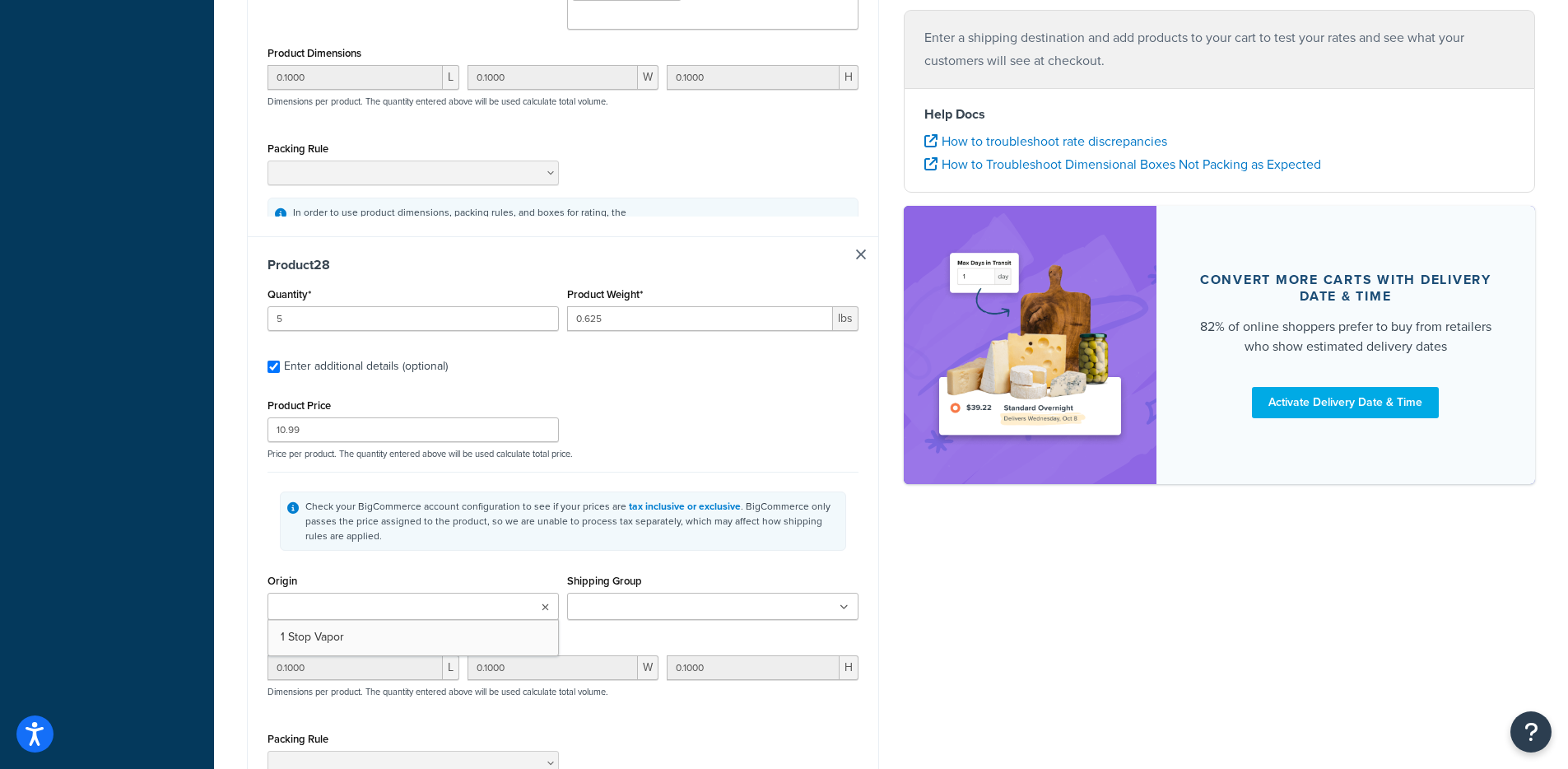
type input "5"
type input "0.625"
type input "10.99"
type input "0.1000"
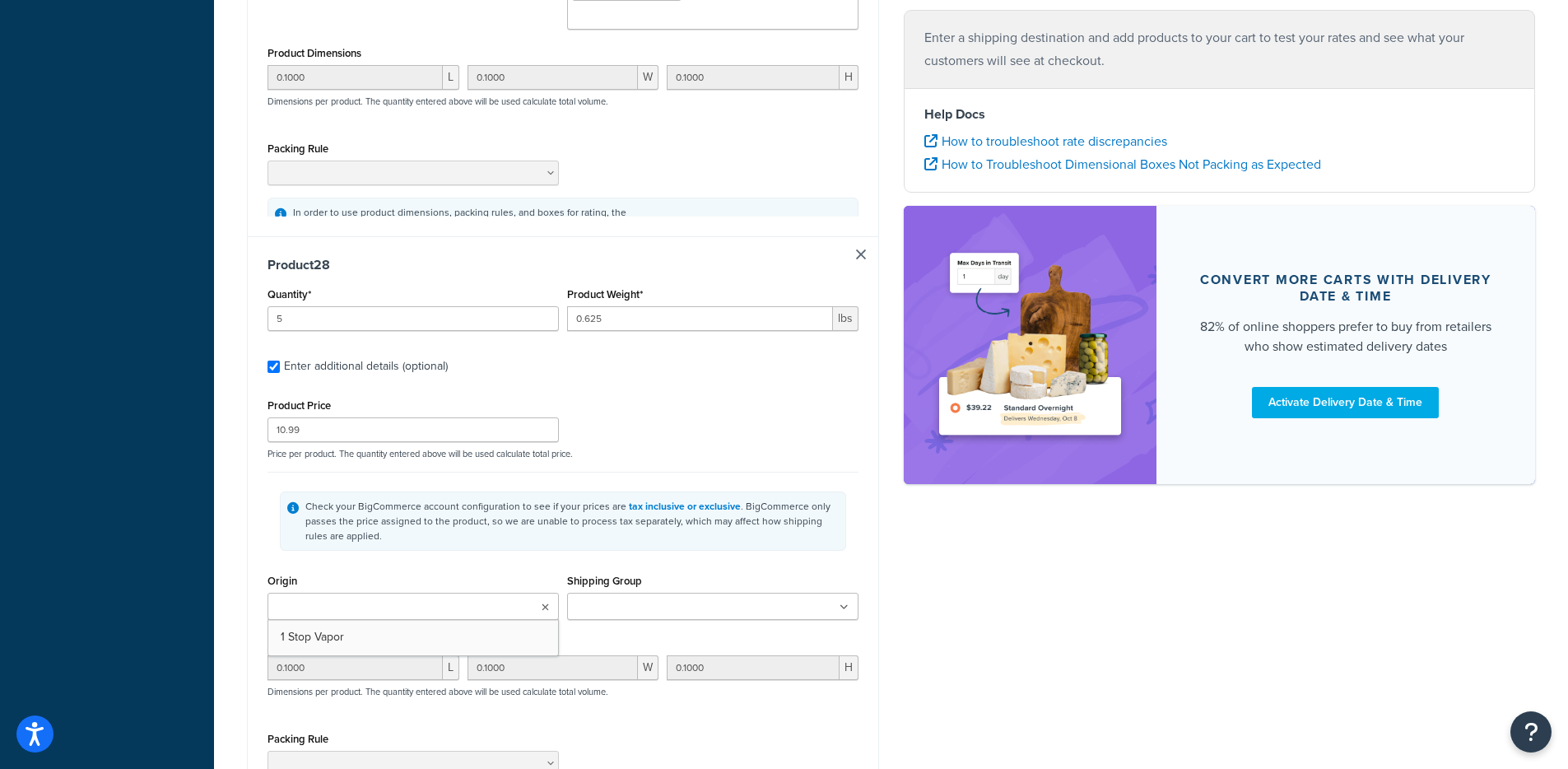
type input "0.1000"
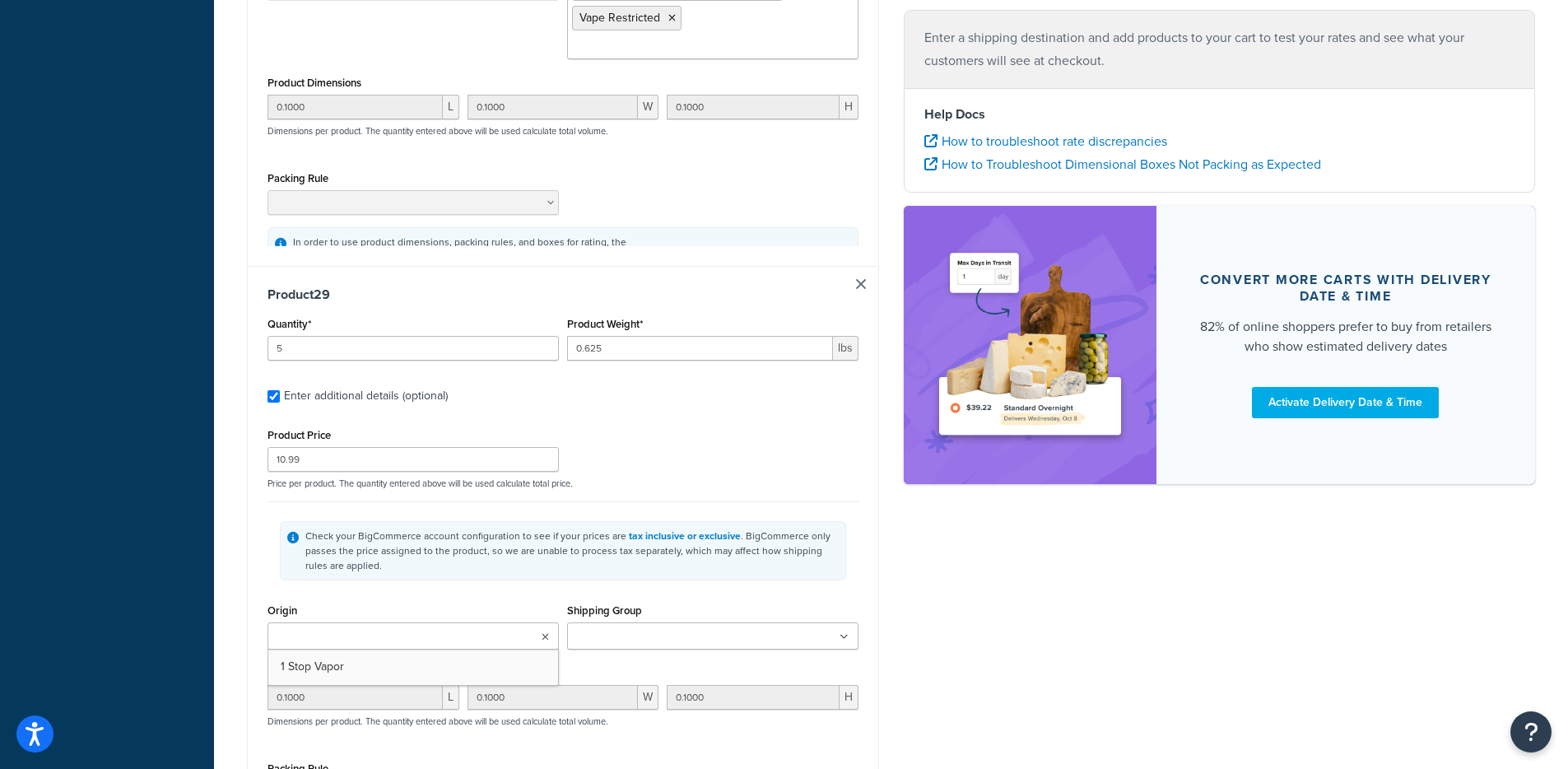
type input "1"
type input "0.625"
type input "17.99"
type input "0.1000"
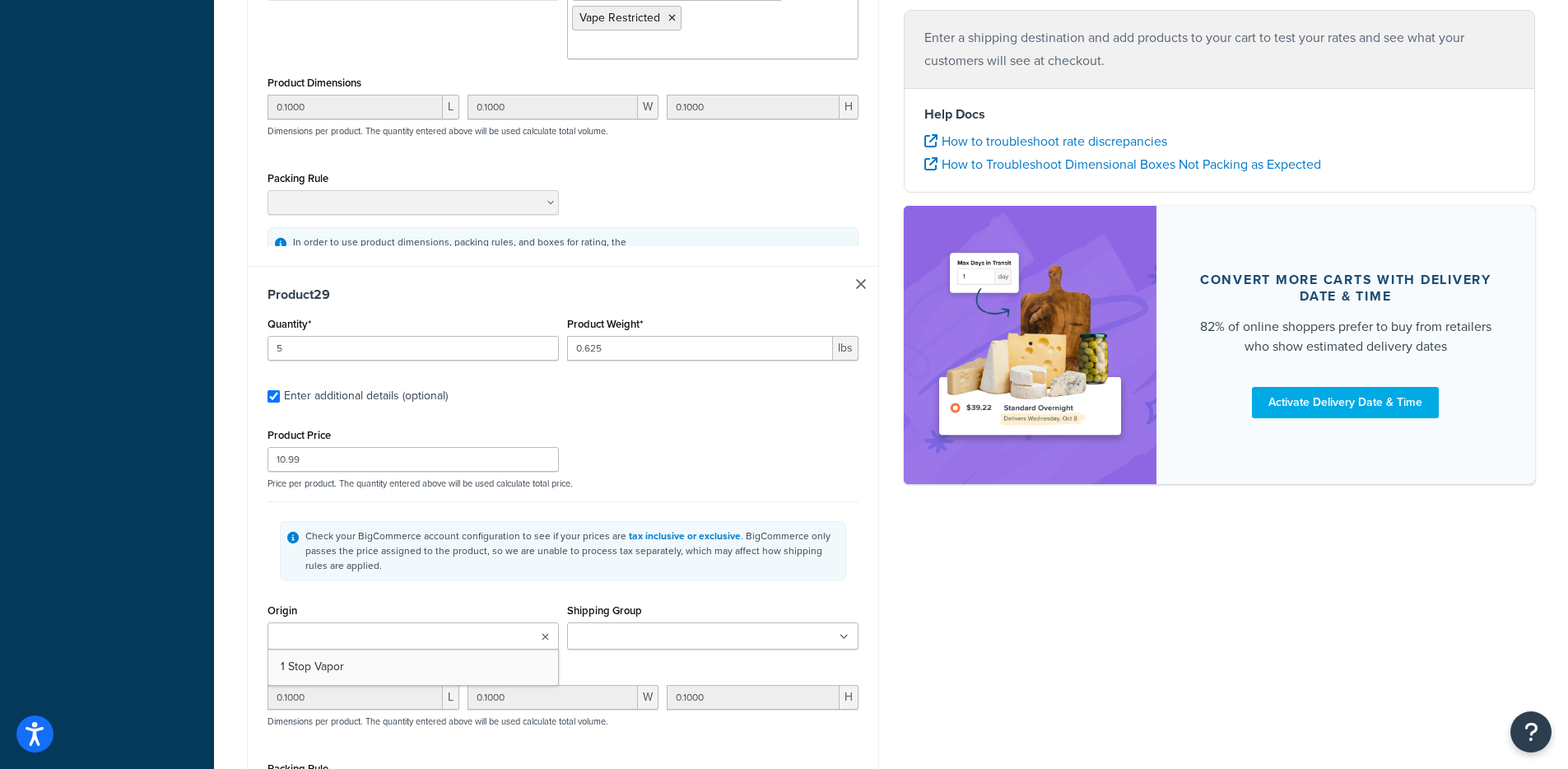
type input "0.1000"
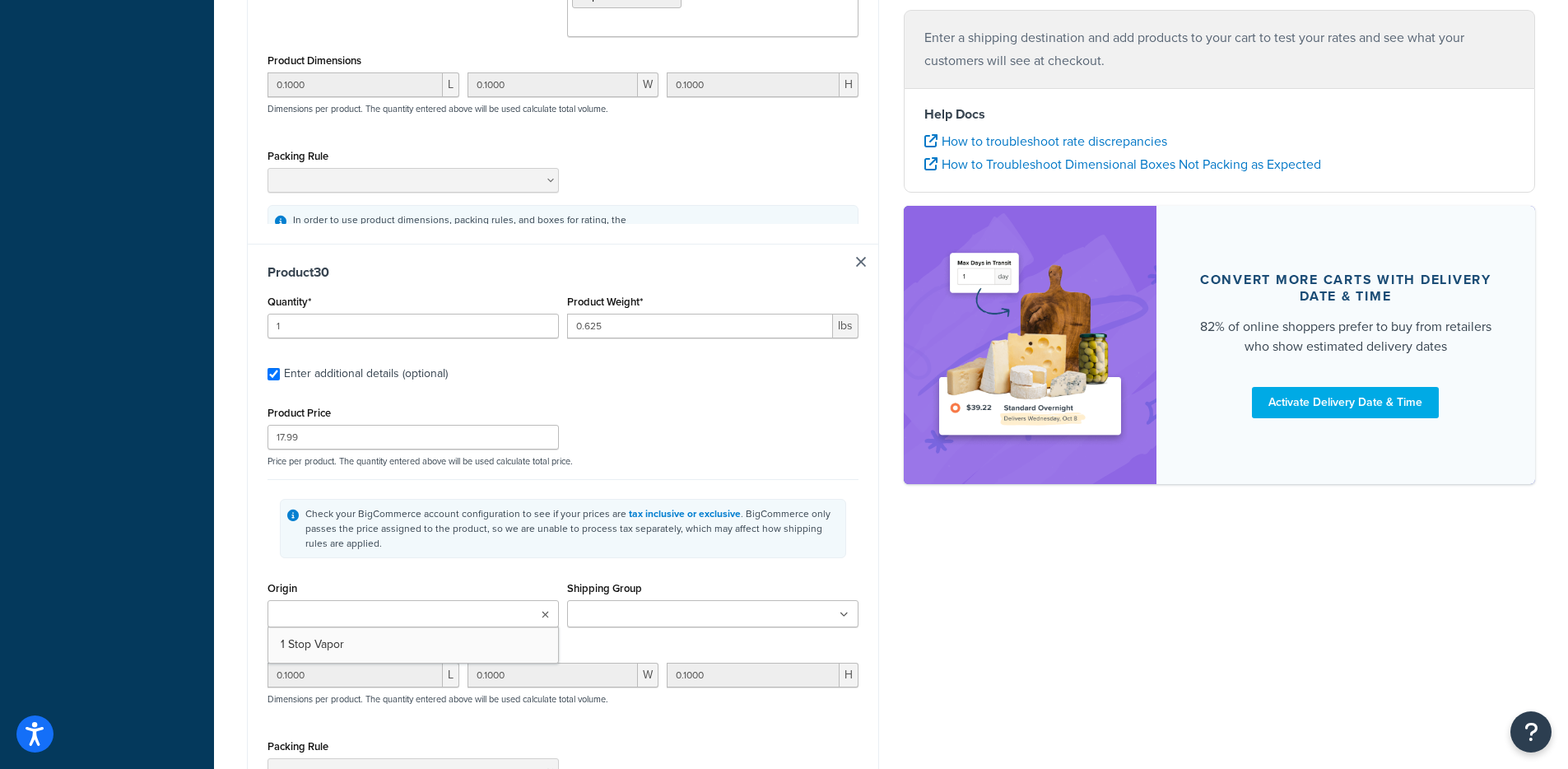
type input "1"
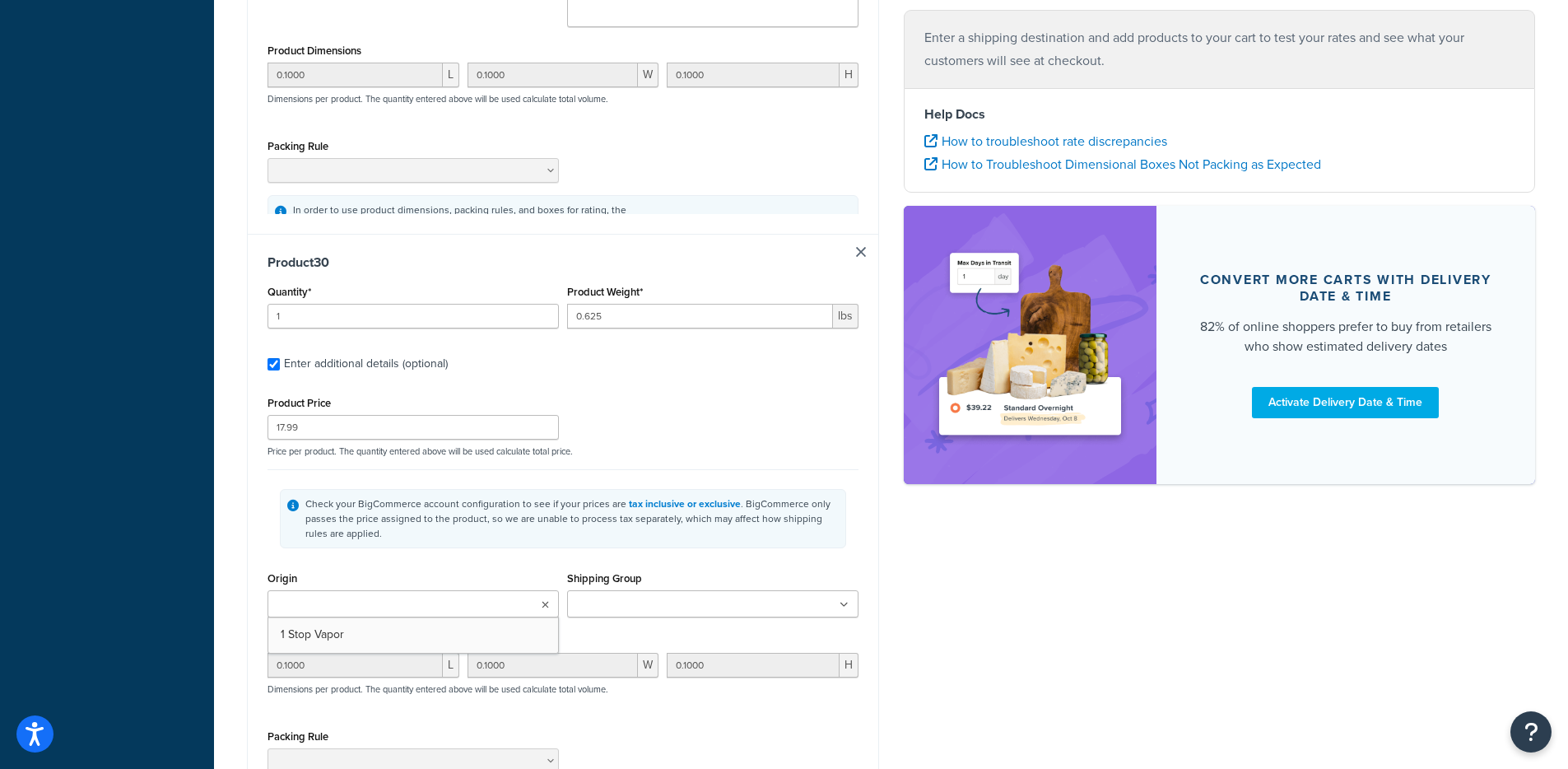
type input "0.625"
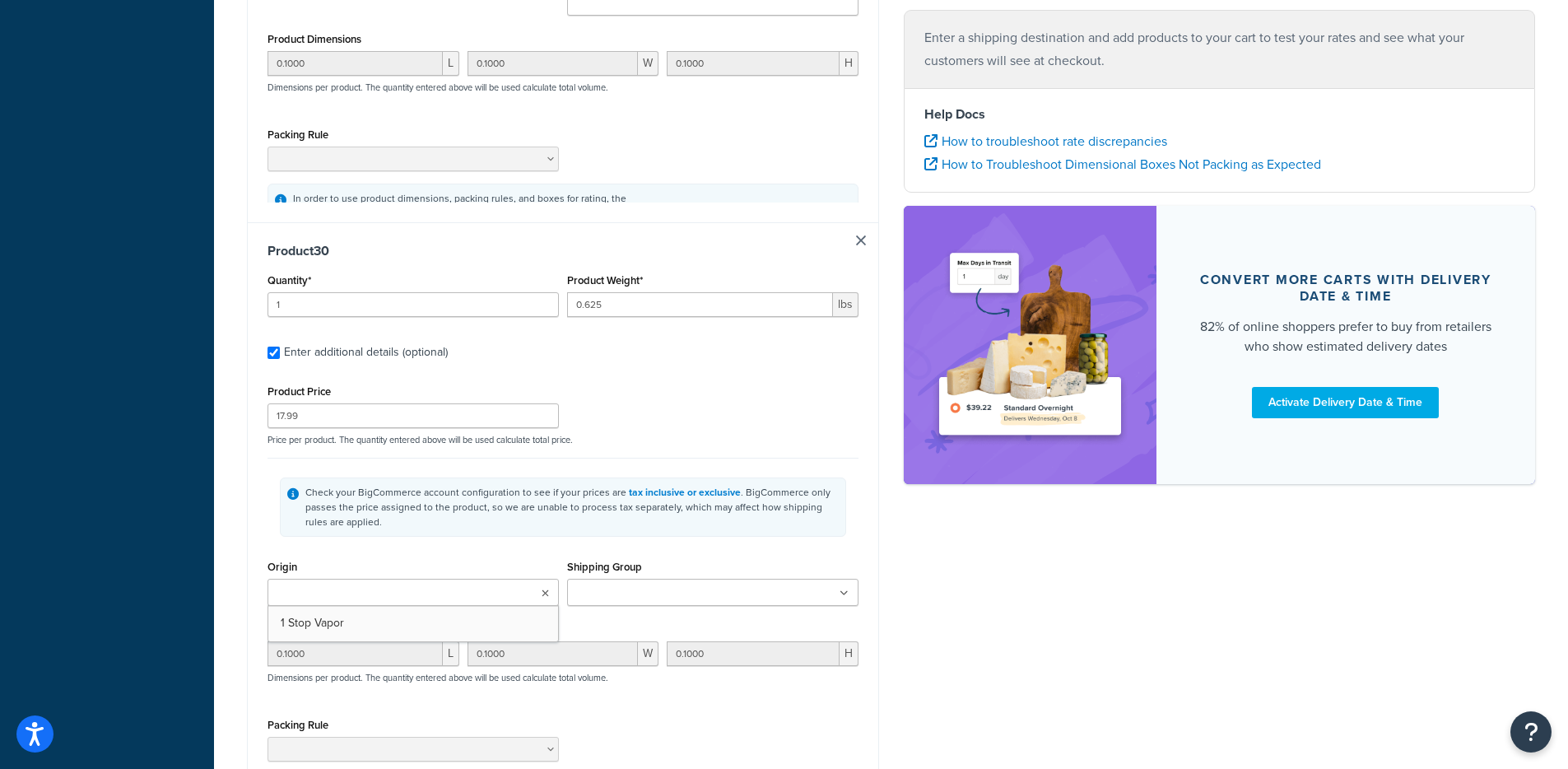
type input "17.99"
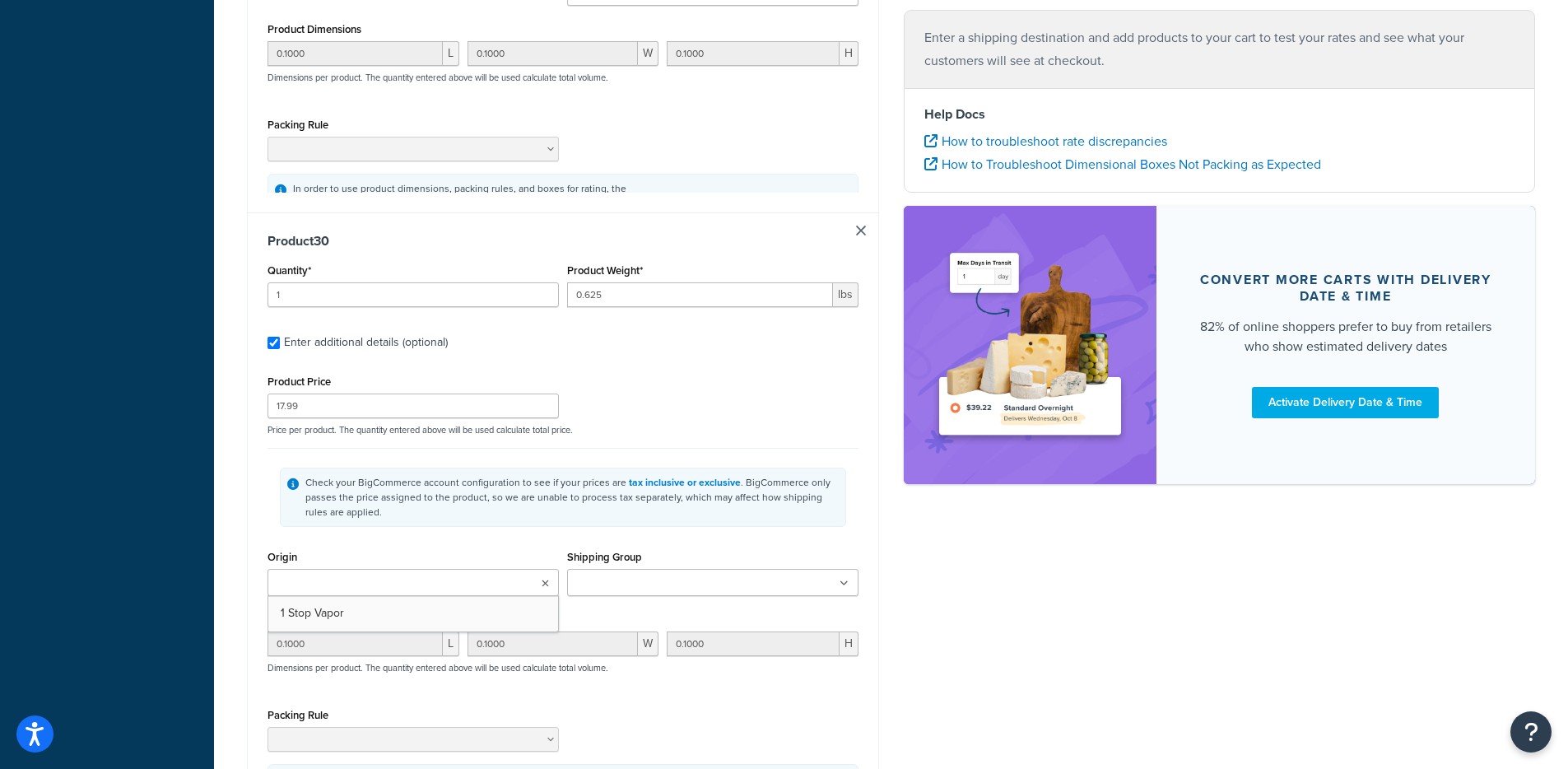
type input "0.1000"
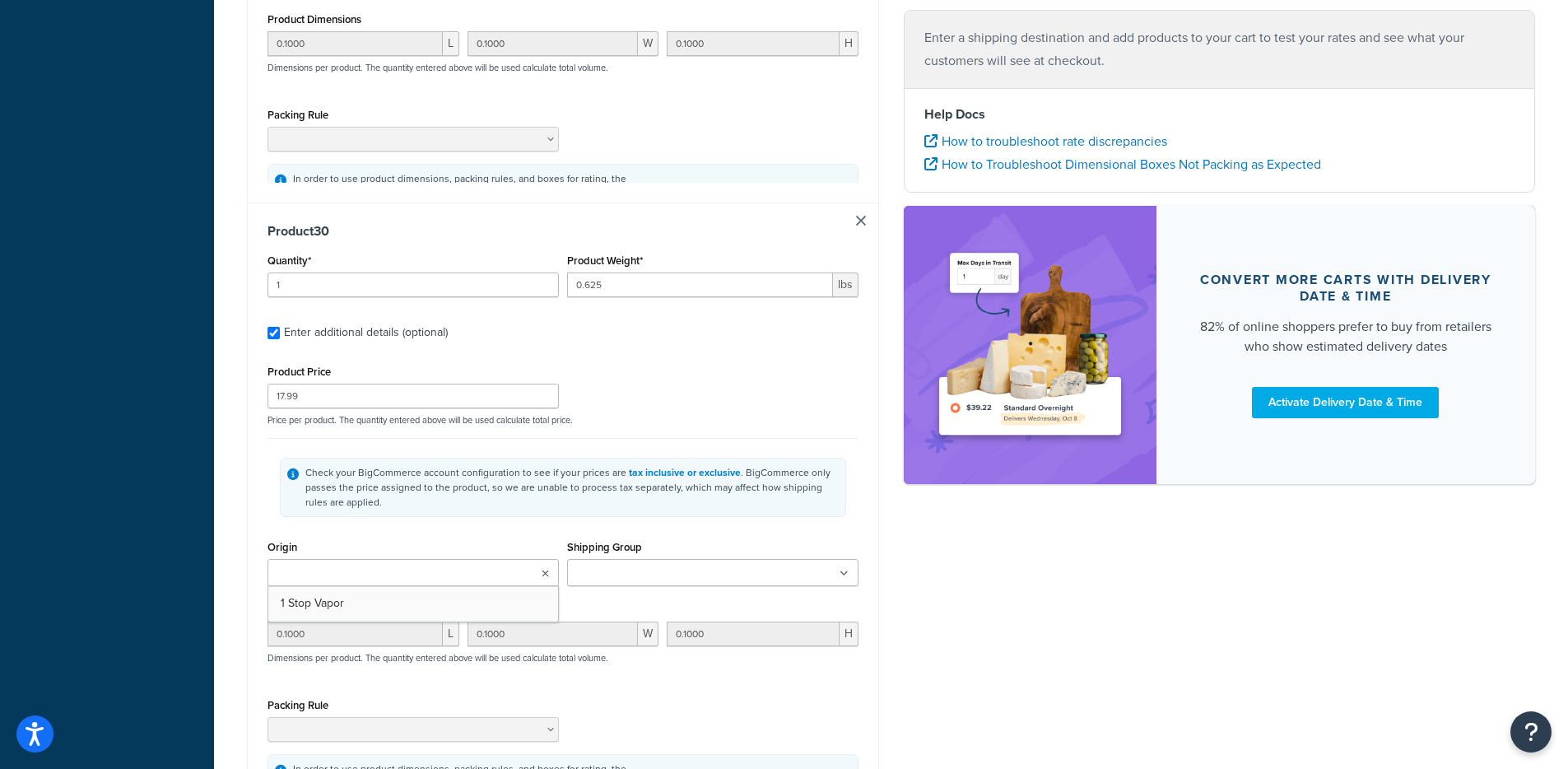
type input "0.1000"
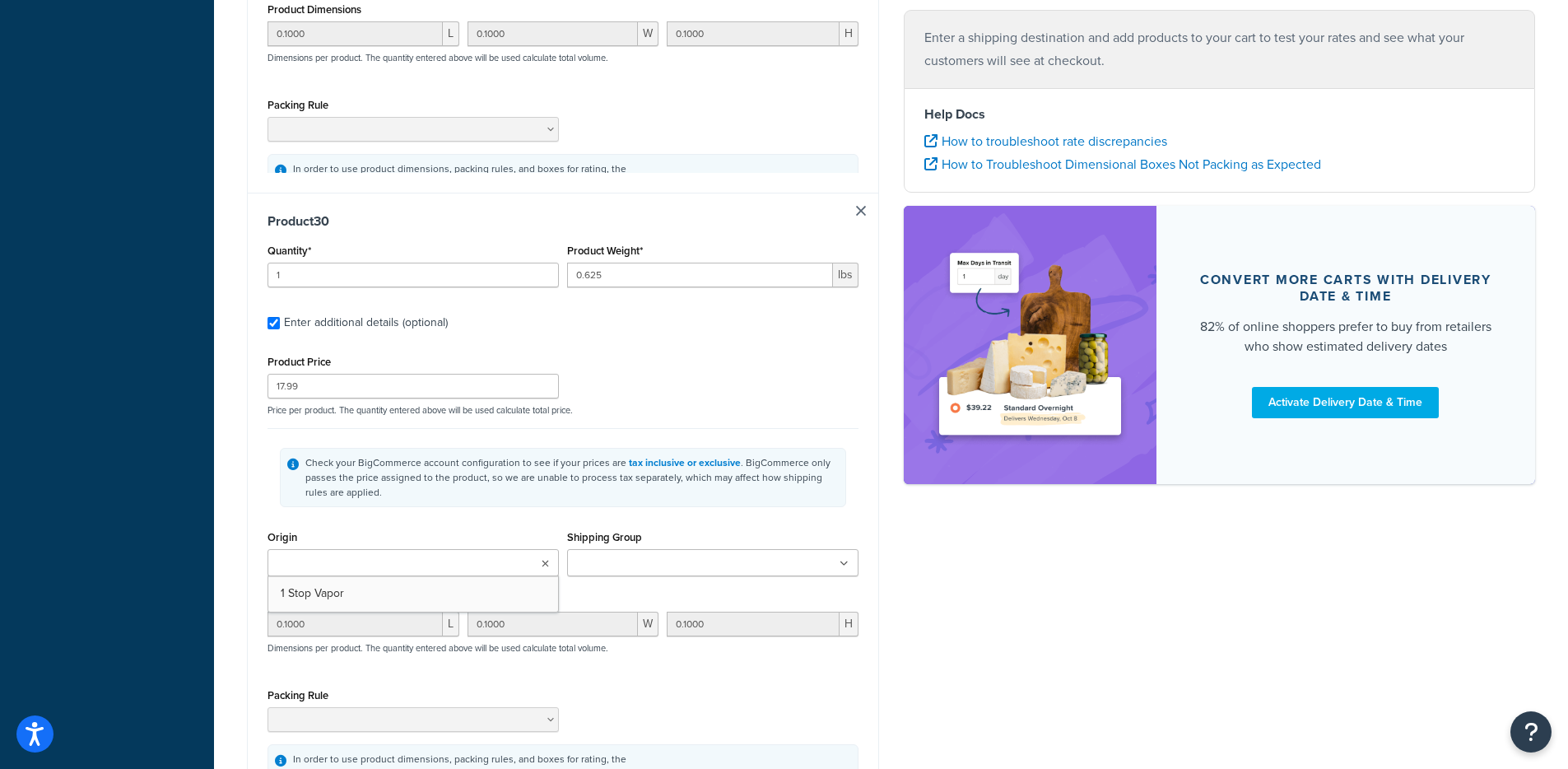
type input "0.1000"
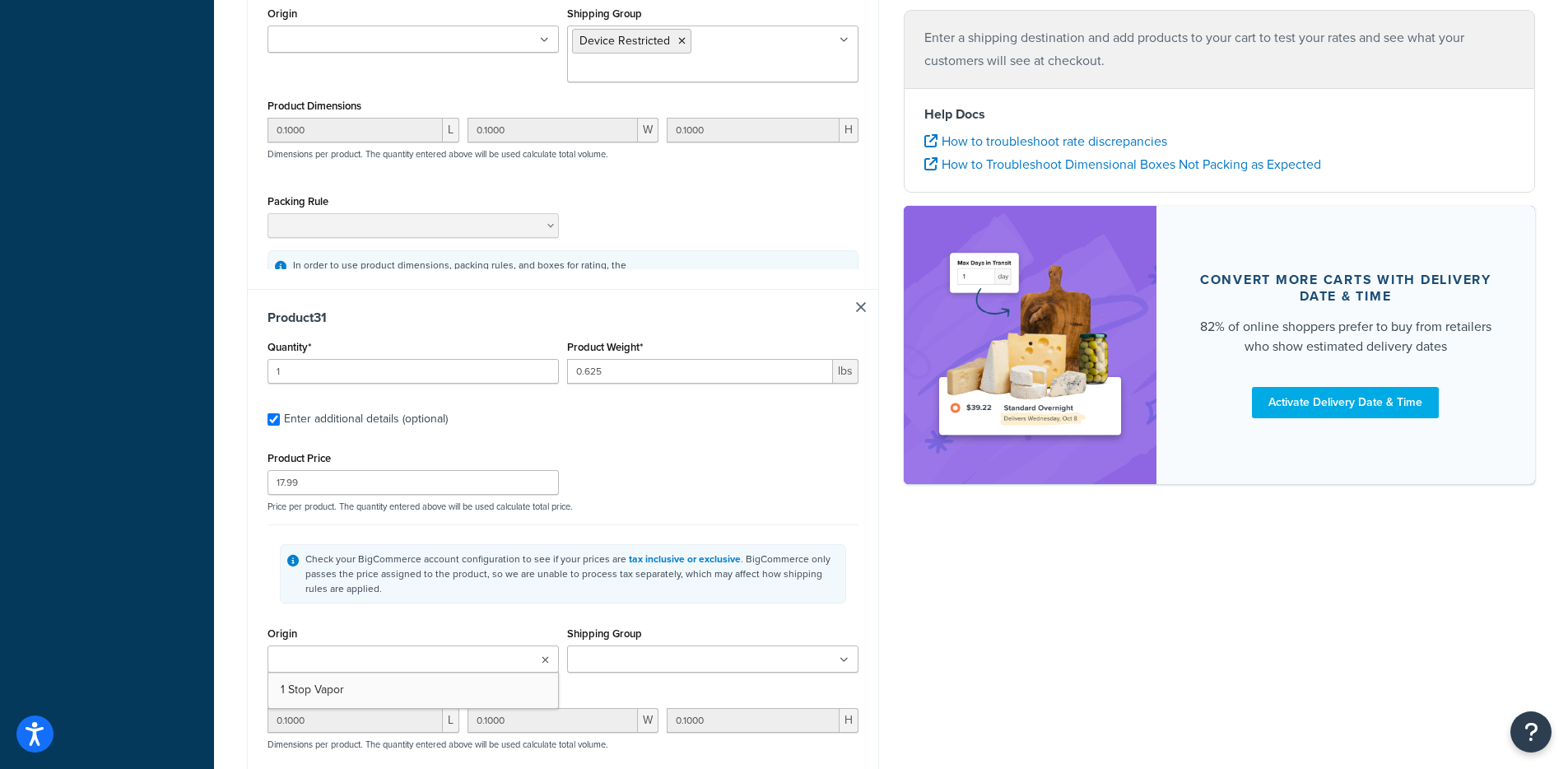
type input "1"
type input "0.625"
type input "17.99"
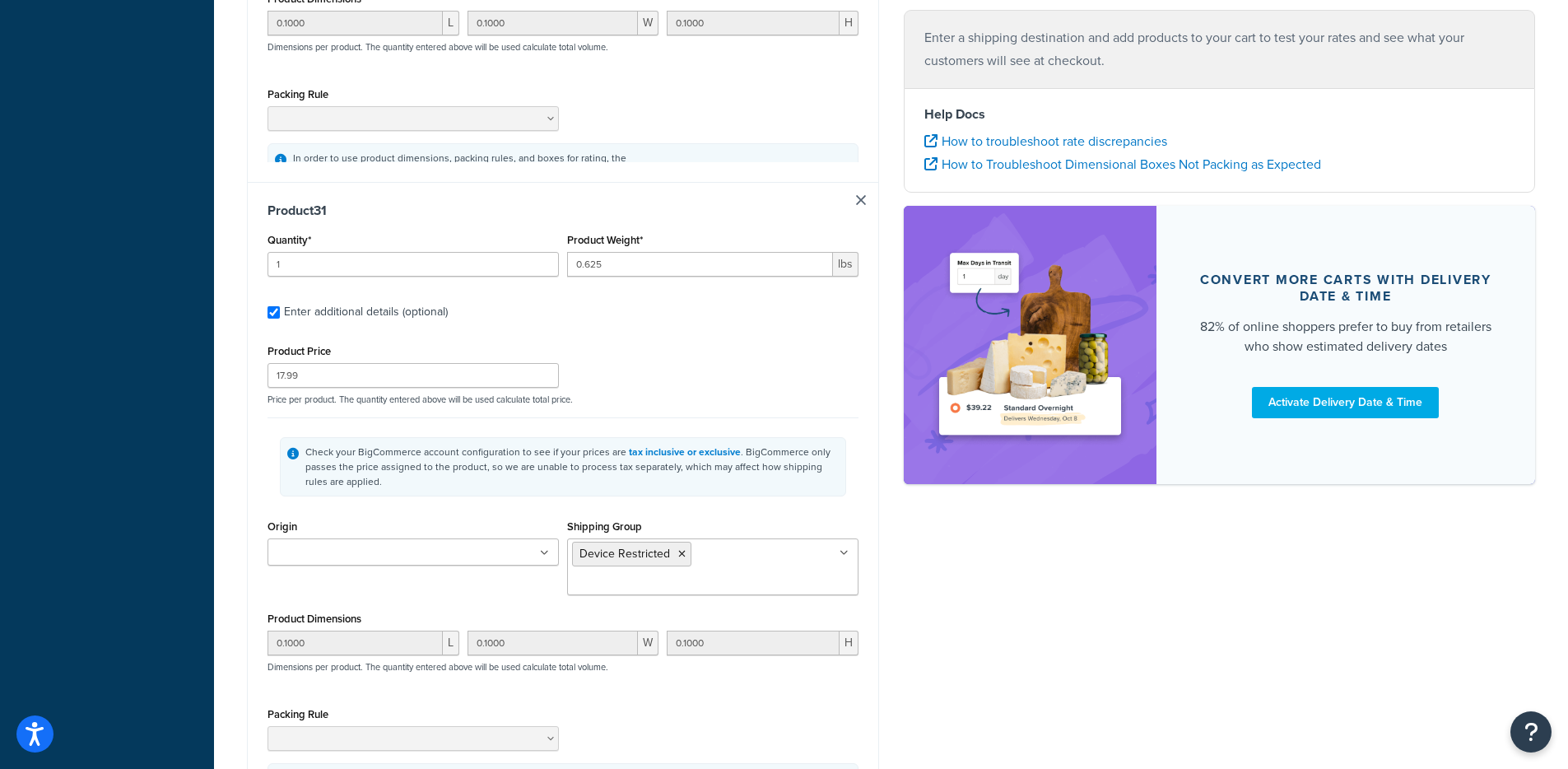
type input "1"
type input "0.0063"
type input "14.99"
type input "0.1000"
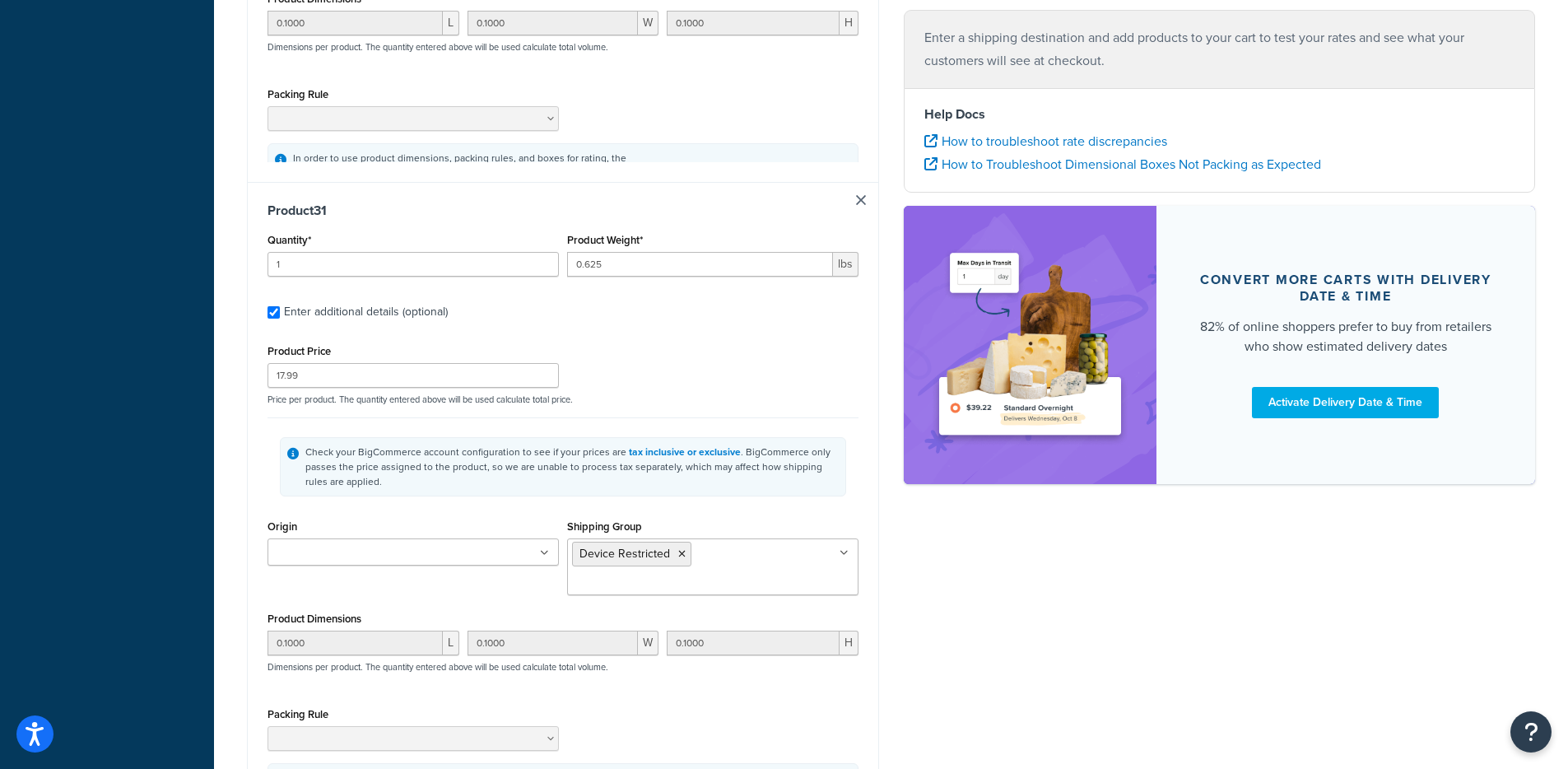
type input "0.1000"
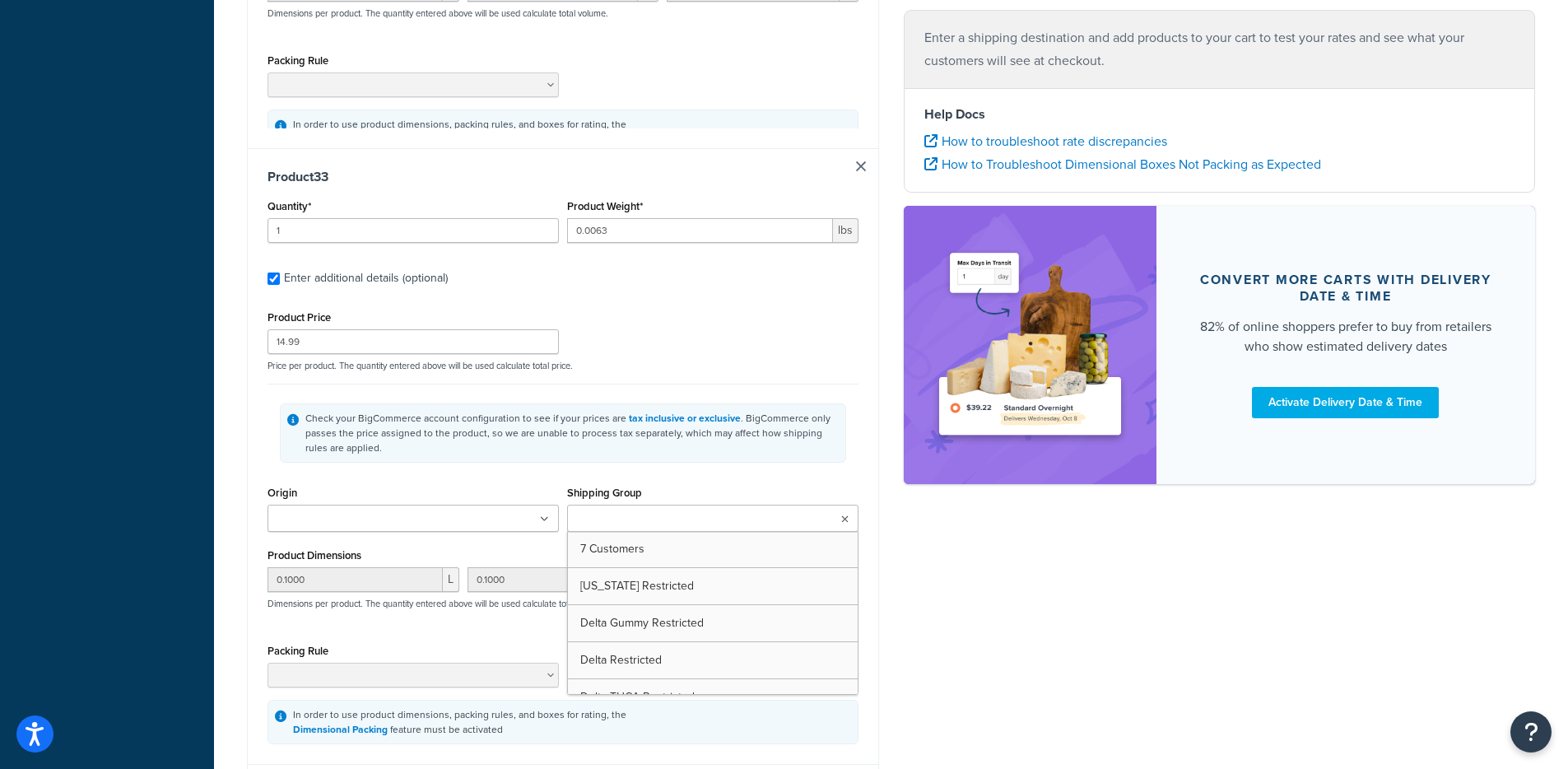
type input "1"
type input "0.4"
type input "12.49"
type input "0.0100"
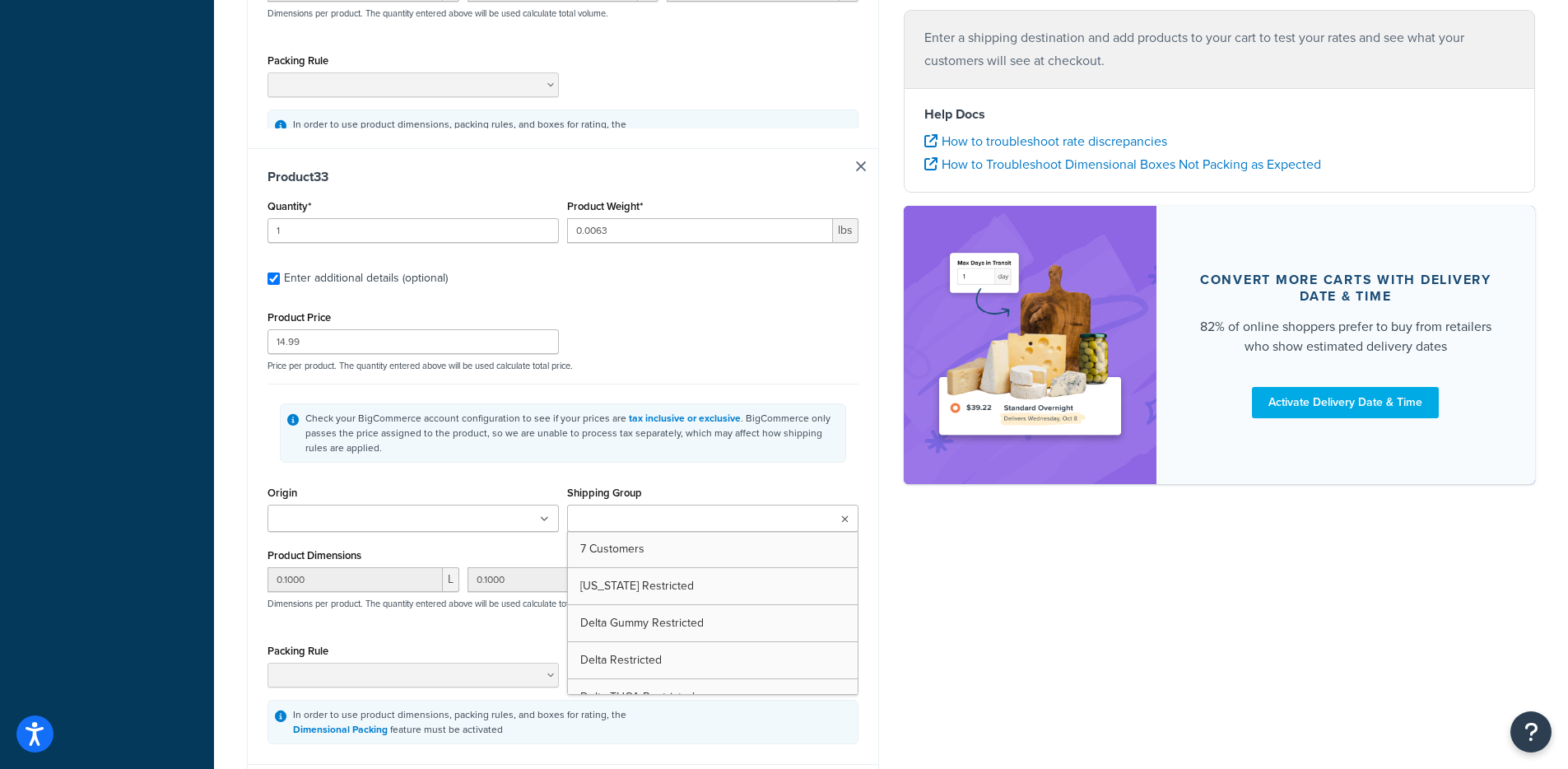
type input "0.0100"
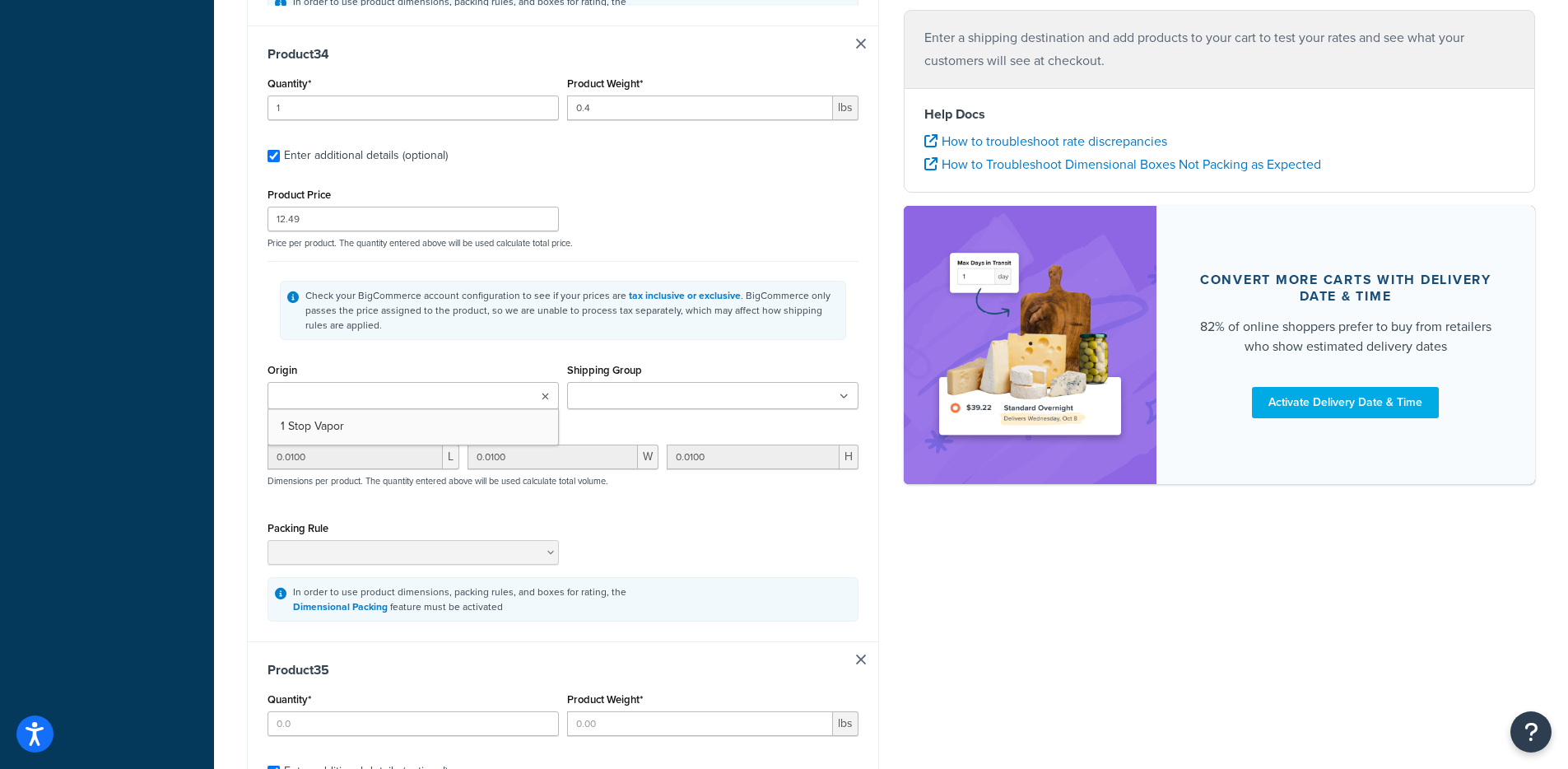
type input "1"
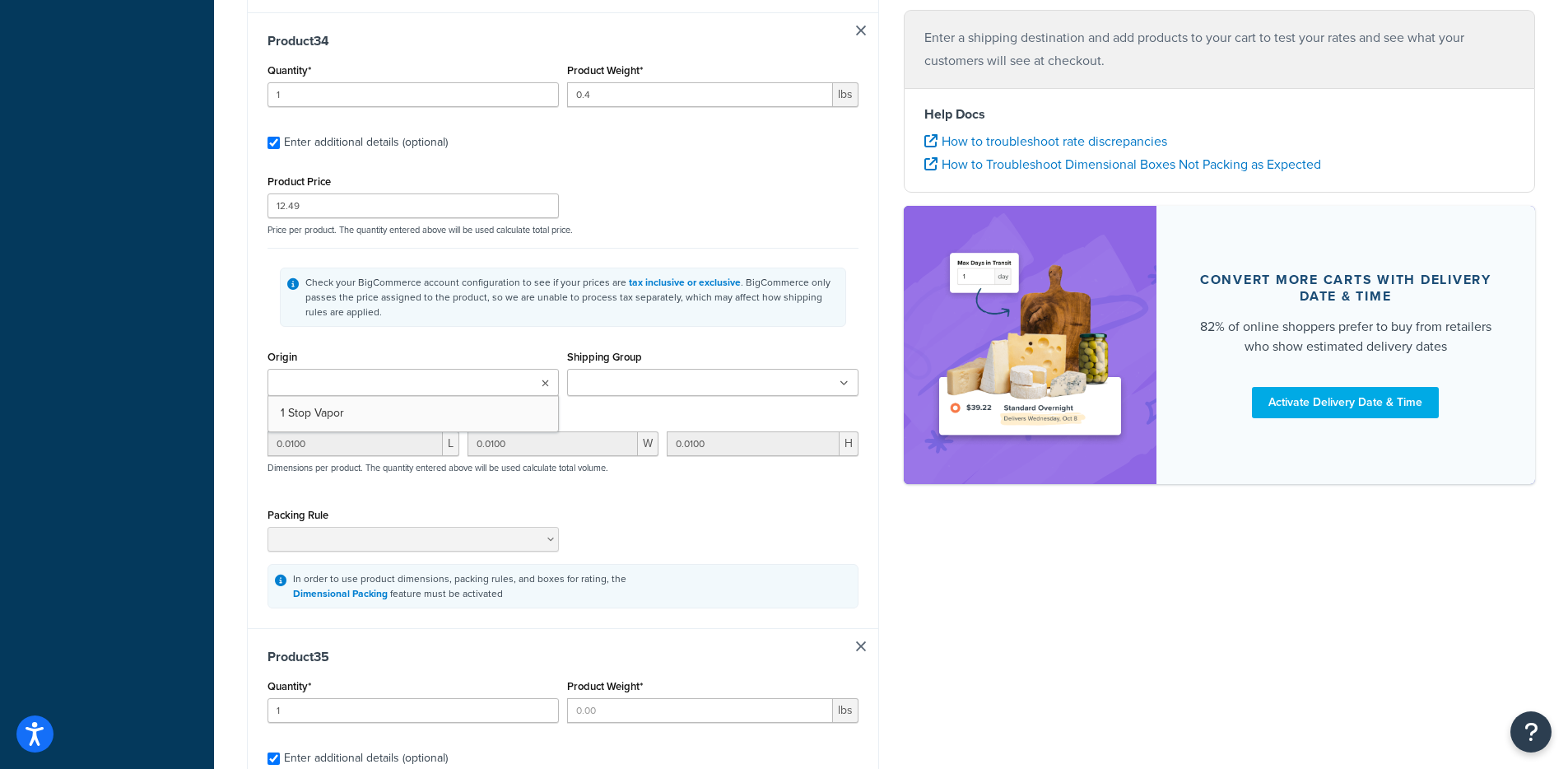
type input "0.0063"
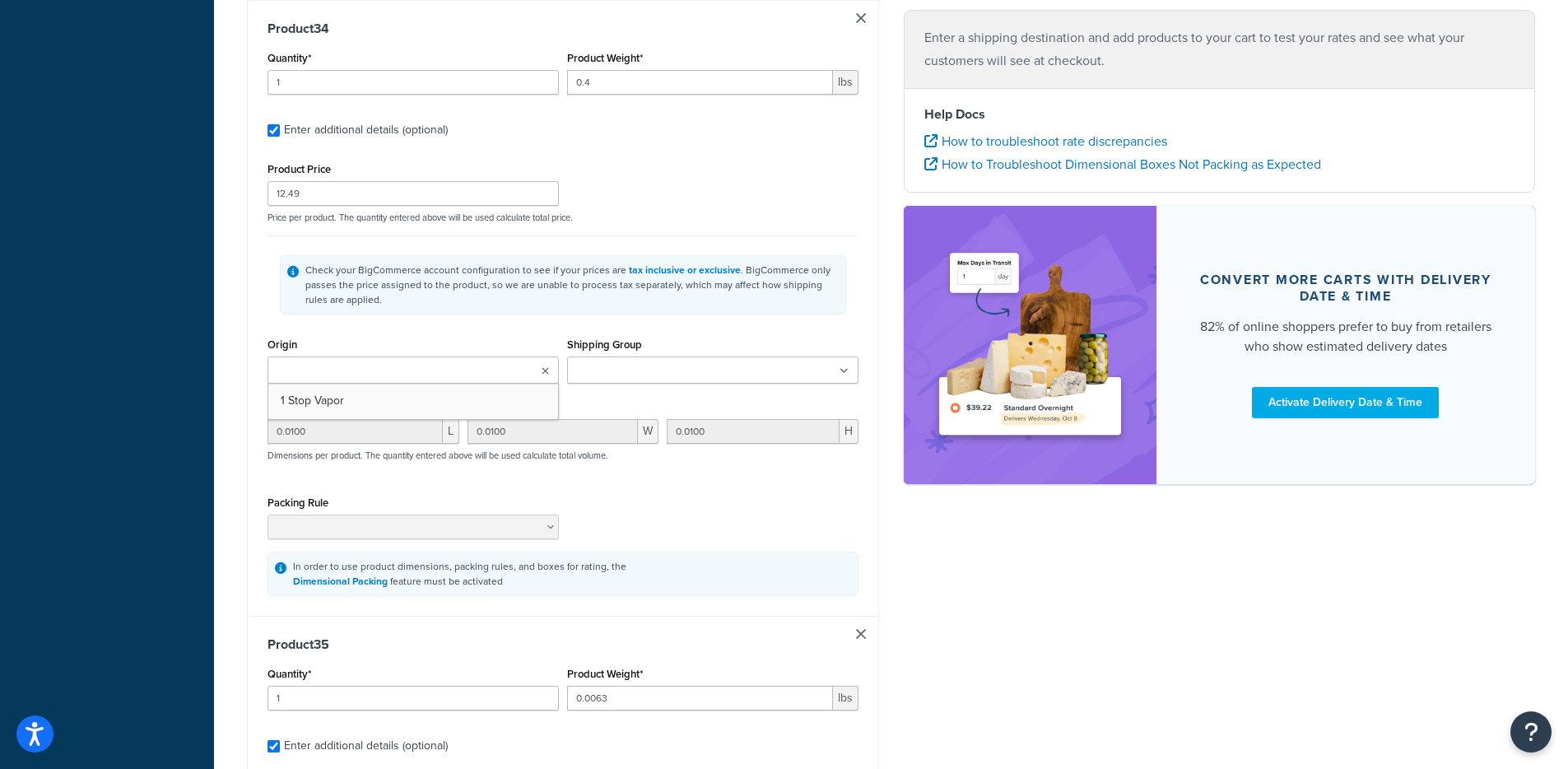
type input "15.99"
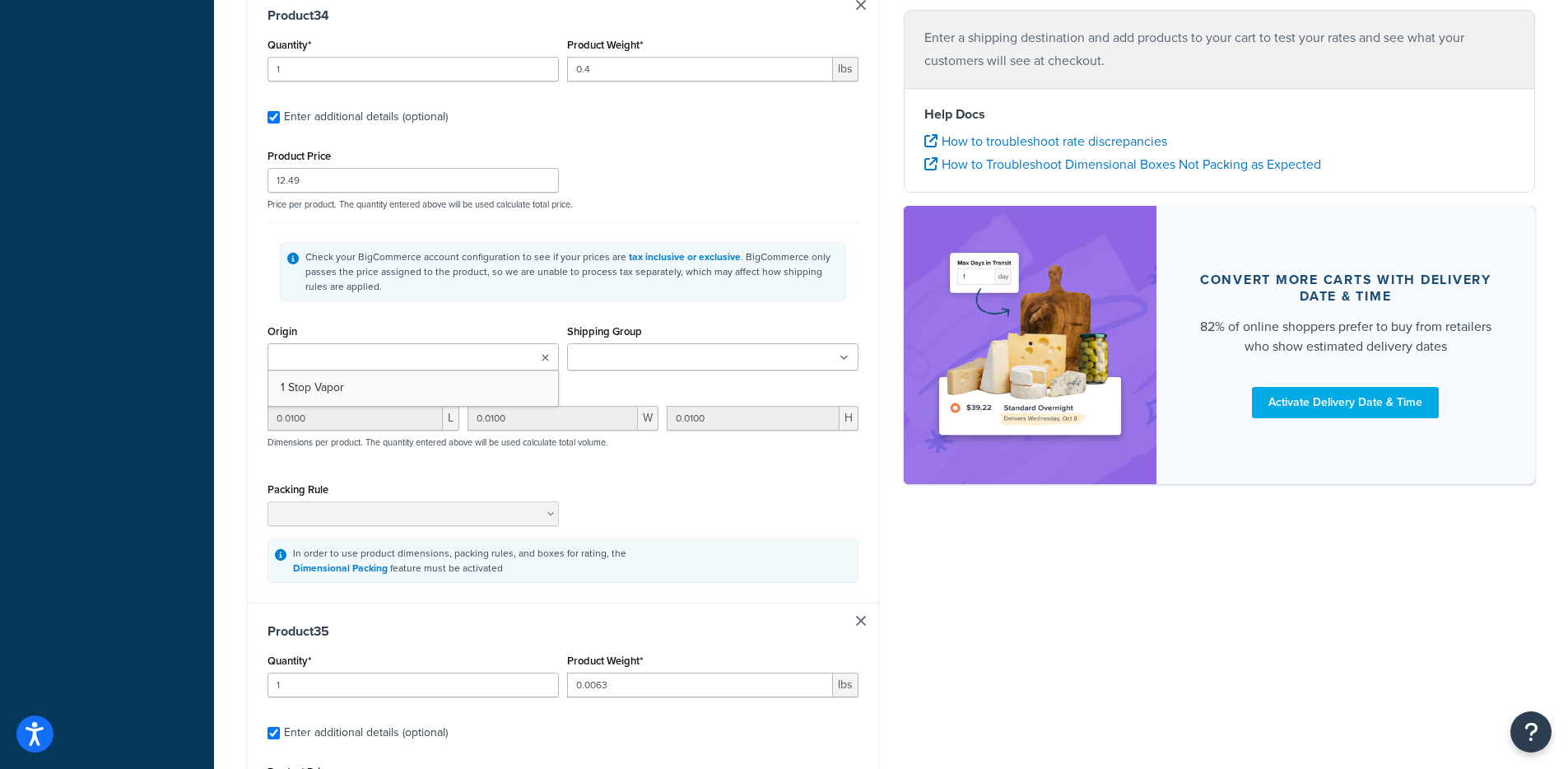
type input "0.1000"
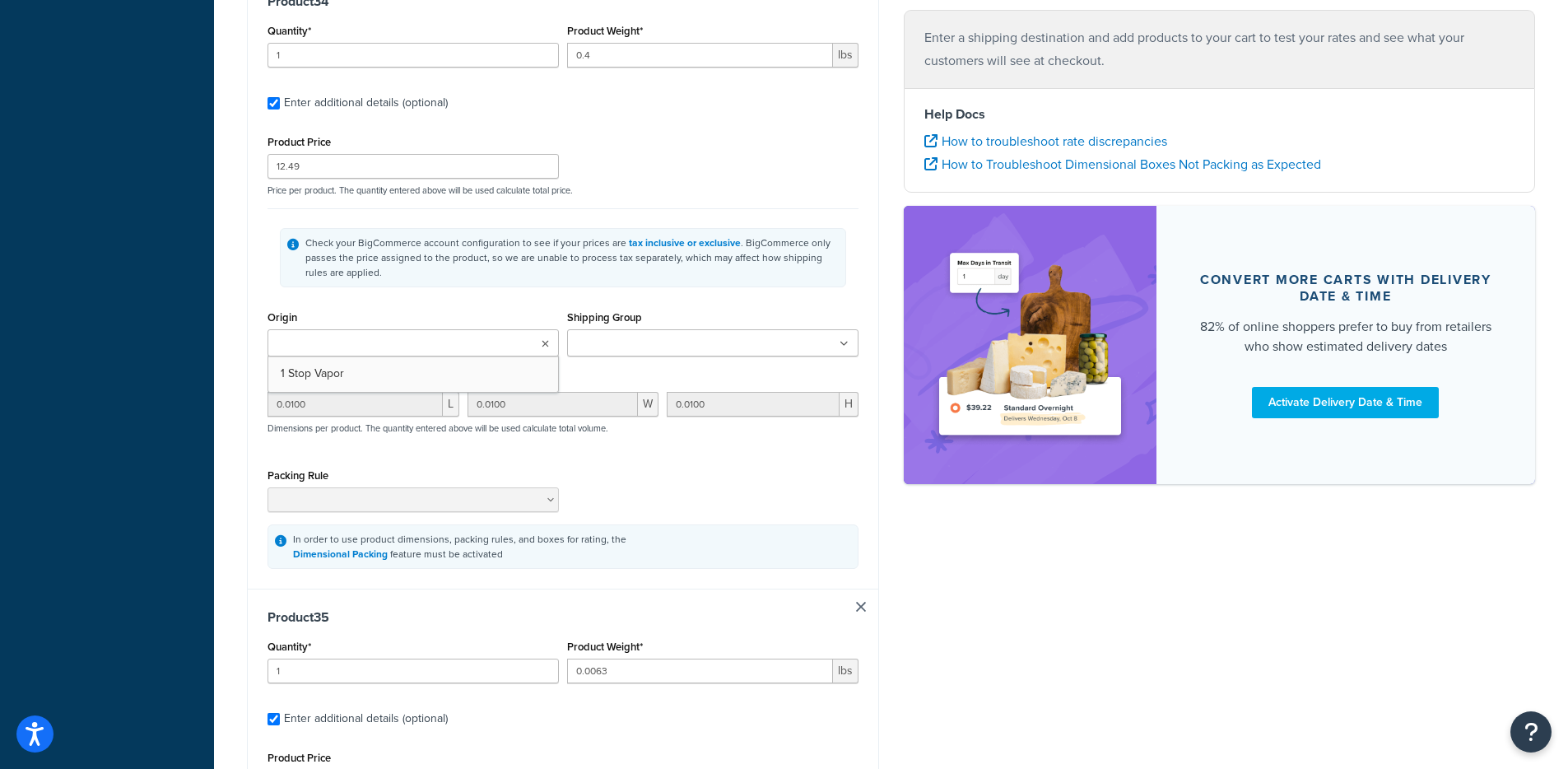
type input "0.1000"
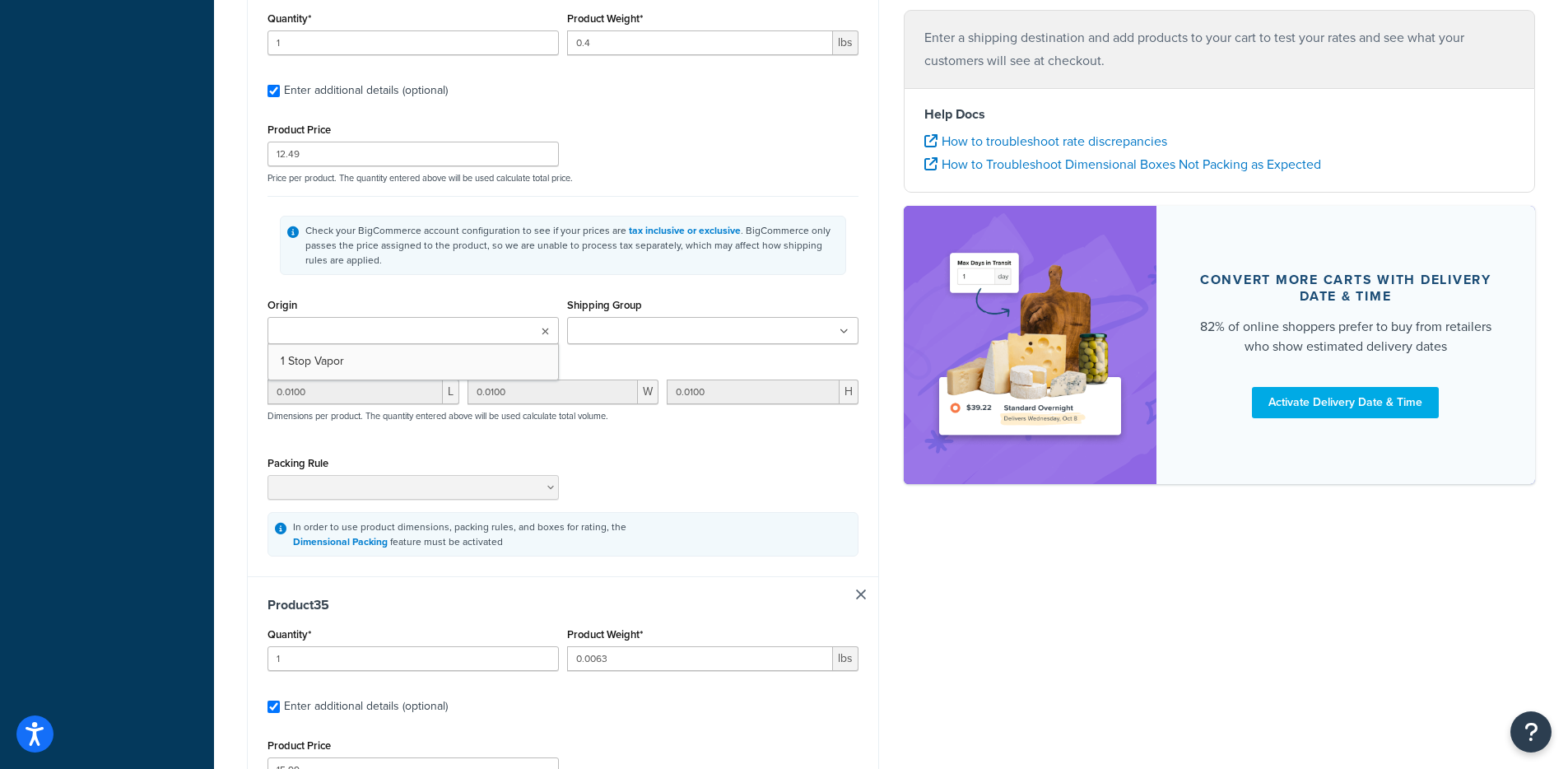
type input "0.1000"
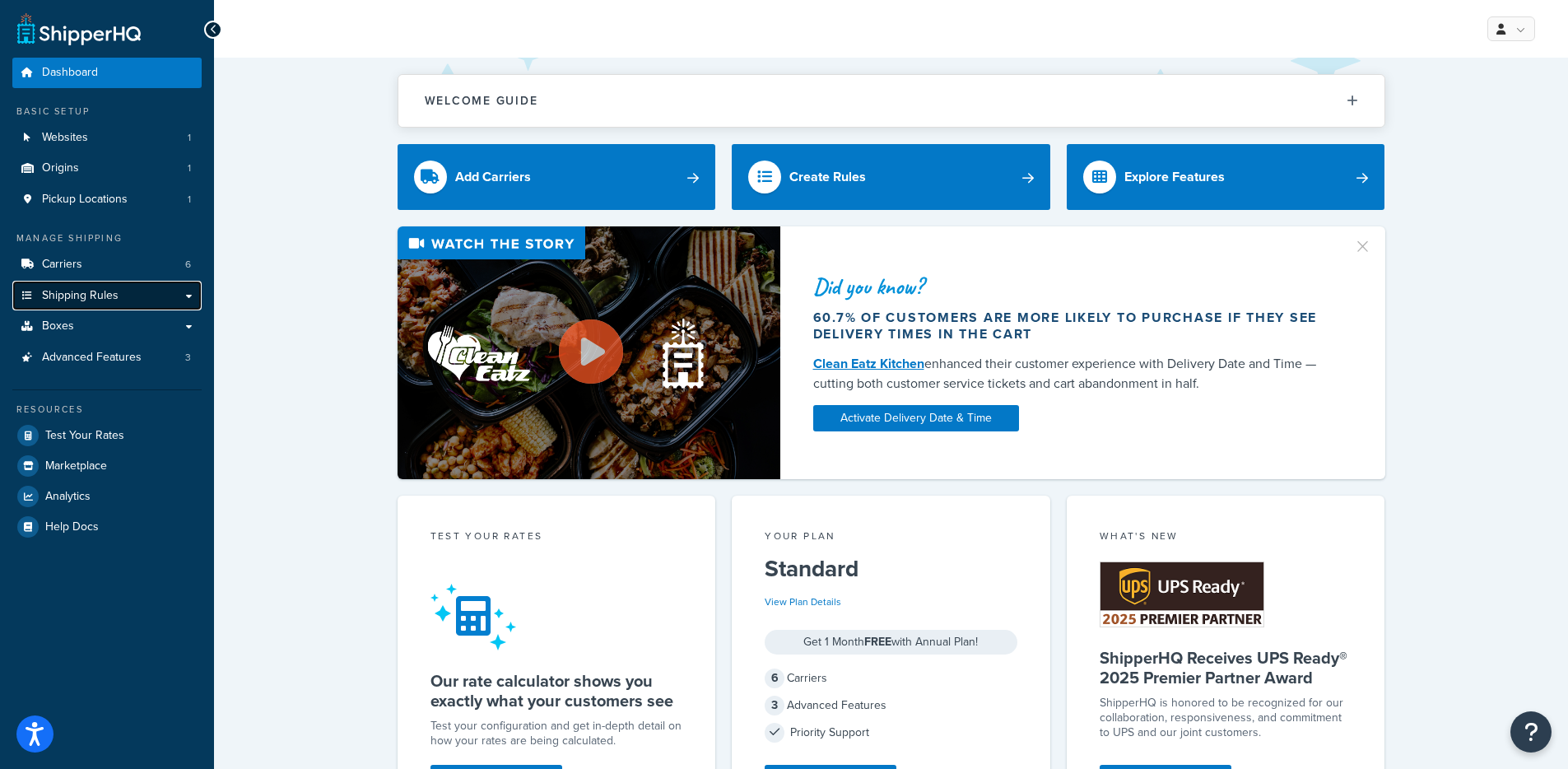
click at [133, 294] on link "Shipping Rules" at bounding box center [107, 296] width 189 height 31
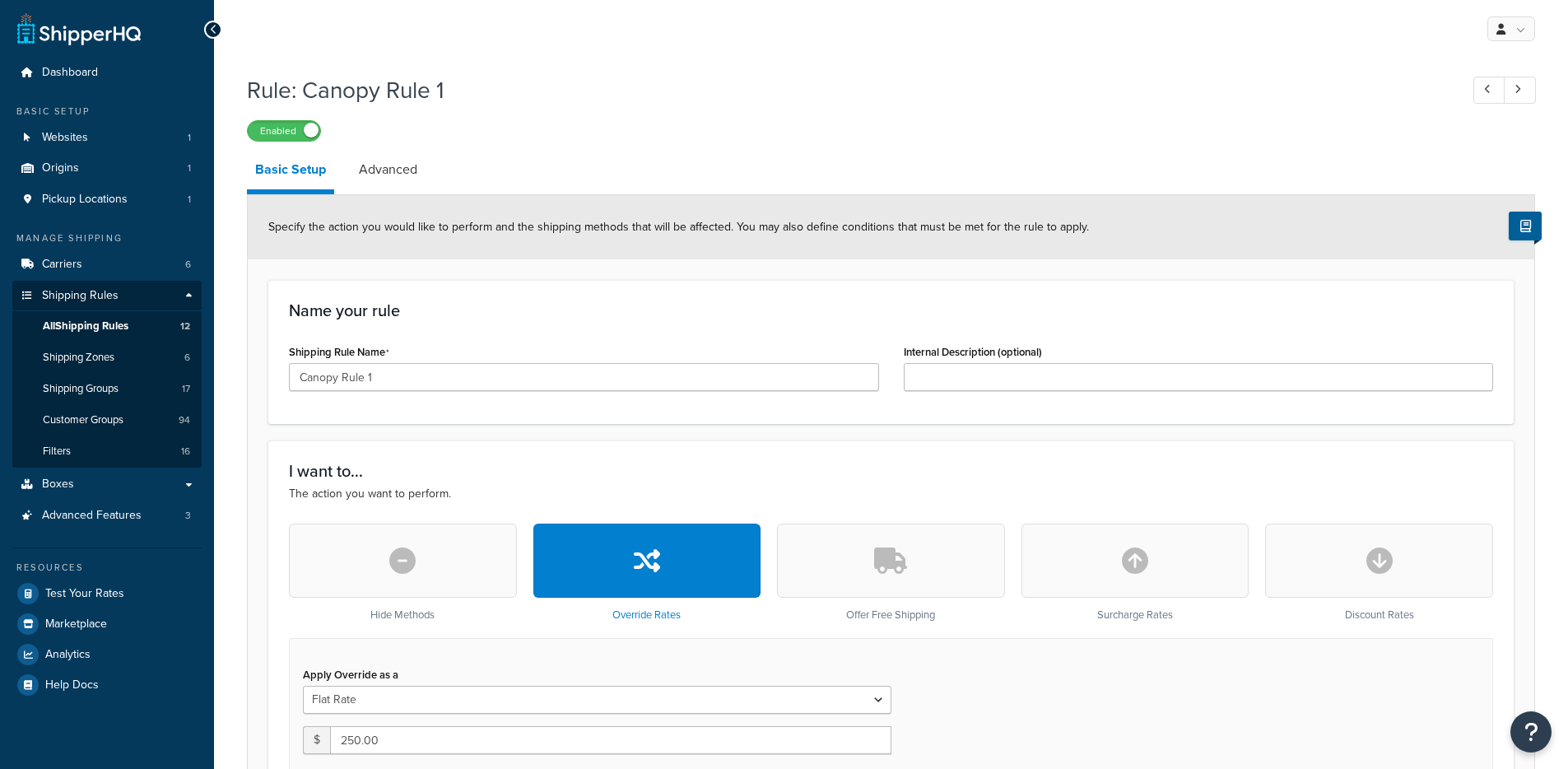
select select "SHIPPING_GROUP"
click at [382, 168] on link "Advanced" at bounding box center [388, 169] width 75 height 39
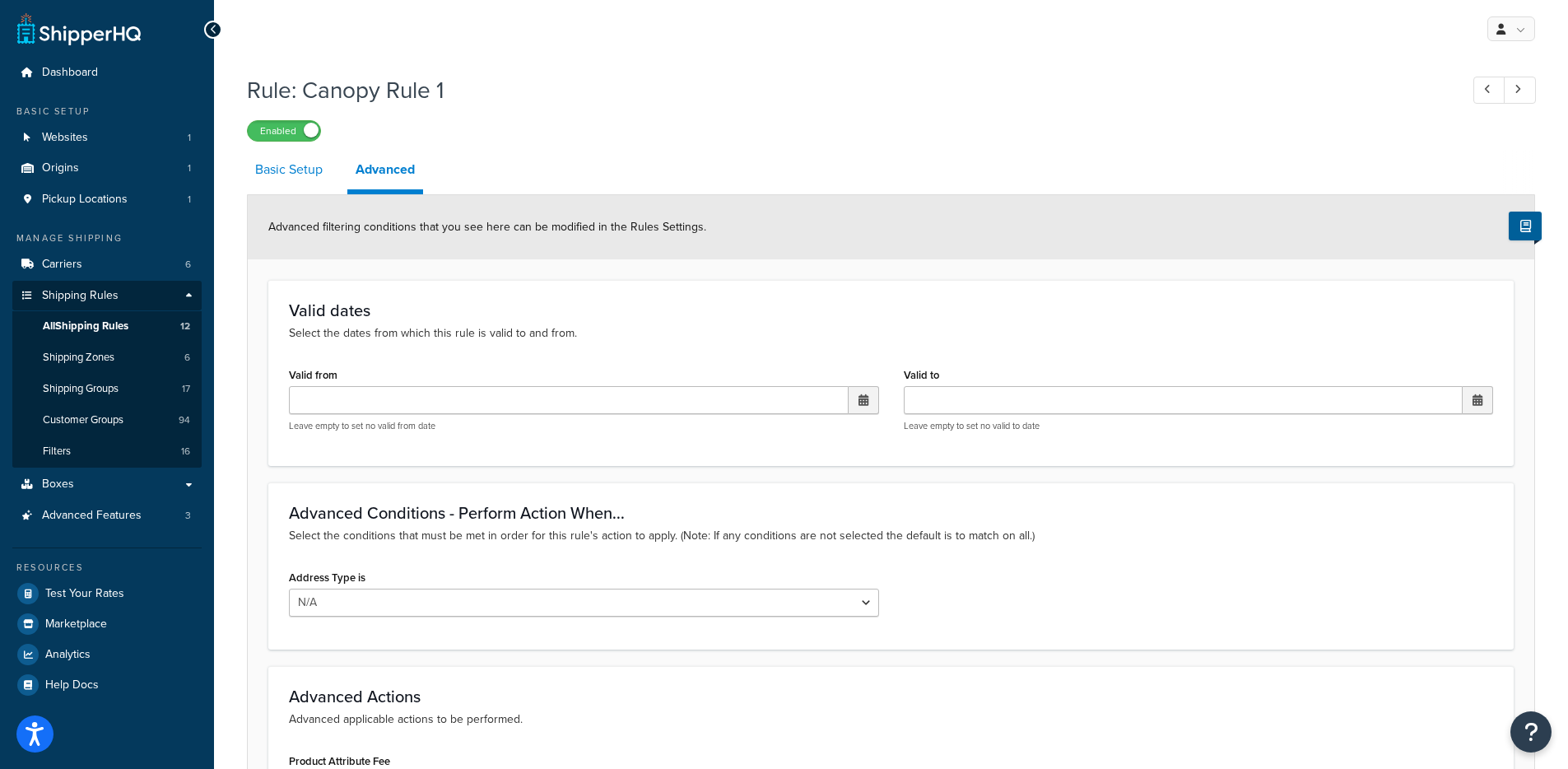
click at [329, 158] on link "Basic Setup" at bounding box center [289, 169] width 84 height 39
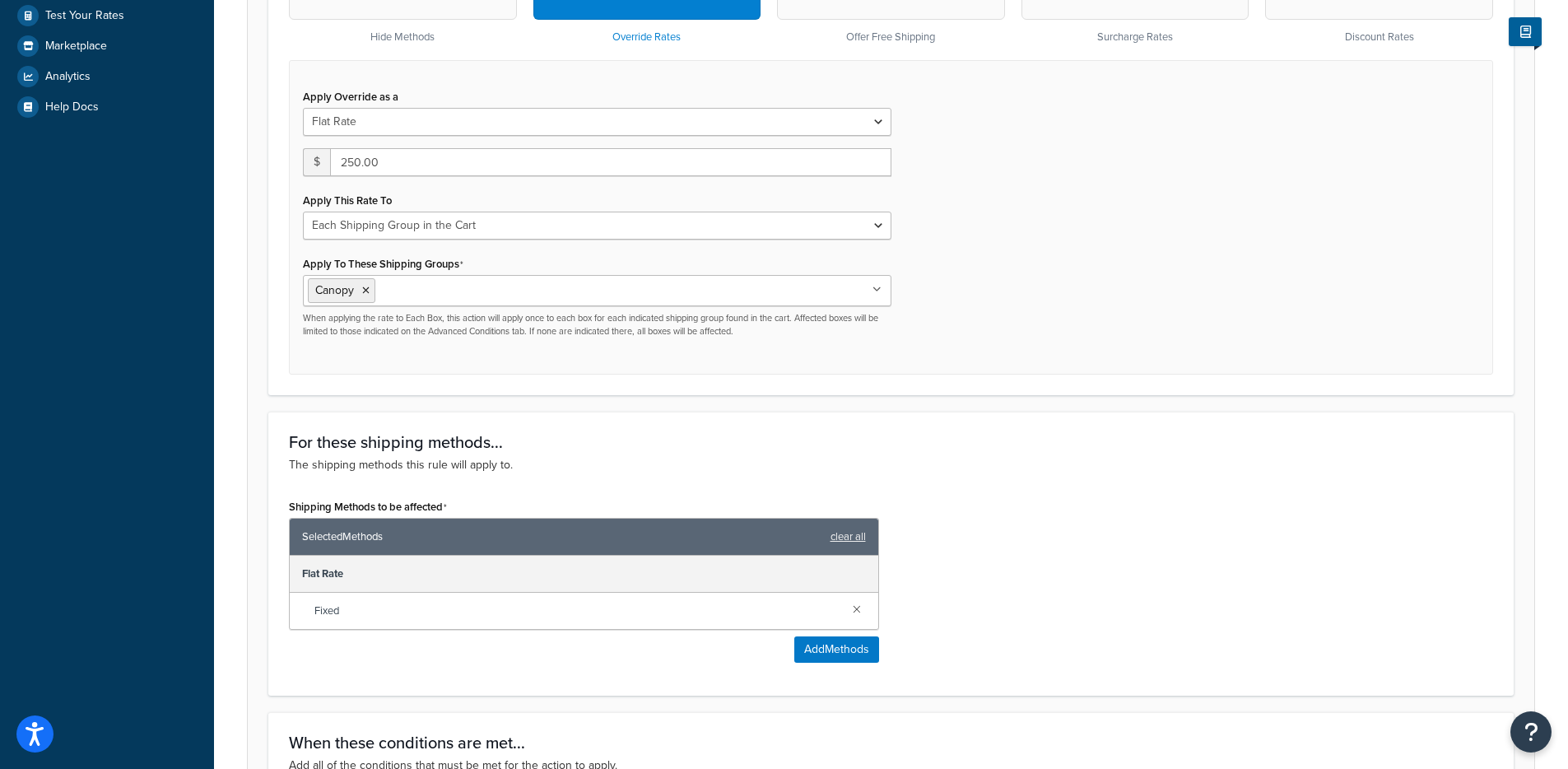
scroll to position [560, 0]
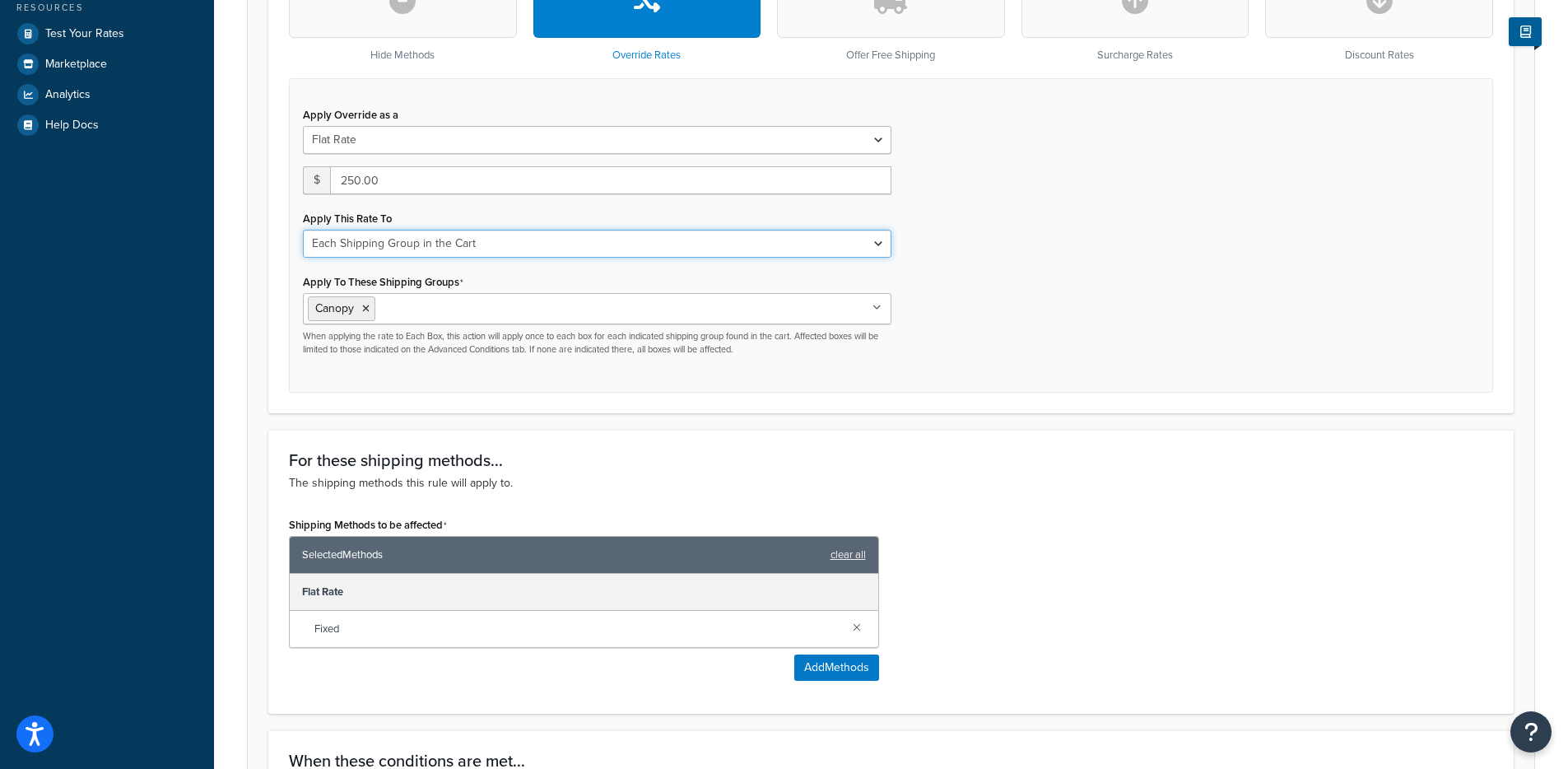
click at [547, 242] on select "Each Shipment in the Cart Each Shipping Group in the Cart Each Item within a Sh…" at bounding box center [597, 244] width 589 height 28
select select "ITEM"
click at [303, 229] on select "Each Shipment in the Cart Each Shipping Group in the Cart Each Item within a Sh…" at bounding box center [597, 244] width 589 height 28
click at [996, 362] on div "Apply Override as a Flat Rate Percentage Flat Rate & Percentage $ 250.00 Apply …" at bounding box center [891, 235] width 1204 height 314
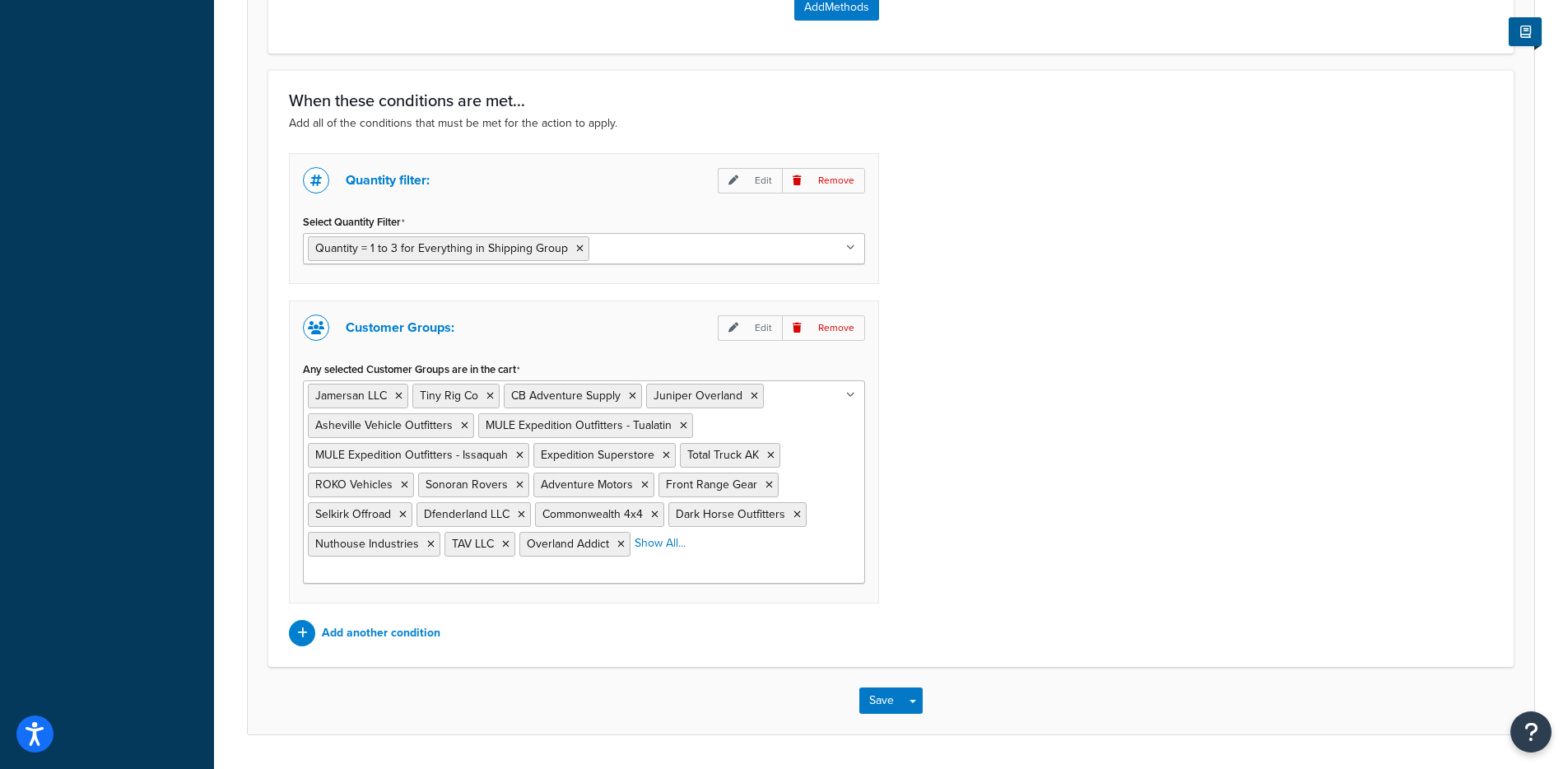
scroll to position [1244, 0]
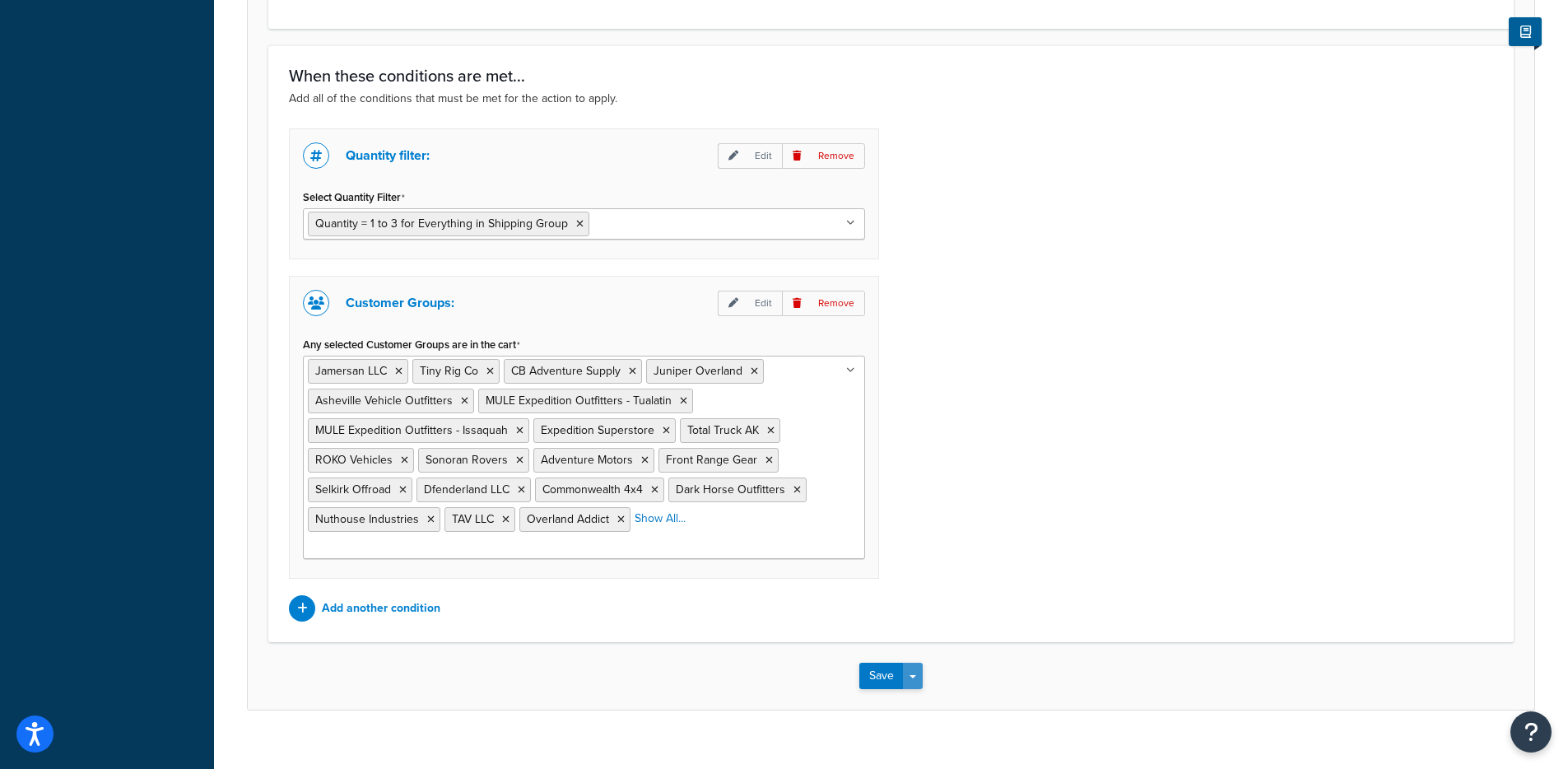
click at [922, 663] on button "Save Dropdown" at bounding box center [913, 676] width 20 height 27
click at [919, 689] on button "Save and Edit" at bounding box center [939, 706] width 159 height 34
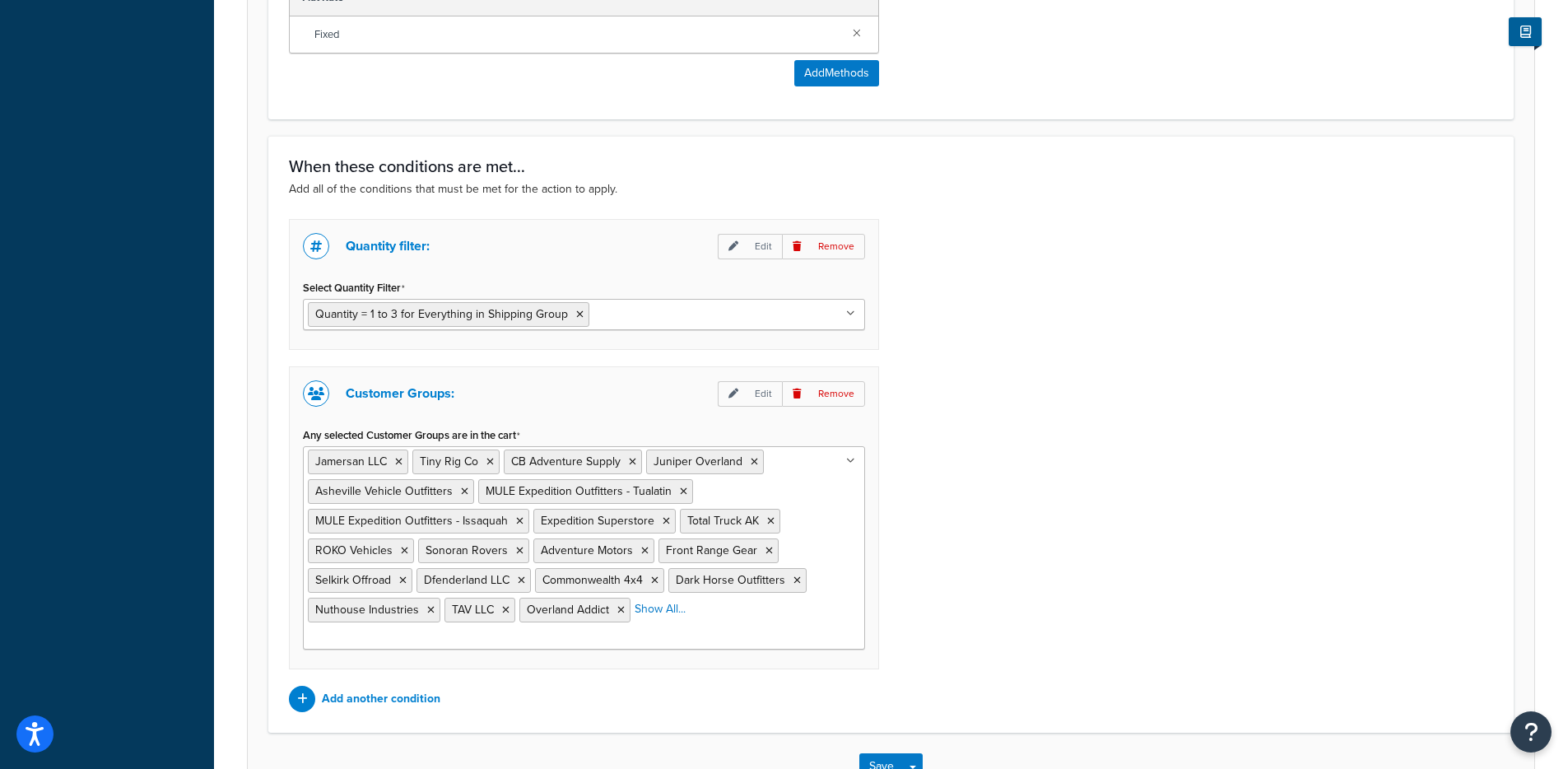
scroll to position [0, 0]
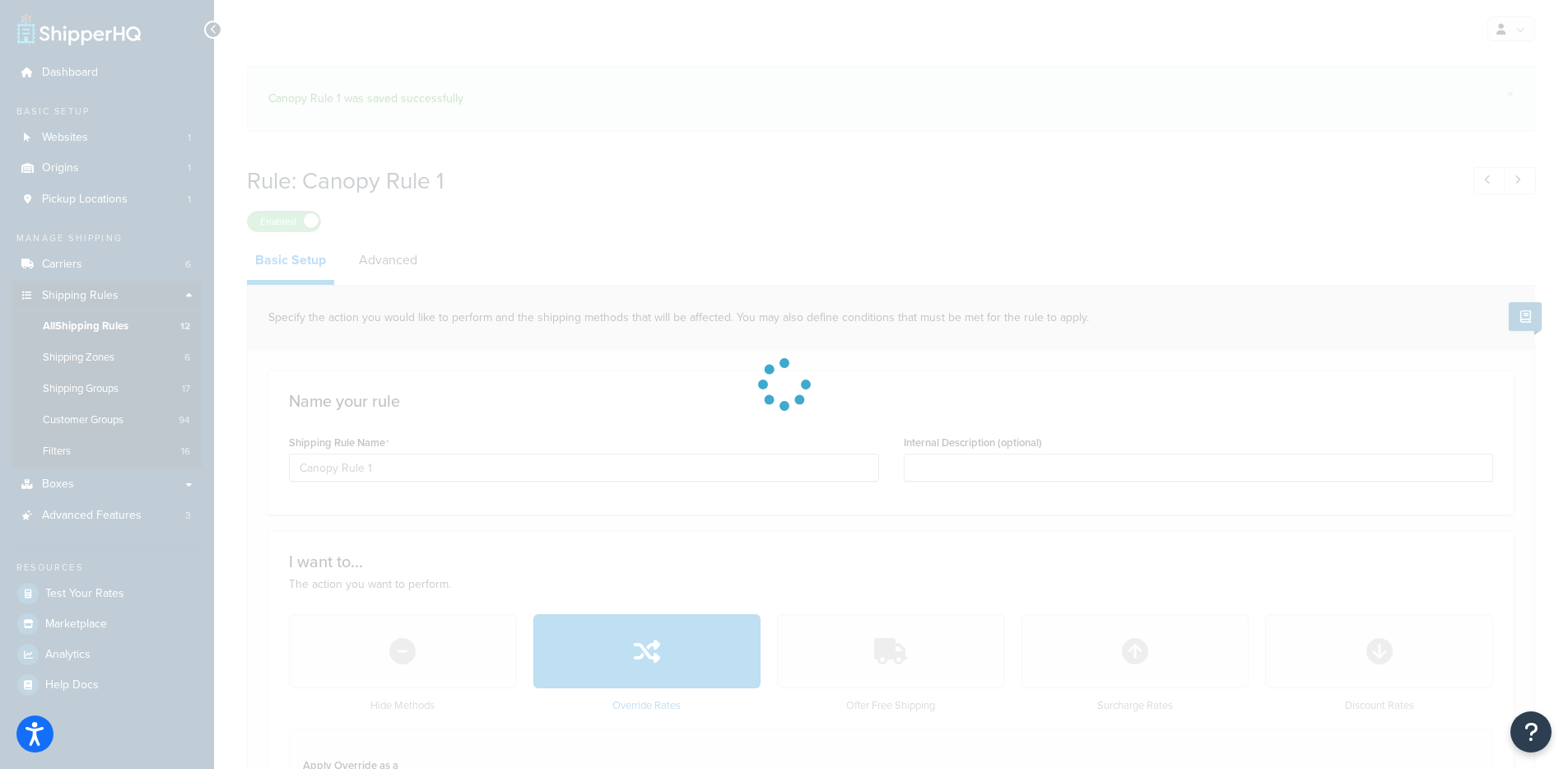
select select "ITEM"
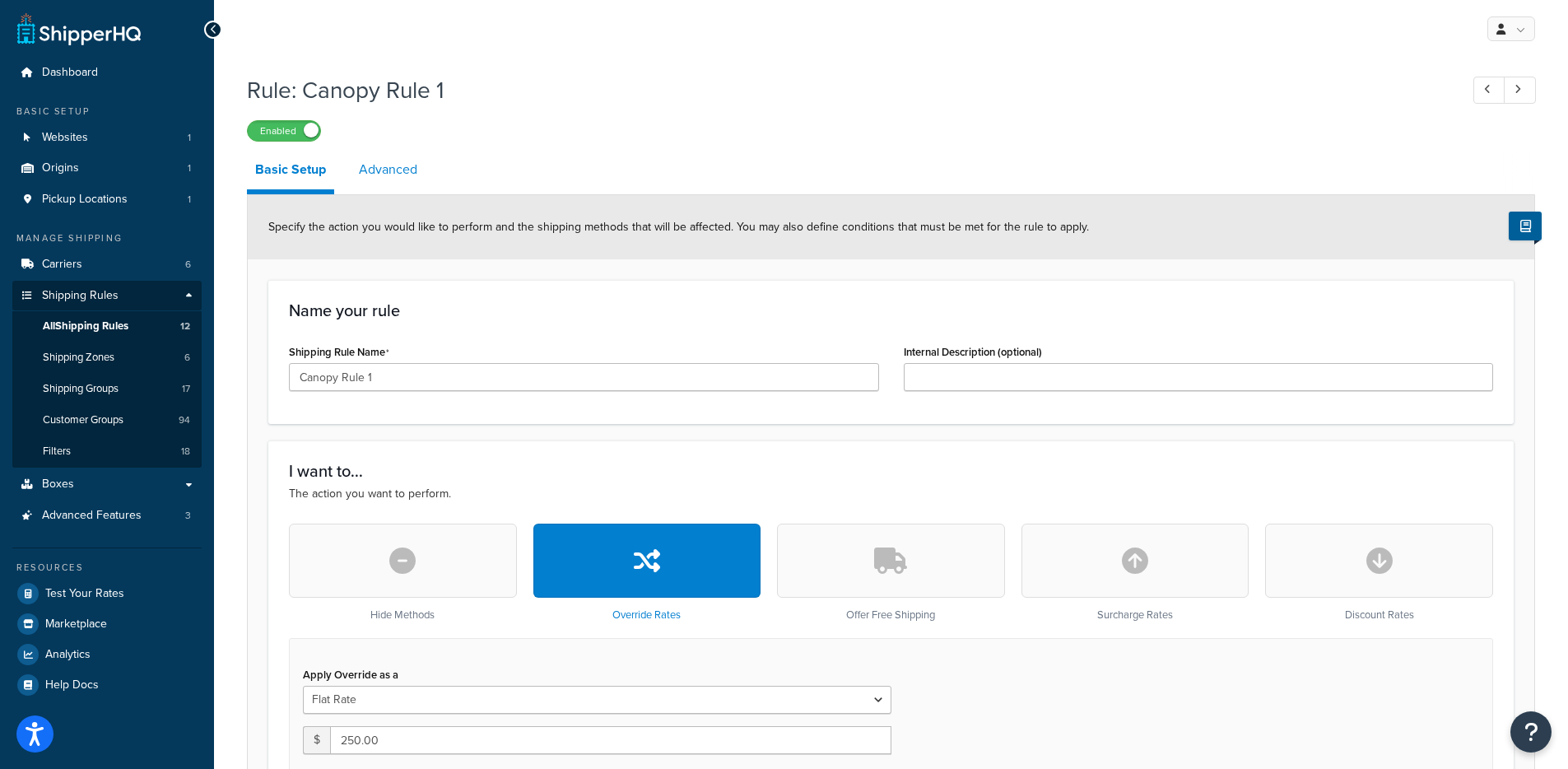
click at [415, 151] on link "Advanced" at bounding box center [388, 169] width 75 height 39
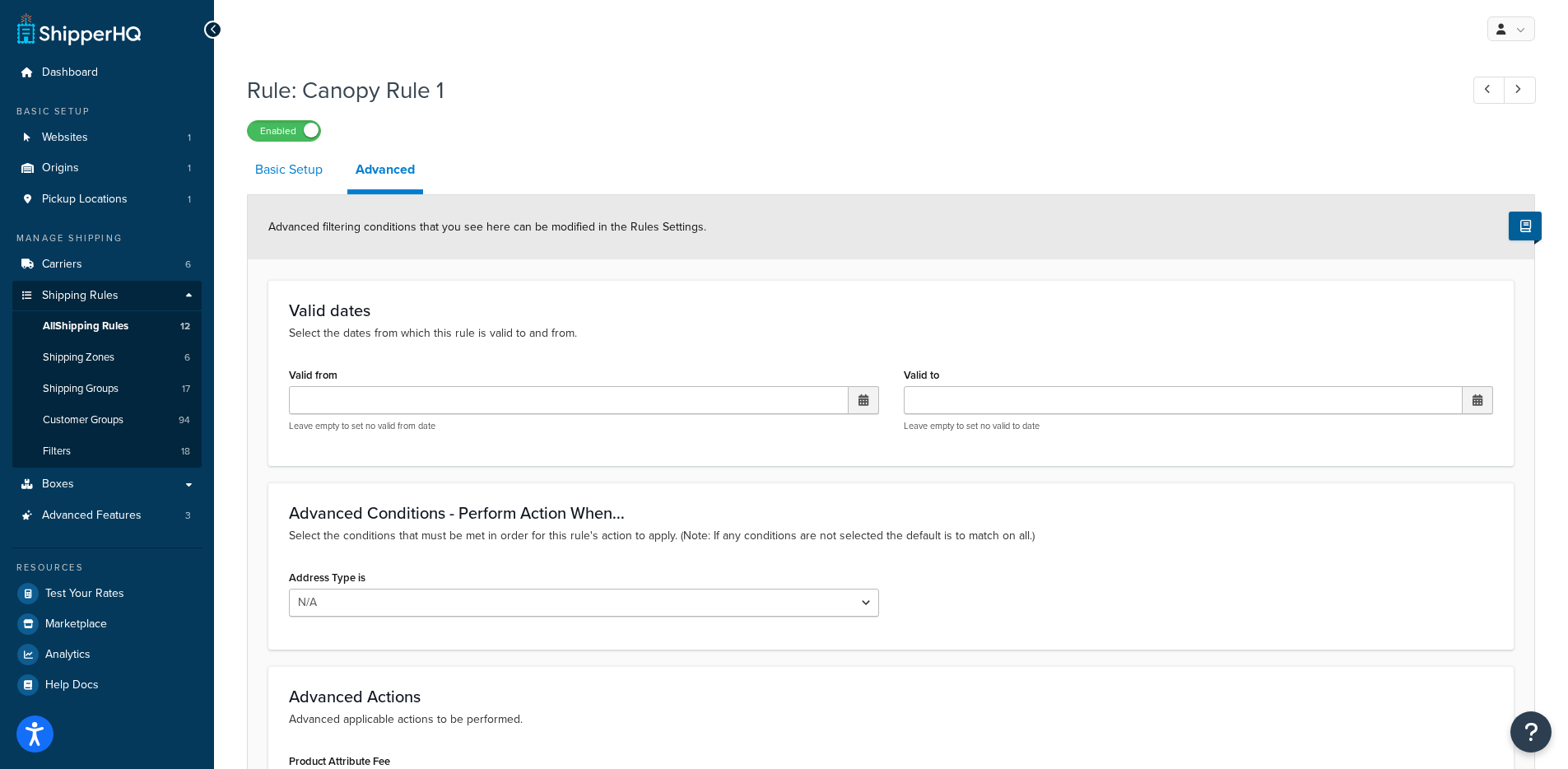
click at [329, 185] on link "Basic Setup" at bounding box center [289, 169] width 84 height 39
select select "ITEM"
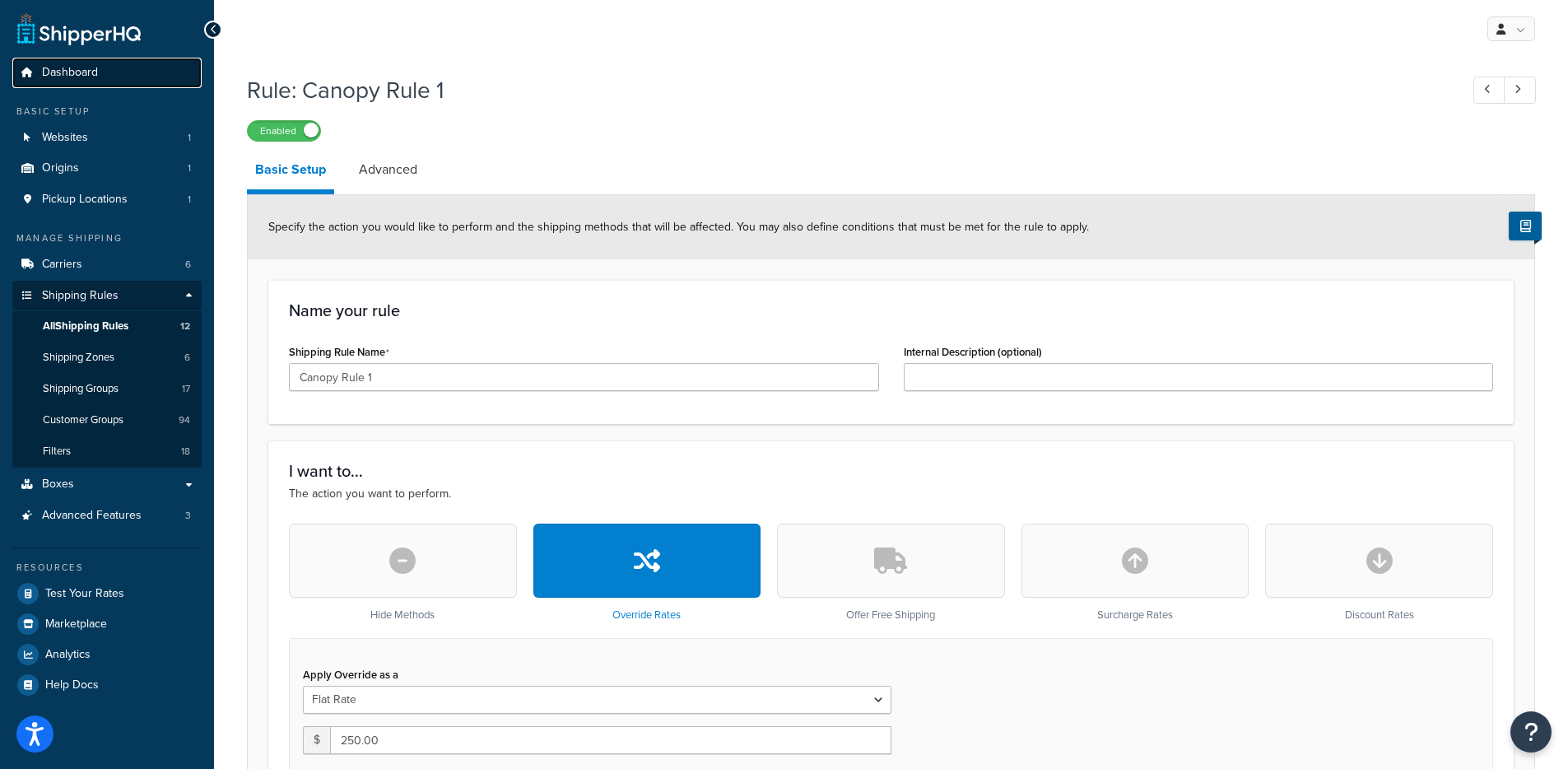
click at [117, 79] on link "Dashboard" at bounding box center [107, 73] width 189 height 31
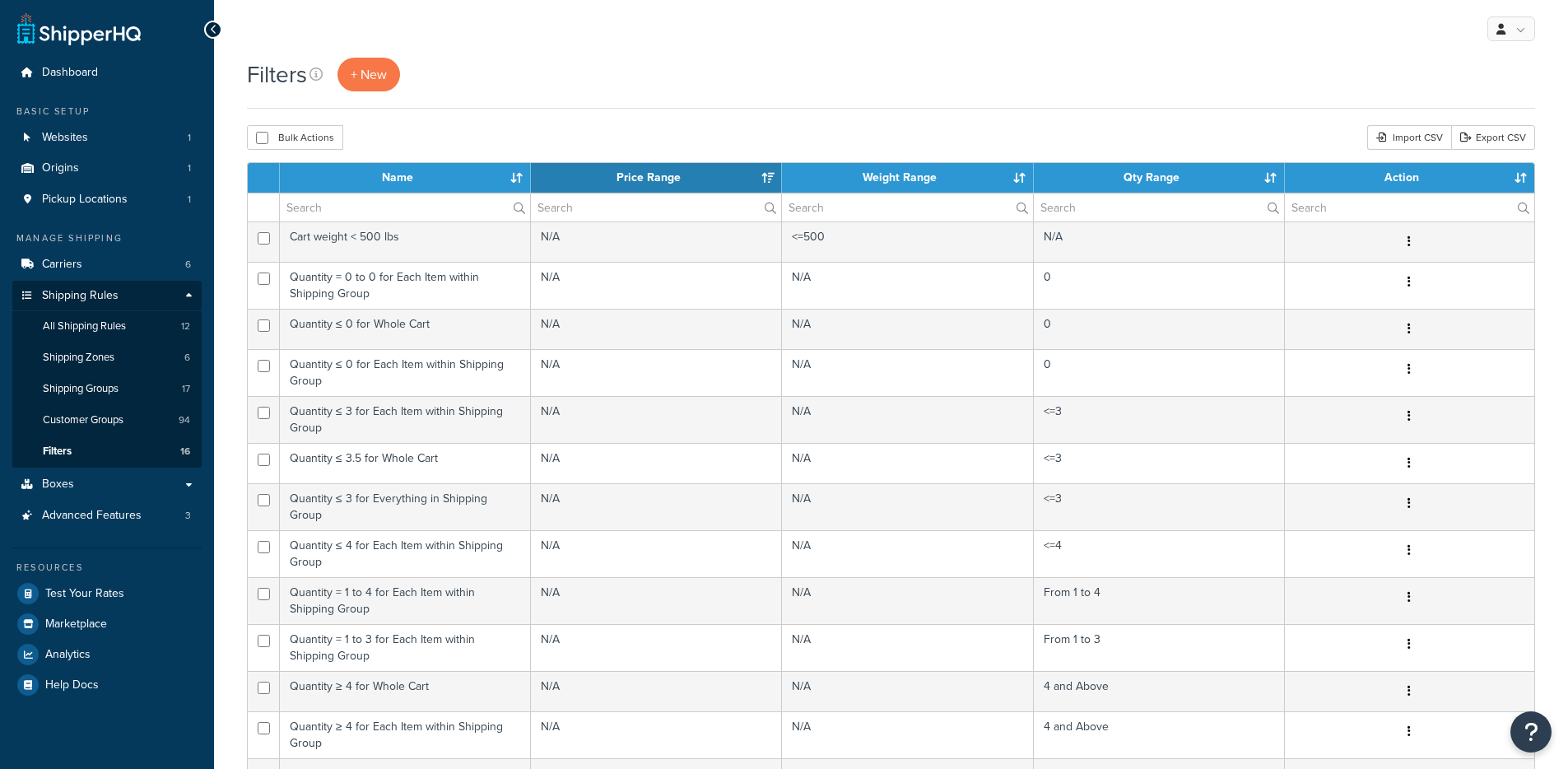
select select "15"
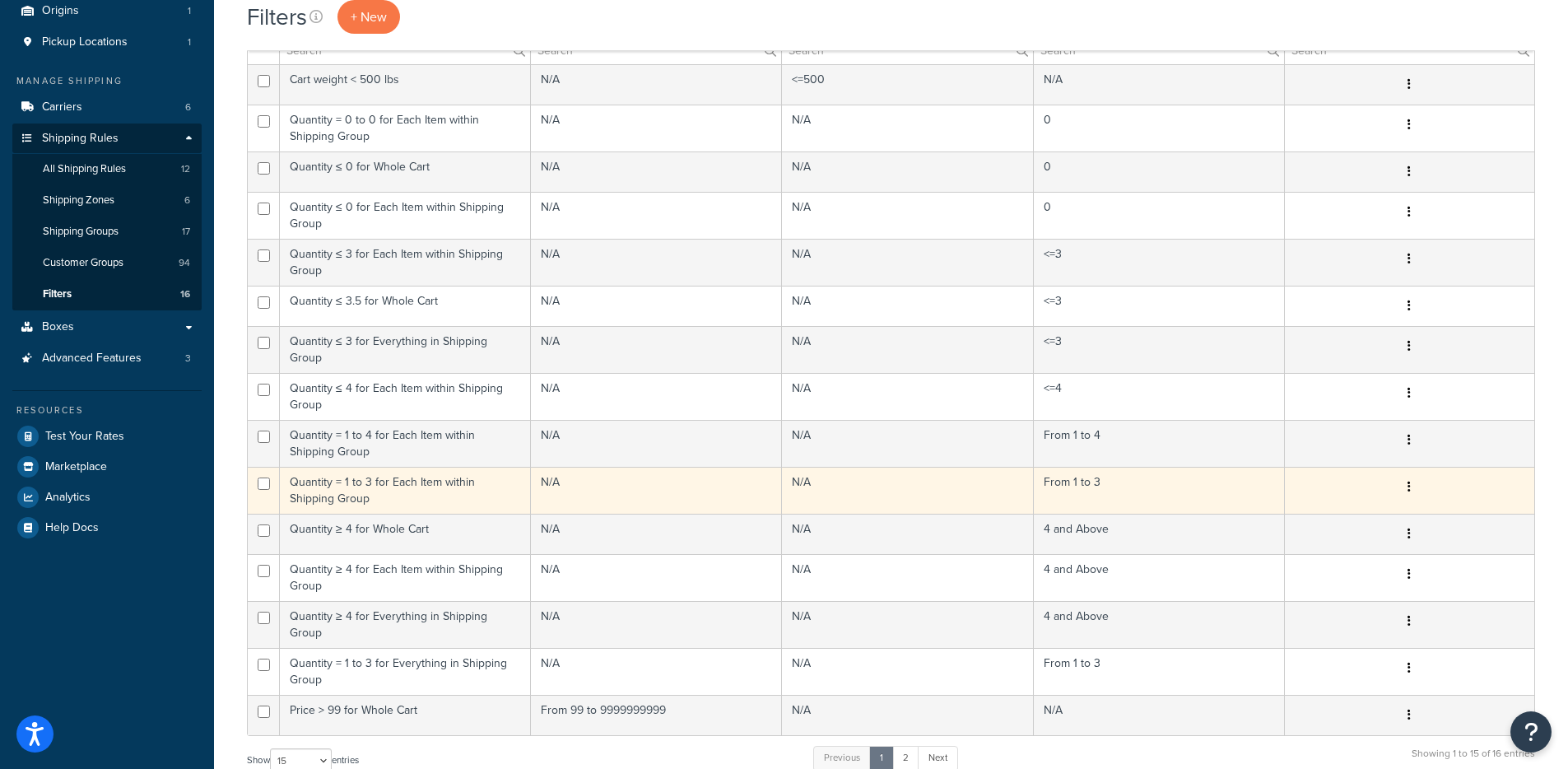
scroll to position [209, 0]
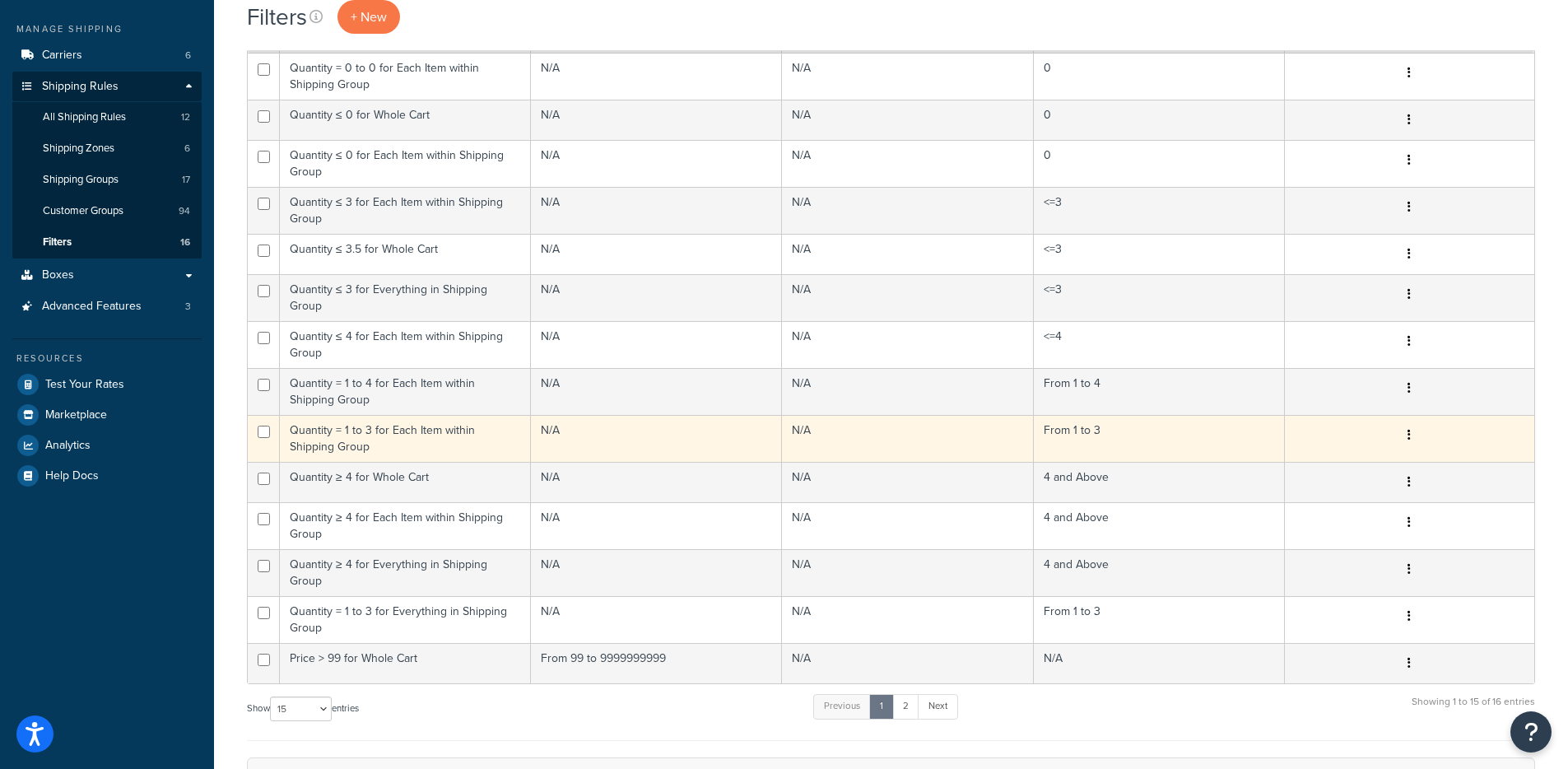
click at [470, 429] on td "Quantity = 1 to 3 for Each Item within Shipping Group" at bounding box center [405, 438] width 251 height 47
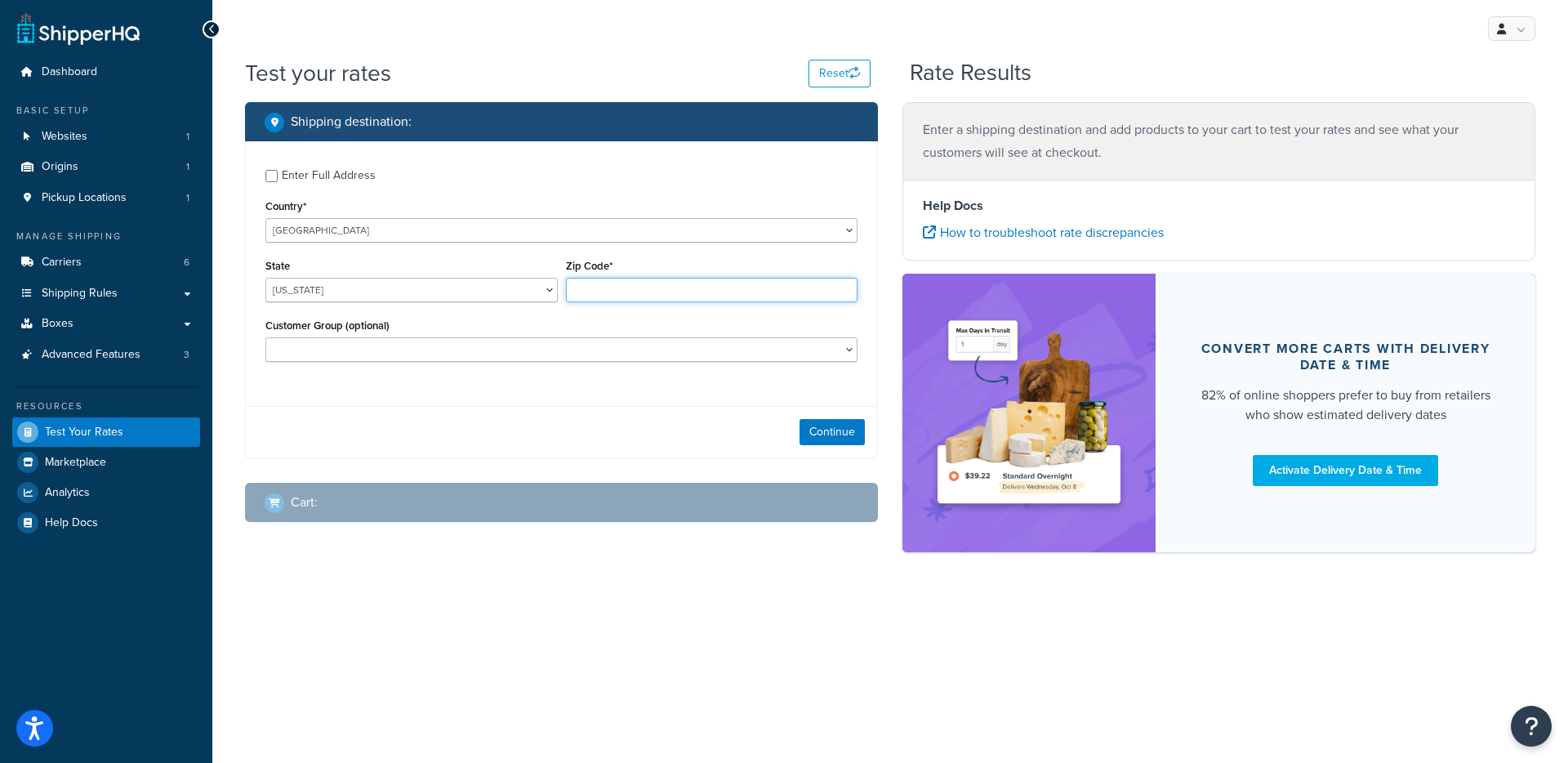
click at [588, 290] on input "Zip Code*" at bounding box center [712, 290] width 292 height 25
type input "78759"
select select "[GEOGRAPHIC_DATA]"
click at [803, 422] on button "Continue" at bounding box center [832, 432] width 65 height 26
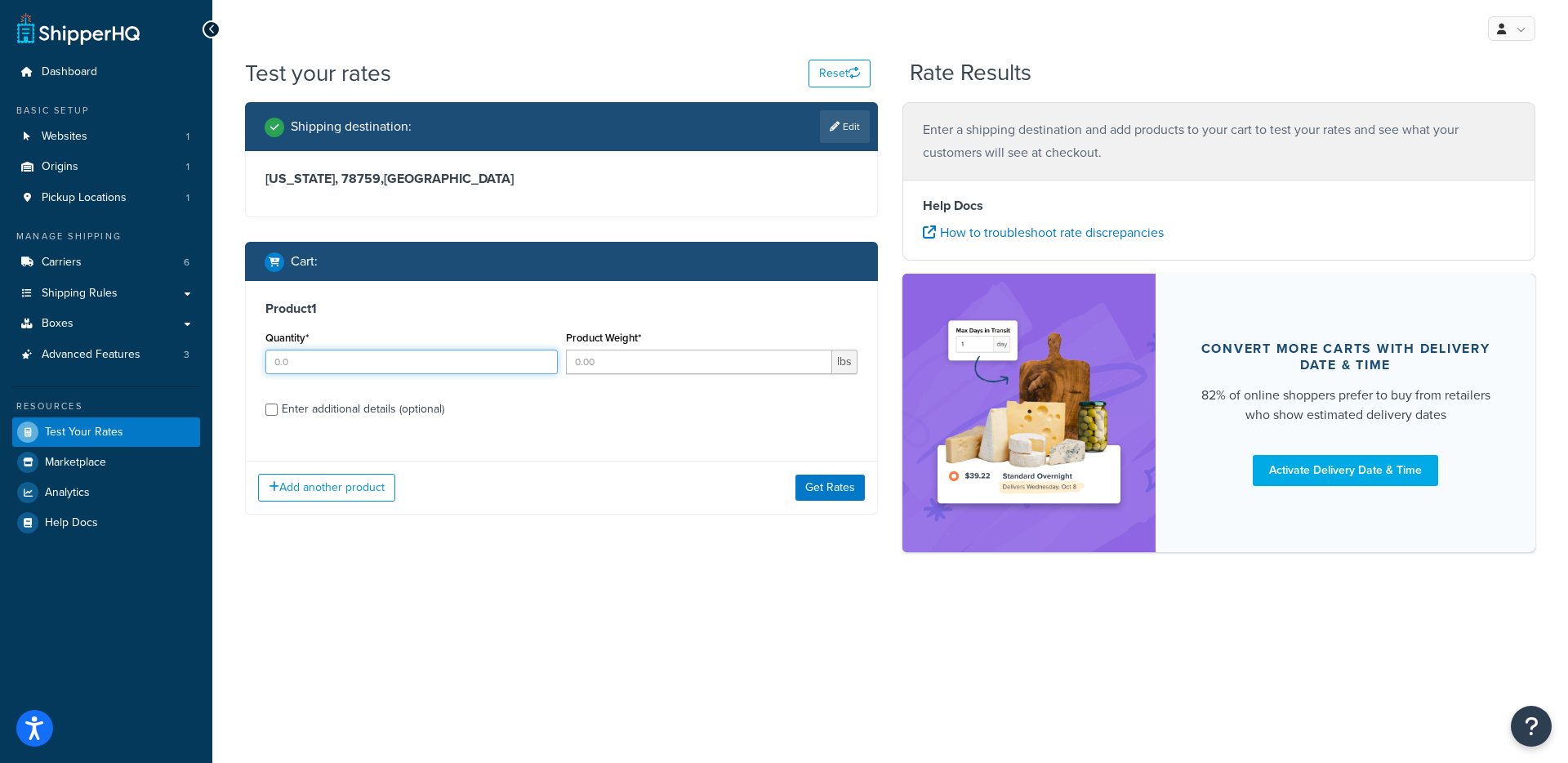
click at [487, 363] on input "Quantity*" at bounding box center [411, 362] width 292 height 25
type input "4"
click at [636, 363] on input "Product Weight*" at bounding box center [699, 362] width 267 height 25
type input "1"
click at [318, 425] on div "Product 1 Quantity* 4 Product Weight* 1 lbs Enter additional details (optional)" at bounding box center [561, 365] width 631 height 167
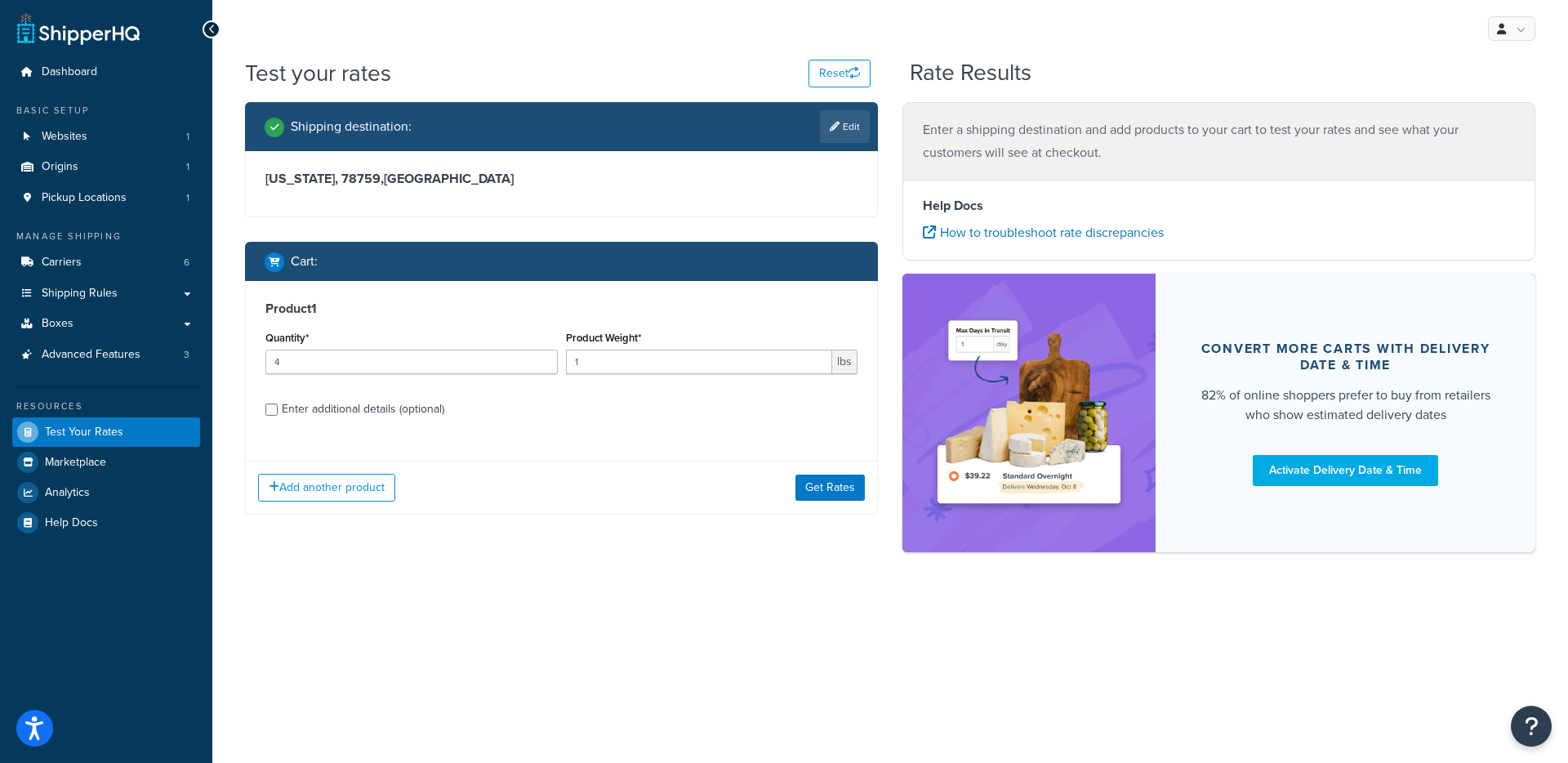
click at [328, 415] on div "Enter additional details (optional)" at bounding box center [363, 410] width 162 height 23
click at [278, 415] on input "Enter additional details (optional)" at bounding box center [271, 410] width 12 height 12
checkbox input "true"
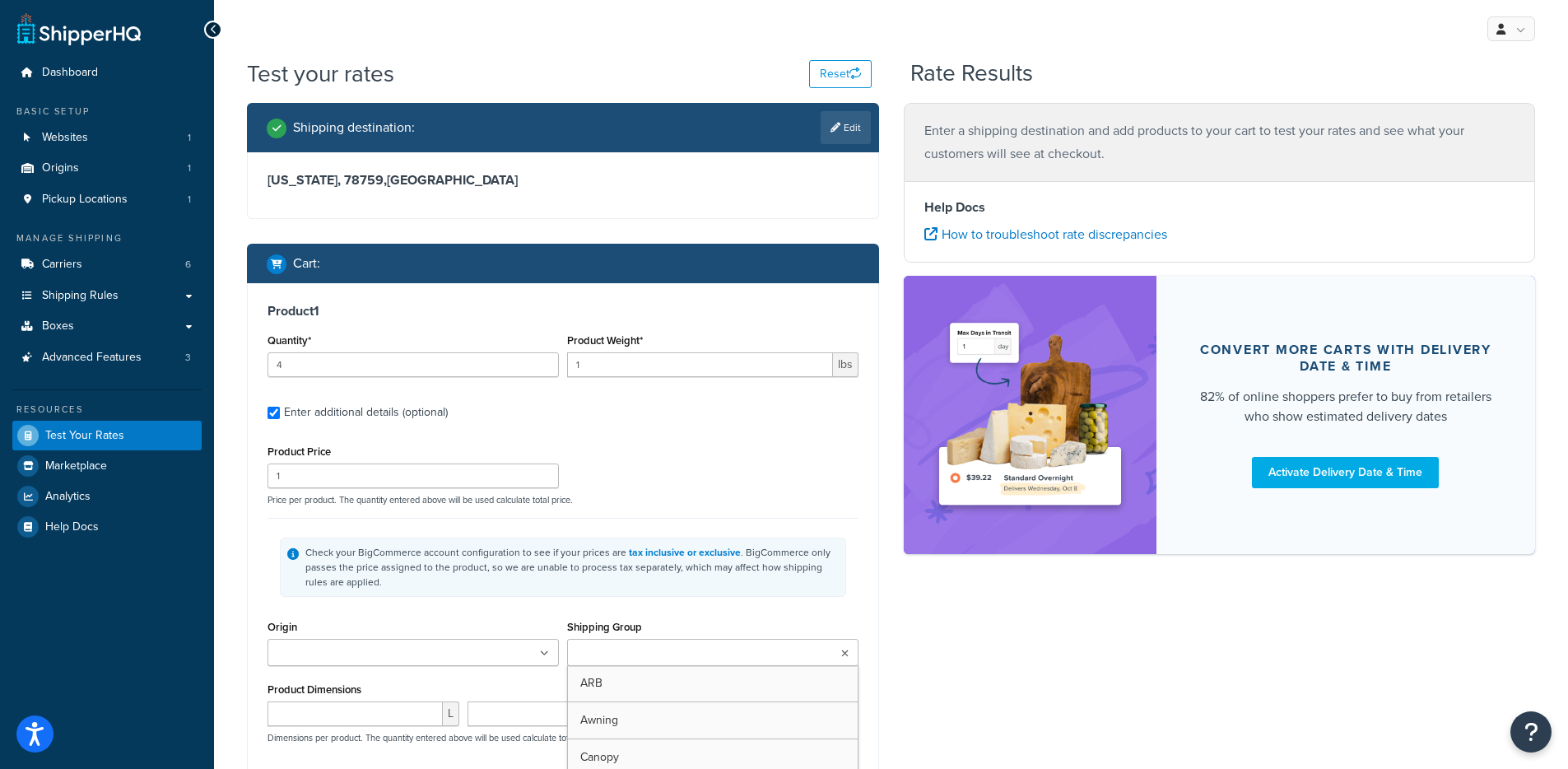
click at [641, 653] on input "Shipping Group" at bounding box center [645, 654] width 146 height 18
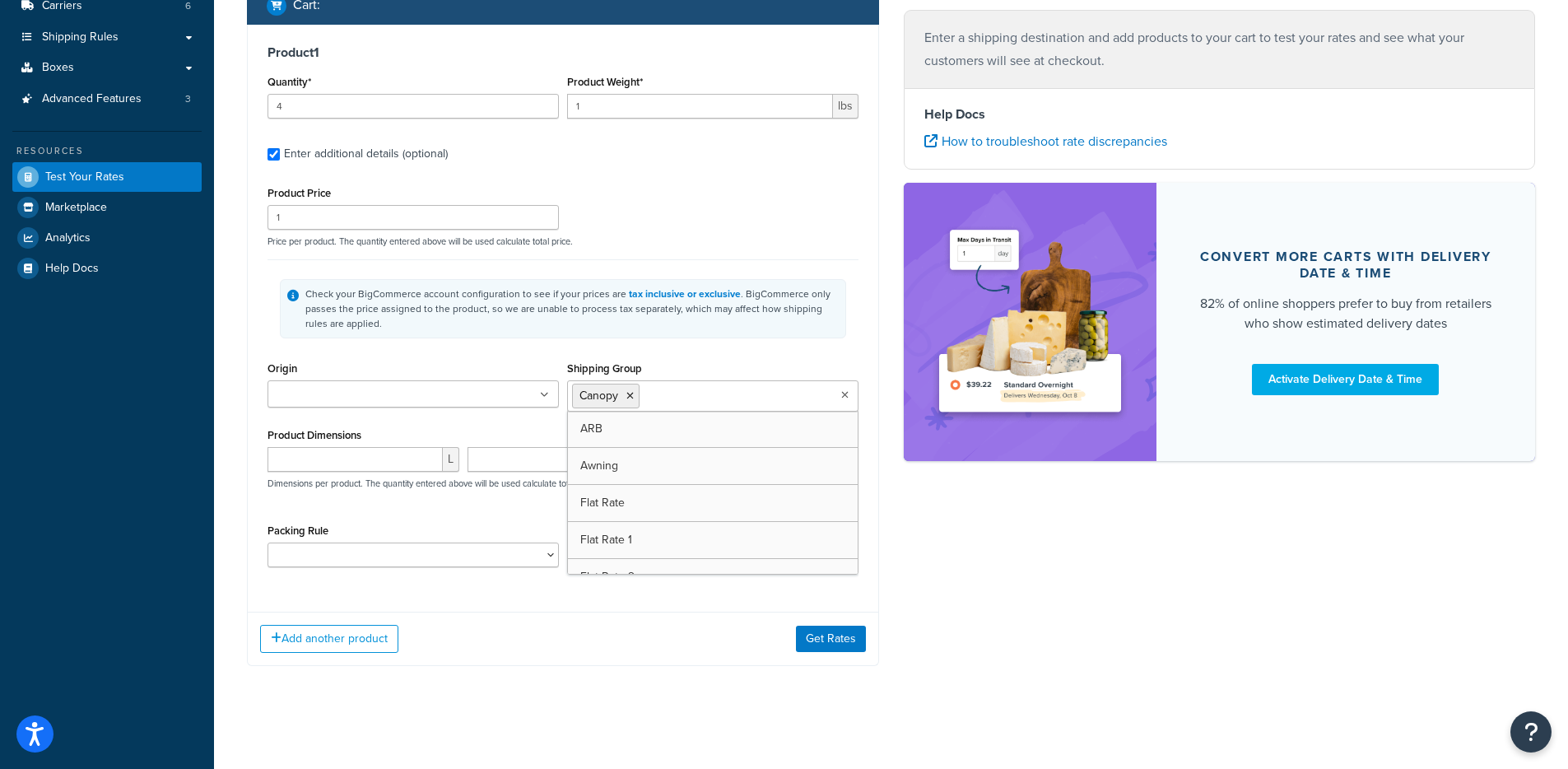
click at [731, 312] on div "Check your BigCommerce account configuration to see if your prices are tax incl…" at bounding box center [572, 309] width 534 height 44
drag, startPoint x: 822, startPoint y: 662, endPoint x: 824, endPoint y: 653, distance: 9.2
click at [823, 660] on div "Add another product Get Rates" at bounding box center [563, 638] width 631 height 53
click at [824, 651] on button "Get Rates" at bounding box center [832, 639] width 70 height 27
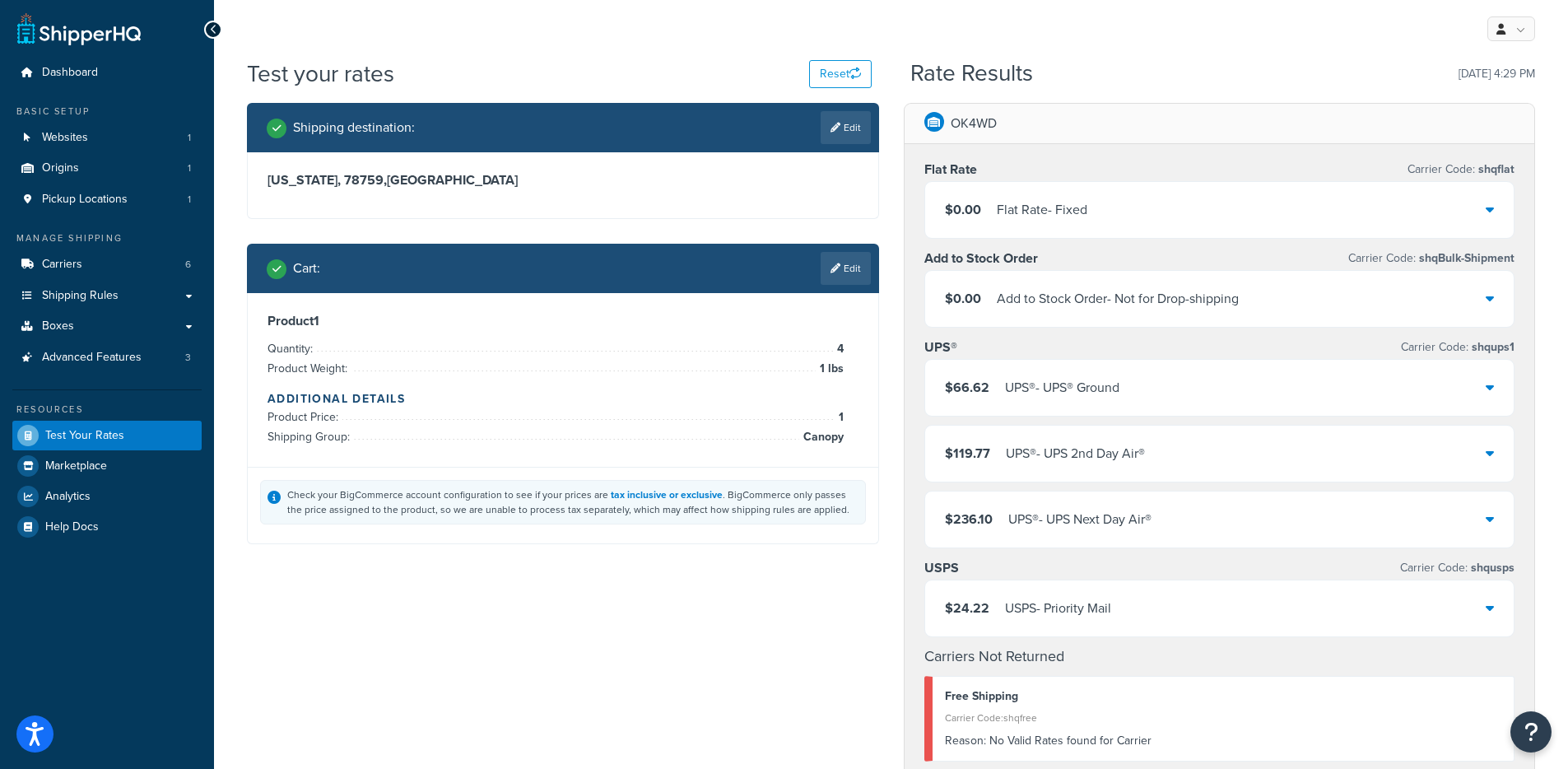
click at [1143, 219] on div "$0.00 Flat Rate - Fixed" at bounding box center [1219, 209] width 590 height 56
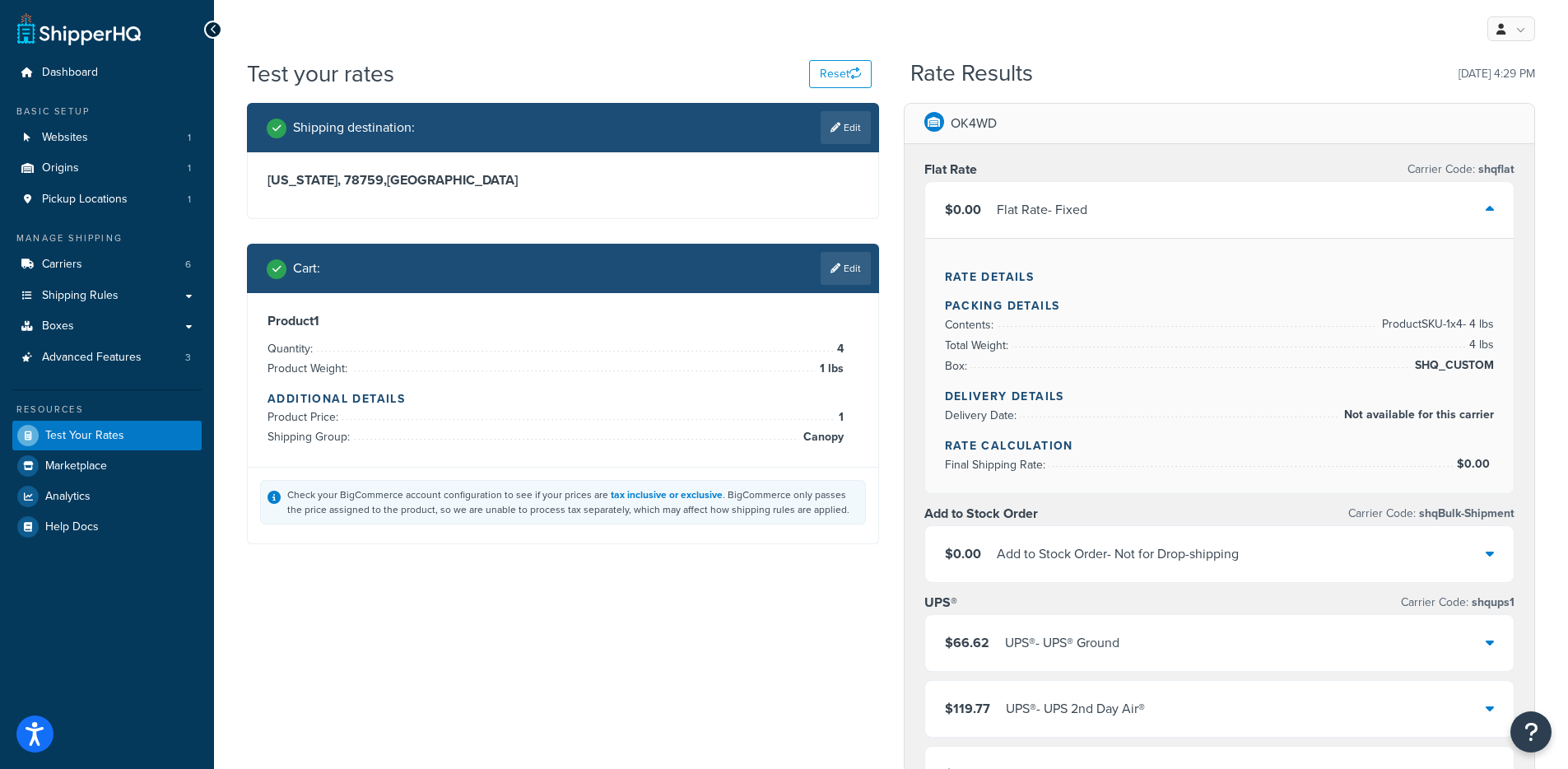
click at [1143, 219] on div "$0.00 Flat Rate - Fixed" at bounding box center [1219, 209] width 590 height 56
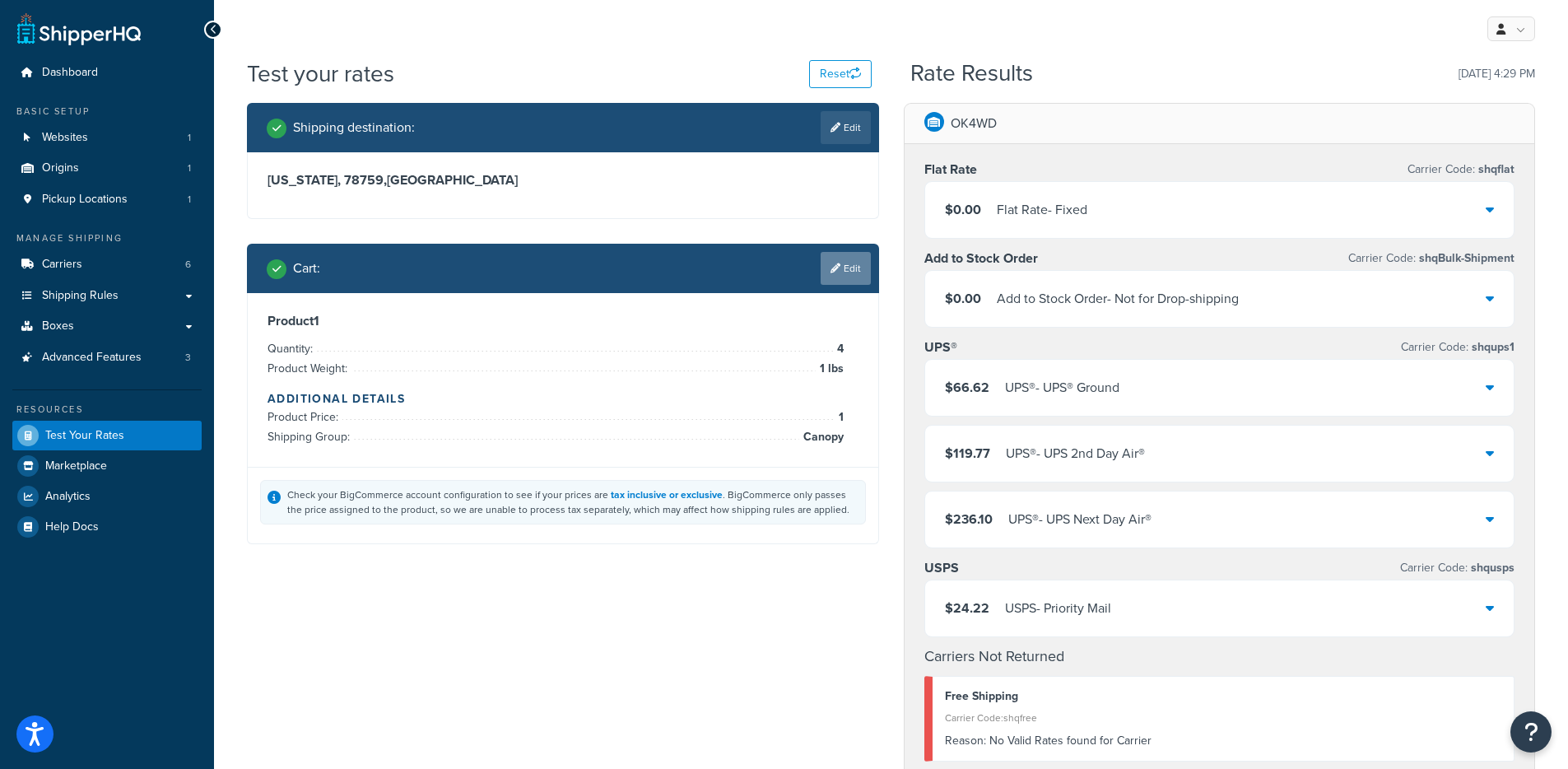
click at [842, 260] on link "Edit" at bounding box center [846, 268] width 50 height 33
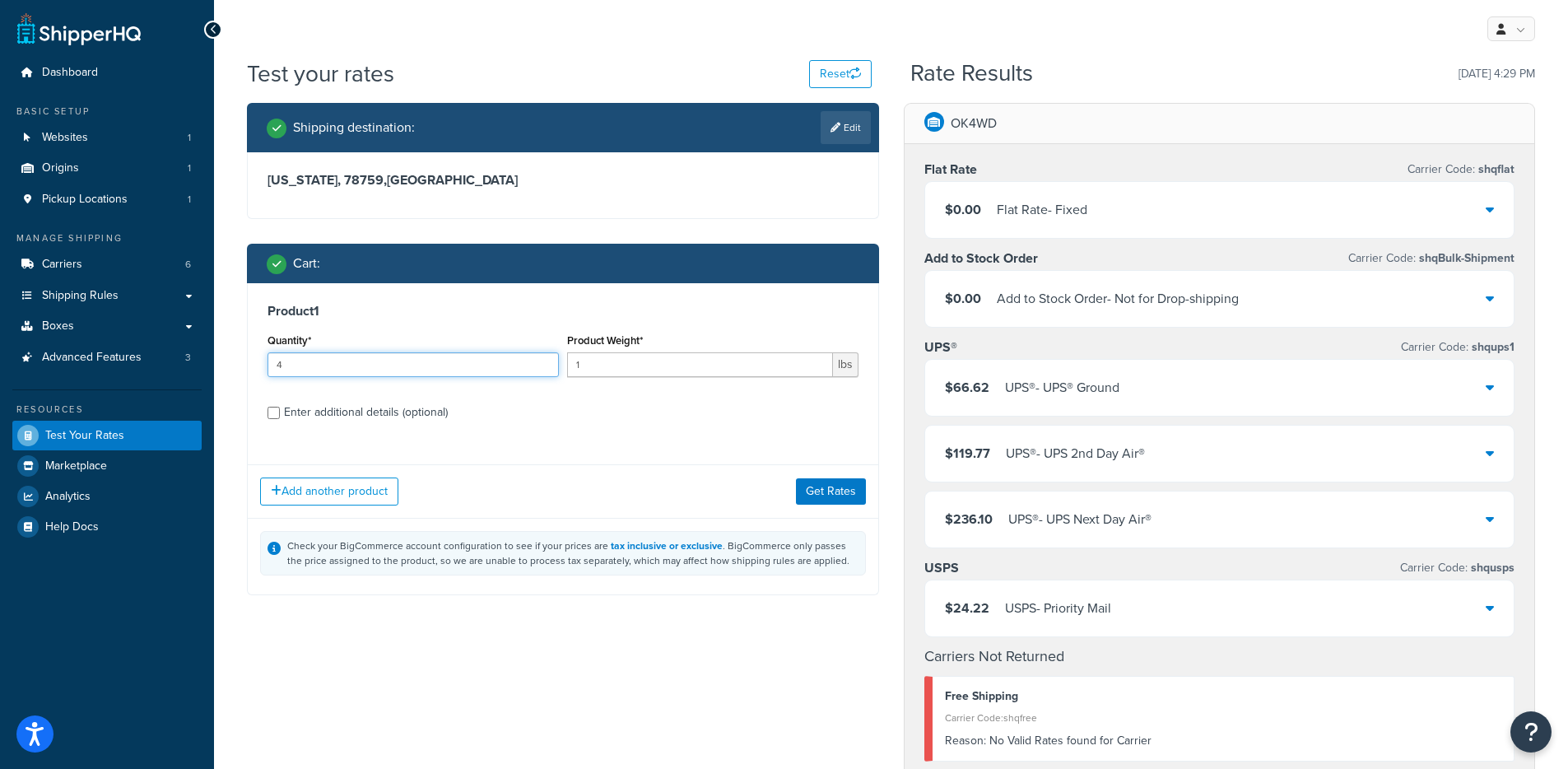
click at [401, 369] on input "4" at bounding box center [413, 364] width 291 height 25
type input "3"
click at [803, 490] on button "Get Rates" at bounding box center [832, 491] width 70 height 27
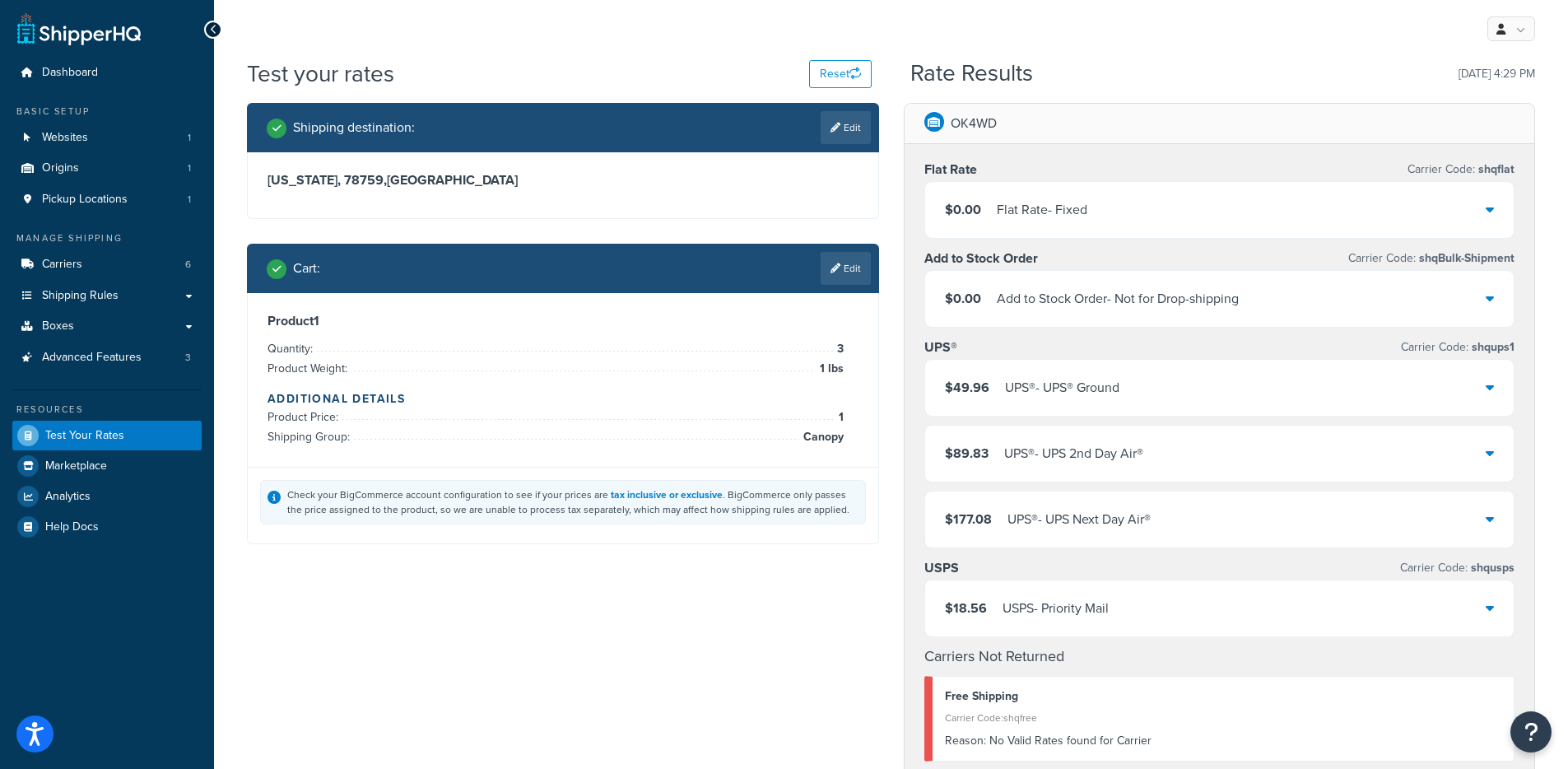
click at [1137, 209] on div "$0.00 Flat Rate - Fixed" at bounding box center [1219, 209] width 590 height 56
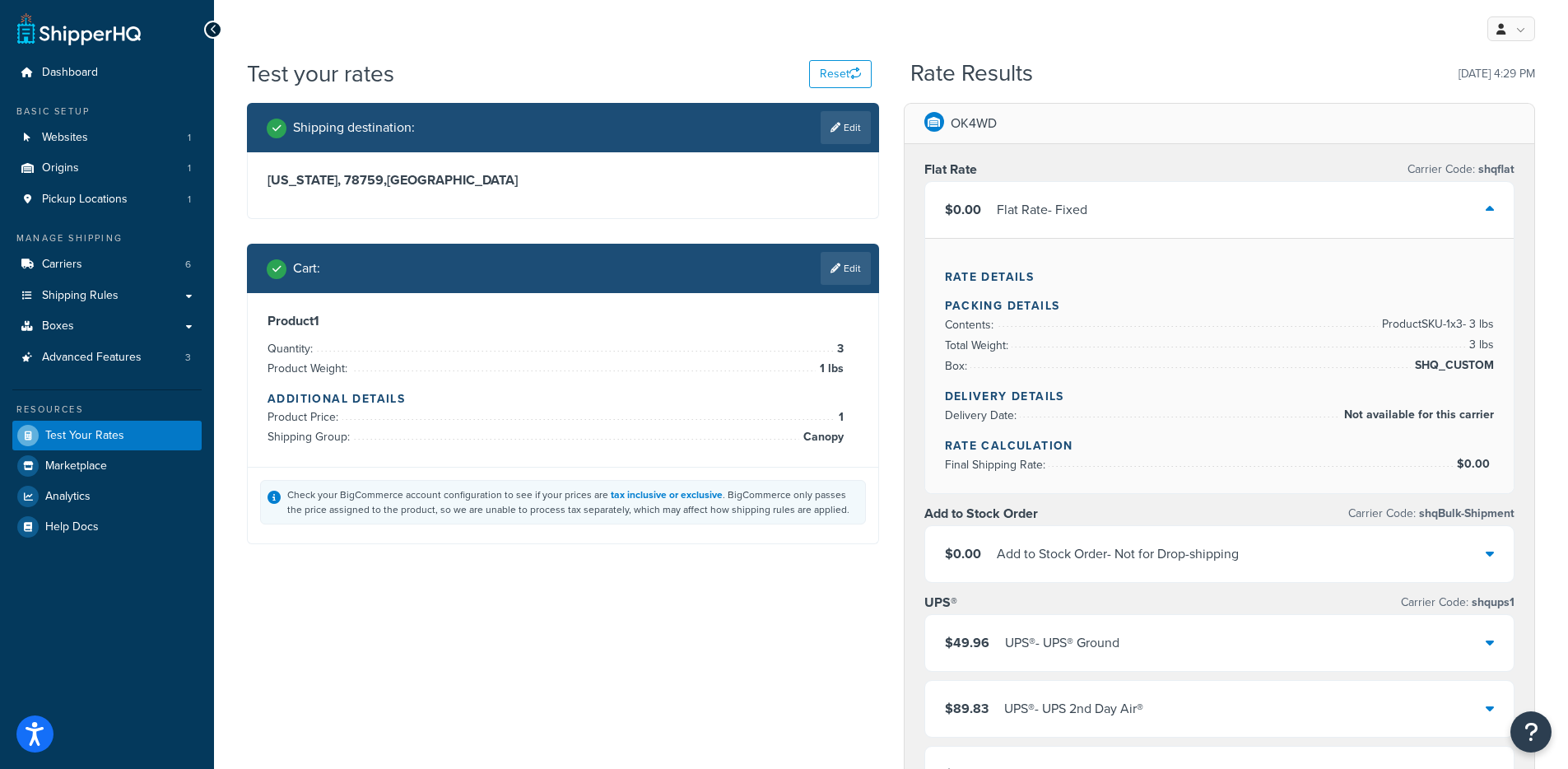
click at [1137, 209] on div "$0.00 Flat Rate - Fixed" at bounding box center [1219, 209] width 590 height 56
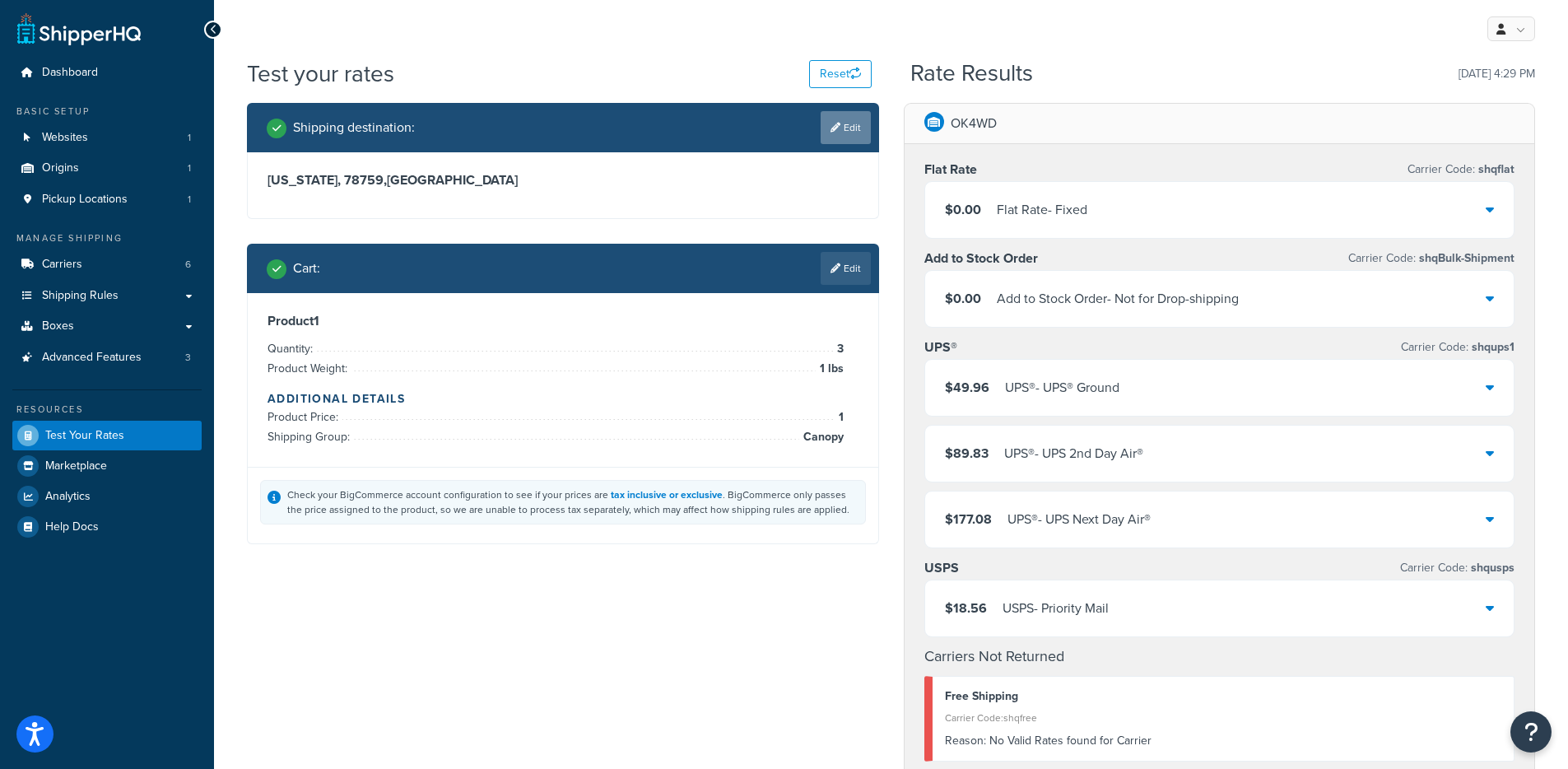
click at [847, 134] on link "Edit" at bounding box center [846, 127] width 50 height 33
select select "TX"
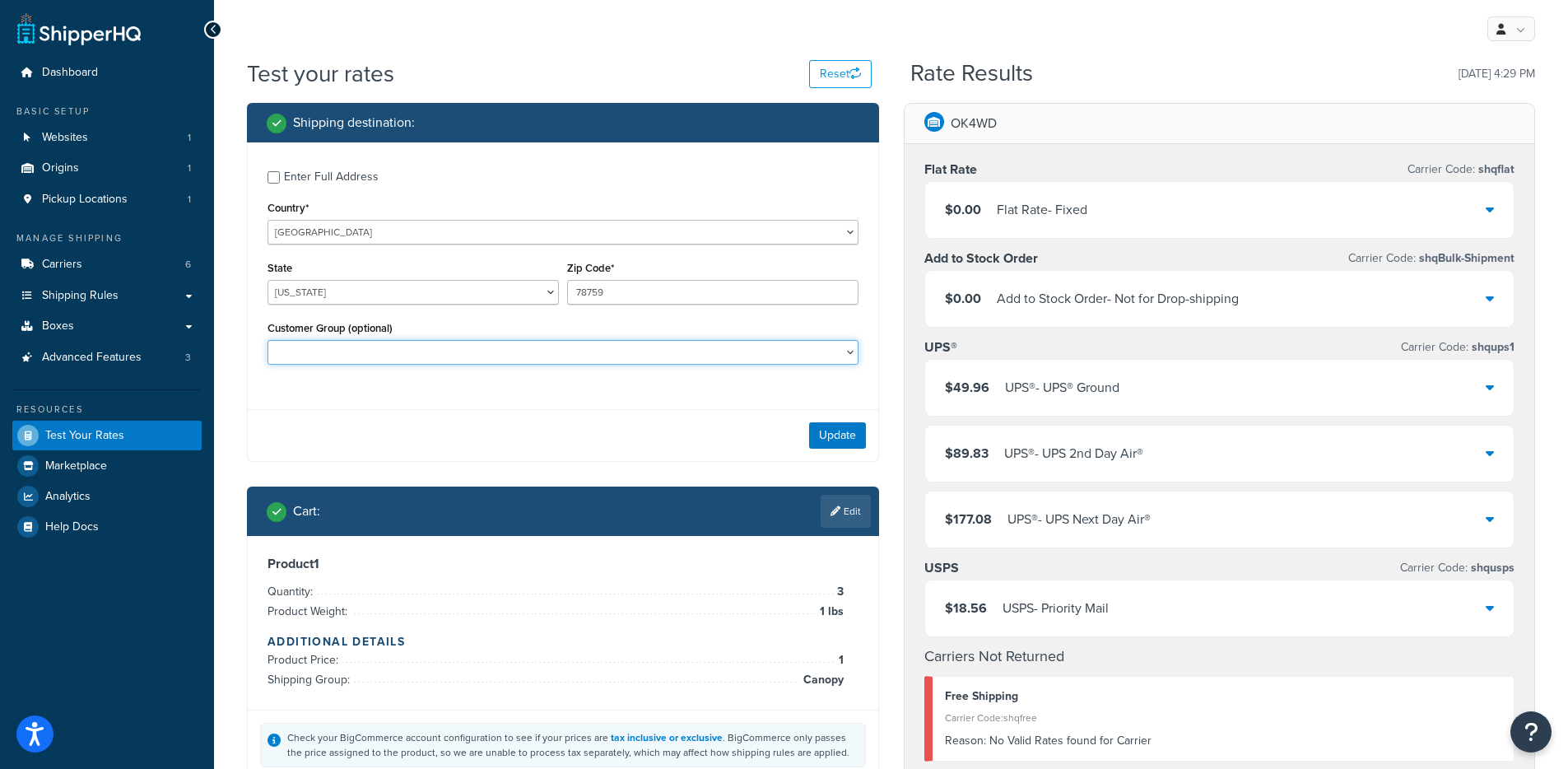
click at [631, 356] on select "4x4 Puerto Rico Custom Dream Adrenaline Vans LLC Adventure Campers USA Adventur…" at bounding box center [563, 353] width 591 height 25
select select "4x4 [US_STATE] Custom Dream"
click at [268, 340] on select "4x4 Puerto Rico Custom Dream Adrenaline Vans LLC Adventure Campers USA Adventur…" at bounding box center [563, 353] width 591 height 25
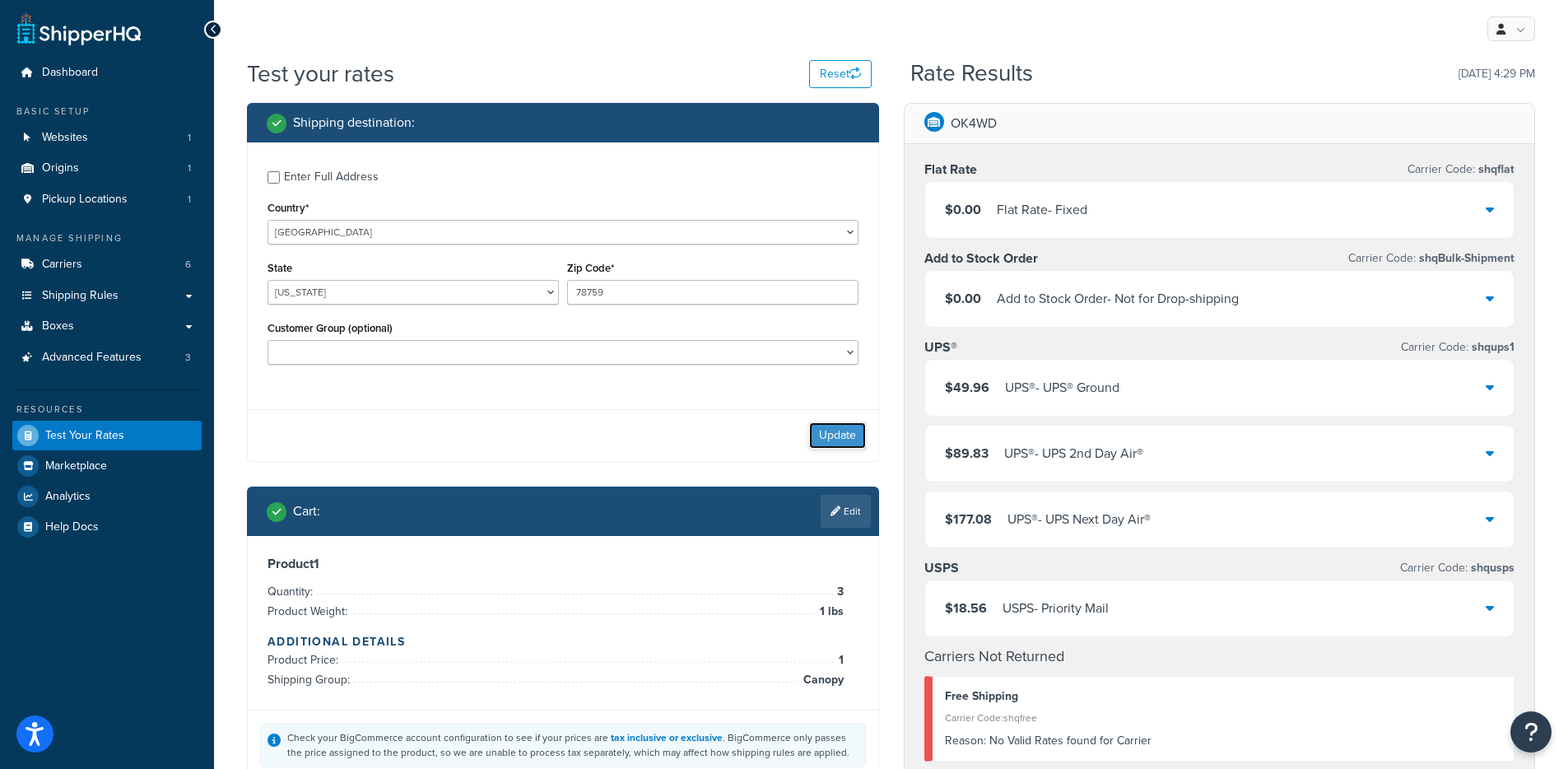
click at [821, 440] on button "Update" at bounding box center [837, 435] width 57 height 27
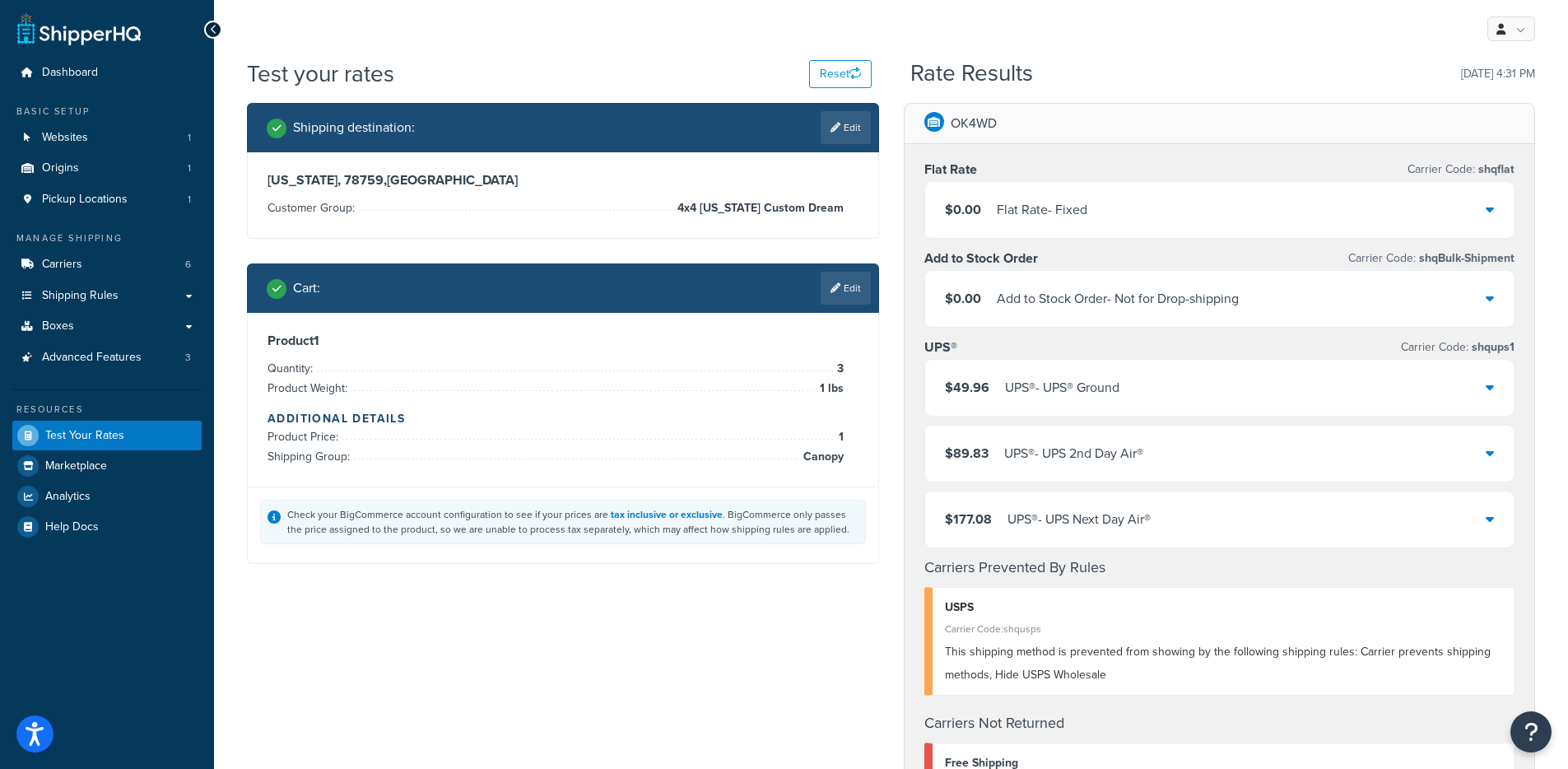
click at [814, 191] on div "Texas, 78759 , United States Customer Group: 4x4 Puerto Rico Custom Dream" at bounding box center [563, 194] width 591 height 46
click at [851, 118] on link "Edit" at bounding box center [846, 127] width 50 height 33
select select "TX"
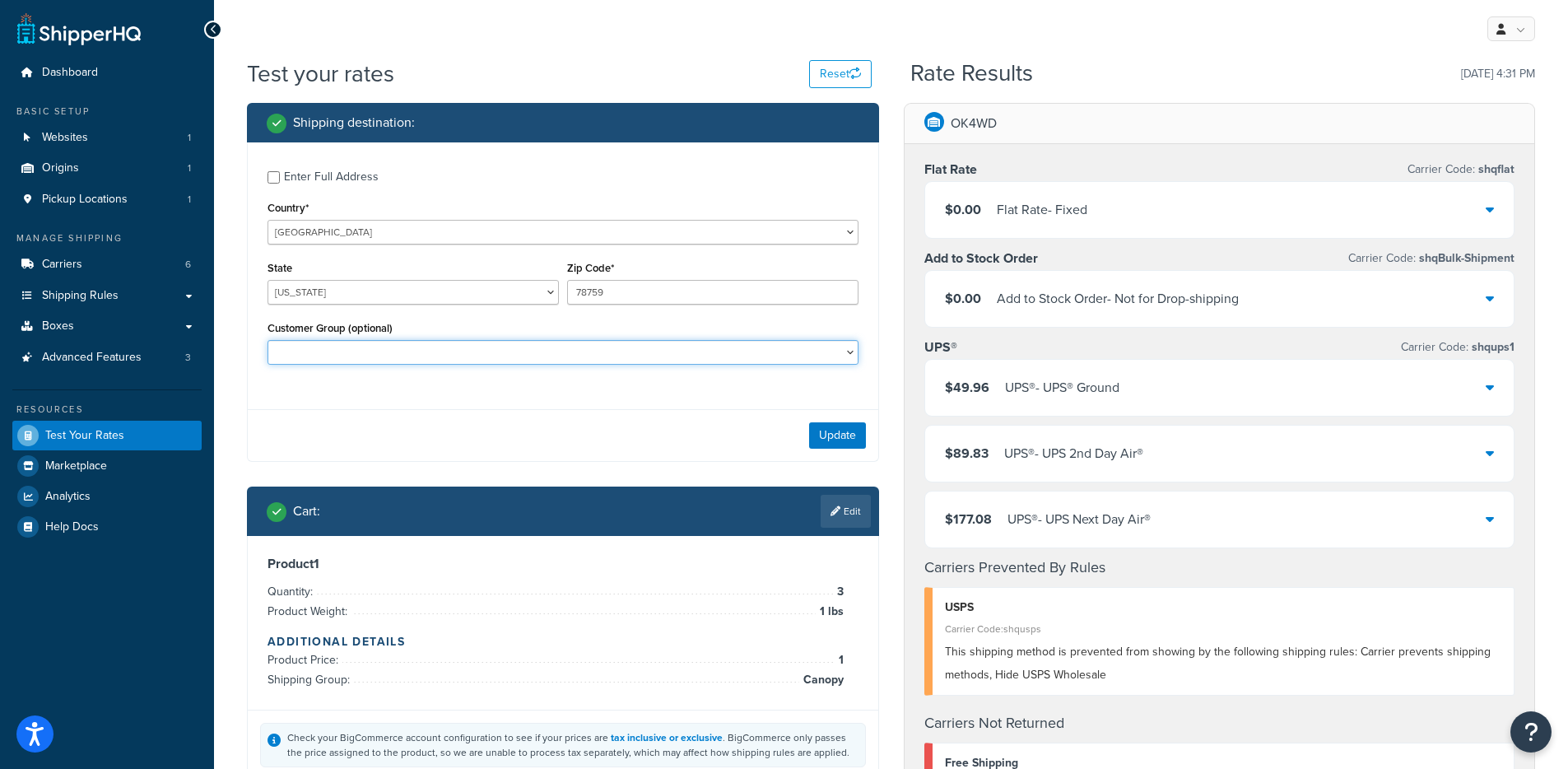
click at [439, 352] on select "4x4 Puerto Rico Custom Dream Adrenaline Vans LLC Adventure Campers USA Adventur…" at bounding box center [563, 353] width 591 height 25
select select "Jamersan LLC"
click at [268, 340] on select "4x4 Puerto Rico Custom Dream Adrenaline Vans LLC Adventure Campers USA Adventur…" at bounding box center [563, 353] width 591 height 25
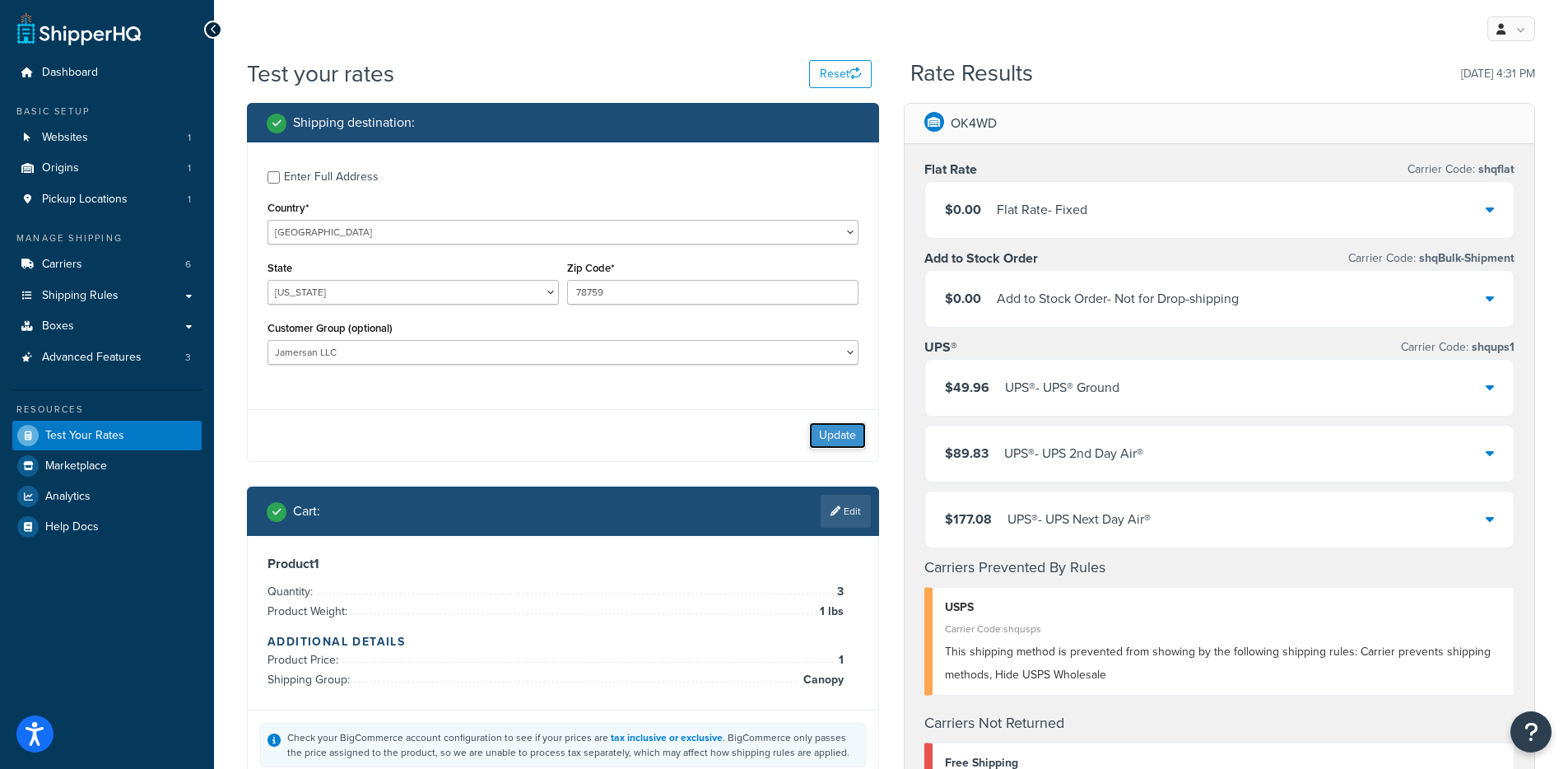
click at [847, 439] on button "Update" at bounding box center [837, 435] width 57 height 27
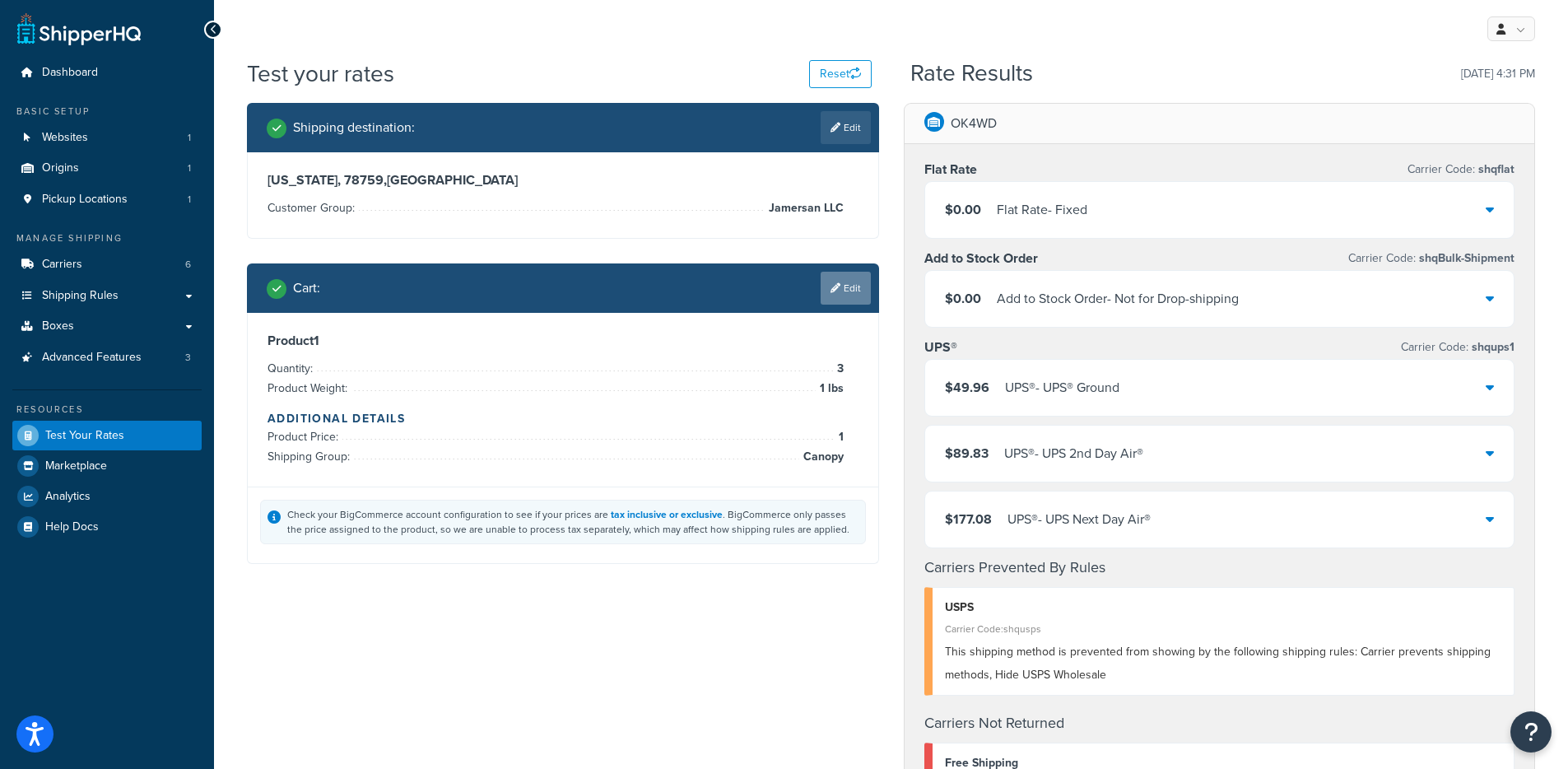
click at [859, 288] on link "Edit" at bounding box center [846, 288] width 50 height 33
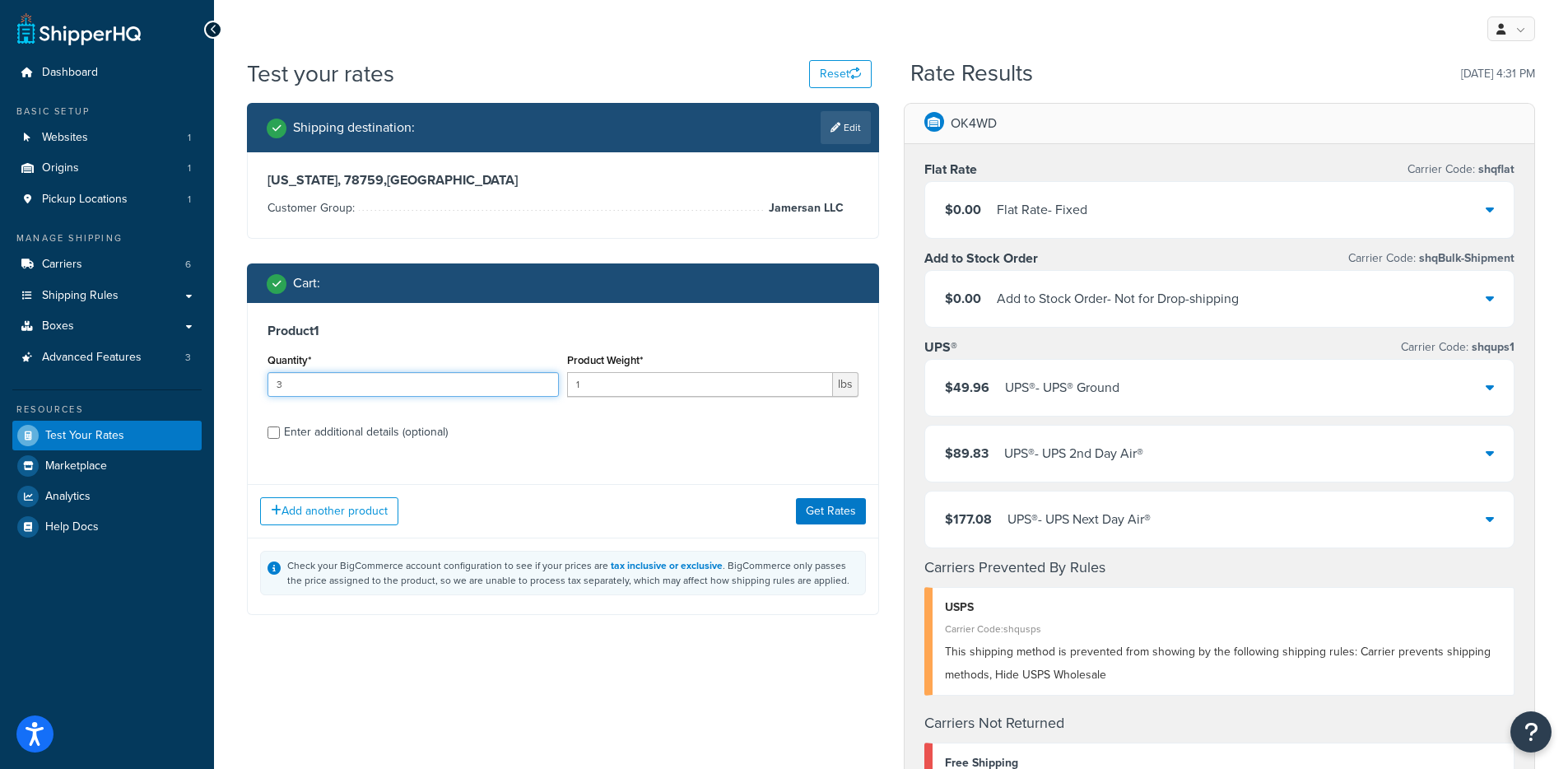
click at [349, 394] on input "3" at bounding box center [413, 384] width 291 height 25
click at [351, 391] on input "3" at bounding box center [413, 384] width 291 height 25
type input "2"
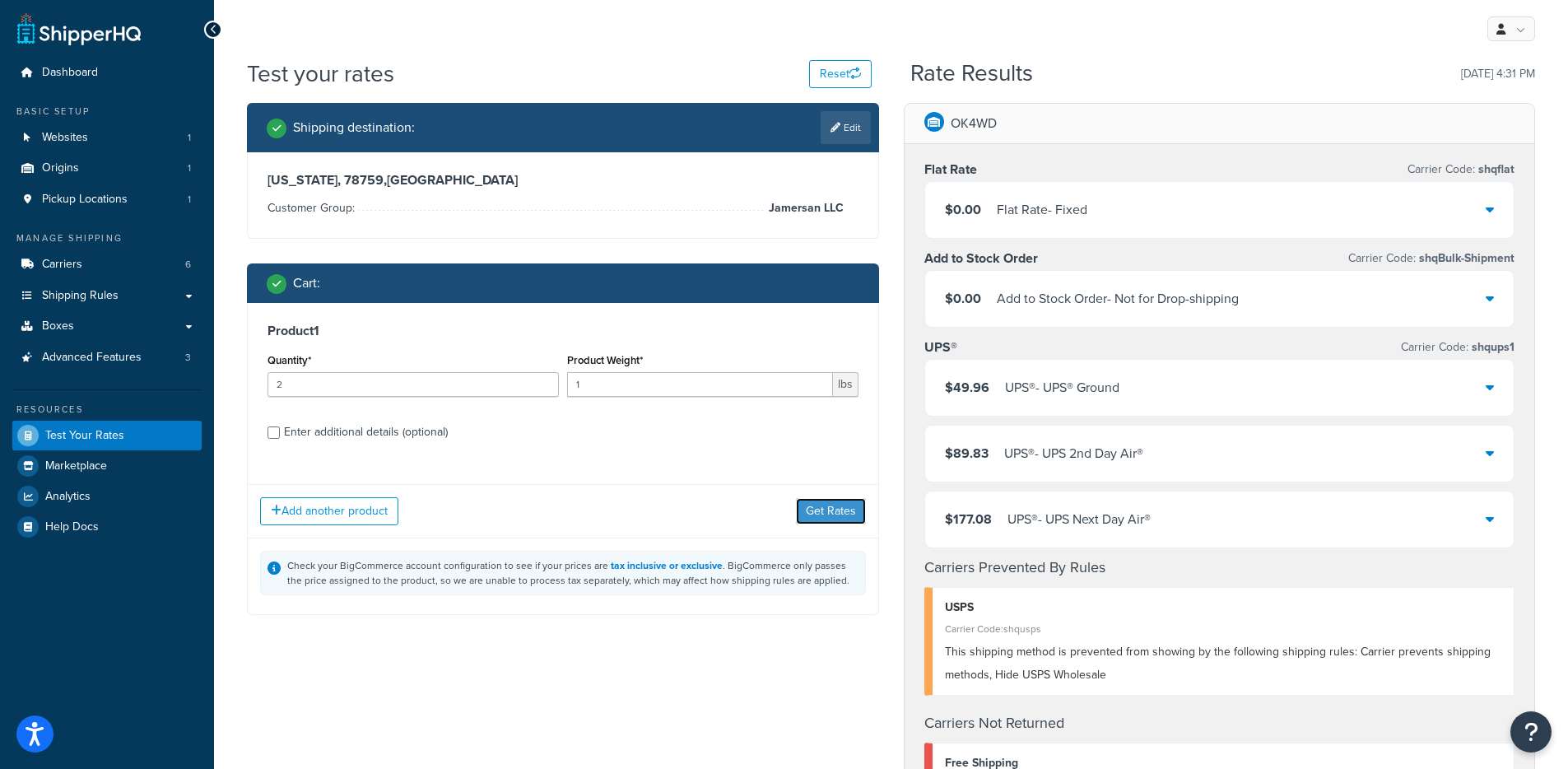
click at [797, 505] on button "Get Rates" at bounding box center [832, 511] width 70 height 27
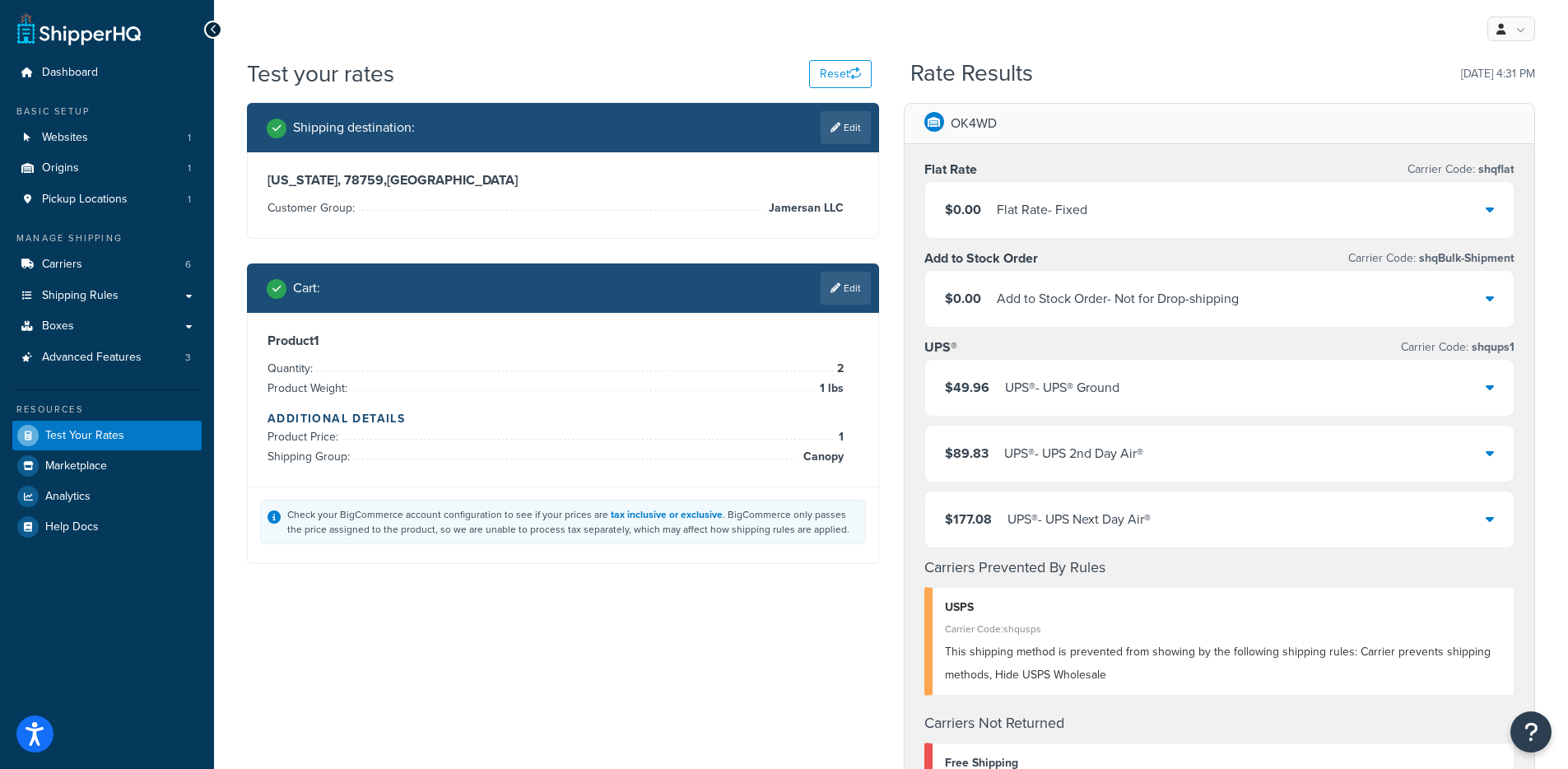
click at [812, 507] on div "Check your BigCommerce account configuration to see if your prices are tax incl…" at bounding box center [572, 522] width 571 height 30
click at [1300, 218] on div "$0.00 Flat Rate - Fixed" at bounding box center [1219, 209] width 590 height 56
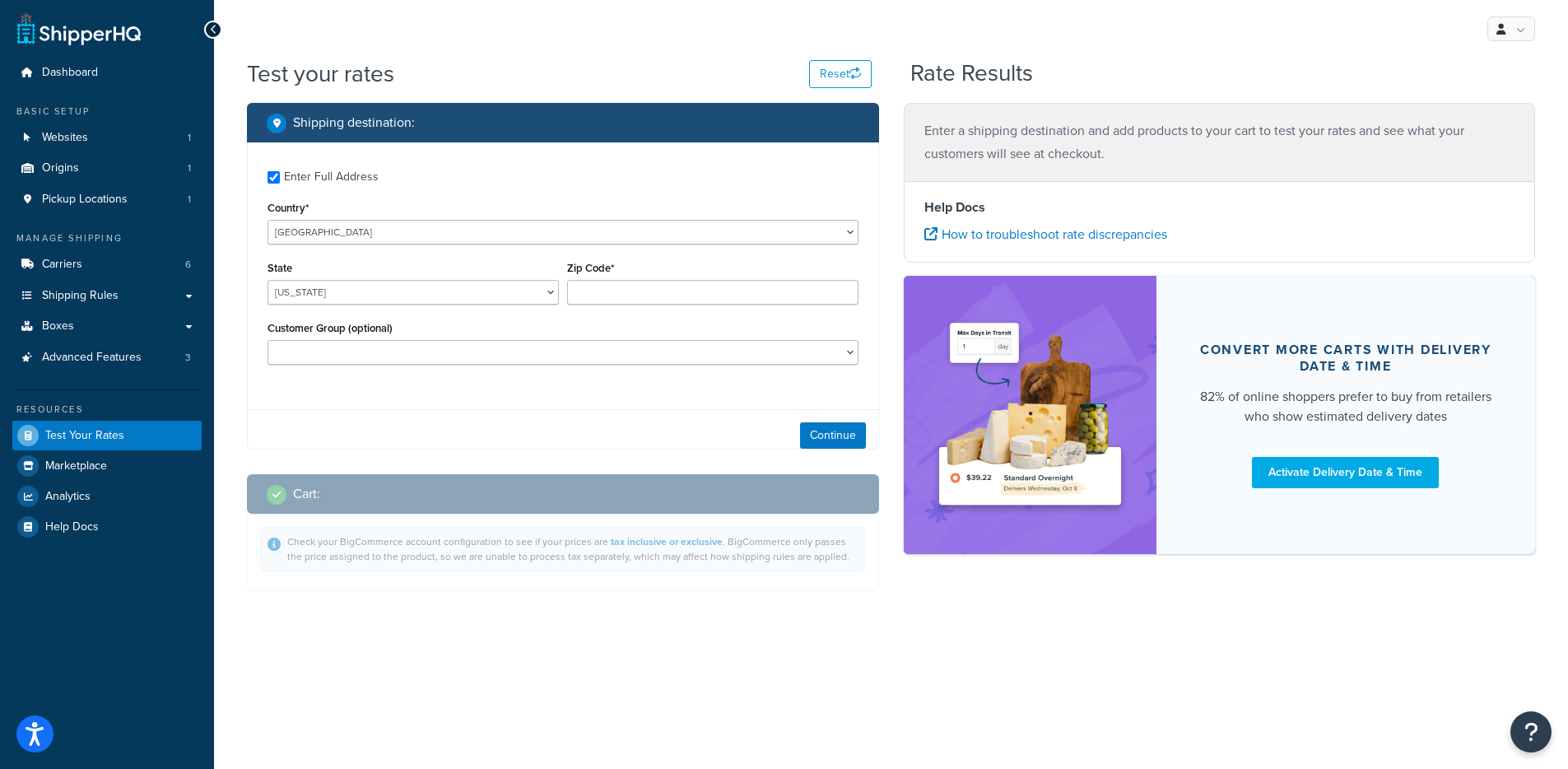
checkbox input "true"
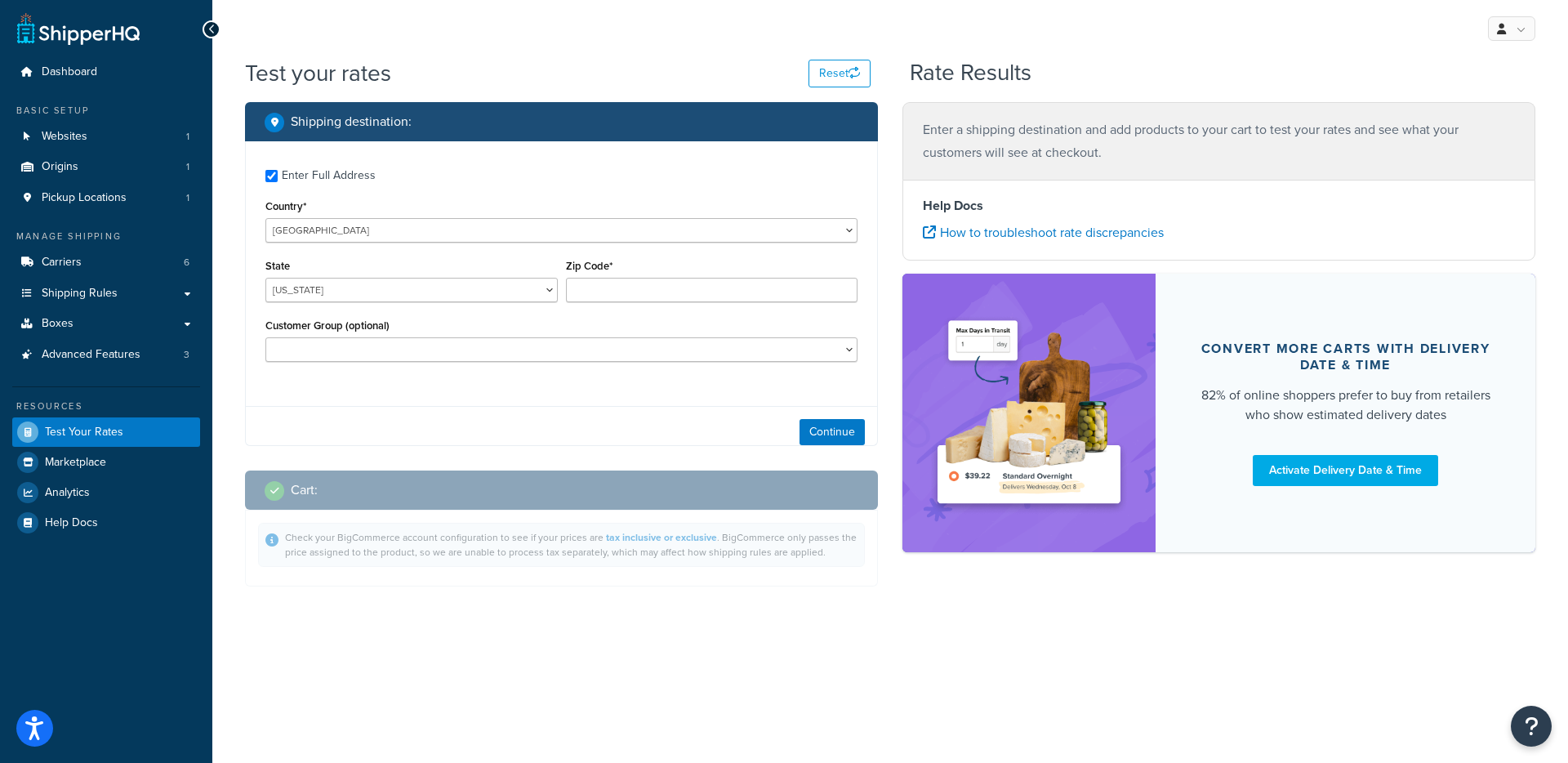
type input "28759-3759"
select select "NC"
select select "Asheville Vehicle Outfitters"
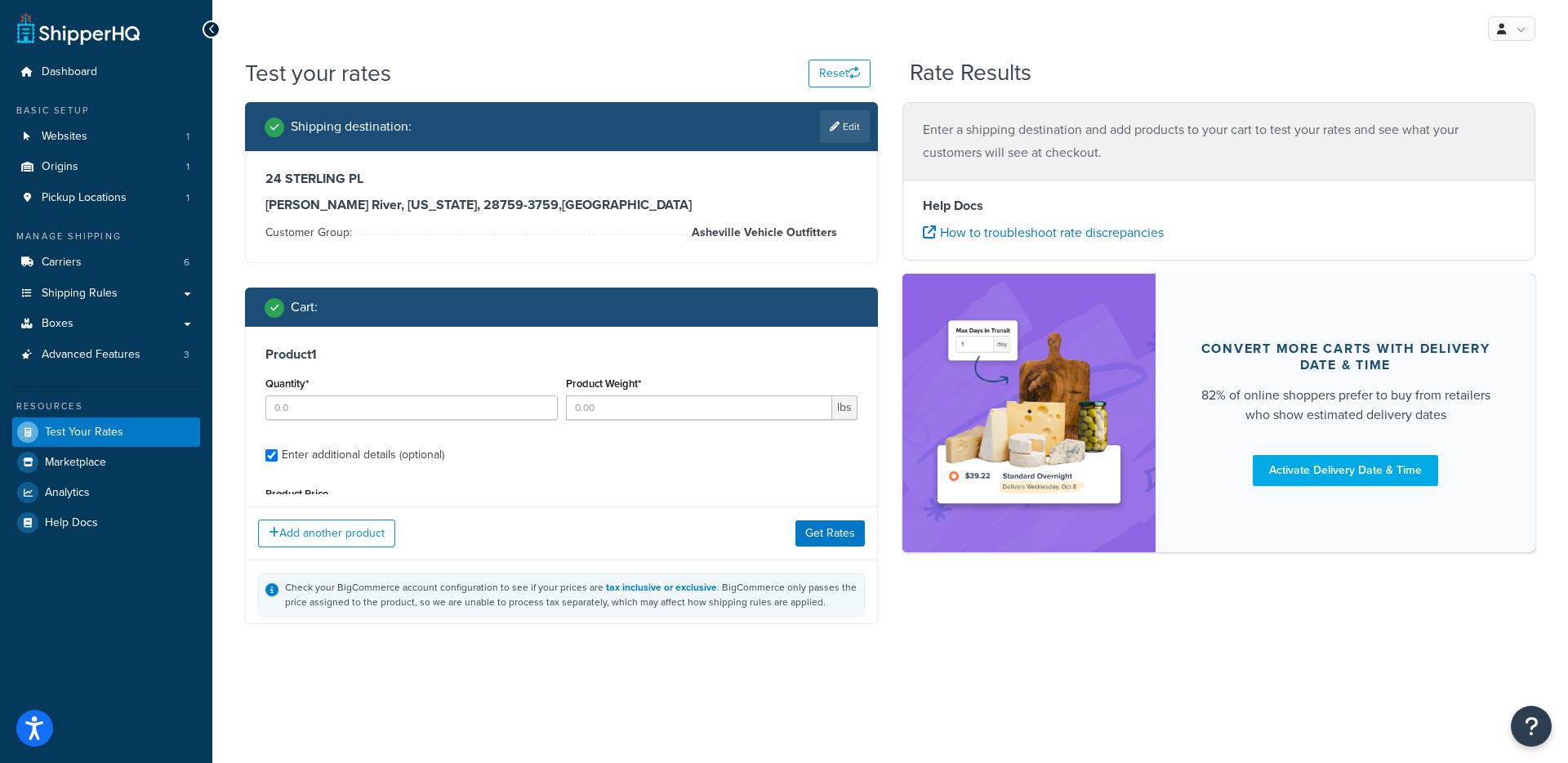
type input "4"
type input "0"
type input "3736.11"
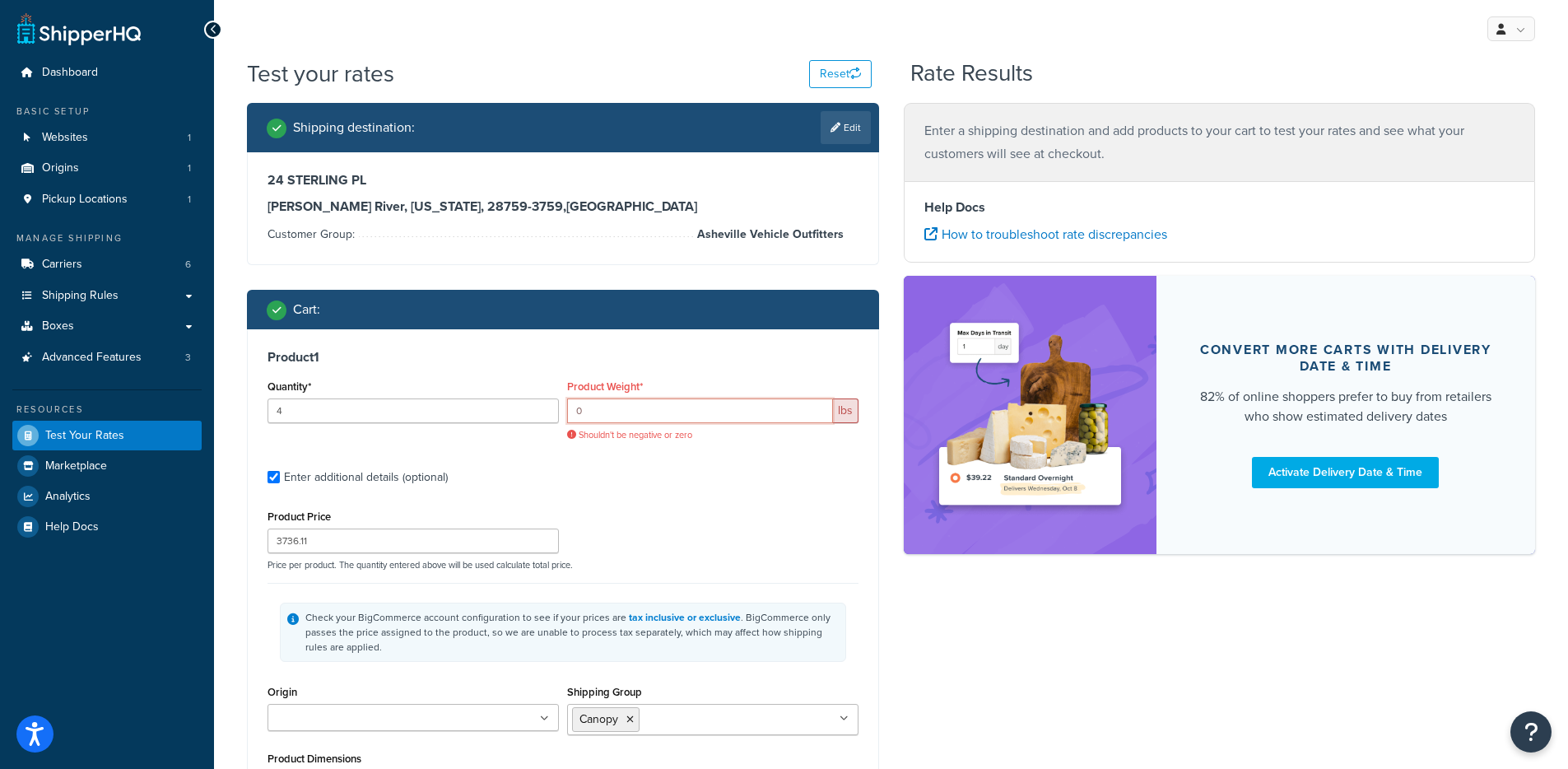
click at [640, 410] on input "0" at bounding box center [700, 411] width 266 height 25
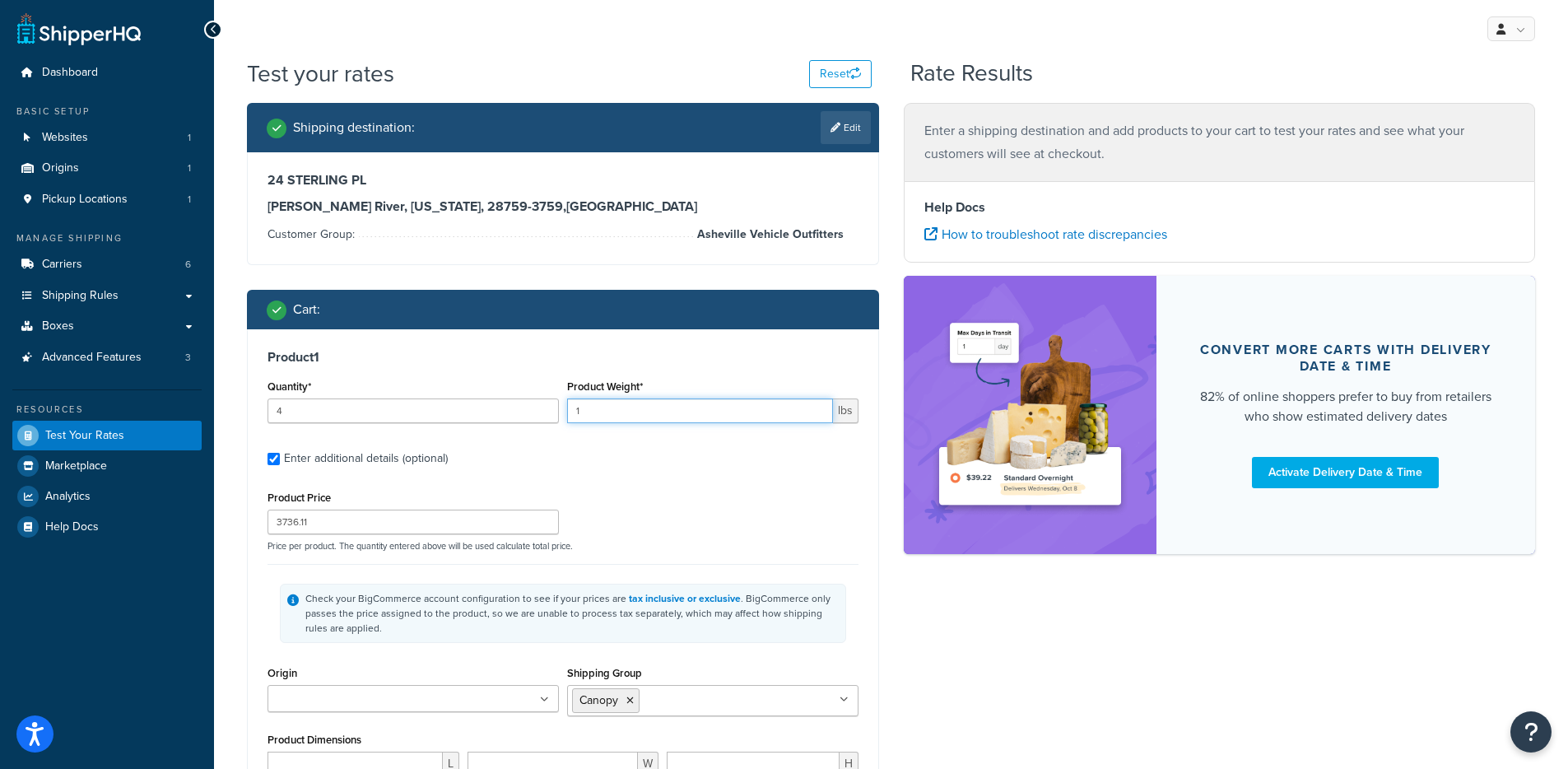
type input "1"
click at [703, 364] on h3 "Product 1" at bounding box center [563, 358] width 591 height 17
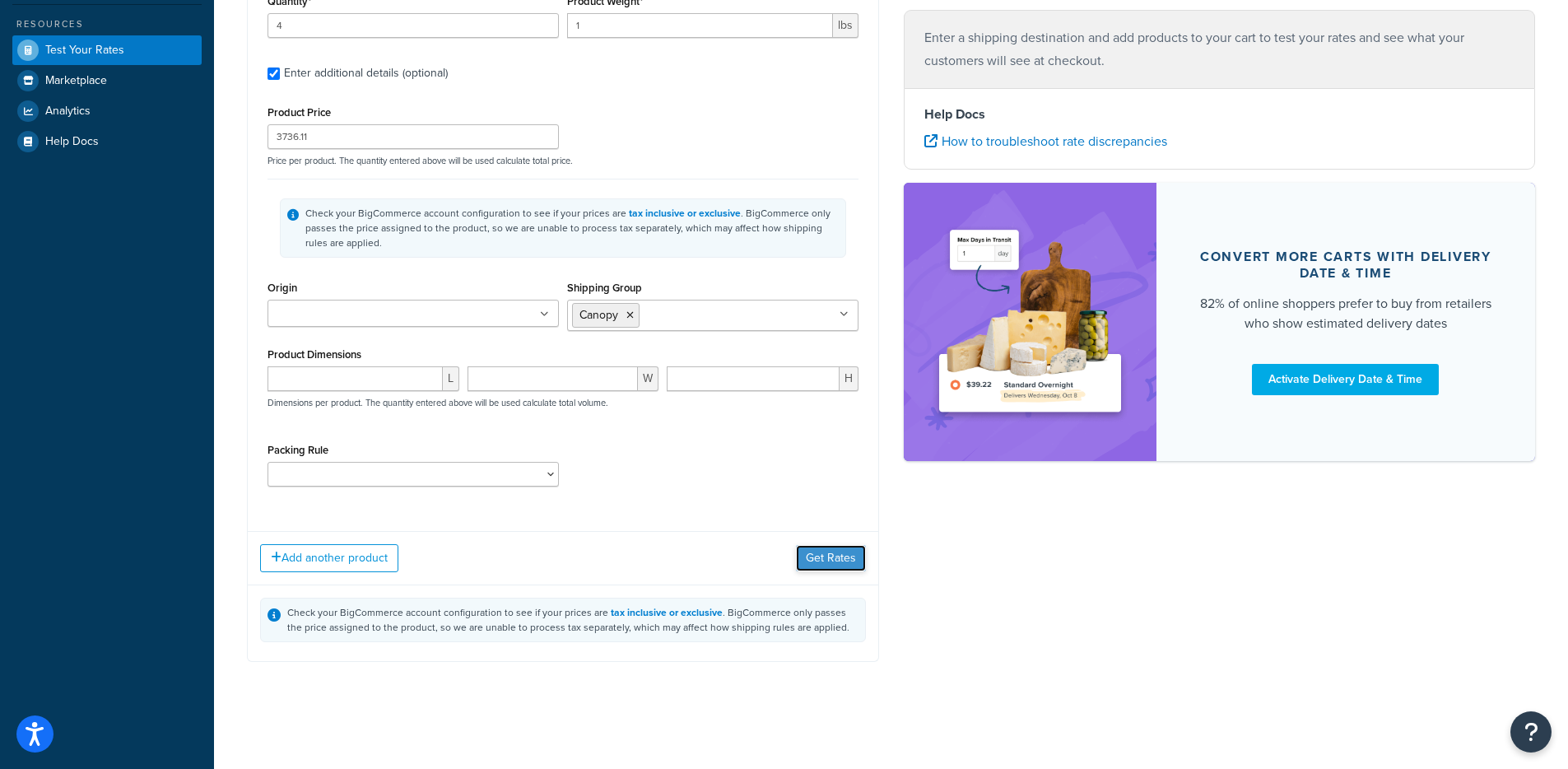
click at [821, 545] on button "Get Rates" at bounding box center [832, 558] width 70 height 27
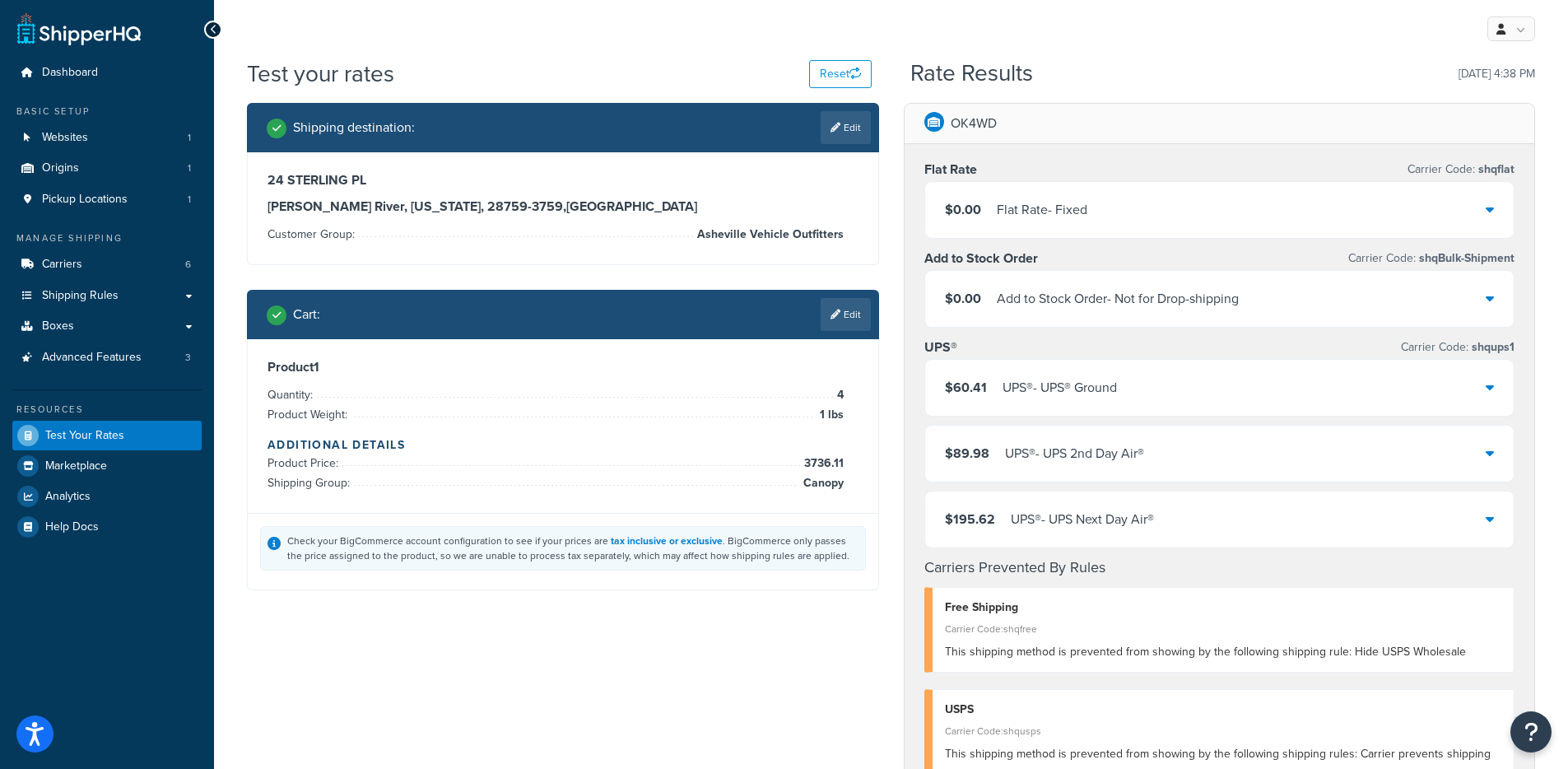
click at [1143, 210] on div "$0.00 Flat Rate - Fixed" at bounding box center [1219, 209] width 590 height 56
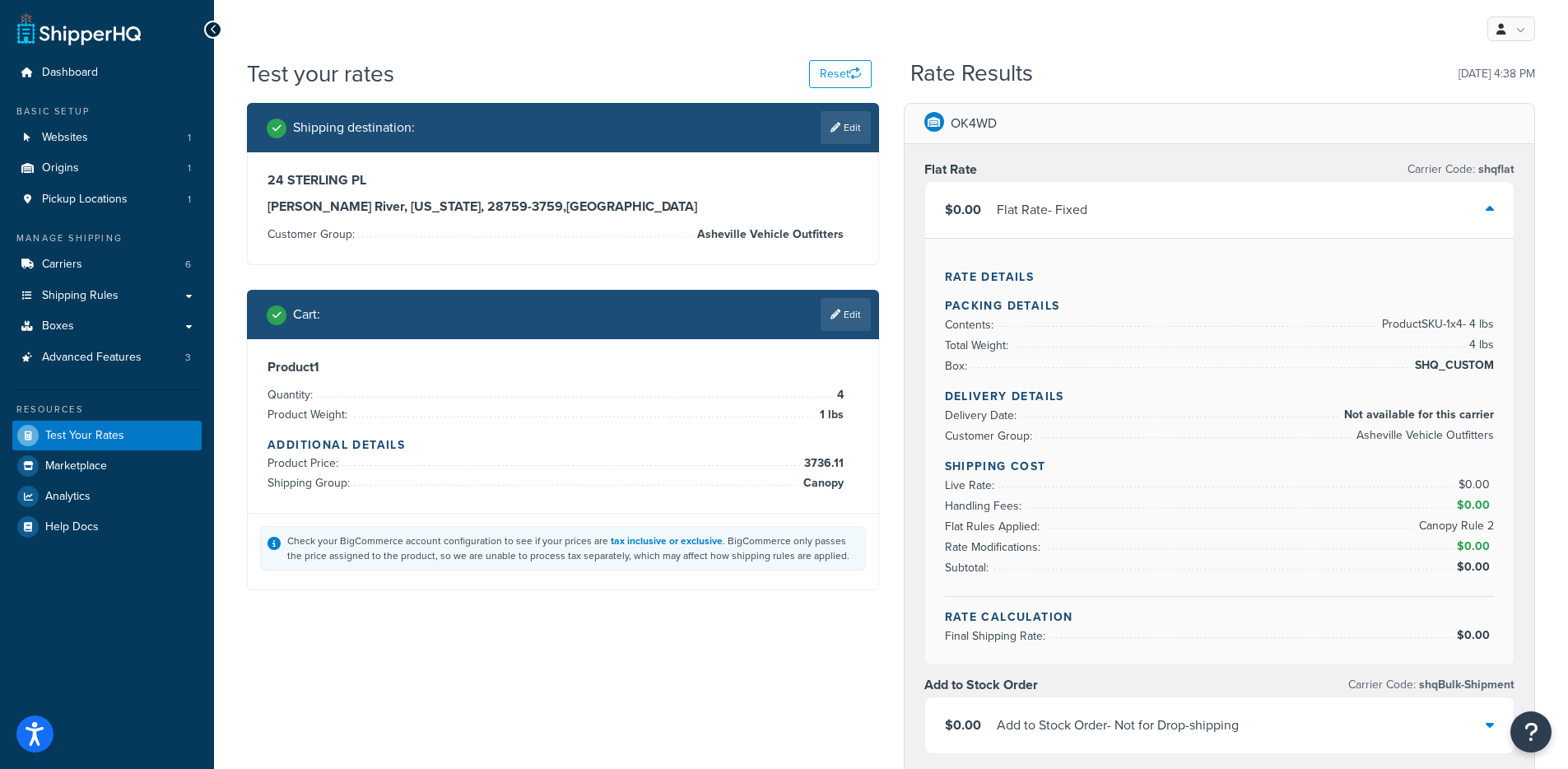
click at [1173, 214] on div "$0.00 Flat Rate - Fixed" at bounding box center [1219, 209] width 590 height 56
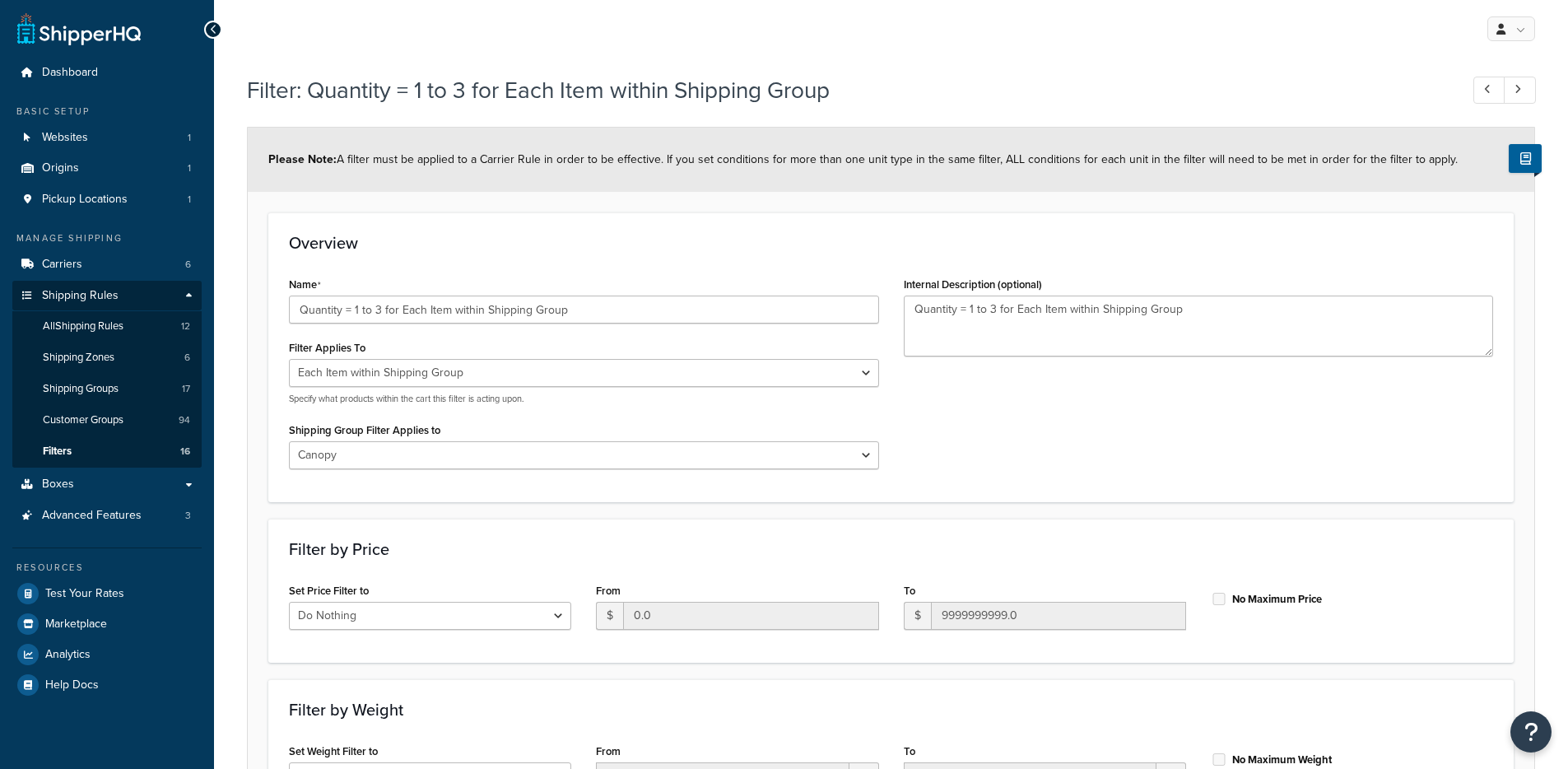
select select "ITEM"
select select "274076"
select select "range"
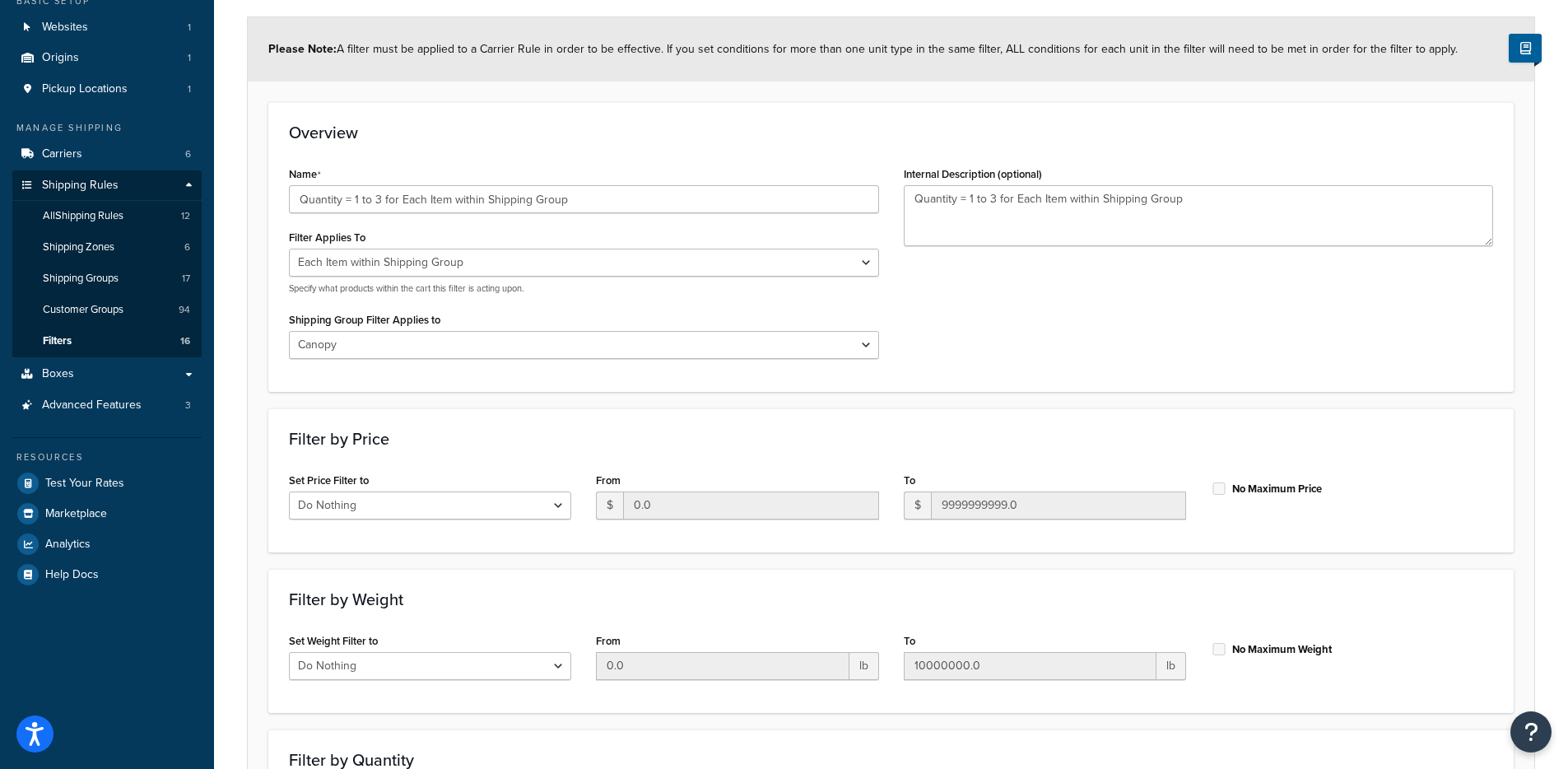
scroll to position [111, 0]
click at [599, 264] on select "Whole Cart Everything in Shipping Group Everything at Origin Each Item within S…" at bounding box center [584, 262] width 591 height 28
select select "SHIPPING_GROUP"
click at [289, 248] on select "Whole Cart Everything in Shipping Group Everything at Origin Each Item within S…" at bounding box center [584, 262] width 591 height 28
drag, startPoint x: 1095, startPoint y: 358, endPoint x: 726, endPoint y: 387, distance: 370.1
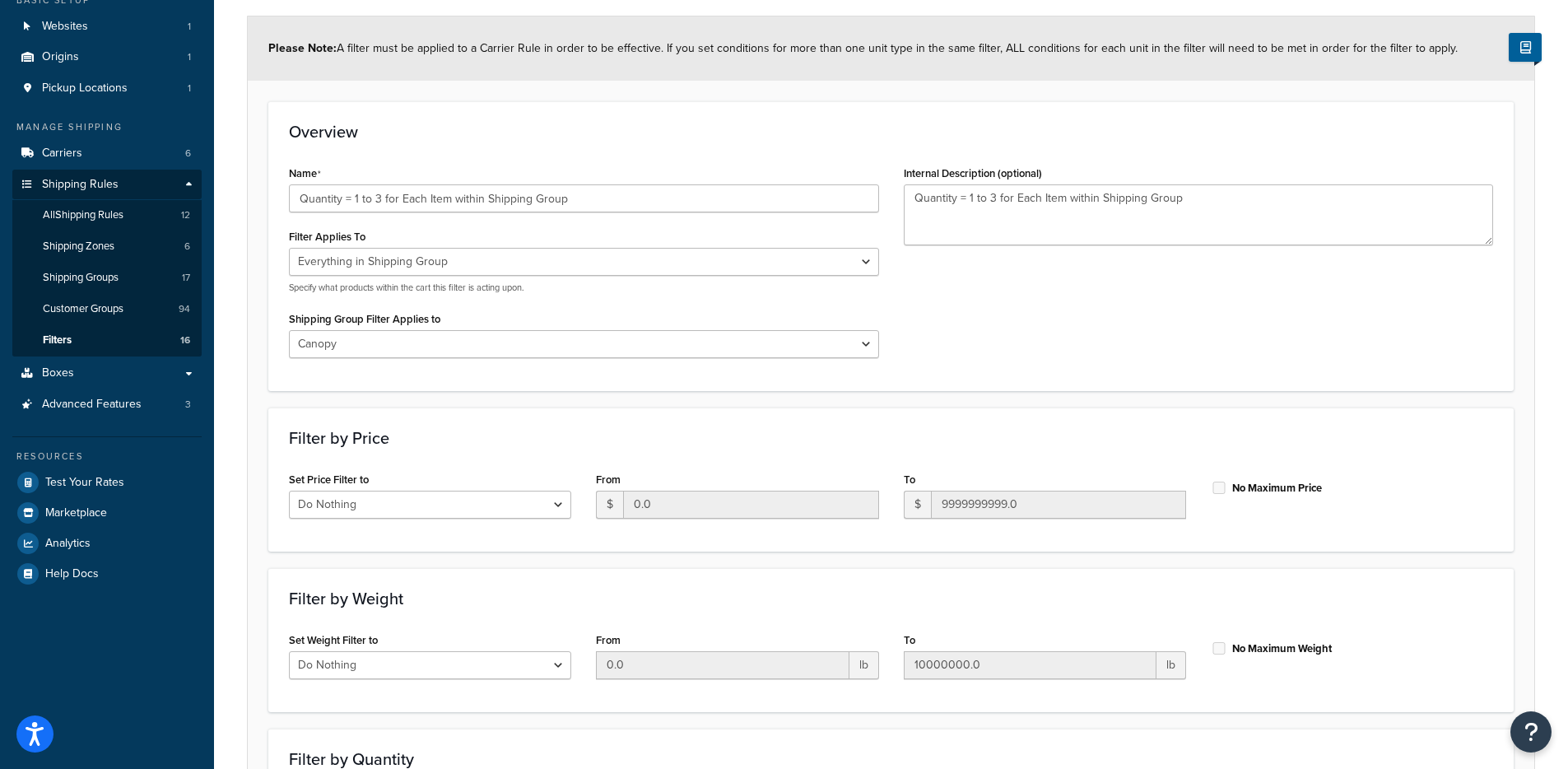
click at [1094, 358] on div "Name Quantity = 1 to 3 for Each Item within Shipping Group Filter Applies To Wh…" at bounding box center [892, 265] width 1229 height 209
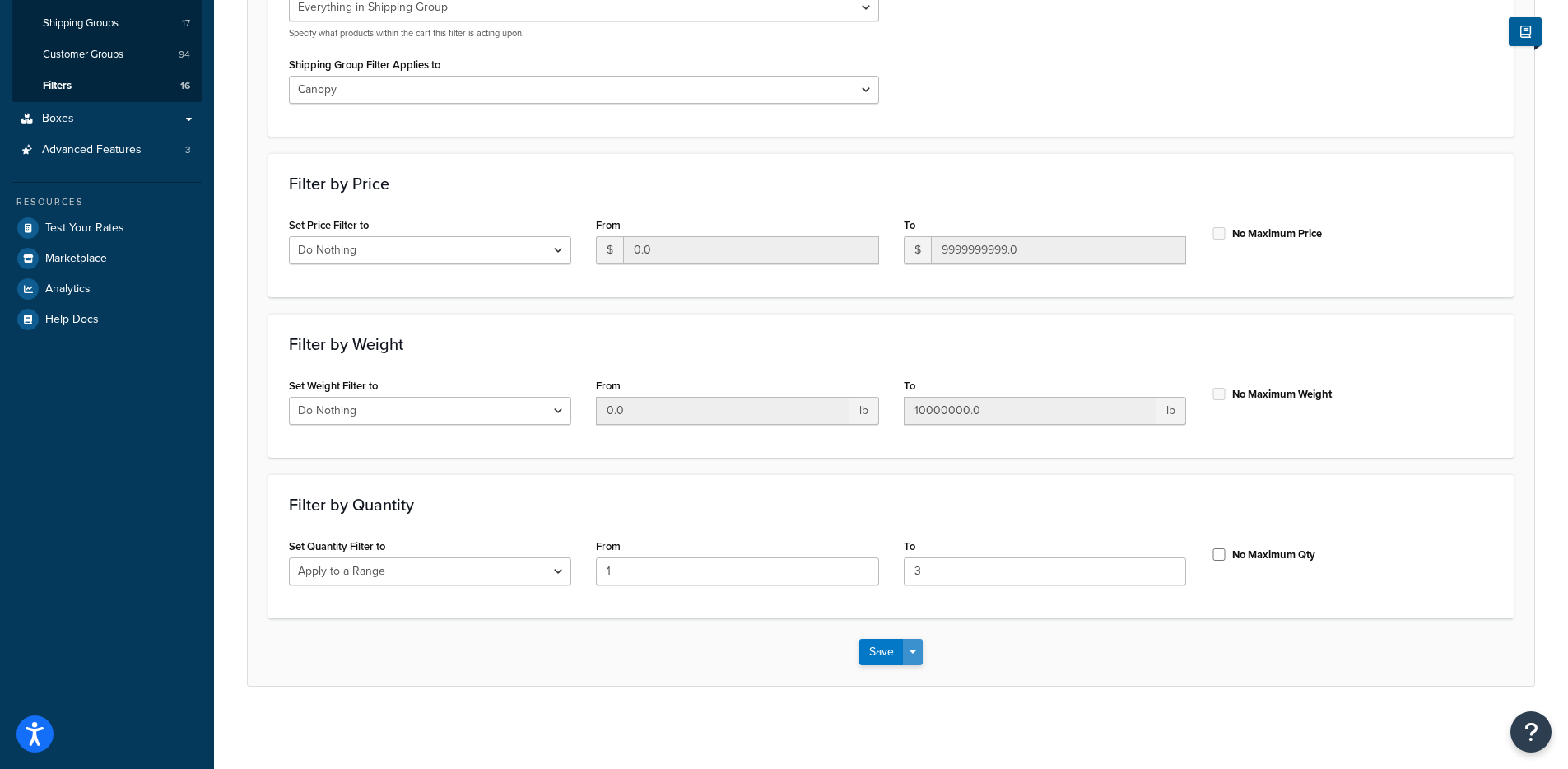
click at [907, 652] on button "Save Dropdown" at bounding box center [913, 652] width 20 height 27
click at [905, 681] on button "Save and Edit" at bounding box center [939, 682] width 159 height 34
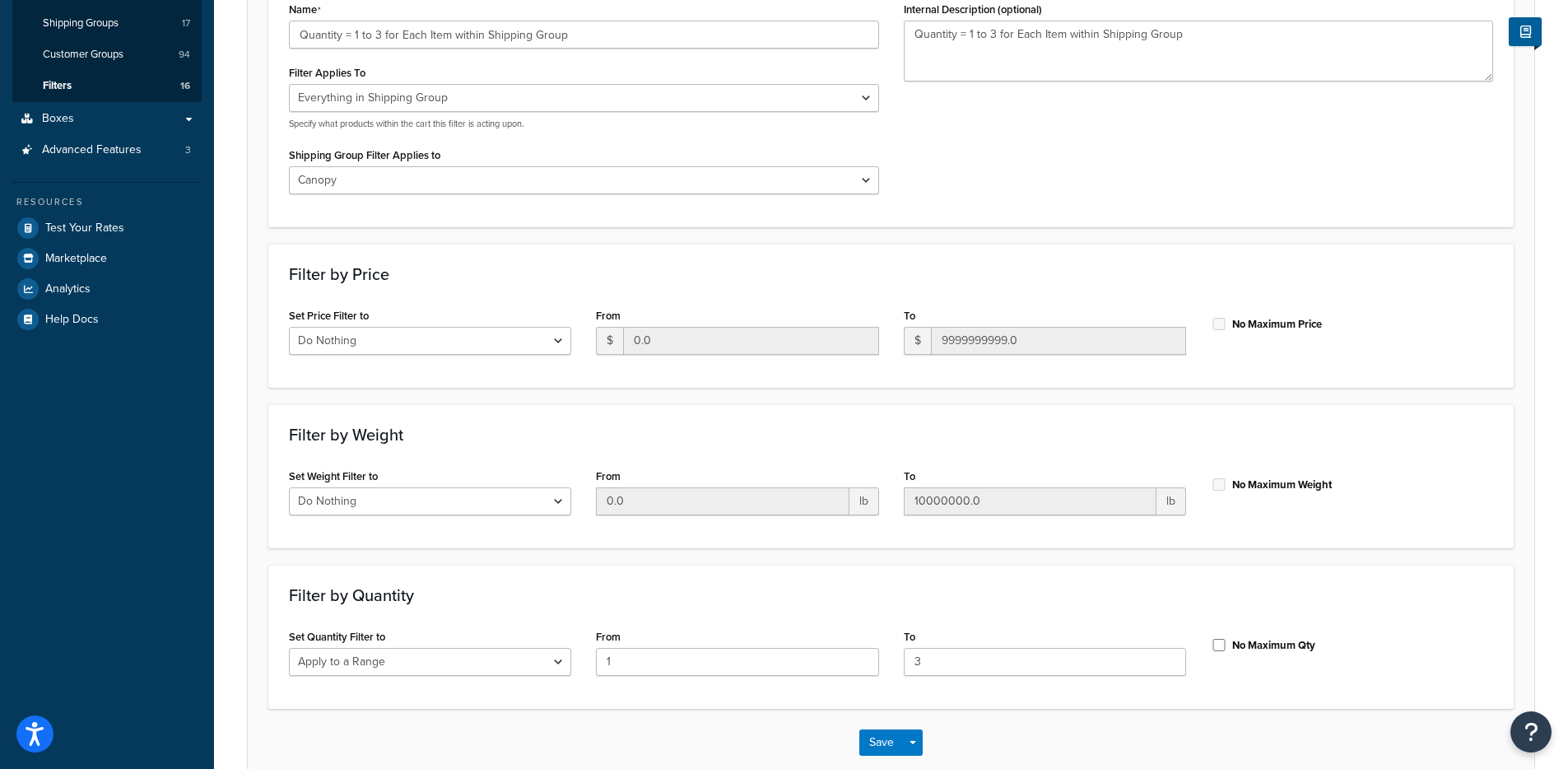
scroll to position [0, 0]
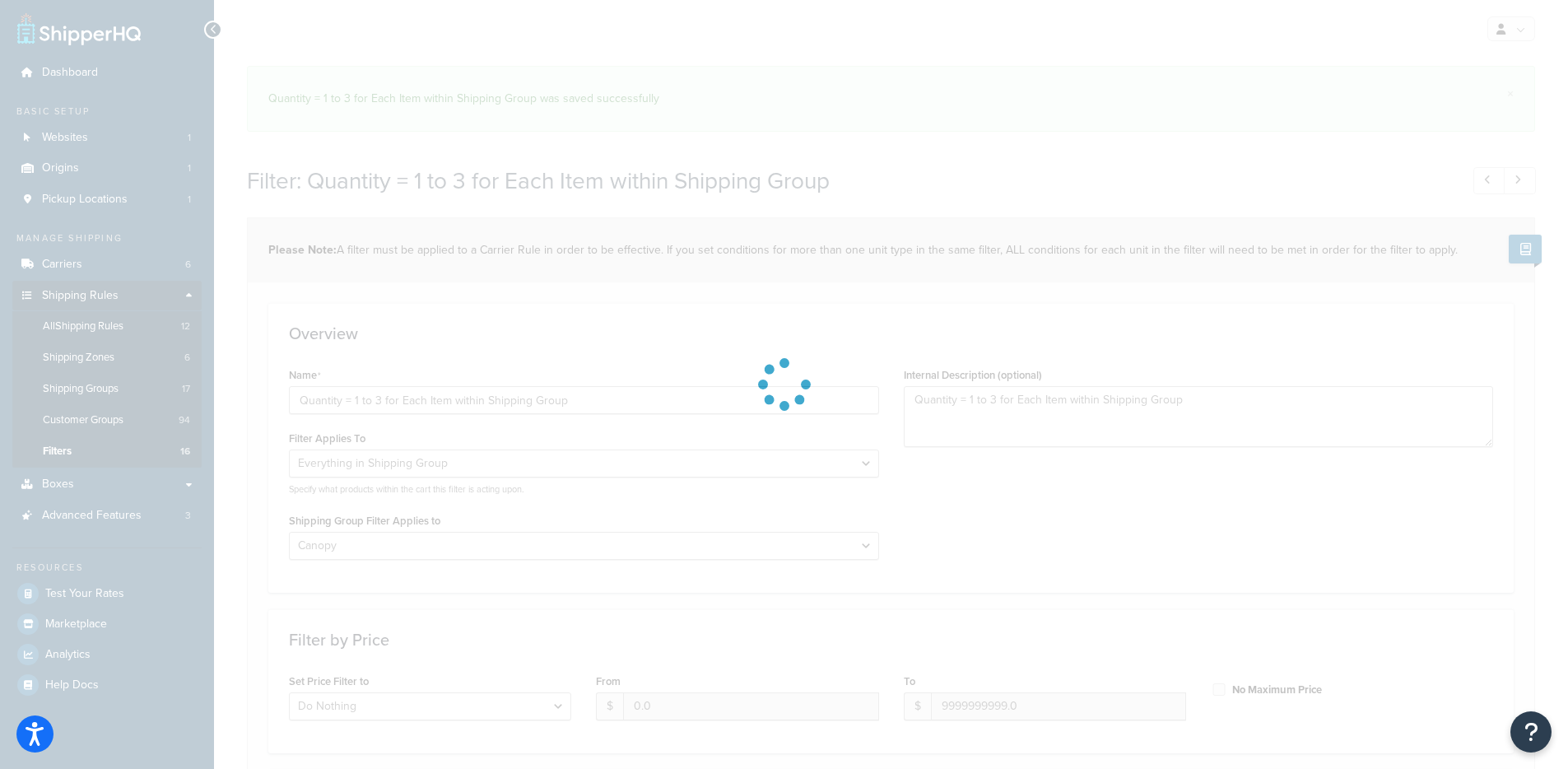
select select "SHIPPING_GROUP"
select select "274076"
select select "range"
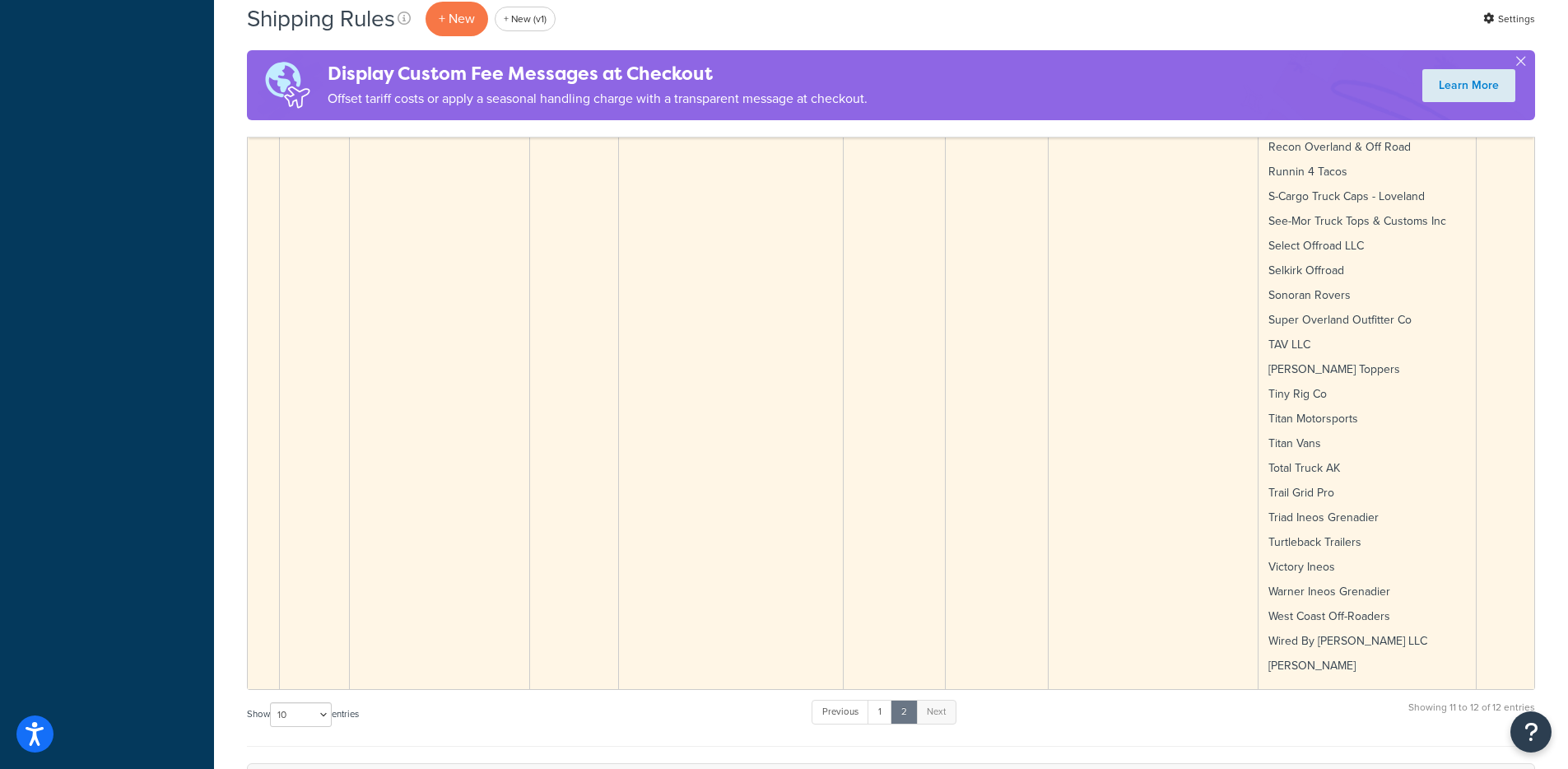
scroll to position [4613, 0]
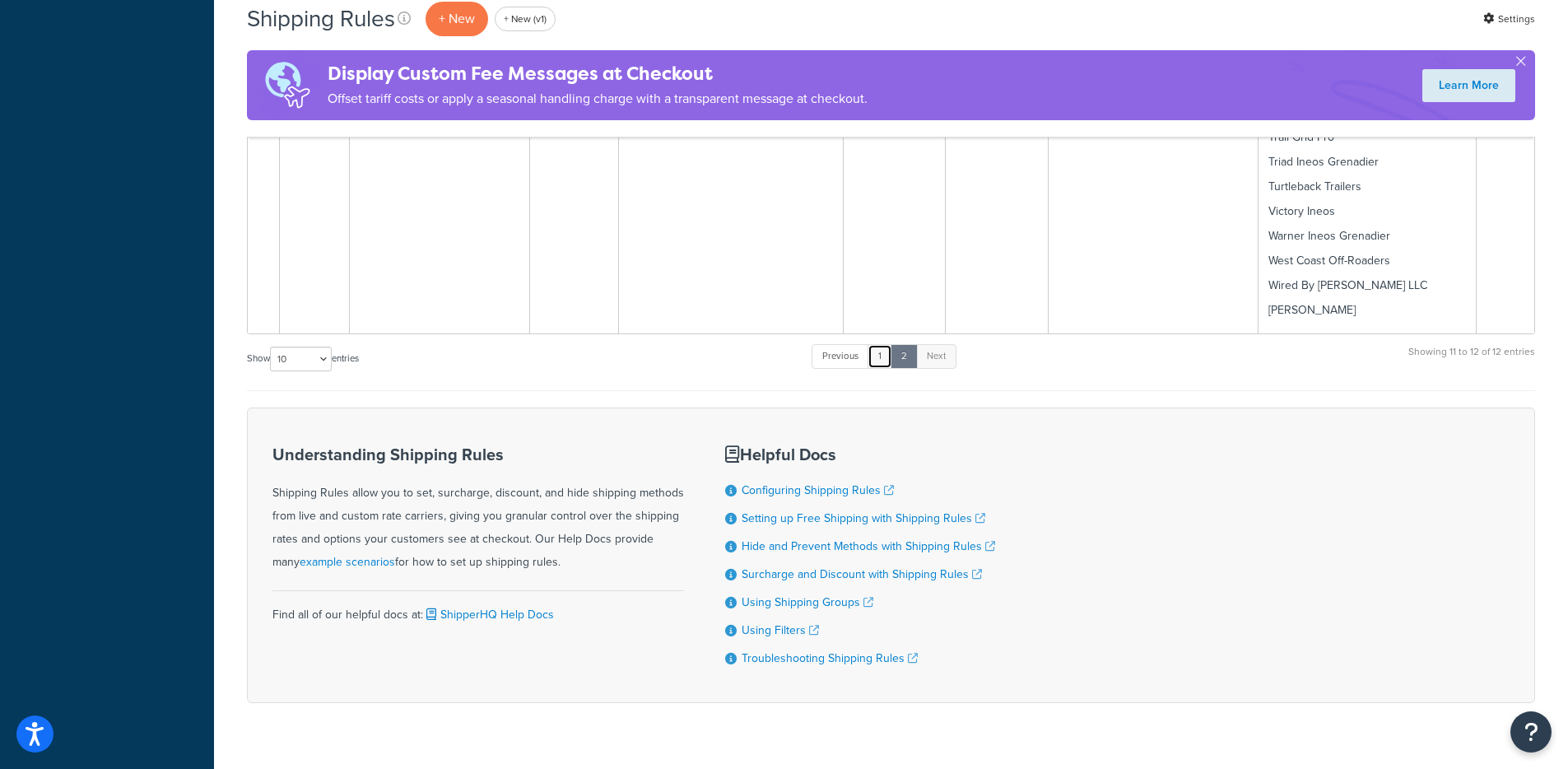
click at [889, 344] on link "1" at bounding box center [880, 357] width 25 height 25
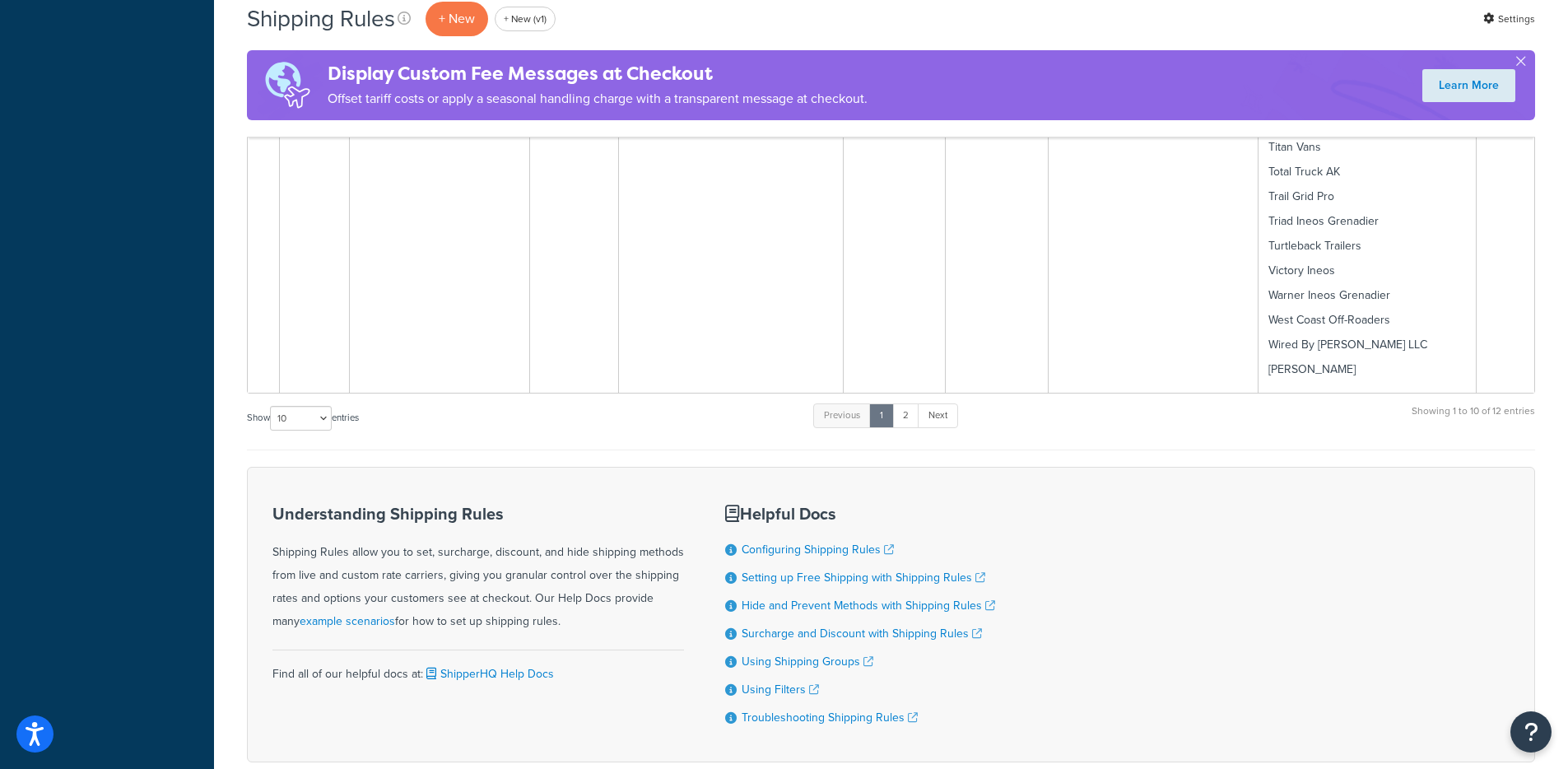
scroll to position [7878, 0]
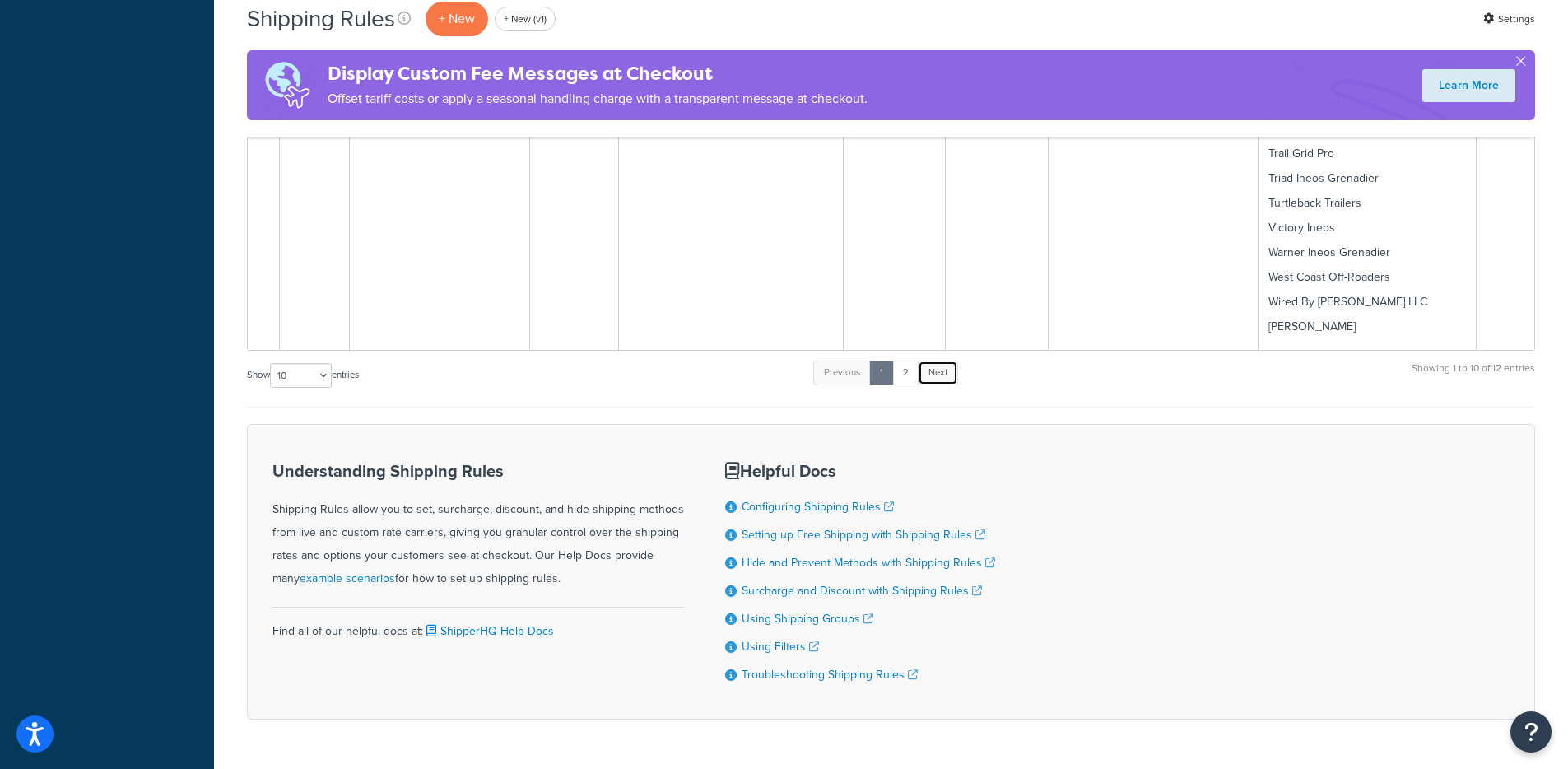
click at [939, 360] on link "Next" at bounding box center [938, 373] width 40 height 25
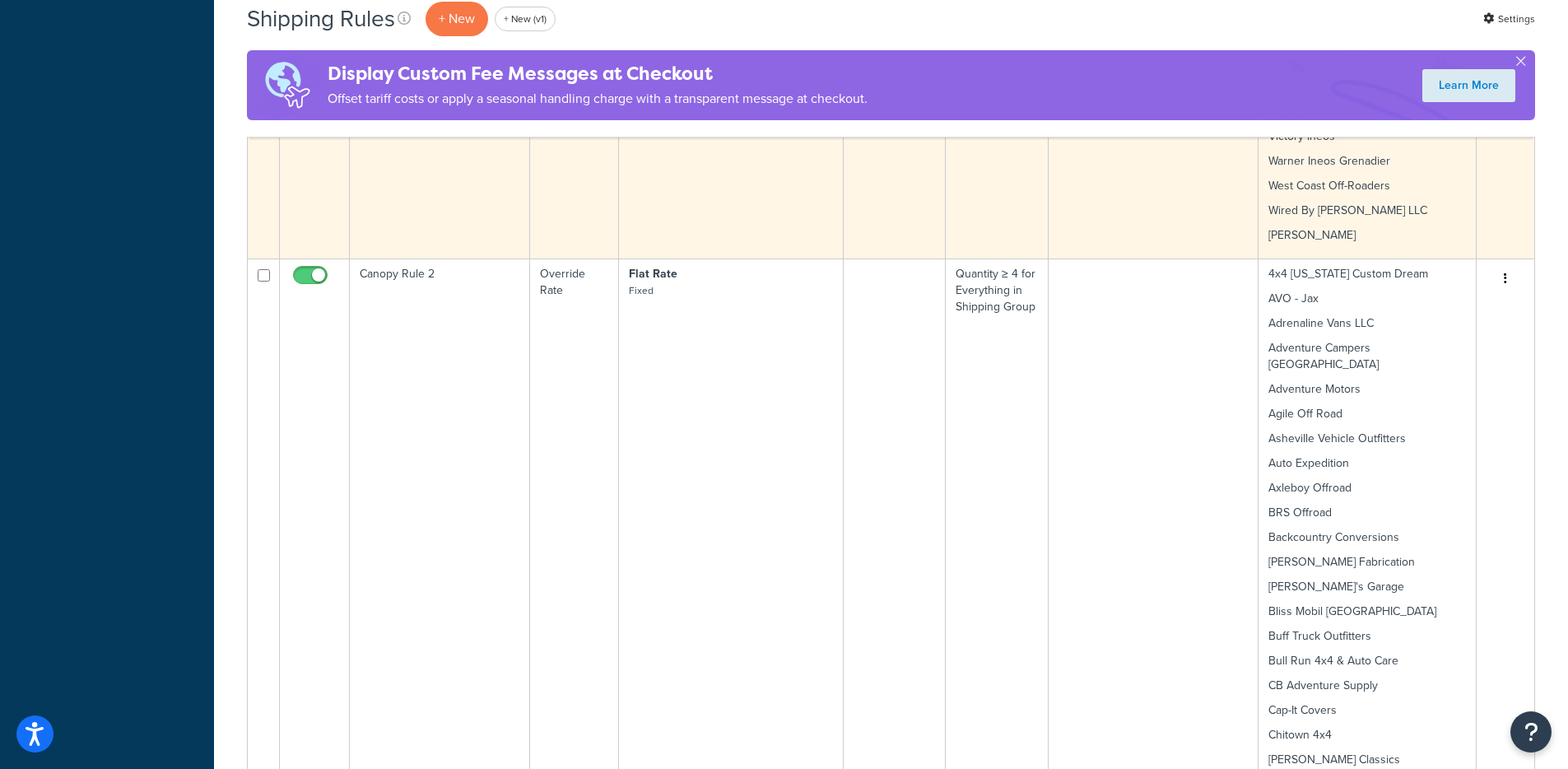
scroll to position [2370, 0]
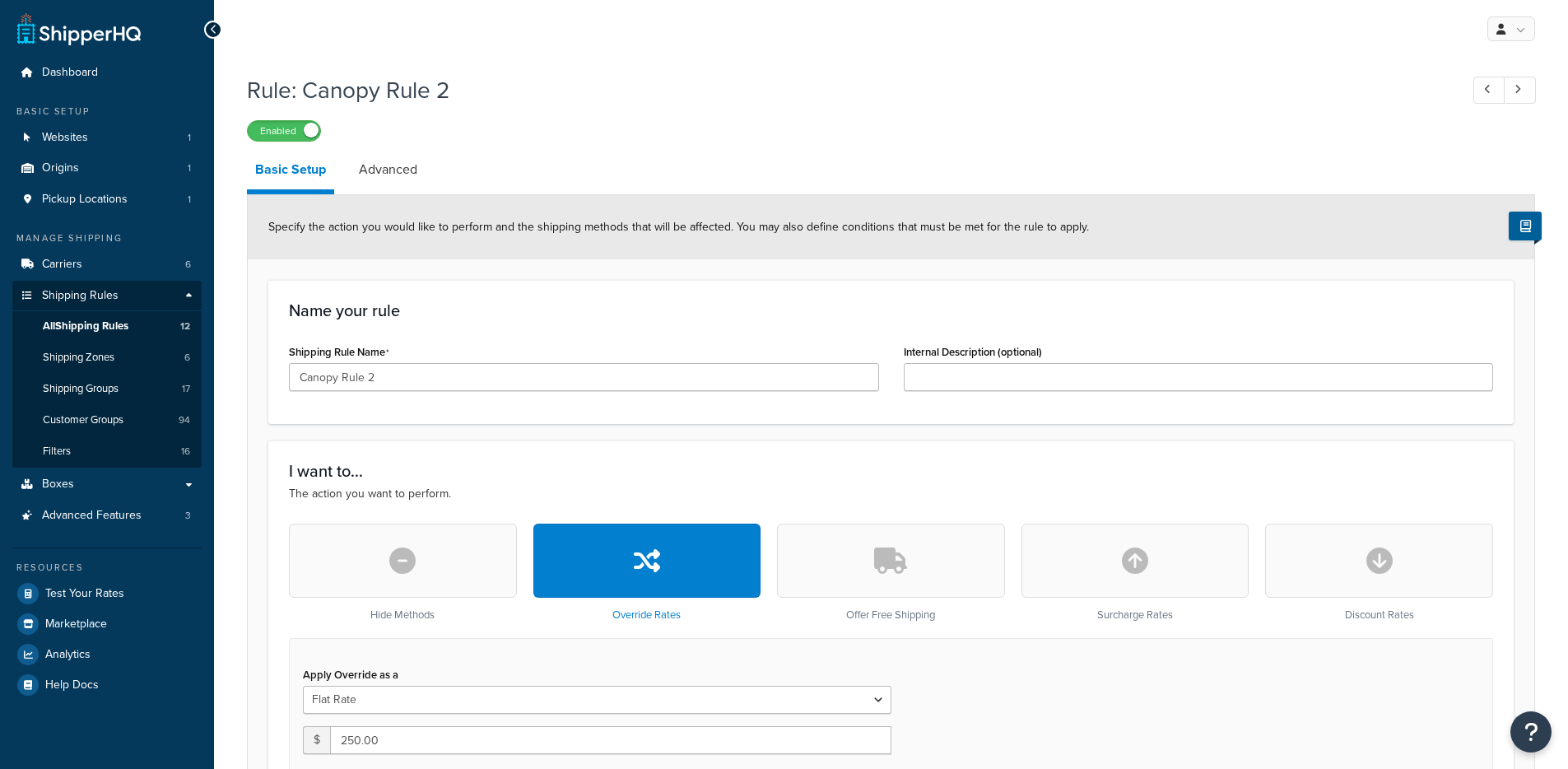
select select "SHIPPING_GROUP"
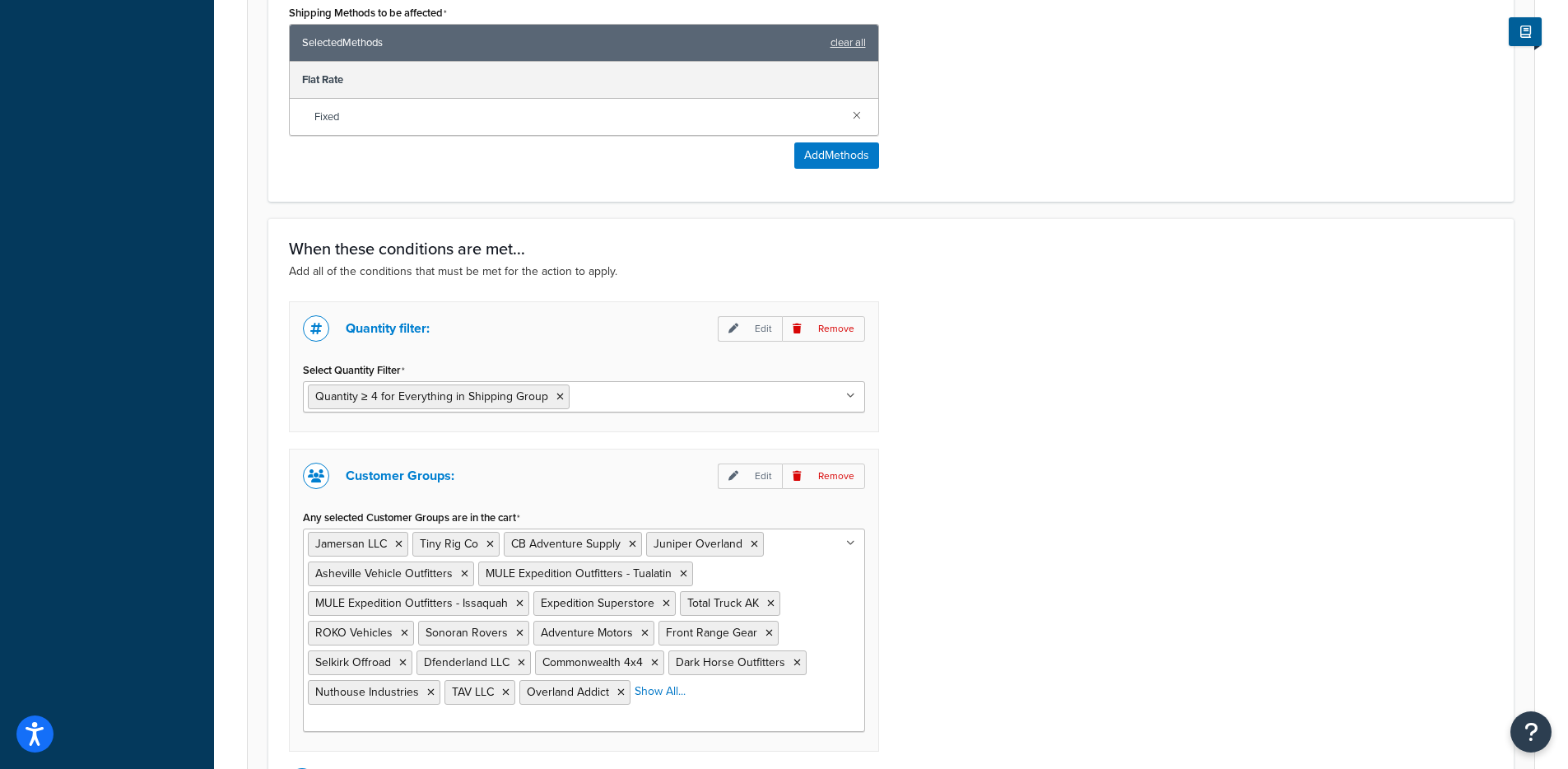
scroll to position [1045, 0]
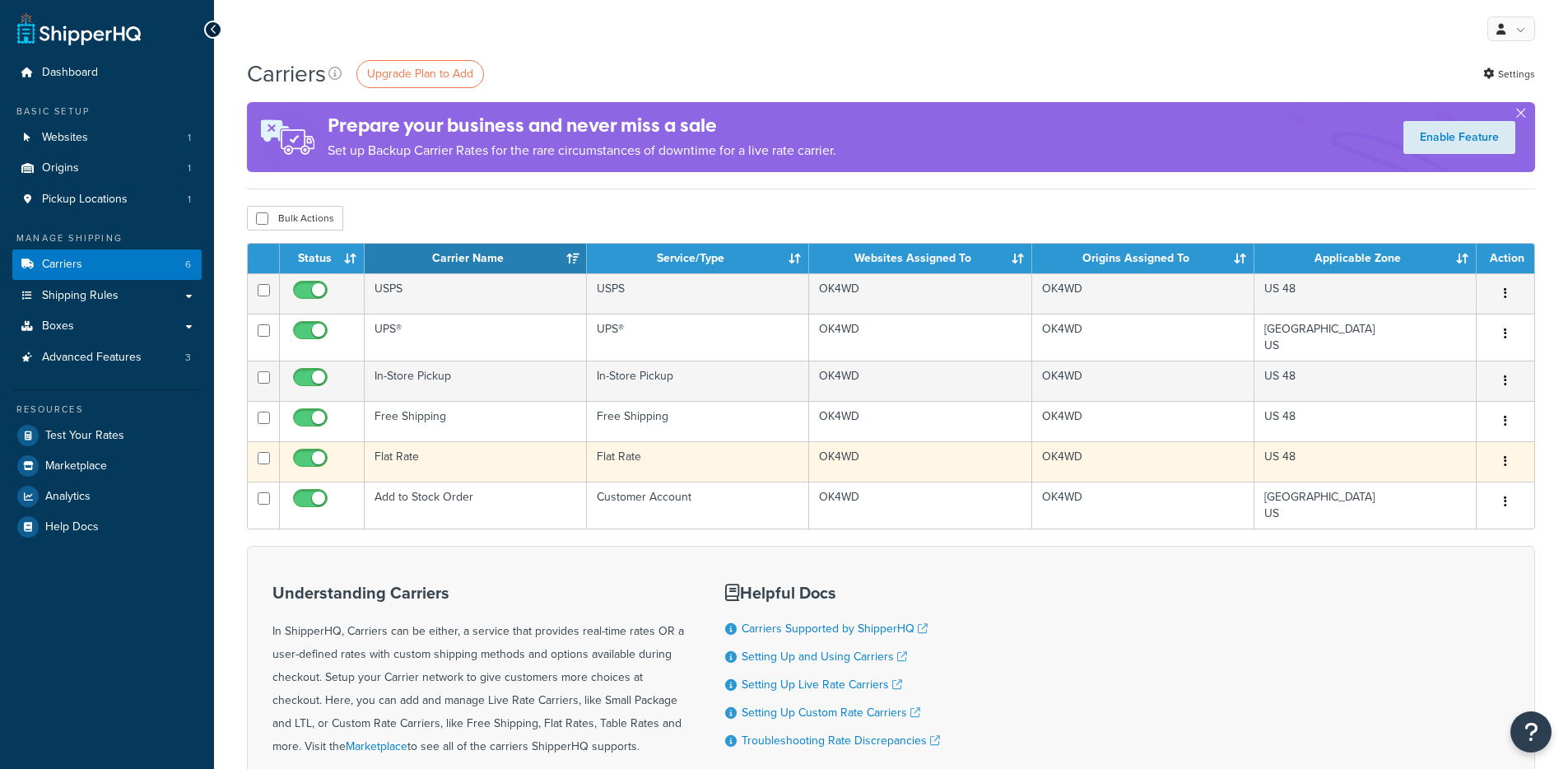
click at [481, 450] on td "Flat Rate" at bounding box center [475, 461] width 223 height 40
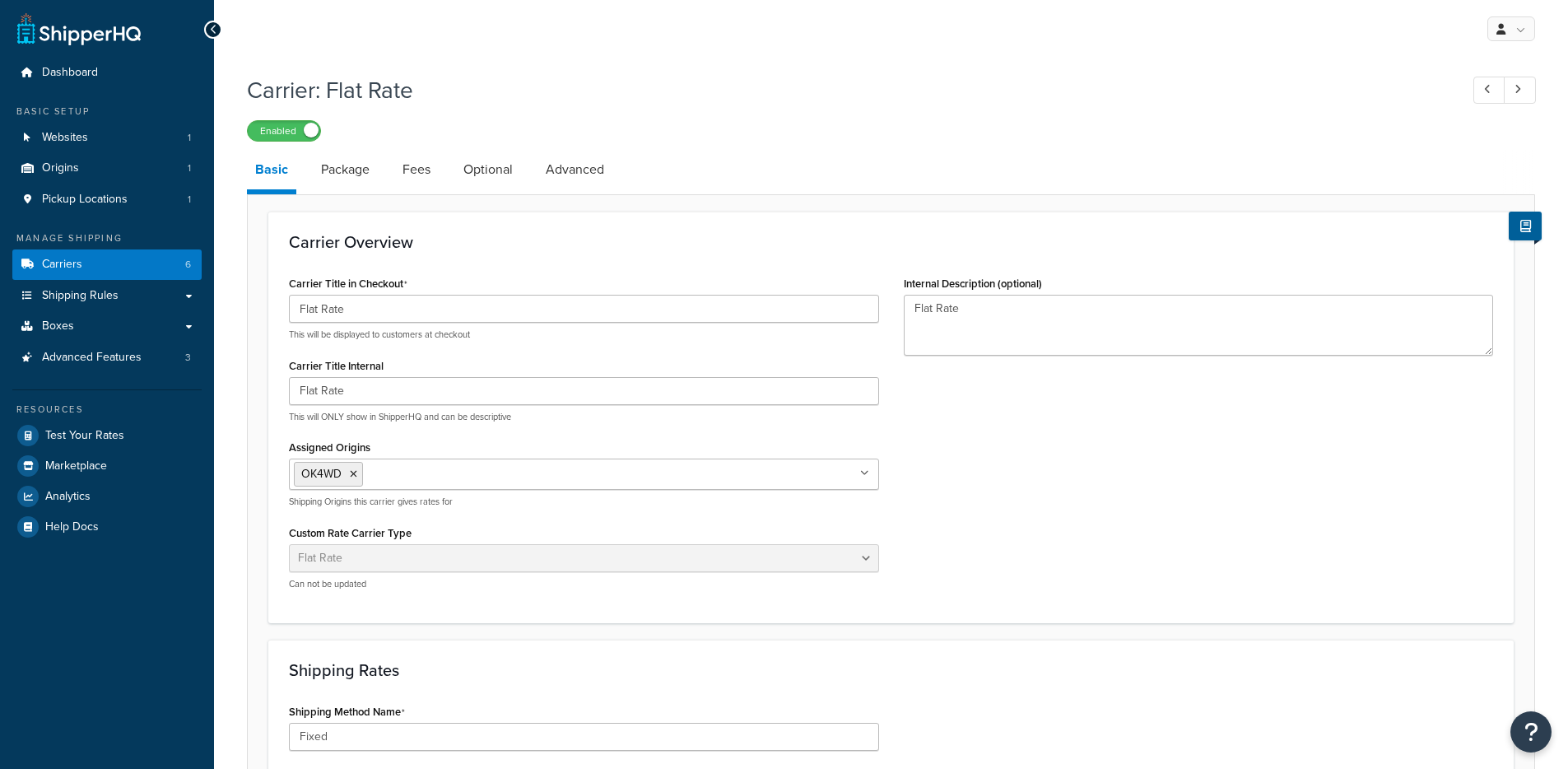
select select "flat"
select select "item"
click at [550, 171] on link "Advanced" at bounding box center [575, 169] width 75 height 39
select select "false"
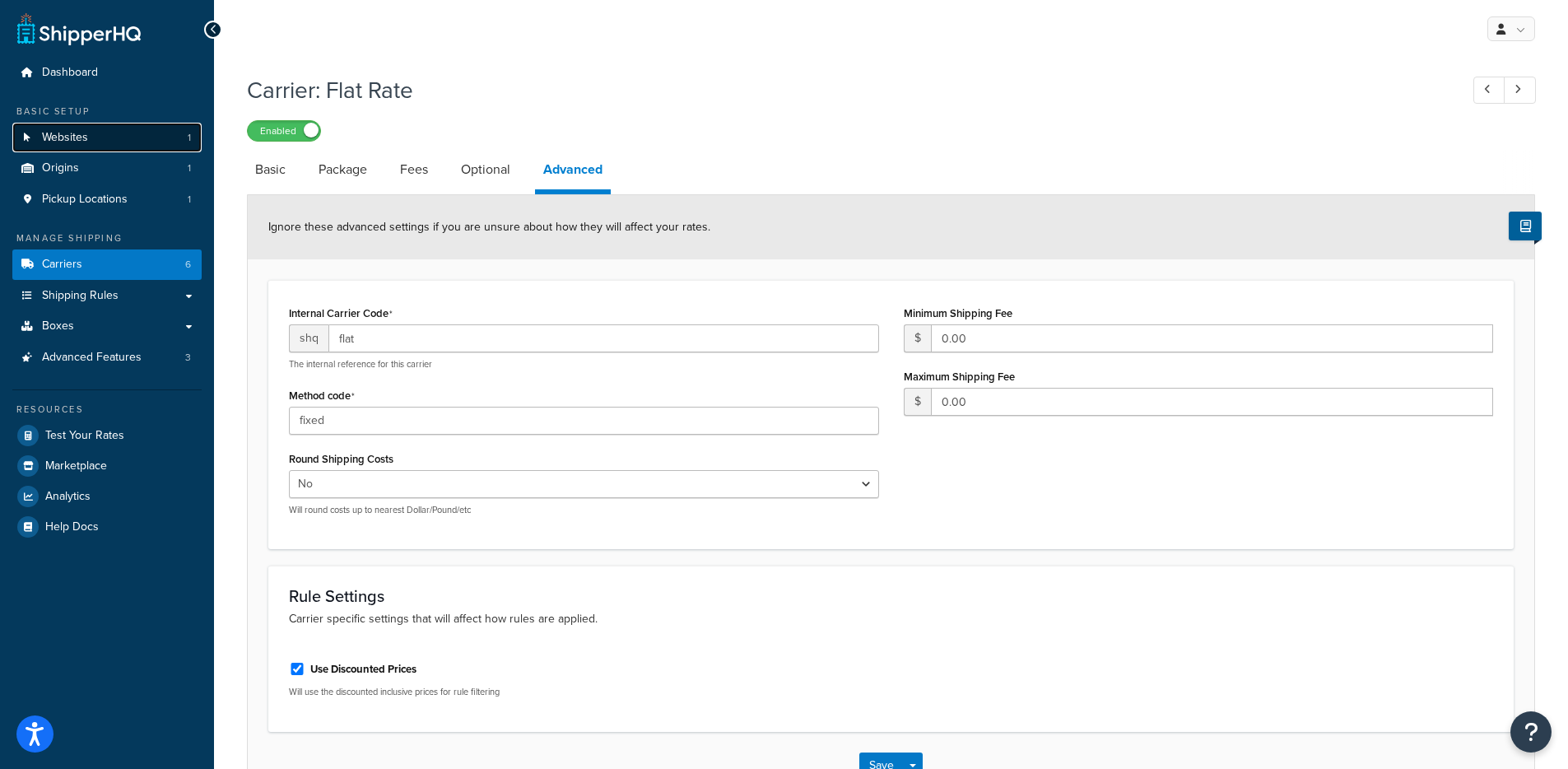
click at [73, 125] on link "Websites 1" at bounding box center [107, 138] width 189 height 31
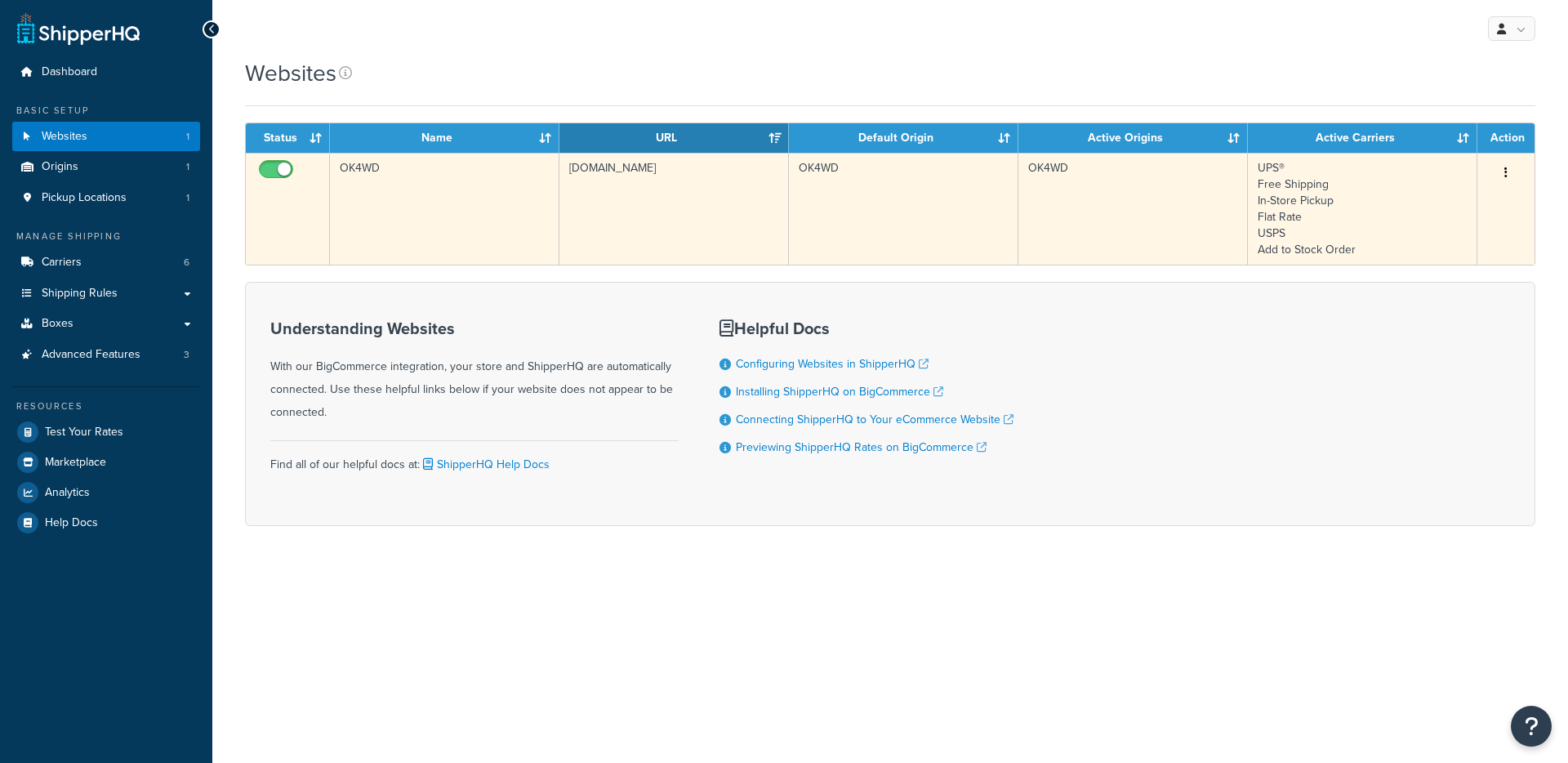
click at [570, 213] on td "[DOMAIN_NAME]" at bounding box center [674, 209] width 229 height 112
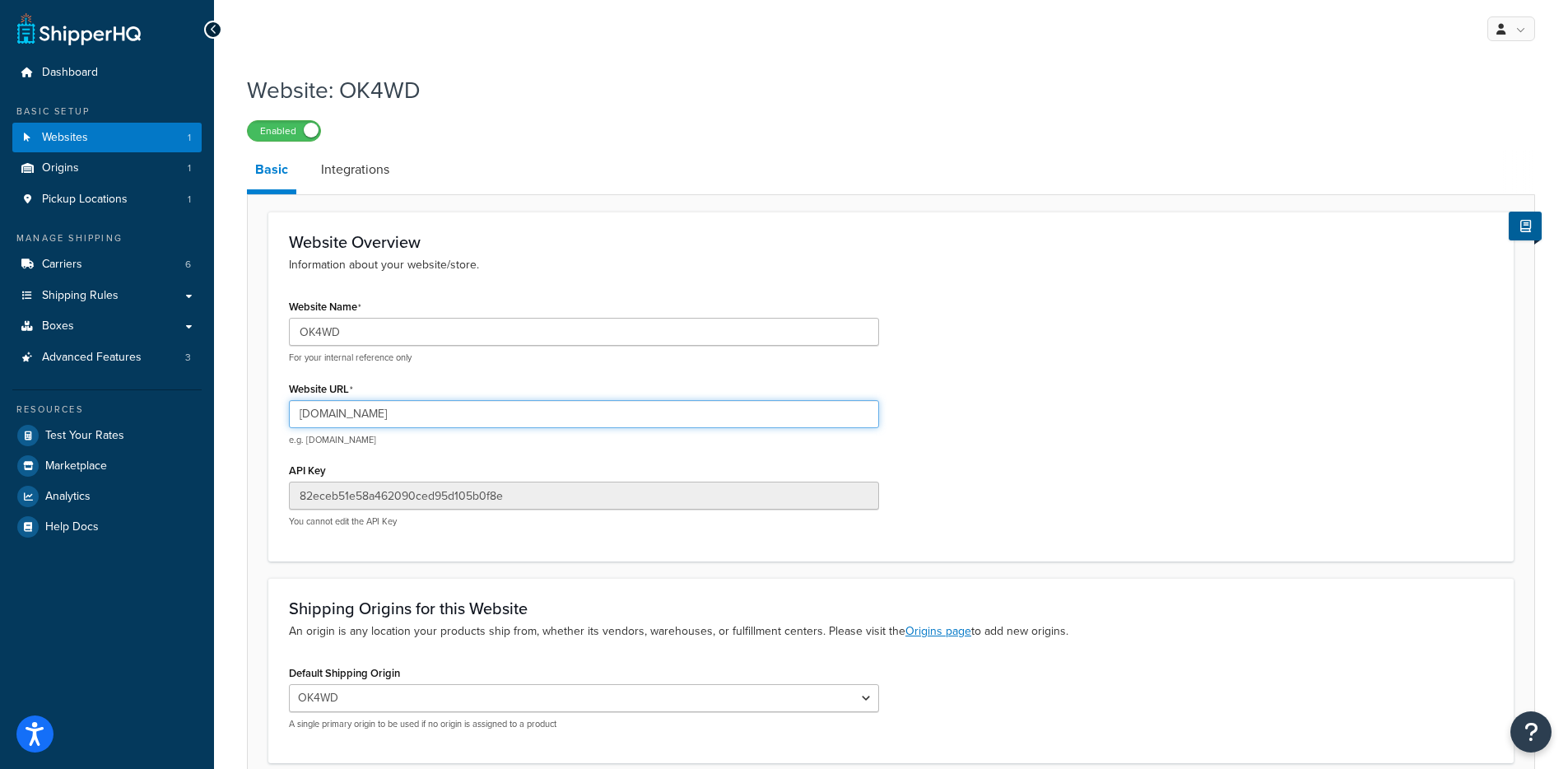
click at [373, 416] on input "[DOMAIN_NAME]" at bounding box center [584, 415] width 591 height 28
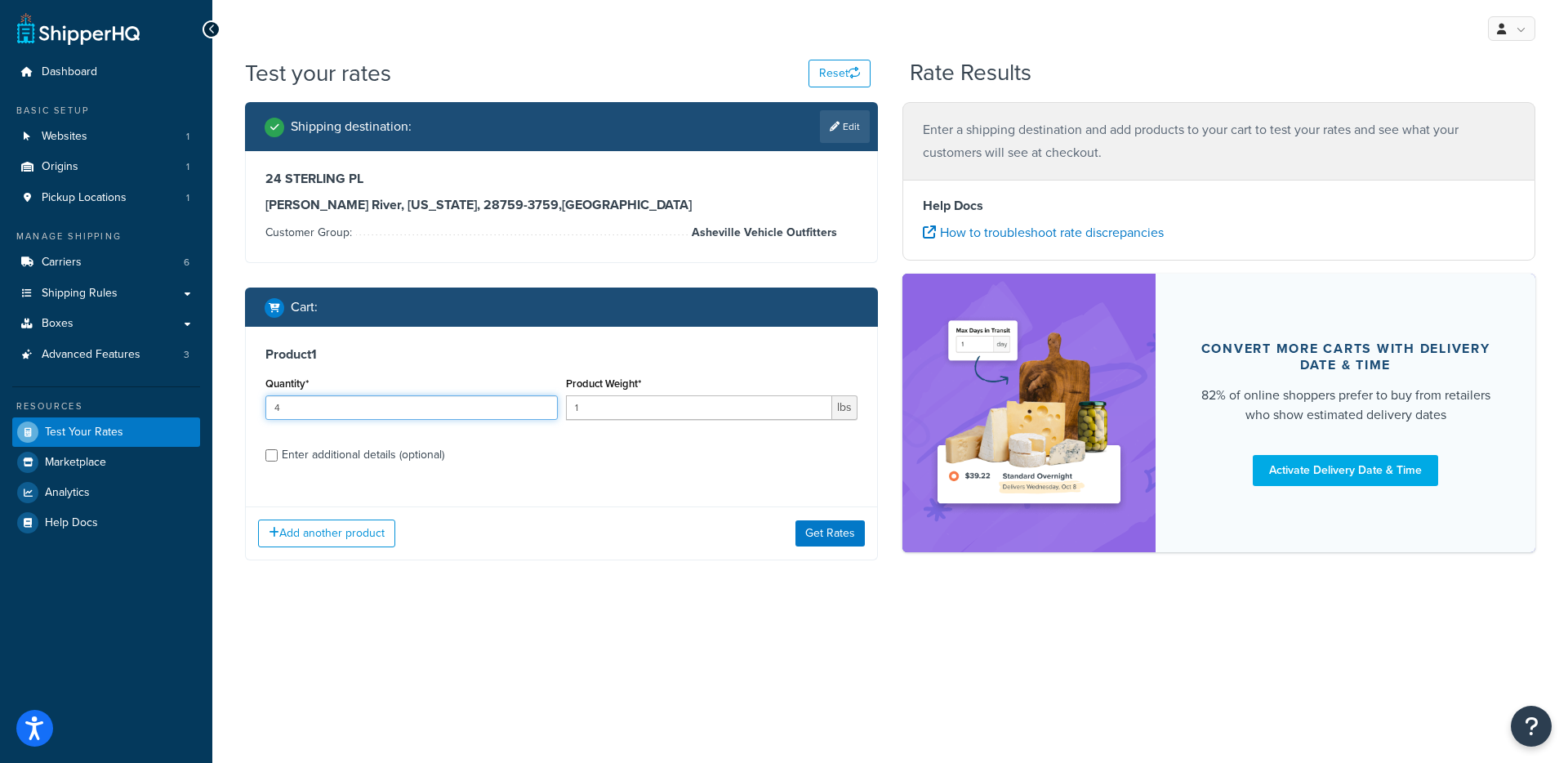
click at [382, 416] on input "4" at bounding box center [411, 408] width 292 height 25
type input "2"
click at [797, 514] on div "Add another product Get Rates" at bounding box center [561, 533] width 631 height 53
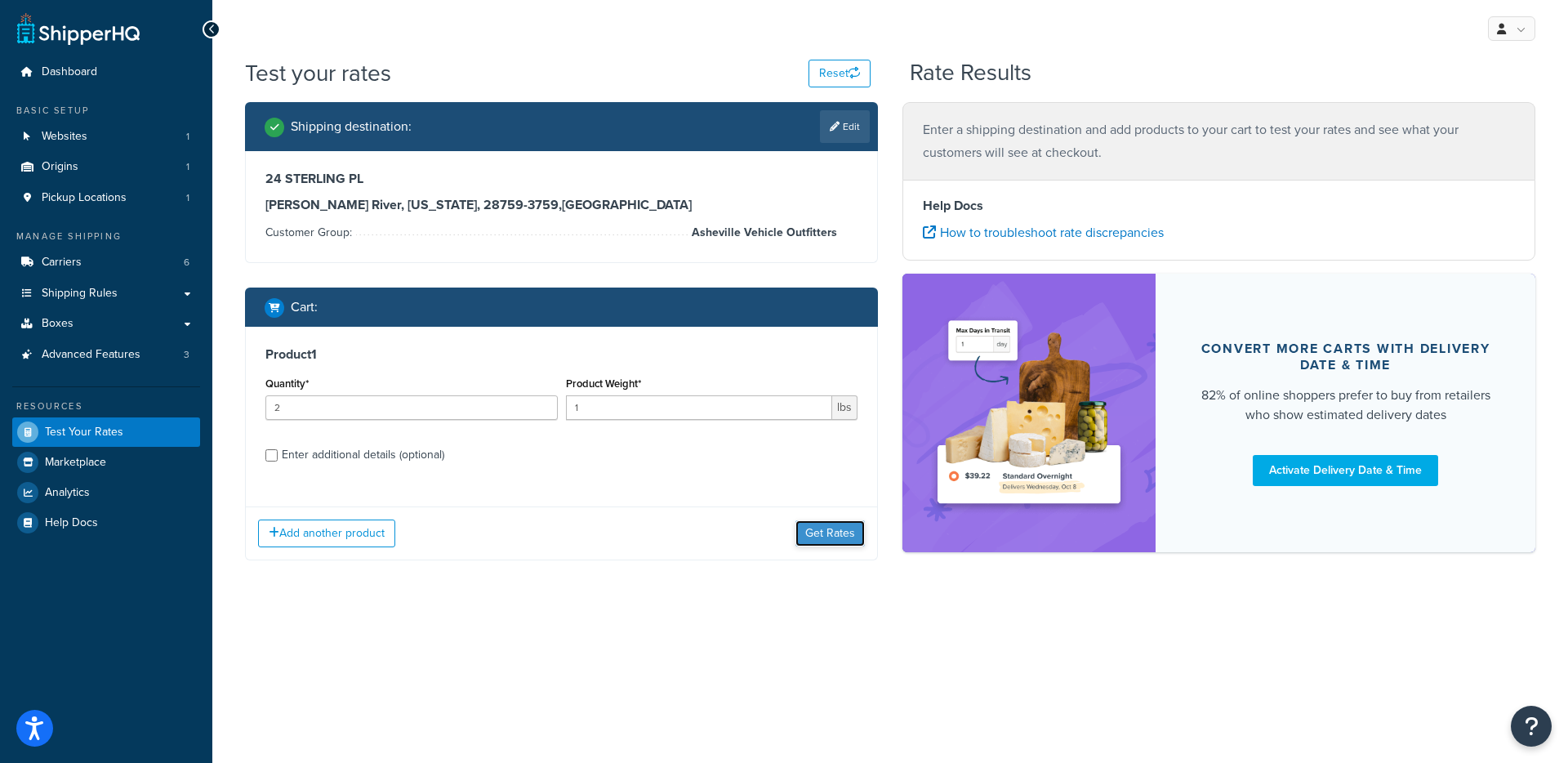
click at [803, 521] on button "Get Rates" at bounding box center [830, 534] width 70 height 26
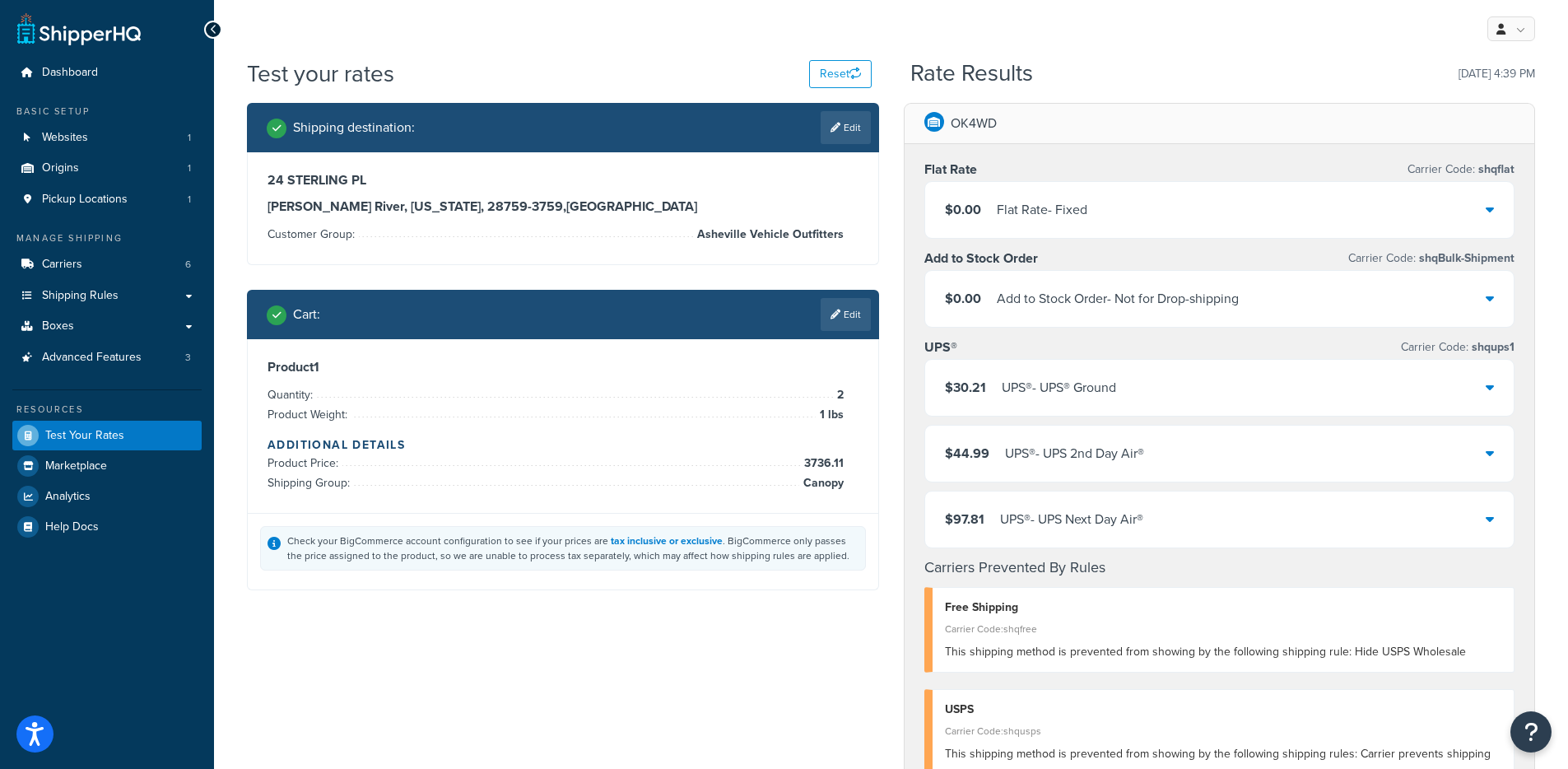
click at [1083, 237] on div "$0.00 Flat Rate - Fixed" at bounding box center [1219, 209] width 590 height 56
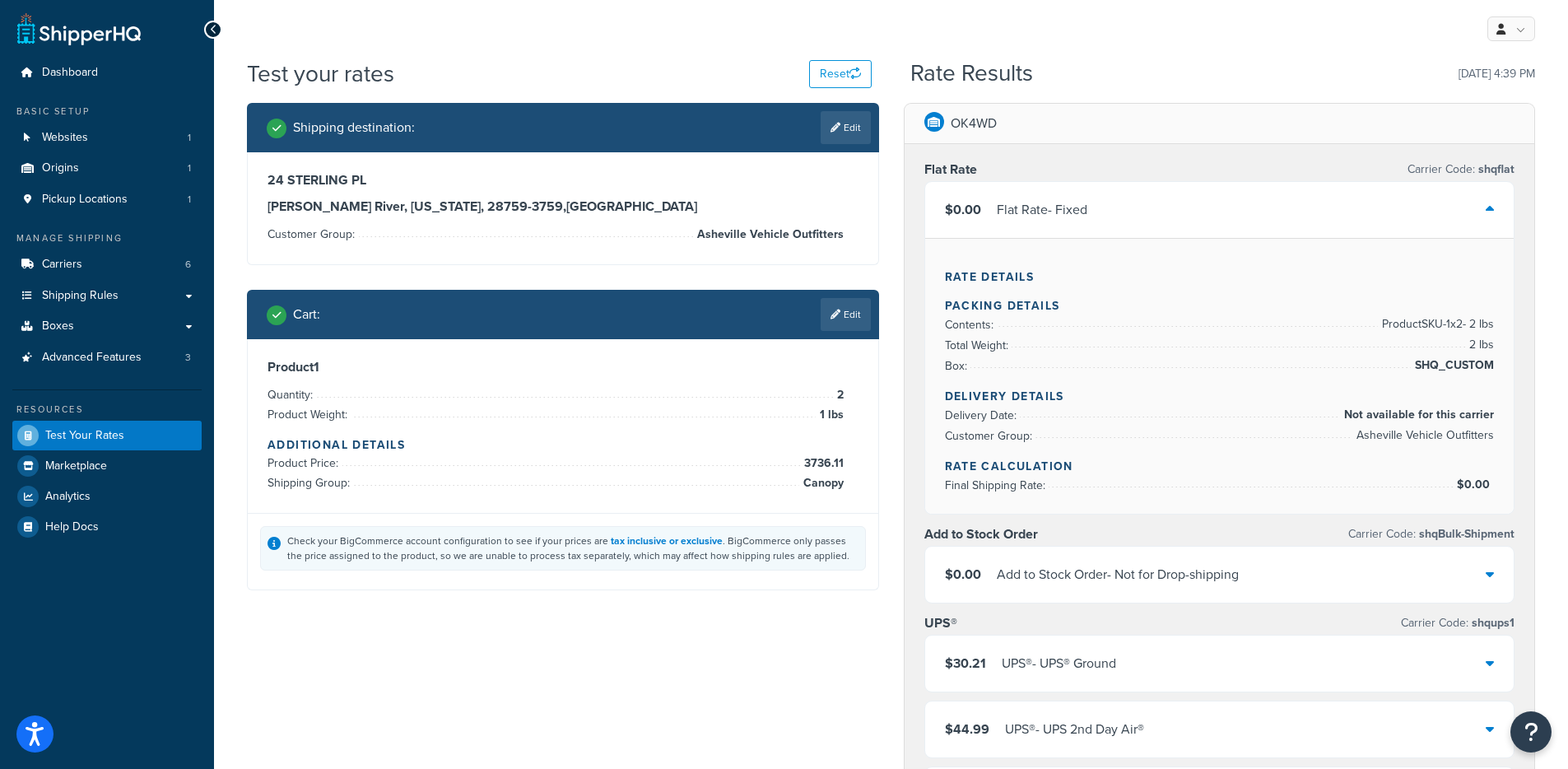
click at [1124, 202] on div "$0.00 Flat Rate - Fixed" at bounding box center [1219, 209] width 590 height 56
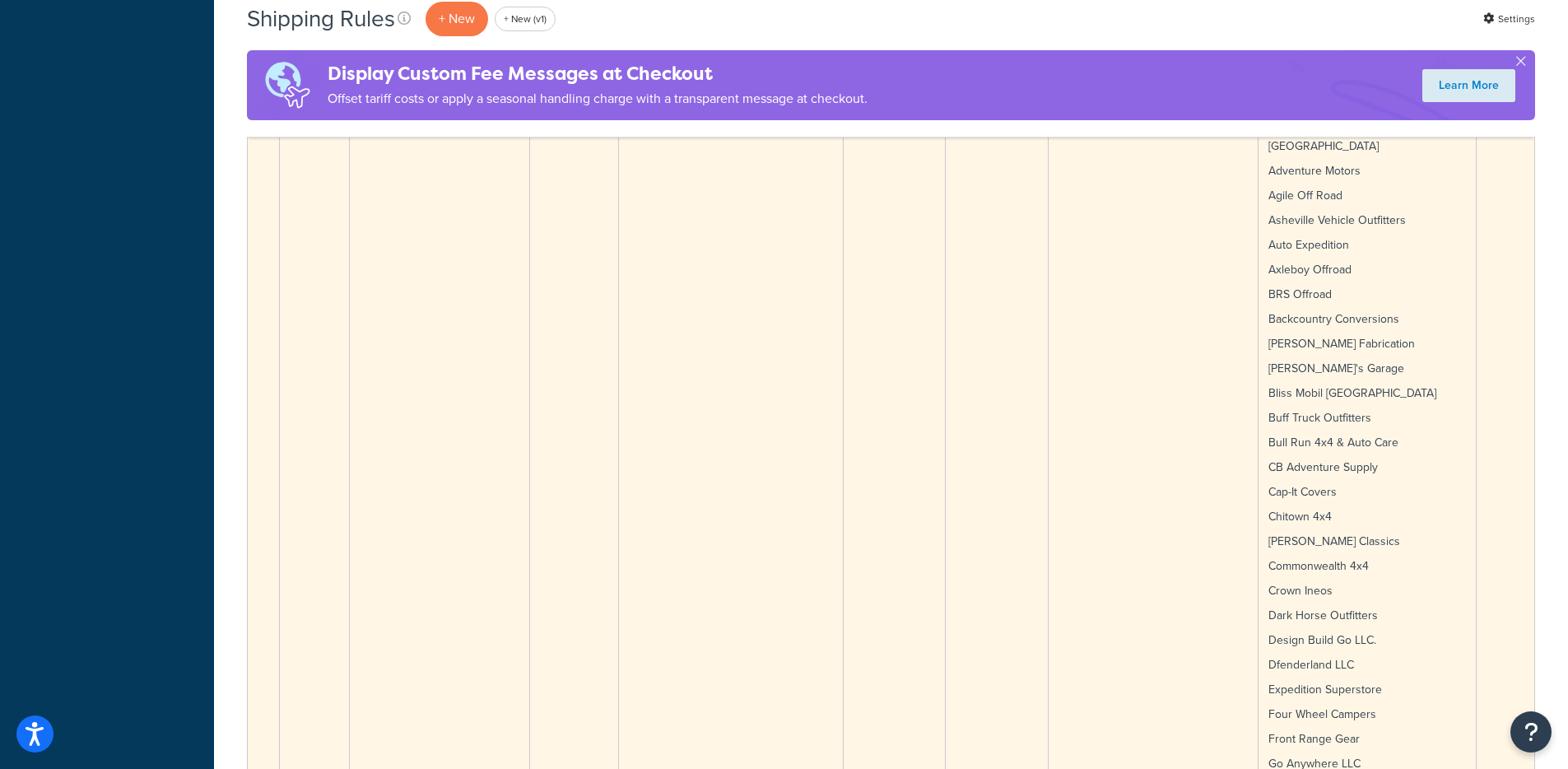
scroll to position [2256, 0]
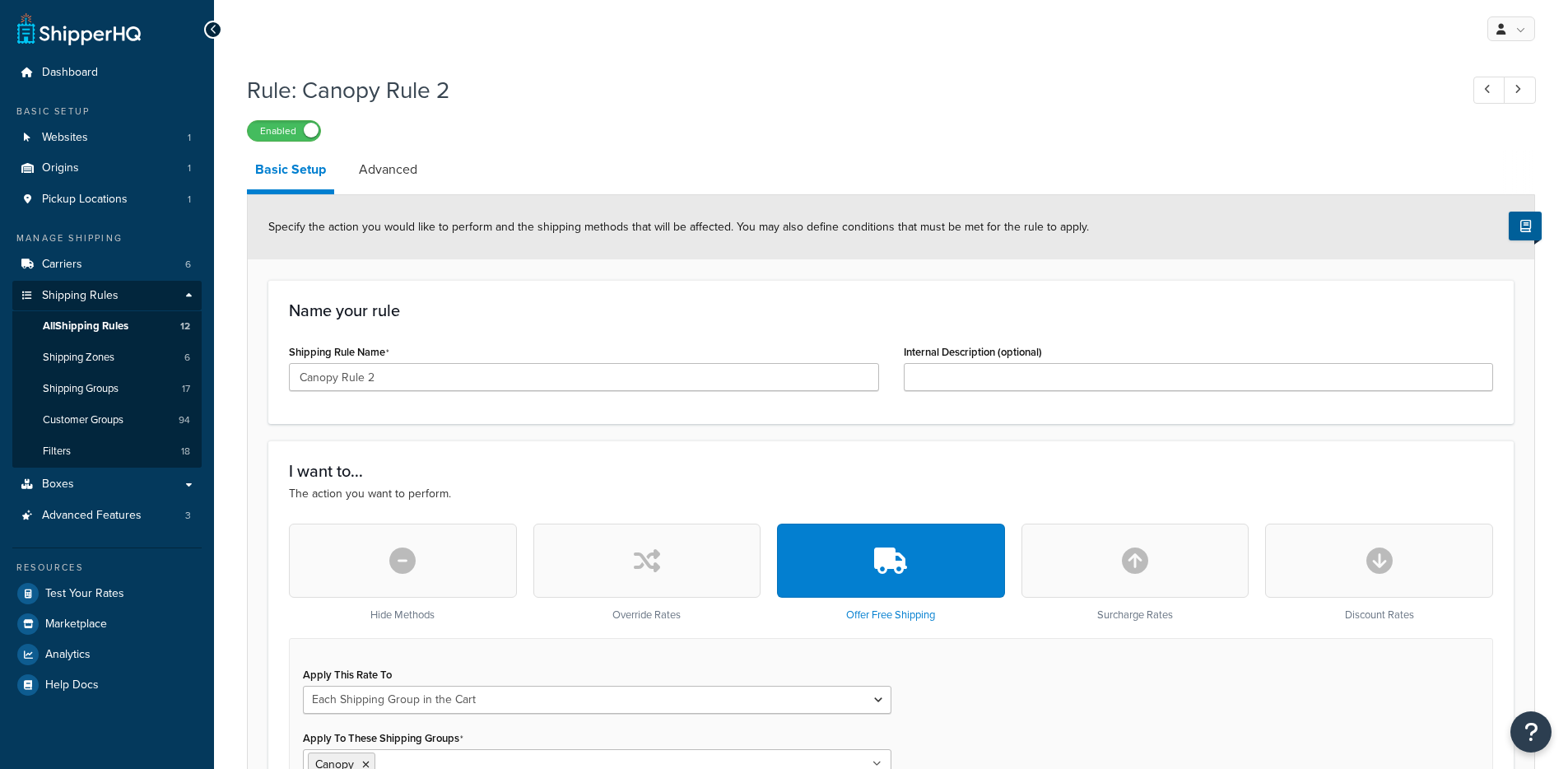
select select "SHIPPING_GROUP"
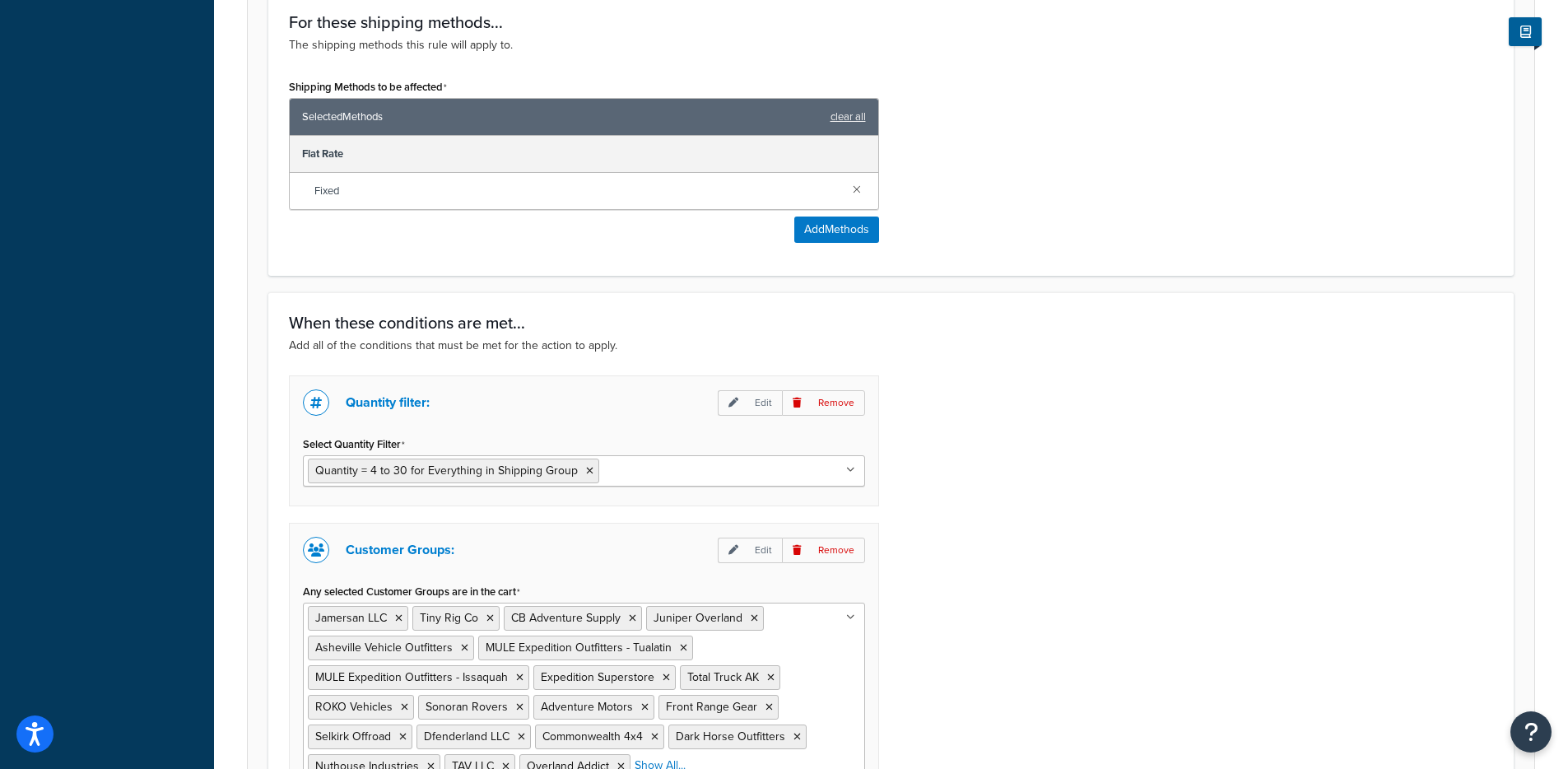
scroll to position [897, 0]
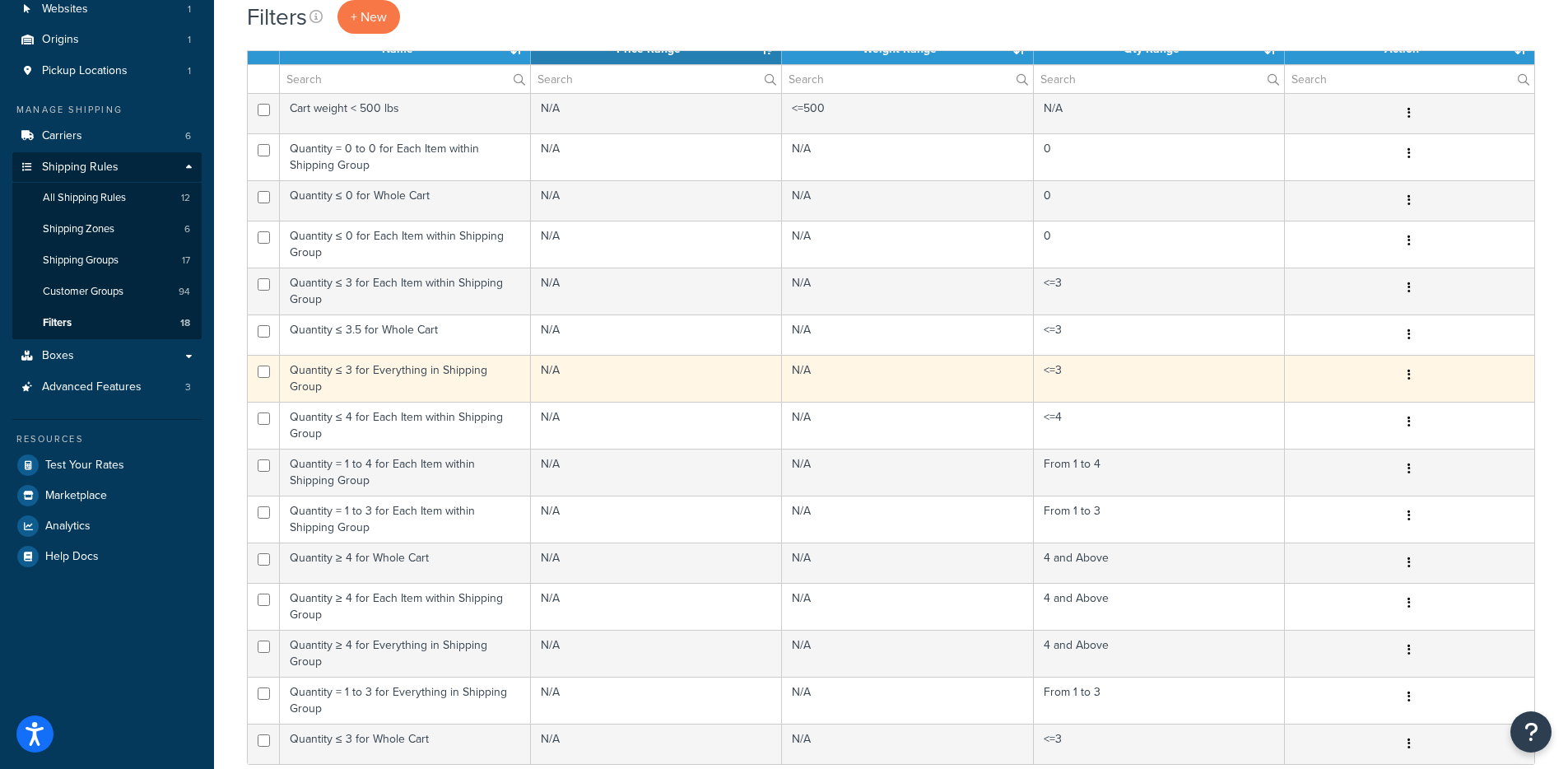
scroll to position [268, 0]
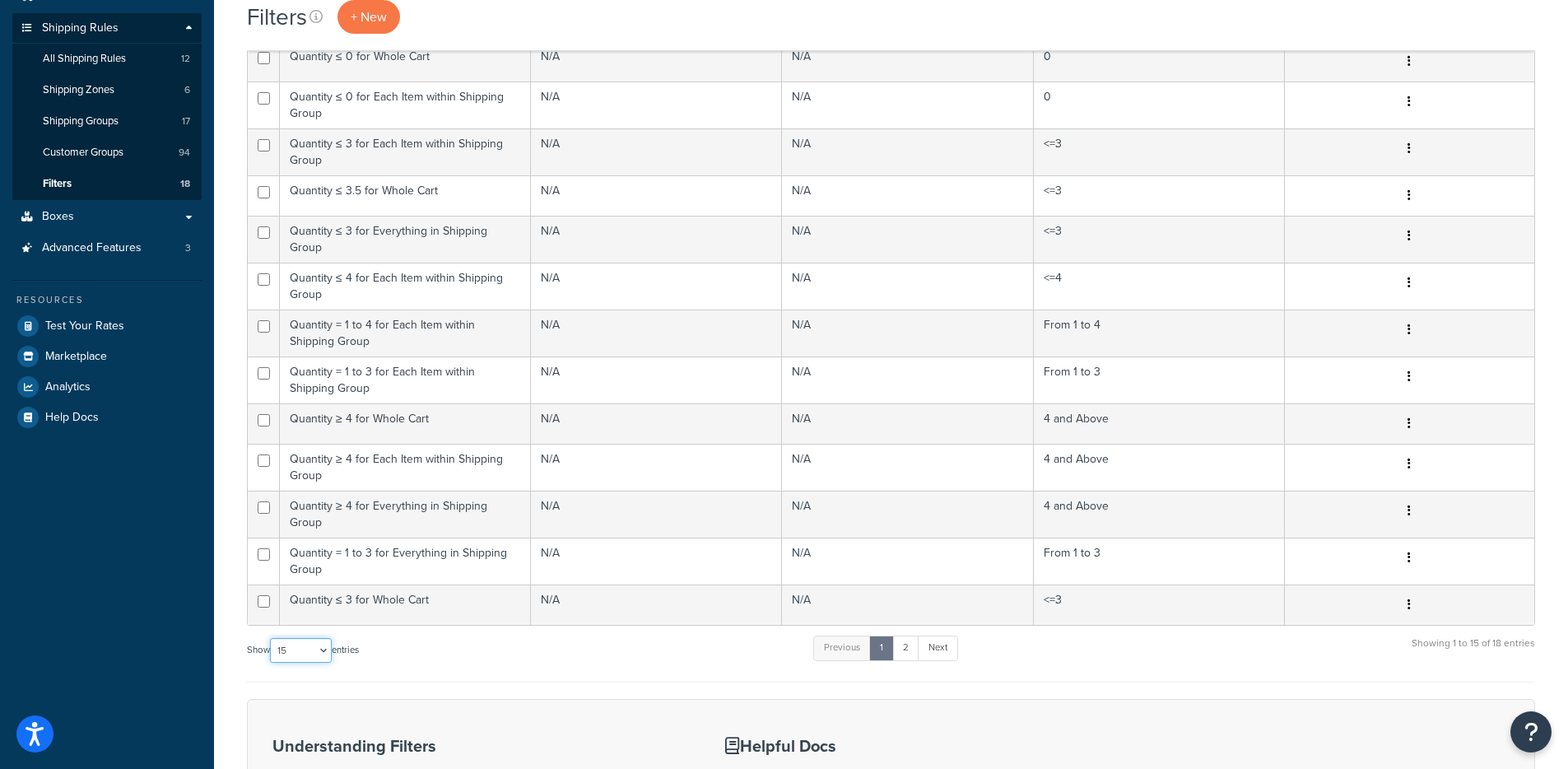
click at [319, 640] on select "10 15 25 50 100" at bounding box center [301, 651] width 62 height 25
select select "100"
click at [272, 663] on select "10 15 25 50 100" at bounding box center [301, 651] width 62 height 25
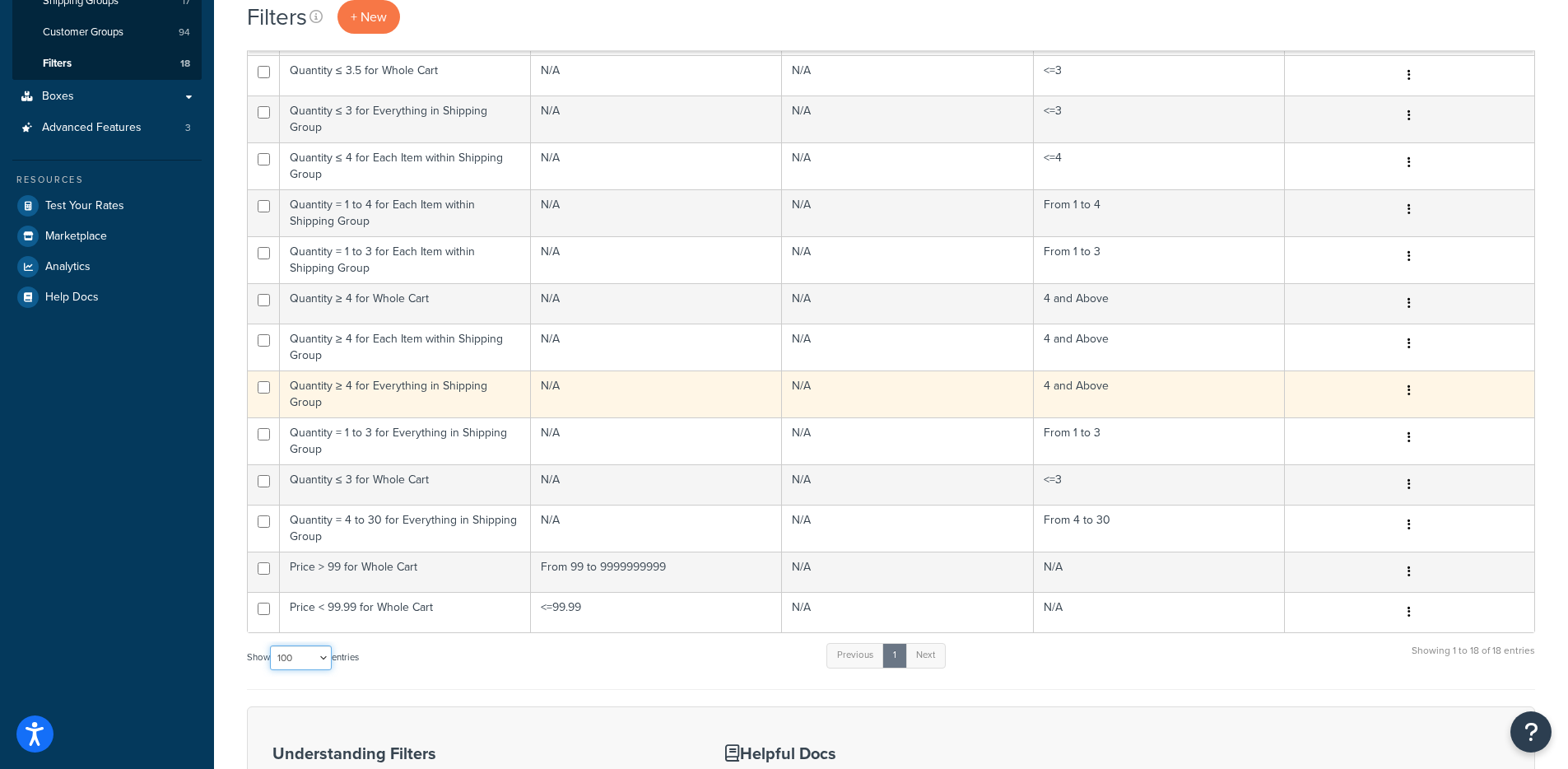
scroll to position [556, 0]
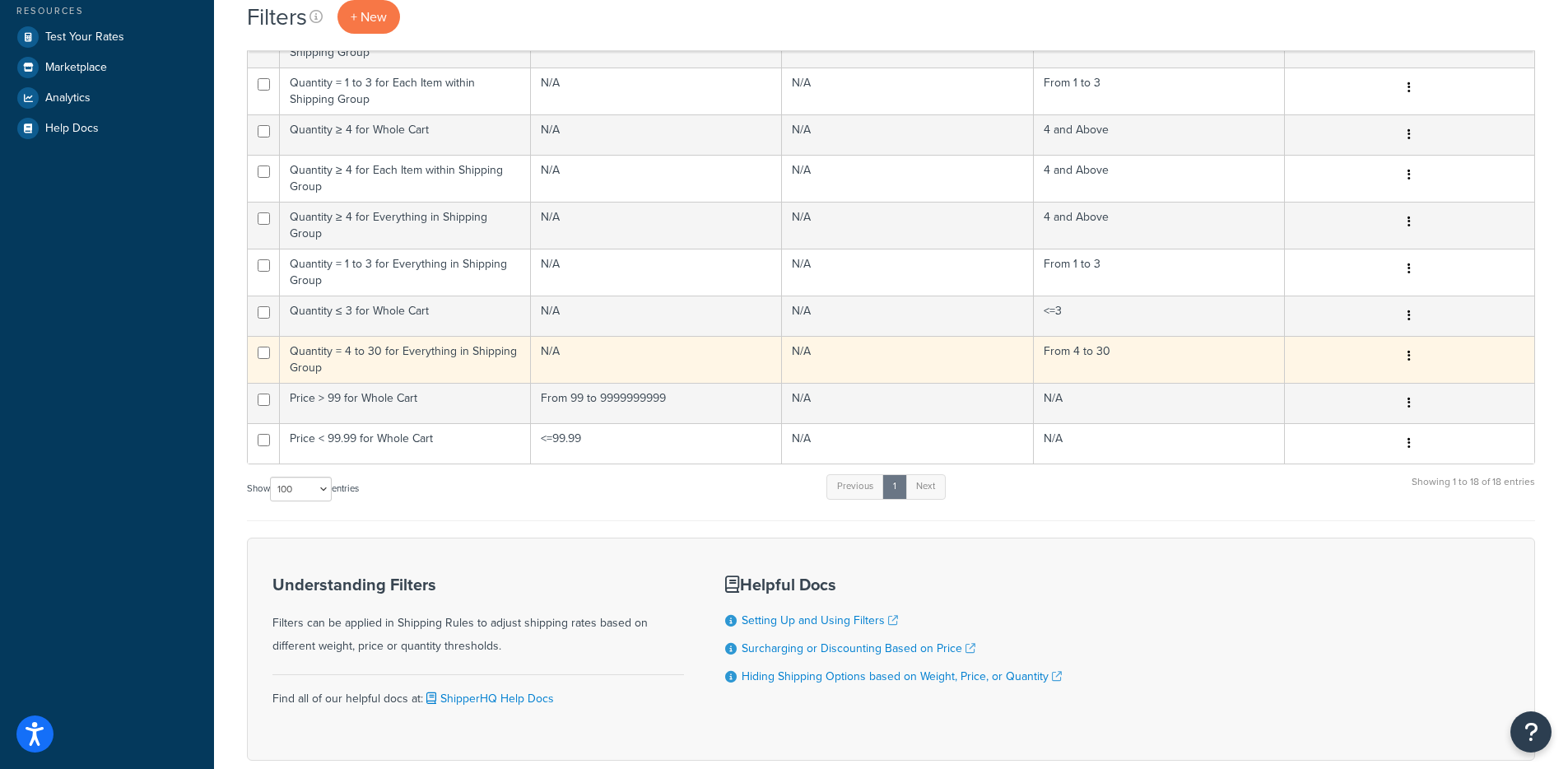
click at [391, 339] on td "Quantity = 4 to 30 for Everything in Shipping Group" at bounding box center [405, 359] width 251 height 47
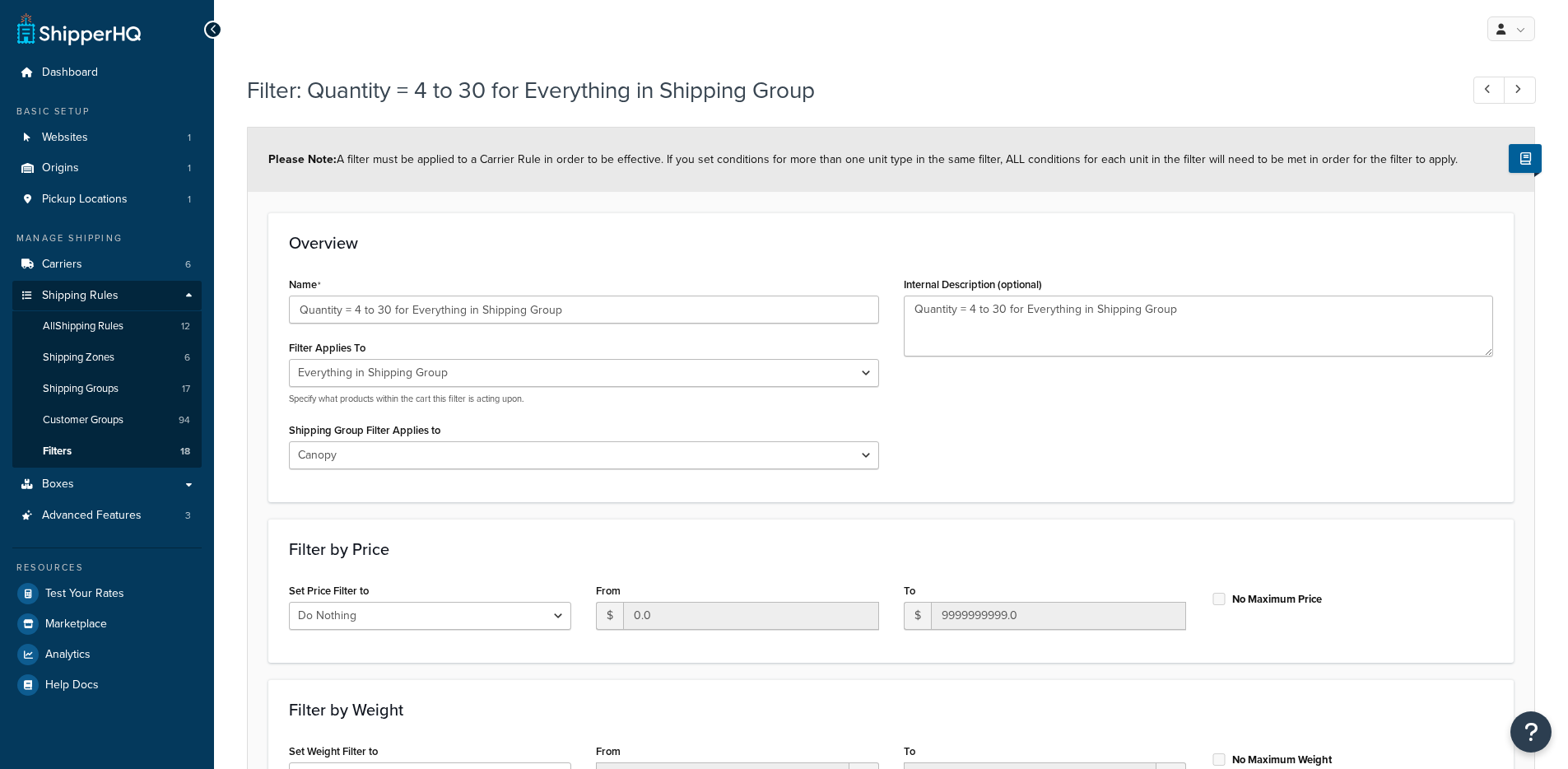
select select "SHIPPING_GROUP"
select select "274076"
select select "range"
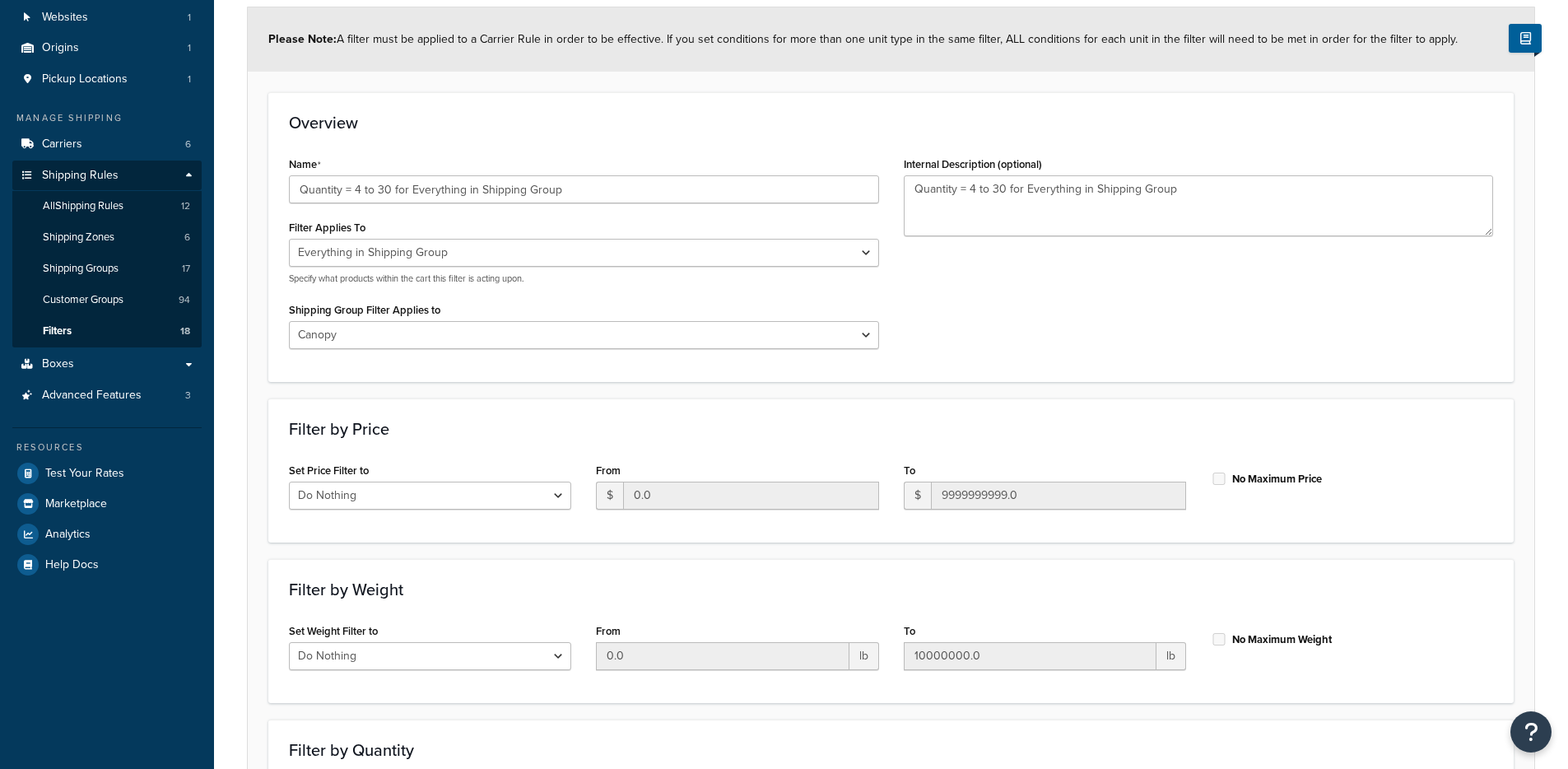
scroll to position [122, 0]
click at [591, 237] on select "Whole Cart Everything in Shipping Group Everything at Origin Each Item within S…" at bounding box center [584, 251] width 591 height 28
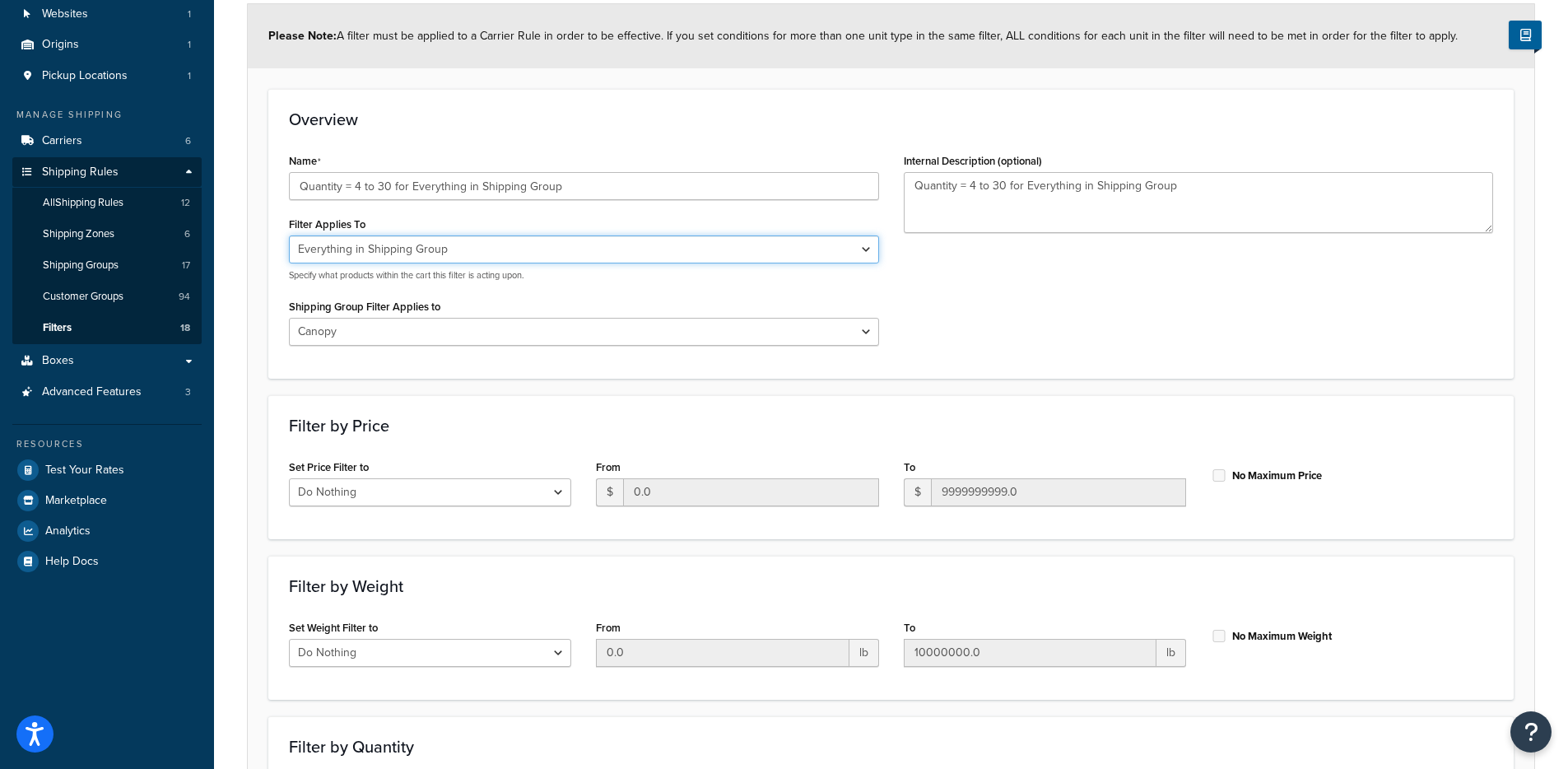
scroll to position [59, 0]
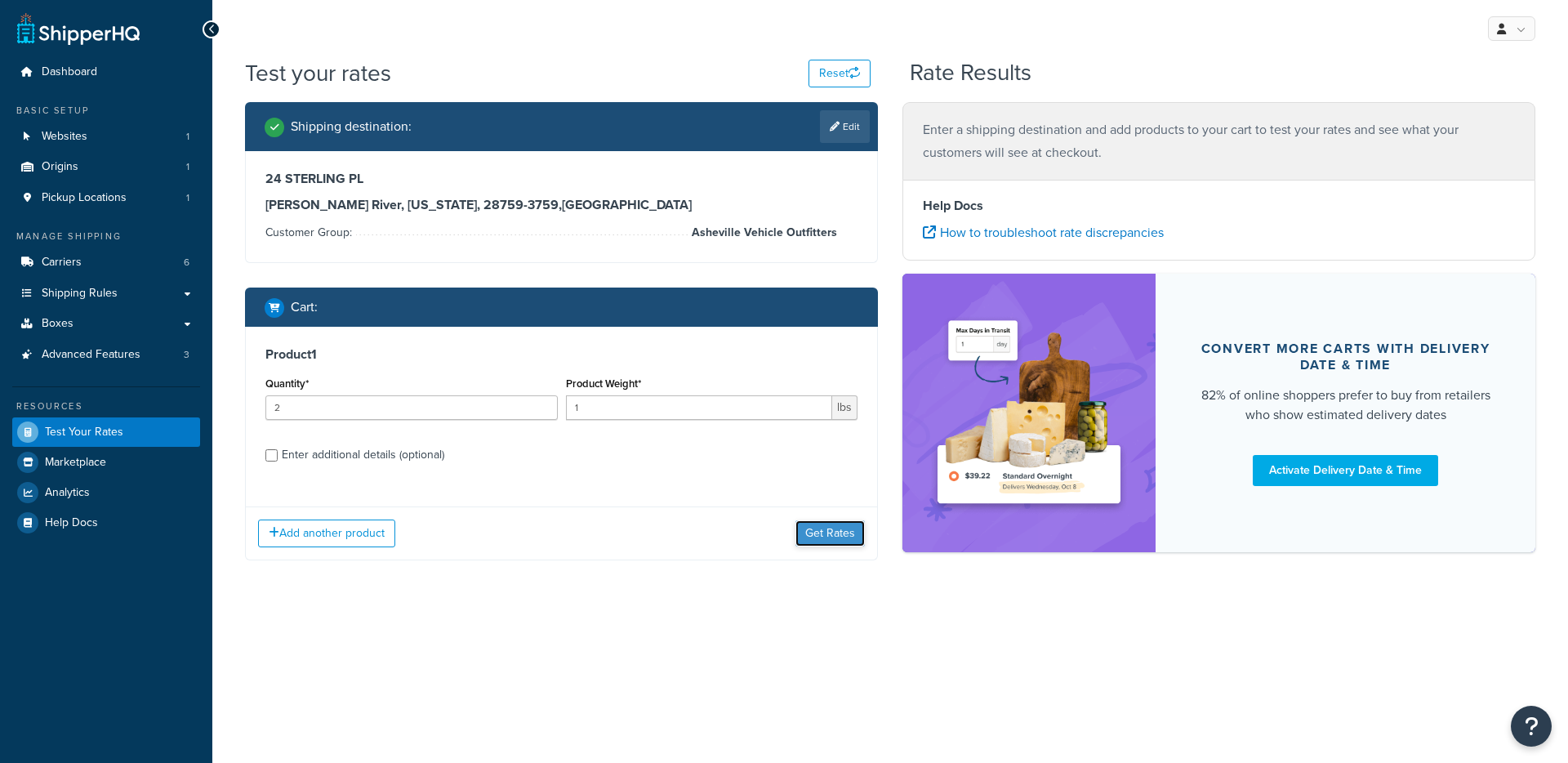
click at [812, 529] on button "Get Rates" at bounding box center [830, 534] width 70 height 26
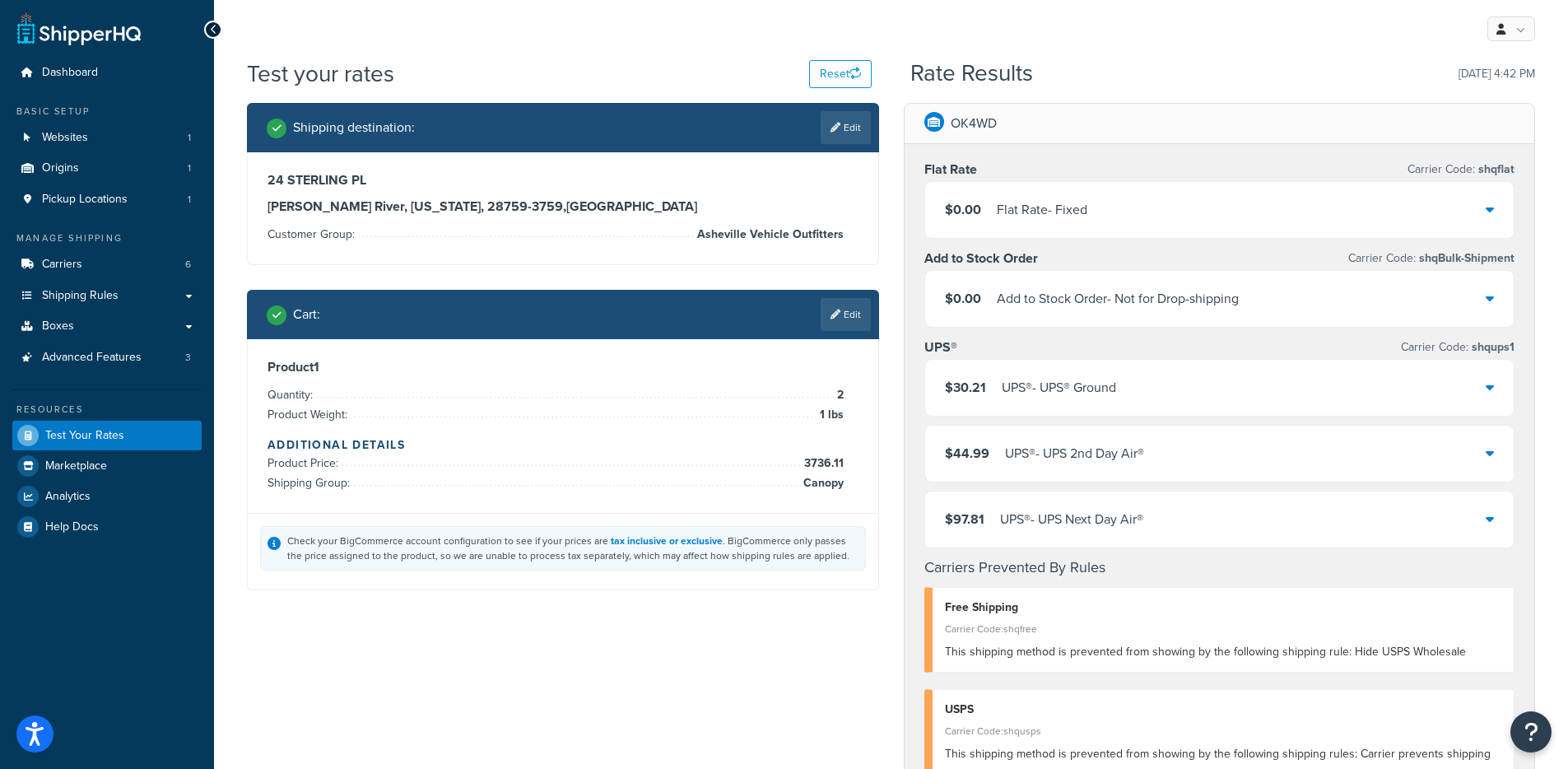
click at [951, 218] on span "$0.00" at bounding box center [962, 209] width 36 height 19
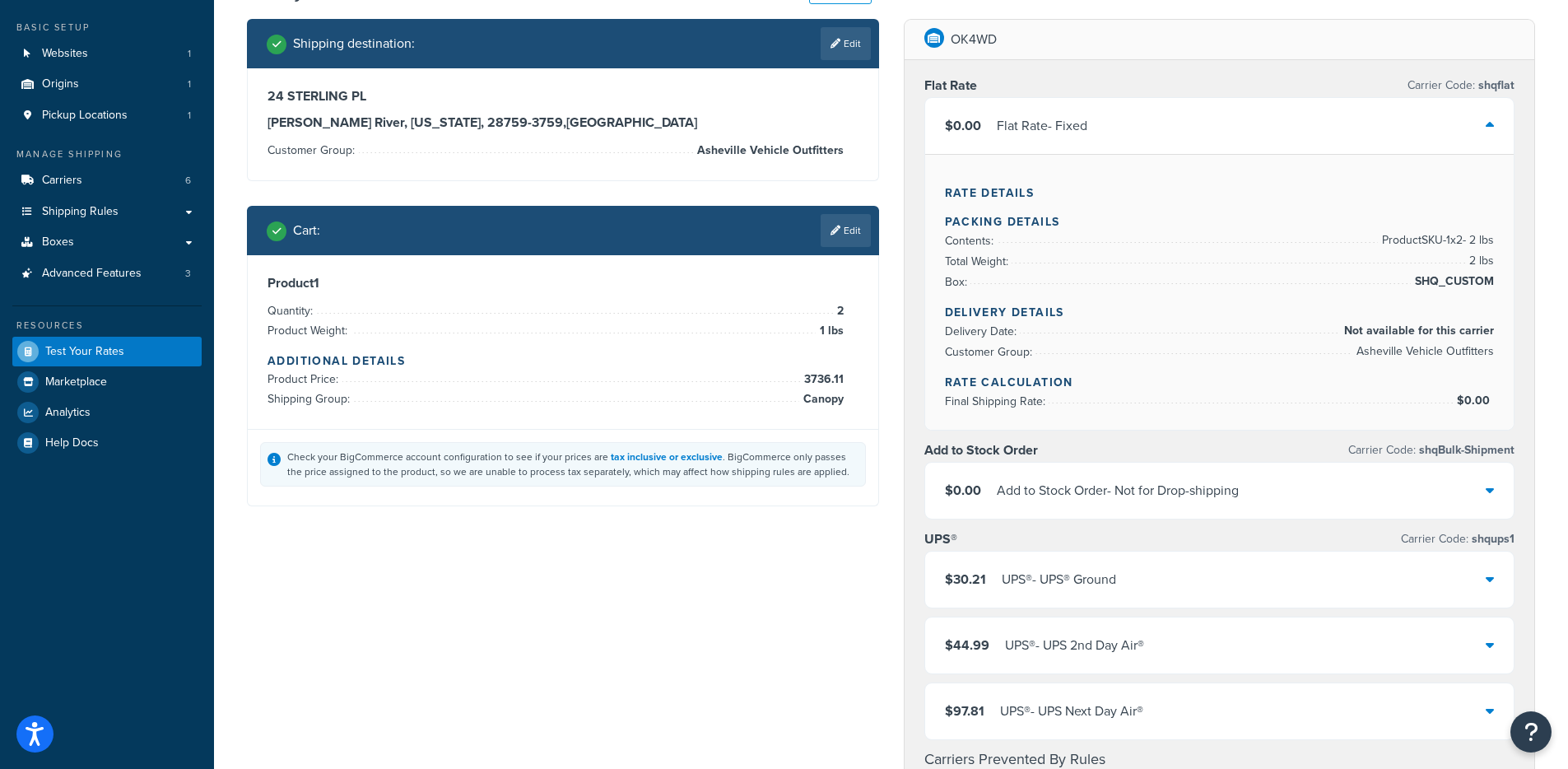
scroll to position [81, 0]
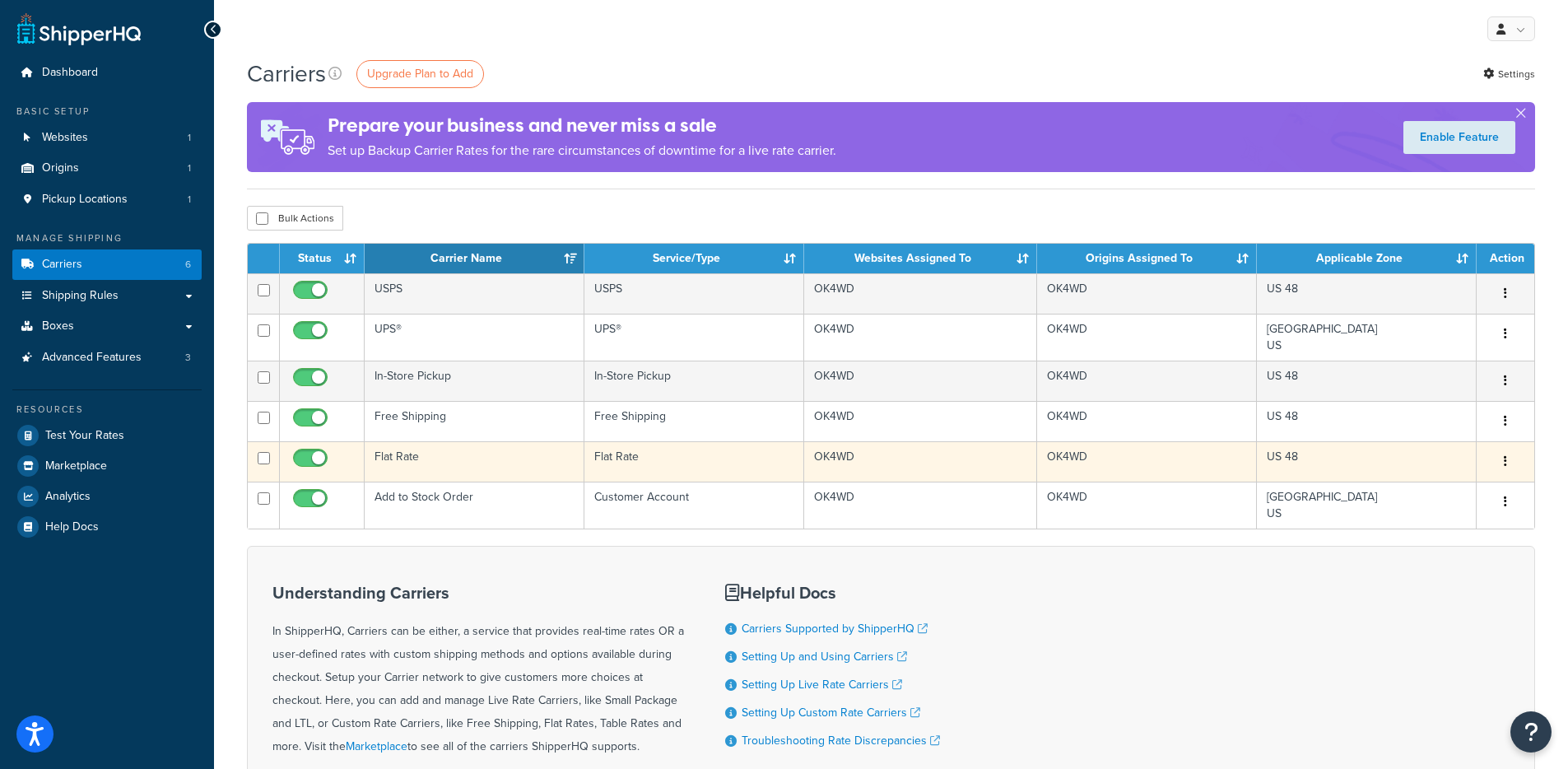
click at [413, 455] on td "Flat Rate" at bounding box center [475, 461] width 220 height 40
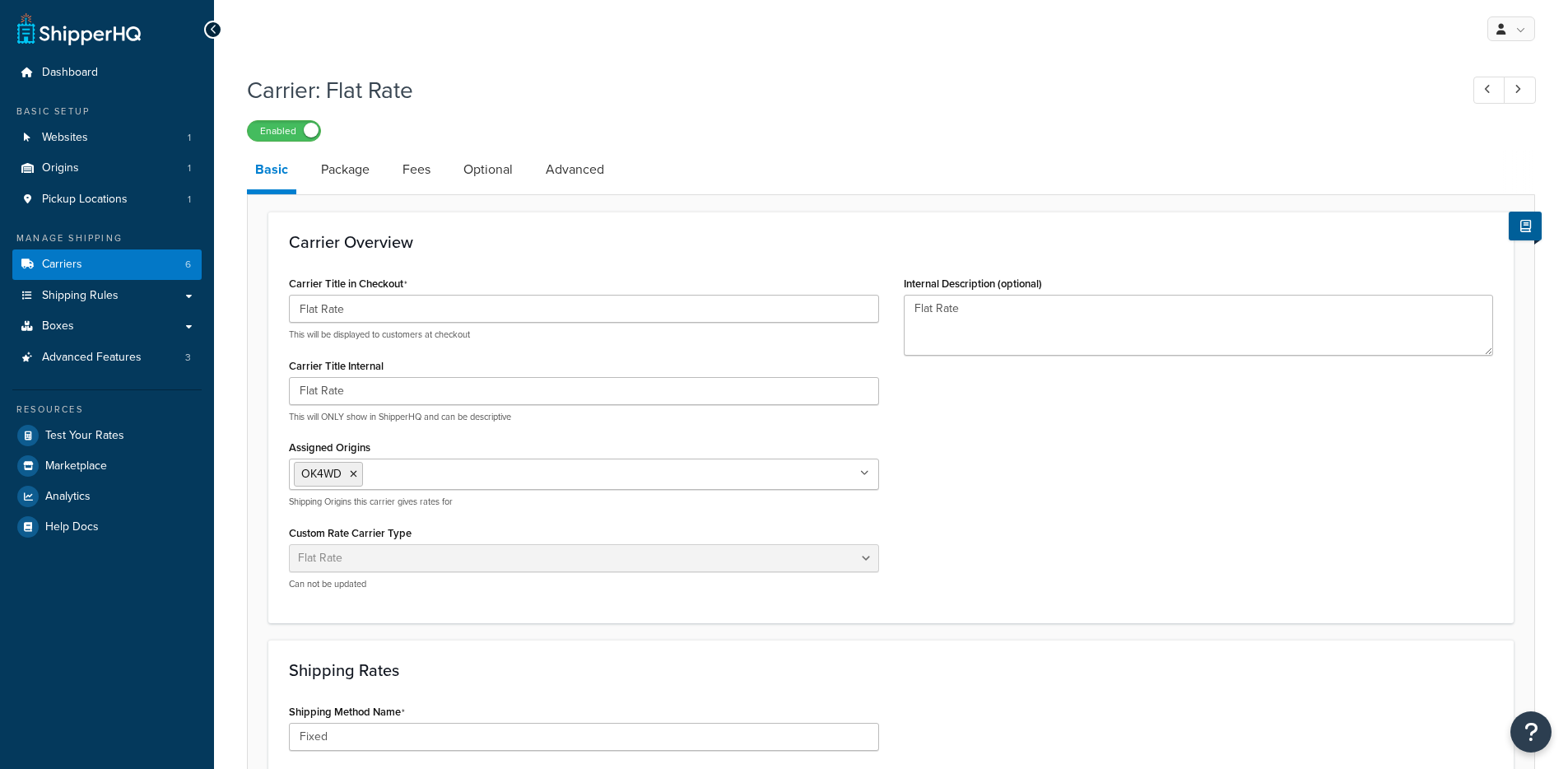
select select "flat"
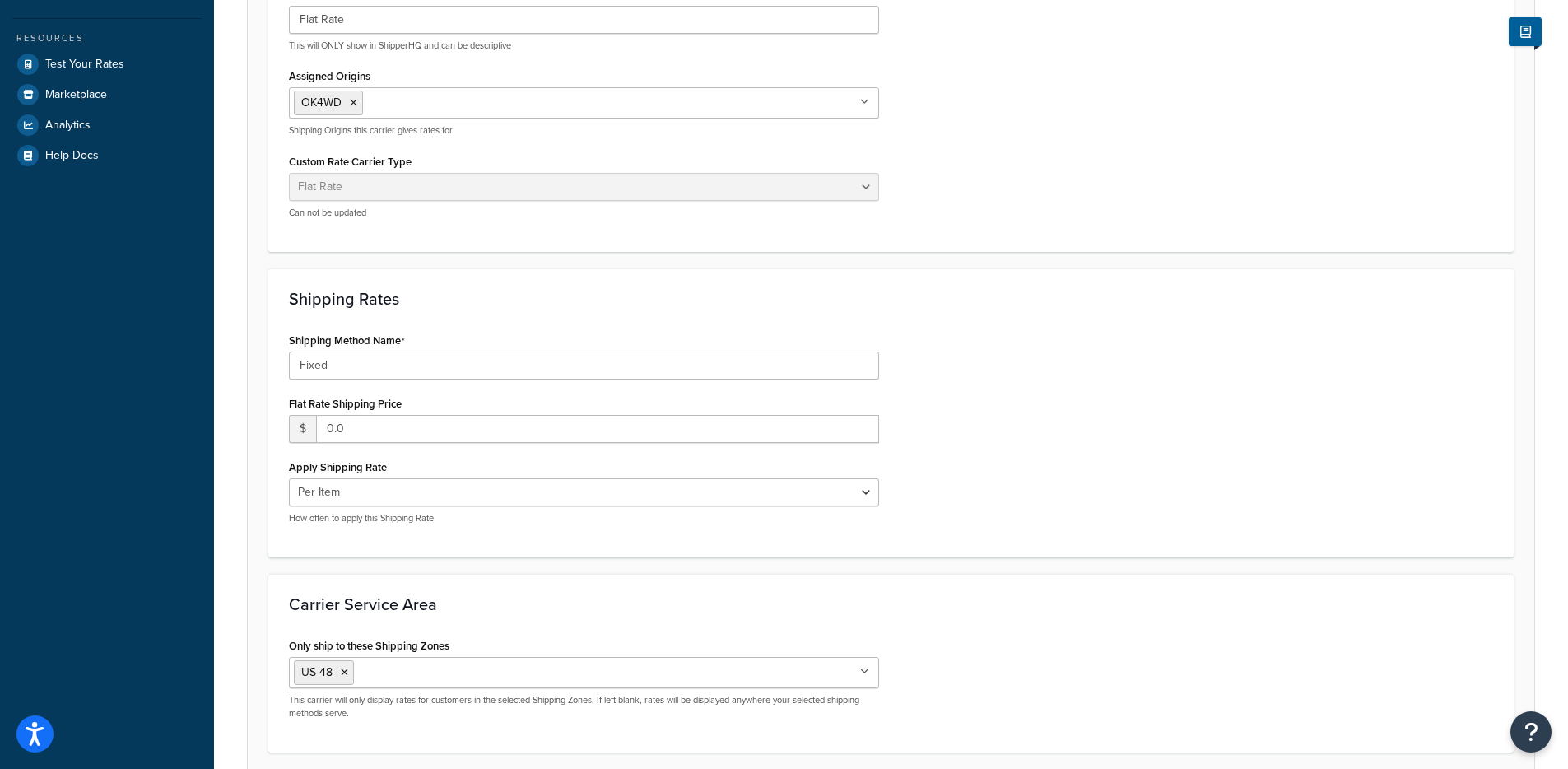
scroll to position [373, 0]
drag, startPoint x: 344, startPoint y: 428, endPoint x: 324, endPoint y: 429, distance: 20.0
click at [324, 429] on input "0.0" at bounding box center [597, 428] width 563 height 28
click at [852, 495] on select "Per Order Per Item Per Package" at bounding box center [584, 491] width 591 height 28
select select "order"
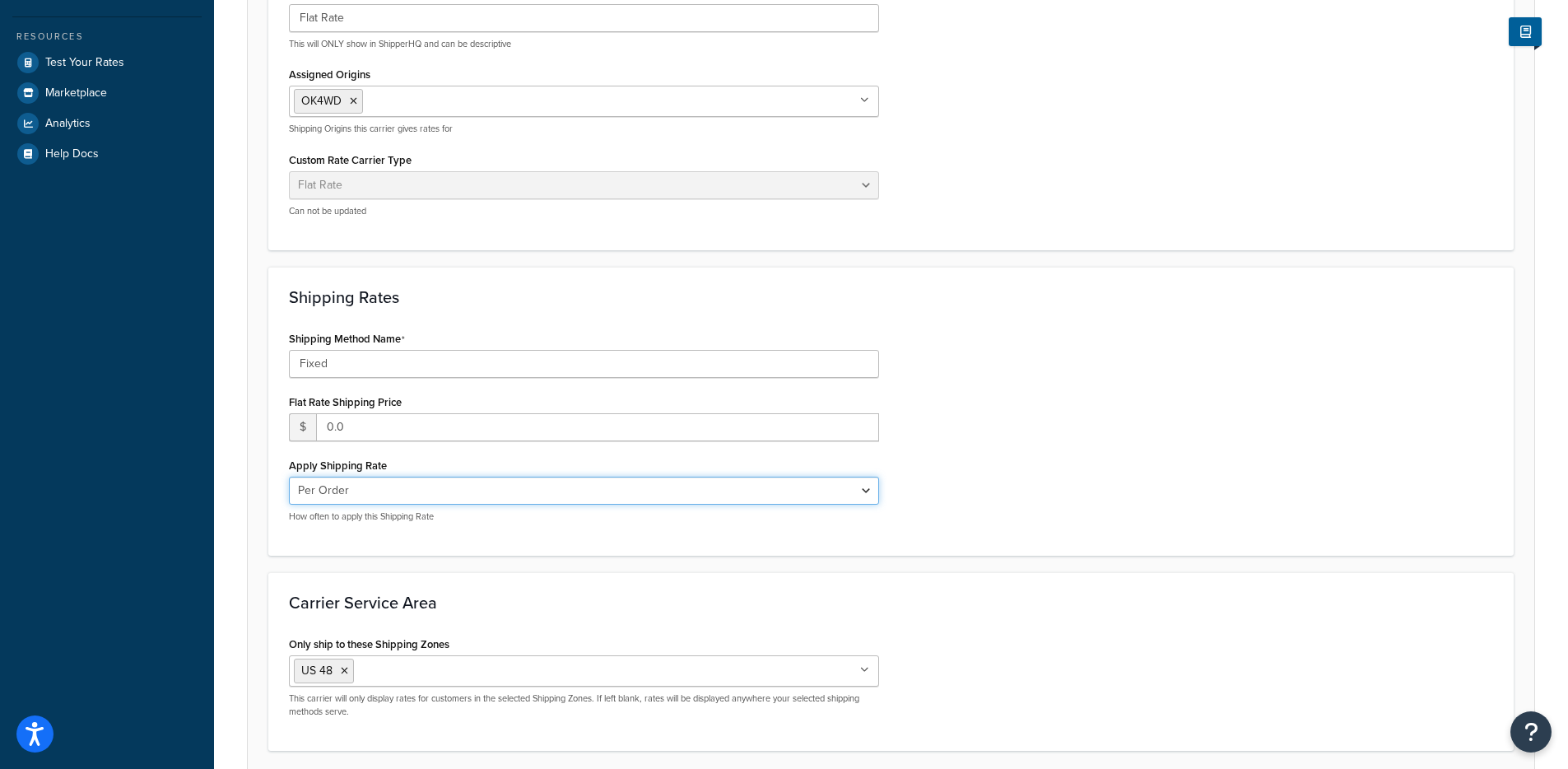
click at [289, 477] on select "Per Order Per Item Per Package" at bounding box center [584, 491] width 591 height 28
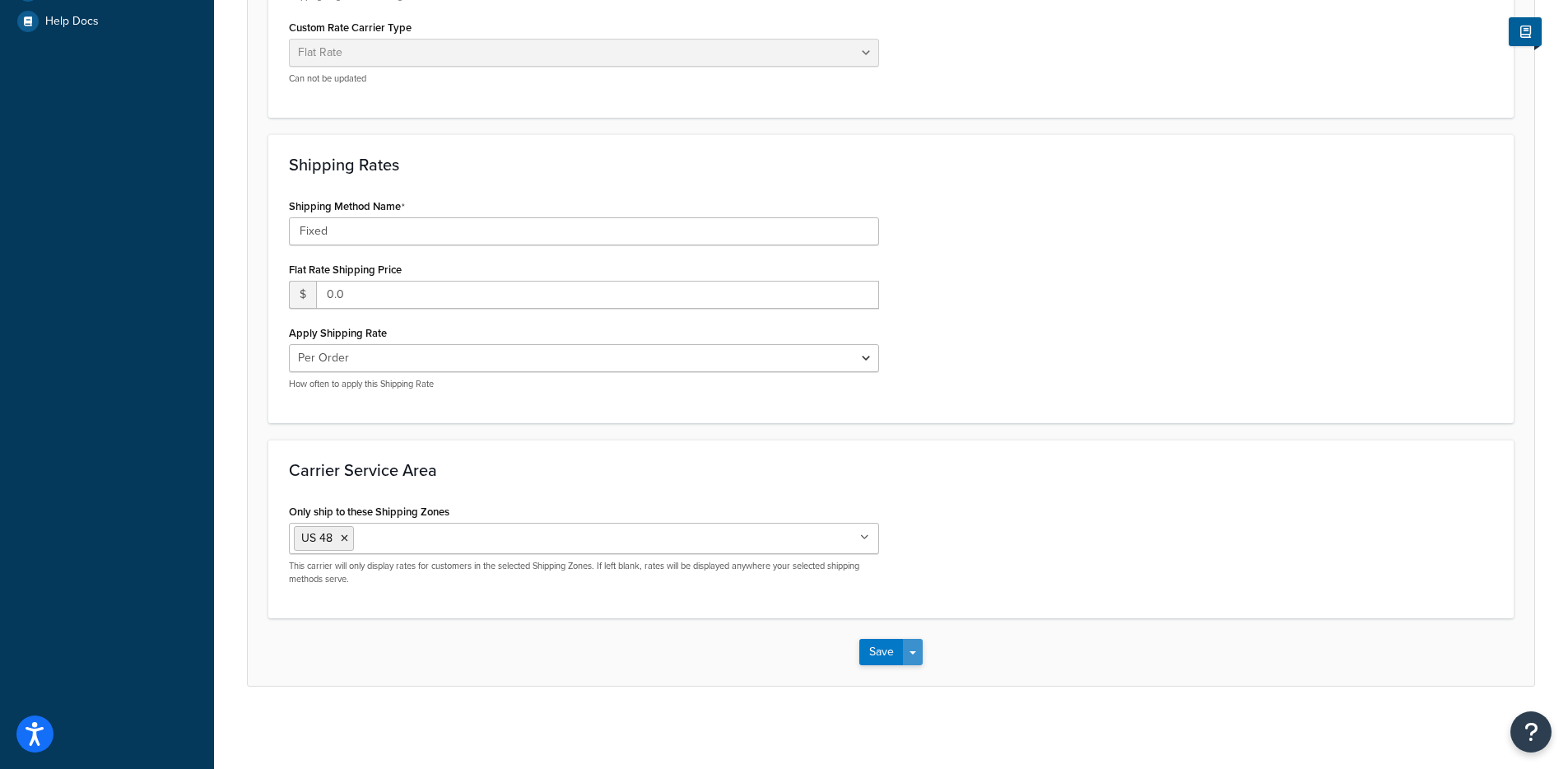
click at [914, 655] on button "Save Dropdown" at bounding box center [913, 652] width 20 height 27
click at [916, 679] on button "Save and Edit" at bounding box center [920, 682] width 120 height 34
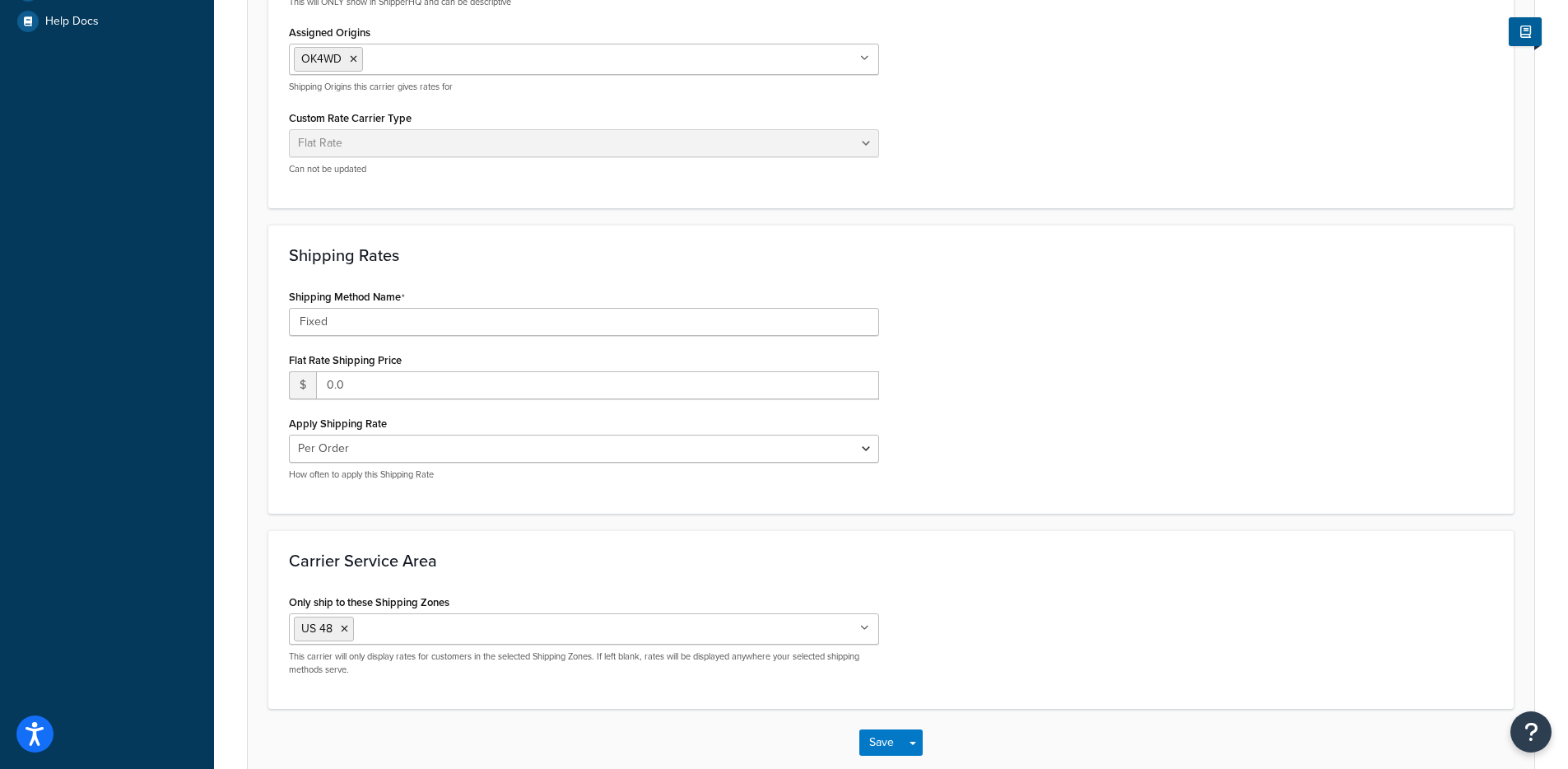
scroll to position [0, 0]
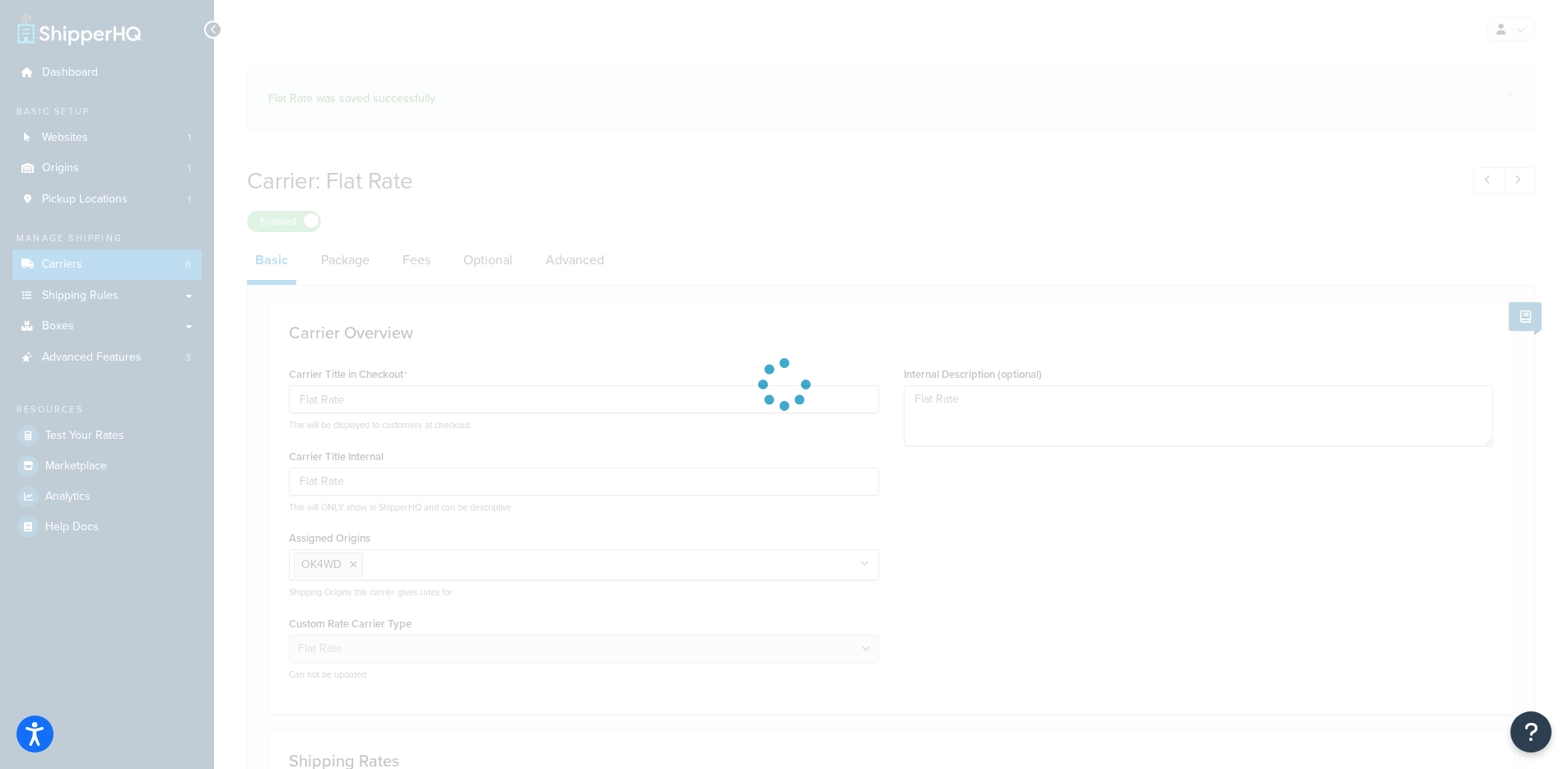
select select "flat"
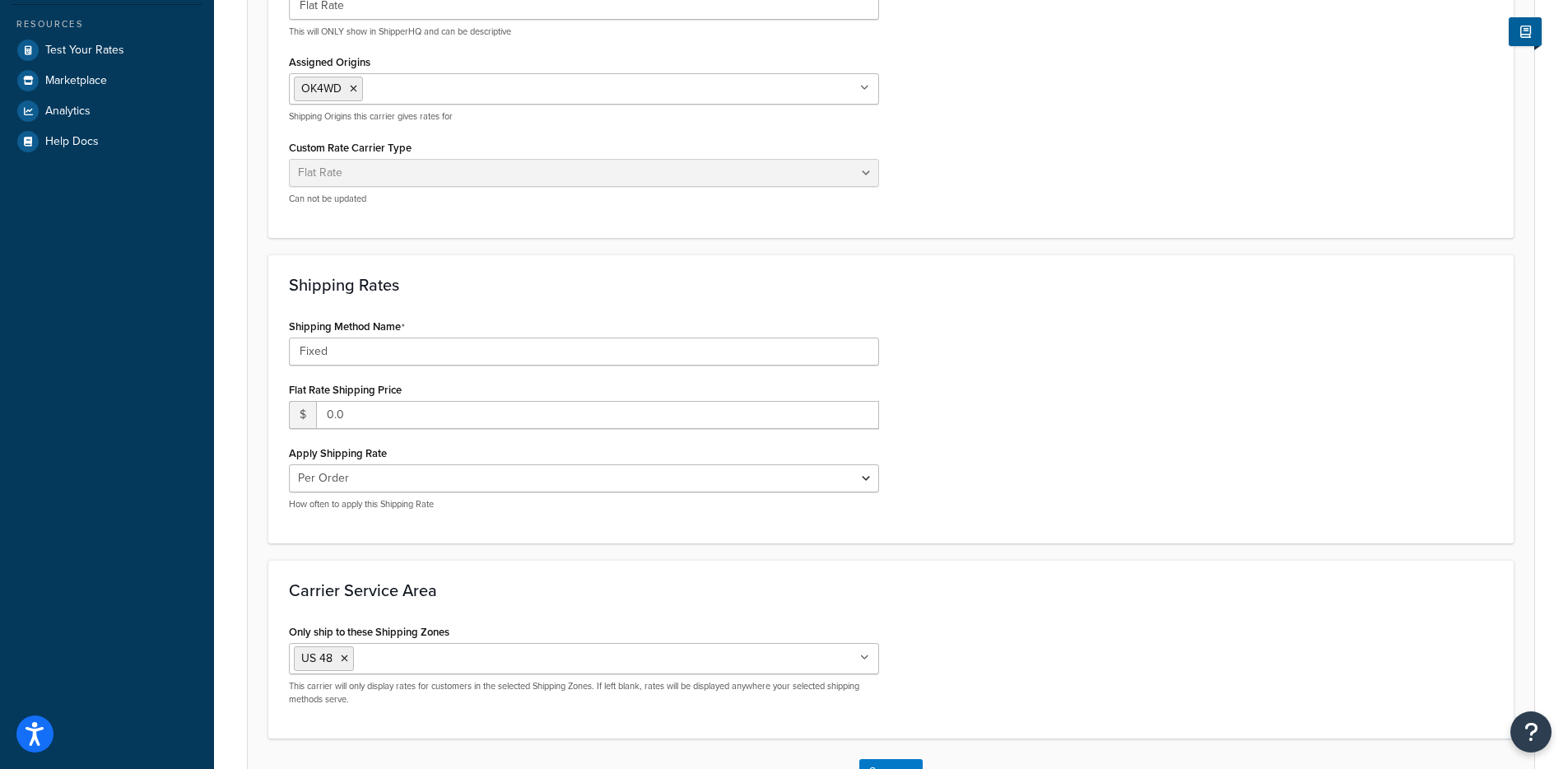
scroll to position [386, 0]
click at [420, 486] on select "Per Order Per Item Per Package" at bounding box center [584, 478] width 591 height 28
select select "item"
click at [289, 464] on select "Per Order Per Item Per Package" at bounding box center [584, 478] width 591 height 28
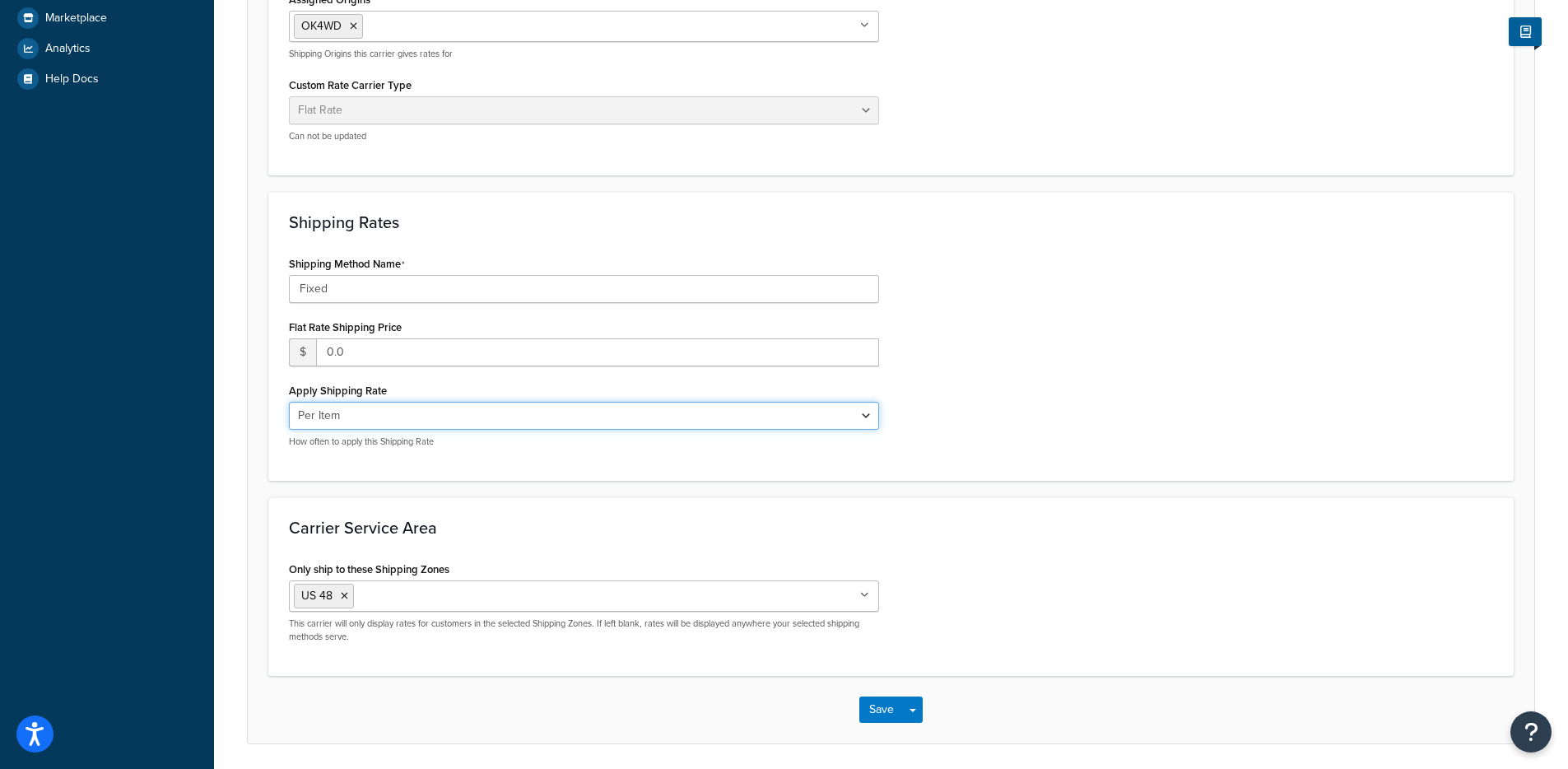
scroll to position [505, 0]
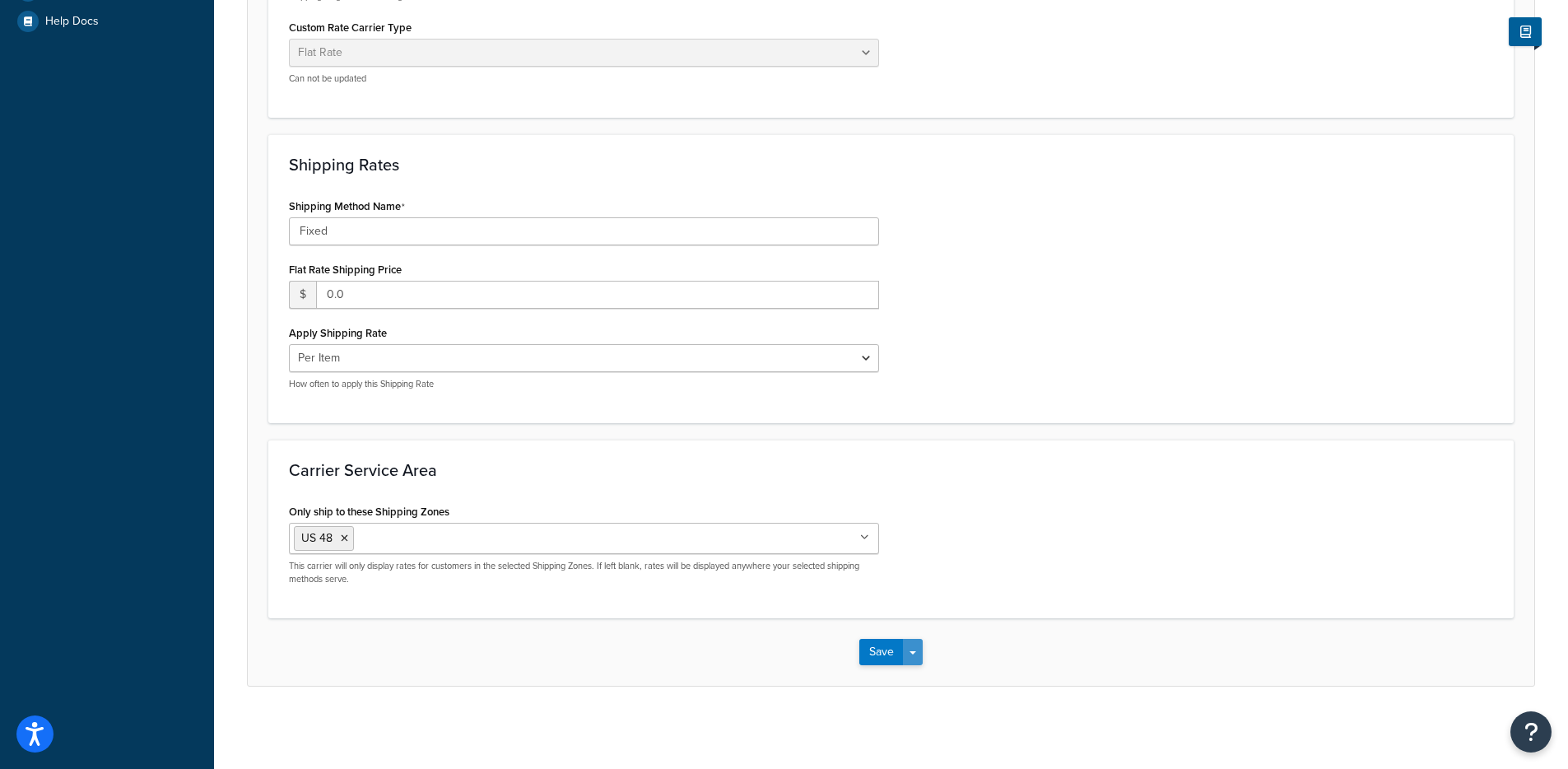
click at [917, 647] on button "Save Dropdown" at bounding box center [913, 652] width 20 height 27
click at [922, 685] on button "Save and Edit" at bounding box center [920, 682] width 120 height 34
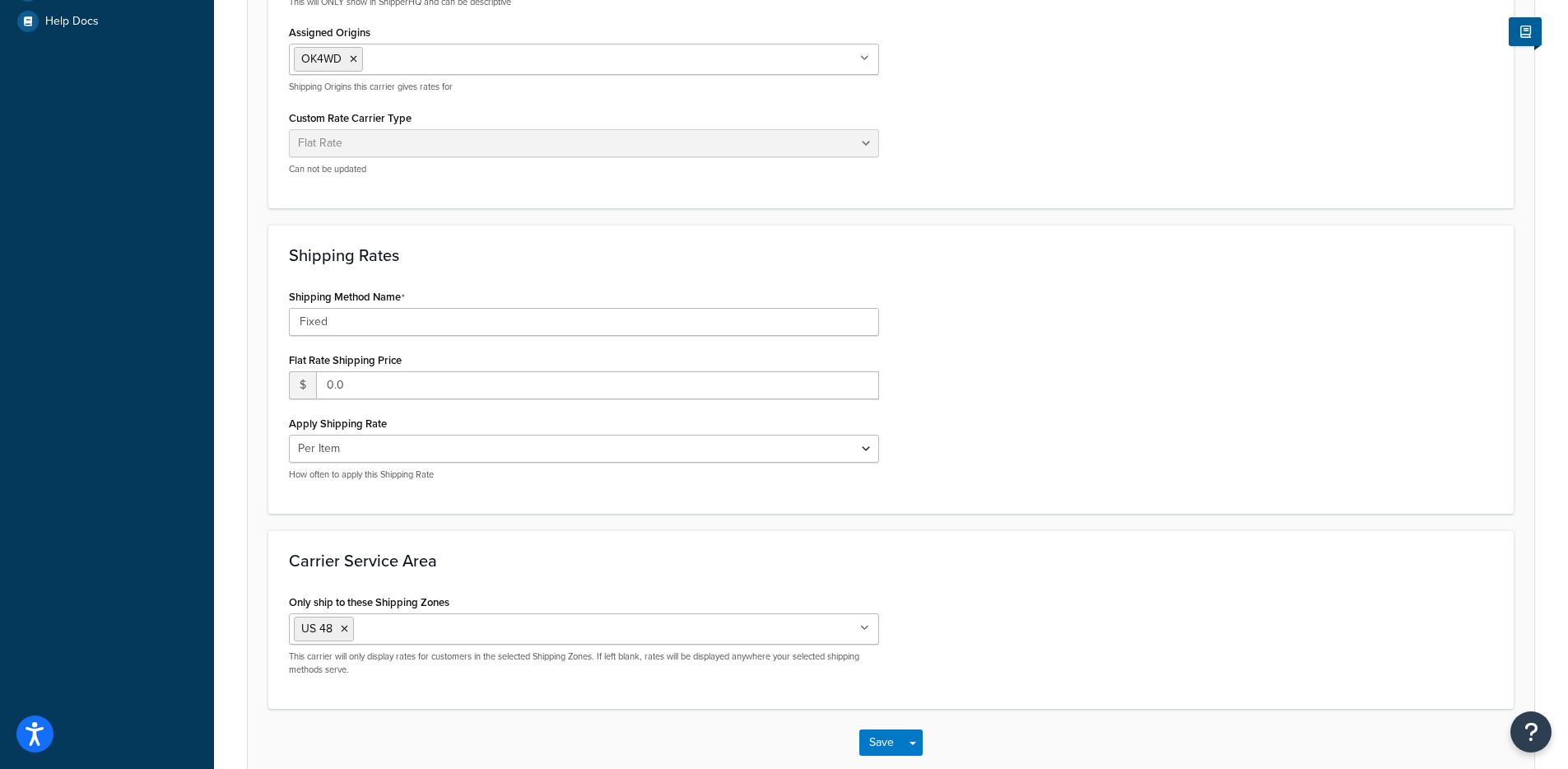
scroll to position [0, 0]
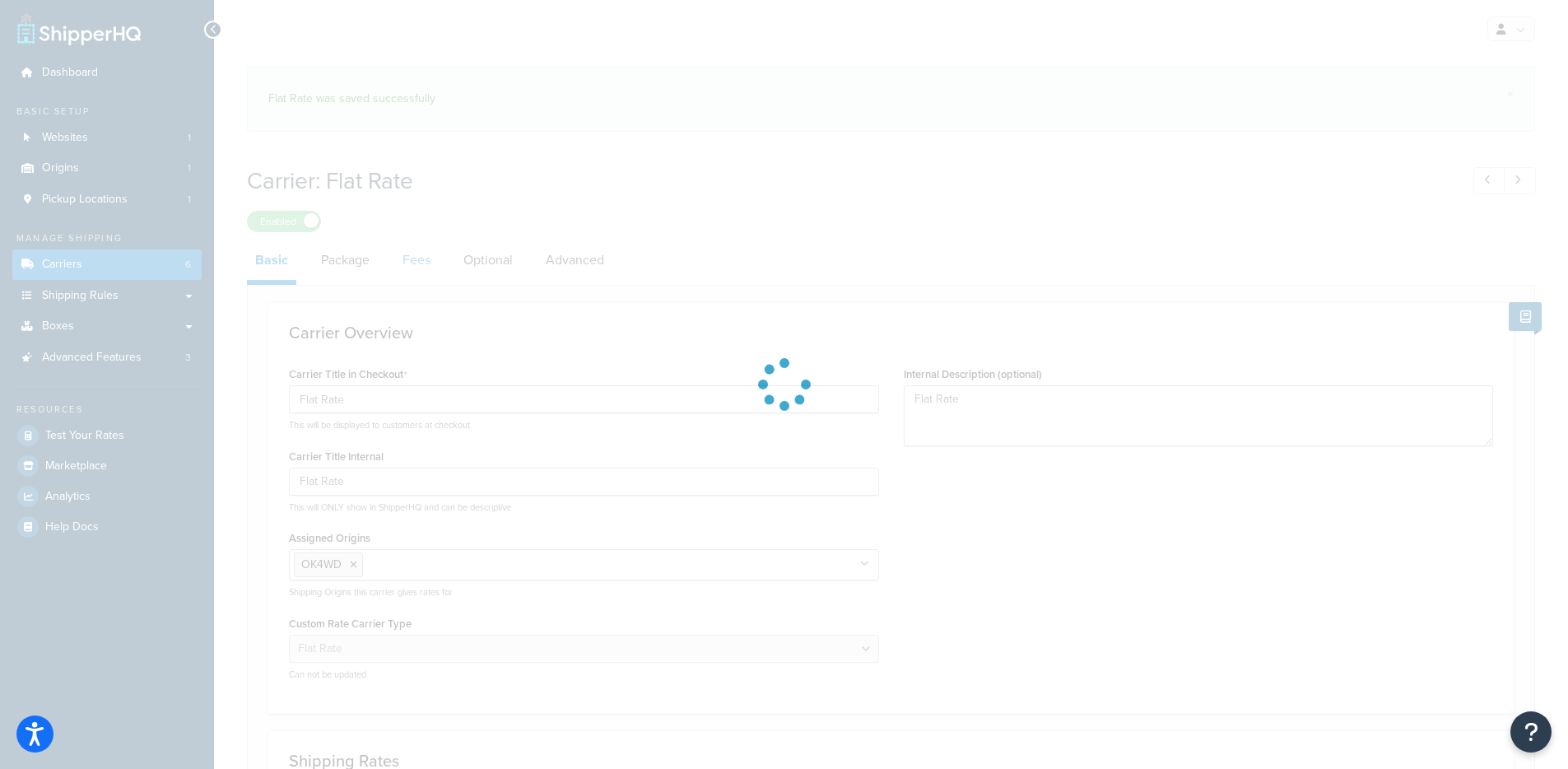
click at [407, 251] on link "Fees" at bounding box center [416, 259] width 44 height 39
select select "item"
select select "AFTER"
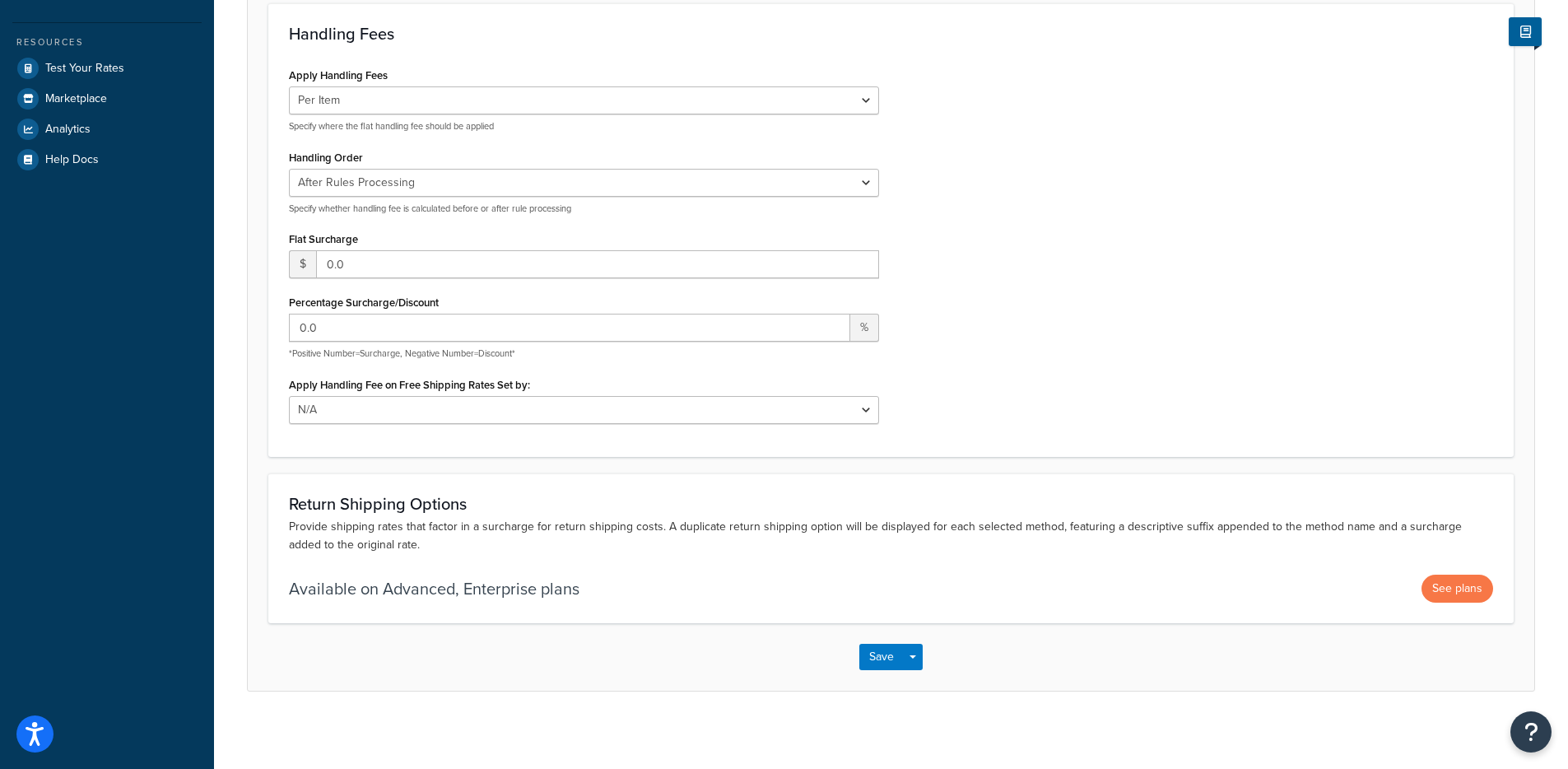
scroll to position [188, 0]
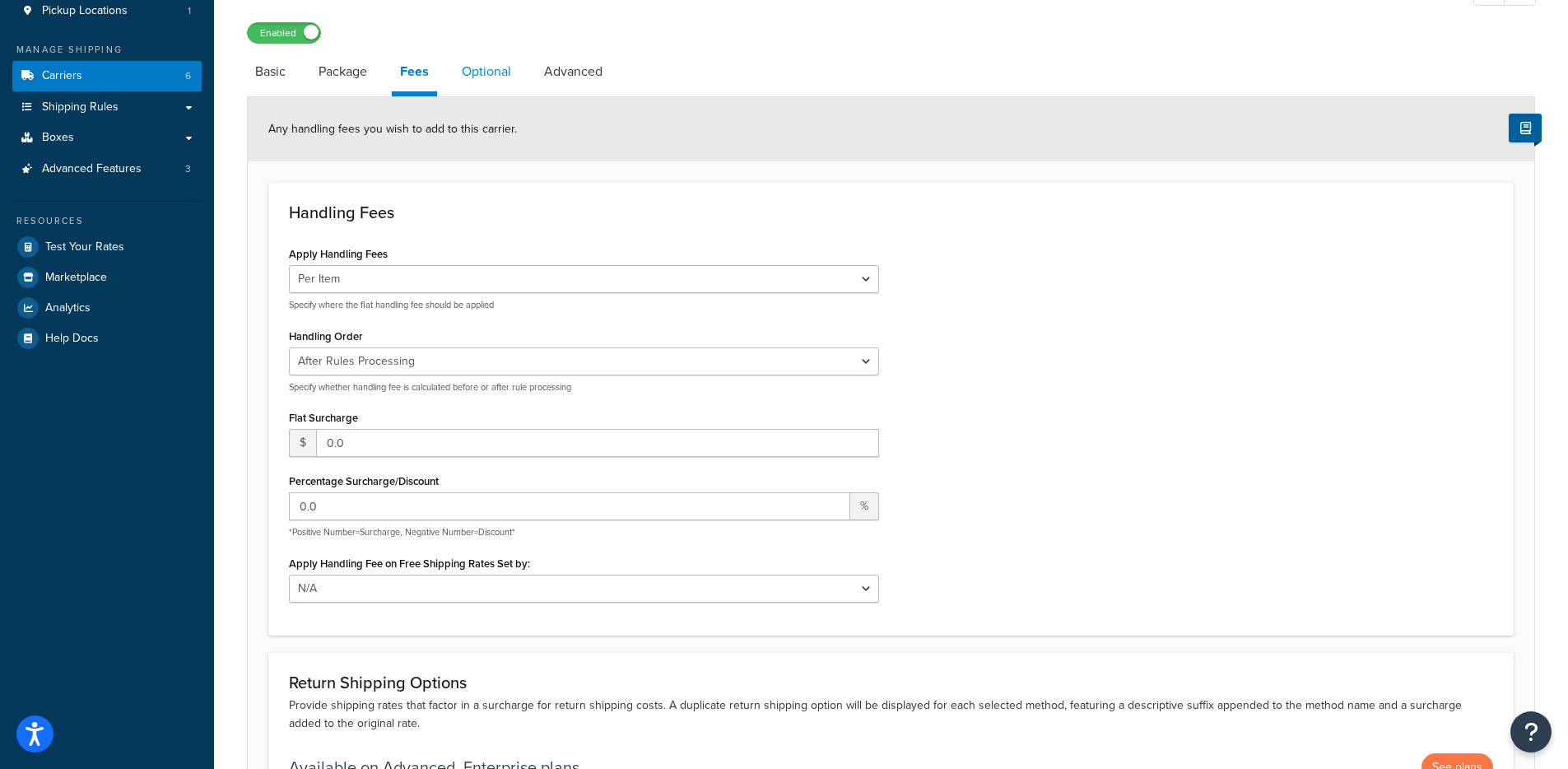
click at [490, 78] on link "Optional" at bounding box center [486, 71] width 66 height 39
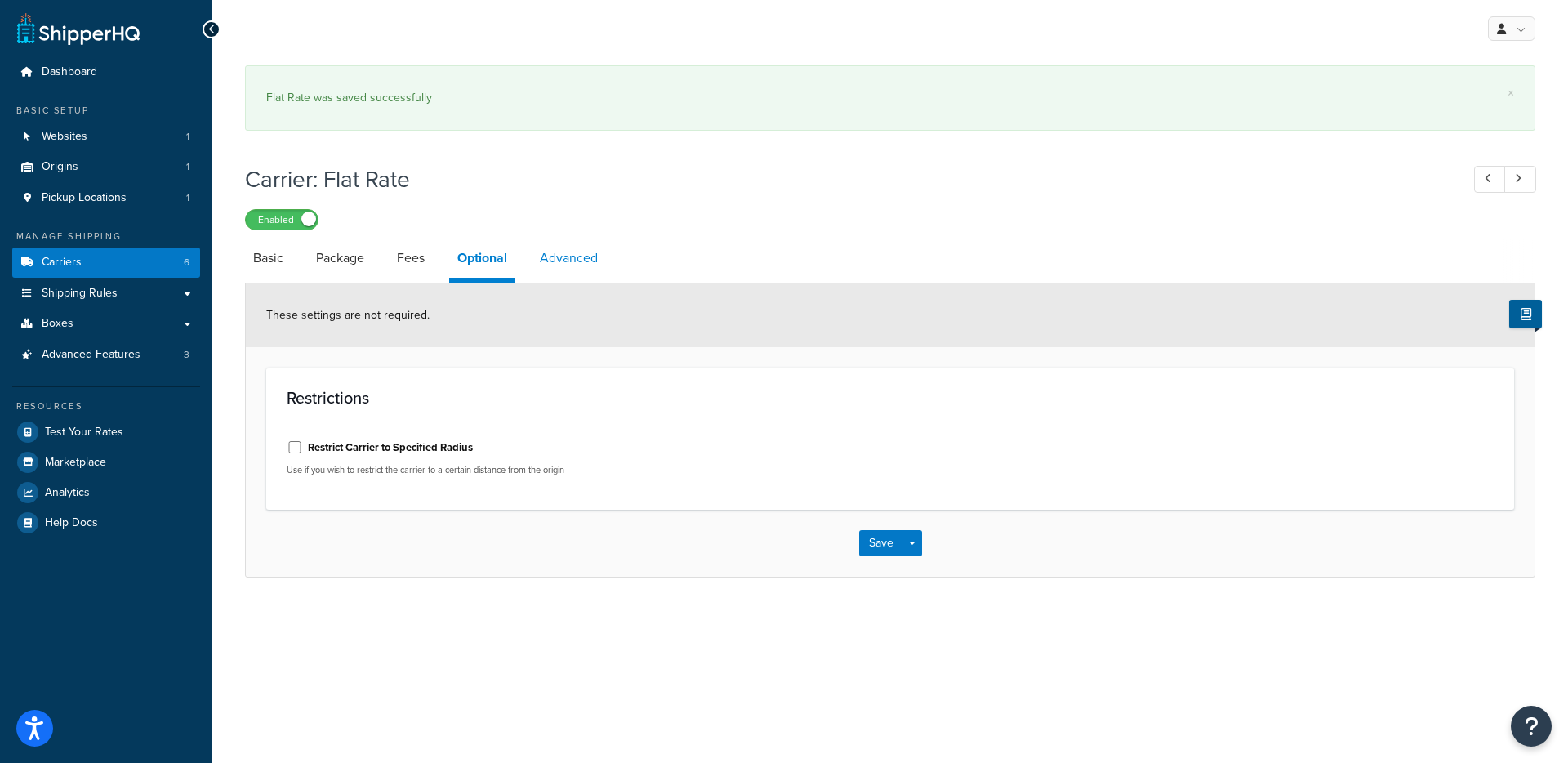
click at [569, 262] on link "Advanced" at bounding box center [569, 257] width 74 height 39
select select "false"
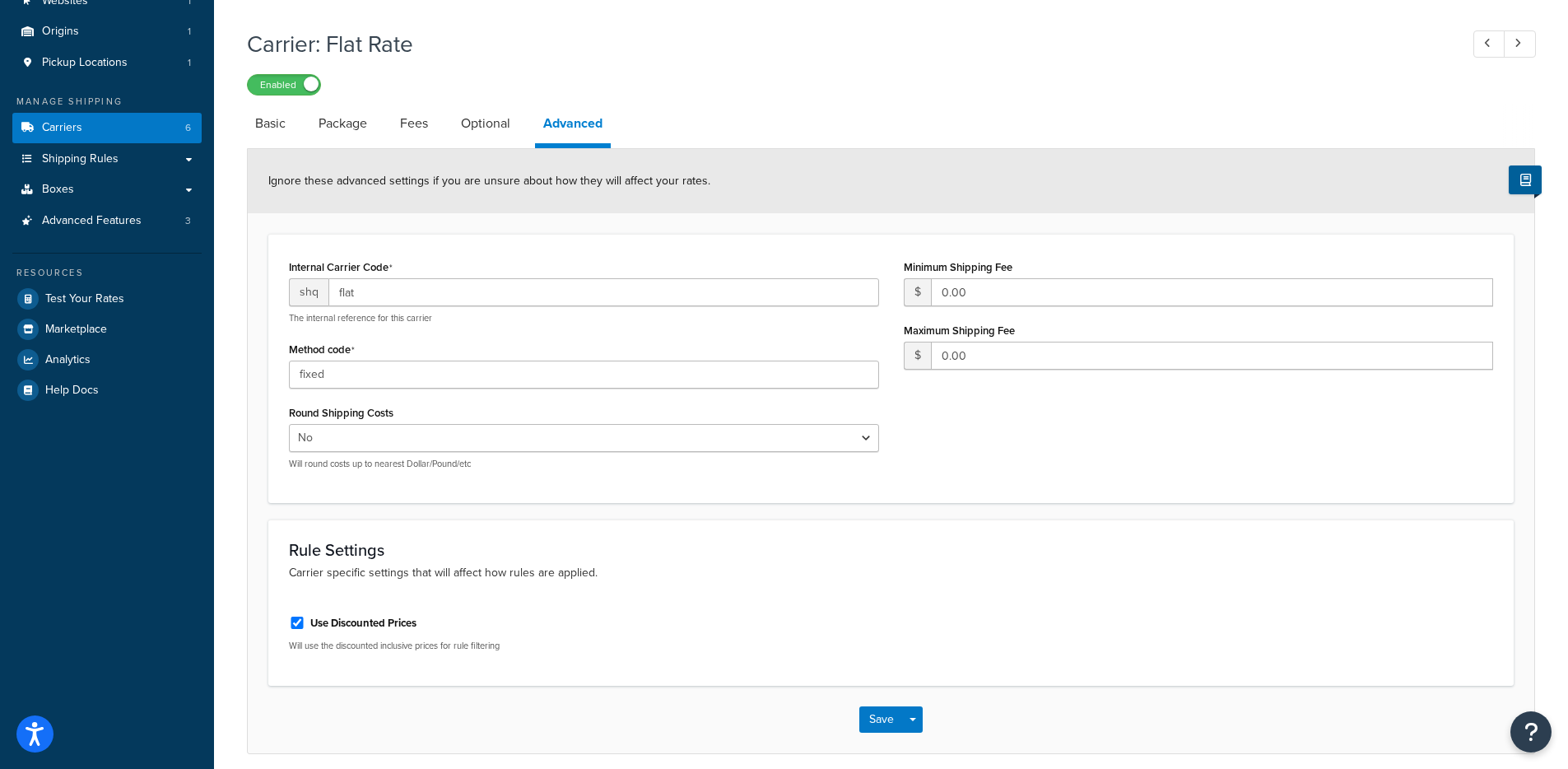
scroll to position [62, 0]
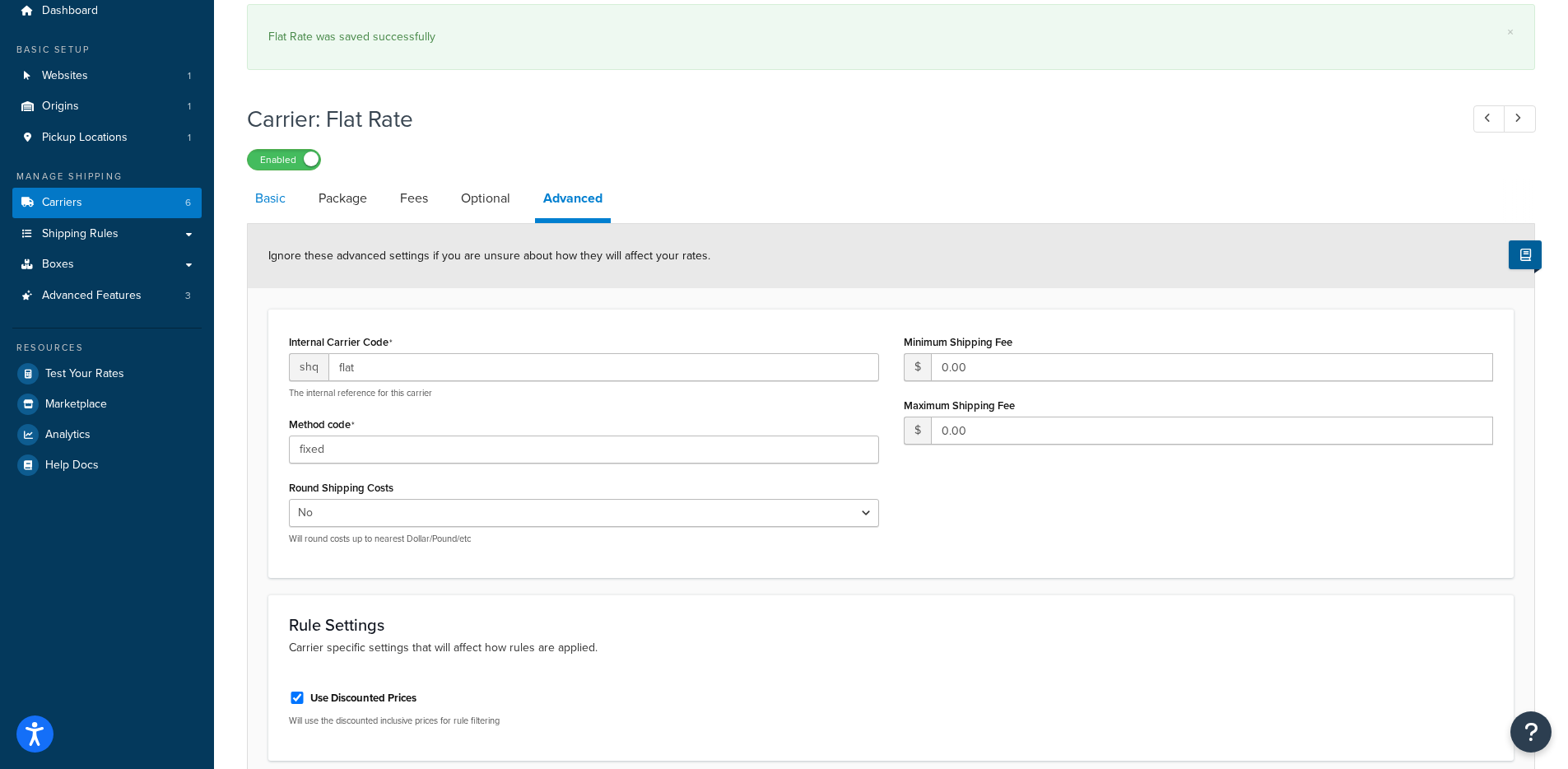
click at [273, 206] on link "Basic" at bounding box center [270, 198] width 47 height 39
select select "flat"
select select "item"
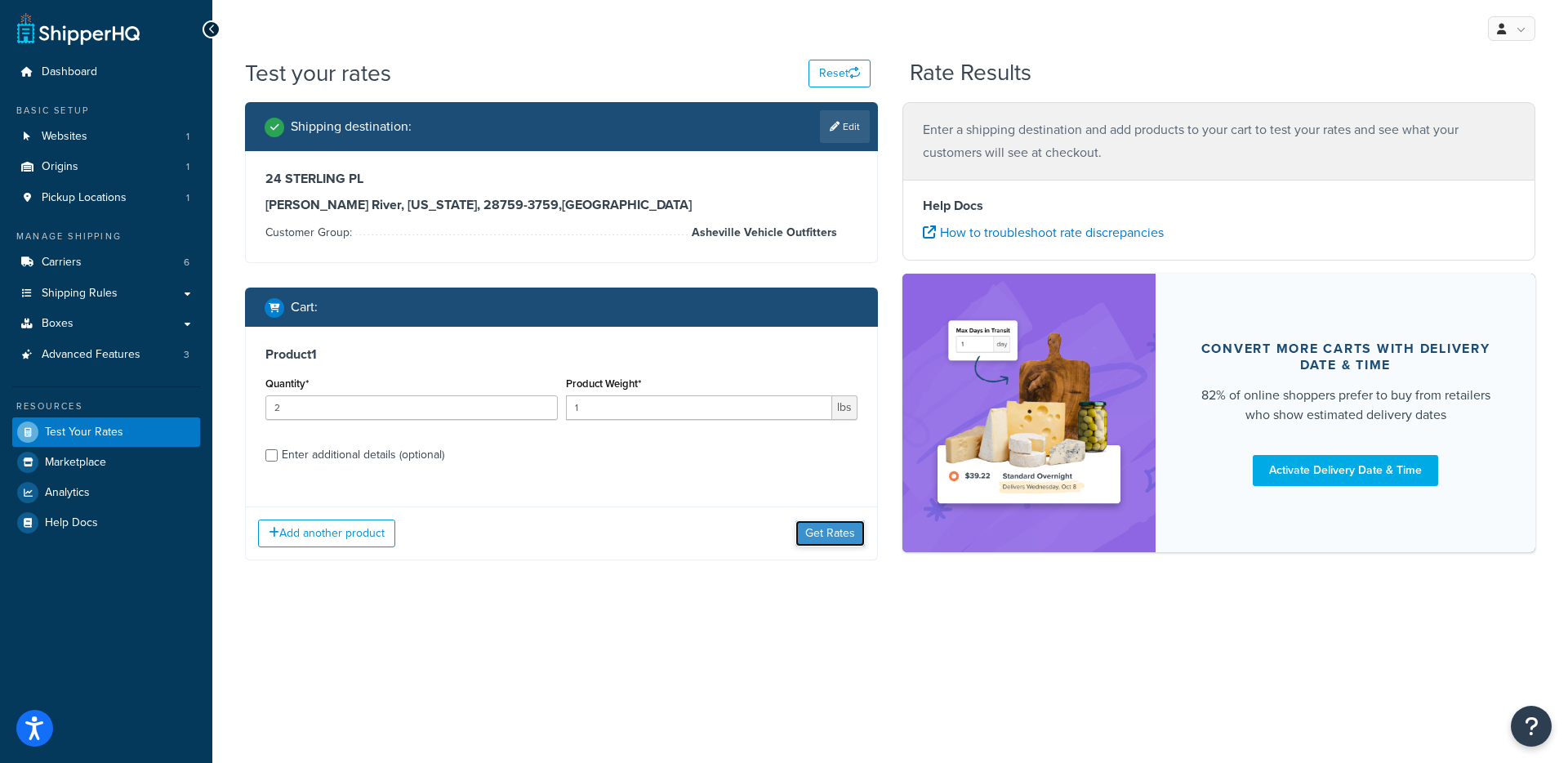
click at [829, 530] on button "Get Rates" at bounding box center [830, 534] width 70 height 26
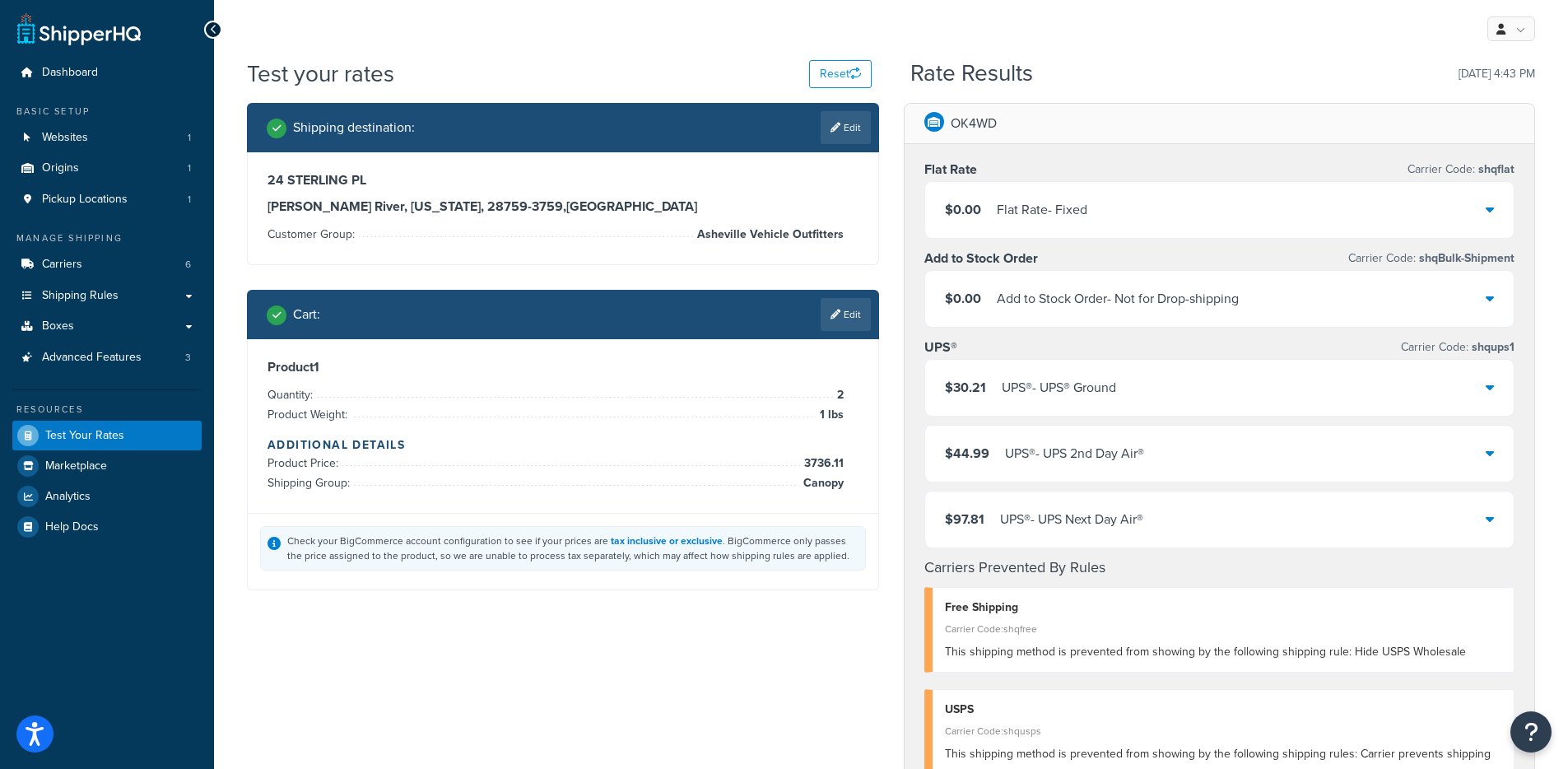
click at [1034, 204] on div "Flat Rate - Fixed" at bounding box center [1042, 210] width 91 height 23
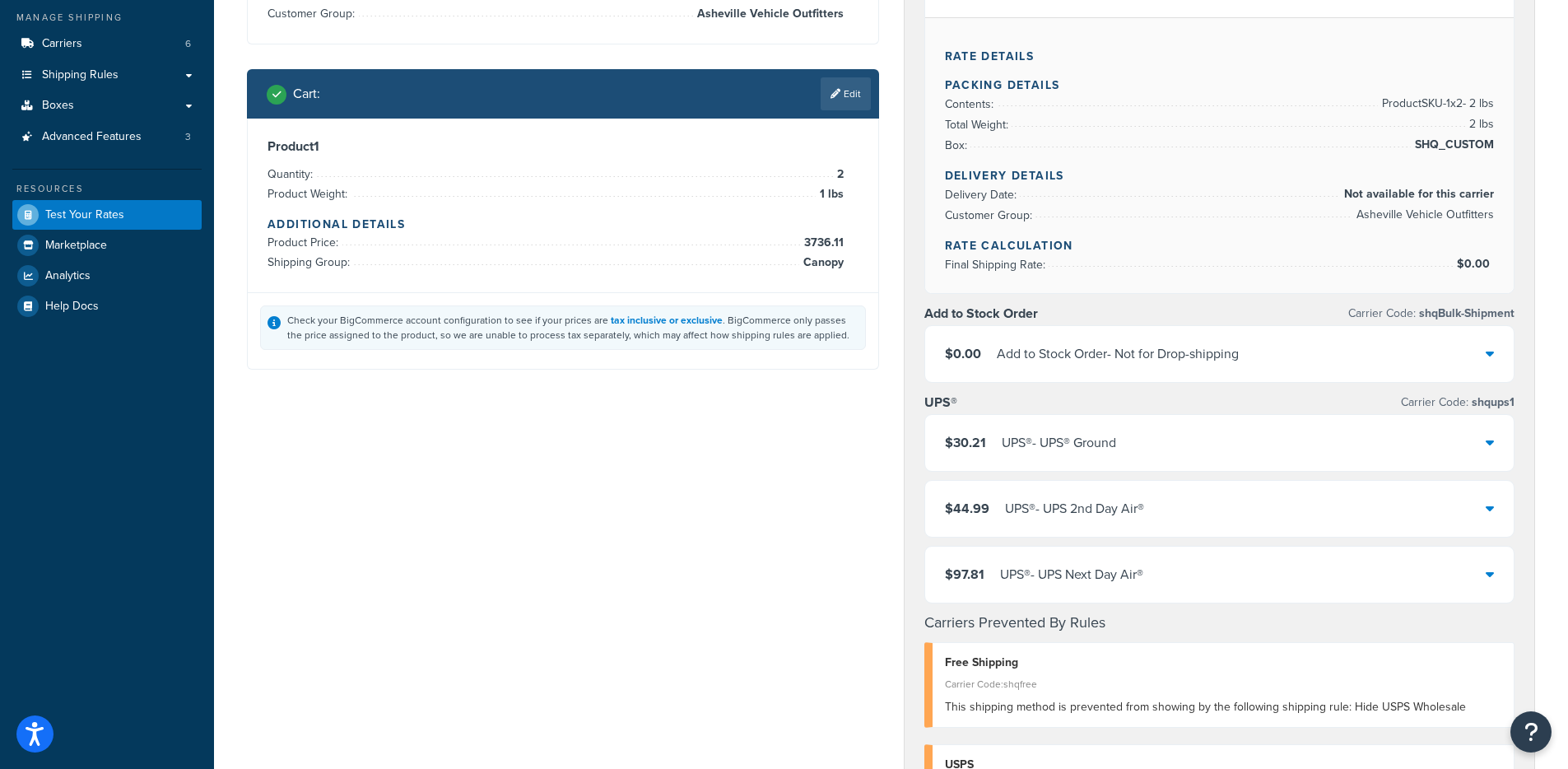
scroll to position [25, 0]
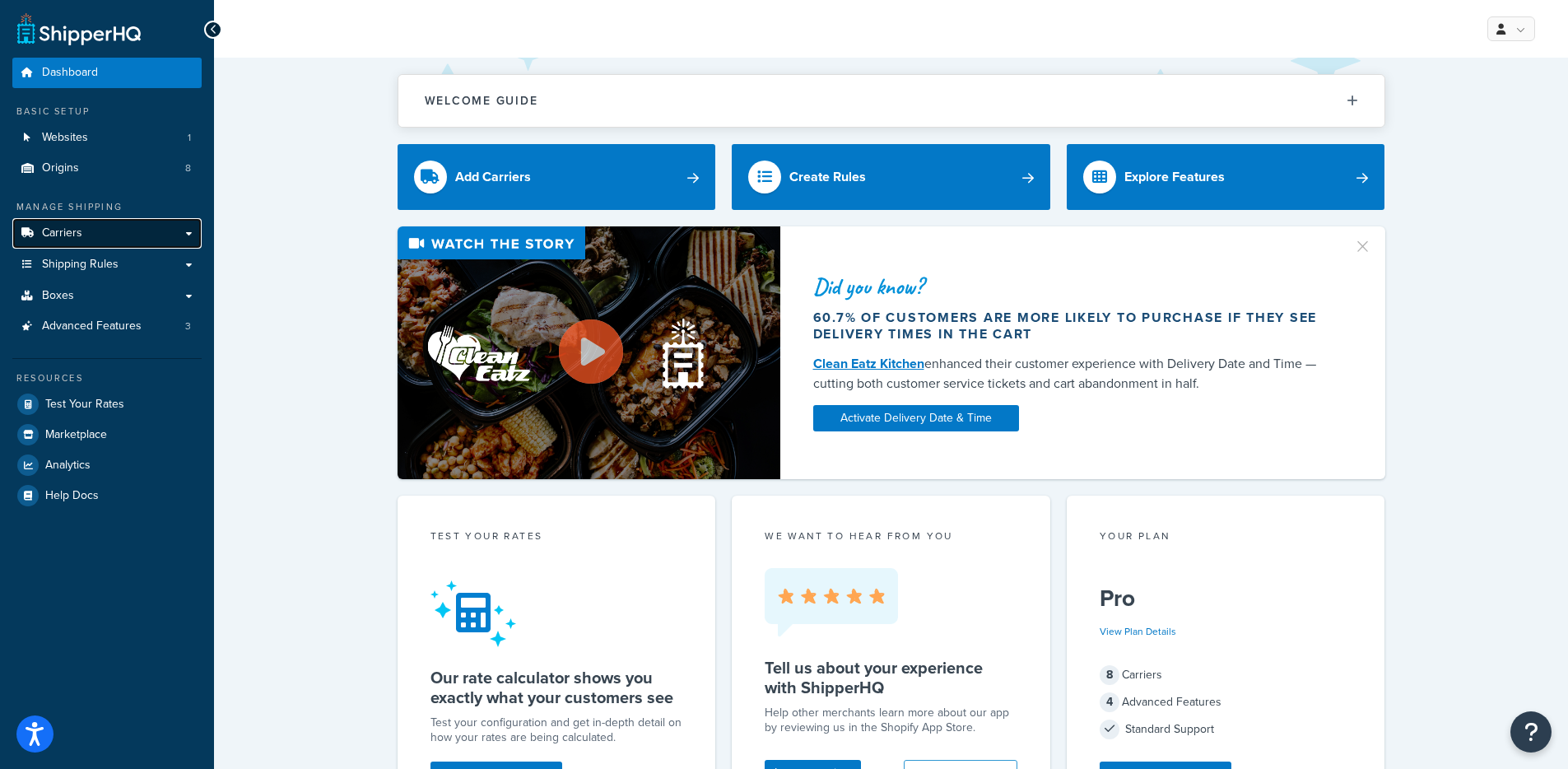
click at [154, 239] on link "Carriers" at bounding box center [107, 234] width 189 height 31
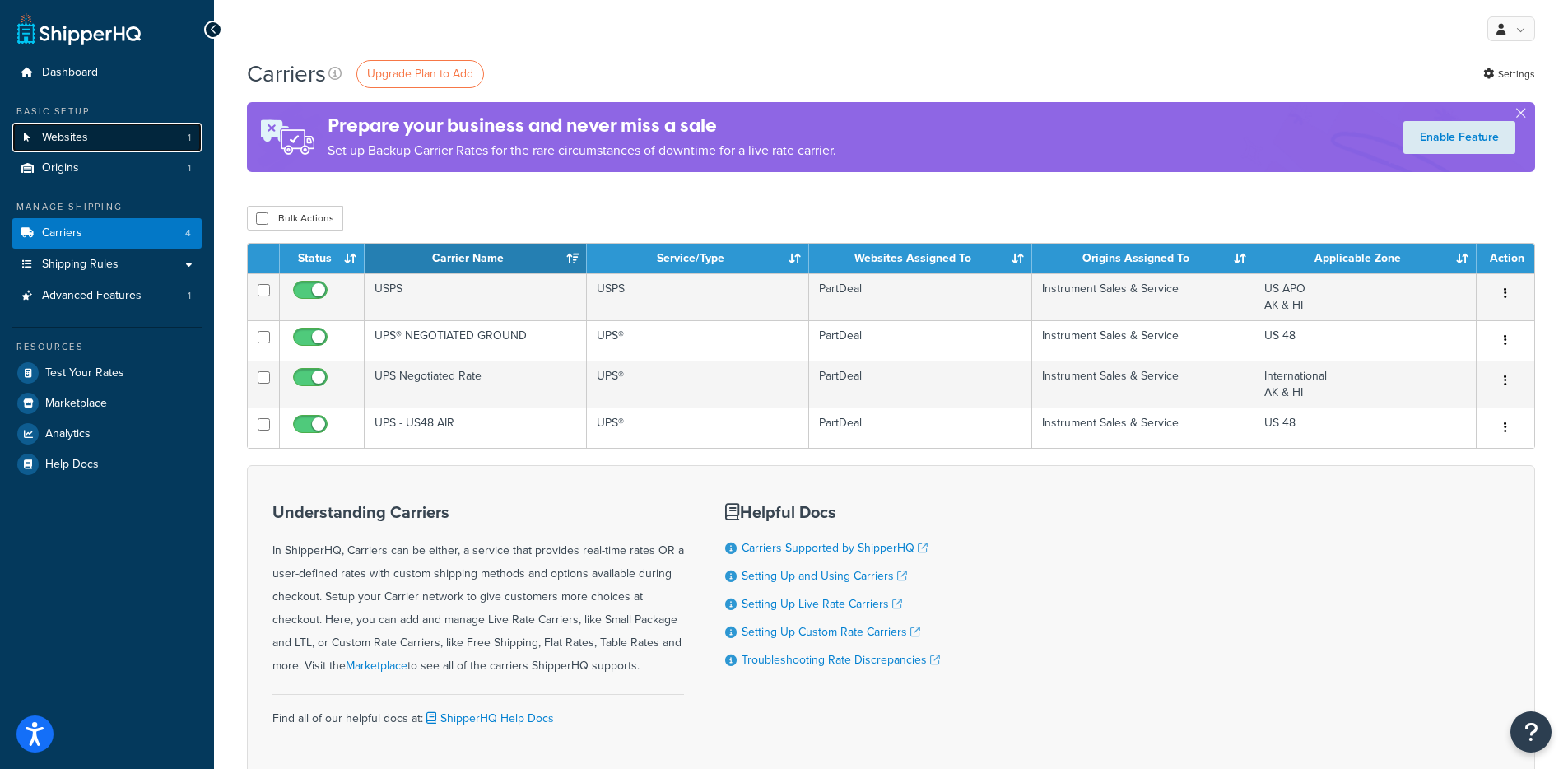
click at [123, 128] on link "Websites 1" at bounding box center [107, 138] width 189 height 31
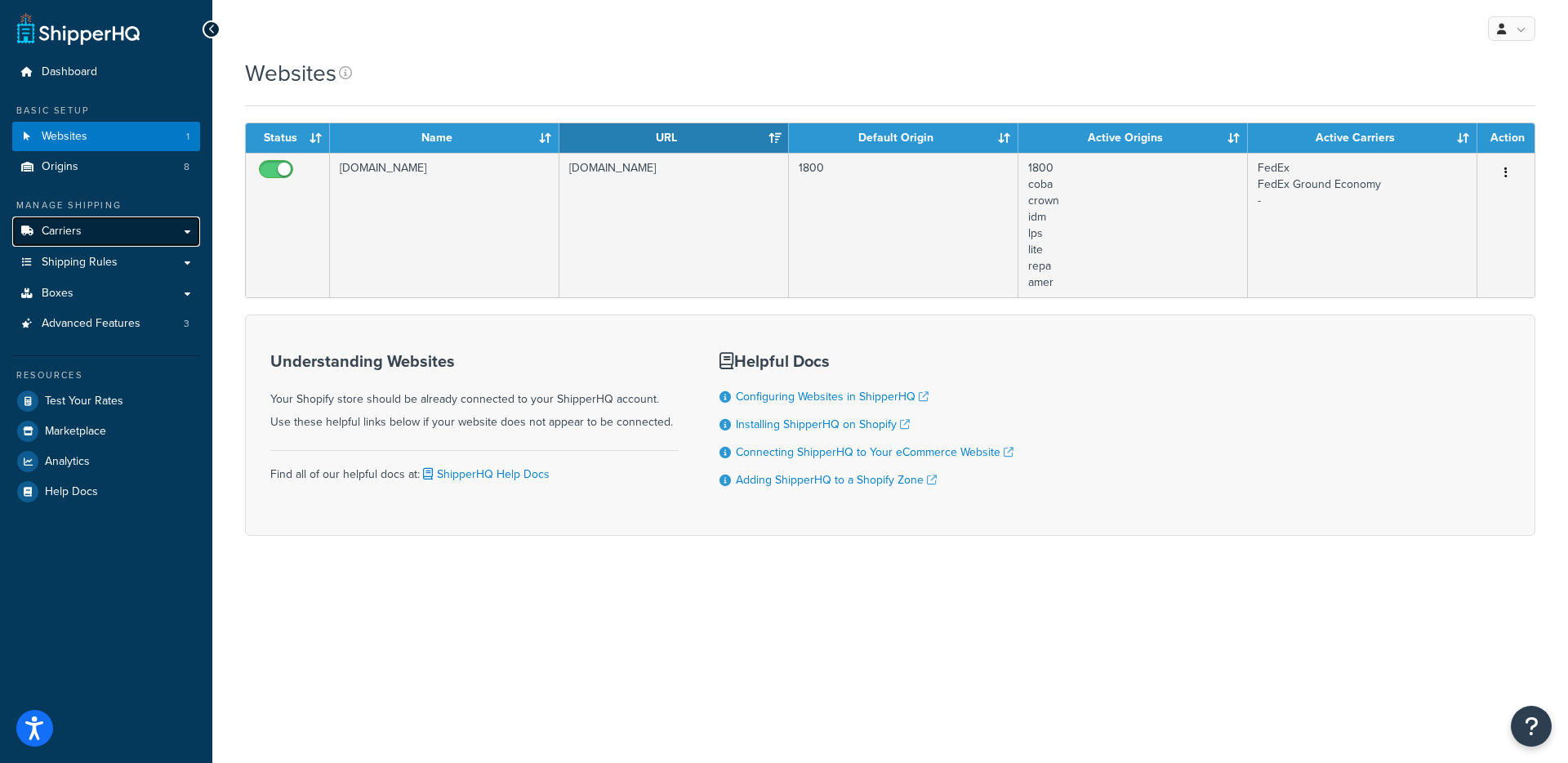
click at [106, 231] on link "Carriers" at bounding box center [106, 232] width 188 height 31
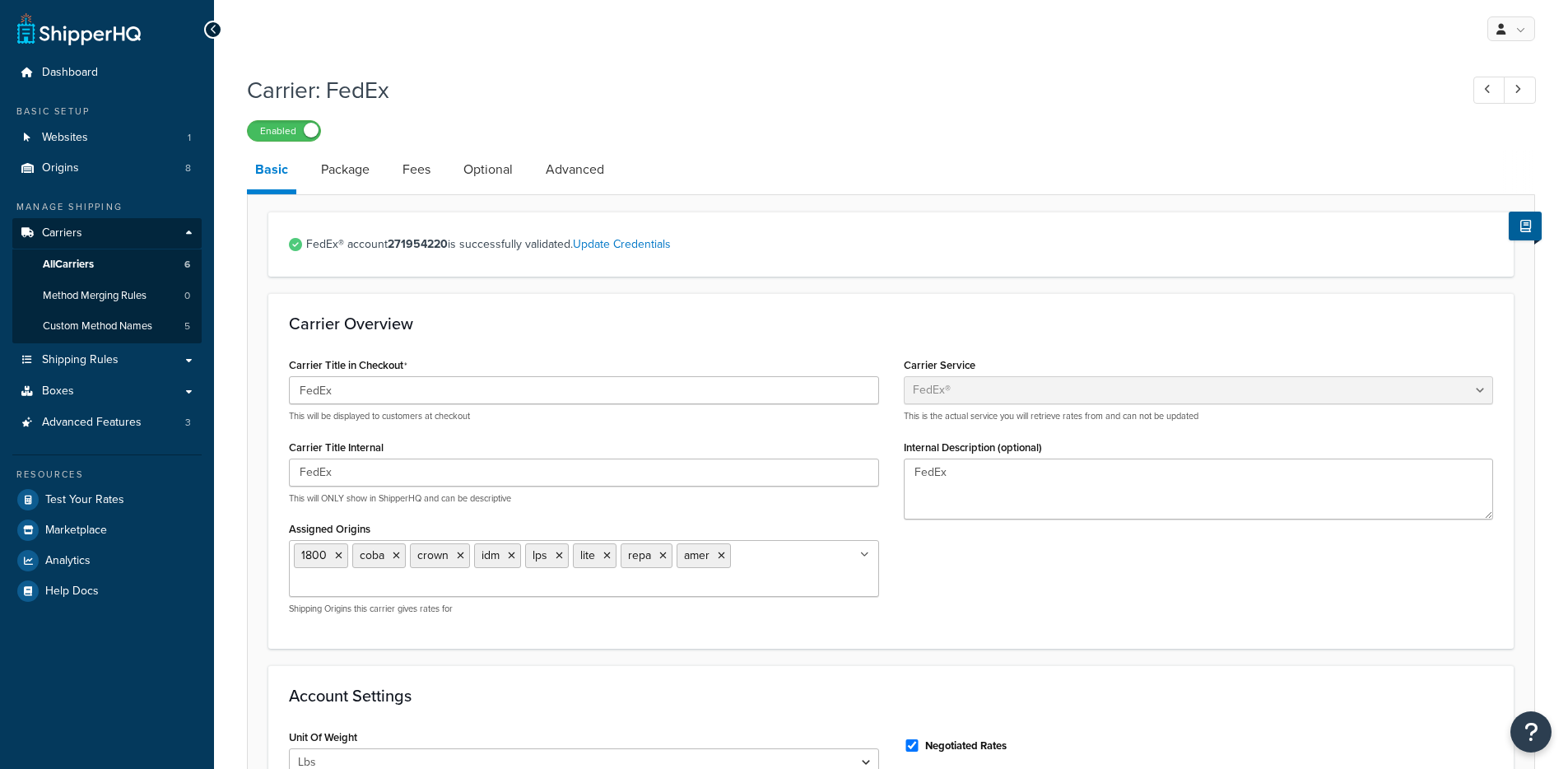
select select "fedEx"
select select "REGULAR_PICKUP"
select select "YOUR_PACKAGING"
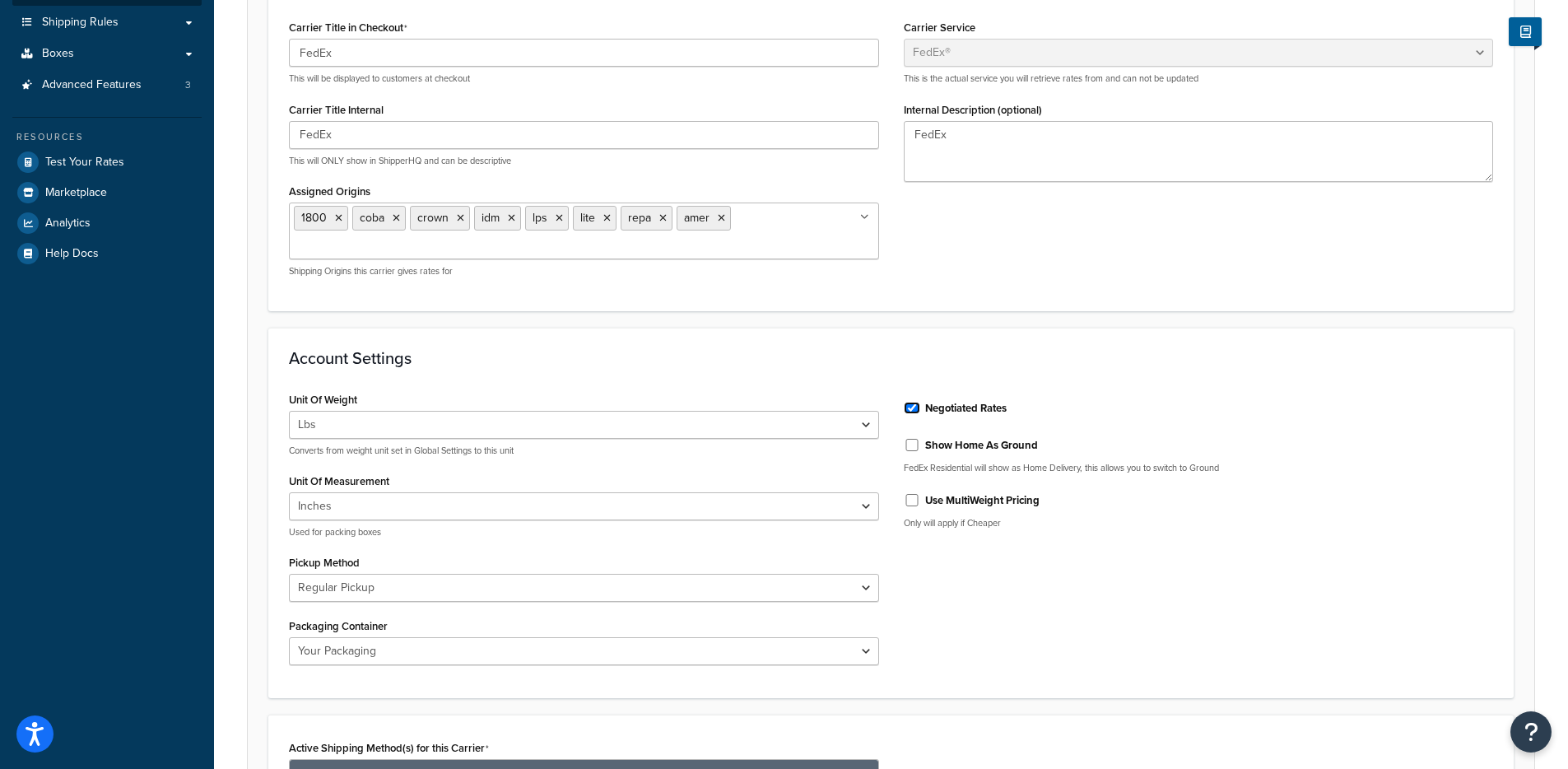
click at [915, 410] on input "Negotiated Rates" at bounding box center [912, 408] width 17 height 13
checkbox input "false"
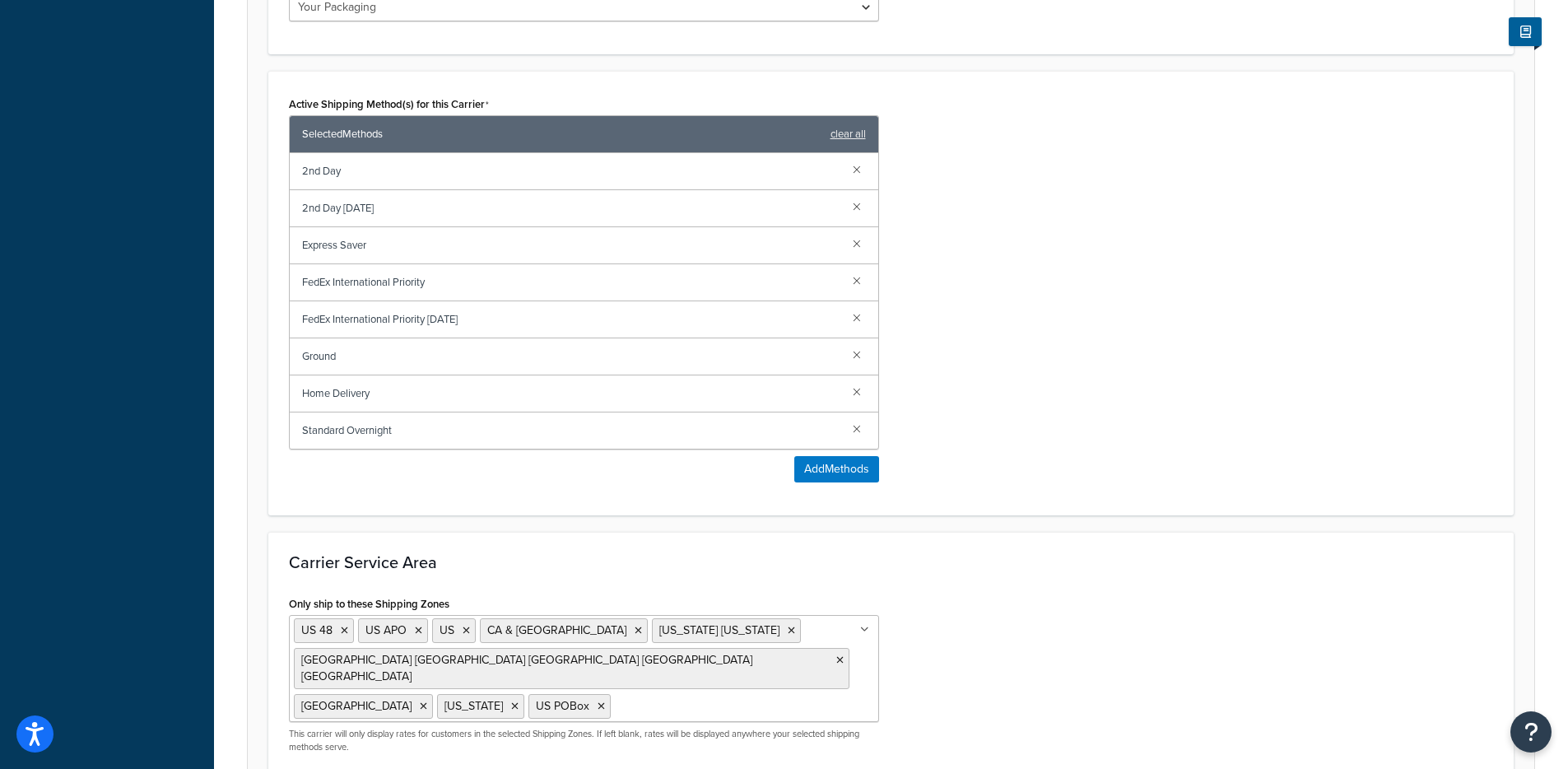
scroll to position [1103, 0]
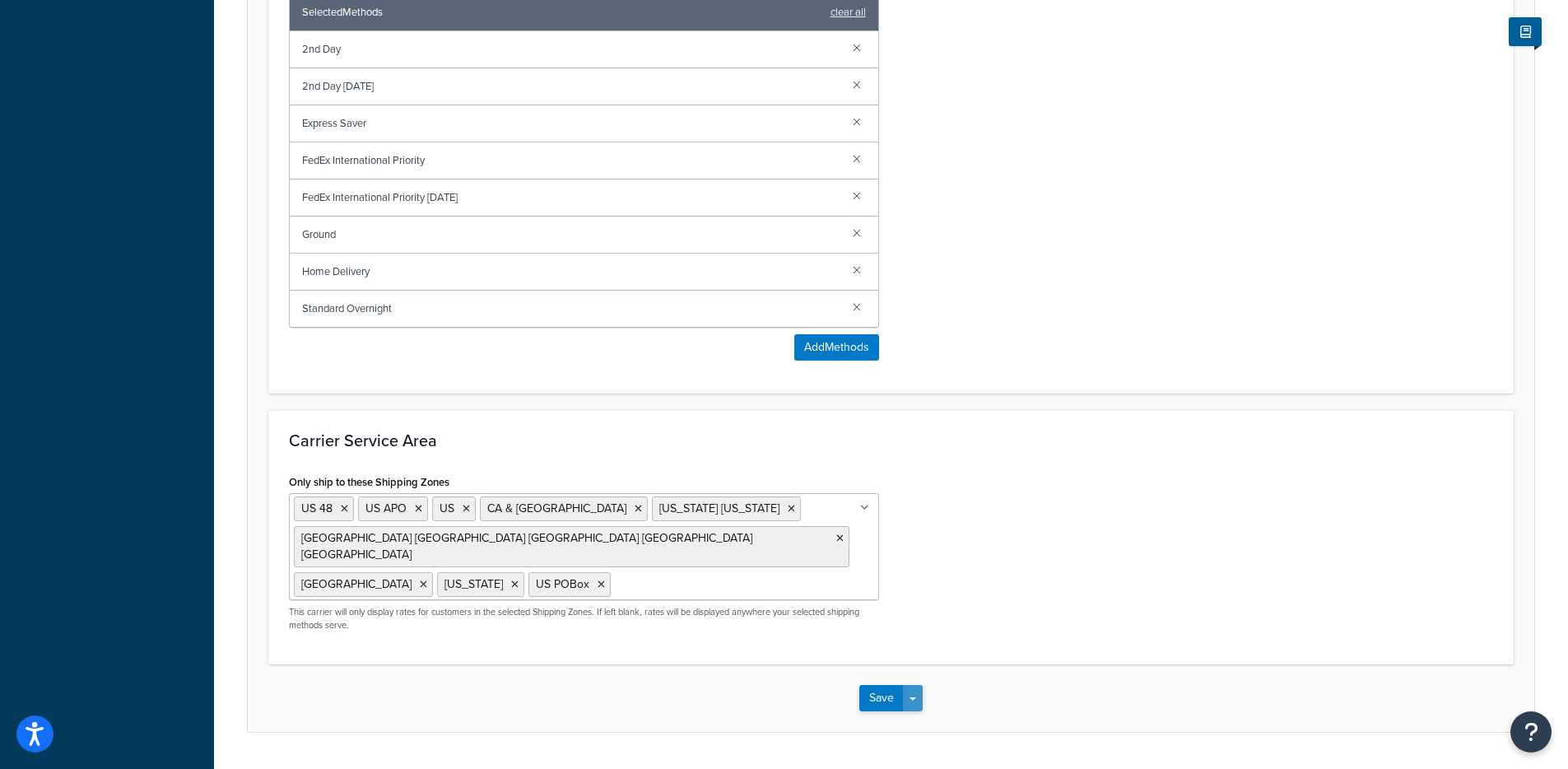
drag, startPoint x: 915, startPoint y: 652, endPoint x: 914, endPoint y: 661, distance: 9.1
click at [914, 697] on span "button" at bounding box center [913, 699] width 7 height 3
click at [918, 711] on button "Save and Edit" at bounding box center [920, 728] width 120 height 34
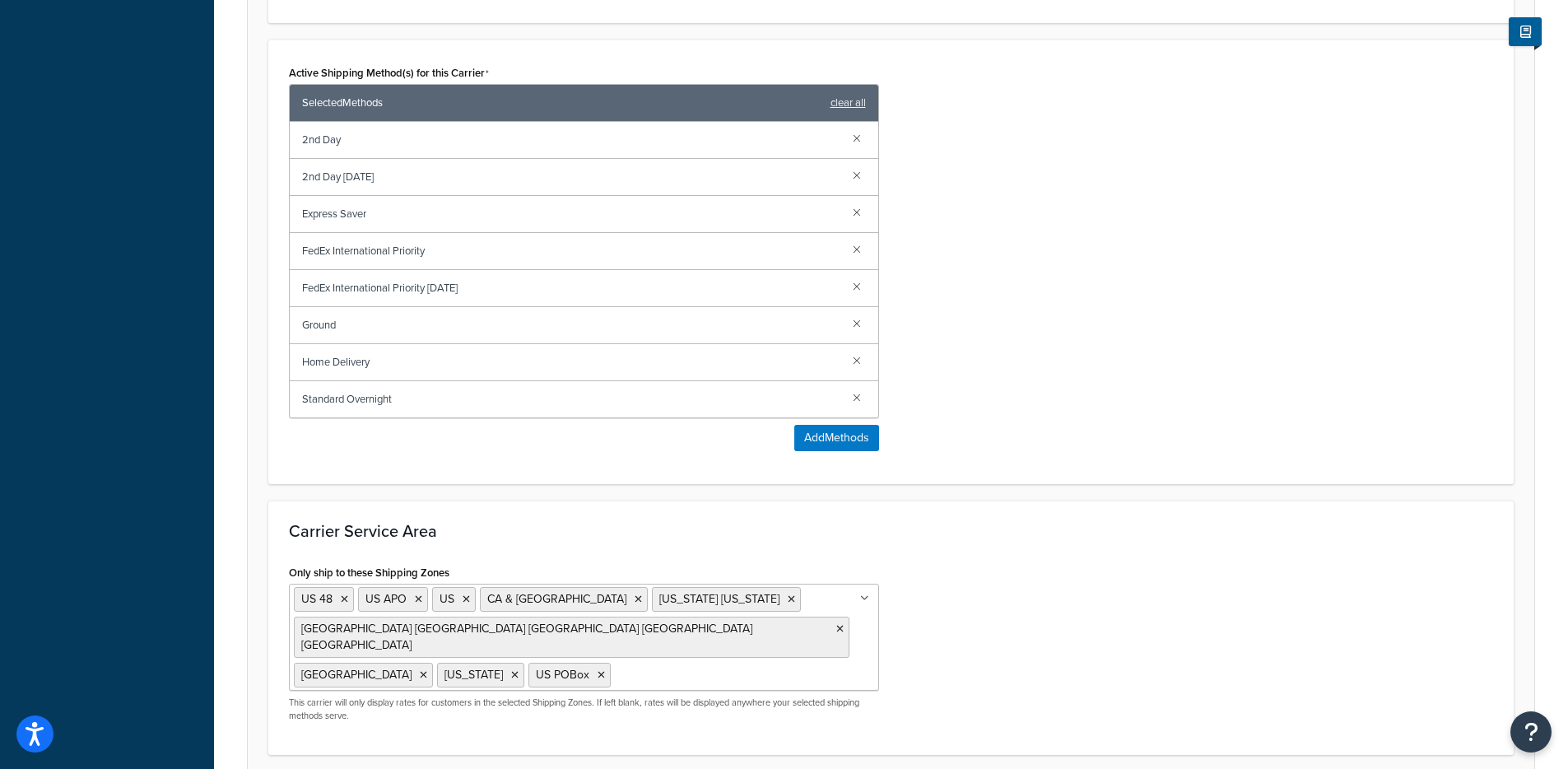
scroll to position [0, 0]
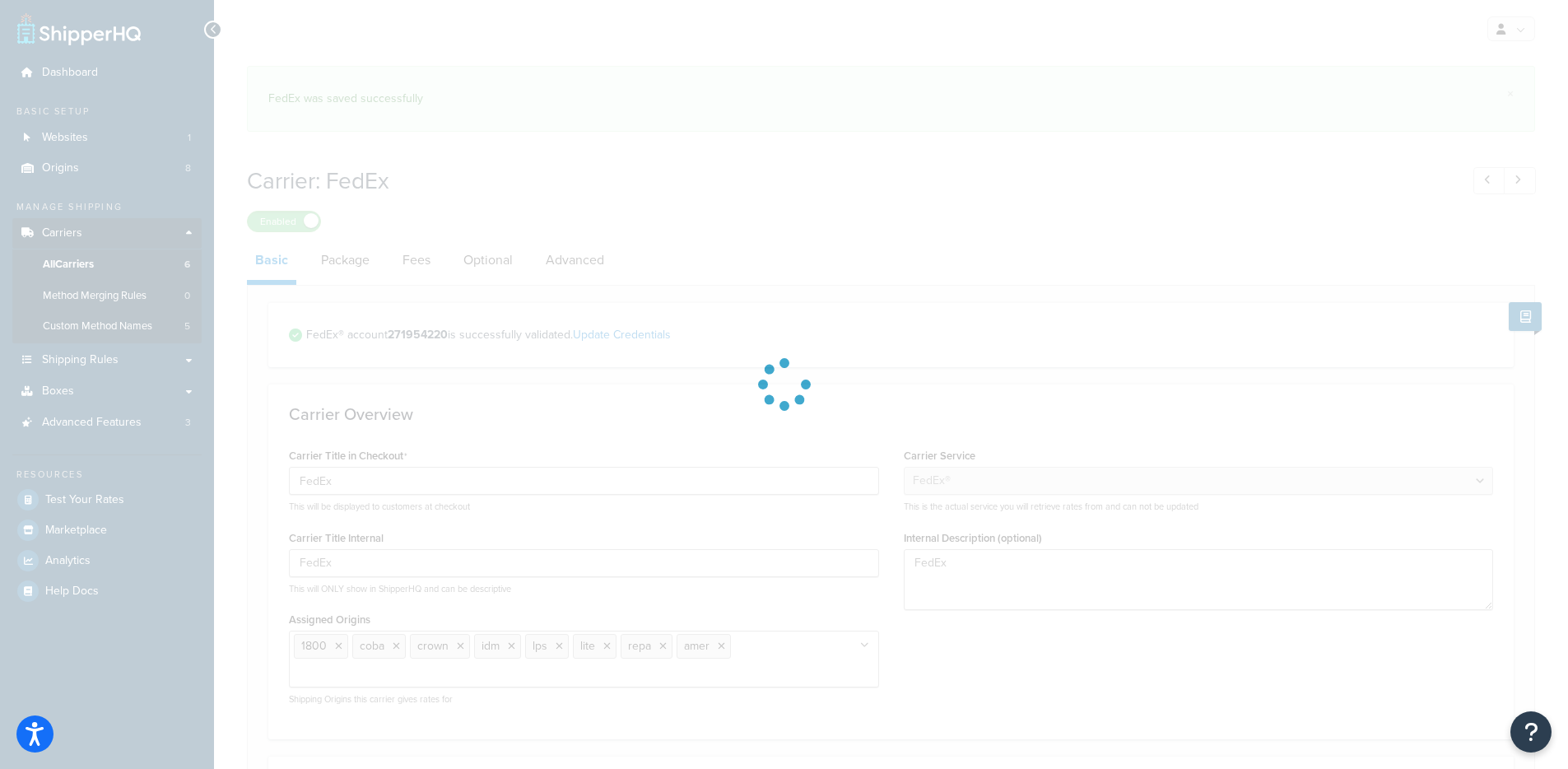
select select "fedEx"
select select "REGULAR_PICKUP"
select select "YOUR_PACKAGING"
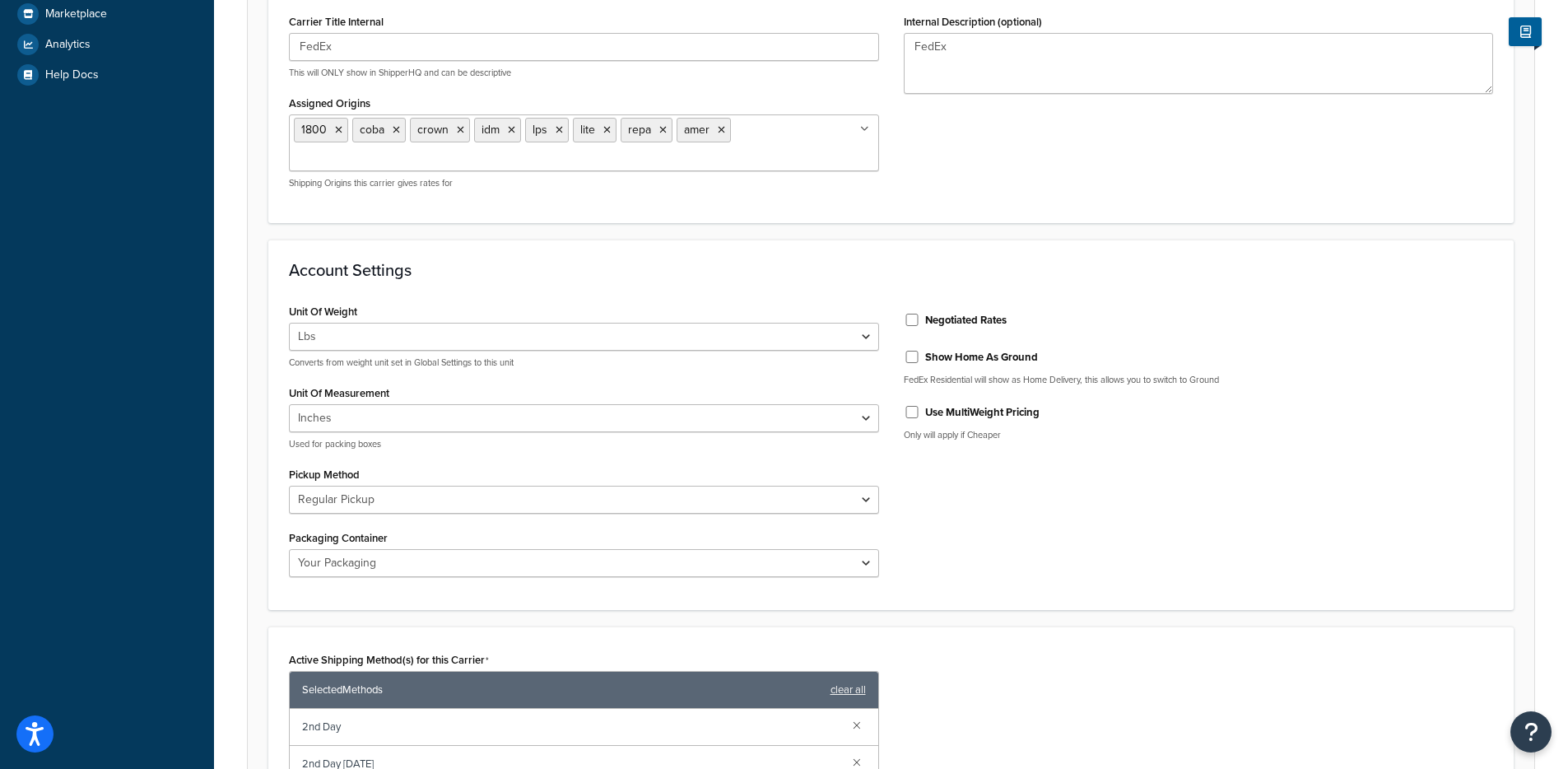
scroll to position [633, 0]
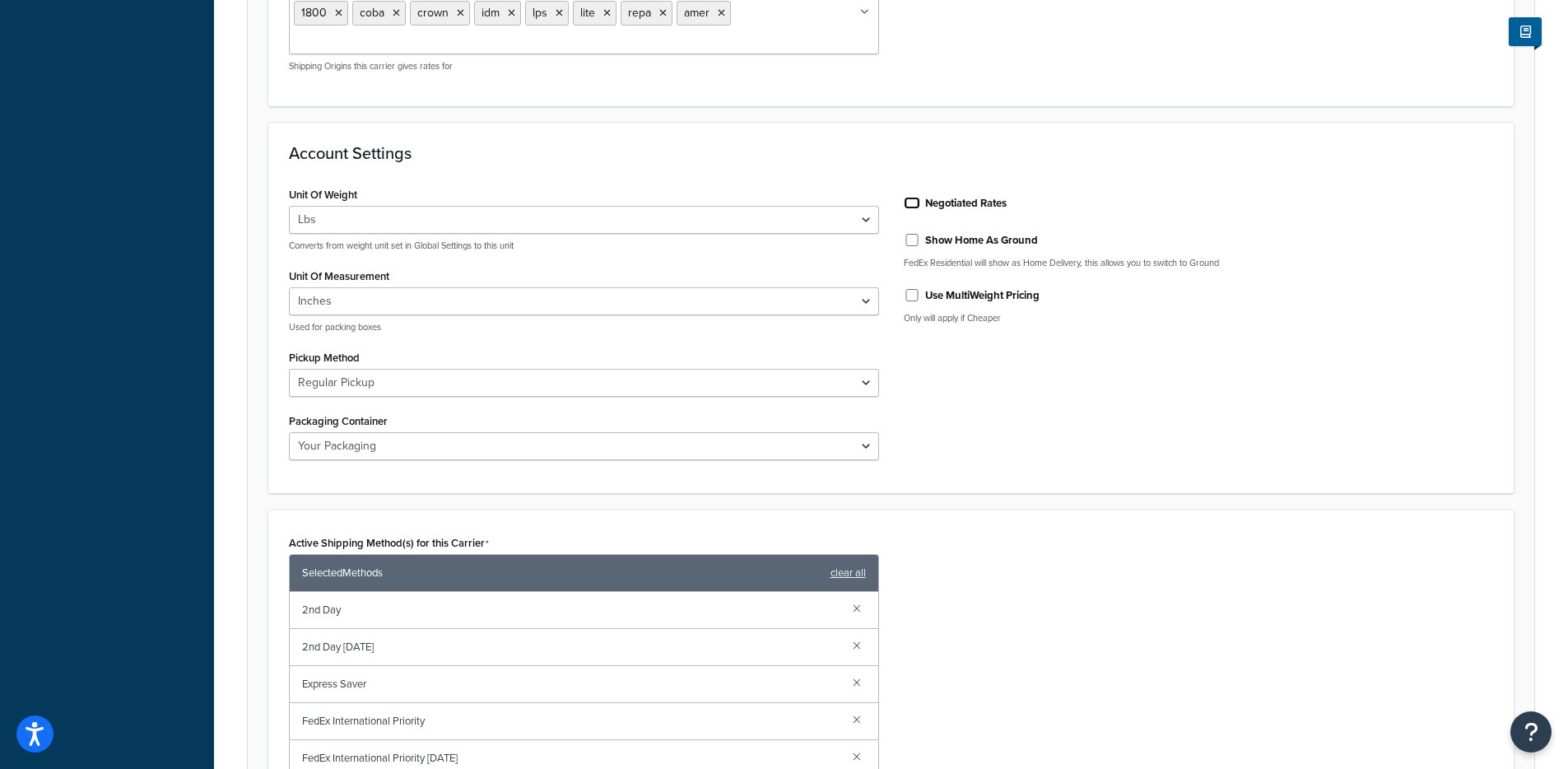
click at [914, 205] on input "Negotiated Rates" at bounding box center [912, 203] width 17 height 13
checkbox input "true"
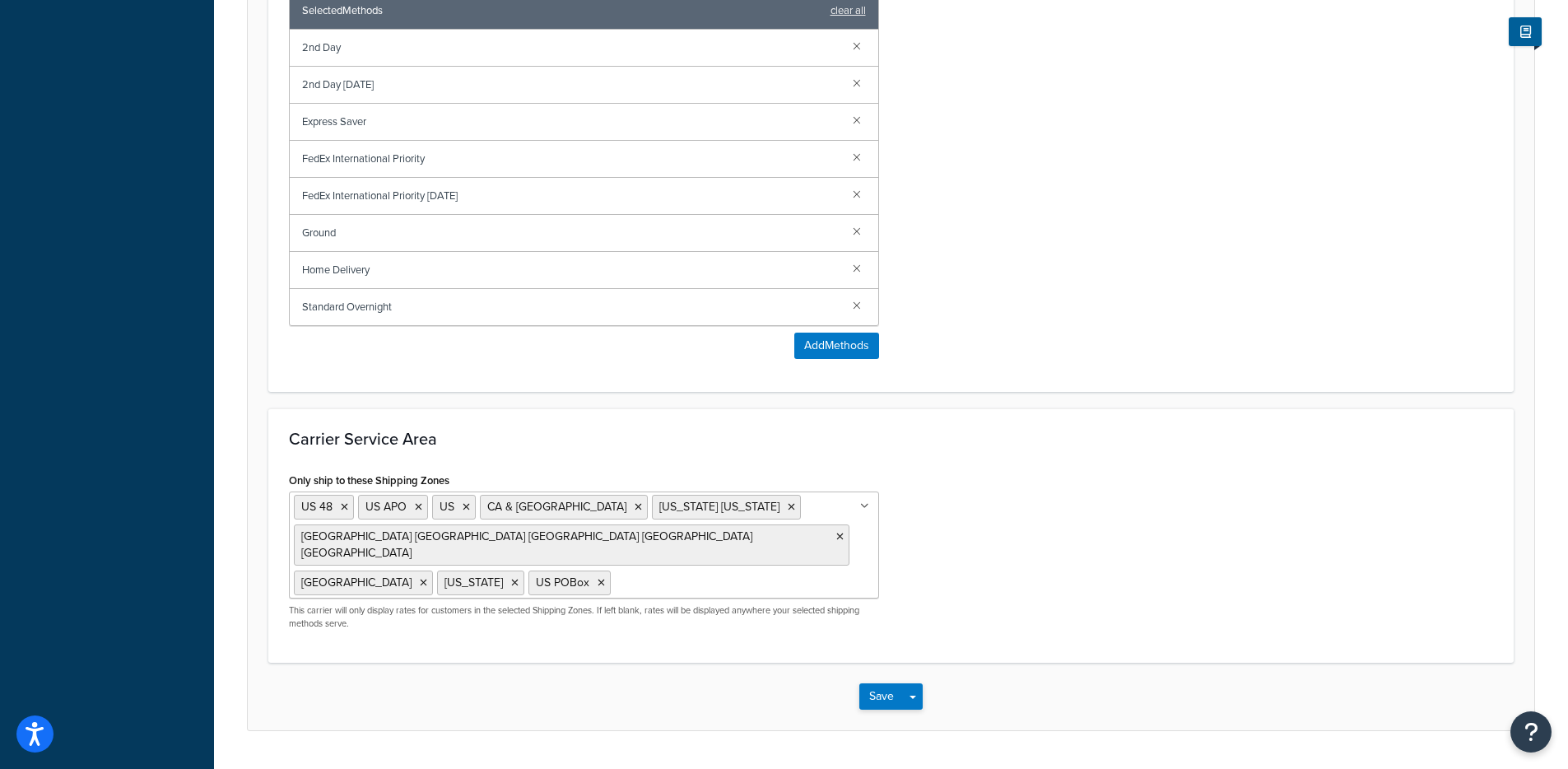
scroll to position [1103, 0]
drag, startPoint x: 912, startPoint y: 649, endPoint x: 918, endPoint y: 662, distance: 14.3
click at [912, 685] on button "Save Dropdown" at bounding box center [913, 698] width 20 height 27
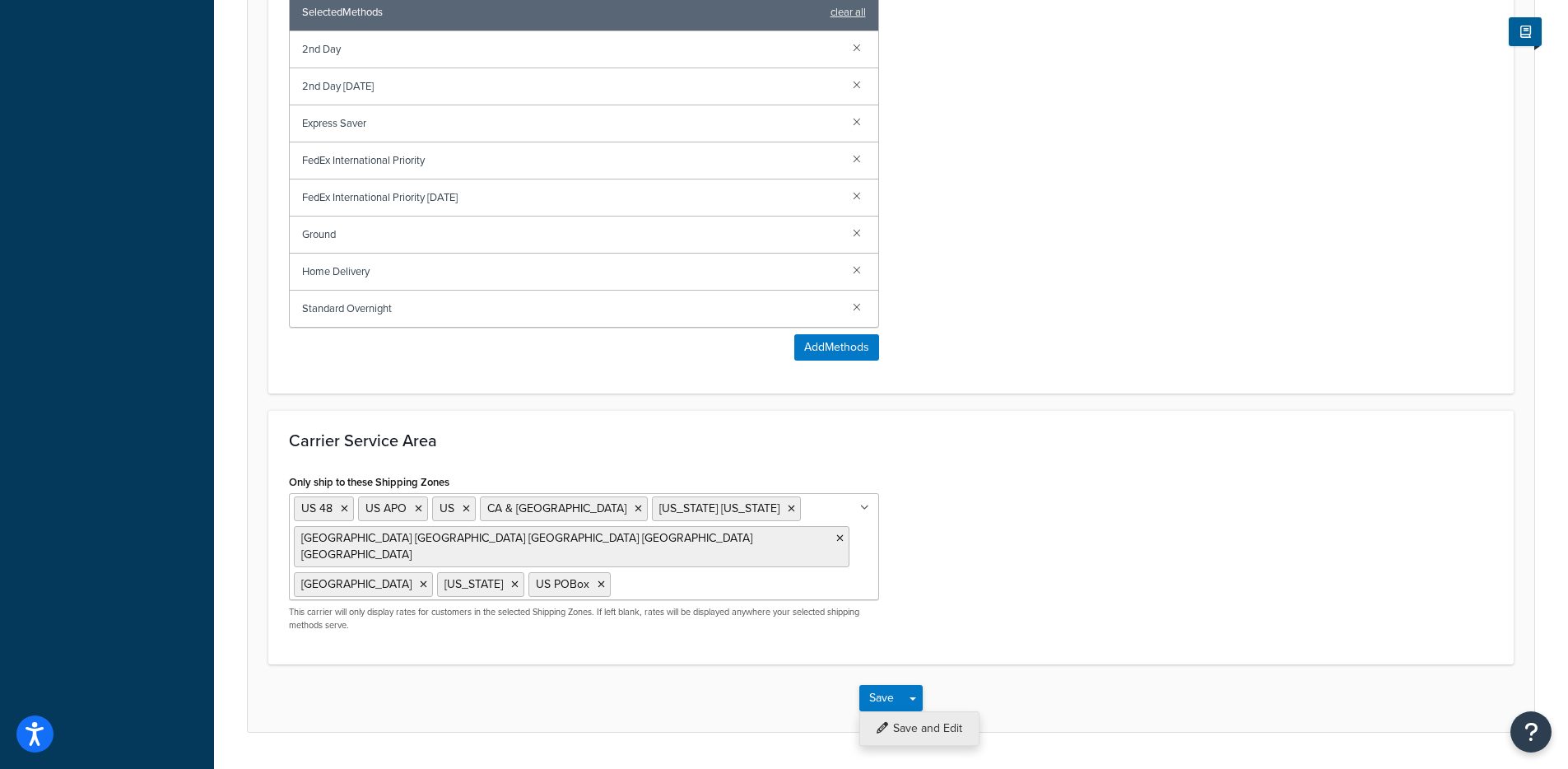
click at [922, 711] on button "Save and Edit" at bounding box center [920, 728] width 120 height 34
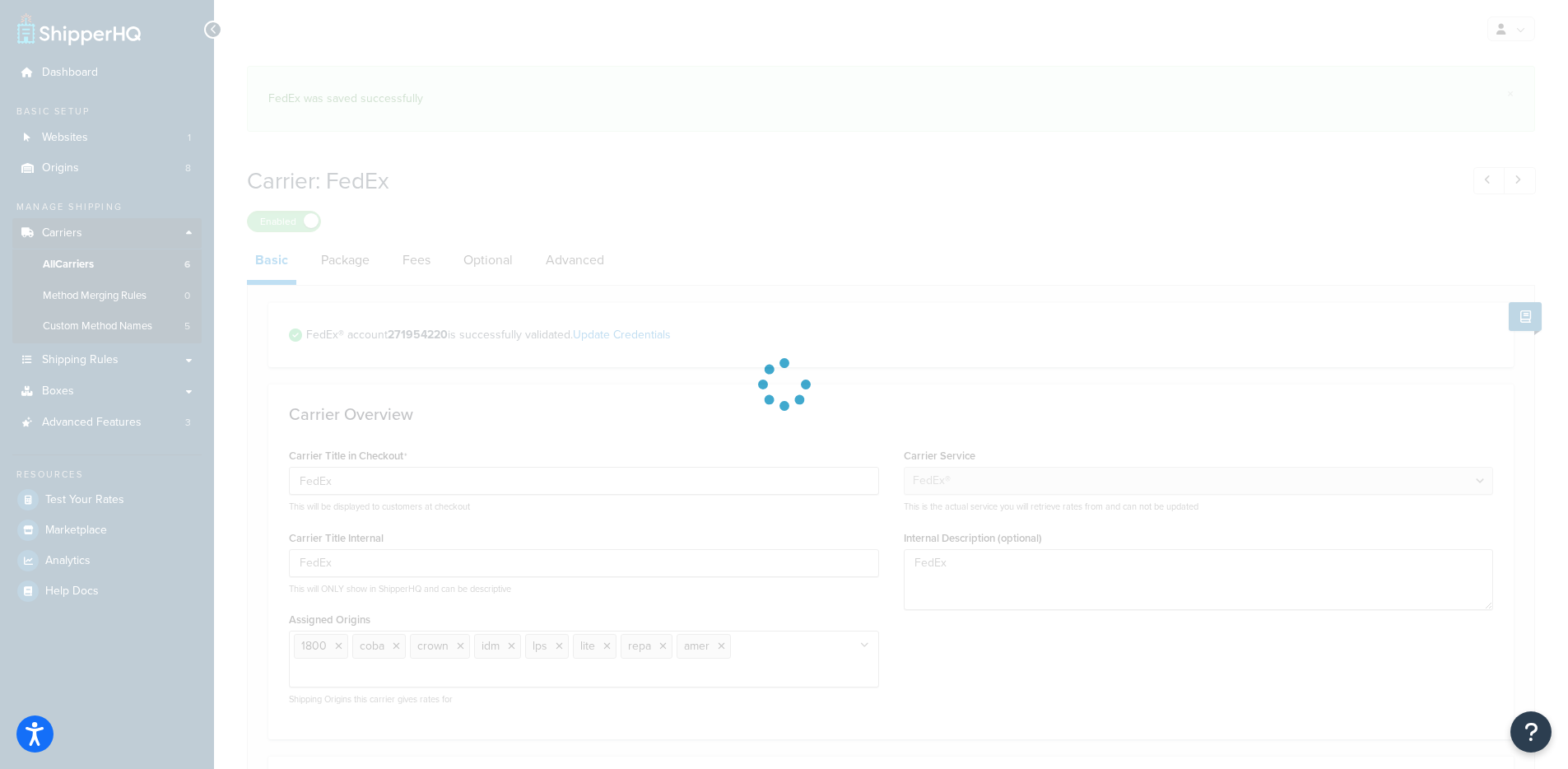
select select "fedEx"
select select "REGULAR_PICKUP"
select select "YOUR_PACKAGING"
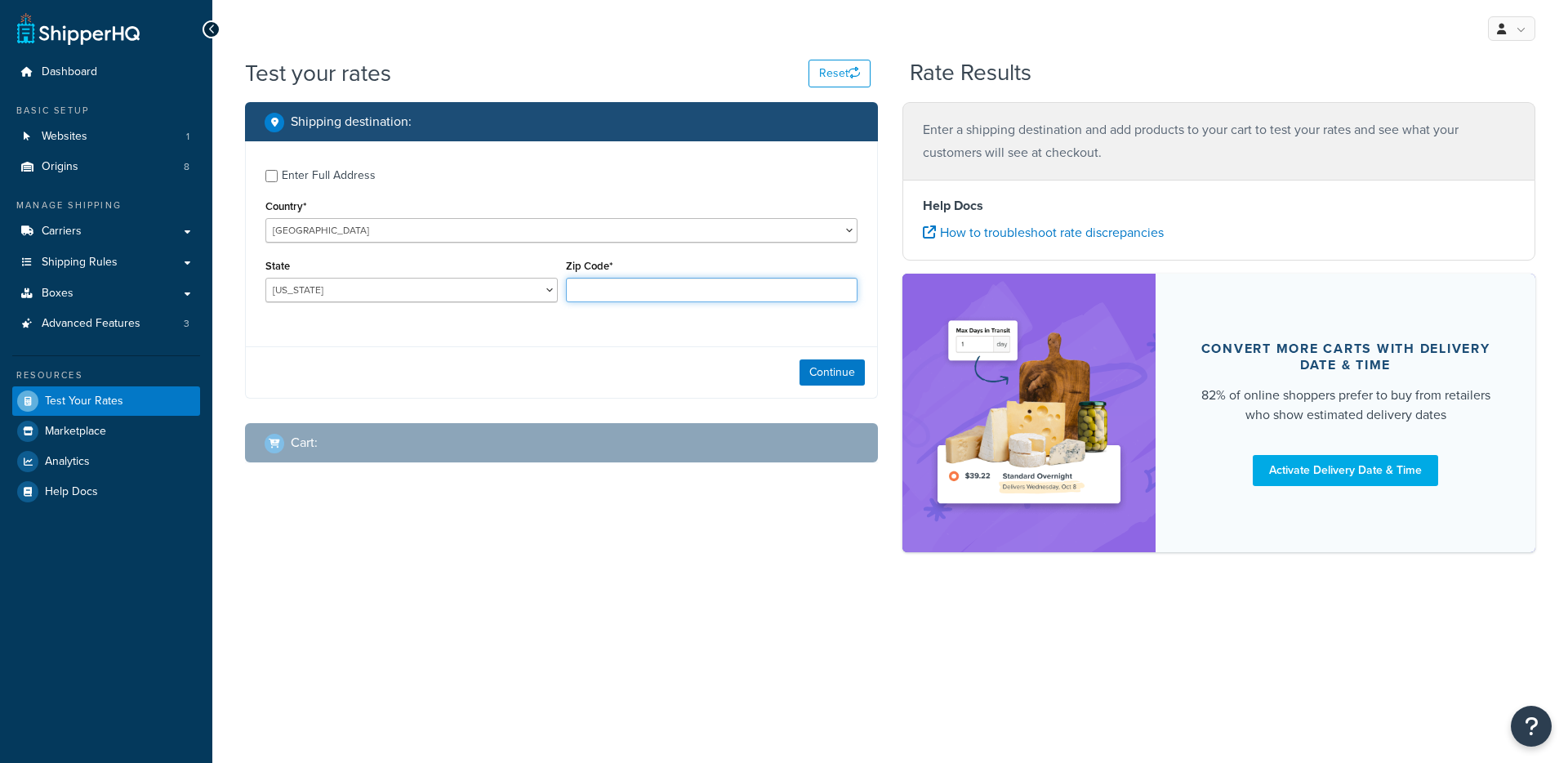
click at [650, 278] on input "Zip Code*" at bounding box center [712, 290] width 292 height 25
type input "78759"
select select "TX"
click at [845, 382] on button "Continue" at bounding box center [832, 372] width 65 height 26
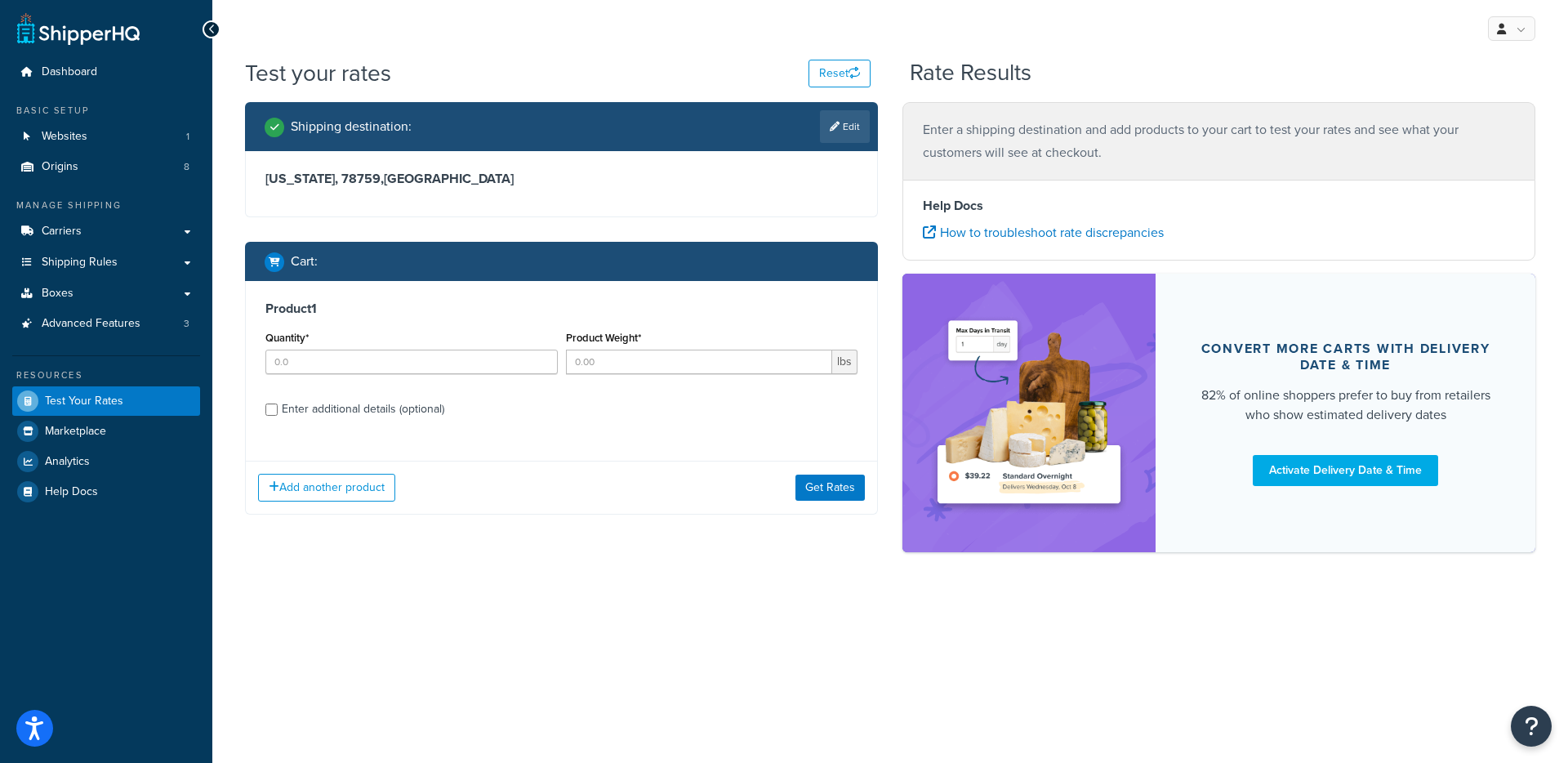
click at [410, 345] on div "Quantity*" at bounding box center [411, 350] width 292 height 47
click at [410, 349] on input "Quantity*" at bounding box center [411, 362] width 292 height 25
type input "1"
click at [728, 367] on input "Product Weight*" at bounding box center [699, 362] width 267 height 25
type input "4"
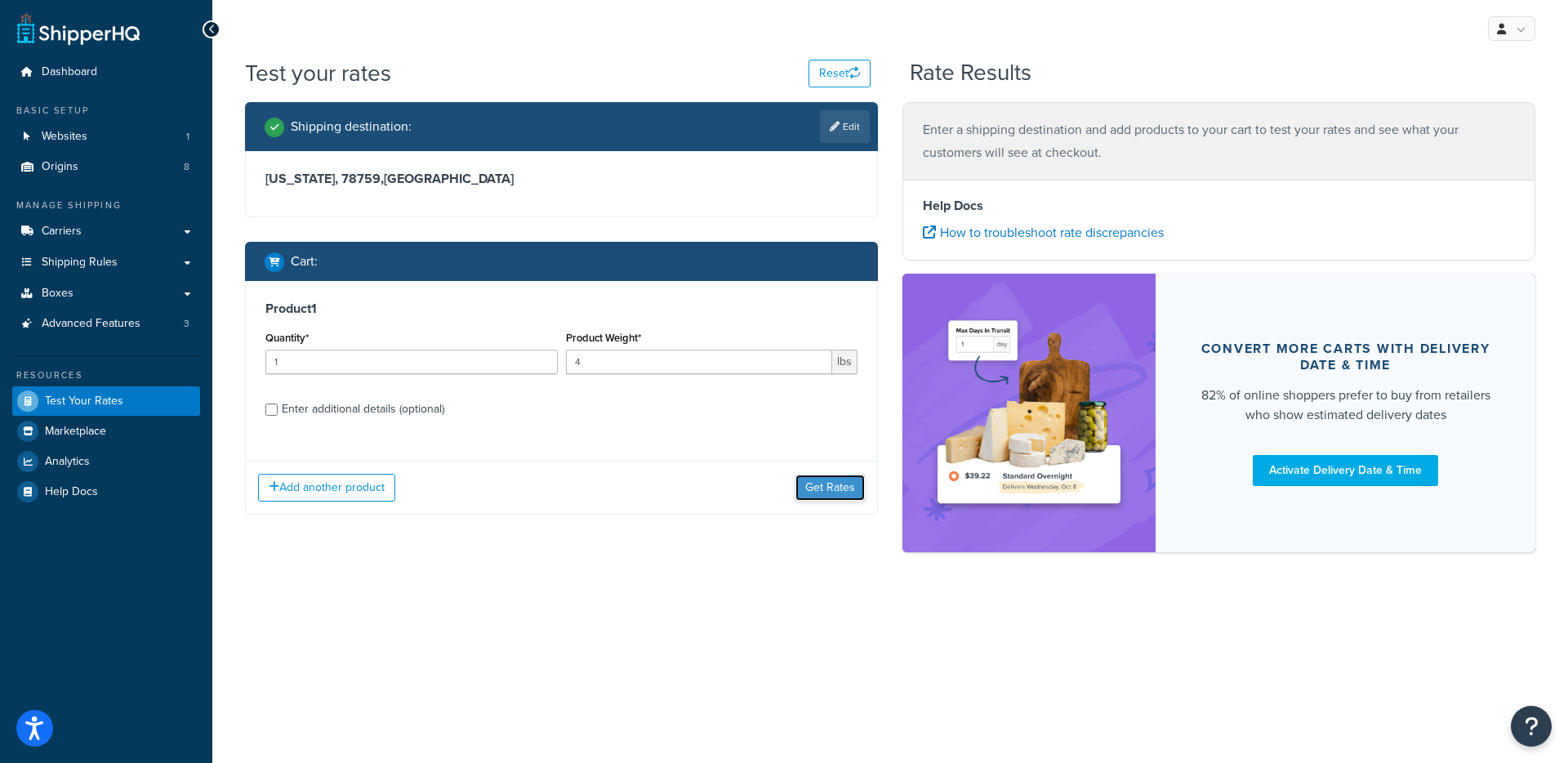
click at [810, 487] on button "Get Rates" at bounding box center [830, 487] width 70 height 26
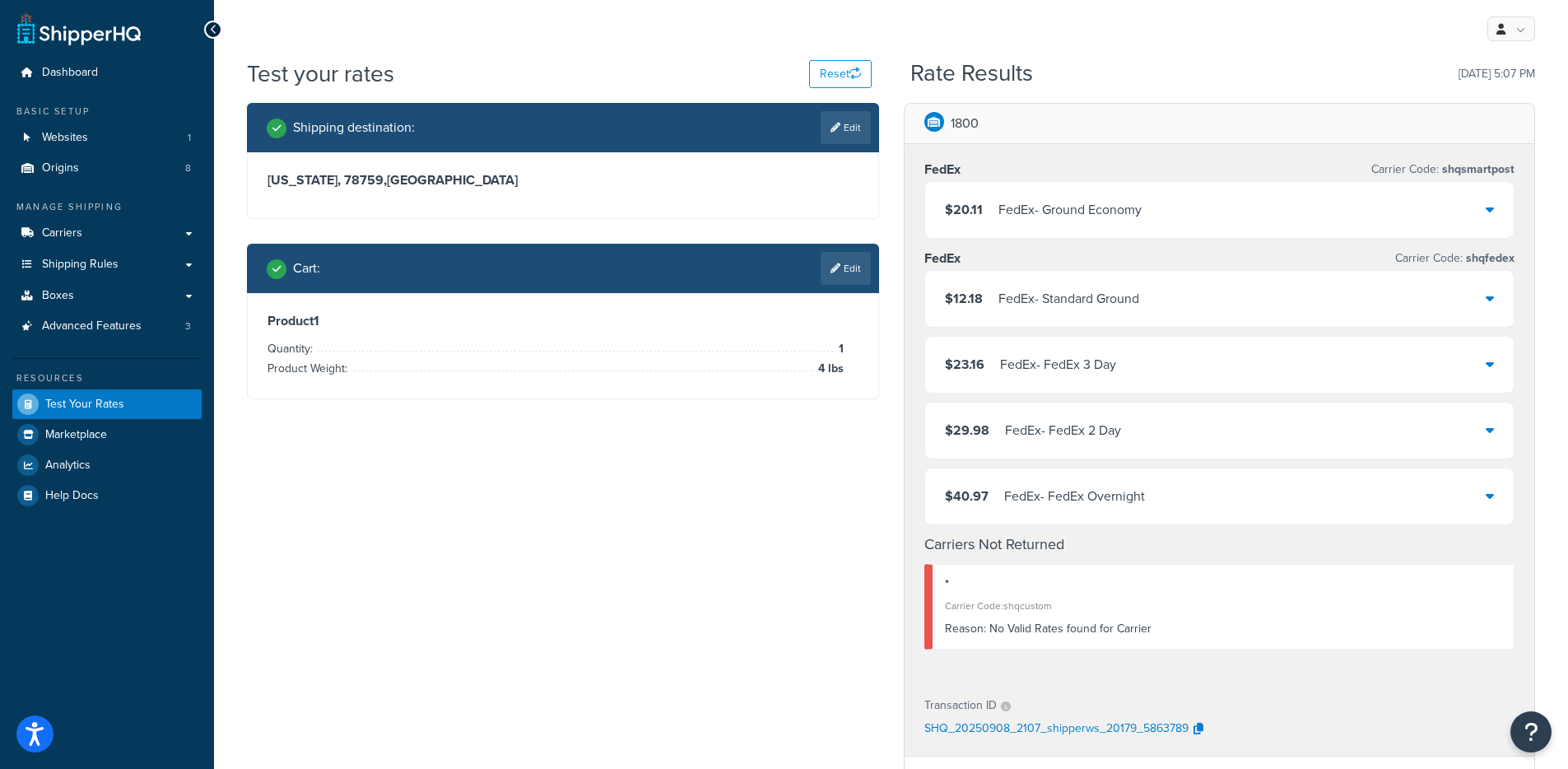
click at [1182, 306] on div "$12.18 FedEx - Standard Ground" at bounding box center [1219, 299] width 590 height 56
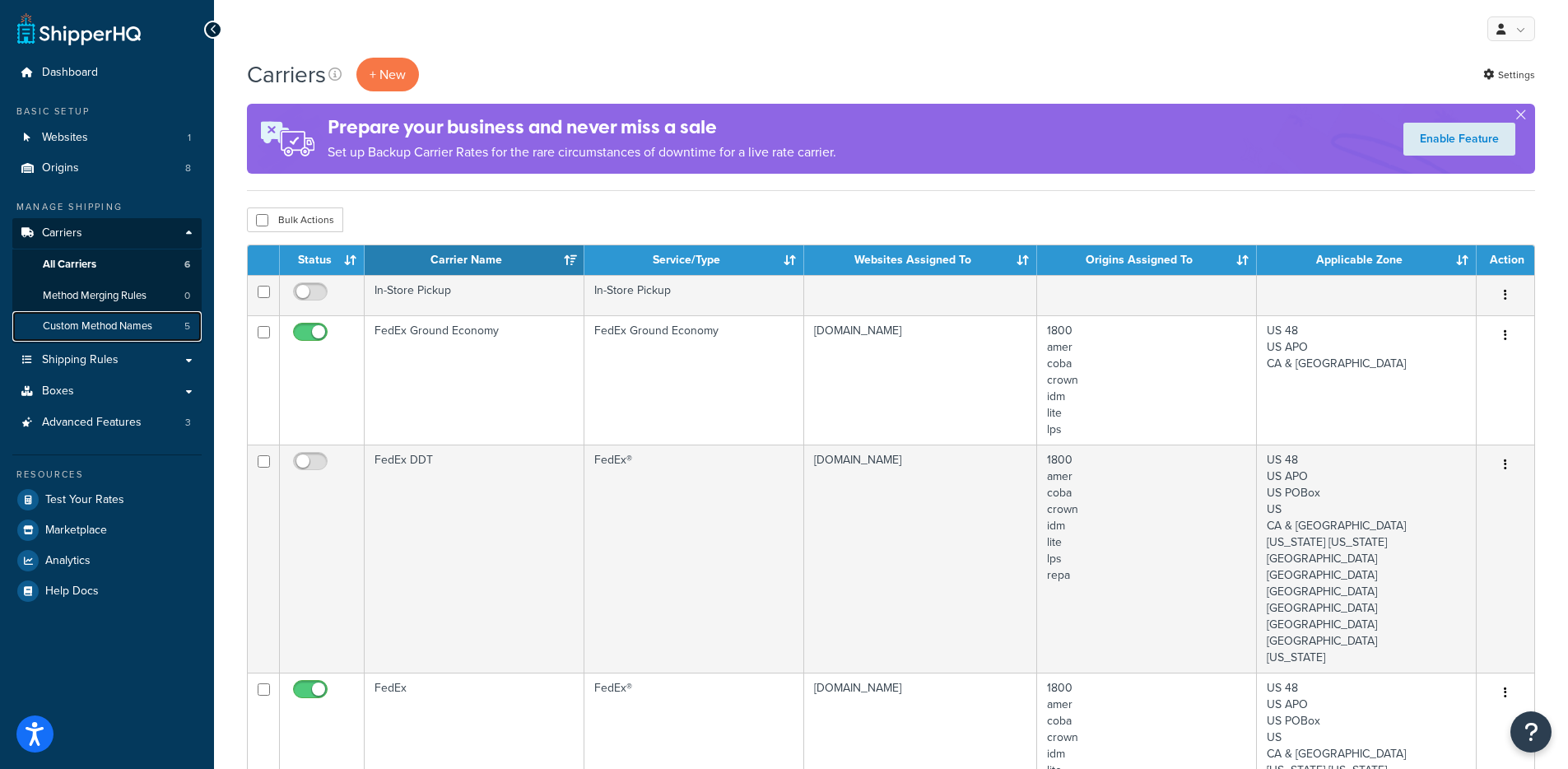
click at [159, 314] on link "Custom Method Names 5" at bounding box center [107, 326] width 189 height 31
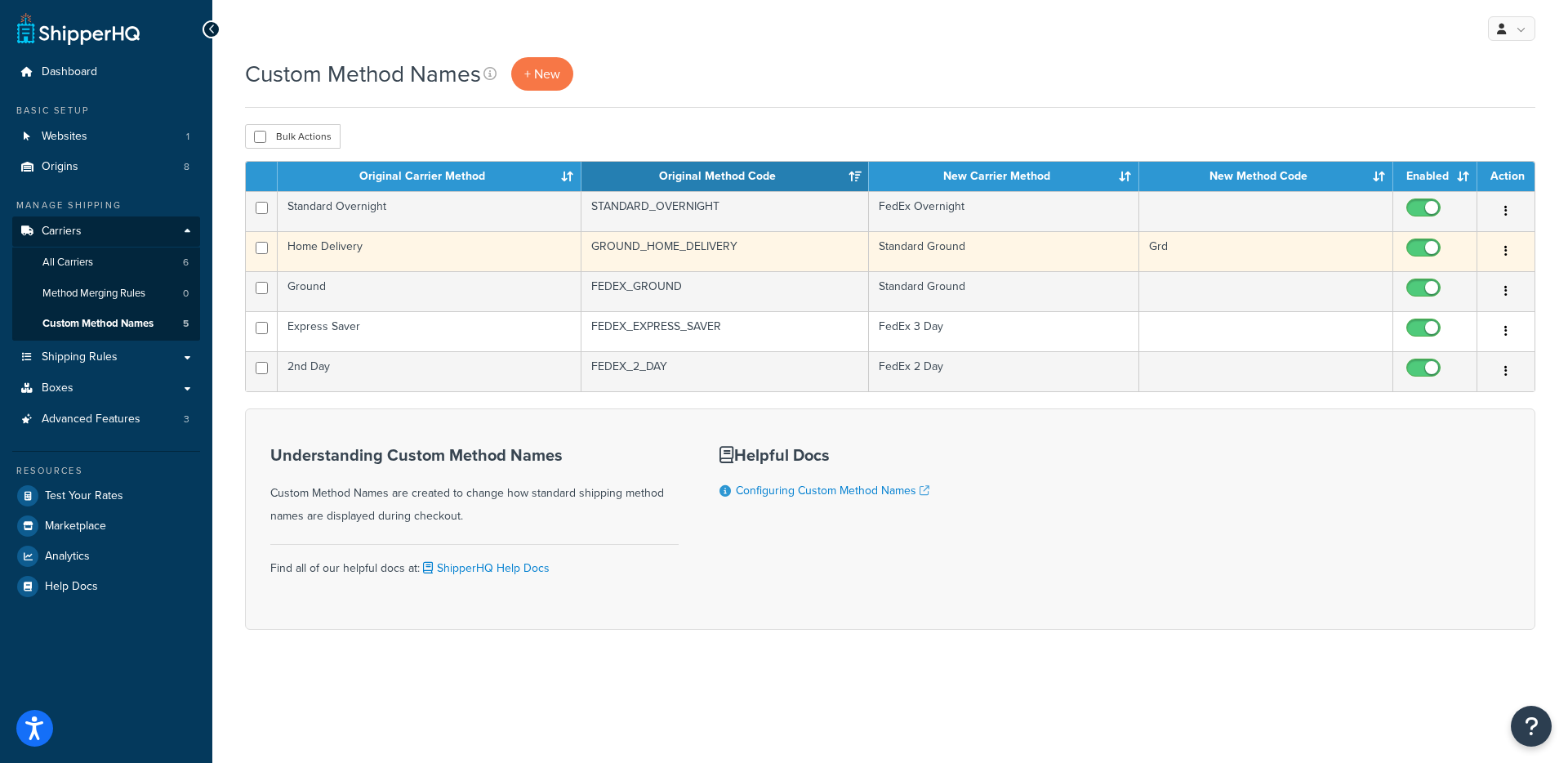
click at [1422, 248] on input "checkbox" at bounding box center [1426, 252] width 45 height 21
click at [1413, 248] on input "checkbox" at bounding box center [1426, 252] width 45 height 21
checkbox input "true"
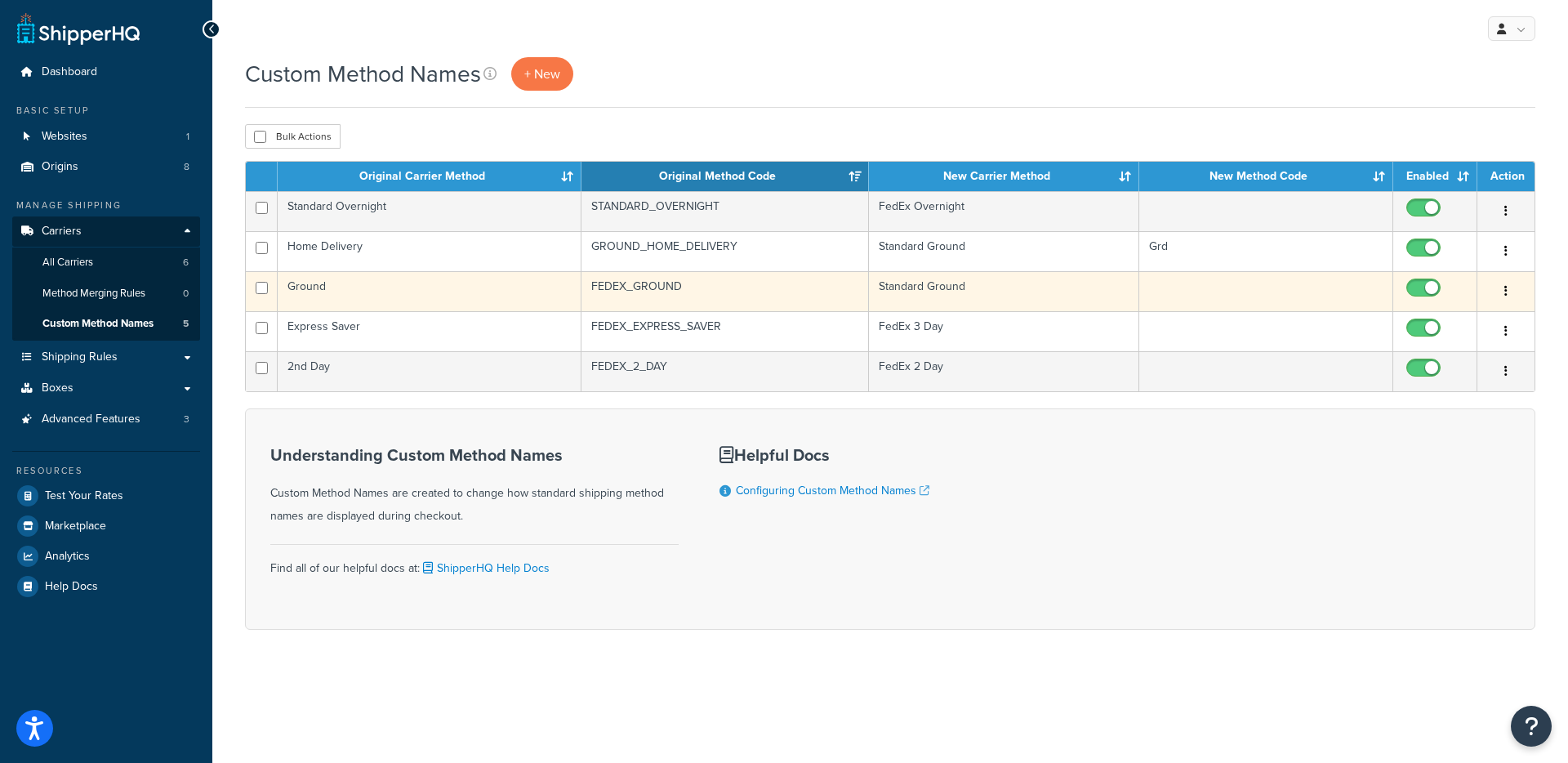
click at [1427, 287] on input "checkbox" at bounding box center [1426, 292] width 45 height 21
click at [1431, 287] on input "checkbox" at bounding box center [1426, 292] width 45 height 21
checkbox input "true"
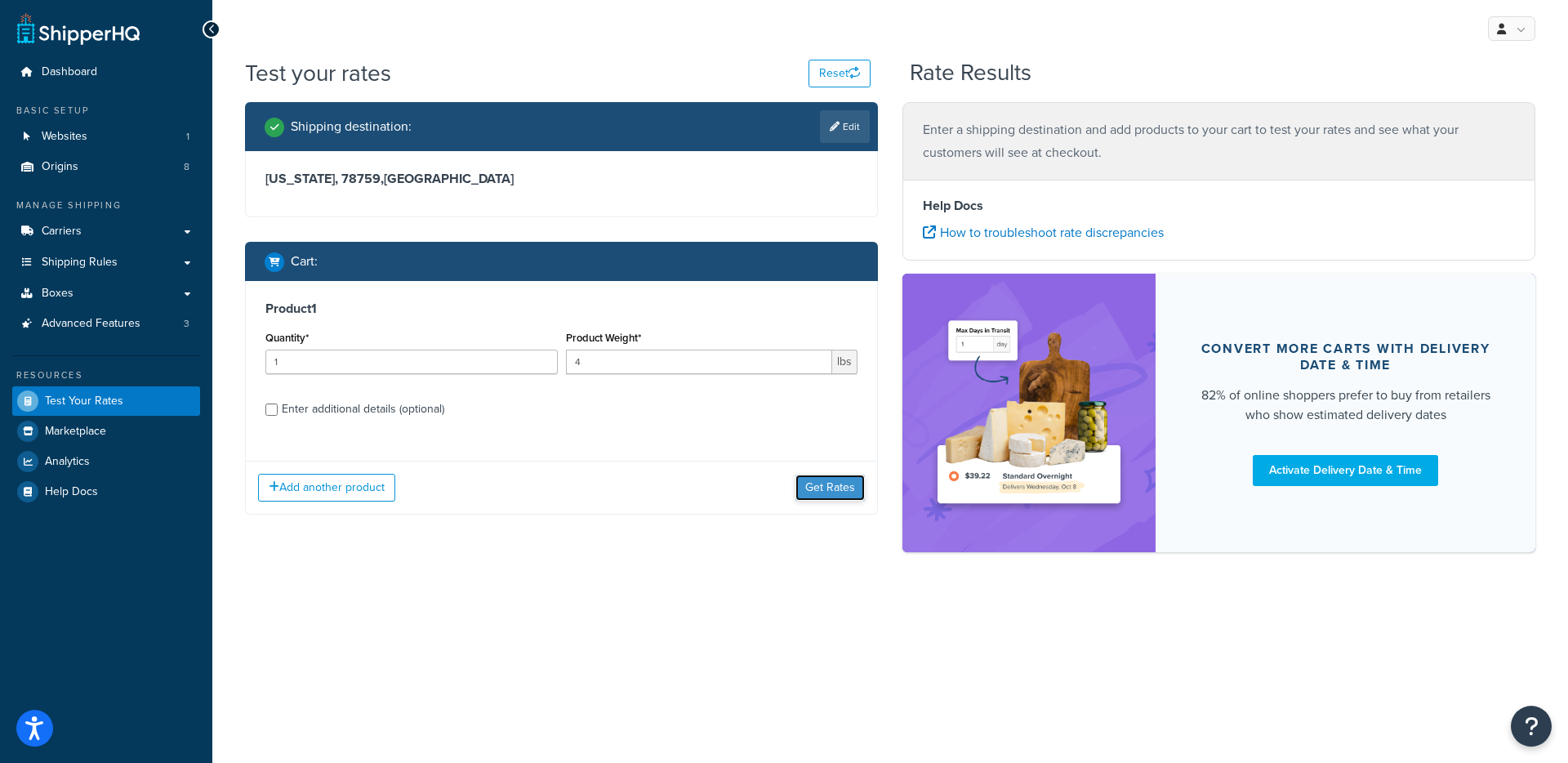
click at [808, 490] on button "Get Rates" at bounding box center [830, 487] width 70 height 26
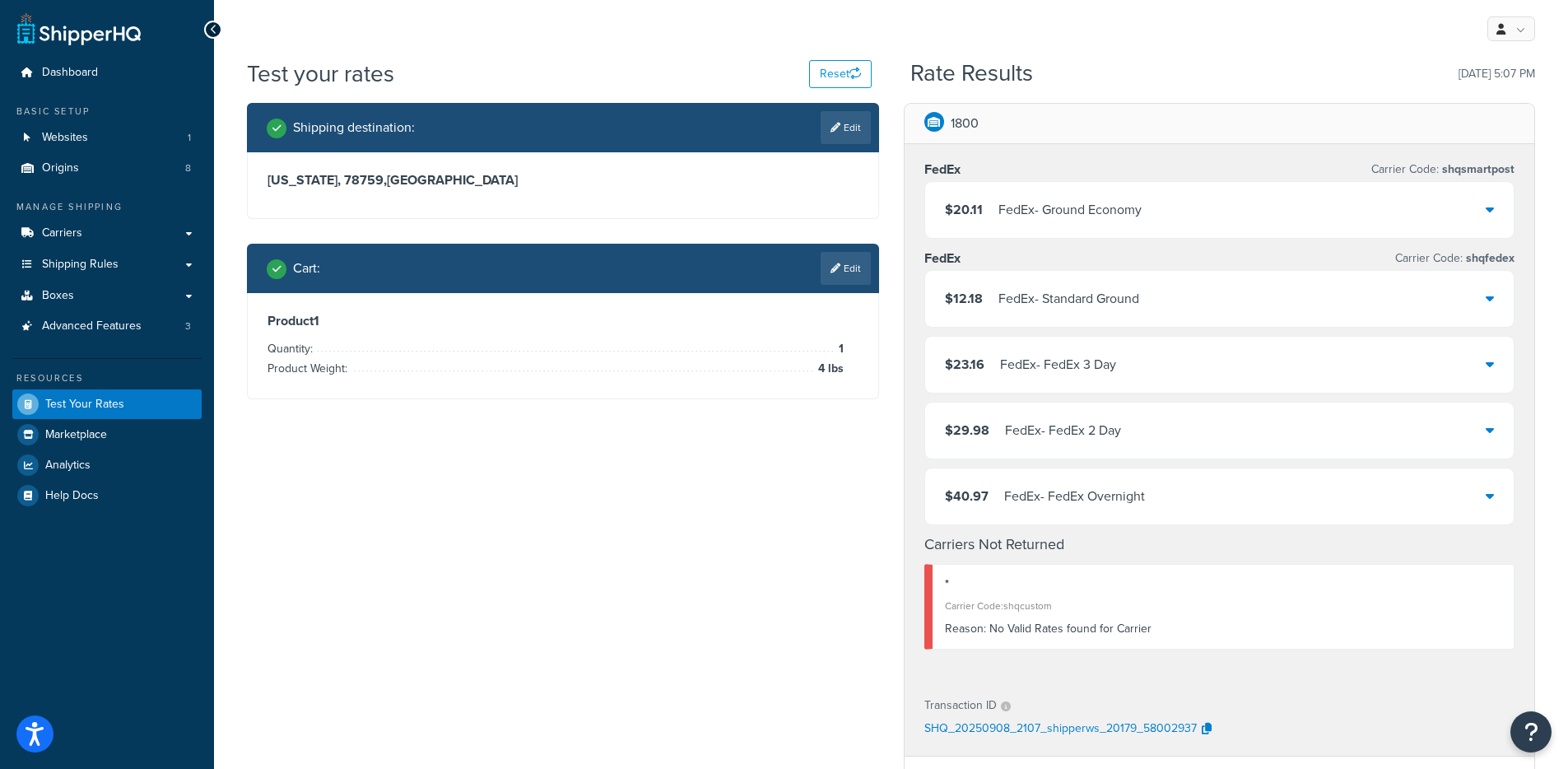
click at [1139, 301] on div "FedEx - Standard Ground" at bounding box center [1068, 299] width 141 height 23
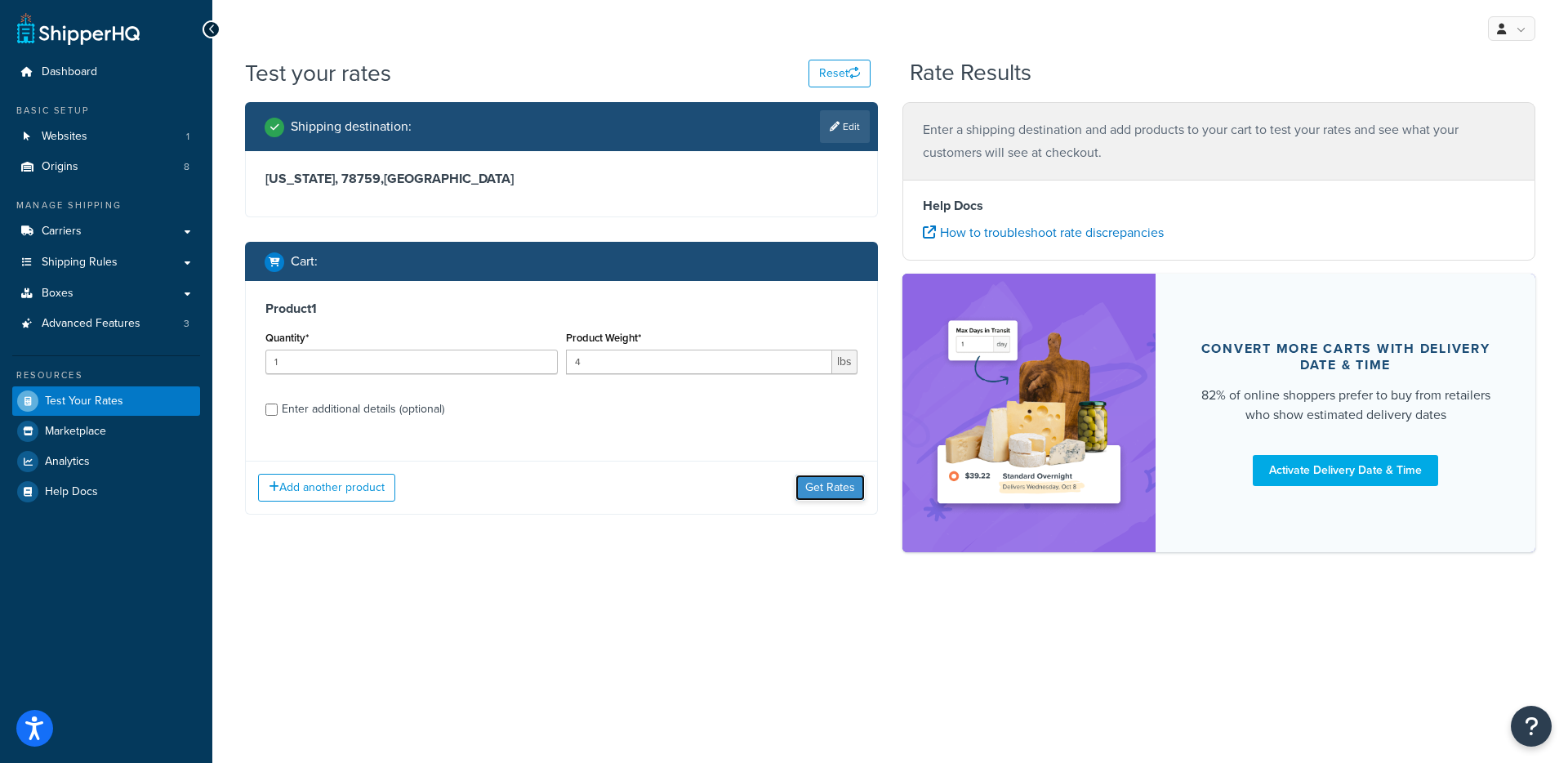
click at [808, 474] on button "Get Rates" at bounding box center [830, 487] width 70 height 26
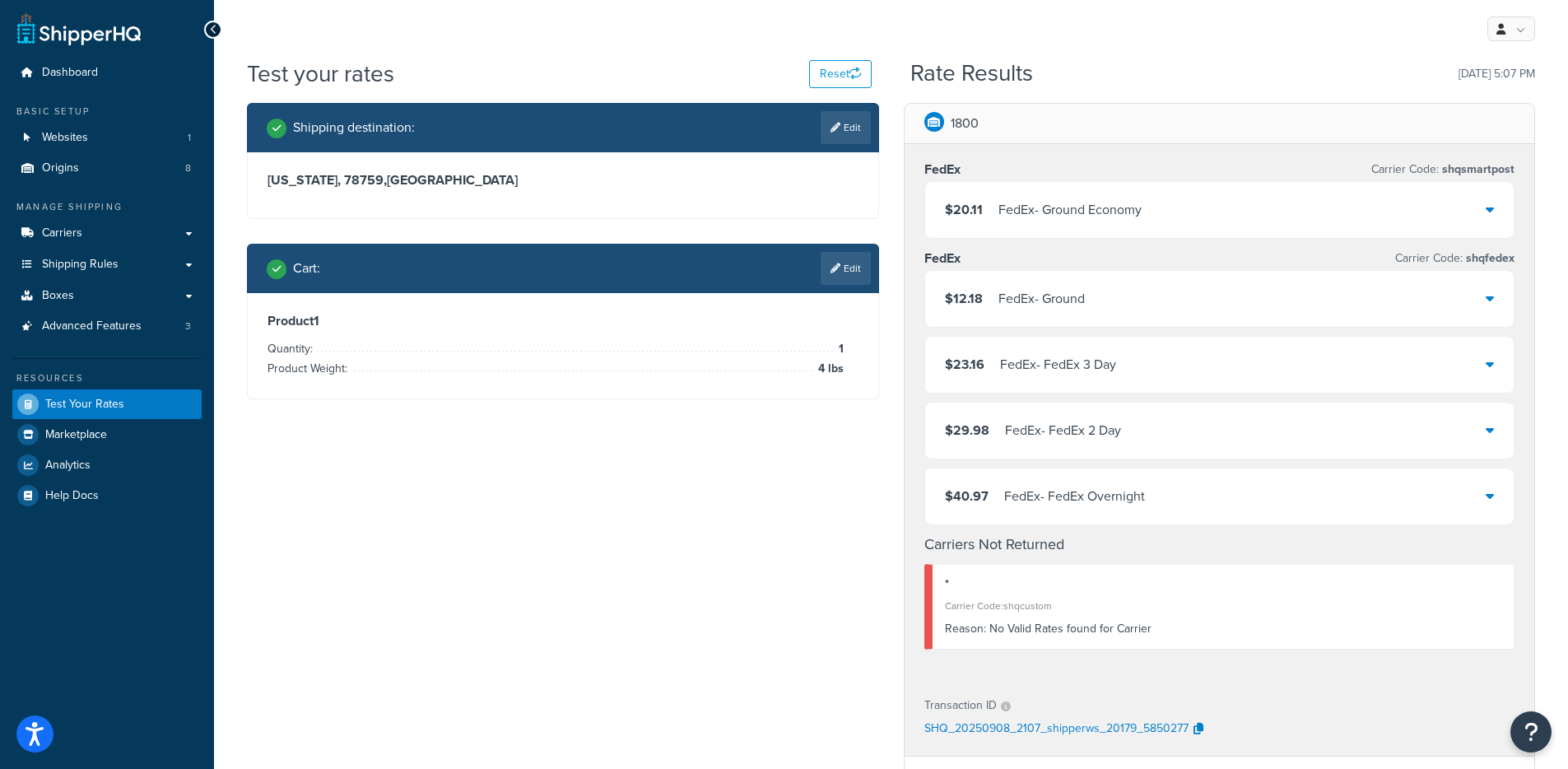
click at [1176, 300] on div "$12.18 FedEx - Ground" at bounding box center [1219, 299] width 590 height 56
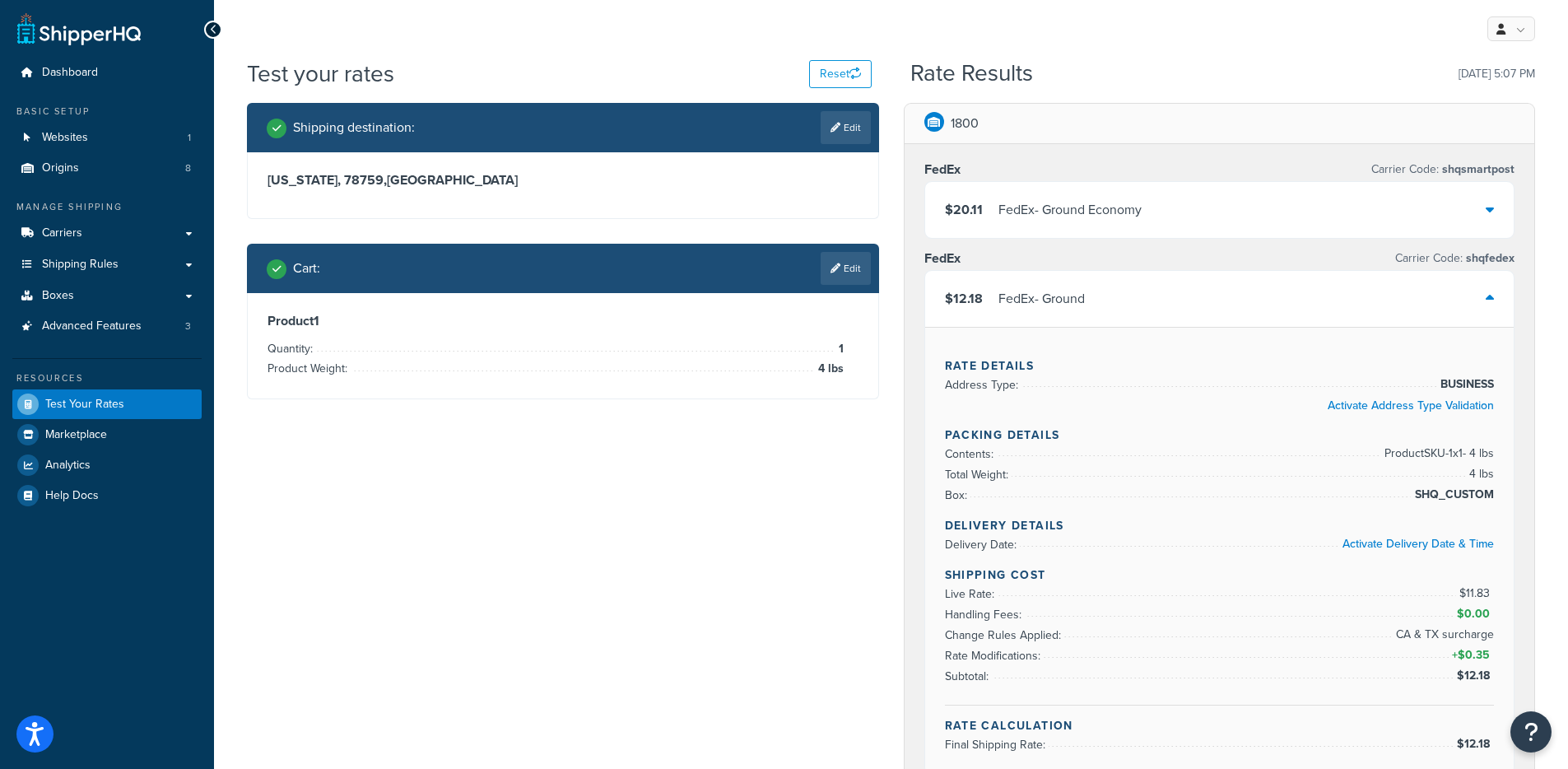
click at [1176, 300] on div "$12.18 FedEx - Ground" at bounding box center [1219, 299] width 590 height 56
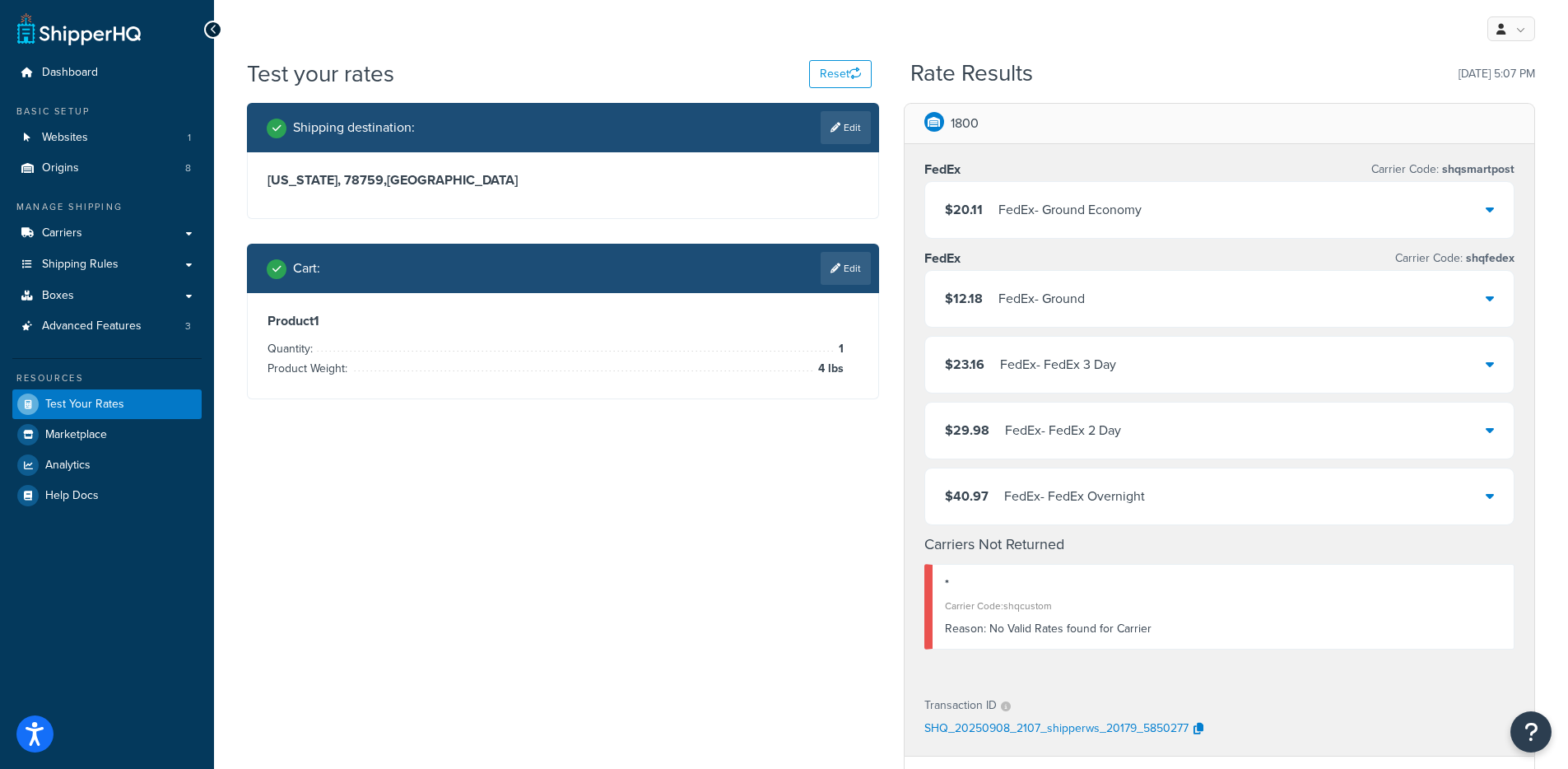
click at [1130, 225] on div "$20.11 FedEx - Ground Economy" at bounding box center [1219, 209] width 590 height 56
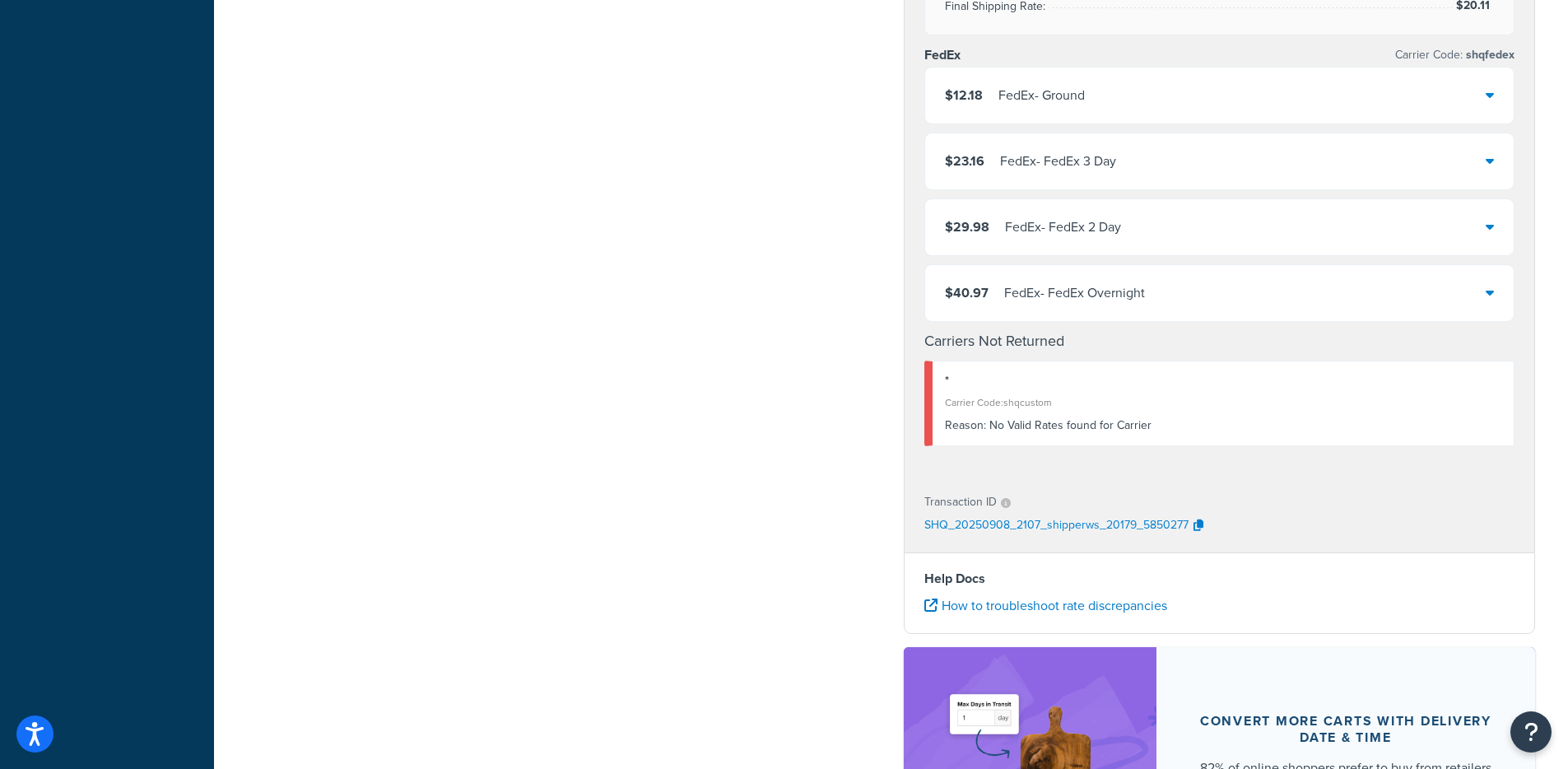
scroll to position [776, 0]
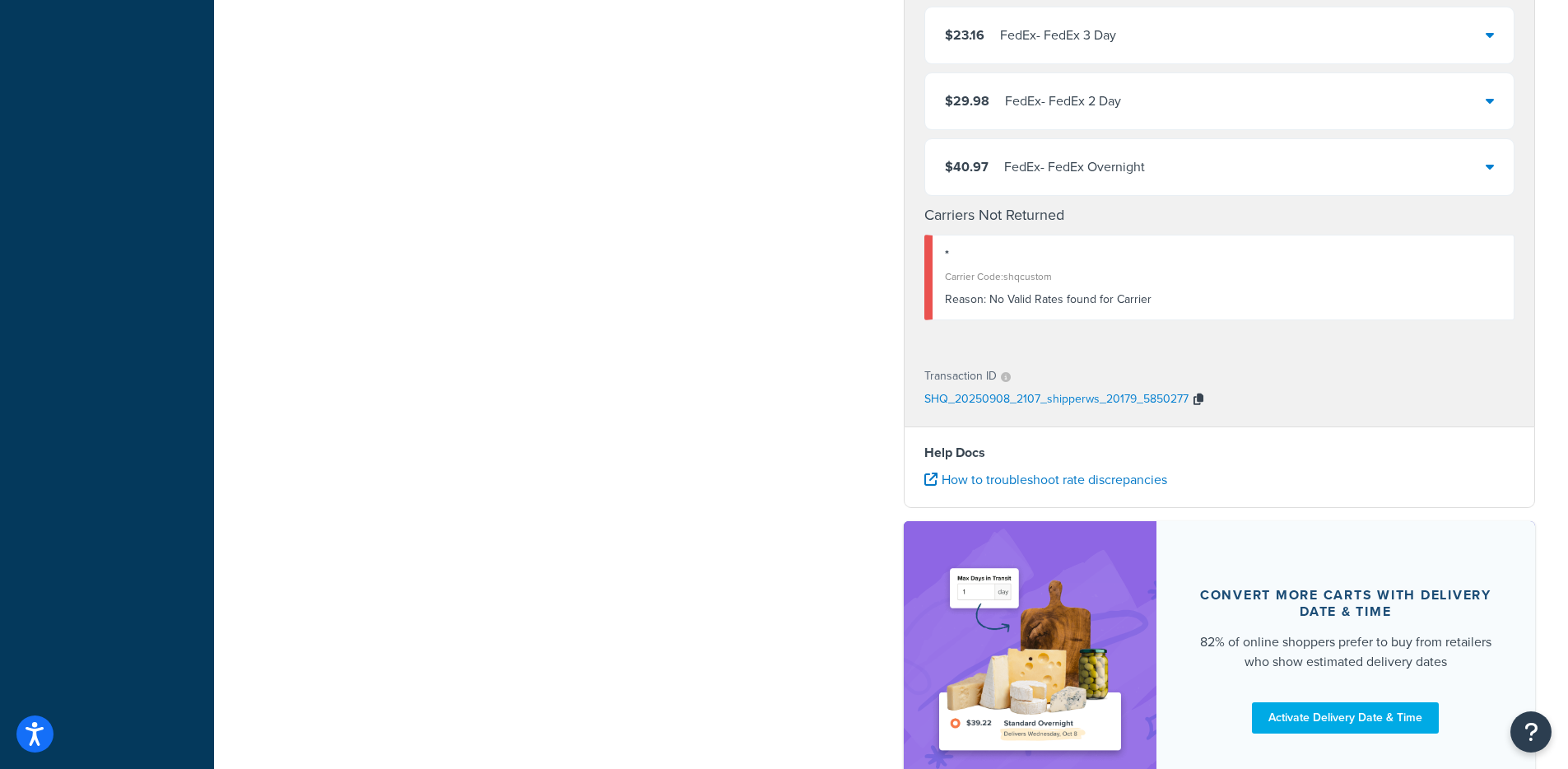
click at [1199, 397] on icon "button" at bounding box center [1199, 400] width 10 height 12
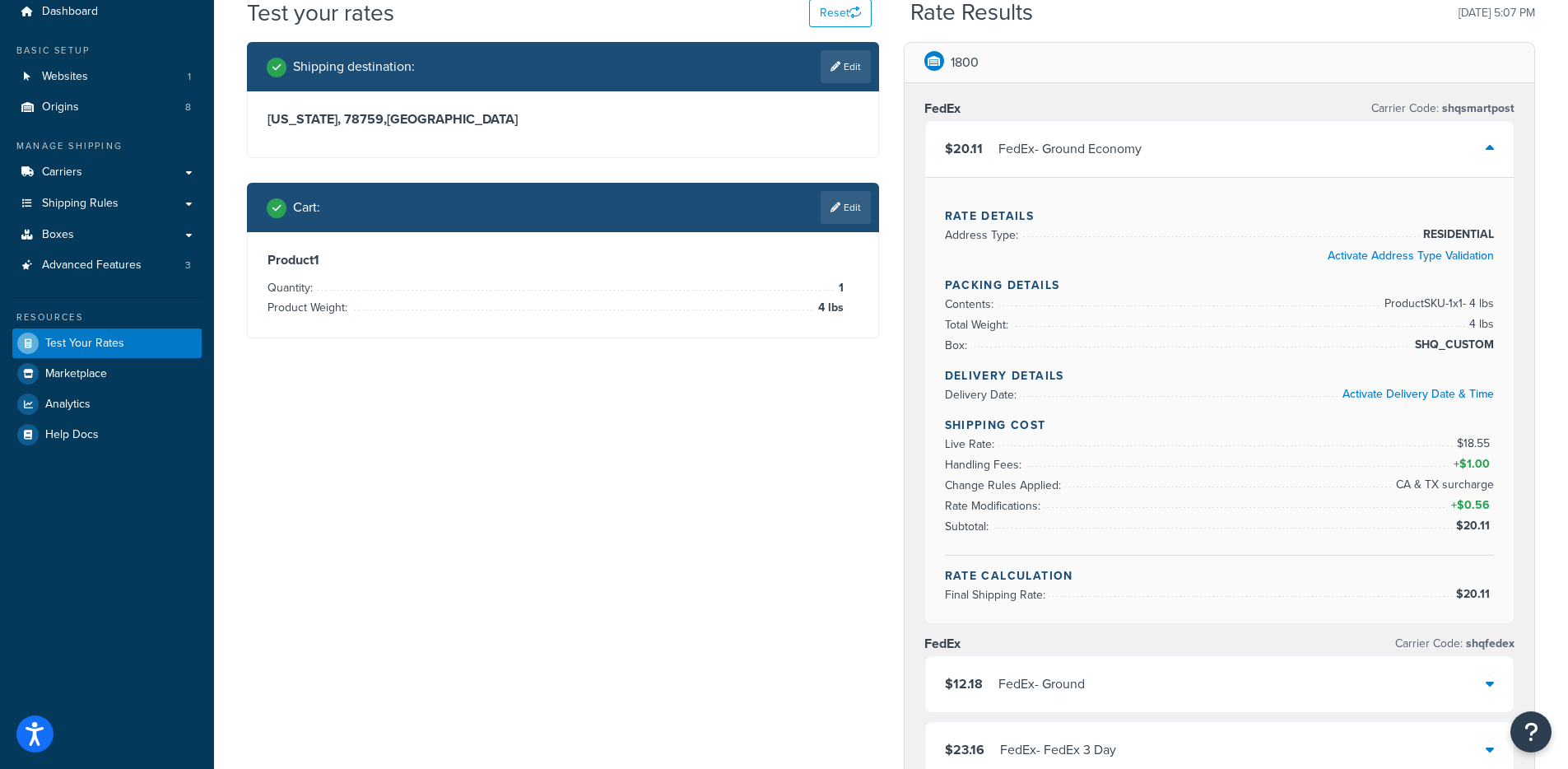
scroll to position [0, 0]
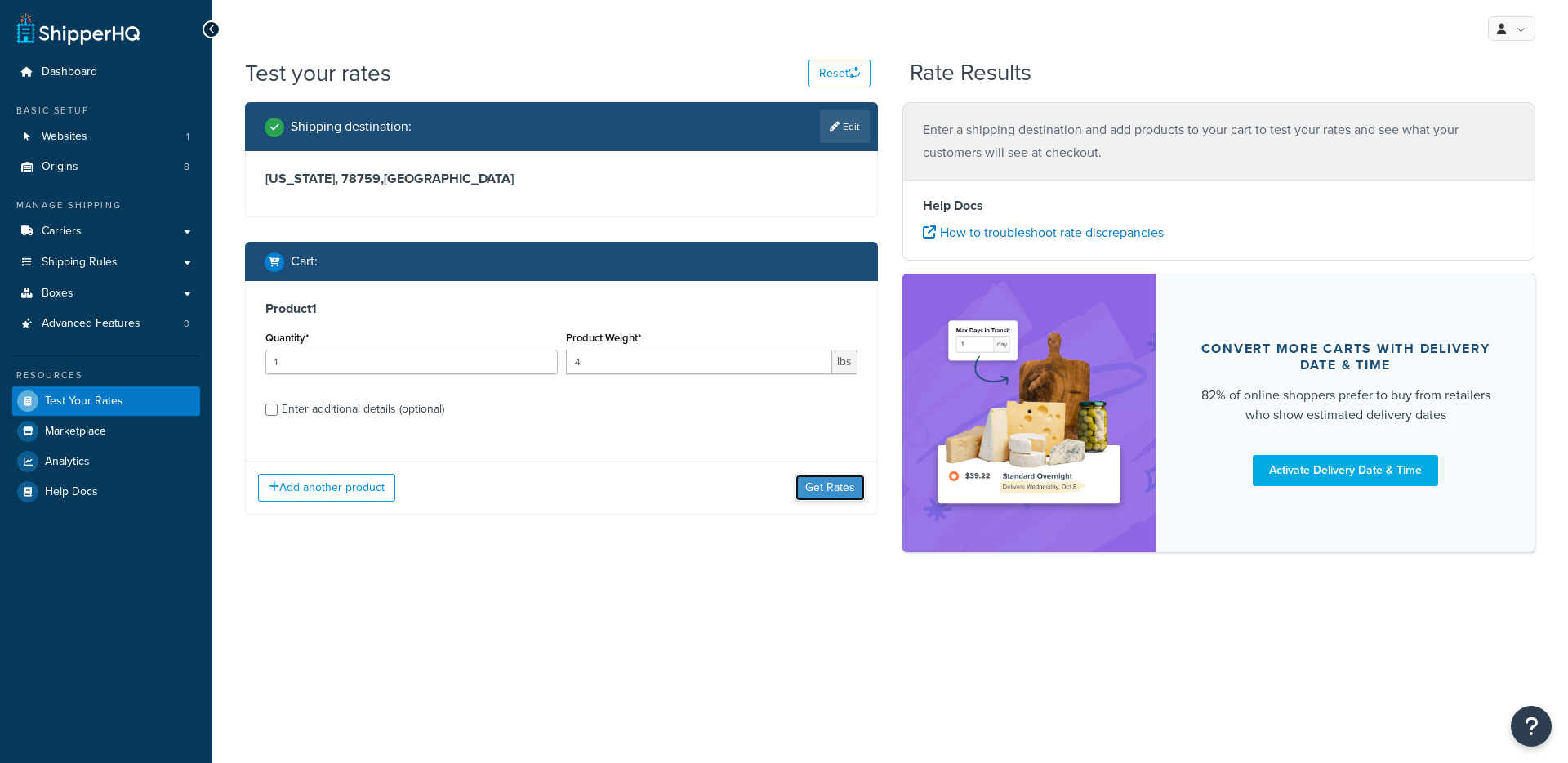
click at [818, 482] on button "Get Rates" at bounding box center [830, 487] width 70 height 26
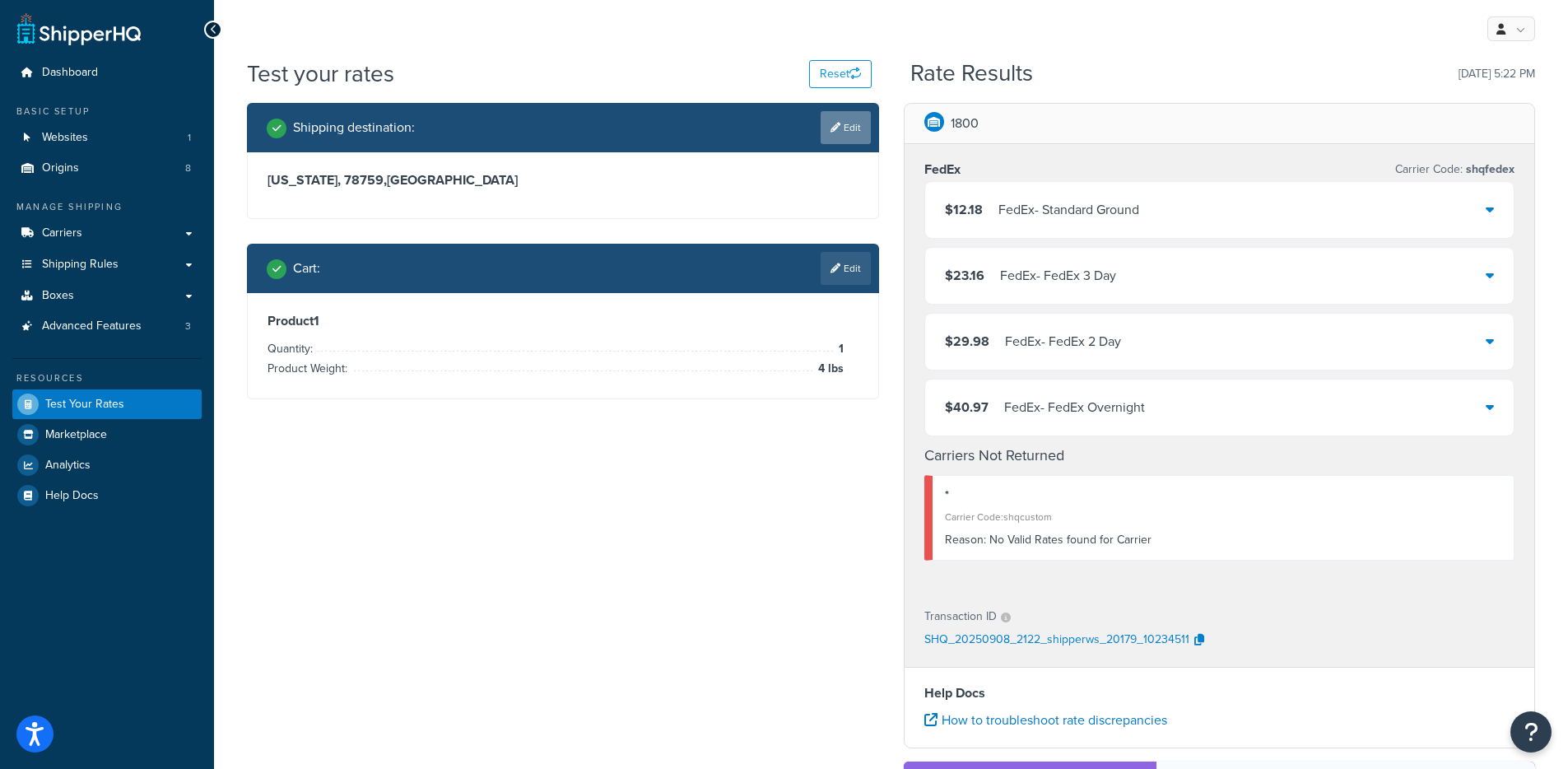
click at [831, 125] on icon at bounding box center [836, 128] width 10 height 10
select select "TX"
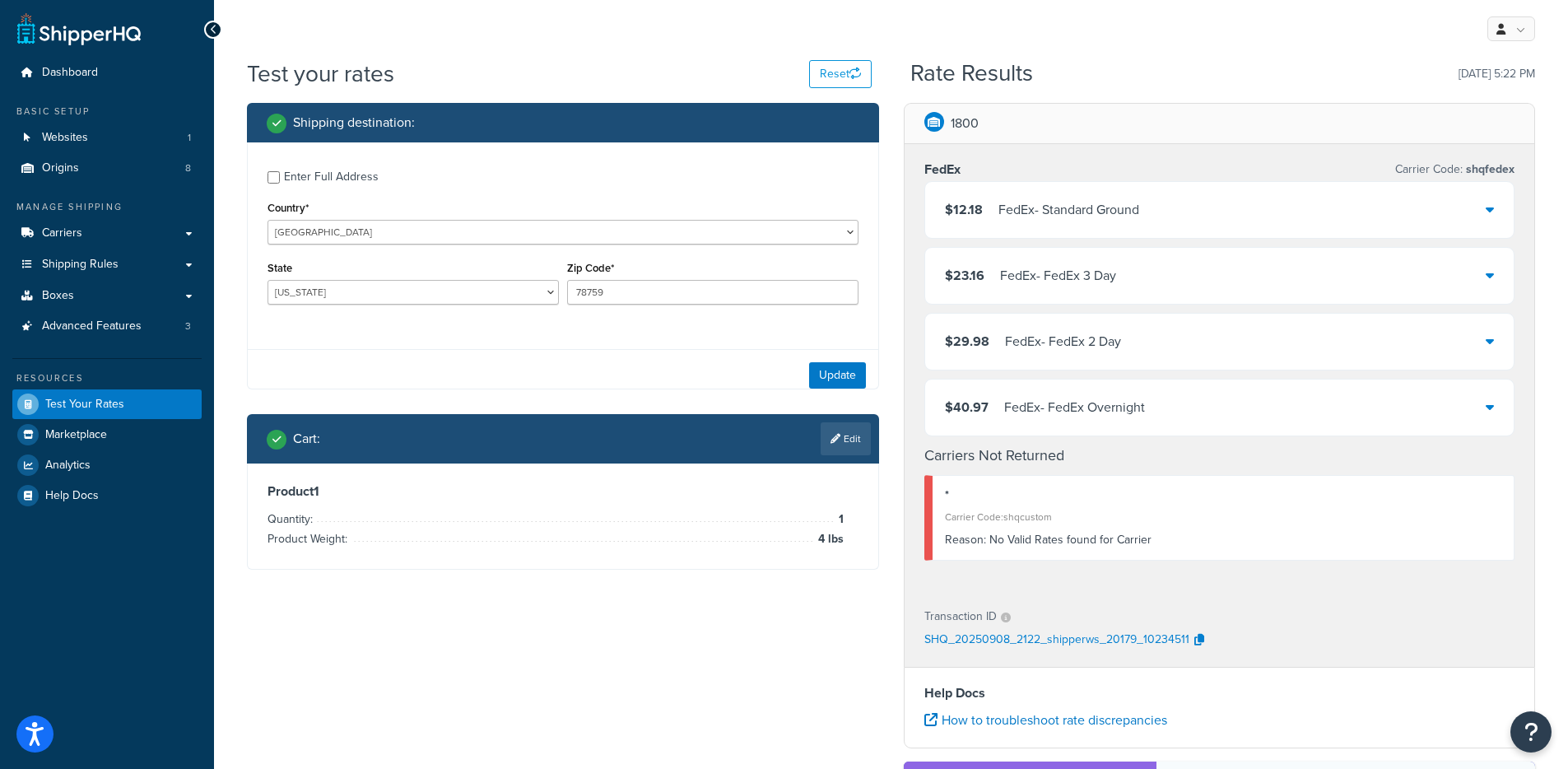
click at [329, 182] on div "Enter Full Address" at bounding box center [332, 177] width 95 height 23
click at [280, 182] on input "Enter Full Address" at bounding box center [274, 177] width 13 height 13
checkbox input "true"
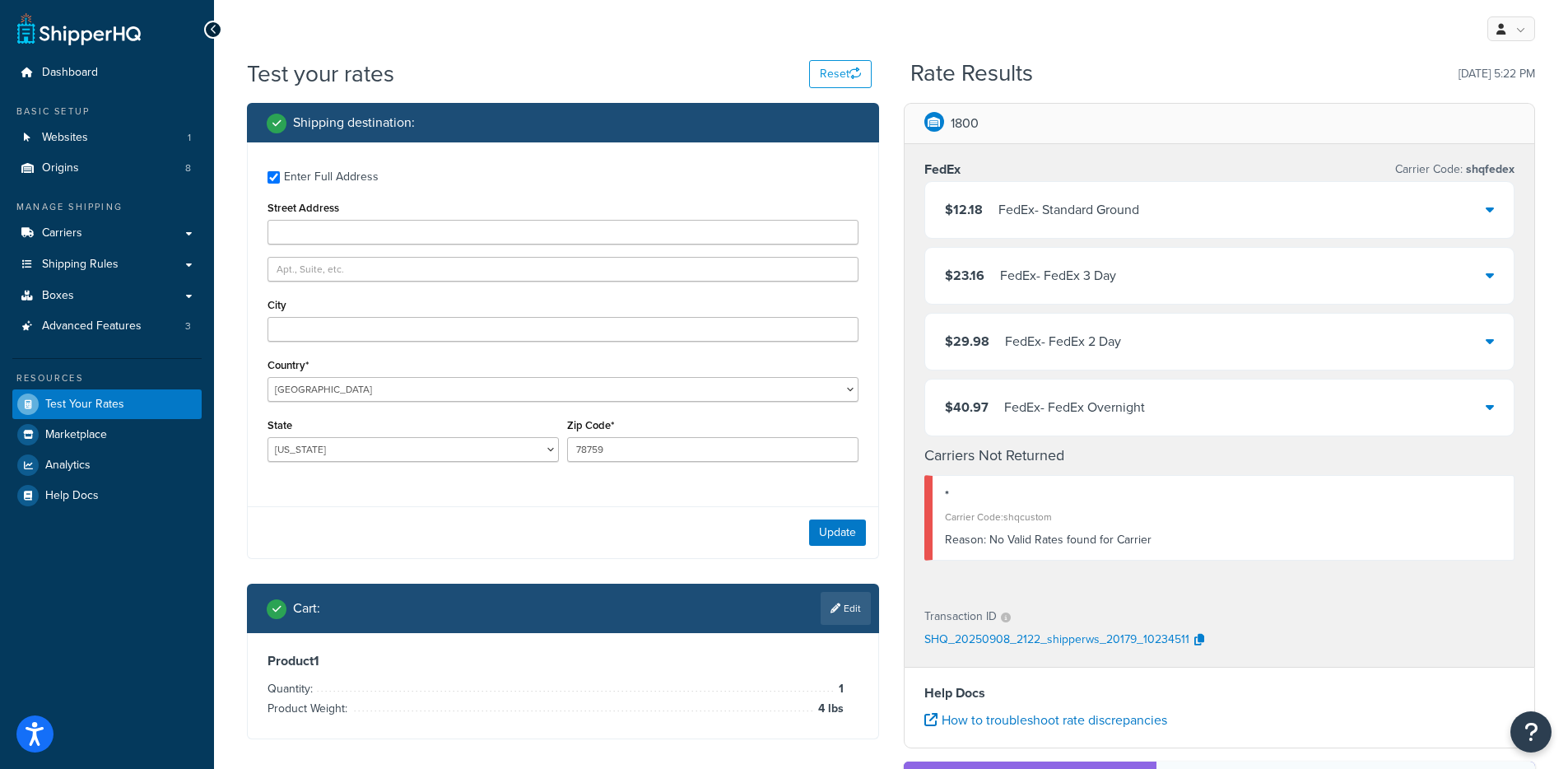
click at [324, 211] on label "Street Address" at bounding box center [304, 208] width 72 height 13
click at [324, 220] on input "Street Address" at bounding box center [563, 233] width 591 height 25
click at [324, 247] on div "Enter Full Address Street Address City Country* United States United Kingdom Af…" at bounding box center [563, 318] width 631 height 351
click at [333, 229] on input "Street Address" at bounding box center [563, 233] width 591 height 25
type input "9600 Great Hills Trail ste 350W"
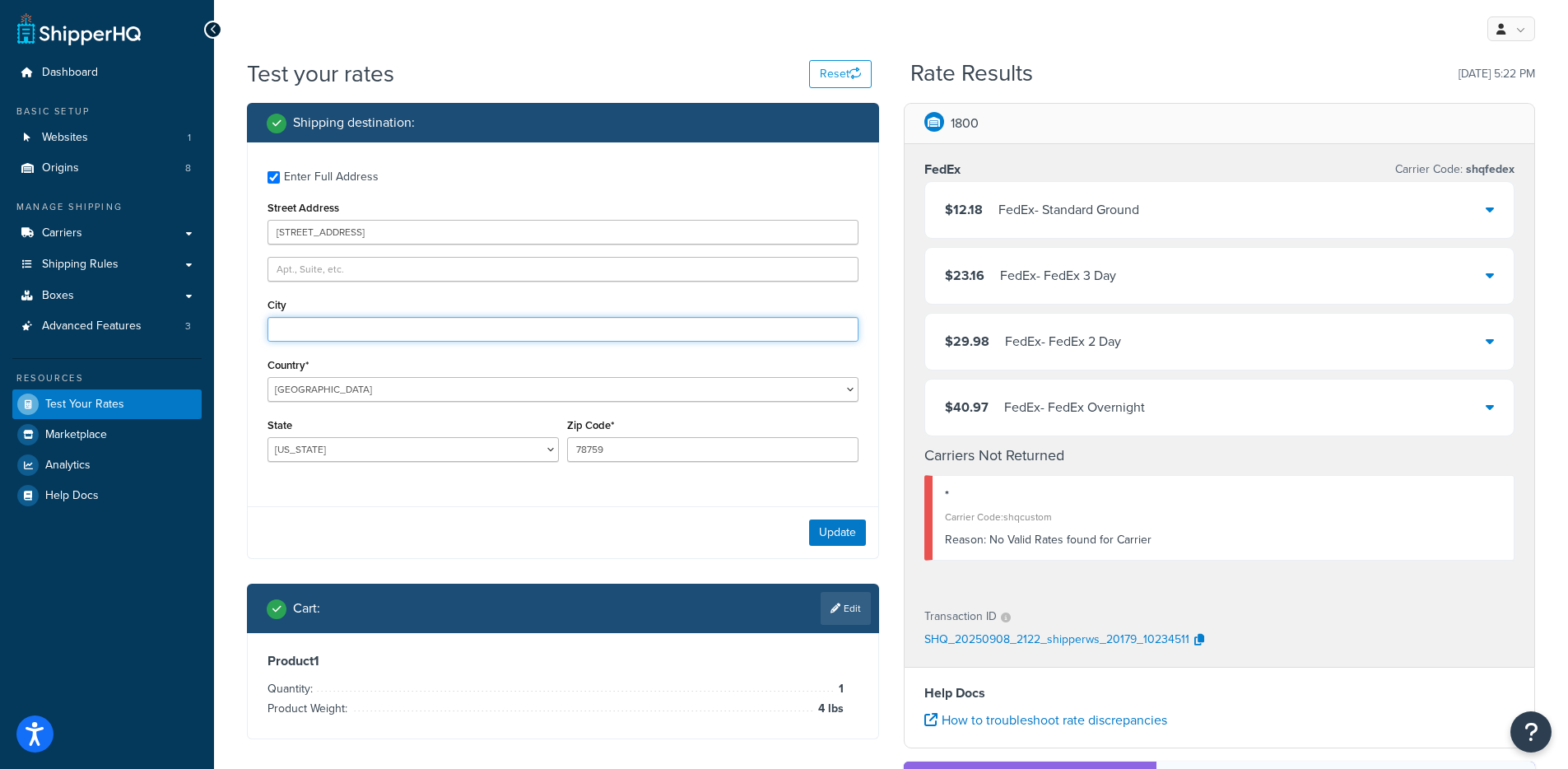
type input "Austin"
click at [825, 524] on button "Update" at bounding box center [837, 533] width 57 height 27
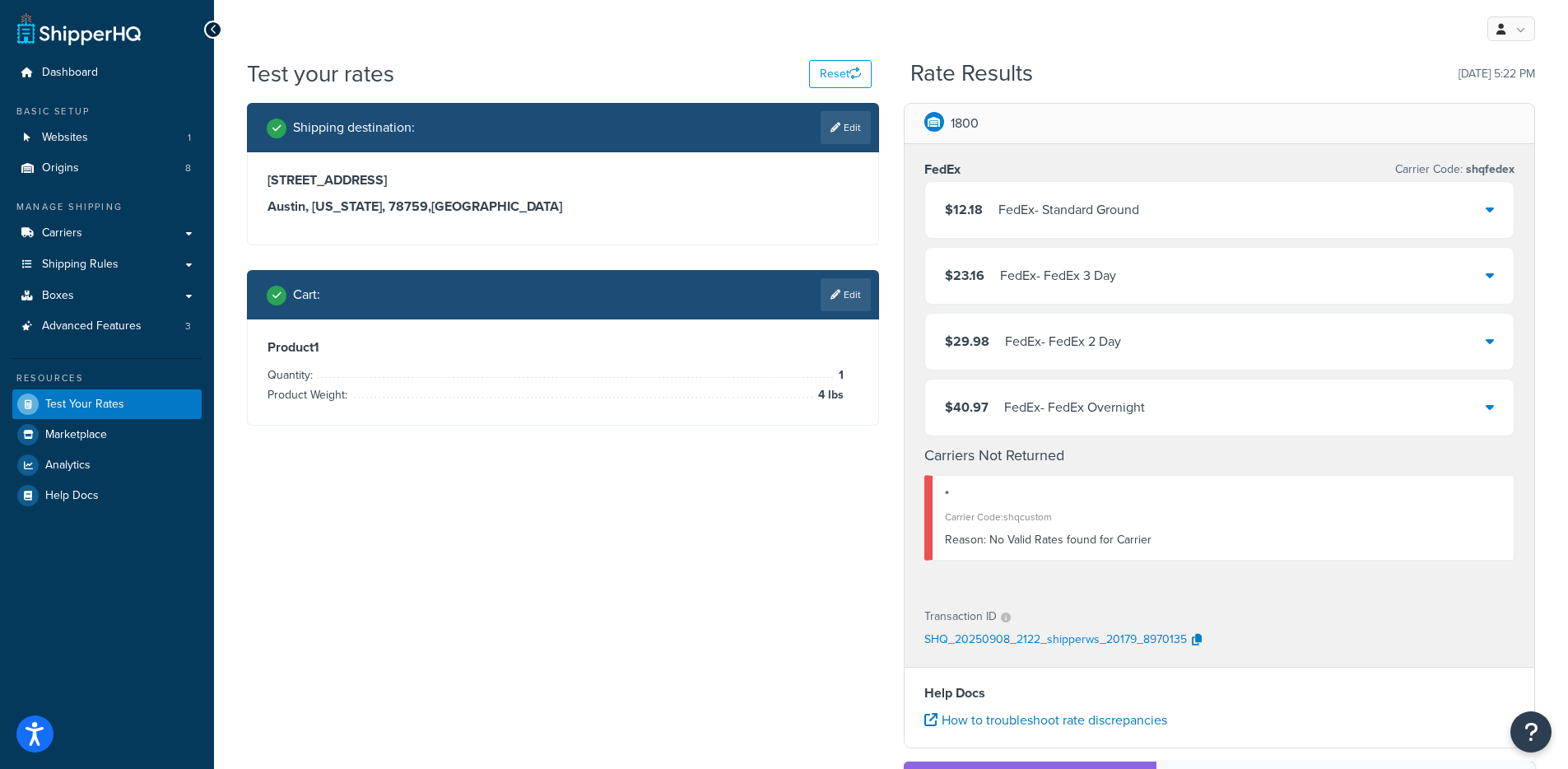
click at [1114, 187] on div "$12.18 FedEx - Standard Ground" at bounding box center [1219, 209] width 590 height 56
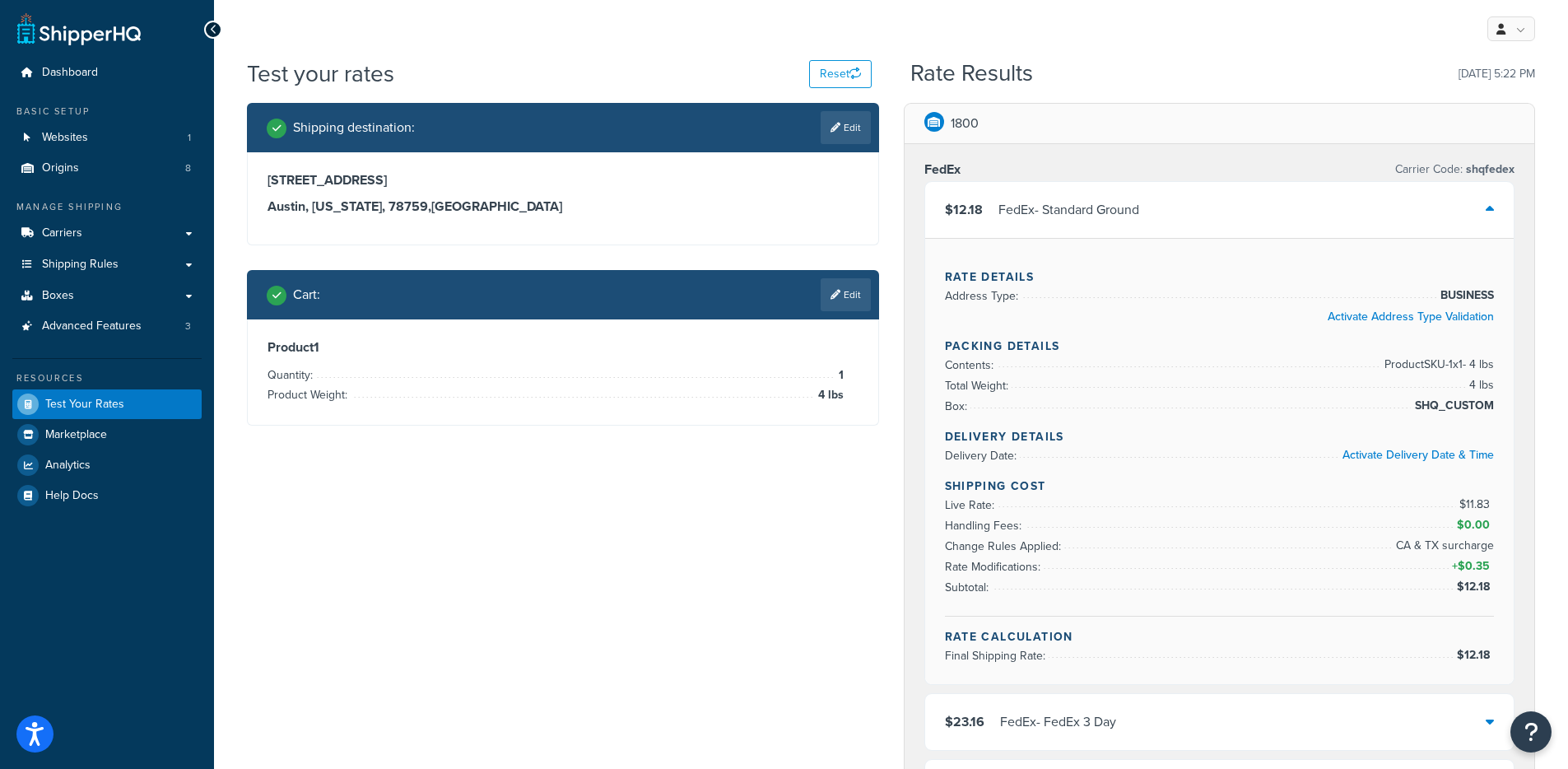
click at [1108, 198] on div "$12.18 FedEx - Standard Ground" at bounding box center [1219, 209] width 590 height 56
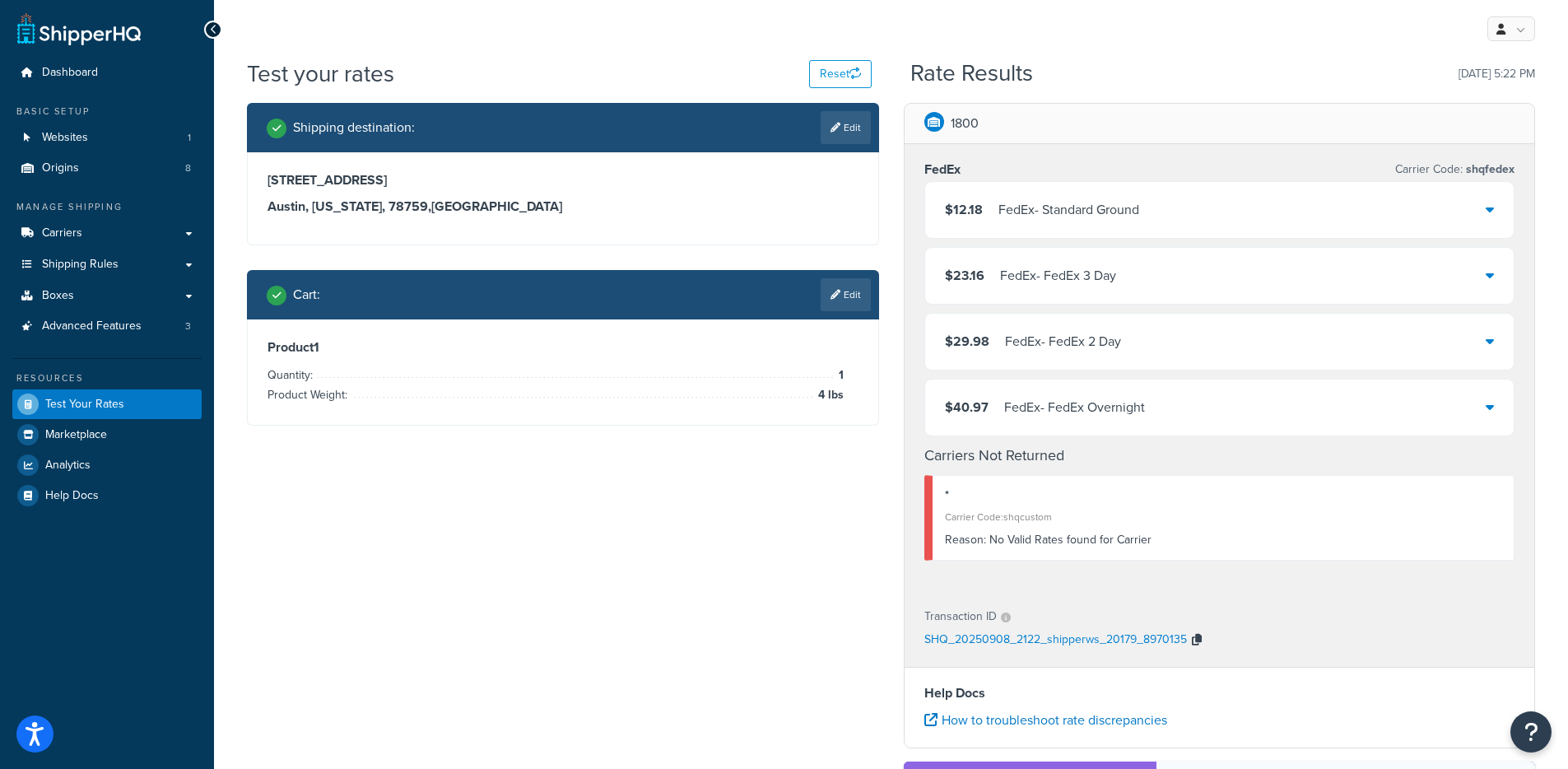
click at [1196, 634] on icon "button" at bounding box center [1197, 640] width 10 height 12
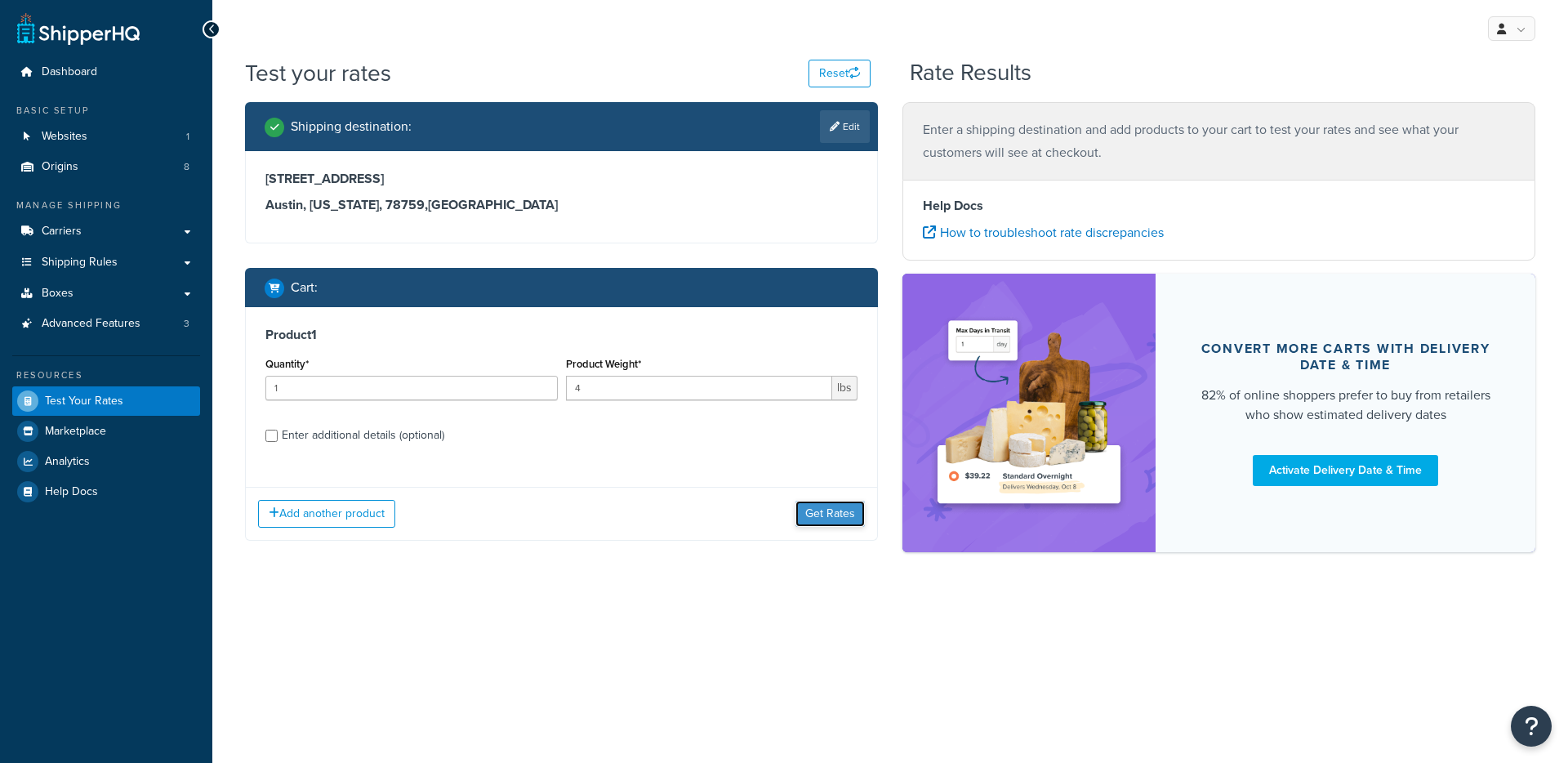
click at [809, 520] on button "Get Rates" at bounding box center [830, 514] width 70 height 26
click at [843, 511] on button "Get Rates" at bounding box center [830, 514] width 70 height 26
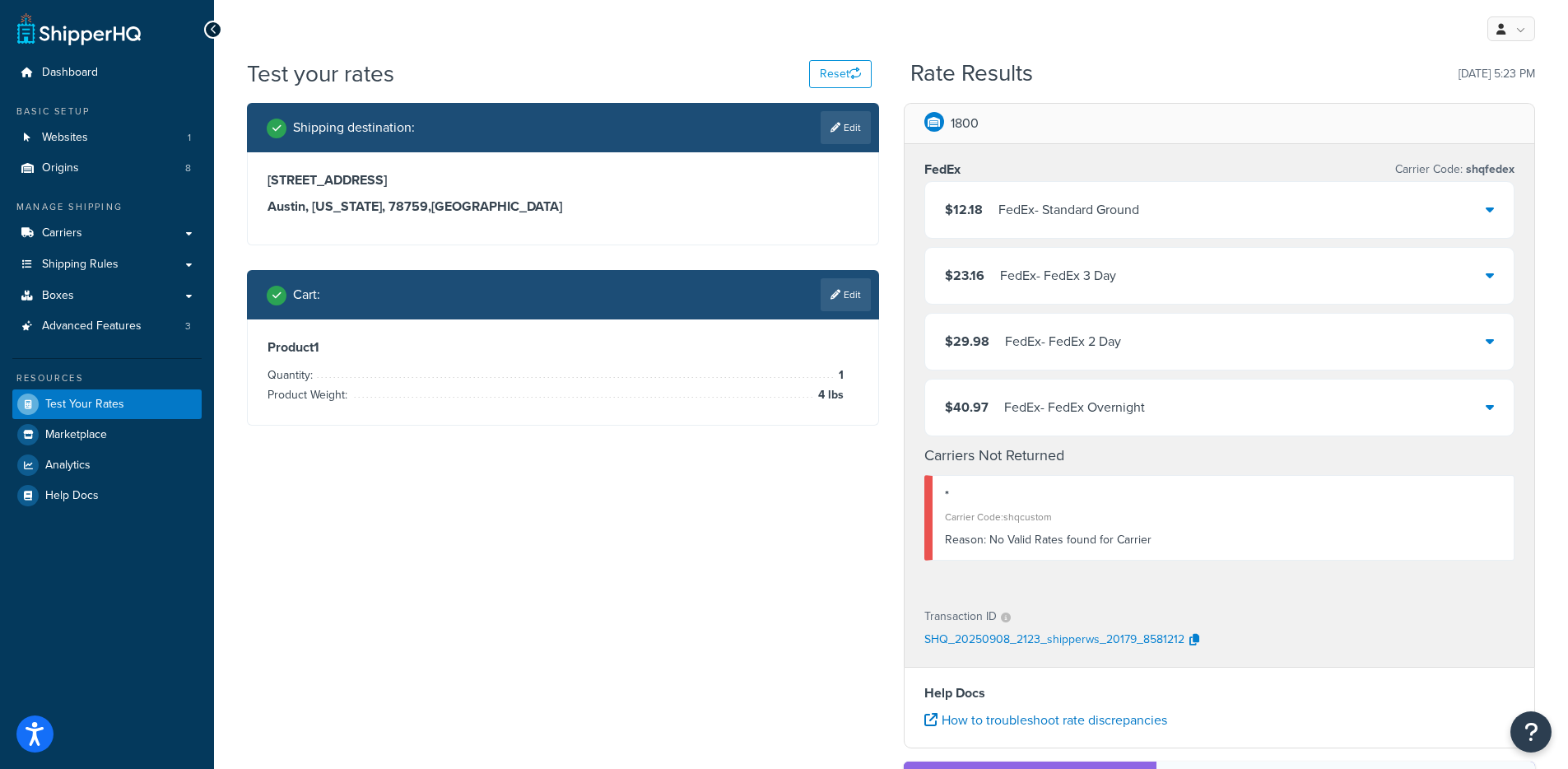
click at [1047, 224] on div "$12.18 FedEx - Standard Ground" at bounding box center [1219, 209] width 590 height 56
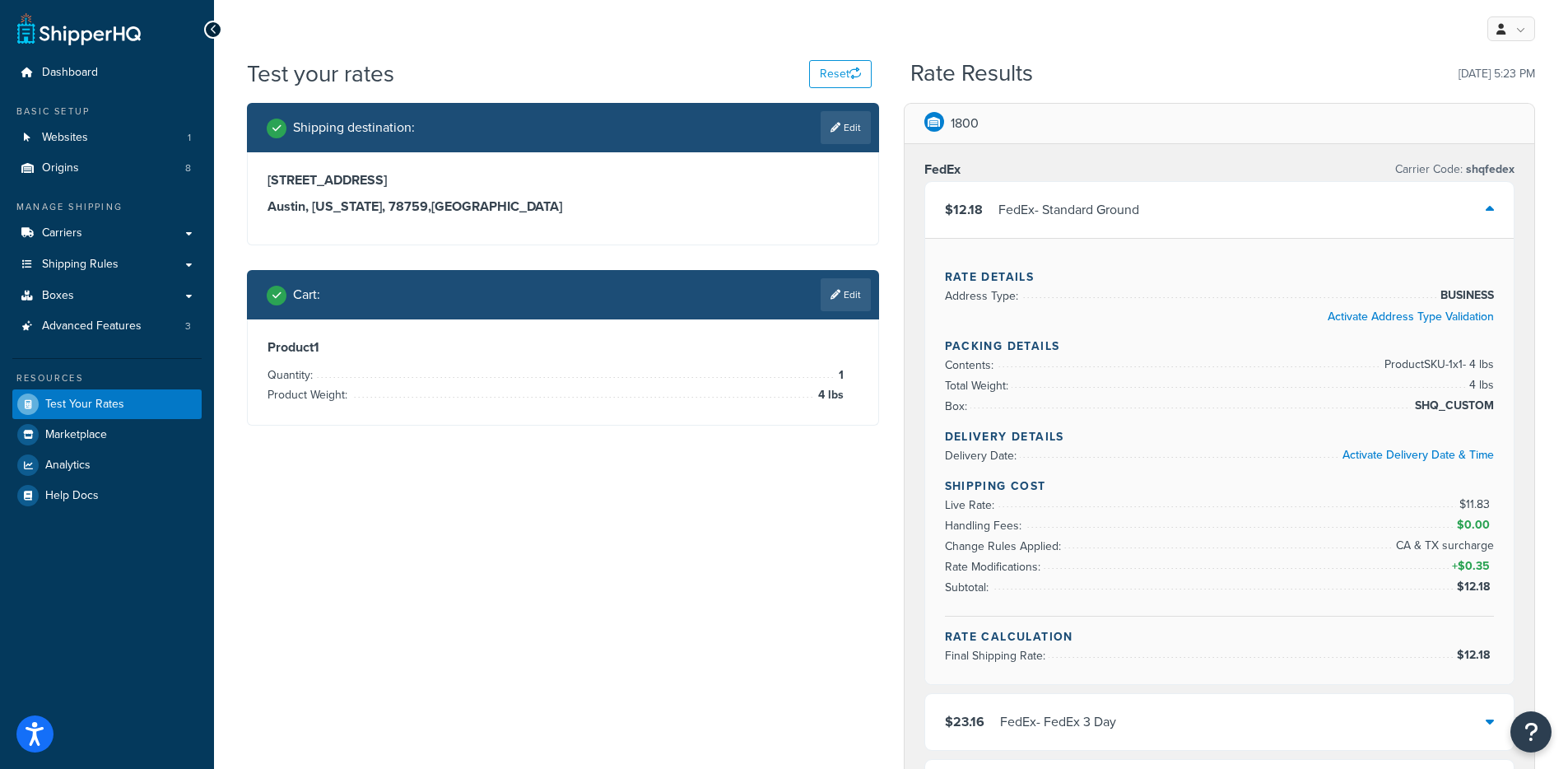
click at [1050, 222] on div "$12.18 FedEx - Standard Ground" at bounding box center [1219, 209] width 590 height 56
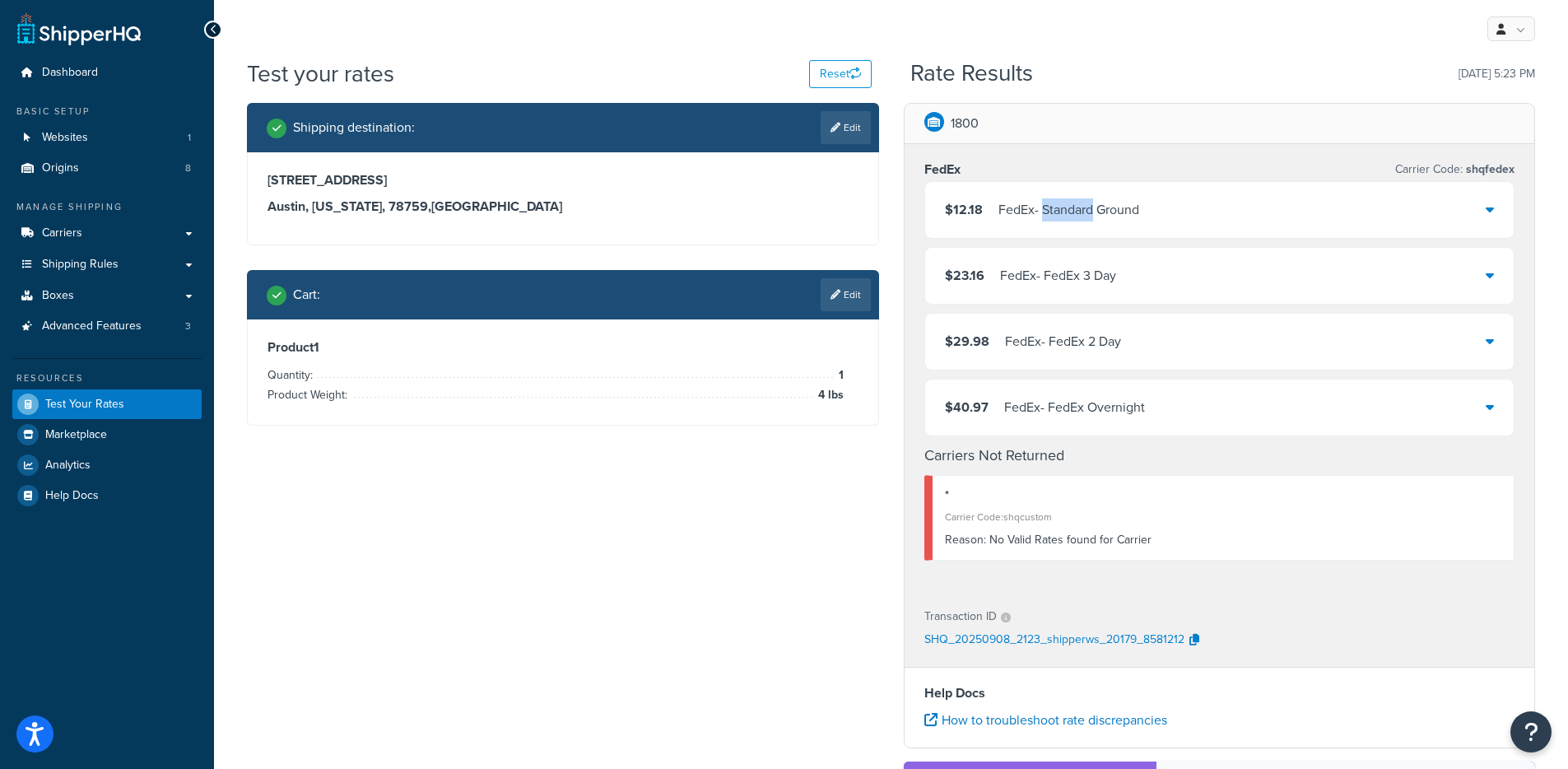
click at [1051, 222] on div "FedEx - Standard Ground" at bounding box center [1068, 210] width 141 height 23
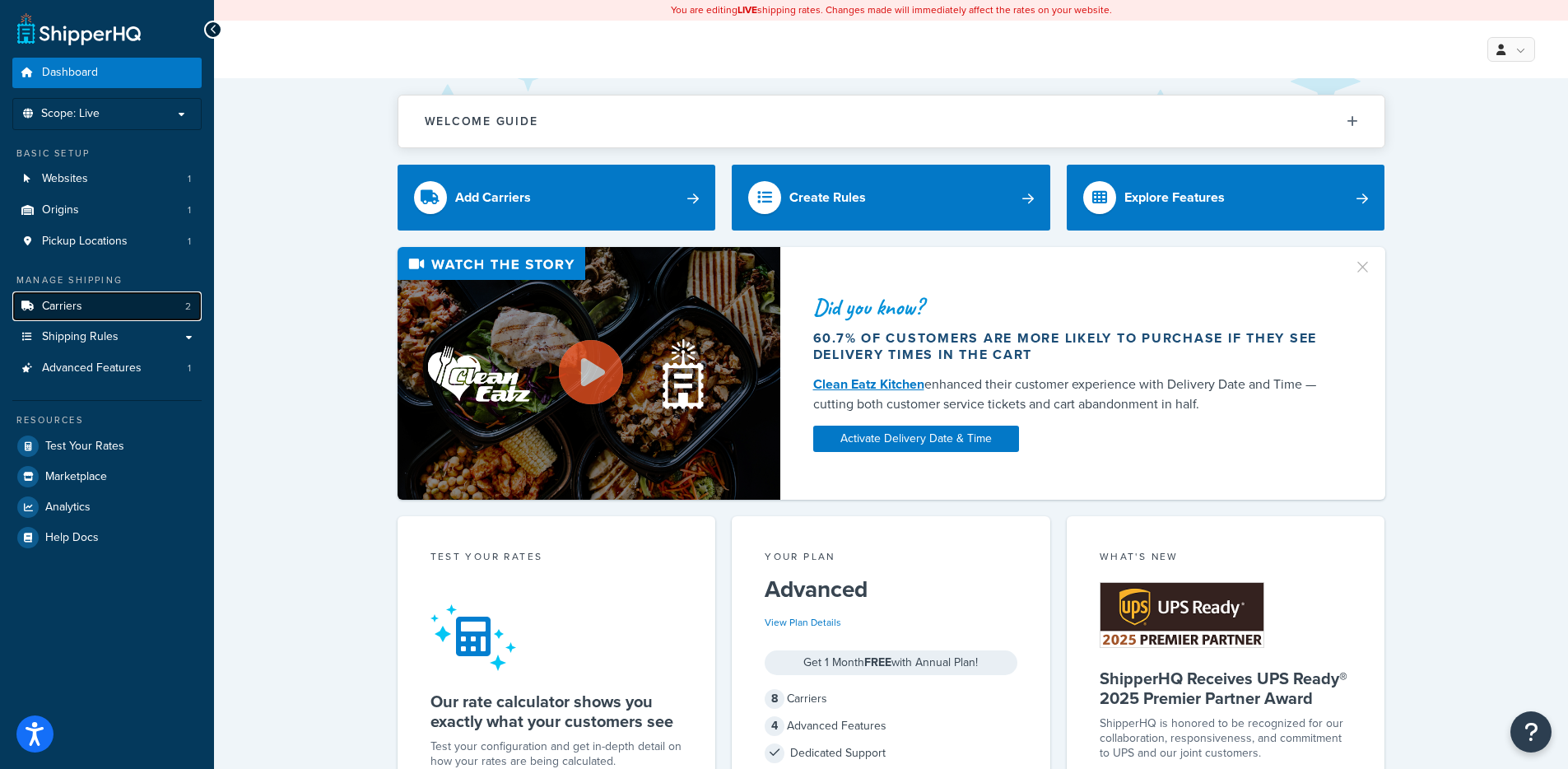
click at [119, 314] on link "Carriers 2" at bounding box center [107, 306] width 189 height 31
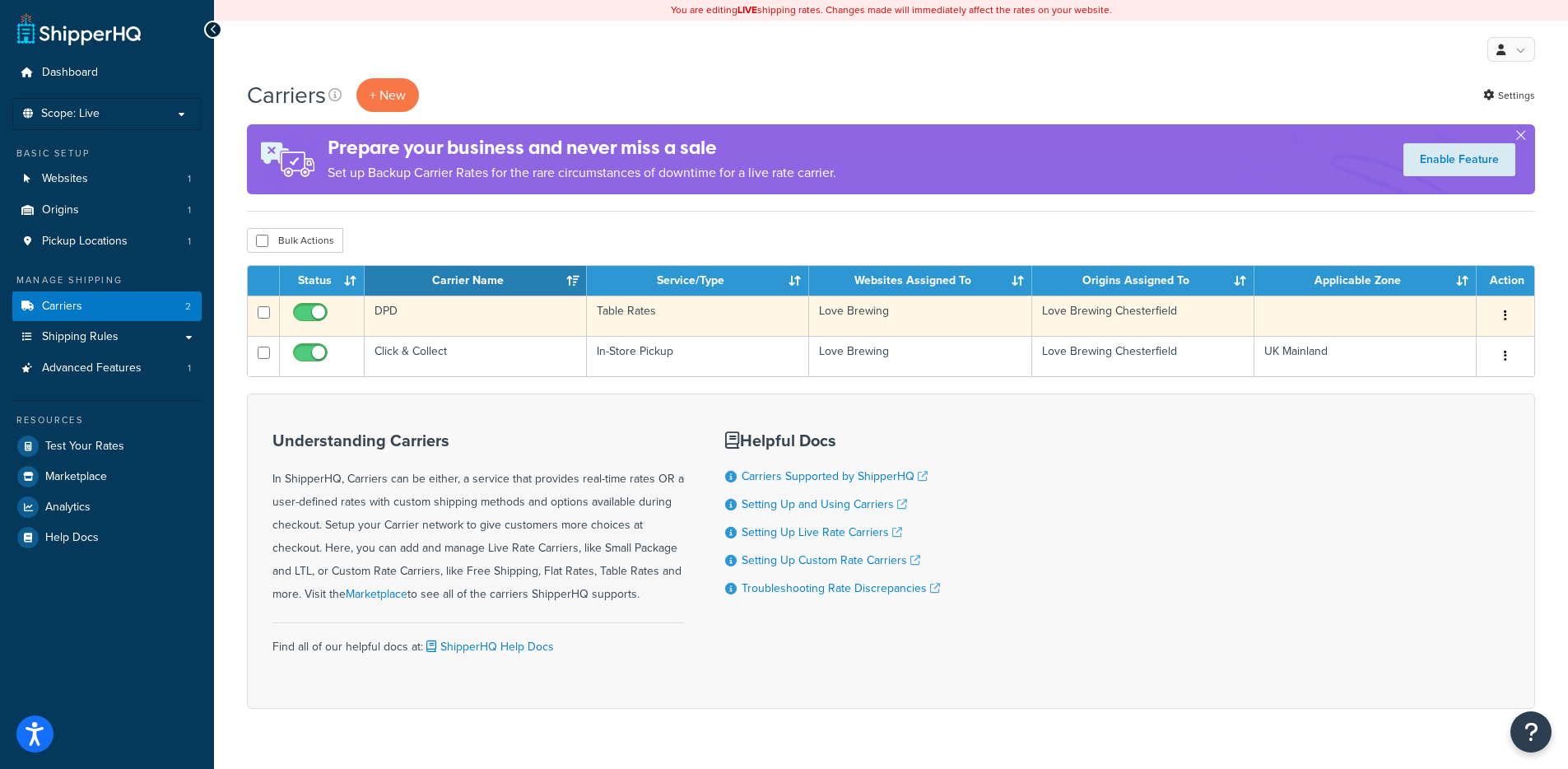
click at [480, 324] on td "DPD" at bounding box center [475, 315] width 223 height 40
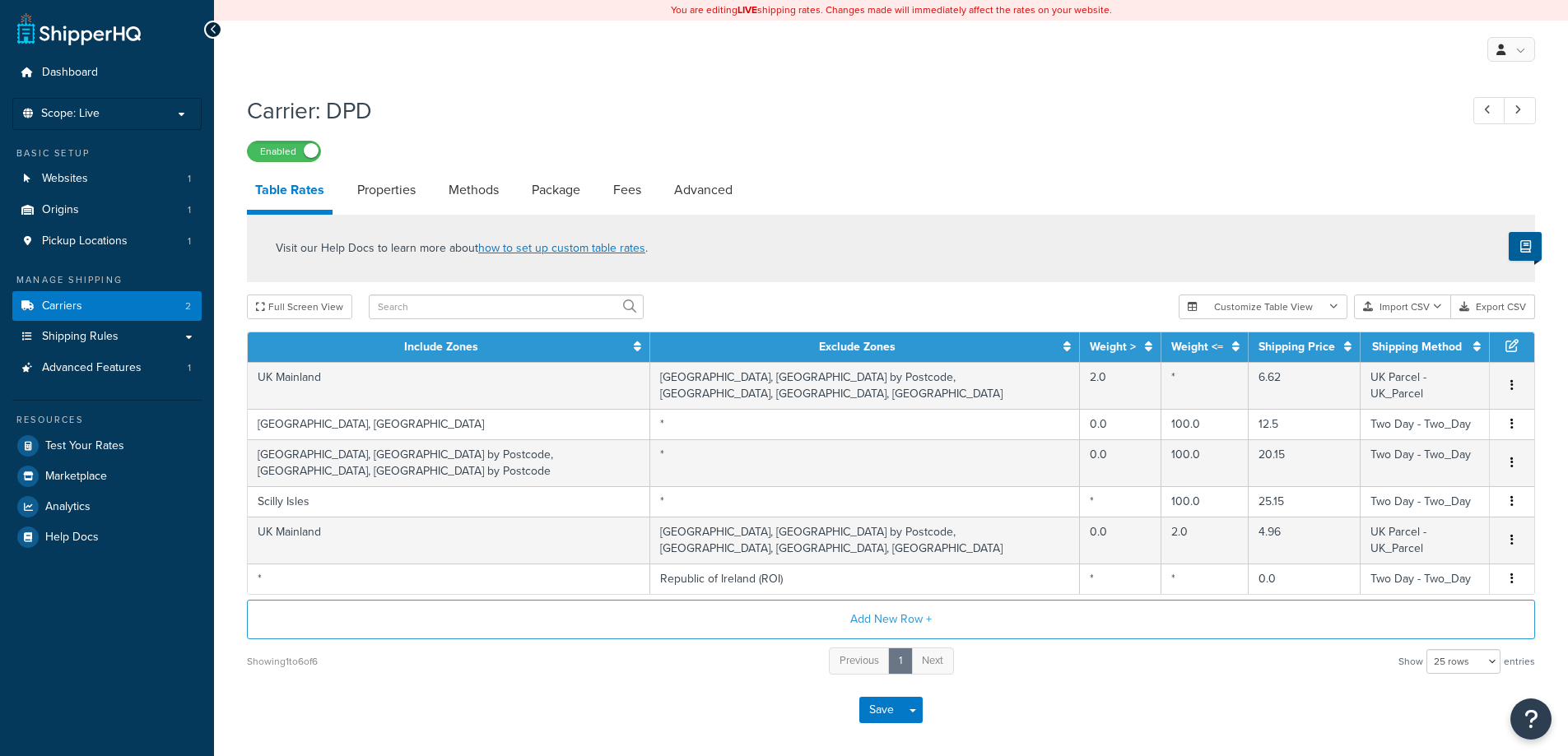
select select "25"
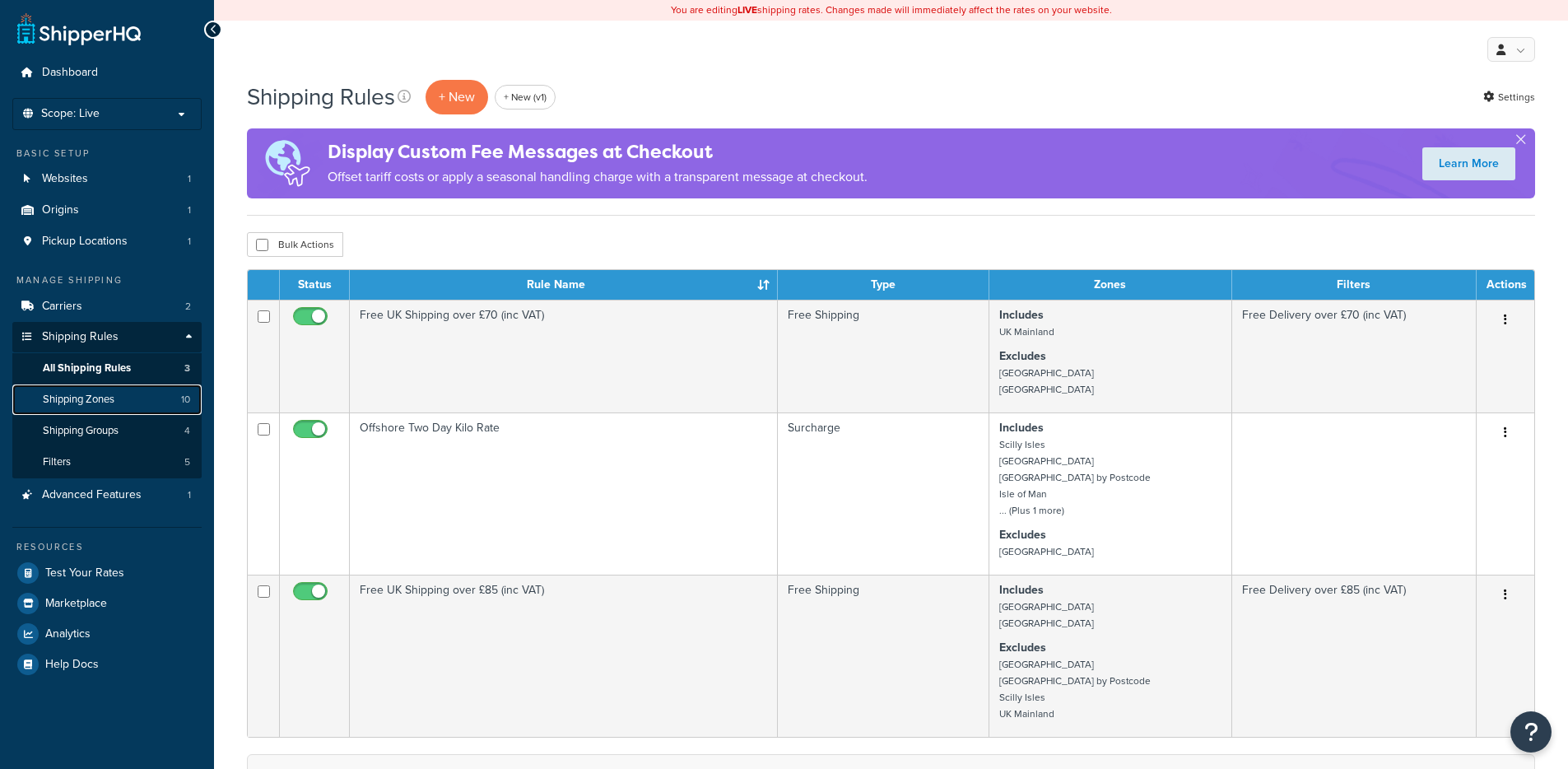
click at [99, 405] on span "Shipping Zones" at bounding box center [78, 400] width 72 height 14
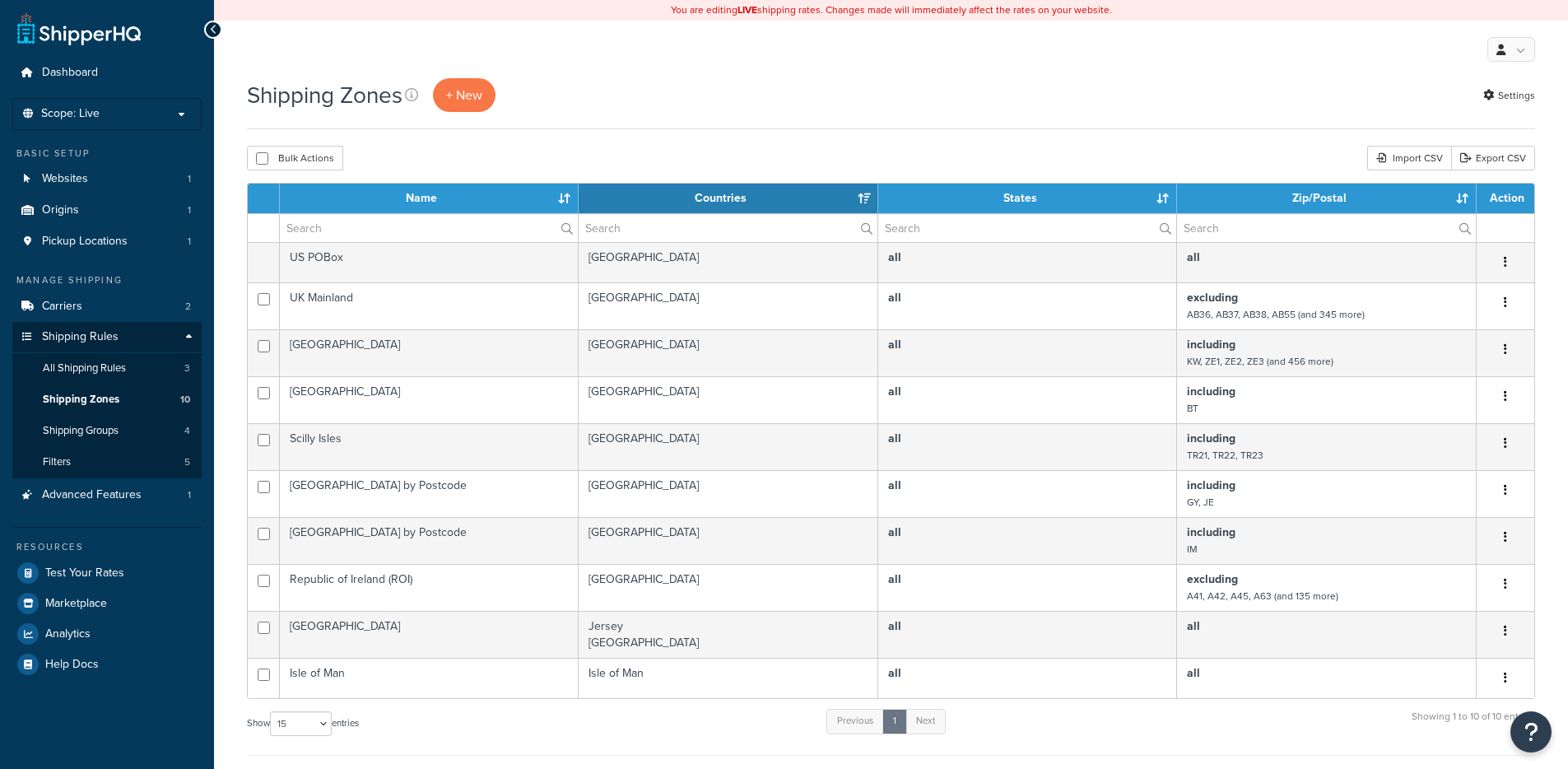
select select "15"
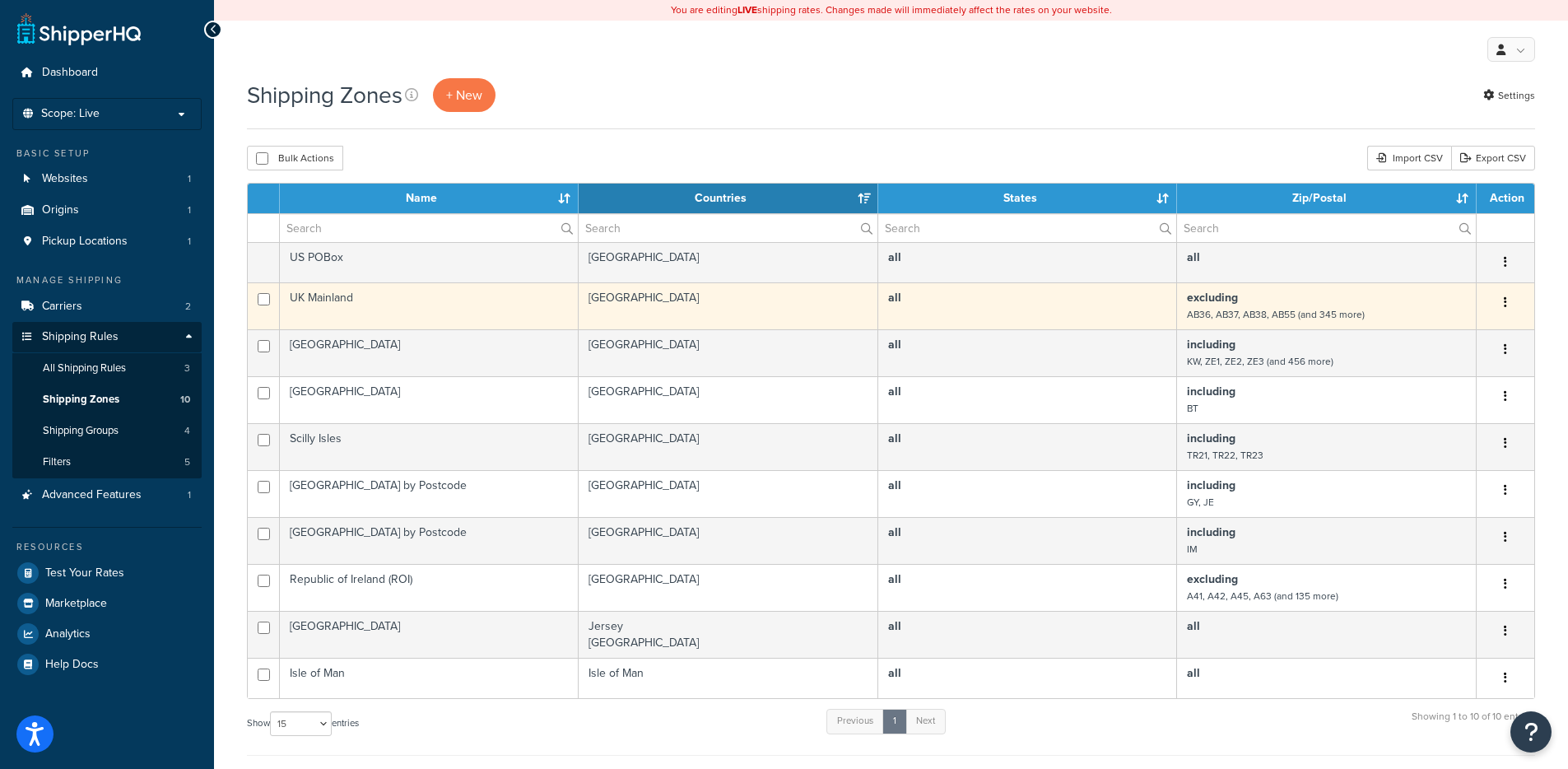
click at [410, 304] on td "UK Mainland" at bounding box center [430, 306] width 299 height 47
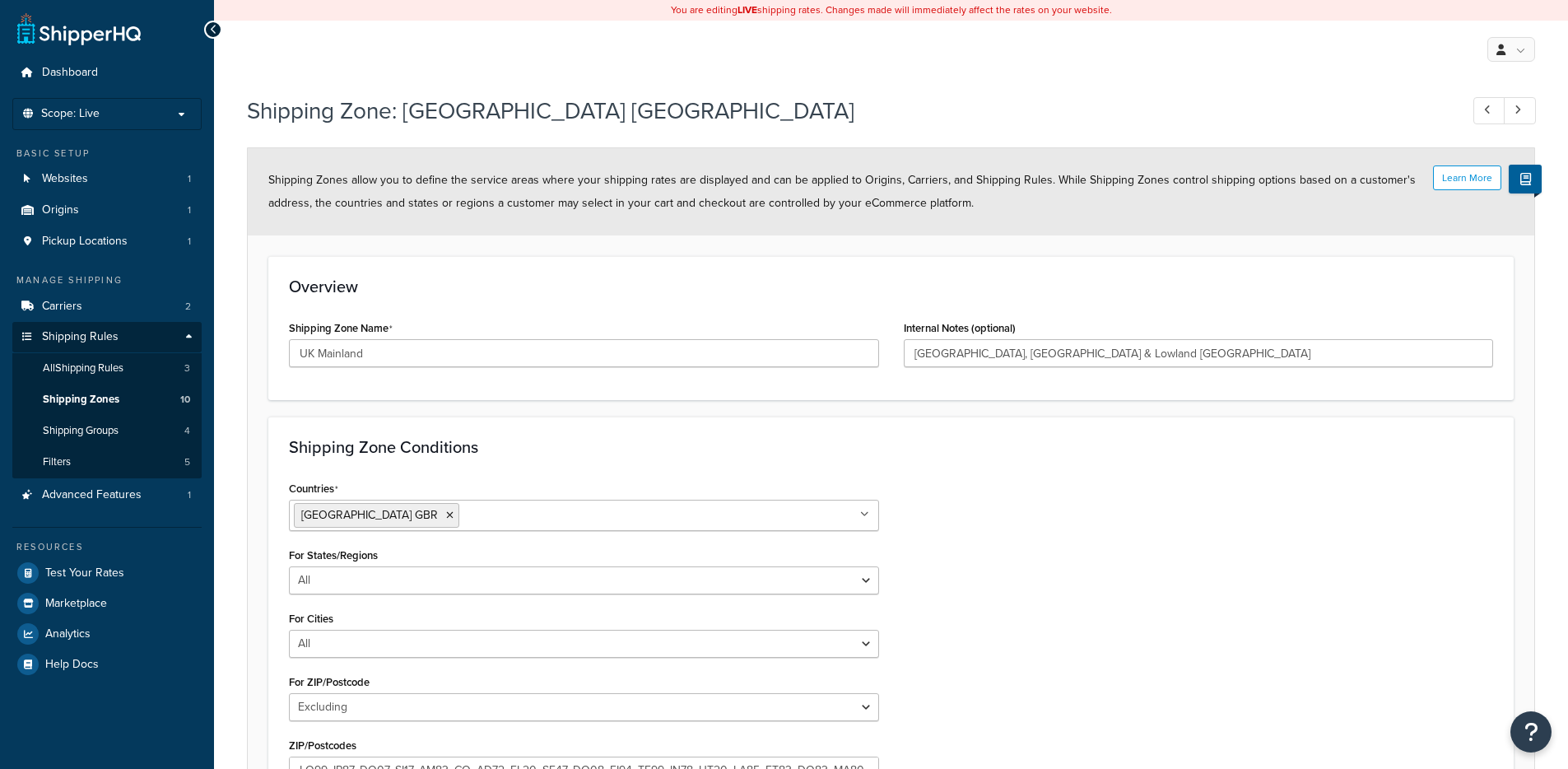
select select "excluding"
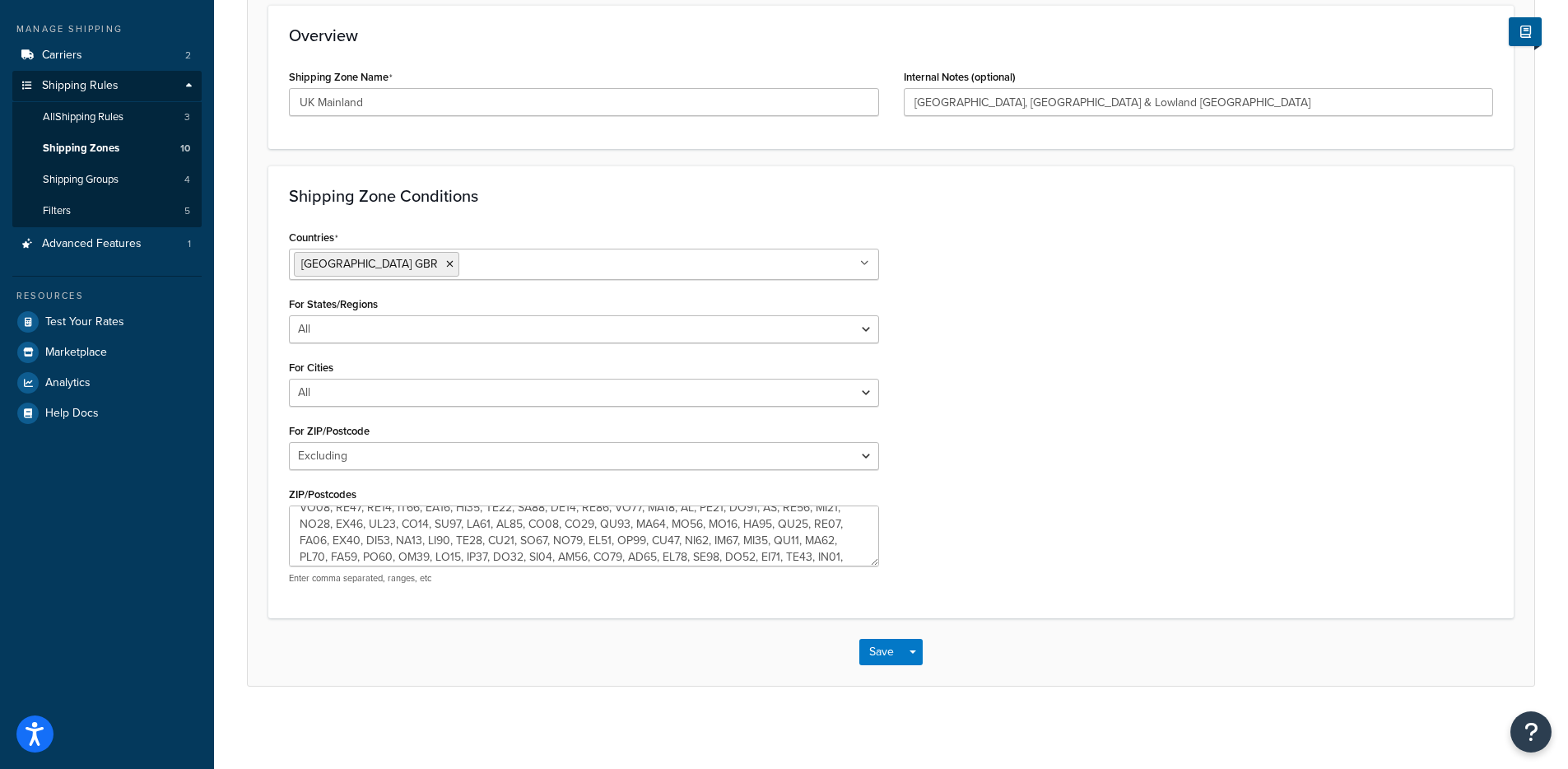
scroll to position [264, 0]
click at [495, 547] on textarea "ZIP/Postcodes" at bounding box center [584, 535] width 591 height 61
paste textarea "F93 T625"
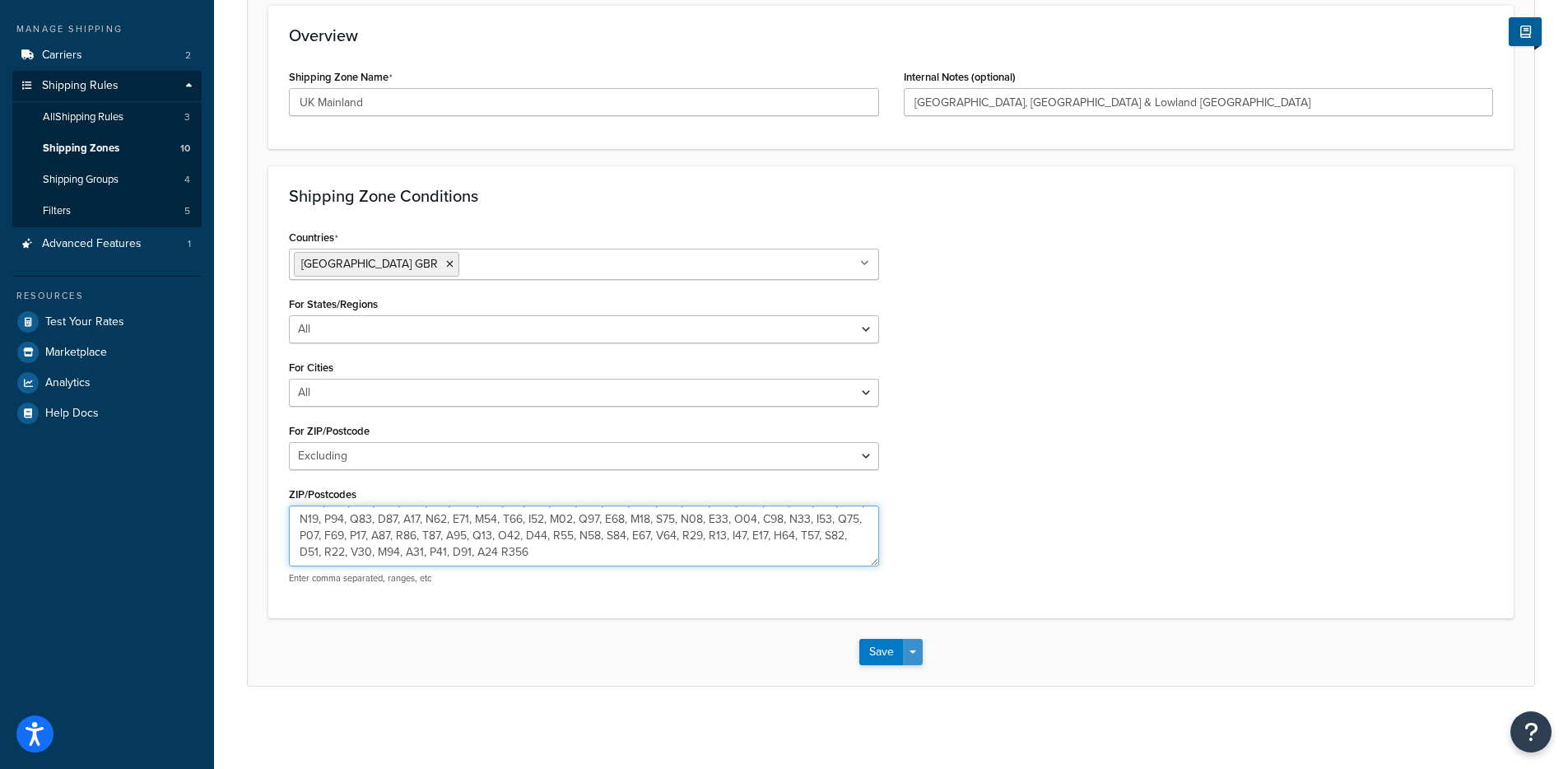
type textarea "AB36, AB37, AB38, AB55, AB56, BT, FK17, FK18, FK19, FK20, FK21, FK22, FK23, FK2…"
click at [915, 646] on button "Save Dropdown" at bounding box center [913, 652] width 20 height 27
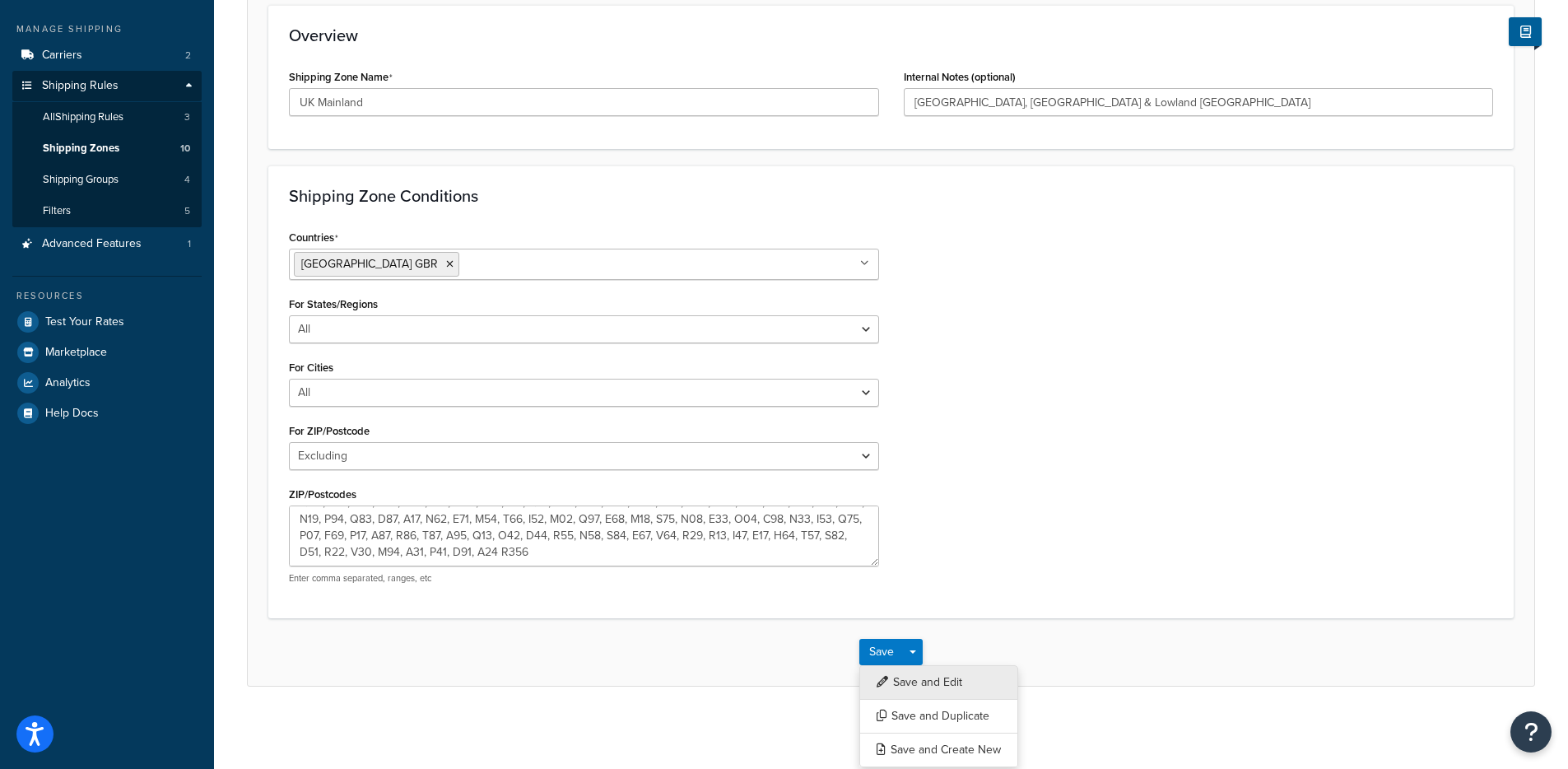
click at [916, 683] on button "Save and Edit" at bounding box center [939, 682] width 159 height 34
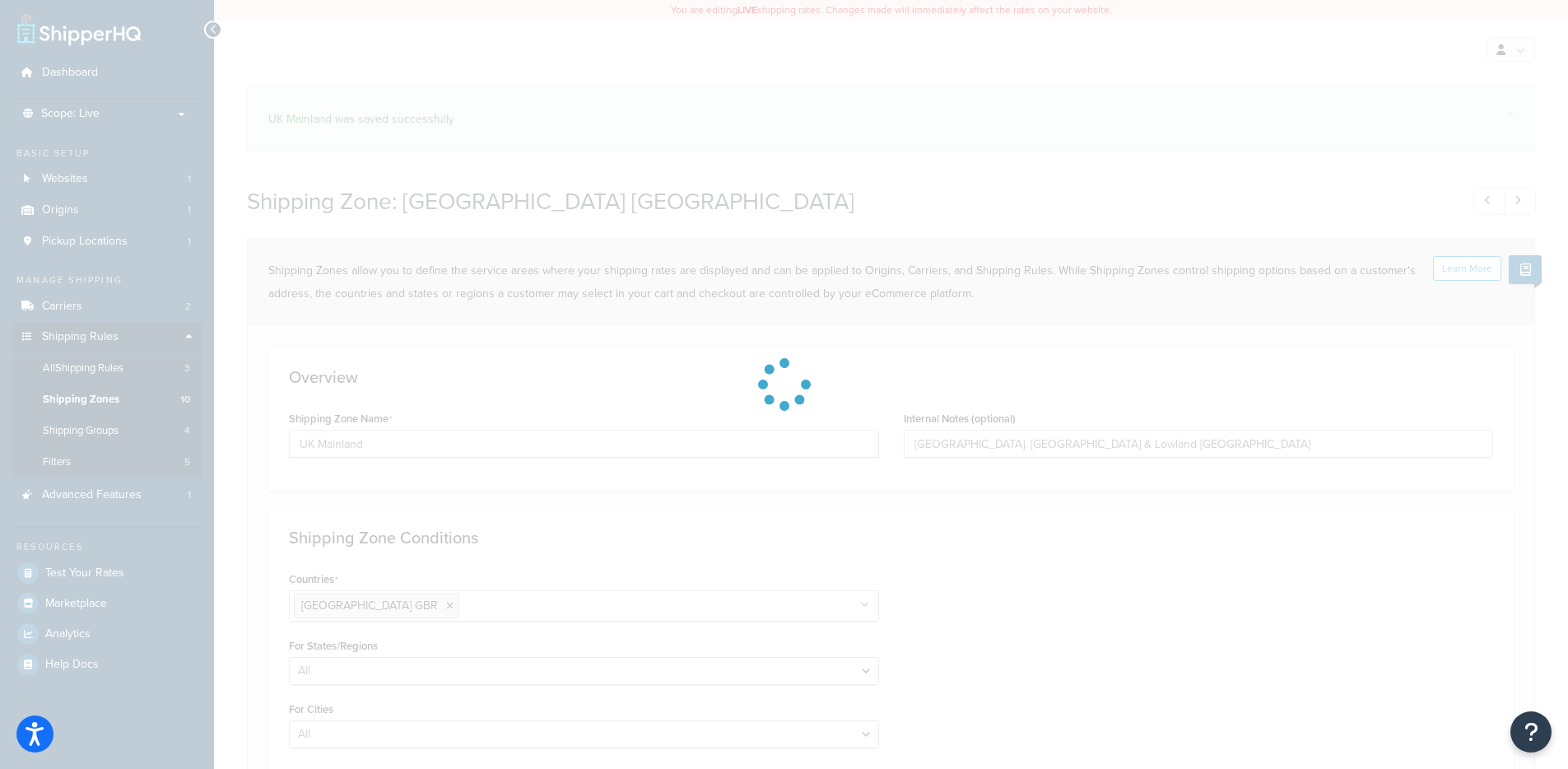
select select "excluding"
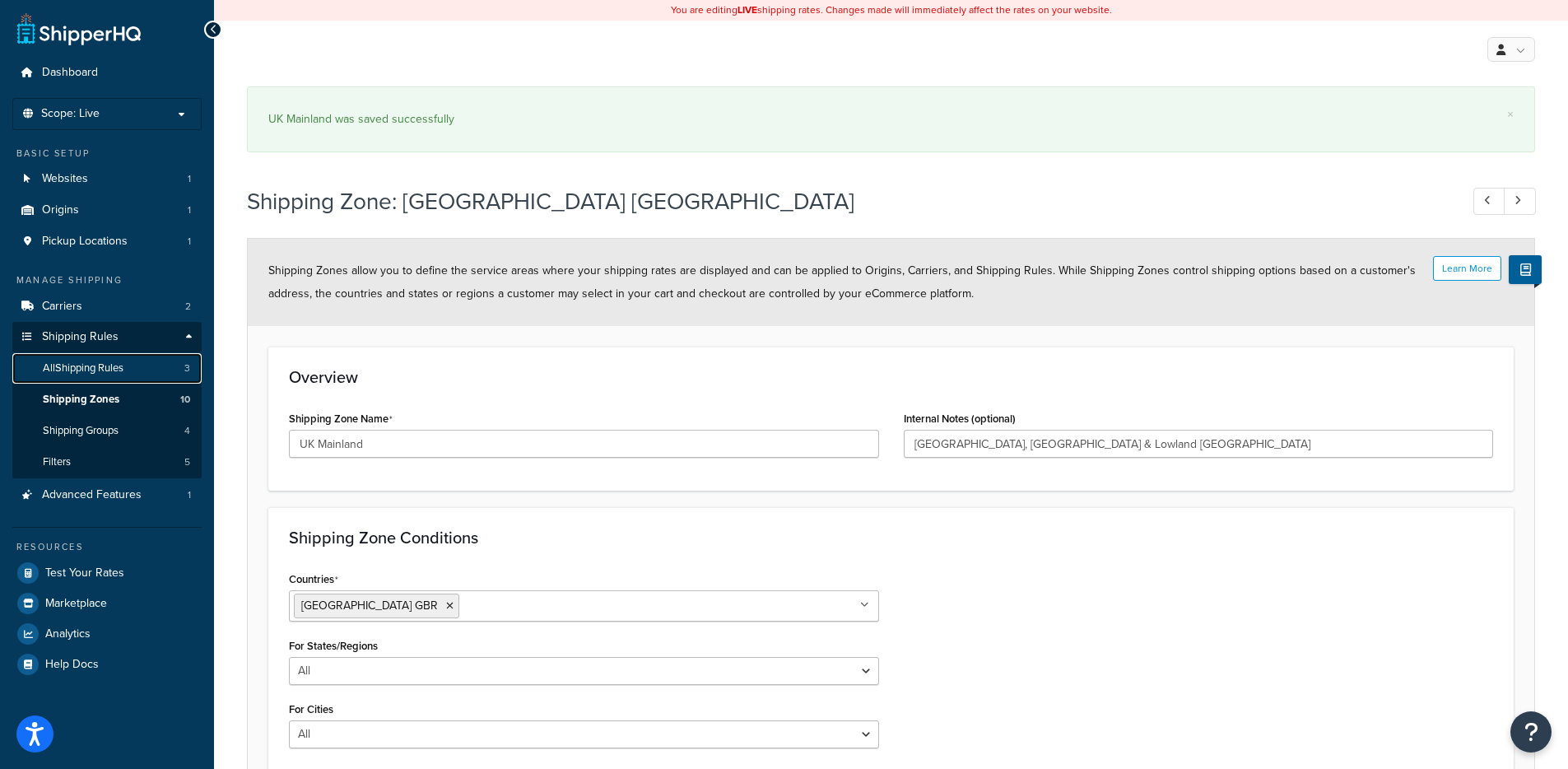
click at [122, 367] on span "All Shipping Rules" at bounding box center [83, 368] width 81 height 14
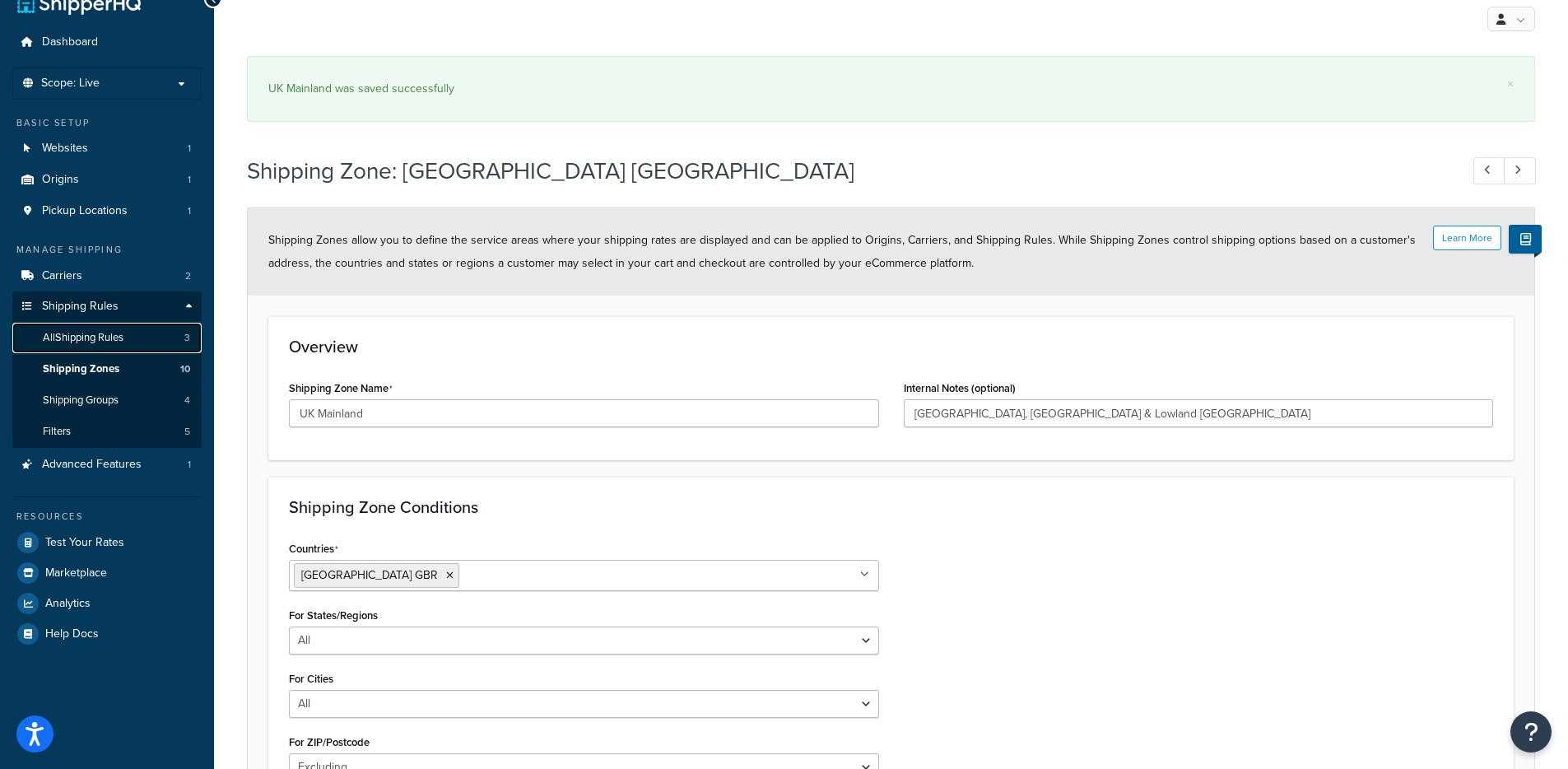
scroll to position [32, 0]
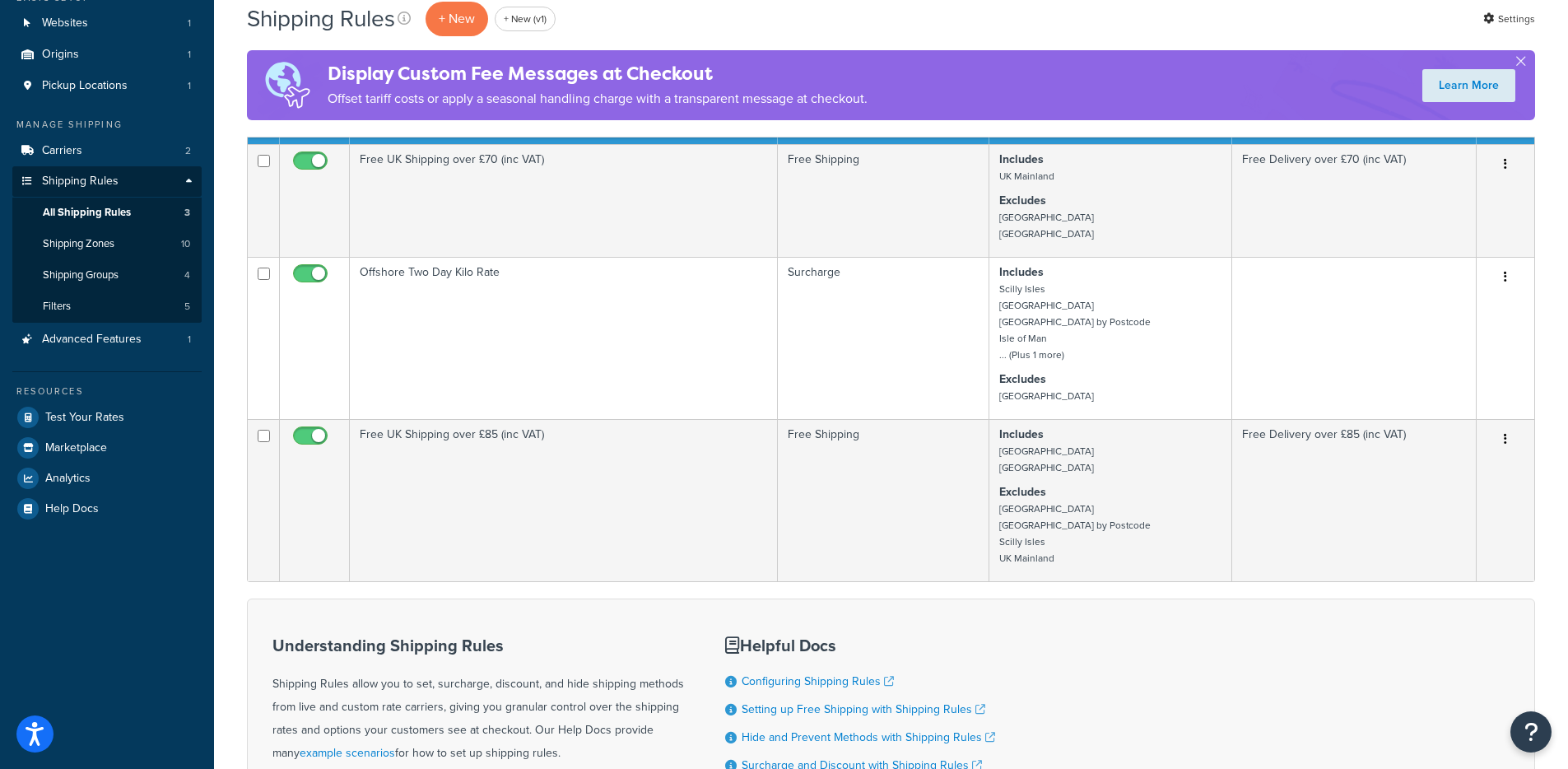
scroll to position [153, 0]
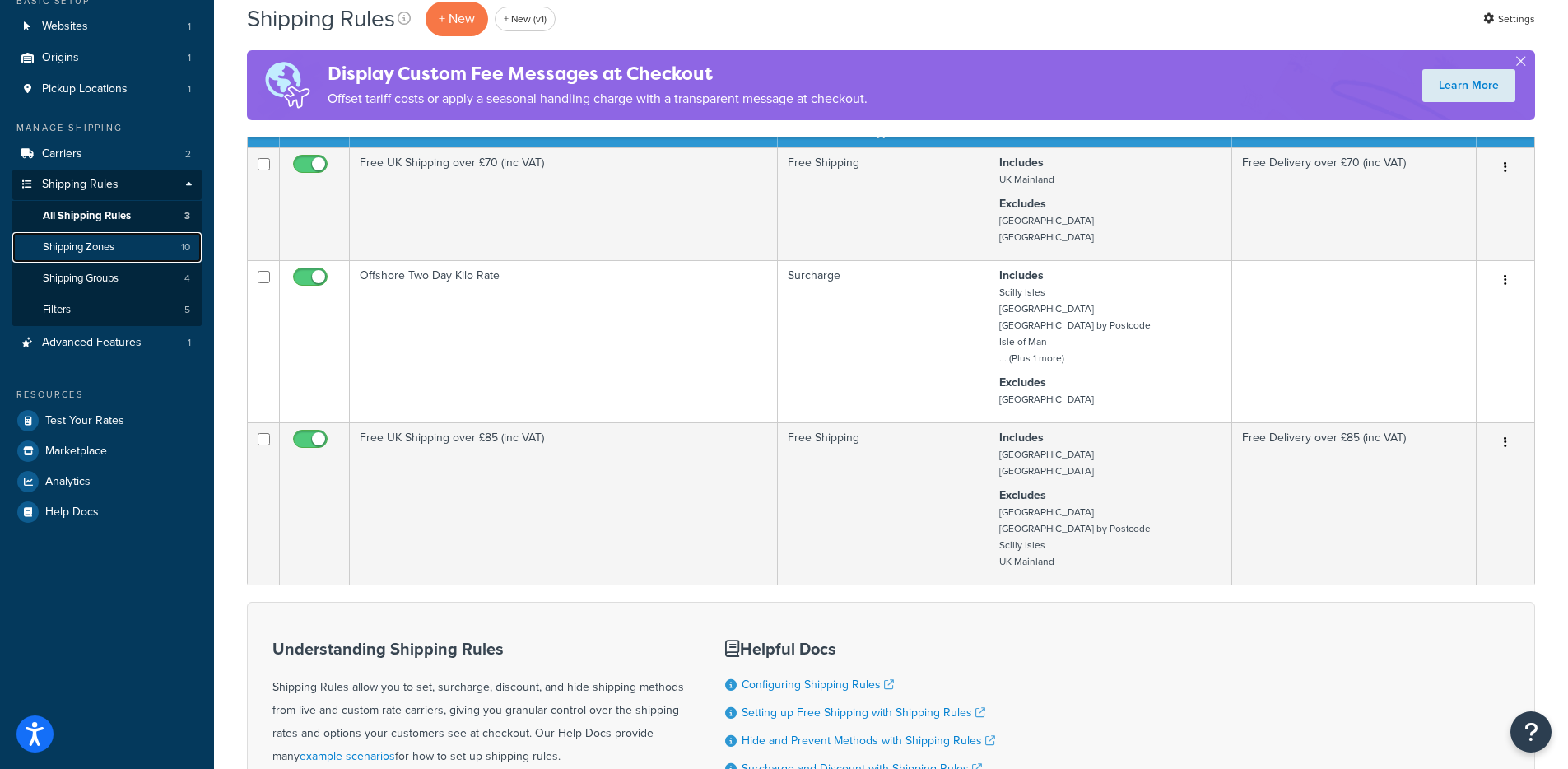
click at [172, 242] on link "Shipping Zones 10" at bounding box center [107, 247] width 189 height 31
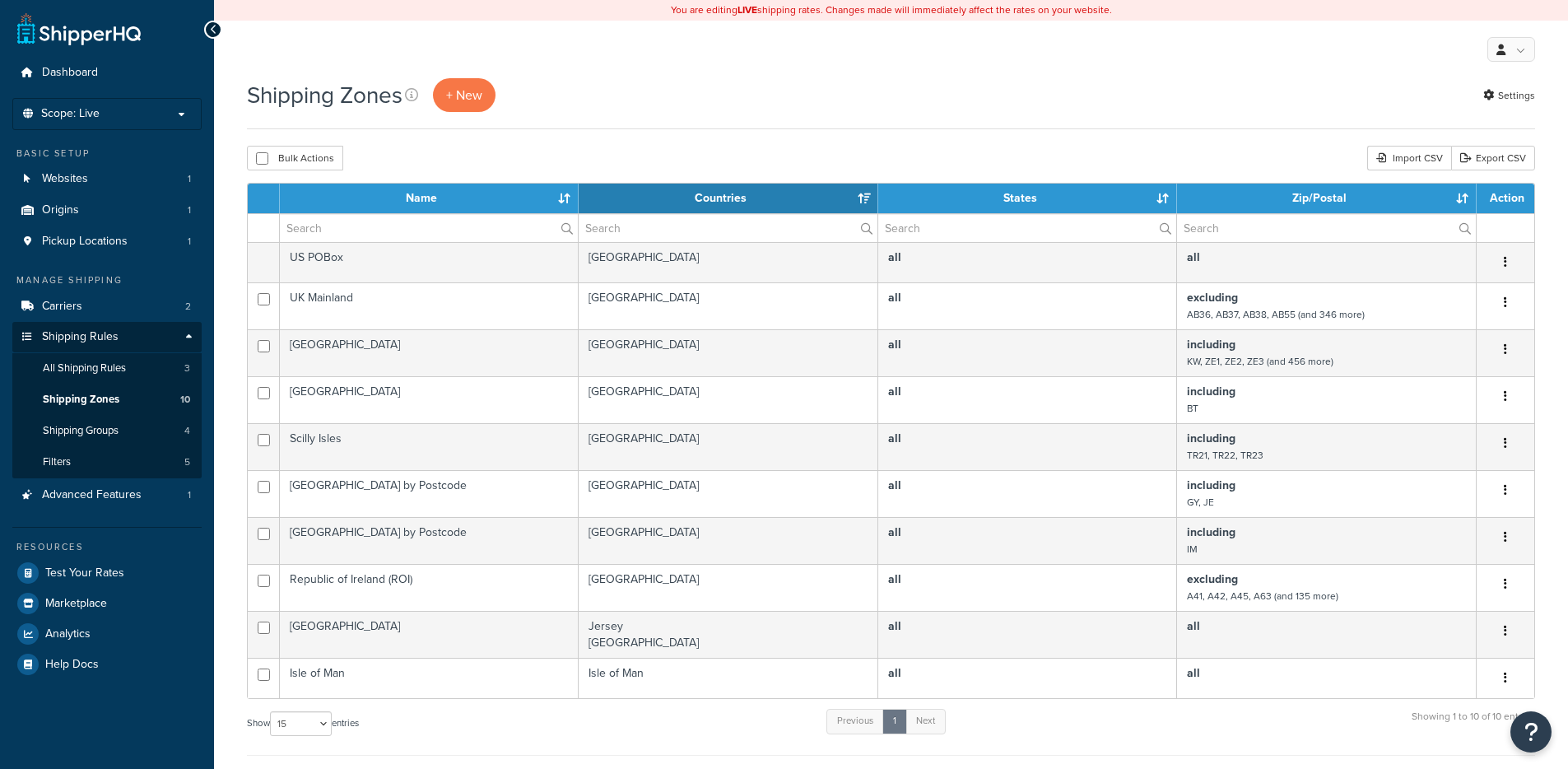
select select "15"
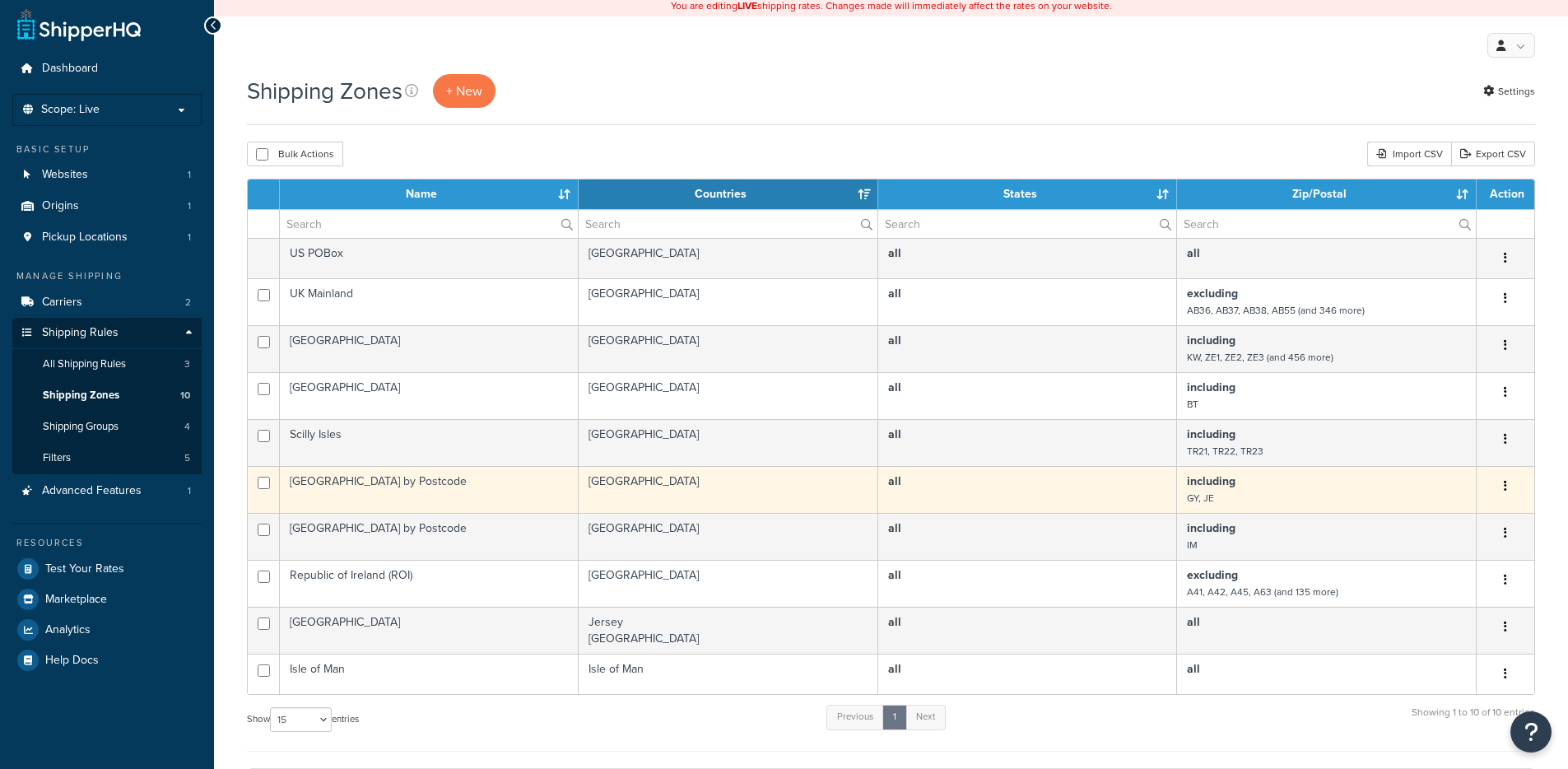
scroll to position [209, 0]
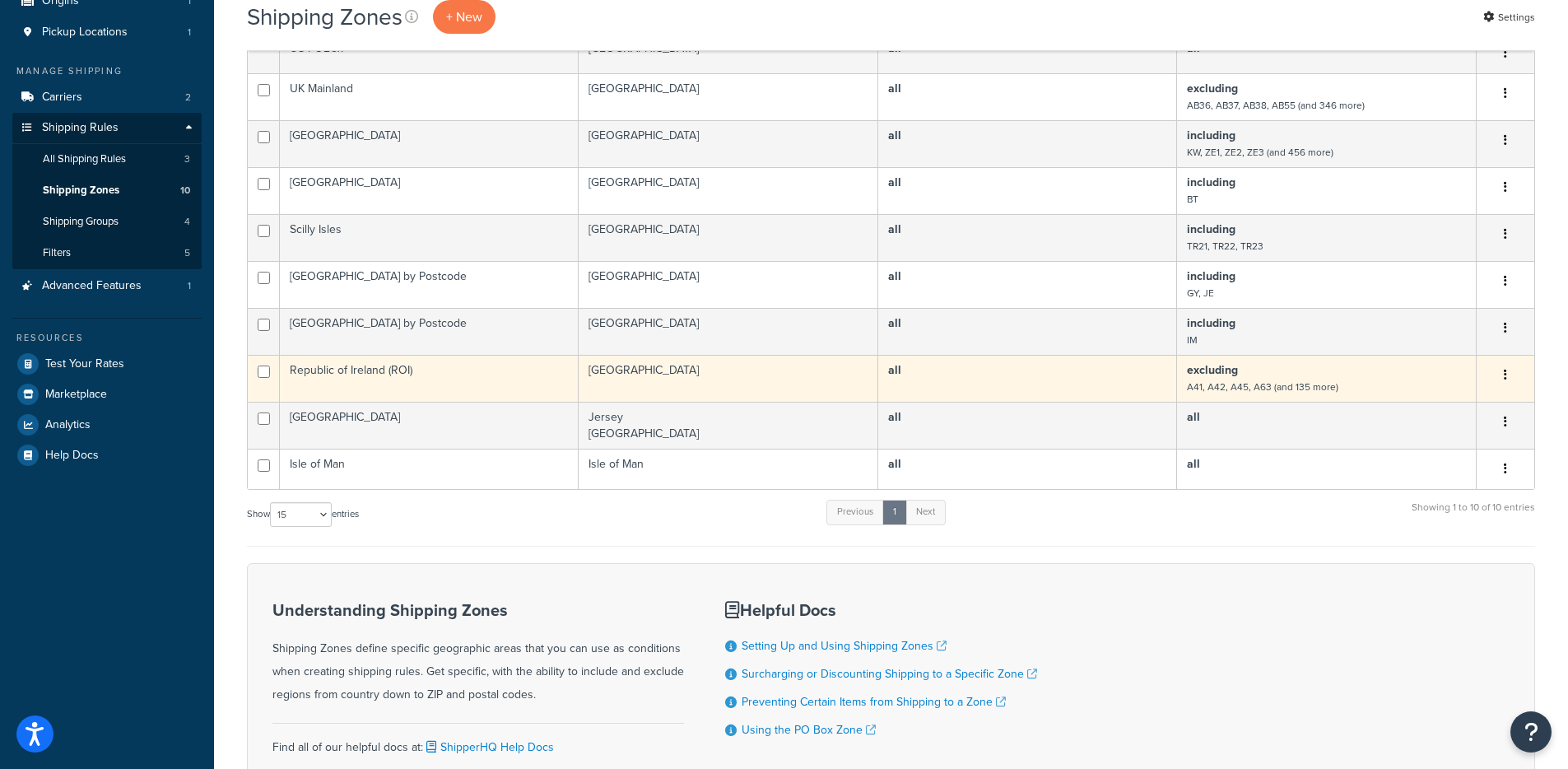
click at [405, 368] on td "Republic of Ireland (ROI)" at bounding box center [430, 378] width 299 height 47
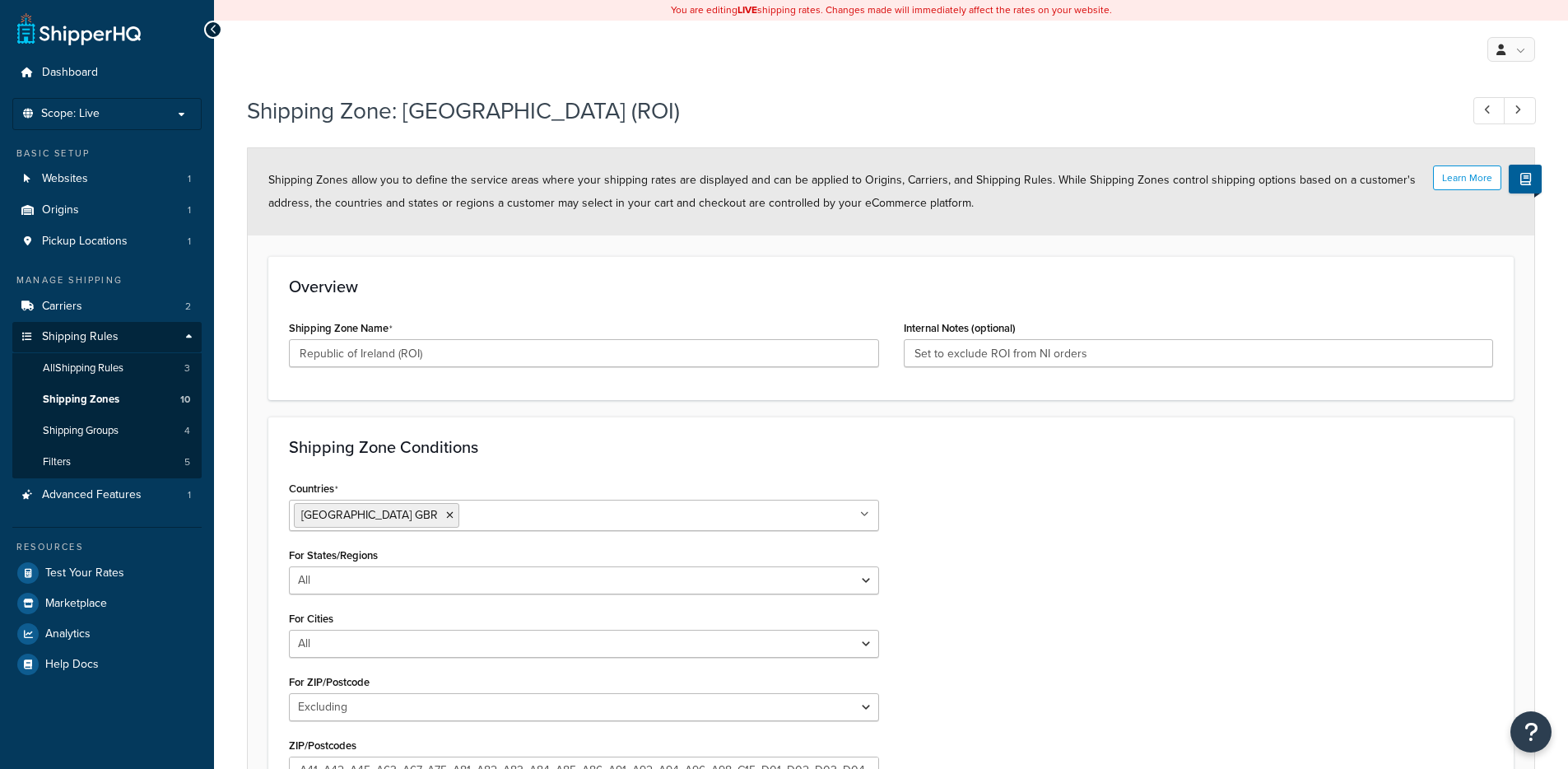
select select "excluding"
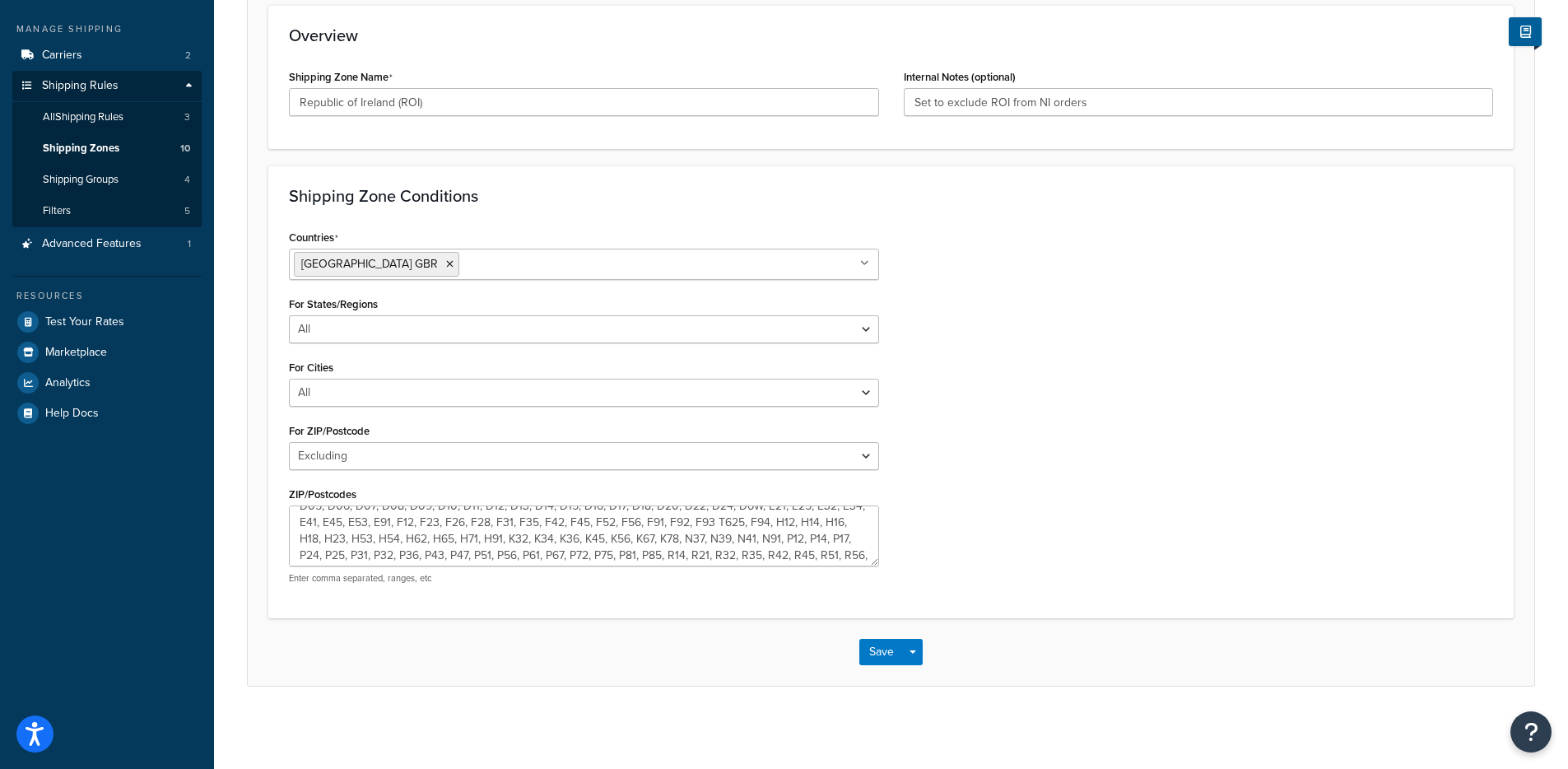
scroll to position [66, 0]
click at [602, 552] on textarea "A41, A42, A45, A63, A67, A75, A81, A82, A83, A84, A85, A86, A91, A92, A94, A96,…" at bounding box center [584, 535] width 591 height 61
paste textarea "F93 T625"
type textarea "A41, A42, A45, A63, A67, A75, A81, A82, A83, A84, A85, A86, A91, A92, A94, A96,…"
click at [915, 654] on button "Save Dropdown" at bounding box center [913, 652] width 20 height 27
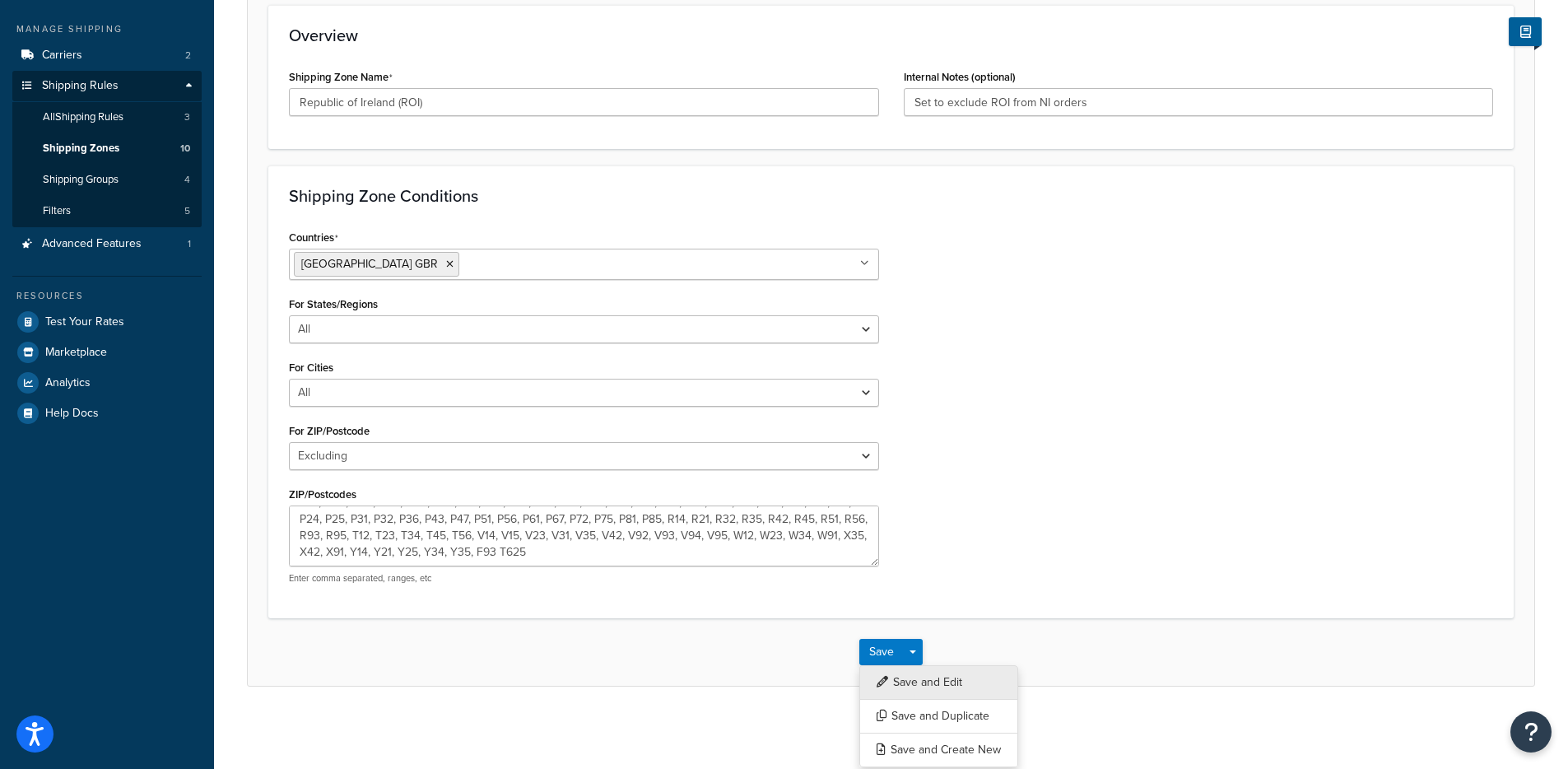
click at [967, 686] on button "Save and Edit" at bounding box center [939, 682] width 159 height 34
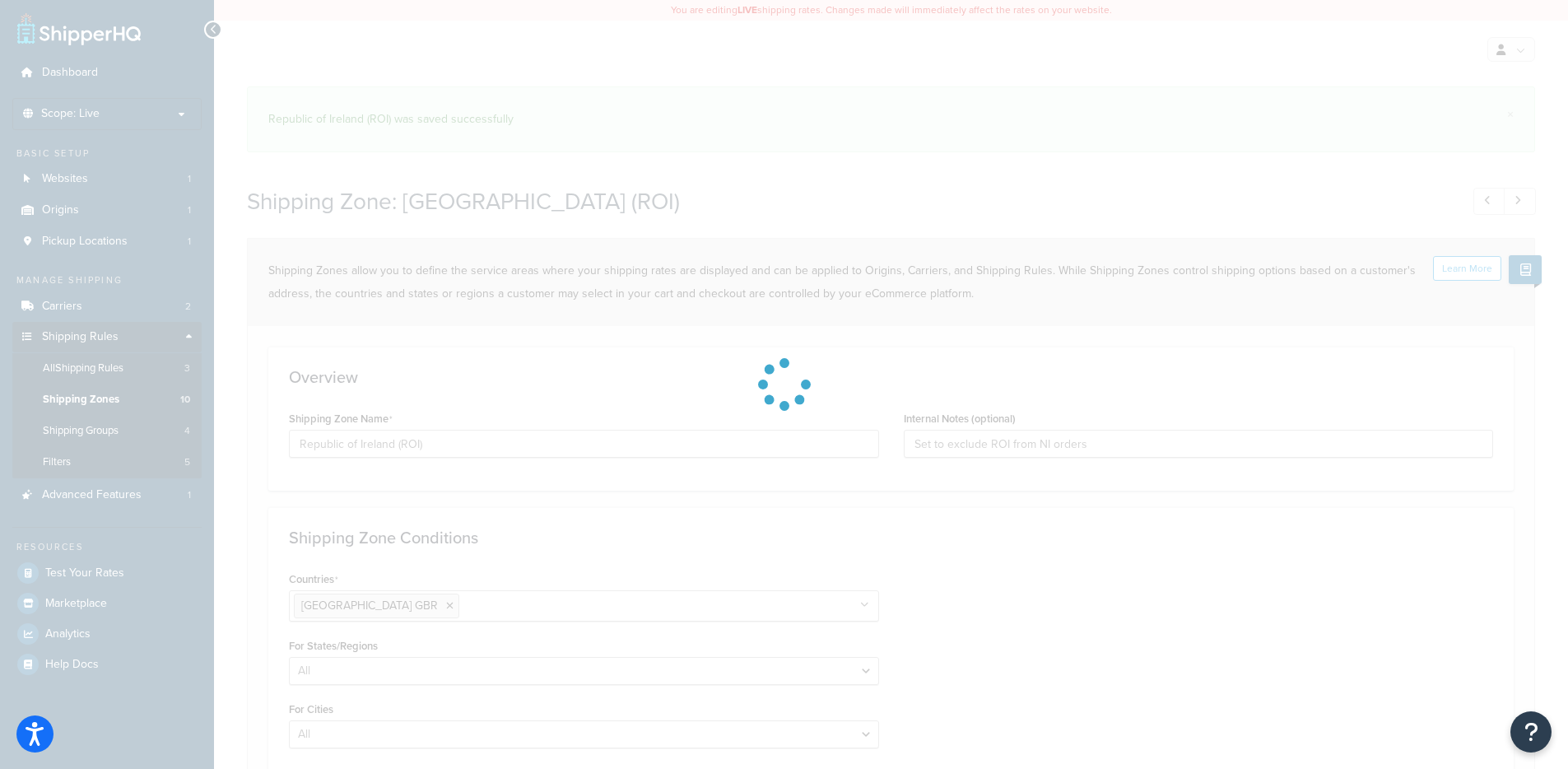
select select "excluding"
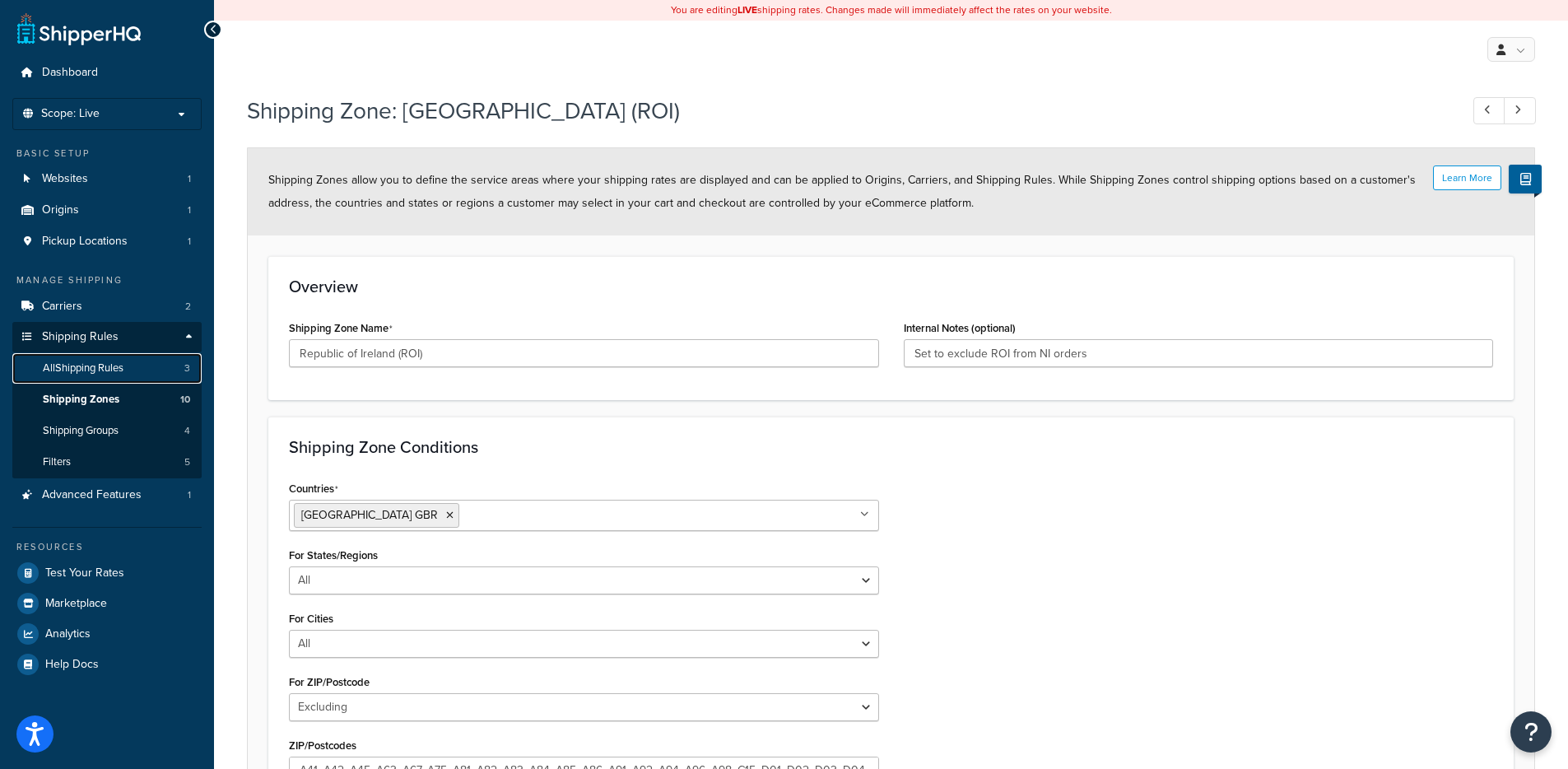
click at [96, 365] on span "All Shipping Rules" at bounding box center [83, 368] width 81 height 14
click at [103, 395] on span "Shipping Zones" at bounding box center [81, 400] width 77 height 14
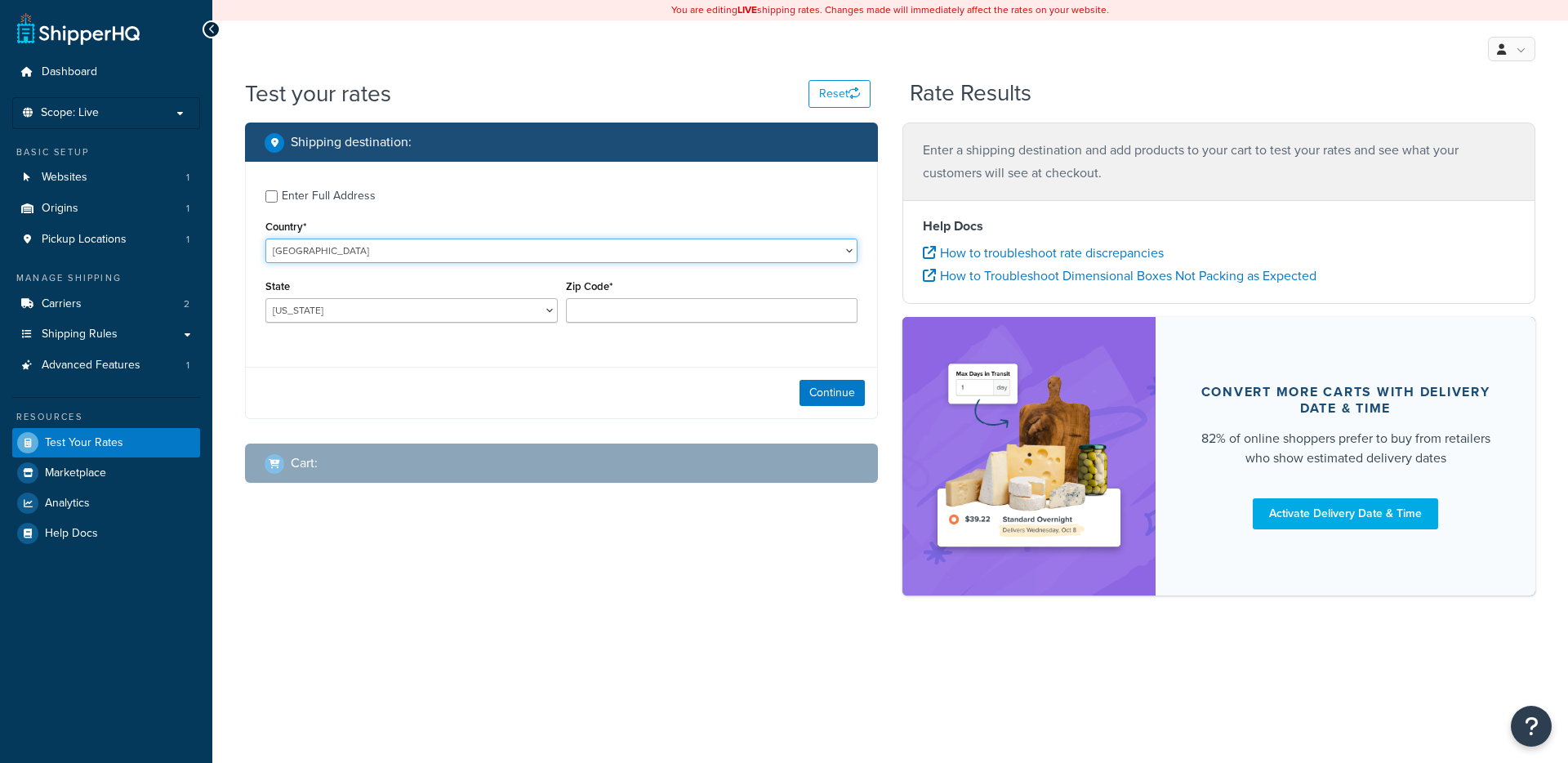
click at [445, 250] on select "United States United Kingdom Afghanistan Åland Islands Albania Algeria American…" at bounding box center [562, 251] width 592 height 25
select select "GB"
click at [266, 238] on select "United States United Kingdom Afghanistan Åland Islands Albania Algeria American…" at bounding box center [562, 251] width 592 height 25
click at [333, 307] on div "Dashboard Scope: Live Basic Setup Websites 1 Origins 1 Pickup Locations 1 Manag…" at bounding box center [784, 382] width 1568 height 763
type input "AL"
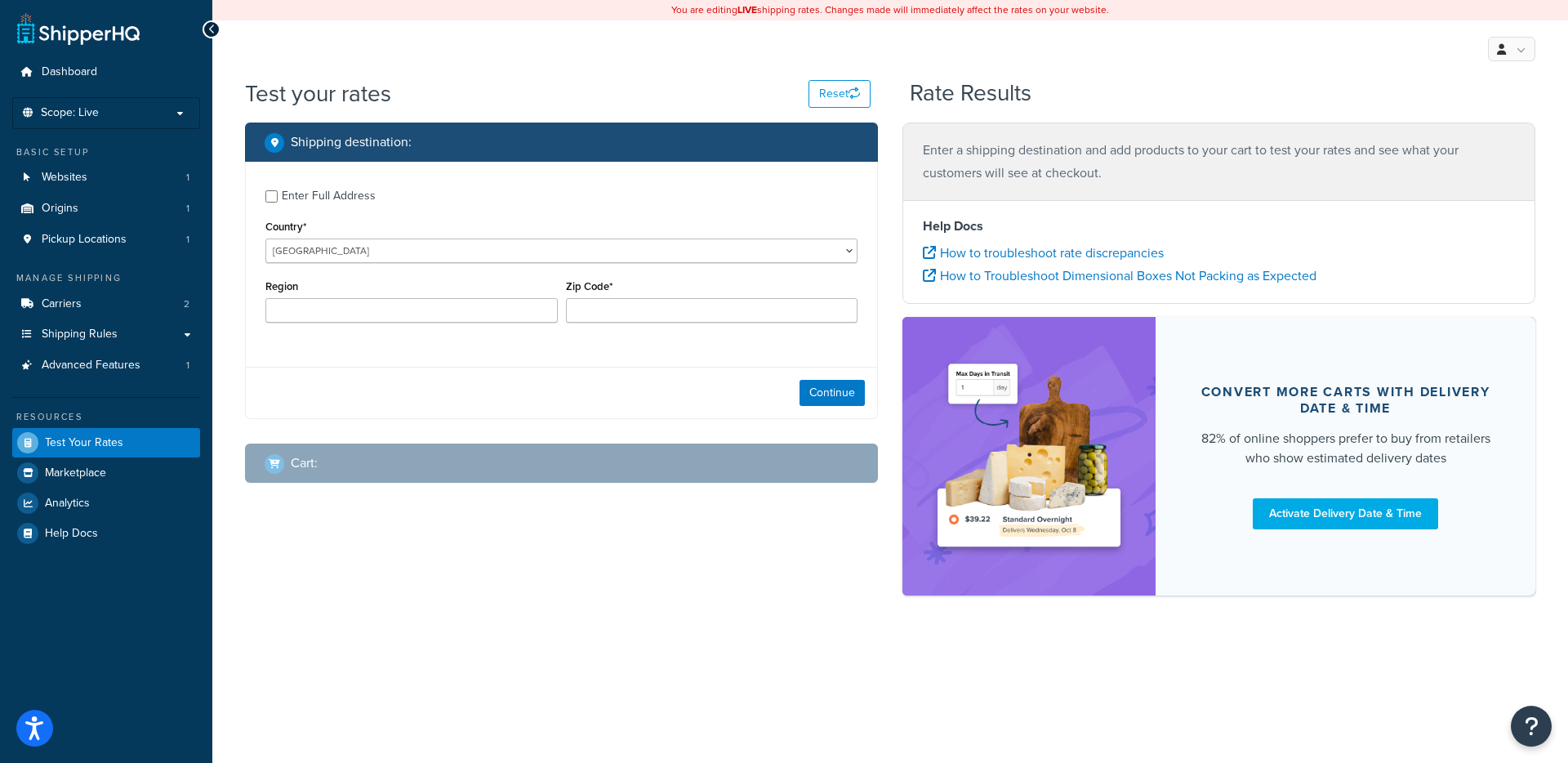
click at [337, 306] on input "Region" at bounding box center [411, 310] width 292 height 25
type input "County Doungal"
click at [692, 308] on input "Zip Code*" at bounding box center [712, 310] width 292 height 25
paste input "F93 T625"
type input "F93 T625"
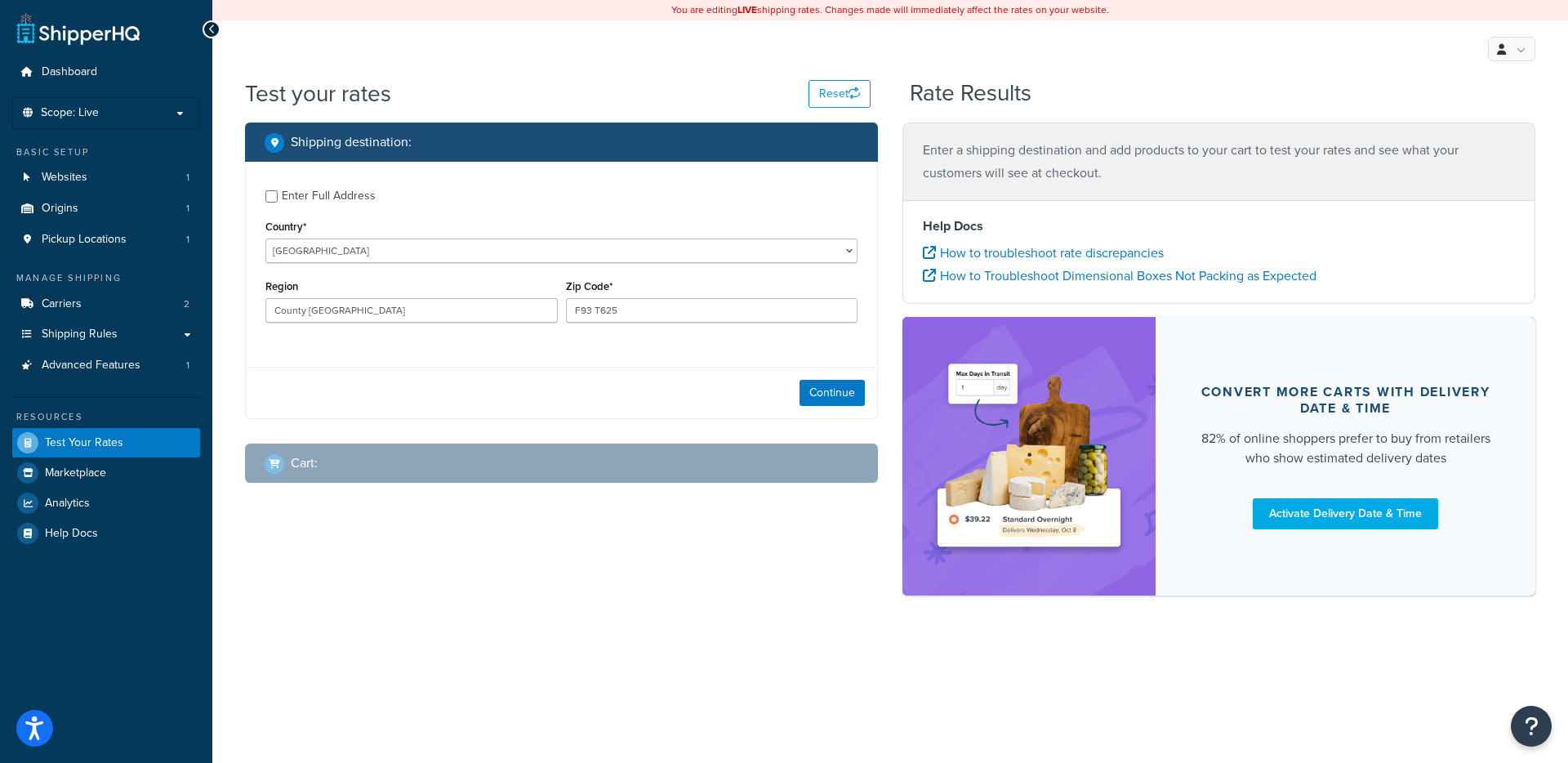
click at [828, 410] on div "Continue" at bounding box center [561, 392] width 631 height 51
click at [832, 402] on button "Continue" at bounding box center [832, 393] width 65 height 26
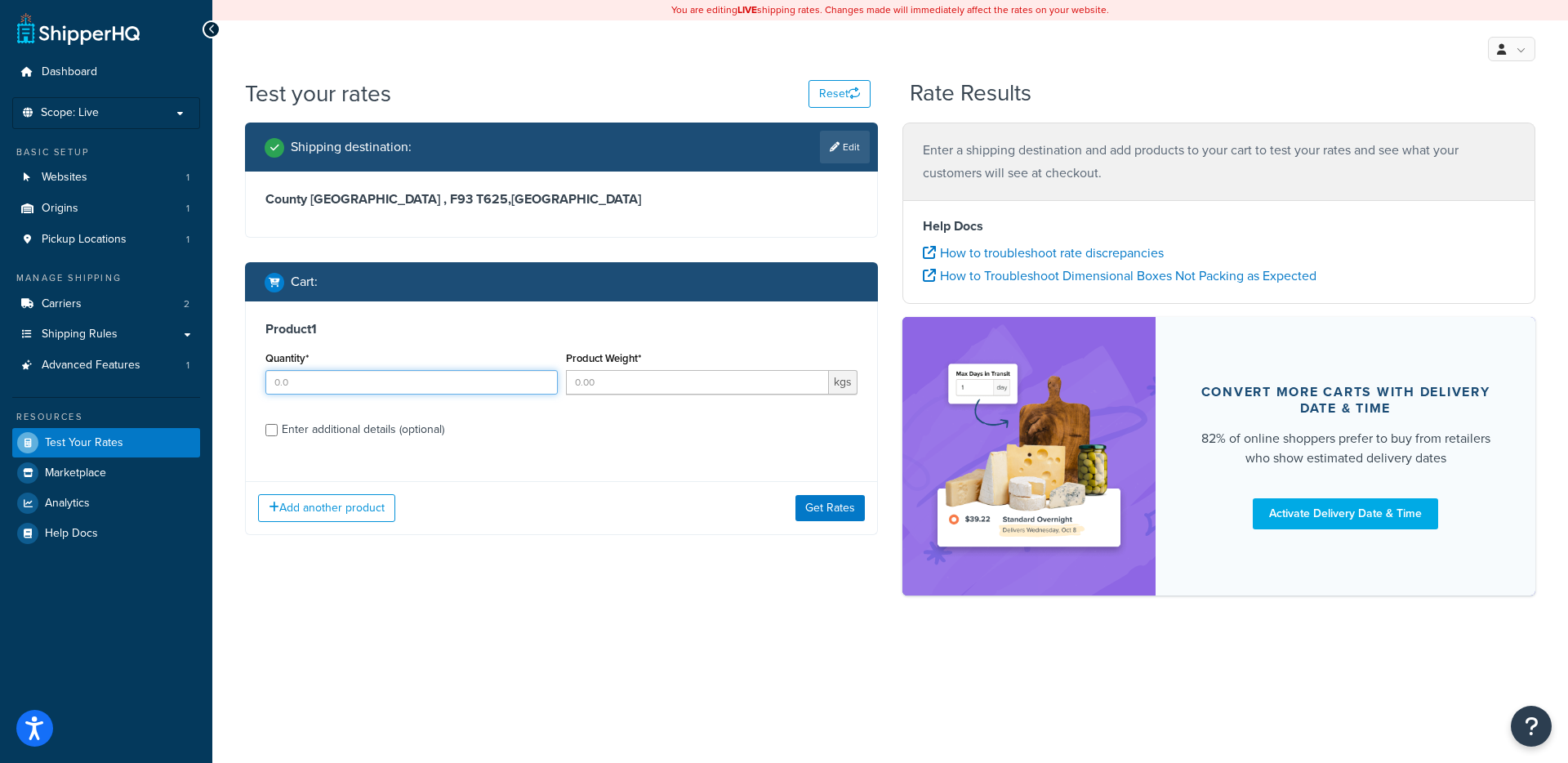
click at [379, 386] on input "Quantity*" at bounding box center [411, 382] width 292 height 25
type input "1"
click at [679, 383] on input "Product Weight*" at bounding box center [698, 382] width 264 height 25
type input "1"
click at [812, 508] on button "Get Rates" at bounding box center [830, 508] width 70 height 26
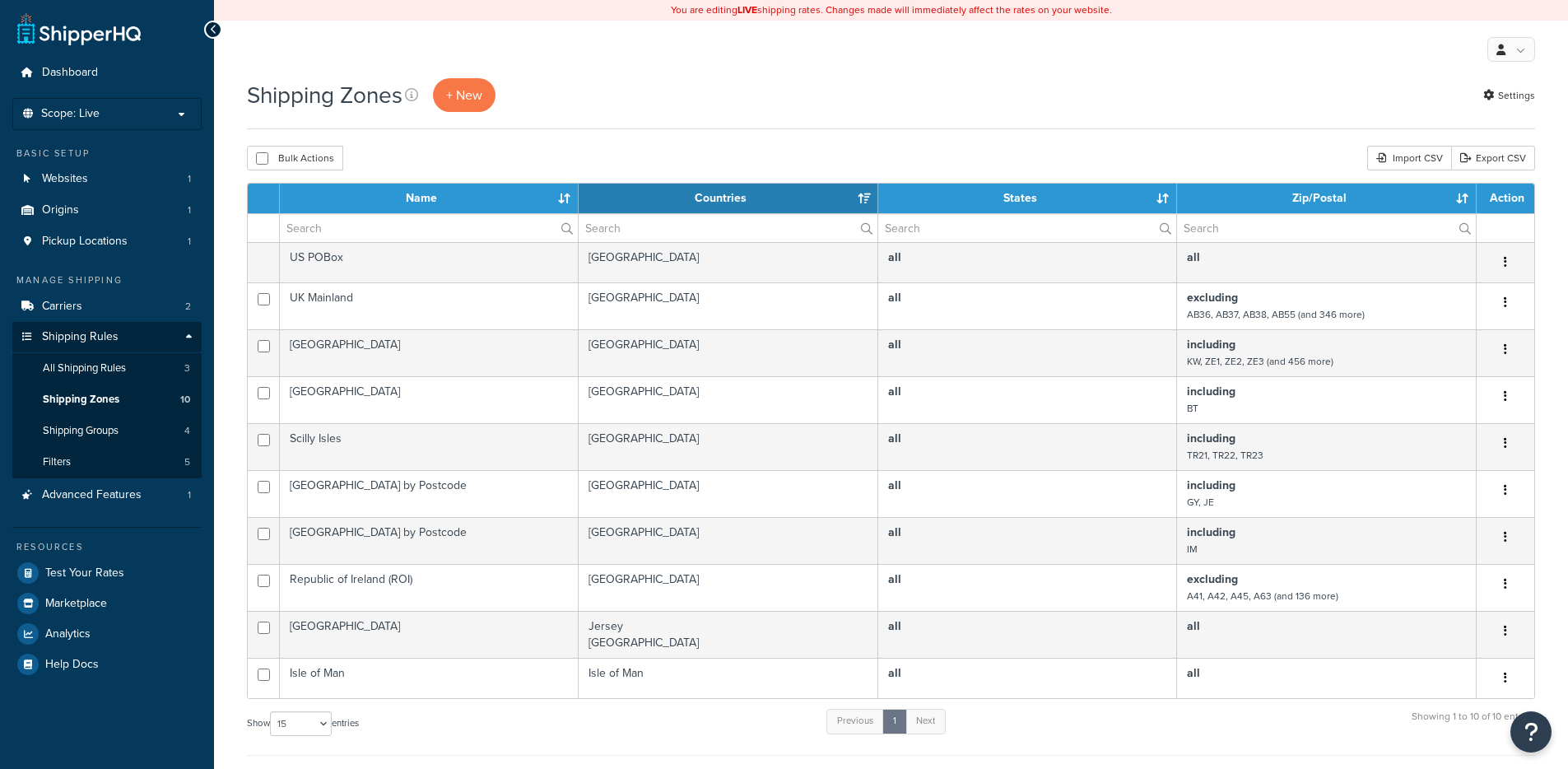
select select "15"
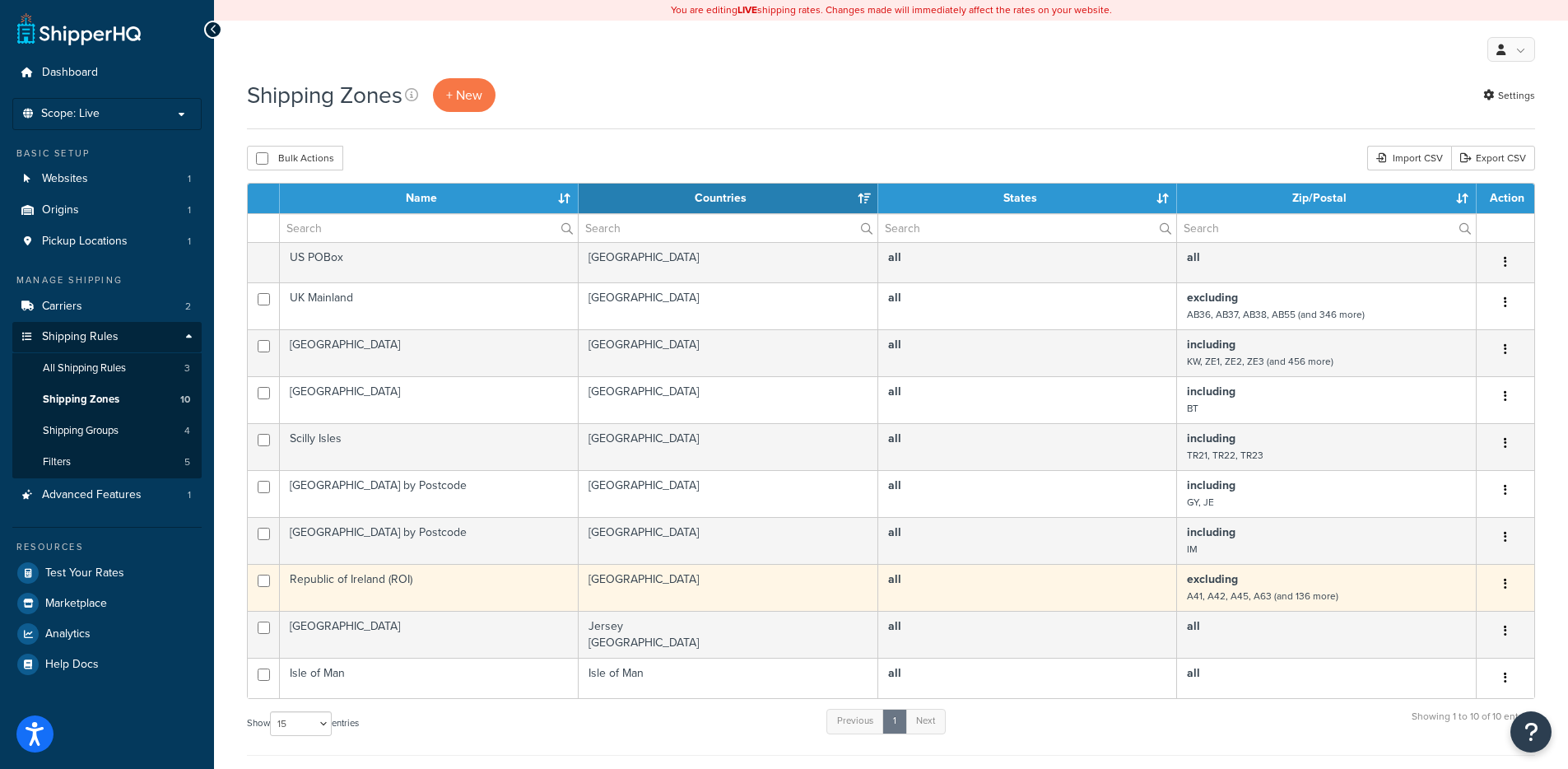
click at [435, 586] on td "Republic of Ireland (ROI)" at bounding box center [430, 587] width 299 height 47
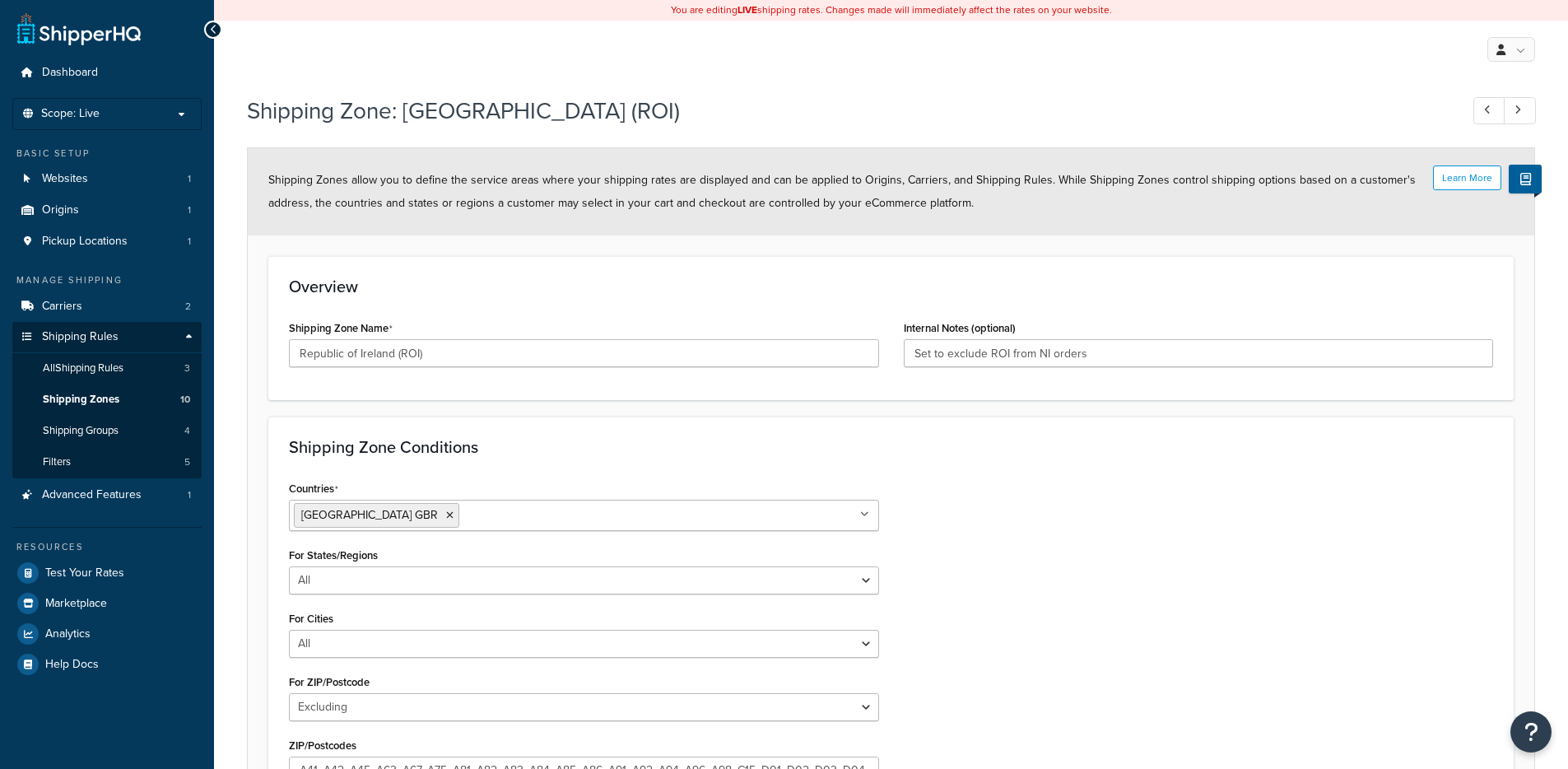
select select "excluding"
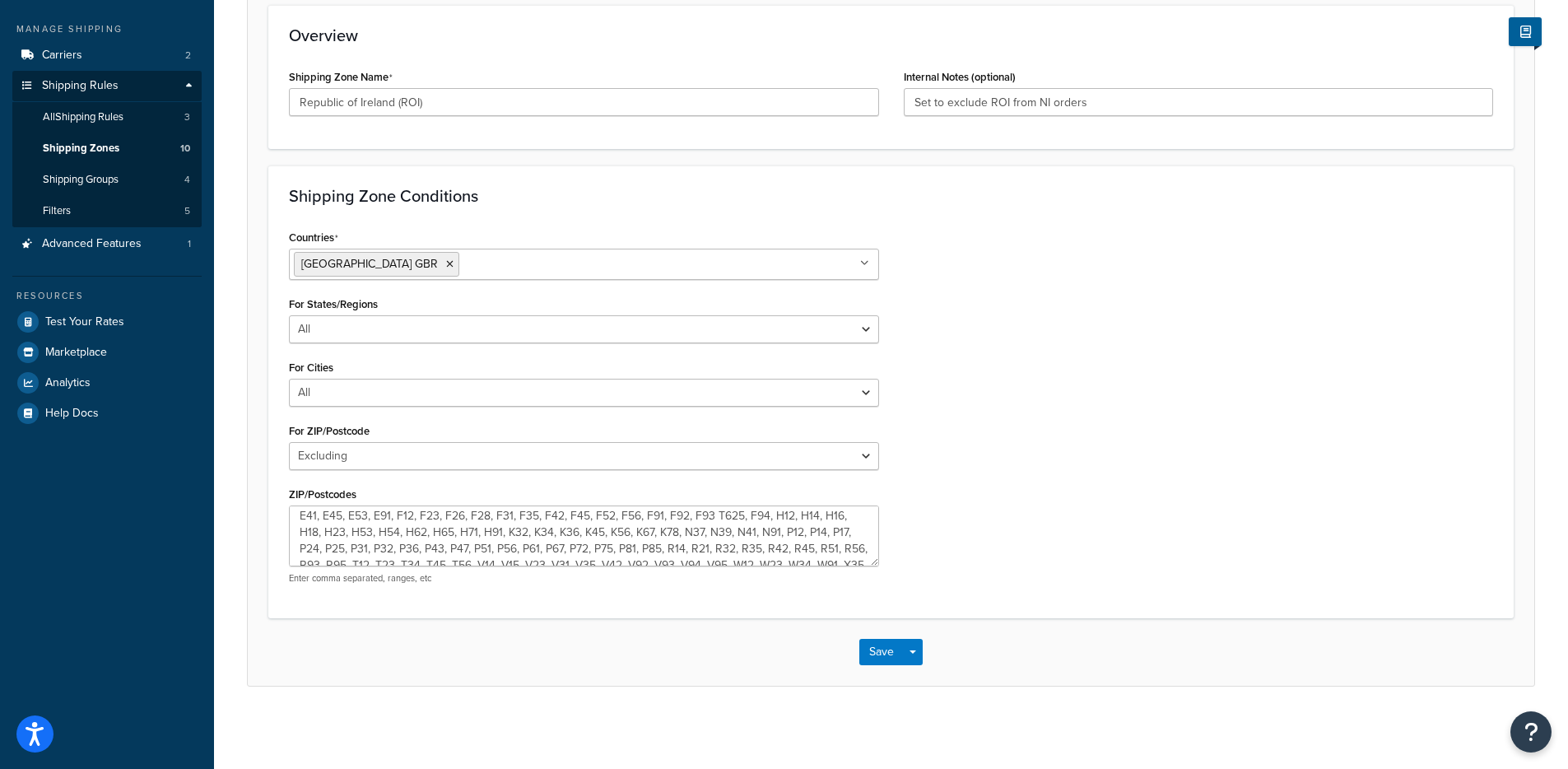
scroll to position [66, 0]
drag, startPoint x: 638, startPoint y: 553, endPoint x: 584, endPoint y: 547, distance: 54.3
click at [584, 547] on textarea "A41, A42, A45, A63, A67, A75, A81, A82, A83, A84, A85, A86, A91, A92, A94, A96,…" at bounding box center [584, 535] width 591 height 61
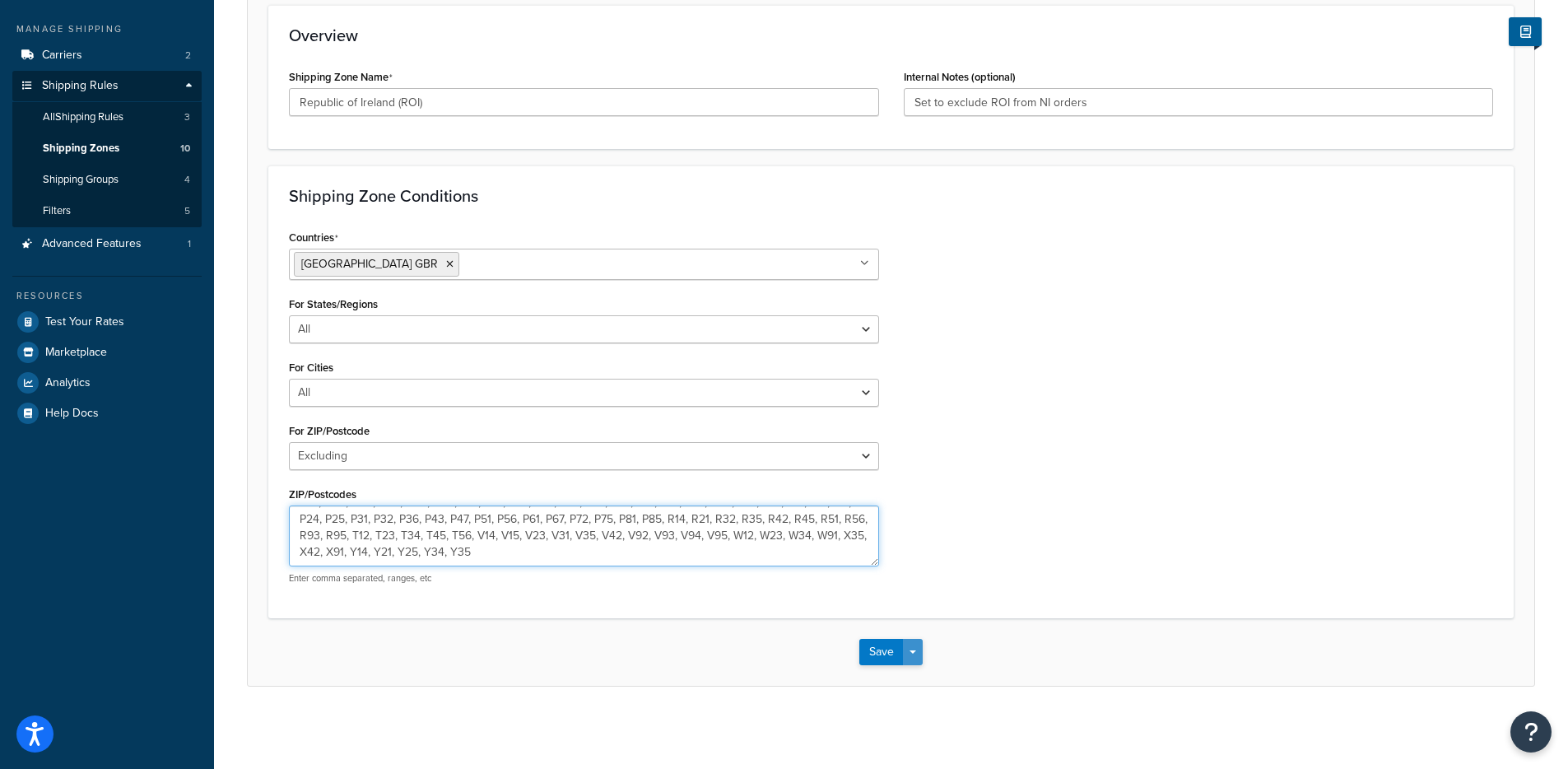
type textarea "A41, A42, A45, A63, A67, A75, A81, A82, A83, A84, A85, A86, A91, A92, A94, A96,…"
click at [917, 651] on button "Save Dropdown" at bounding box center [913, 652] width 20 height 27
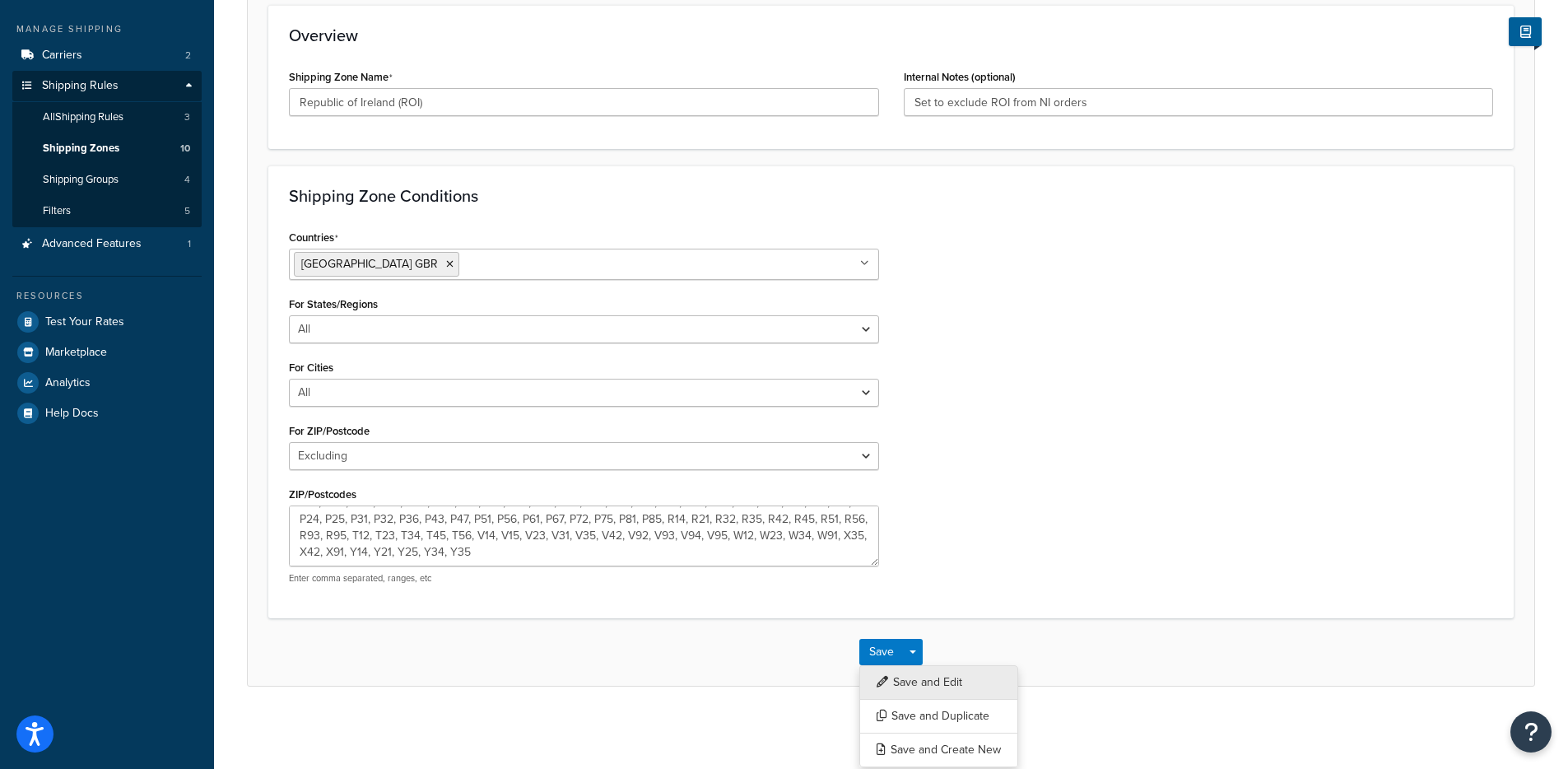
drag, startPoint x: 927, startPoint y: 671, endPoint x: 908, endPoint y: 666, distance: 19.6
click at [927, 671] on button "Save and Edit" at bounding box center [939, 682] width 159 height 34
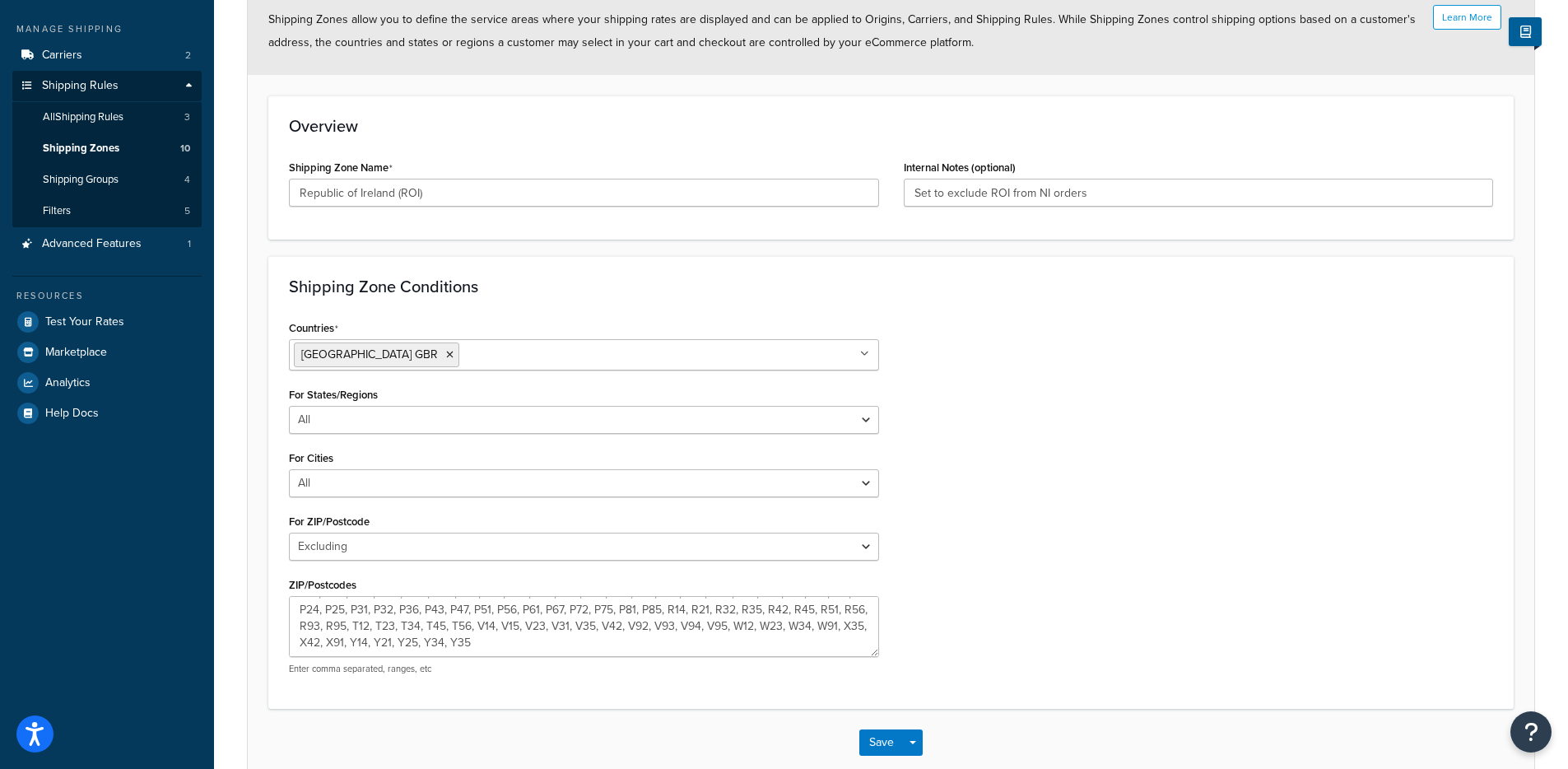
scroll to position [0, 0]
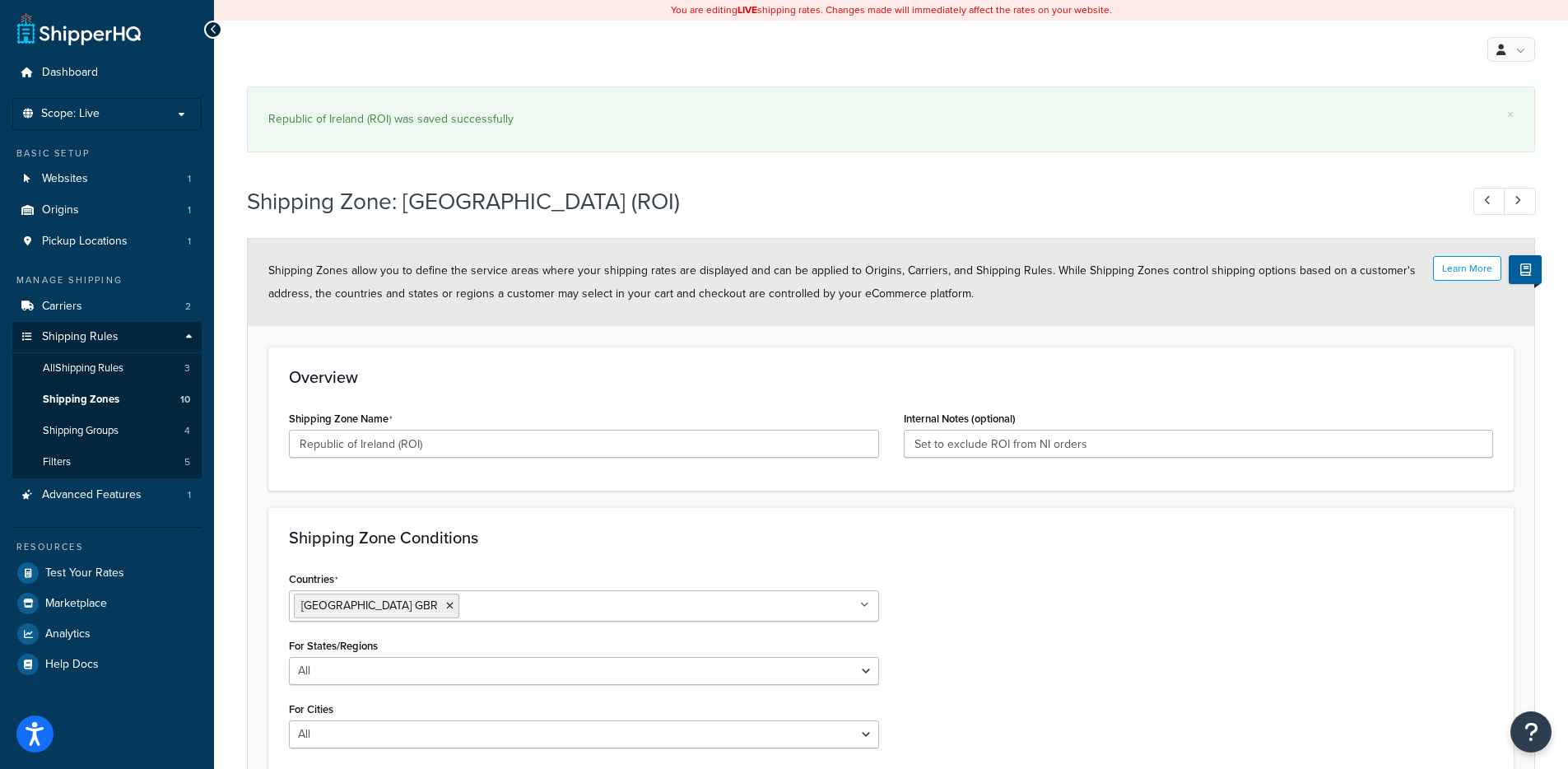
select select "excluding"
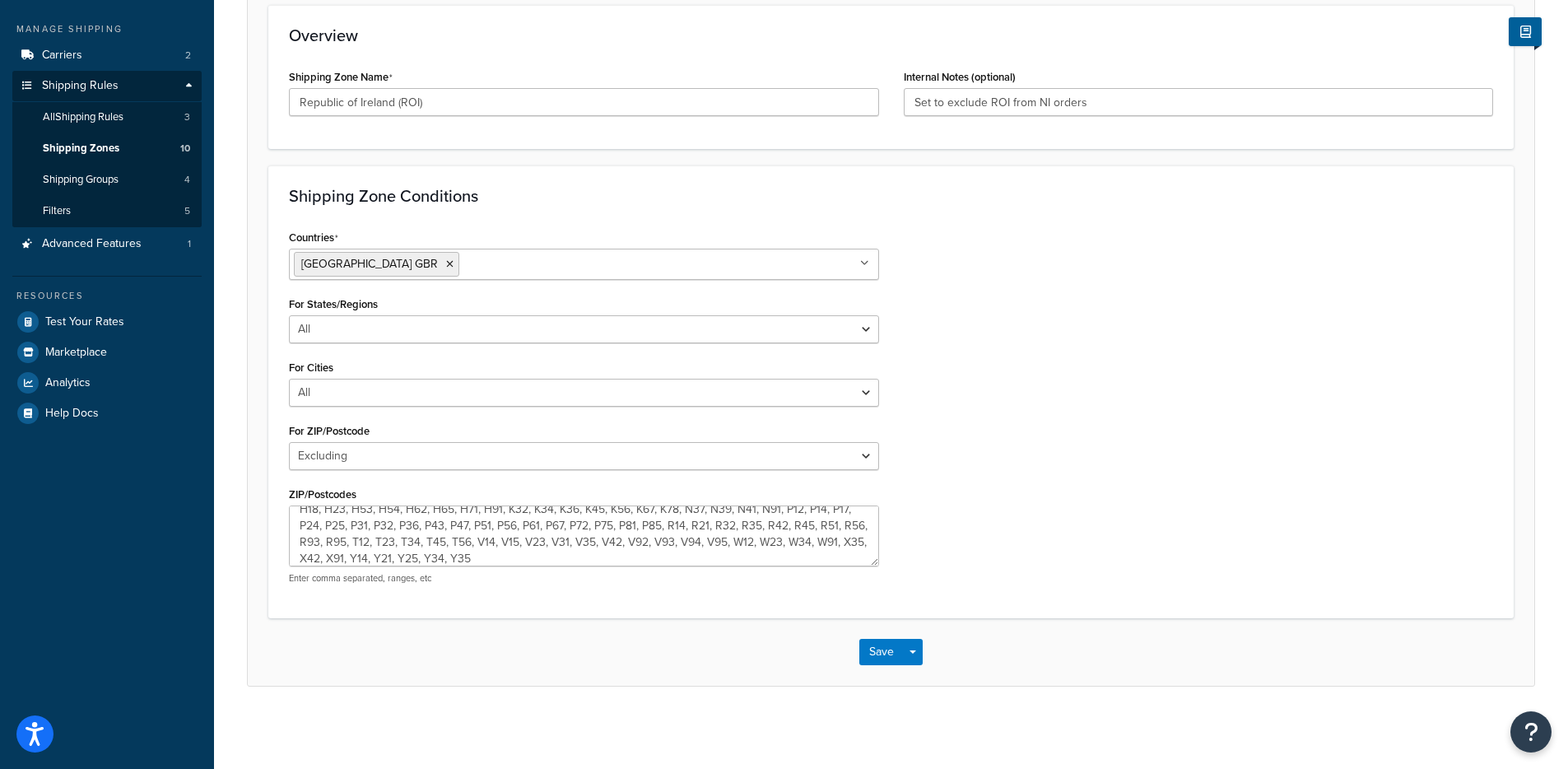
scroll to position [66, 0]
click at [121, 150] on link "Shipping Zones 10" at bounding box center [107, 148] width 189 height 31
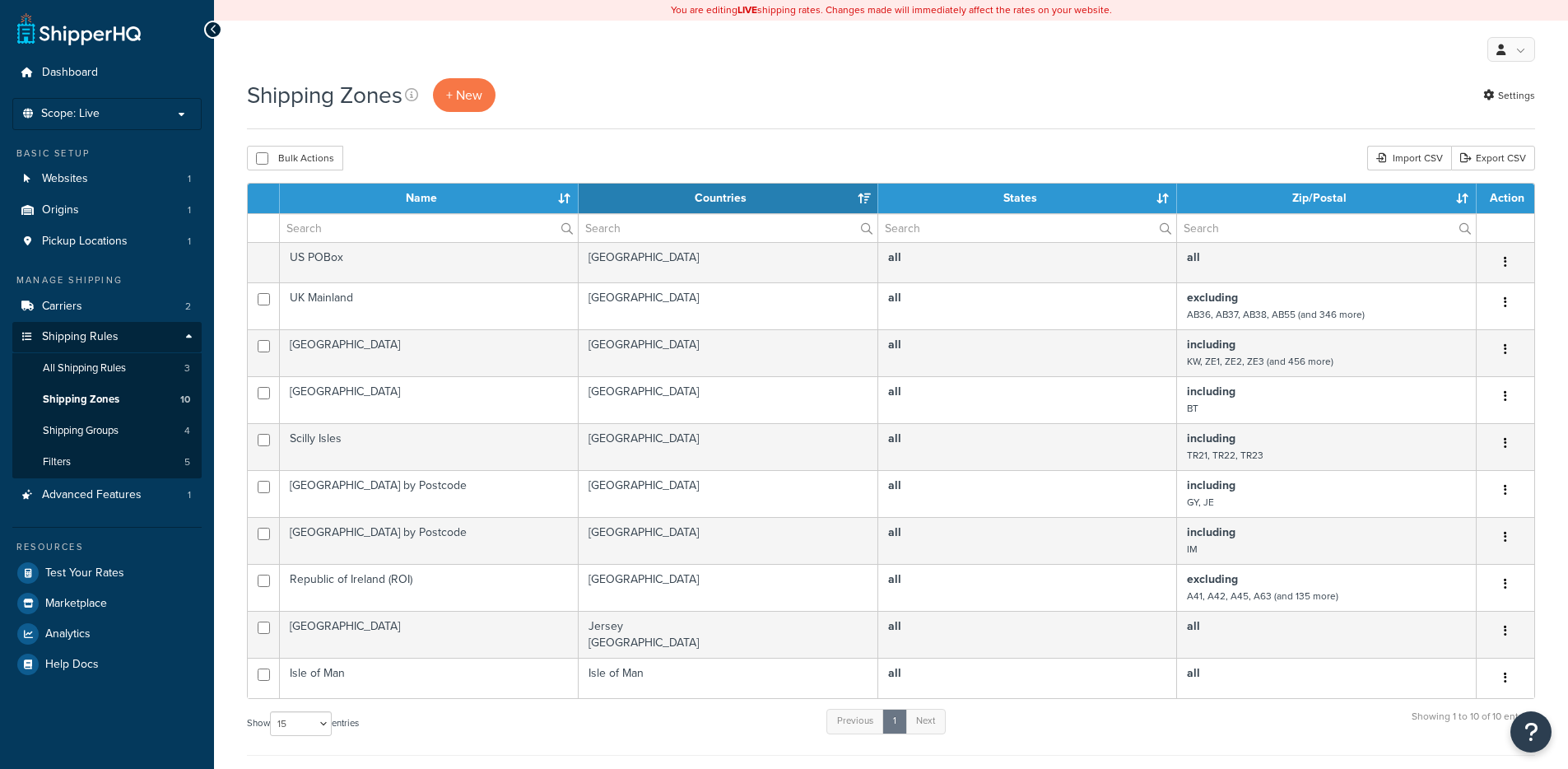
select select "15"
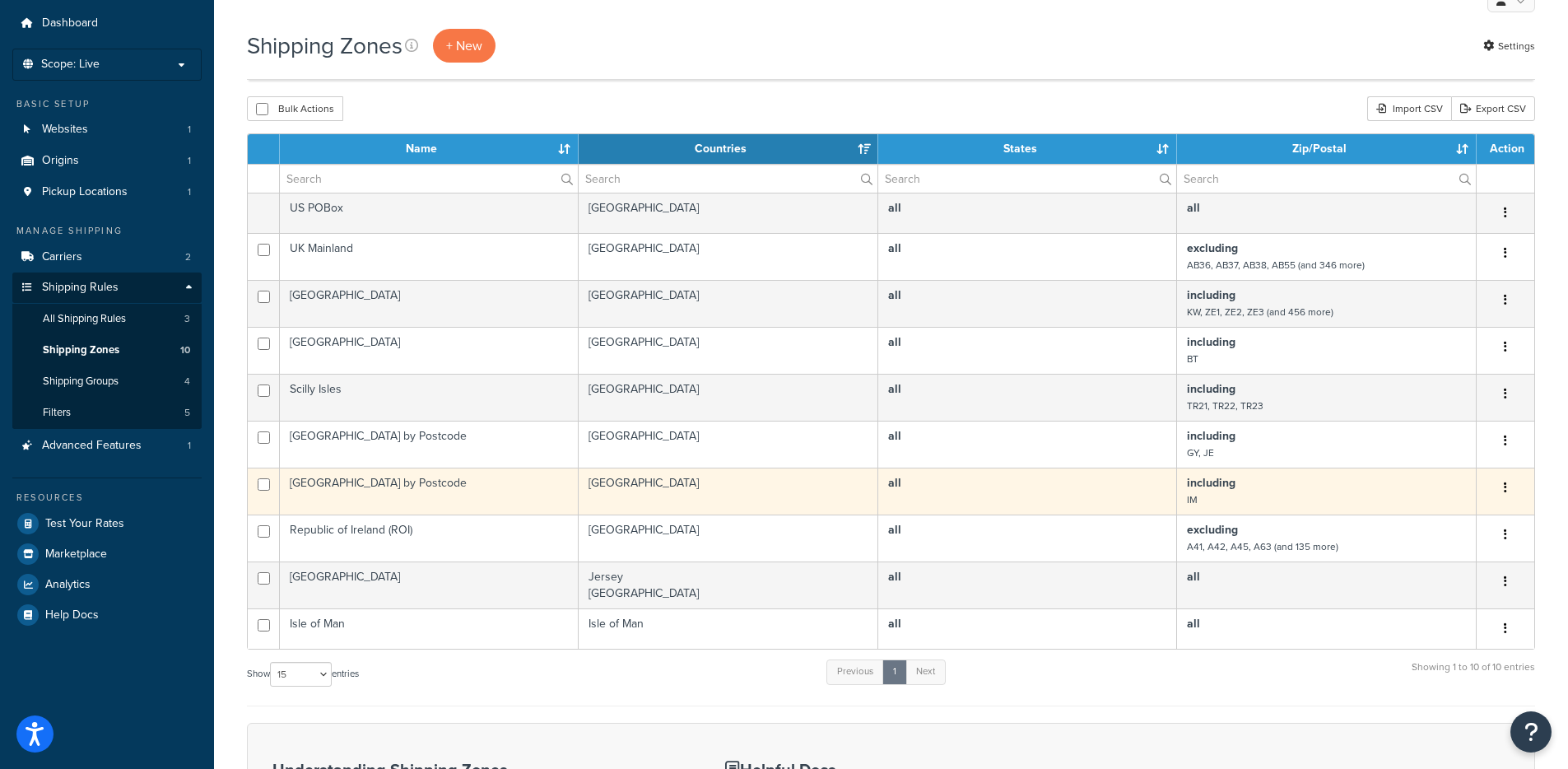
scroll to position [129, 0]
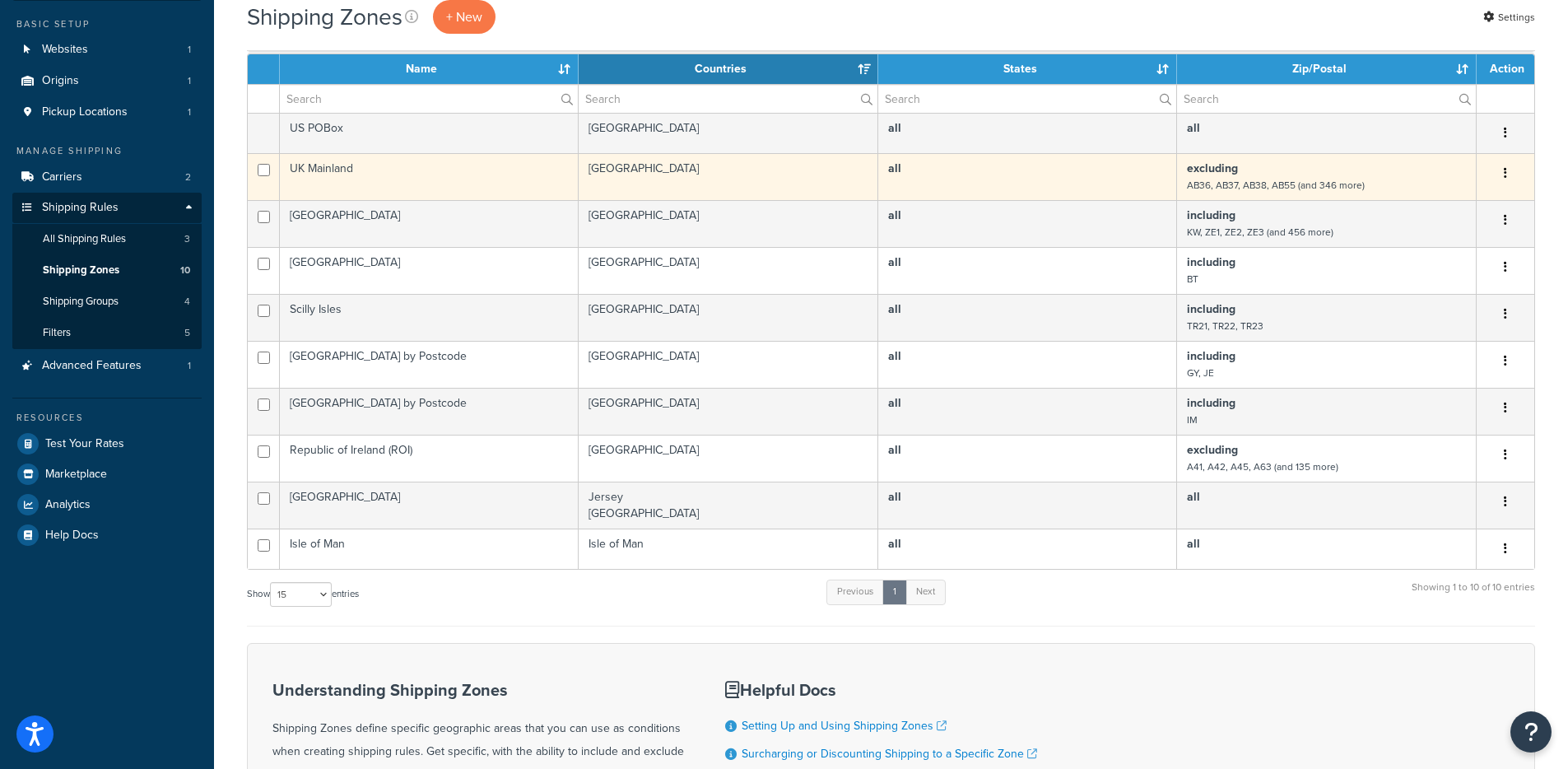
click at [474, 167] on td "UK Mainland" at bounding box center [430, 177] width 299 height 47
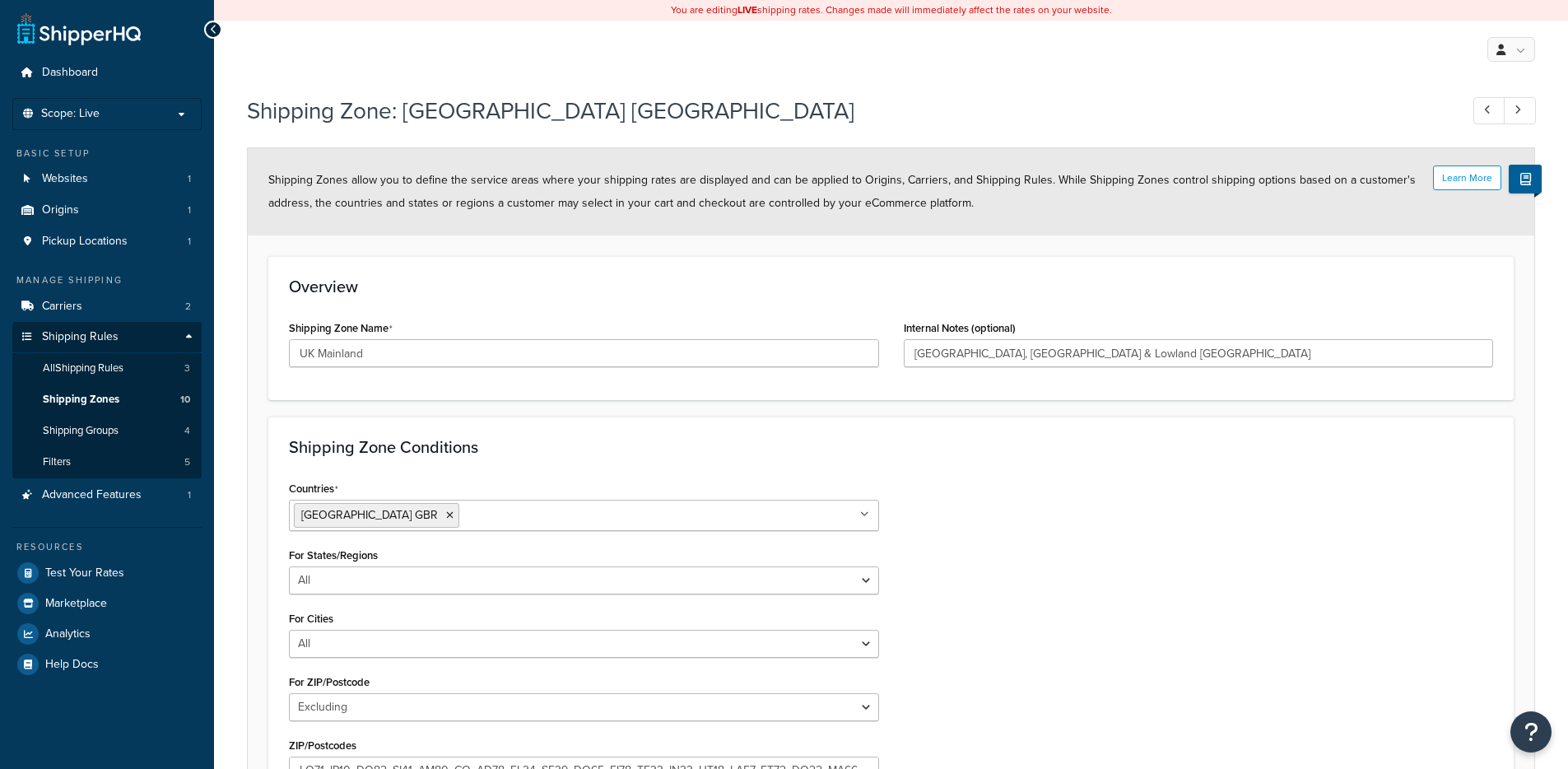
select select "excluding"
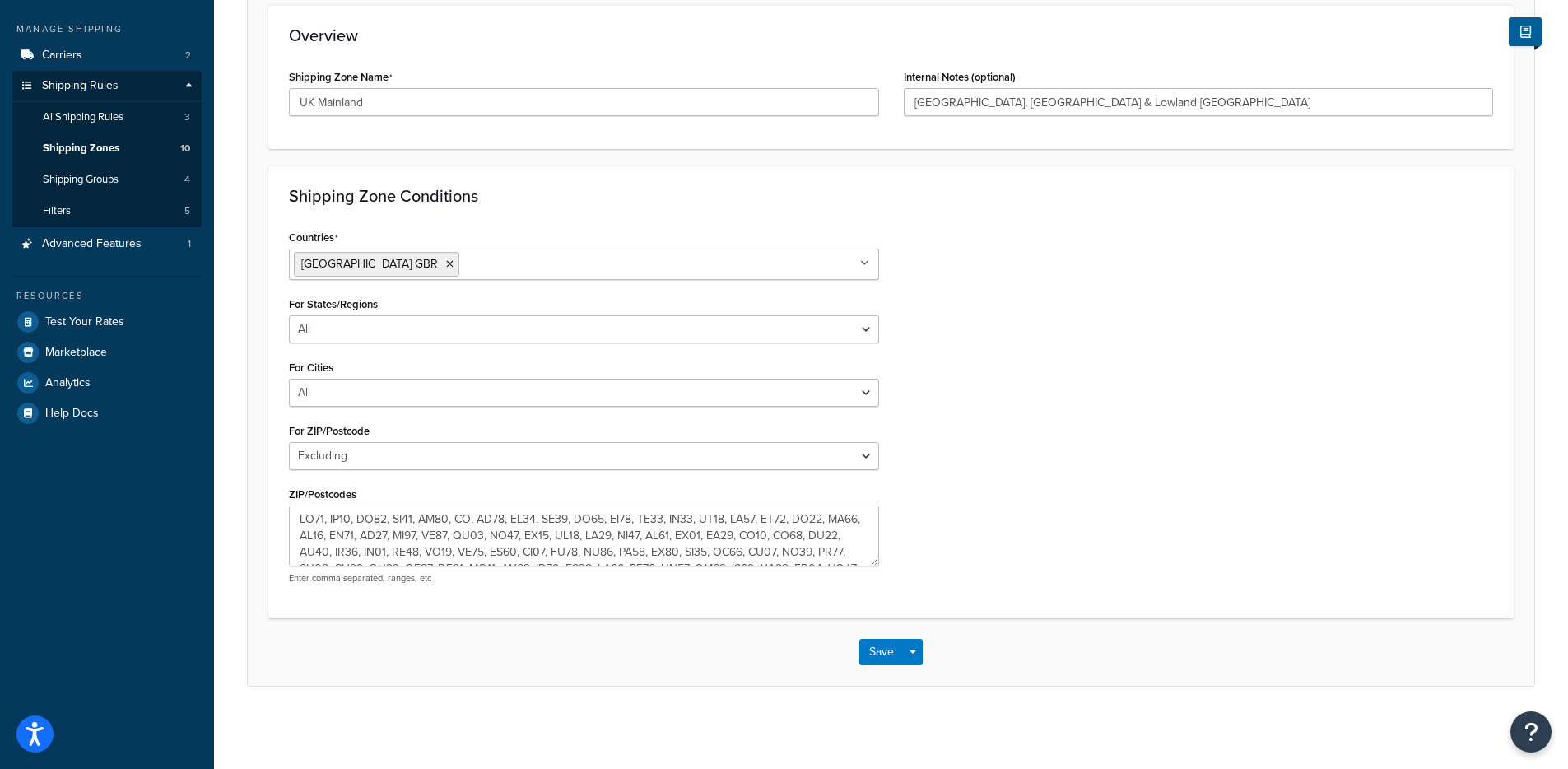
scroll to position [264, 0]
click at [395, 549] on textarea "ZIP/Postcodes" at bounding box center [584, 535] width 591 height 61
type textarea "AB36, AB37, AB38, AB55, AB56, BT, FK17, FK18, FK19, FK20, FK21, FK22, FK23, FK2…"
click at [920, 659] on button "Save Dropdown" at bounding box center [913, 652] width 20 height 27
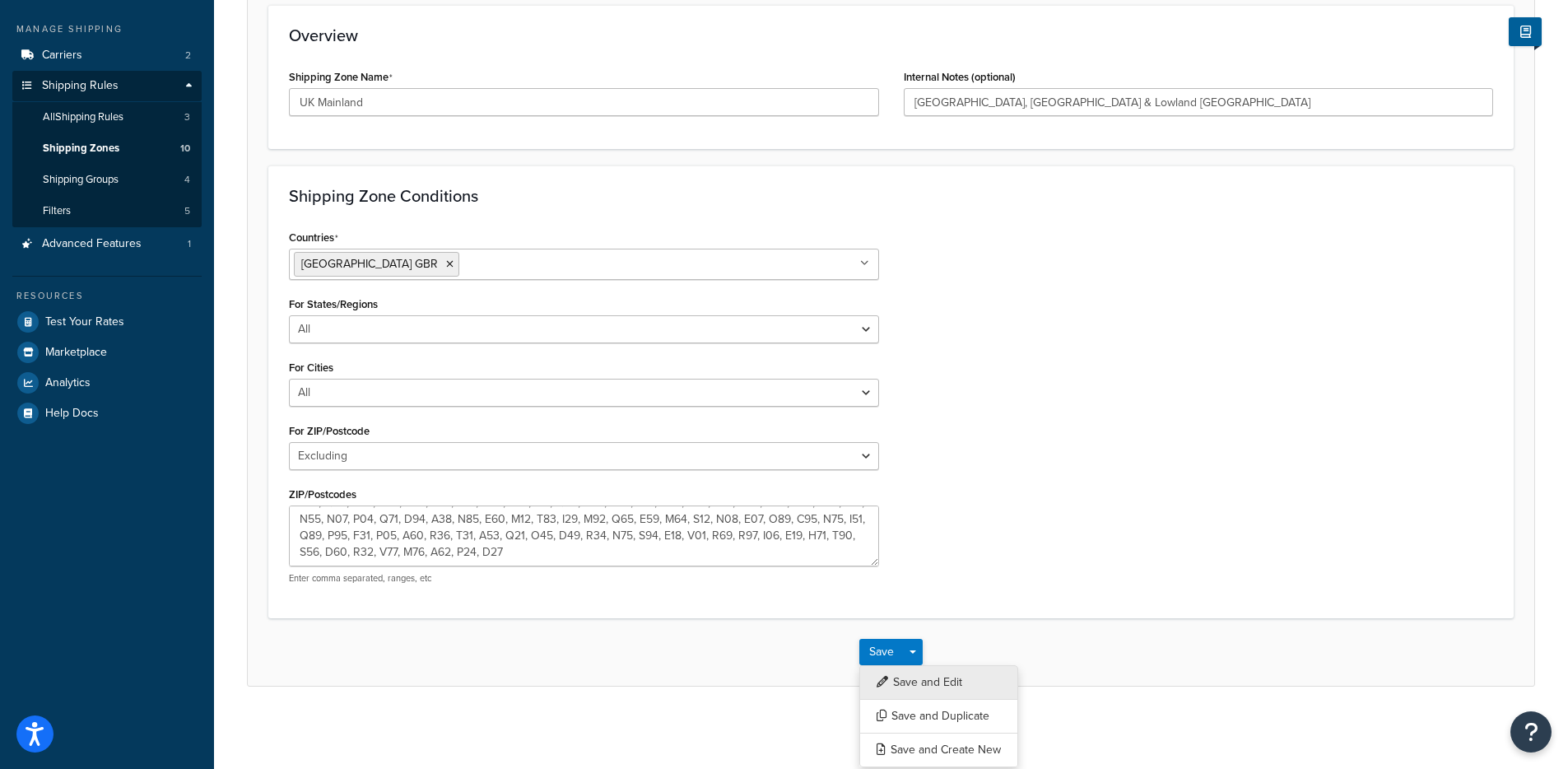
click at [947, 686] on button "Save and Edit" at bounding box center [939, 682] width 159 height 34
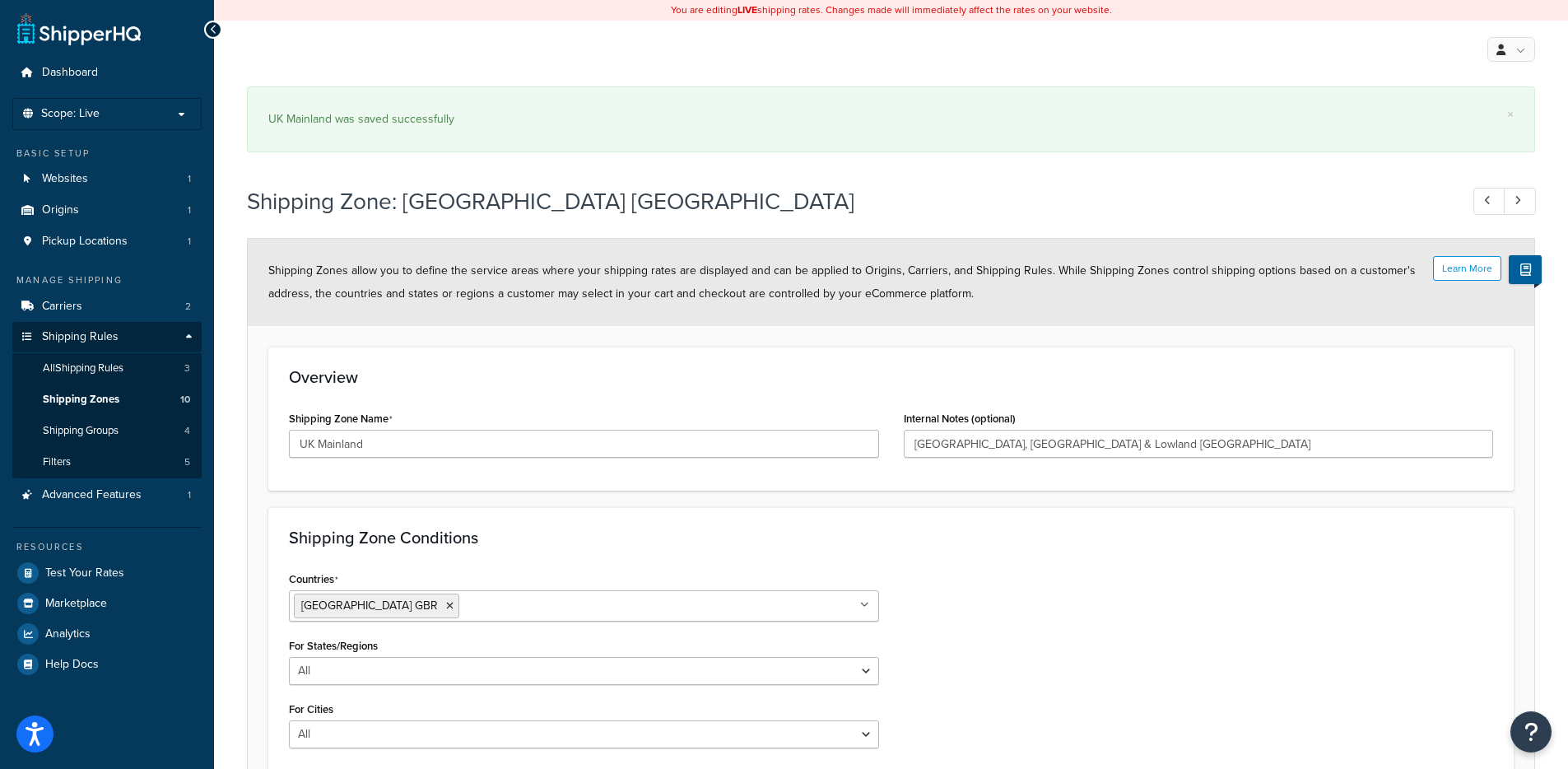
select select "excluding"
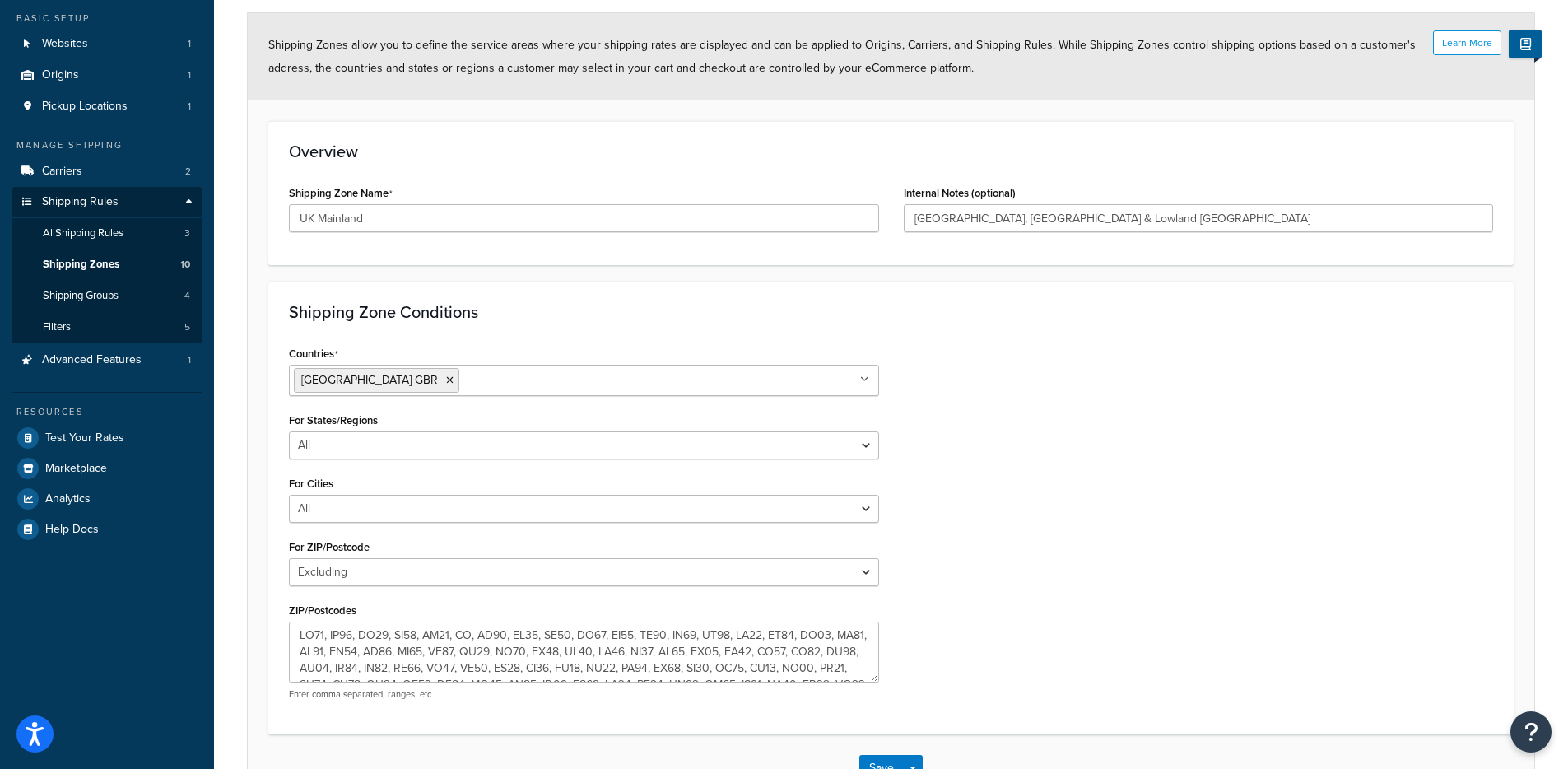
scroll to position [136, 0]
click at [474, 449] on select "All Including Excluding" at bounding box center [584, 445] width 591 height 28
click at [289, 430] on select "All Including Excluding" at bounding box center [584, 445] width 591 height 28
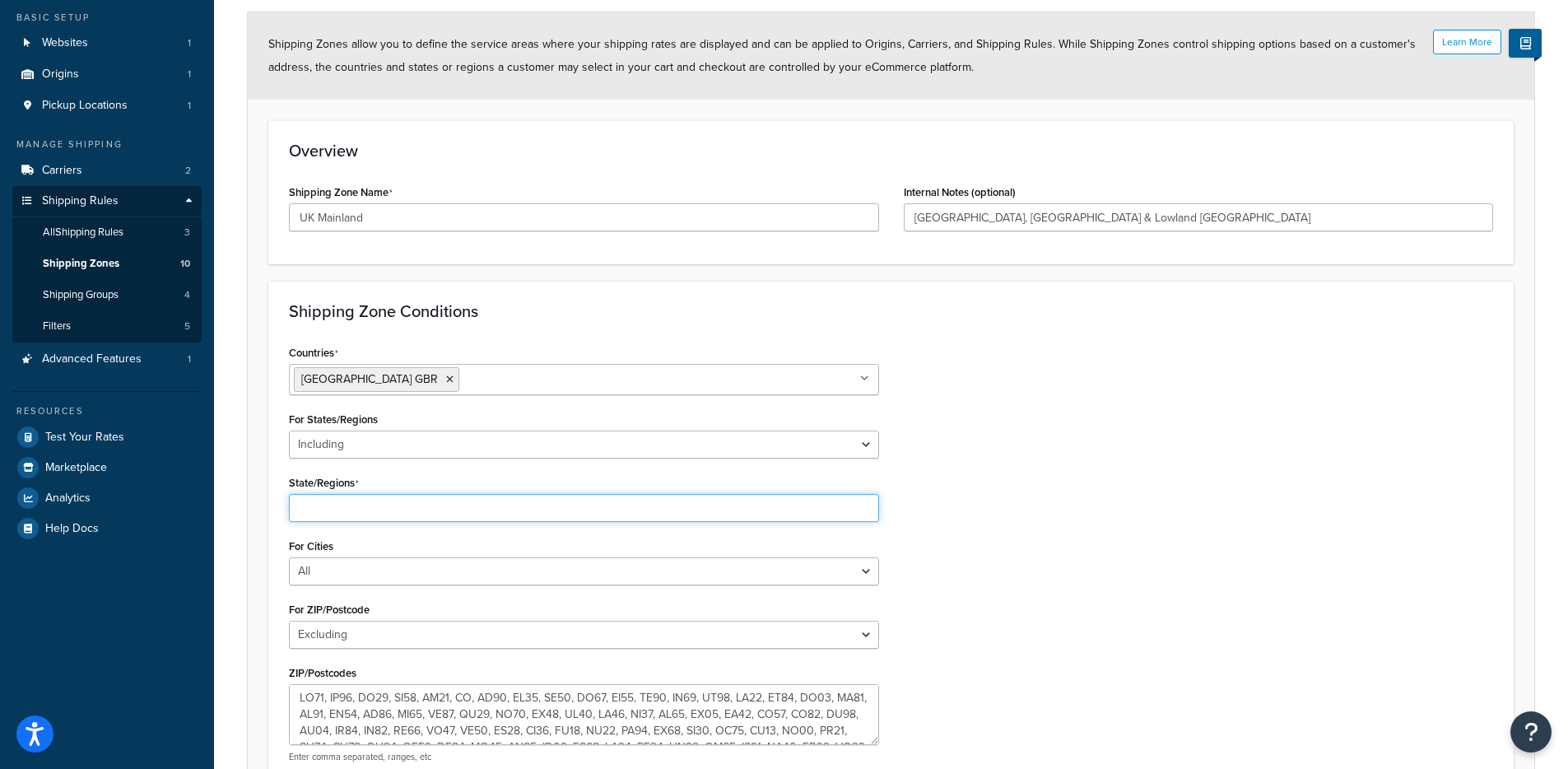
click at [450, 504] on input "State/Regions" at bounding box center [584, 508] width 591 height 28
click at [509, 506] on input "State/Regions" at bounding box center [584, 508] width 591 height 28
click at [603, 430] on select "All Including Excluding" at bounding box center [584, 445] width 591 height 28
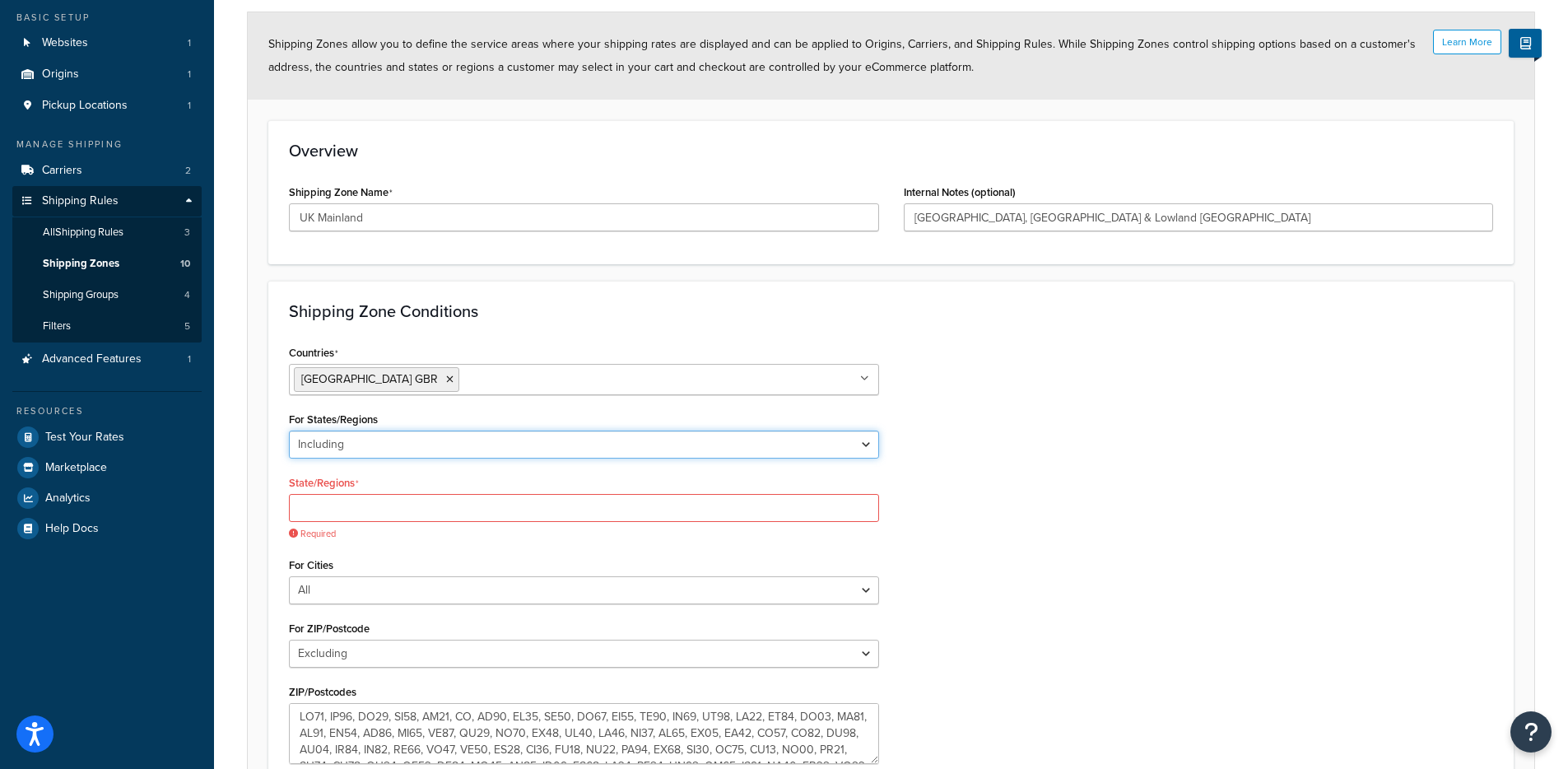
select select "all"
click at [289, 430] on select "All Including Excluding" at bounding box center [584, 445] width 591 height 28
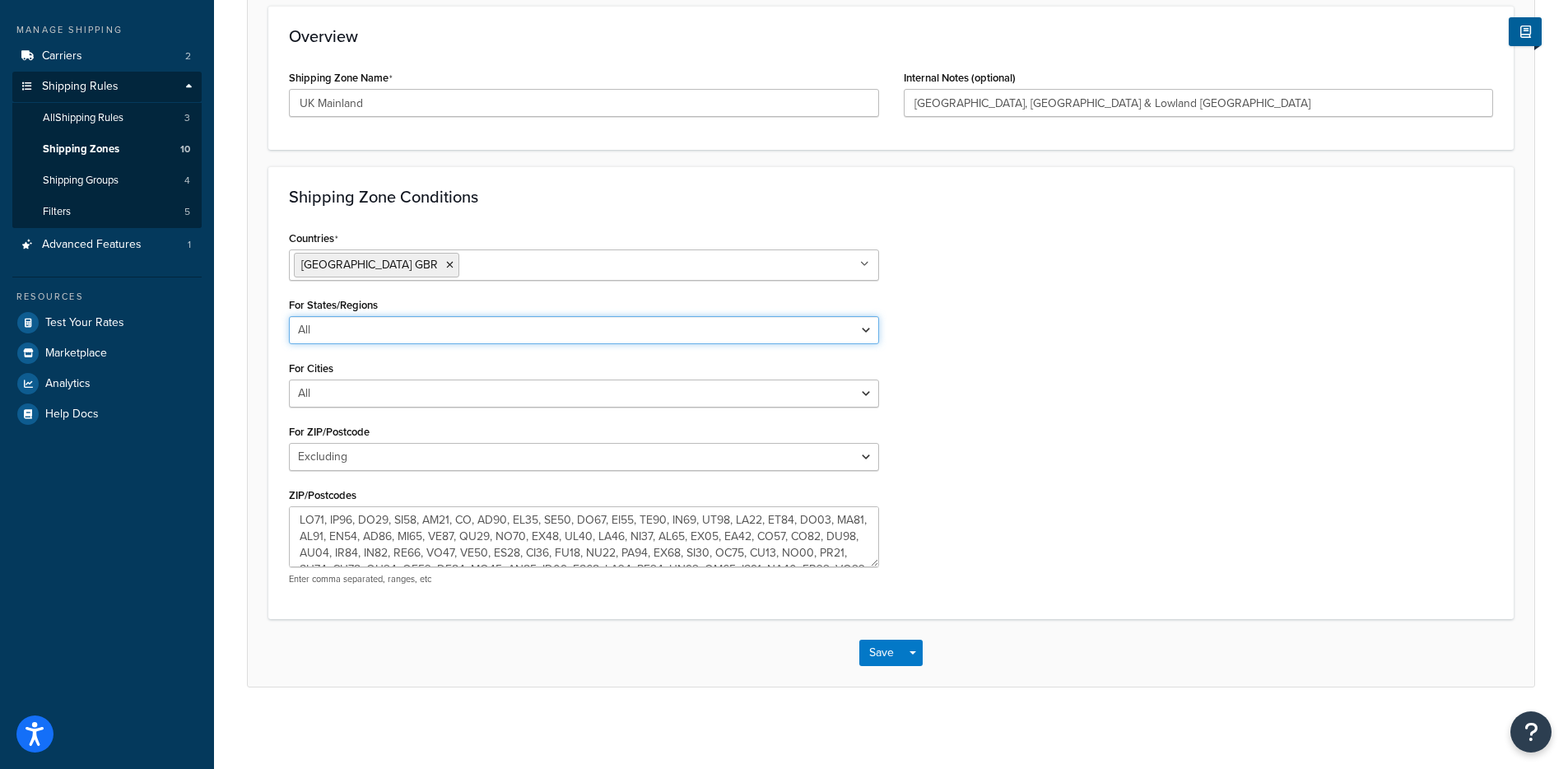
scroll to position [251, 0]
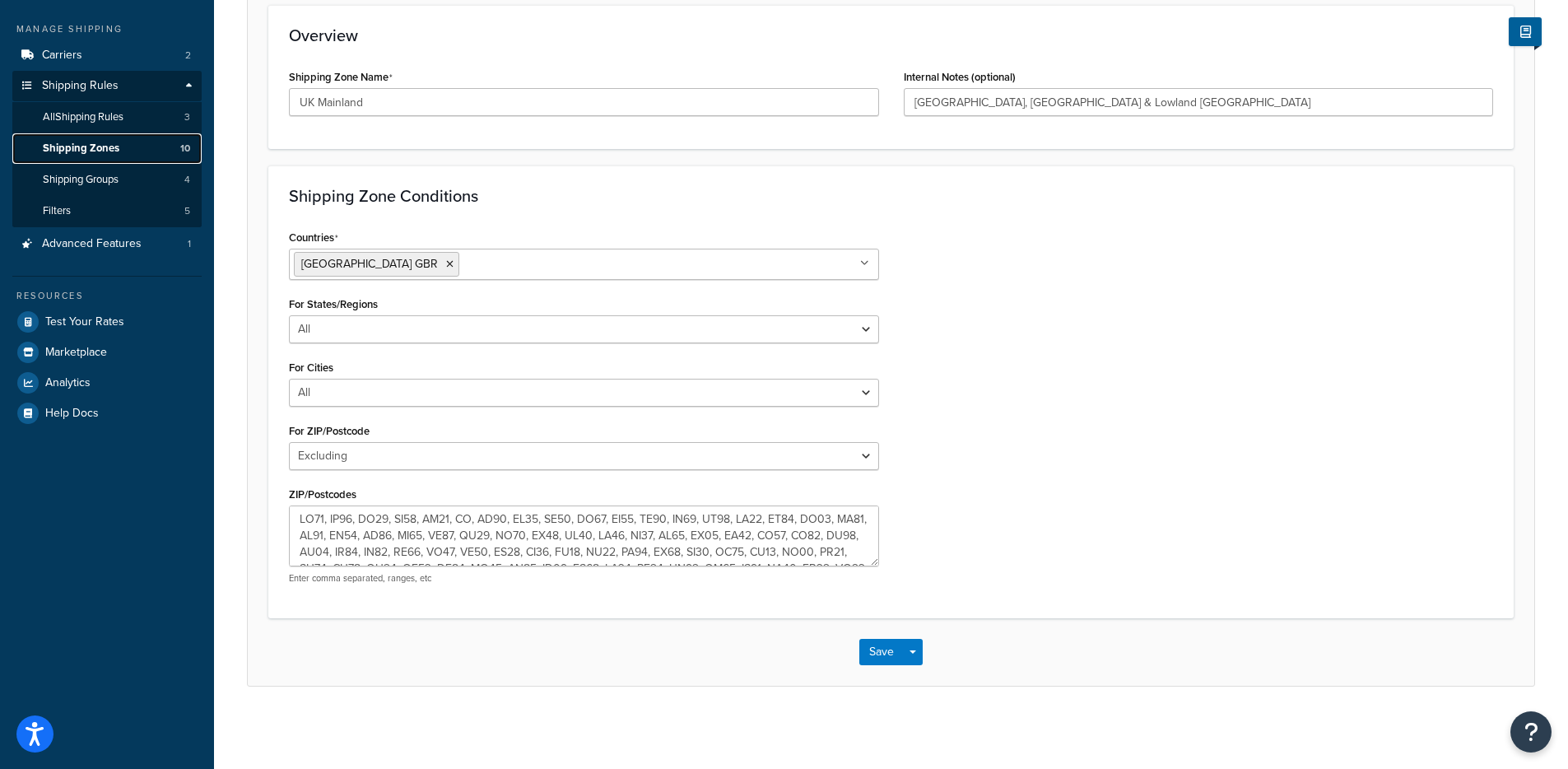
click at [83, 153] on span "Shipping Zones" at bounding box center [81, 148] width 77 height 14
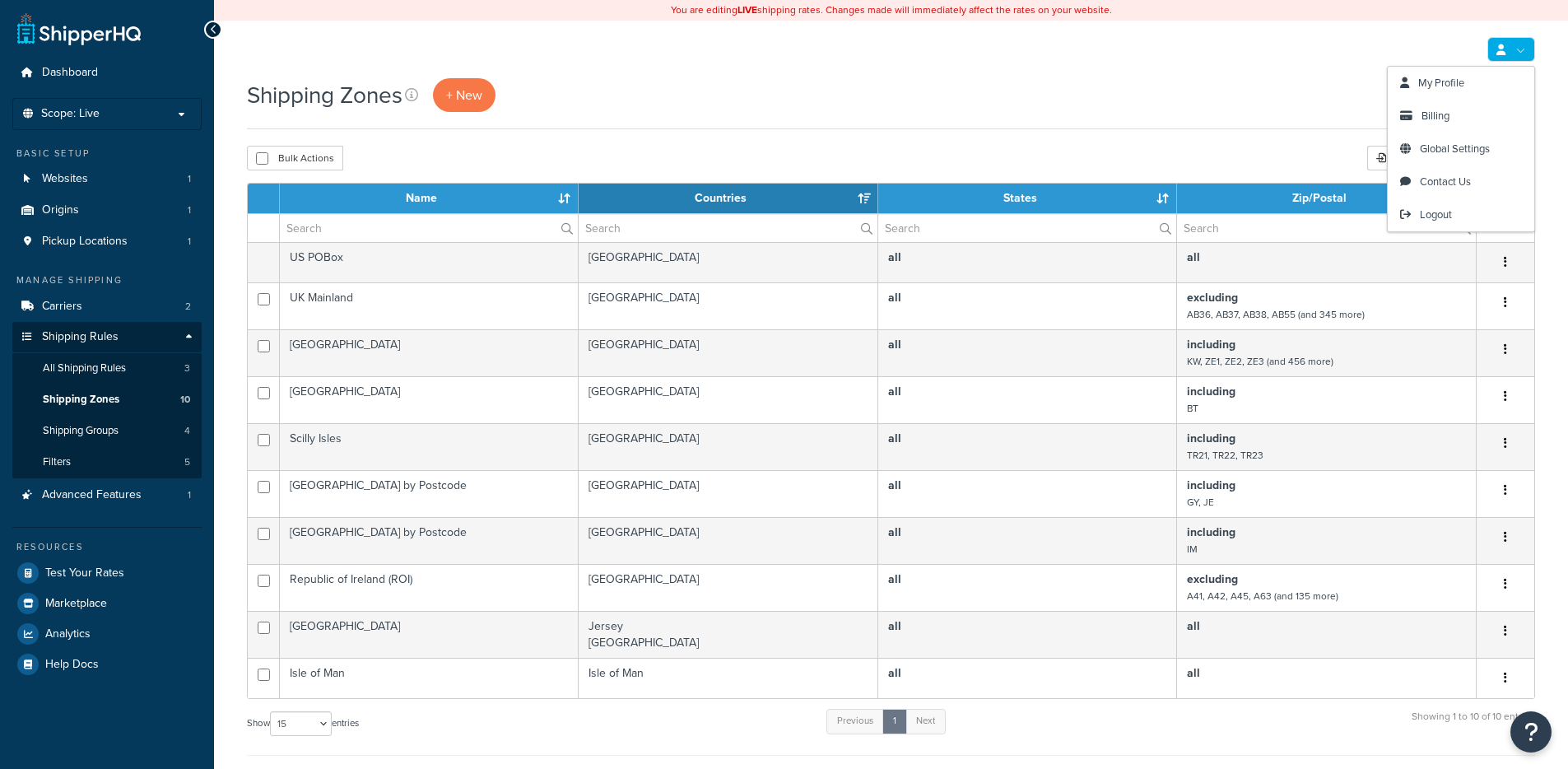
select select "15"
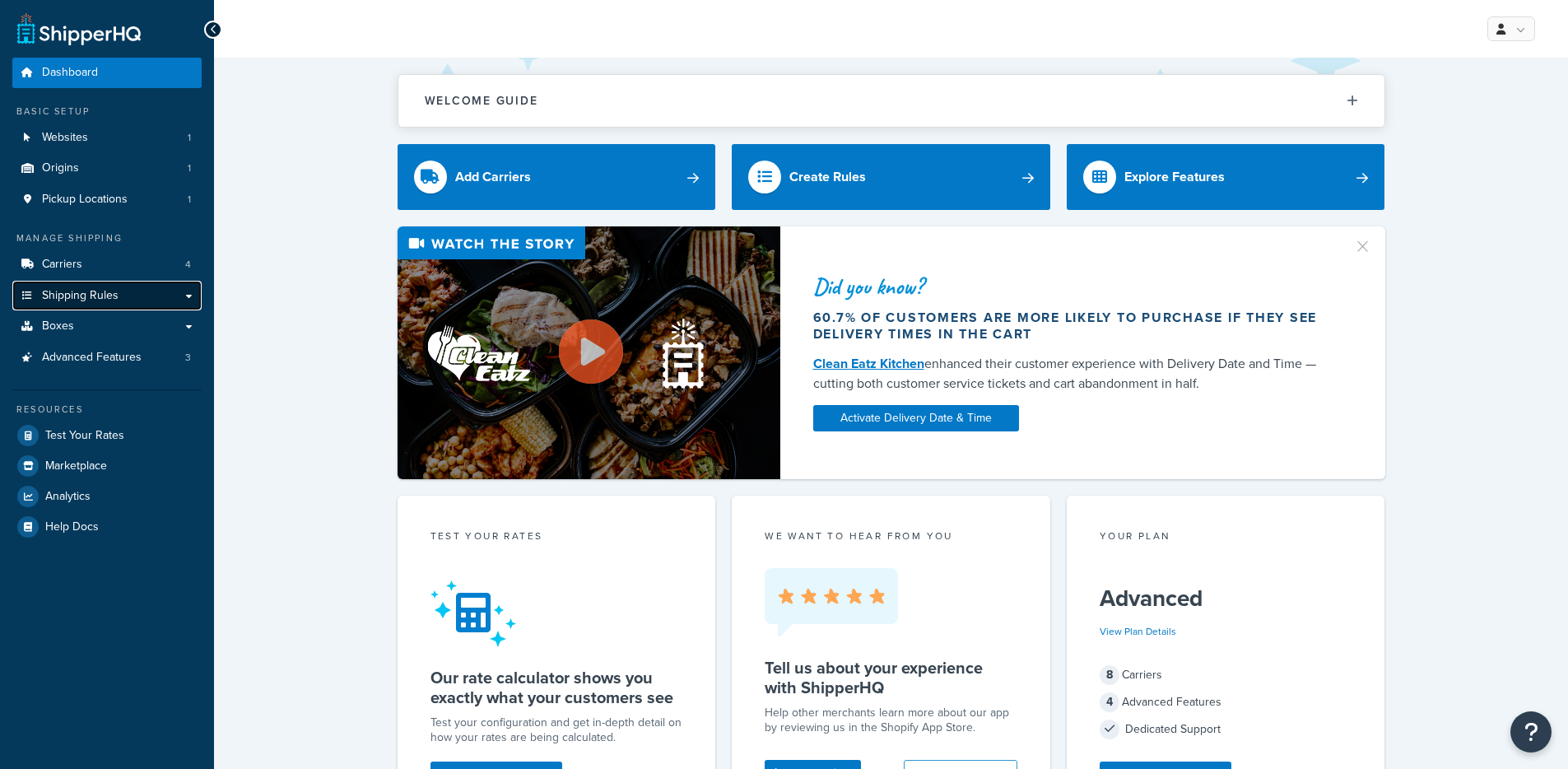
click at [127, 297] on link "Shipping Rules" at bounding box center [107, 296] width 189 height 31
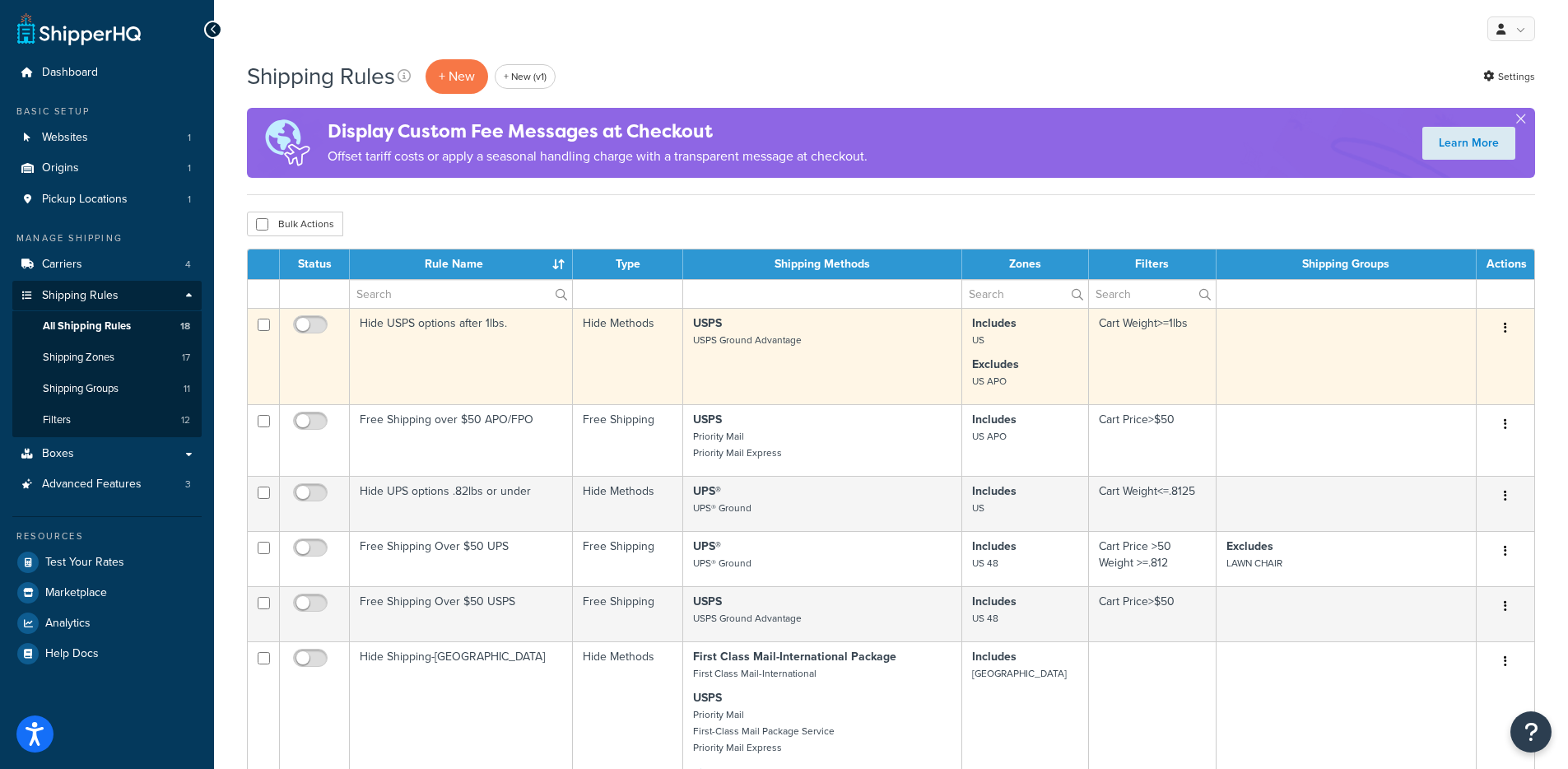
click at [492, 344] on td "Hide USPS options after 1lbs." at bounding box center [461, 355] width 223 height 96
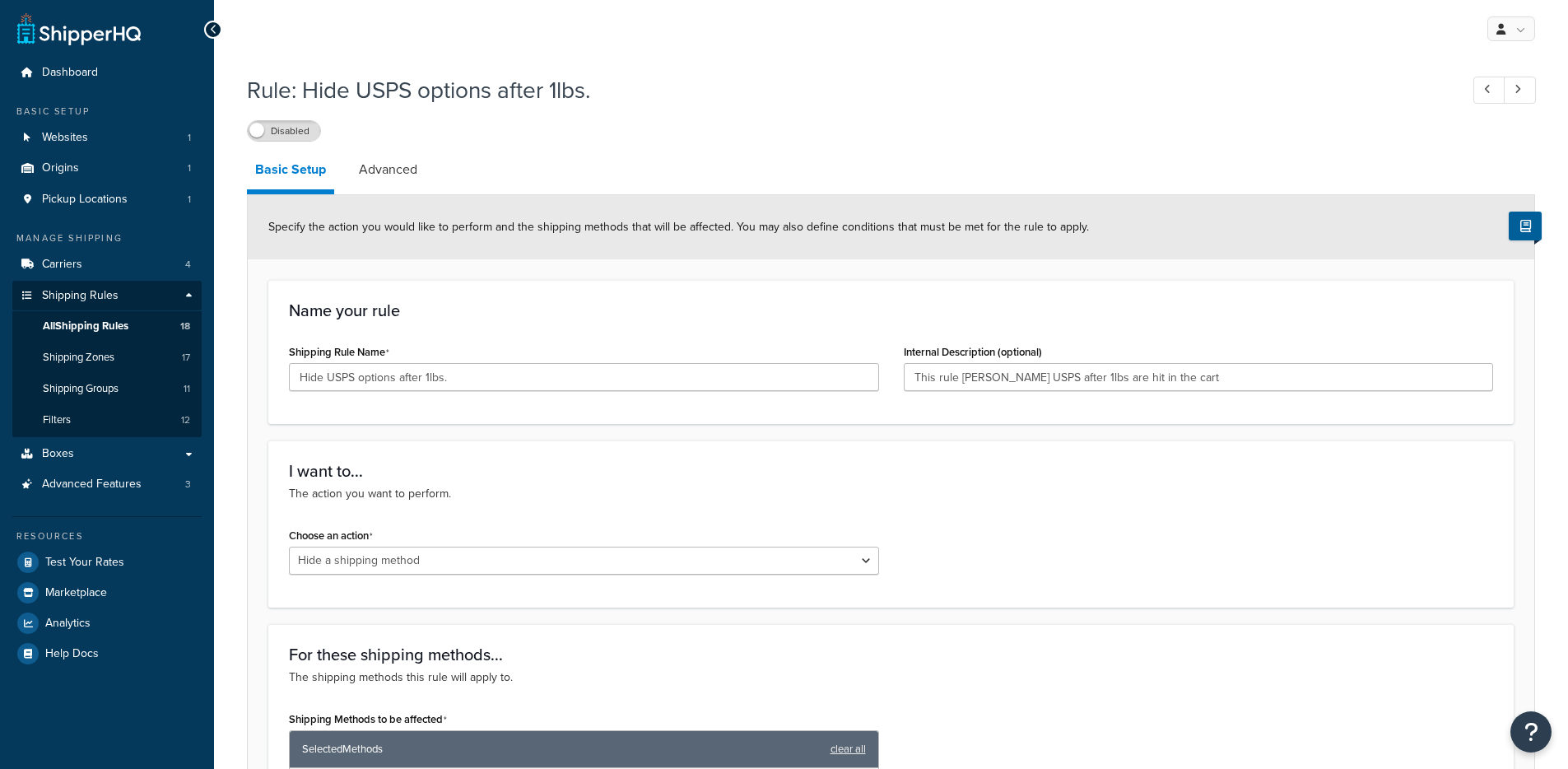
select select "HIDE"
click at [385, 173] on link "Advanced" at bounding box center [388, 169] width 75 height 39
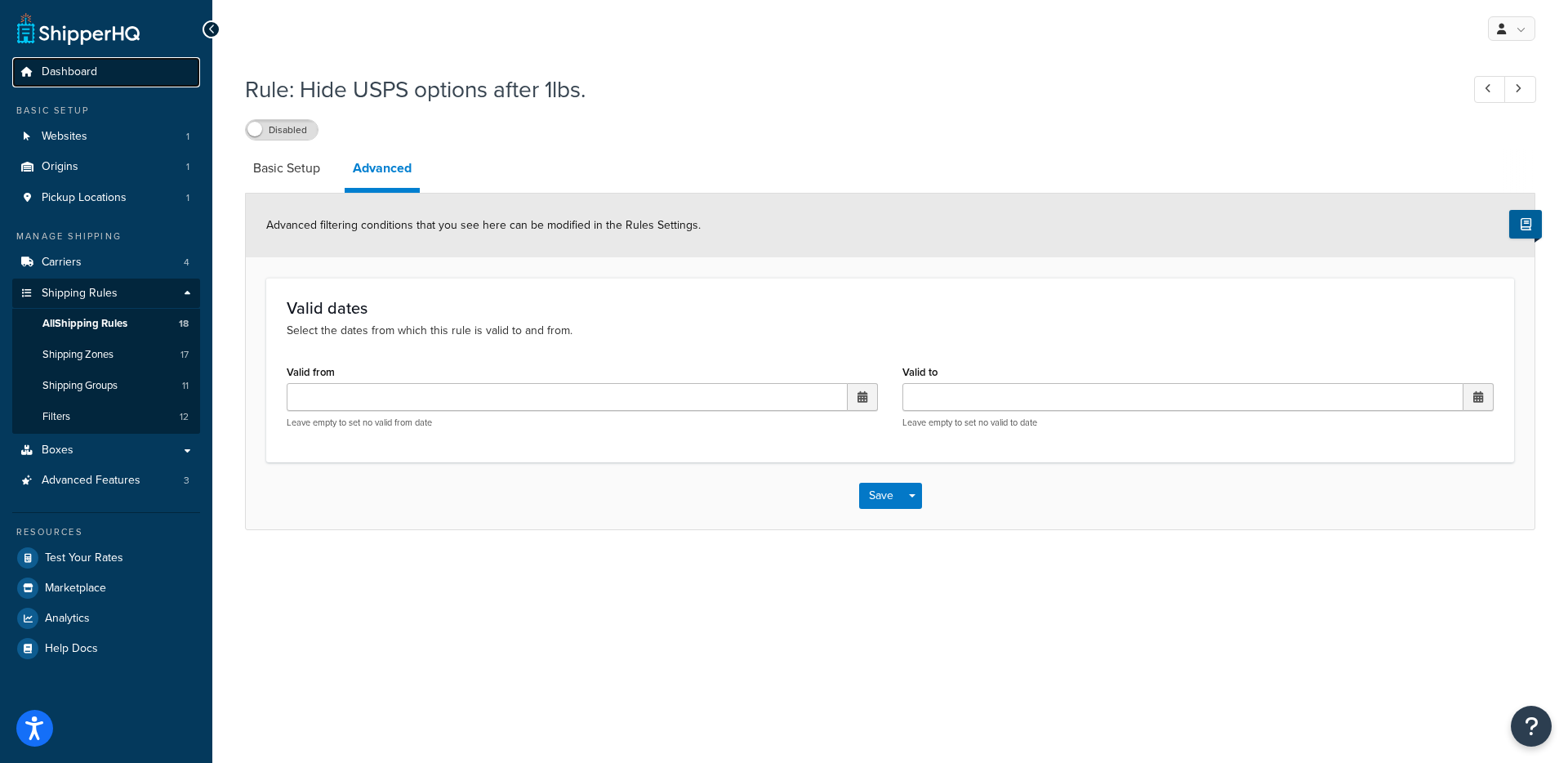
click at [98, 70] on link "Dashboard" at bounding box center [106, 72] width 188 height 31
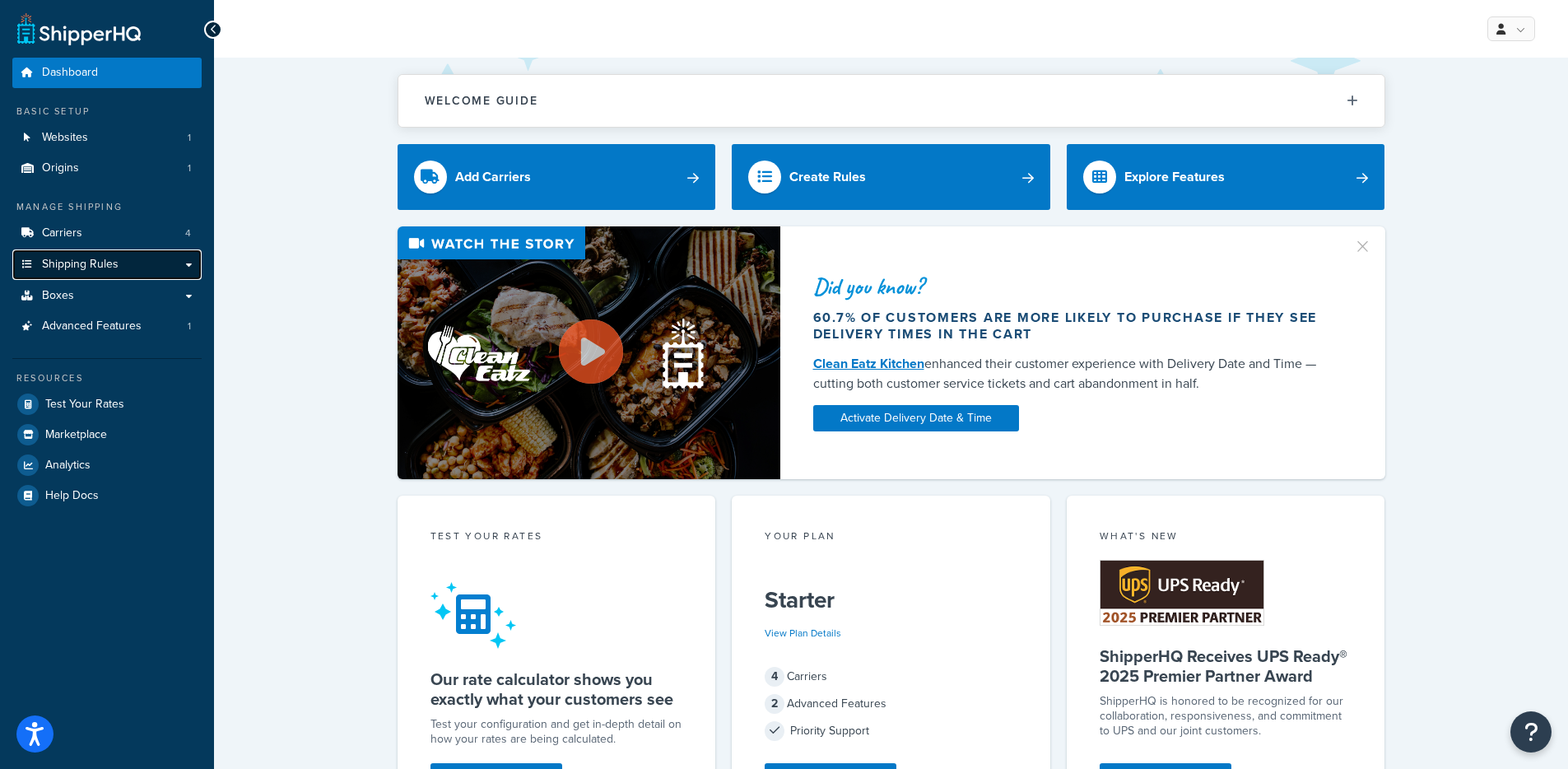
click at [54, 258] on span "Shipping Rules" at bounding box center [80, 264] width 77 height 14
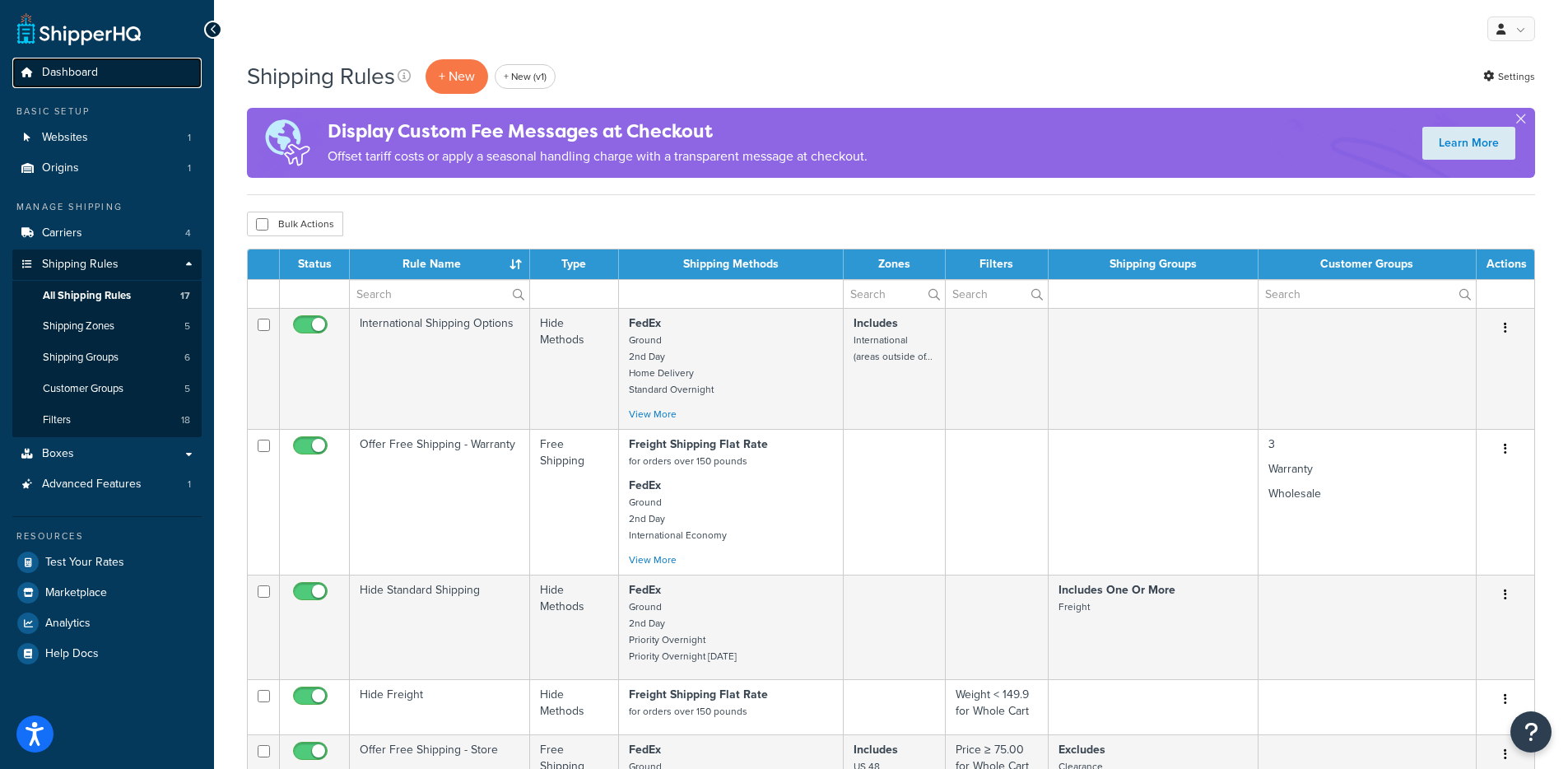
click at [99, 73] on link "Dashboard" at bounding box center [107, 73] width 189 height 31
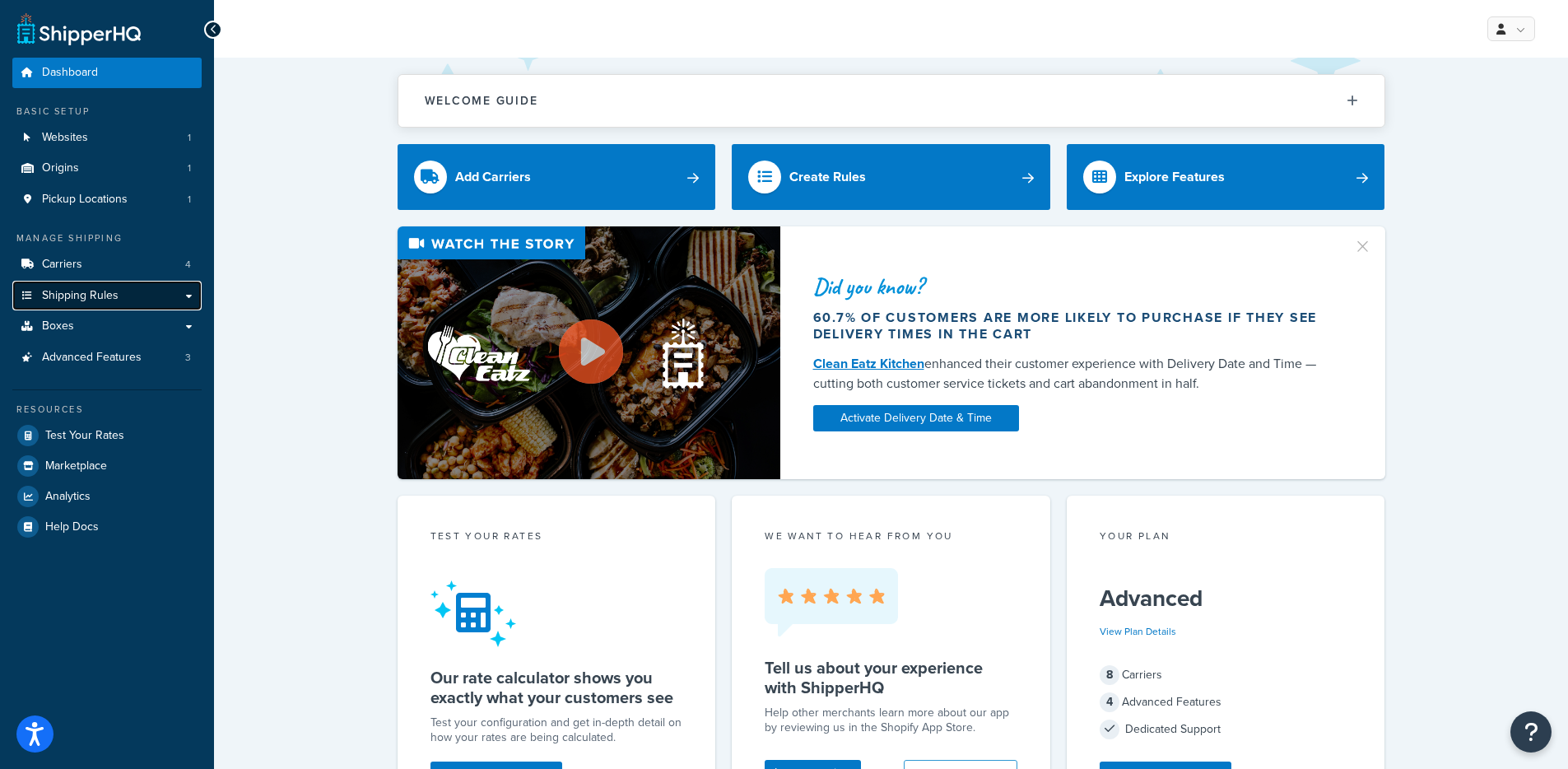
click at [44, 294] on span "Shipping Rules" at bounding box center [80, 295] width 77 height 14
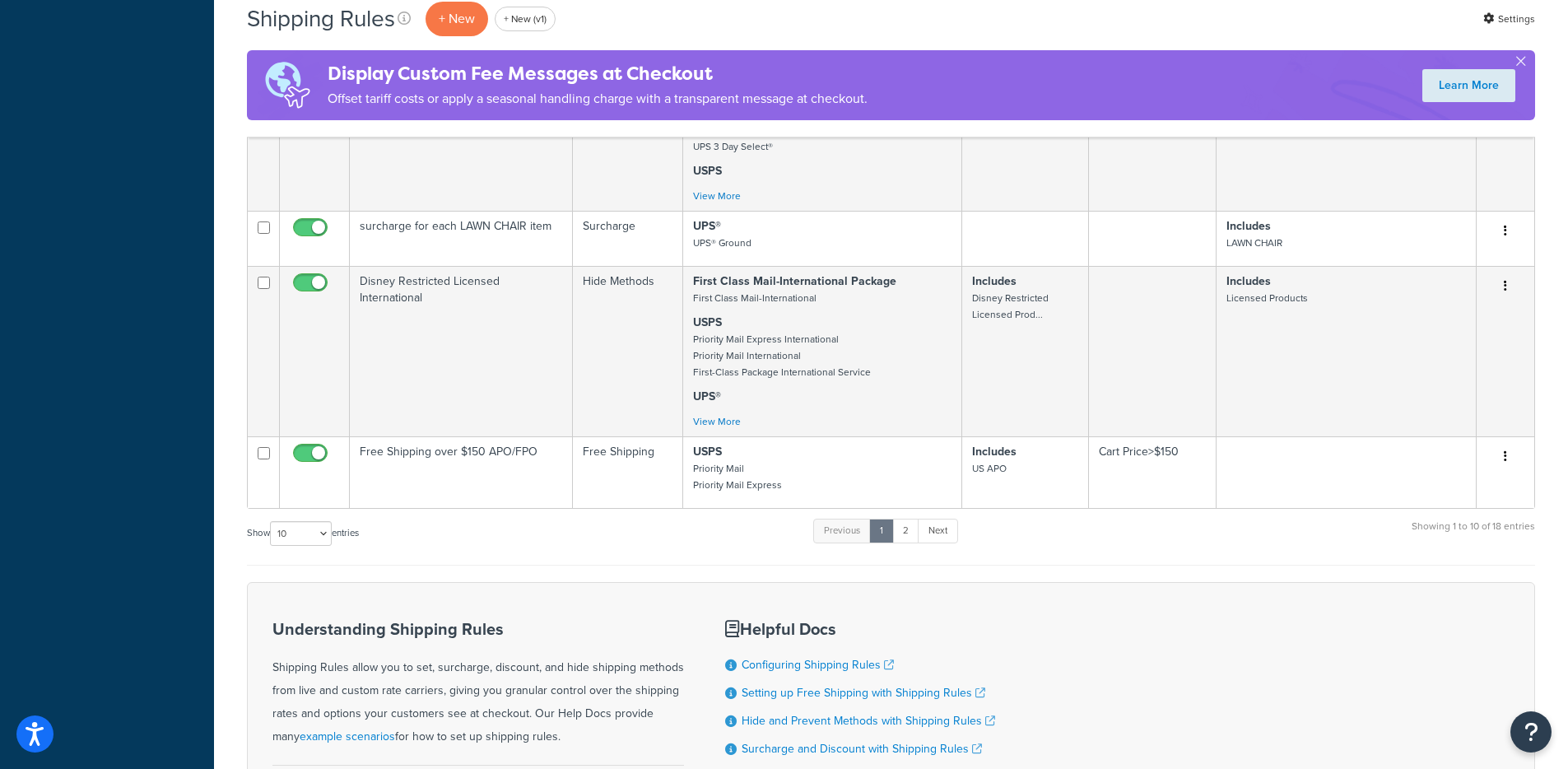
scroll to position [704, 0]
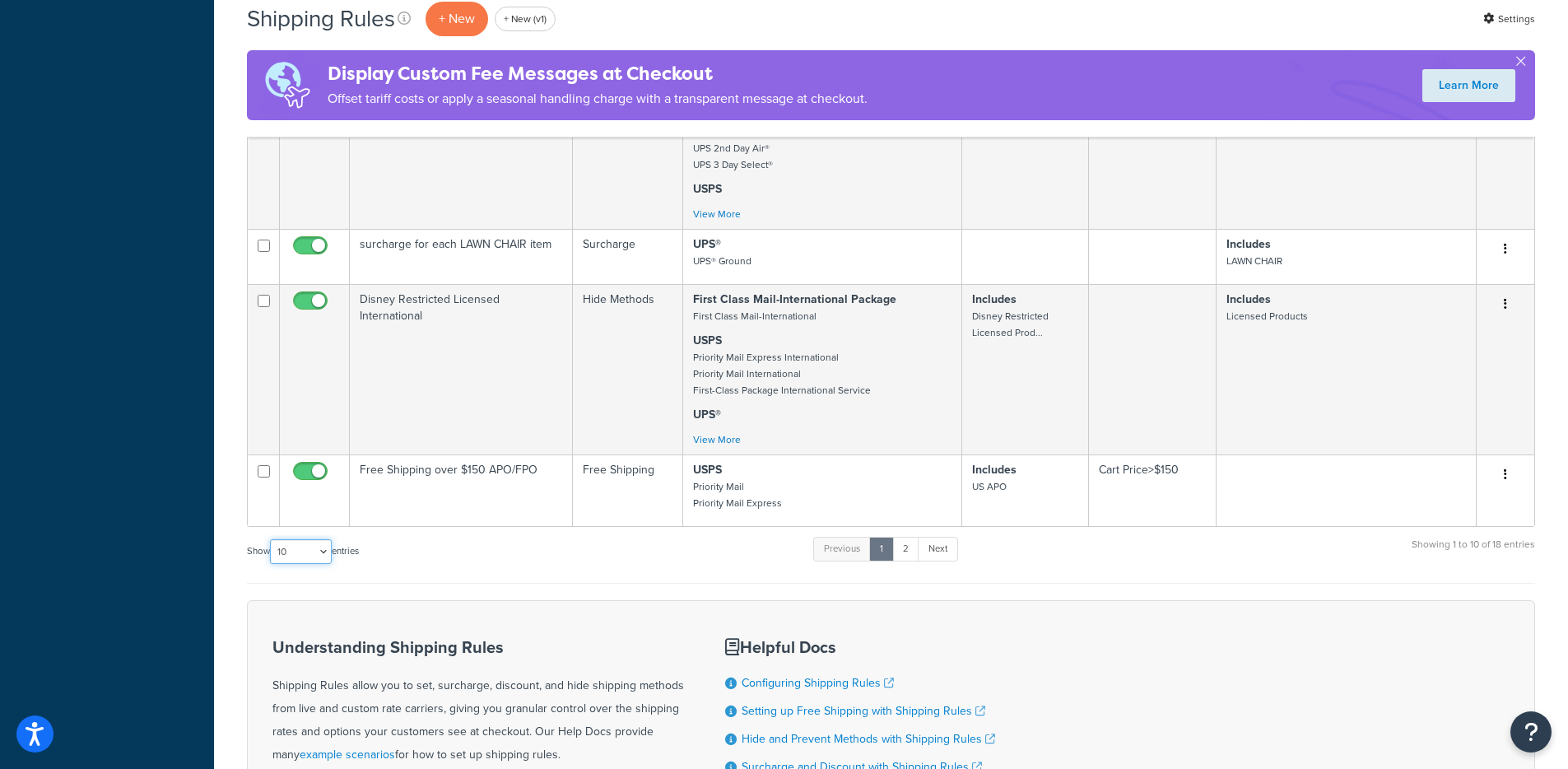
click at [329, 548] on select "10 15 25 50 100 1000" at bounding box center [301, 552] width 62 height 25
select select "50"
click at [272, 540] on select "10 15 25 50 100 1000" at bounding box center [301, 552] width 62 height 25
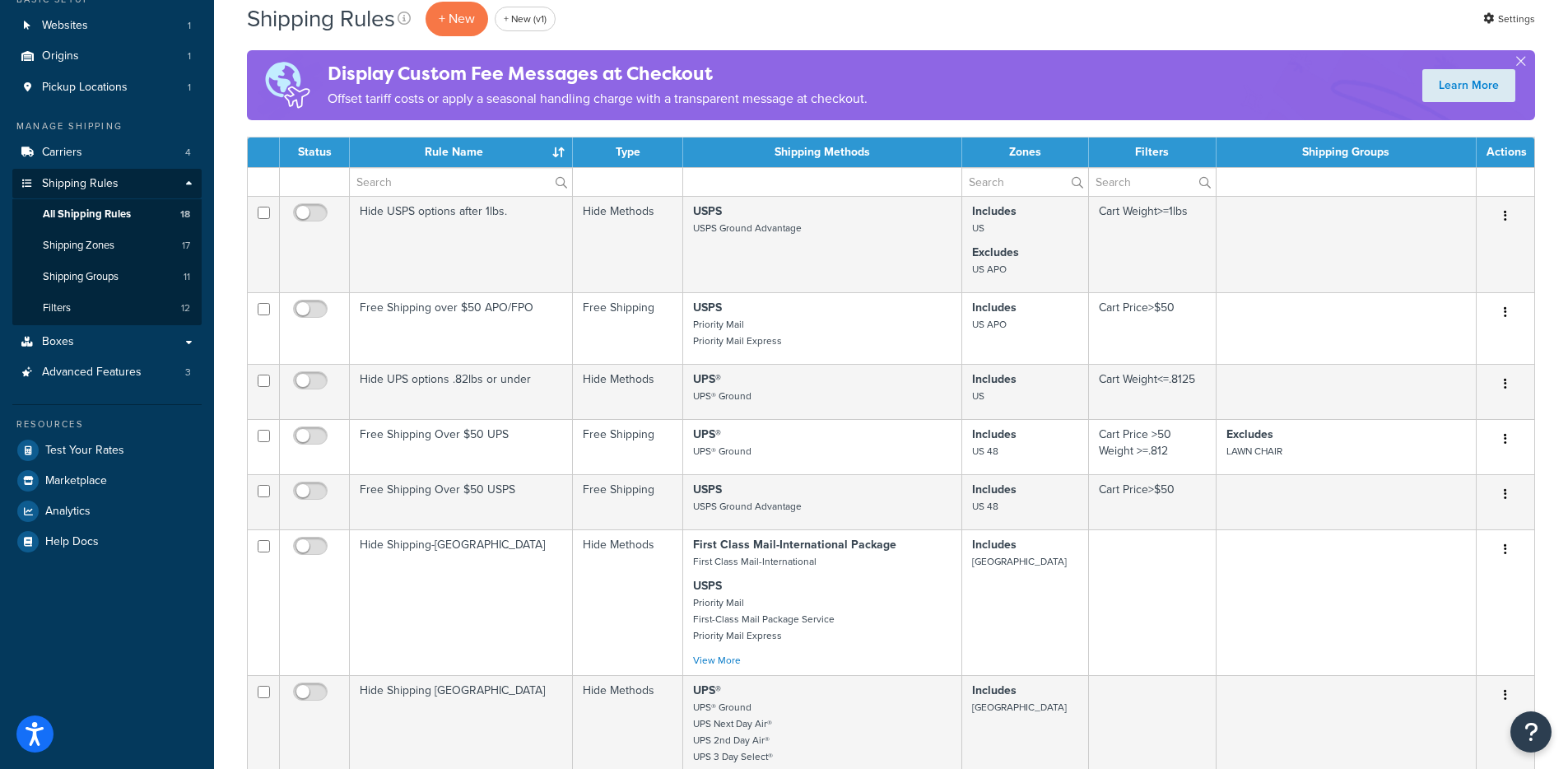
scroll to position [0, 0]
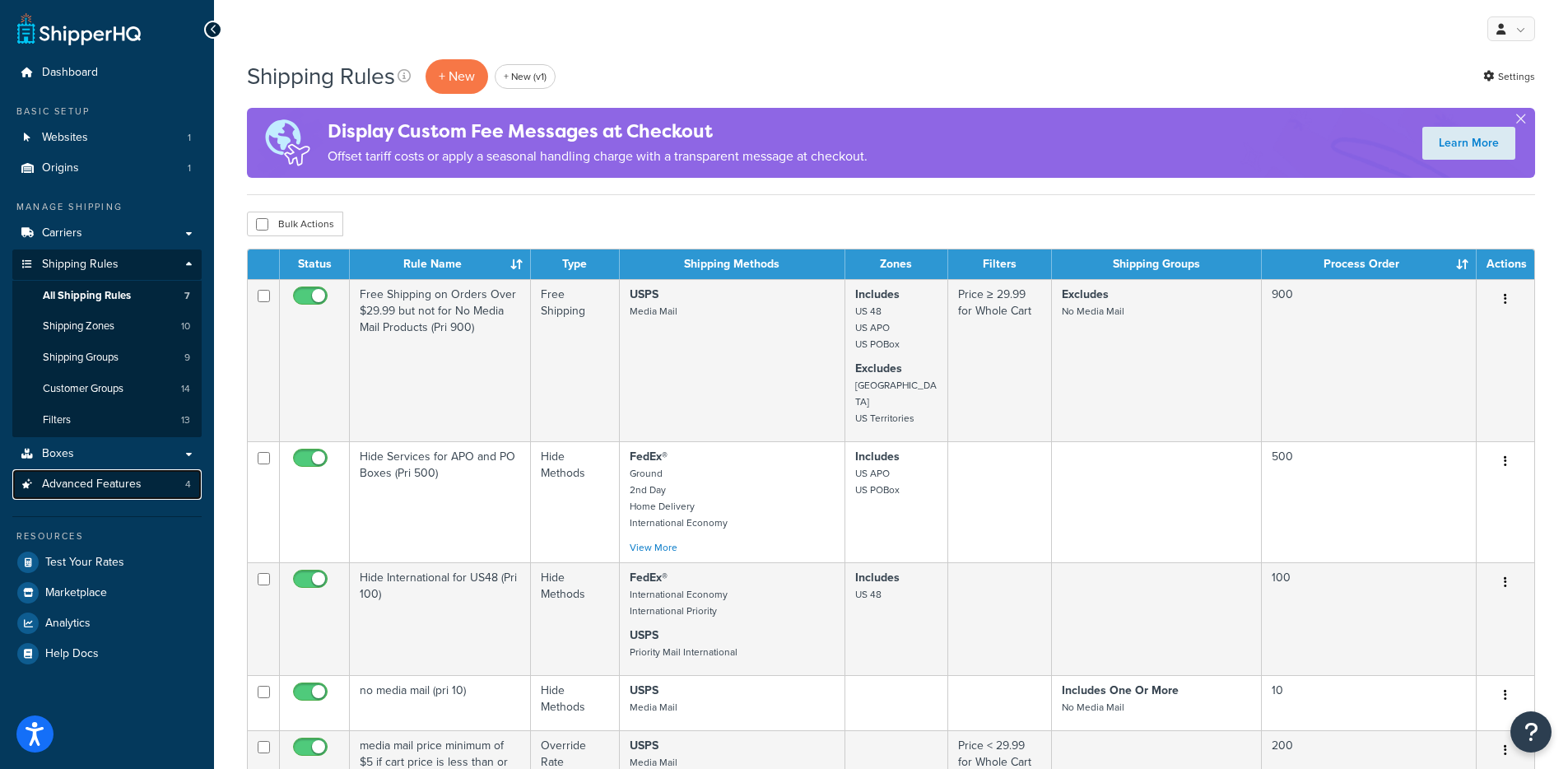
click at [115, 480] on span "Advanced Features" at bounding box center [91, 485] width 99 height 14
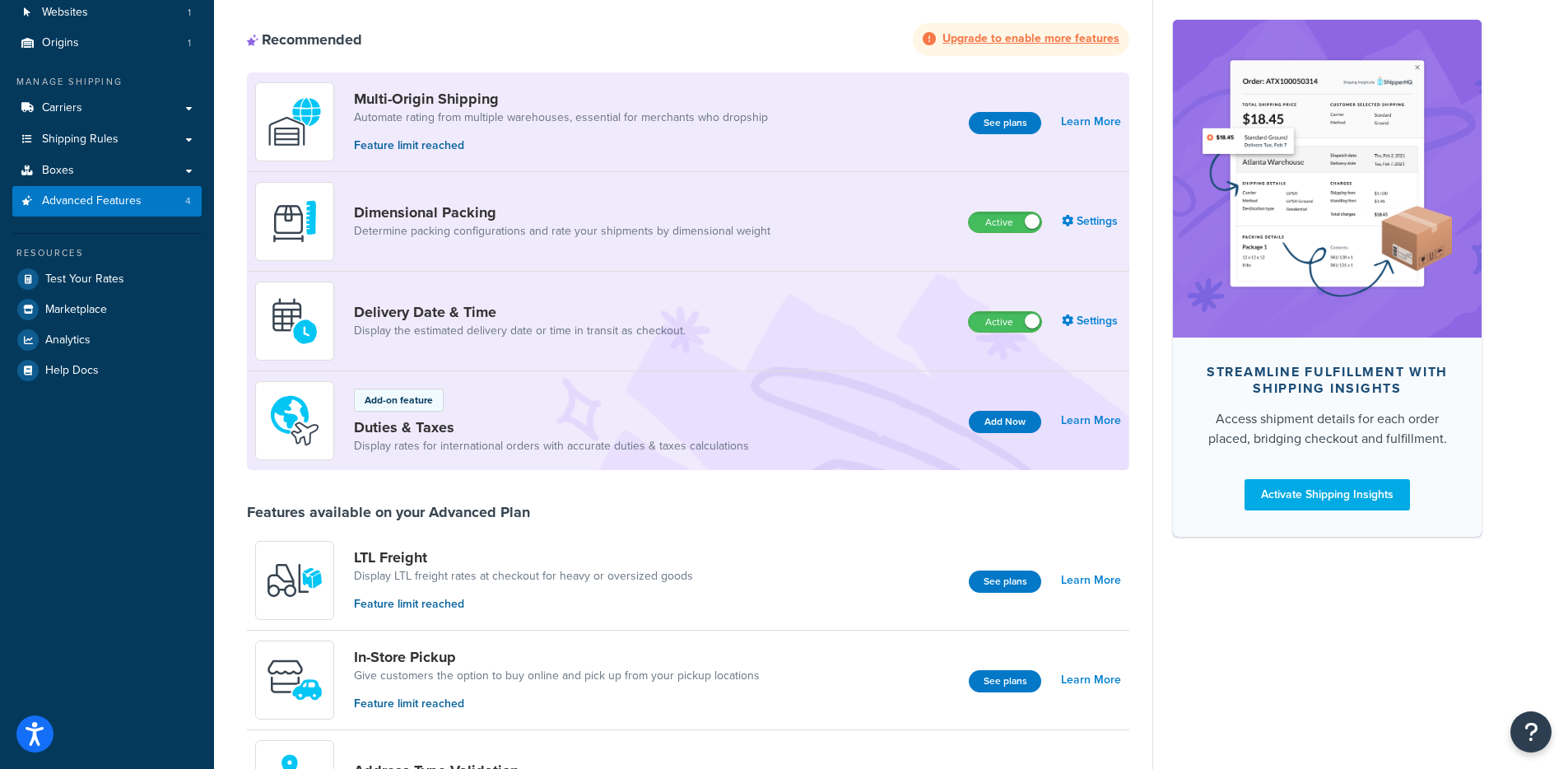
scroll to position [478, 0]
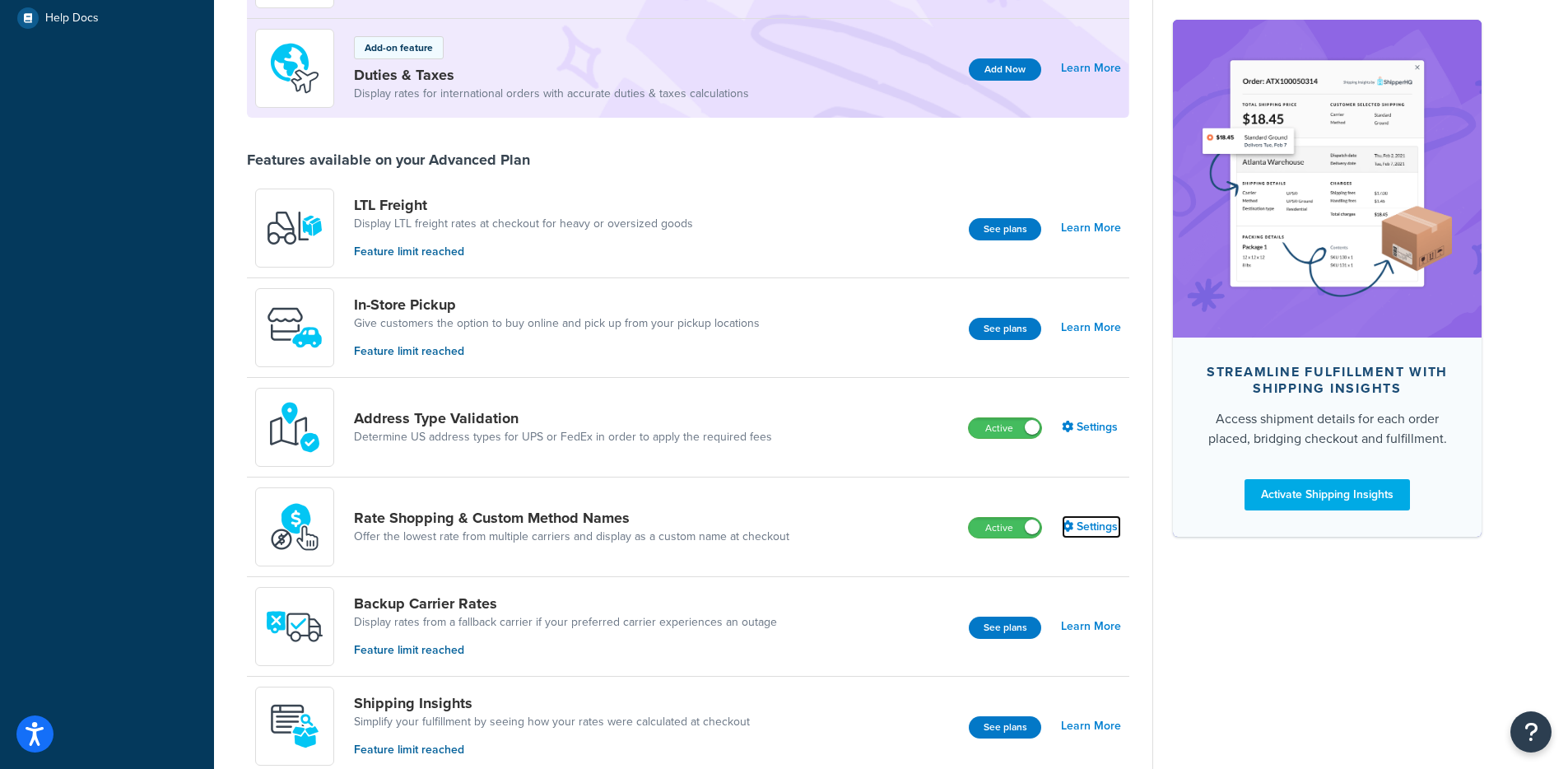
click at [1094, 528] on link "Settings" at bounding box center [1091, 527] width 59 height 23
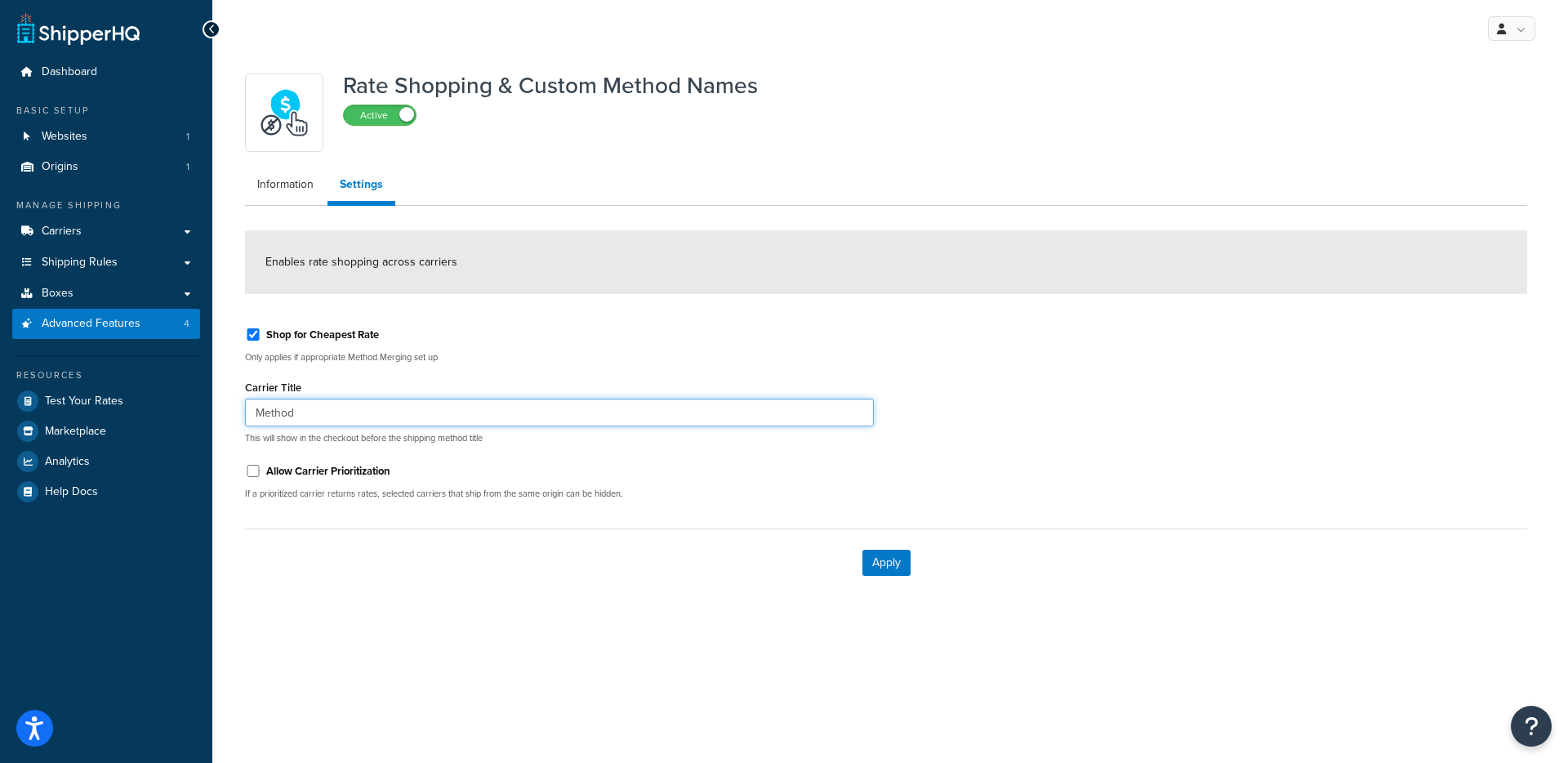
click at [306, 405] on input "Method" at bounding box center [559, 413] width 629 height 28
click at [304, 409] on input "Method" at bounding box center [559, 413] width 629 height 28
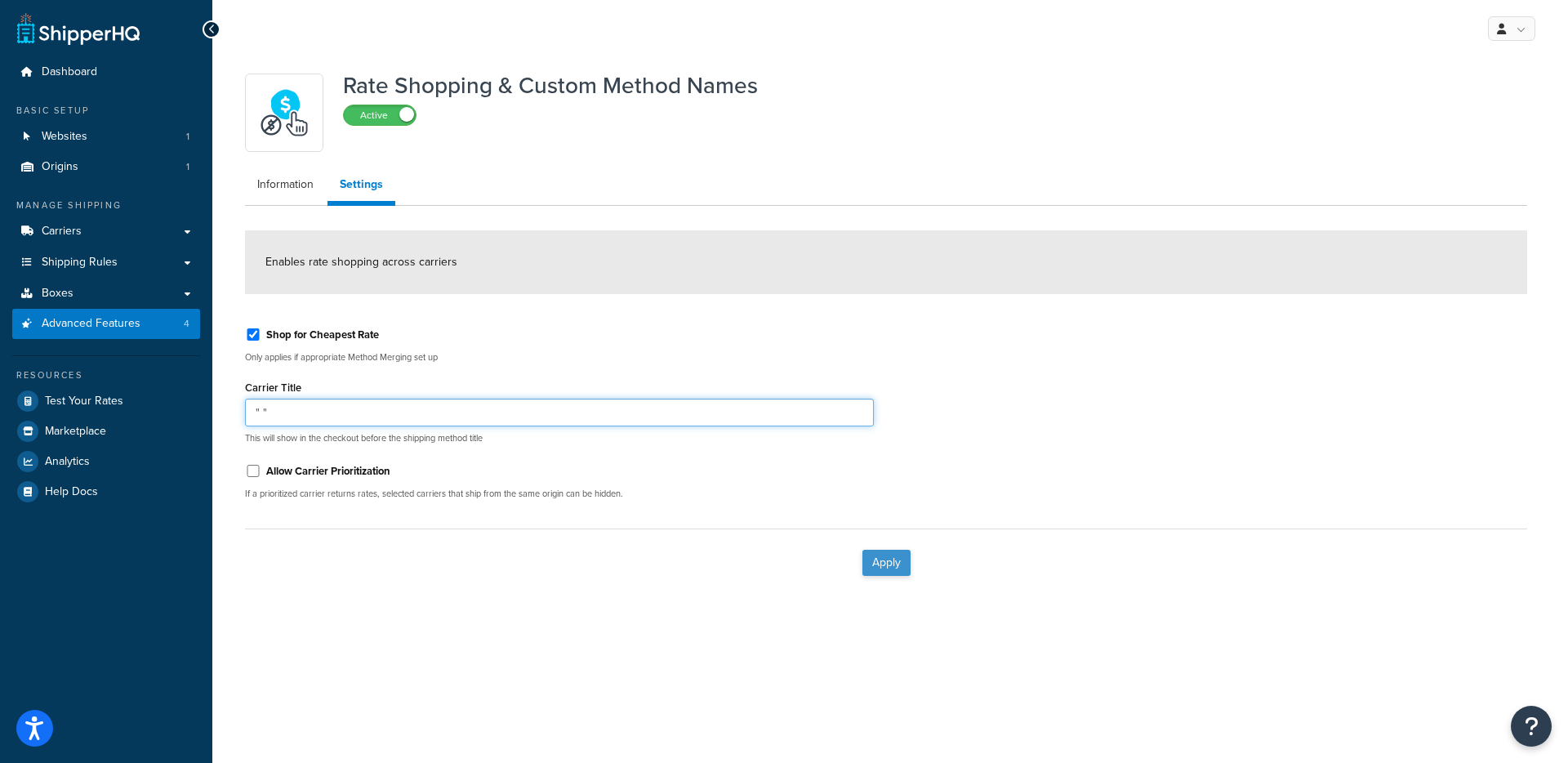
type input "" ""
click at [871, 553] on button "Apply" at bounding box center [886, 563] width 48 height 26
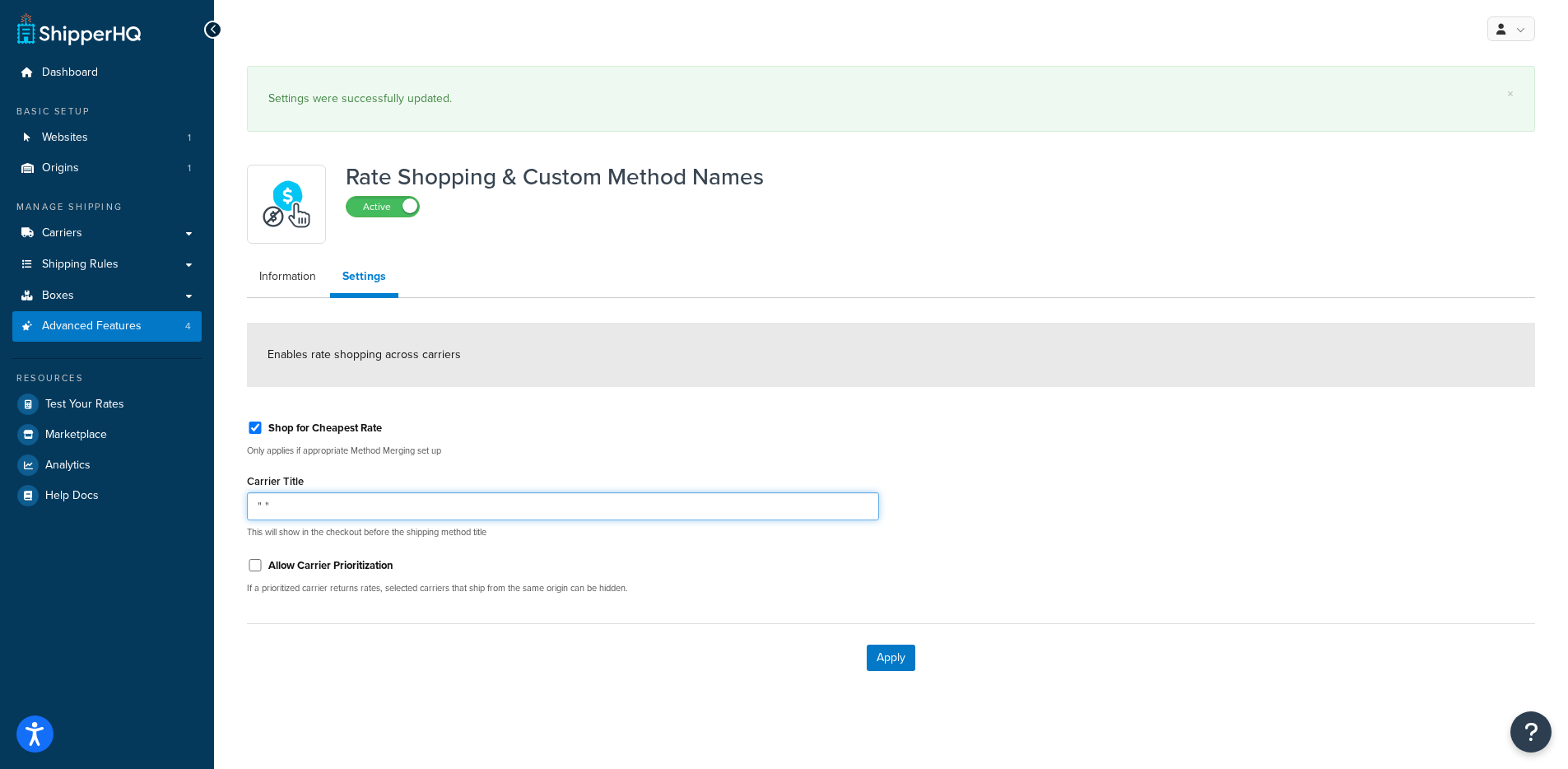
click at [253, 508] on input "" "" at bounding box center [563, 506] width 632 height 28
click at [405, 501] on input "" "" at bounding box center [563, 506] width 632 height 28
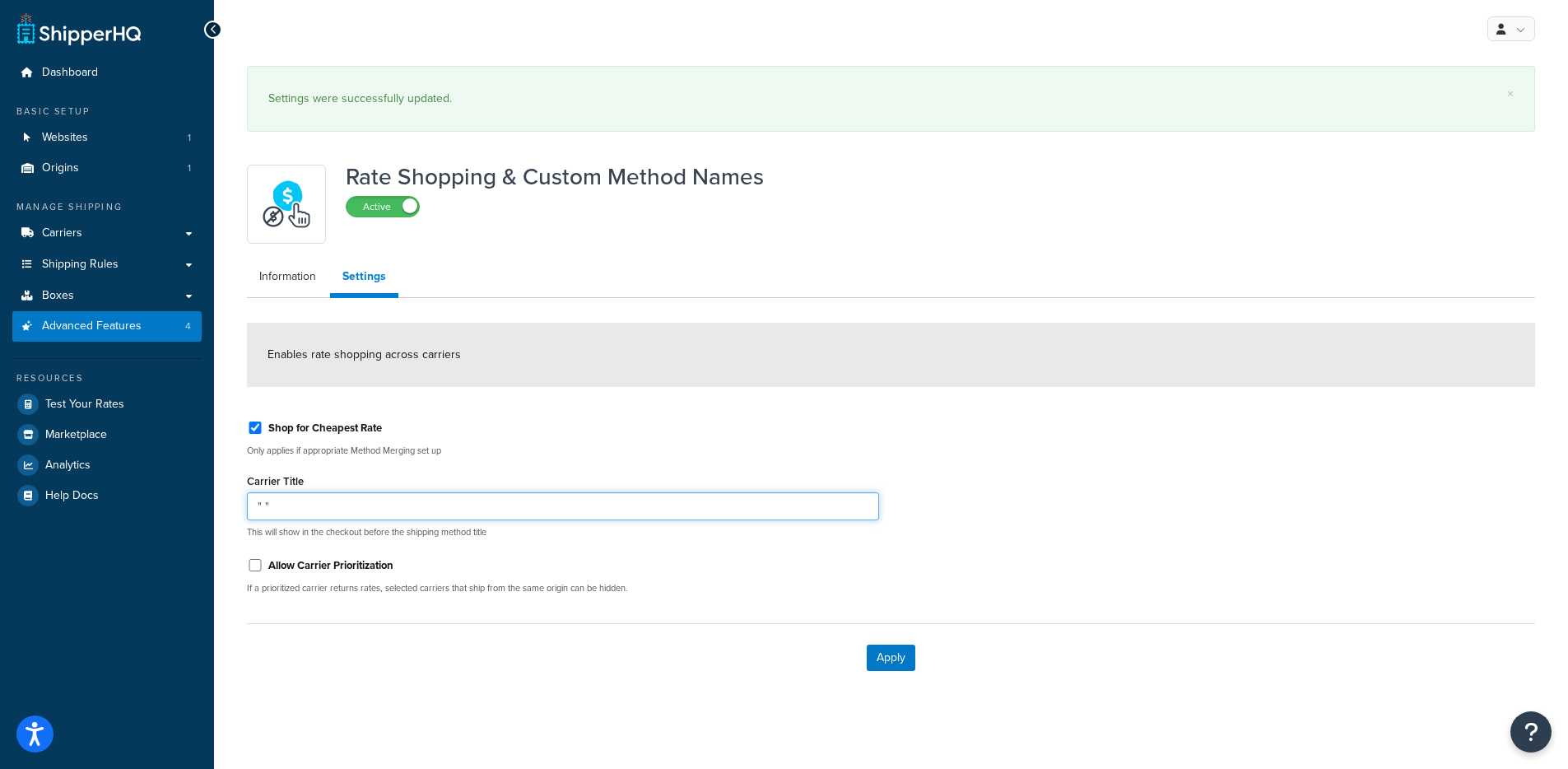
click at [405, 501] on input "" "" at bounding box center [563, 506] width 632 height 28
paste input "Method"
type input "Method"
click at [904, 657] on button "Apply" at bounding box center [891, 658] width 48 height 27
